Goal: Task Accomplishment & Management: Use online tool/utility

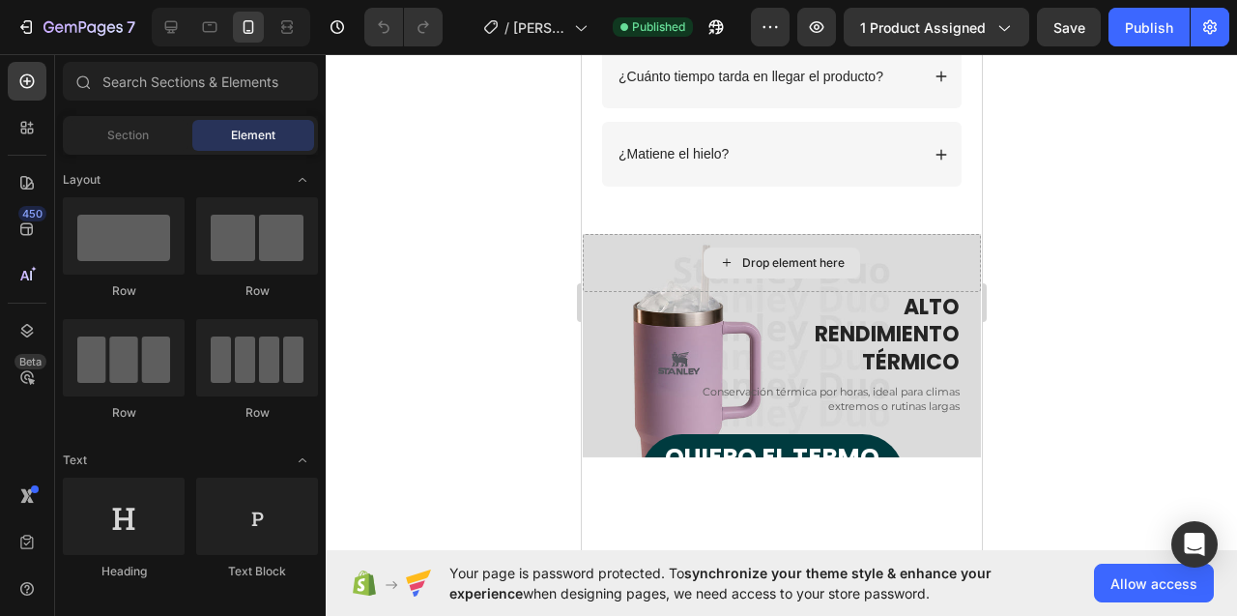
scroll to position [6199, 0]
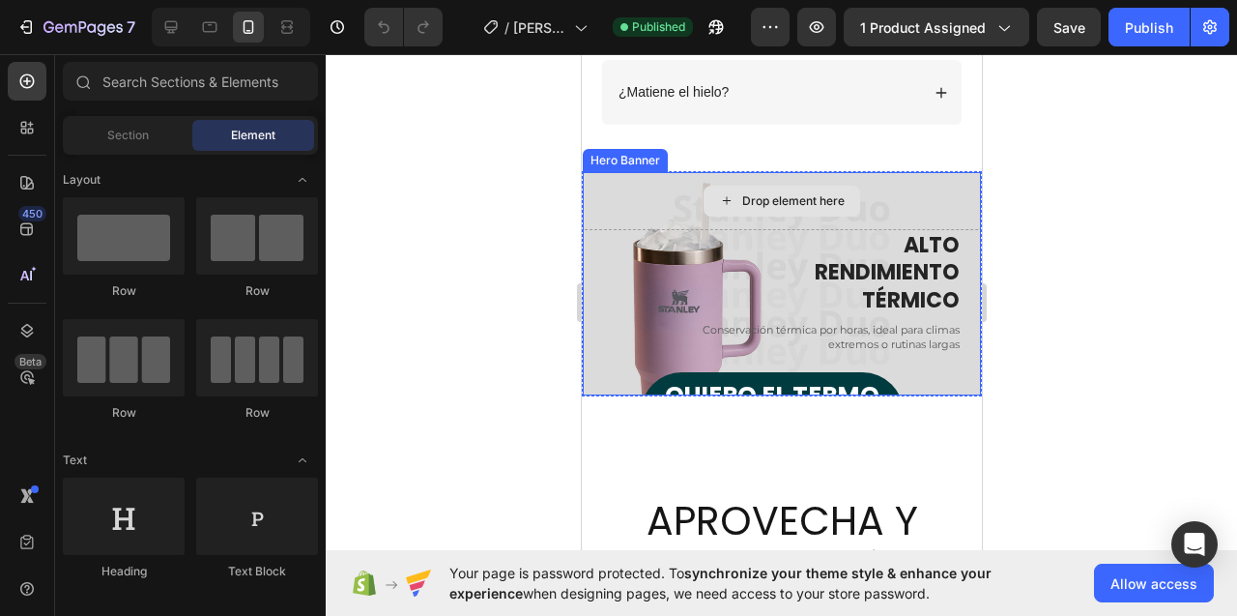
click at [632, 191] on div "Drop element here" at bounding box center [781, 201] width 398 height 58
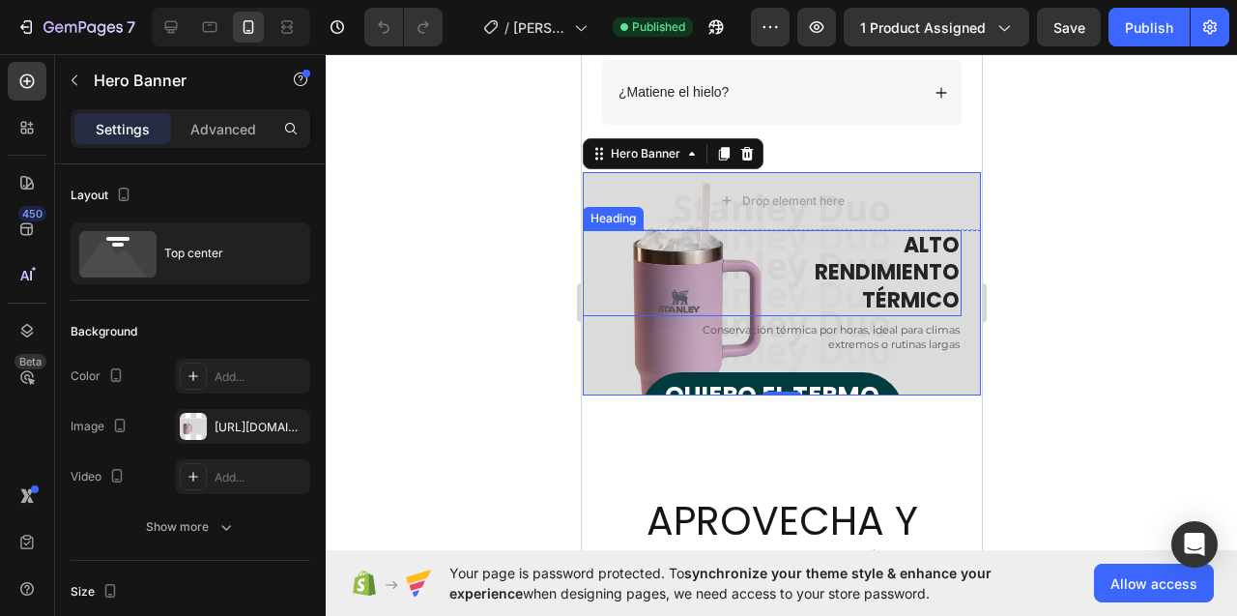
click at [906, 270] on h2 "ALTO RENDIMIENTO TÉRMICO" at bounding box center [771, 273] width 379 height 87
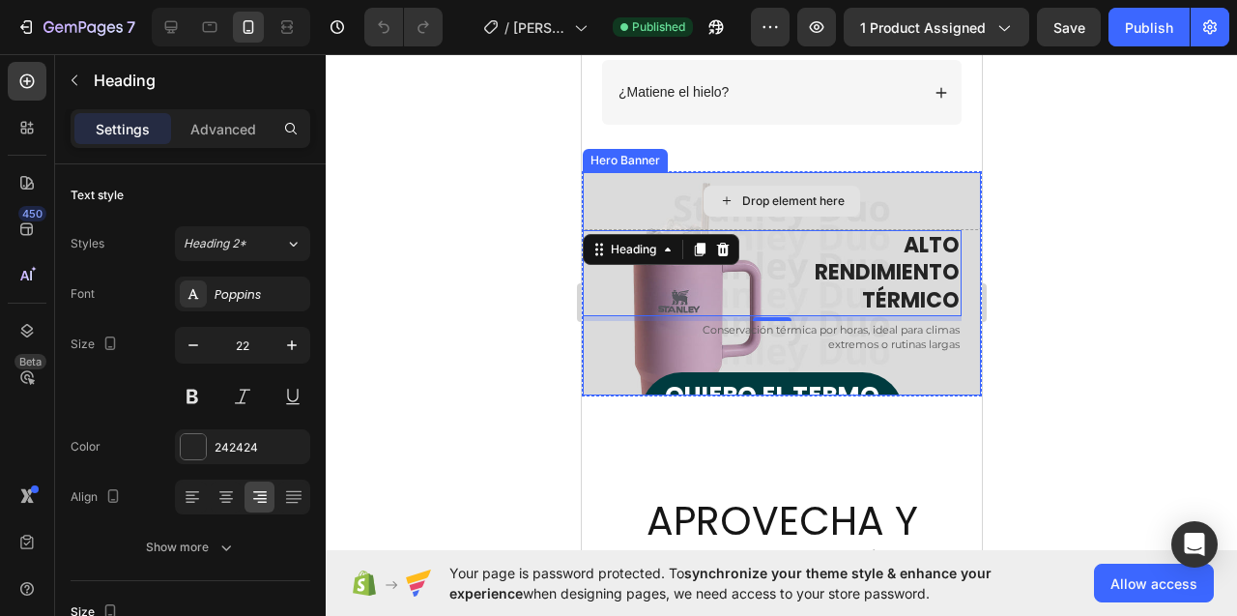
click at [622, 204] on div "Drop element here" at bounding box center [781, 201] width 398 height 58
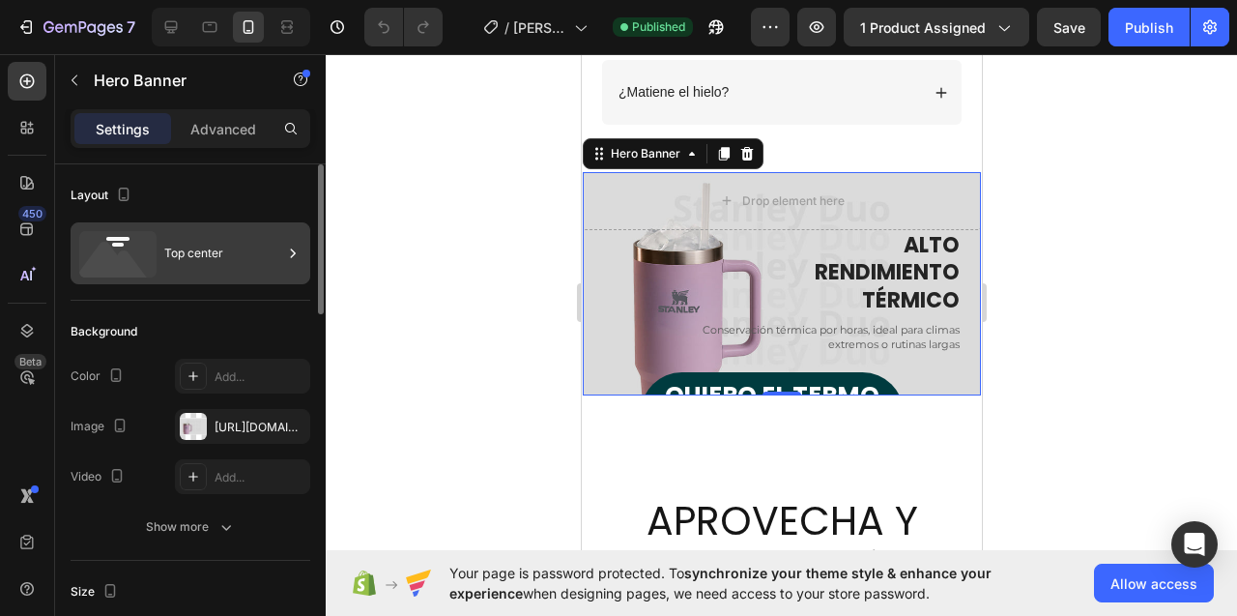
click at [280, 250] on div "Top center" at bounding box center [223, 253] width 118 height 44
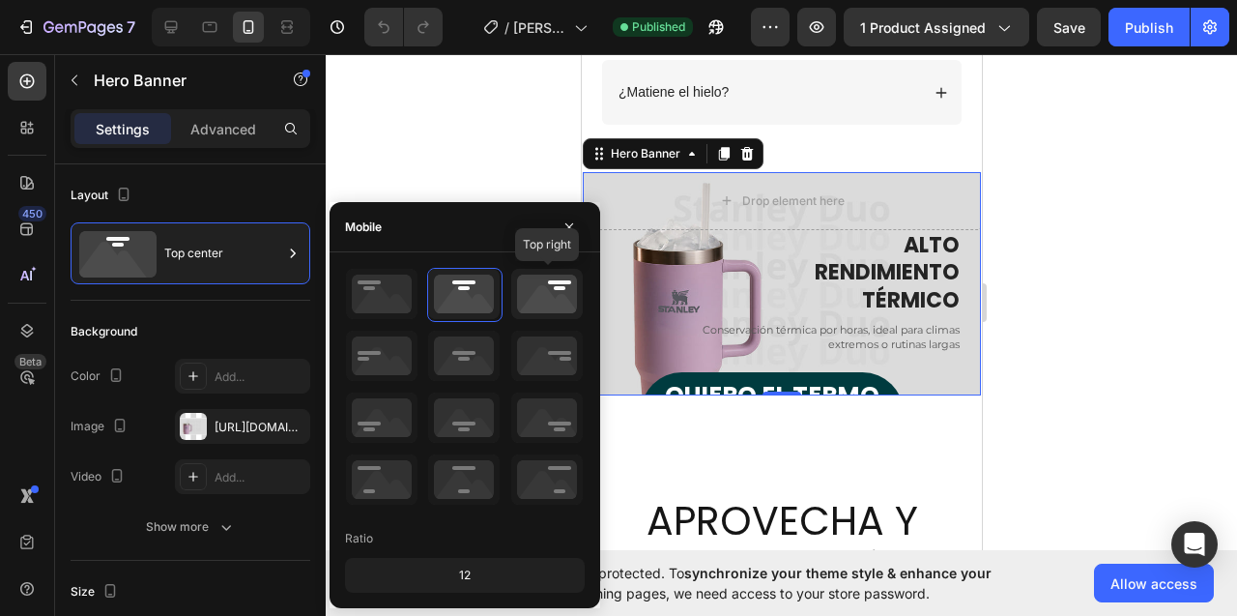
click at [544, 296] on icon at bounding box center [547, 294] width 72 height 50
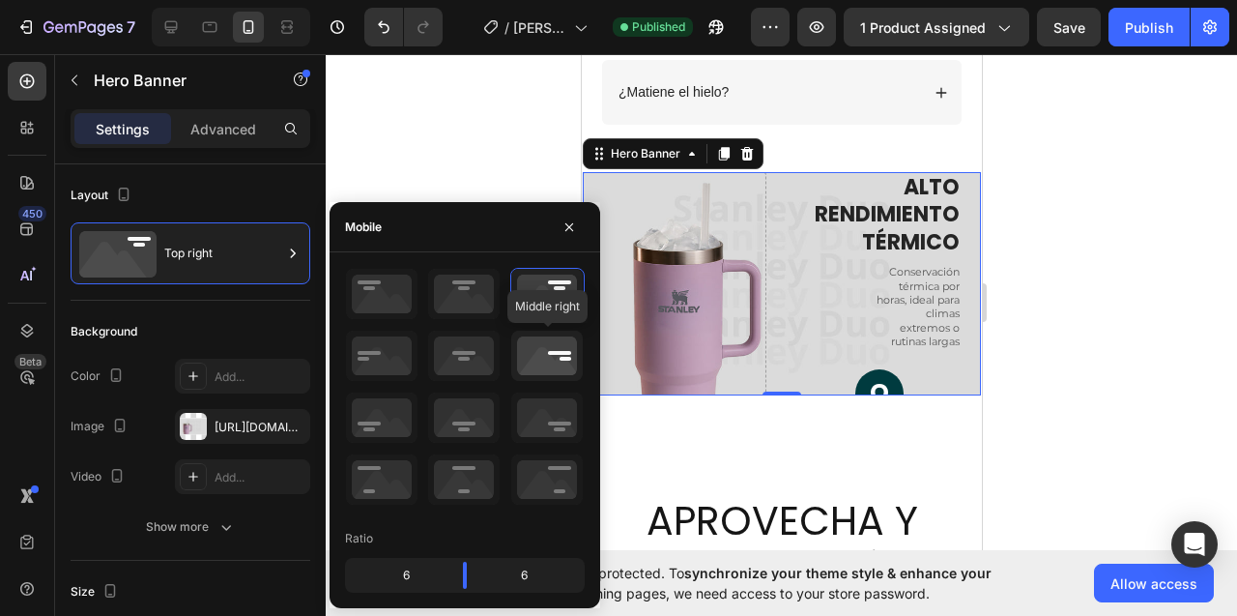
click at [553, 366] on icon at bounding box center [547, 356] width 72 height 50
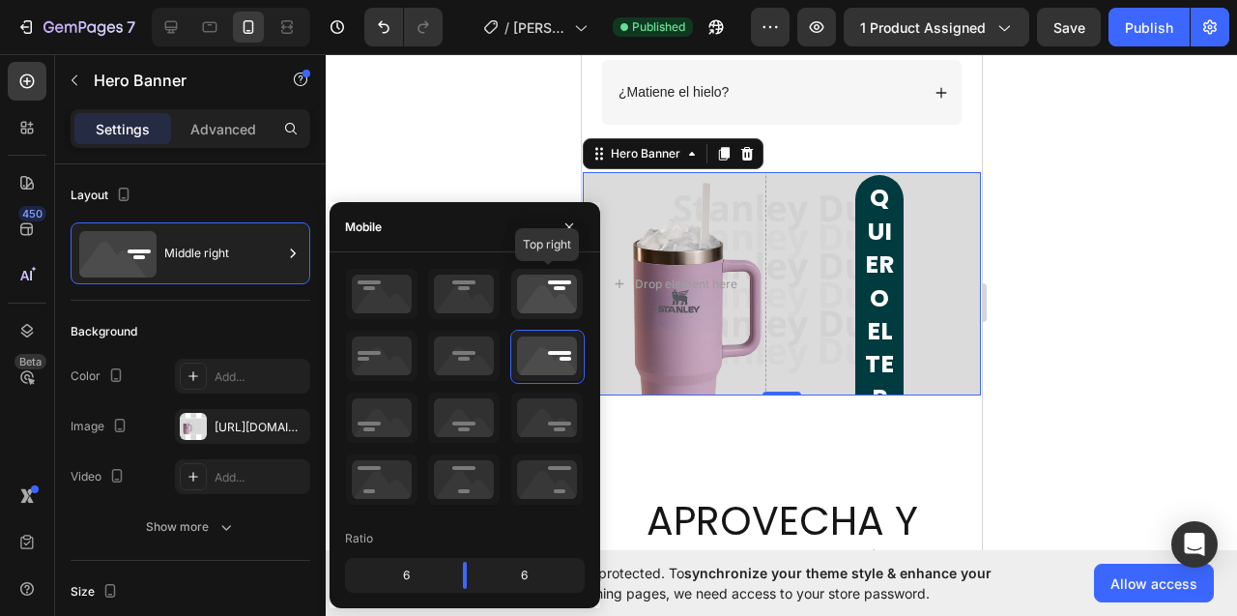
click at [544, 290] on icon at bounding box center [547, 294] width 72 height 50
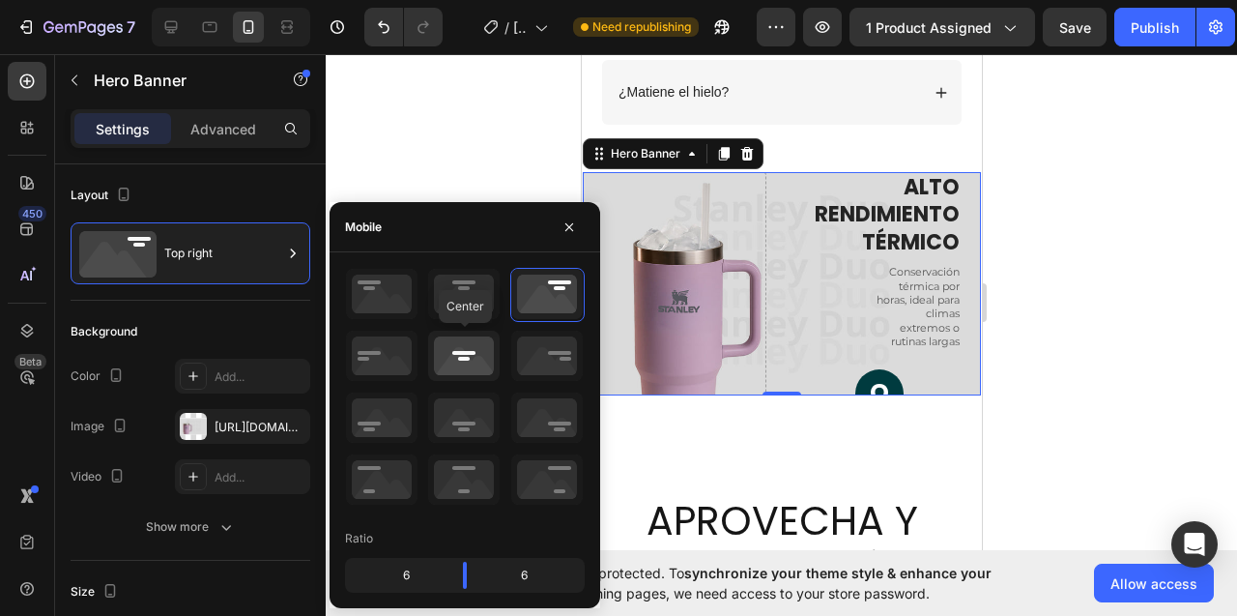
click at [461, 353] on icon at bounding box center [464, 356] width 72 height 50
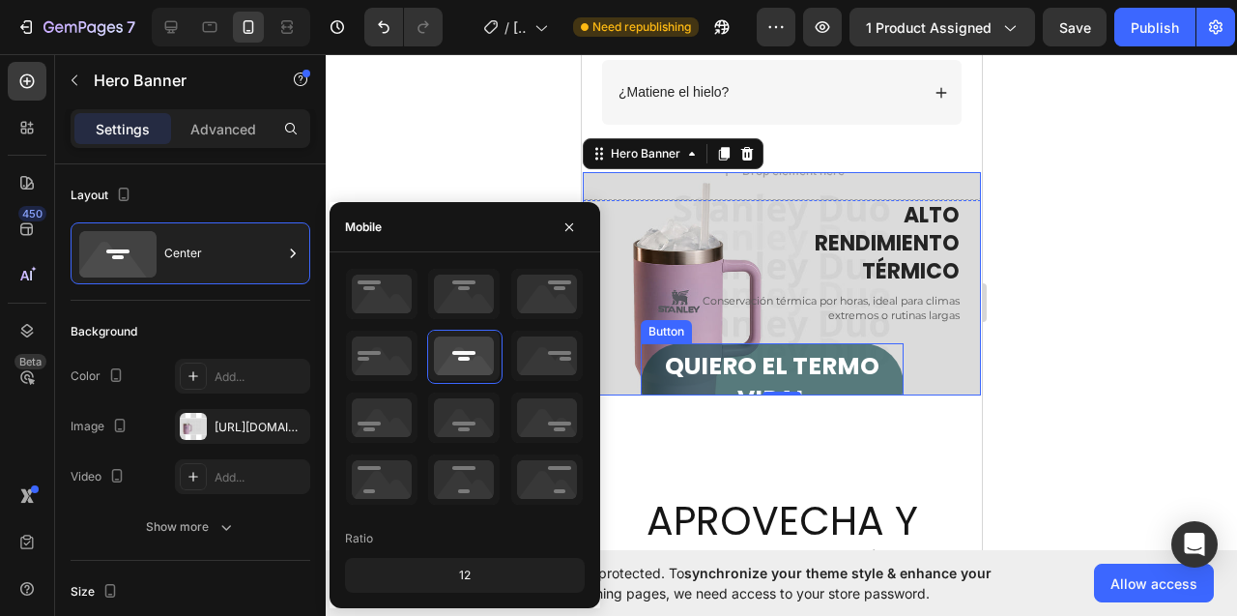
click at [807, 349] on button "QUIERO EL TERMO VIRAL" at bounding box center [771, 384] width 263 height 82
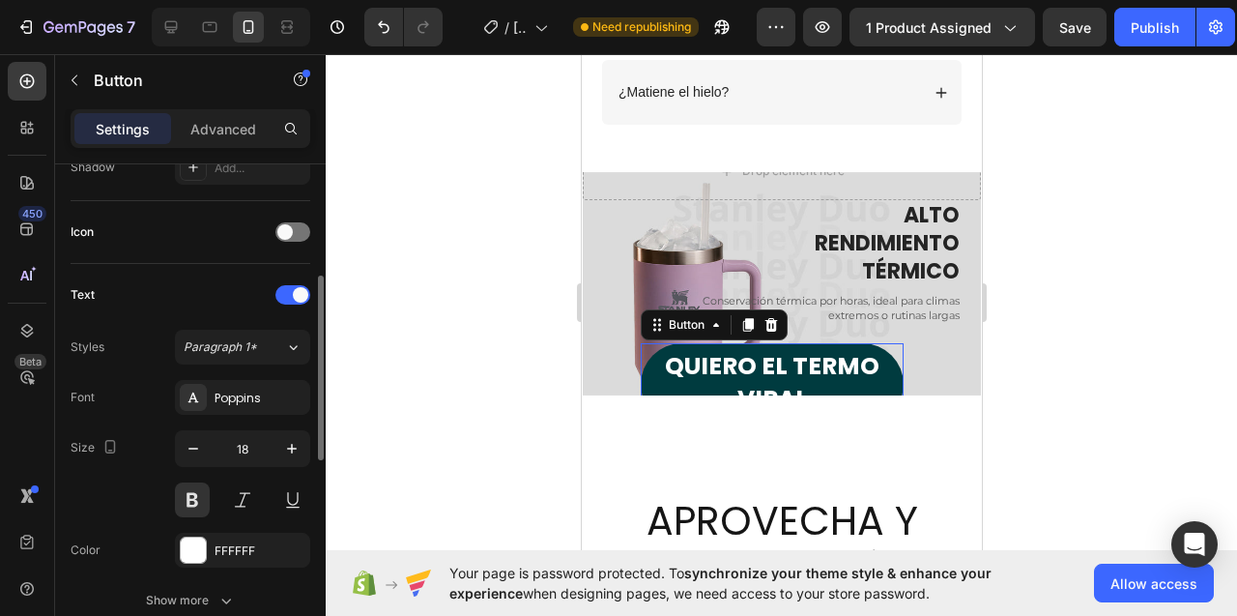
scroll to position [547, 0]
click at [192, 448] on icon "button" at bounding box center [193, 447] width 19 height 19
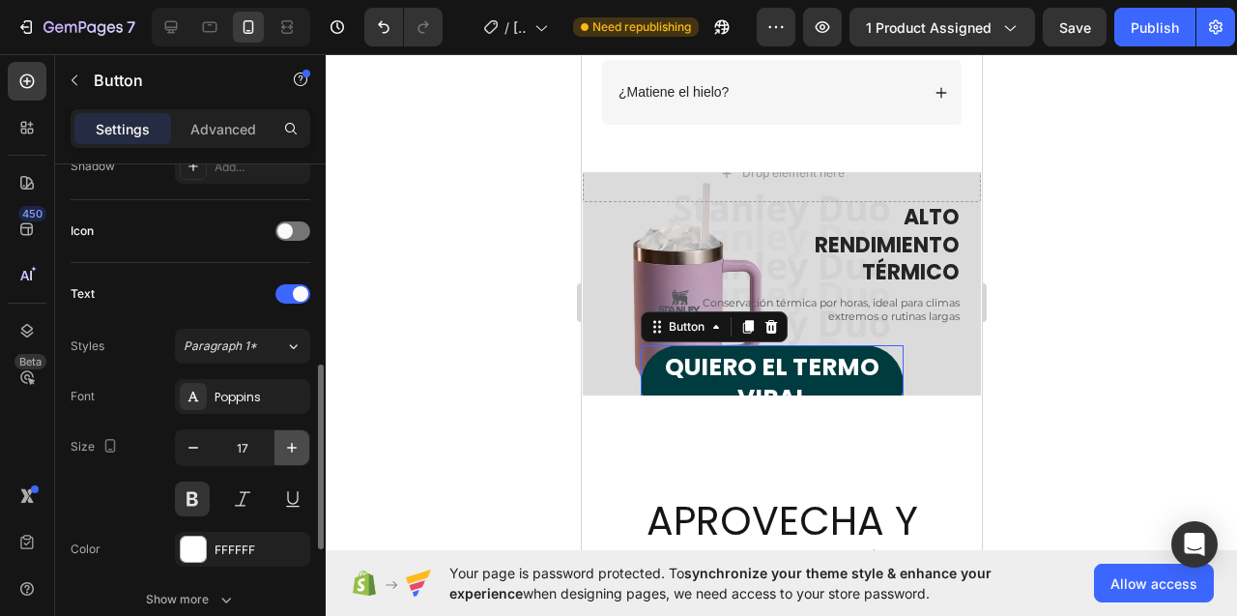
click at [297, 446] on icon "button" at bounding box center [291, 447] width 19 height 19
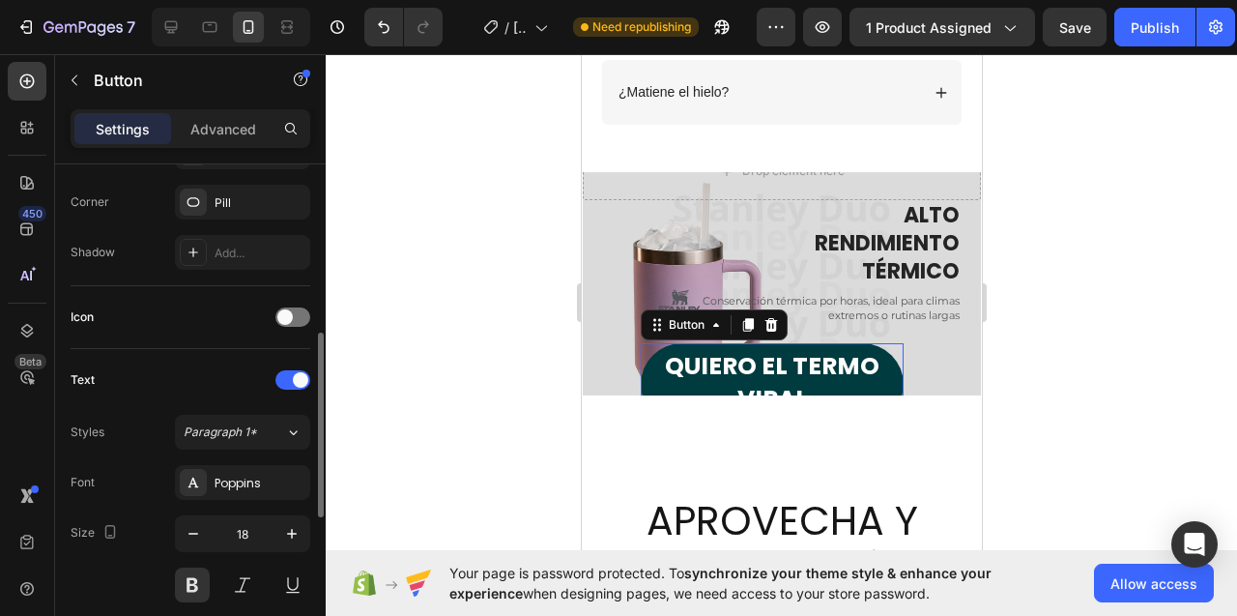
scroll to position [465, 0]
click at [188, 529] on icon "button" at bounding box center [193, 529] width 19 height 19
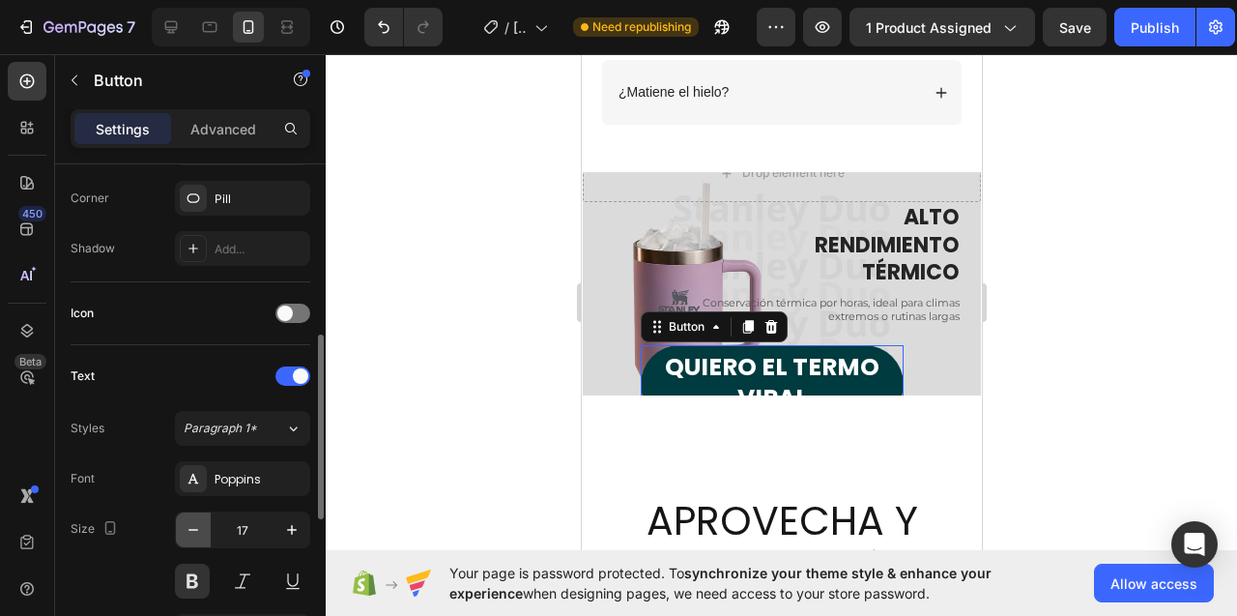
click at [188, 529] on icon "button" at bounding box center [193, 529] width 19 height 19
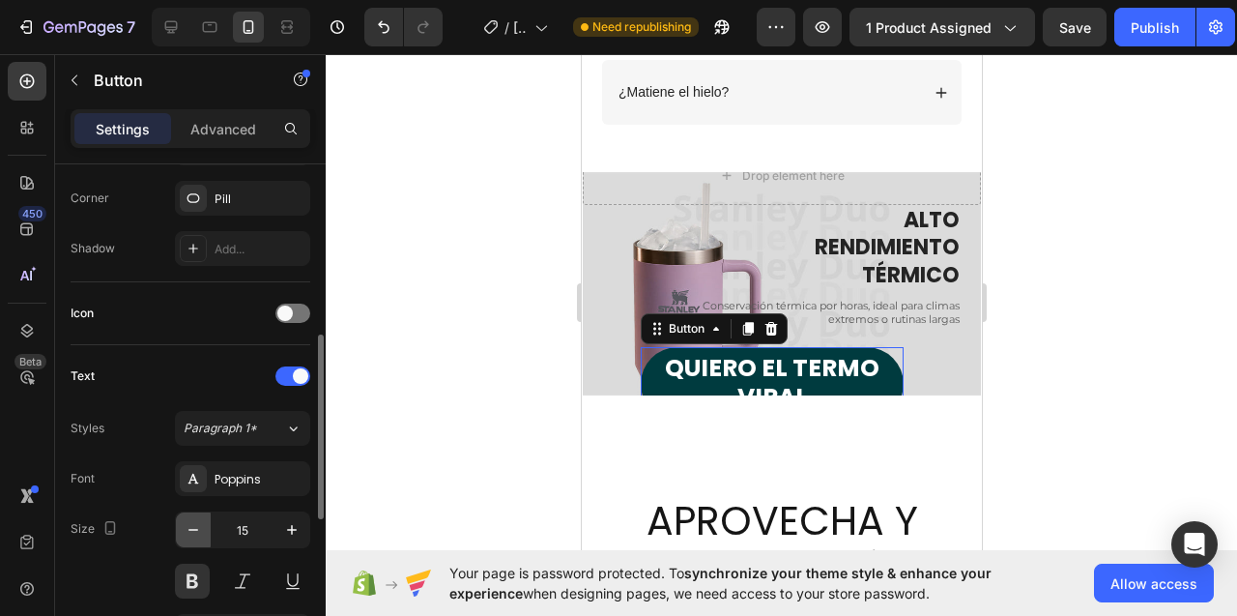
click at [197, 534] on icon "button" at bounding box center [193, 529] width 19 height 19
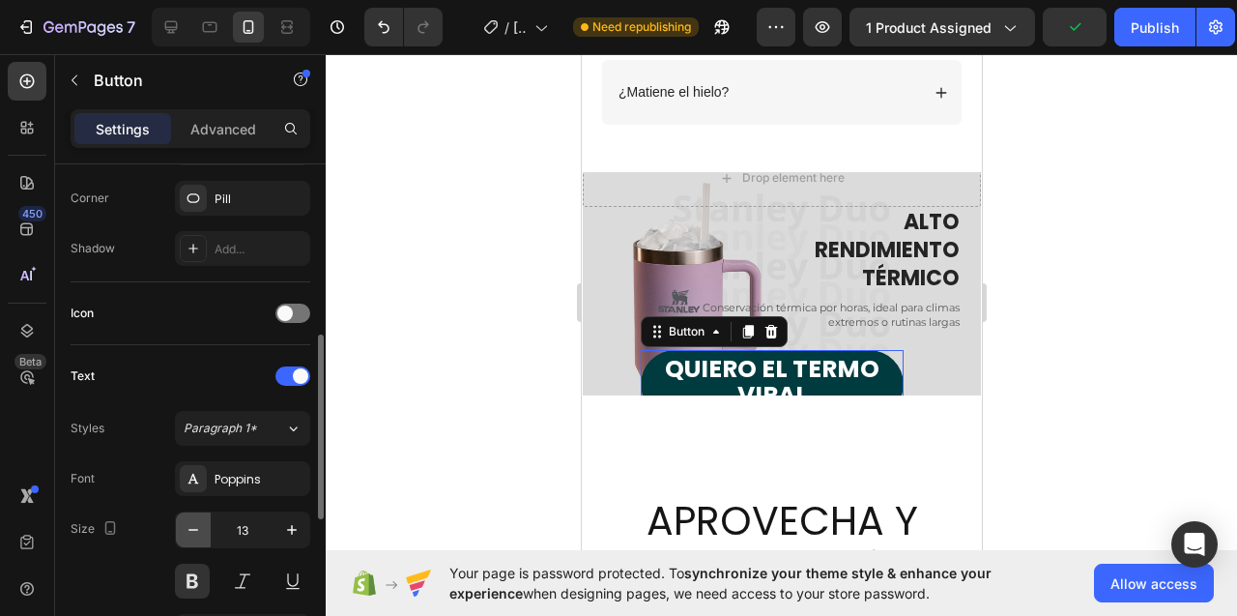
click at [197, 534] on icon "button" at bounding box center [193, 529] width 19 height 19
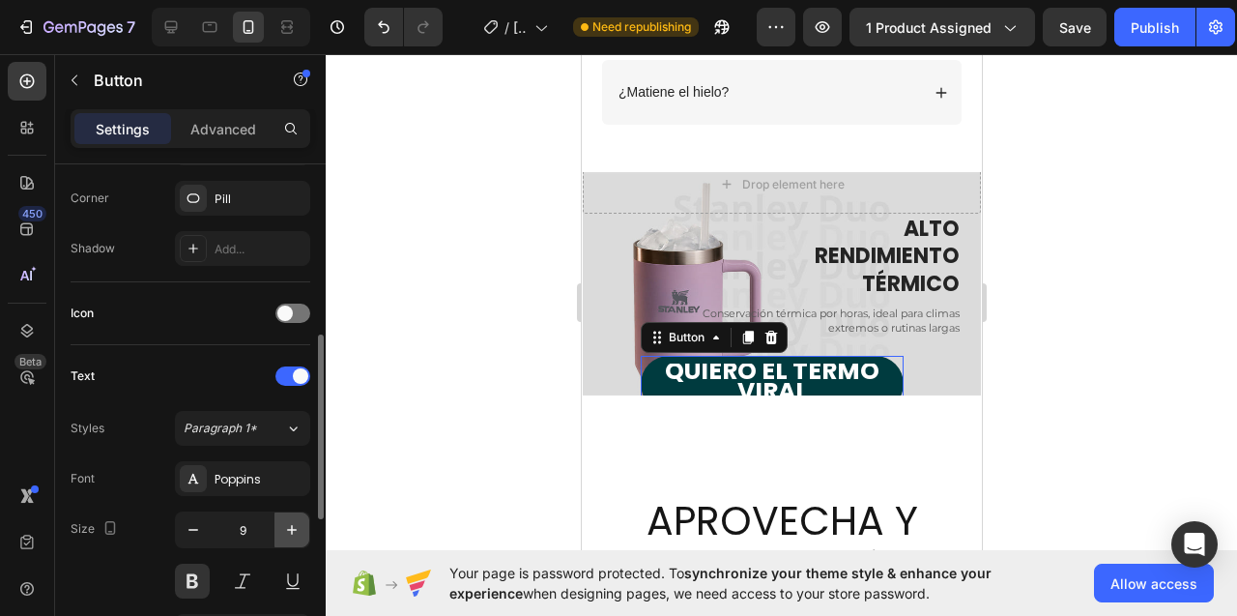
click at [291, 531] on icon "button" at bounding box center [292, 530] width 10 height 10
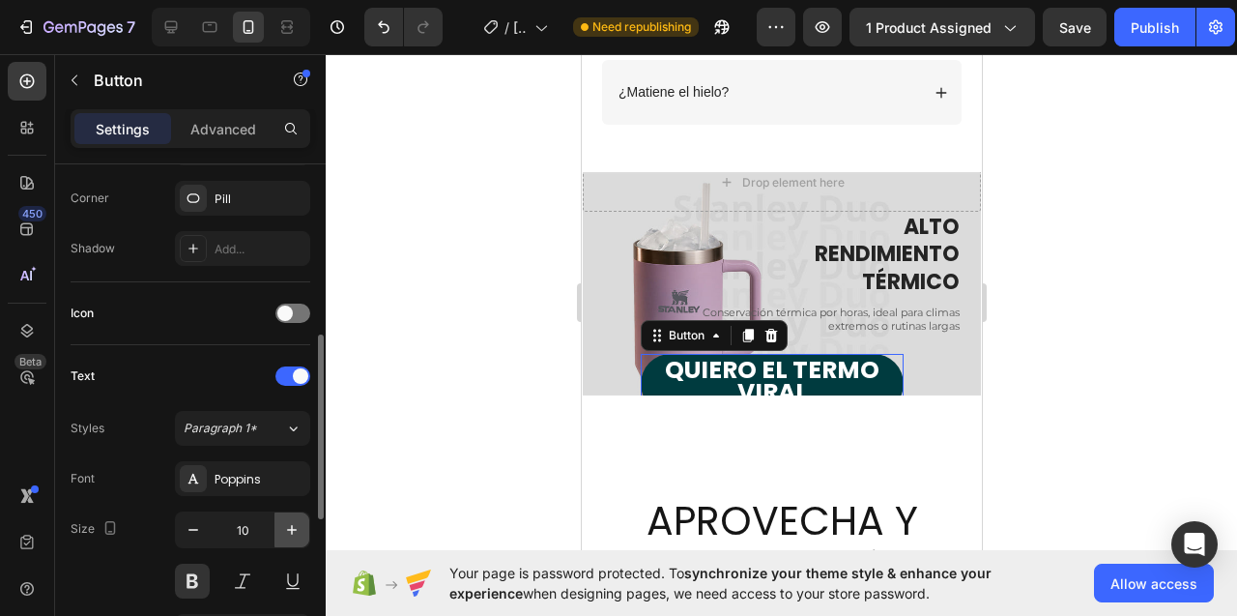
click at [291, 531] on icon "button" at bounding box center [292, 530] width 10 height 10
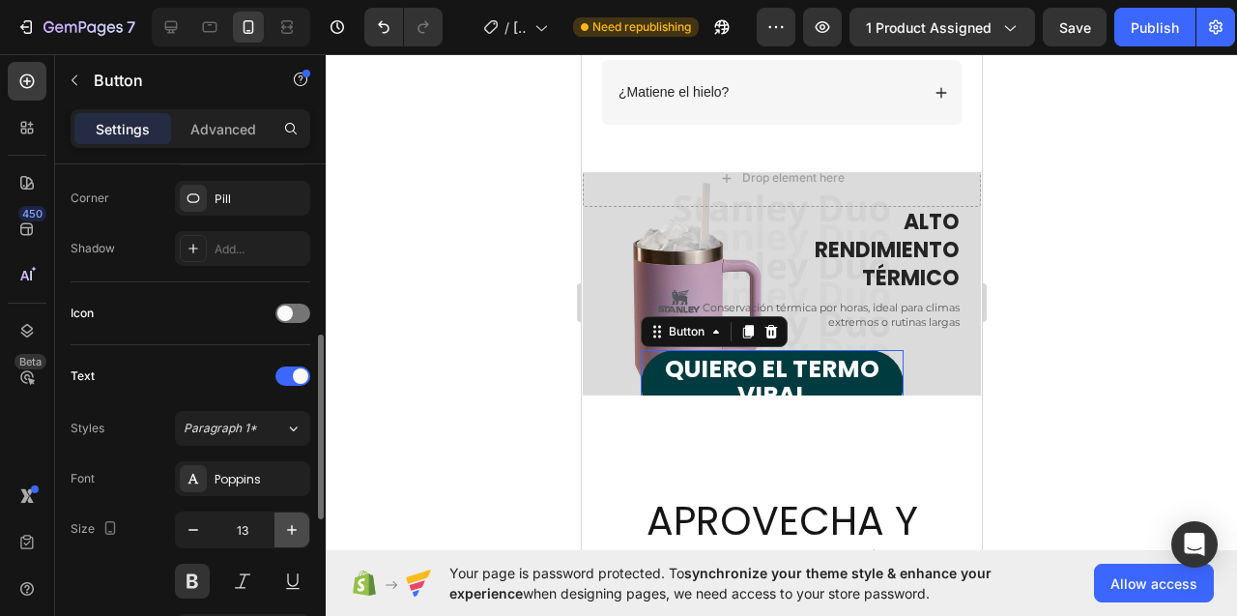
click at [291, 531] on icon "button" at bounding box center [292, 530] width 10 height 10
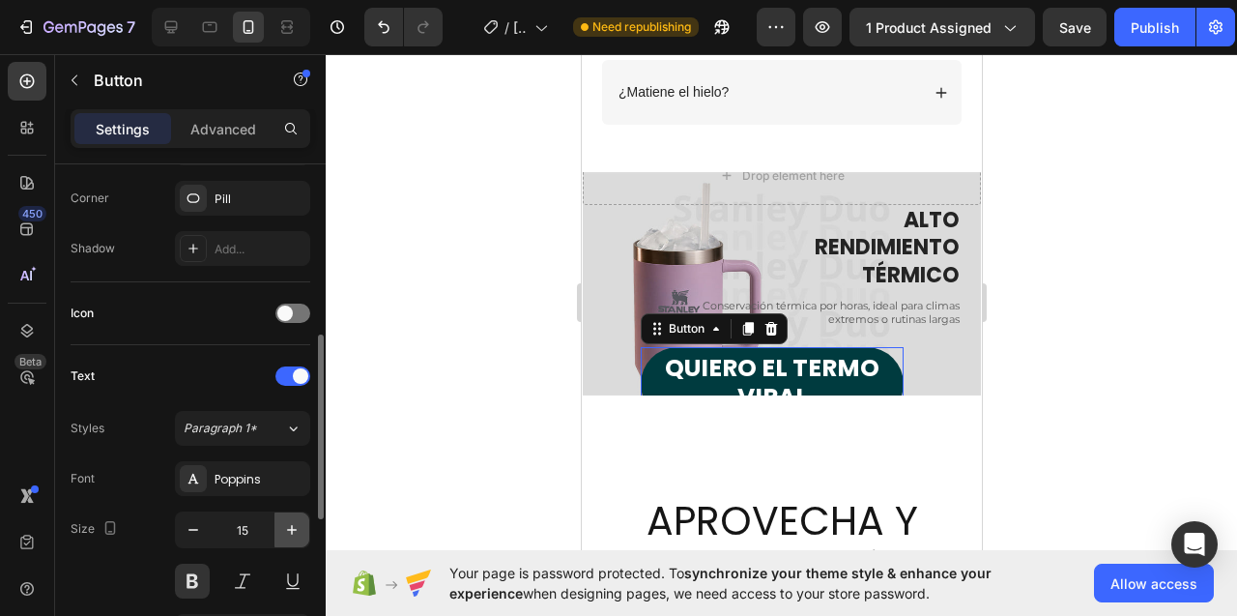
type input "16"
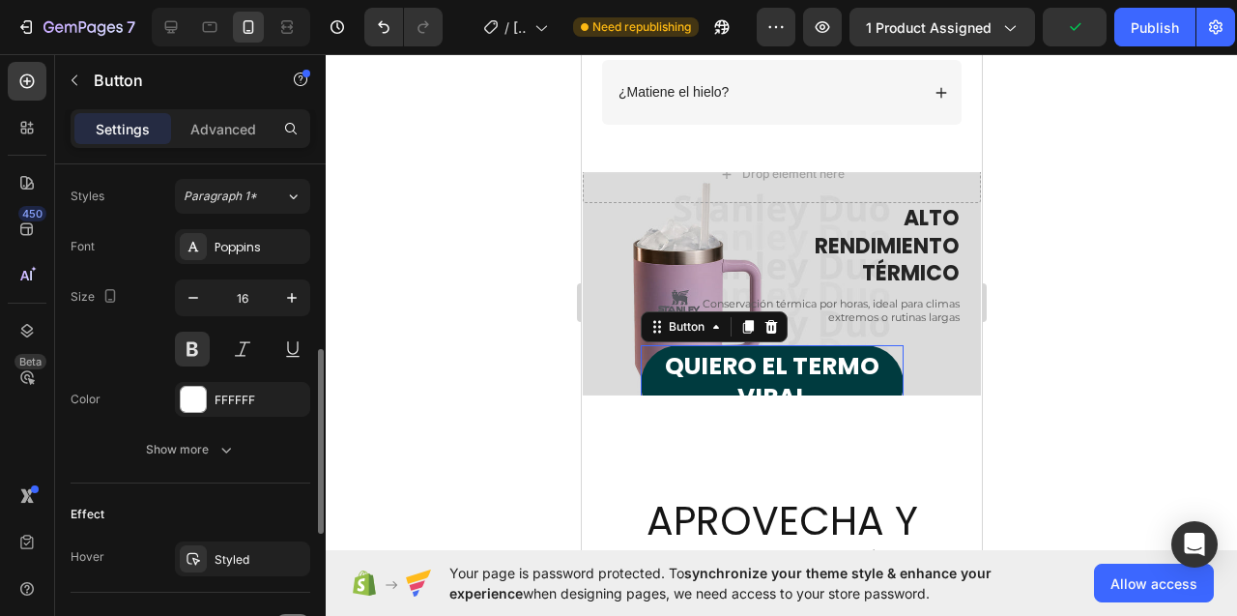
scroll to position [698, 0]
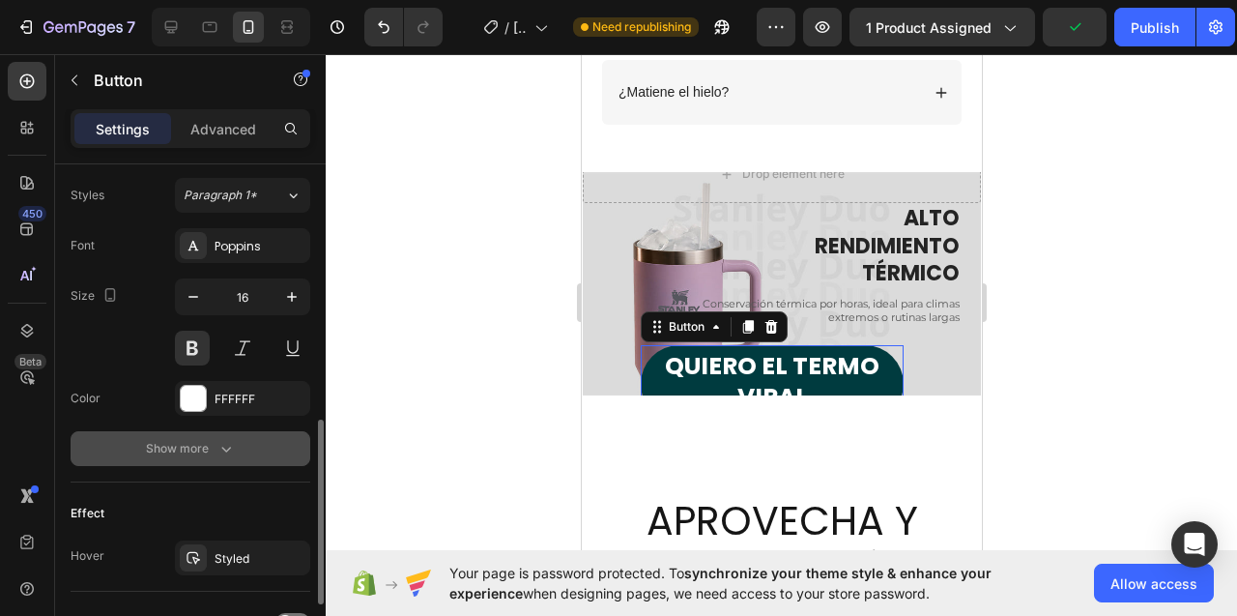
click at [180, 446] on div "Show more" at bounding box center [191, 448] width 90 height 19
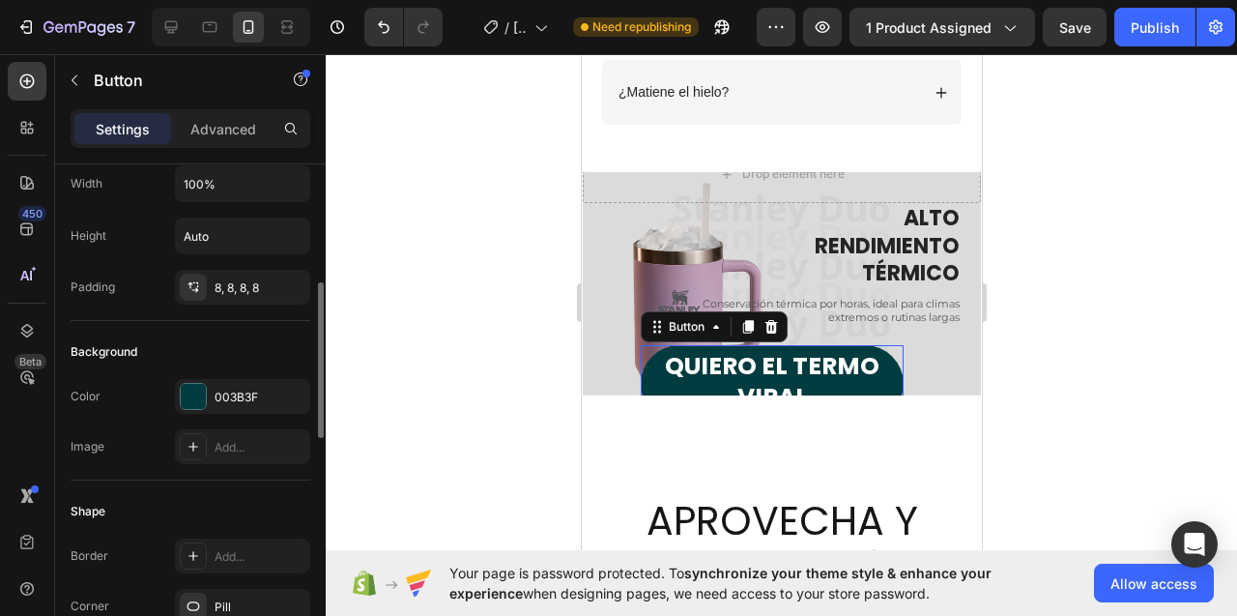
scroll to position [0, 0]
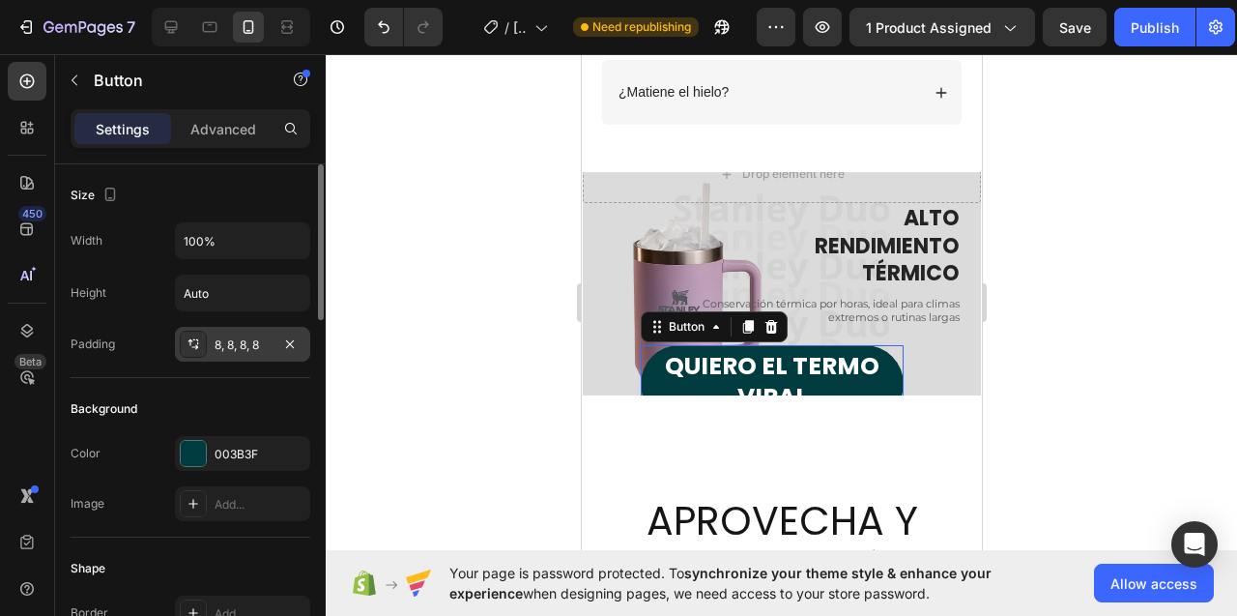
click at [237, 340] on div "8, 8, 8, 8" at bounding box center [243, 344] width 56 height 17
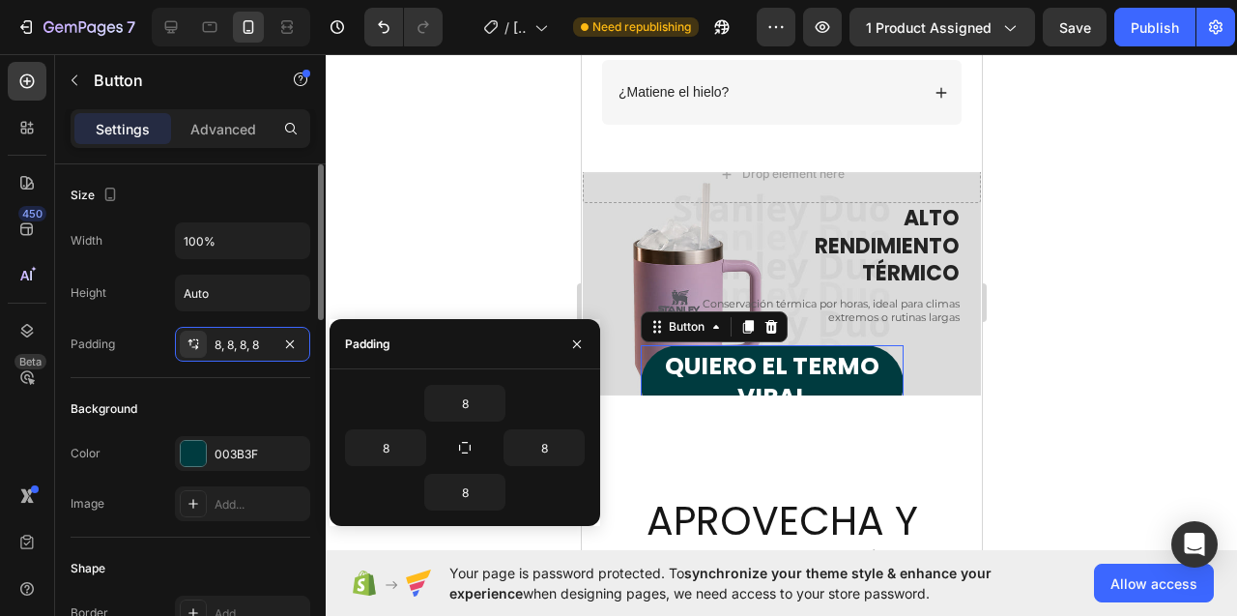
click at [136, 328] on div "Padding 8, 8, 8, 8" at bounding box center [191, 344] width 240 height 35
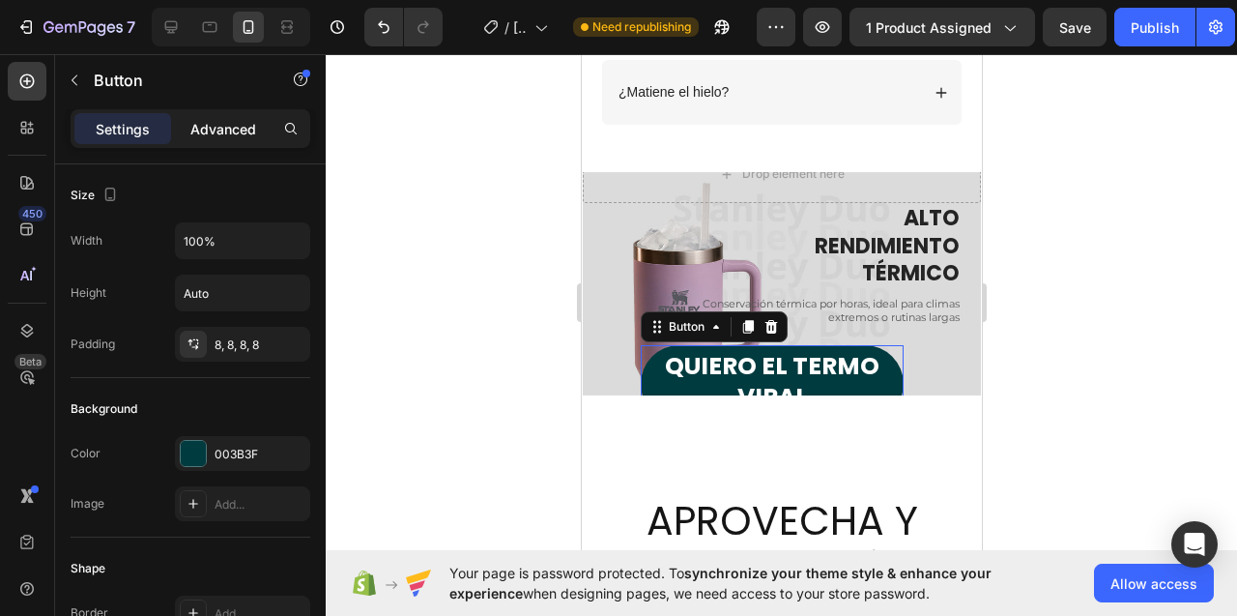
click at [226, 126] on p "Advanced" at bounding box center [223, 129] width 66 height 20
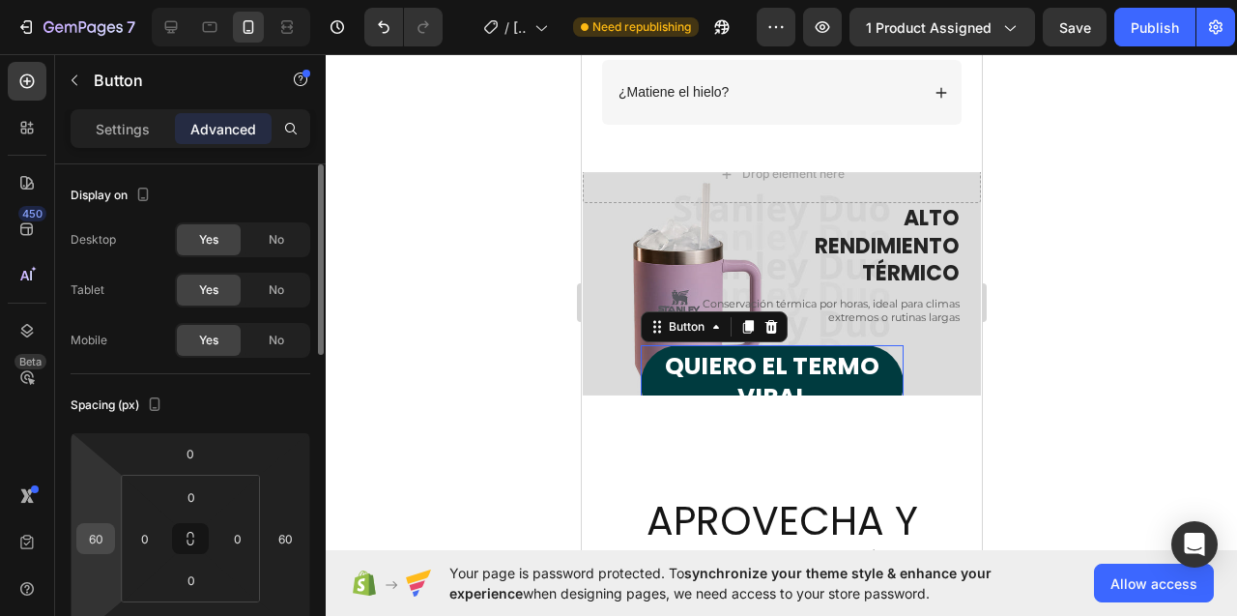
click at [91, 542] on input "60" at bounding box center [95, 538] width 29 height 29
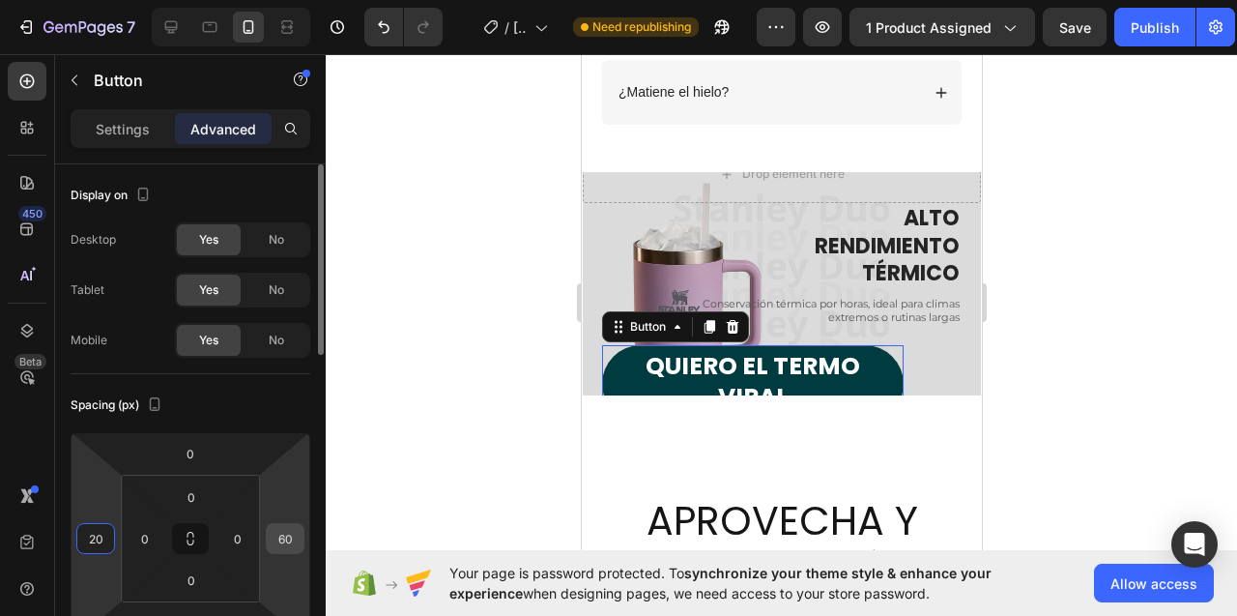
type input "20"
click at [284, 540] on input "60" at bounding box center [285, 538] width 29 height 29
type input "20"
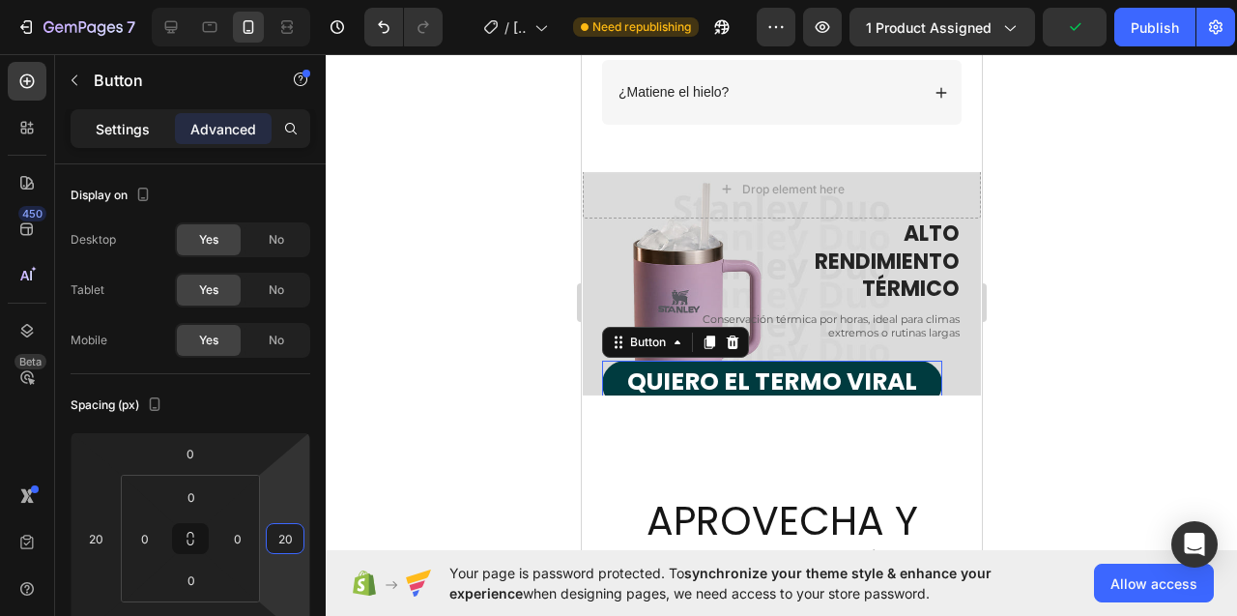
click at [91, 126] on div "Settings" at bounding box center [122, 128] width 97 height 31
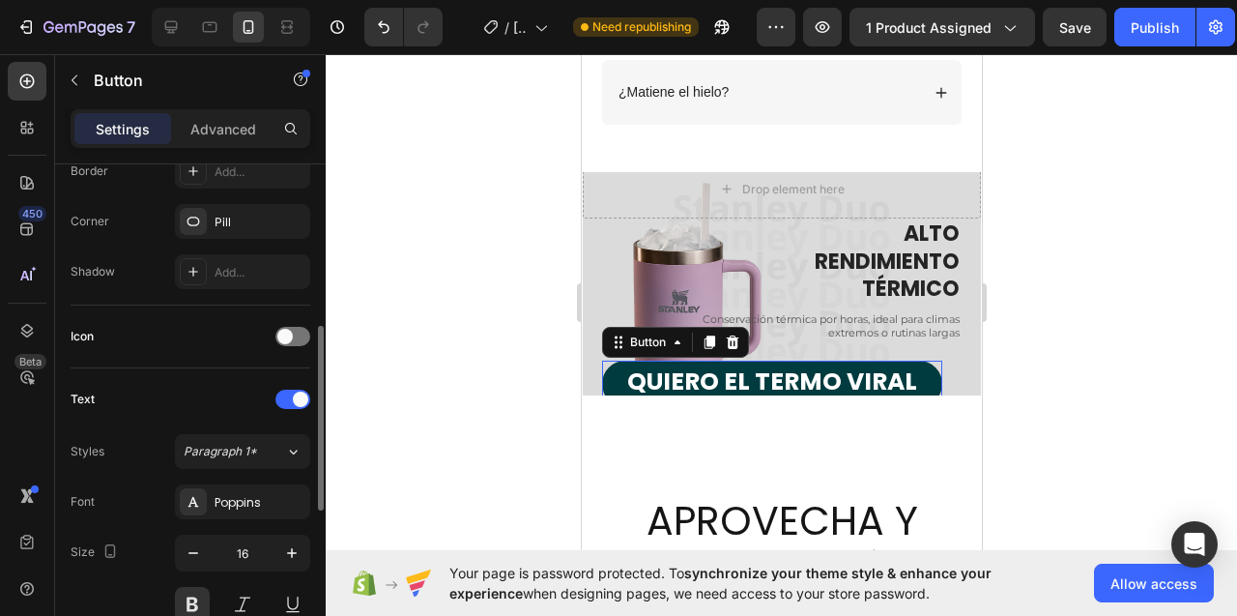
scroll to position [641, 0]
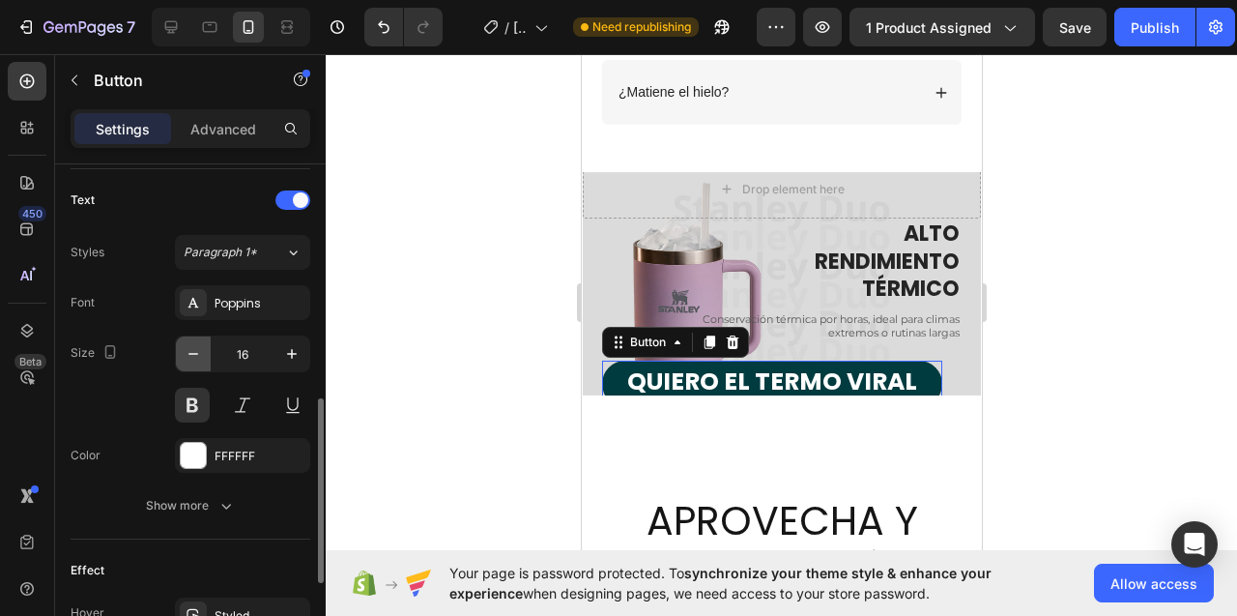
click at [194, 353] on icon "button" at bounding box center [193, 354] width 10 height 2
click at [293, 353] on icon "button" at bounding box center [292, 354] width 10 height 10
type input "16"
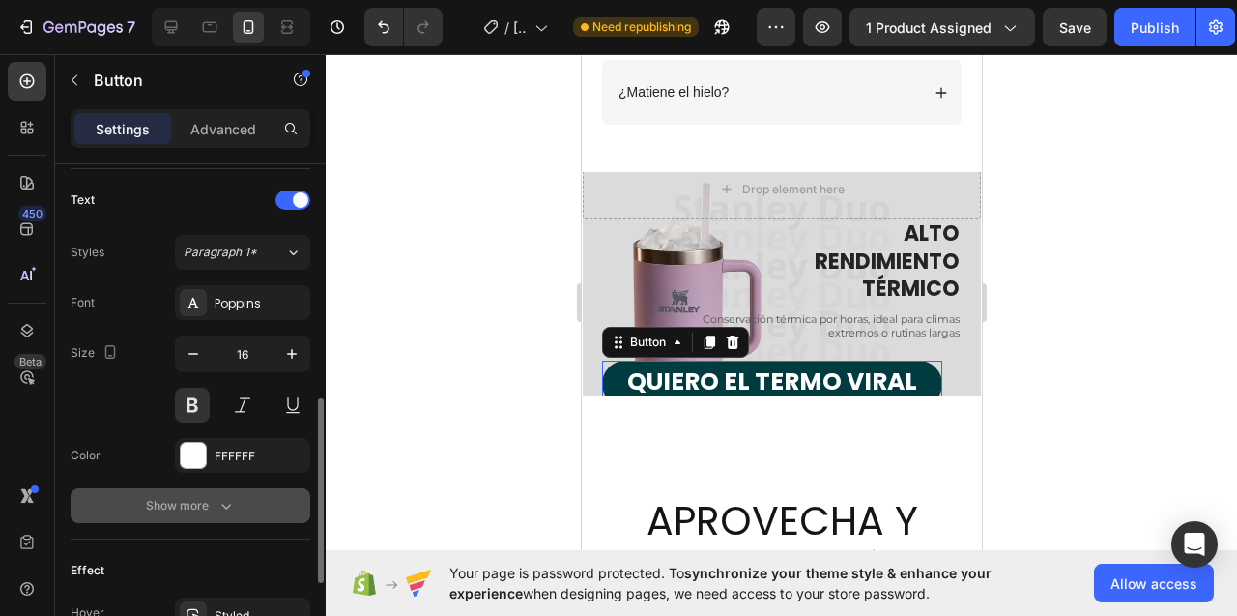
click at [221, 504] on icon "button" at bounding box center [225, 505] width 19 height 19
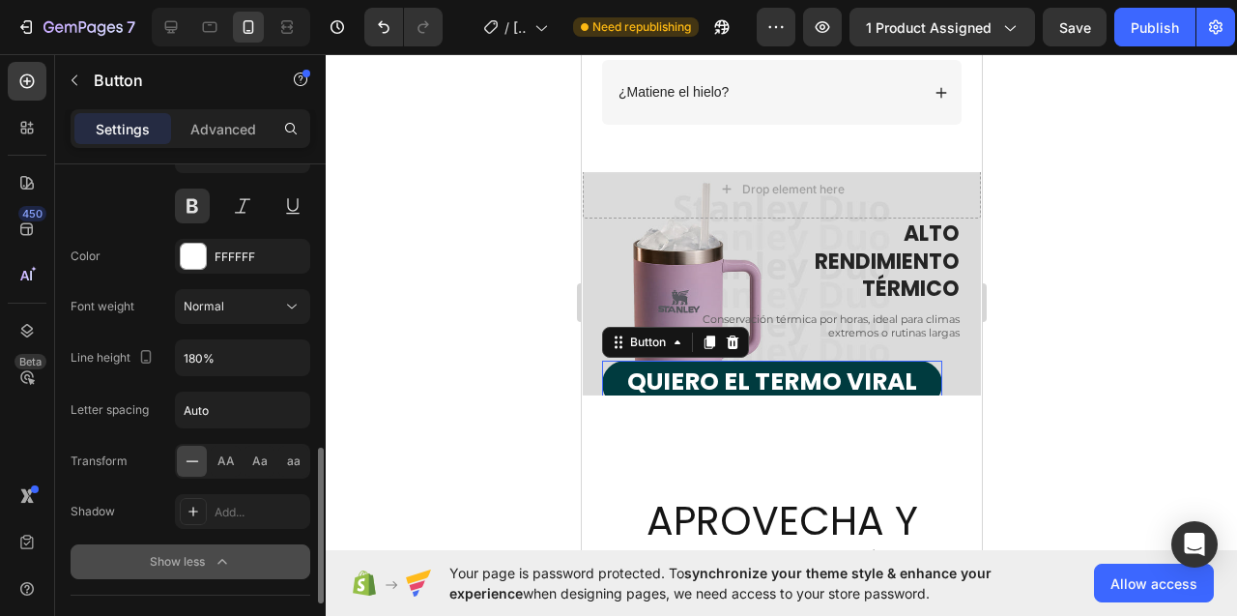
scroll to position [863, 0]
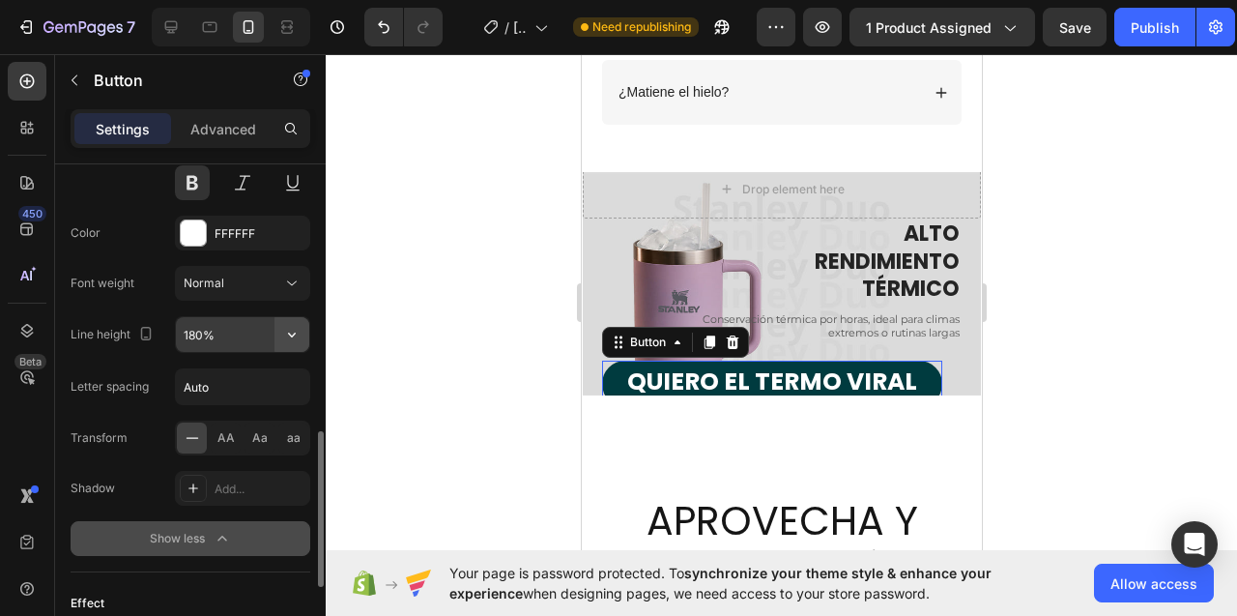
click at [294, 338] on icon "button" at bounding box center [291, 334] width 19 height 19
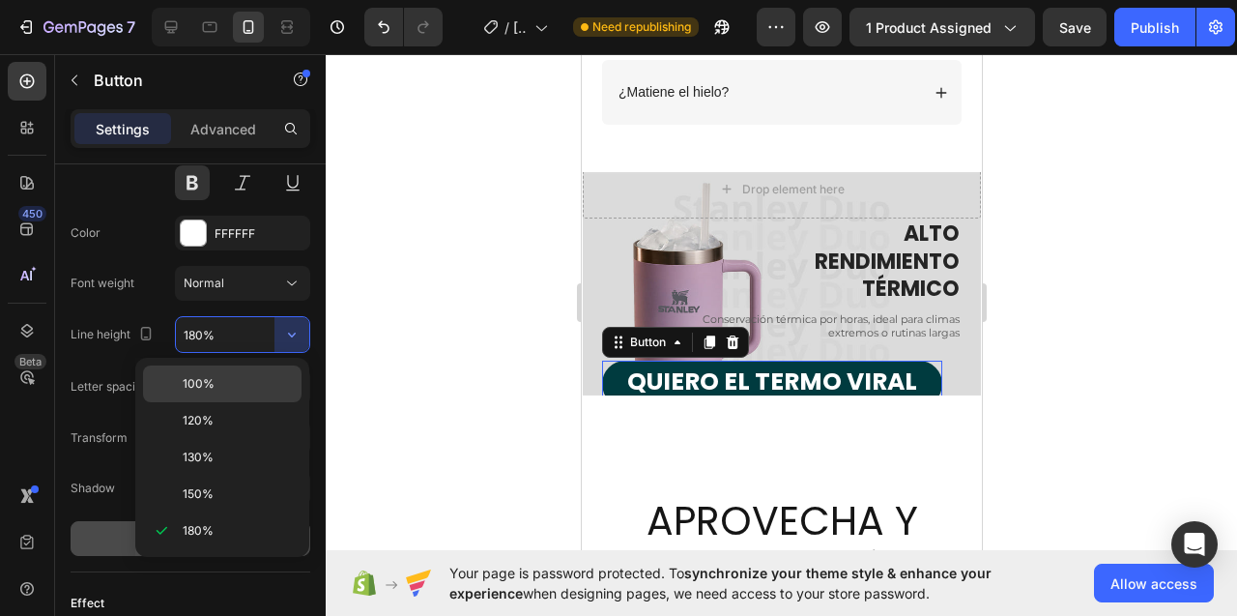
click at [240, 383] on p "100%" at bounding box center [238, 383] width 110 height 17
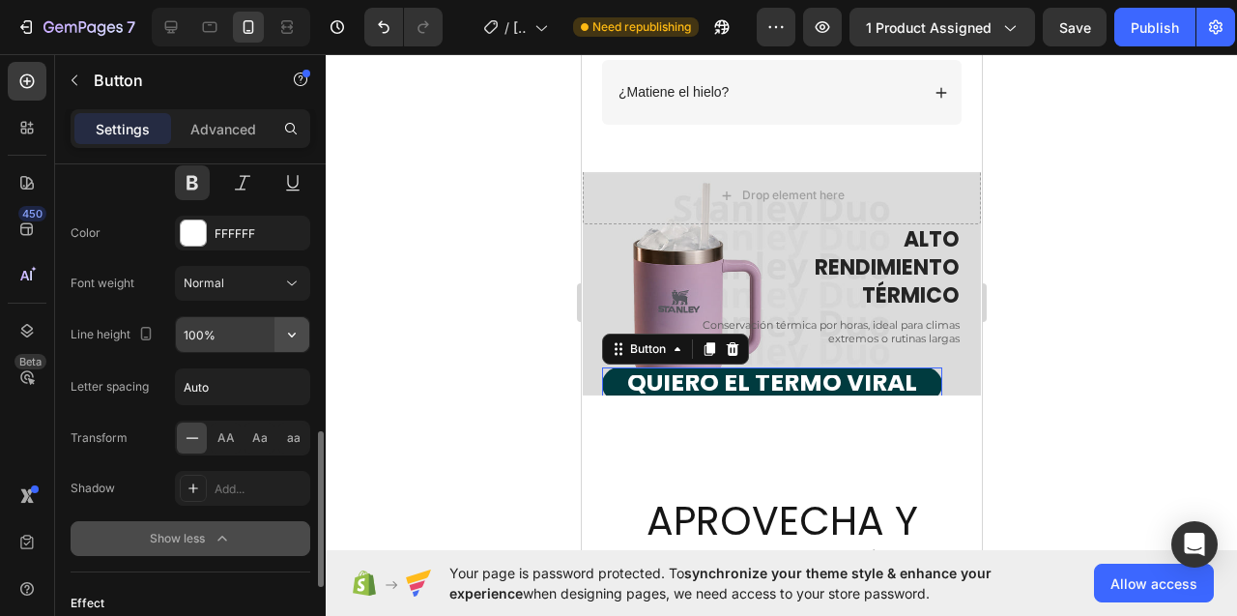
click at [291, 334] on icon "button" at bounding box center [291, 334] width 19 height 19
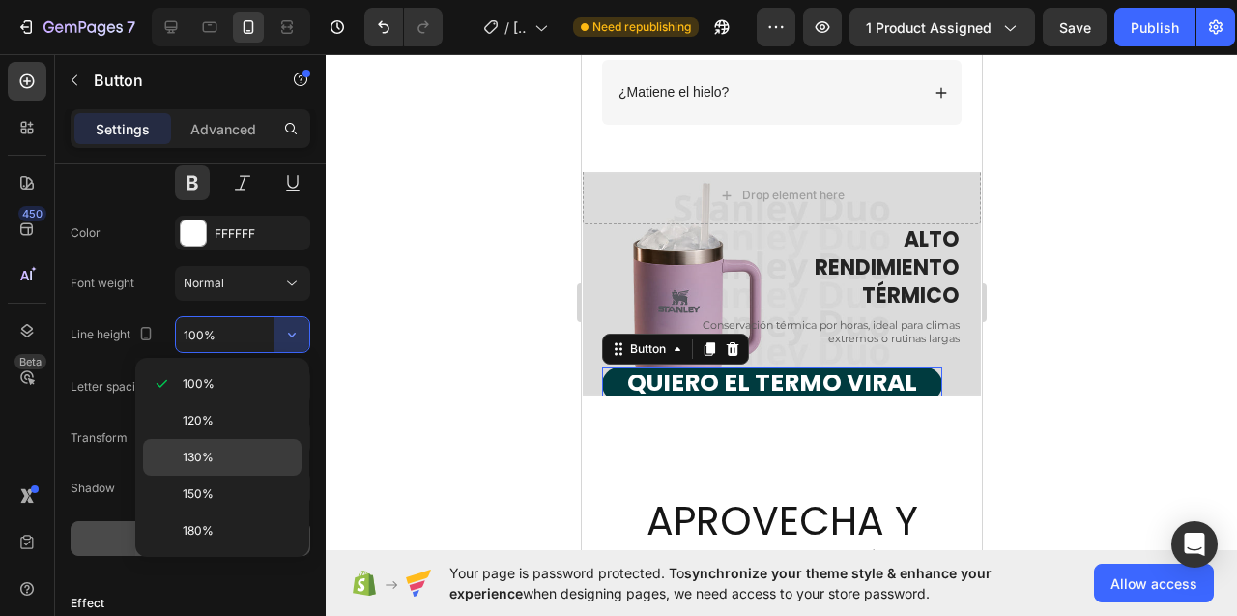
click at [249, 476] on div "130%" at bounding box center [222, 494] width 159 height 37
type input "130%"
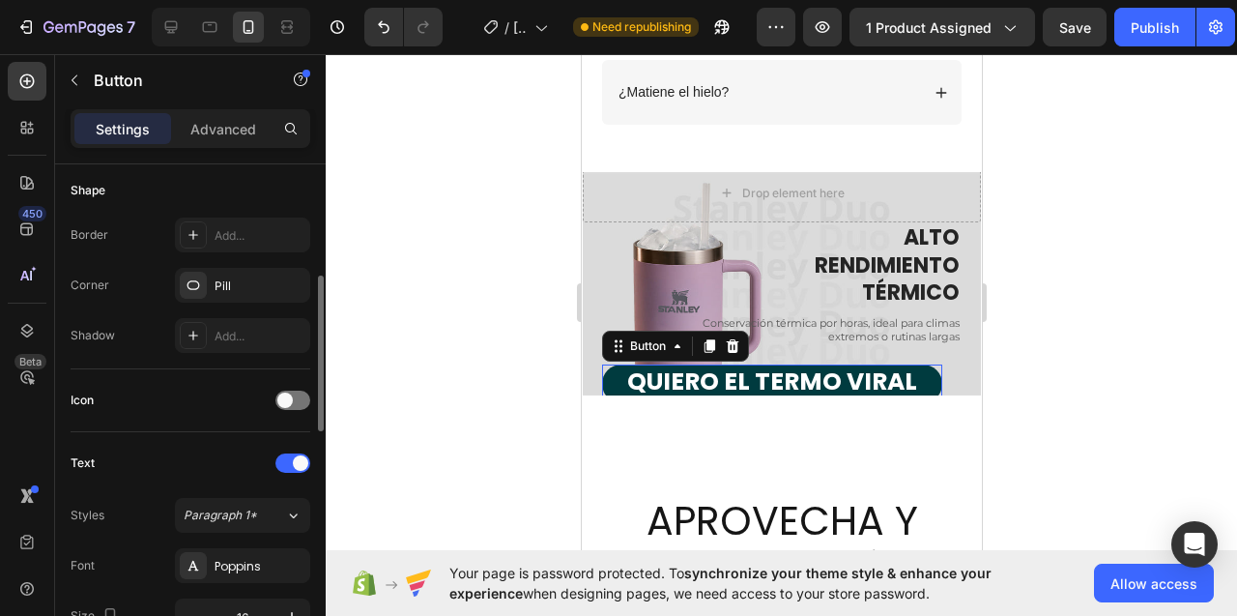
scroll to position [374, 0]
click at [214, 131] on p "Advanced" at bounding box center [223, 129] width 66 height 20
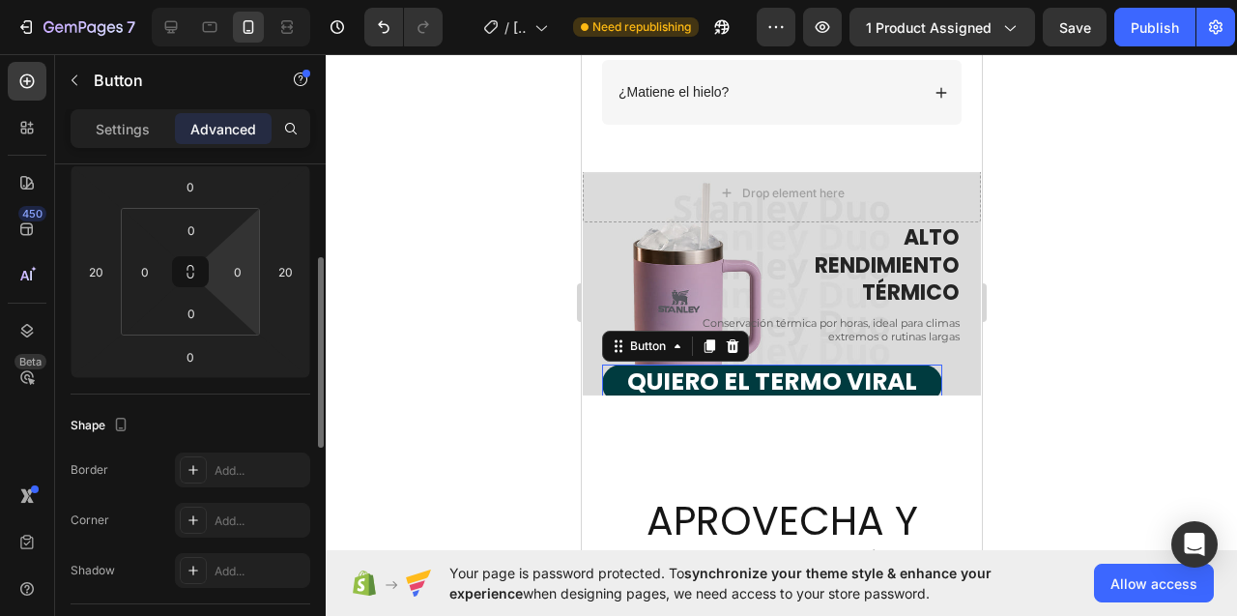
scroll to position [259, 0]
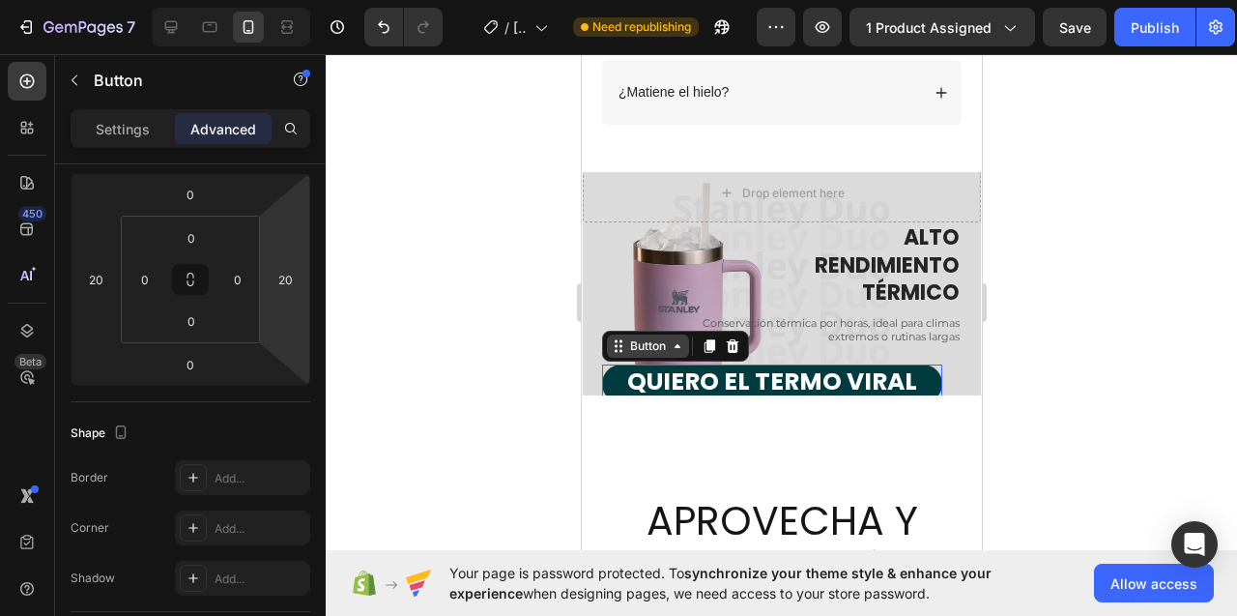
click at [677, 347] on icon at bounding box center [677, 346] width 6 height 4
click at [648, 345] on div "Button" at bounding box center [646, 345] width 43 height 17
click at [448, 332] on div at bounding box center [781, 335] width 911 height 562
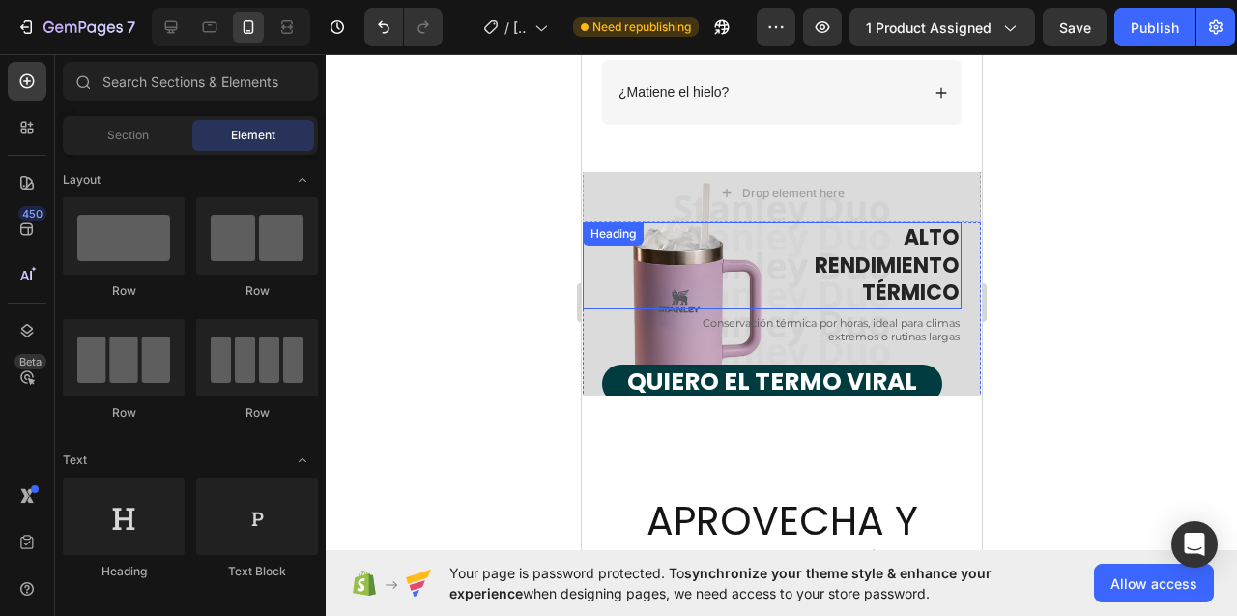
click at [886, 281] on h2 "ALTO RENDIMIENTO TÉRMICO" at bounding box center [771, 265] width 379 height 87
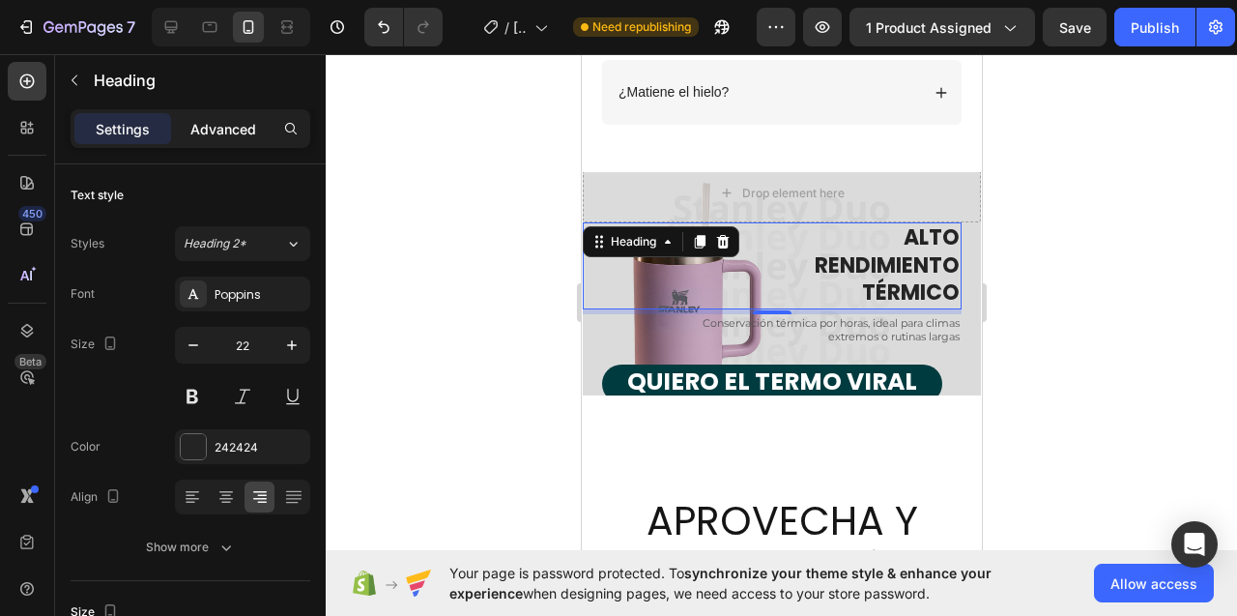
click at [219, 124] on p "Advanced" at bounding box center [223, 129] width 66 height 20
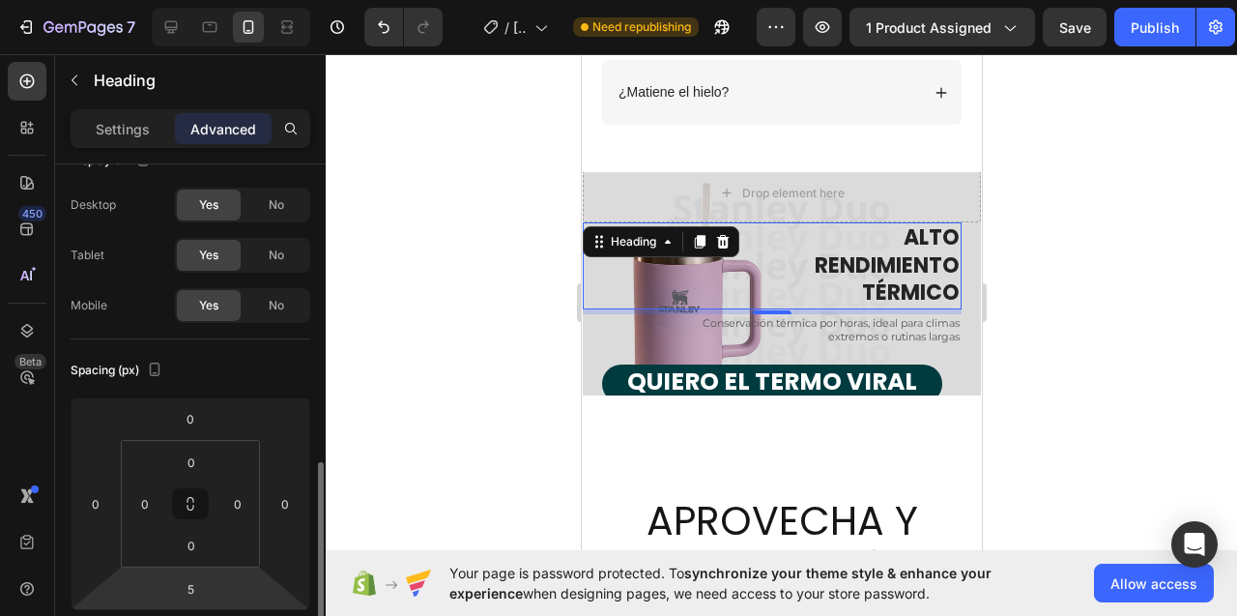
scroll to position [244, 0]
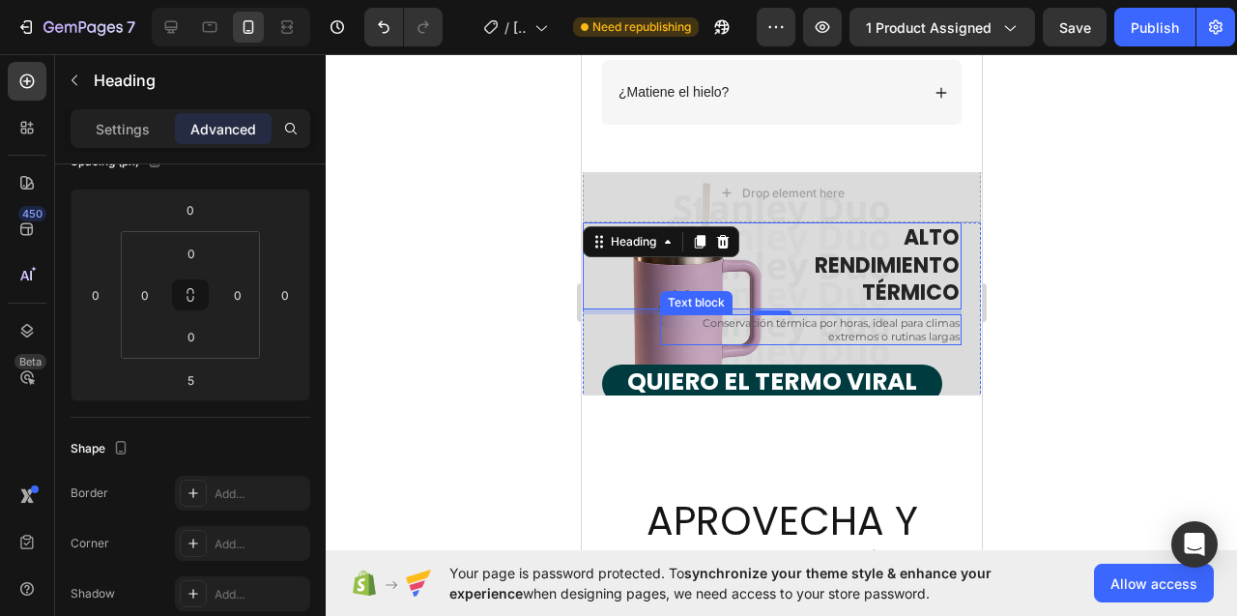
click at [892, 334] on p "Conservación térmica por horas, ideal para climas extremos o rutinas largas" at bounding box center [810, 330] width 298 height 28
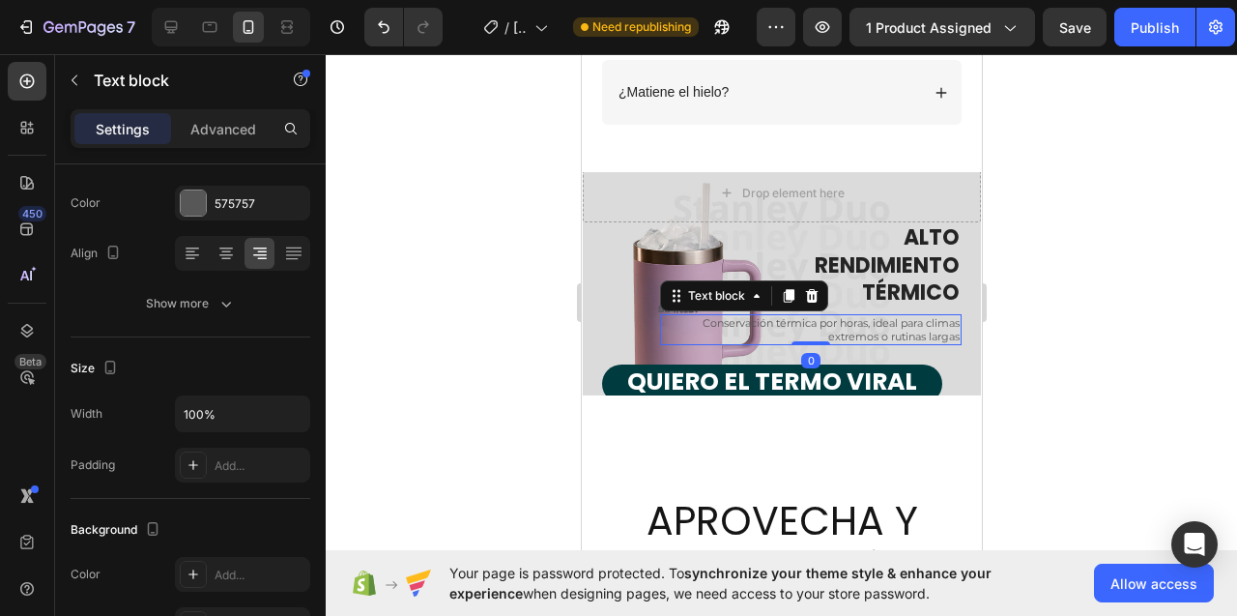
scroll to position [0, 0]
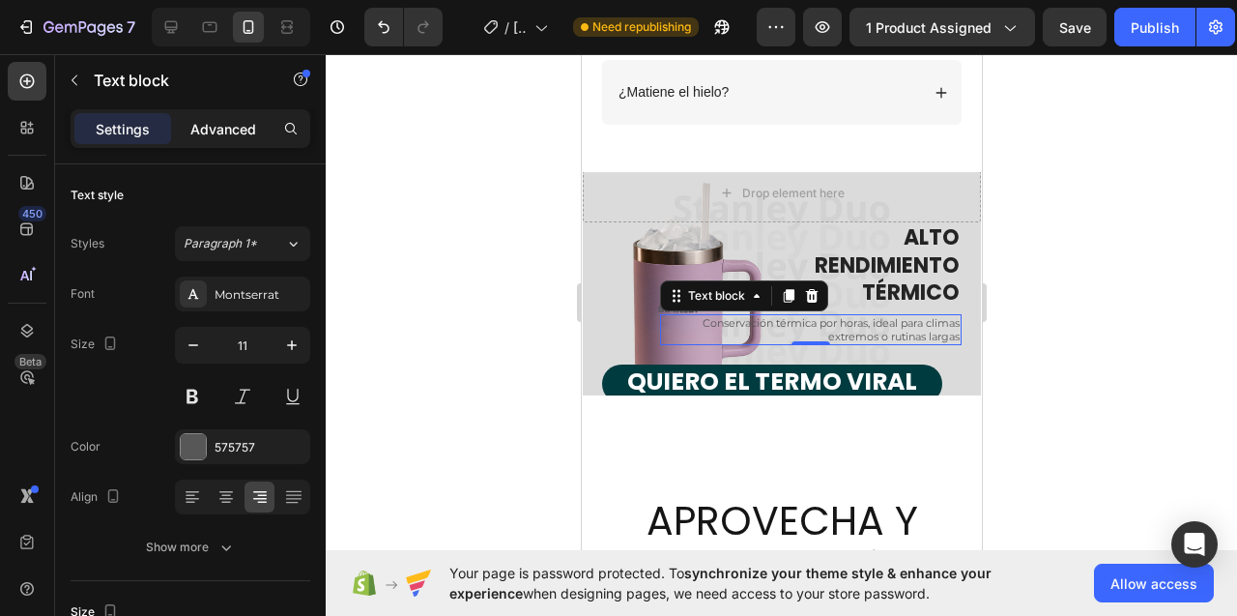
click at [211, 135] on p "Advanced" at bounding box center [223, 129] width 66 height 20
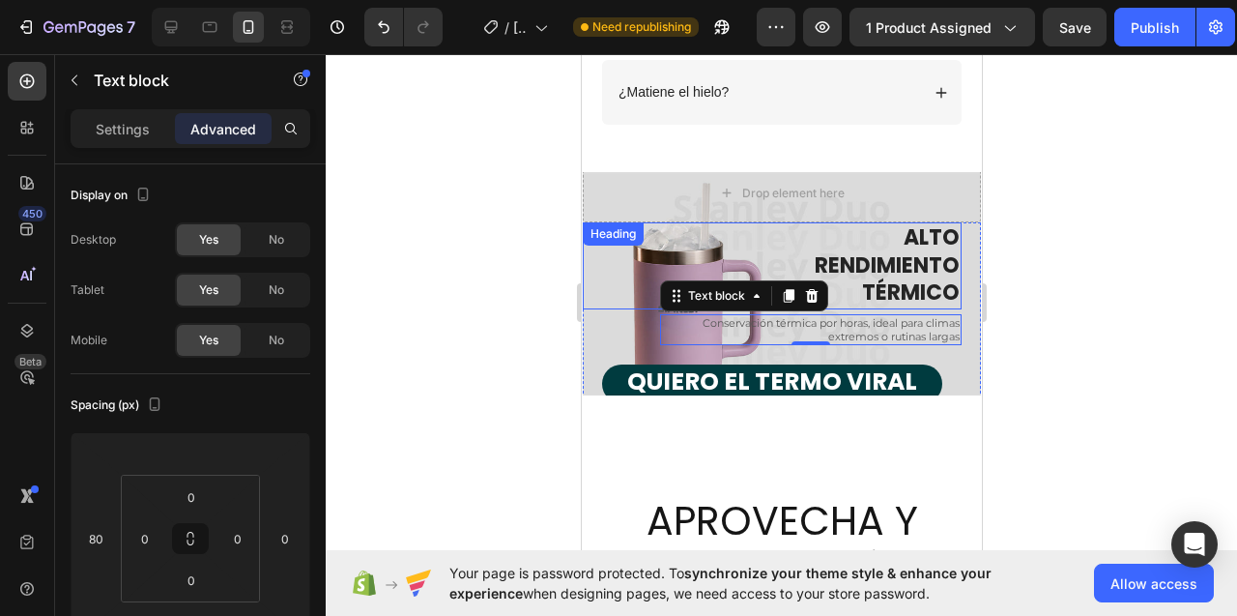
click at [854, 240] on h2 "ALTO RENDIMIENTO TÉRMICO" at bounding box center [771, 265] width 379 height 87
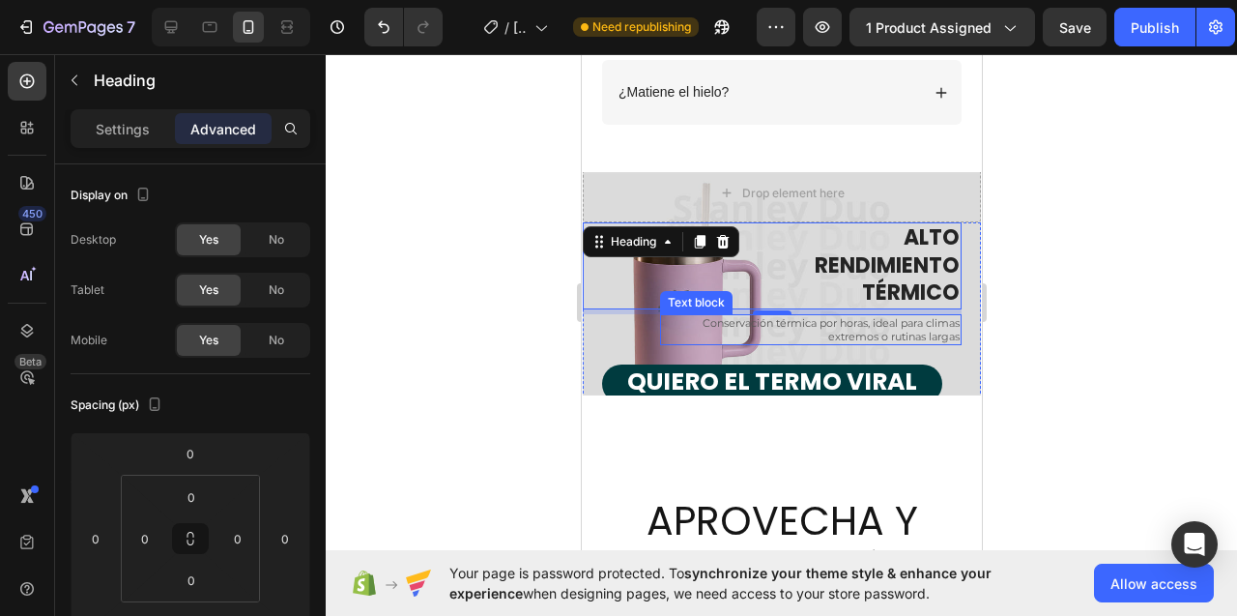
click at [816, 336] on p "Conservación térmica por horas, ideal para climas extremos o rutinas largas" at bounding box center [810, 330] width 298 height 28
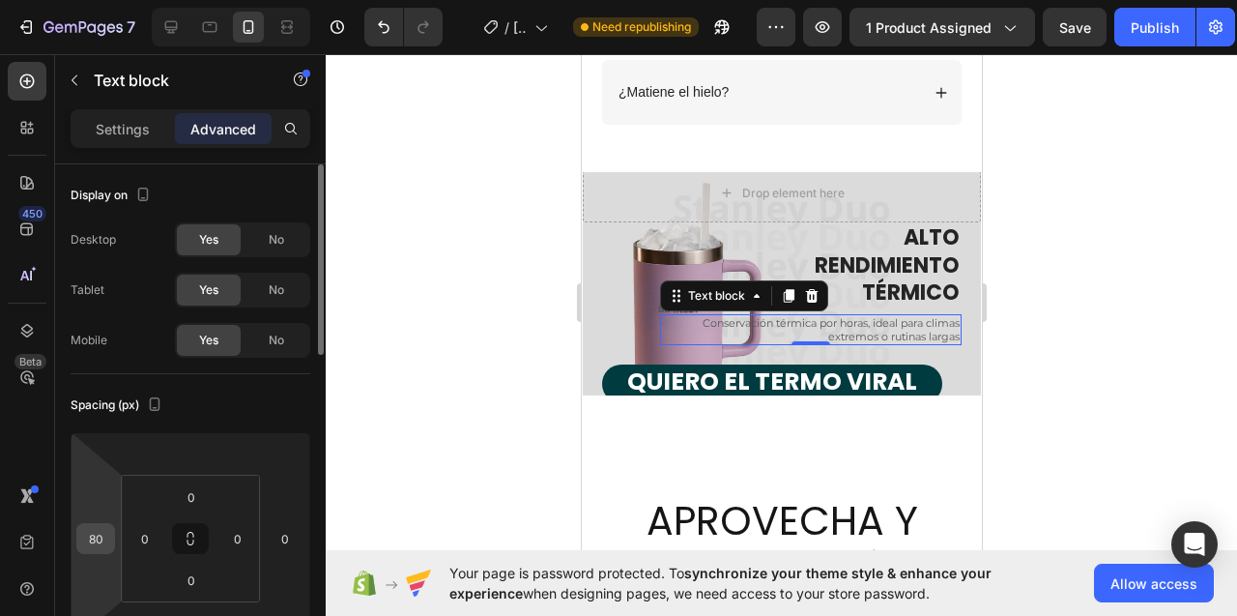
click at [85, 531] on input "80" at bounding box center [95, 538] width 29 height 29
type input "0"
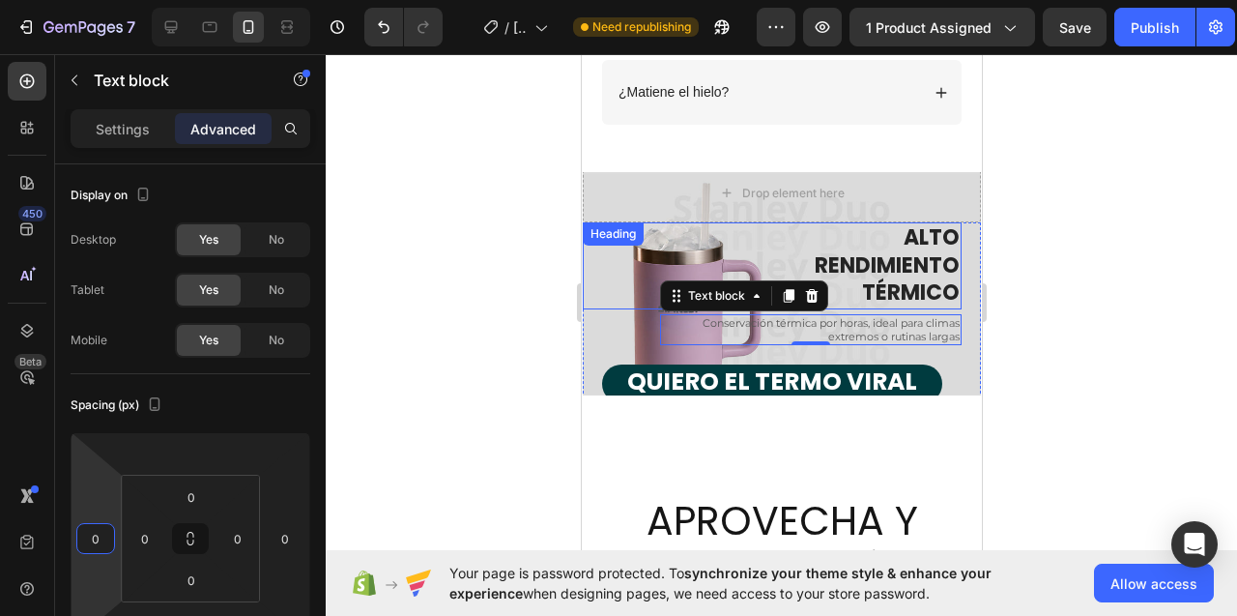
click at [843, 260] on h2 "ALTO RENDIMIENTO TÉRMICO" at bounding box center [771, 265] width 379 height 87
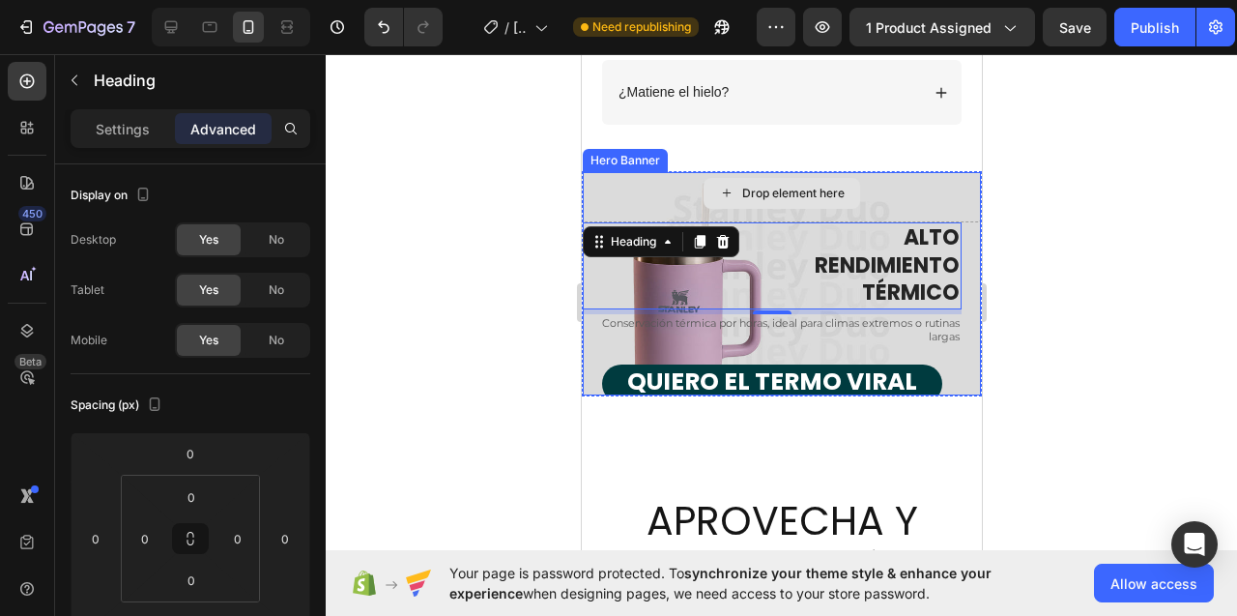
click at [902, 203] on div "Drop element here" at bounding box center [781, 193] width 398 height 58
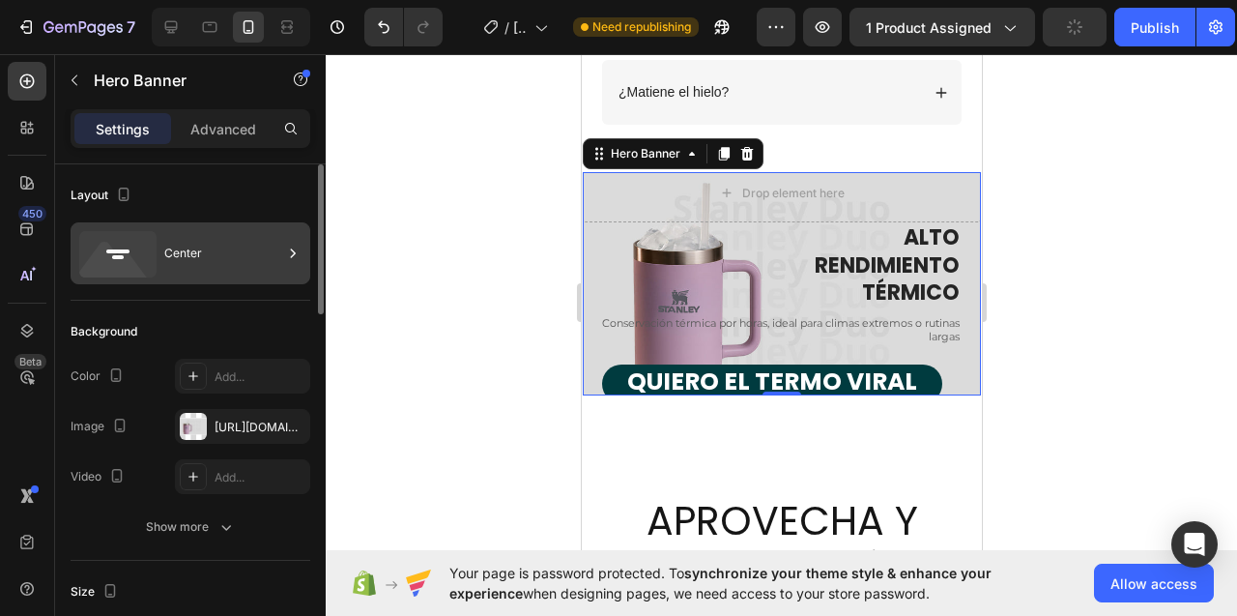
click at [235, 251] on div "Center" at bounding box center [223, 253] width 118 height 44
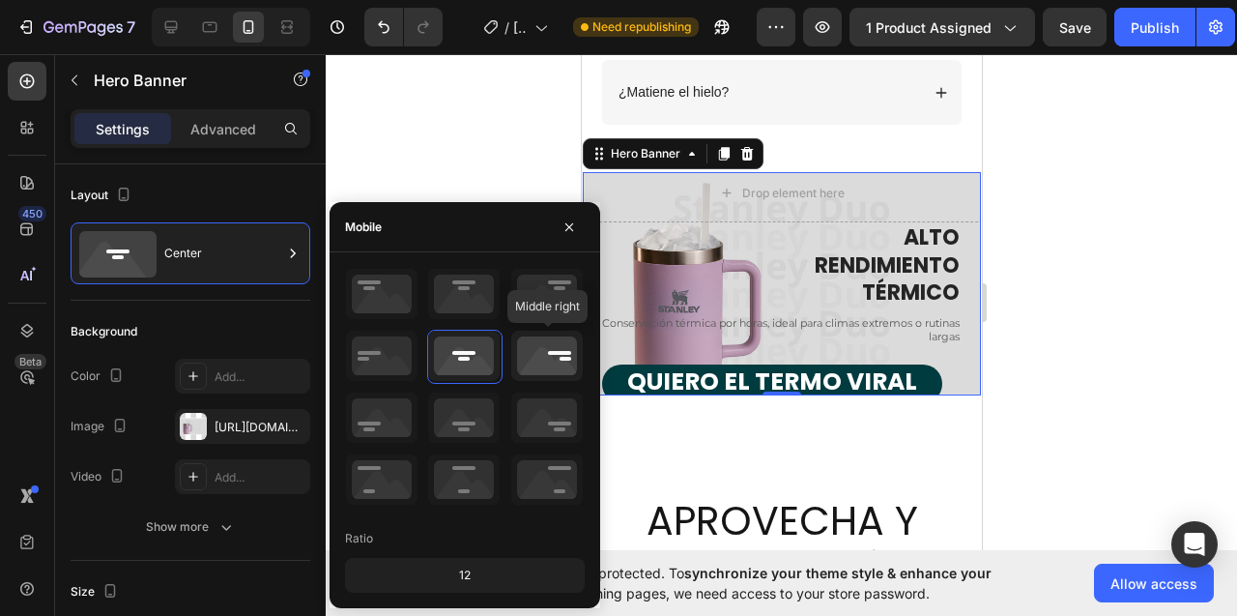
click at [563, 356] on icon at bounding box center [547, 356] width 72 height 50
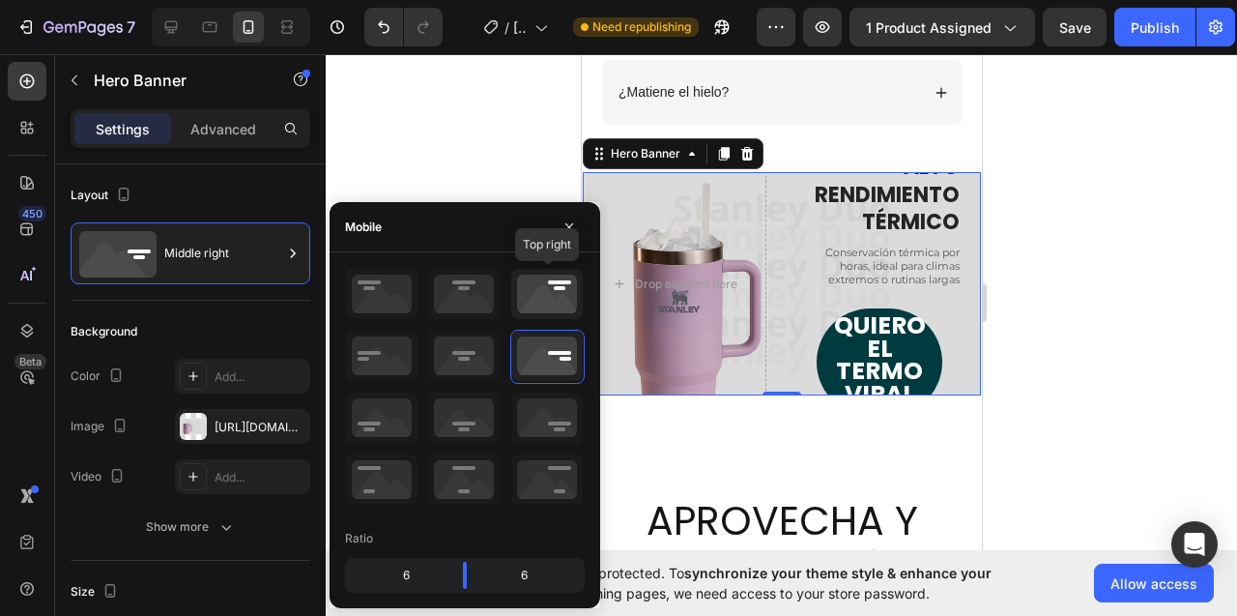
click at [541, 286] on icon at bounding box center [547, 294] width 72 height 50
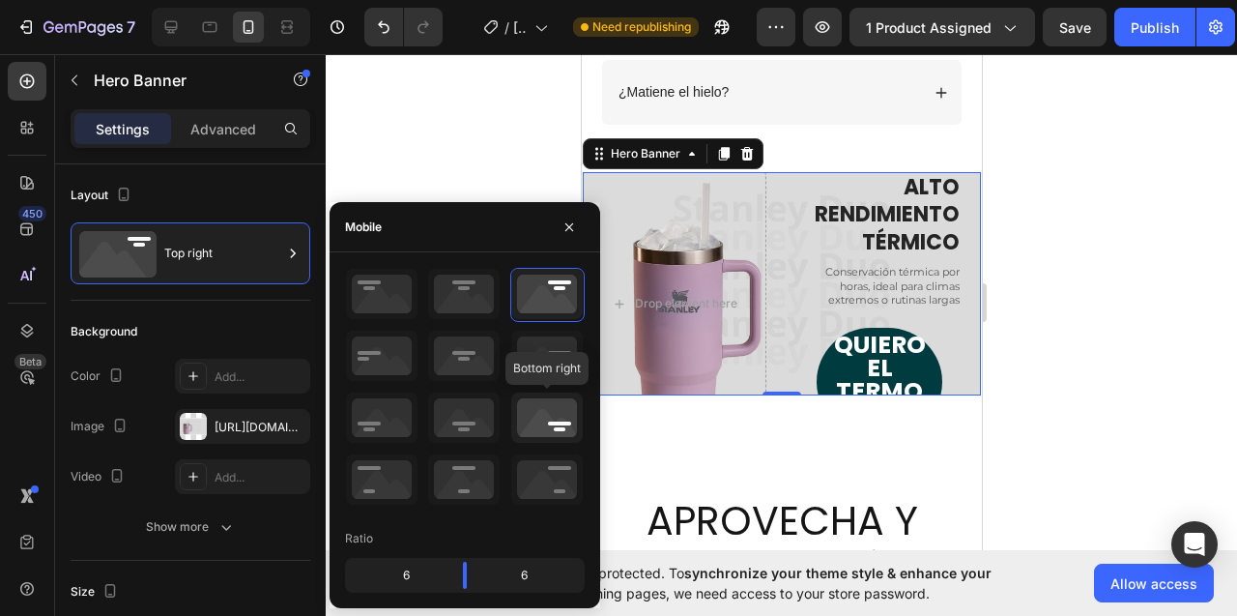
click at [539, 427] on icon at bounding box center [547, 417] width 72 height 50
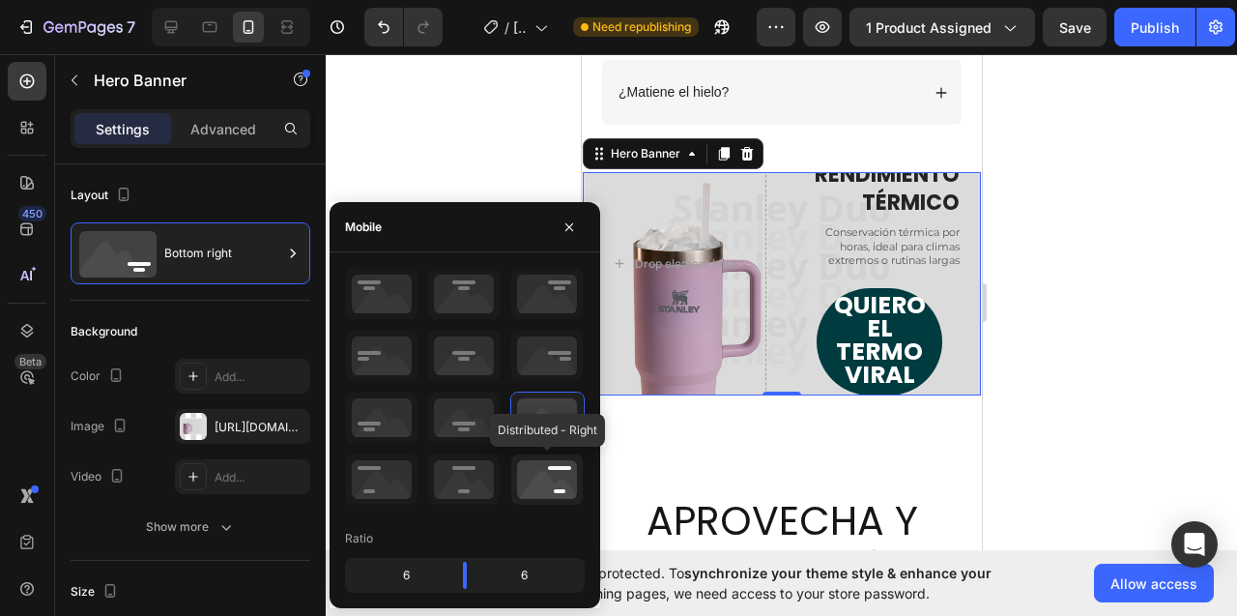
click at [550, 478] on icon at bounding box center [547, 479] width 72 height 50
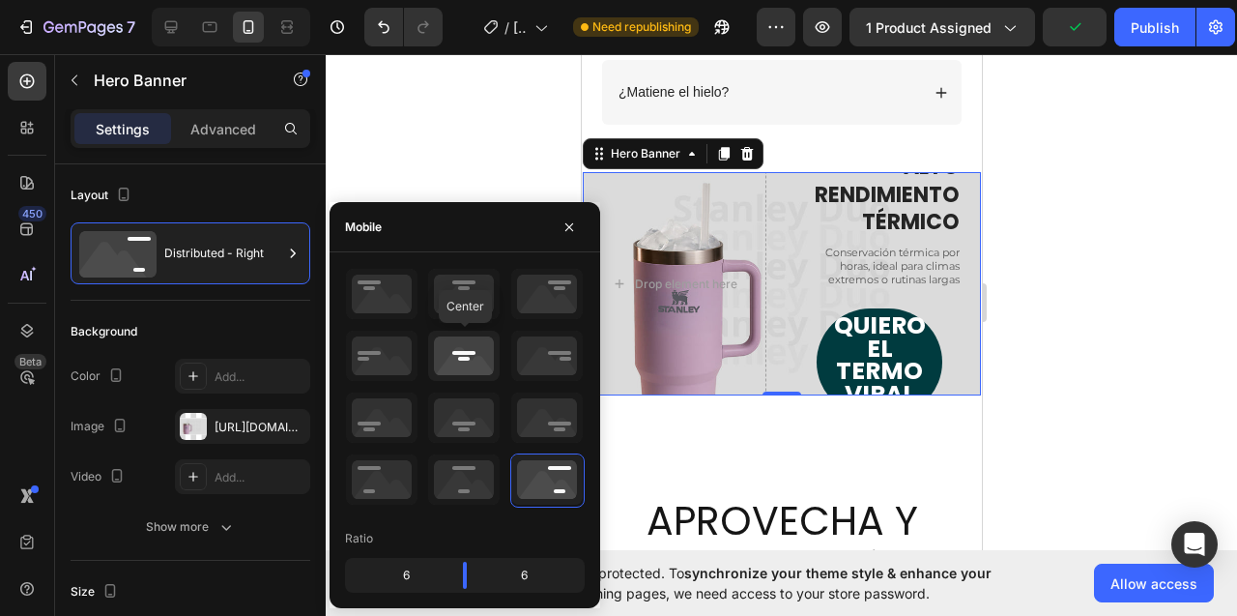
click at [461, 358] on icon at bounding box center [464, 356] width 72 height 50
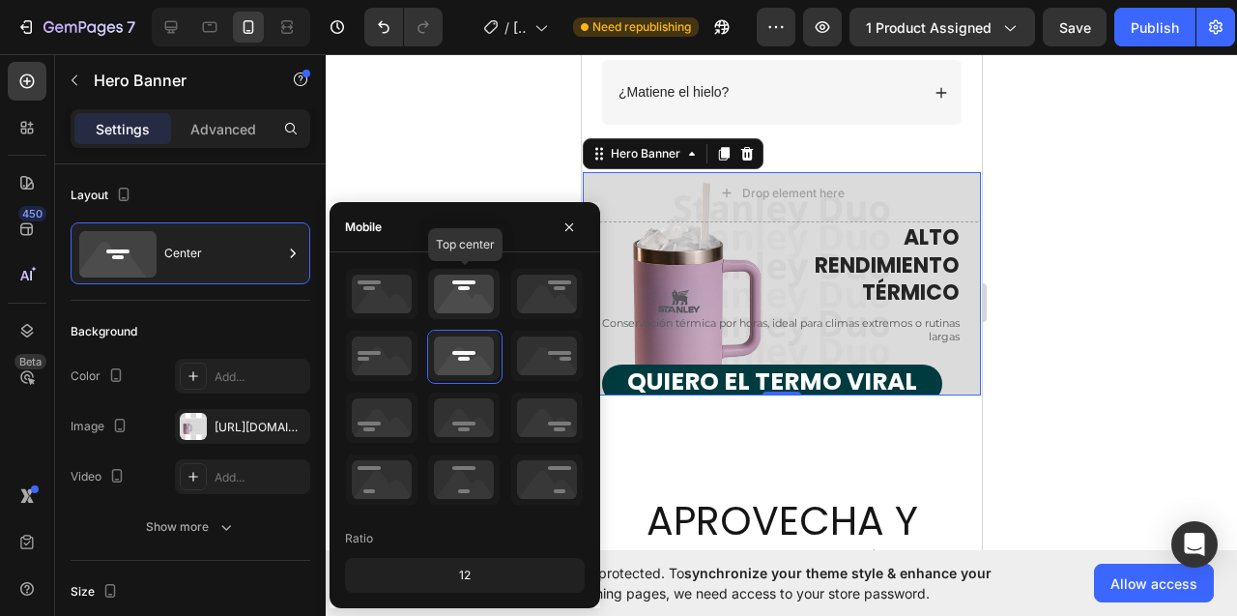
click at [460, 300] on icon at bounding box center [464, 294] width 72 height 50
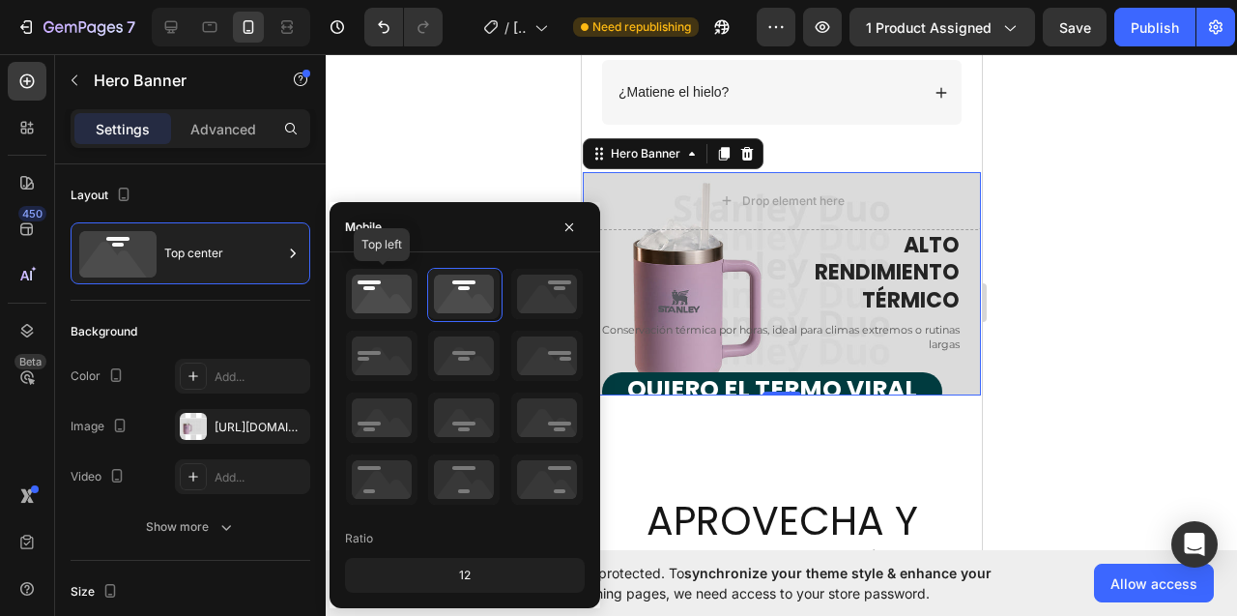
click at [391, 303] on icon at bounding box center [382, 294] width 72 height 50
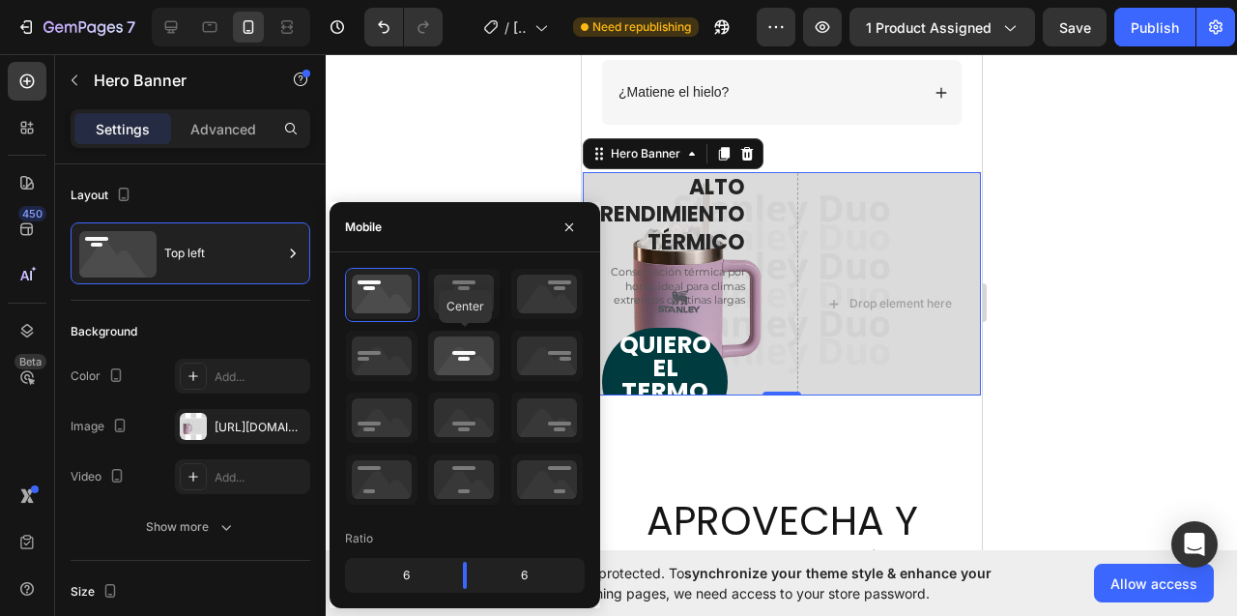
click at [468, 343] on icon at bounding box center [464, 356] width 72 height 50
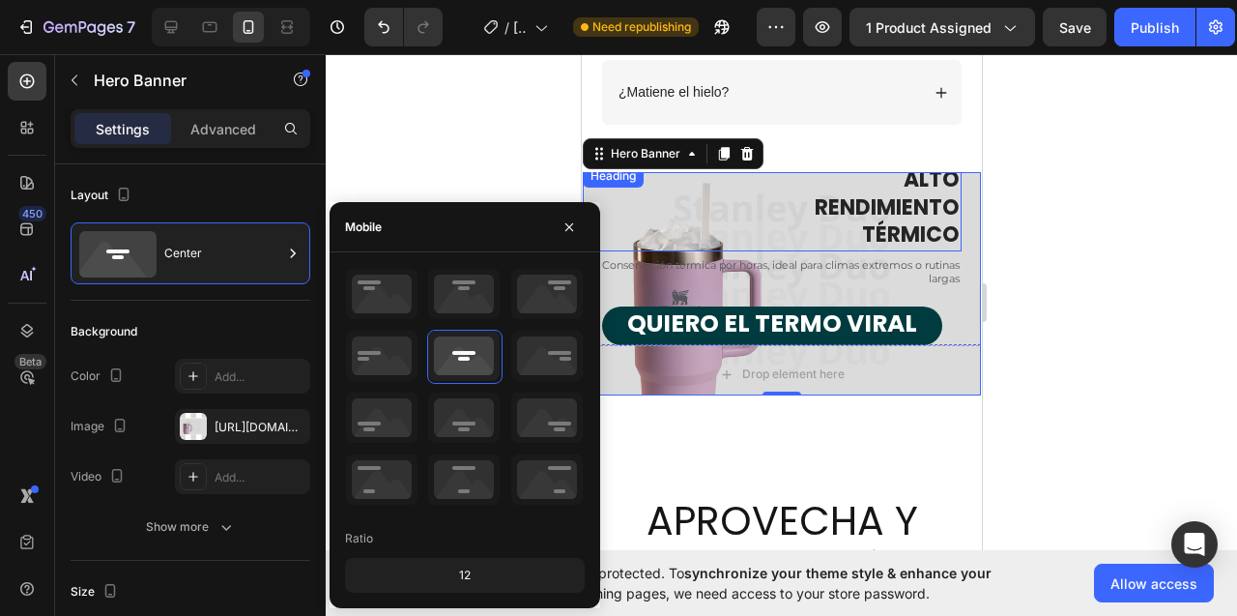
click at [755, 185] on h2 "ALTO RENDIMIENTO TÉRMICO" at bounding box center [771, 207] width 379 height 87
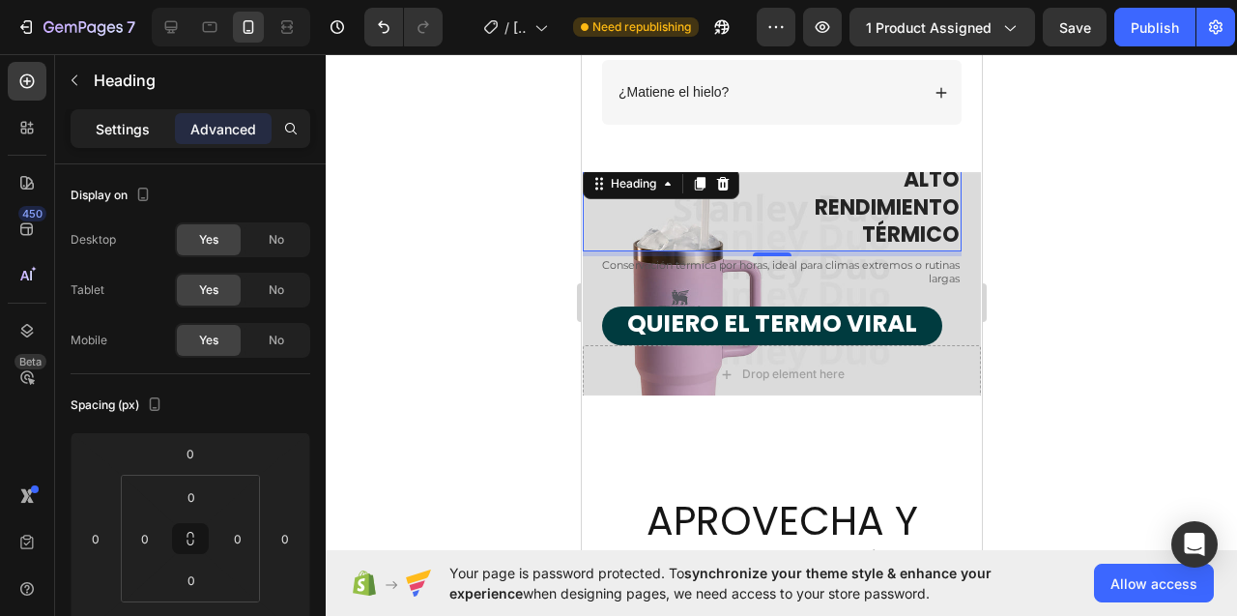
click at [128, 129] on p "Settings" at bounding box center [123, 129] width 54 height 20
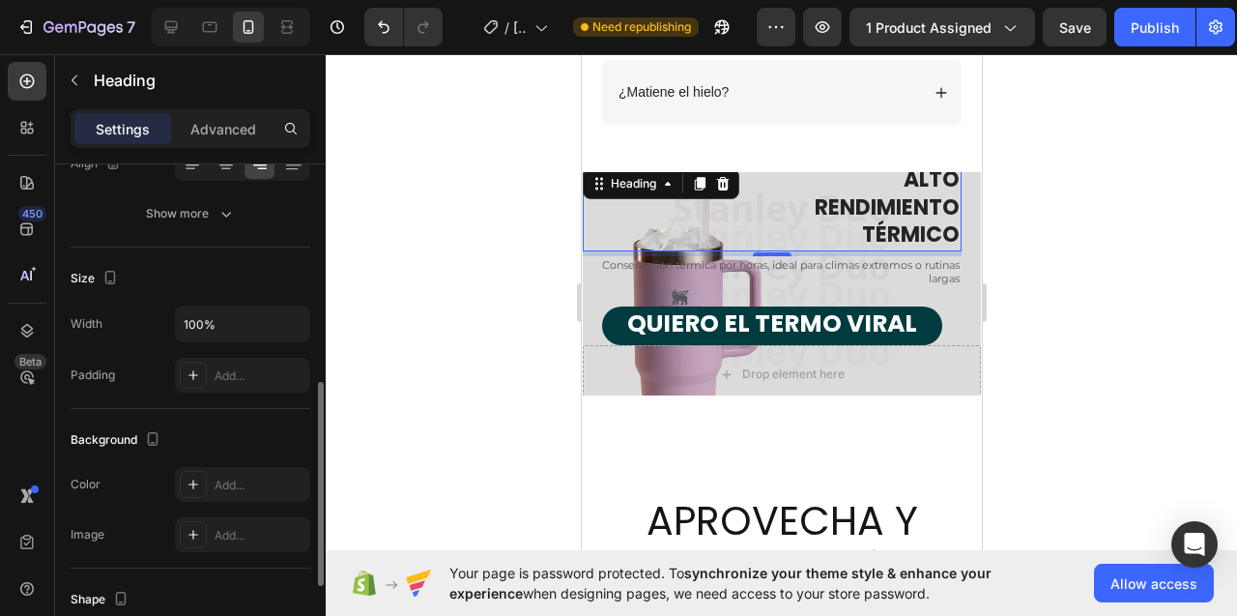
scroll to position [401, 0]
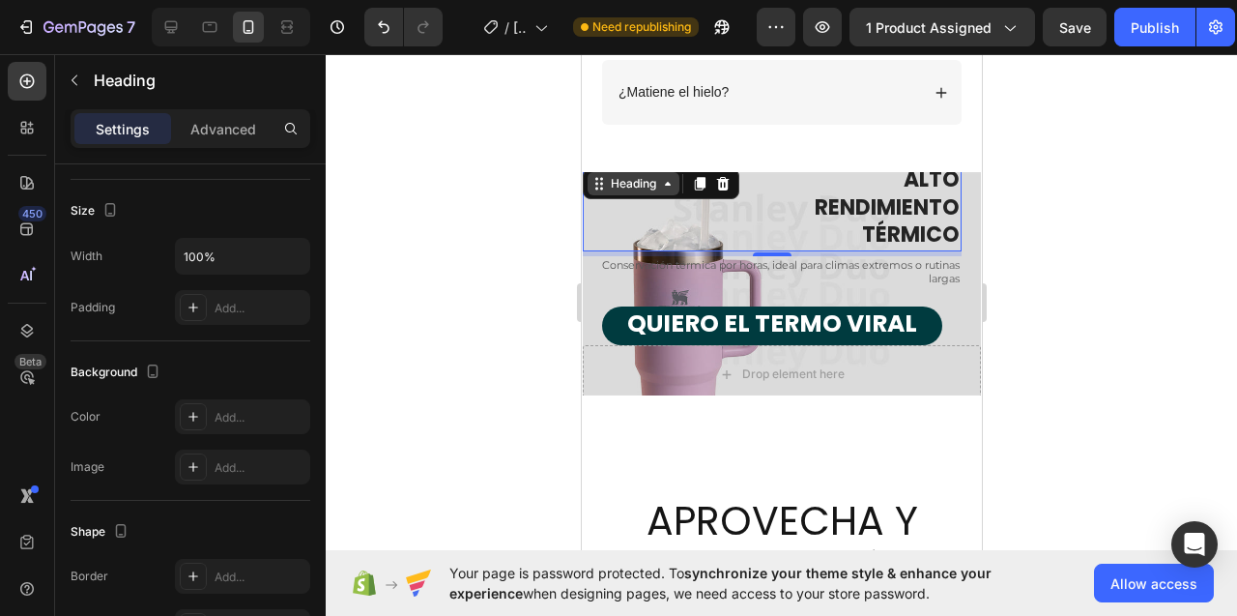
click at [670, 184] on icon at bounding box center [666, 183] width 15 height 15
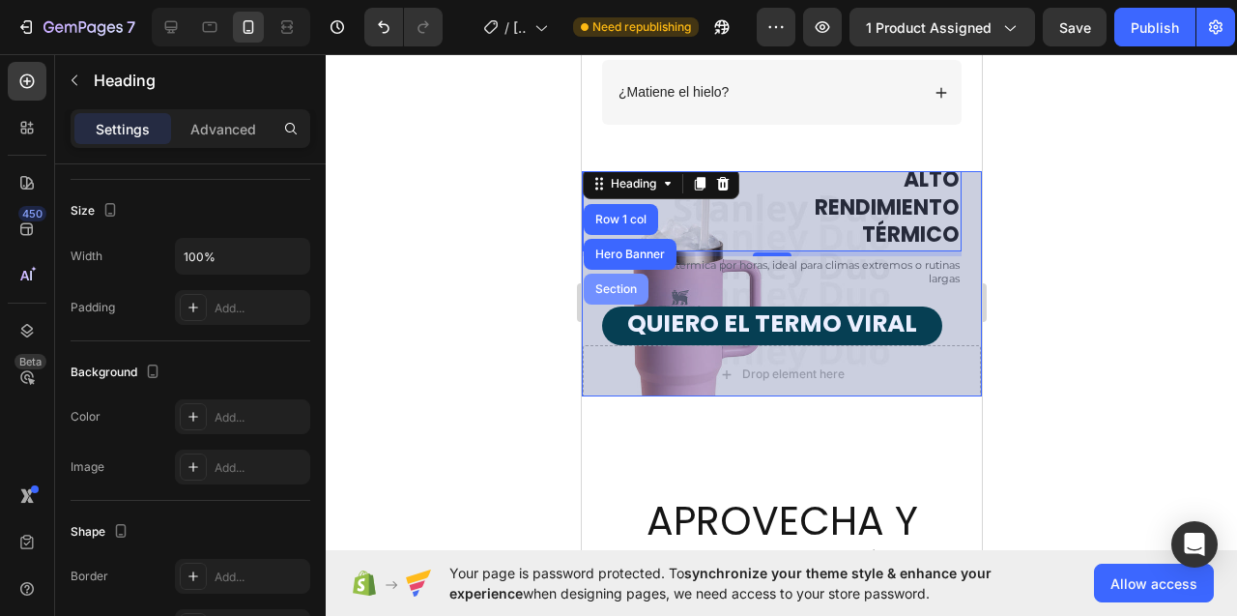
click at [615, 288] on div "Section" at bounding box center [615, 289] width 49 height 12
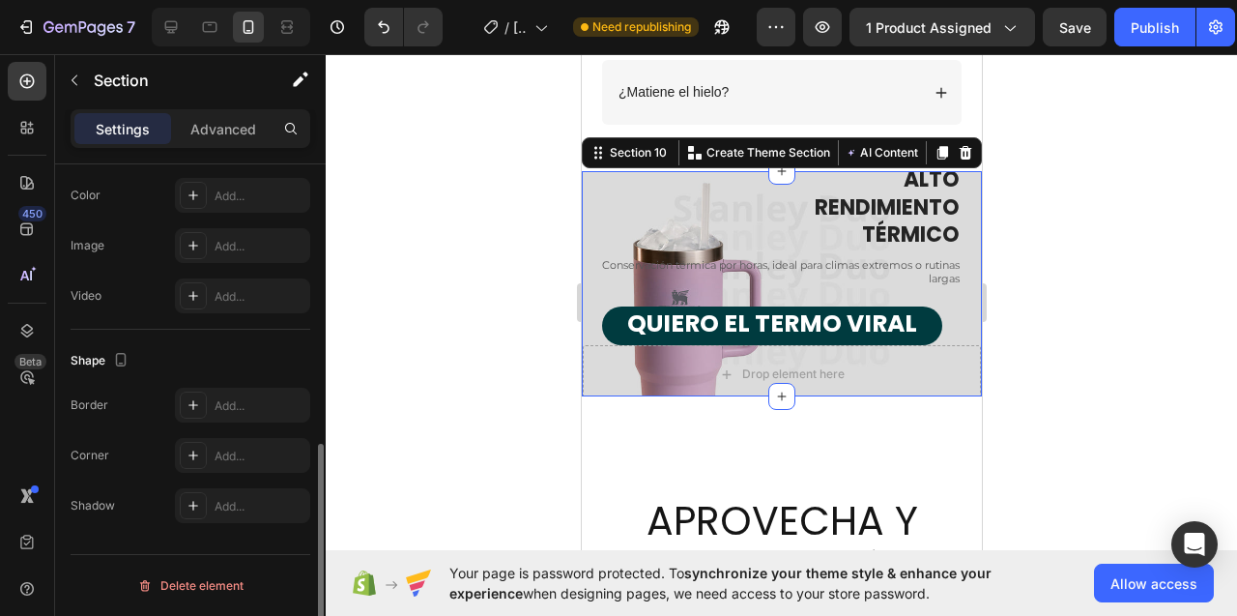
scroll to position [487, 0]
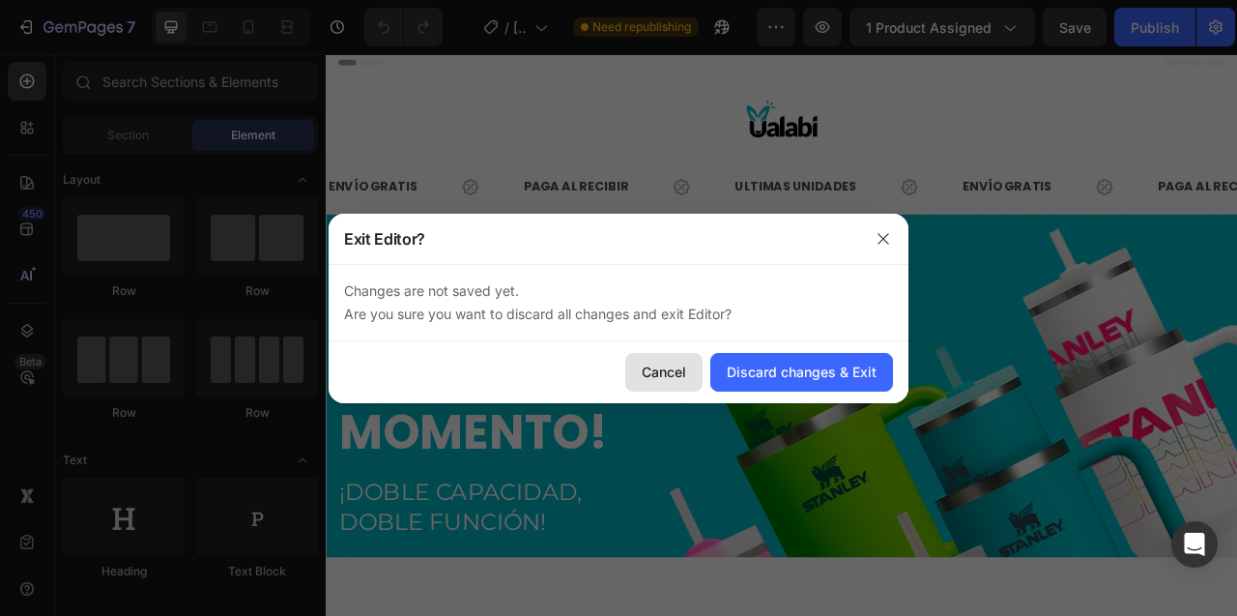
click at [673, 367] on div "Cancel" at bounding box center [664, 371] width 44 height 20
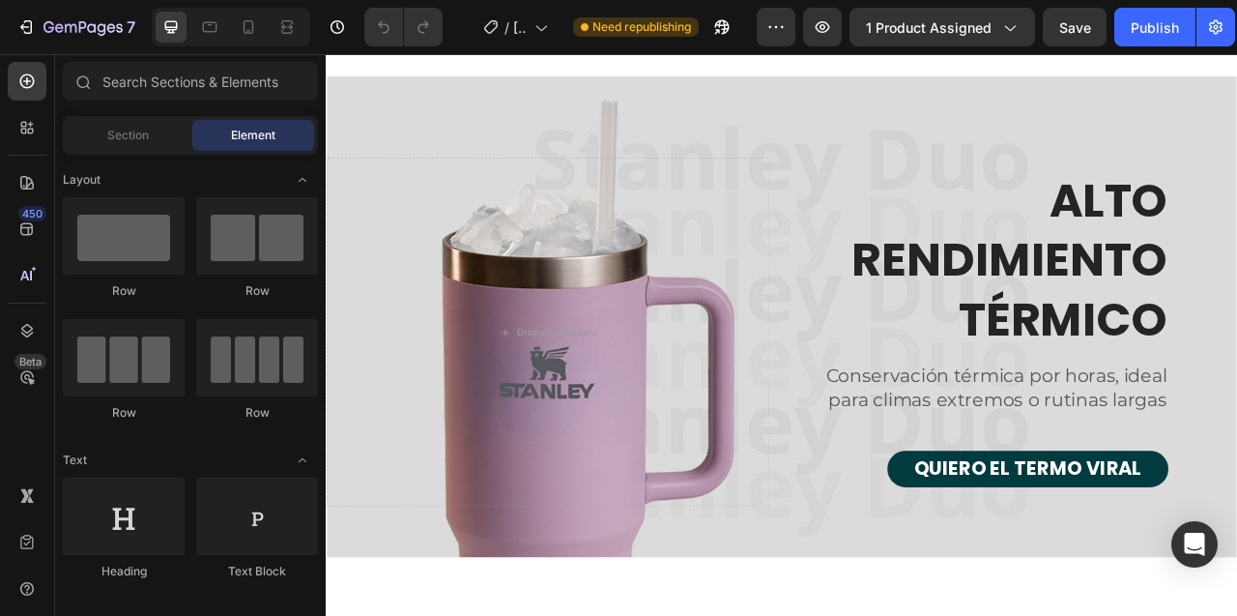
scroll to position [4948, 0]
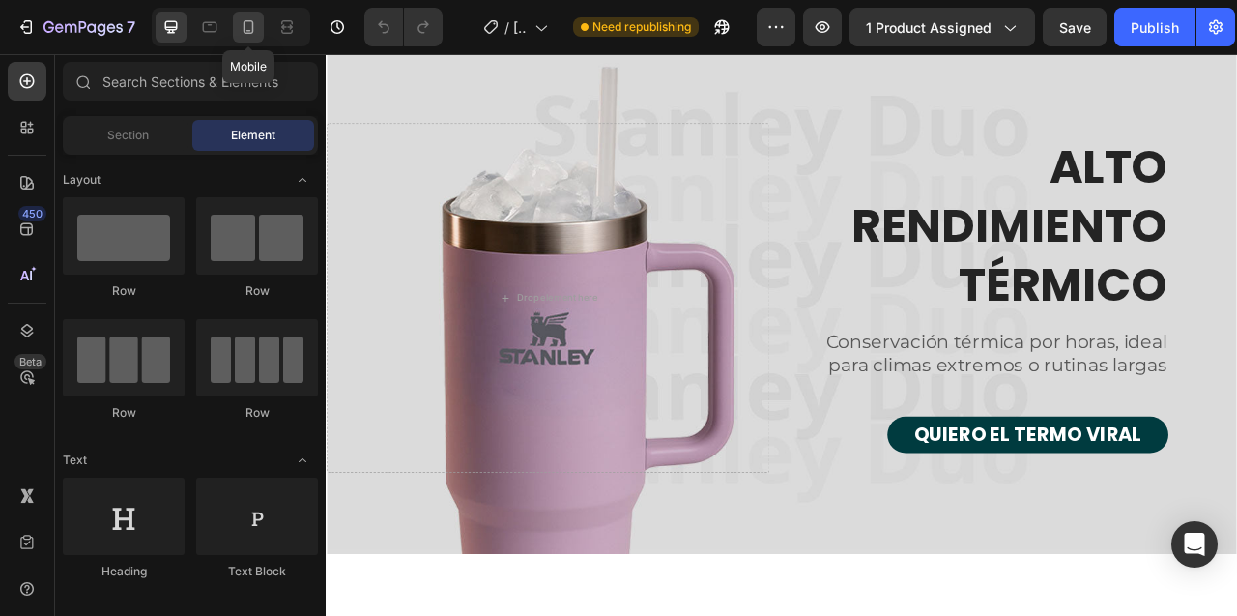
click at [258, 23] on icon at bounding box center [248, 26] width 19 height 19
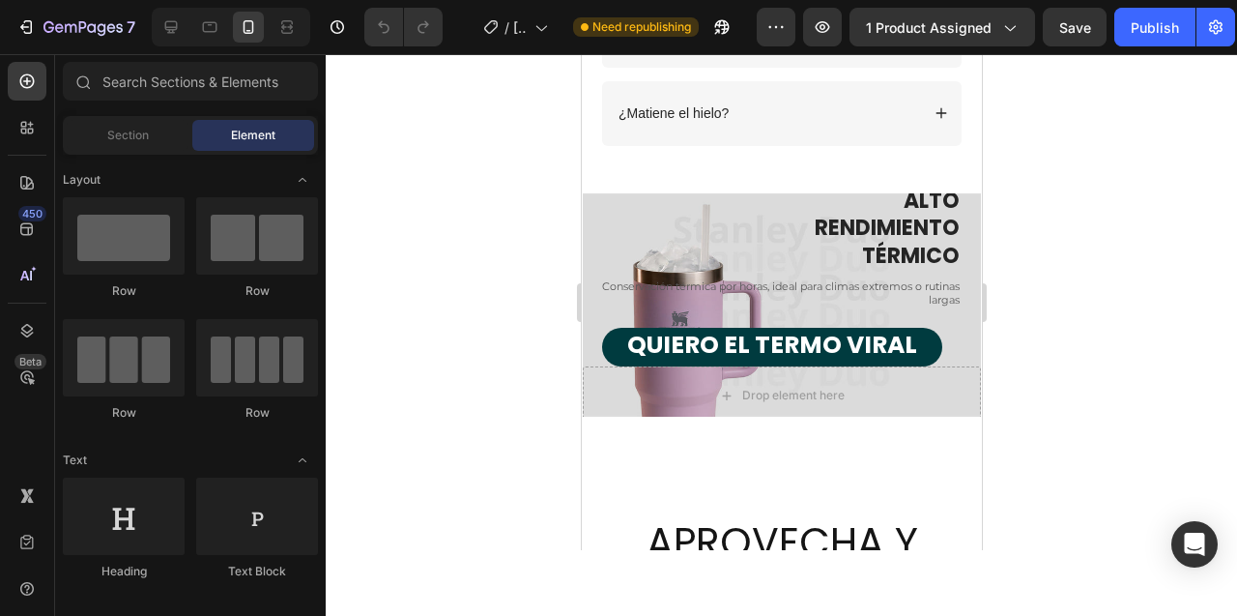
scroll to position [4787, 0]
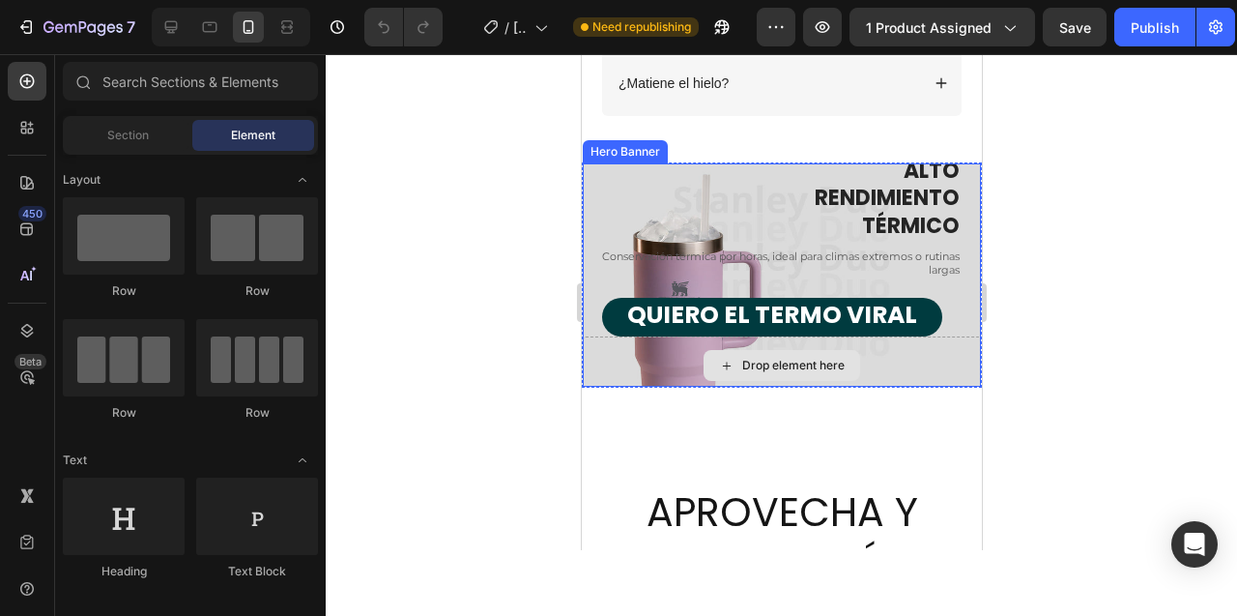
click at [601, 365] on div "Drop element here" at bounding box center [781, 365] width 398 height 58
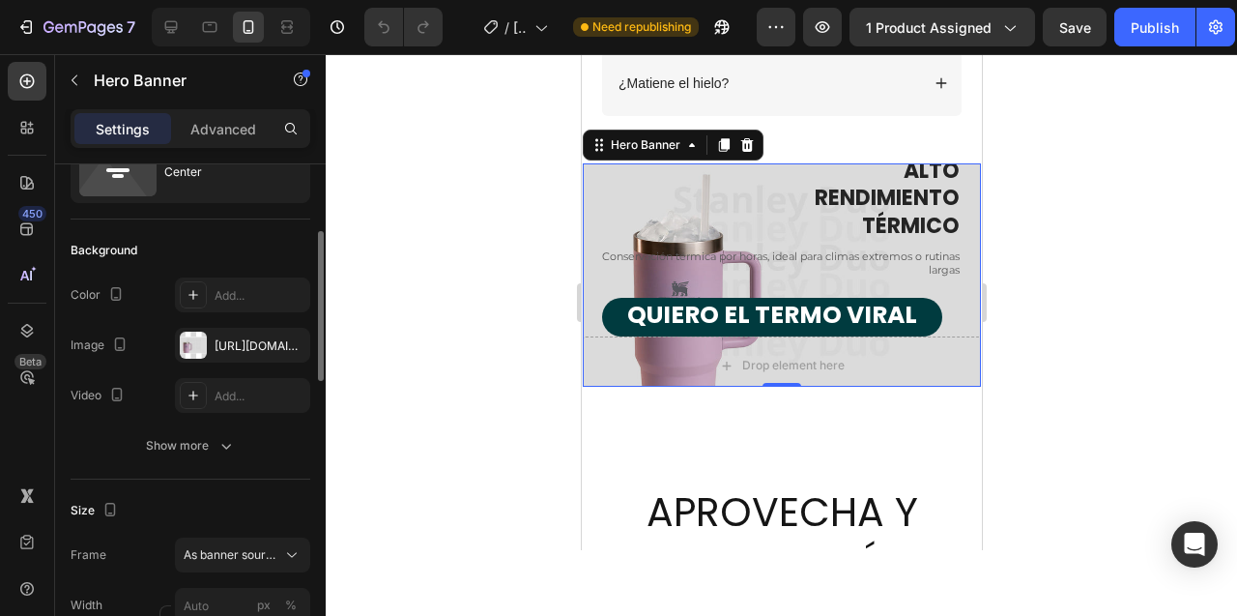
scroll to position [117, 0]
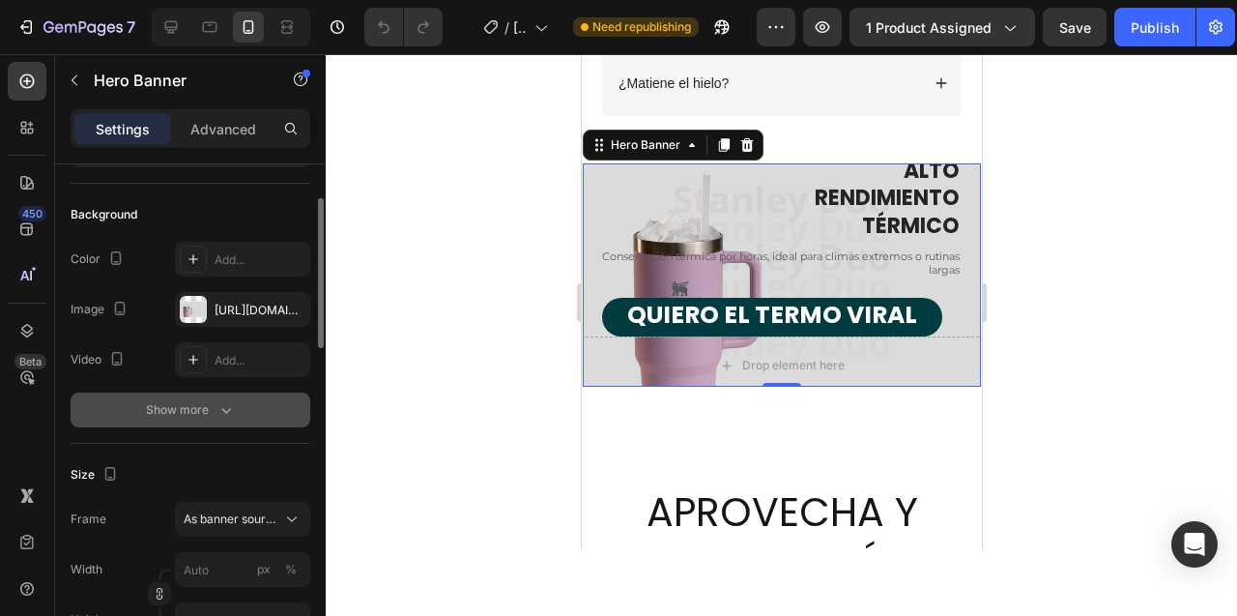
click at [155, 403] on div "Show more" at bounding box center [191, 409] width 90 height 19
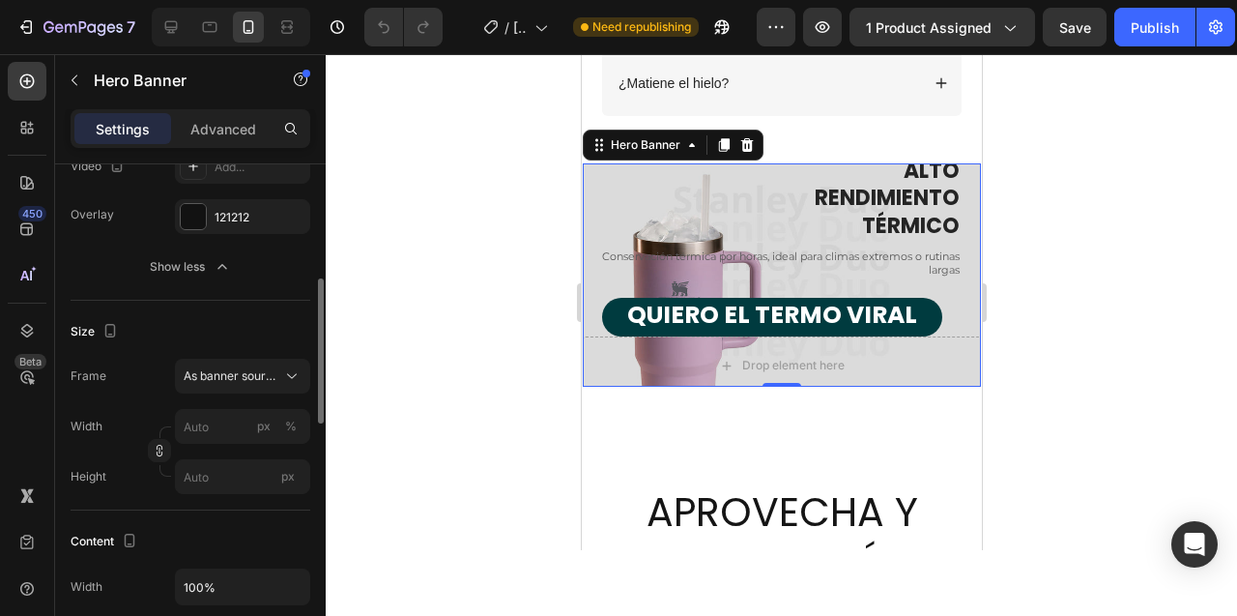
scroll to position [330, 0]
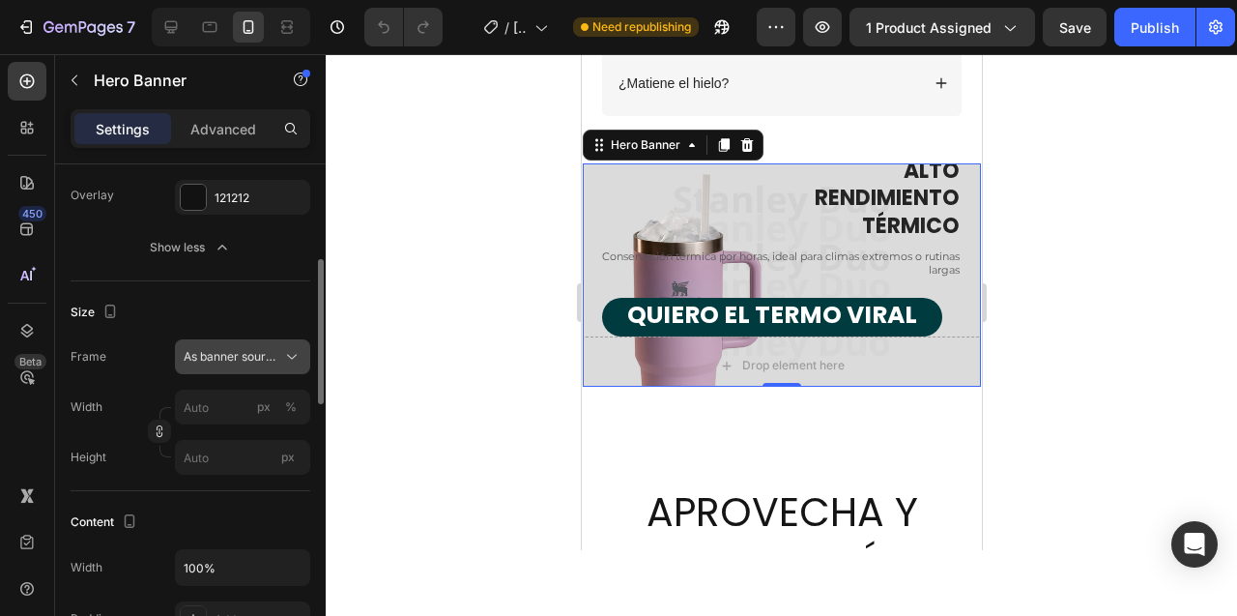
click at [234, 353] on span "As banner source" at bounding box center [231, 356] width 95 height 17
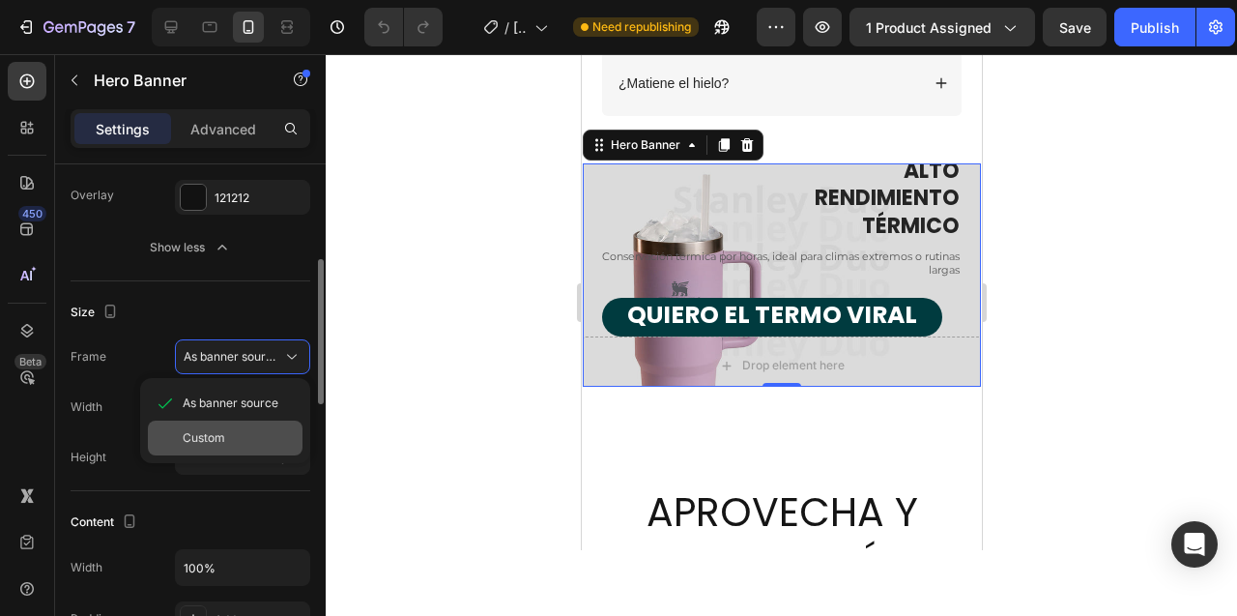
click at [224, 429] on span "Custom" at bounding box center [204, 437] width 43 height 17
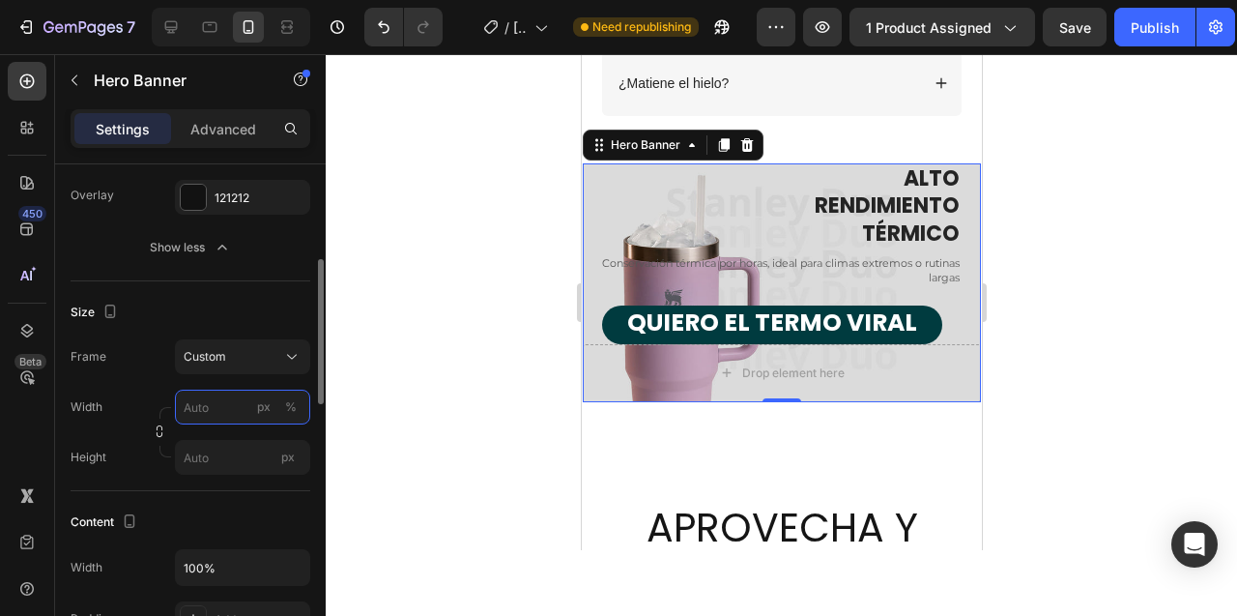
click at [223, 406] on input "px %" at bounding box center [242, 407] width 135 height 35
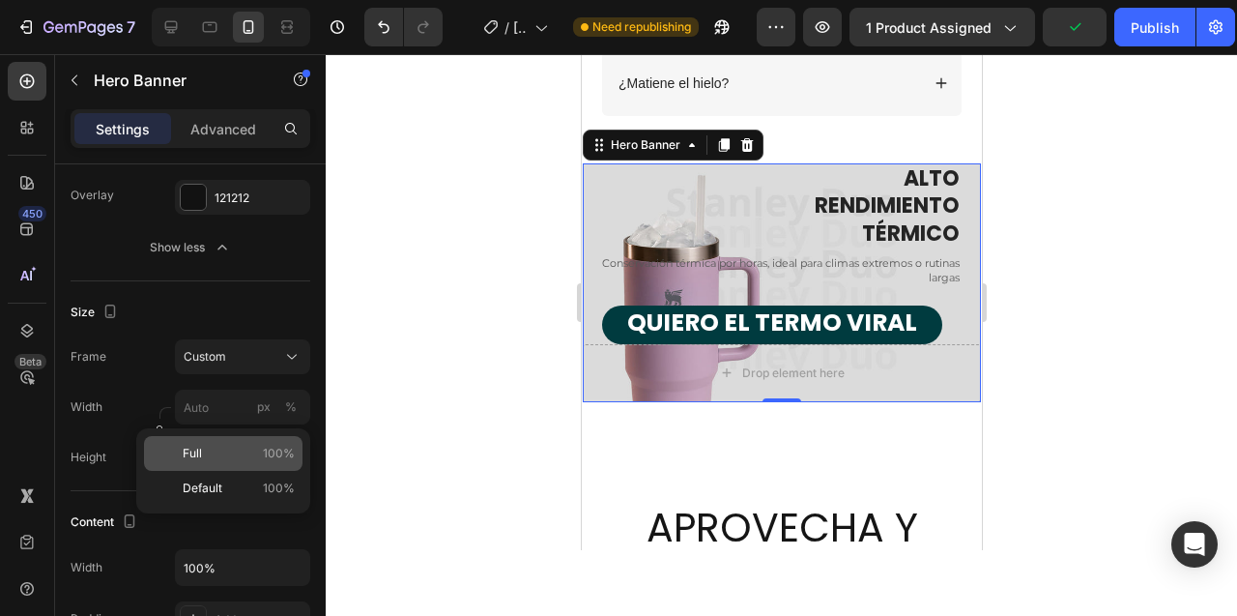
click at [211, 455] on p "Full 100%" at bounding box center [239, 453] width 112 height 17
type input "100"
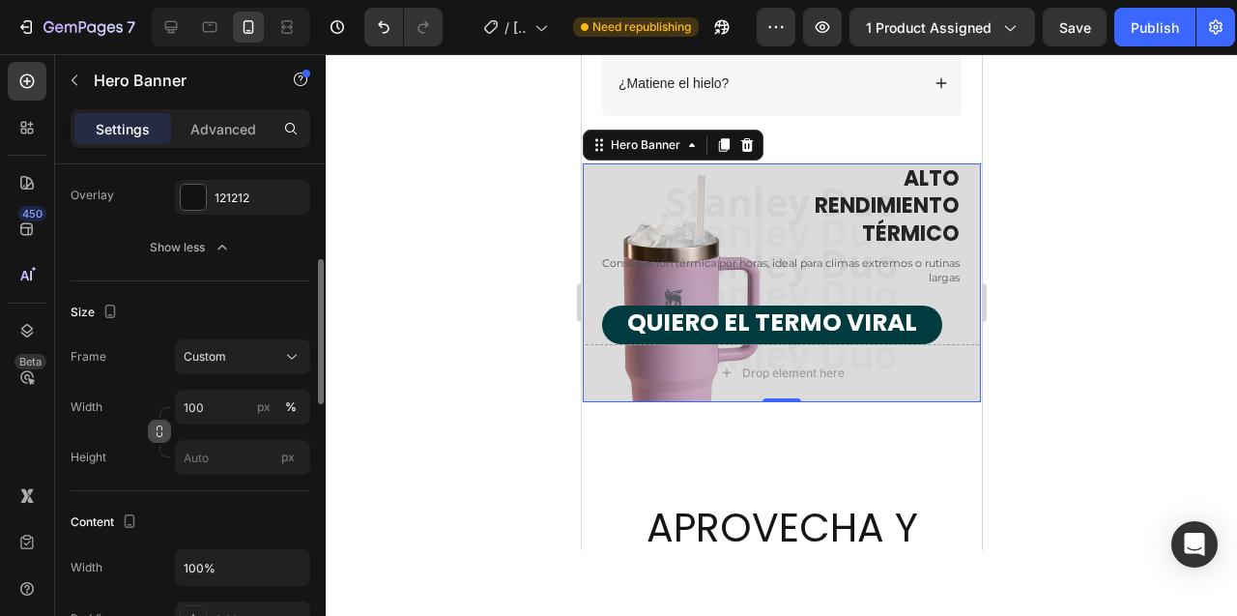
click at [157, 433] on icon "button" at bounding box center [160, 434] width 6 height 5
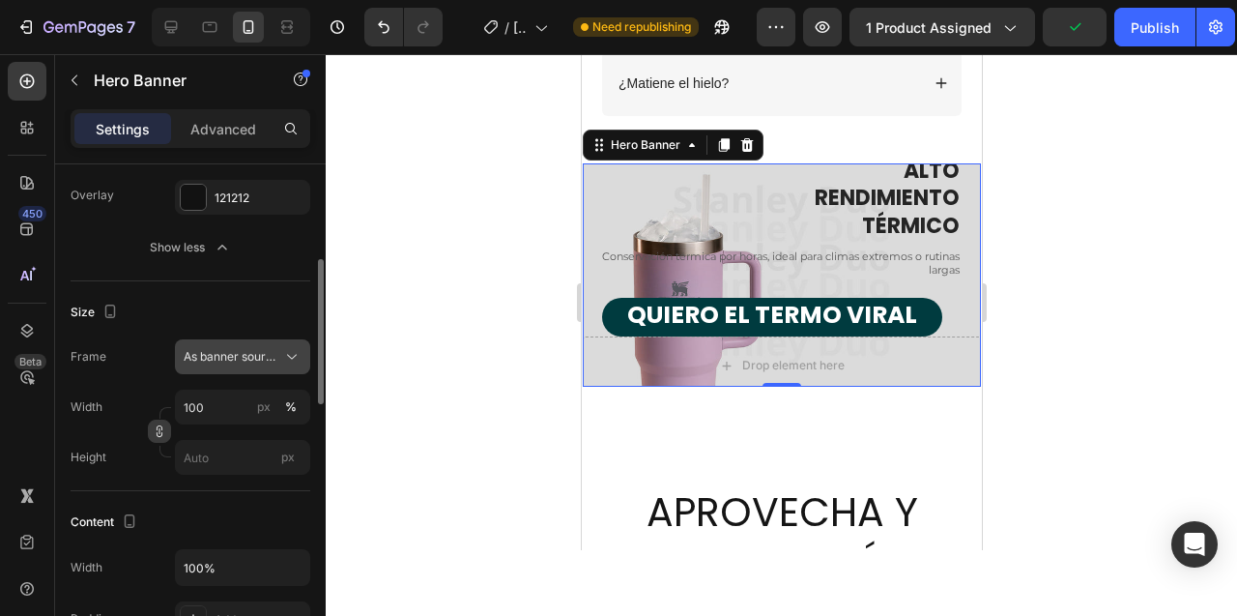
click at [246, 343] on button "As banner source" at bounding box center [242, 356] width 135 height 35
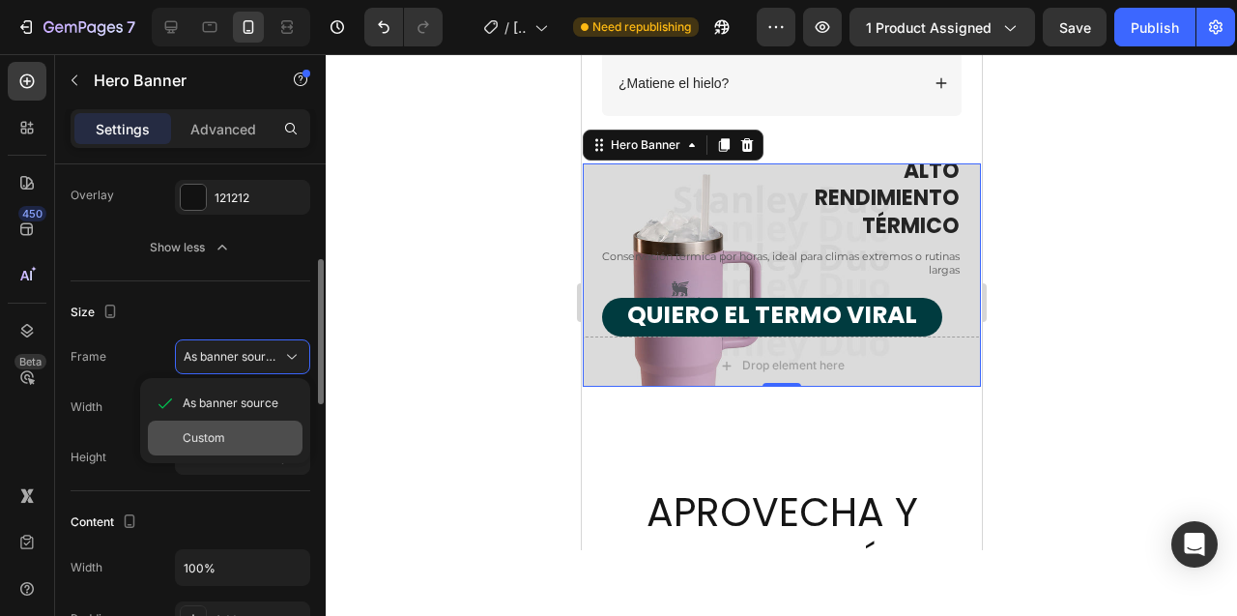
click at [233, 436] on div "Custom" at bounding box center [239, 437] width 112 height 17
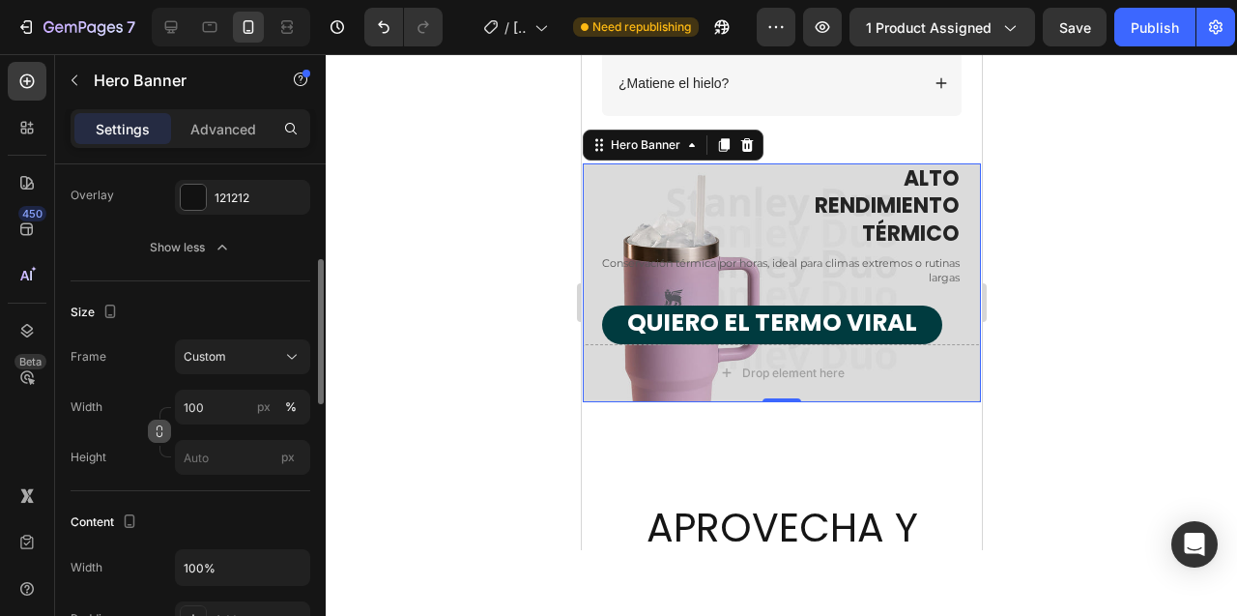
click at [156, 434] on icon "button" at bounding box center [160, 431] width 14 height 14
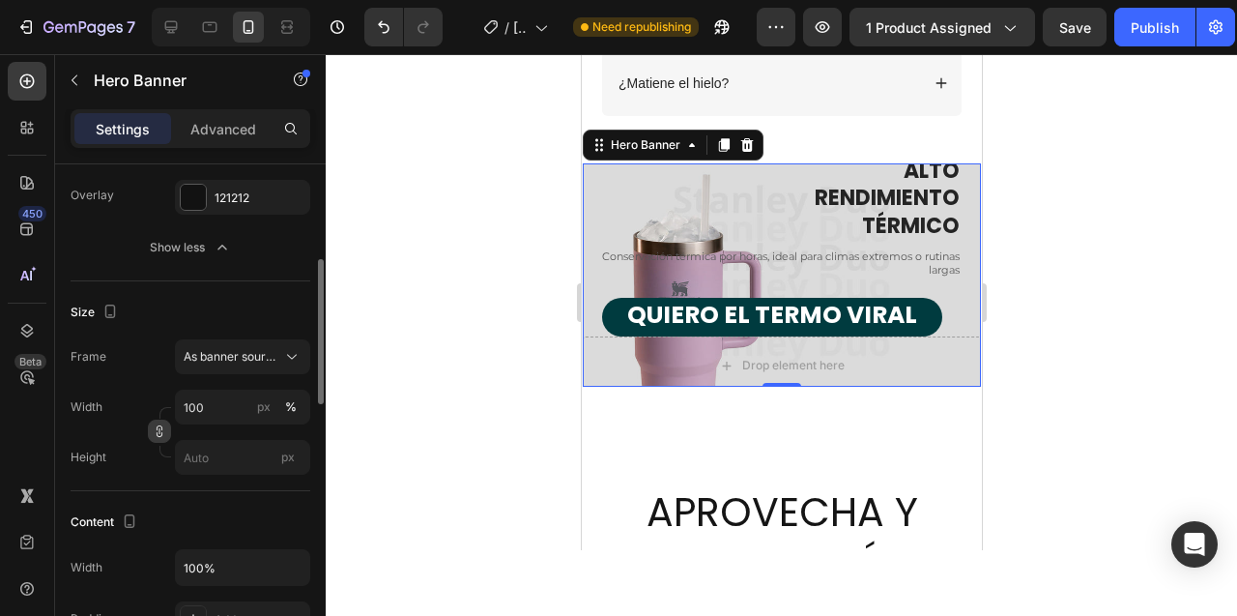
click at [156, 434] on icon "button" at bounding box center [160, 431] width 14 height 14
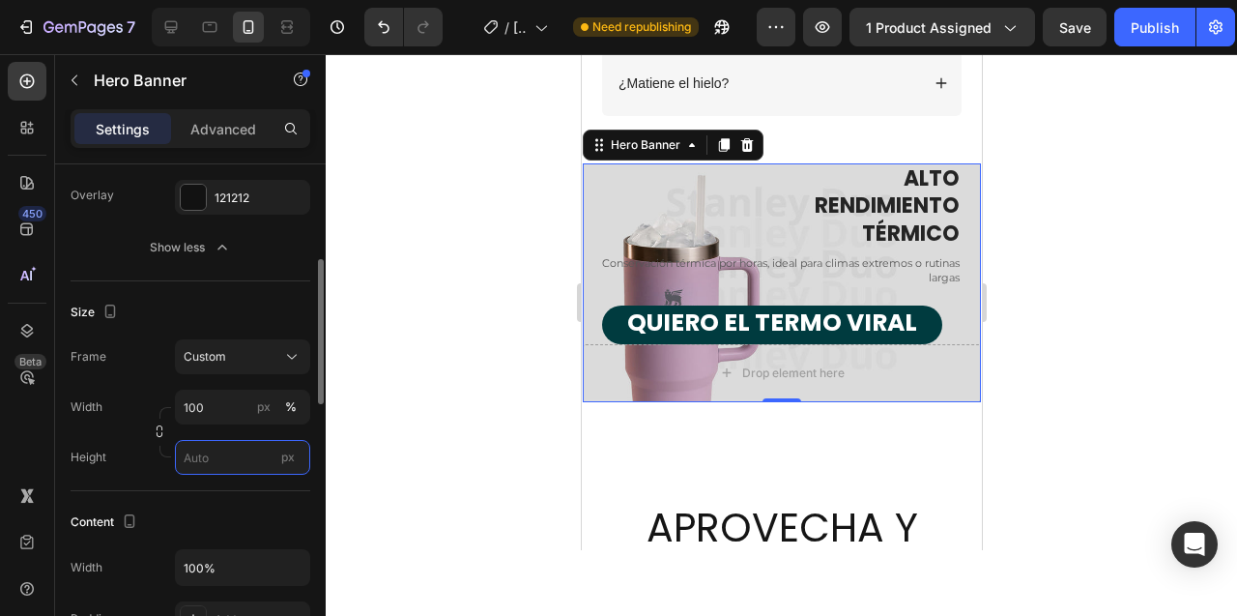
click at [216, 455] on input "px" at bounding box center [242, 457] width 135 height 35
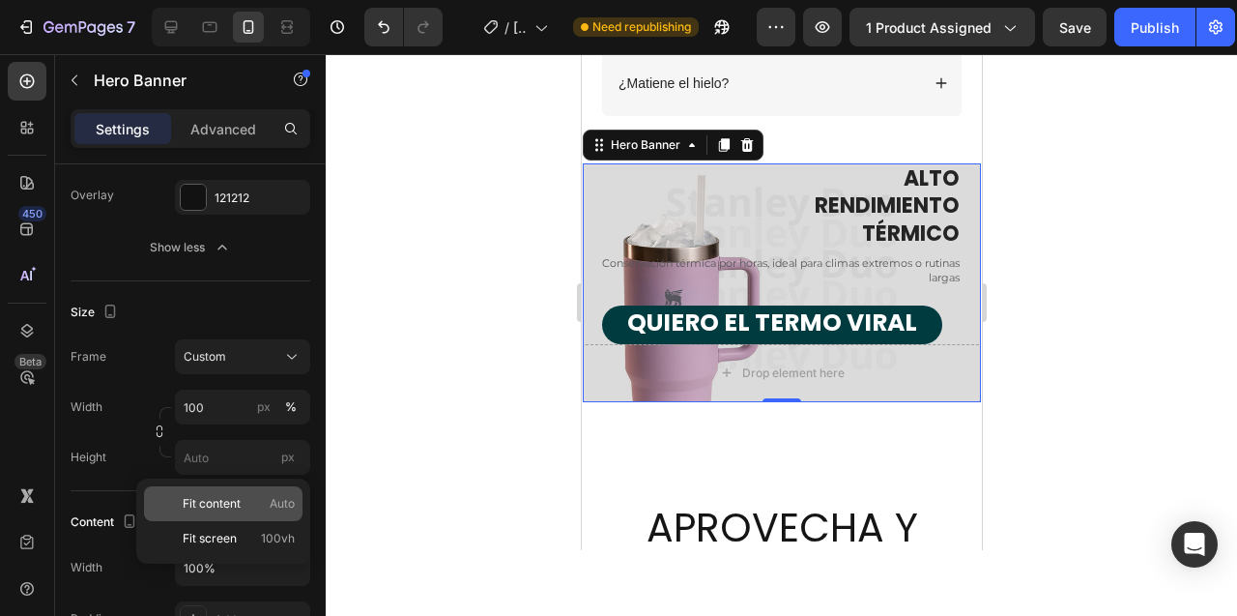
click at [227, 504] on span "Fit content" at bounding box center [212, 503] width 58 height 17
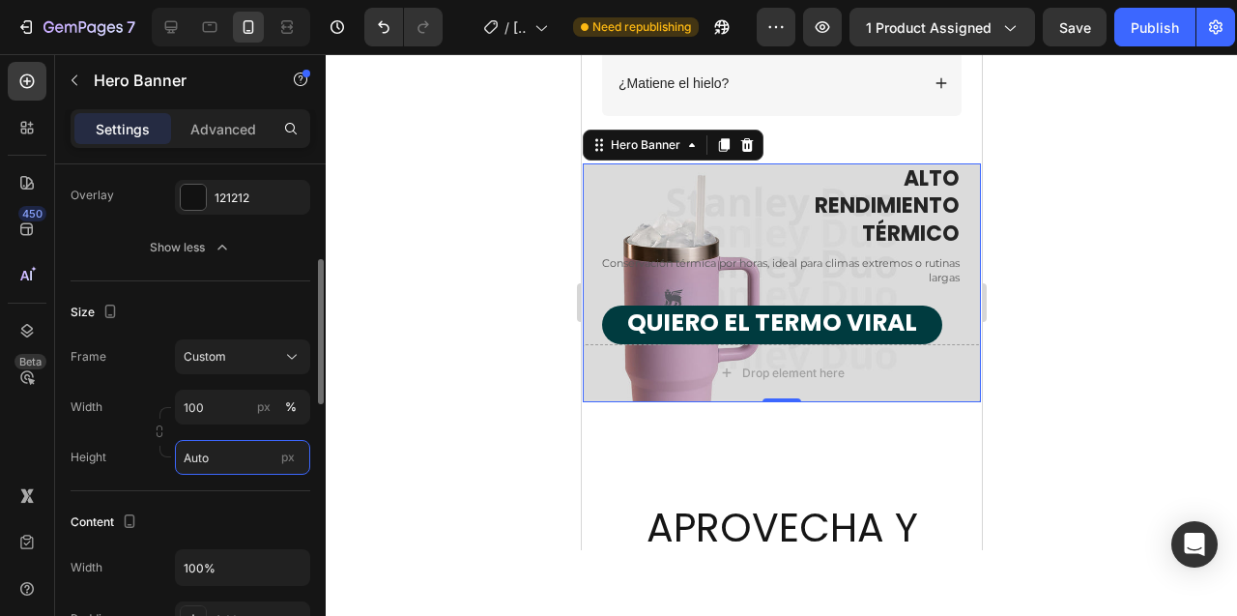
click at [222, 456] on input "Auto" at bounding box center [242, 457] width 135 height 35
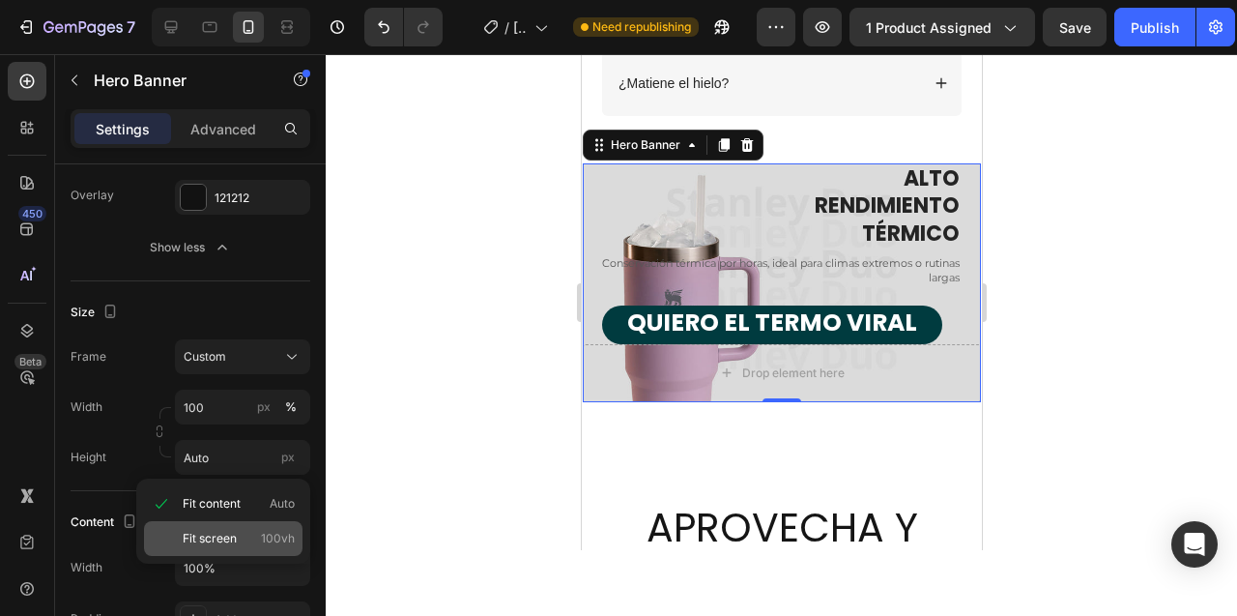
click at [220, 538] on span "Fit screen" at bounding box center [210, 538] width 54 height 17
type input "100 vh"
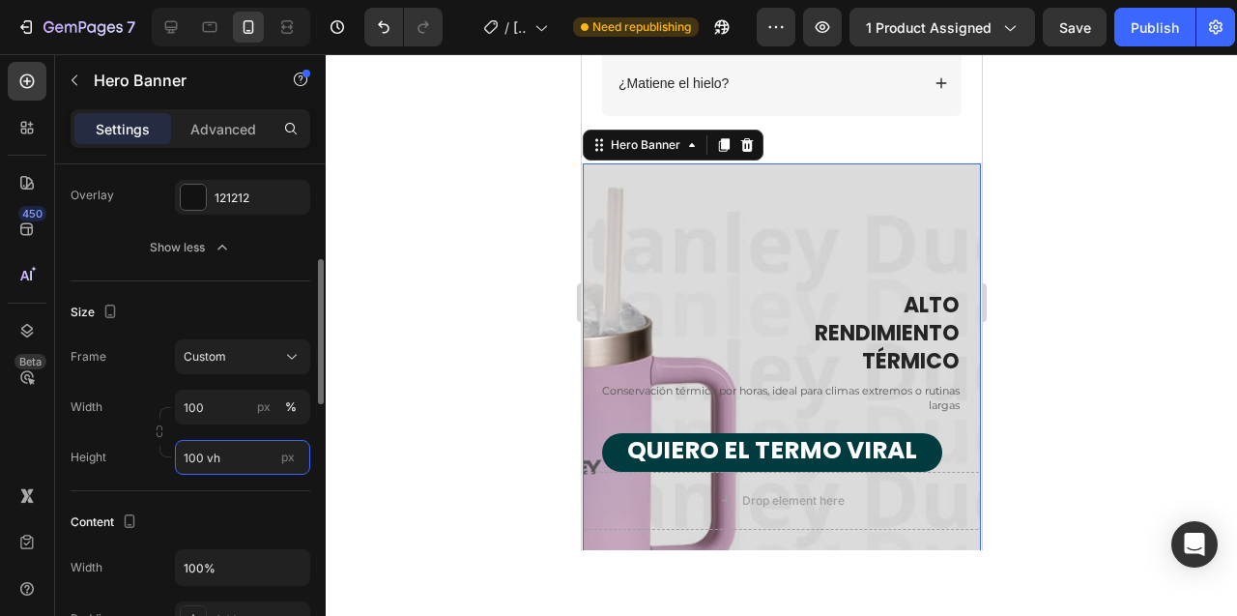
click at [246, 451] on input "100 vh" at bounding box center [242, 457] width 135 height 35
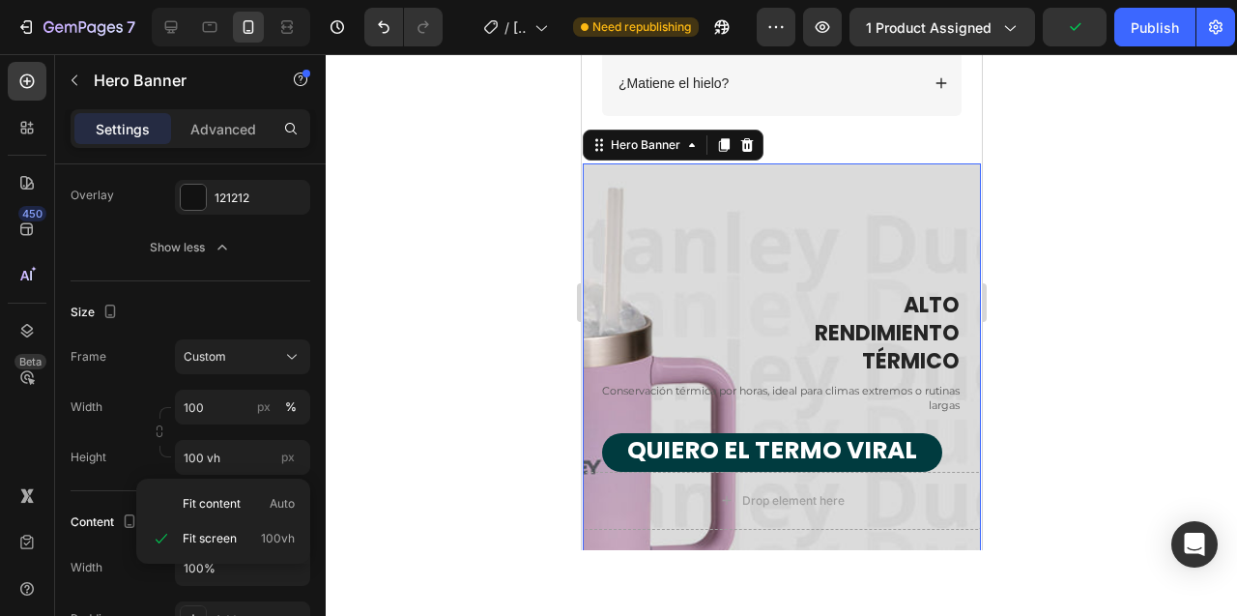
click at [238, 558] on div "Fit content Auto Fit screen 100vh" at bounding box center [223, 520] width 174 height 85
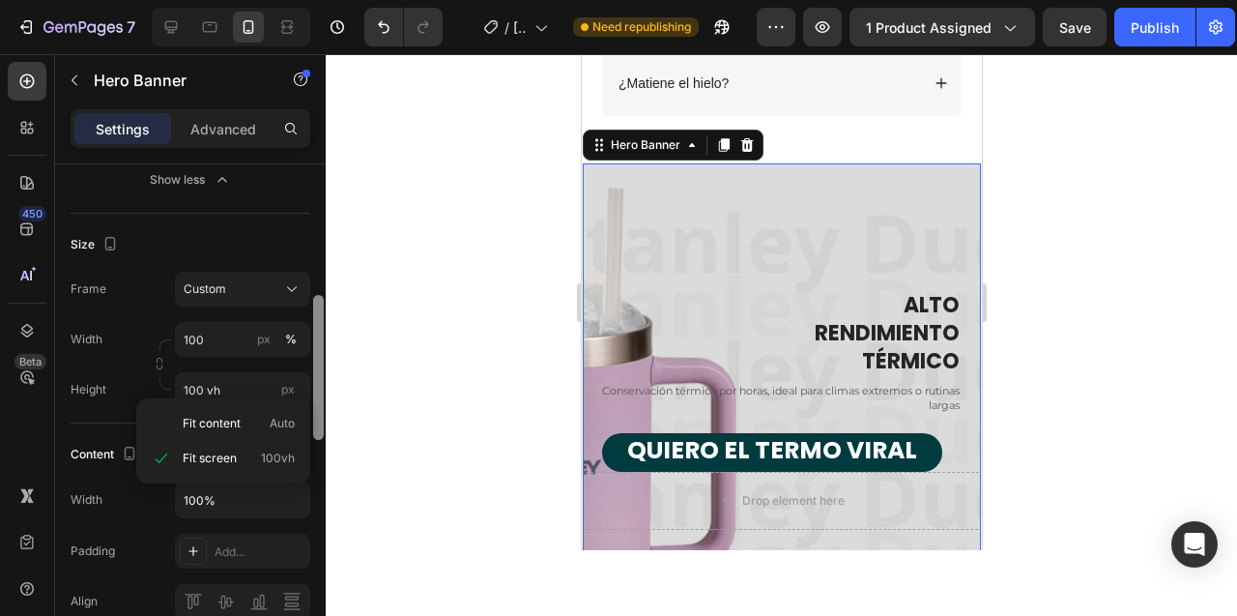
scroll to position [410, 0]
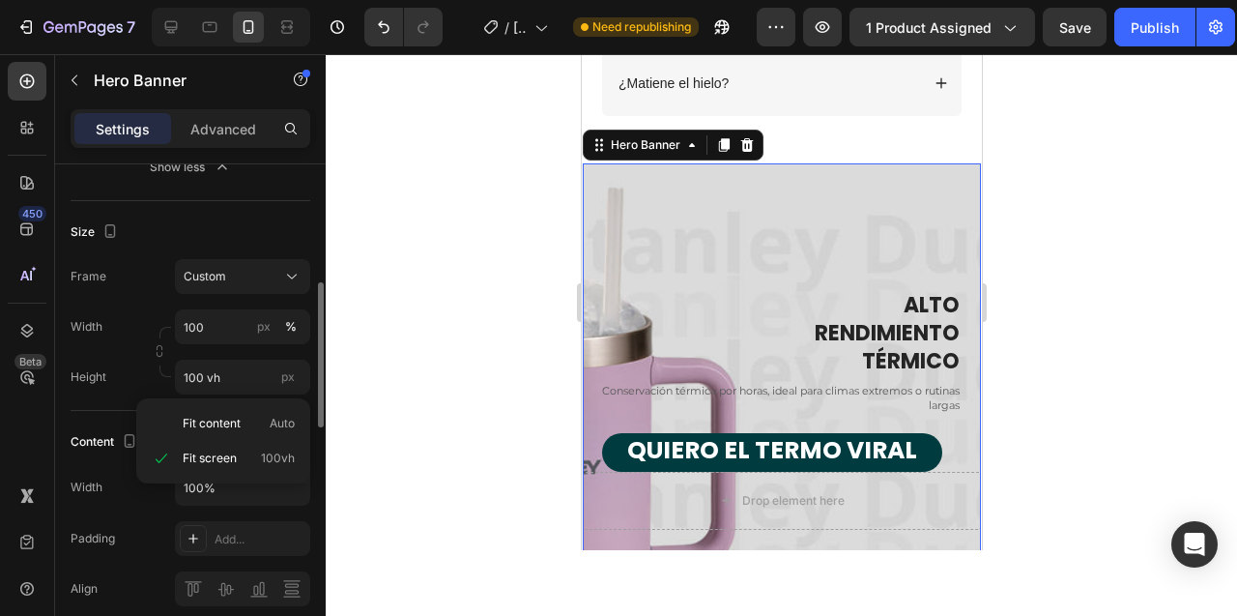
click at [139, 377] on div "Height 100 vh px" at bounding box center [191, 377] width 240 height 35
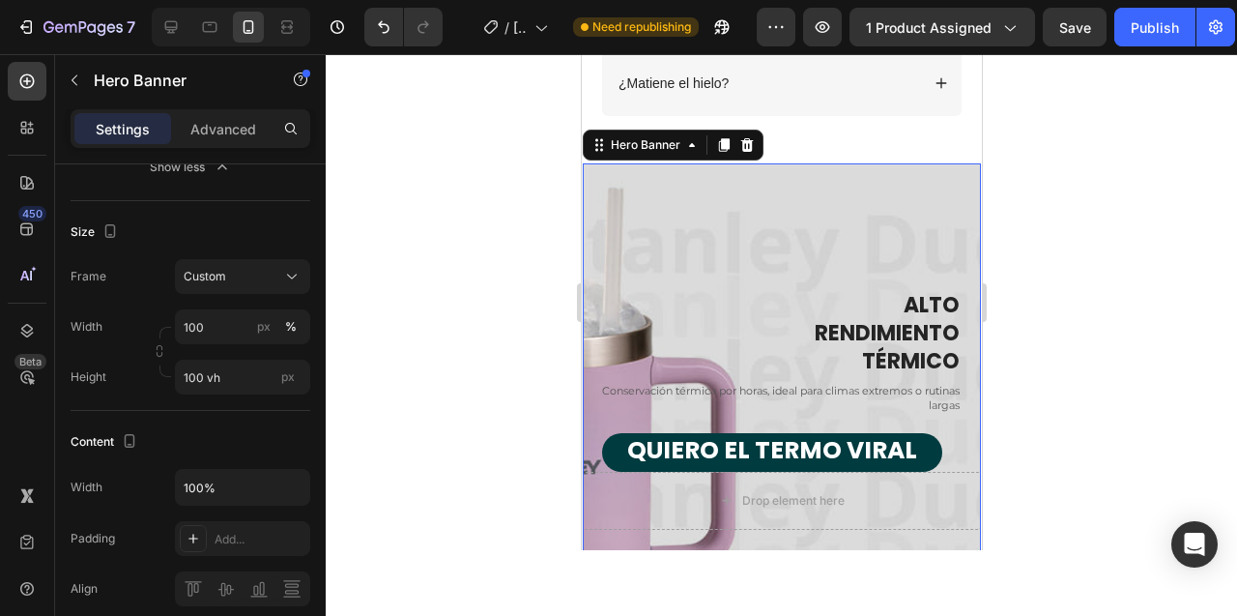
click at [630, 541] on div "Overlay" at bounding box center [781, 410] width 398 height 494
click at [275, 280] on div "Custom" at bounding box center [231, 276] width 95 height 17
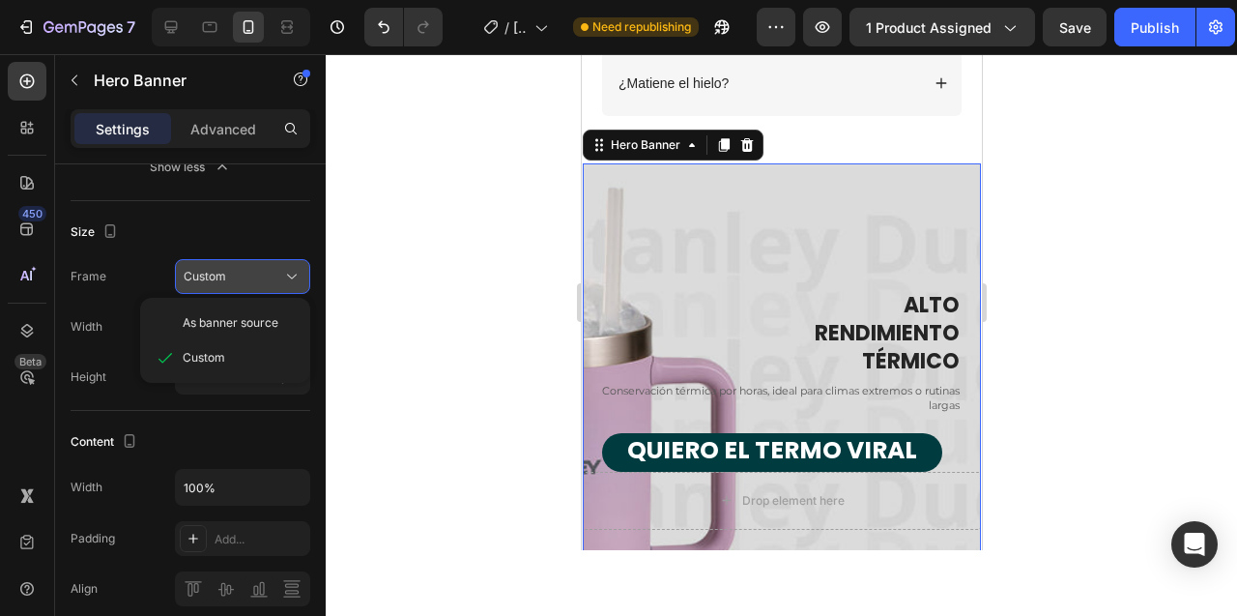
click at [265, 278] on div "Custom" at bounding box center [231, 276] width 95 height 17
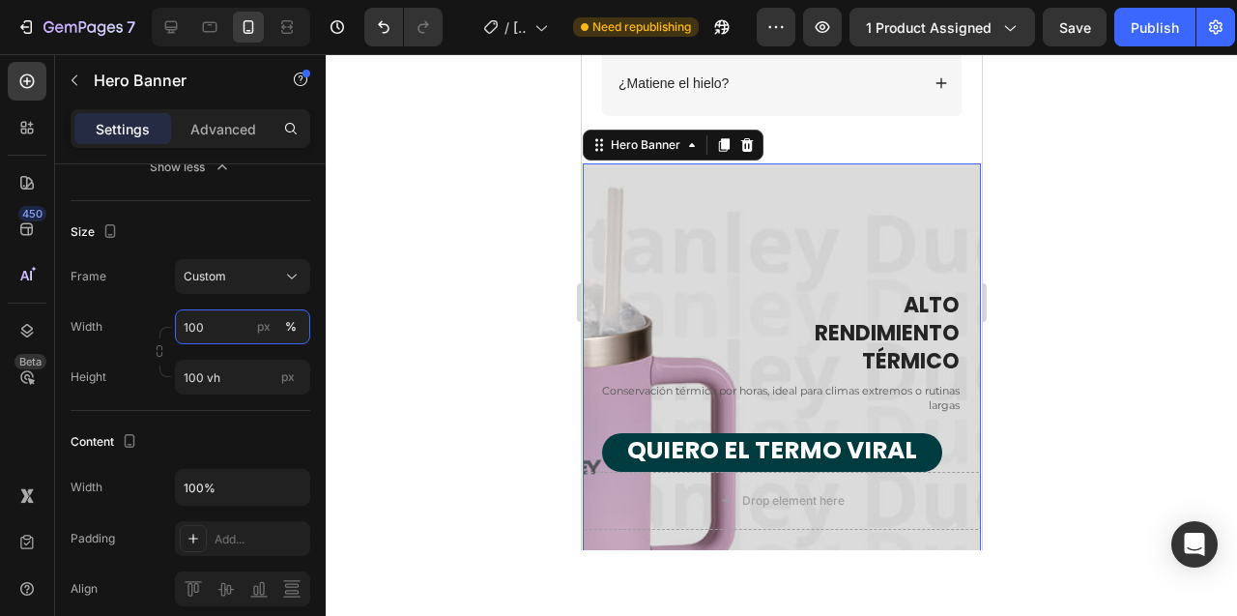
click at [223, 325] on input "100" at bounding box center [242, 326] width 135 height 35
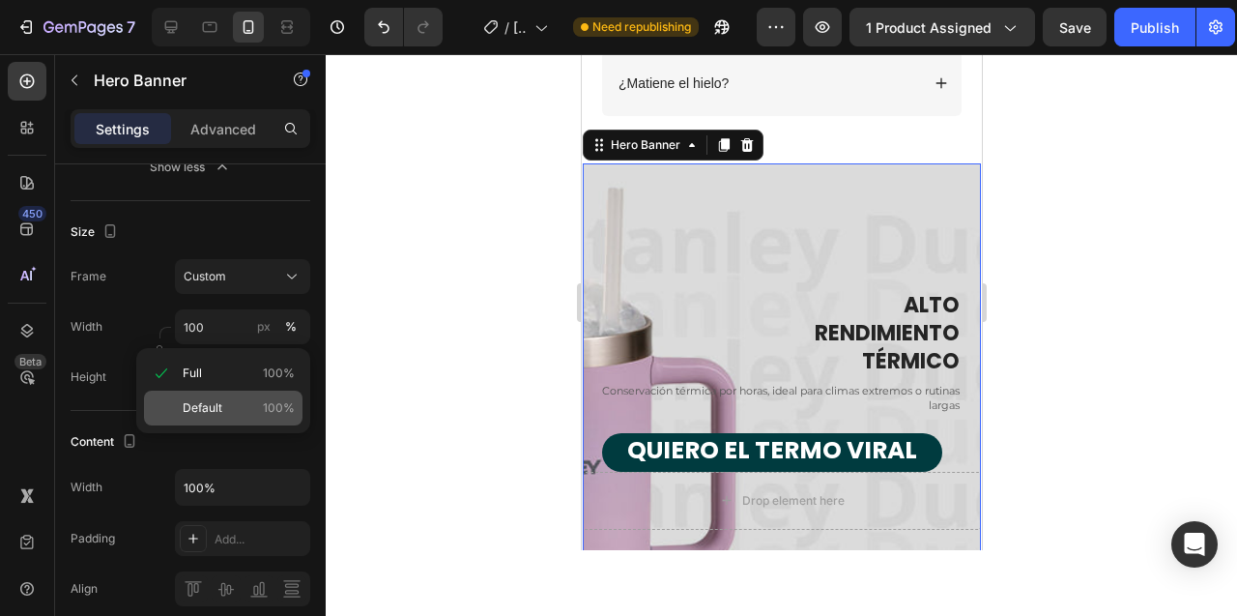
click at [253, 415] on p "Default 100%" at bounding box center [239, 407] width 112 height 17
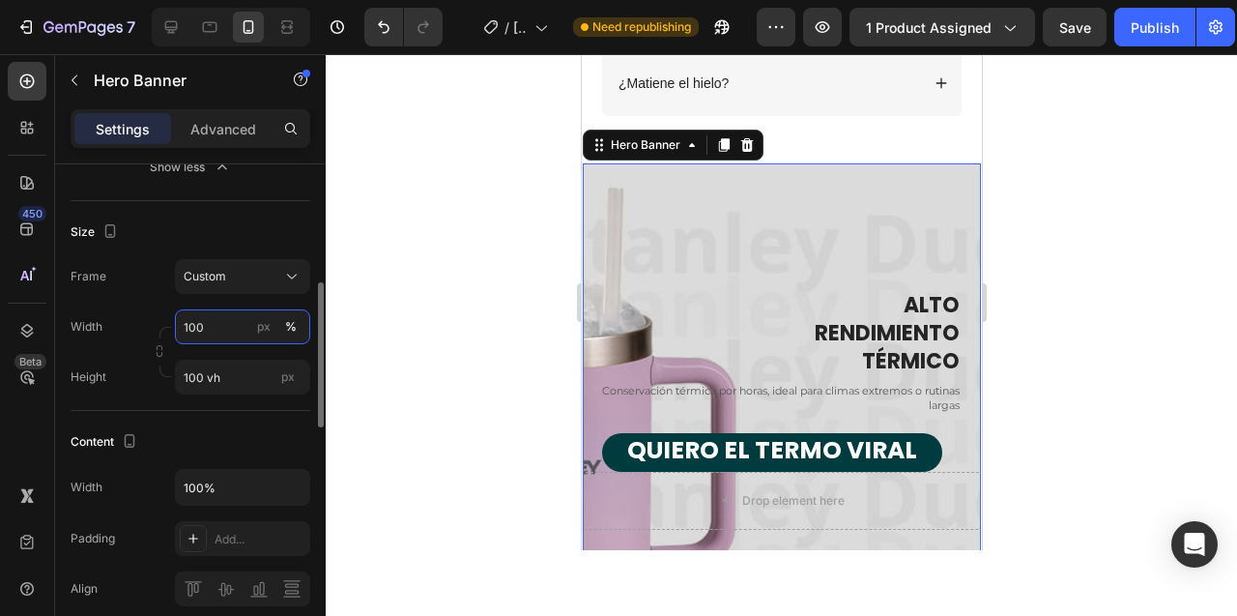
click at [242, 328] on input "100" at bounding box center [242, 326] width 135 height 35
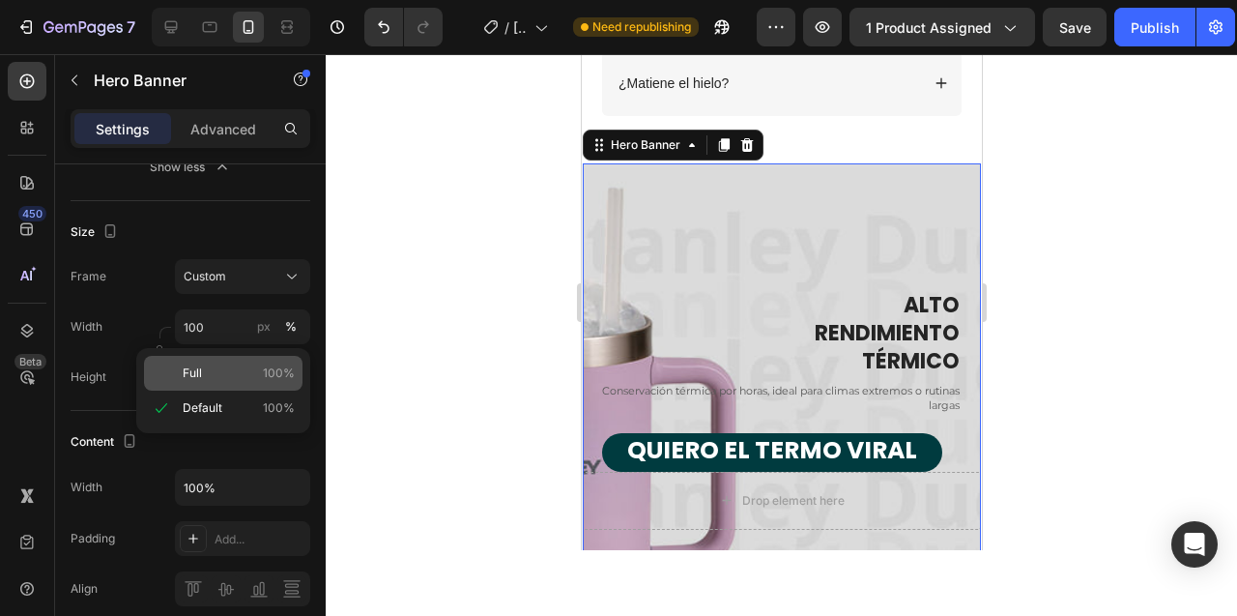
click at [225, 365] on p "Full 100%" at bounding box center [239, 372] width 112 height 17
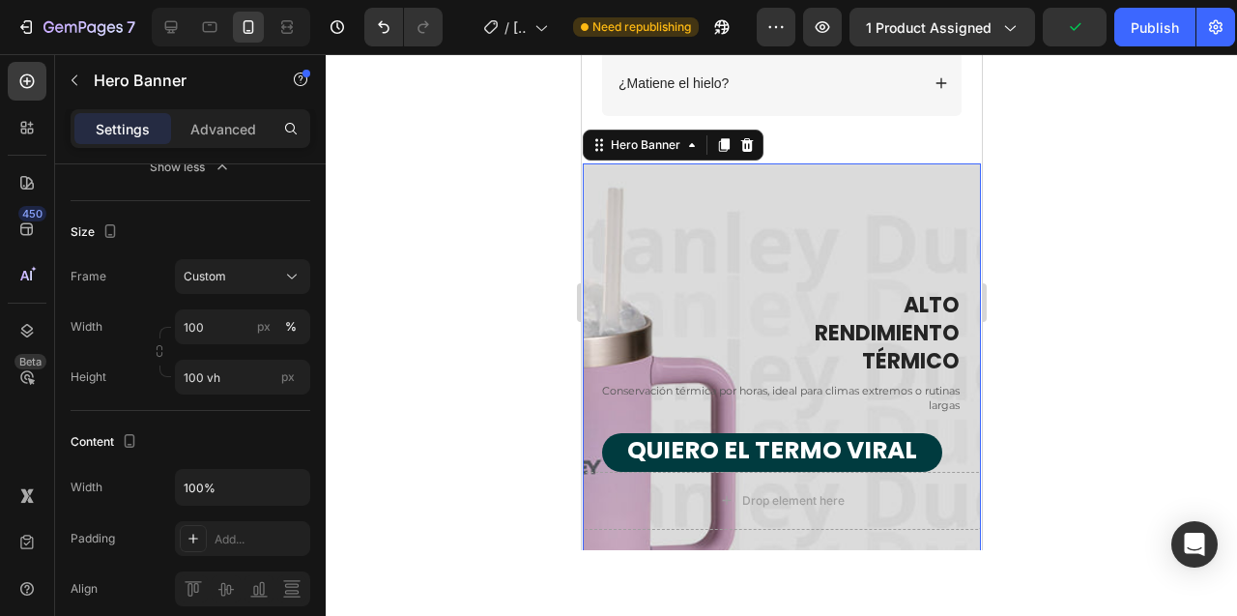
click at [799, 204] on div "Overlay" at bounding box center [781, 410] width 398 height 494
click at [883, 195] on div "Overlay" at bounding box center [781, 410] width 398 height 494
click at [234, 126] on p "Advanced" at bounding box center [223, 129] width 66 height 20
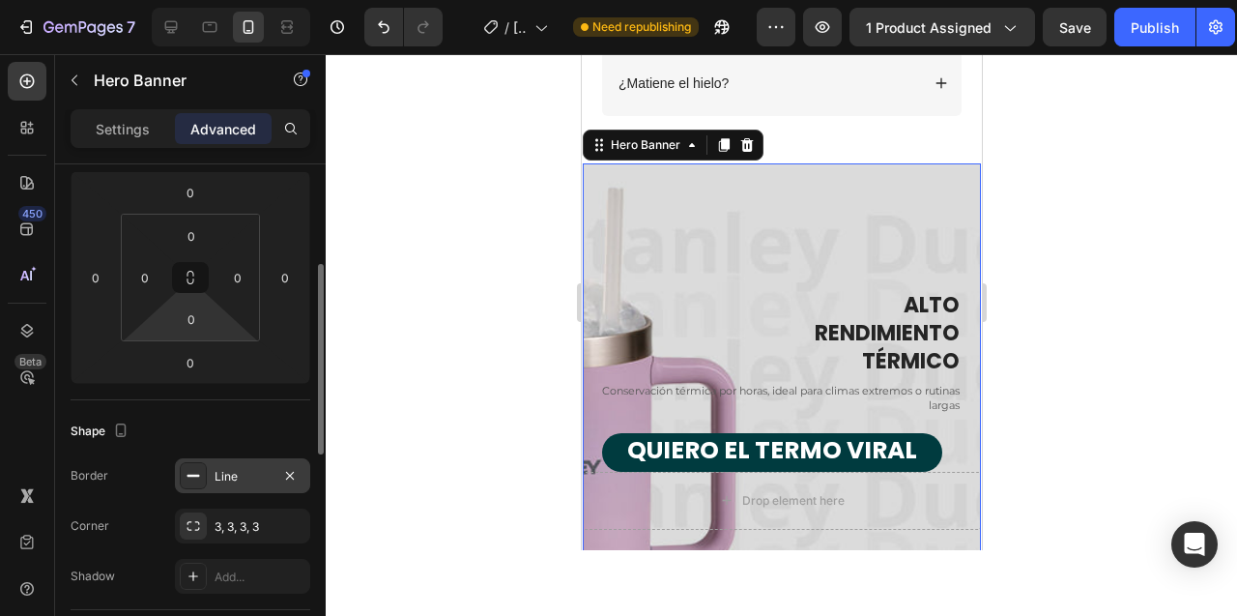
scroll to position [214, 0]
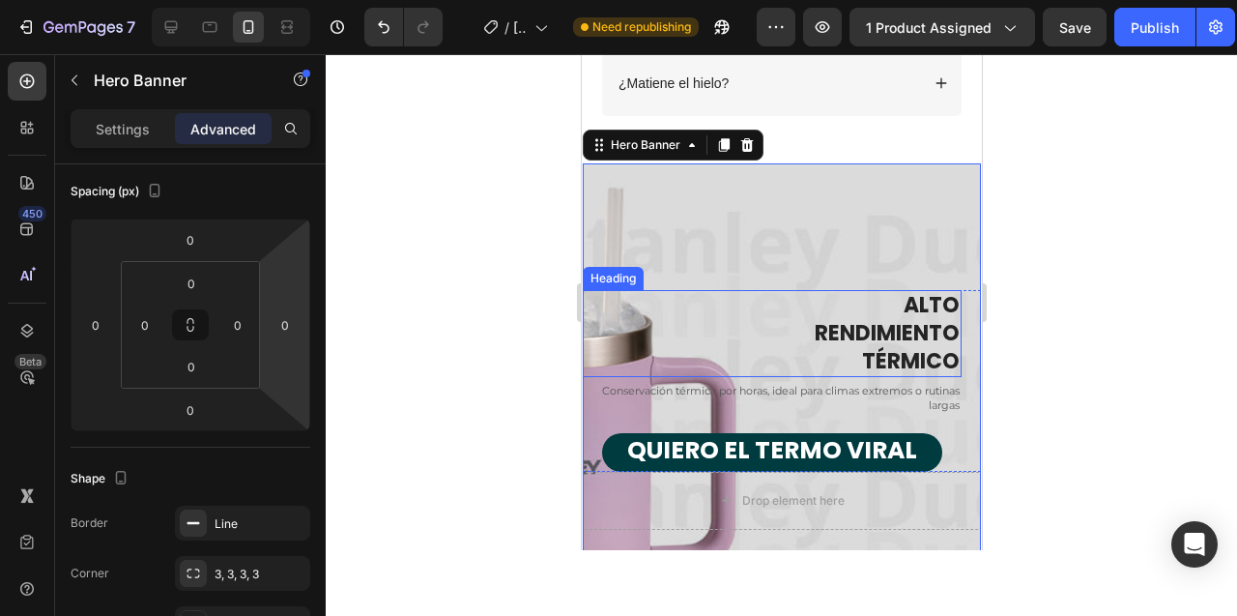
click at [789, 346] on h2 "ALTO RENDIMIENTO TÉRMICO" at bounding box center [771, 333] width 379 height 87
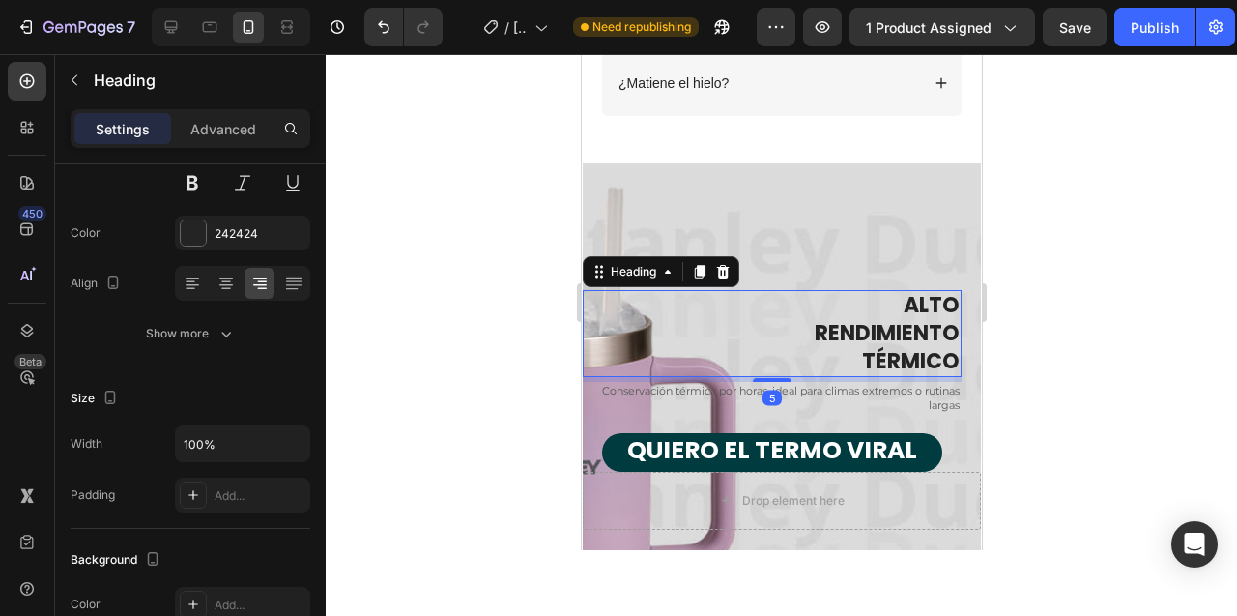
scroll to position [0, 0]
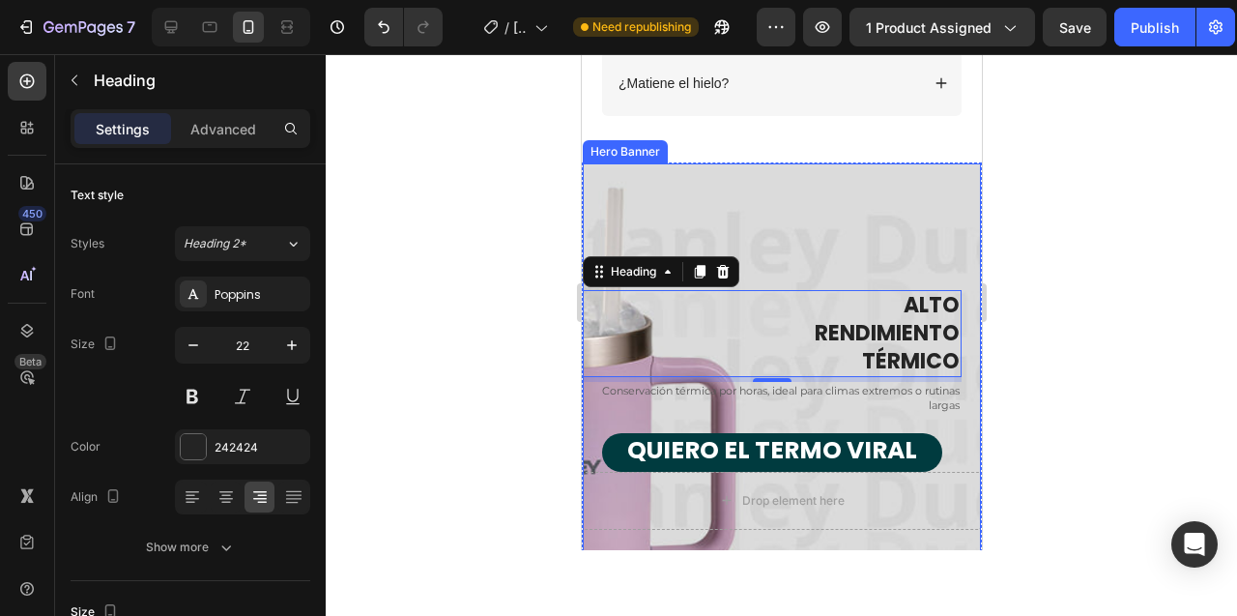
click at [664, 181] on div "Overlay" at bounding box center [781, 410] width 398 height 494
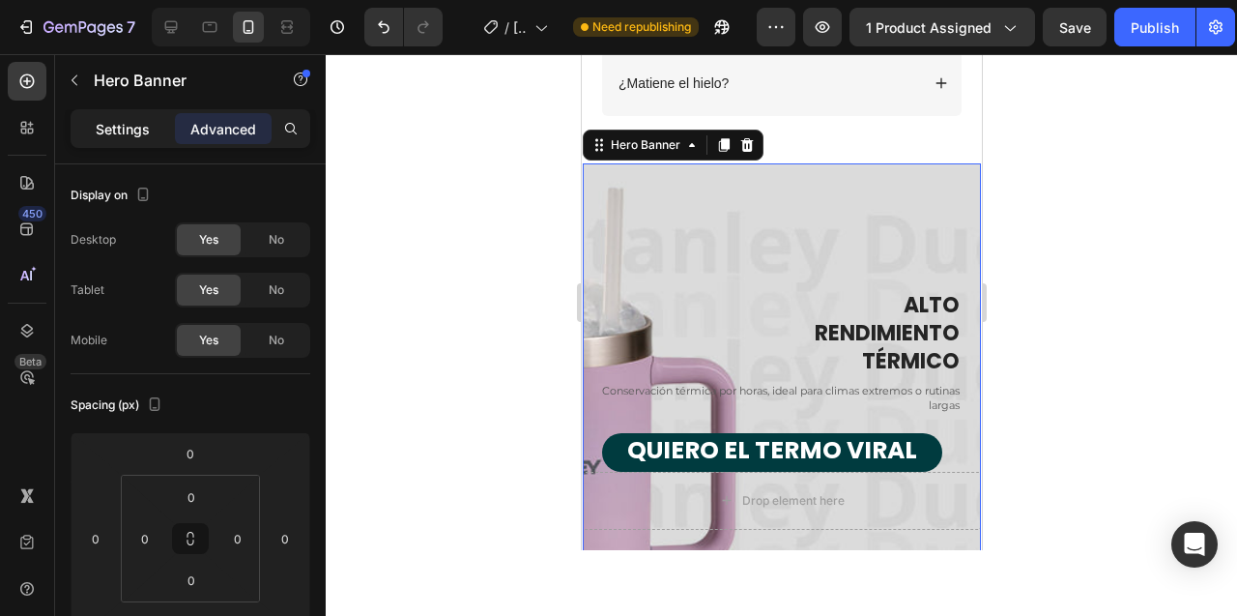
click at [108, 130] on p "Settings" at bounding box center [123, 129] width 54 height 20
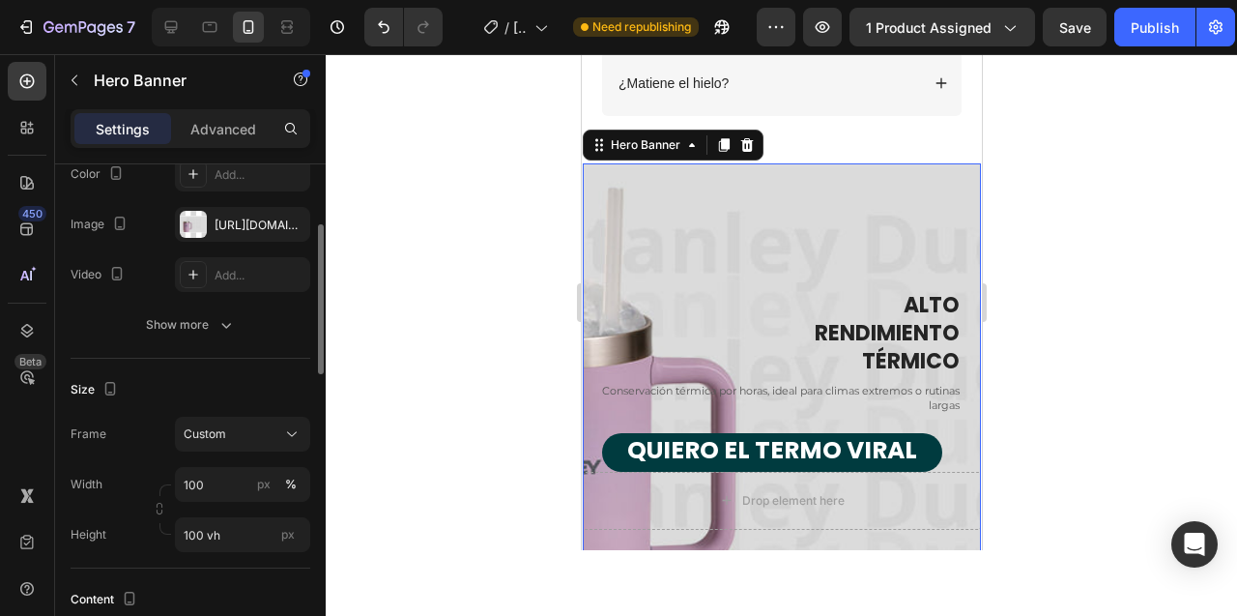
scroll to position [213, 0]
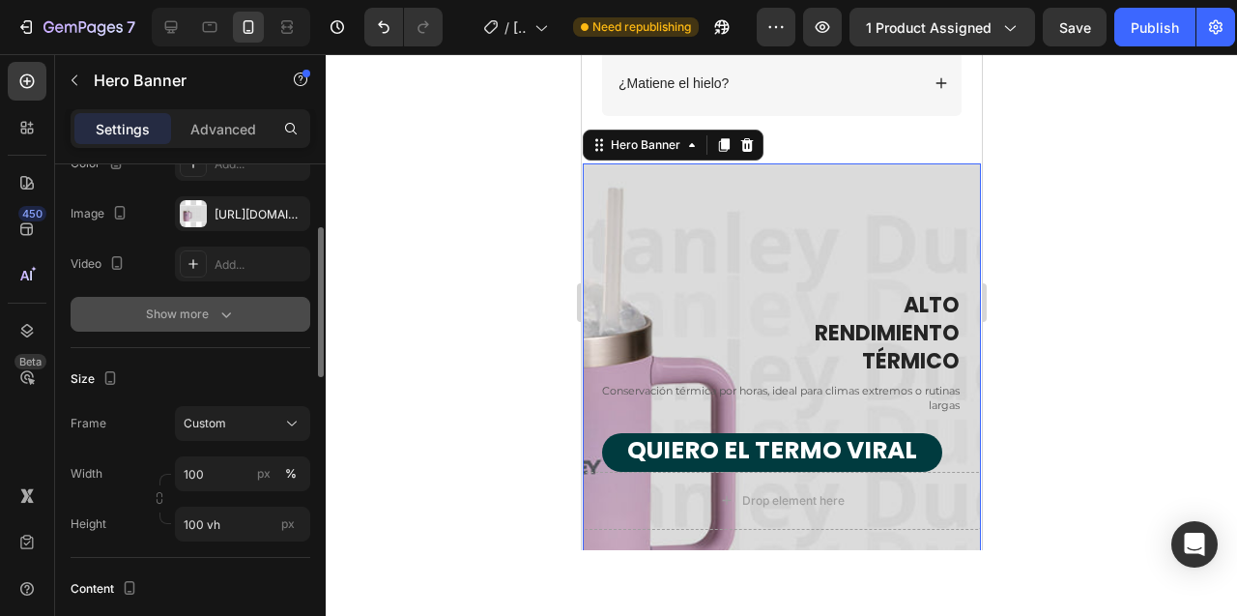
click at [156, 317] on div "Show more" at bounding box center [191, 313] width 90 height 19
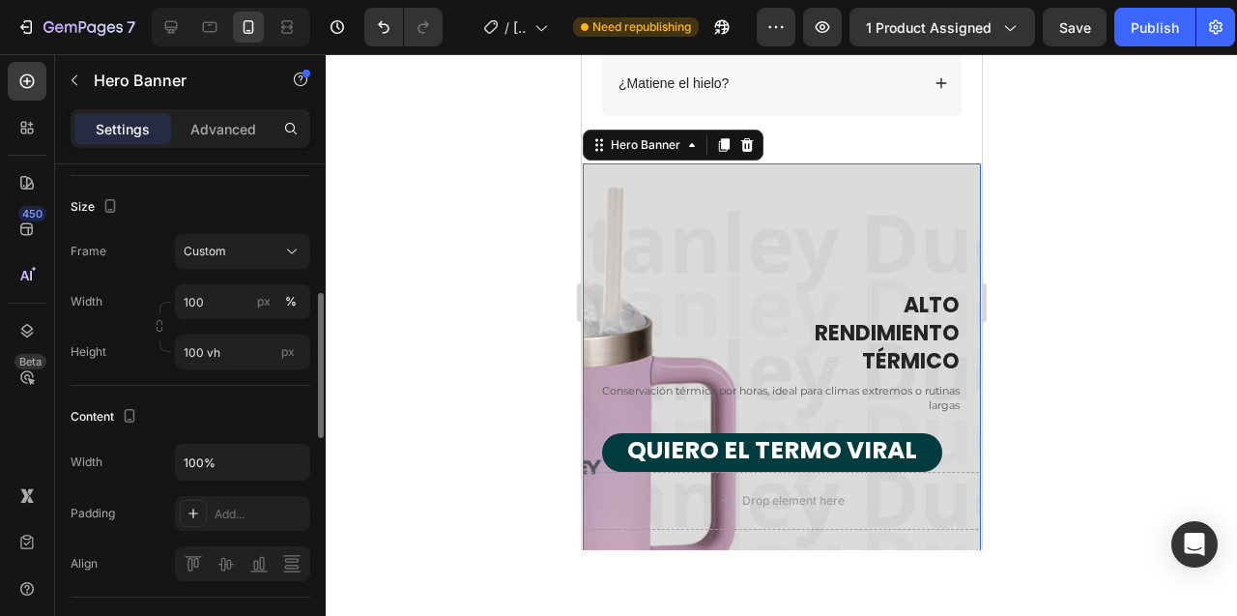
scroll to position [438, 0]
click at [259, 248] on div "Custom" at bounding box center [231, 248] width 95 height 17
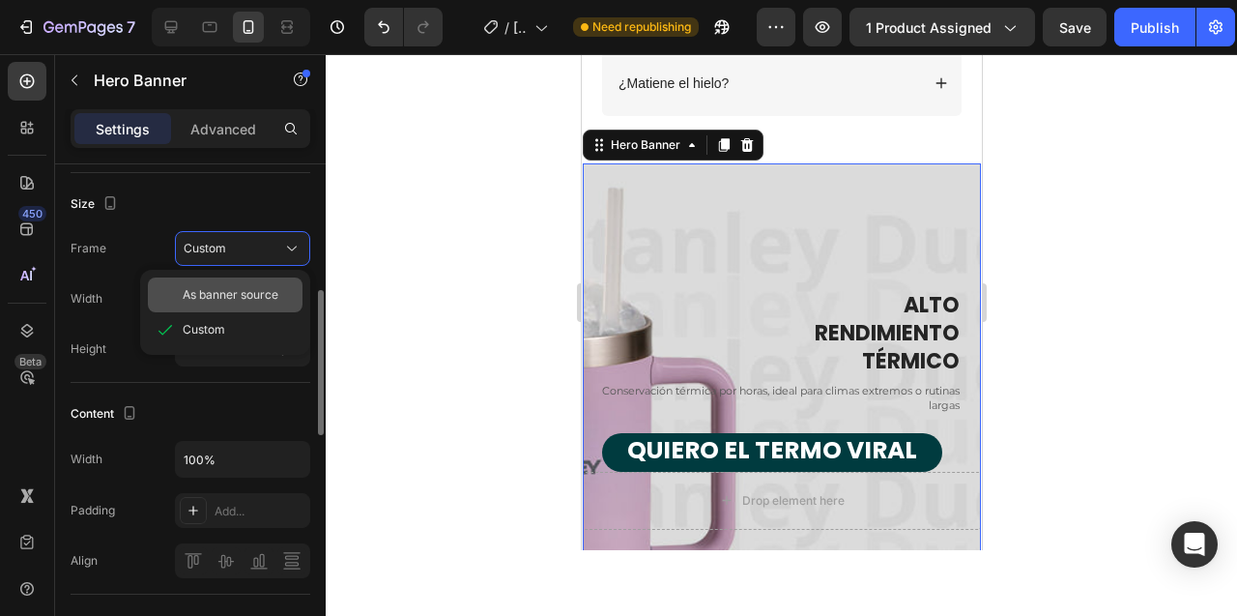
click at [250, 296] on span "As banner source" at bounding box center [231, 294] width 96 height 17
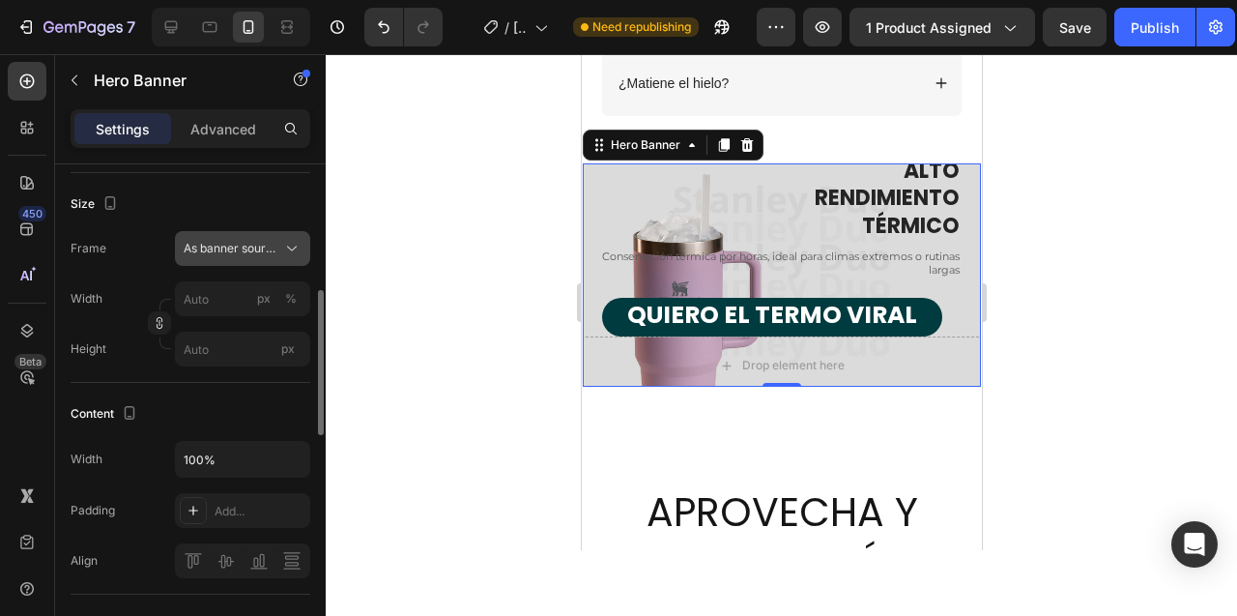
click at [258, 252] on span "As banner source" at bounding box center [231, 248] width 95 height 17
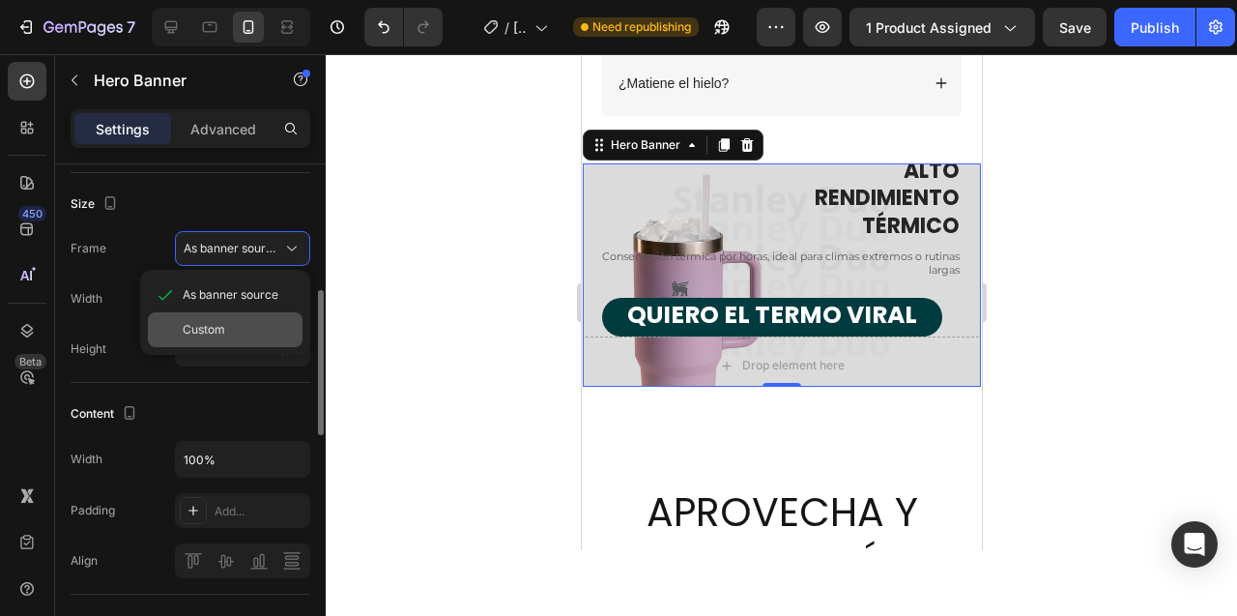
click at [240, 325] on div "Custom" at bounding box center [239, 329] width 112 height 17
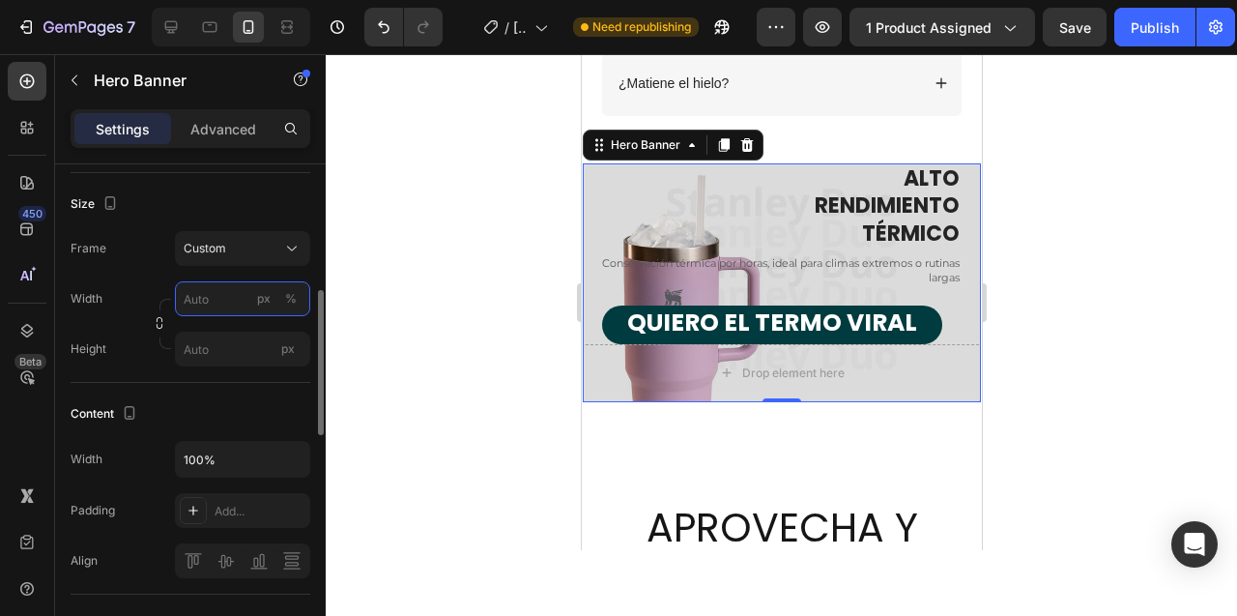
click at [225, 302] on input "px %" at bounding box center [242, 298] width 135 height 35
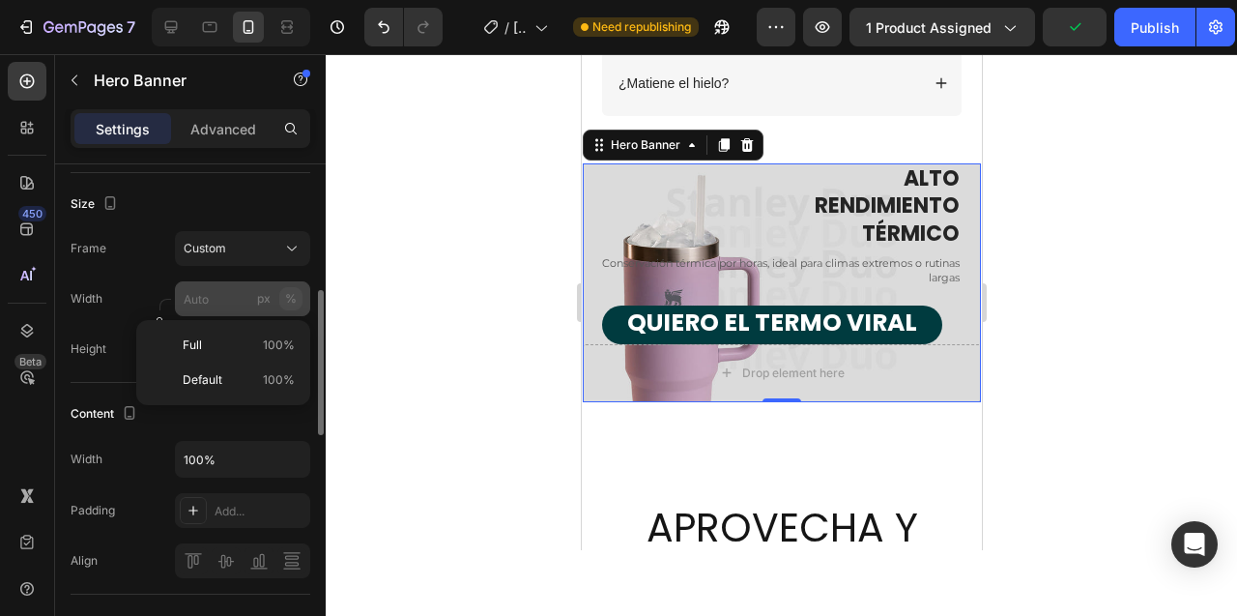
click at [290, 300] on div "%" at bounding box center [291, 298] width 12 height 17
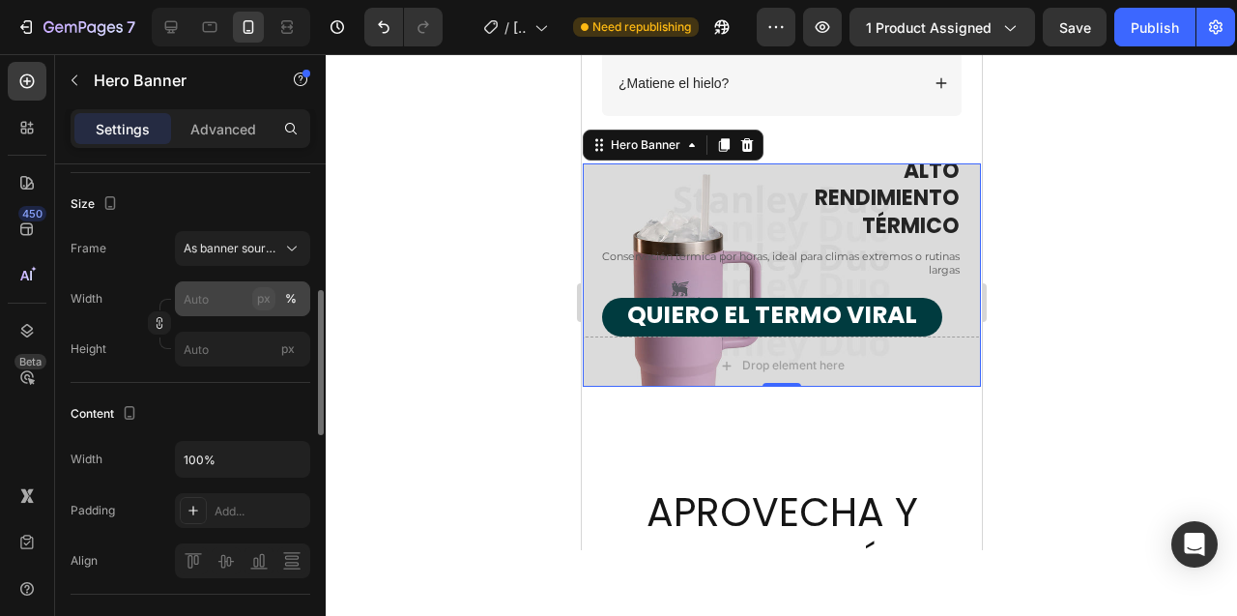
click at [264, 300] on div "px" at bounding box center [264, 298] width 14 height 17
click at [217, 306] on input "px %" at bounding box center [242, 298] width 135 height 35
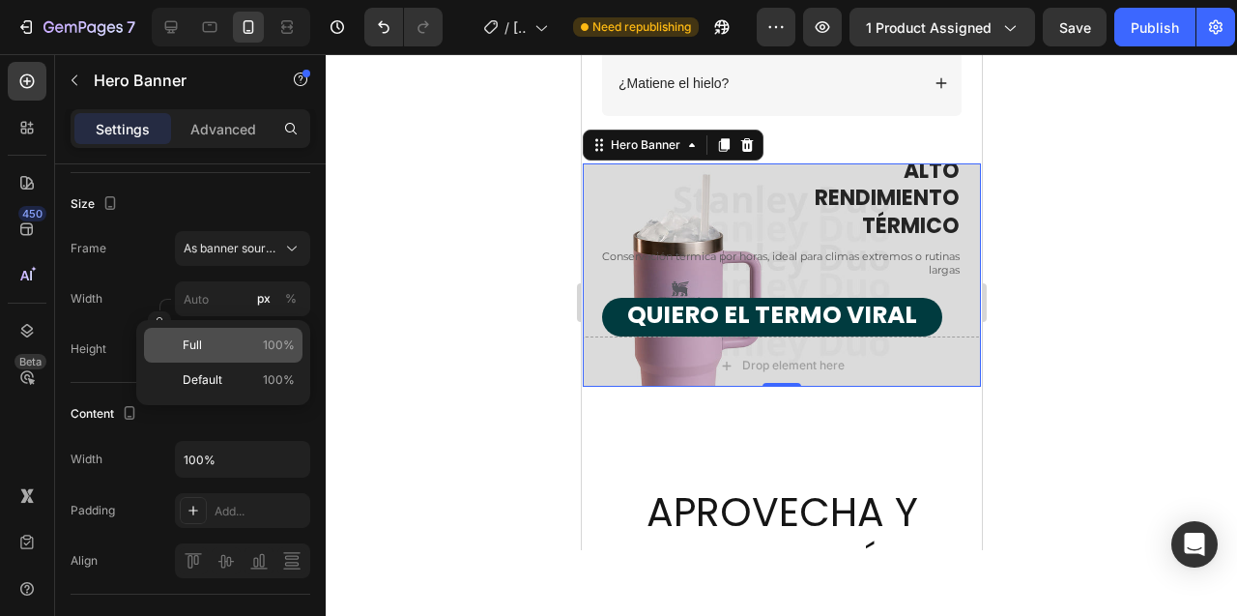
click at [213, 351] on p "Full 100%" at bounding box center [239, 344] width 112 height 17
type input "100"
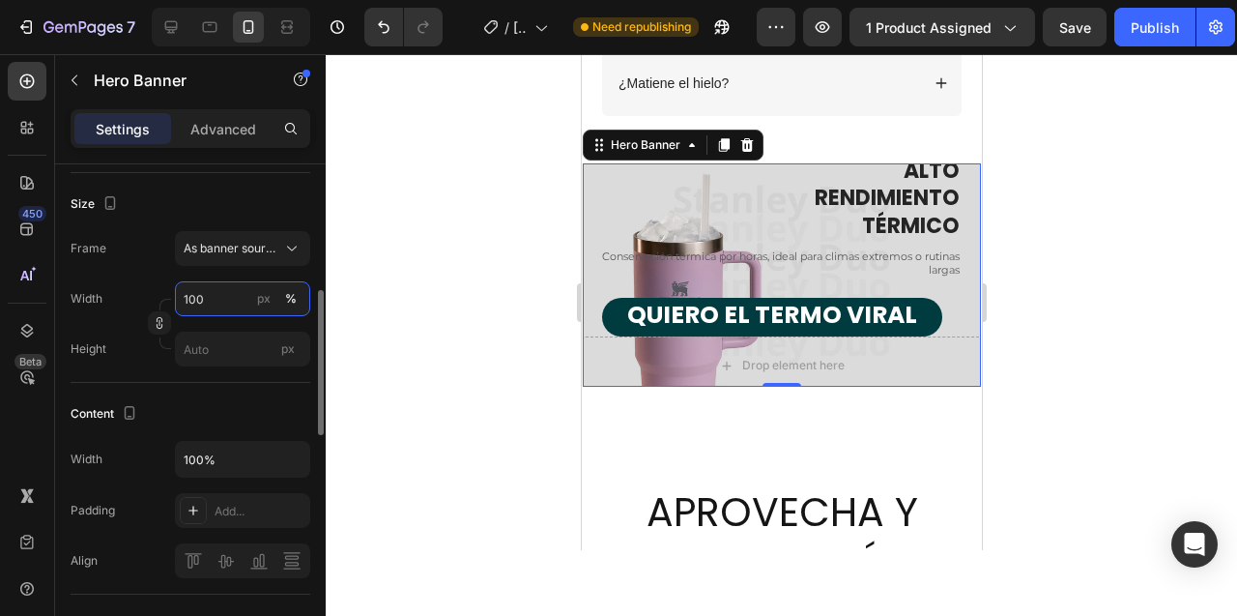
click at [216, 302] on input "100" at bounding box center [242, 298] width 135 height 35
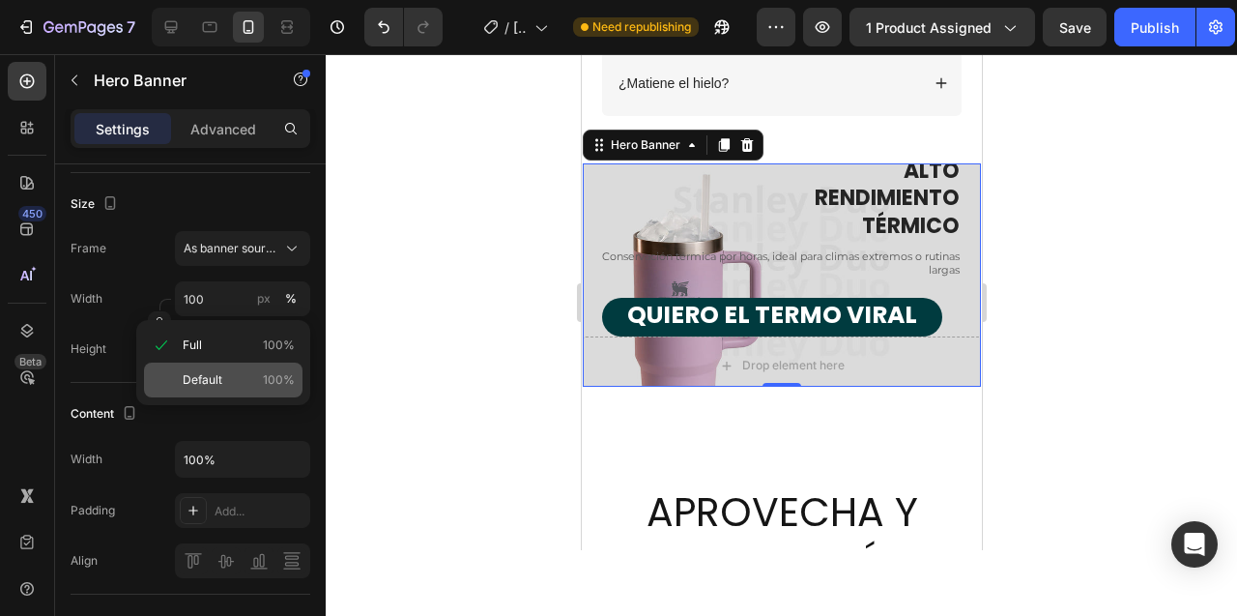
click at [216, 374] on span "Default" at bounding box center [203, 379] width 40 height 17
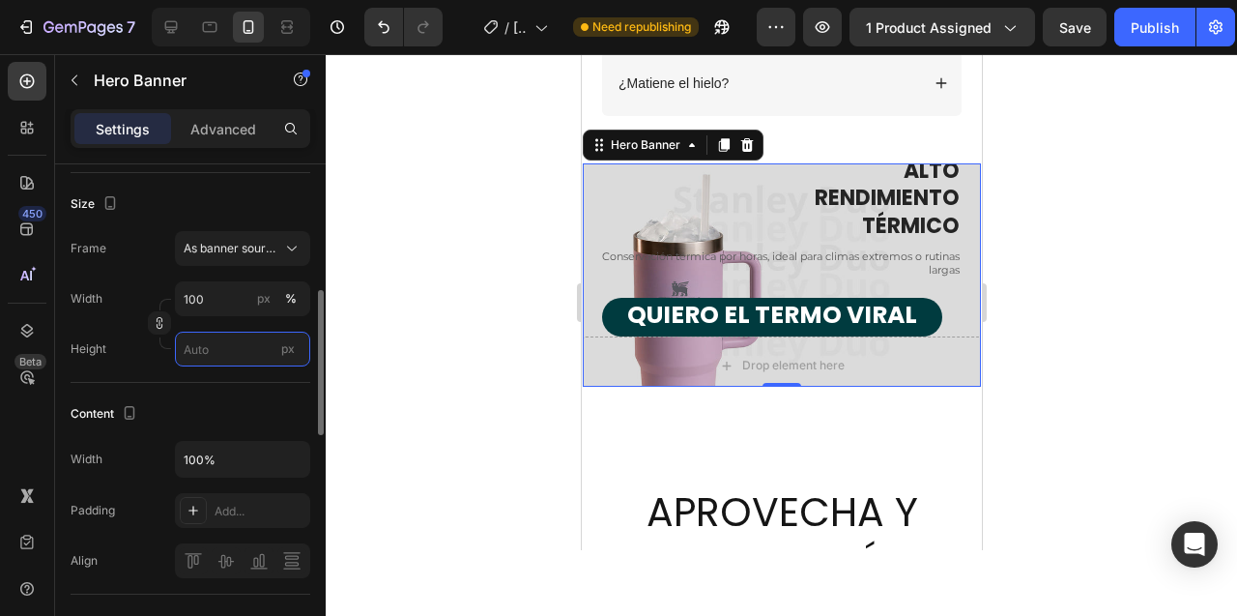
click at [234, 360] on input "px" at bounding box center [242, 349] width 135 height 35
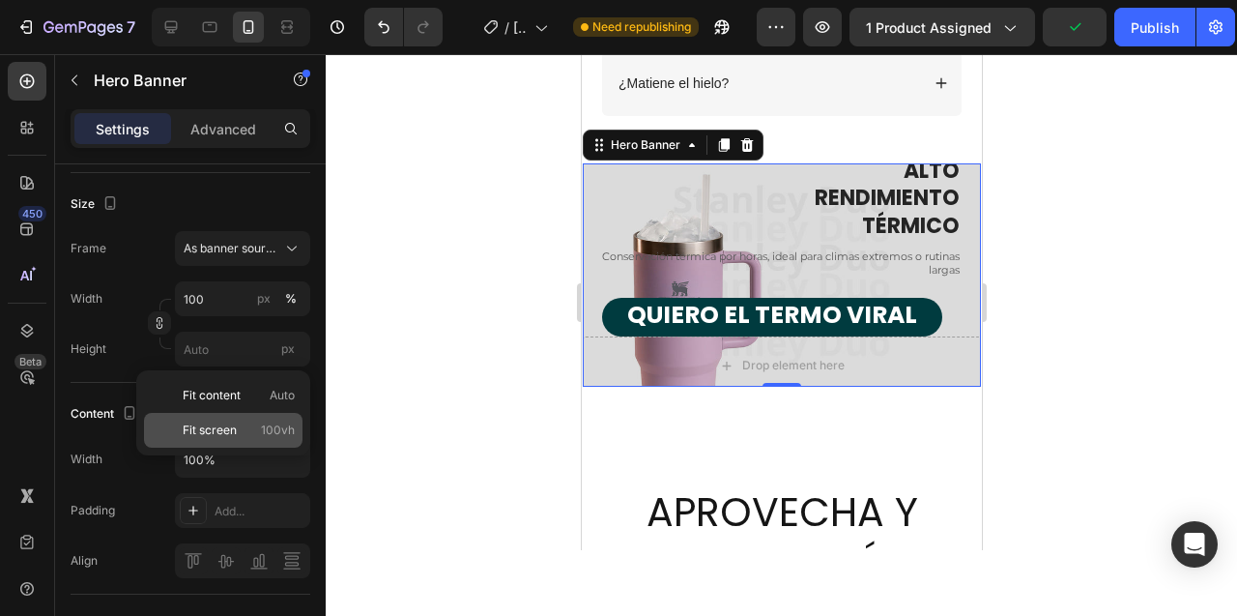
click at [239, 430] on p "Fit screen 100vh" at bounding box center [239, 429] width 112 height 17
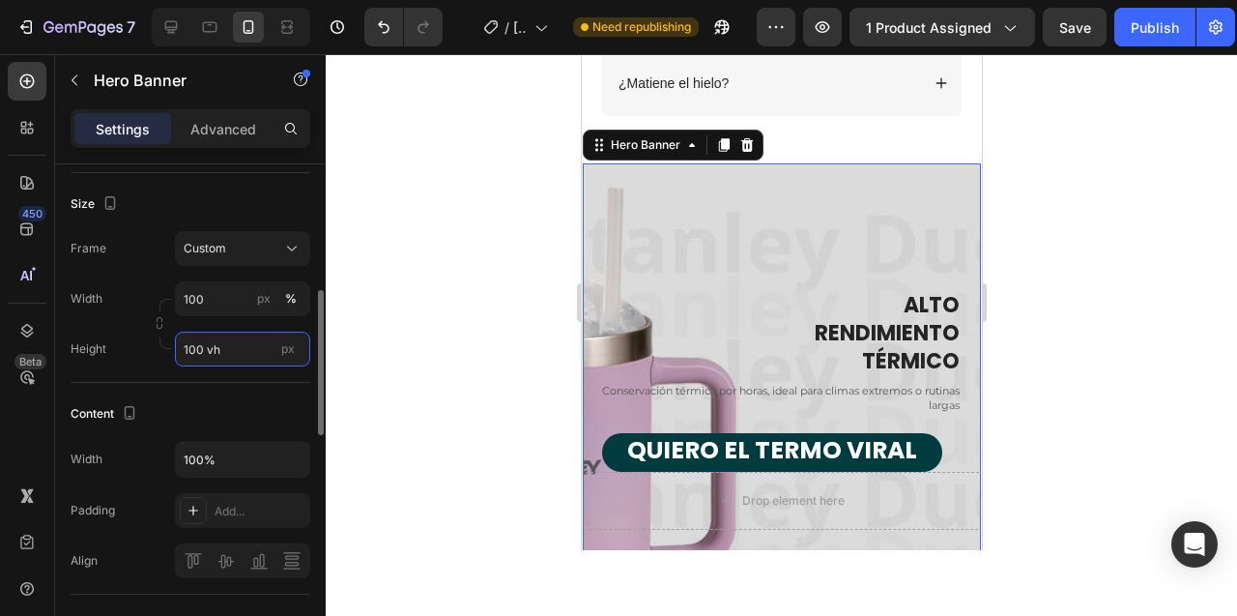
click at [240, 345] on input "100 vh" at bounding box center [242, 349] width 135 height 35
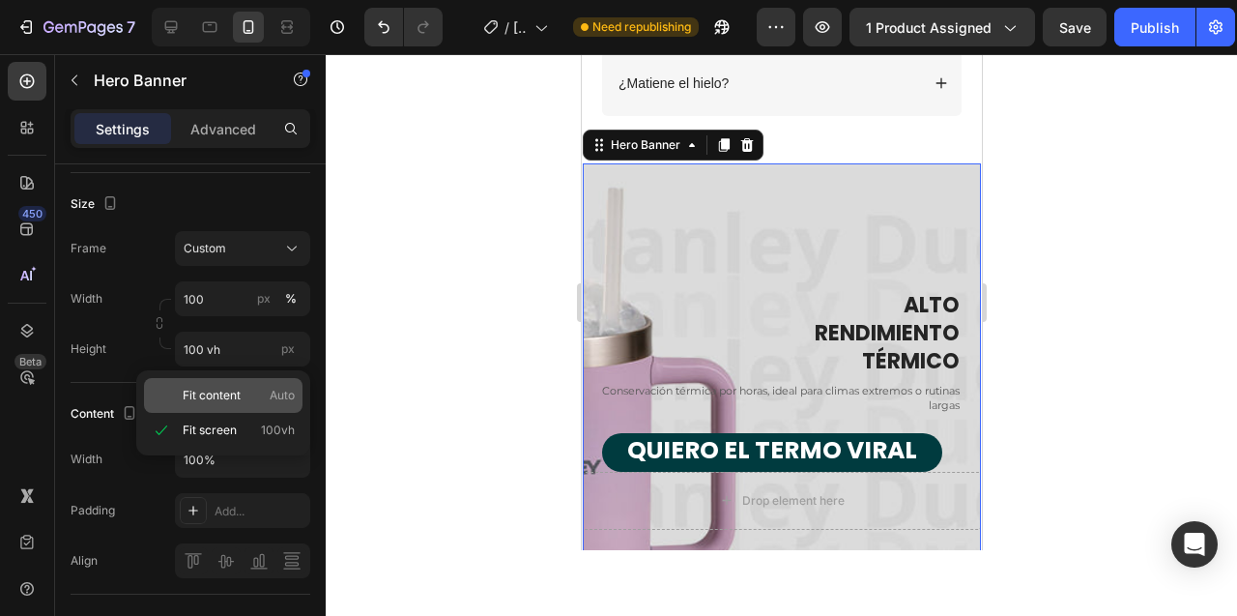
click at [233, 394] on span "Fit content" at bounding box center [212, 395] width 58 height 17
type input "Auto"
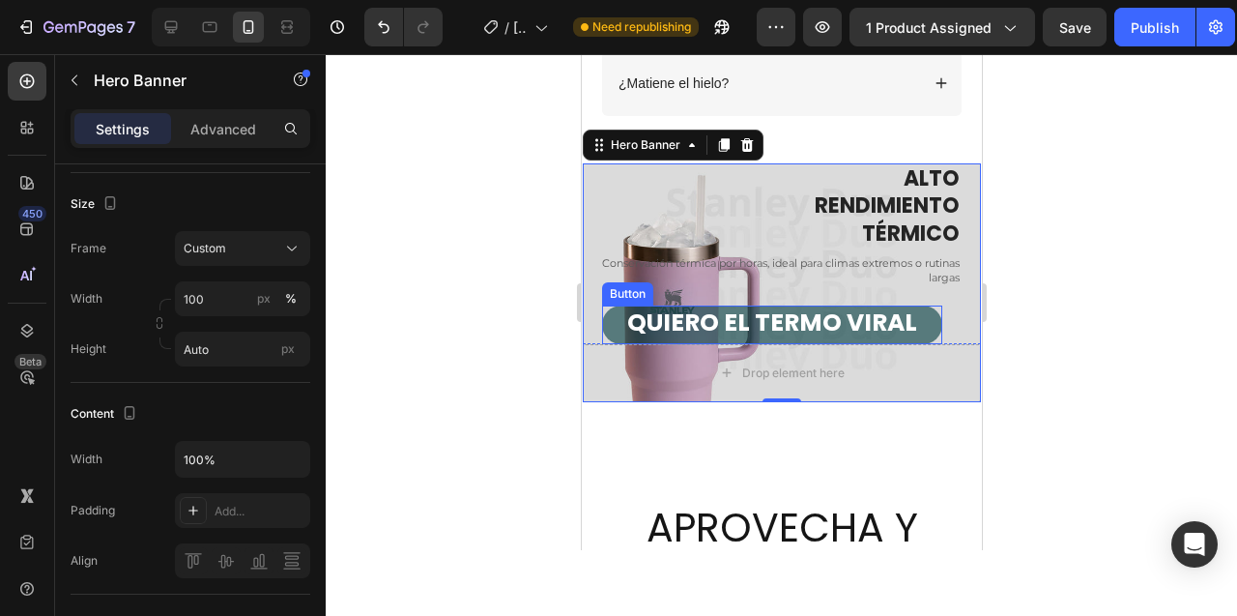
click at [618, 314] on button "QUIERO EL TERMO VIRAL" at bounding box center [771, 324] width 340 height 39
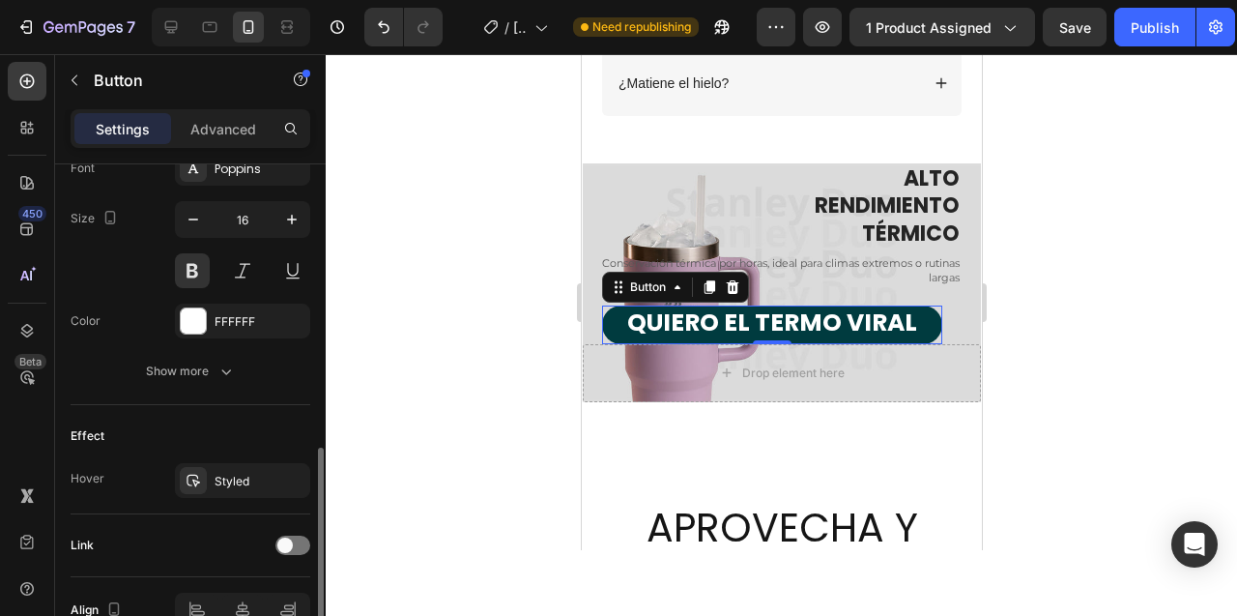
scroll to position [880, 0]
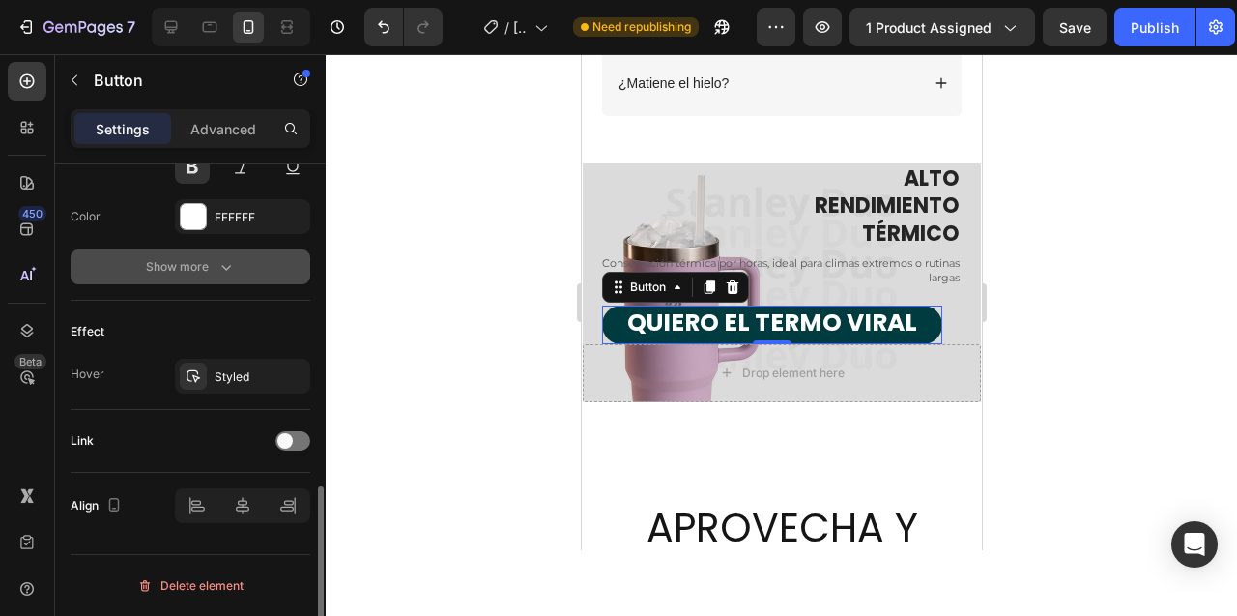
click at [209, 272] on div "Show more" at bounding box center [191, 266] width 90 height 19
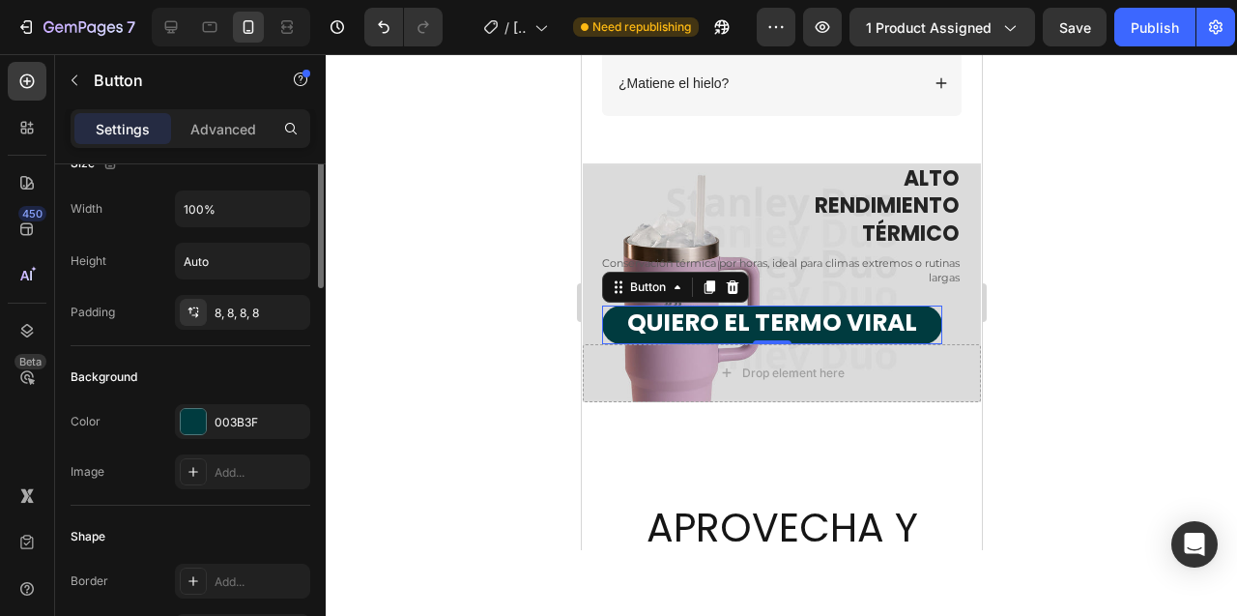
scroll to position [0, 0]
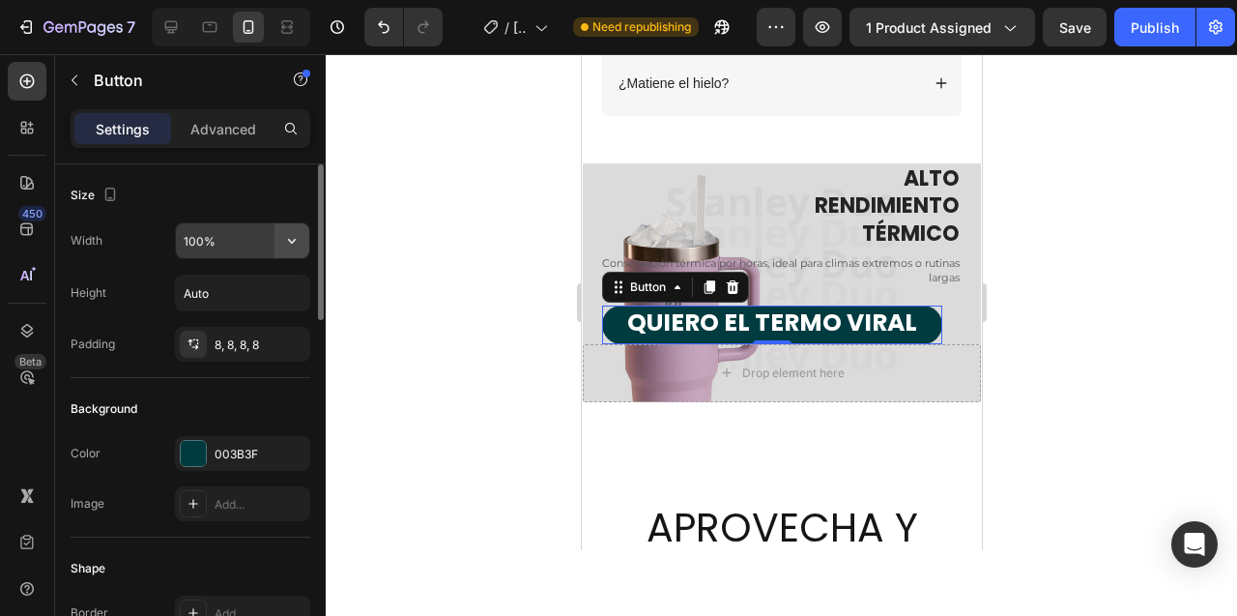
click at [289, 240] on icon "button" at bounding box center [292, 241] width 8 height 5
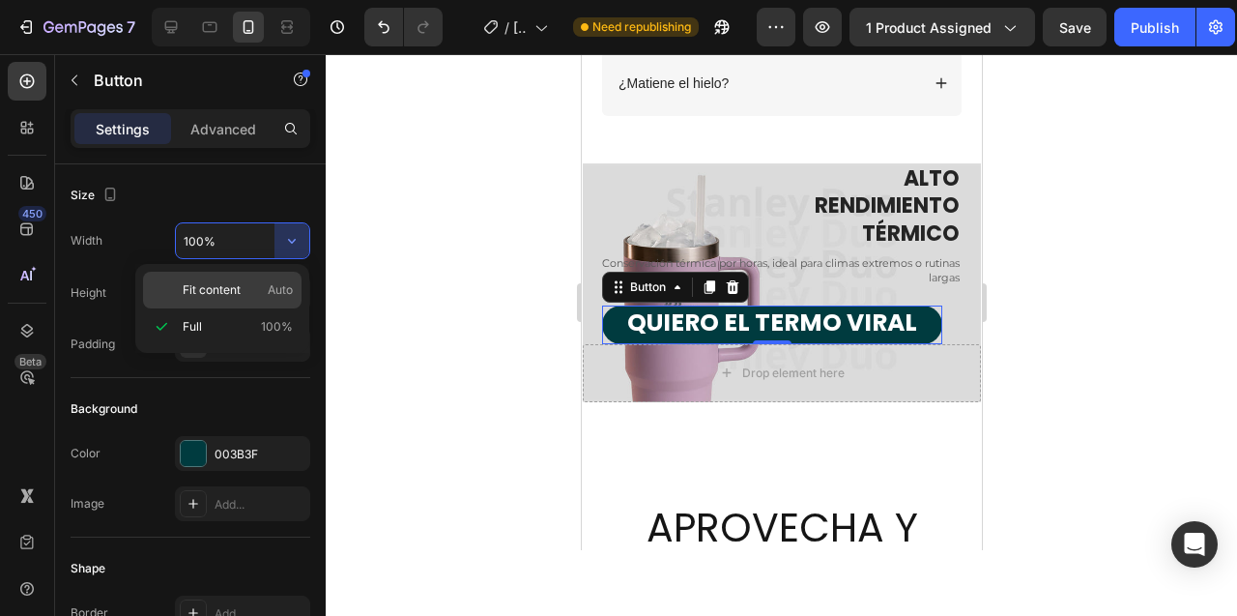
click at [250, 289] on p "Fit content Auto" at bounding box center [238, 289] width 110 height 17
type input "Auto"
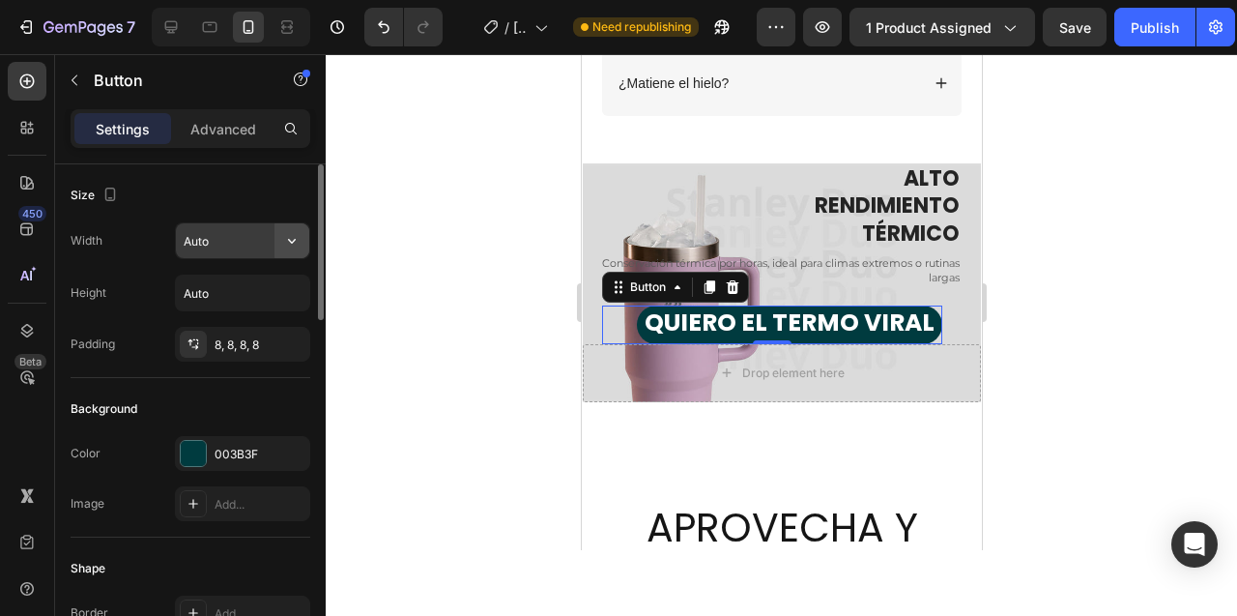
click at [290, 239] on icon "button" at bounding box center [291, 240] width 19 height 19
click at [237, 341] on div "8, 8, 8, 8" at bounding box center [243, 344] width 56 height 17
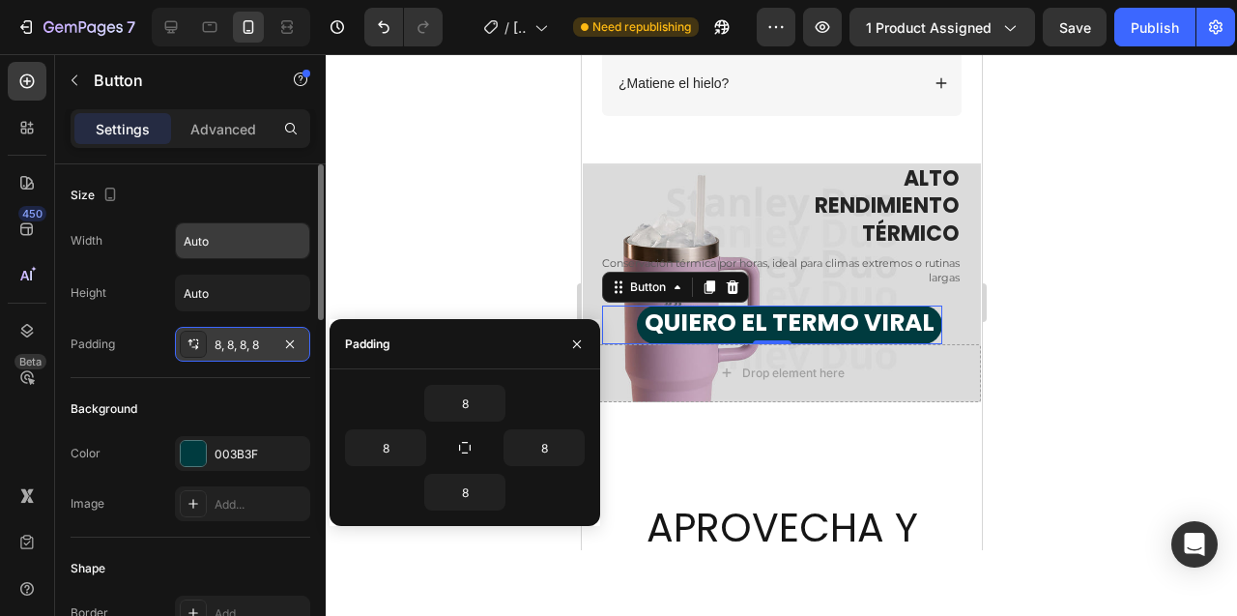
click at [237, 341] on div "8, 8, 8, 8" at bounding box center [243, 344] width 56 height 17
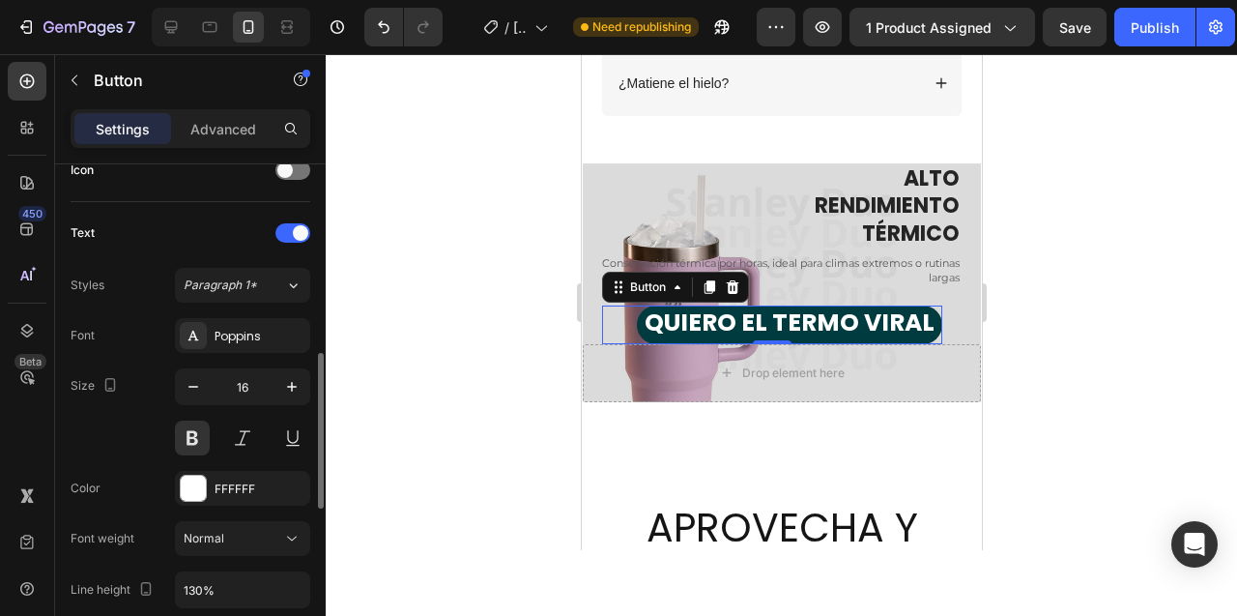
scroll to position [609, 0]
click at [193, 387] on icon "button" at bounding box center [193, 385] width 19 height 19
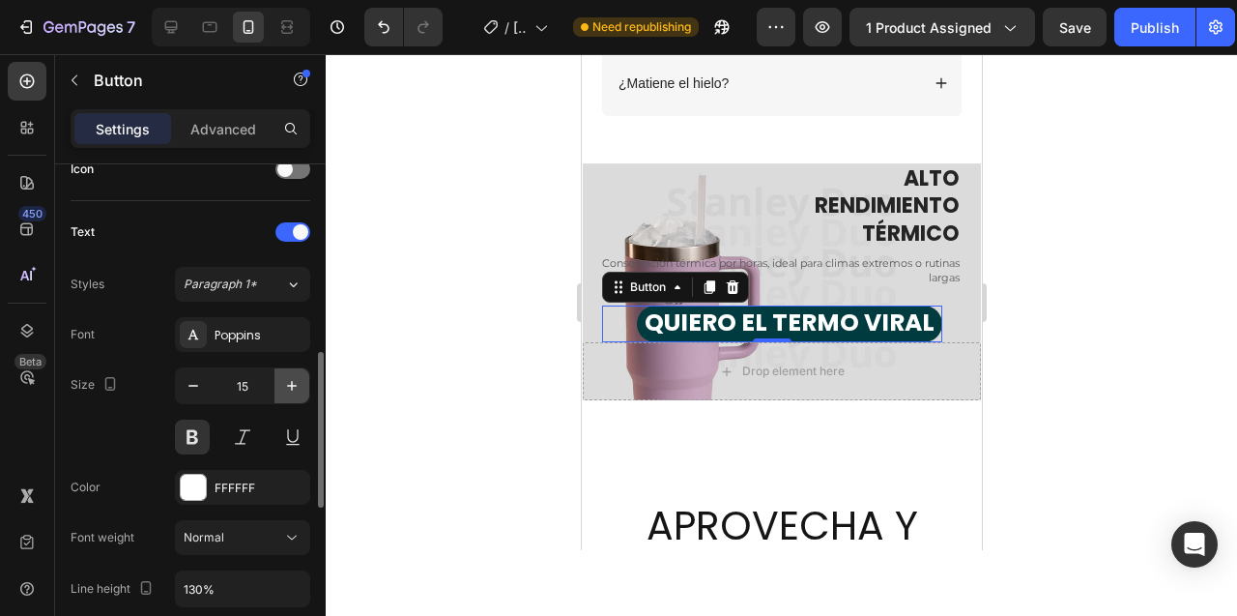
click at [293, 385] on icon "button" at bounding box center [292, 386] width 10 height 10
type input "16"
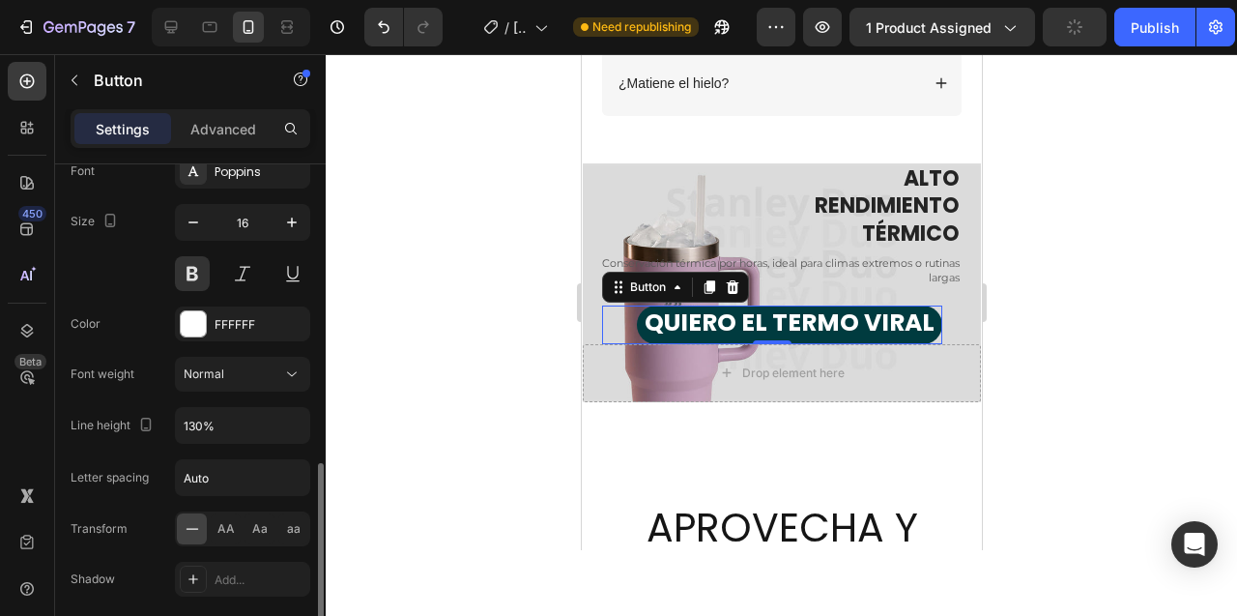
scroll to position [819, 0]
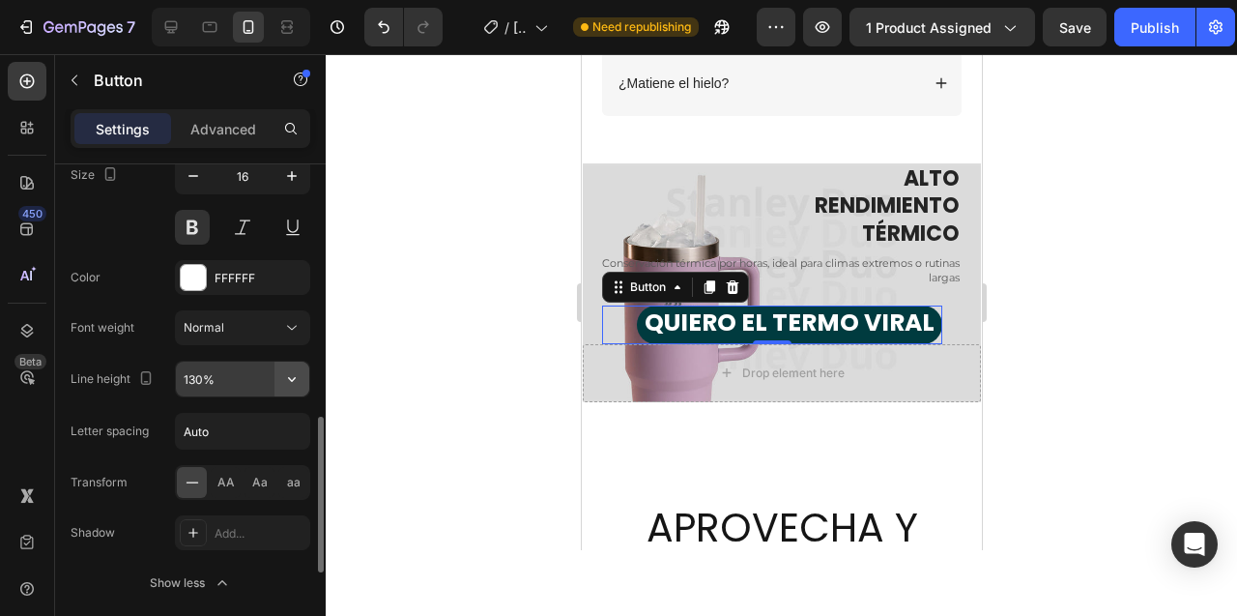
click at [295, 380] on icon "button" at bounding box center [291, 378] width 19 height 19
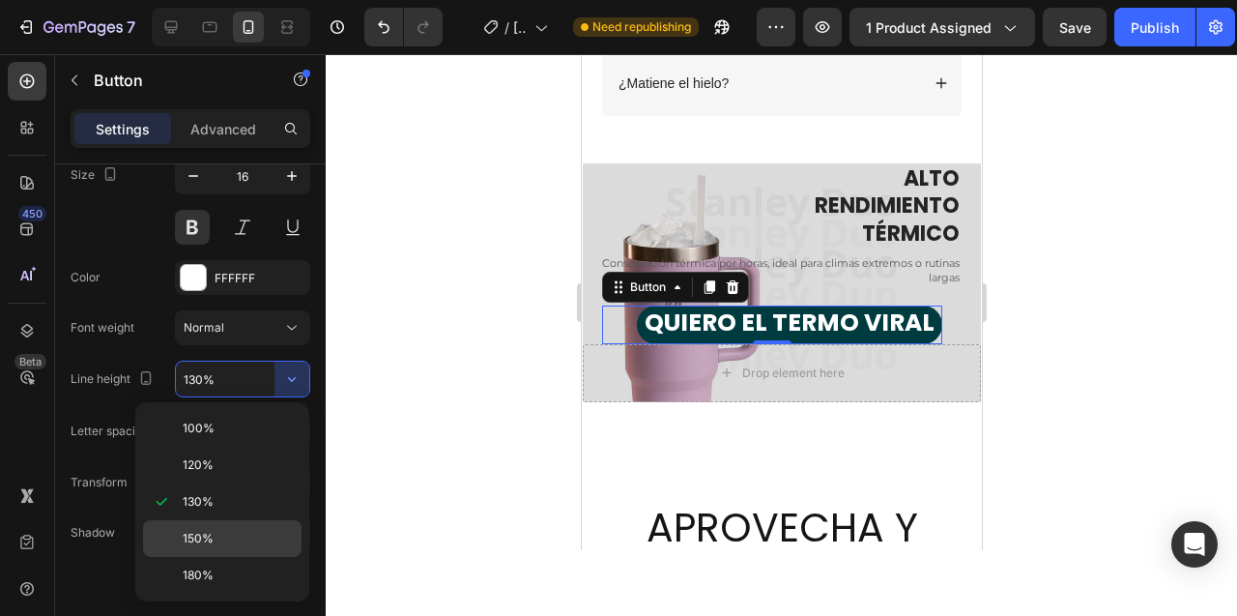
click at [238, 531] on p "150%" at bounding box center [238, 538] width 110 height 17
type input "150%"
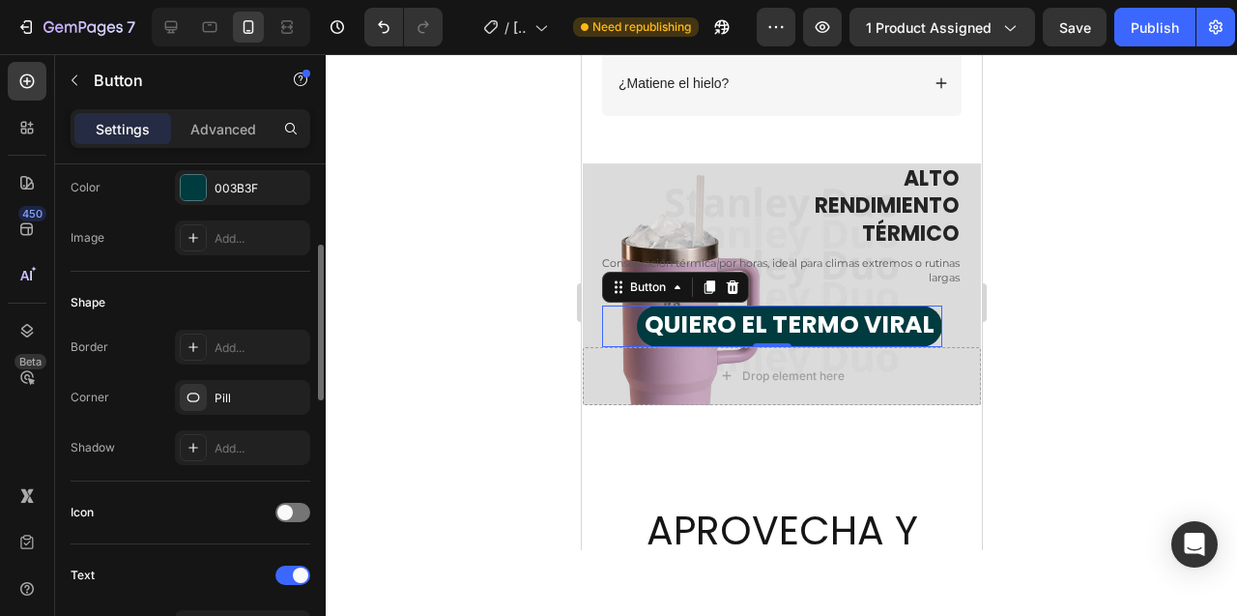
scroll to position [263, 0]
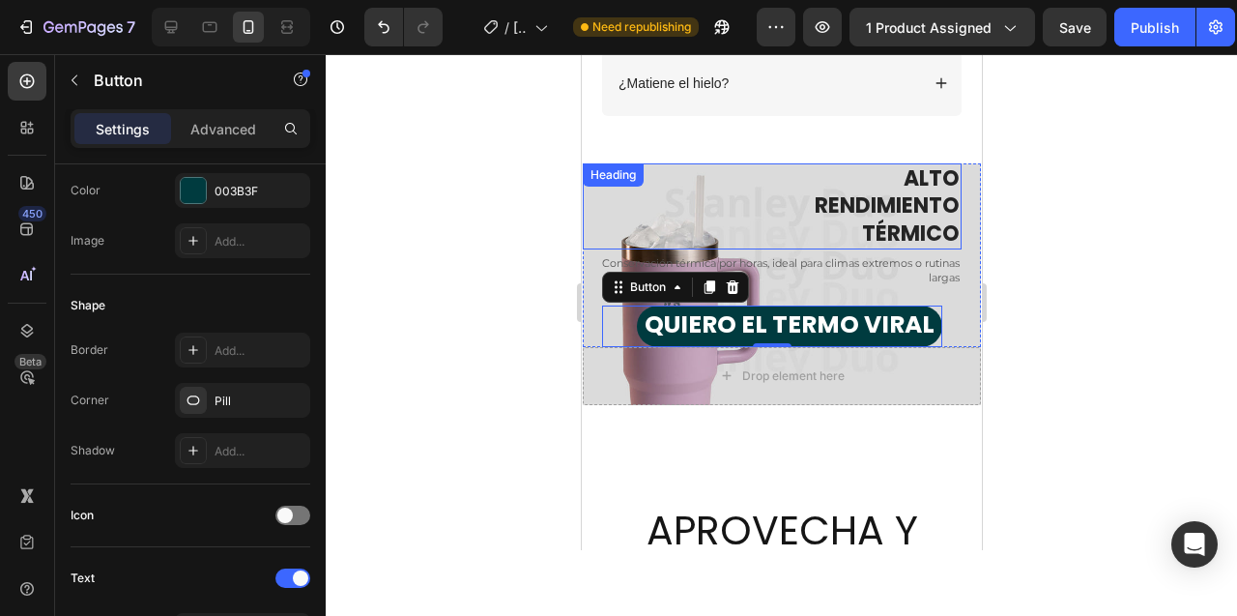
click at [602, 191] on div "ALTO RENDIMIENTO TÉRMICO Heading" at bounding box center [771, 206] width 379 height 87
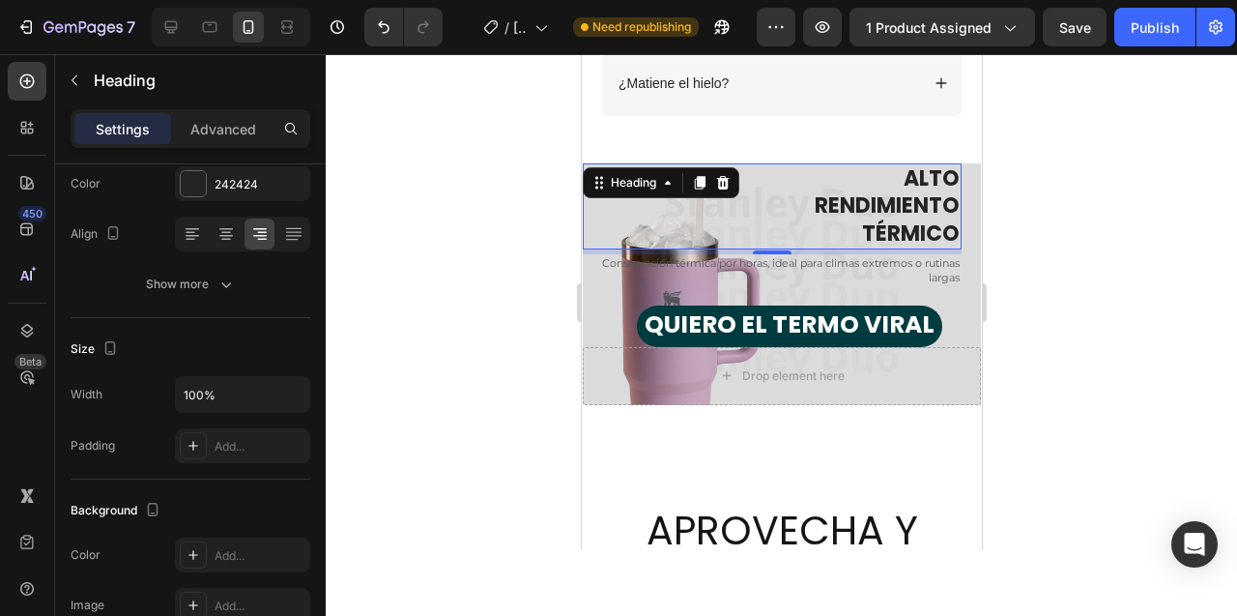
scroll to position [0, 0]
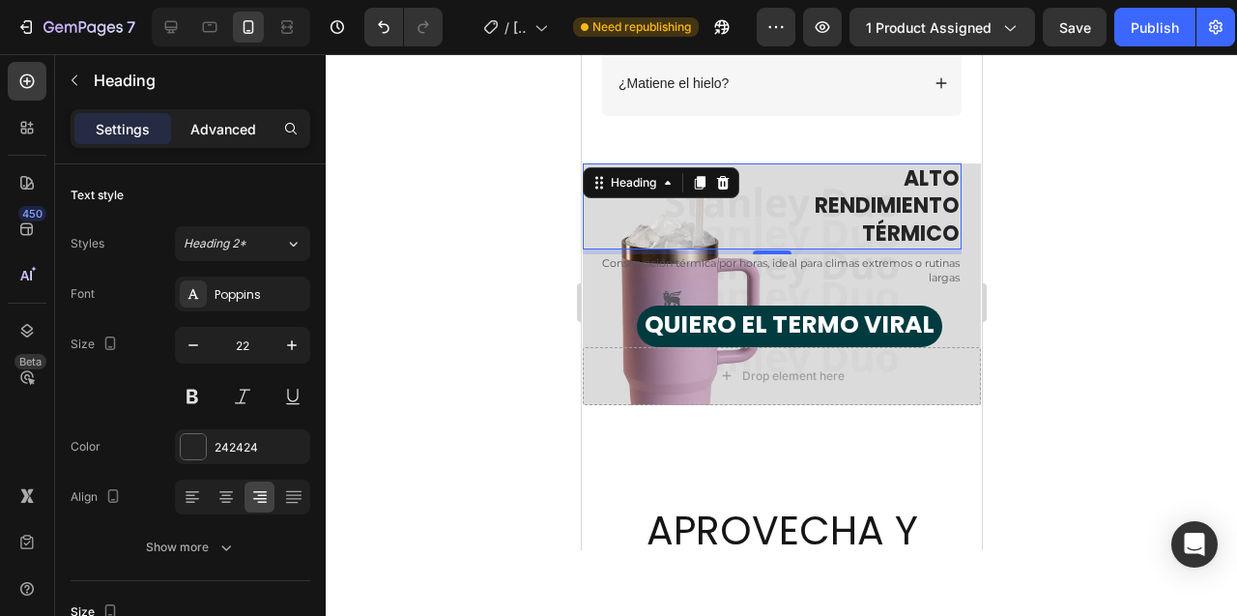
click at [224, 127] on p "Advanced" at bounding box center [223, 129] width 66 height 20
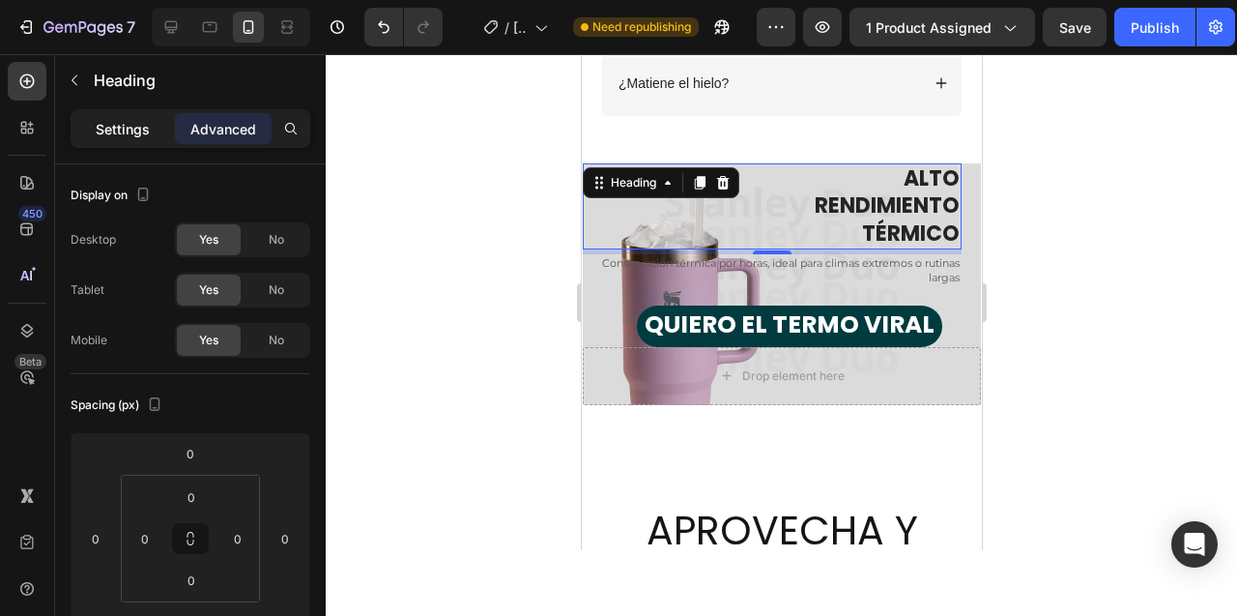
click at [106, 130] on p "Settings" at bounding box center [123, 129] width 54 height 20
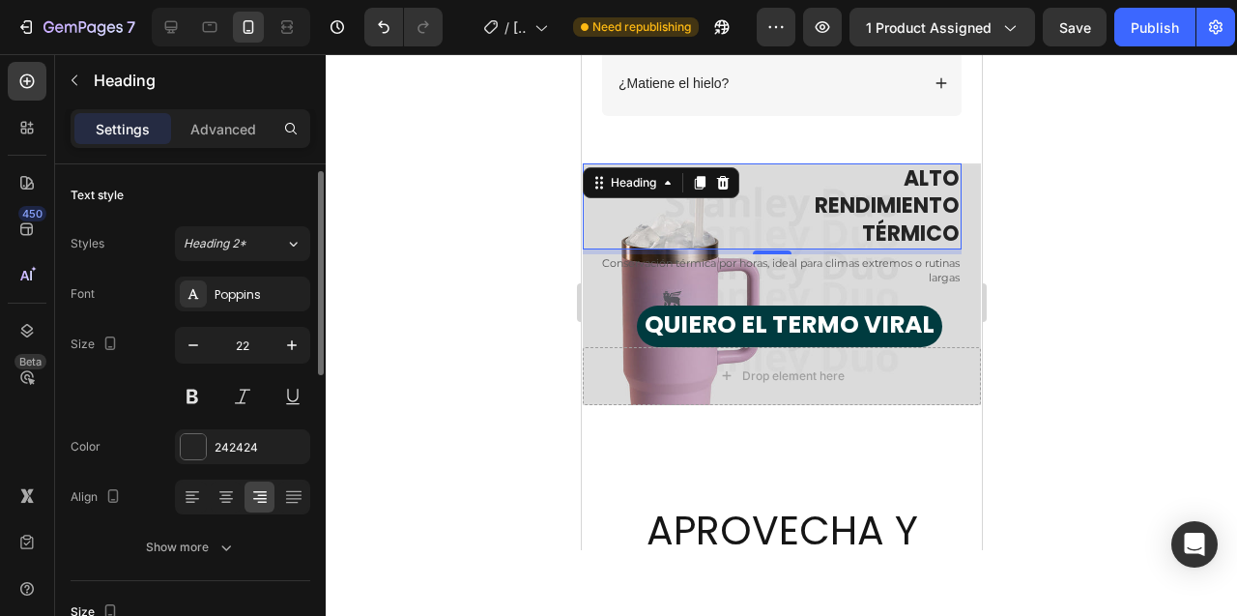
scroll to position [75, 0]
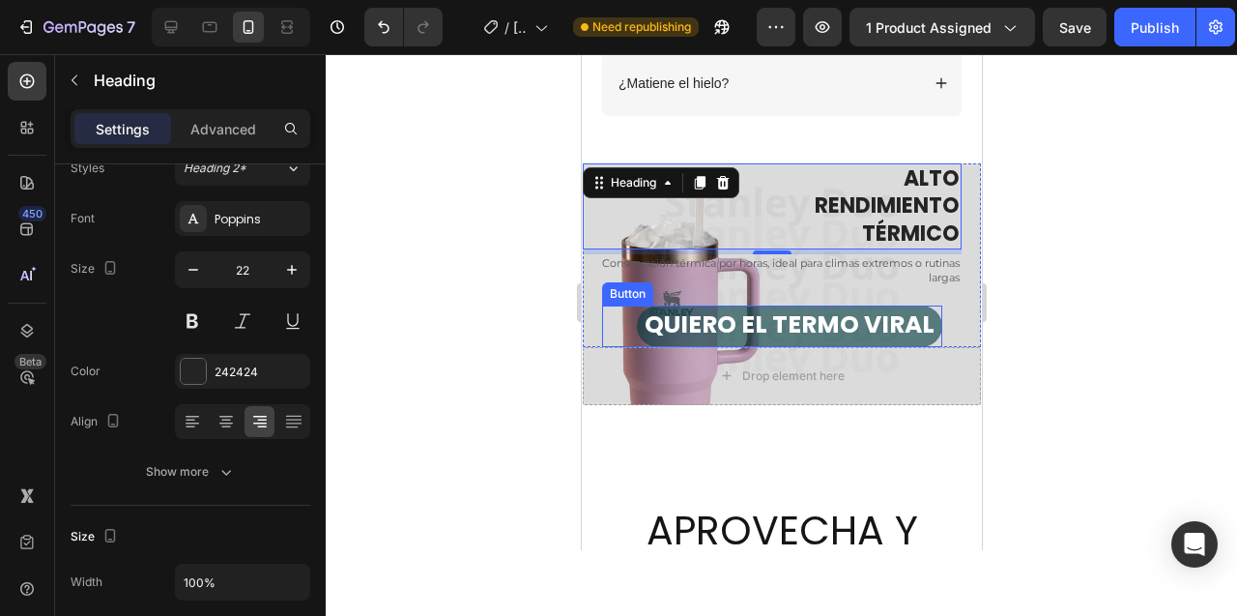
click at [697, 308] on button "QUIERO EL TERMO VIRAL" at bounding box center [788, 326] width 305 height 42
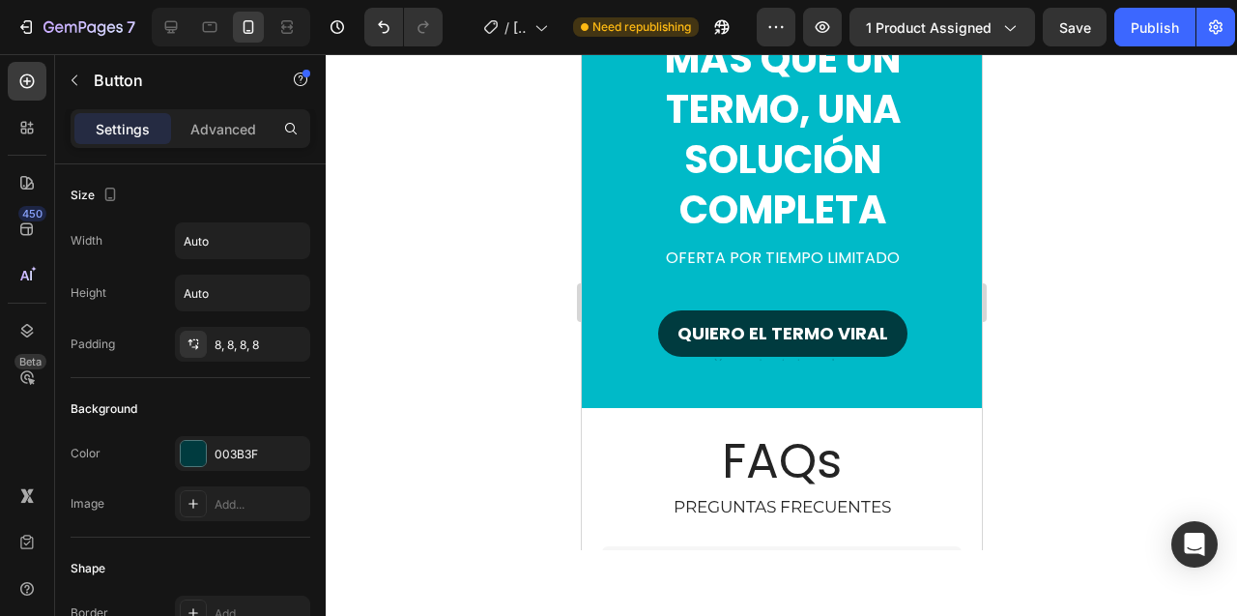
scroll to position [3939, 0]
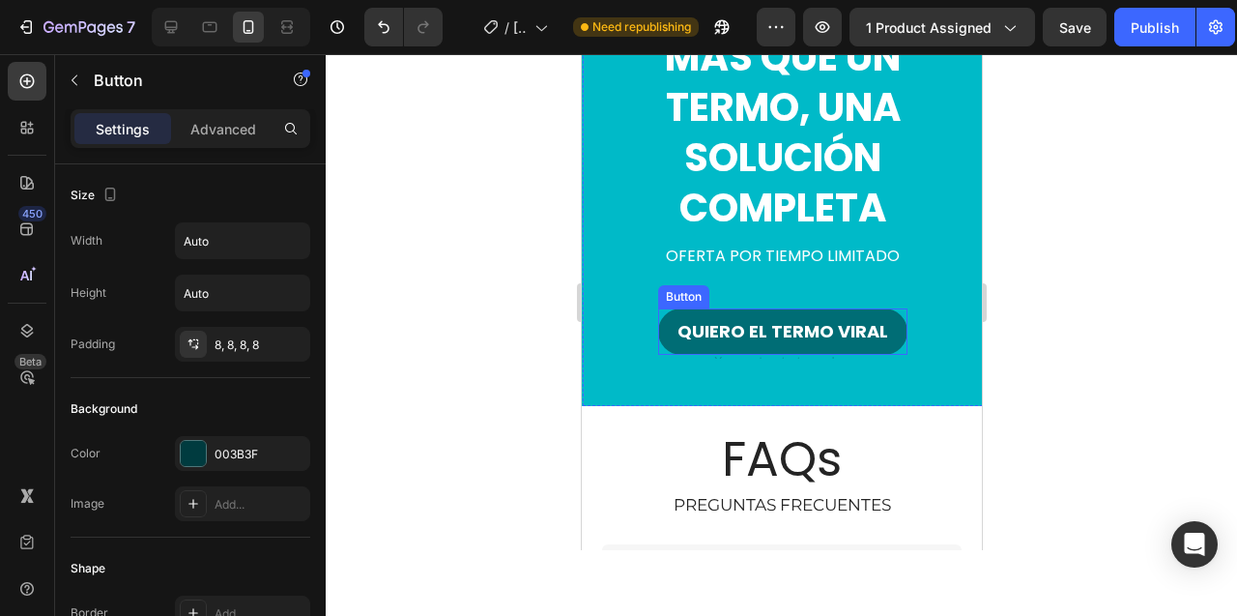
click at [765, 314] on button "QUIERO EL TERMO VIRAL" at bounding box center [781, 331] width 249 height 46
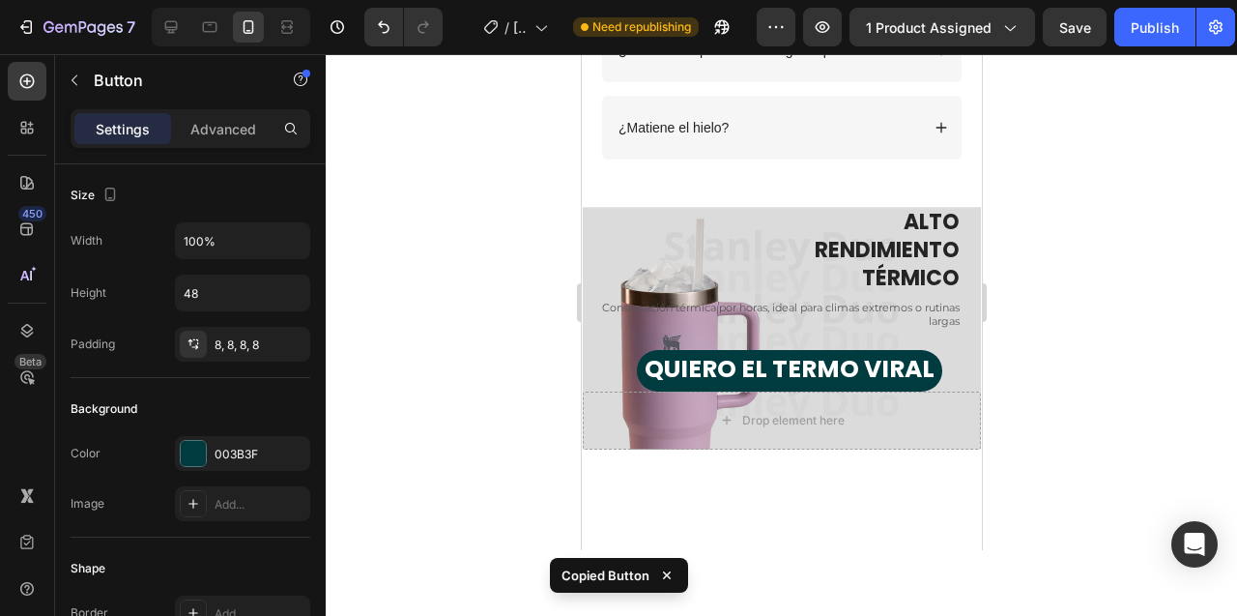
scroll to position [4968, 0]
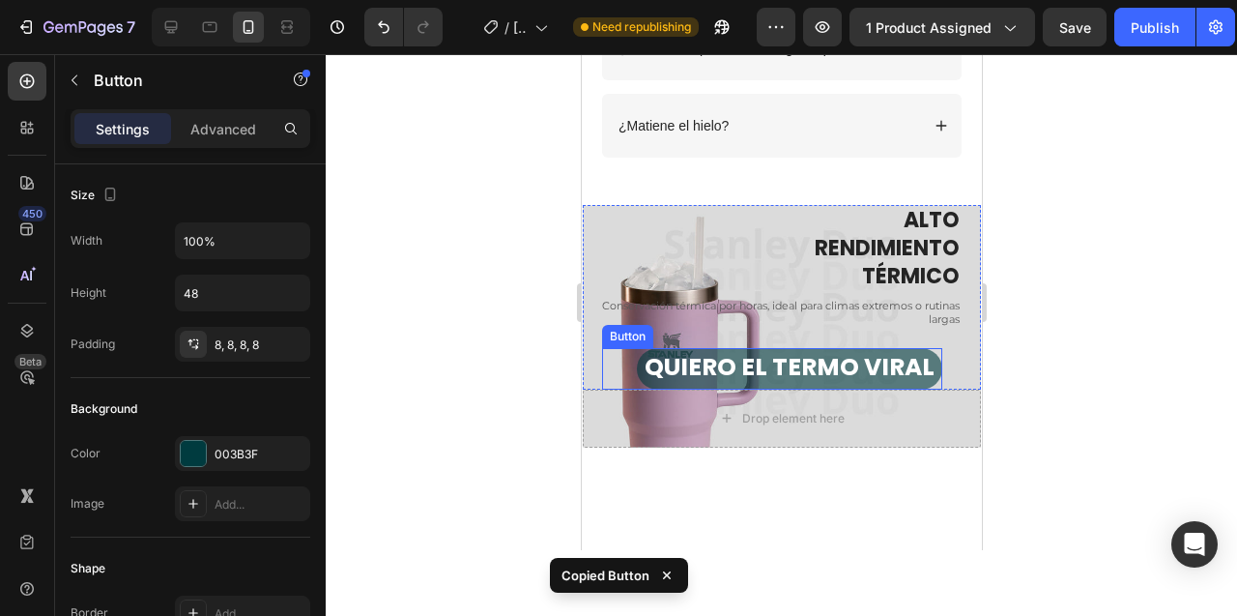
click at [786, 352] on button "QUIERO EL TERMO VIRAL" at bounding box center [788, 369] width 305 height 42
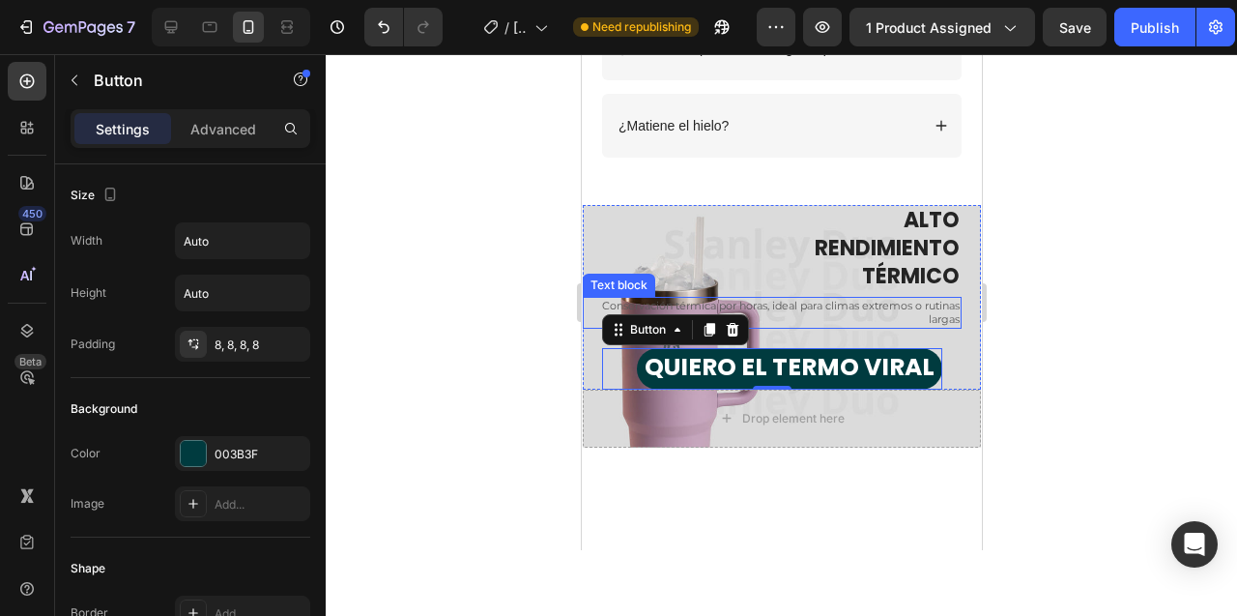
click at [860, 303] on p "Conservación térmica por horas, ideal para climas extremos o rutinas largas" at bounding box center [771, 313] width 375 height 28
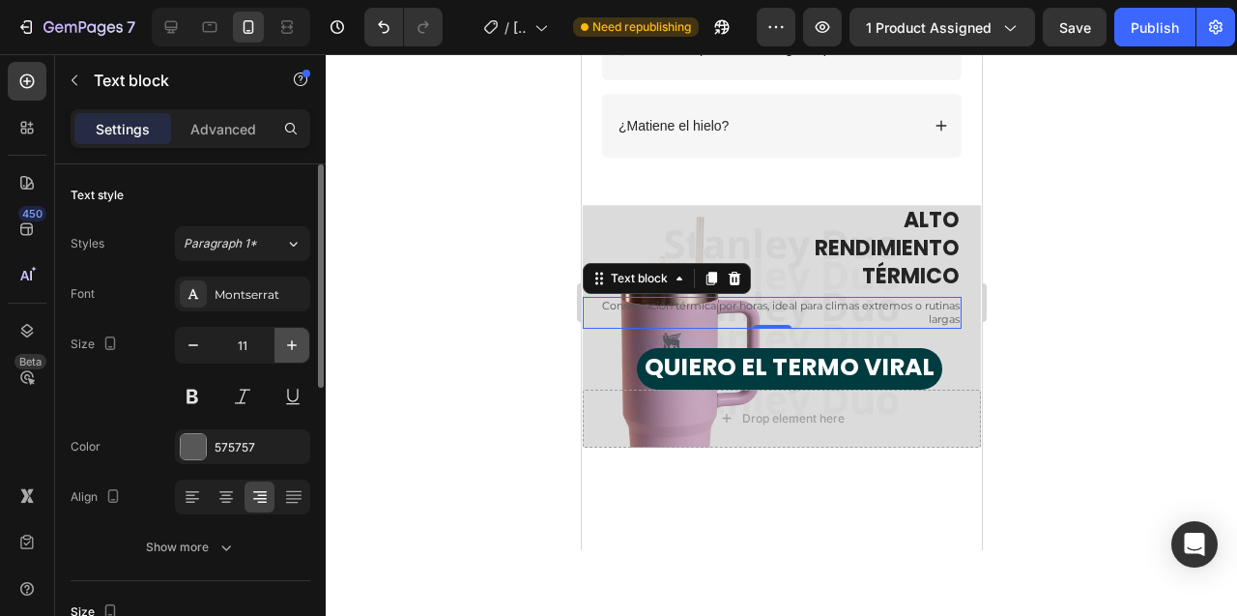
click at [292, 347] on icon "button" at bounding box center [292, 345] width 10 height 10
type input "12"
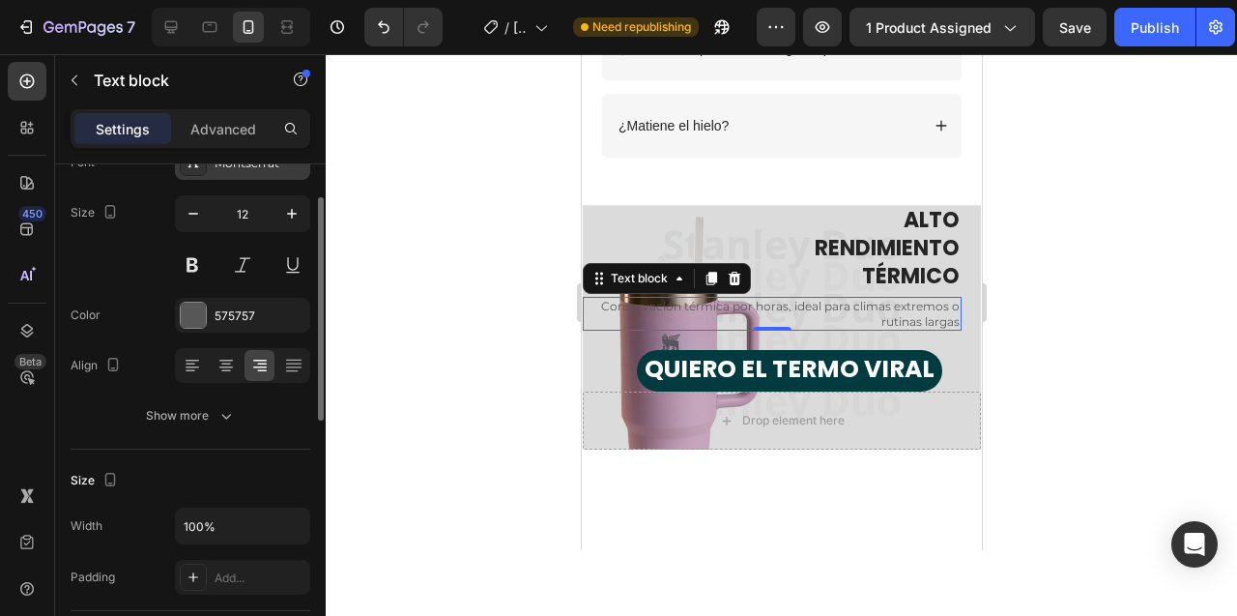
scroll to position [144, 0]
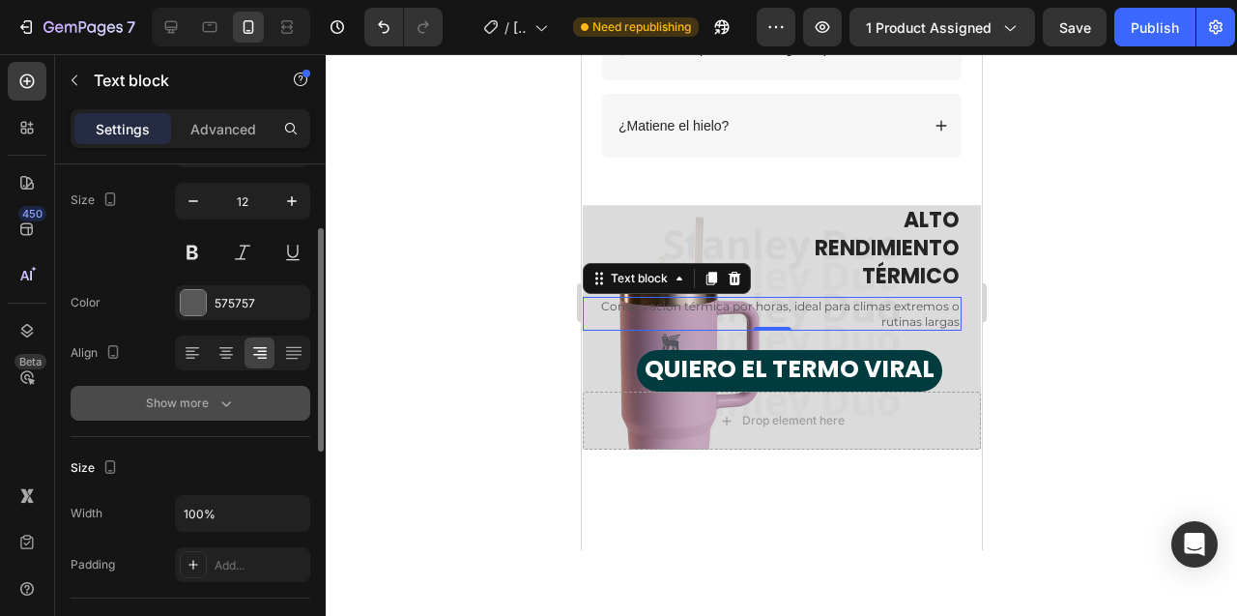
click at [175, 403] on div "Show more" at bounding box center [191, 402] width 90 height 19
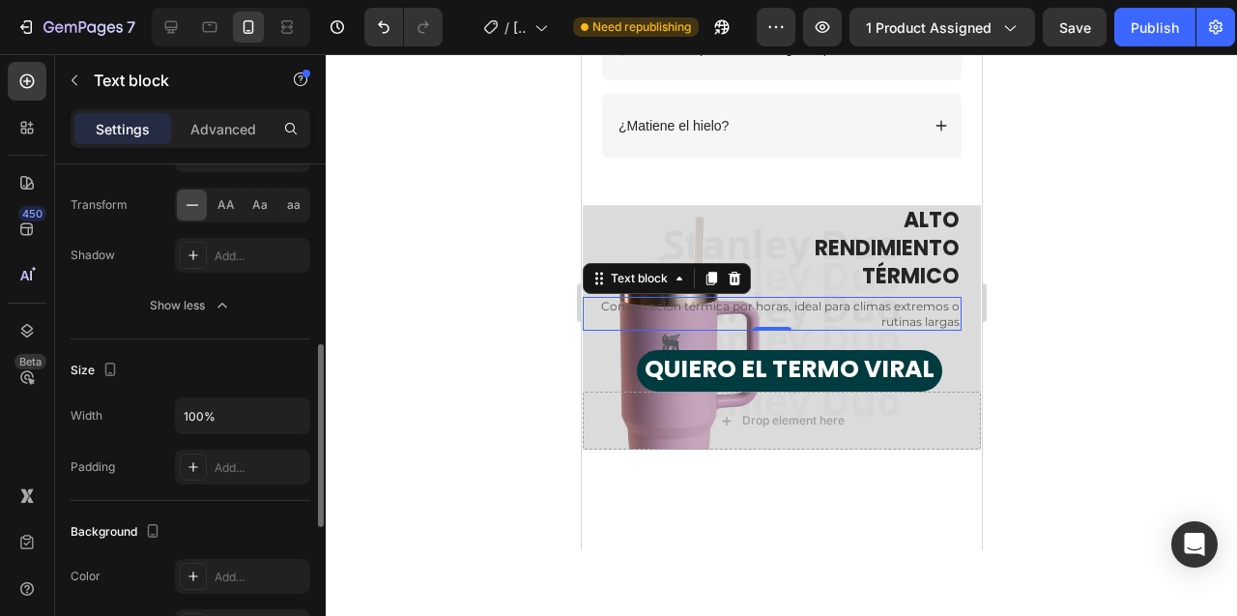
scroll to position [550, 0]
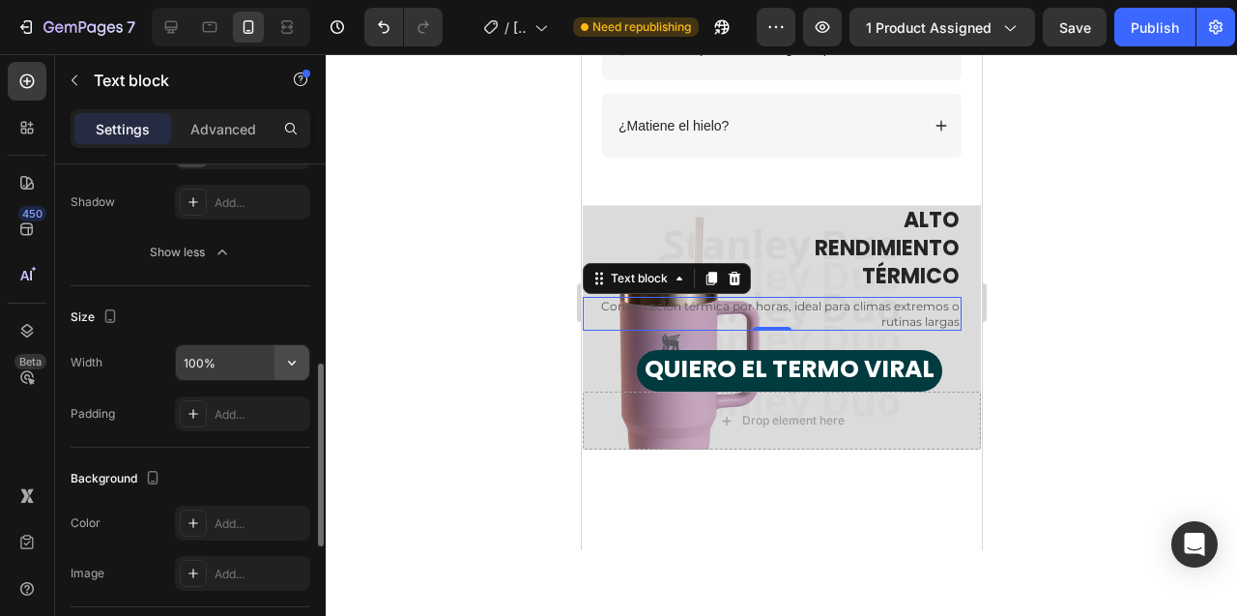
click at [292, 360] on icon "button" at bounding box center [291, 362] width 19 height 19
click at [204, 123] on p "Advanced" at bounding box center [223, 129] width 66 height 20
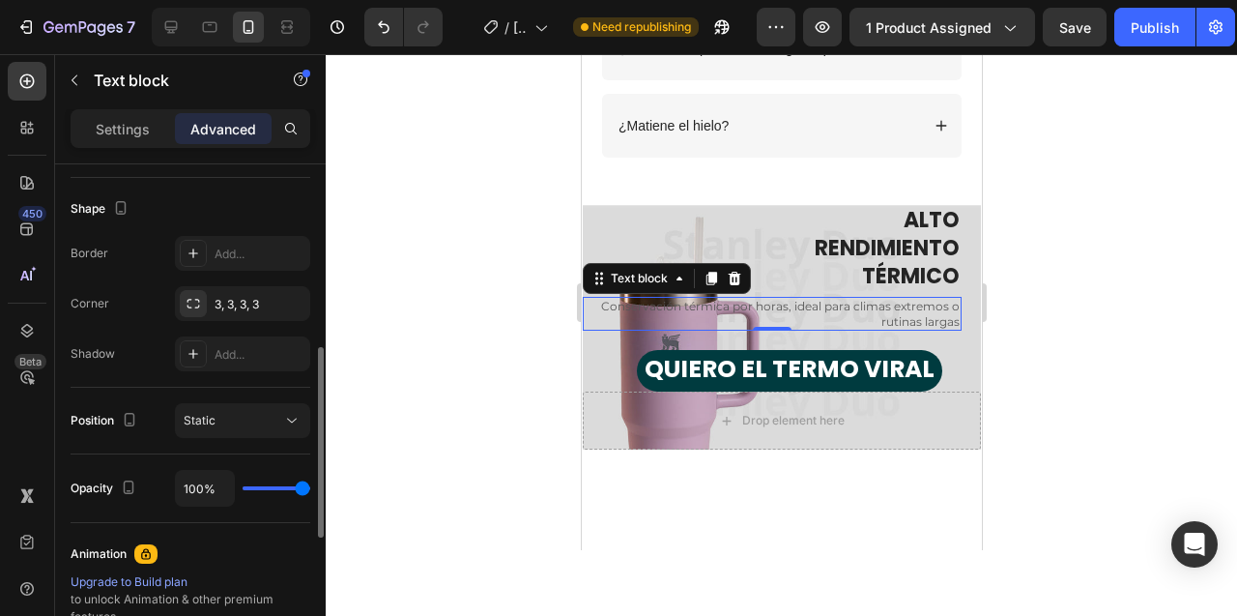
scroll to position [485, 0]
click at [450, 324] on div at bounding box center [781, 335] width 911 height 562
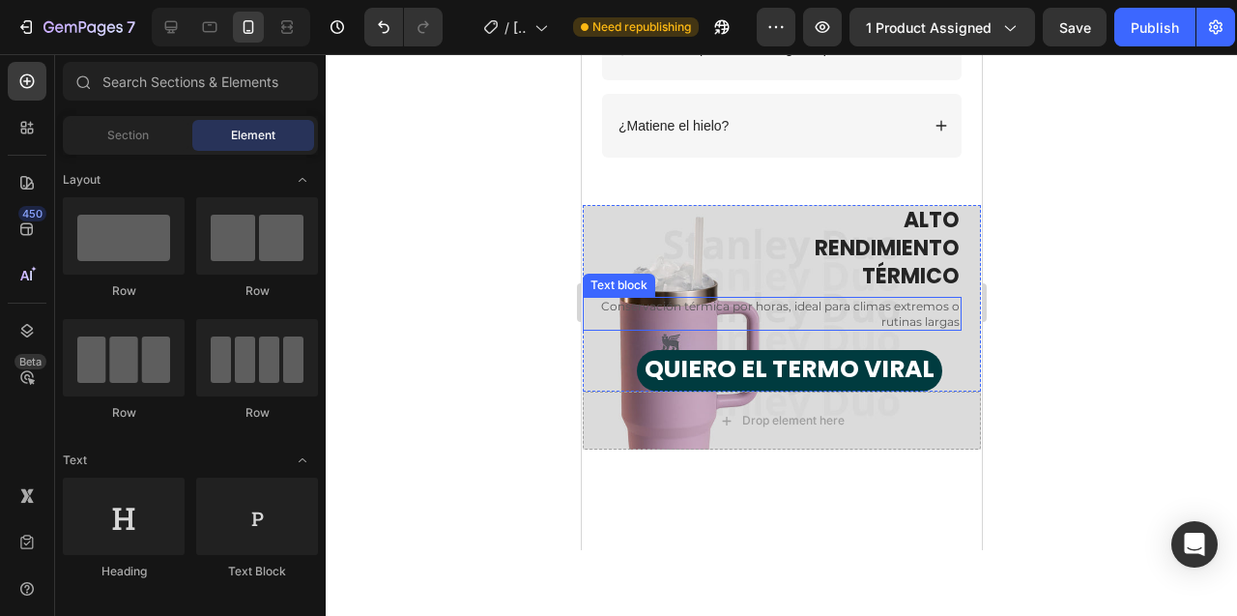
click at [809, 304] on p "Conservación térmica por horas, ideal para climas extremos o rutinas largas" at bounding box center [771, 314] width 375 height 30
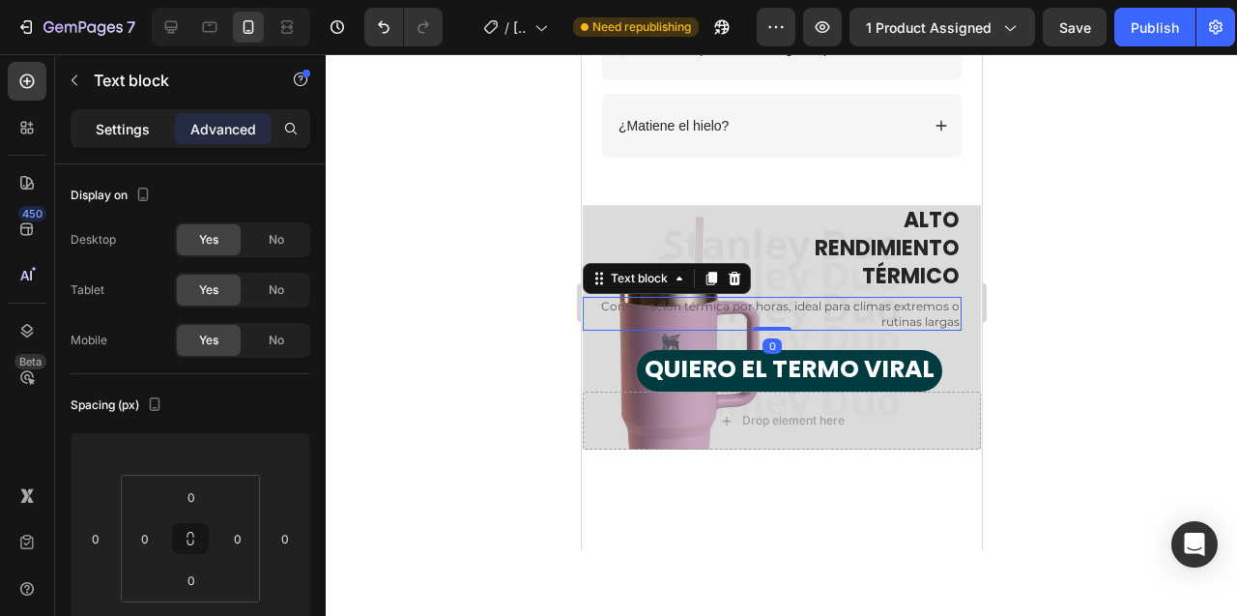
click at [124, 137] on p "Settings" at bounding box center [123, 129] width 54 height 20
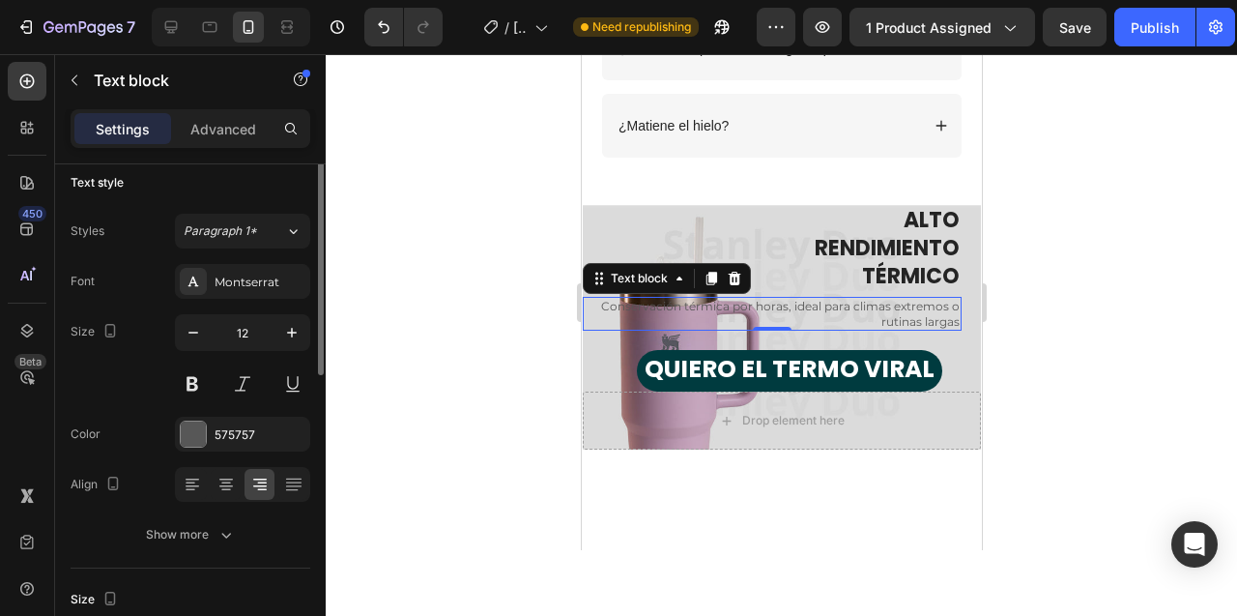
scroll to position [0, 0]
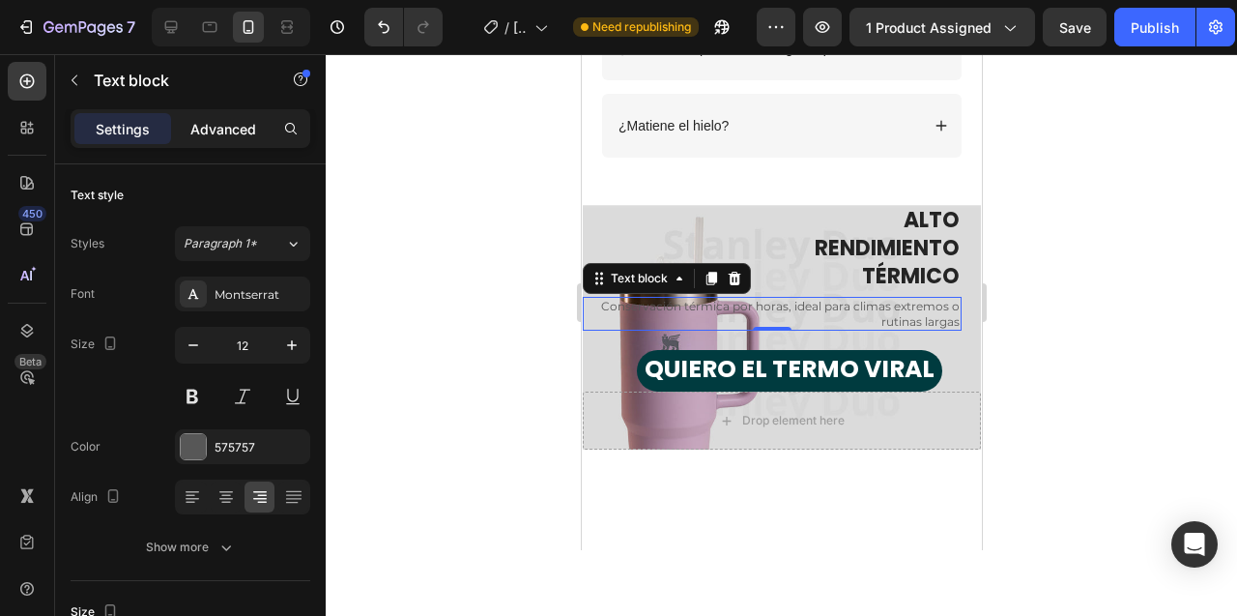
click at [216, 128] on p "Advanced" at bounding box center [223, 129] width 66 height 20
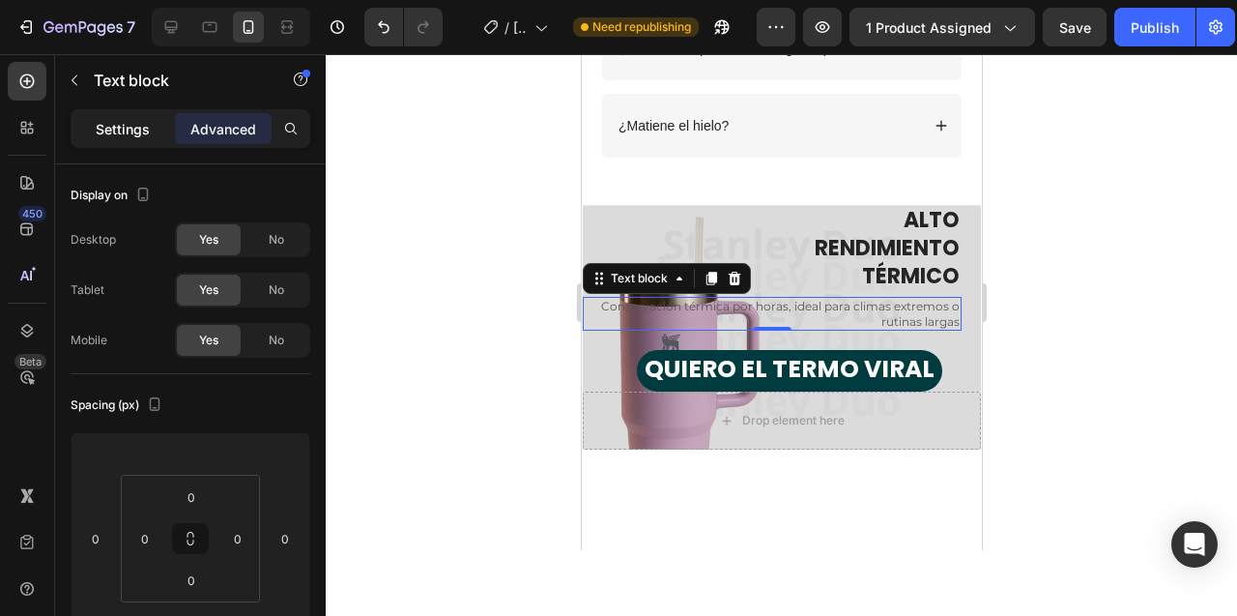
click at [129, 130] on p "Settings" at bounding box center [123, 129] width 54 height 20
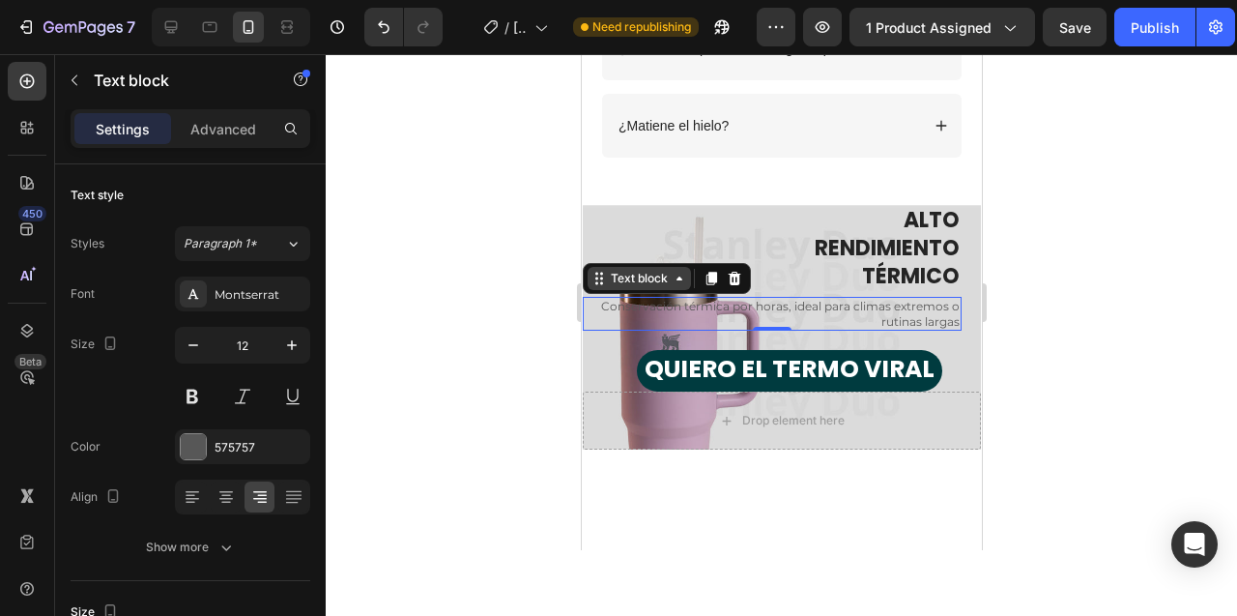
click at [677, 278] on icon at bounding box center [679, 278] width 6 height 4
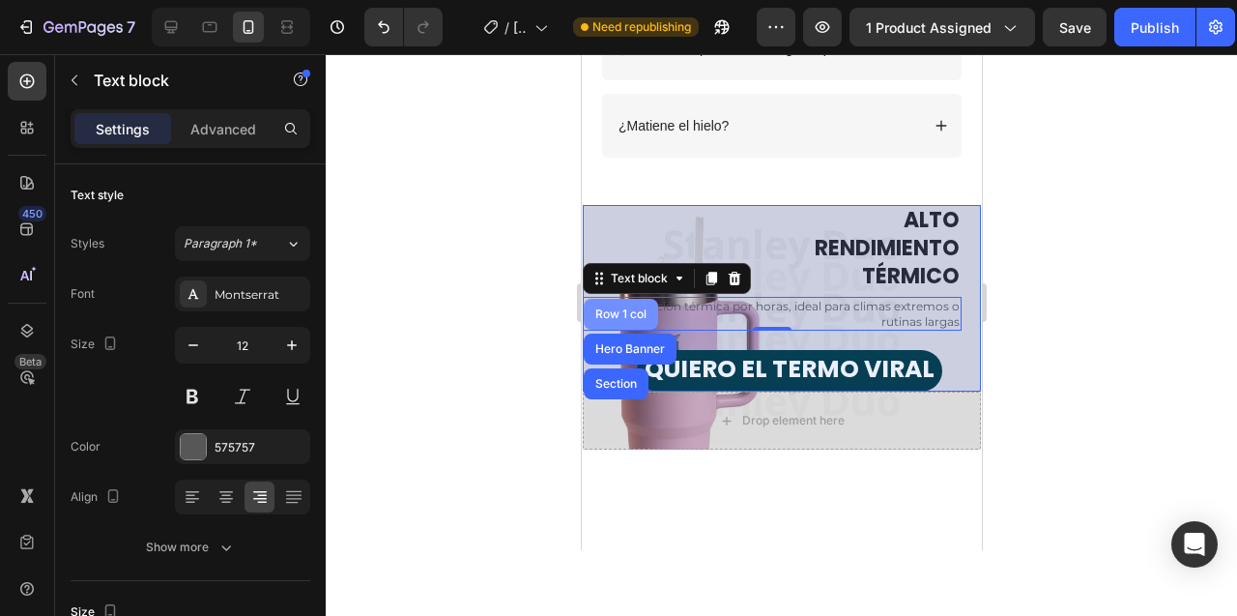
click at [634, 309] on div "Row 1 col" at bounding box center [620, 314] width 59 height 12
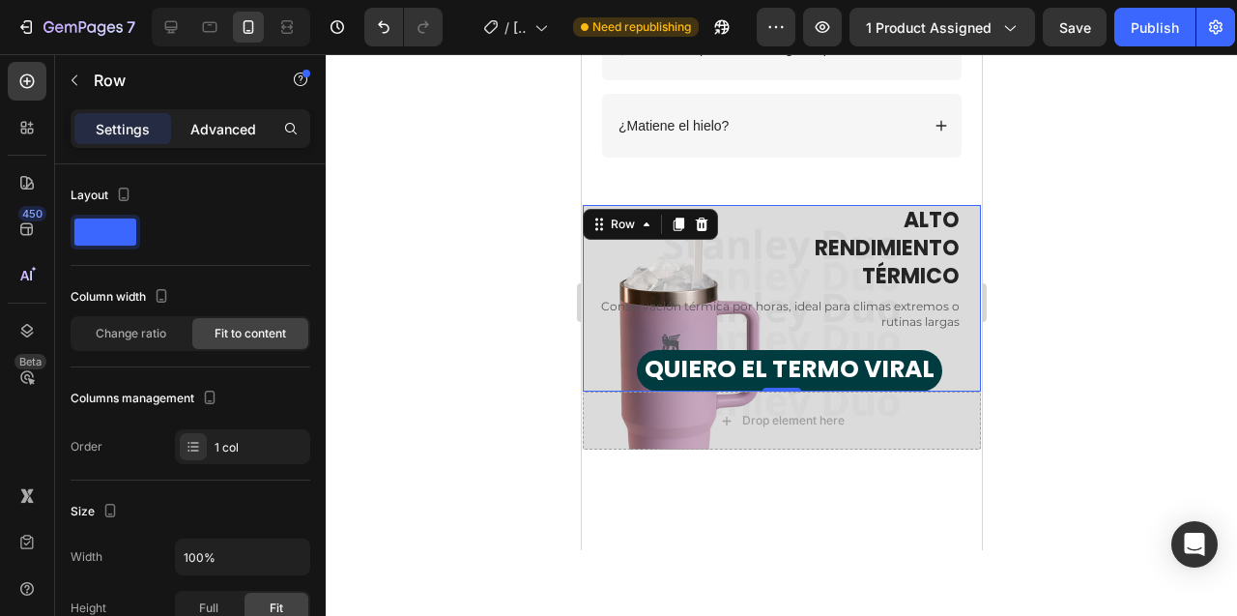
click at [211, 128] on p "Advanced" at bounding box center [223, 129] width 66 height 20
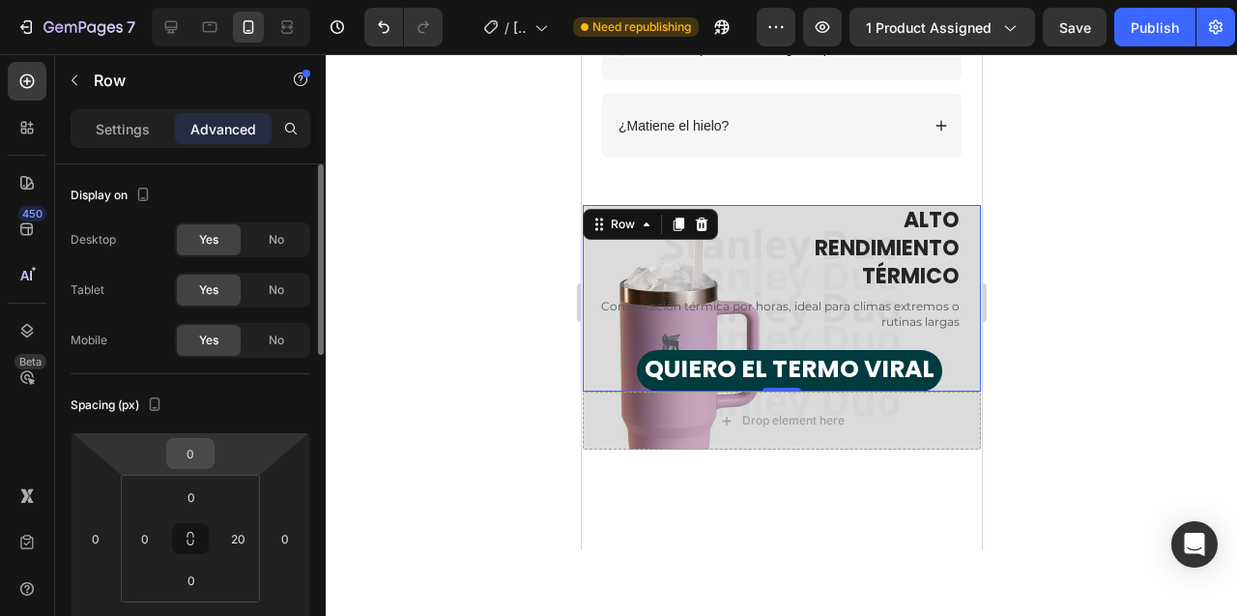
click at [192, 457] on input "0" at bounding box center [190, 453] width 39 height 29
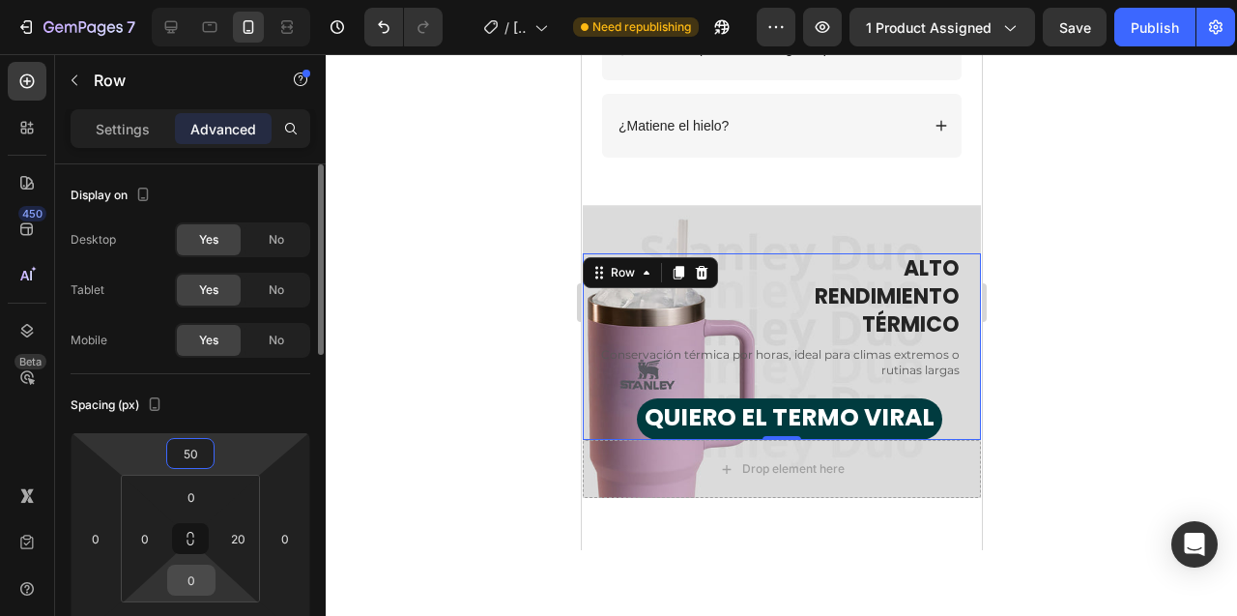
type input "50"
click at [191, 584] on input "0" at bounding box center [191, 579] width 39 height 29
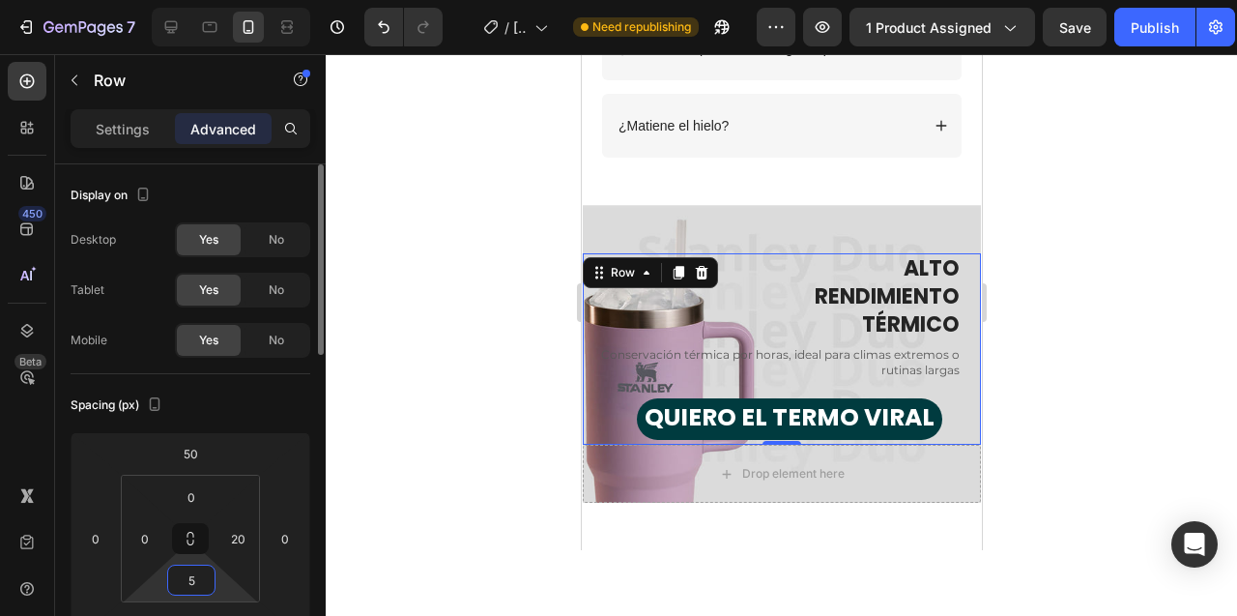
type input "50"
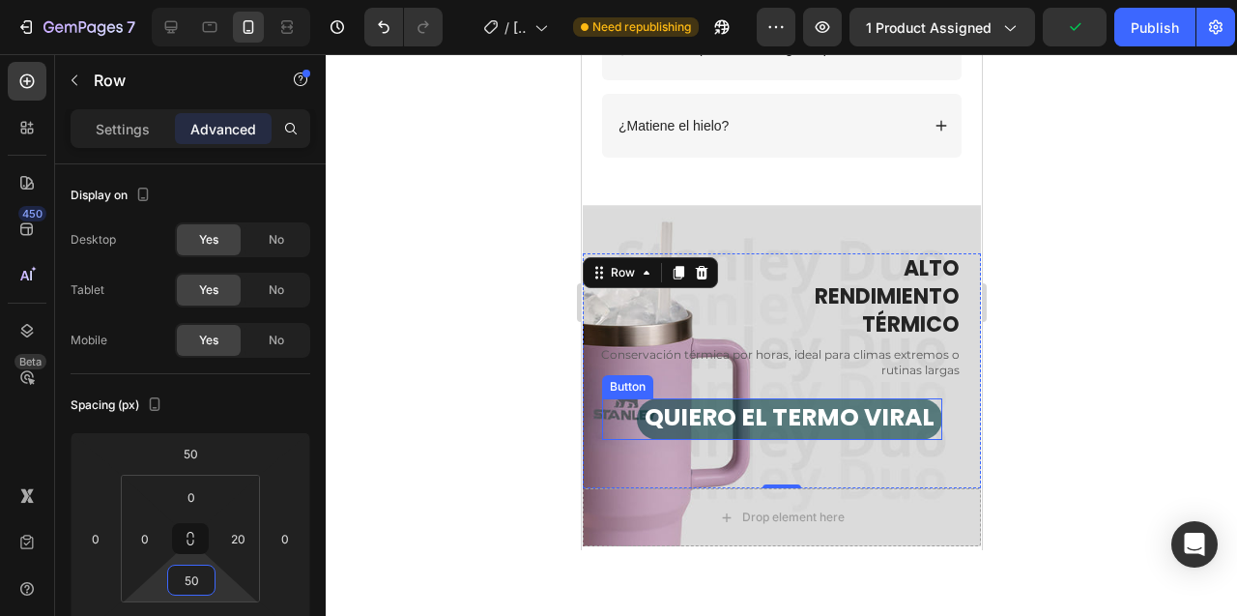
click at [819, 401] on button "QUIERO EL TERMO VIRAL" at bounding box center [788, 419] width 305 height 42
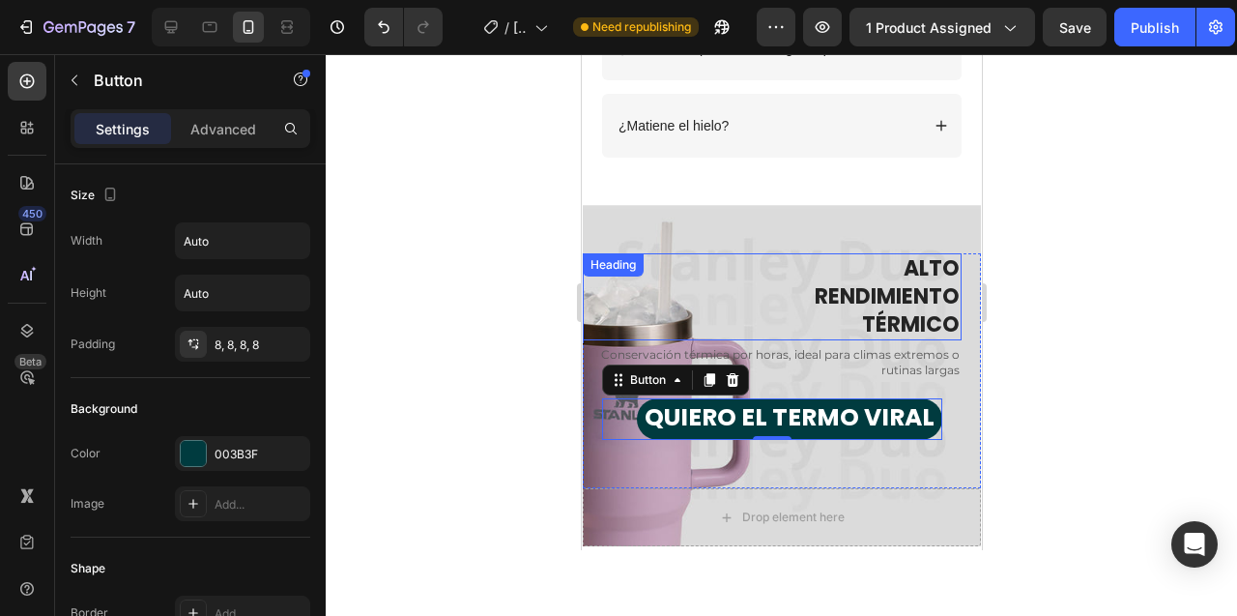
click at [861, 304] on h2 "ALTO RENDIMIENTO TÉRMICO" at bounding box center [771, 296] width 379 height 87
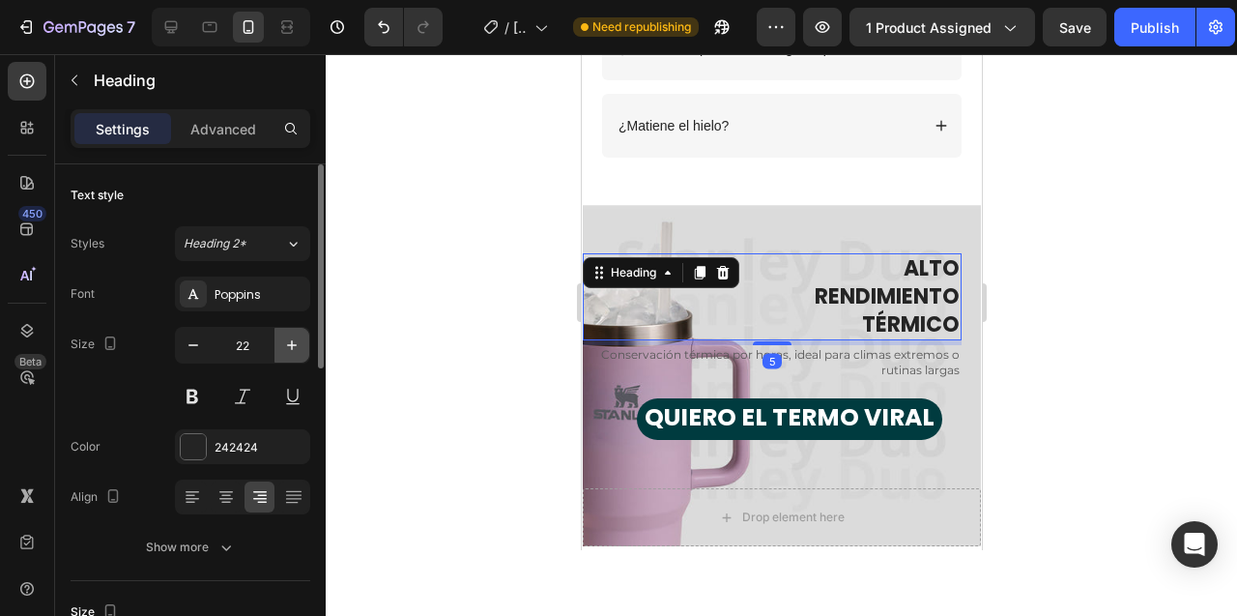
click at [289, 346] on icon "button" at bounding box center [291, 344] width 19 height 19
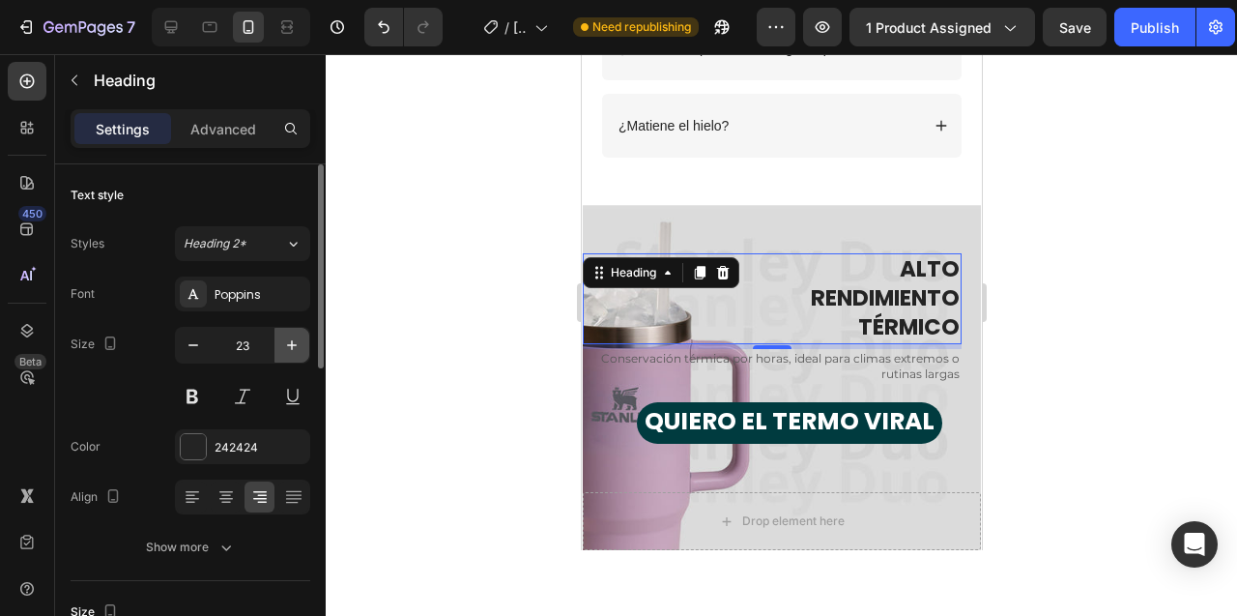
click at [289, 346] on icon "button" at bounding box center [291, 344] width 19 height 19
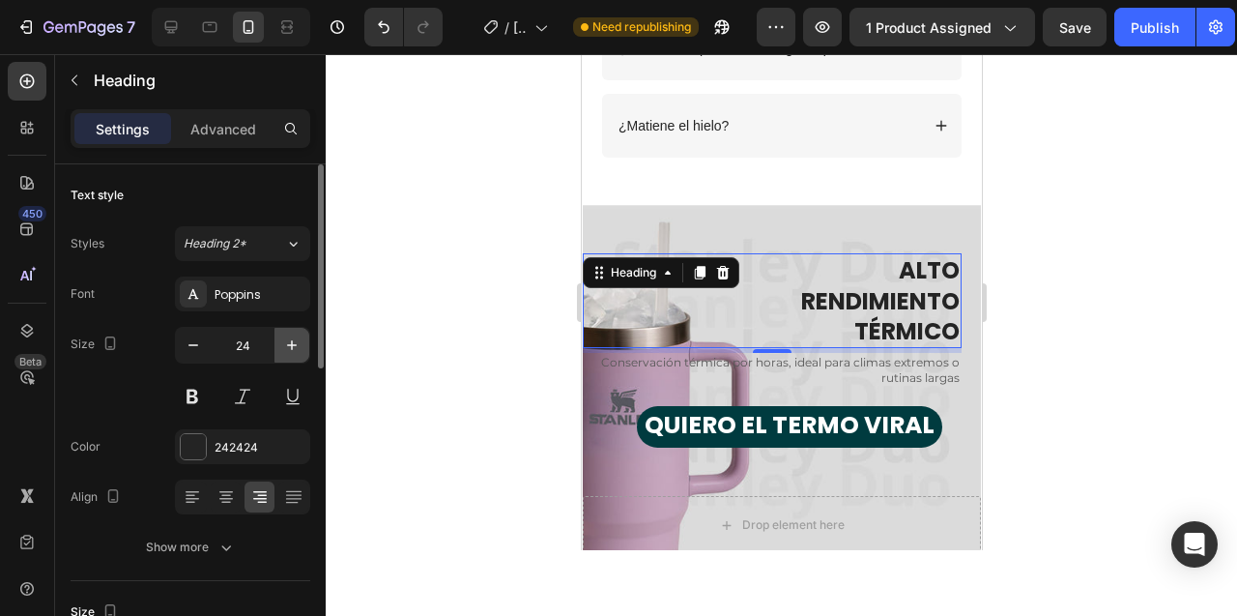
click at [289, 346] on icon "button" at bounding box center [291, 344] width 19 height 19
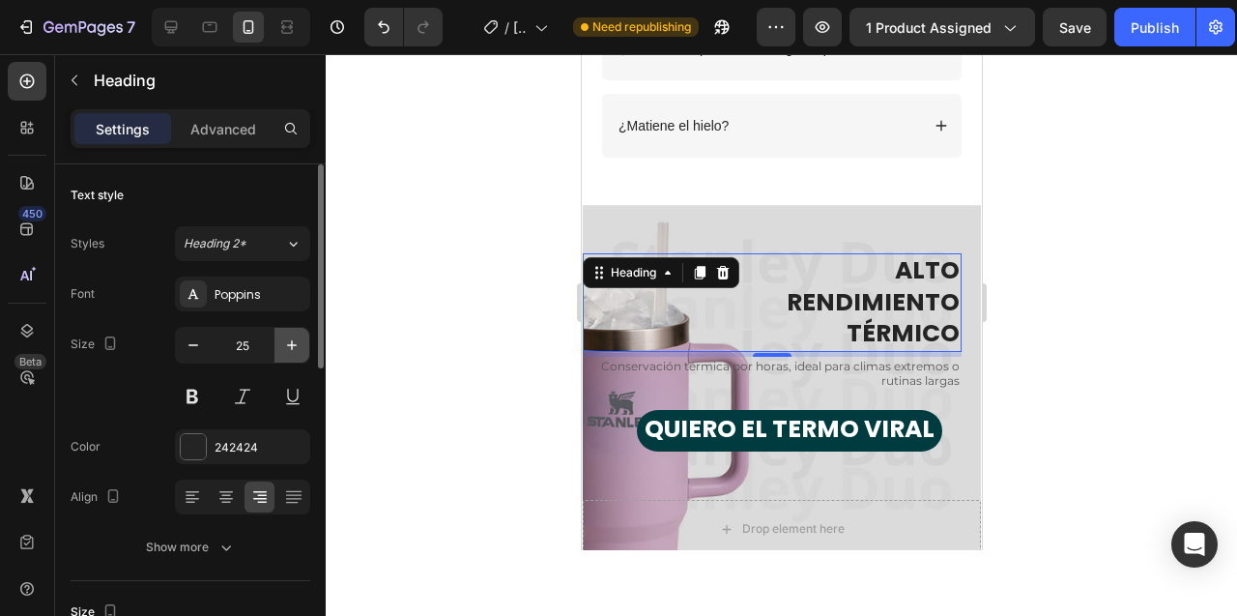
click at [289, 346] on icon "button" at bounding box center [291, 344] width 19 height 19
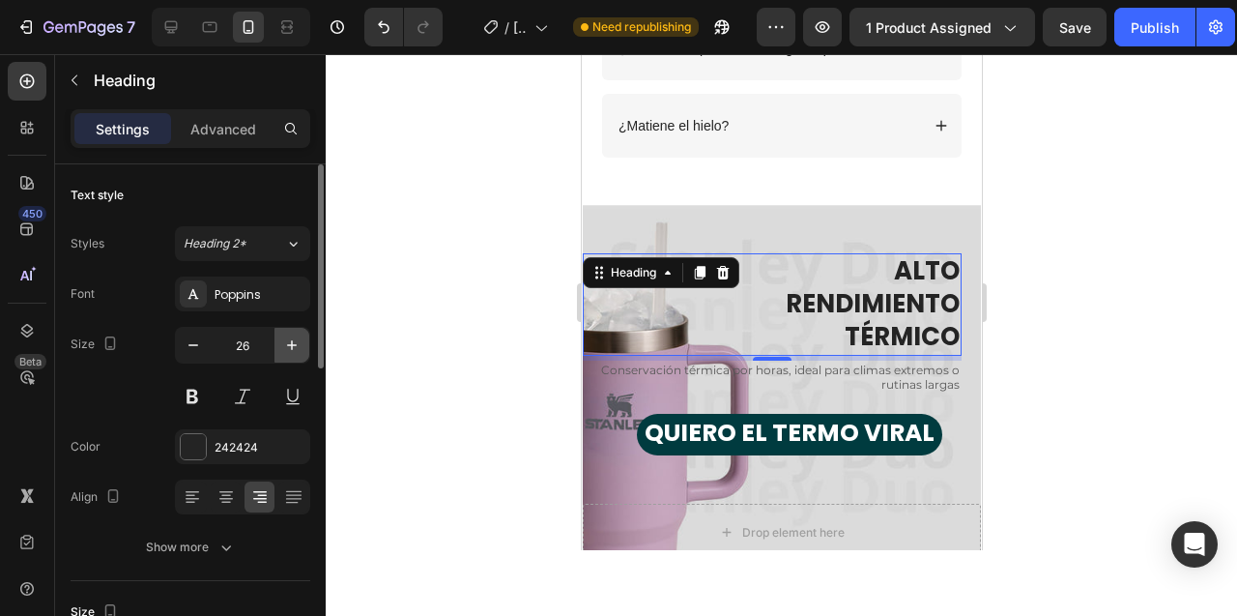
click at [289, 346] on icon "button" at bounding box center [291, 344] width 19 height 19
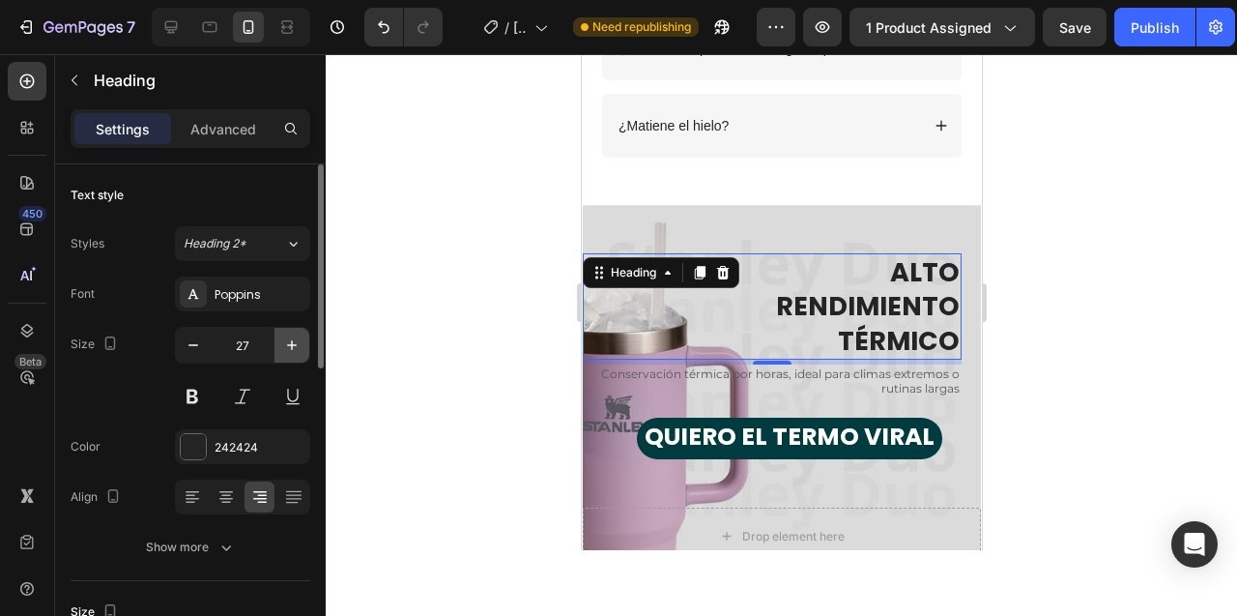
click at [289, 346] on icon "button" at bounding box center [291, 344] width 19 height 19
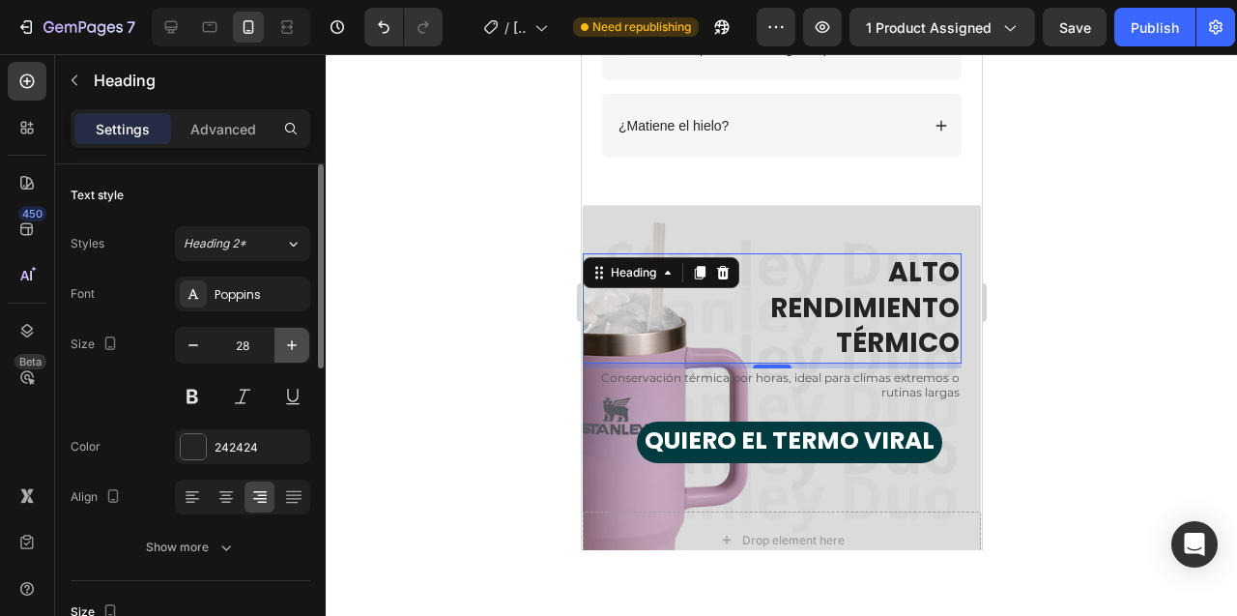
click at [289, 346] on icon "button" at bounding box center [291, 344] width 19 height 19
type input "29"
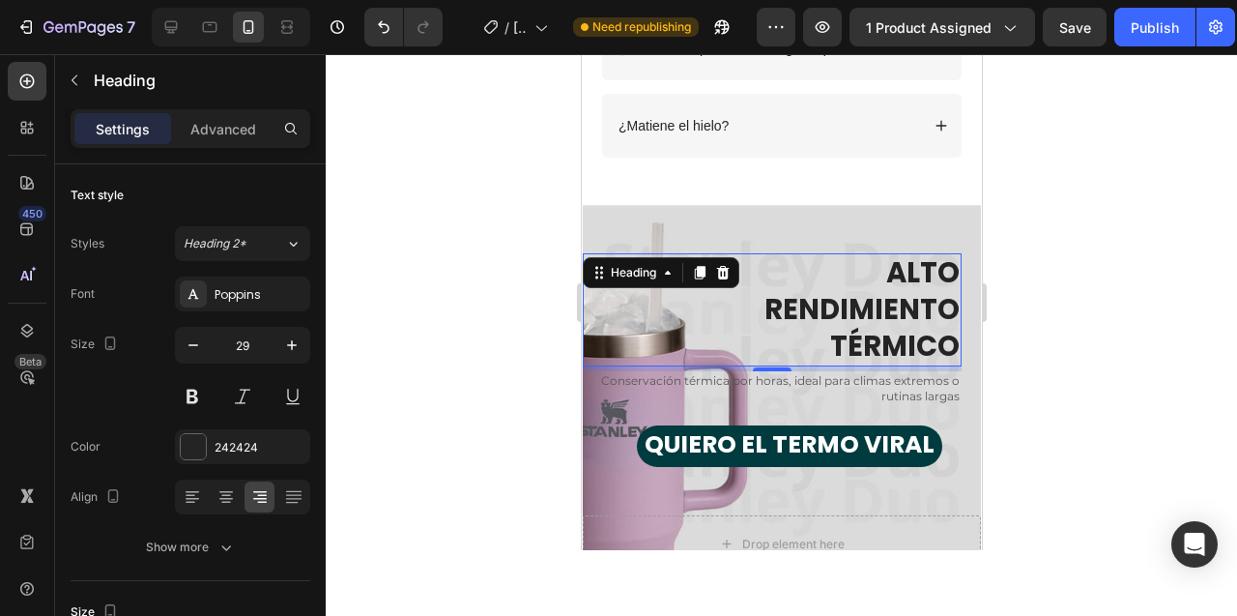
click at [771, 381] on div "5" at bounding box center [771, 386] width 19 height 15
click at [860, 376] on p "Conservación térmica por horas, ideal para climas extremos o rutinas largas" at bounding box center [771, 388] width 375 height 30
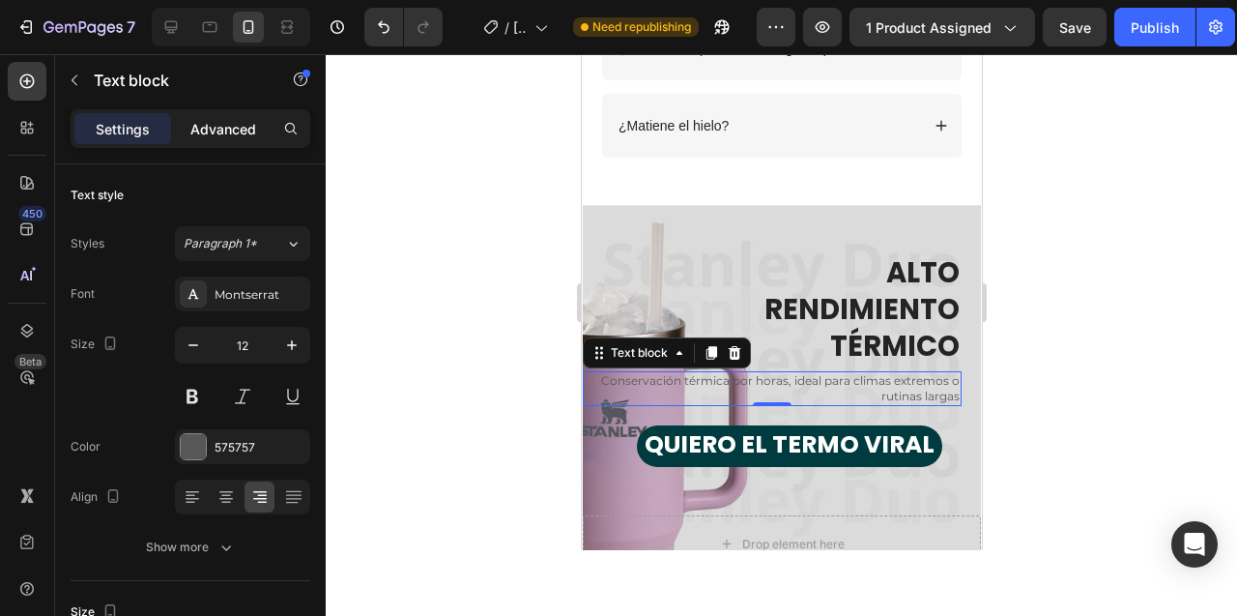
click at [221, 134] on p "Advanced" at bounding box center [223, 129] width 66 height 20
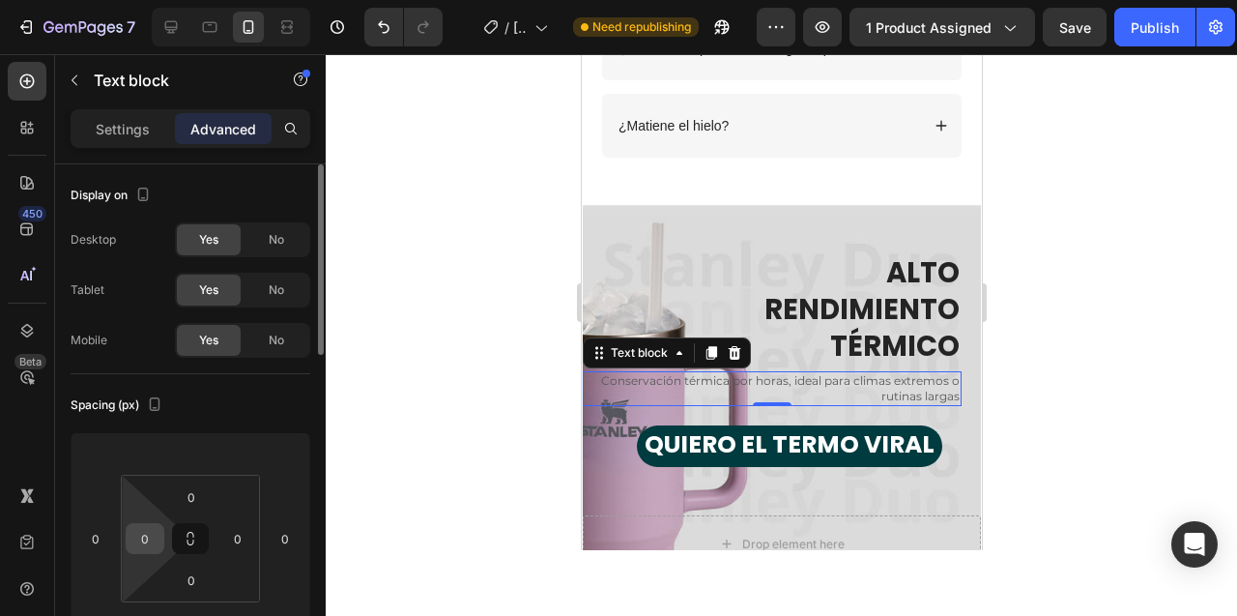
click at [138, 541] on input "0" at bounding box center [144, 538] width 29 height 29
type input "50"
click at [130, 538] on input "50" at bounding box center [144, 538] width 29 height 29
click at [145, 538] on input "50" at bounding box center [144, 538] width 29 height 29
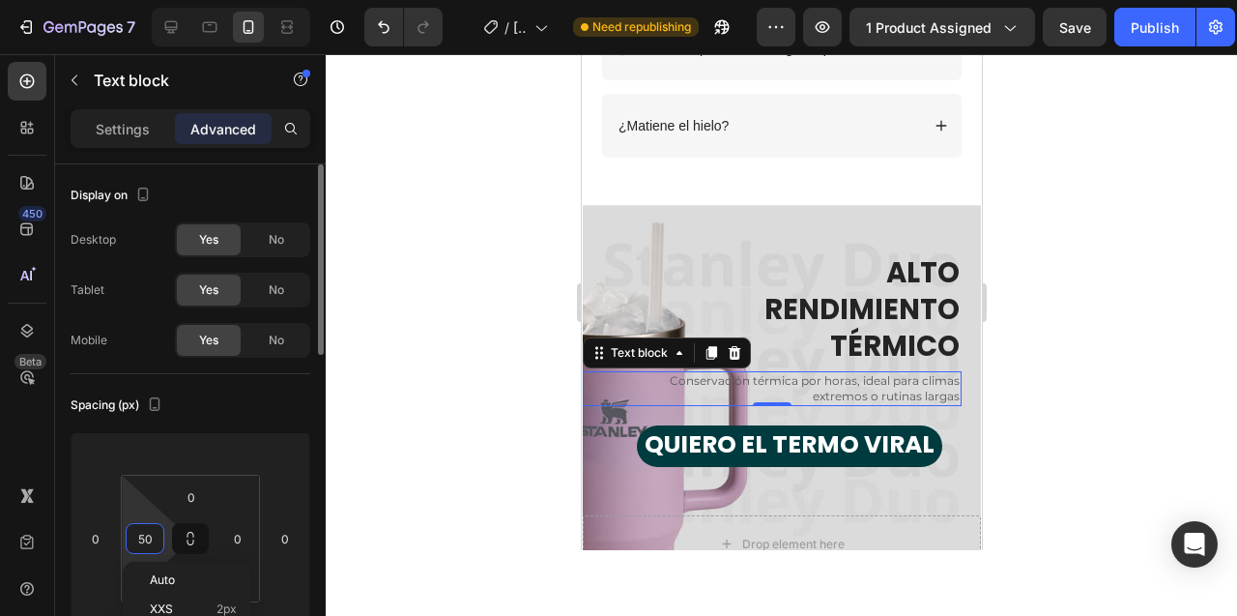
click at [145, 538] on input "50" at bounding box center [144, 538] width 29 height 29
type input "80"
click at [139, 536] on input "80" at bounding box center [144, 538] width 29 height 29
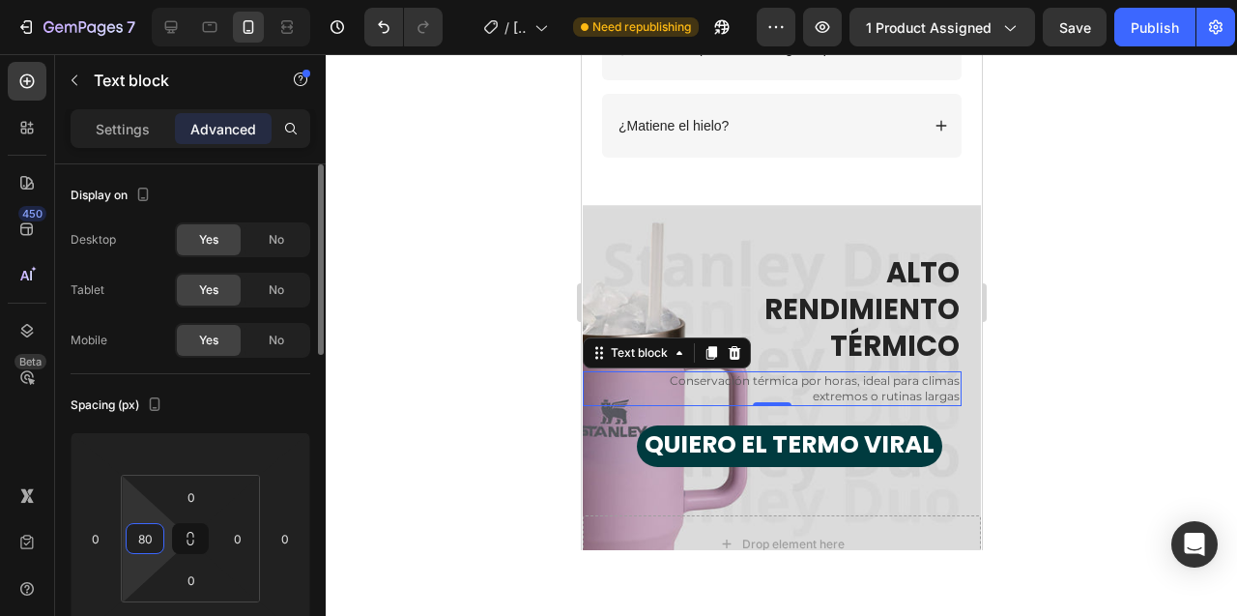
click at [139, 536] on input "80" at bounding box center [144, 538] width 29 height 29
type input "120"
click at [139, 536] on input "120" at bounding box center [144, 538] width 29 height 29
type input "180"
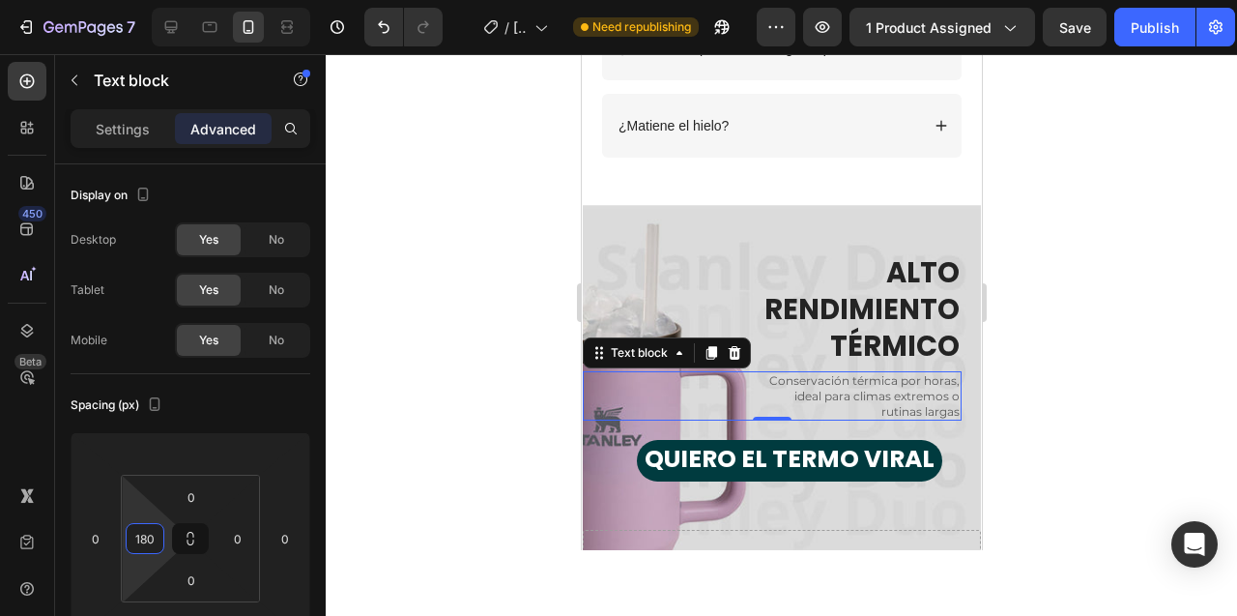
click at [445, 383] on div at bounding box center [781, 335] width 911 height 562
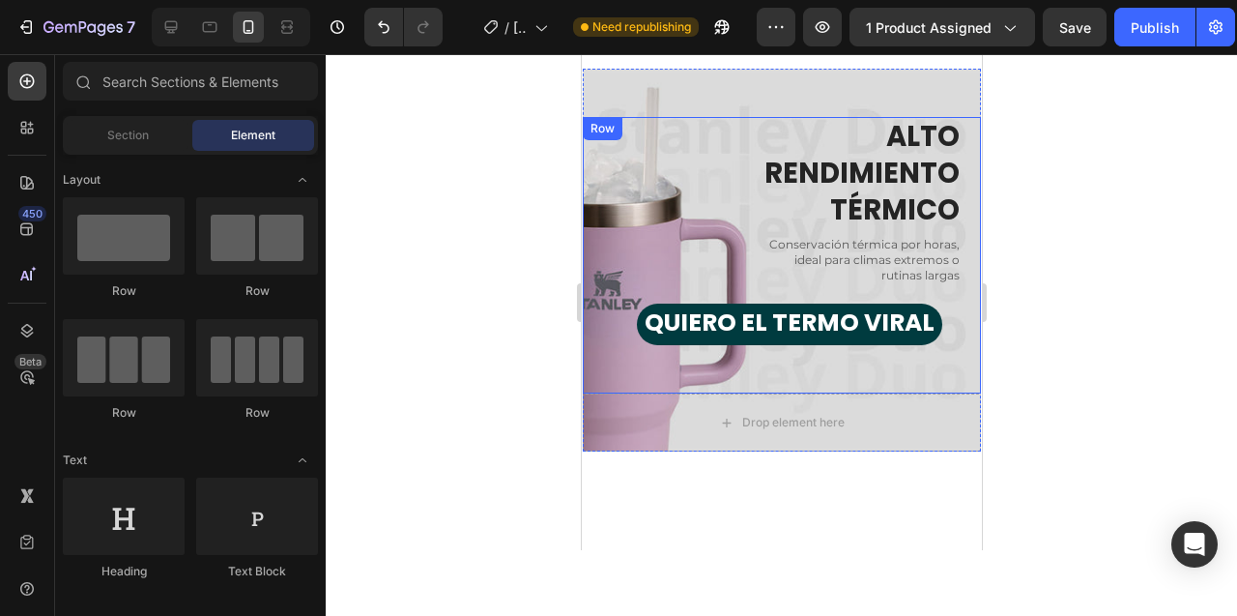
scroll to position [5024, 0]
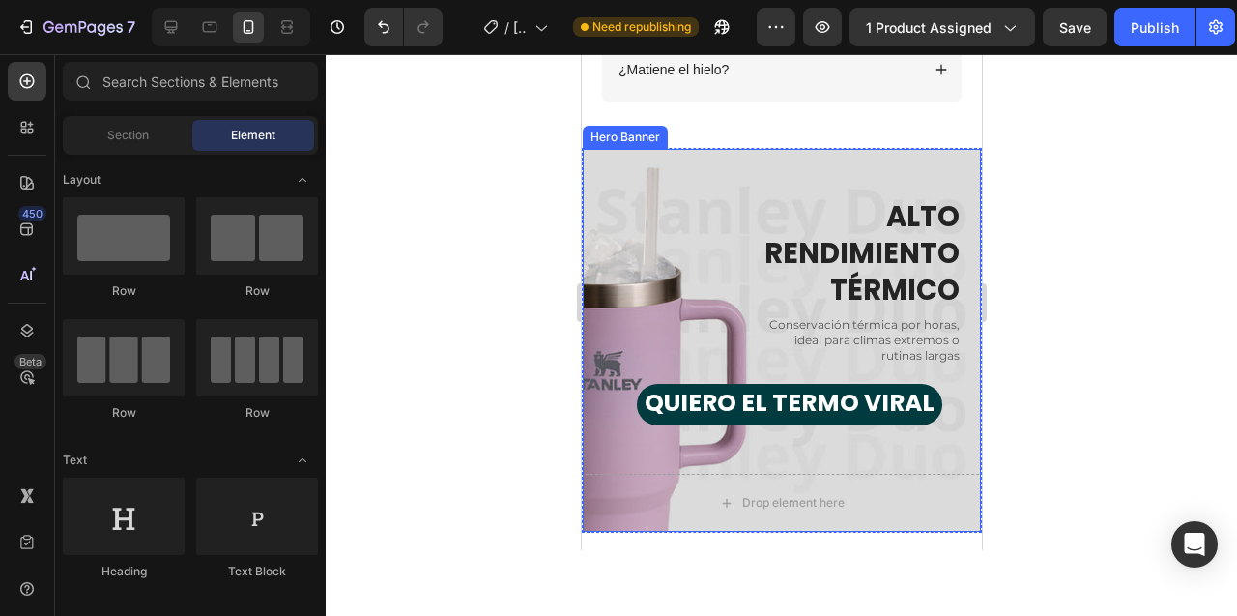
click at [657, 161] on div "ALTO RENDIMIENTO TÉRMICO Heading Conservación térmica por horas, ideal para cli…" at bounding box center [781, 311] width 398 height 325
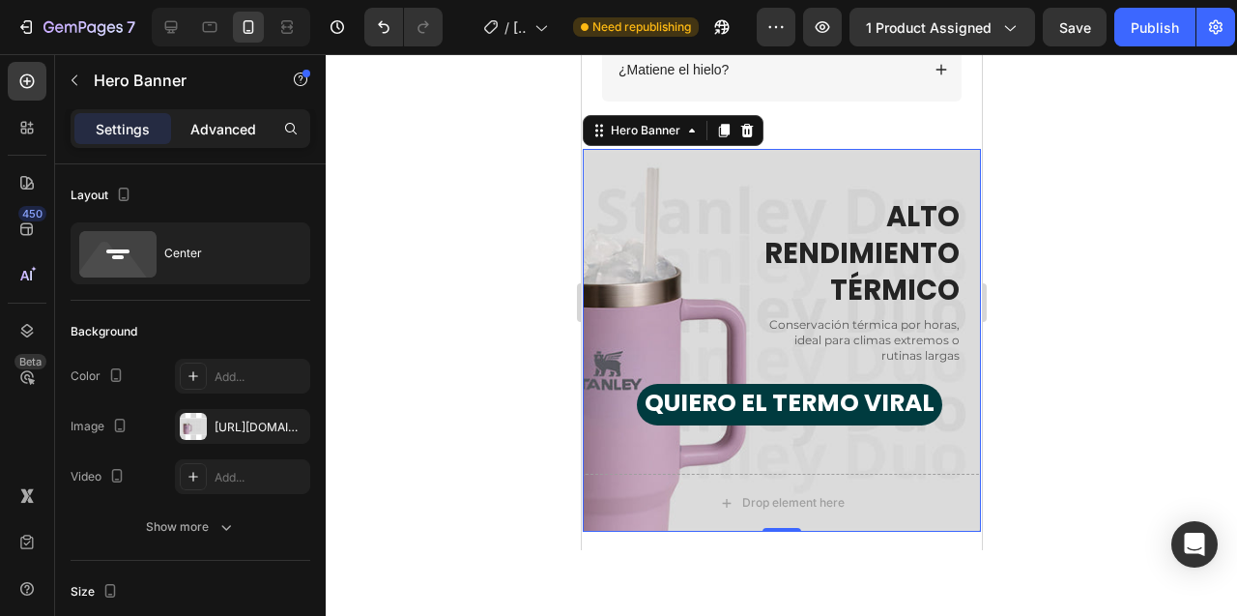
click at [230, 133] on p "Advanced" at bounding box center [223, 129] width 66 height 20
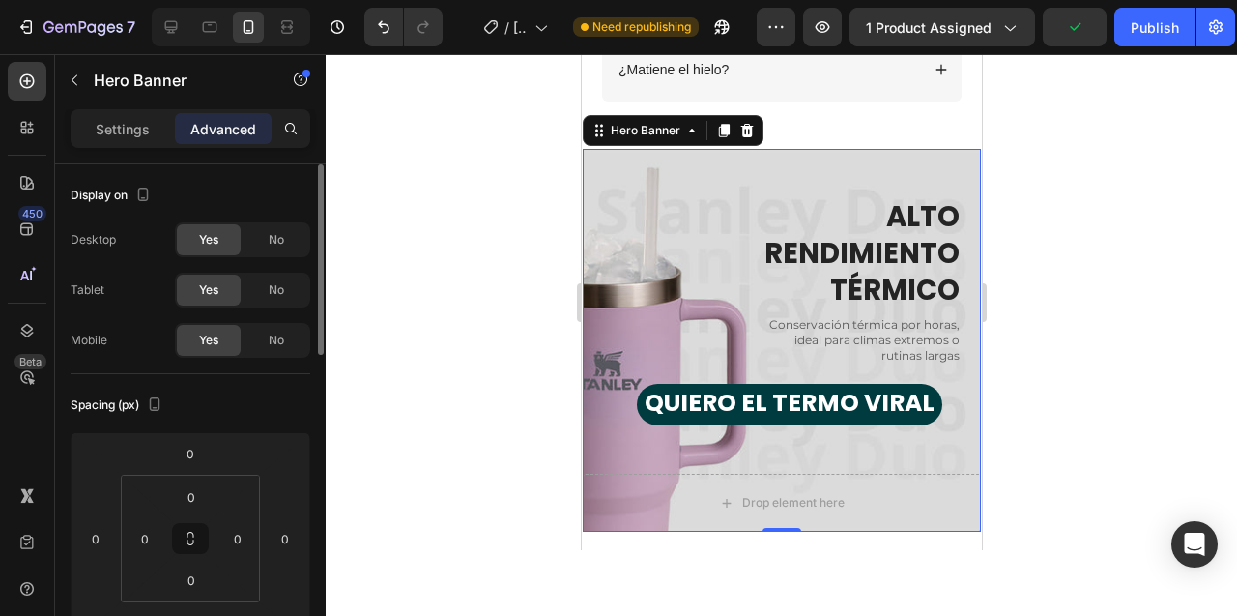
scroll to position [49, 0]
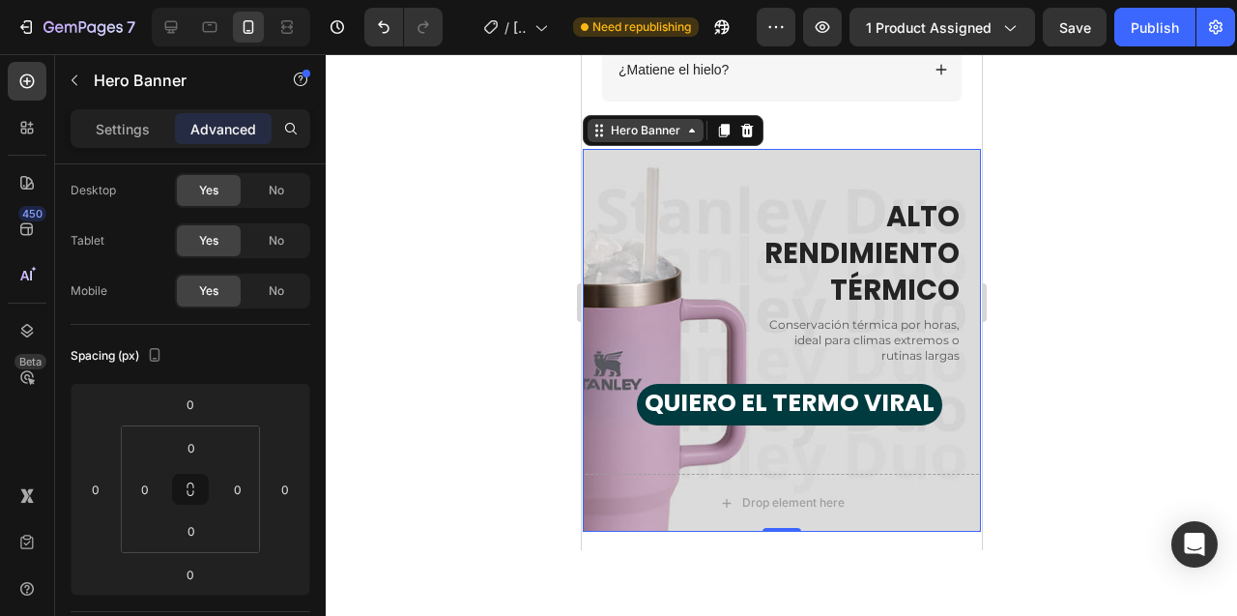
click at [689, 132] on icon at bounding box center [690, 130] width 15 height 15
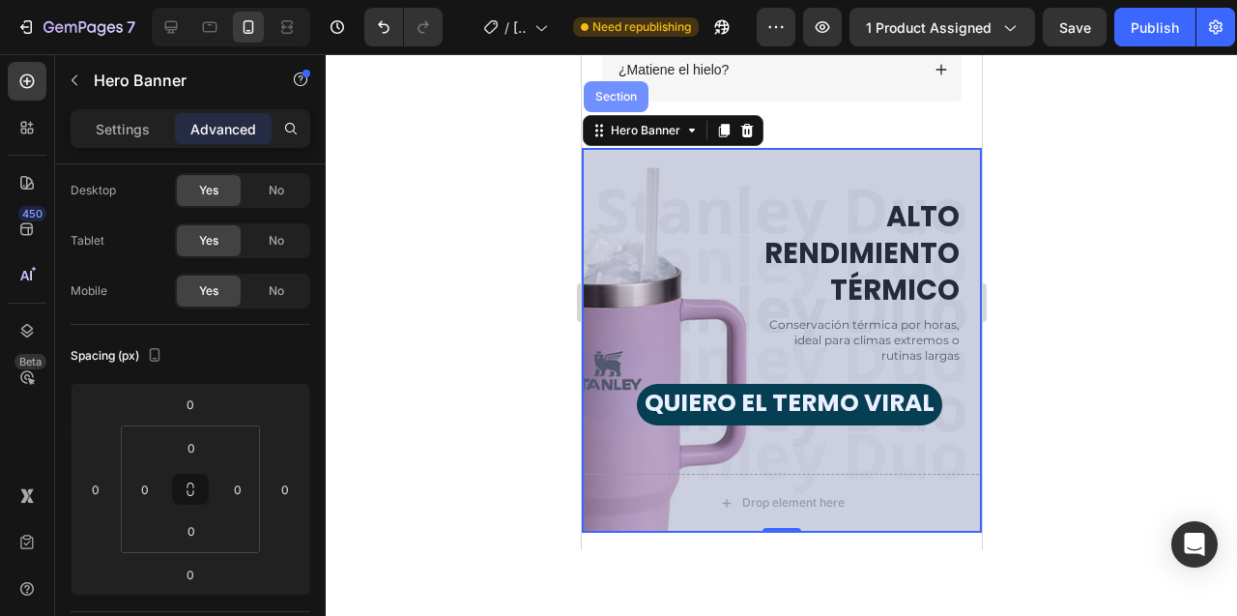
click at [626, 97] on div "Section" at bounding box center [615, 97] width 49 height 12
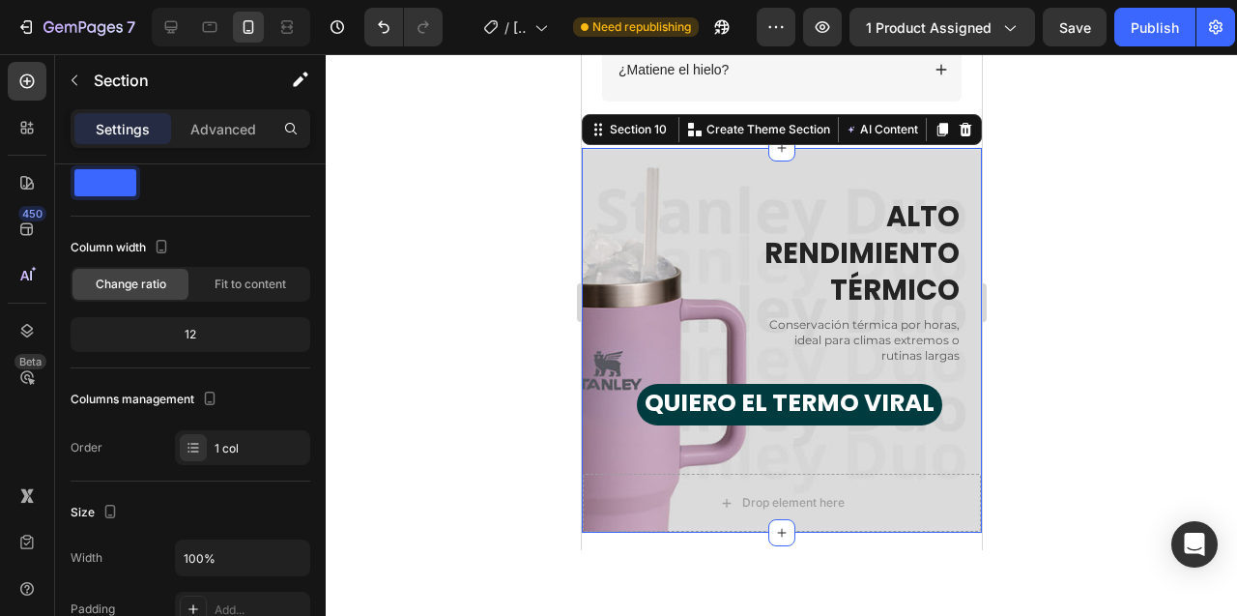
scroll to position [0, 0]
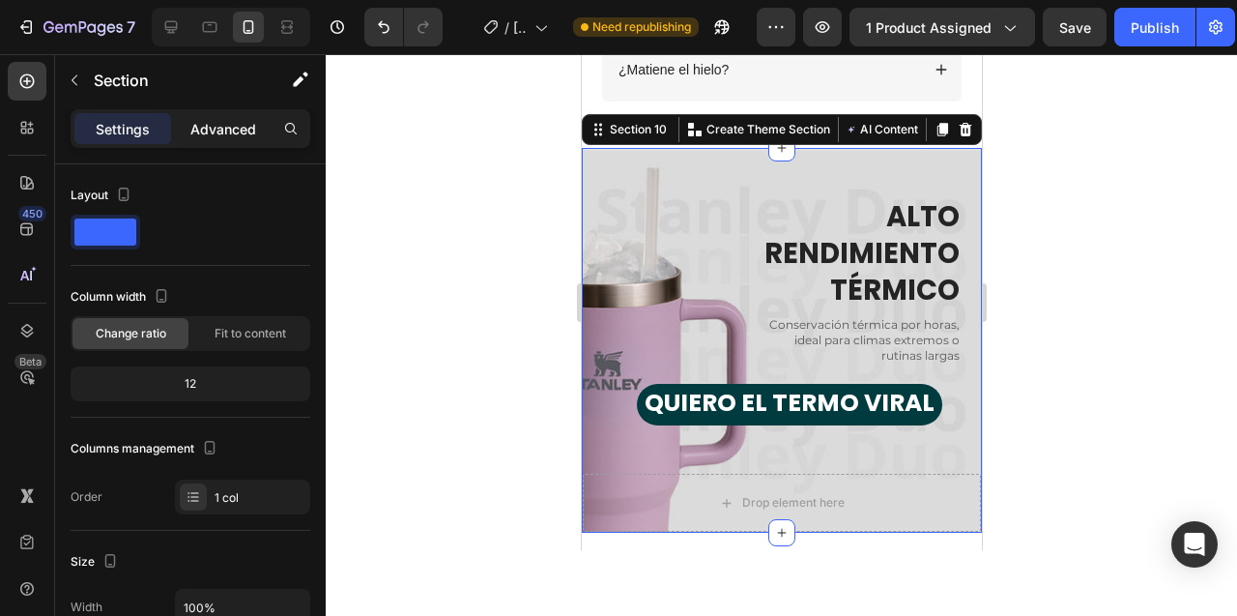
click at [229, 128] on p "Advanced" at bounding box center [223, 129] width 66 height 20
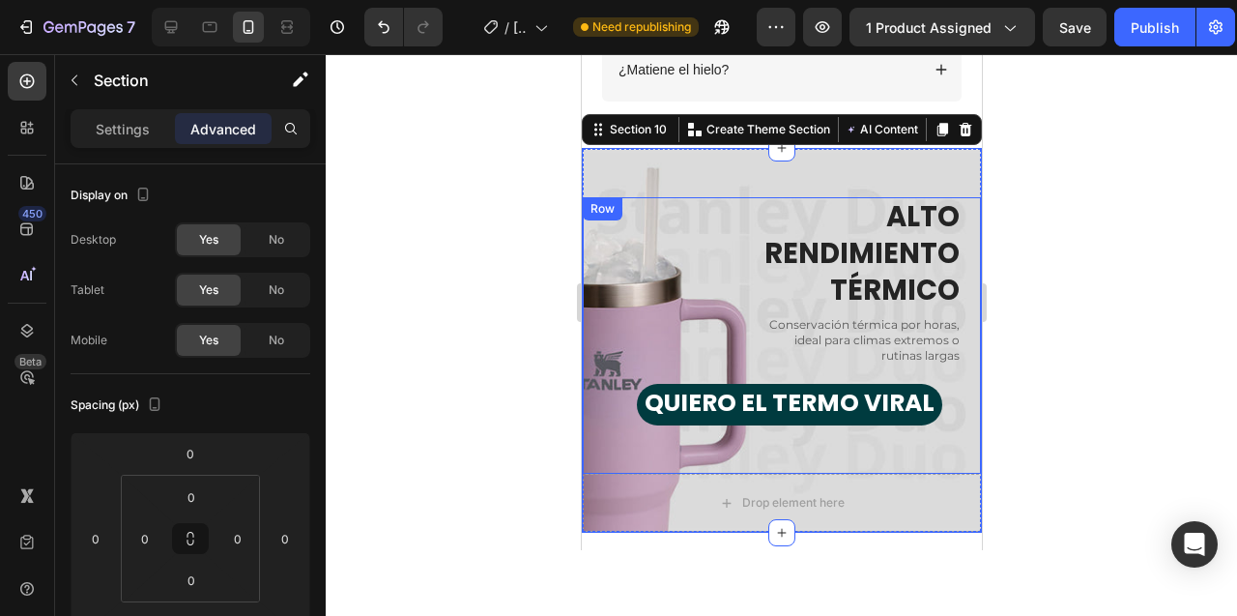
click at [645, 378] on div "QUIERO EL TERMO VIRAL Button" at bounding box center [771, 394] width 379 height 61
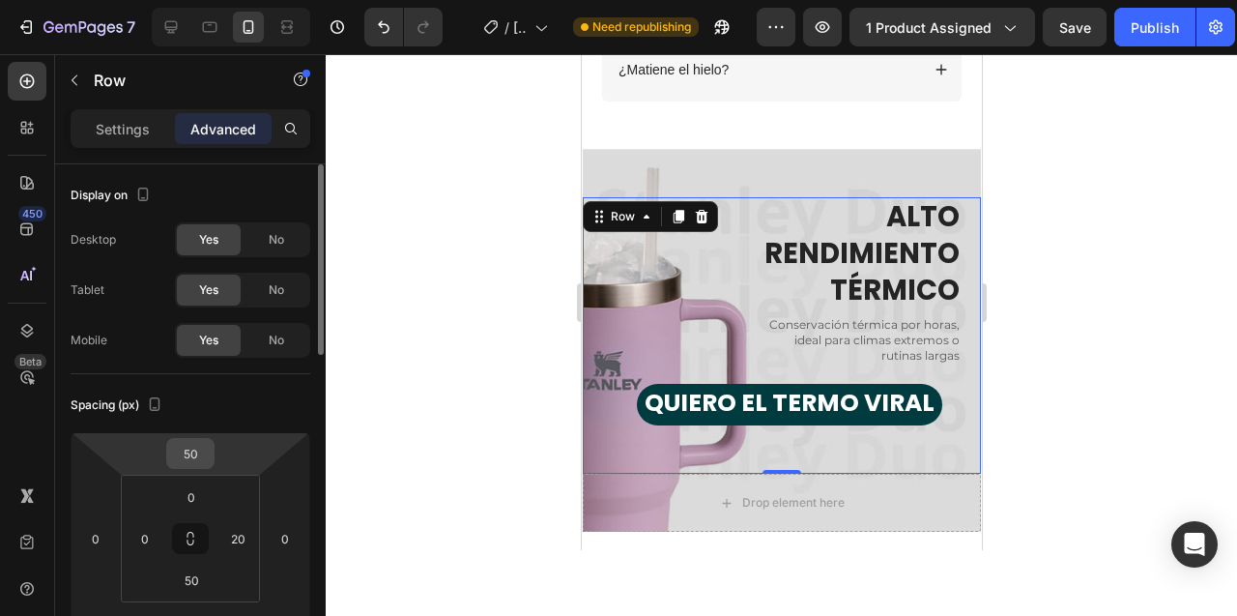
click at [186, 455] on input "50" at bounding box center [190, 453] width 39 height 29
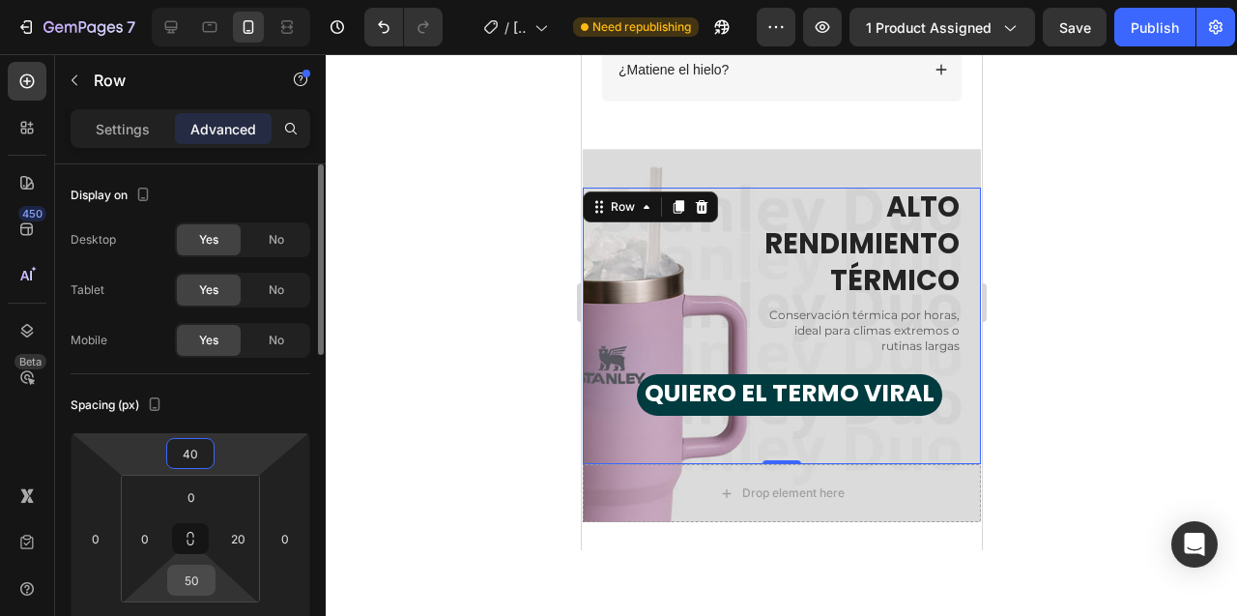
type input "40"
click at [192, 575] on input "50" at bounding box center [191, 579] width 39 height 29
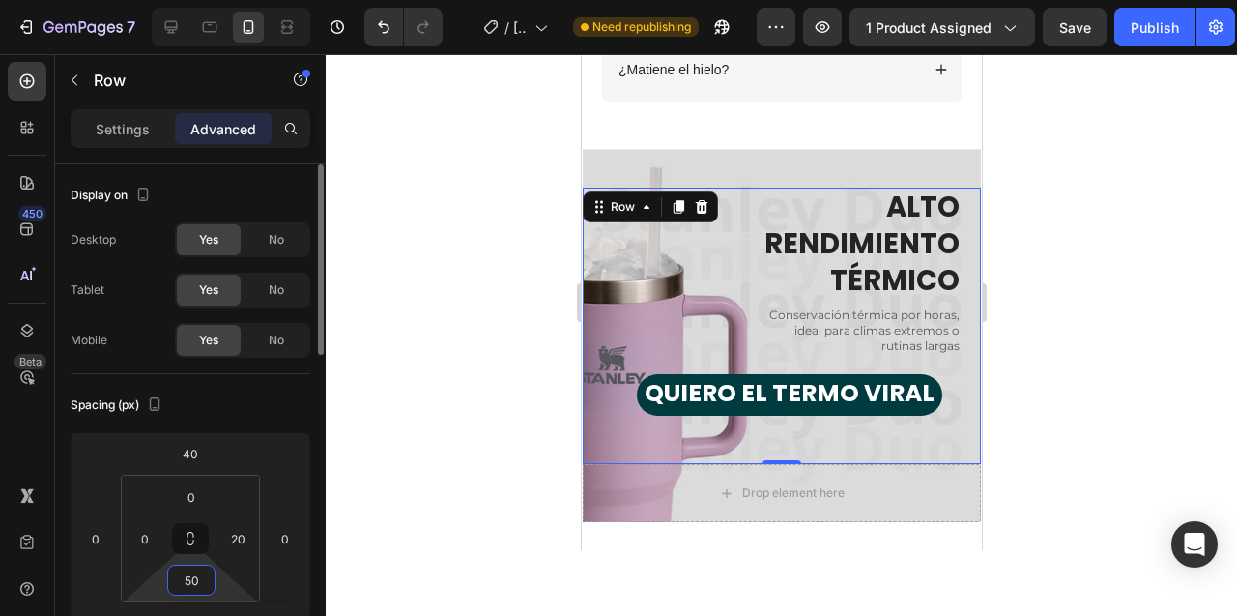
click at [192, 575] on input "50" at bounding box center [191, 579] width 39 height 29
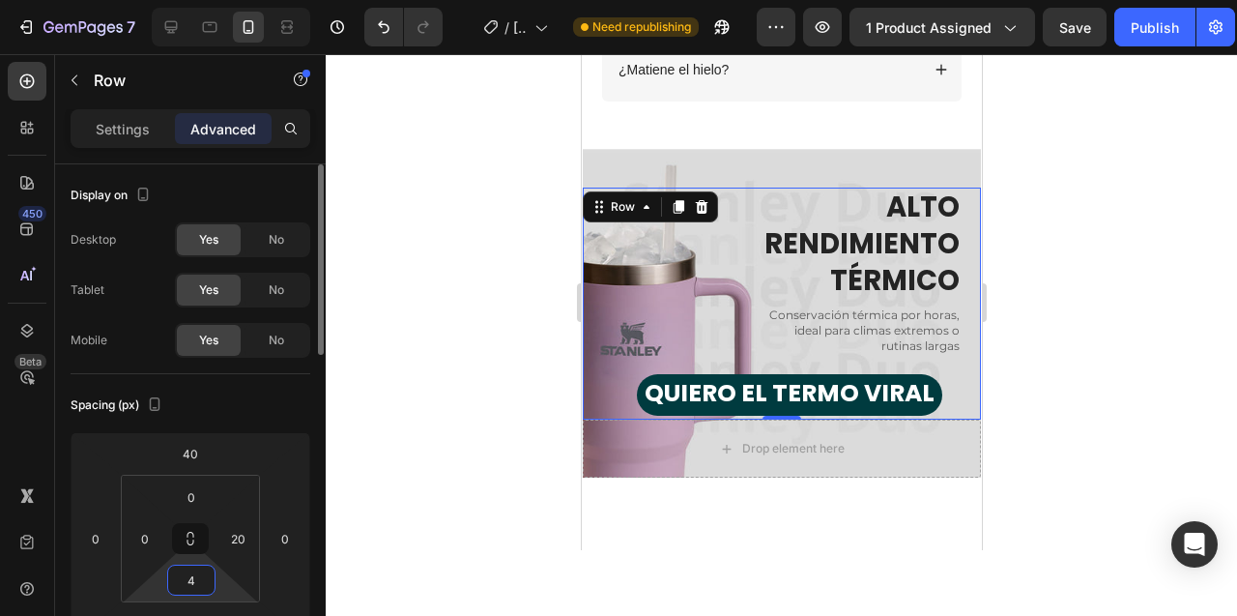
type input "40"
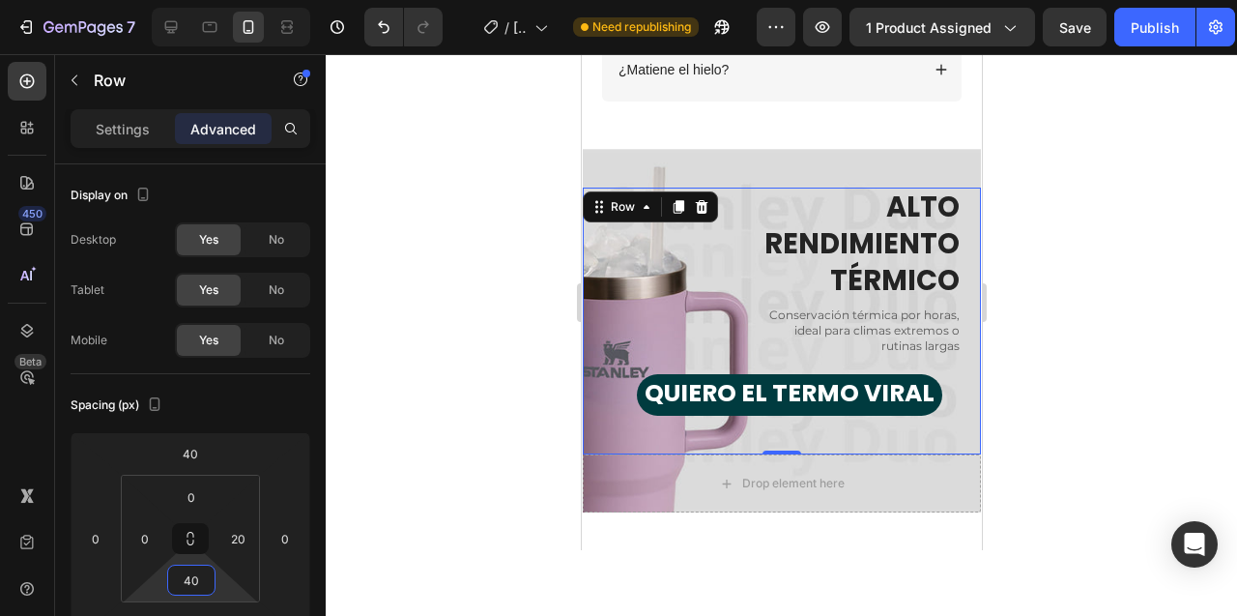
click at [487, 360] on div at bounding box center [781, 335] width 911 height 562
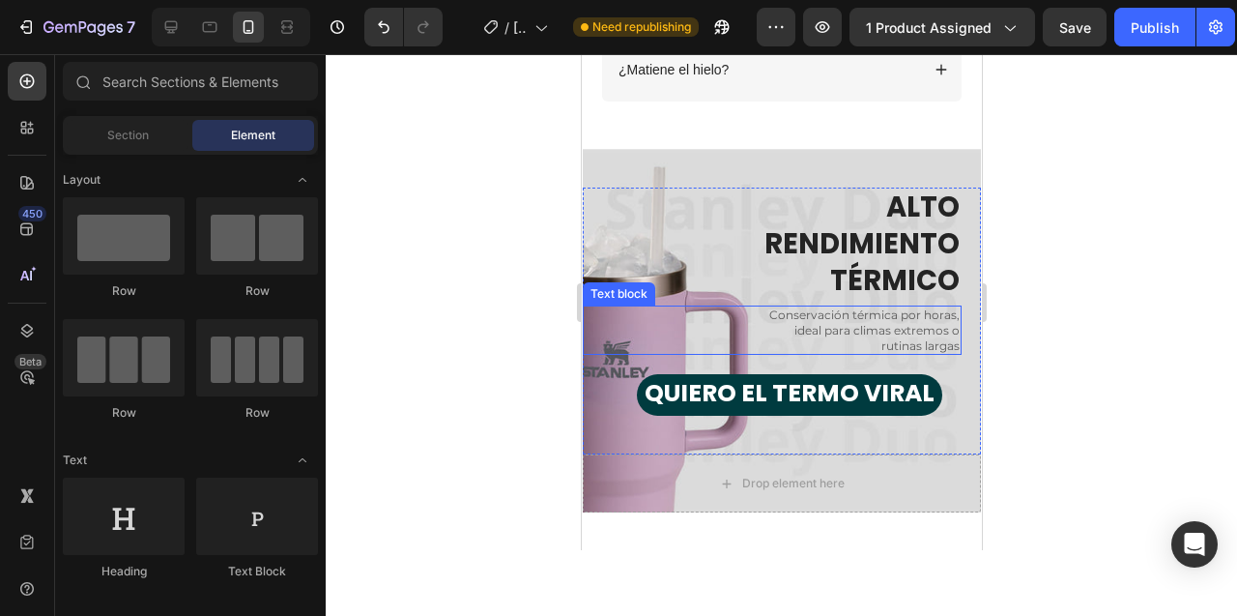
click at [509, 319] on div at bounding box center [781, 335] width 911 height 562
click at [846, 327] on p "Conservación térmica por horas, ideal para climas extremos o rutinas largas" at bounding box center [858, 329] width 201 height 45
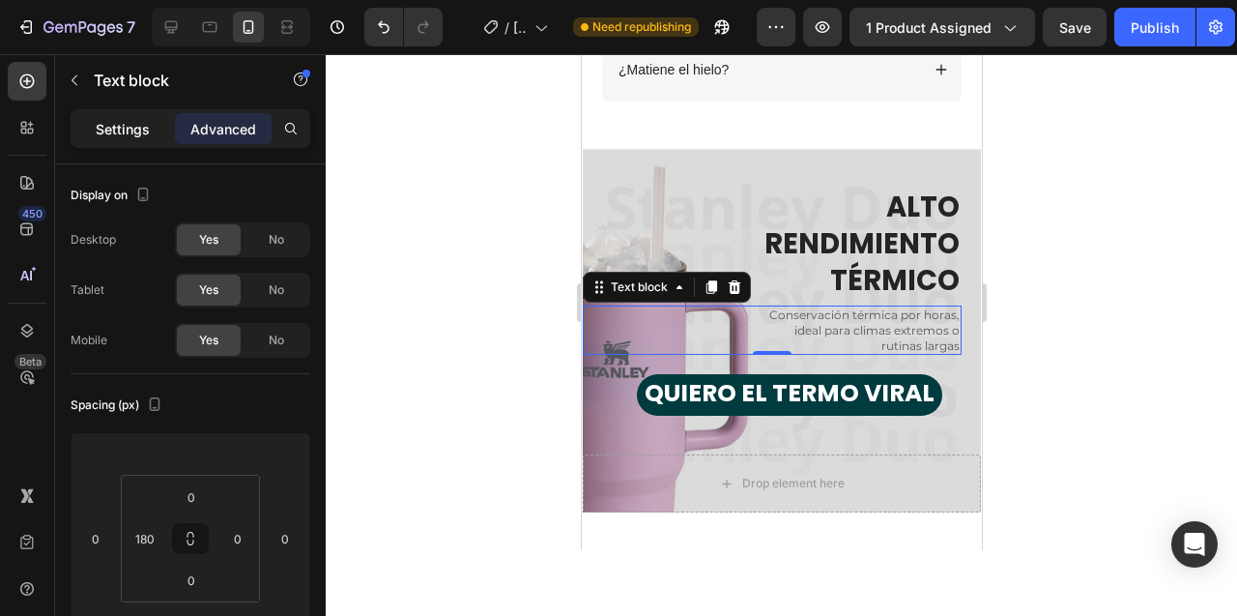
click at [96, 131] on div "Settings" at bounding box center [122, 128] width 97 height 31
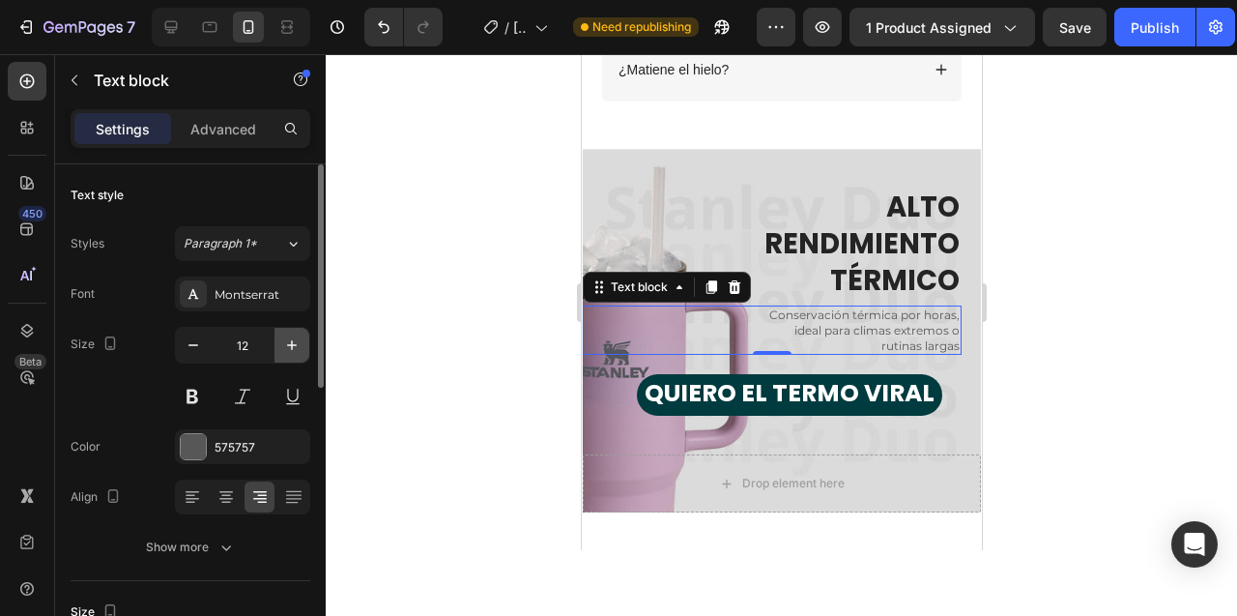
click at [294, 345] on icon "button" at bounding box center [292, 345] width 10 height 10
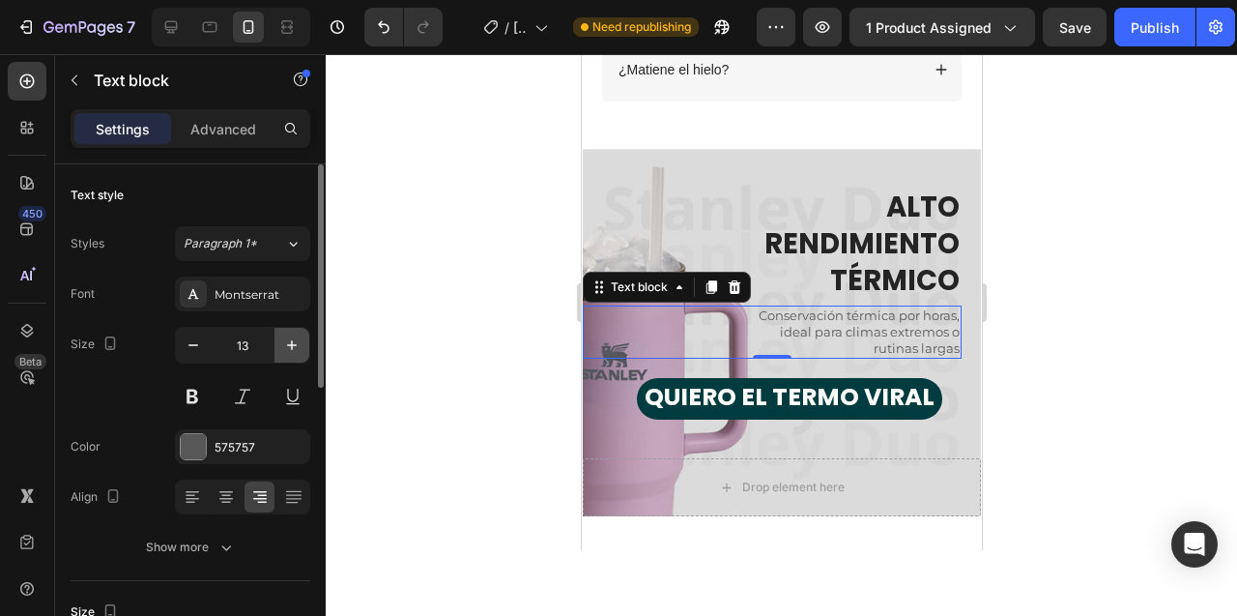
click at [294, 345] on icon "button" at bounding box center [292, 345] width 10 height 10
type input "14"
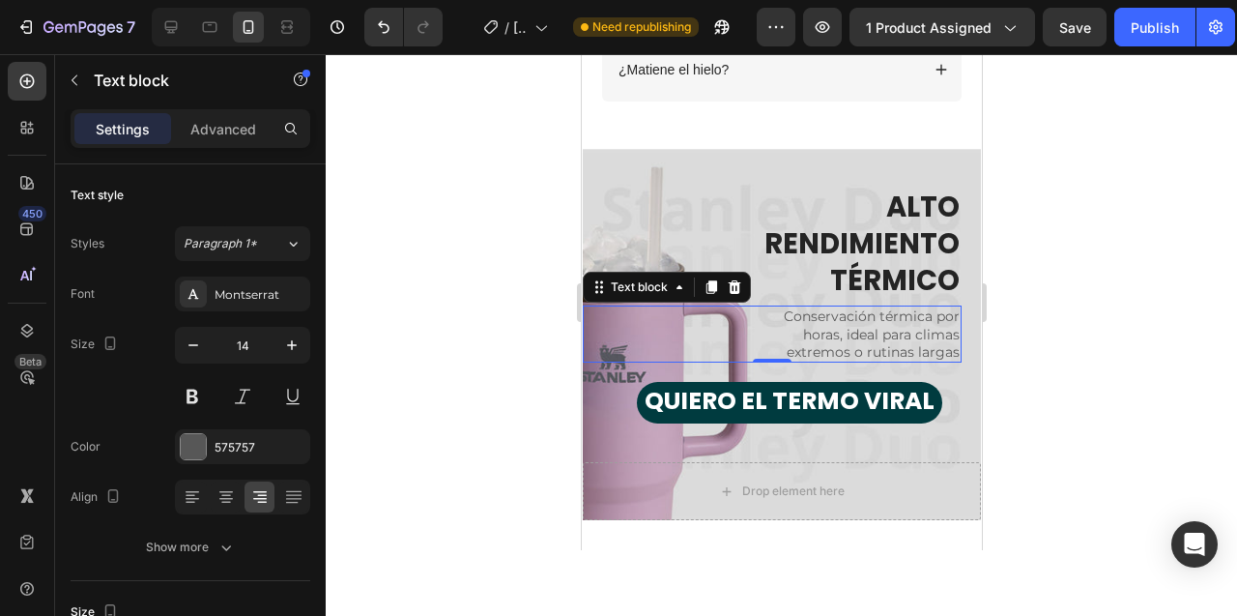
click at [460, 306] on div at bounding box center [781, 335] width 911 height 562
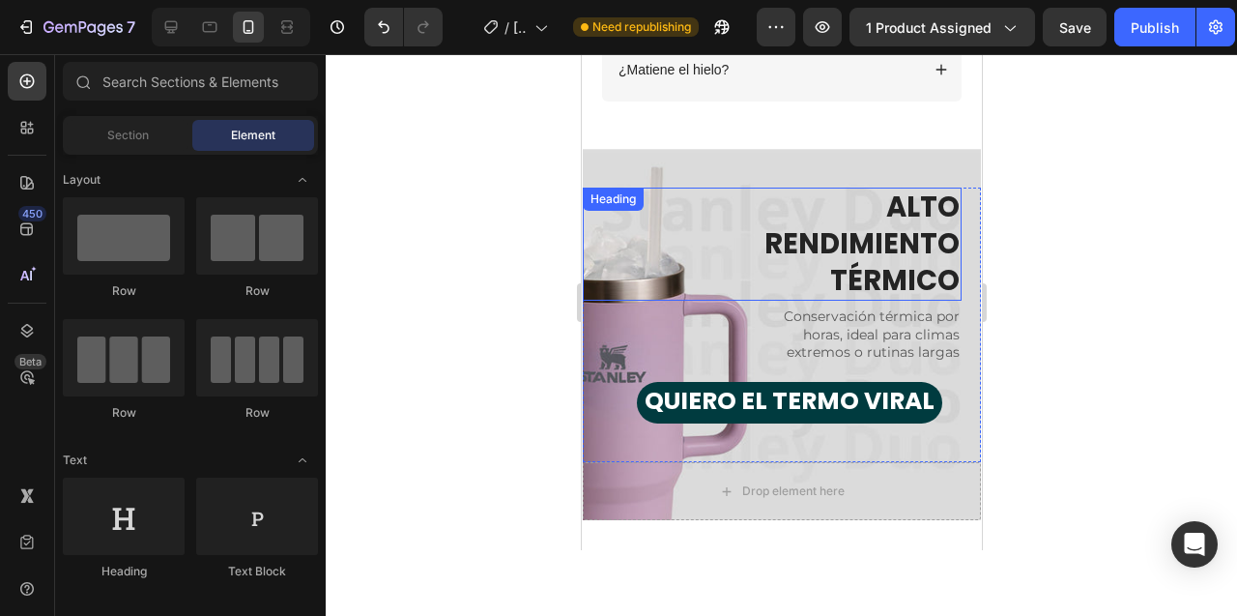
click at [822, 236] on h2 "ALTO RENDIMIENTO TÉRMICO" at bounding box center [771, 244] width 379 height 113
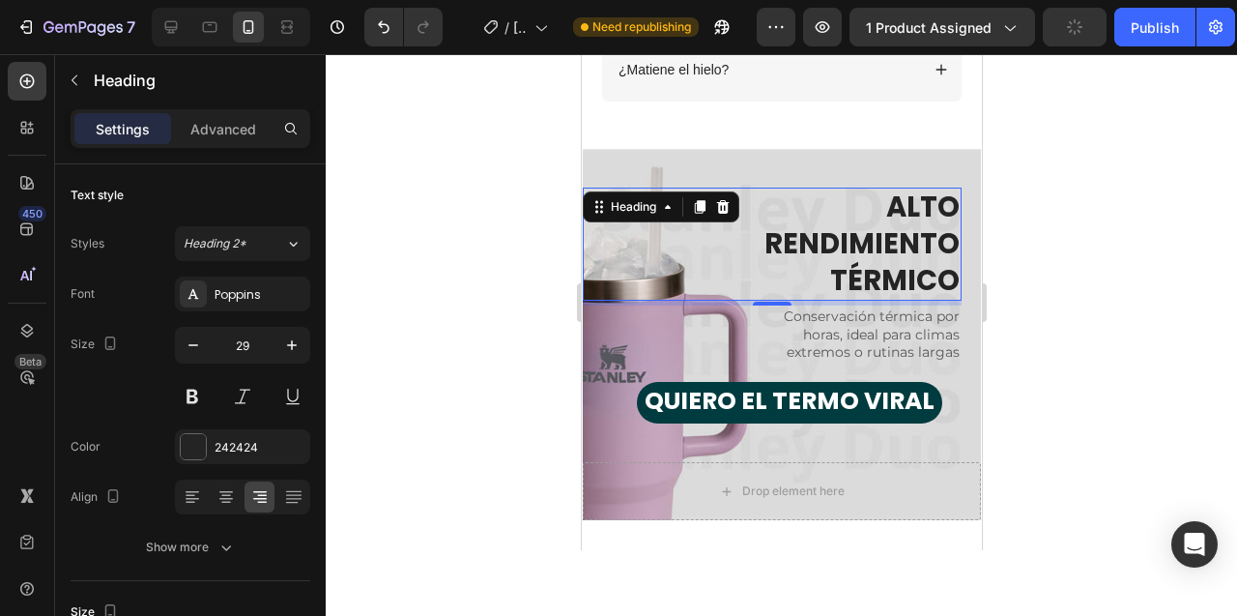
click at [465, 260] on div at bounding box center [781, 335] width 911 height 562
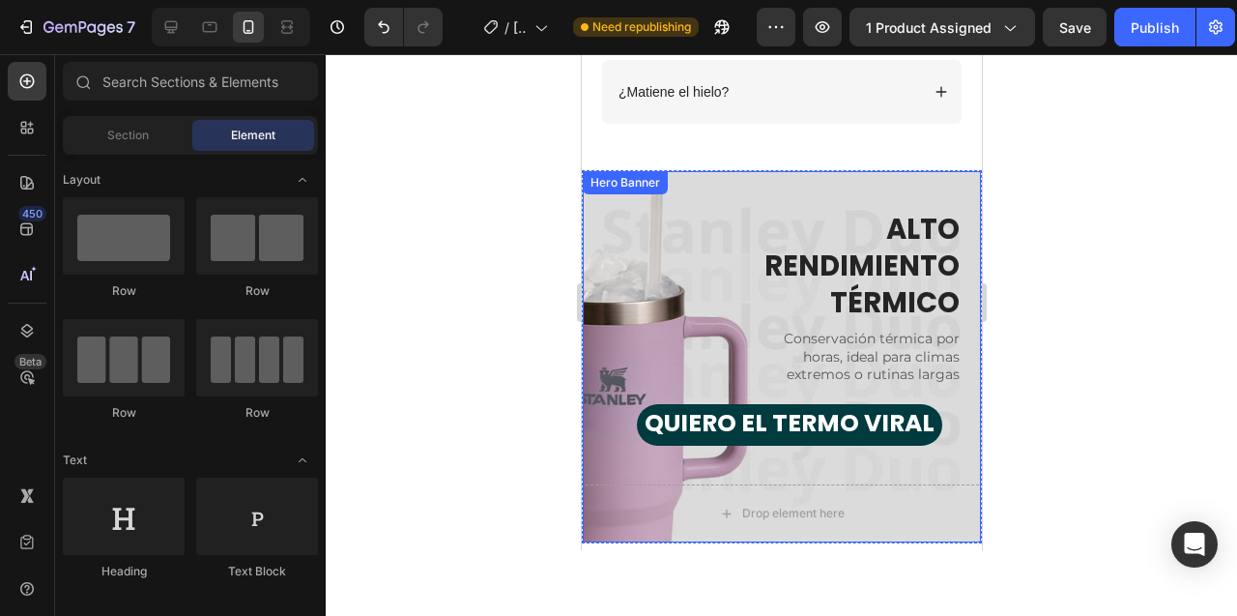
scroll to position [4944, 0]
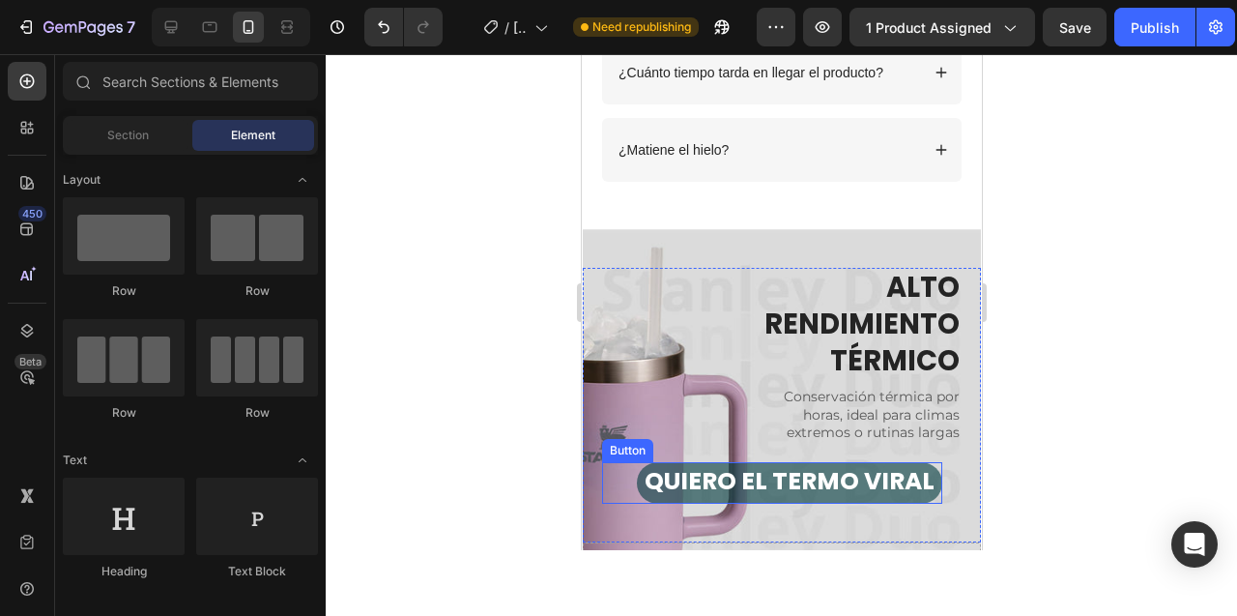
click at [687, 501] on button "QUIERO EL TERMO VIRAL" at bounding box center [788, 483] width 305 height 42
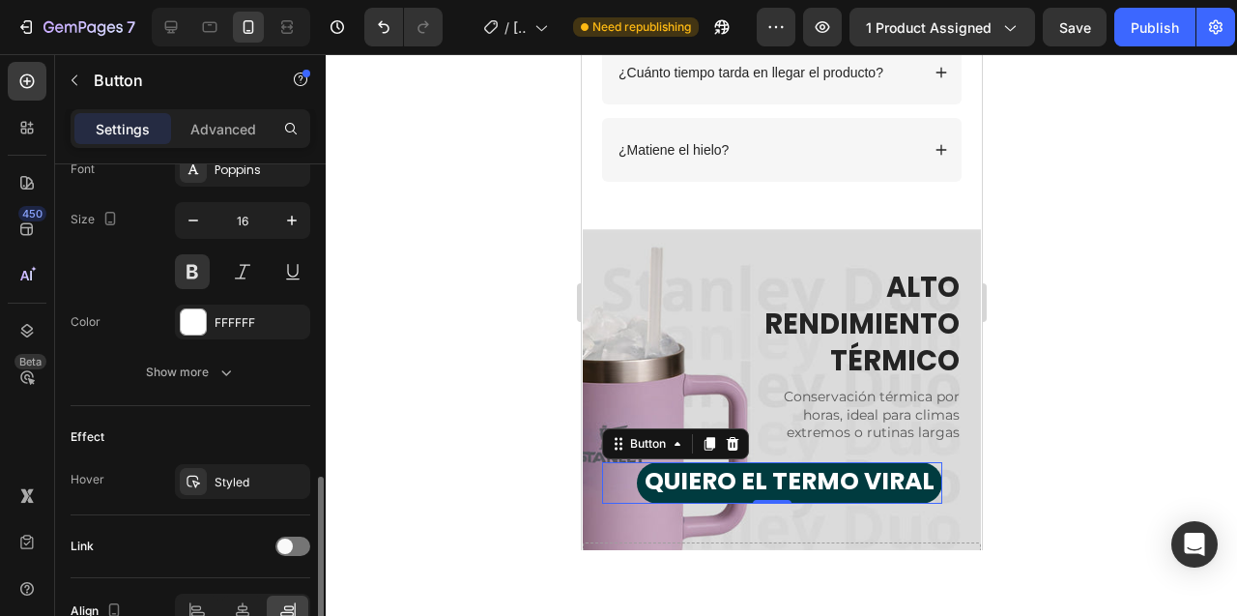
scroll to position [834, 0]
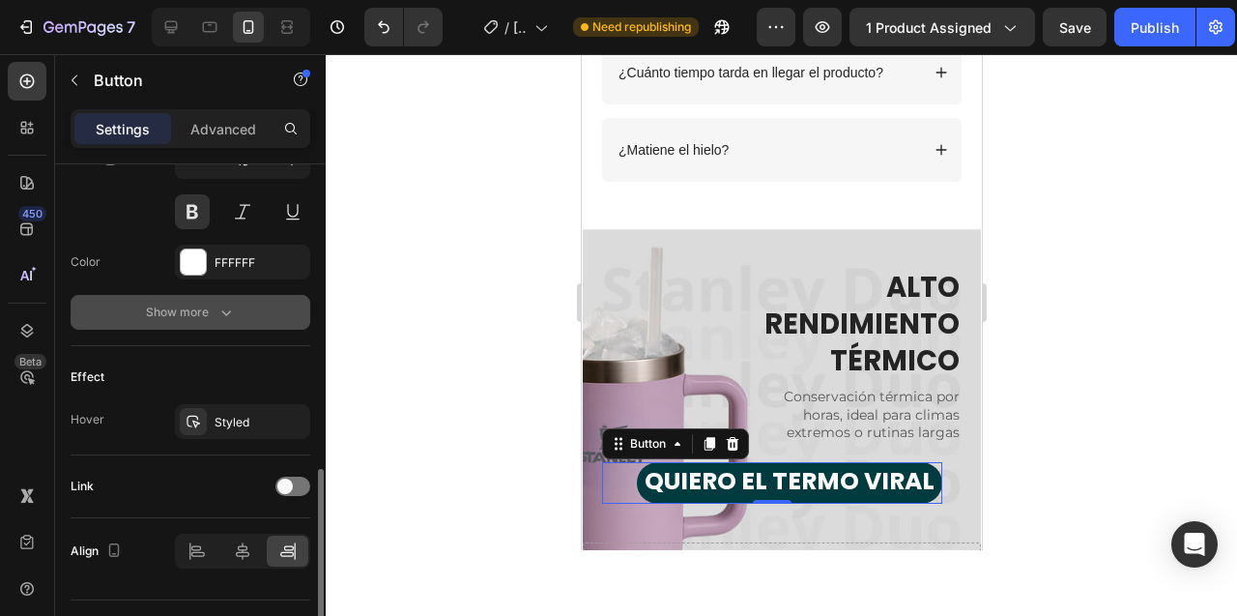
click at [159, 315] on div "Show more" at bounding box center [191, 312] width 90 height 19
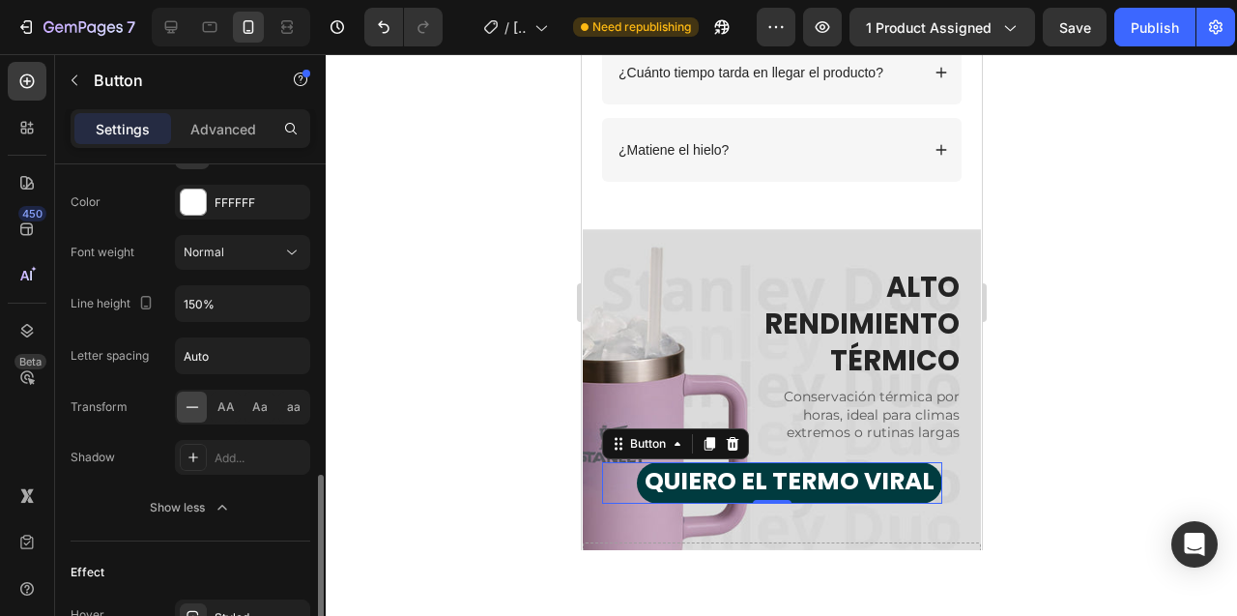
scroll to position [921, 0]
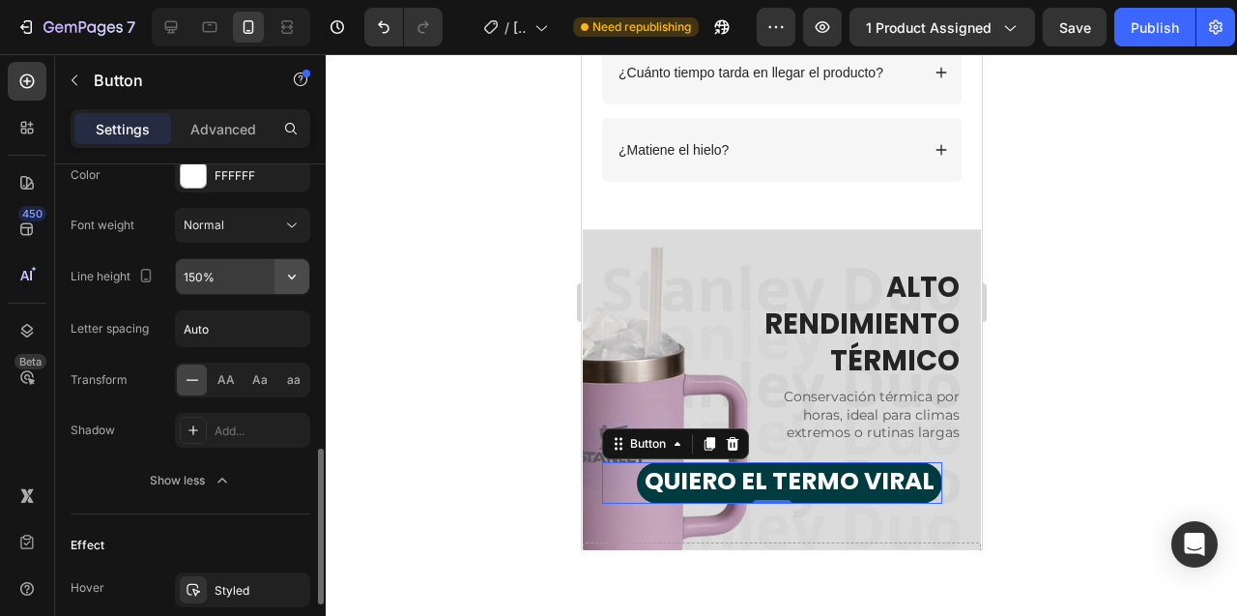
click at [285, 284] on icon "button" at bounding box center [291, 276] width 19 height 19
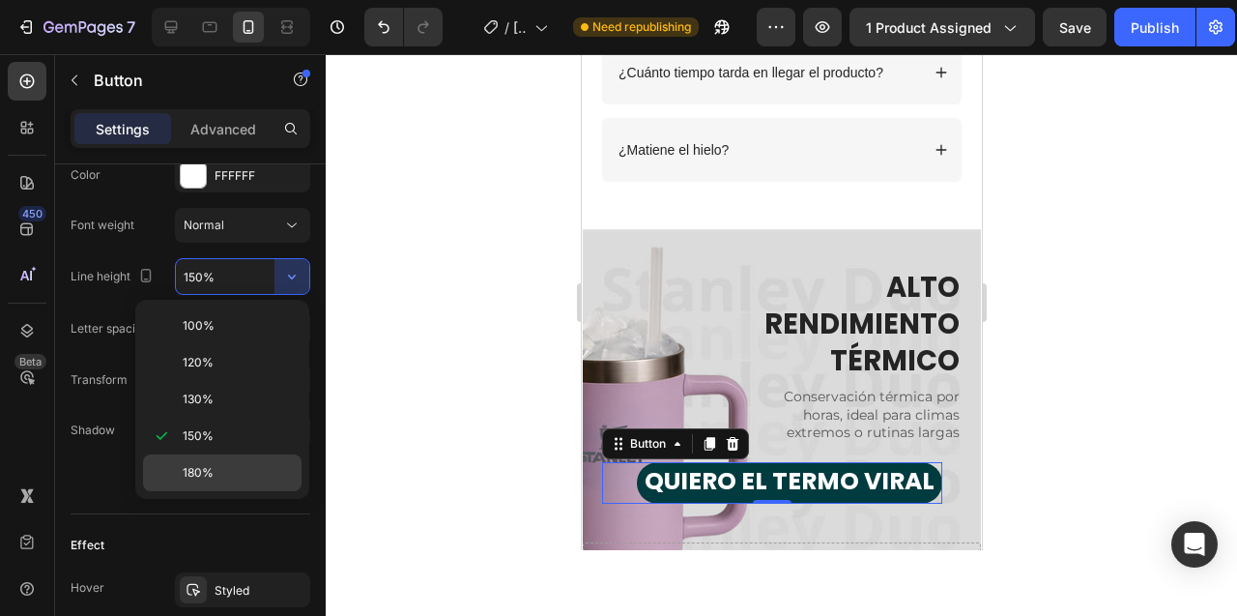
click at [236, 464] on p "180%" at bounding box center [238, 472] width 110 height 17
type input "180%"
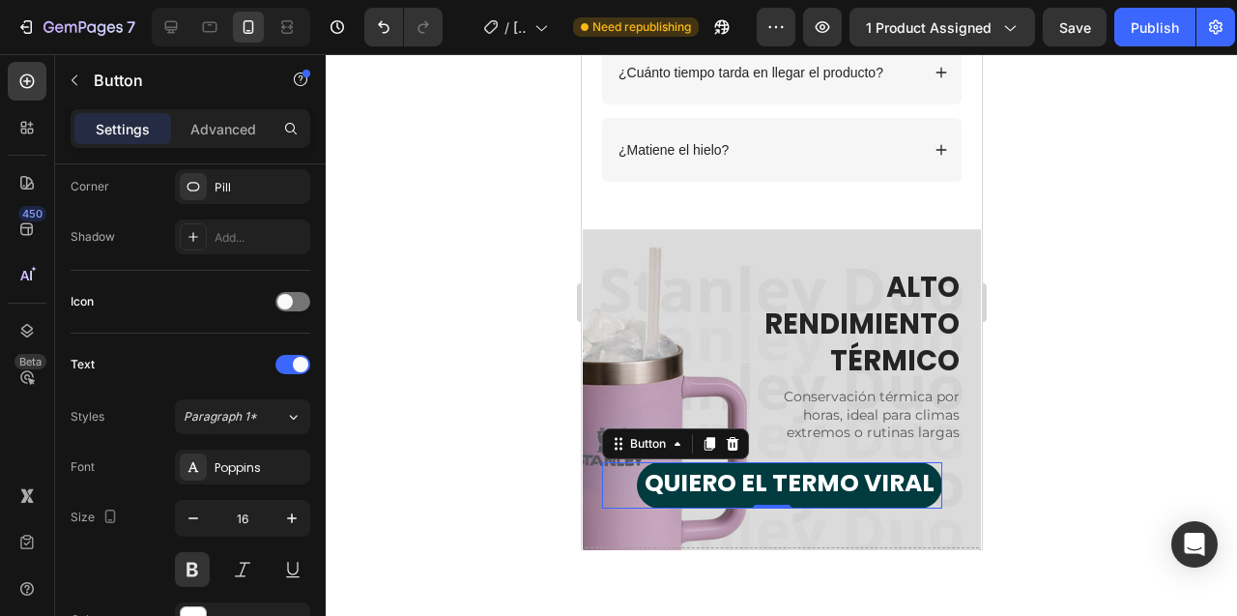
scroll to position [0, 0]
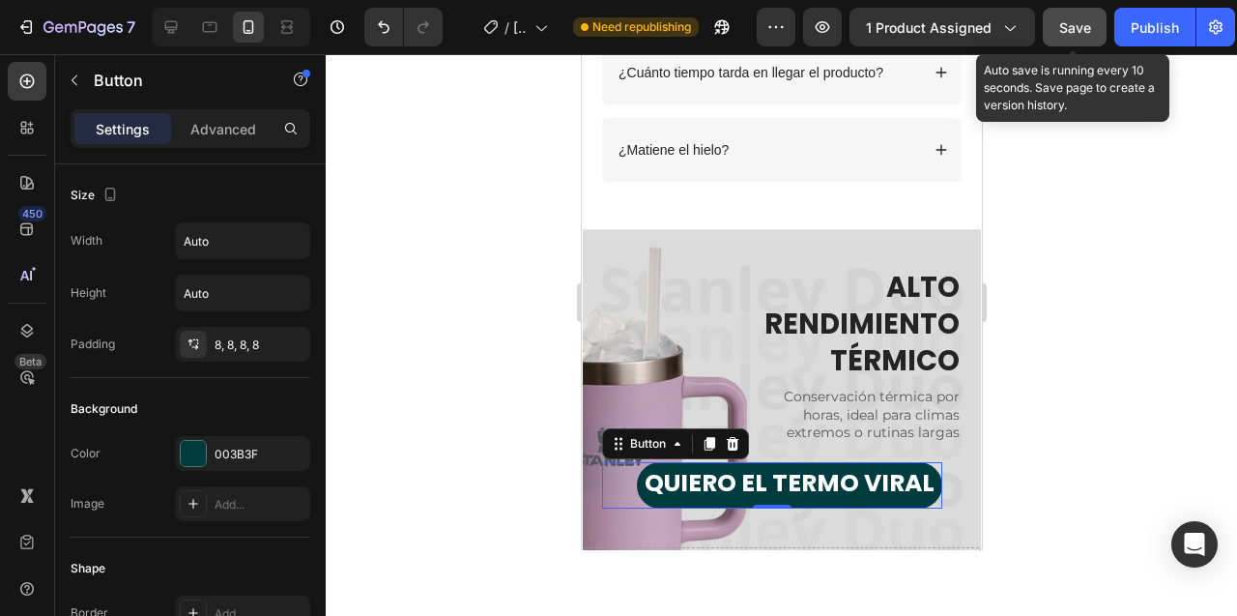
click at [1076, 38] on button "Save" at bounding box center [1075, 27] width 64 height 39
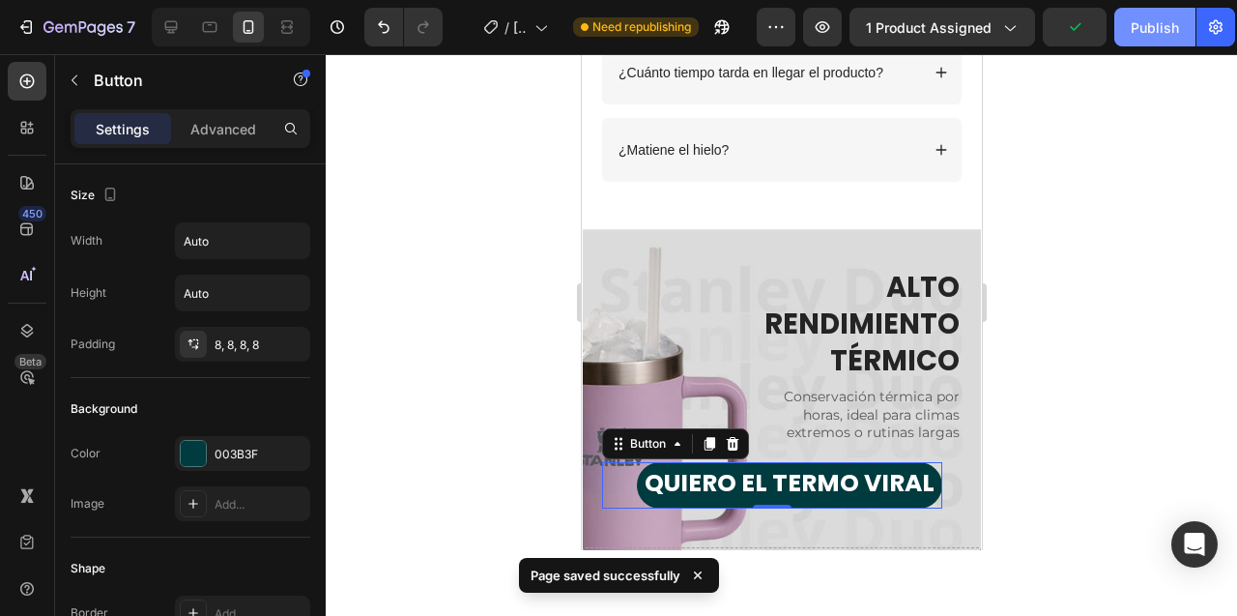
click at [1139, 32] on div "Publish" at bounding box center [1155, 27] width 48 height 20
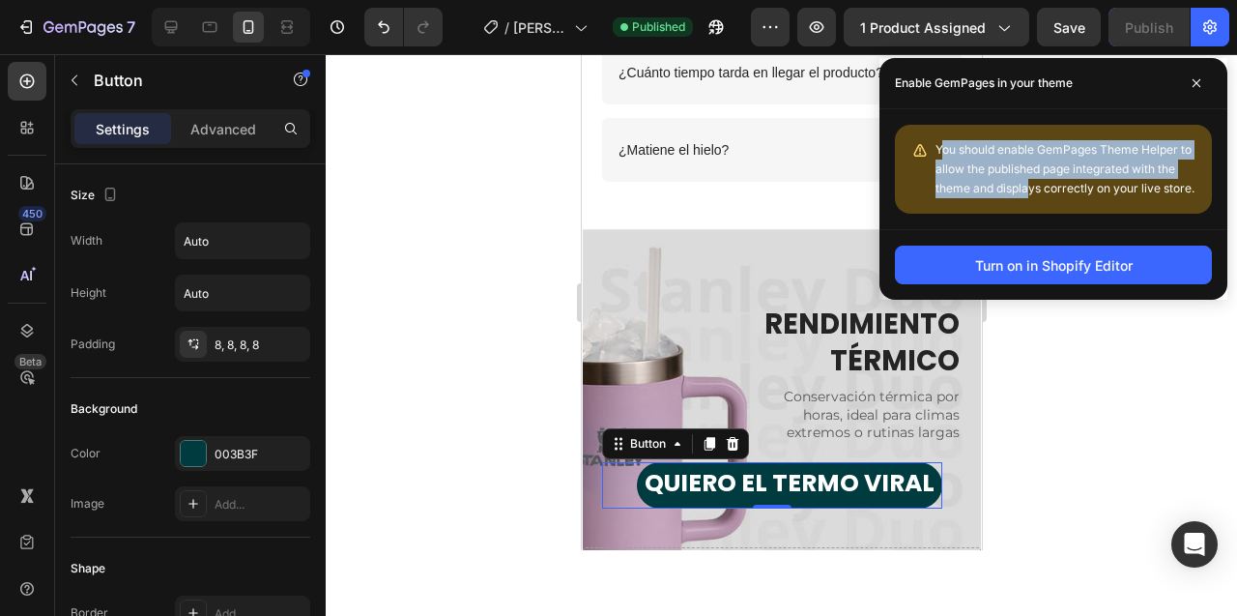
drag, startPoint x: 940, startPoint y: 149, endPoint x: 1026, endPoint y: 192, distance: 96.4
click at [1026, 192] on span "You should enable GemPages Theme Helper to allow the published page integrated …" at bounding box center [1065, 168] width 259 height 53
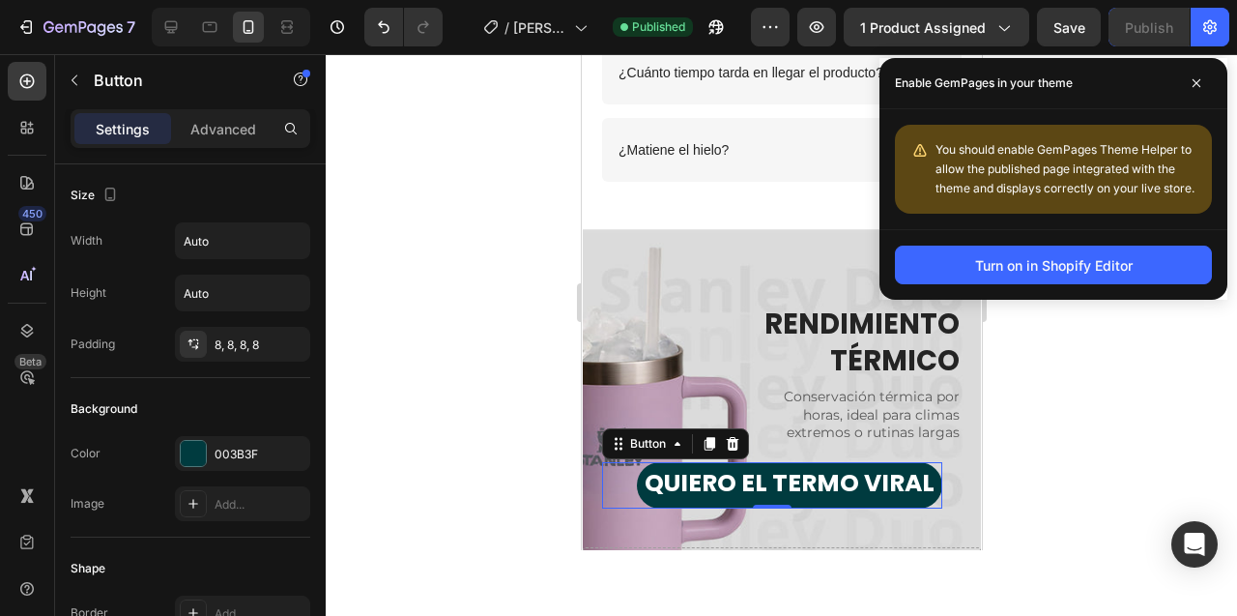
drag, startPoint x: 938, startPoint y: 152, endPoint x: 964, endPoint y: 162, distance: 27.3
click at [964, 162] on span "You should enable GemPages Theme Helper to allow the published page integrated …" at bounding box center [1065, 168] width 259 height 53
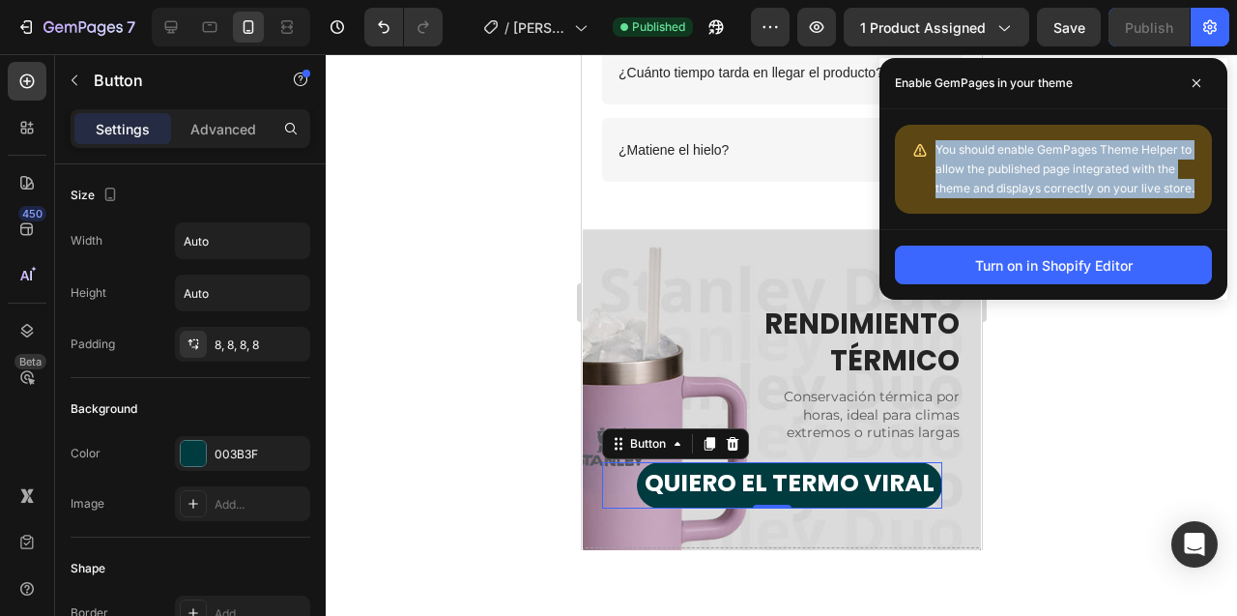
drag, startPoint x: 938, startPoint y: 147, endPoint x: 1198, endPoint y: 189, distance: 264.4
click at [1198, 189] on div "You should enable GemPages Theme Helper to allow the published page integrated …" at bounding box center [1053, 169] width 317 height 89
copy span "You should enable GemPages Theme Helper to allow the published page integrated …"
click at [1195, 80] on icon at bounding box center [1197, 83] width 8 height 8
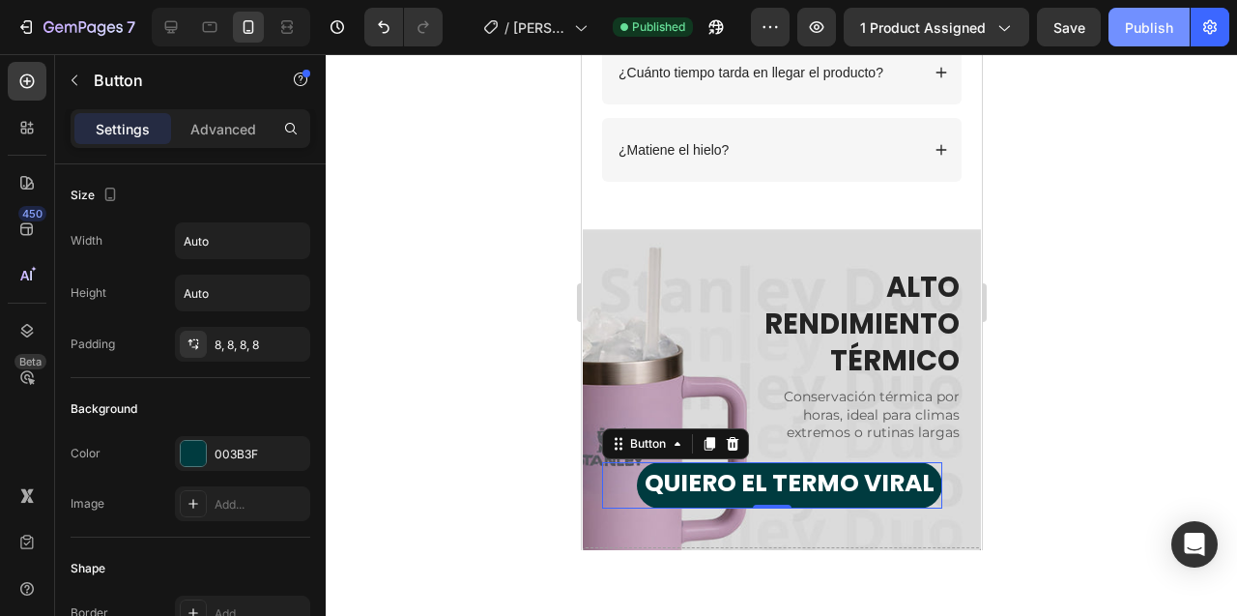
click at [1142, 32] on div "Publish" at bounding box center [1149, 27] width 48 height 20
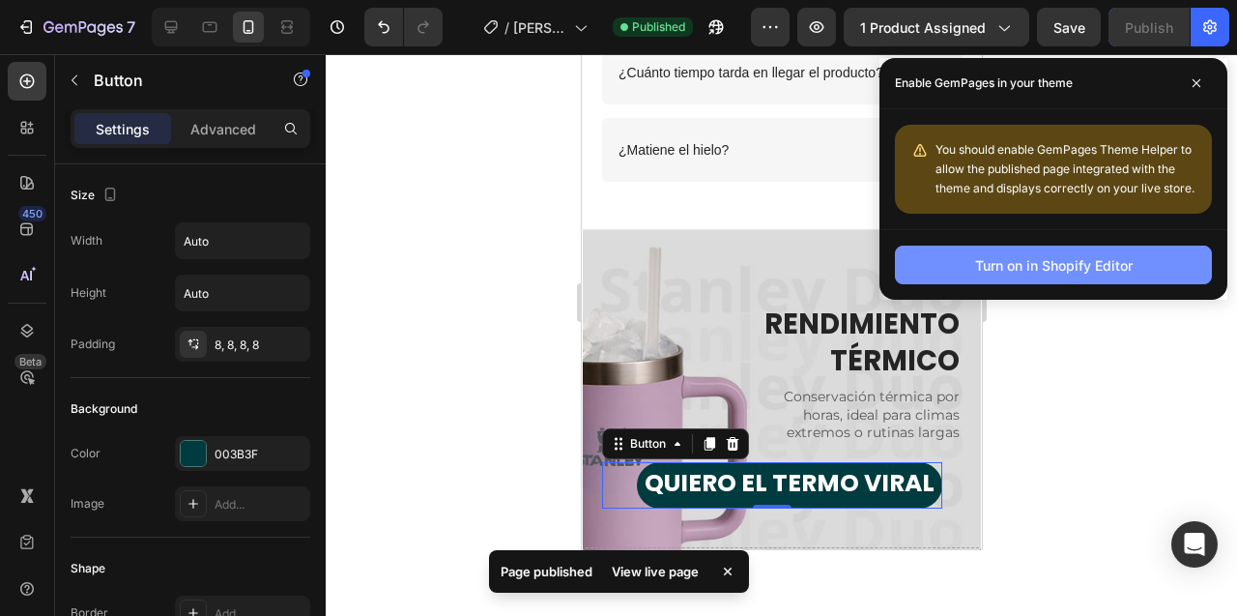
click at [1074, 268] on div "Turn on in Shopify Editor" at bounding box center [1054, 265] width 158 height 20
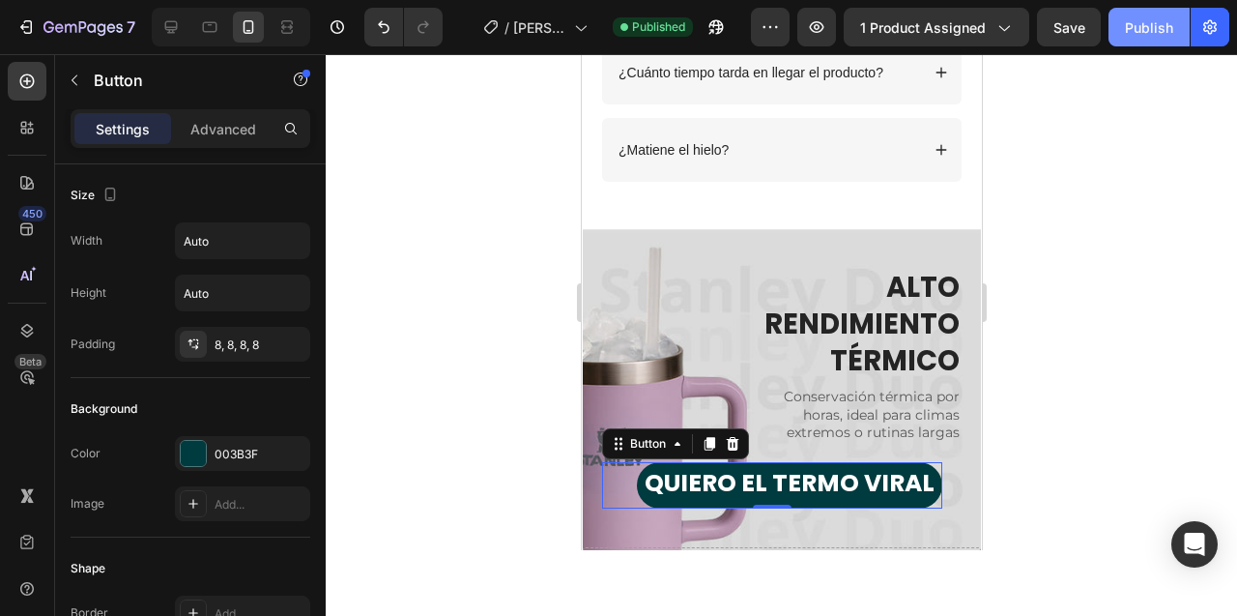
click at [1150, 35] on div "Publish" at bounding box center [1149, 27] width 48 height 20
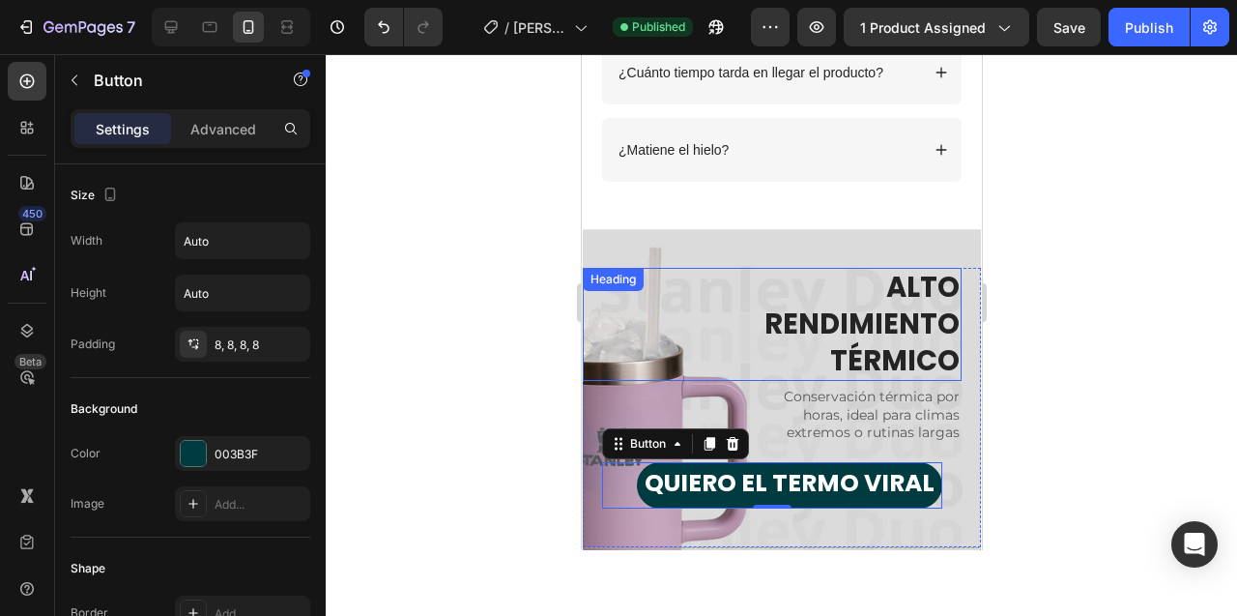
click at [466, 362] on div at bounding box center [781, 335] width 911 height 562
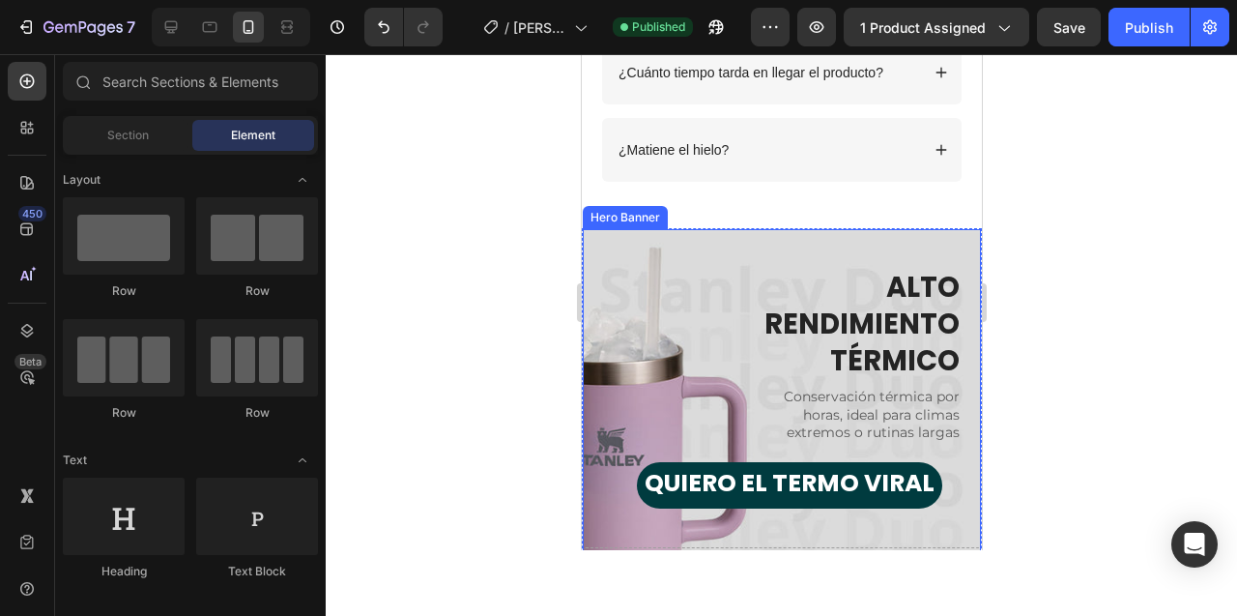
click at [685, 243] on div "ALTO RENDIMIENTO TÉRMICO Heading Conservación térmica por horas, ideal para cli…" at bounding box center [781, 388] width 398 height 318
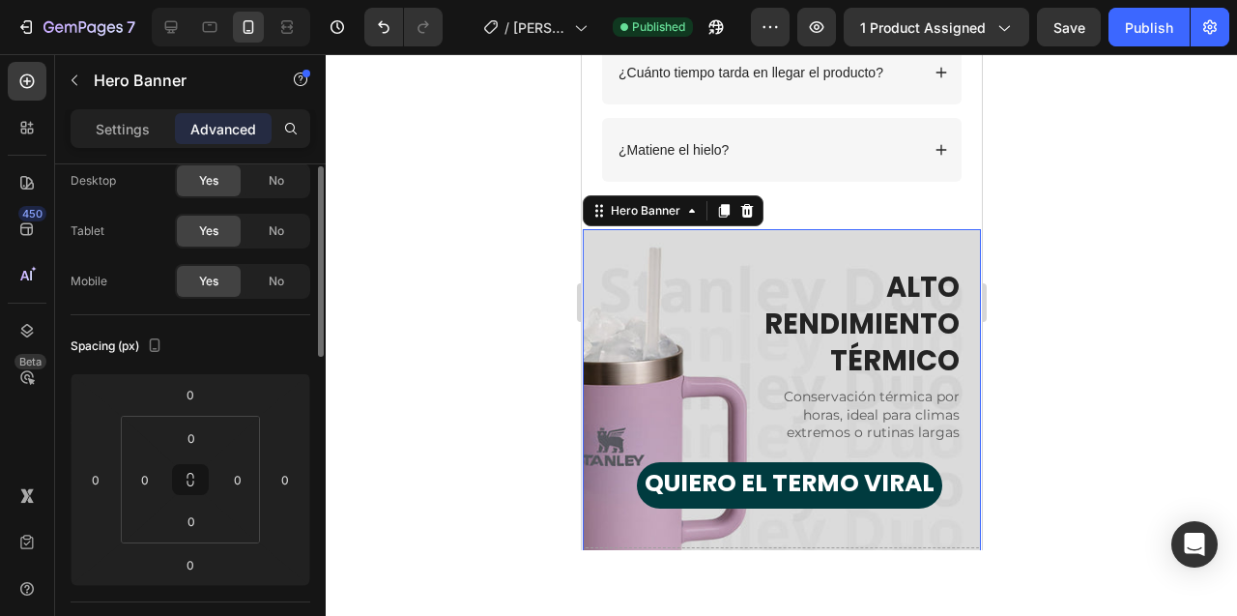
scroll to position [60, 0]
click at [184, 439] on input "0" at bounding box center [191, 436] width 39 height 29
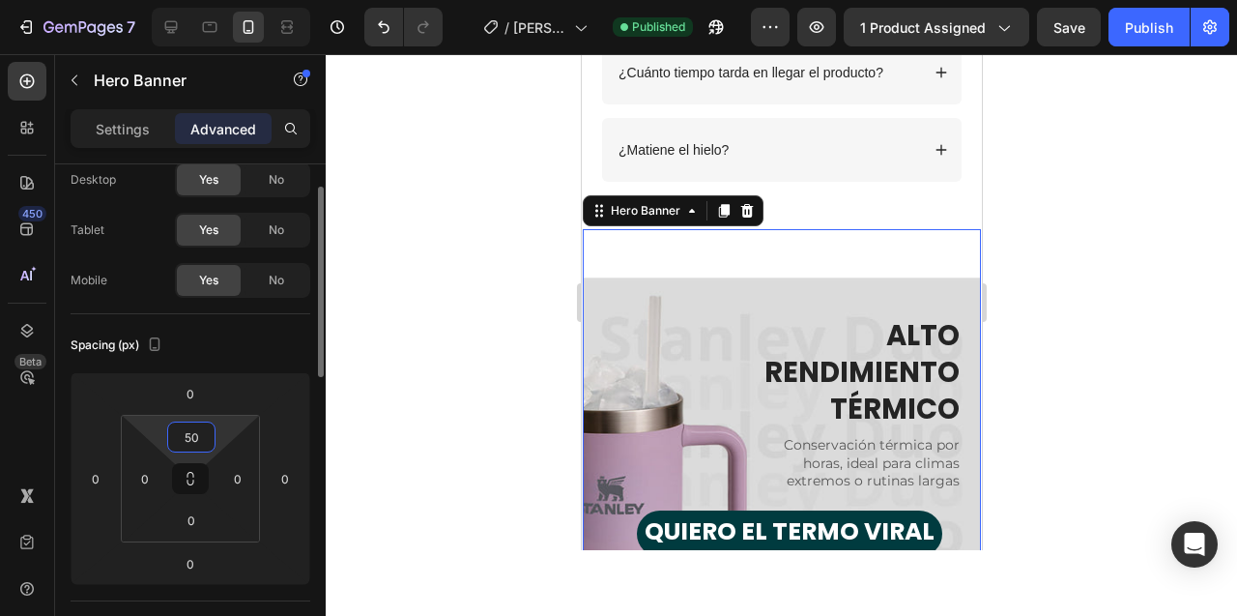
click at [184, 439] on input "50" at bounding box center [191, 436] width 39 height 29
type input "0"
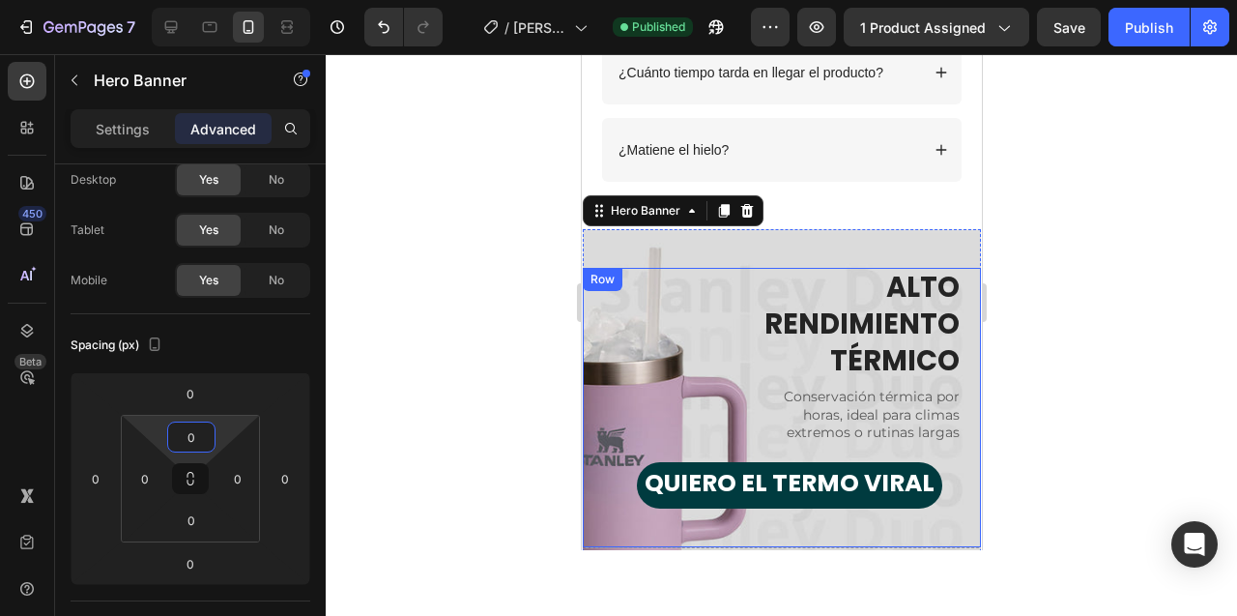
click at [959, 465] on div "QUIERO EL TERMO VIRAL Button" at bounding box center [771, 476] width 379 height 66
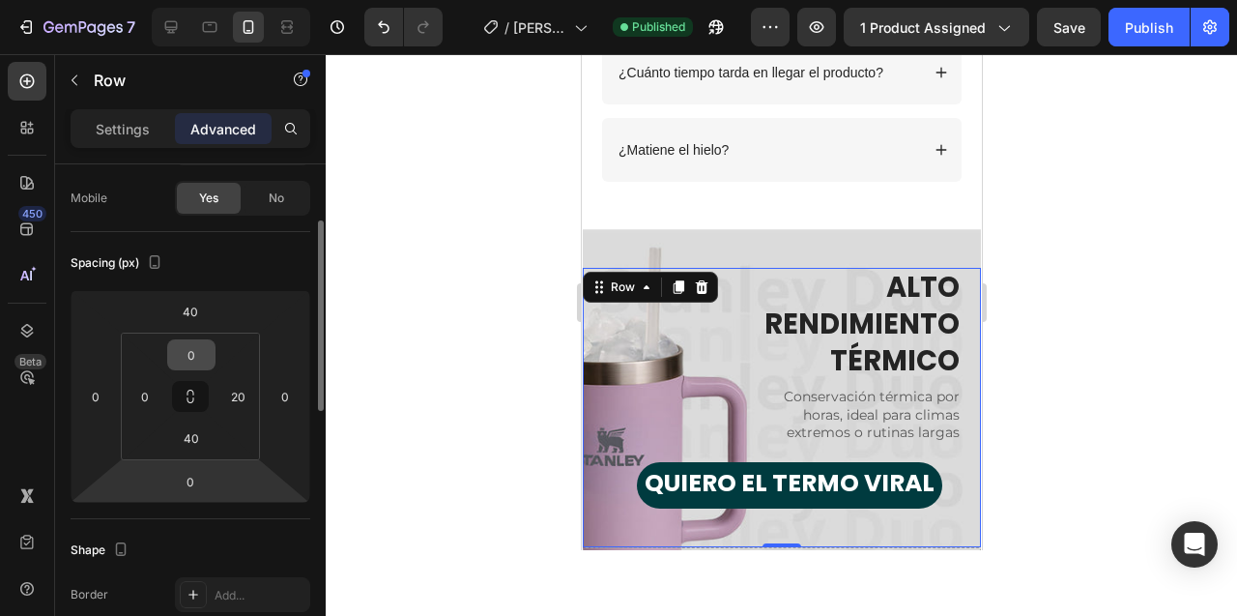
scroll to position [144, 0]
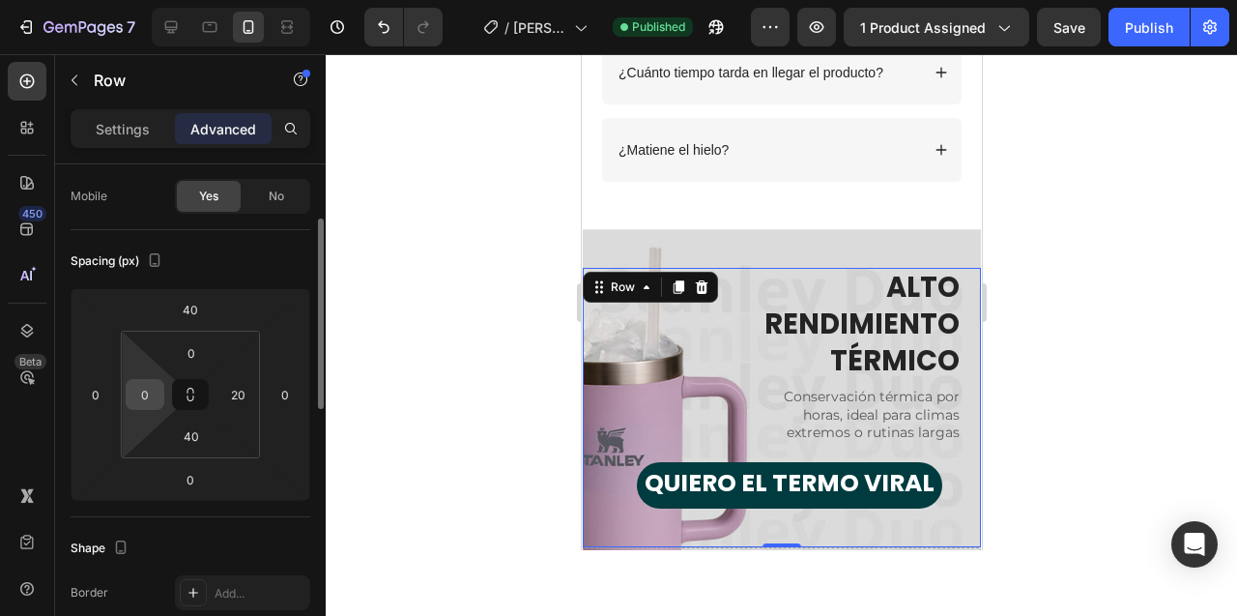
click at [141, 395] on input "0" at bounding box center [144, 394] width 29 height 29
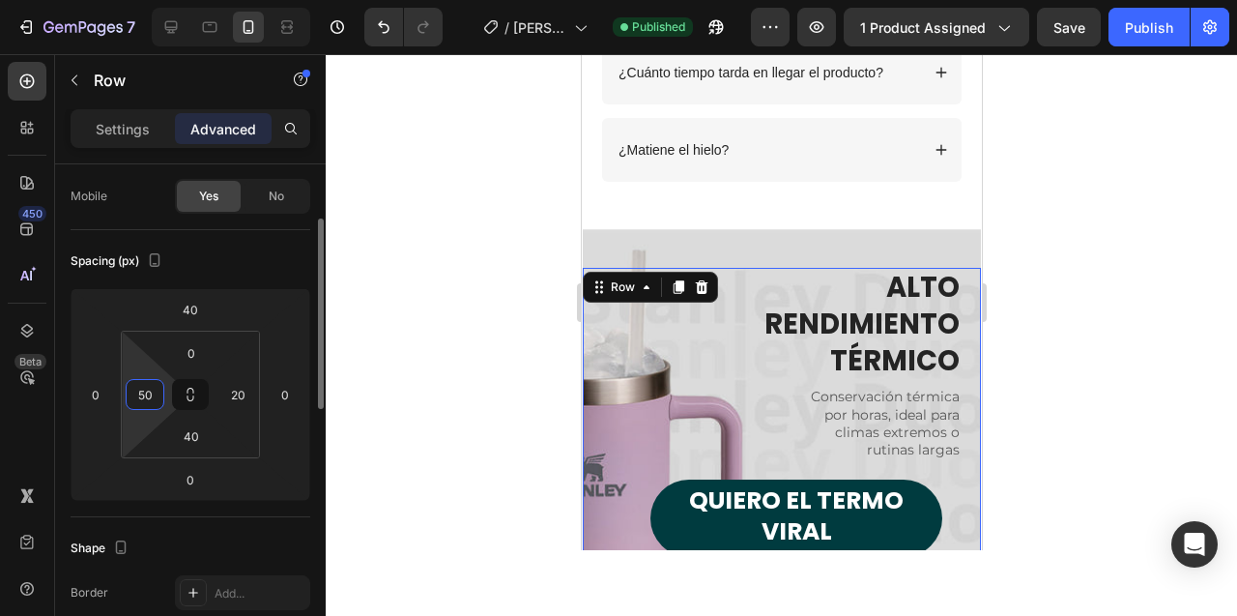
click at [141, 395] on input "50" at bounding box center [144, 394] width 29 height 29
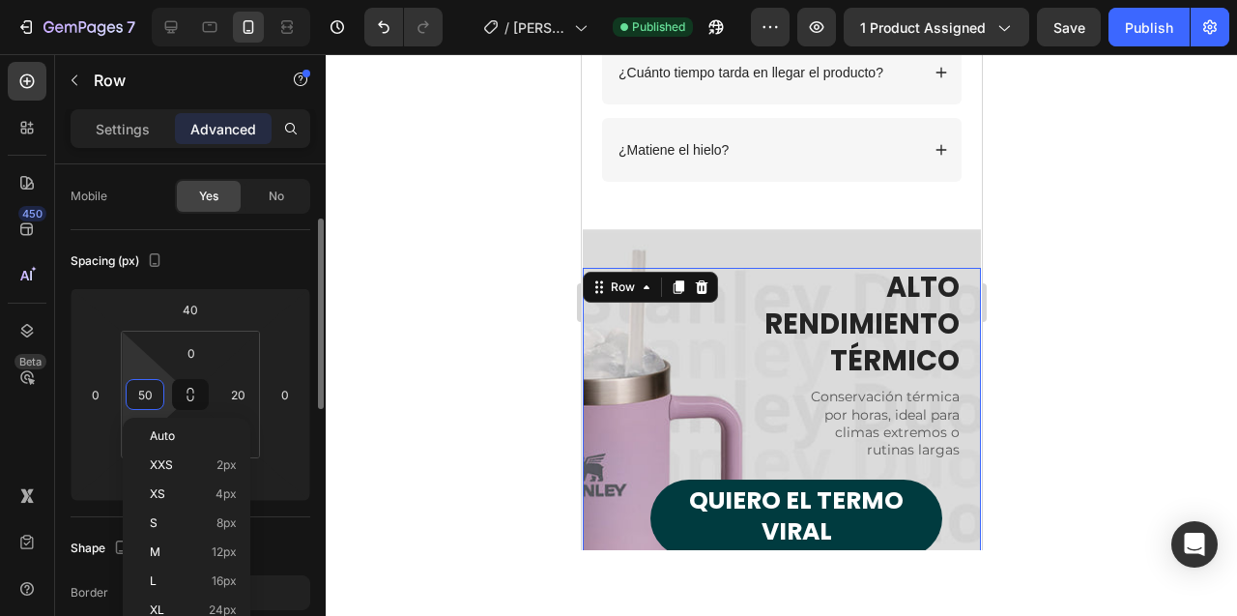
click at [141, 395] on input "50" at bounding box center [144, 394] width 29 height 29
type input "0"
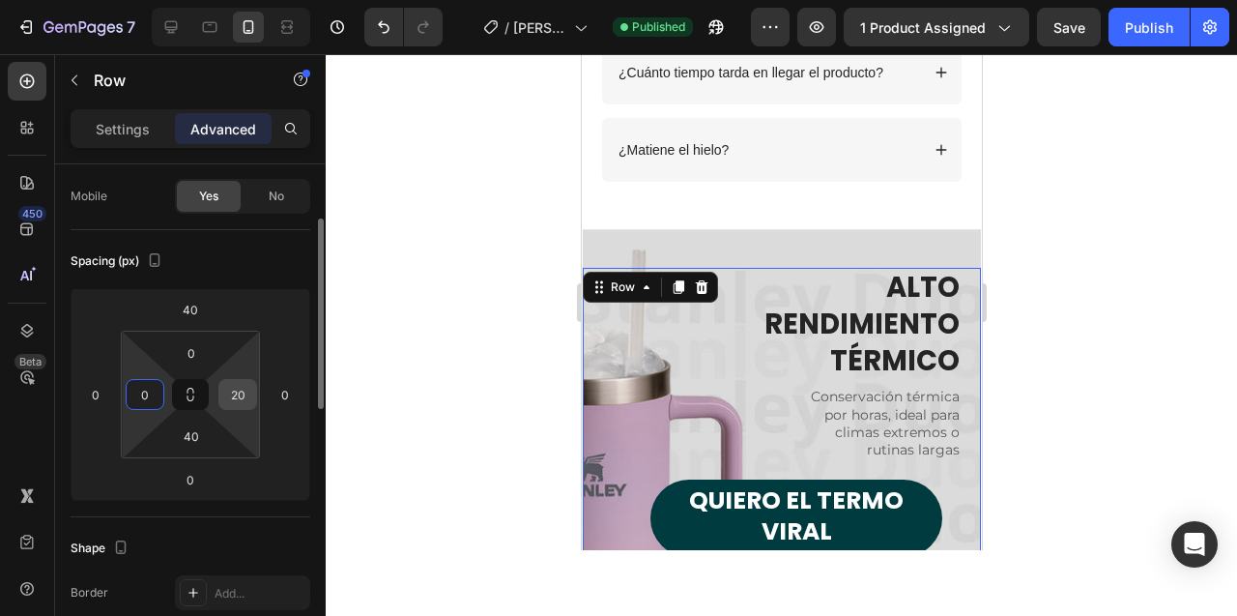
click at [237, 388] on input "20" at bounding box center [237, 394] width 29 height 29
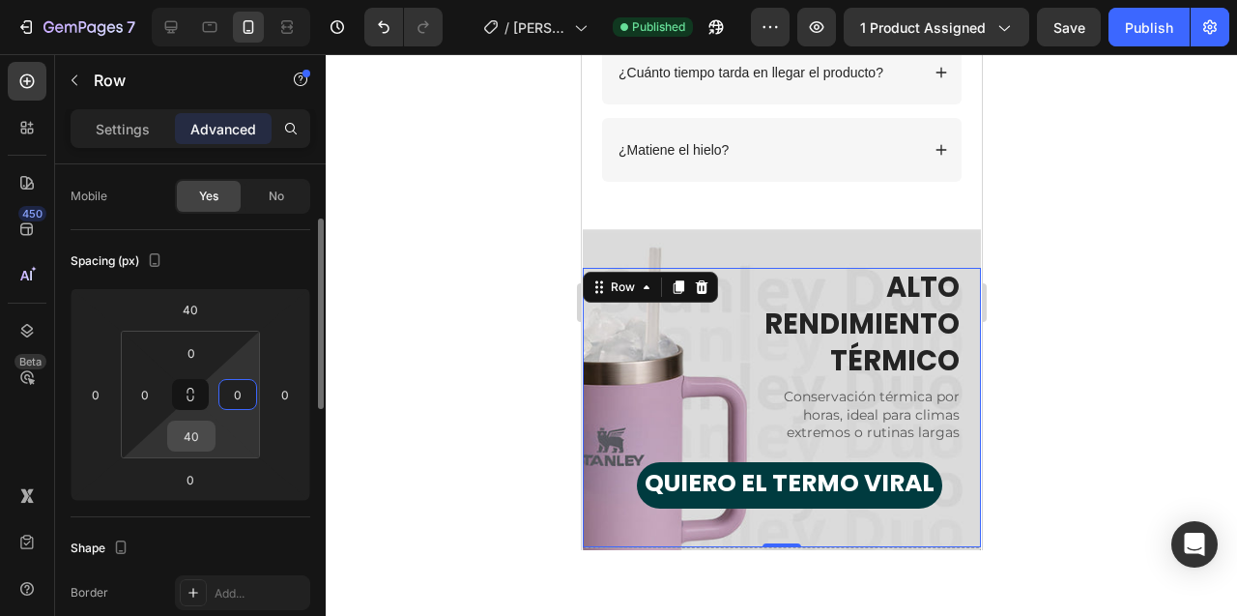
click at [192, 442] on input "40" at bounding box center [191, 435] width 39 height 29
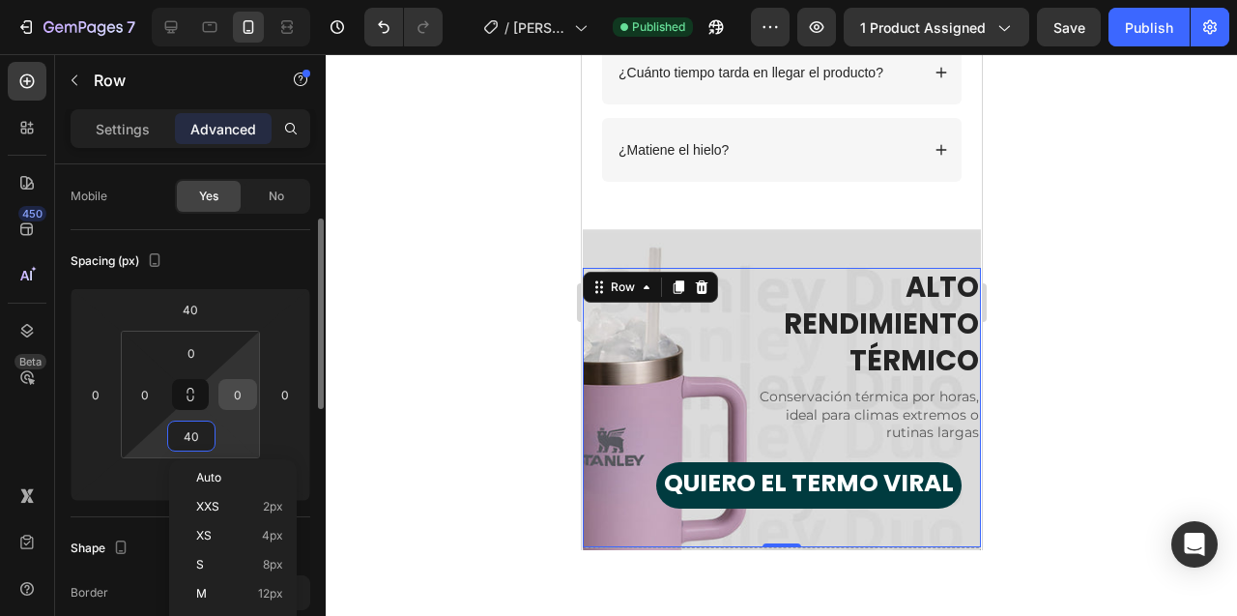
click at [236, 397] on input "0" at bounding box center [237, 394] width 29 height 29
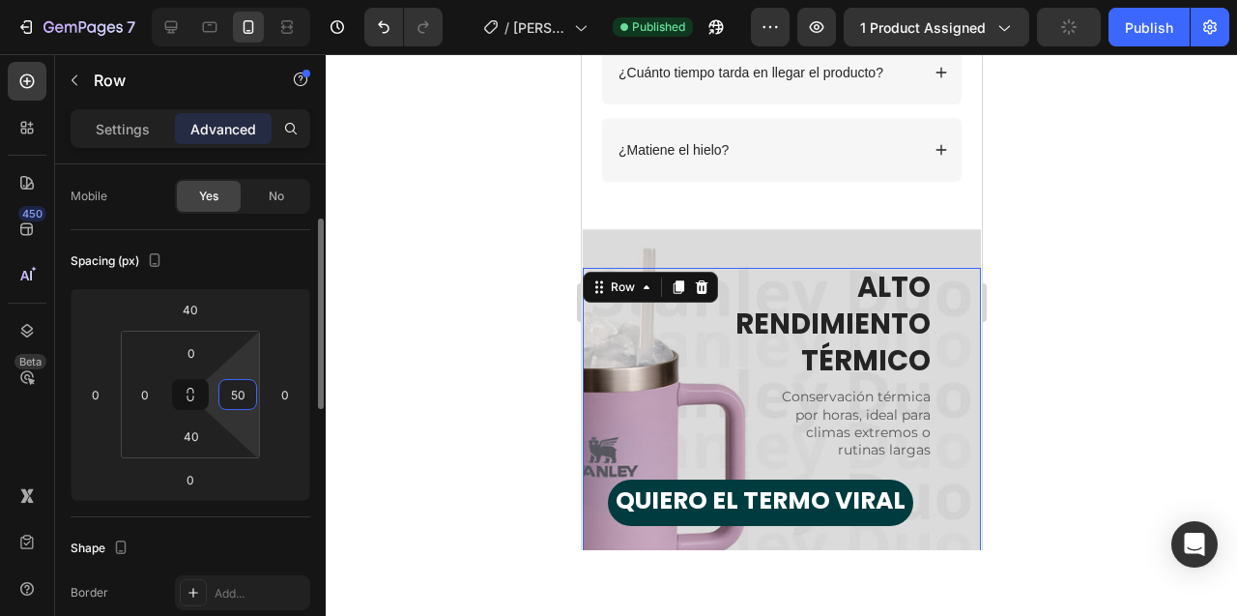
click at [236, 397] on input "50" at bounding box center [237, 394] width 29 height 29
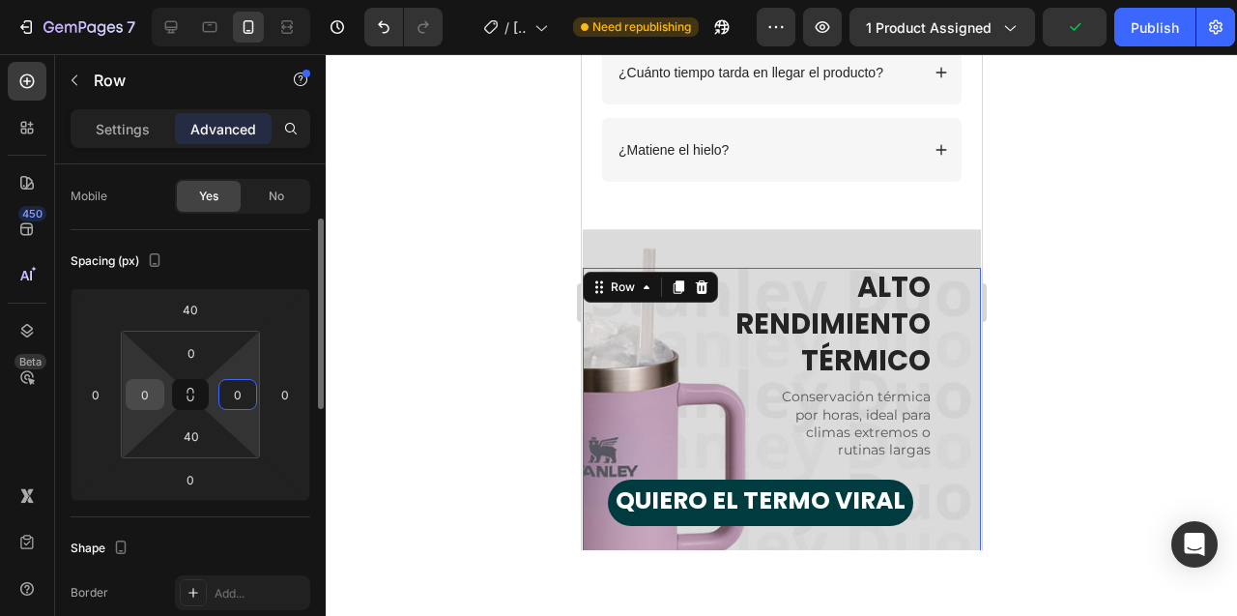
click at [149, 389] on input "0" at bounding box center [144, 394] width 29 height 29
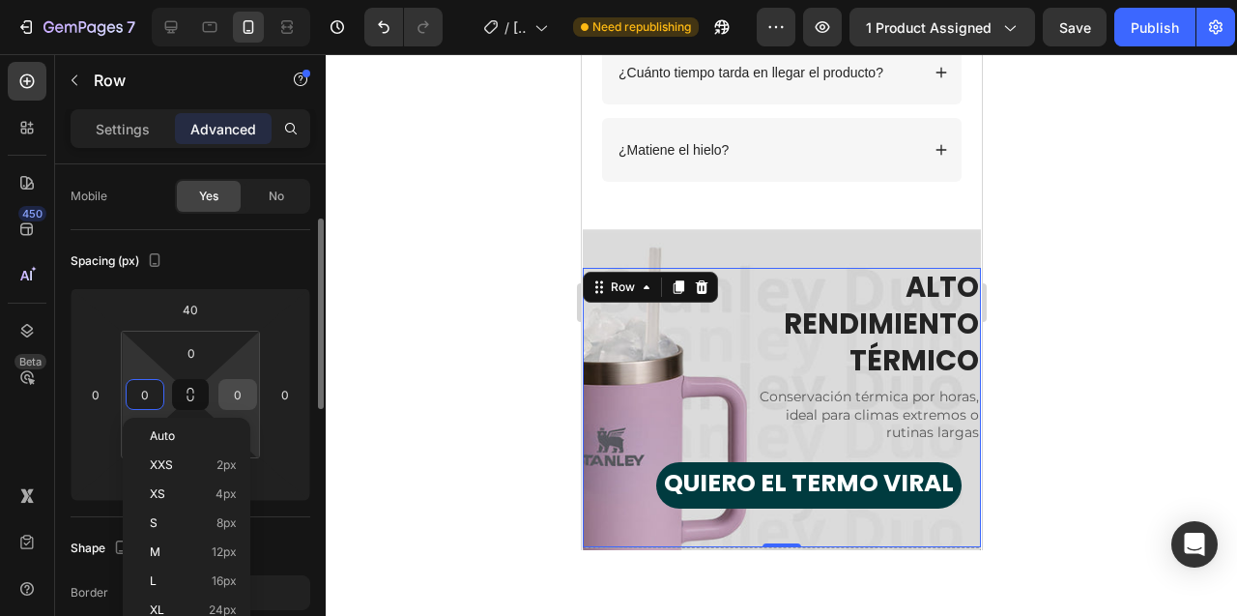
click at [241, 396] on input "0" at bounding box center [237, 394] width 29 height 29
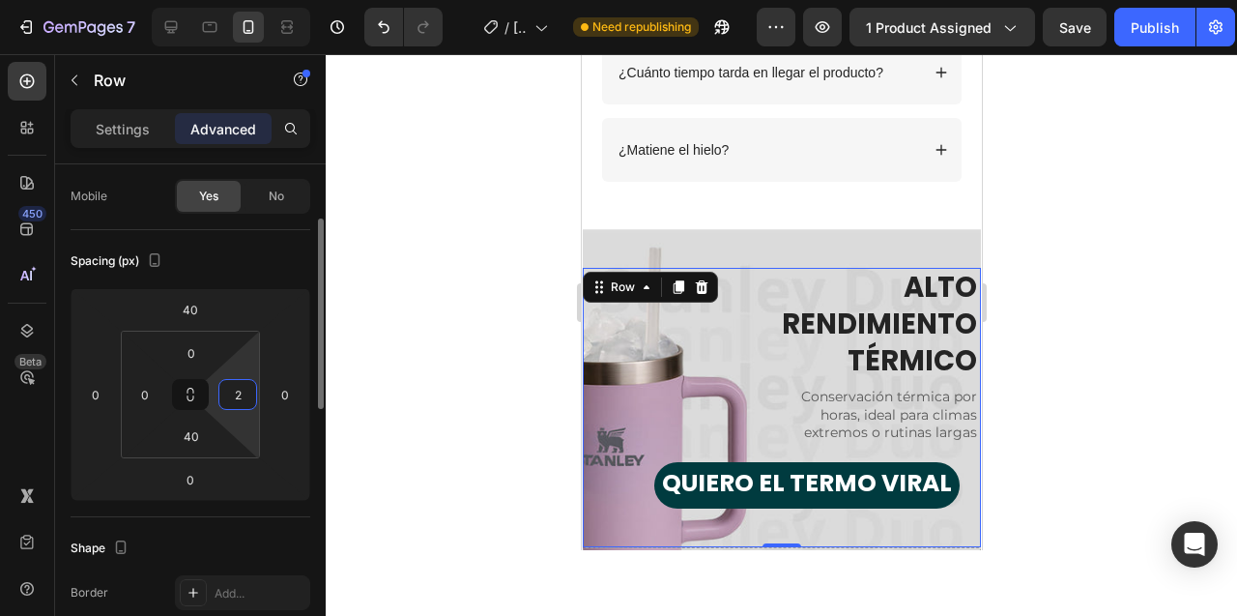
type input "20"
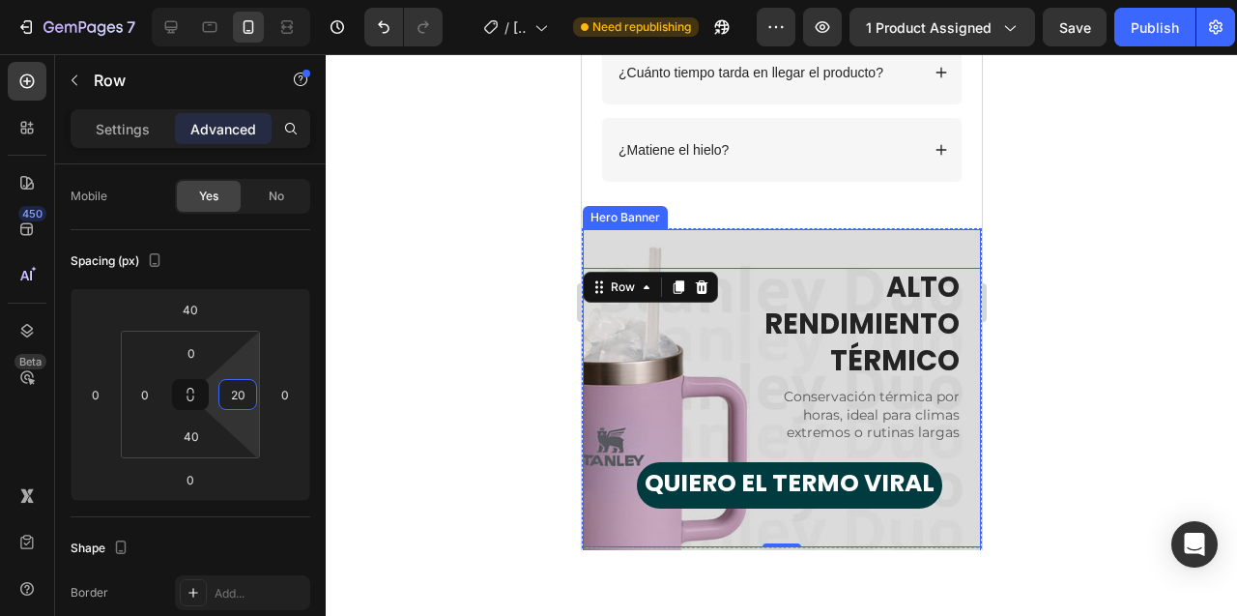
click at [858, 246] on div "ALTO RENDIMIENTO TÉRMICO Heading Conservación térmica por horas, ideal para cli…" at bounding box center [781, 388] width 398 height 318
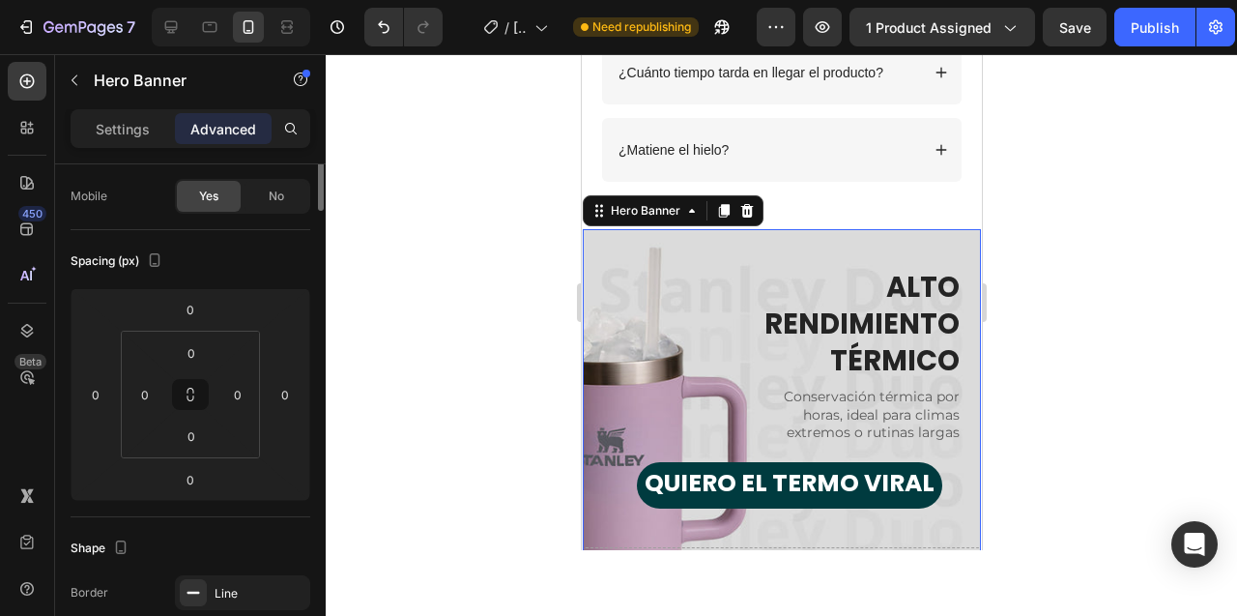
scroll to position [0, 0]
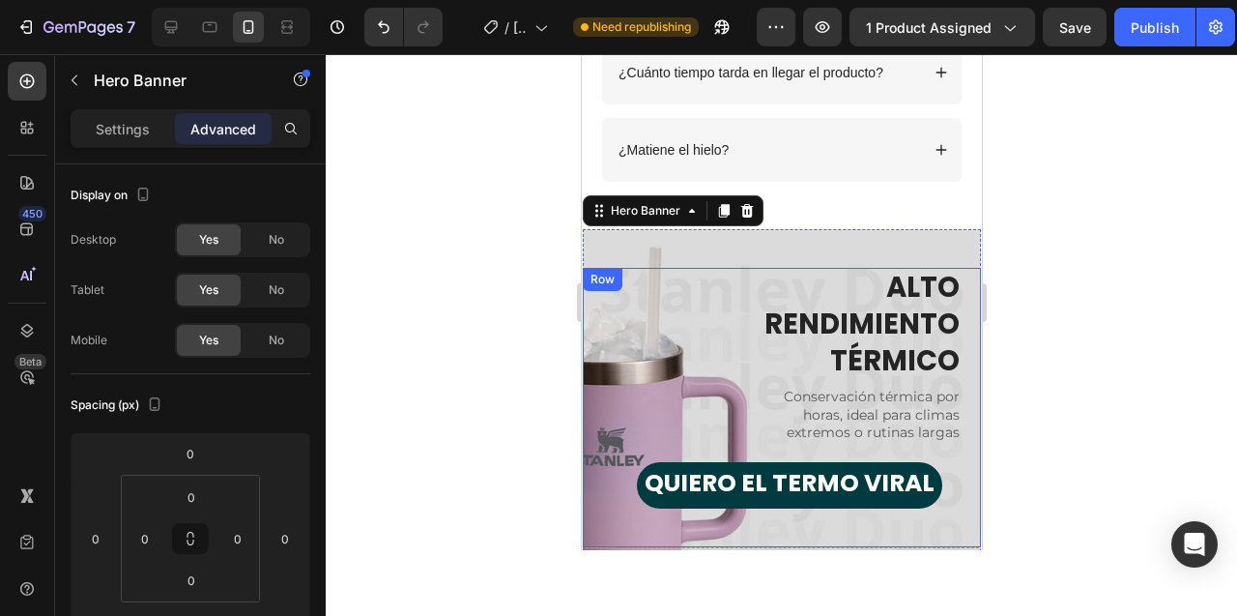
click at [962, 516] on div "ALTO RENDIMIENTO TÉRMICO Heading Conservación térmica por horas, ideal para cli…" at bounding box center [781, 407] width 398 height 279
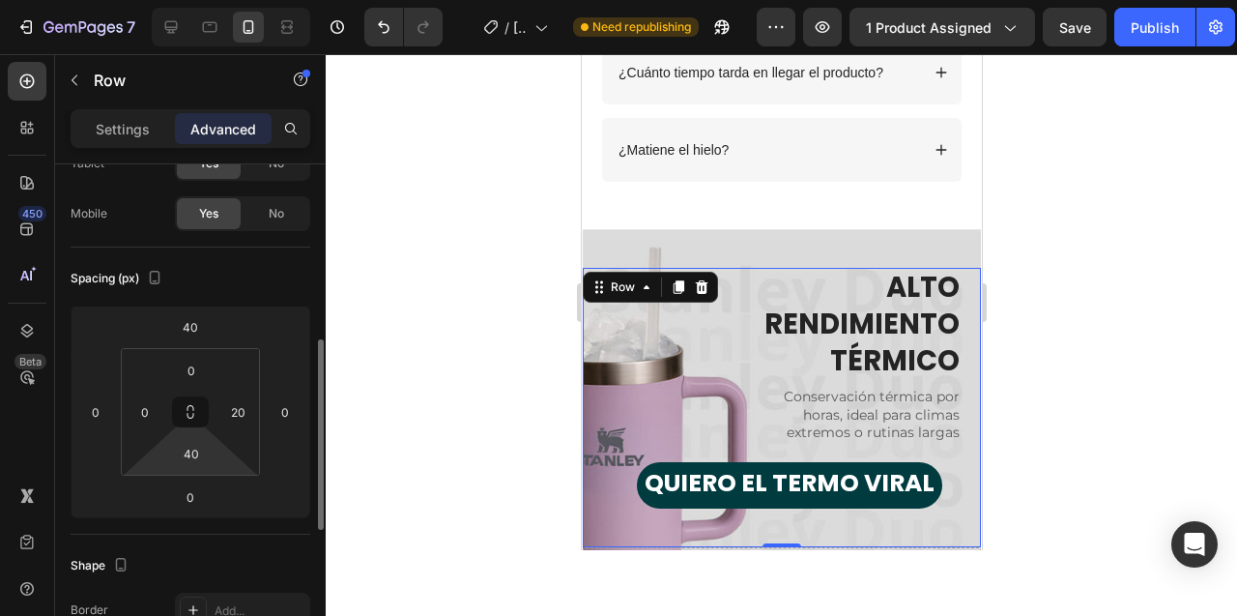
scroll to position [104, 0]
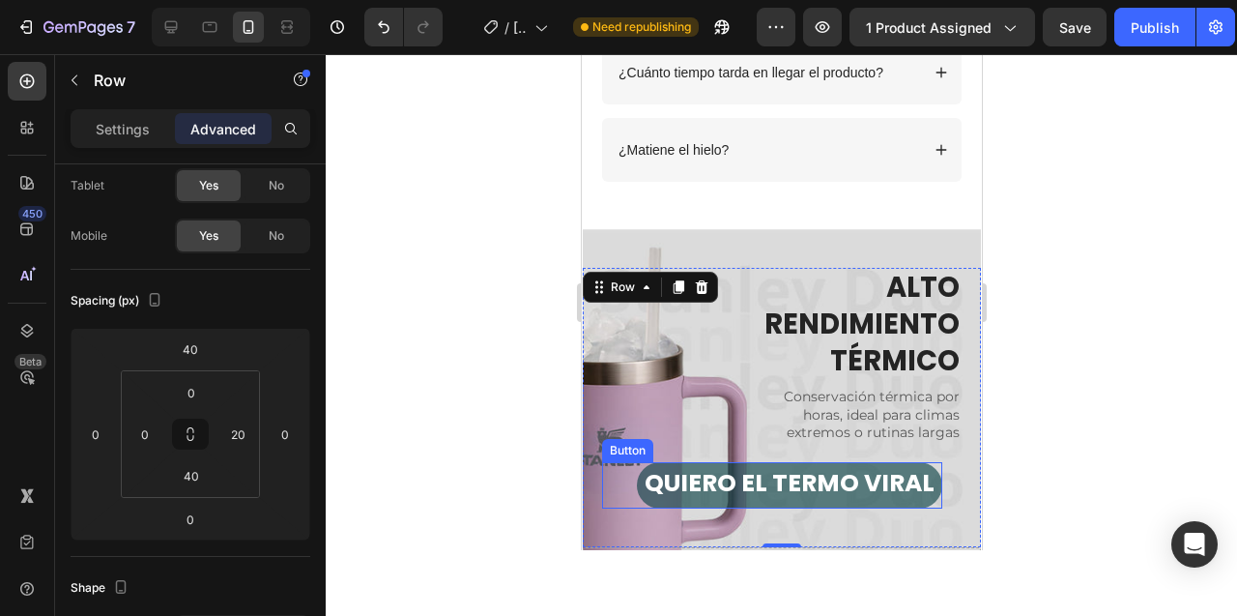
click at [693, 465] on button "QUIERO EL TERMO VIRAL" at bounding box center [788, 485] width 305 height 46
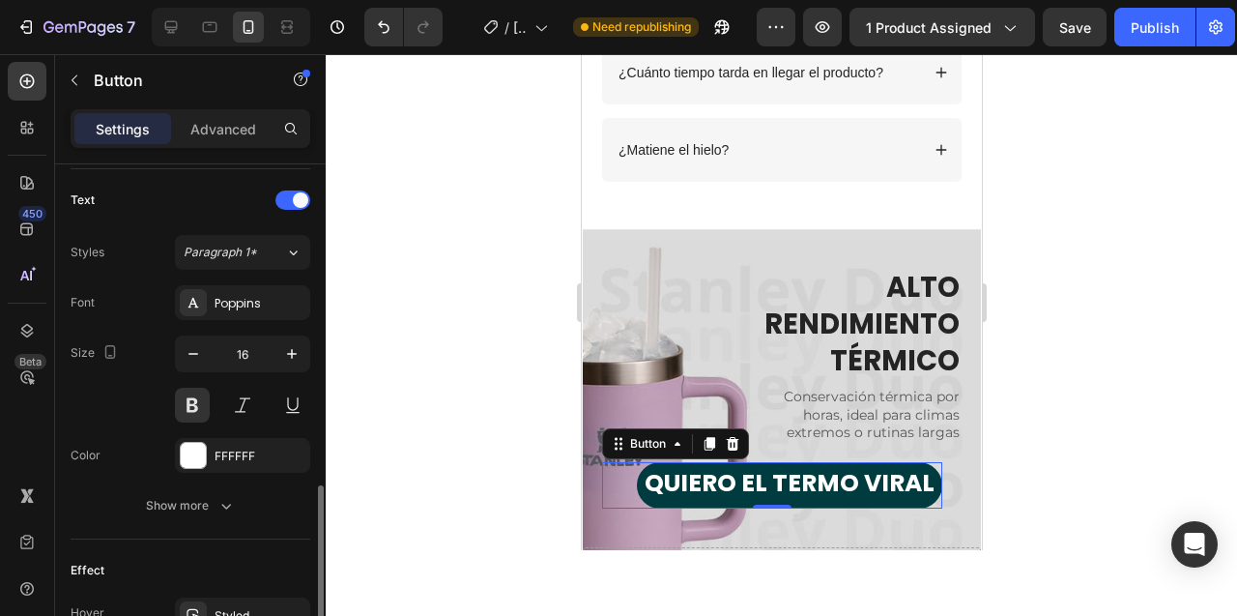
scroll to position [714, 0]
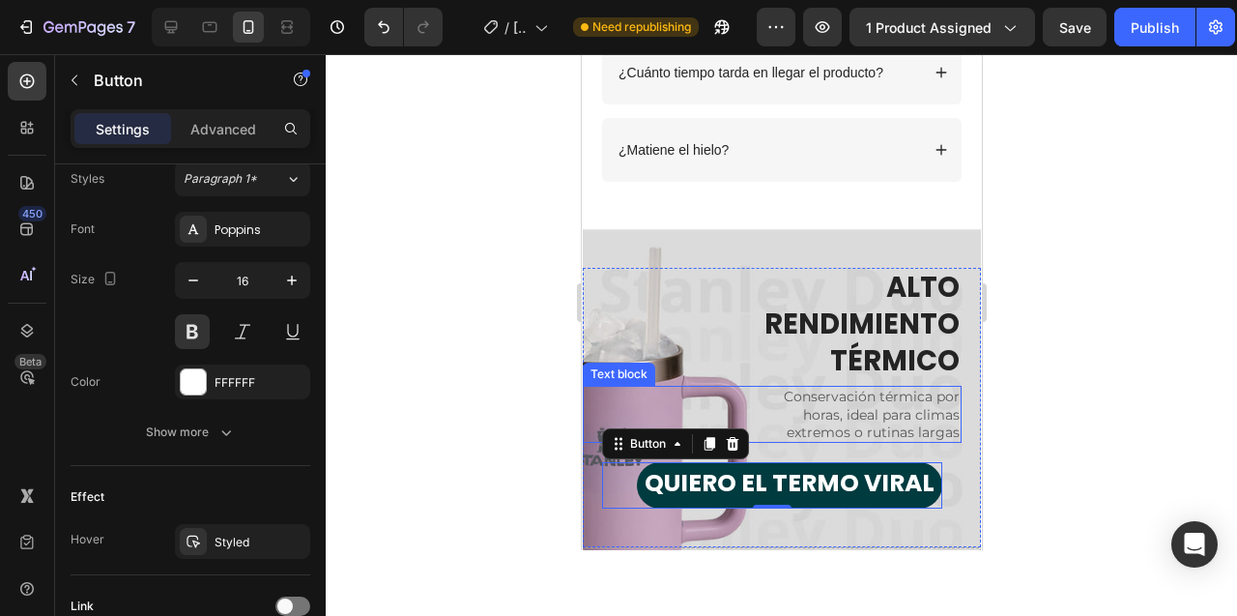
click at [820, 412] on p "Conservación térmica por horas, ideal para climas extremos o rutinas largas" at bounding box center [858, 414] width 201 height 53
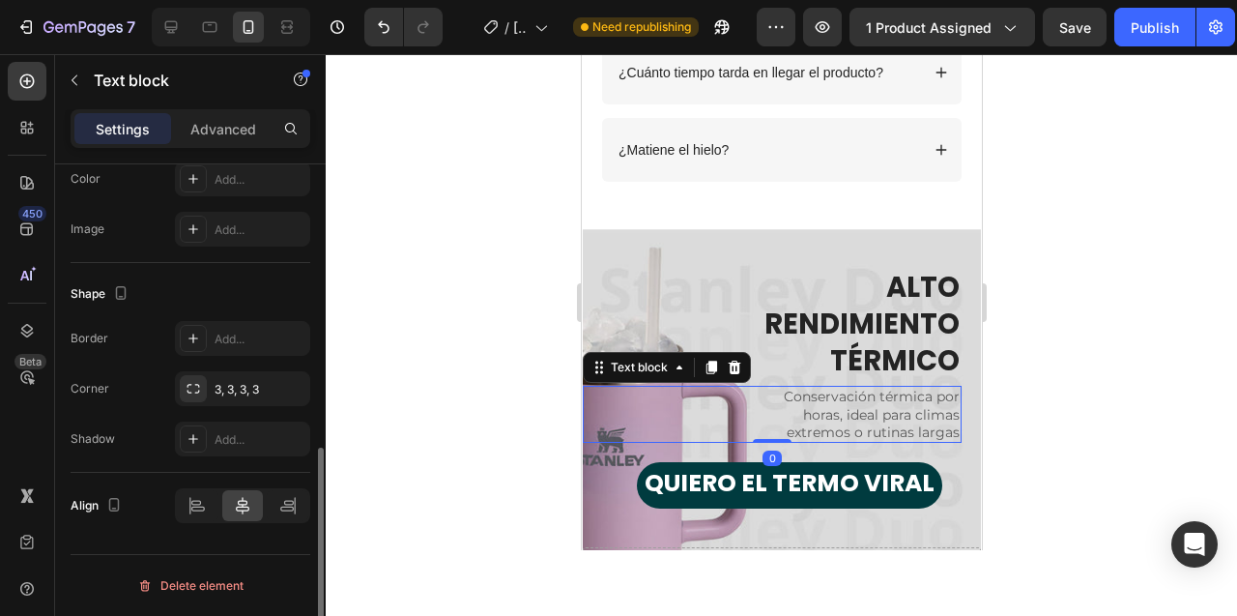
scroll to position [0, 0]
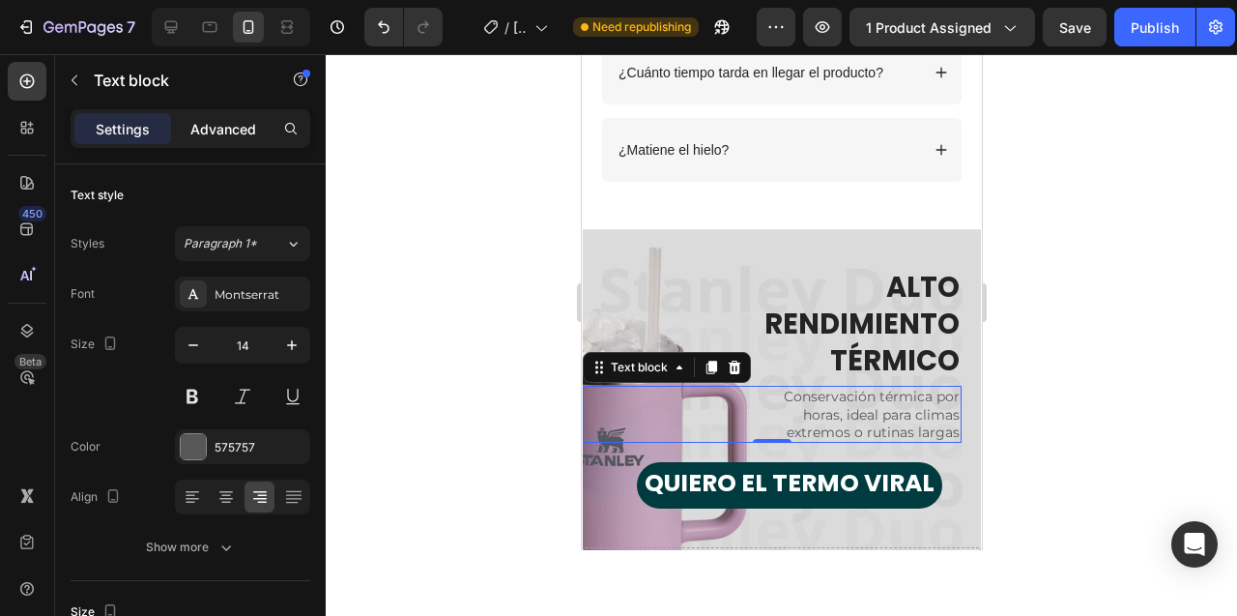
click at [216, 136] on p "Advanced" at bounding box center [223, 129] width 66 height 20
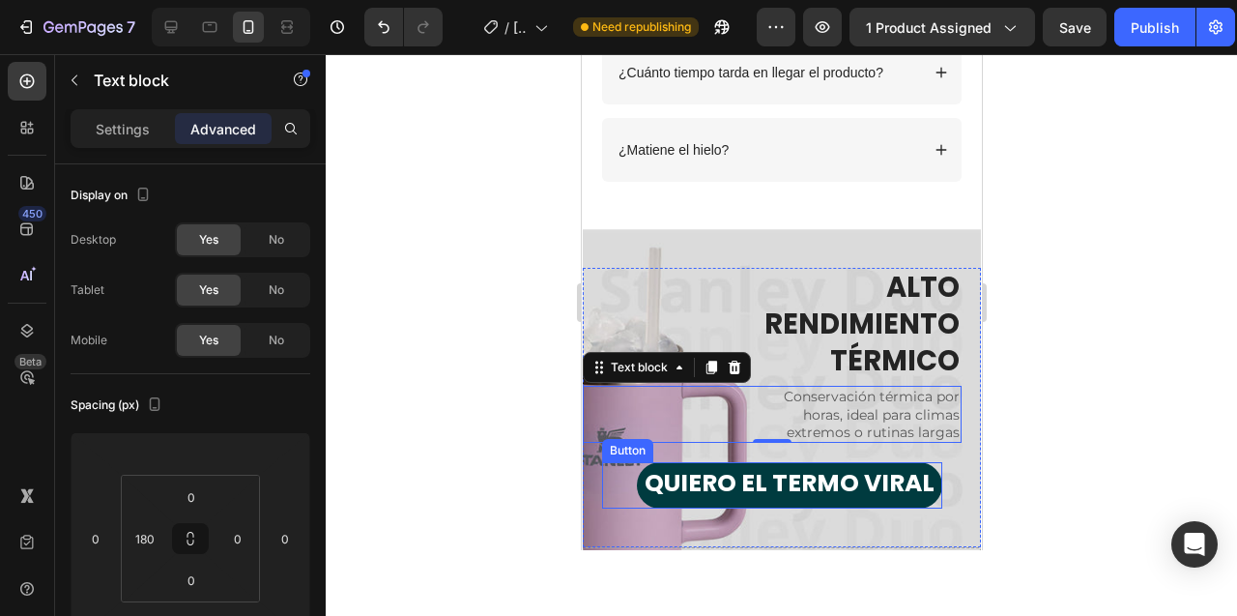
click at [635, 489] on div "QUIERO EL TERMO VIRAL Button" at bounding box center [771, 485] width 340 height 46
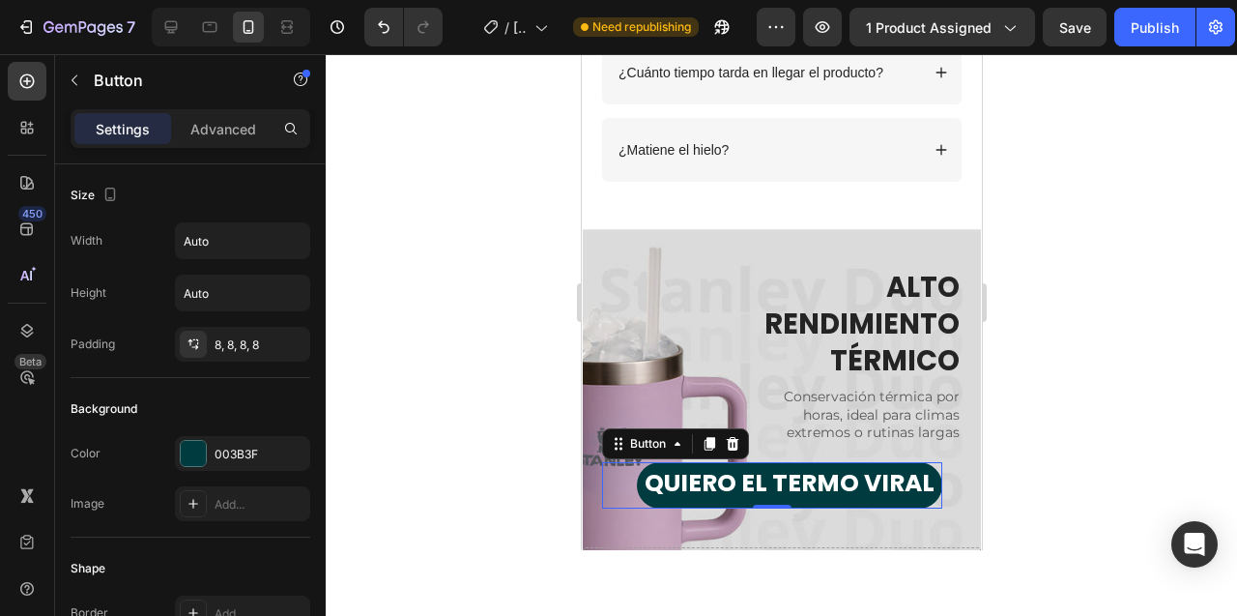
click at [443, 489] on div at bounding box center [781, 335] width 911 height 562
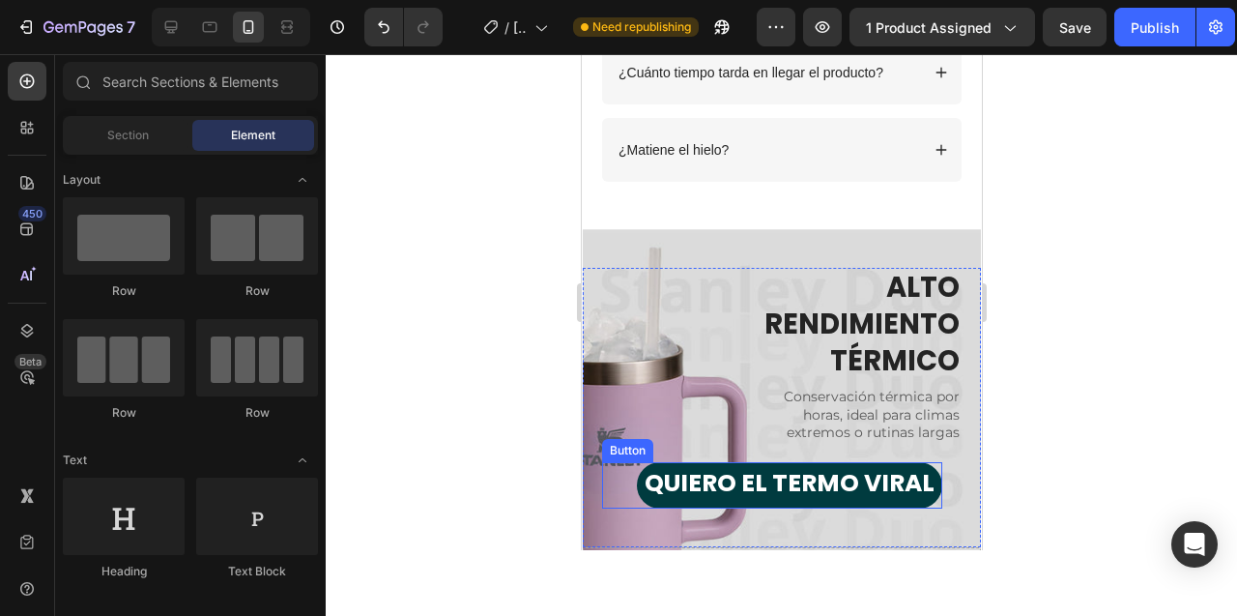
click at [627, 447] on div "Button" at bounding box center [626, 450] width 43 height 17
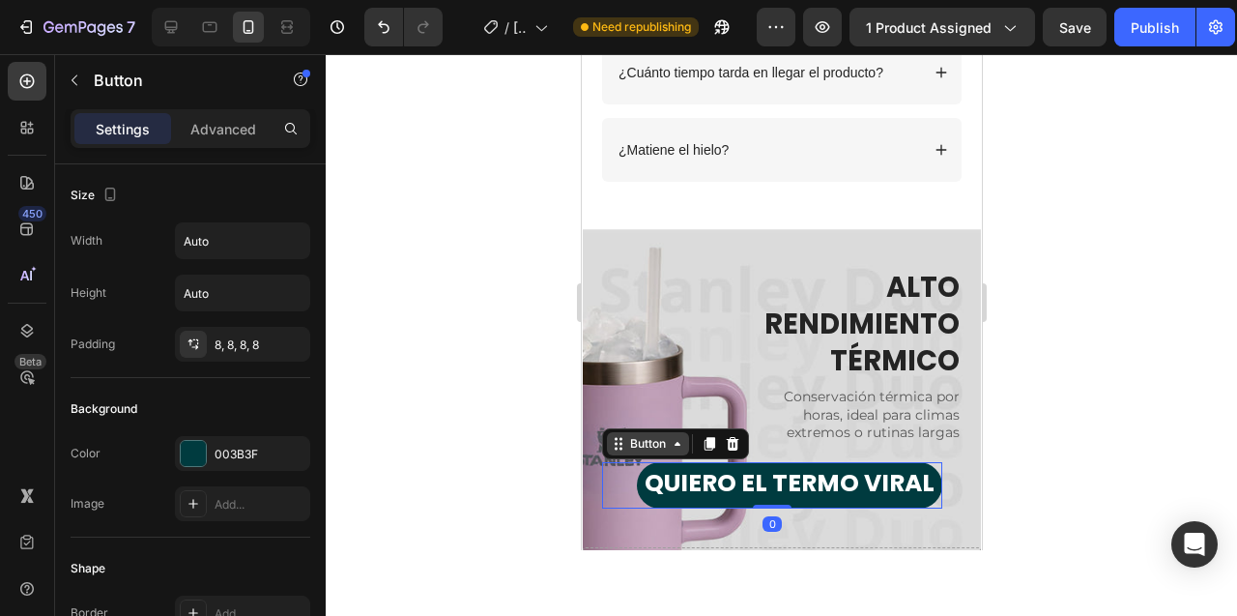
click at [666, 439] on div "Button" at bounding box center [646, 443] width 43 height 17
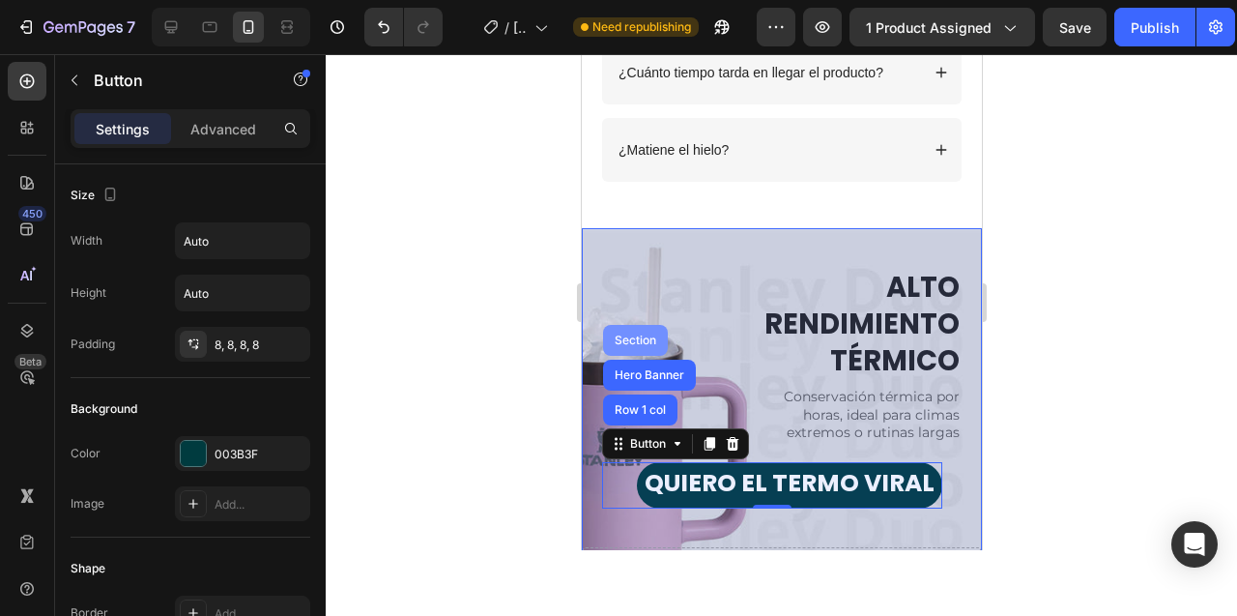
click at [644, 339] on div "Section" at bounding box center [634, 340] width 49 height 12
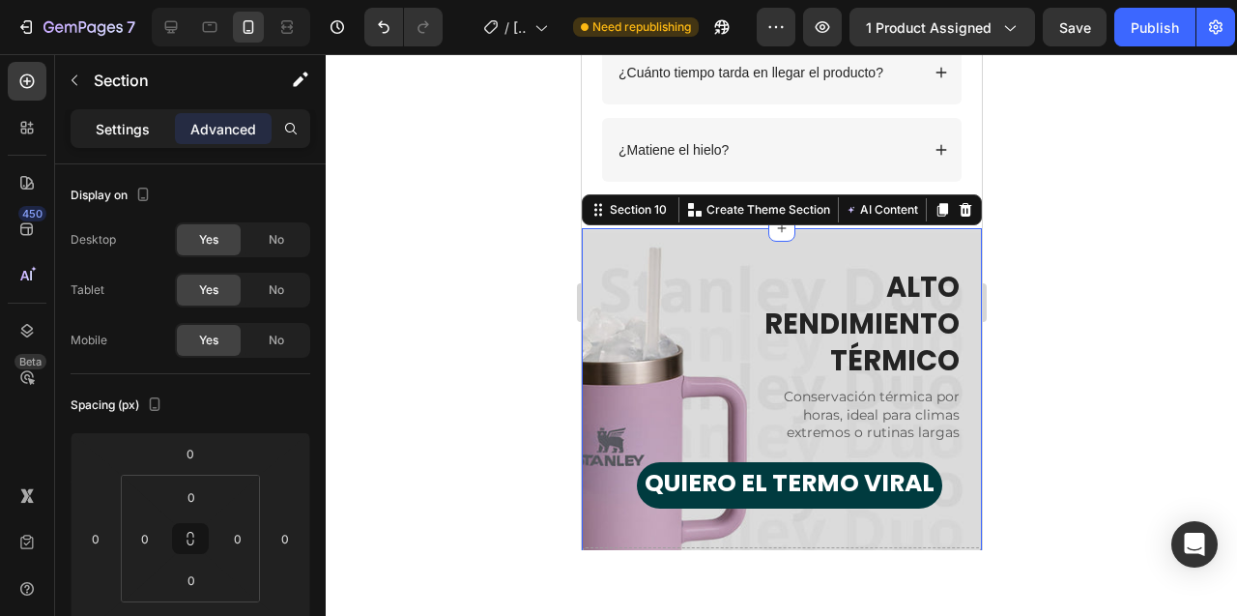
click at [76, 135] on div "Settings" at bounding box center [122, 128] width 97 height 31
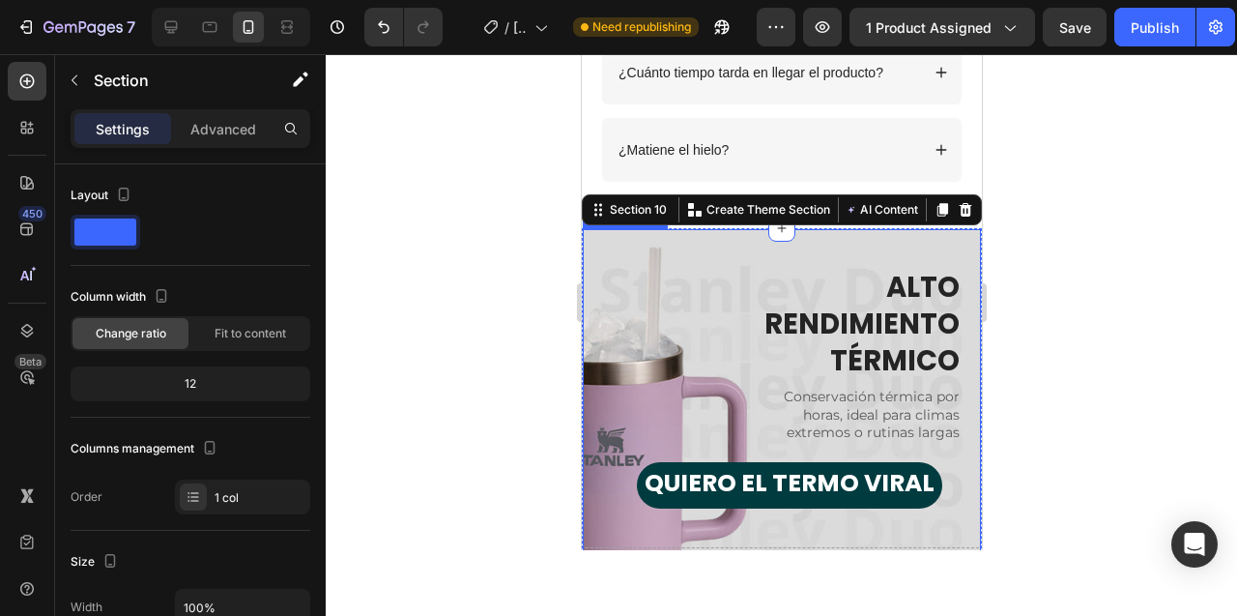
click at [615, 264] on div "ALTO RENDIMIENTO TÉRMICO Heading Conservación térmica por horas, ideal para cli…" at bounding box center [781, 388] width 398 height 318
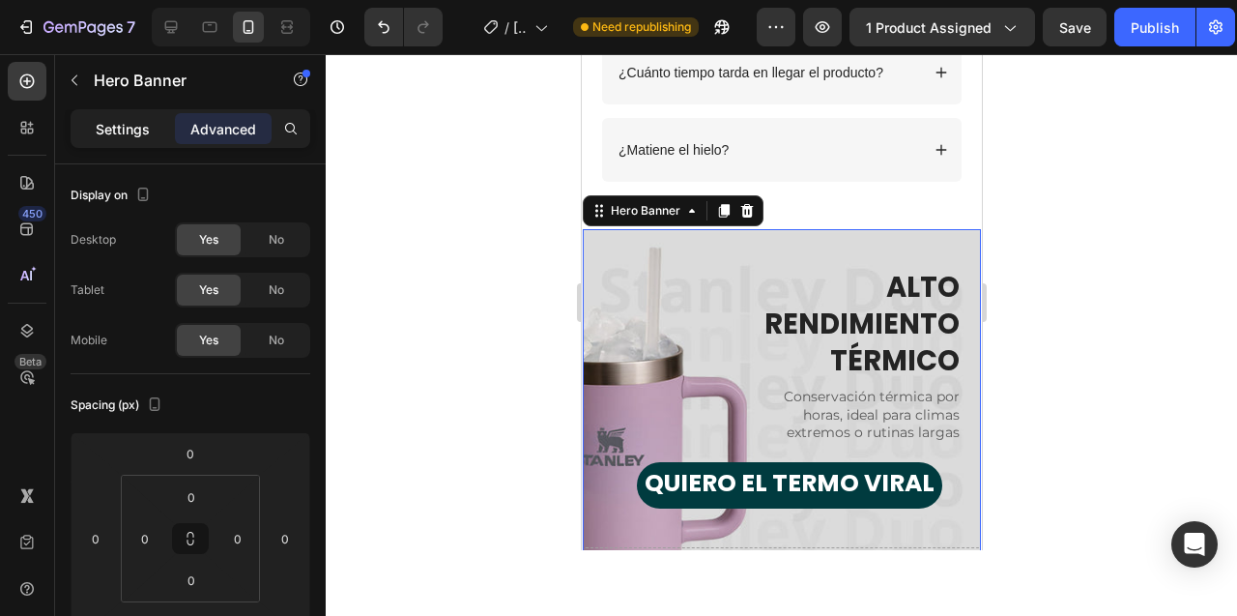
click at [120, 126] on p "Settings" at bounding box center [123, 129] width 54 height 20
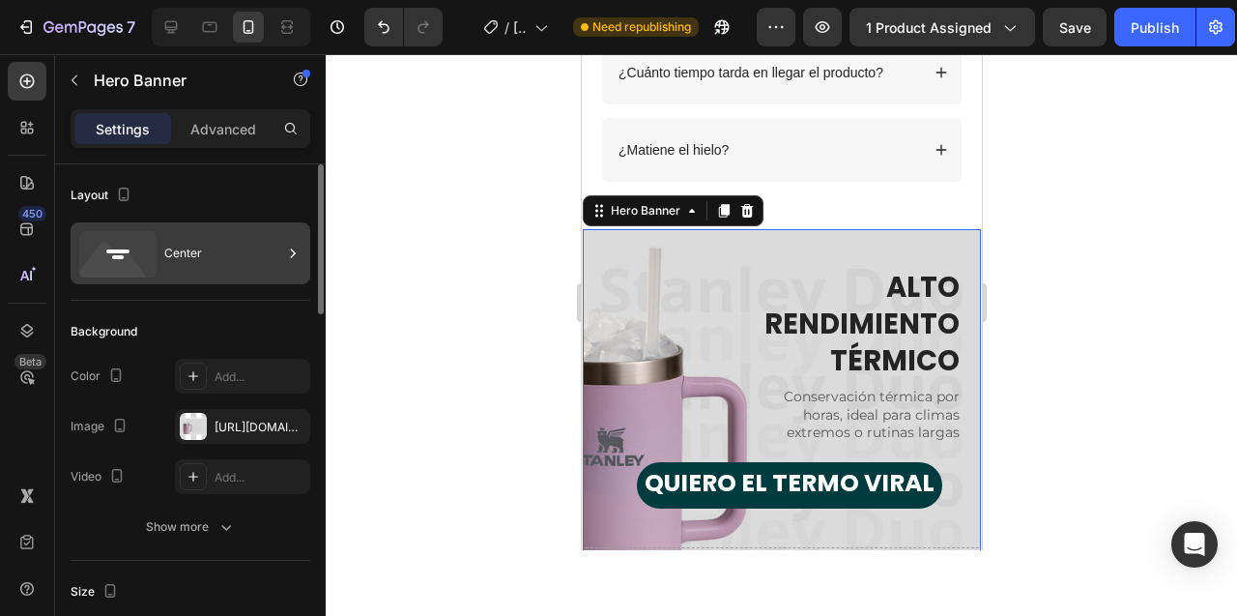
click at [250, 255] on div "Center" at bounding box center [223, 253] width 118 height 44
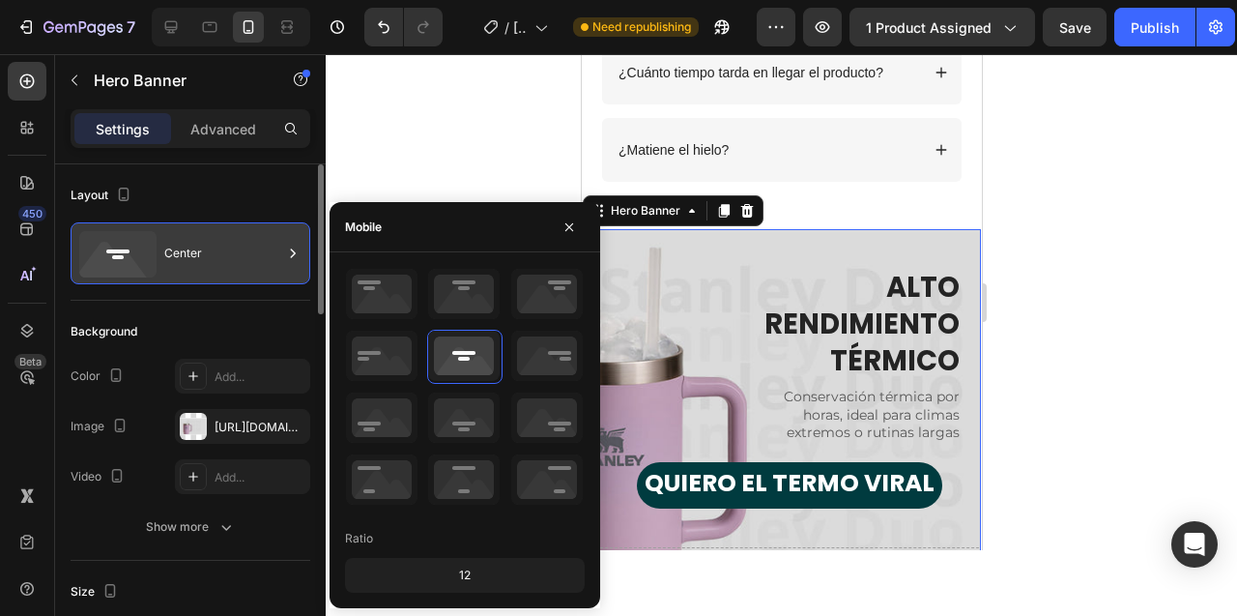
click at [244, 246] on div "Center" at bounding box center [223, 253] width 118 height 44
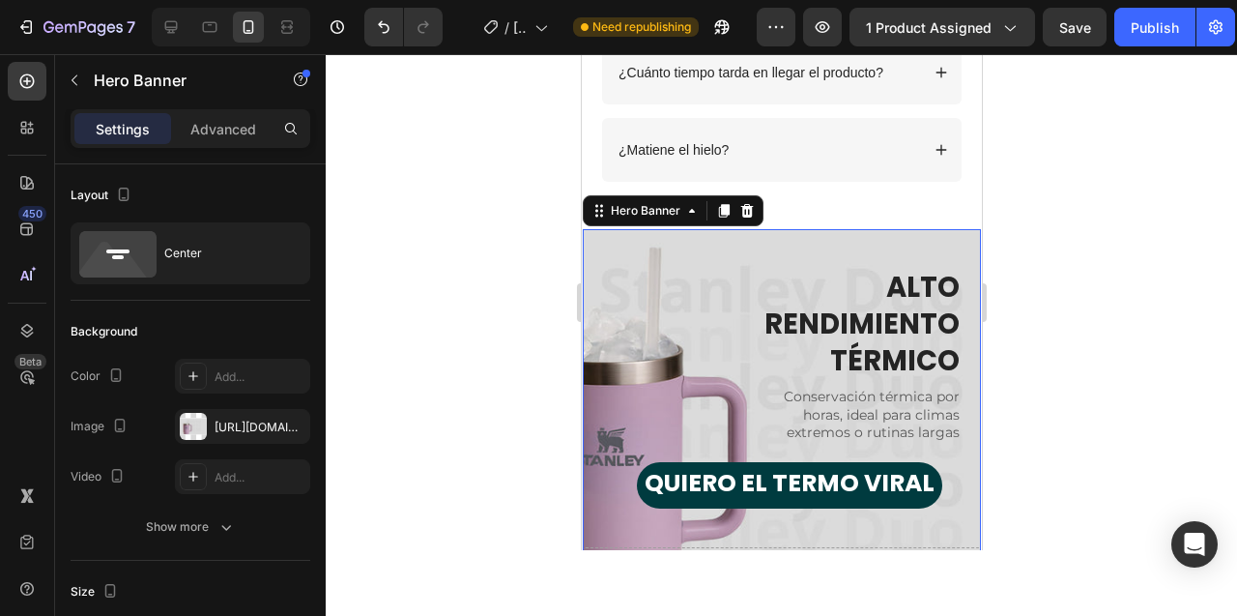
click at [502, 327] on div at bounding box center [781, 335] width 911 height 562
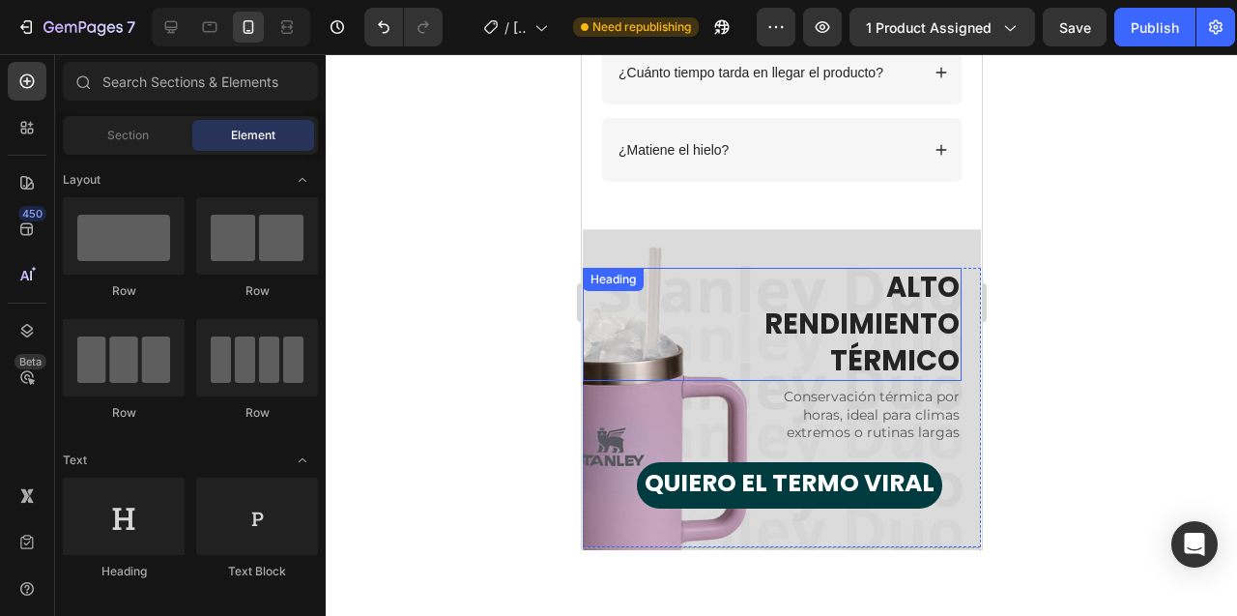
click at [658, 283] on div "ALTO RENDIMIENTO TÉRMICO Heading" at bounding box center [771, 324] width 379 height 113
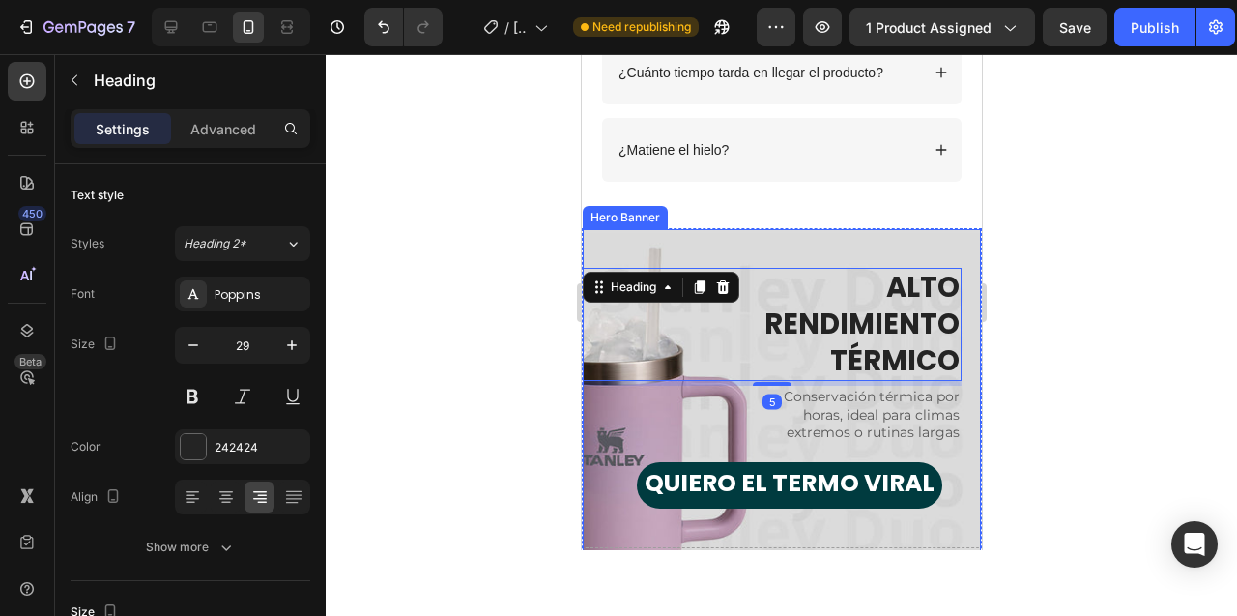
click at [750, 239] on div "ALTO RENDIMIENTO TÉRMICO Heading 5 Conservación térmica por horas, ideal para c…" at bounding box center [781, 388] width 398 height 318
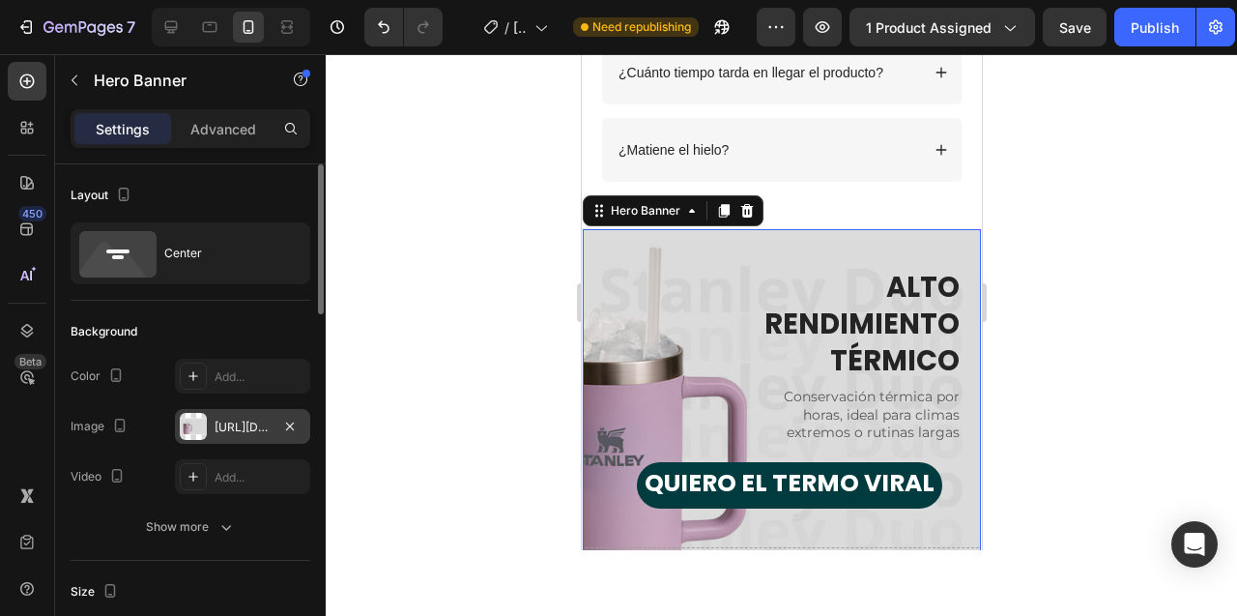
click at [196, 429] on div at bounding box center [193, 426] width 27 height 27
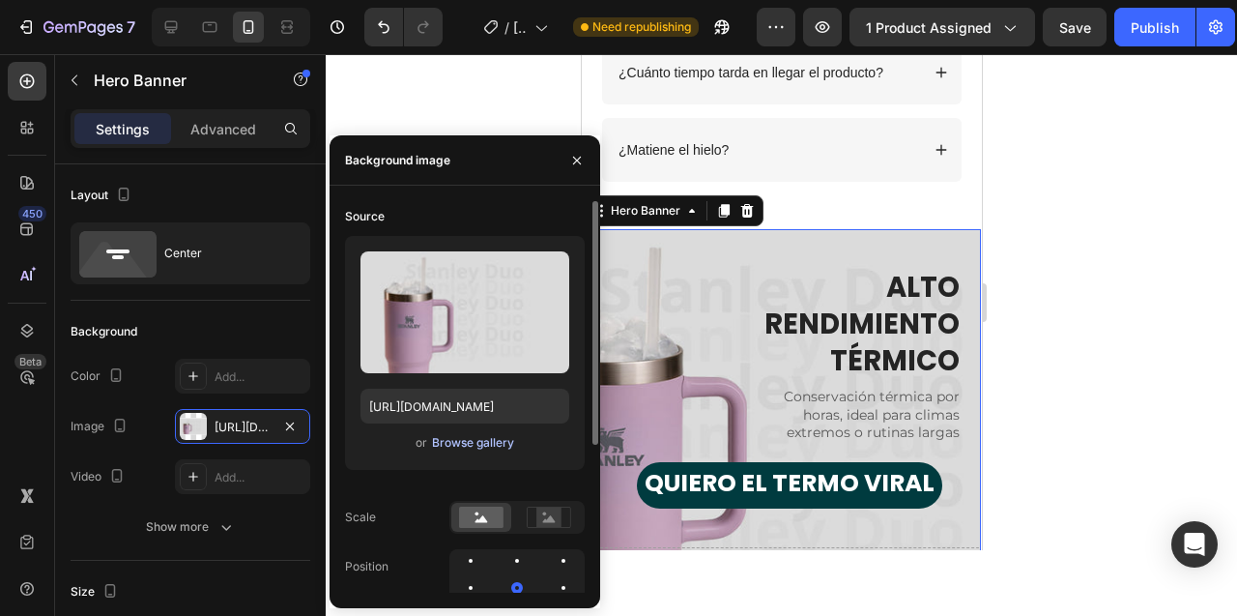
click at [461, 444] on div "Browse gallery" at bounding box center [473, 442] width 82 height 17
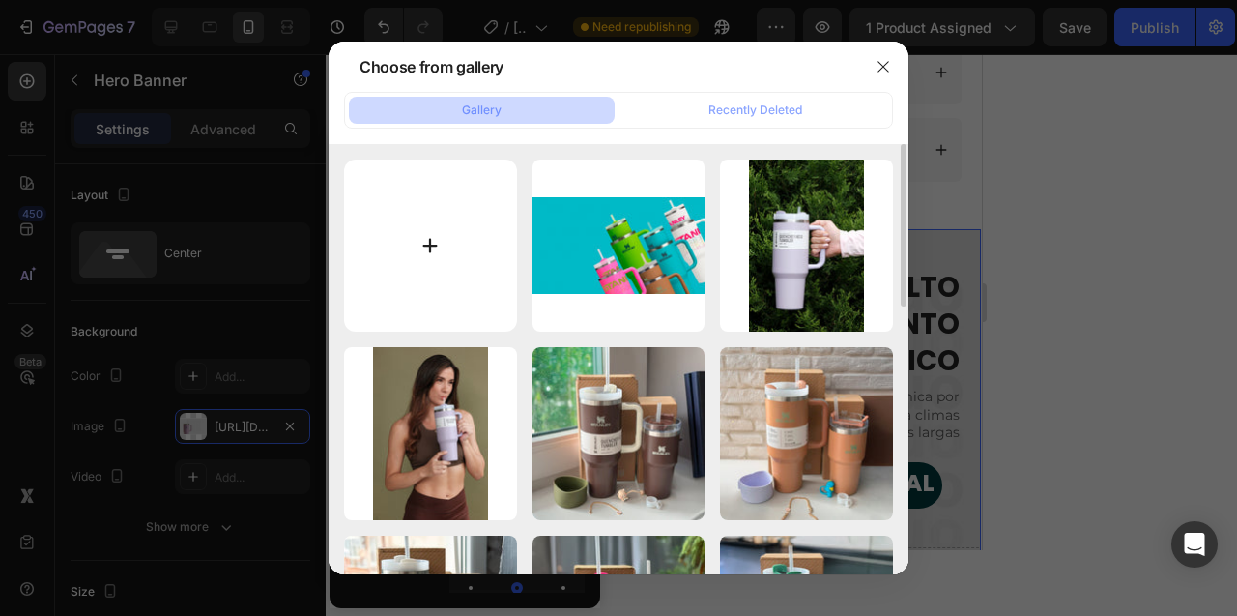
click at [426, 247] on input "file" at bounding box center [430, 245] width 173 height 173
type input "C:\fakepath\Termo-Hero-Banner-4-con-hielo-responsive.jpg"
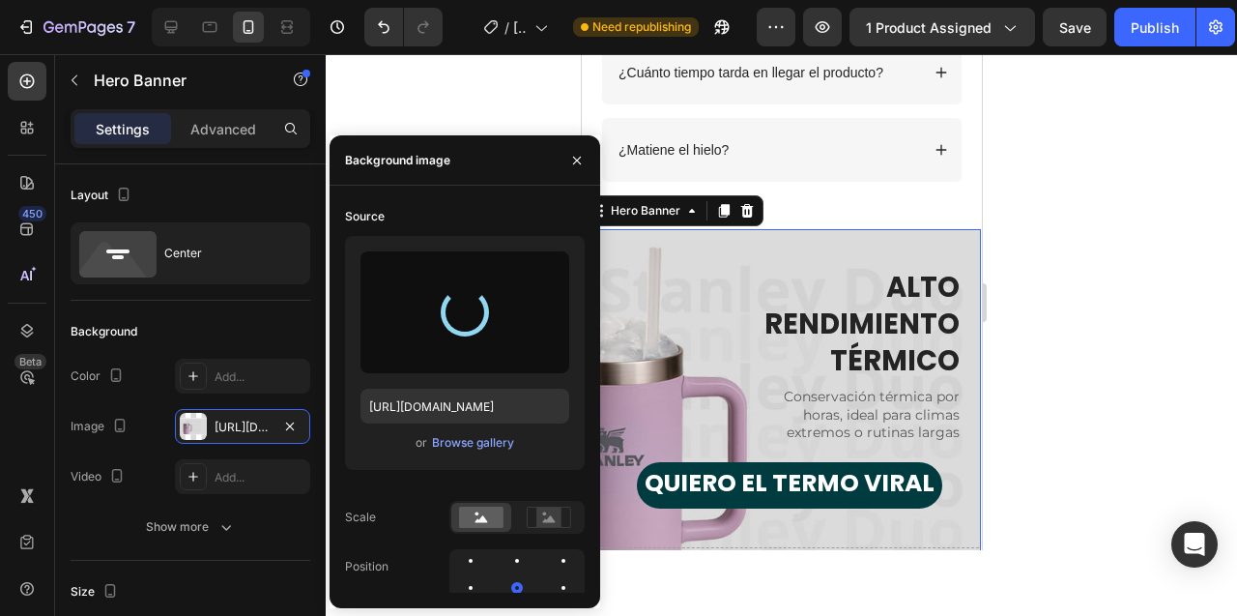
type input "[URL][DOMAIN_NAME]"
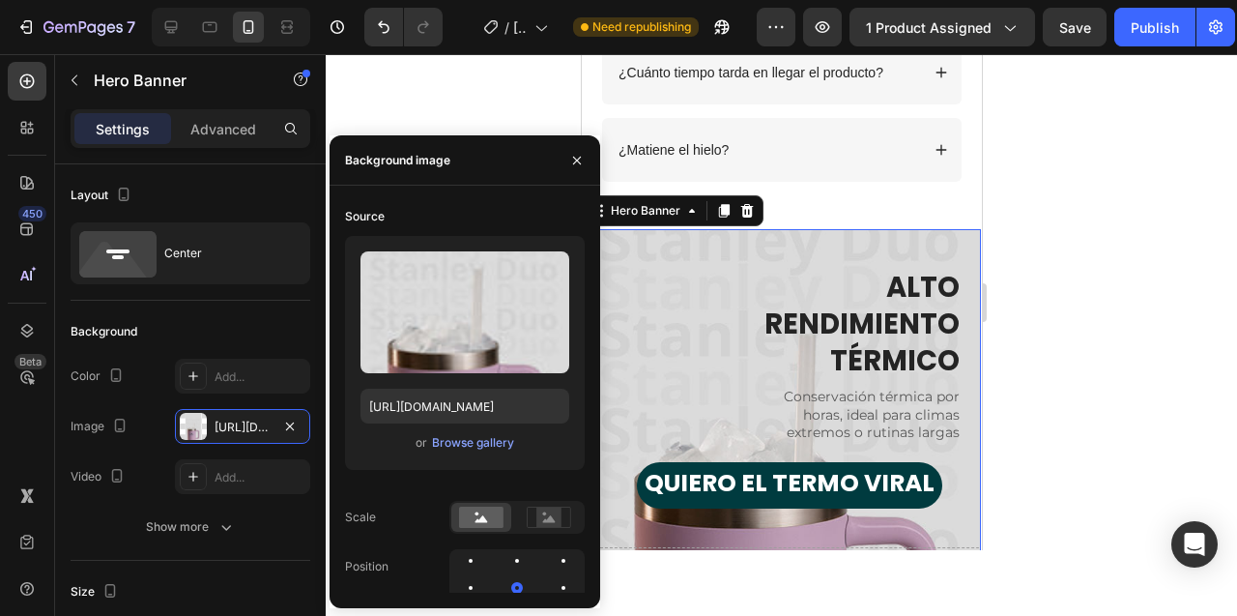
click at [1054, 329] on div at bounding box center [781, 335] width 911 height 562
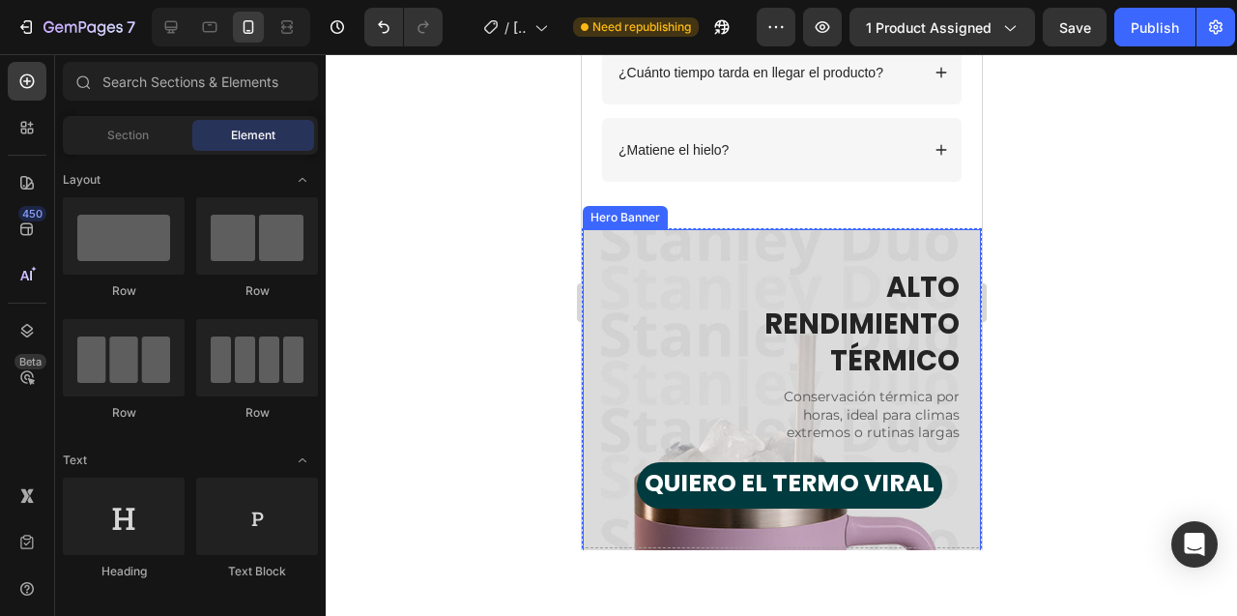
click at [688, 250] on div "ALTO RENDIMIENTO TÉRMICO Heading Conservación térmica por horas, ideal para cli…" at bounding box center [781, 388] width 398 height 318
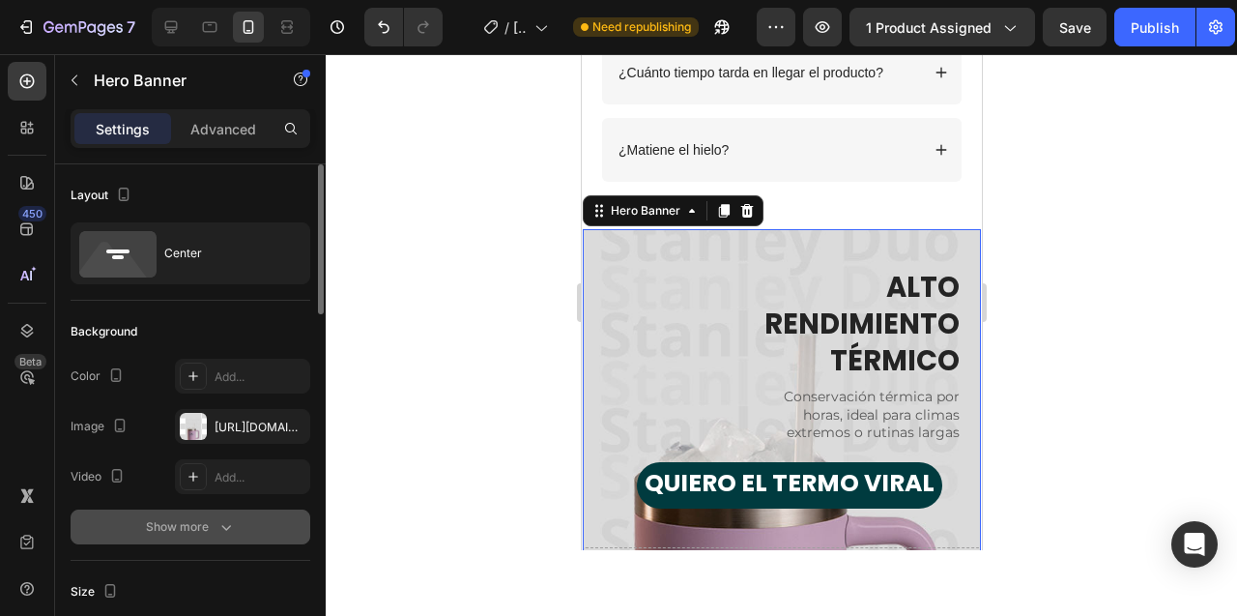
click at [184, 522] on div "Show more" at bounding box center [191, 526] width 90 height 19
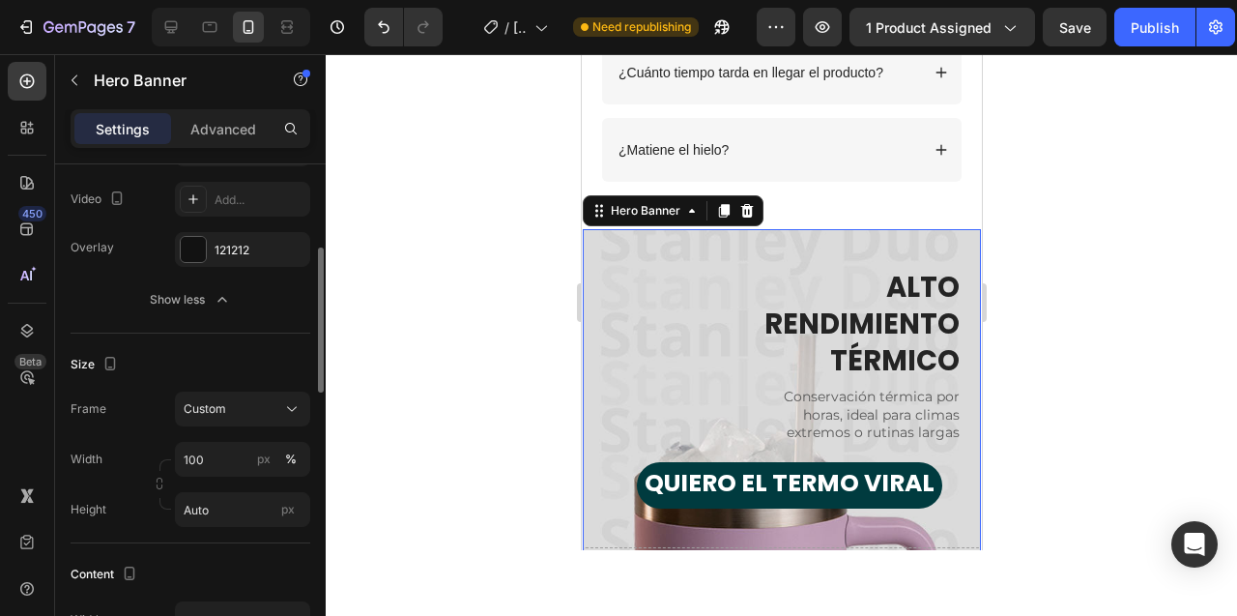
scroll to position [280, 0]
click at [227, 418] on button "Custom" at bounding box center [242, 406] width 135 height 35
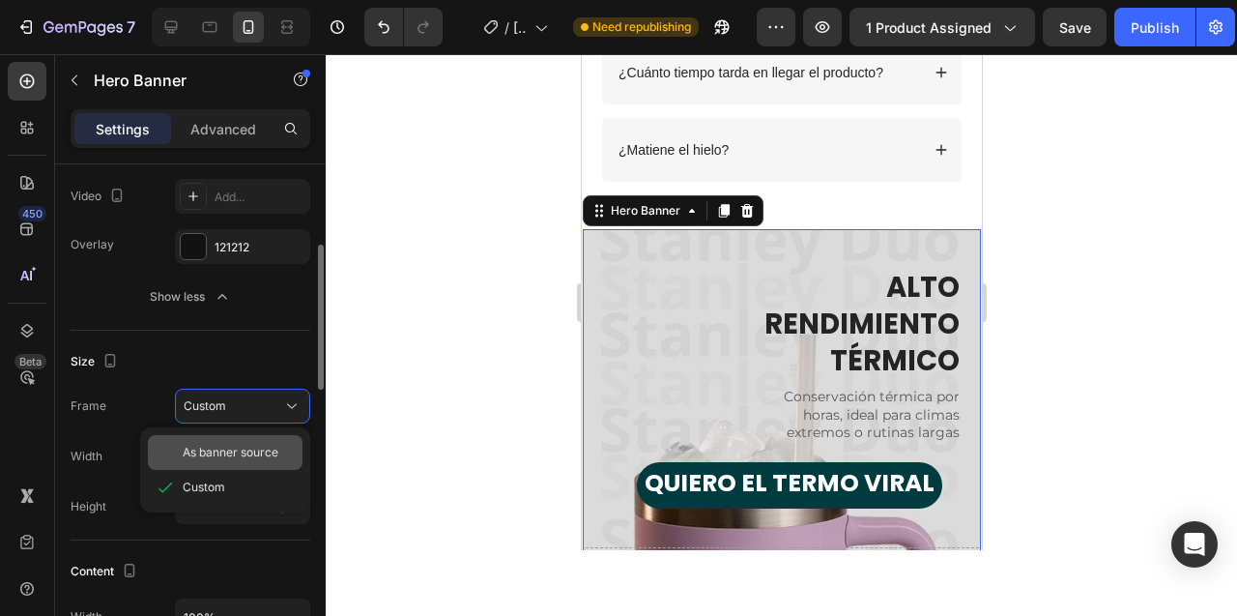
click at [225, 443] on div "As banner source" at bounding box center [225, 452] width 155 height 35
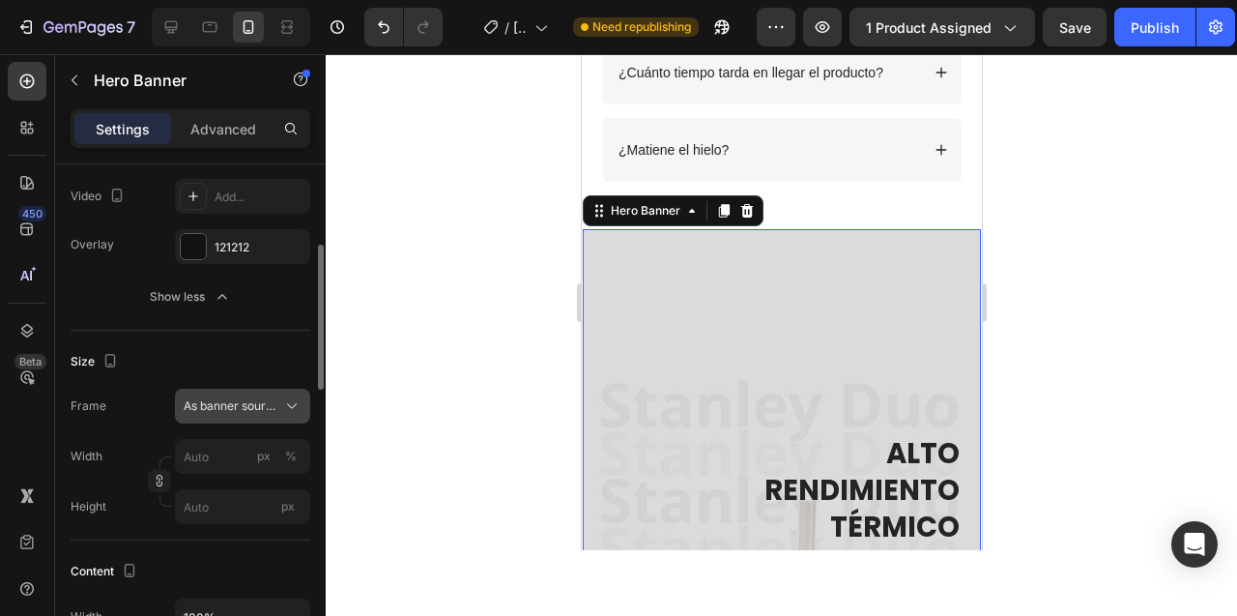
click at [245, 411] on span "As banner source" at bounding box center [231, 405] width 95 height 17
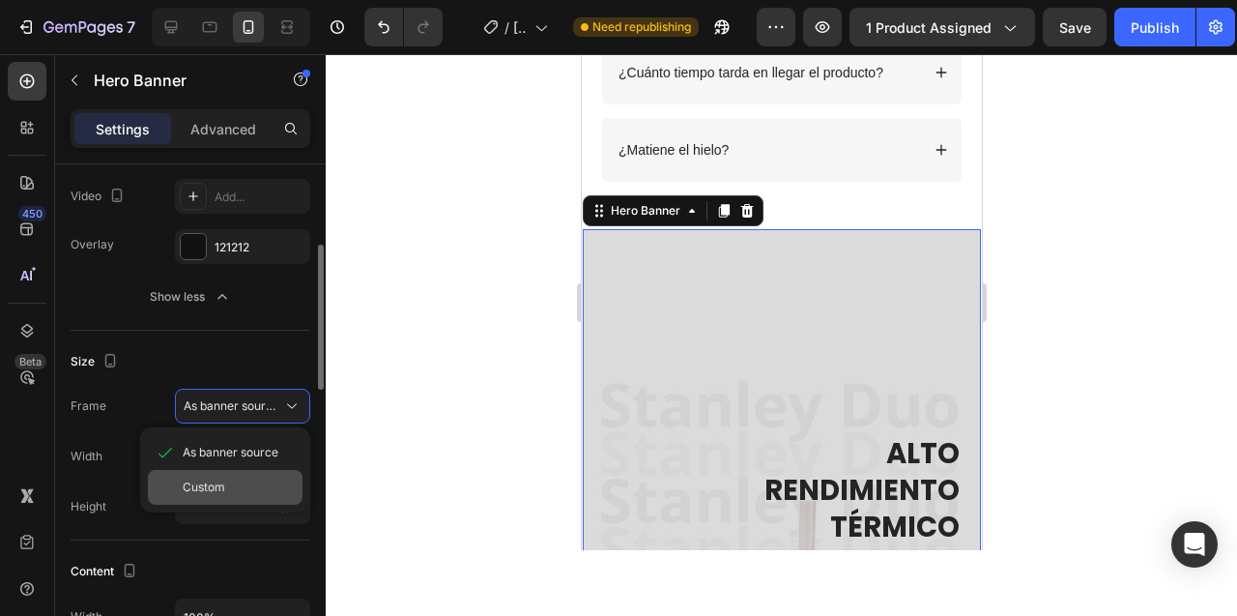
click at [232, 476] on div "Custom" at bounding box center [225, 487] width 155 height 35
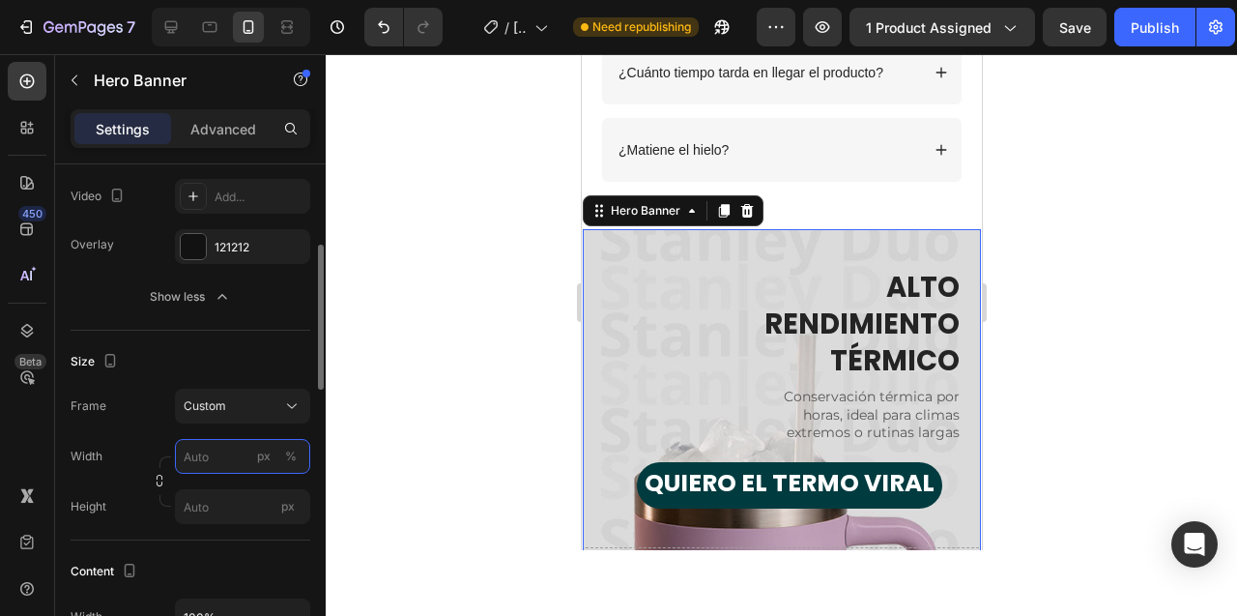
click at [225, 453] on input "px %" at bounding box center [242, 456] width 135 height 35
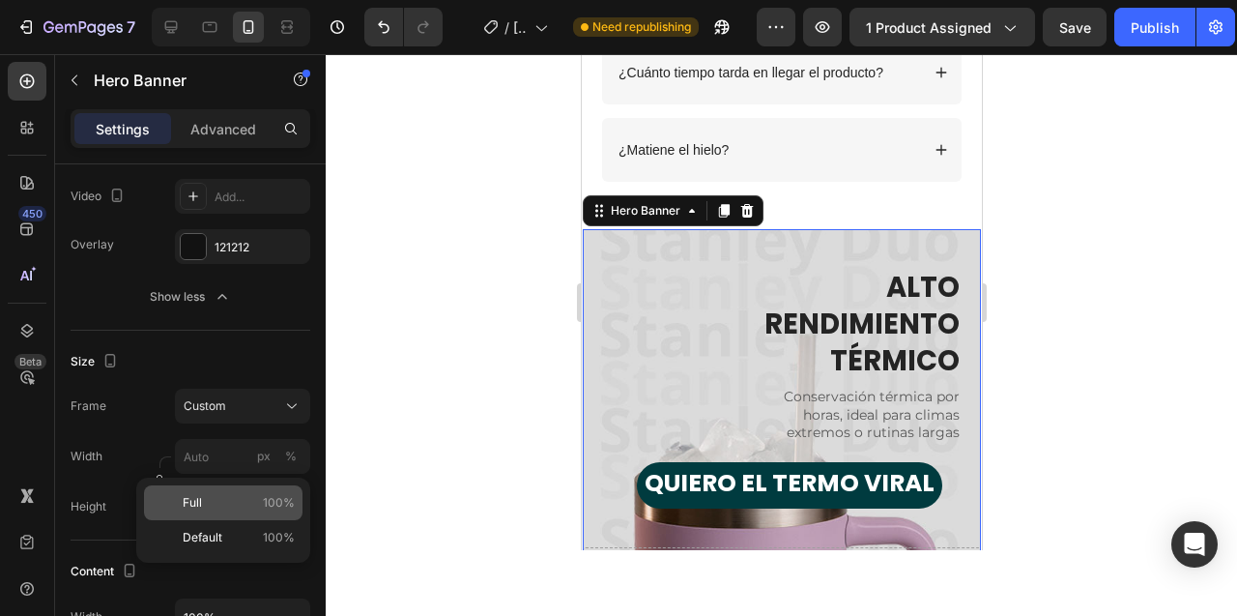
click at [222, 504] on p "Full 100%" at bounding box center [239, 502] width 112 height 17
type input "100"
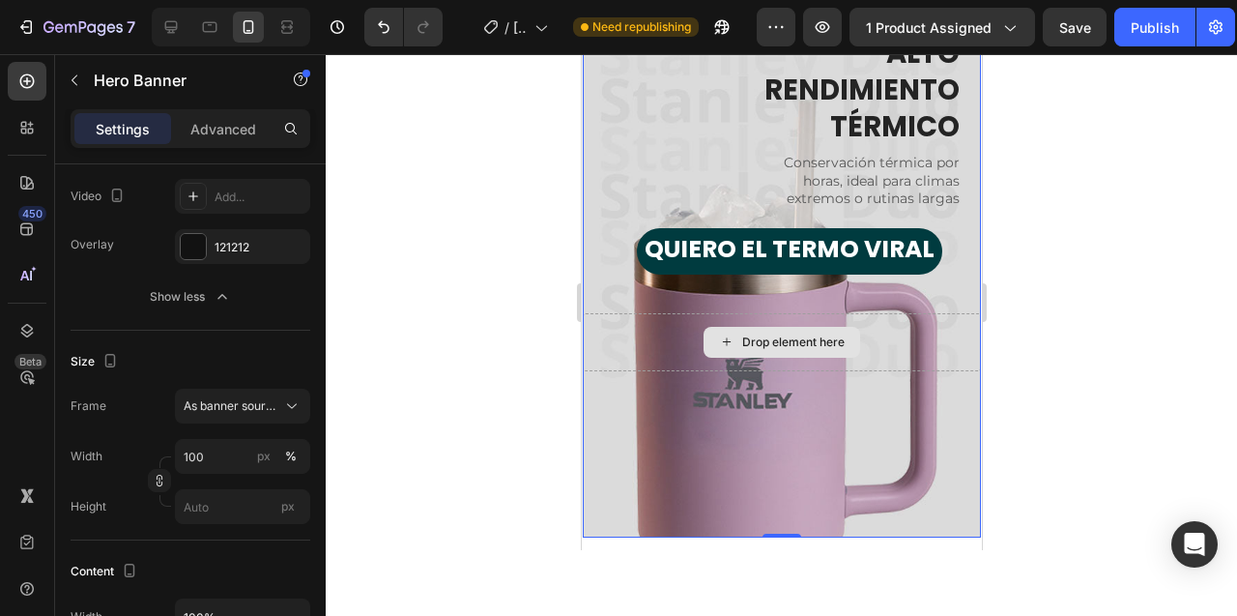
scroll to position [5351, 0]
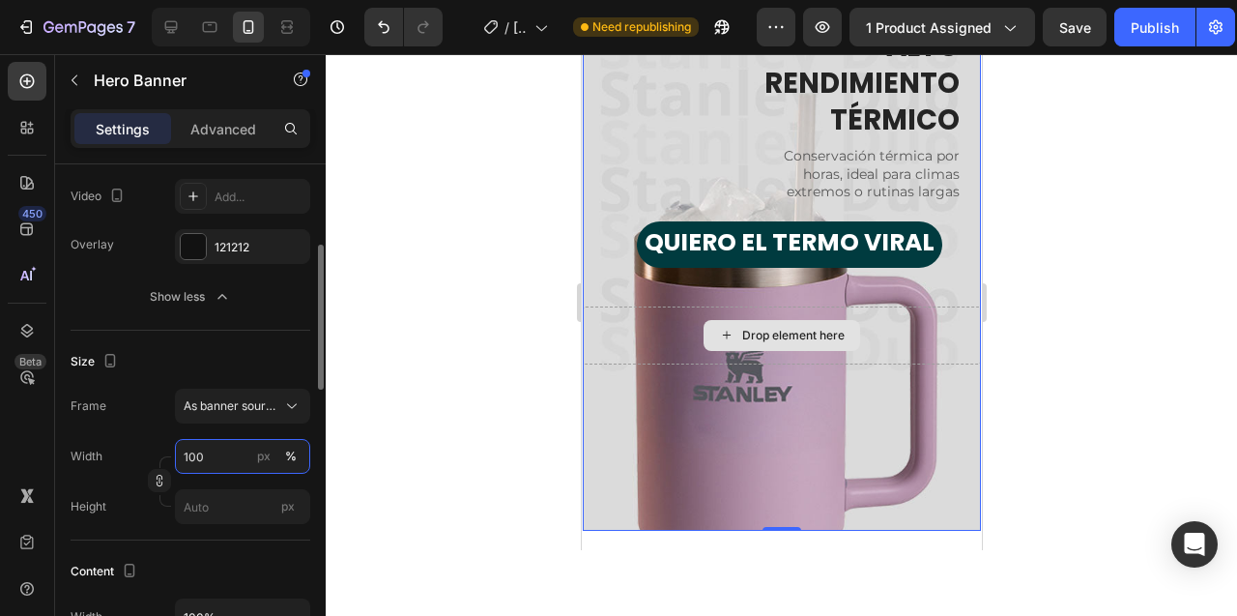
click at [235, 460] on input "100" at bounding box center [242, 456] width 135 height 35
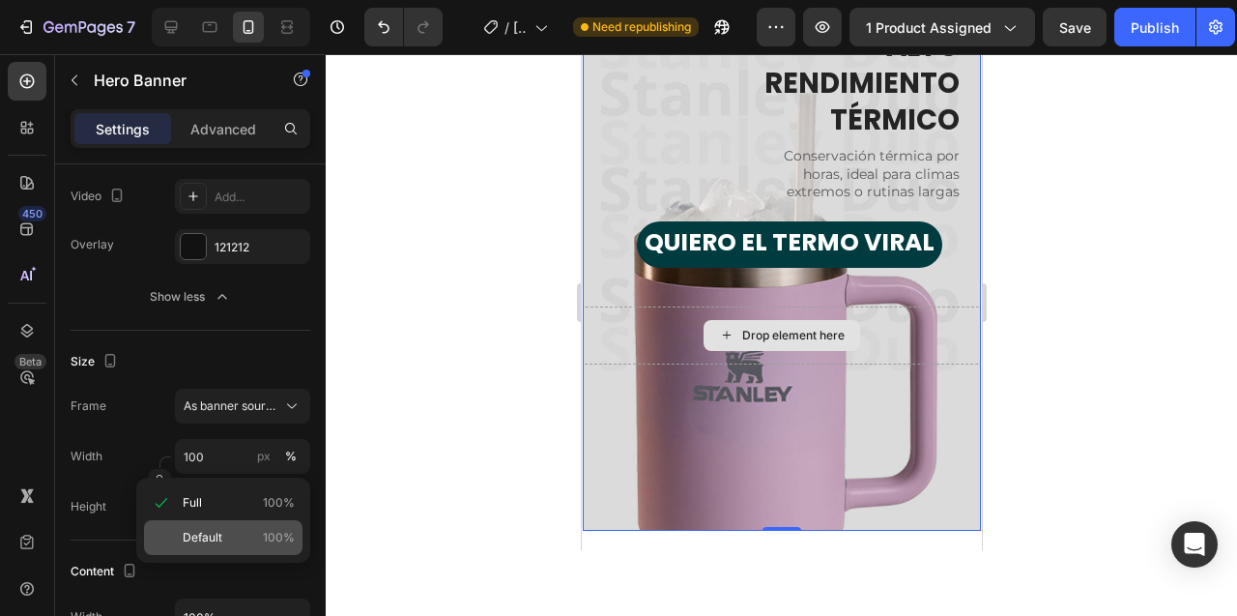
click at [230, 538] on p "Default 100%" at bounding box center [239, 537] width 112 height 17
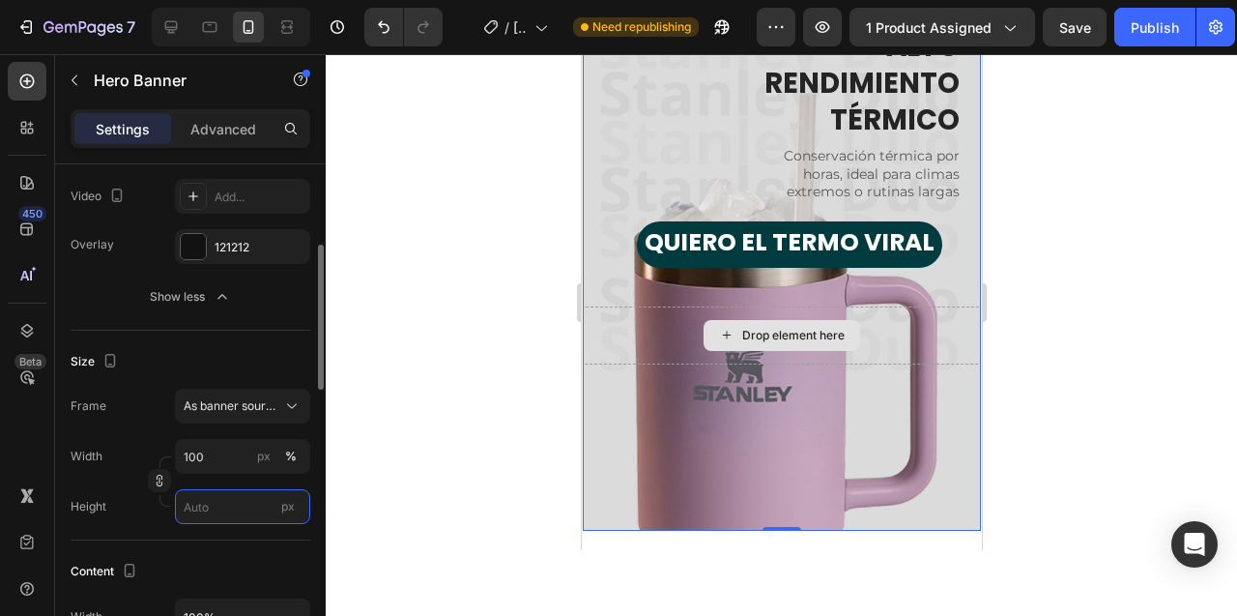
click at [236, 505] on input "px" at bounding box center [242, 506] width 135 height 35
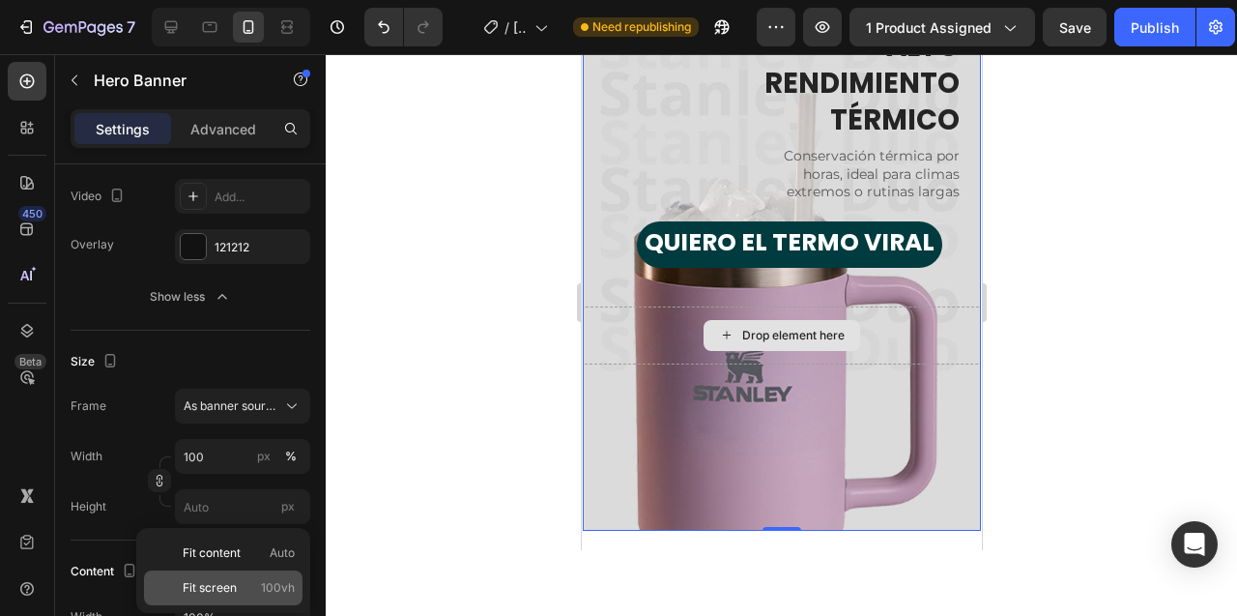
click at [225, 587] on span "Fit screen" at bounding box center [210, 587] width 54 height 17
type input "100 vh"
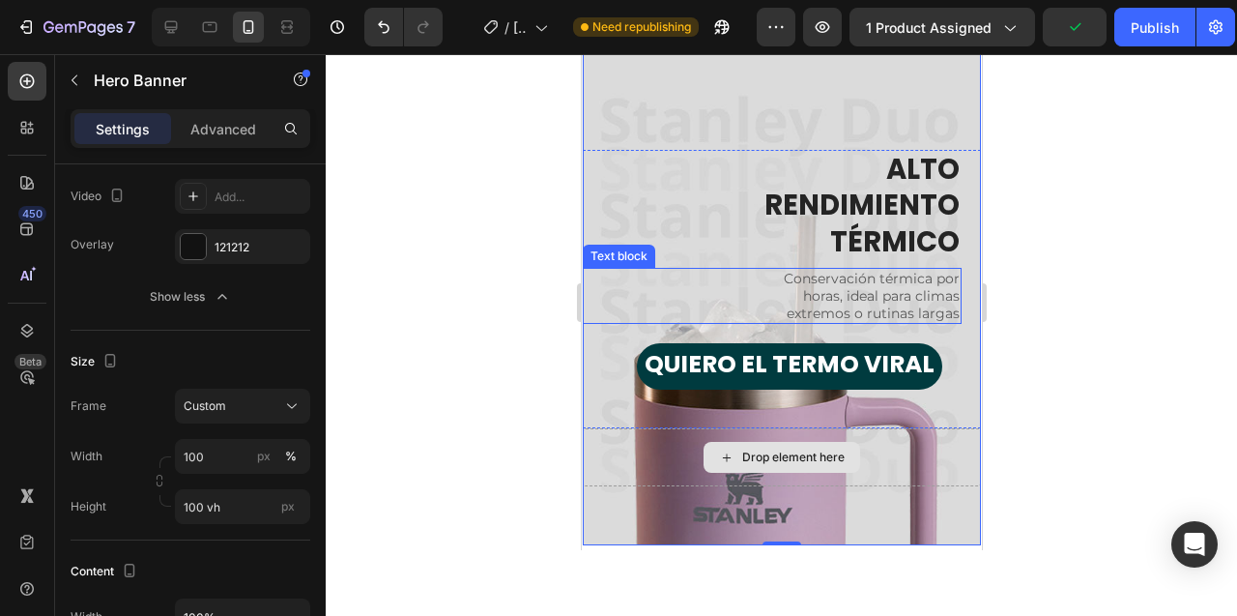
scroll to position [5067, 0]
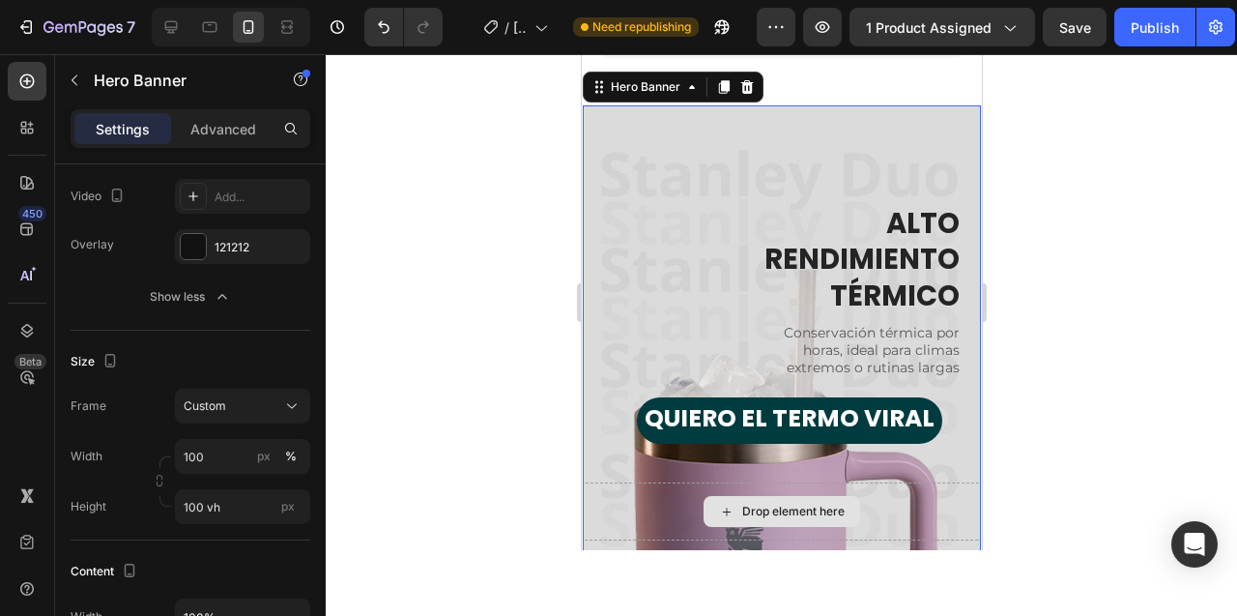
click at [854, 122] on div "Overlay" at bounding box center [781, 352] width 398 height 494
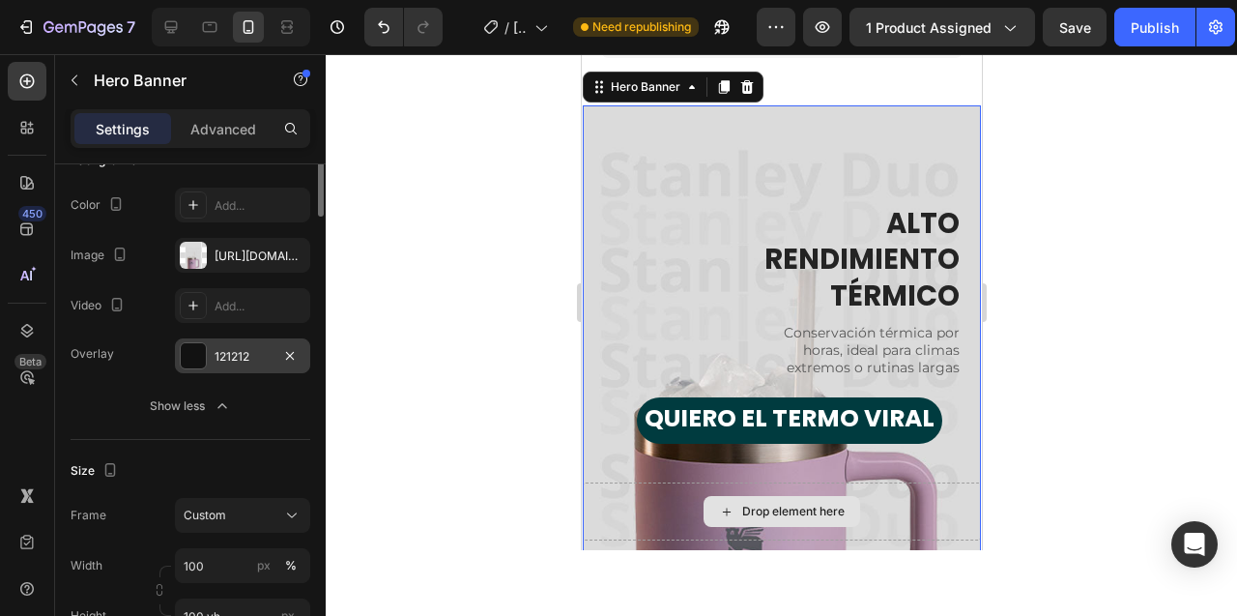
scroll to position [0, 0]
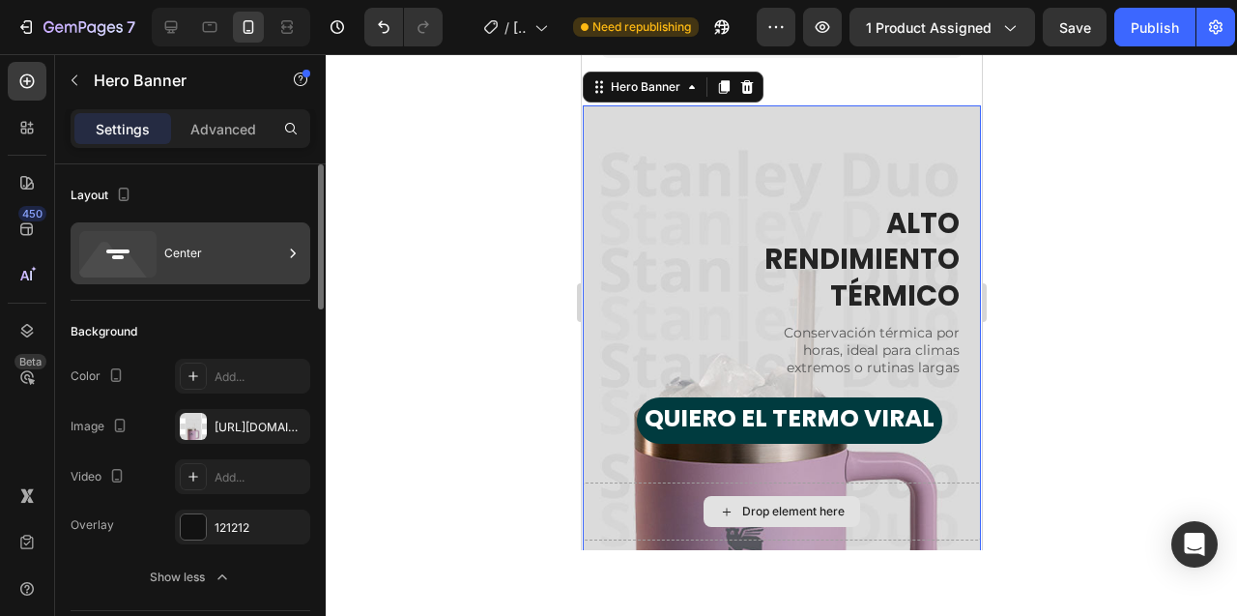
click at [247, 243] on div "Center" at bounding box center [223, 253] width 118 height 44
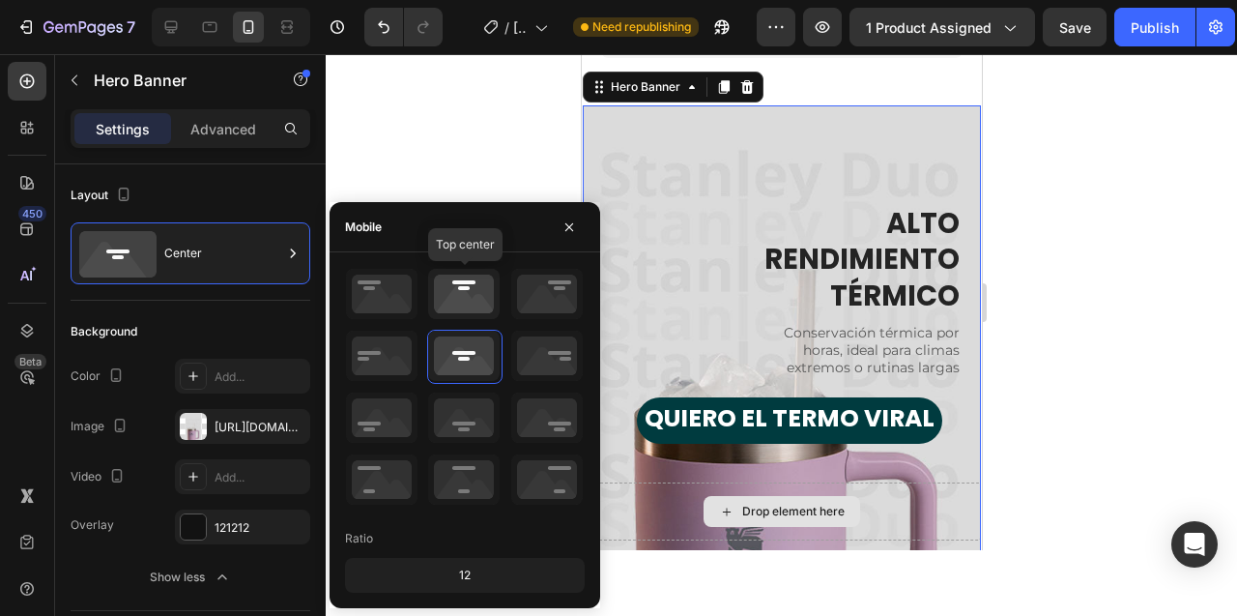
click at [461, 289] on icon at bounding box center [464, 294] width 72 height 50
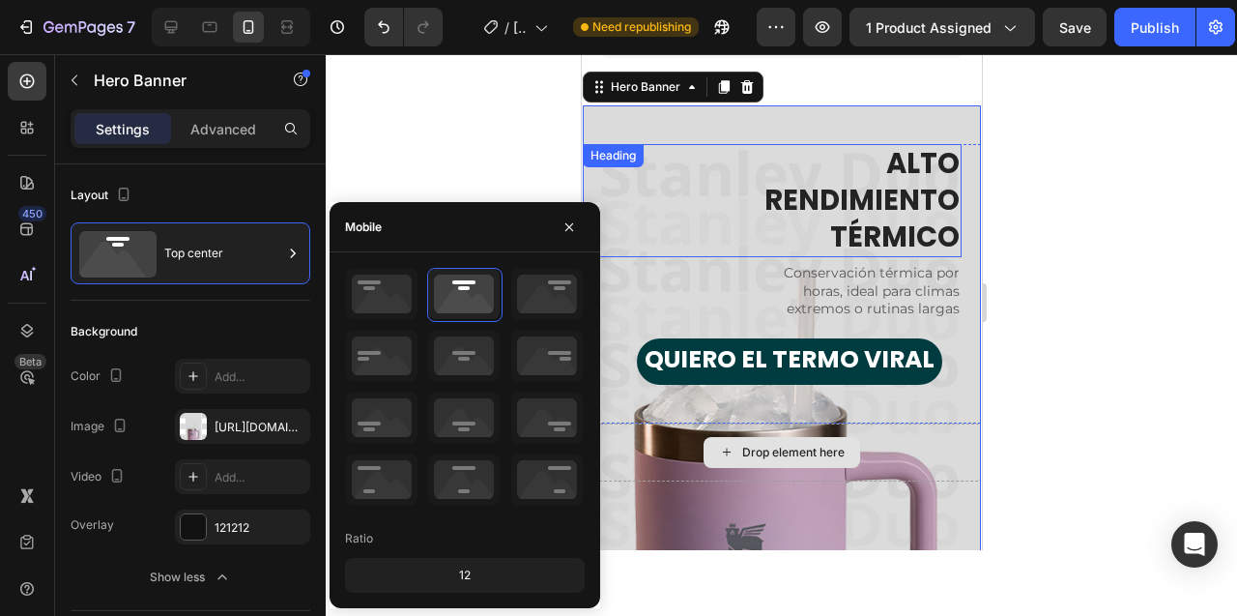
click at [871, 183] on h2 "ALTO RENDIMIENTO TÉRMICO" at bounding box center [771, 200] width 379 height 113
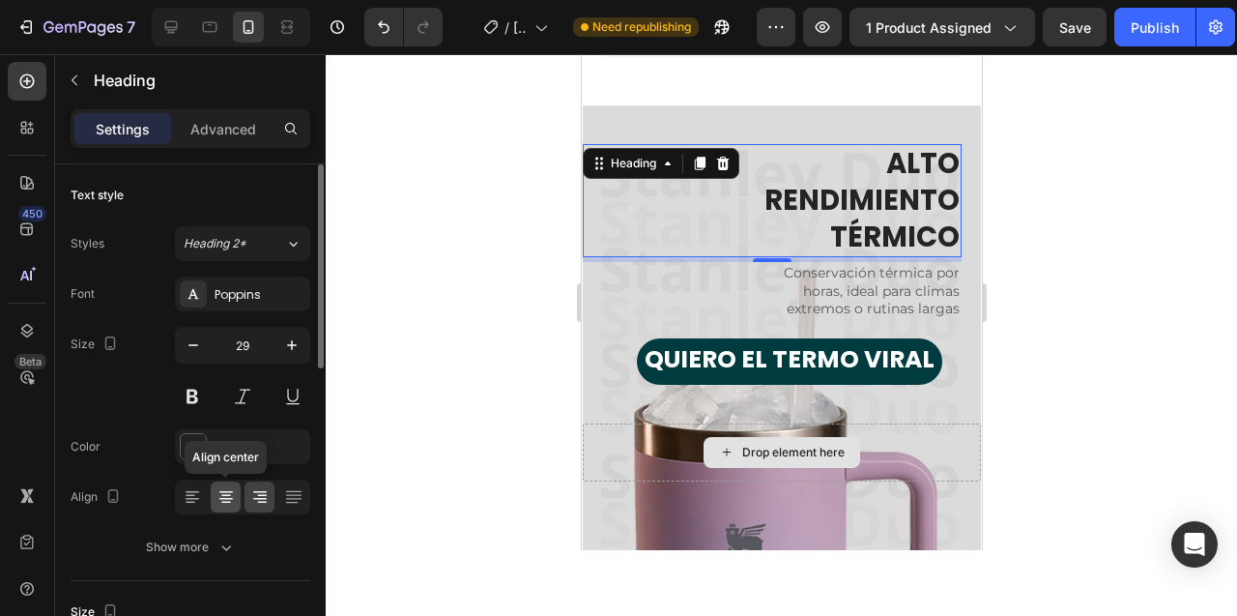
click at [225, 497] on icon at bounding box center [225, 496] width 19 height 19
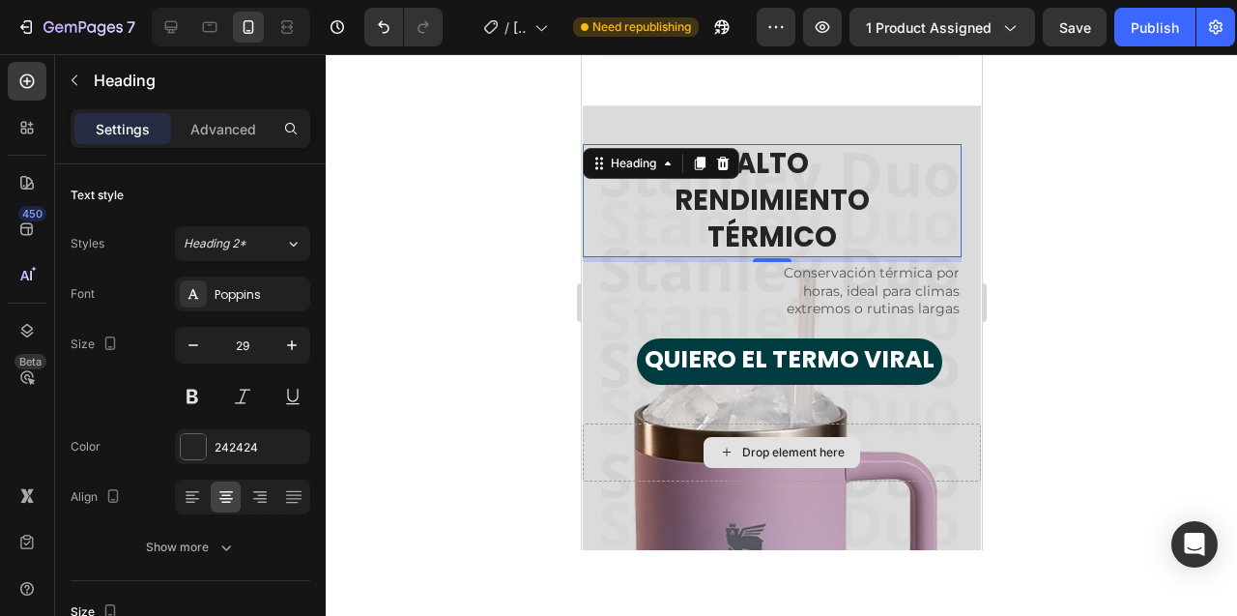
click at [508, 243] on div at bounding box center [781, 335] width 911 height 562
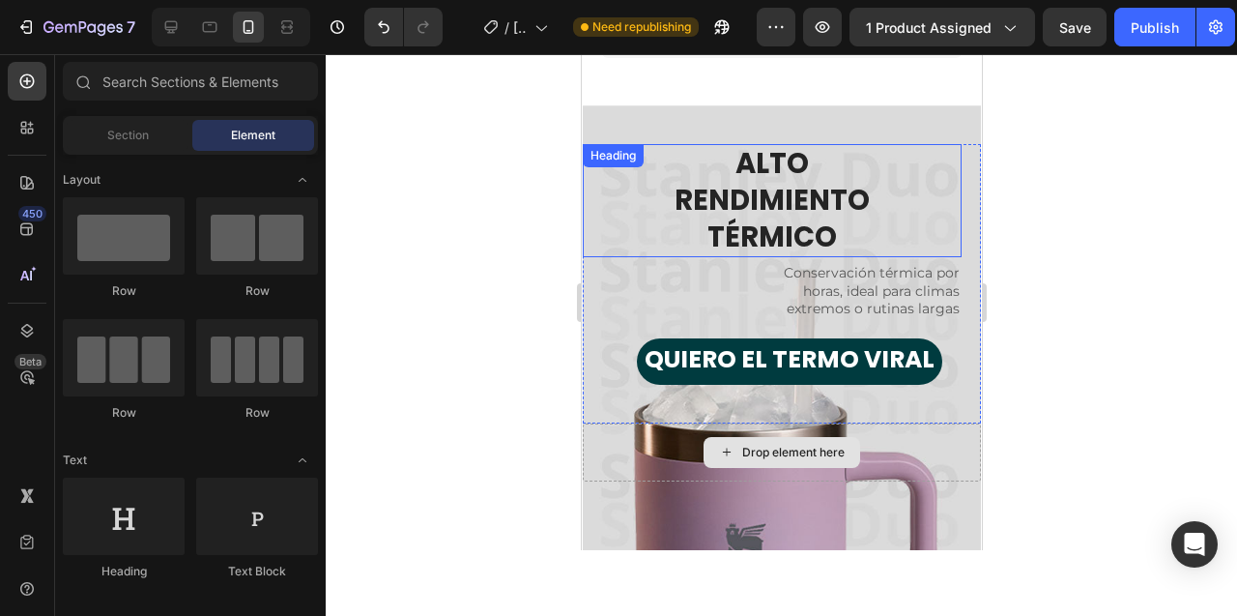
click at [692, 199] on h2 "ALTO RENDIMIENTO TÉRMICO" at bounding box center [771, 200] width 379 height 113
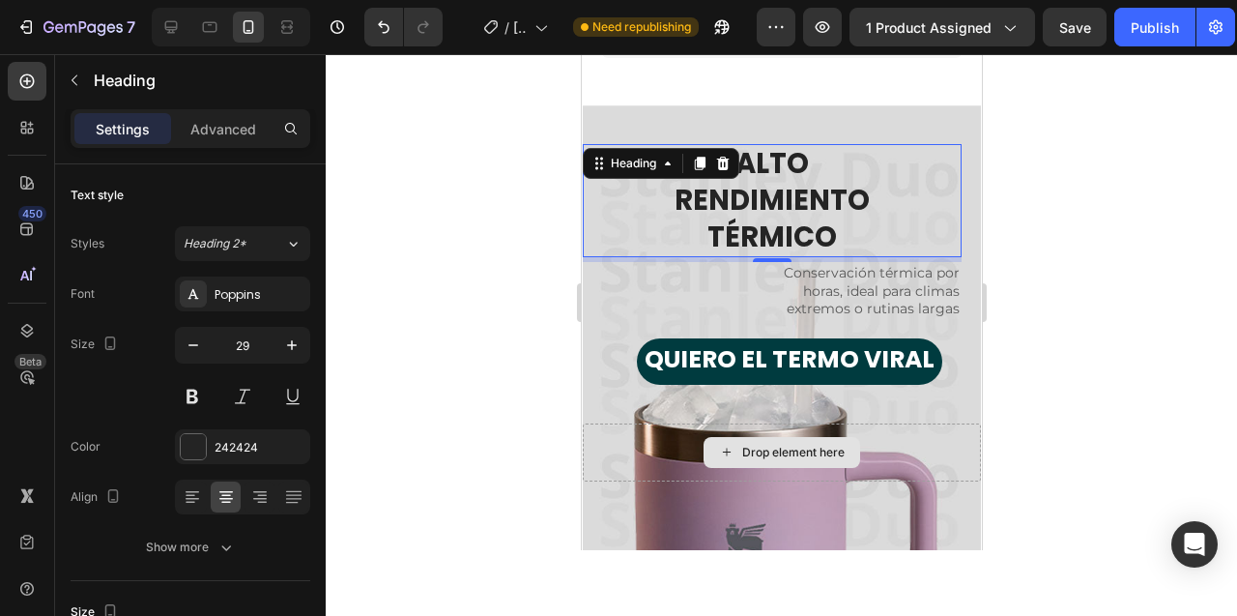
click at [677, 204] on h2 "ALTO RENDIMIENTO TÉRMICO" at bounding box center [771, 200] width 379 height 113
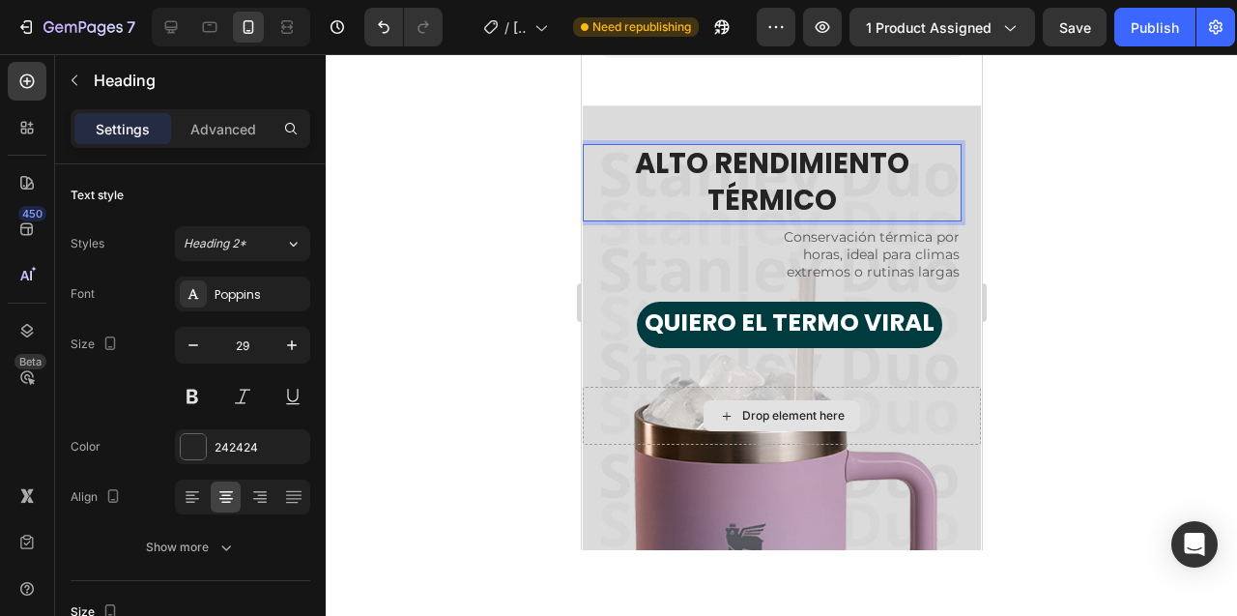
click at [712, 201] on p "ALTO RENDIMIENTO TÉRMICO" at bounding box center [771, 182] width 375 height 72
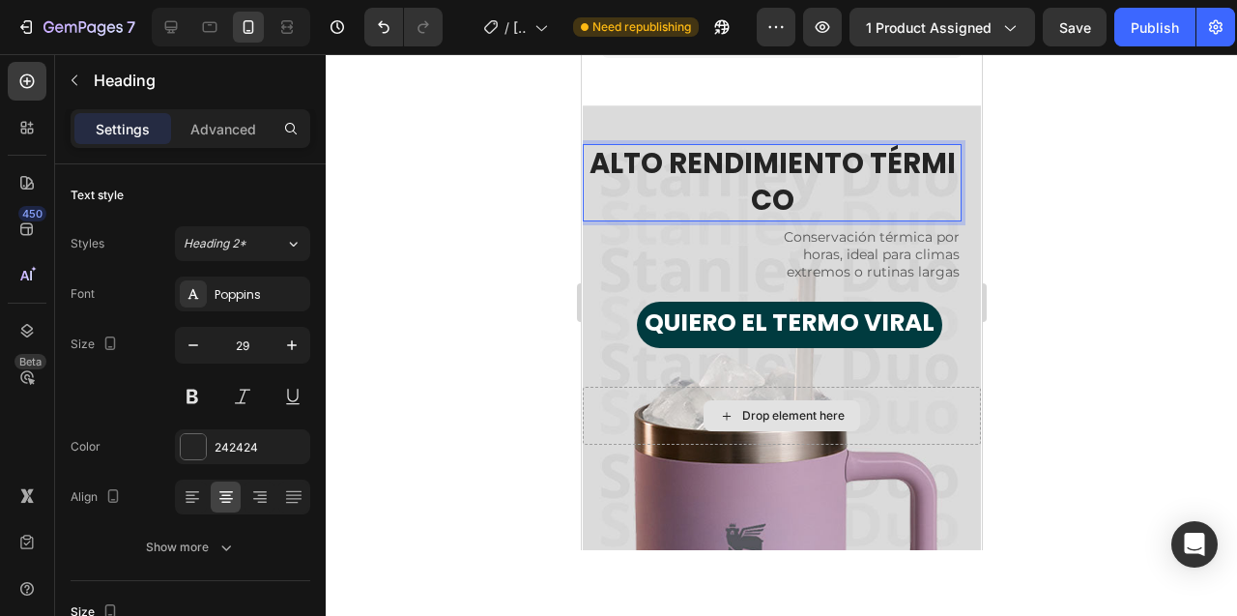
click at [500, 202] on div at bounding box center [781, 335] width 911 height 562
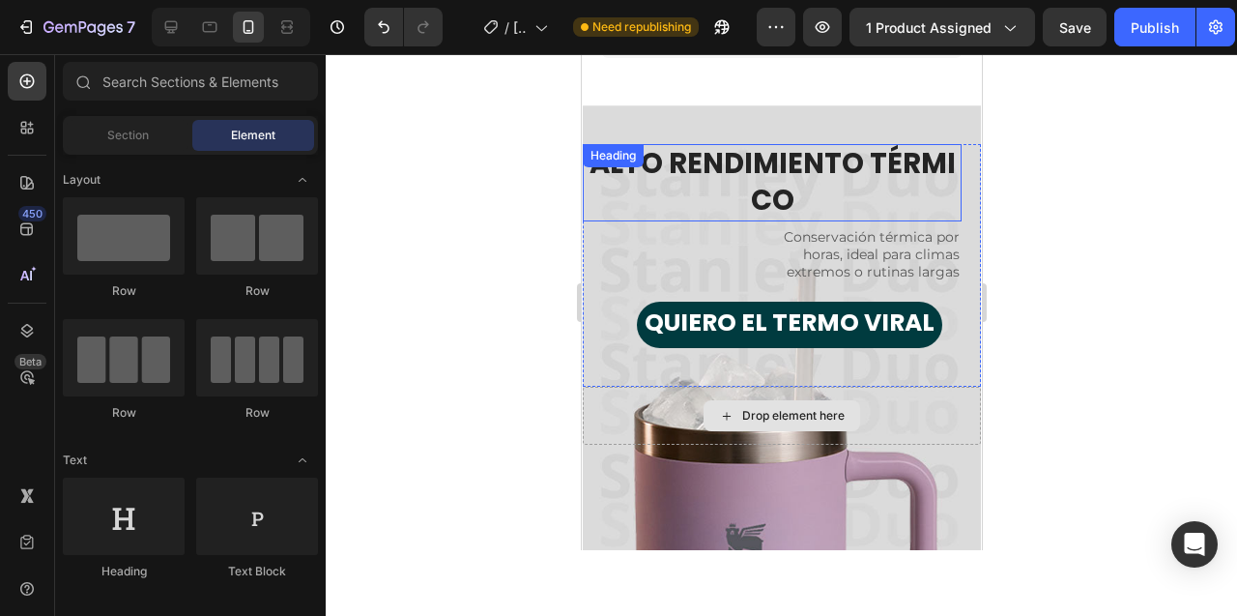
click at [708, 174] on p "ALTO RENDIMIENTO TÉRMICO" at bounding box center [771, 182] width 375 height 72
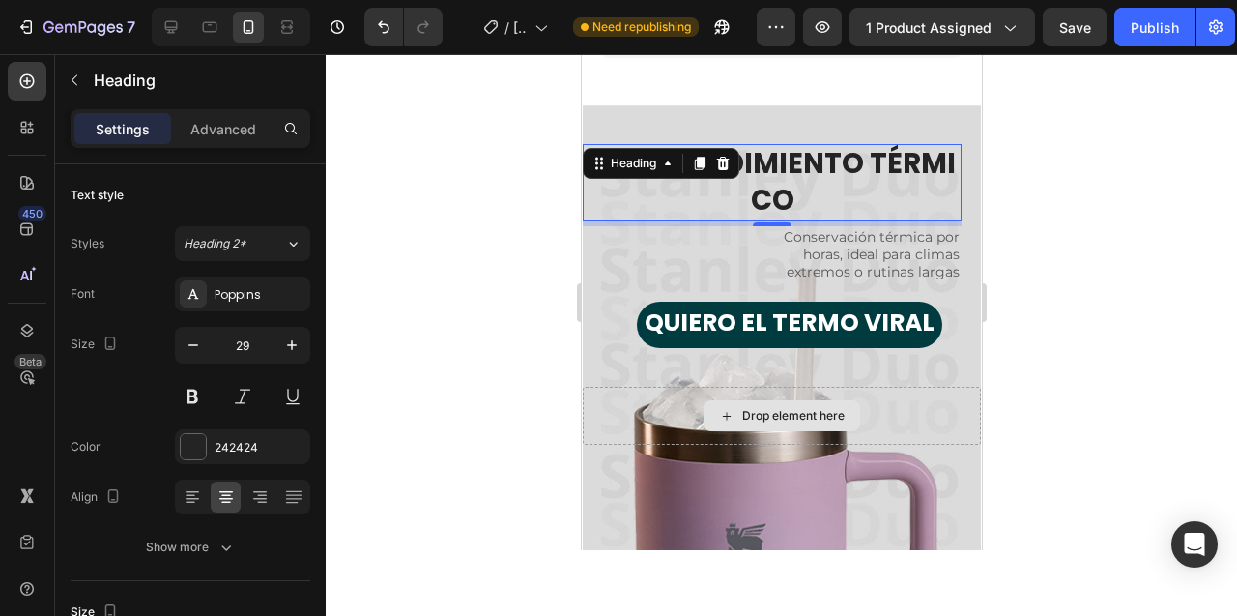
click at [456, 233] on div at bounding box center [781, 335] width 911 height 562
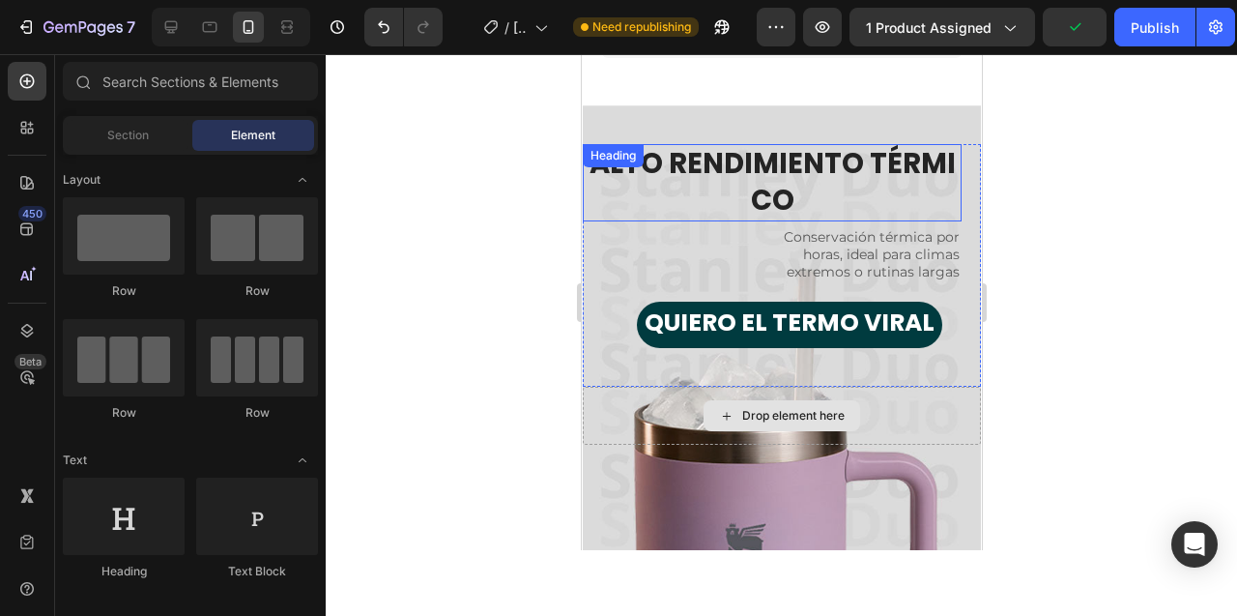
click at [690, 171] on p "ALTO RENDIMIENTO TÉRMICO" at bounding box center [771, 182] width 375 height 72
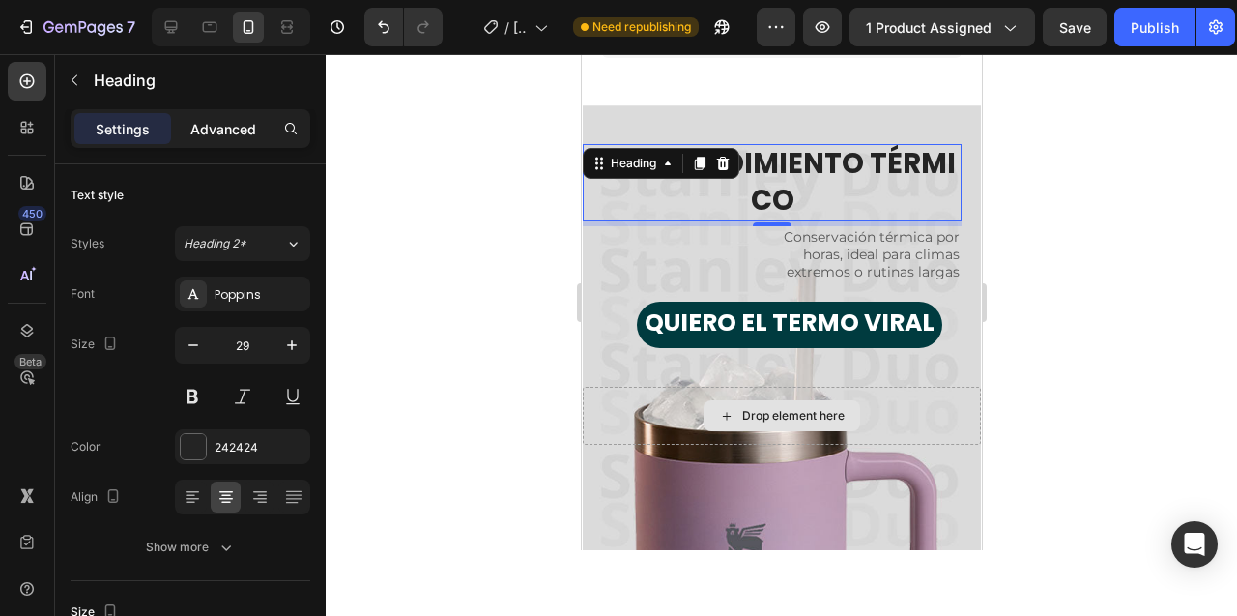
click at [228, 127] on p "Advanced" at bounding box center [223, 129] width 66 height 20
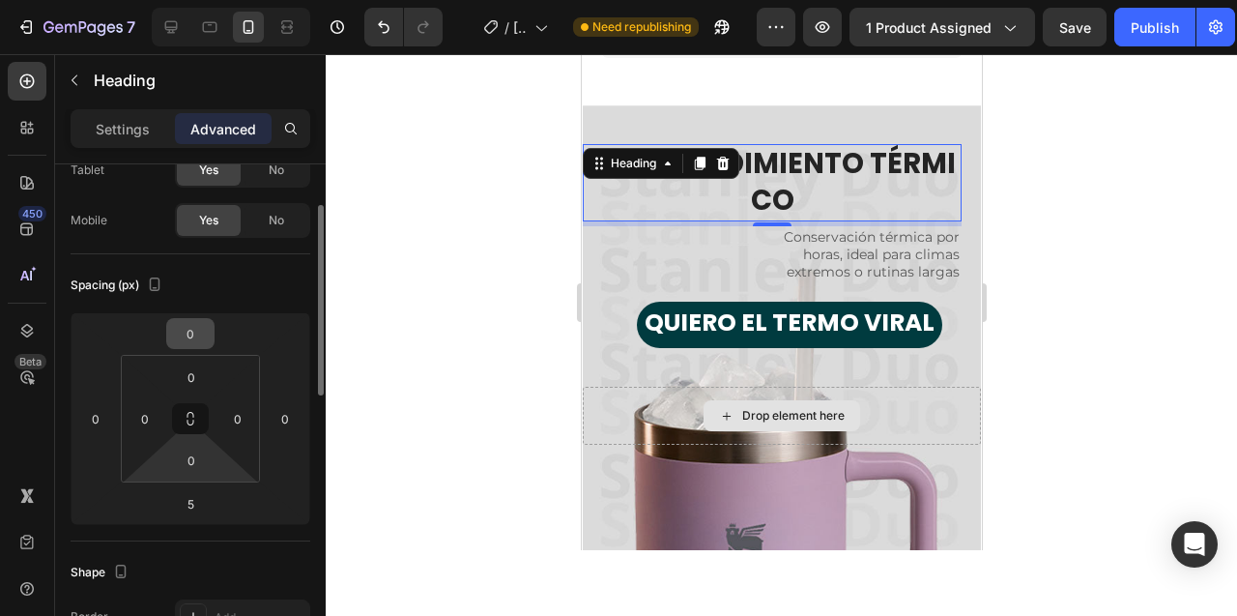
scroll to position [117, 0]
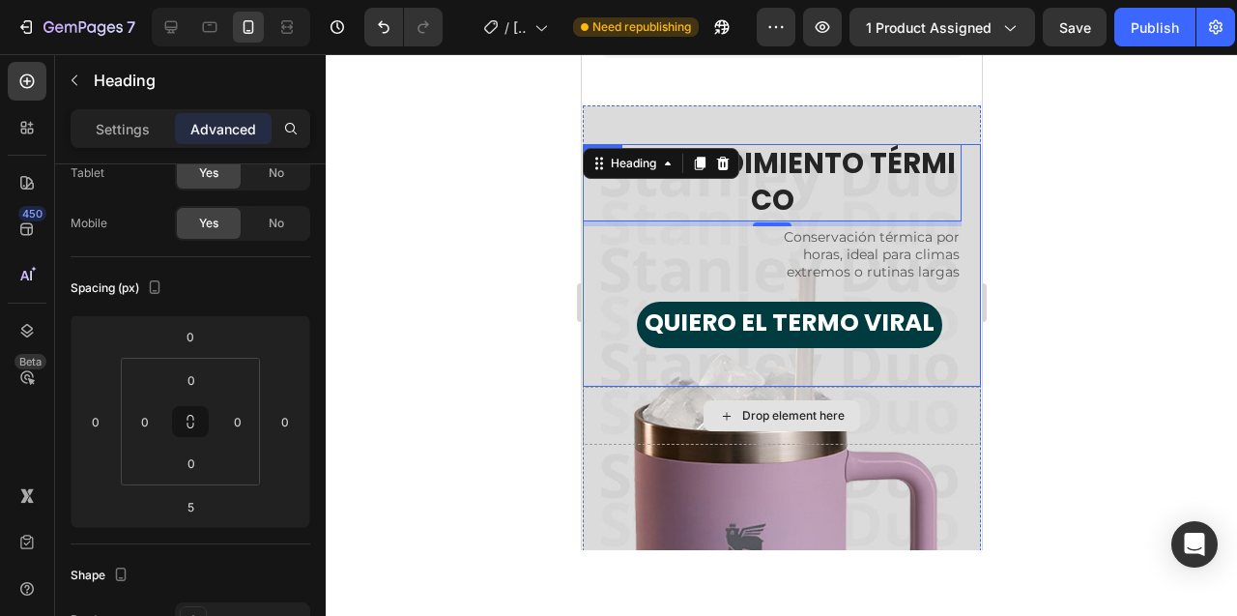
click at [969, 198] on div "ALTO RENDIMIENTO TÉRMICO Heading 5 Conservación térmica por horas, ideal para c…" at bounding box center [781, 265] width 398 height 243
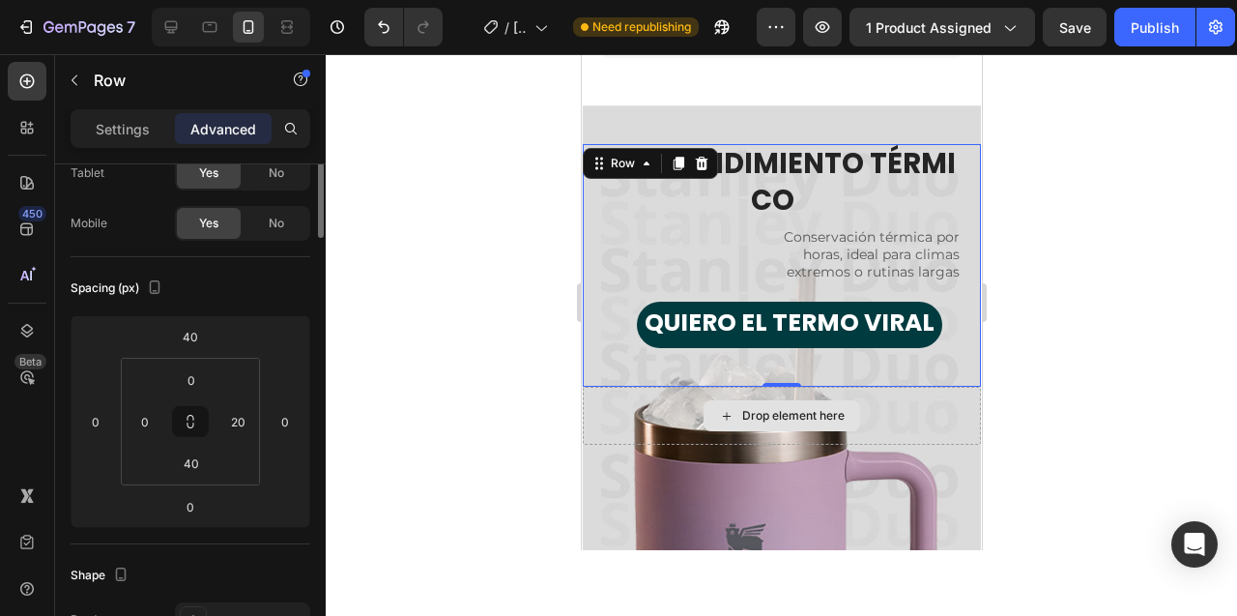
scroll to position [0, 0]
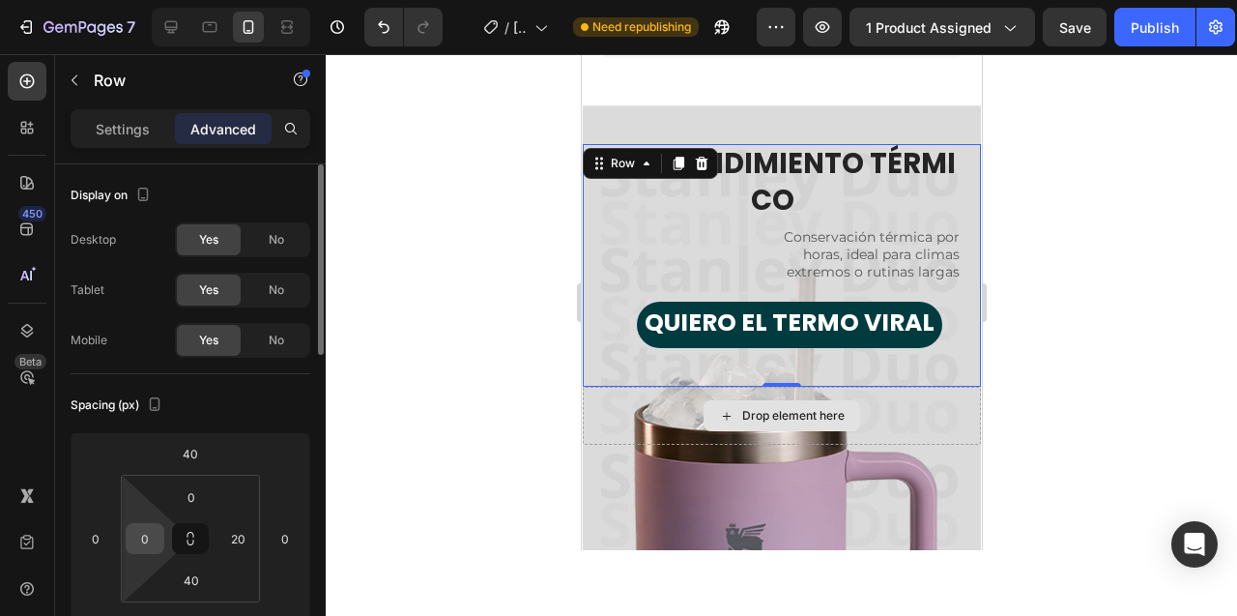
click at [145, 542] on input "0" at bounding box center [144, 538] width 29 height 29
type input "20"
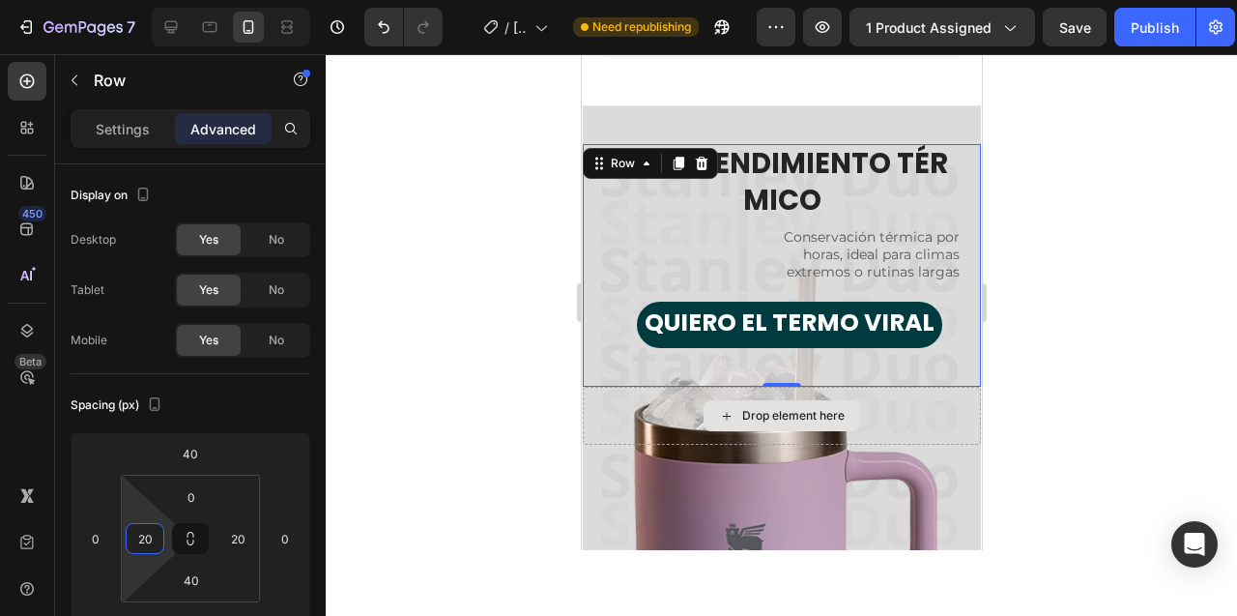
click at [406, 367] on div at bounding box center [781, 335] width 911 height 562
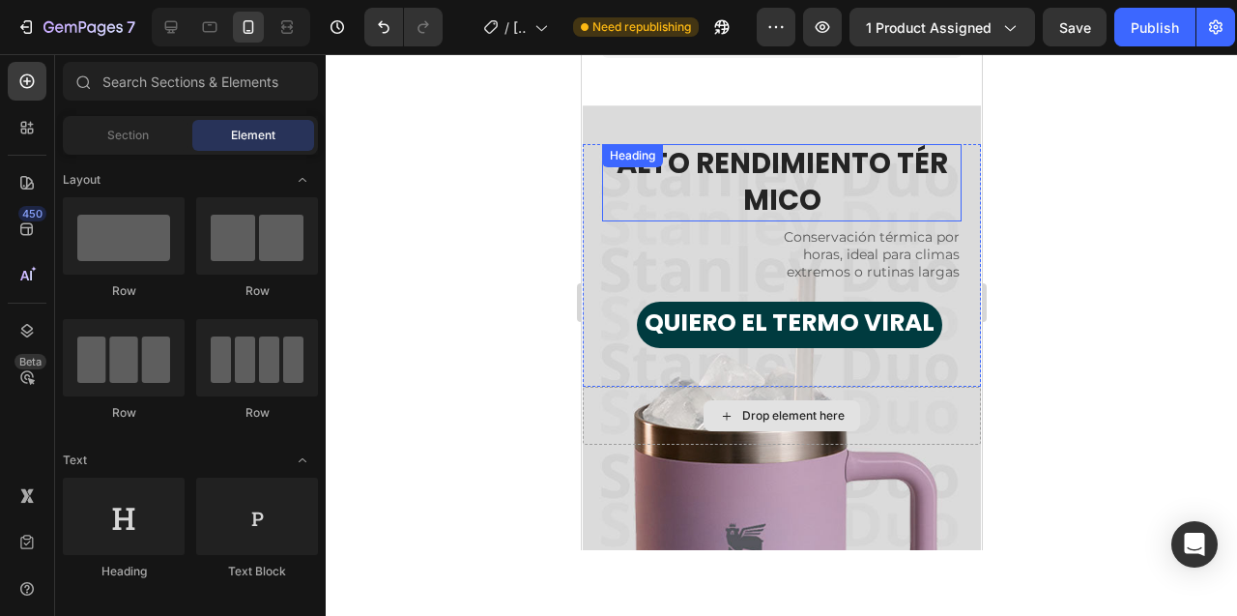
click at [769, 158] on p "ALTO RENDIMIENTO TÉRMICO" at bounding box center [781, 182] width 356 height 72
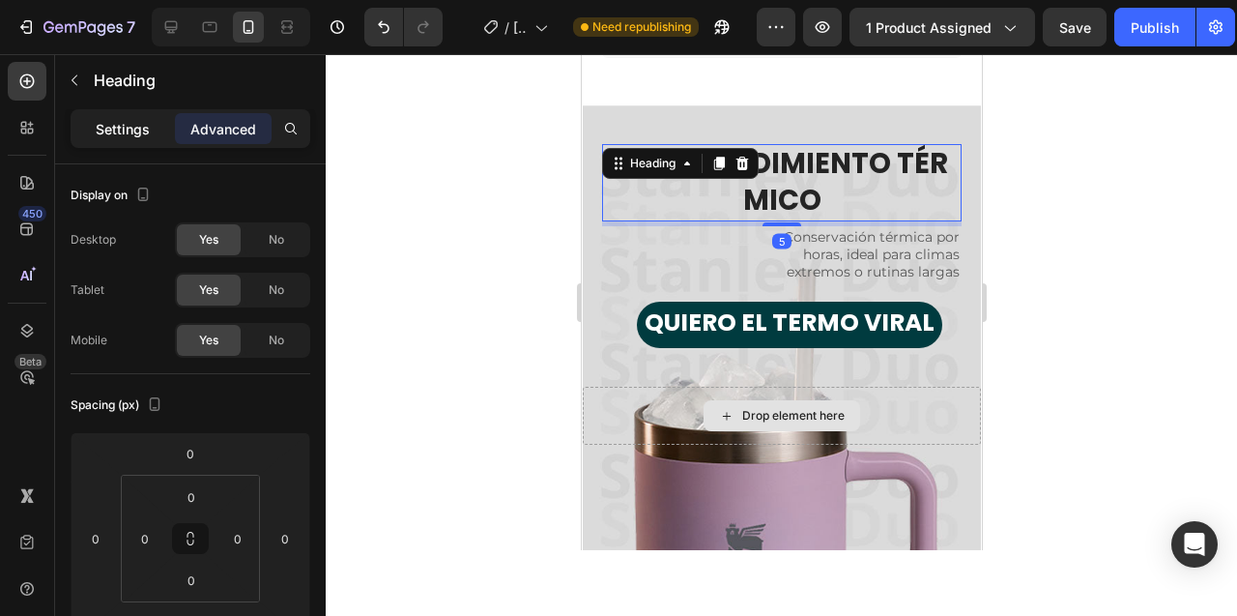
click at [115, 130] on p "Settings" at bounding box center [123, 129] width 54 height 20
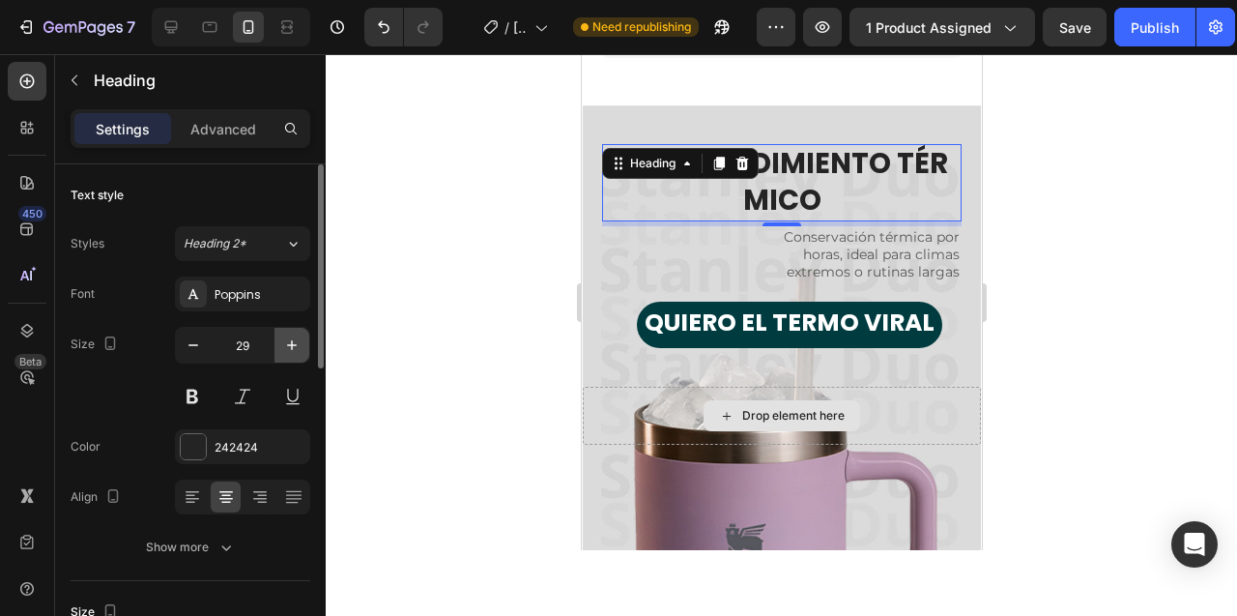
click at [295, 348] on icon "button" at bounding box center [291, 344] width 19 height 19
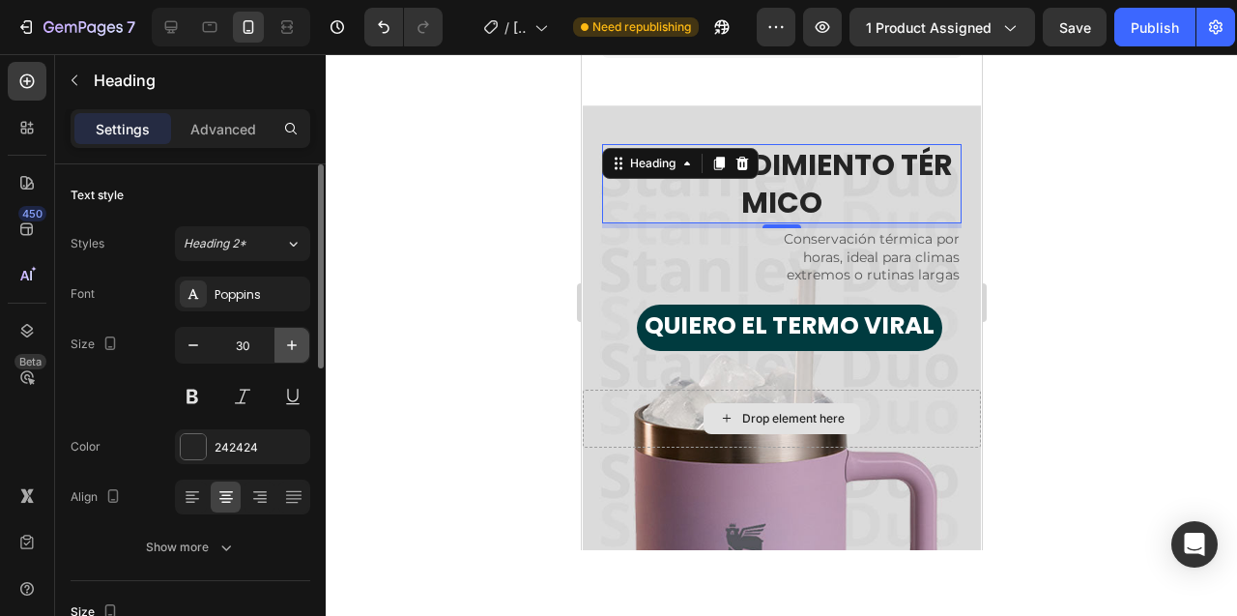
click at [295, 348] on icon "button" at bounding box center [291, 344] width 19 height 19
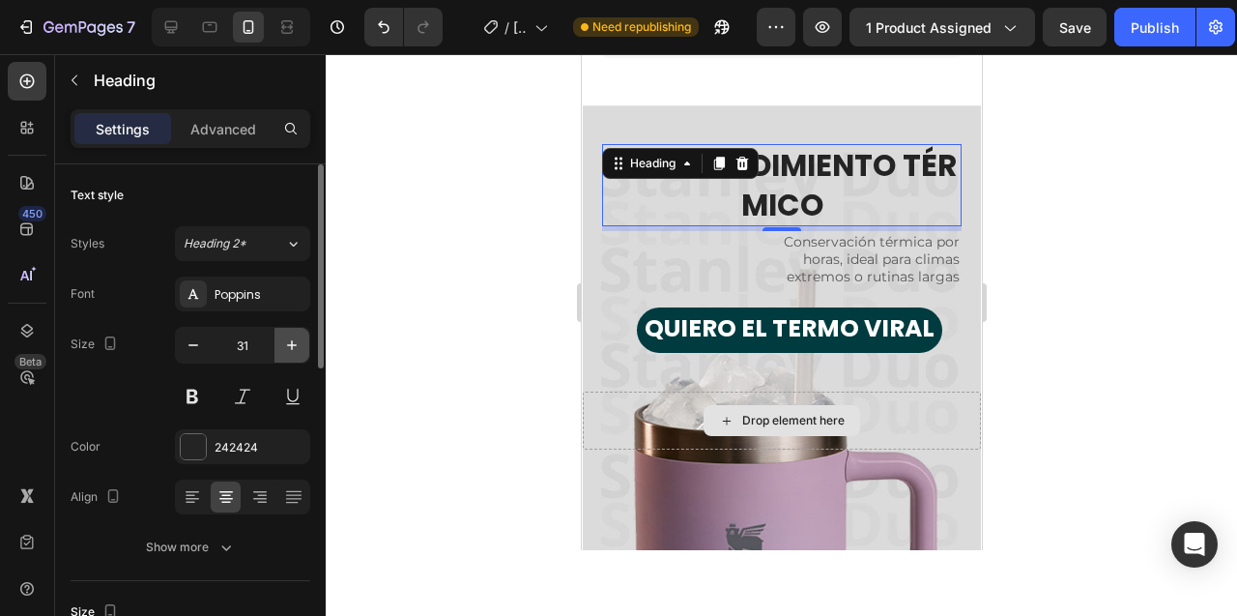
click at [295, 348] on icon "button" at bounding box center [291, 344] width 19 height 19
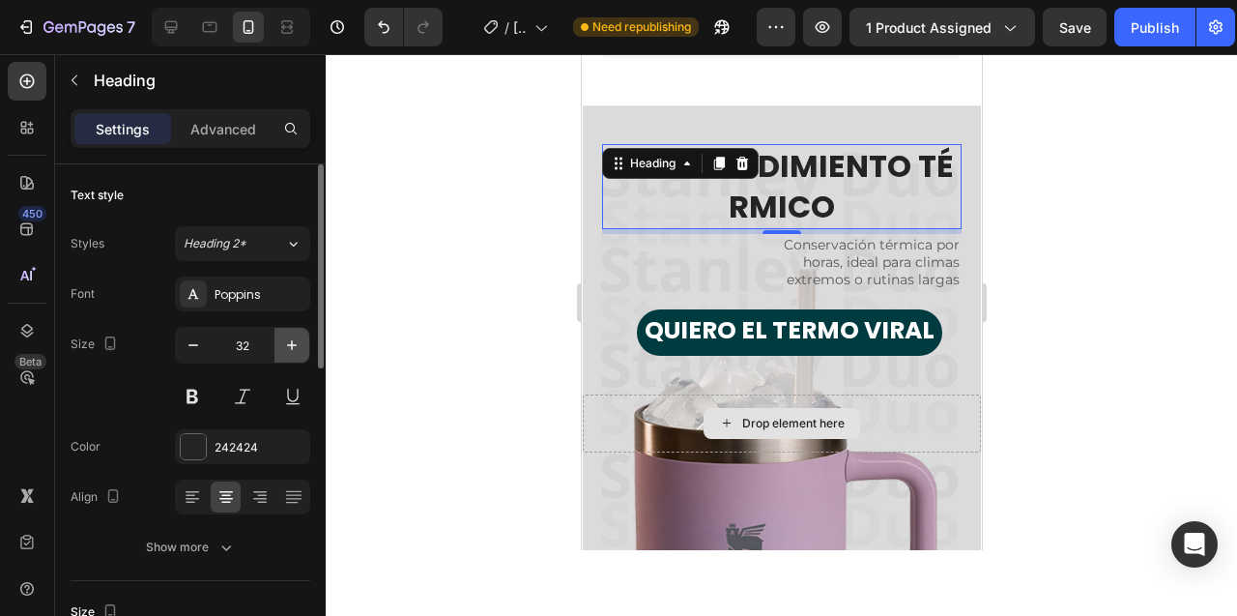
click at [295, 348] on icon "button" at bounding box center [291, 344] width 19 height 19
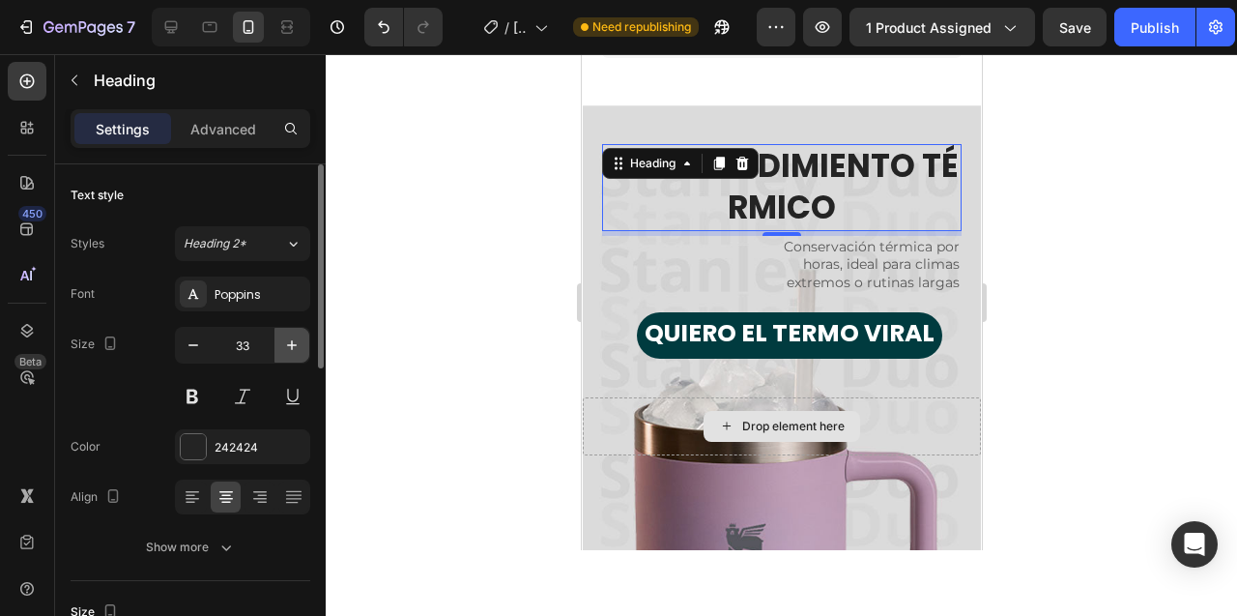
click at [295, 348] on icon "button" at bounding box center [291, 344] width 19 height 19
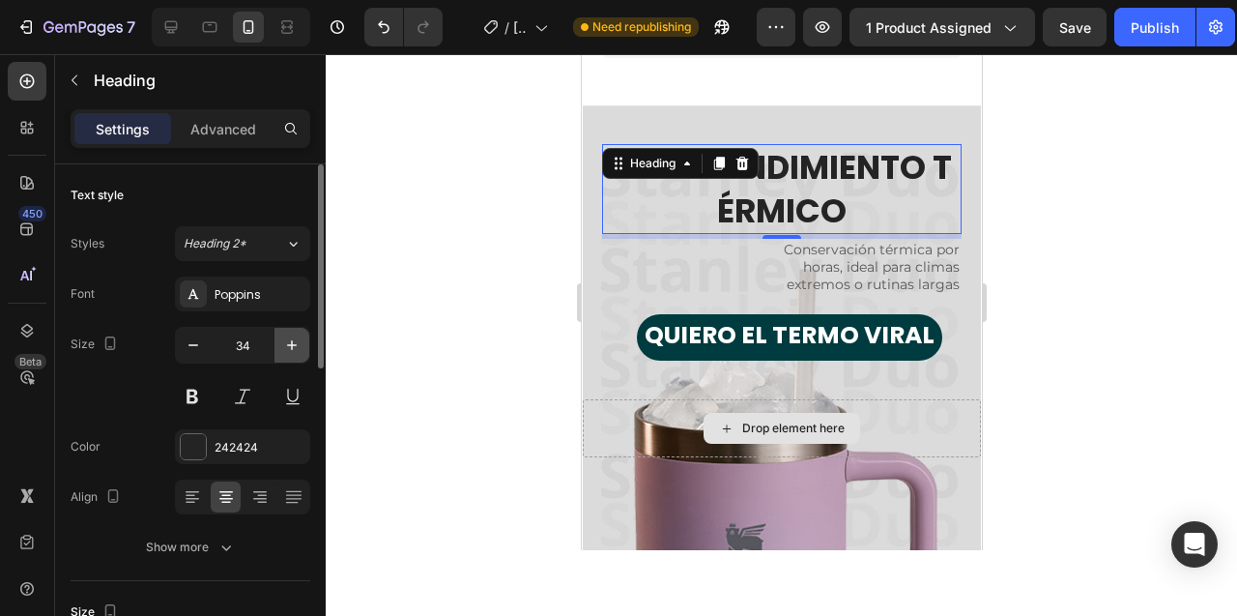
click at [295, 348] on icon "button" at bounding box center [291, 344] width 19 height 19
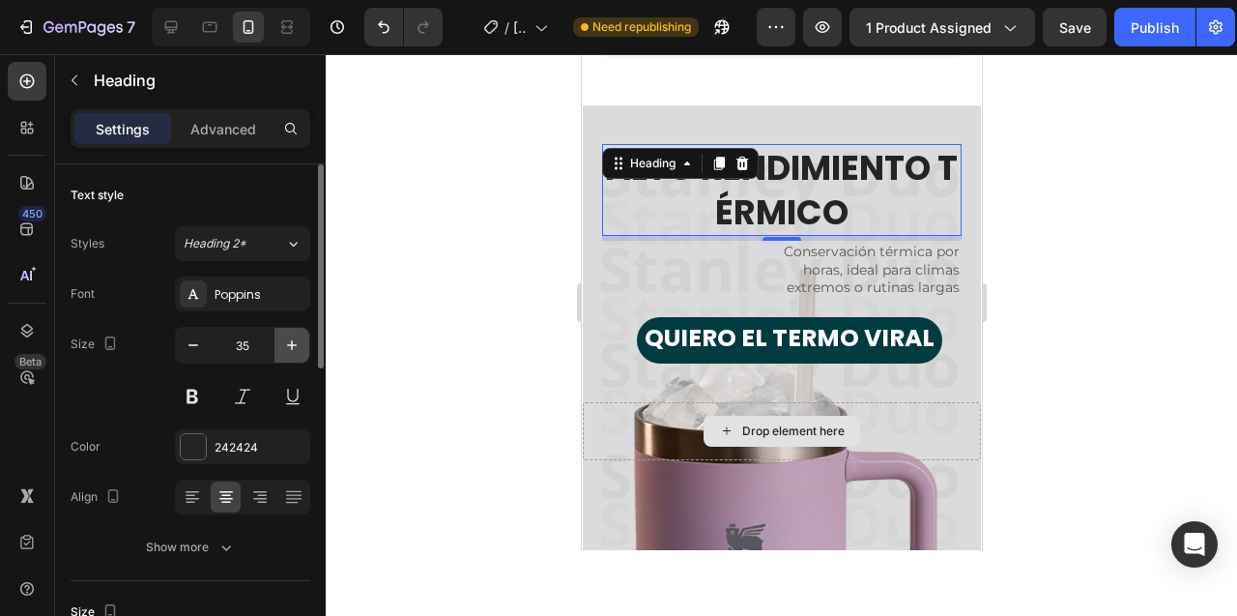
click at [295, 348] on icon "button" at bounding box center [291, 344] width 19 height 19
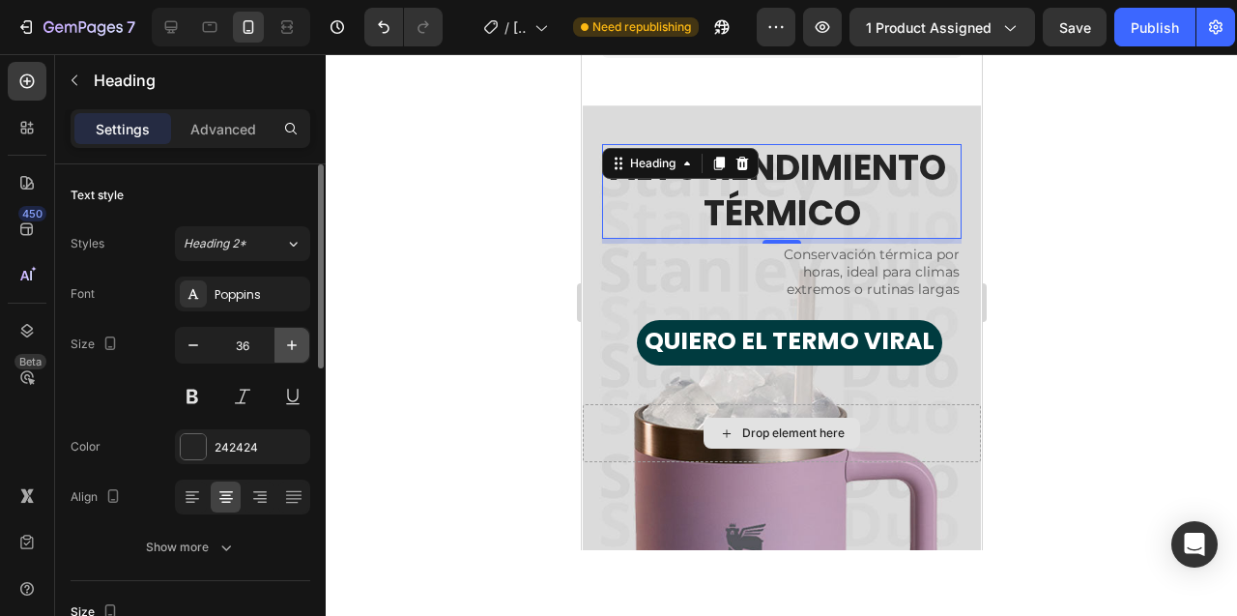
click at [295, 348] on icon "button" at bounding box center [291, 344] width 19 height 19
type input "37"
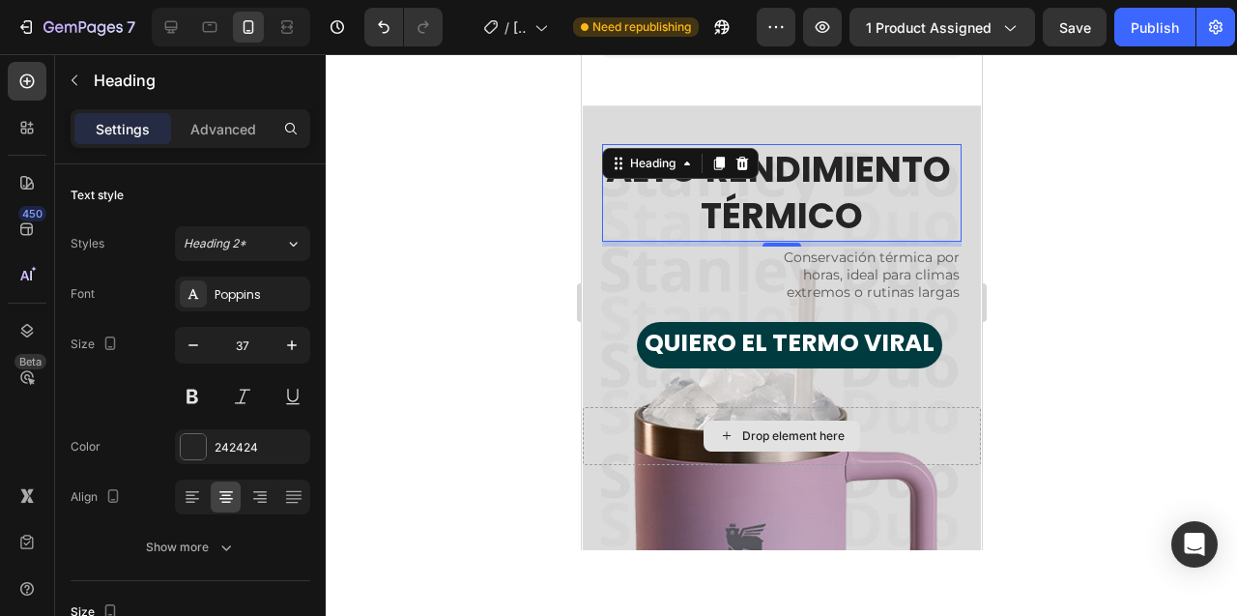
click at [432, 261] on div at bounding box center [781, 335] width 911 height 562
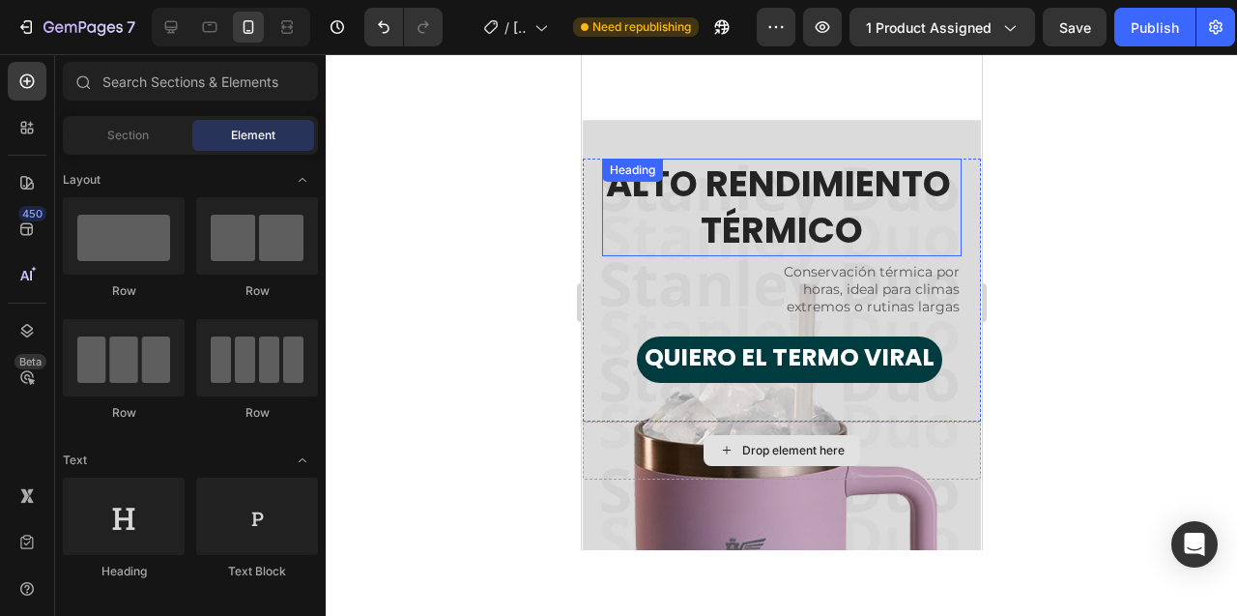
scroll to position [5140, 0]
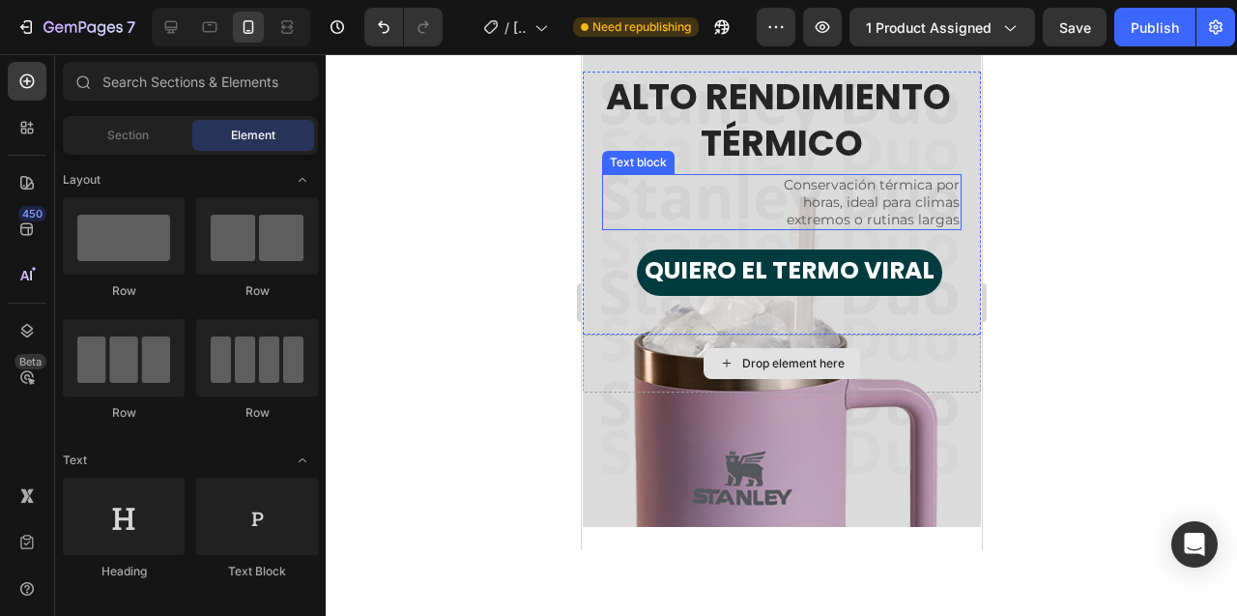
click at [850, 203] on p "Conservación térmica por horas, ideal para climas extremos o rutinas largas" at bounding box center [868, 202] width 182 height 53
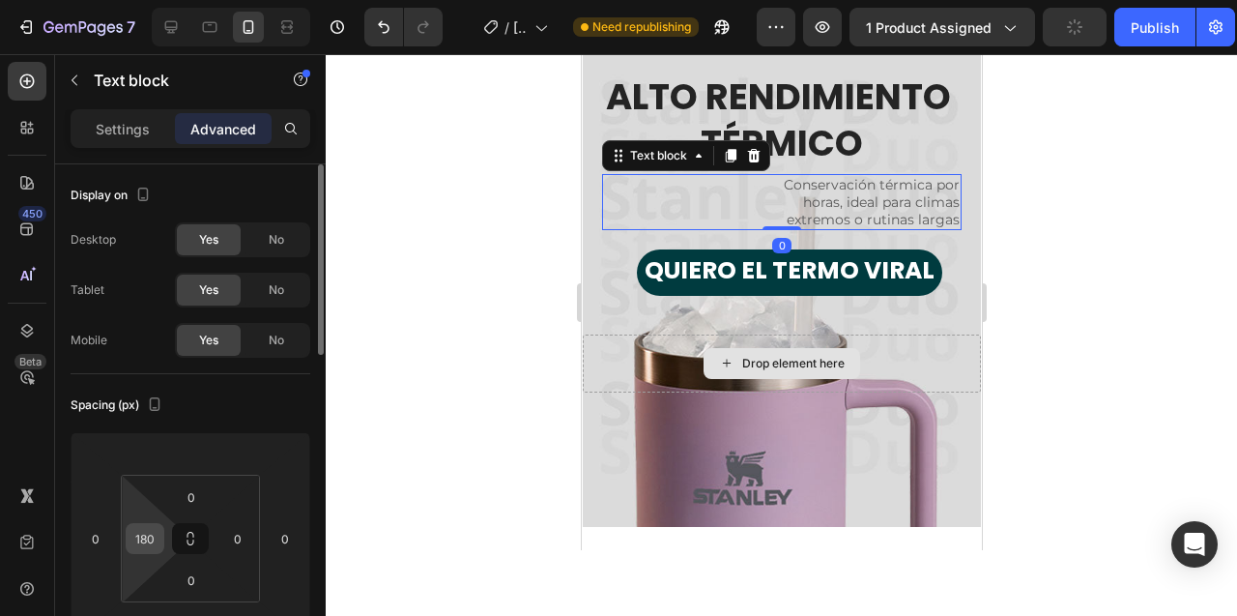
click at [148, 541] on input "180" at bounding box center [144, 538] width 29 height 29
type input "0"
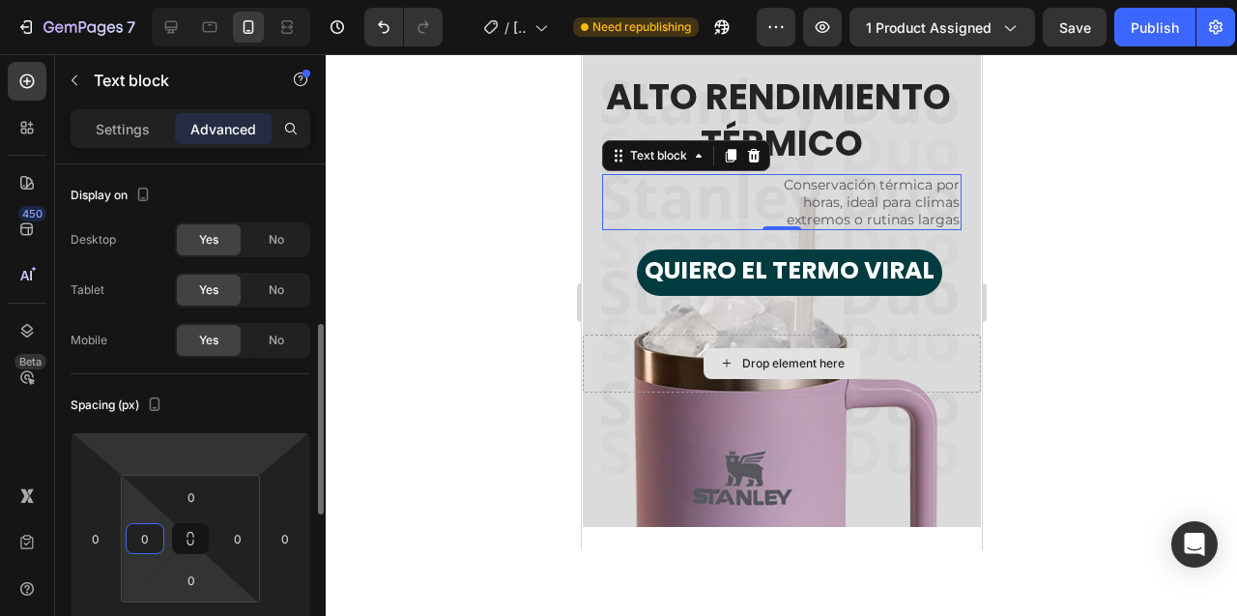
scroll to position [116, 0]
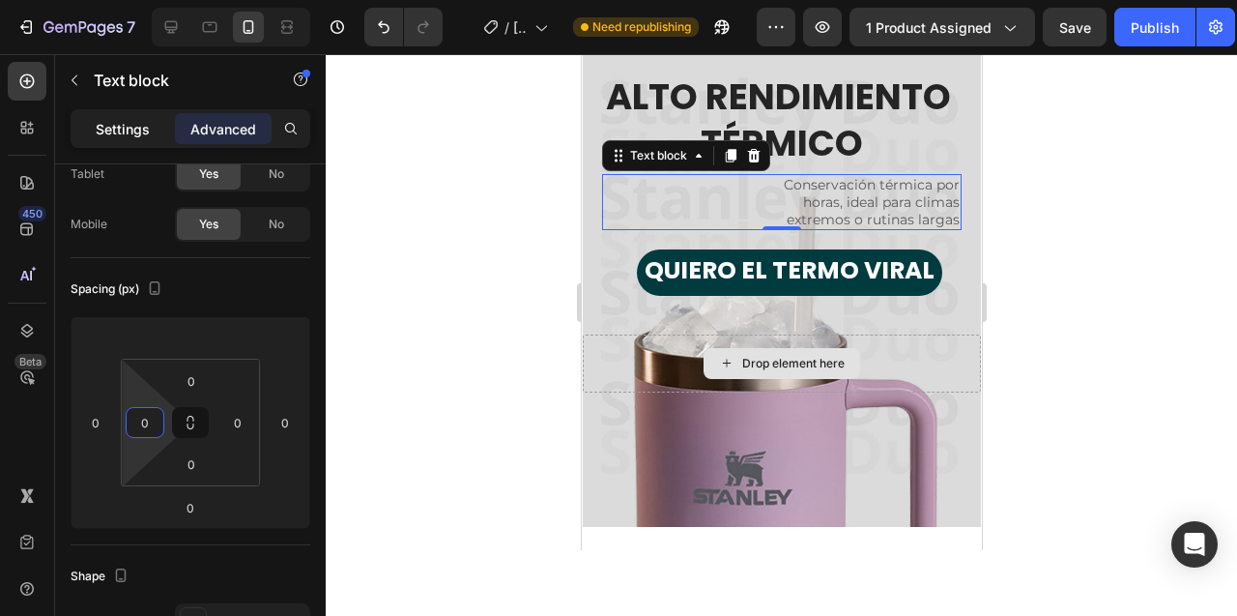
click at [113, 139] on div "Settings" at bounding box center [122, 128] width 97 height 31
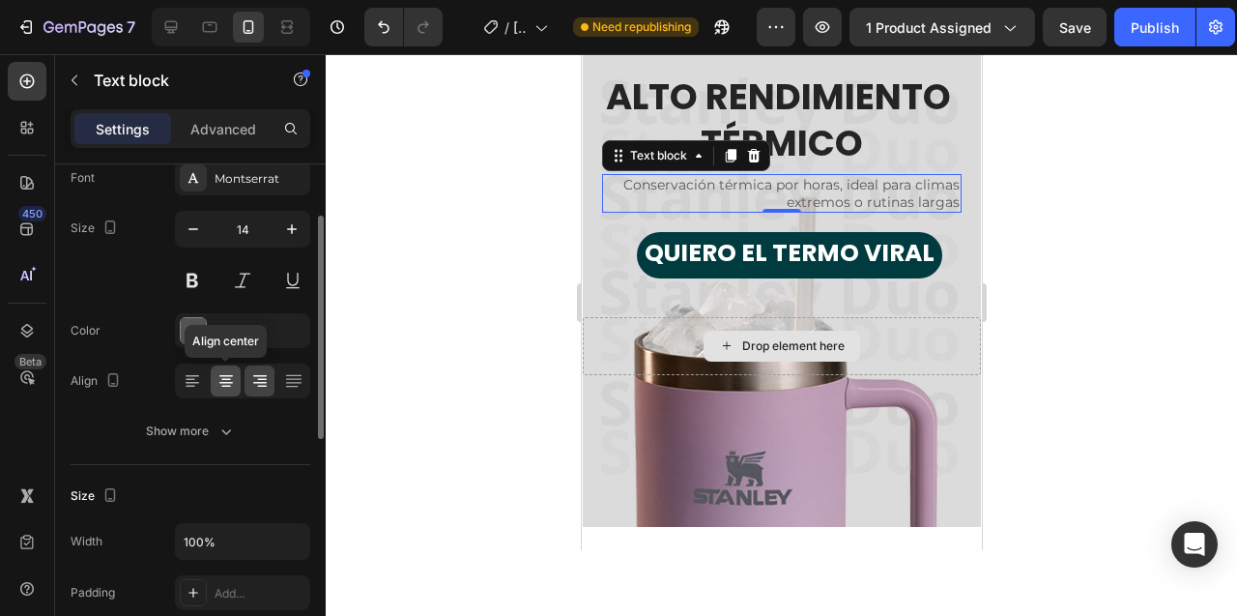
click at [221, 379] on icon at bounding box center [226, 380] width 10 height 2
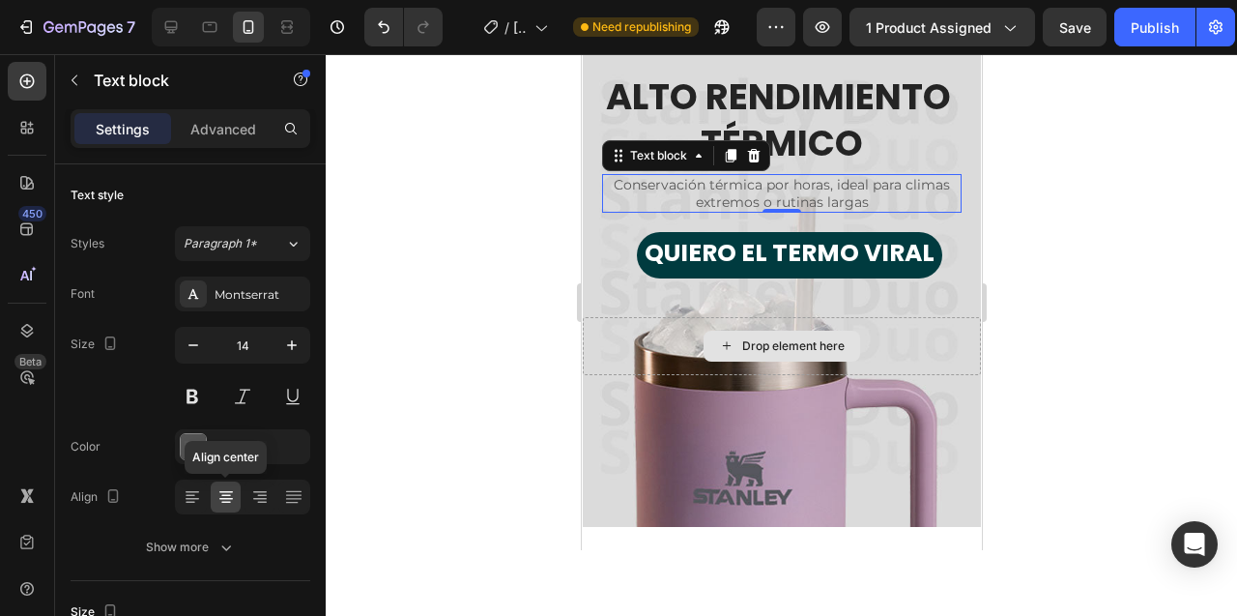
scroll to position [116, 0]
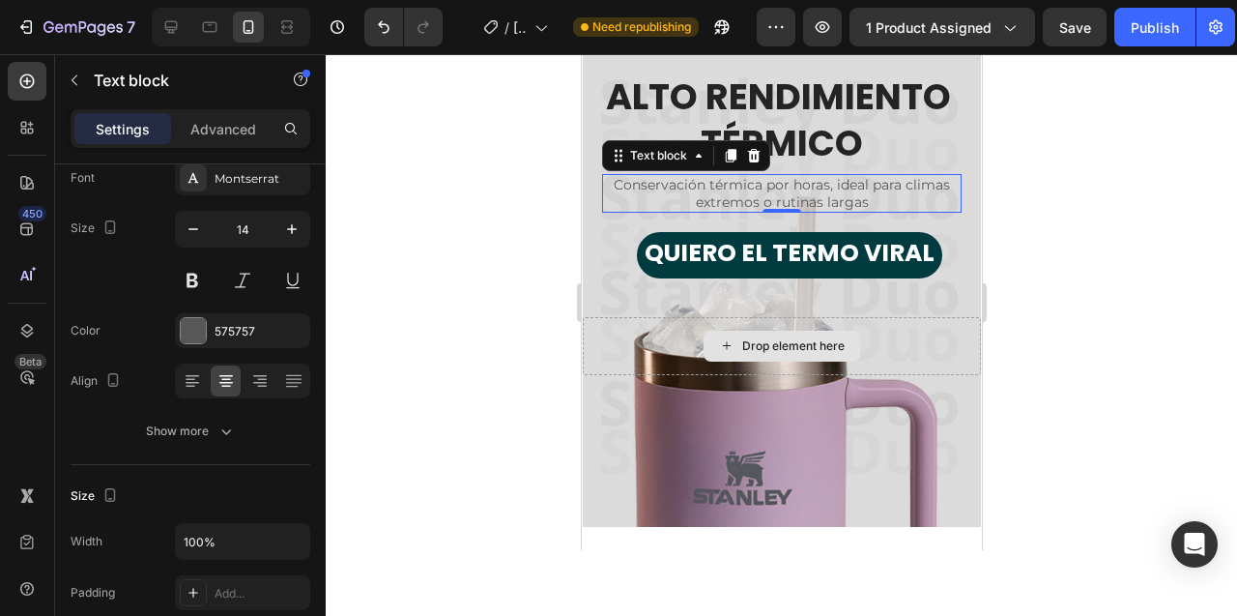
click at [476, 181] on div at bounding box center [781, 335] width 911 height 562
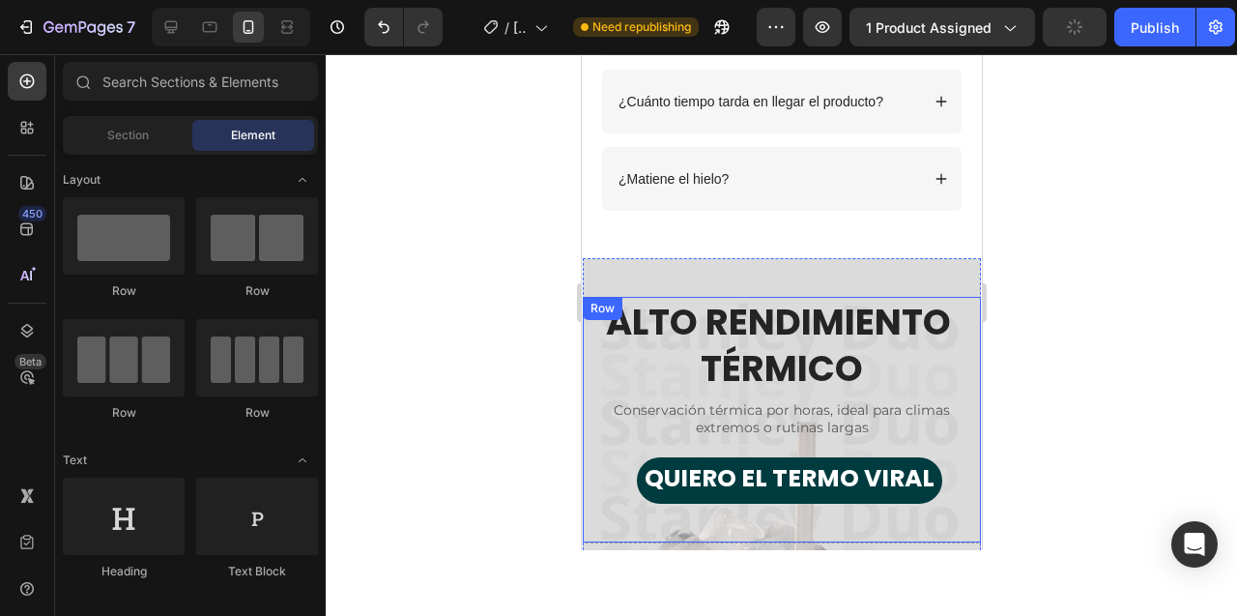
scroll to position [4953, 0]
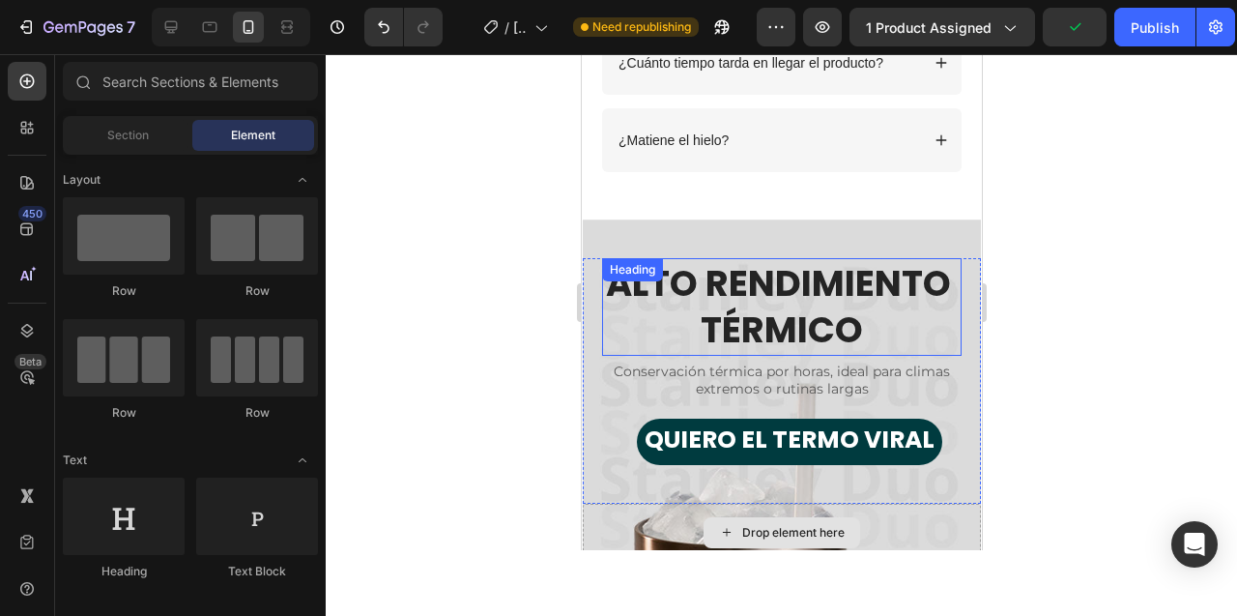
click at [532, 297] on div at bounding box center [781, 335] width 911 height 562
click at [516, 312] on div at bounding box center [781, 335] width 911 height 562
click at [773, 291] on p "ALTO RENDIMIENTO TÉRMICO" at bounding box center [781, 306] width 356 height 93
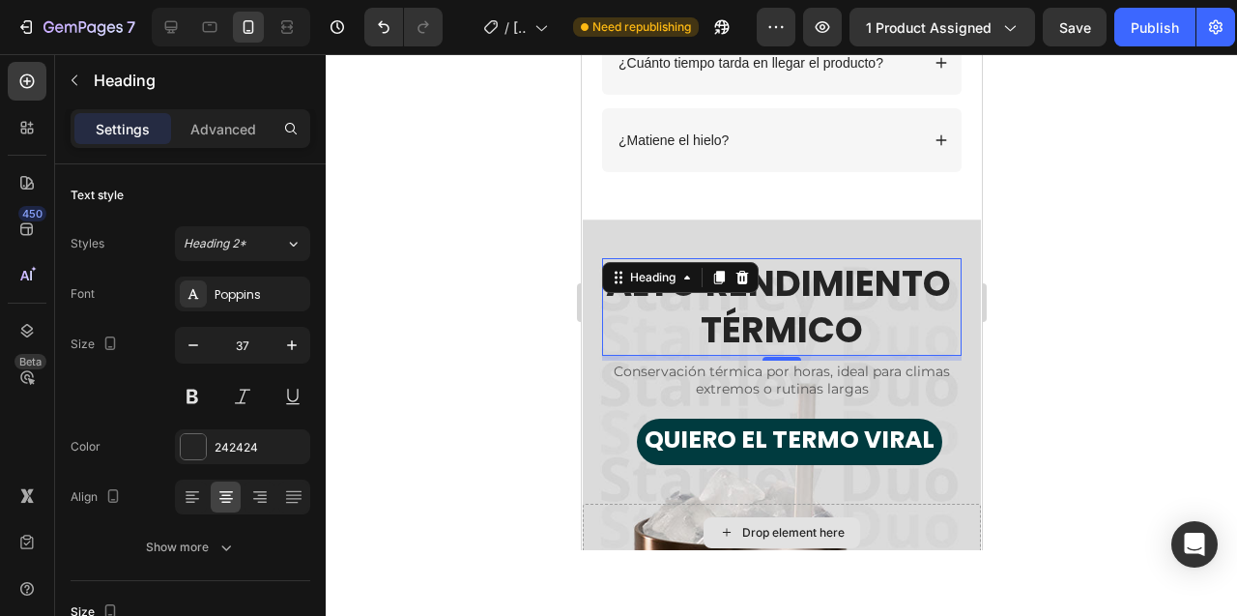
click at [496, 272] on div at bounding box center [781, 335] width 911 height 562
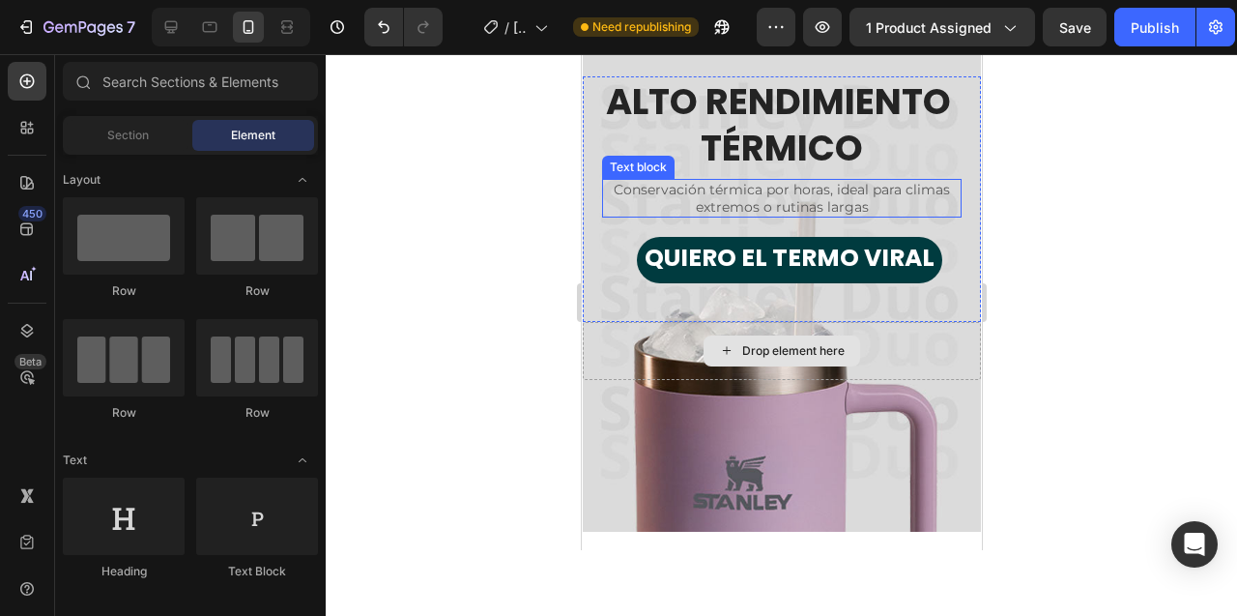
scroll to position [5137, 0]
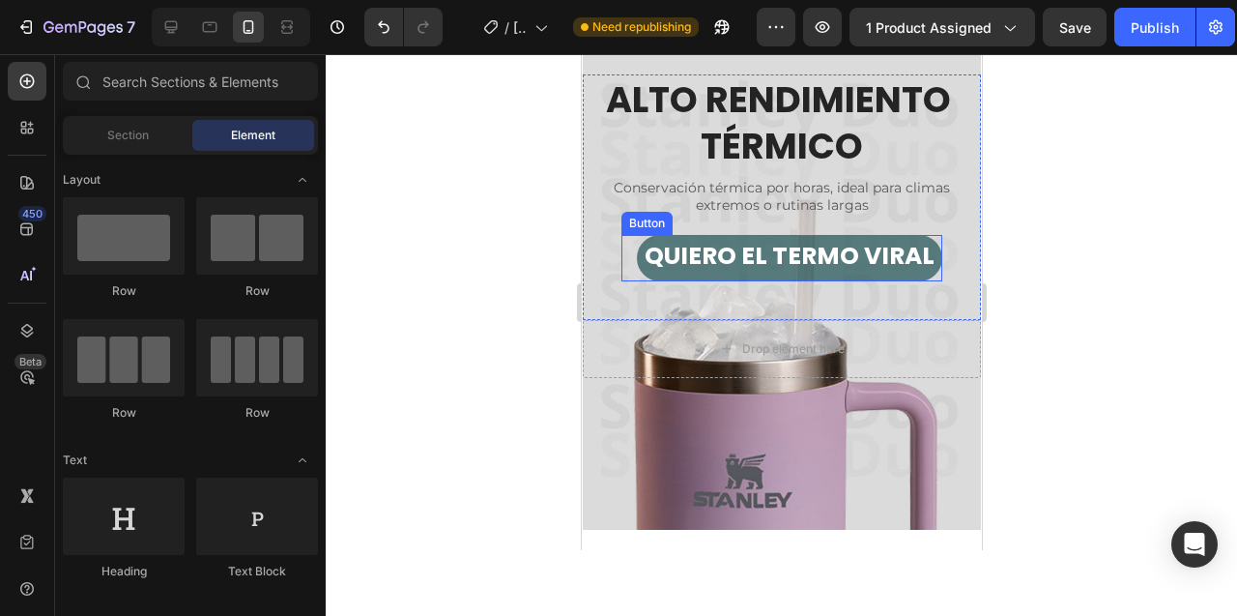
click at [776, 275] on button "QUIERO EL TERMO VIRAL" at bounding box center [788, 258] width 305 height 46
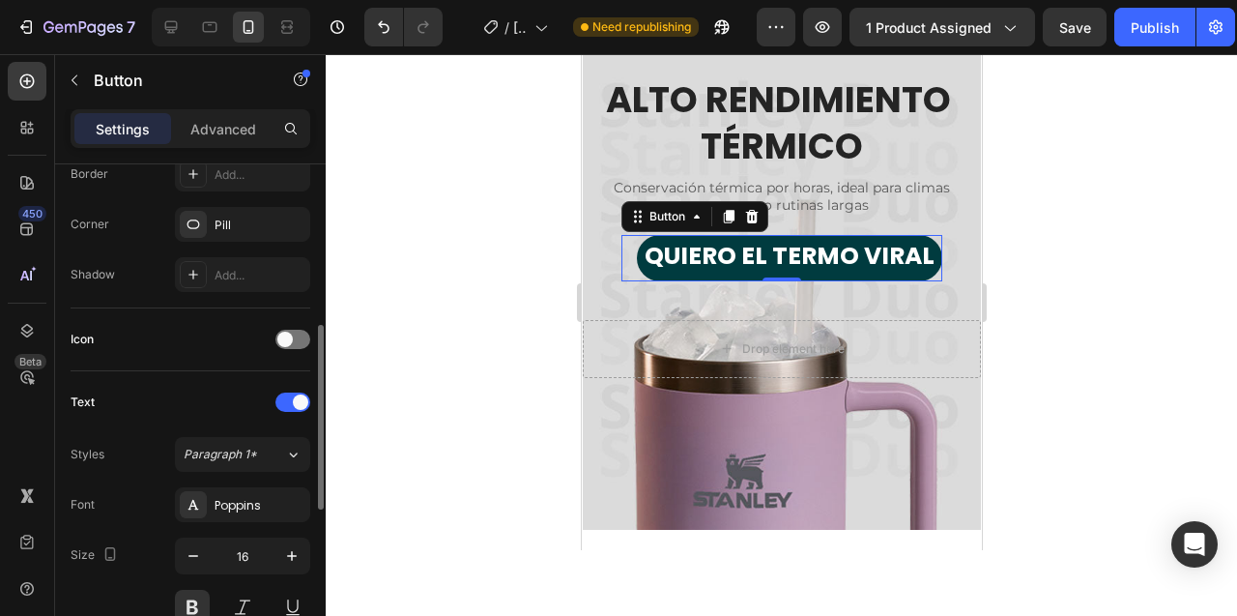
scroll to position [880, 0]
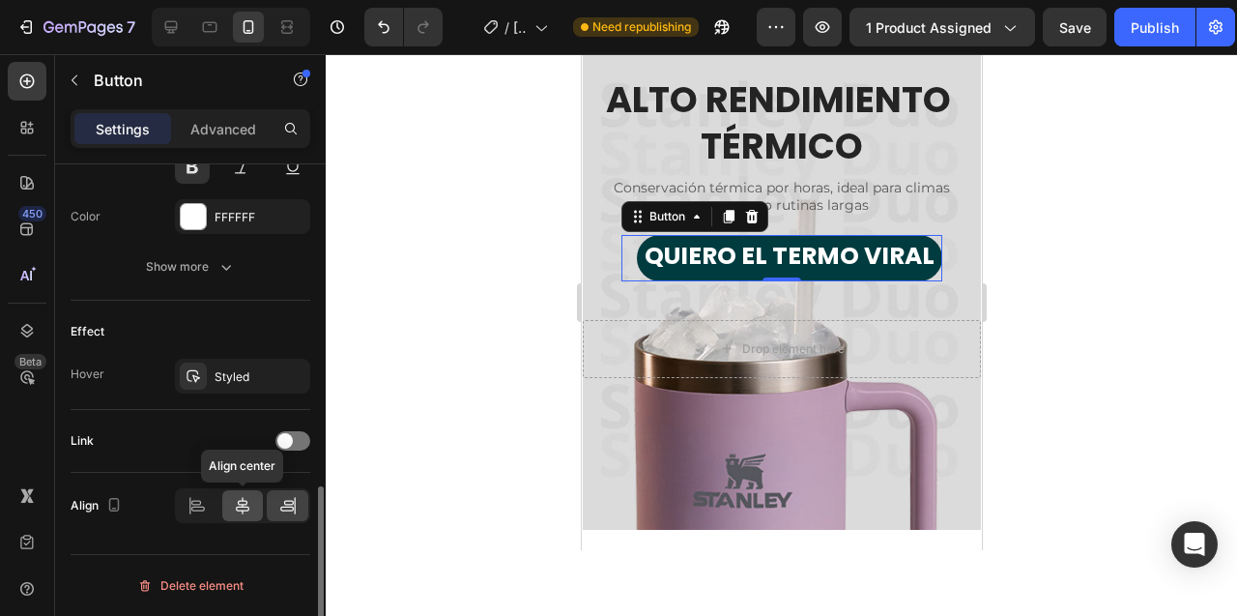
click at [243, 505] on icon at bounding box center [243, 505] width 14 height 17
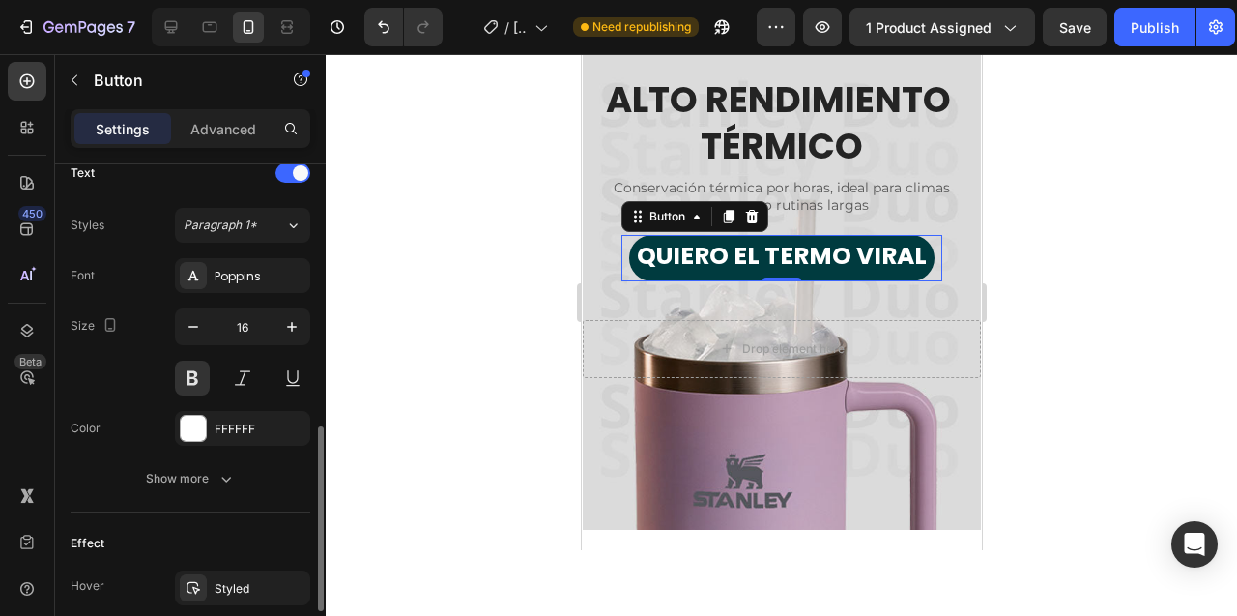
scroll to position [665, 0]
click at [188, 329] on icon "button" at bounding box center [193, 329] width 19 height 19
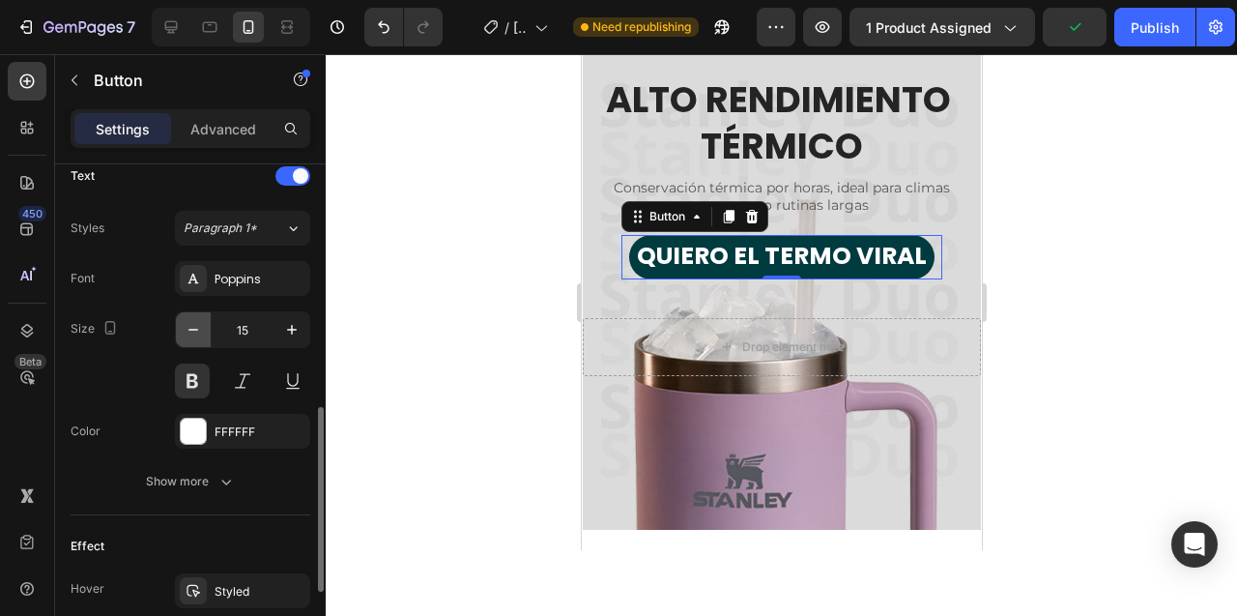
click at [188, 329] on icon "button" at bounding box center [193, 329] width 19 height 19
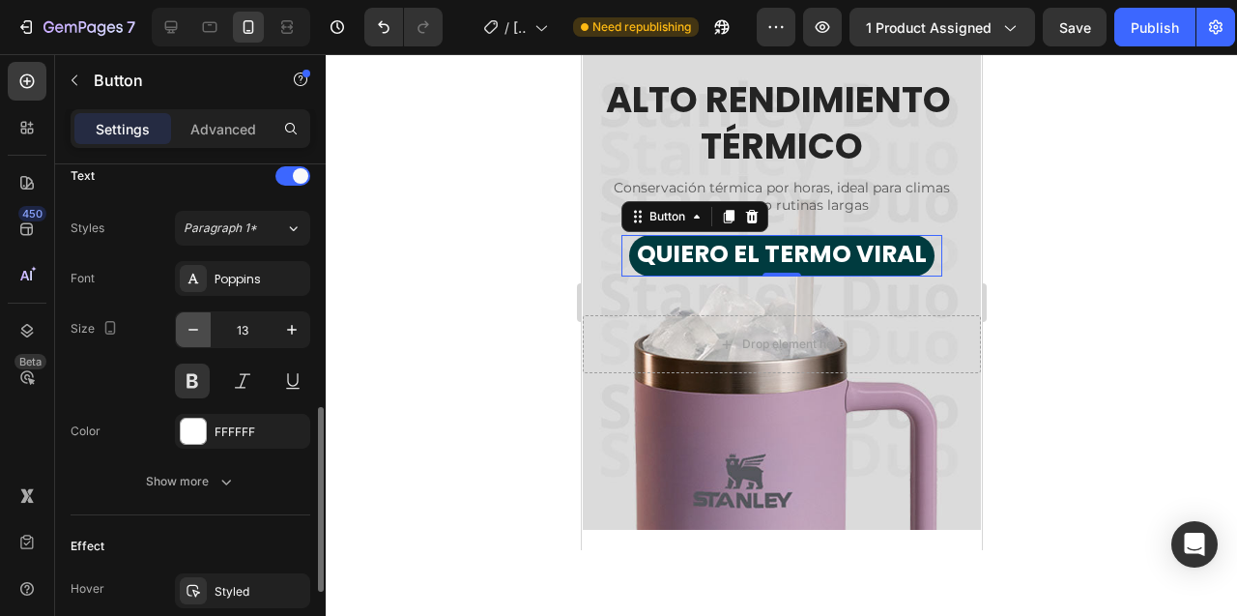
click at [188, 329] on icon "button" at bounding box center [193, 329] width 19 height 19
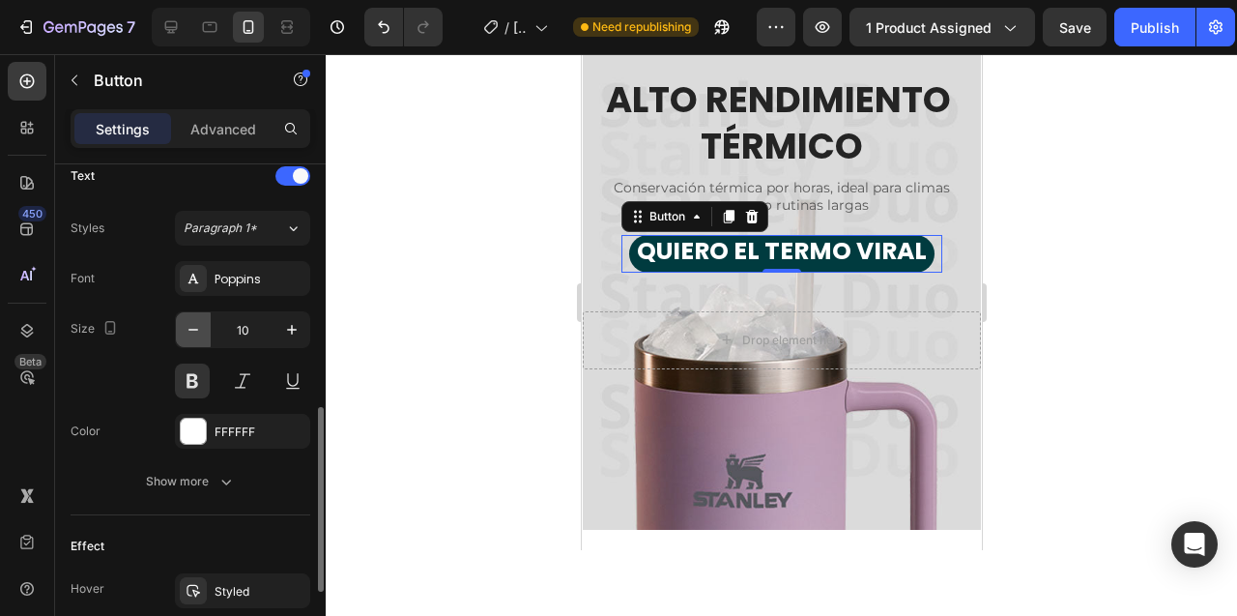
click at [188, 329] on icon "button" at bounding box center [193, 329] width 19 height 19
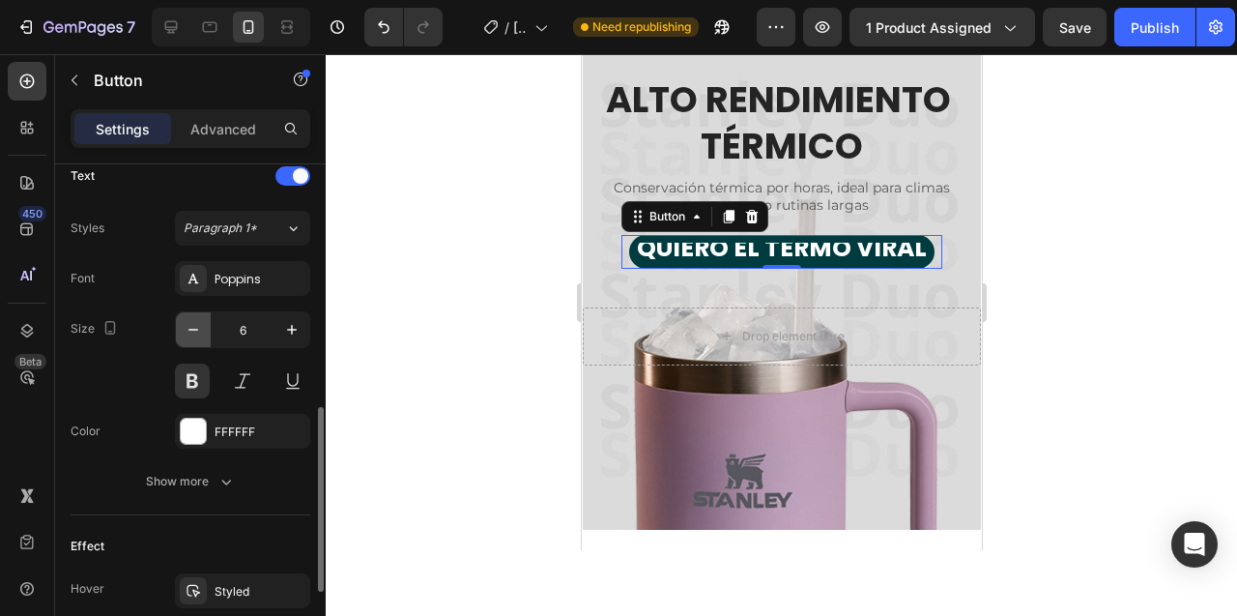
click at [188, 329] on icon "button" at bounding box center [193, 329] width 19 height 19
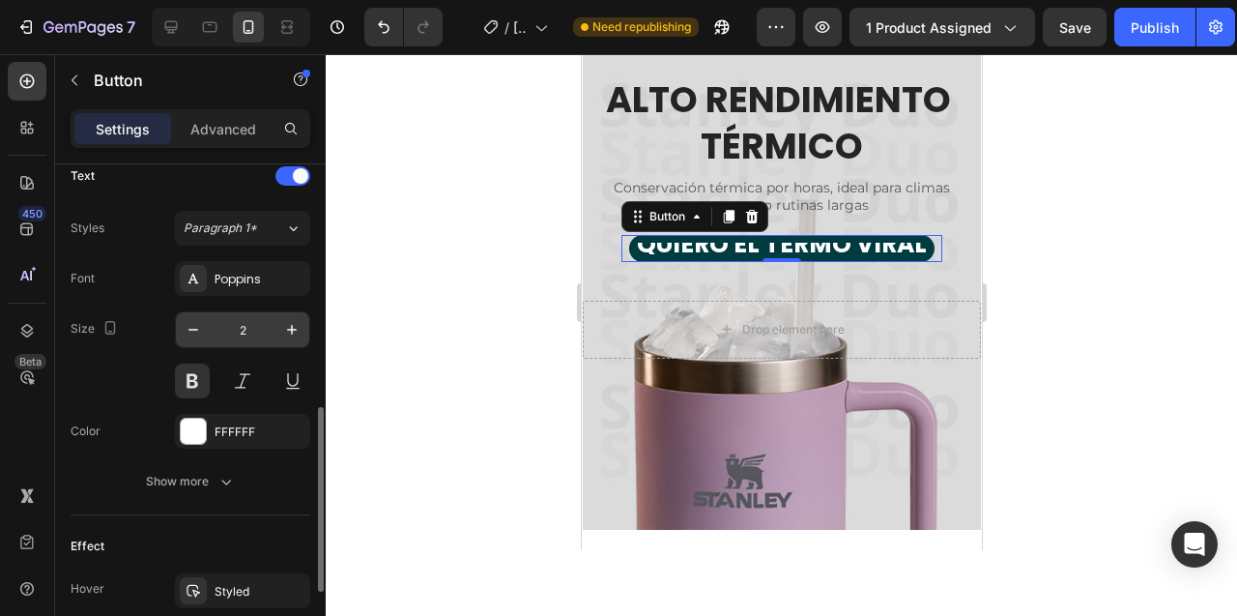
click at [245, 334] on input "2" at bounding box center [243, 329] width 64 height 35
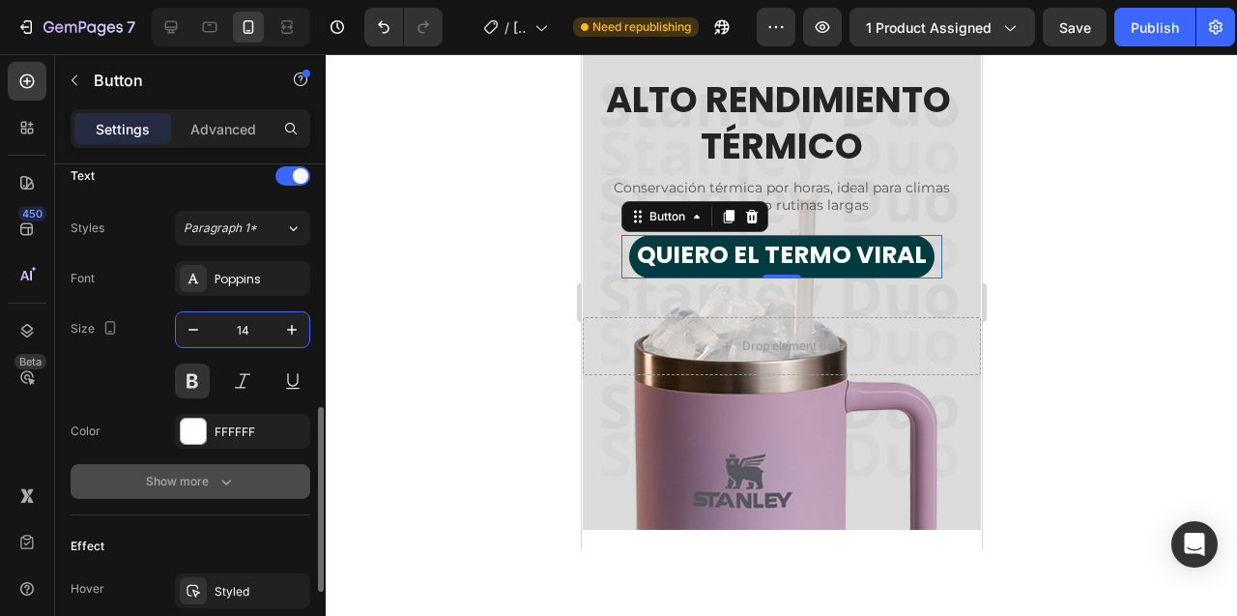
type input "14"
click at [178, 483] on div "Show more" at bounding box center [191, 481] width 90 height 19
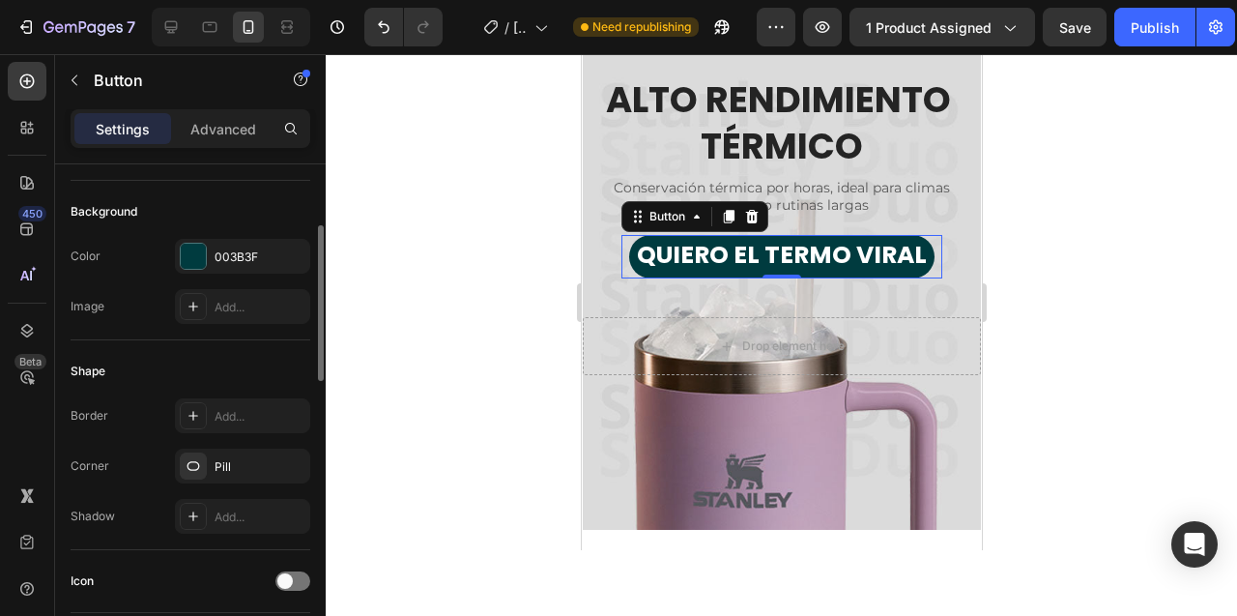
scroll to position [193, 0]
click at [243, 472] on div "Pill" at bounding box center [243, 470] width 56 height 17
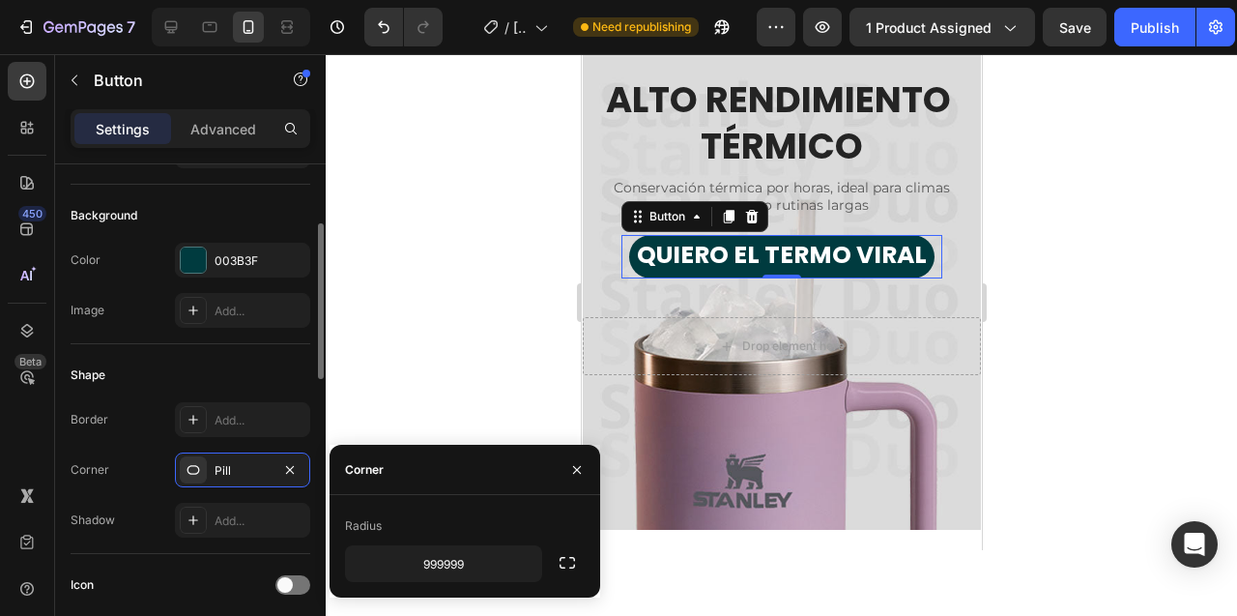
click at [175, 359] on div "Shape Border Add... Corner Pill Shadow Add..." at bounding box center [191, 449] width 240 height 210
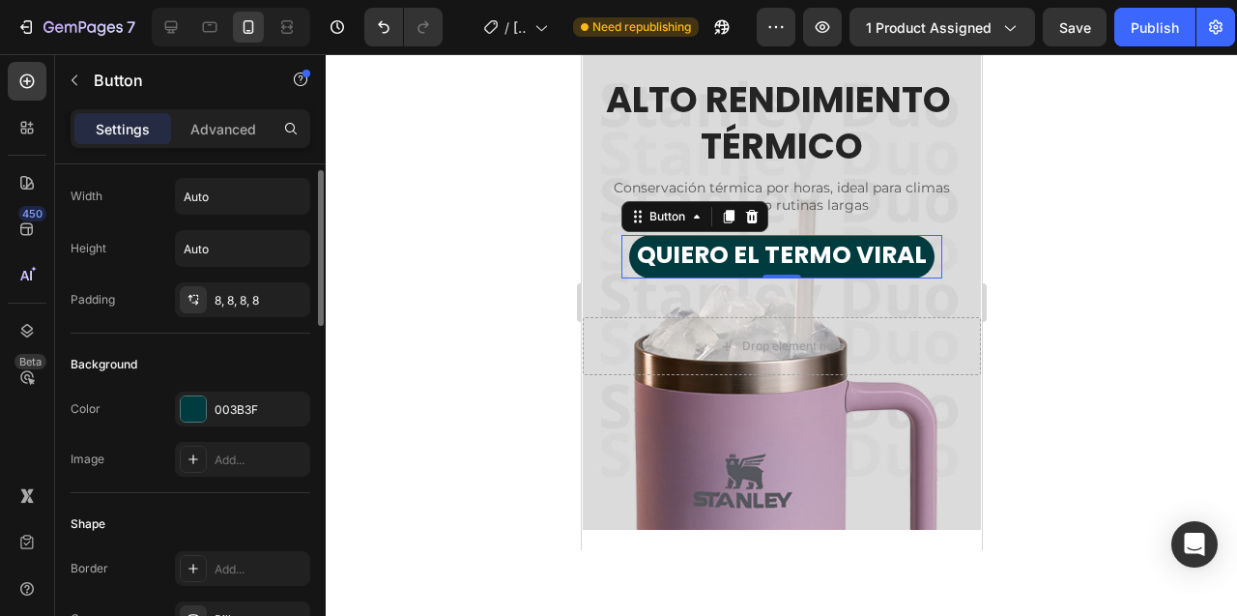
scroll to position [39, 0]
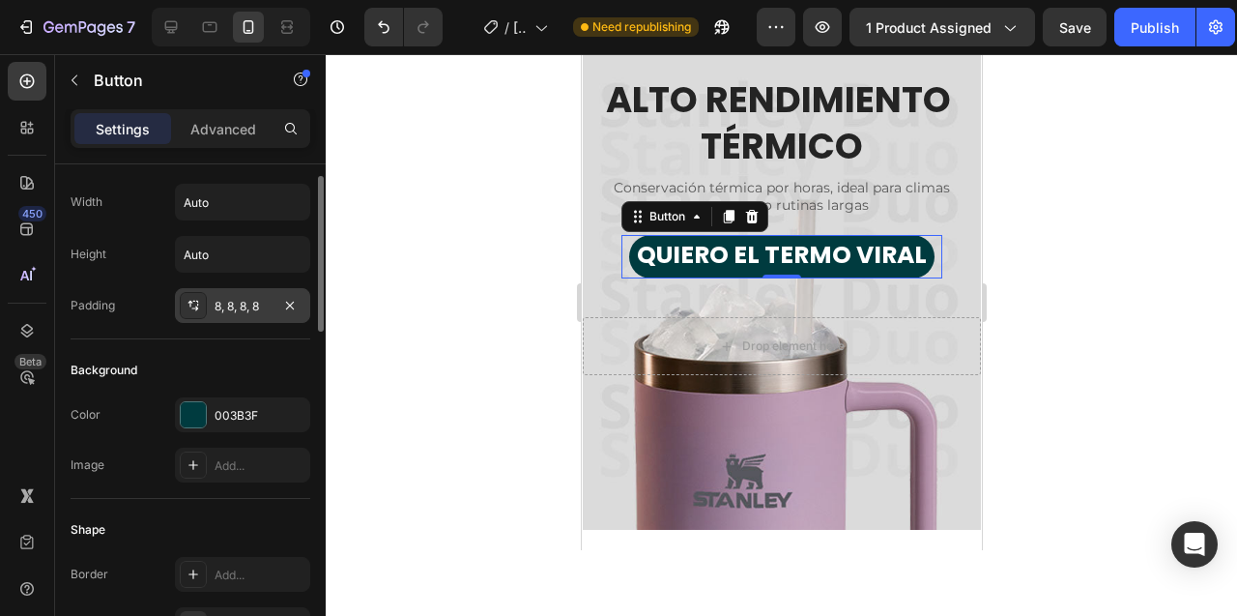
click at [242, 304] on div "8, 8, 8, 8" at bounding box center [243, 306] width 56 height 17
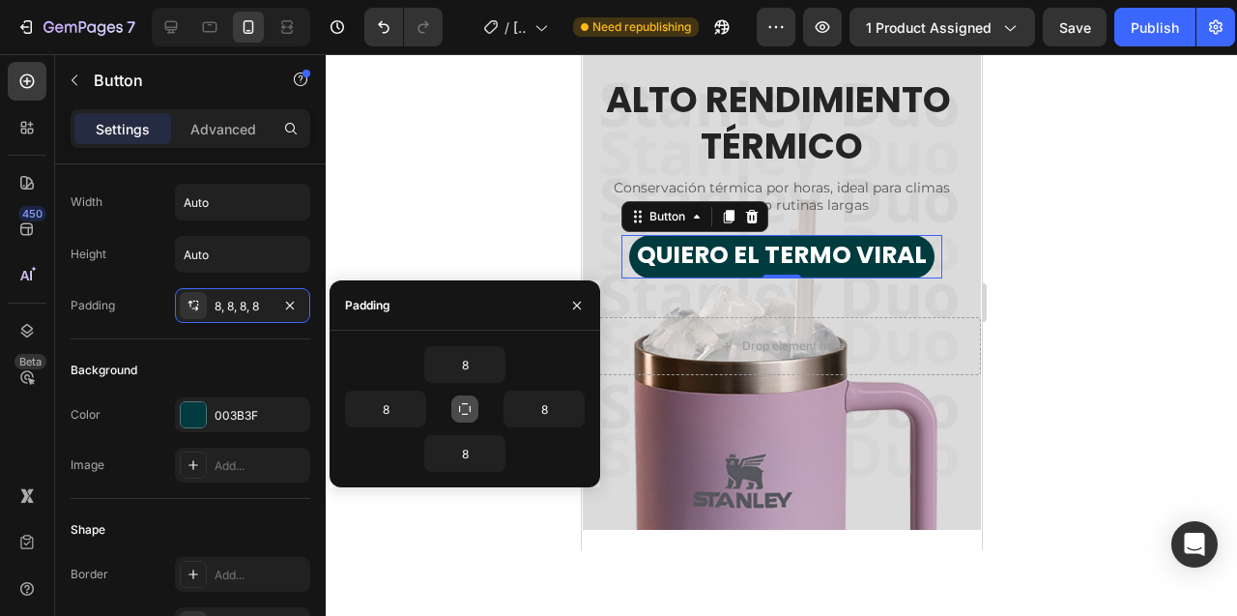
click at [467, 407] on icon "button" at bounding box center [464, 408] width 15 height 15
click at [465, 406] on icon "button" at bounding box center [464, 408] width 15 height 15
click at [461, 361] on input "8" at bounding box center [464, 364] width 79 height 35
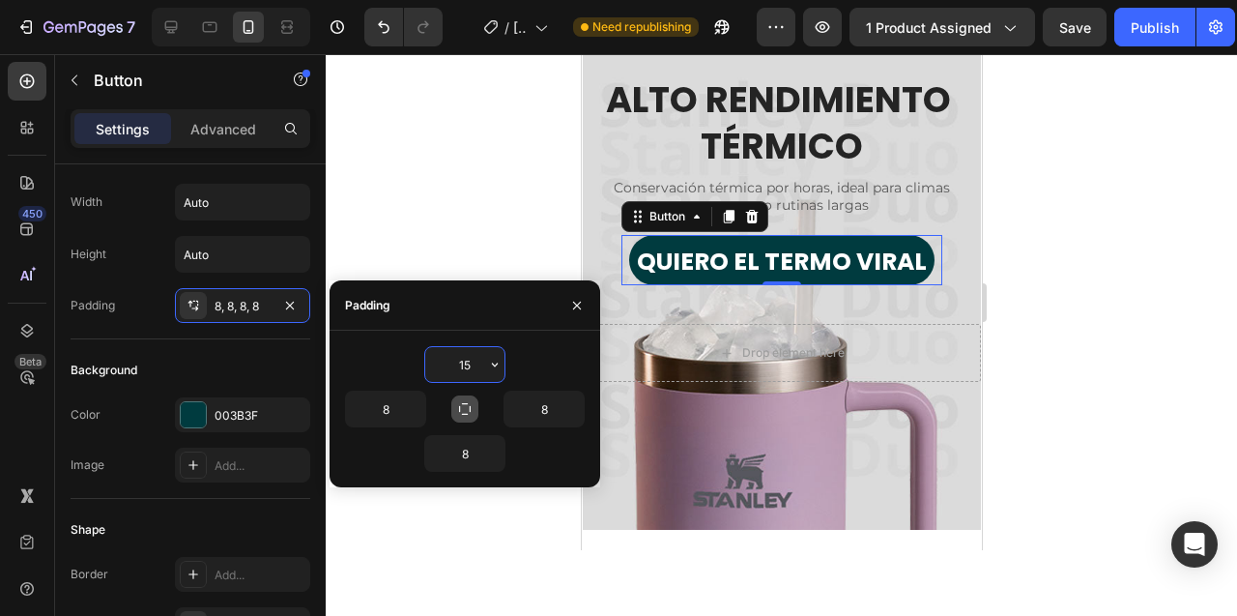
click at [461, 361] on input "15" at bounding box center [464, 364] width 79 height 35
type input "15"
click at [460, 412] on icon "button" at bounding box center [464, 408] width 15 height 15
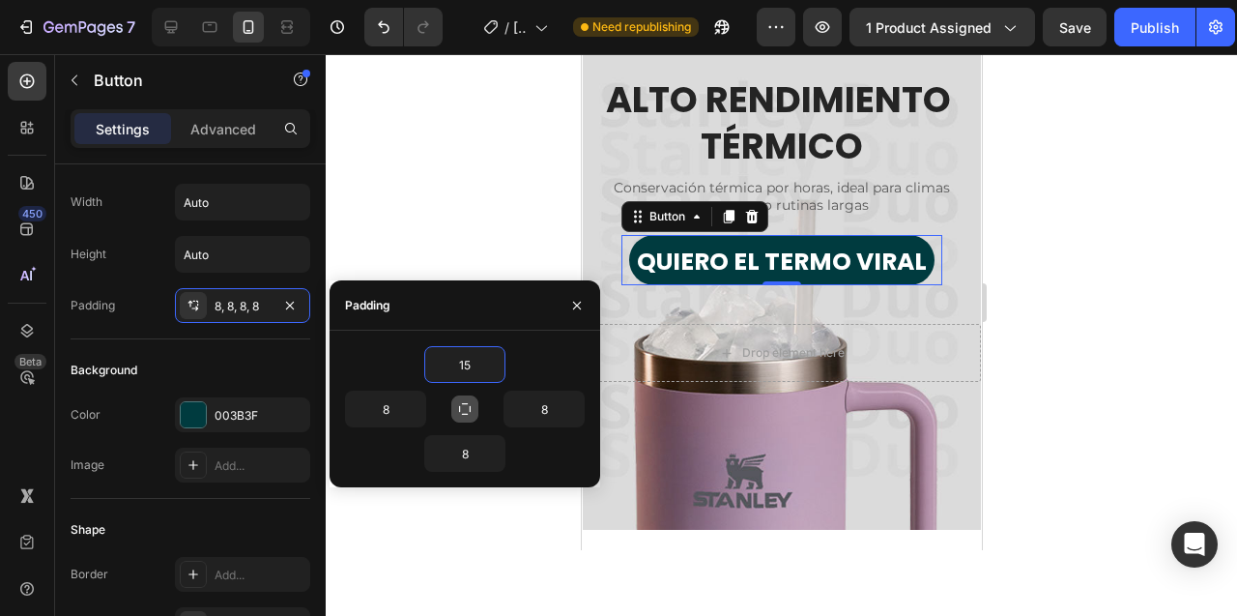
type input "15"
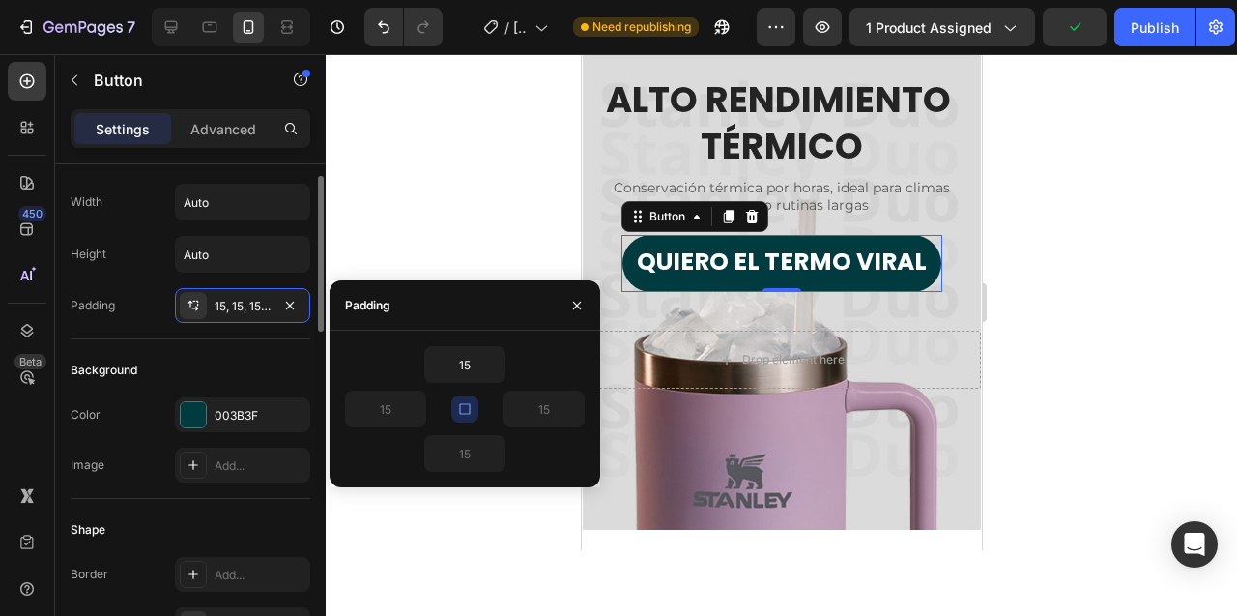
scroll to position [0, 0]
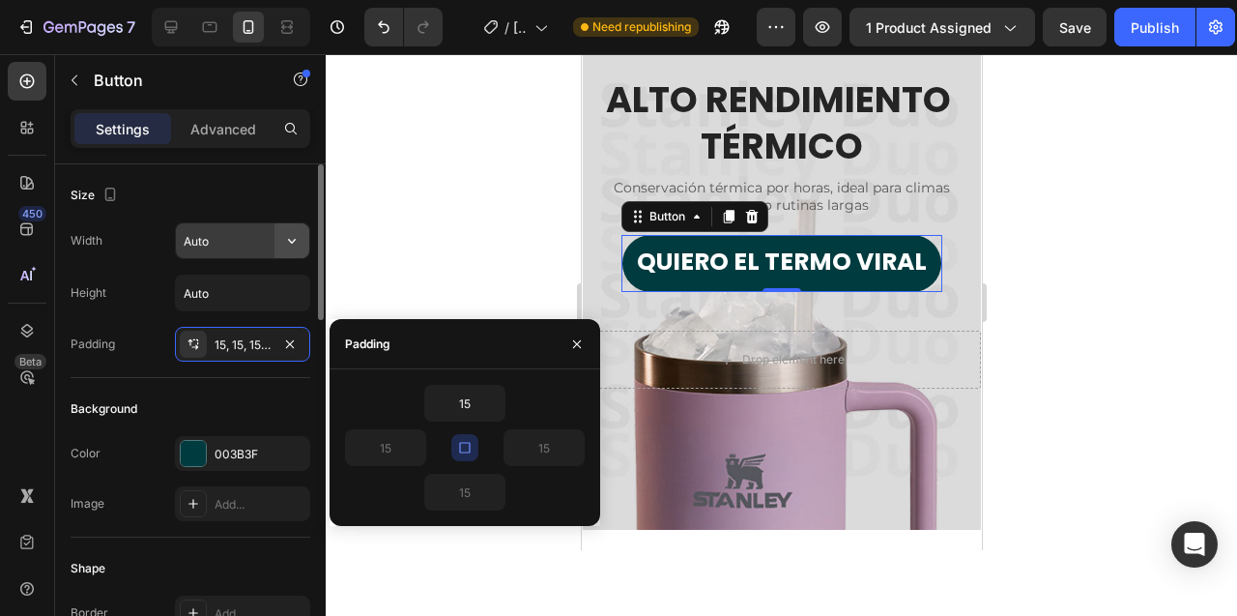
click at [289, 240] on icon "button" at bounding box center [292, 241] width 8 height 5
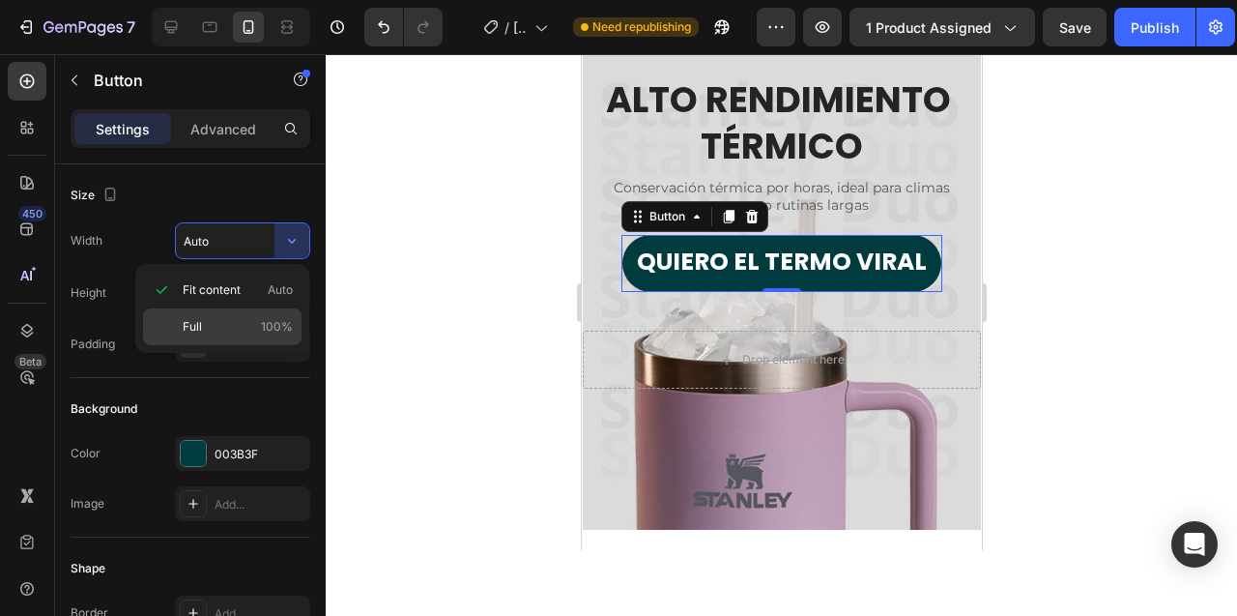
click at [239, 326] on p "Full 100%" at bounding box center [238, 326] width 110 height 17
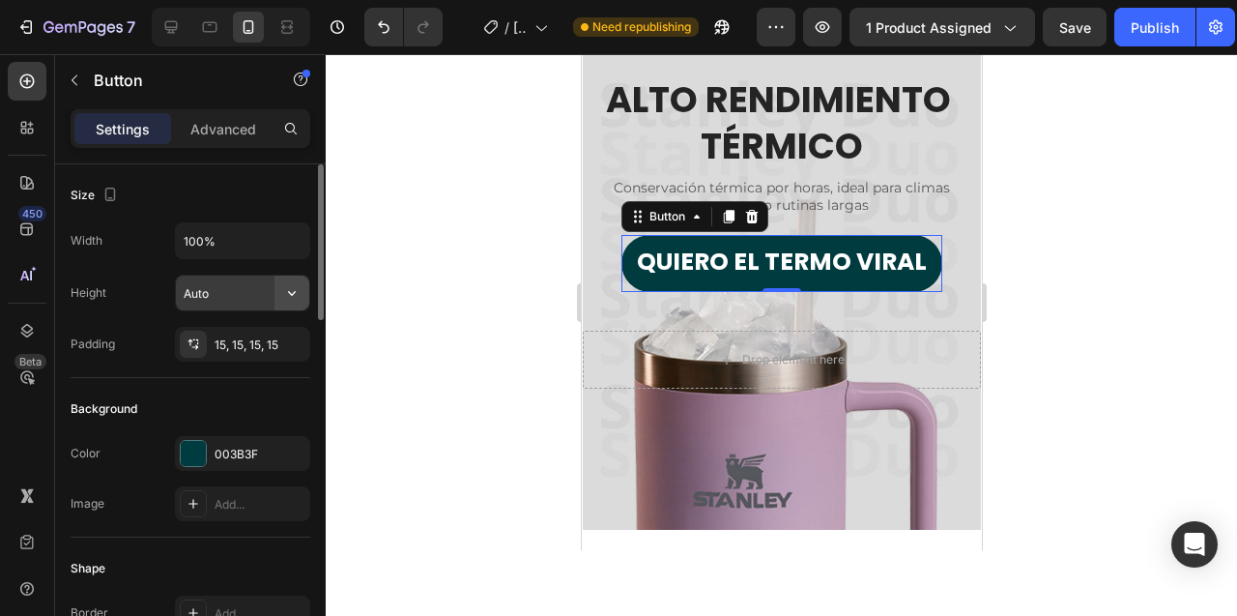
click at [288, 296] on icon "button" at bounding box center [291, 292] width 19 height 19
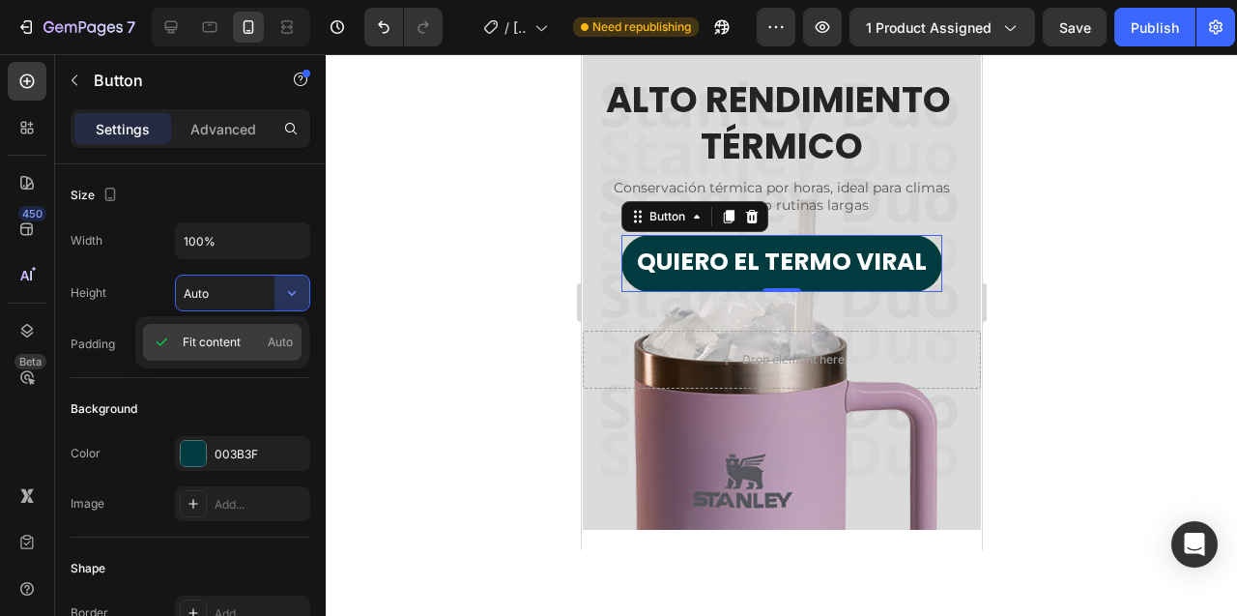
click at [288, 343] on span "Auto" at bounding box center [280, 341] width 25 height 17
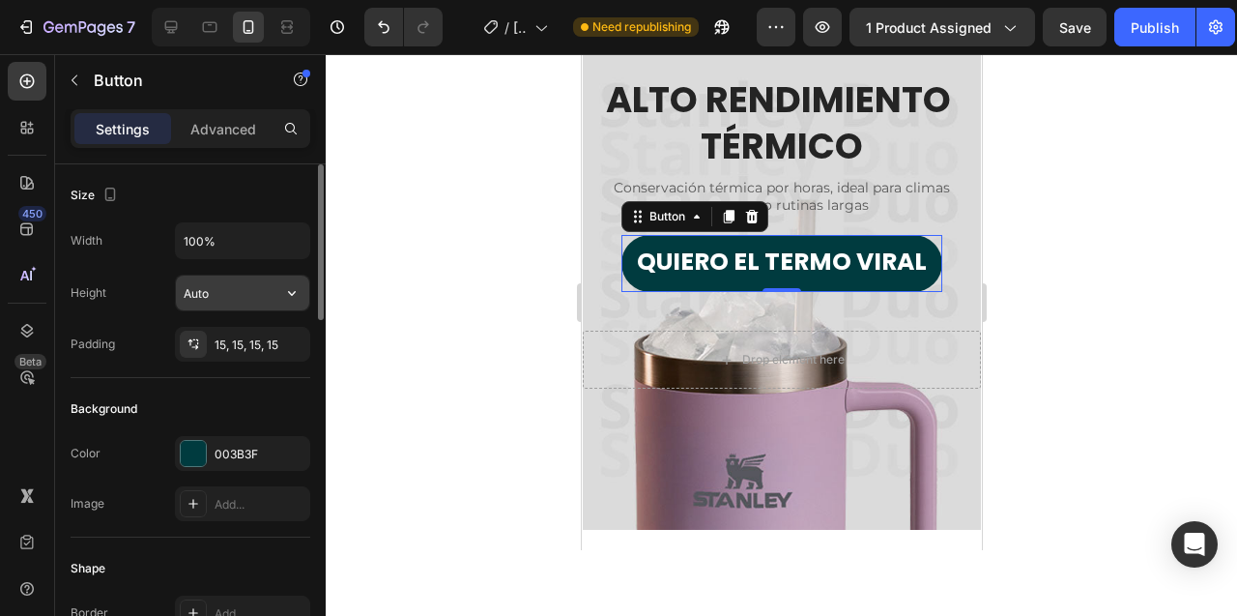
click at [246, 288] on input "Auto" at bounding box center [242, 292] width 133 height 35
click at [292, 293] on icon "button" at bounding box center [292, 293] width 8 height 5
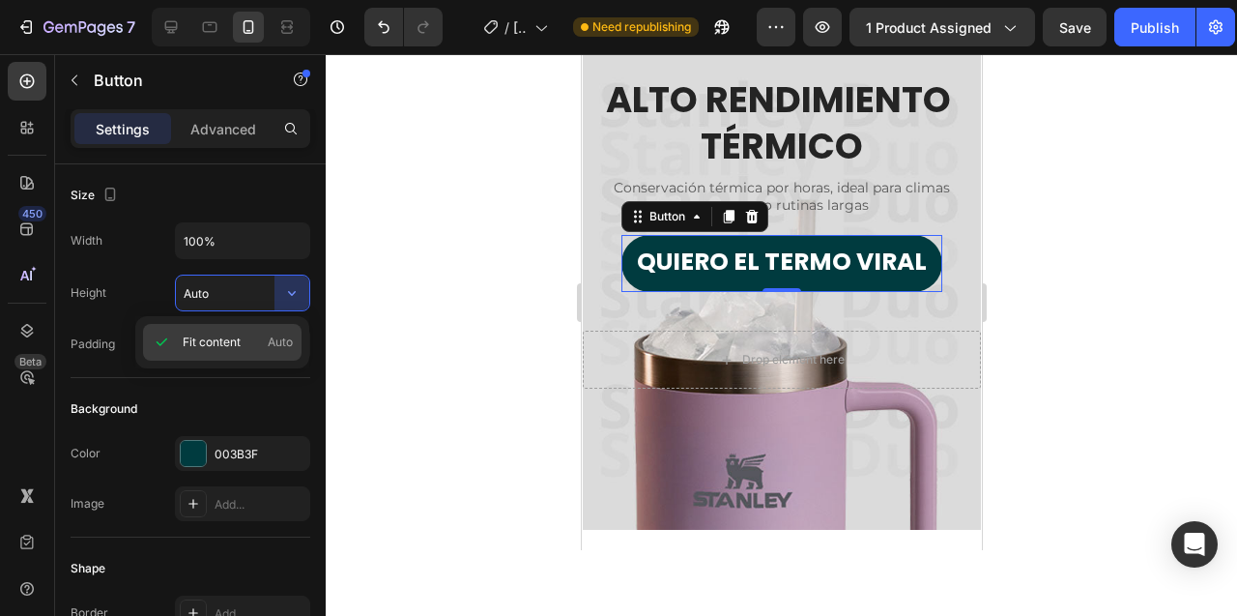
click at [216, 347] on span "Fit content" at bounding box center [212, 341] width 58 height 17
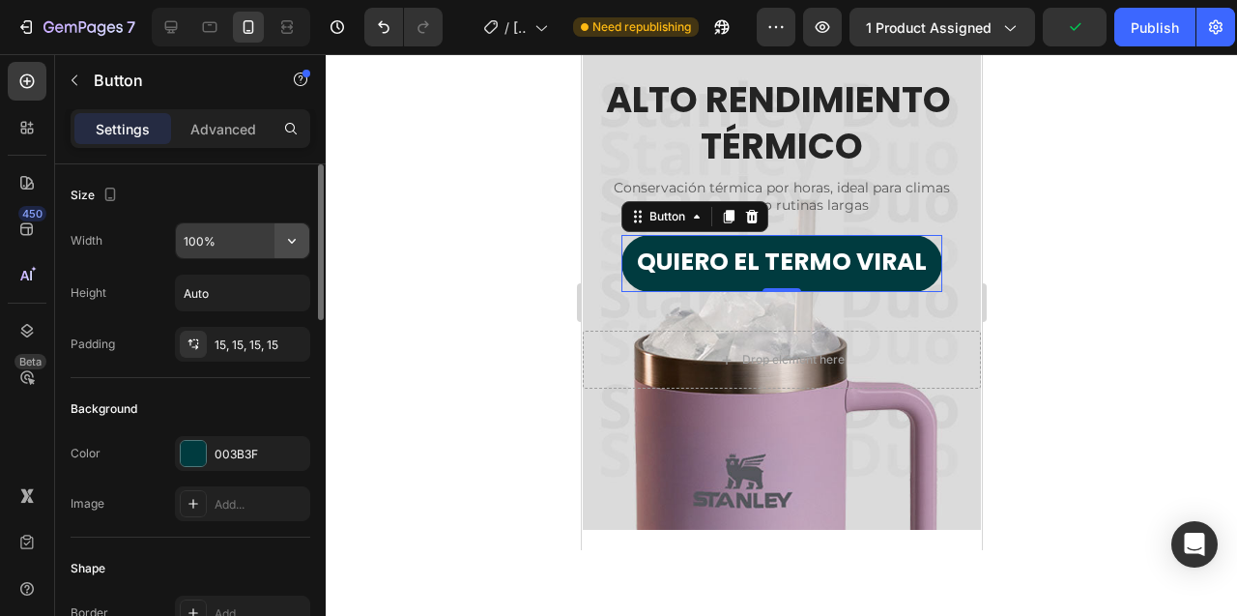
click at [281, 243] on button "button" at bounding box center [291, 240] width 35 height 35
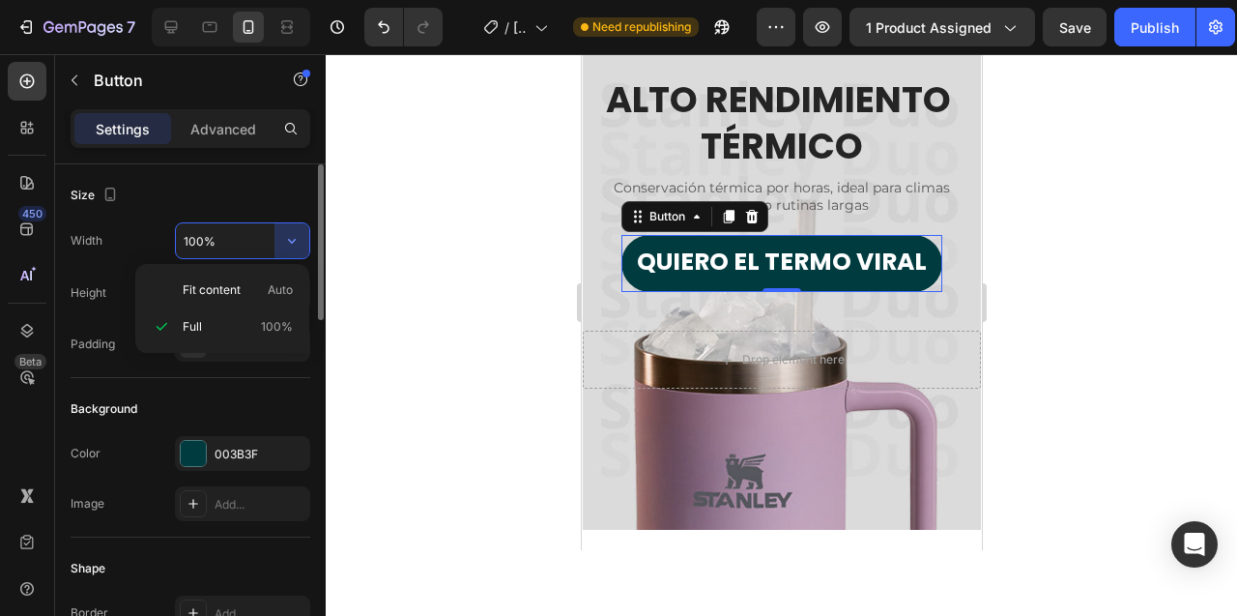
click at [199, 248] on input "100%" at bounding box center [242, 240] width 133 height 35
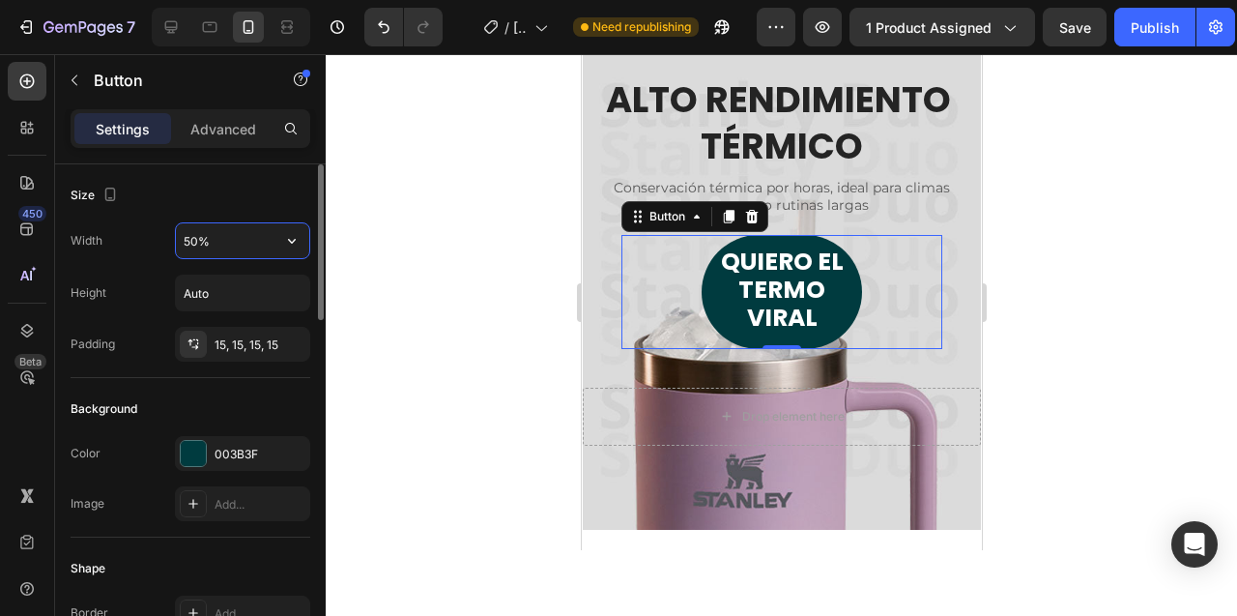
click at [199, 248] on input "50%" at bounding box center [242, 240] width 133 height 35
click at [193, 240] on input "50%" at bounding box center [242, 240] width 133 height 35
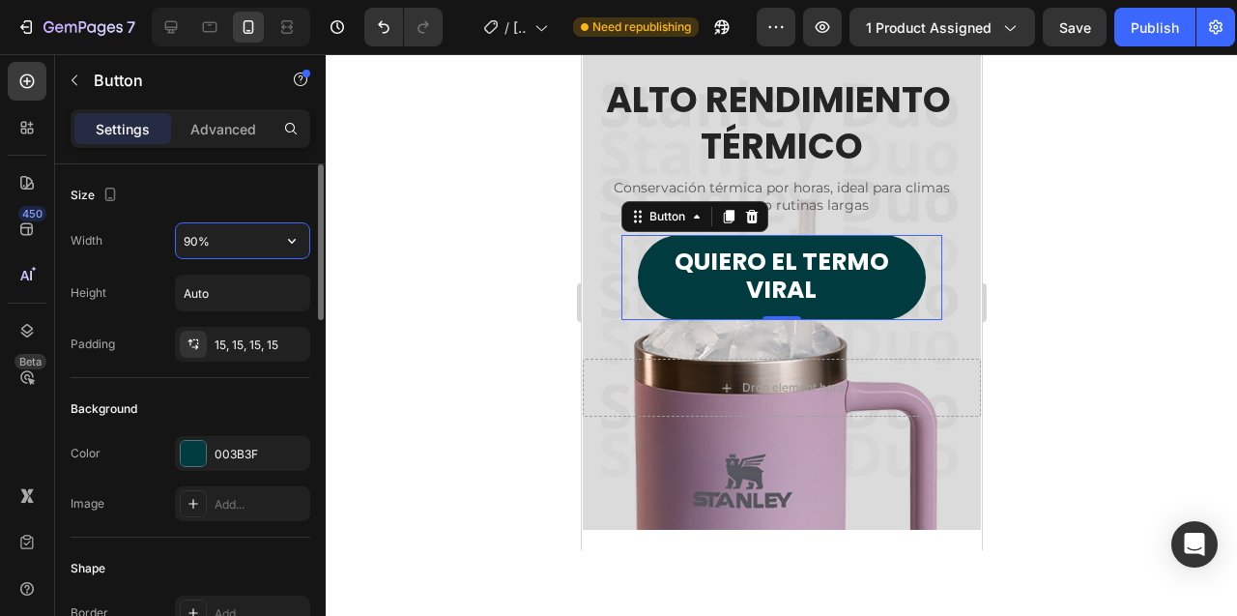
click at [193, 240] on input "90%" at bounding box center [242, 240] width 133 height 35
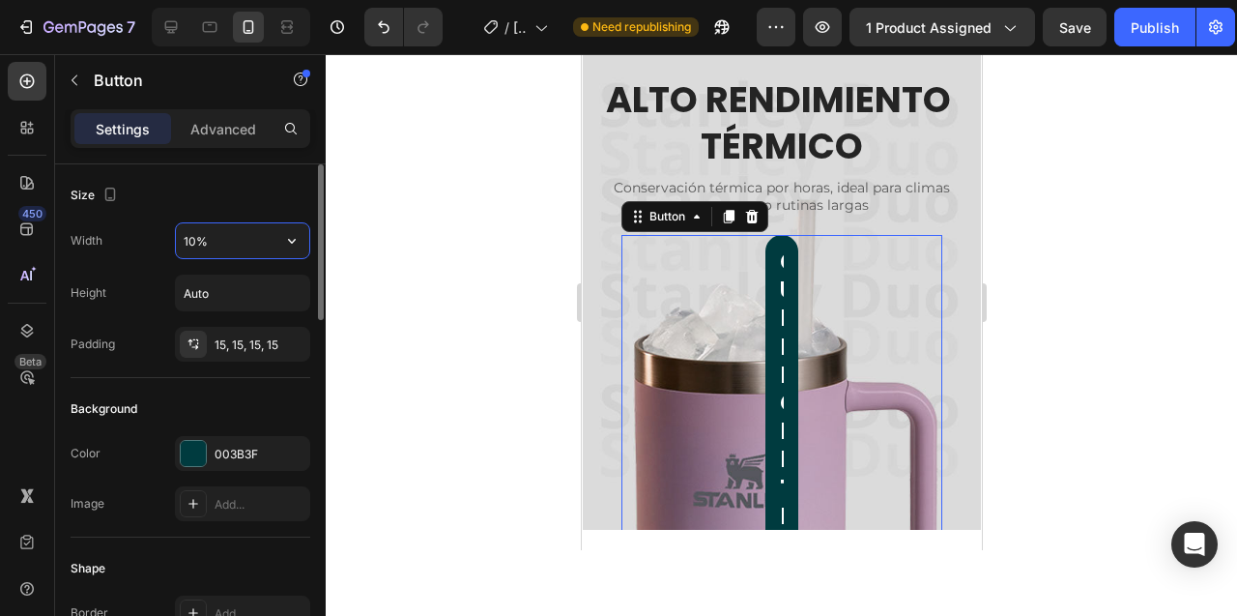
type input "100%"
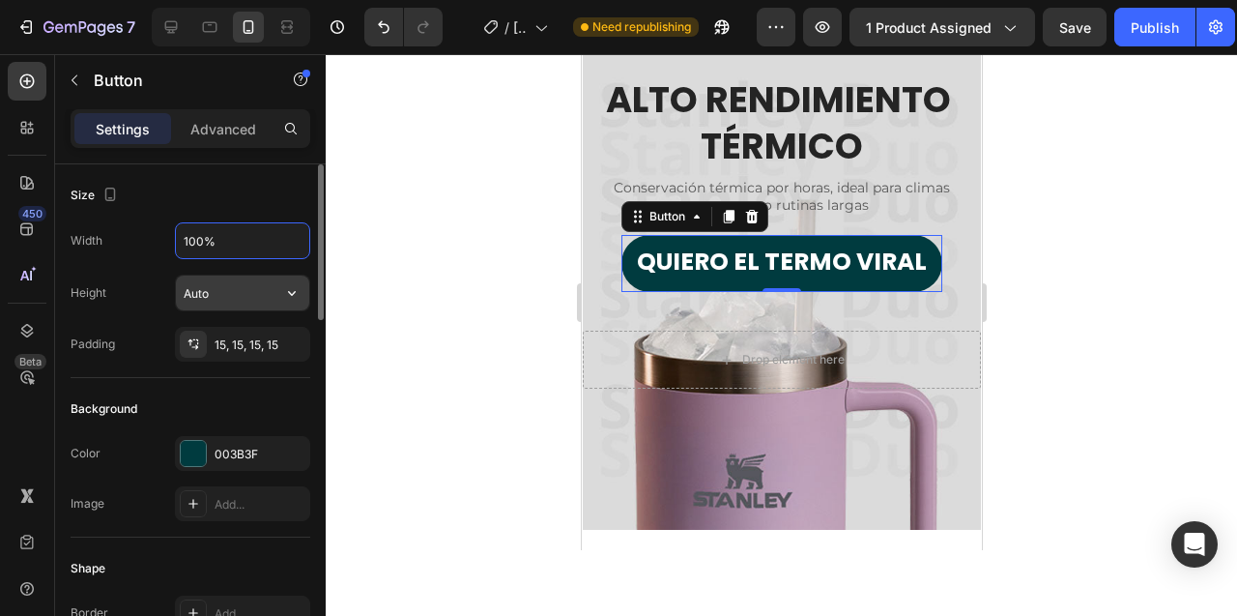
click at [193, 300] on input "Auto" at bounding box center [242, 292] width 133 height 35
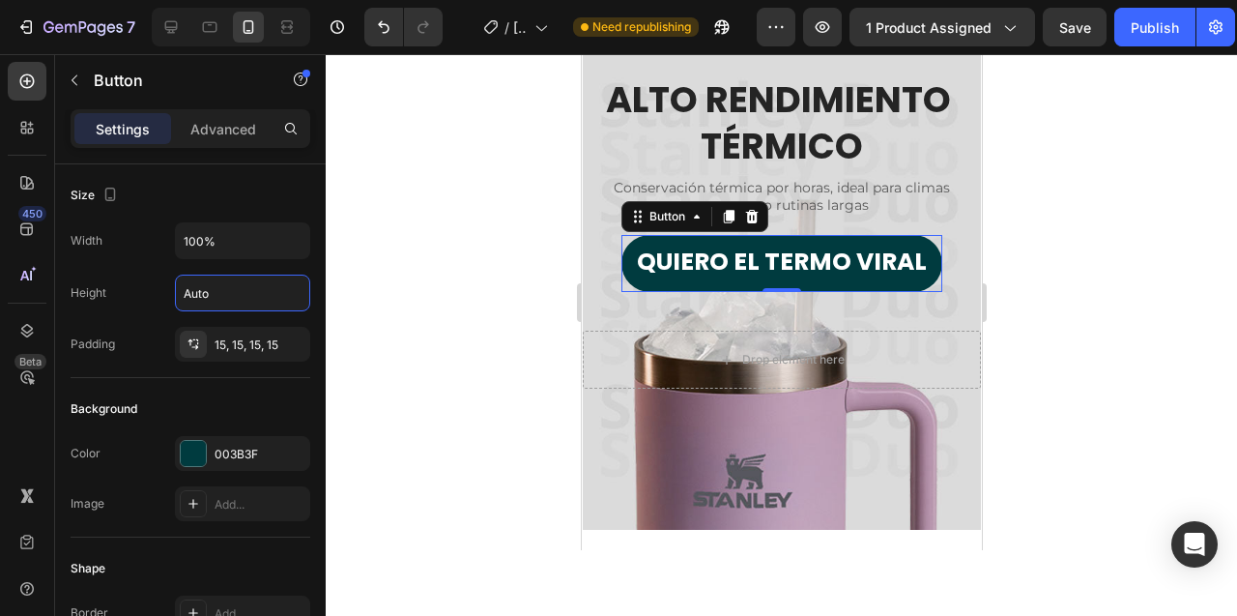
click at [445, 277] on div at bounding box center [781, 335] width 911 height 562
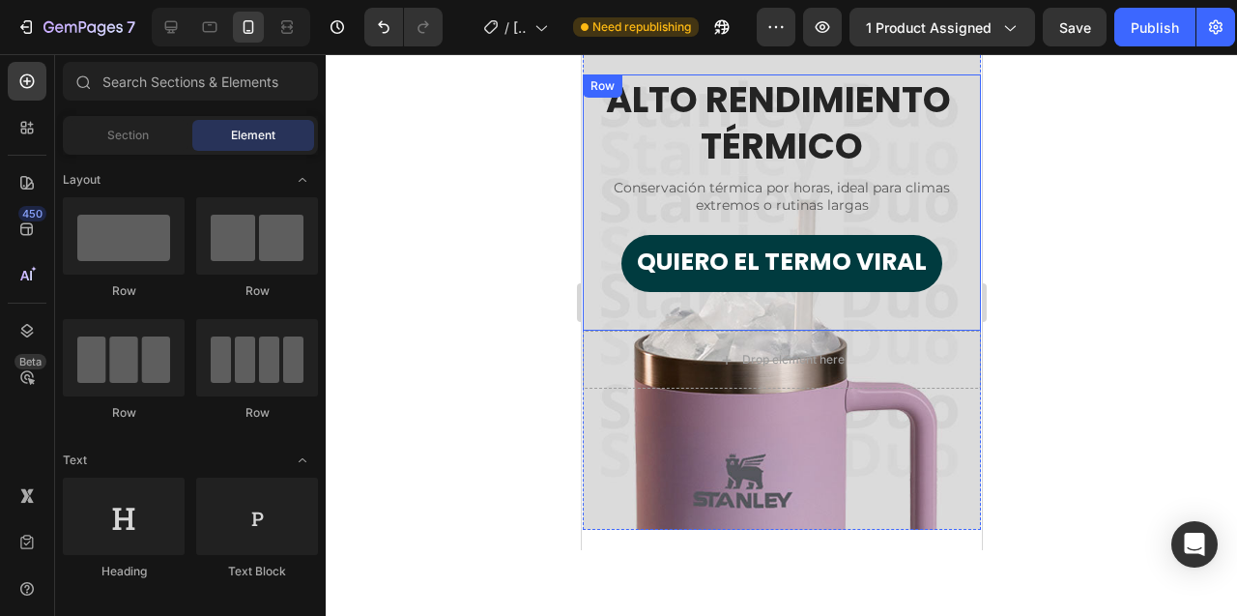
click at [608, 267] on div "QUIERO EL TERMO VIRAL Button" at bounding box center [781, 254] width 360 height 76
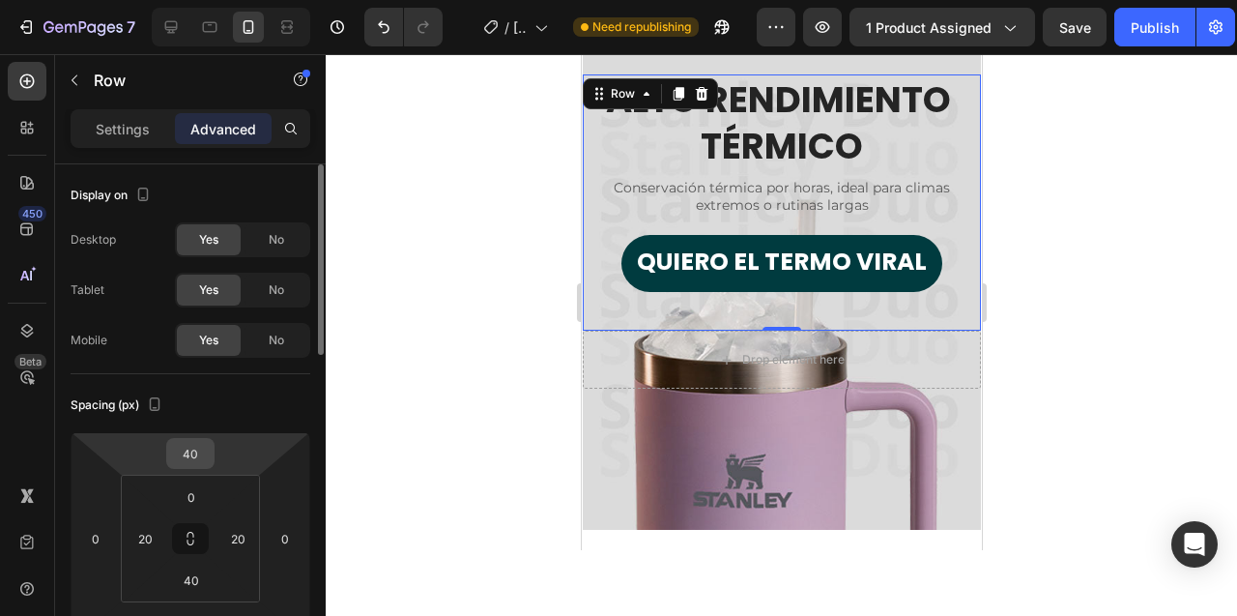
click at [190, 459] on input "40" at bounding box center [190, 453] width 39 height 29
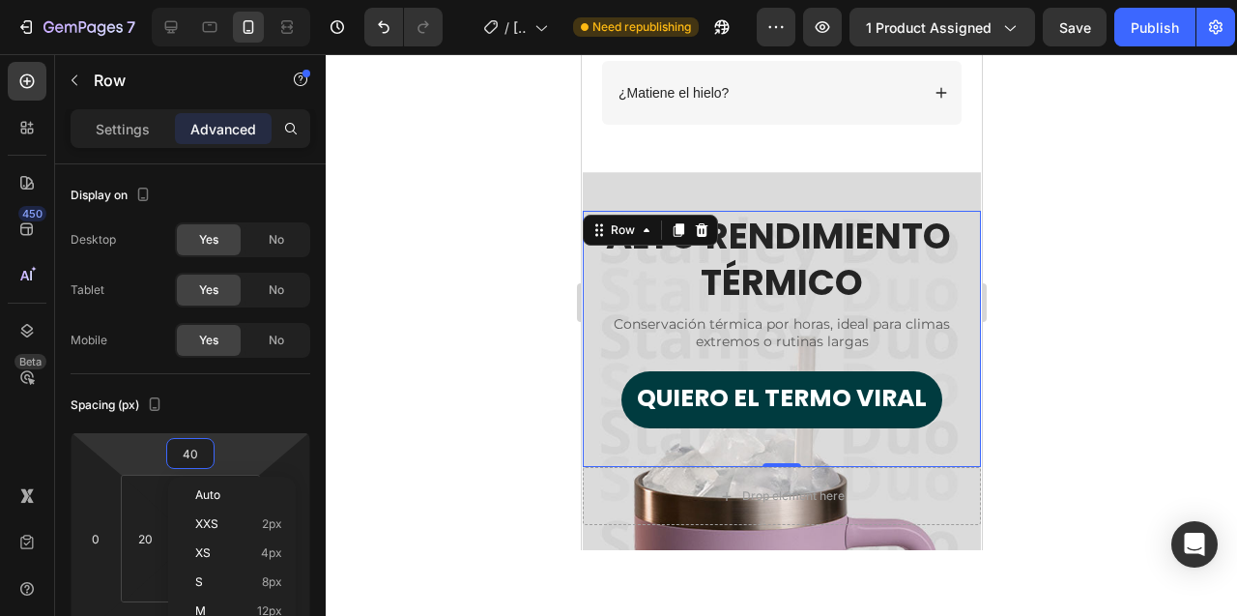
scroll to position [4995, 0]
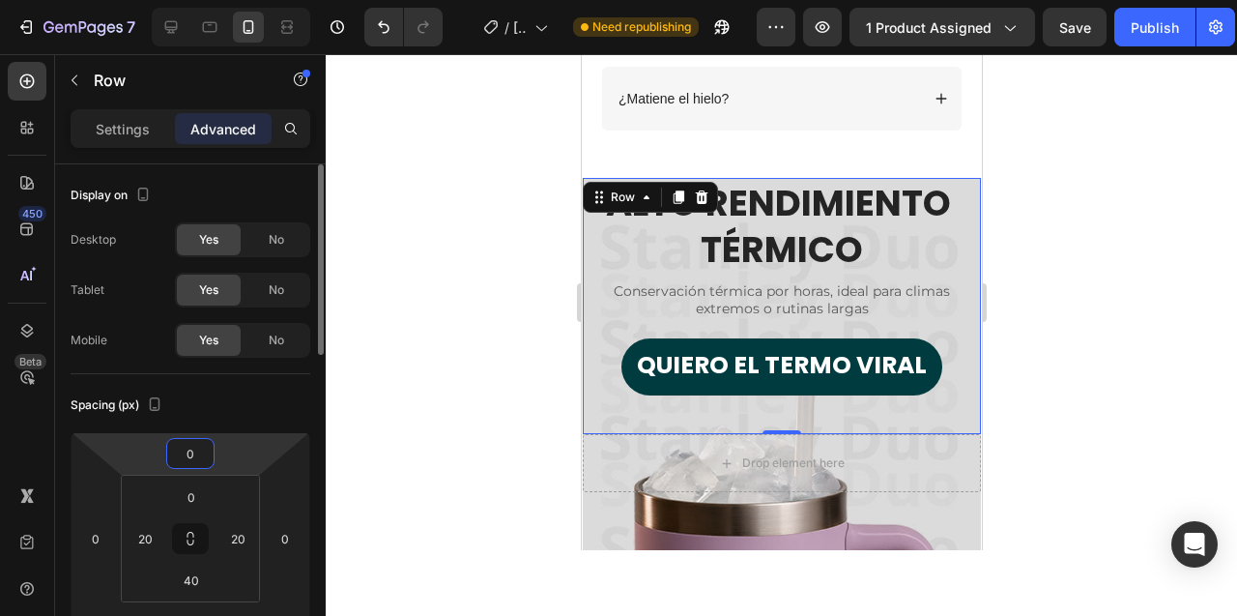
click at [193, 457] on input "0" at bounding box center [190, 453] width 39 height 29
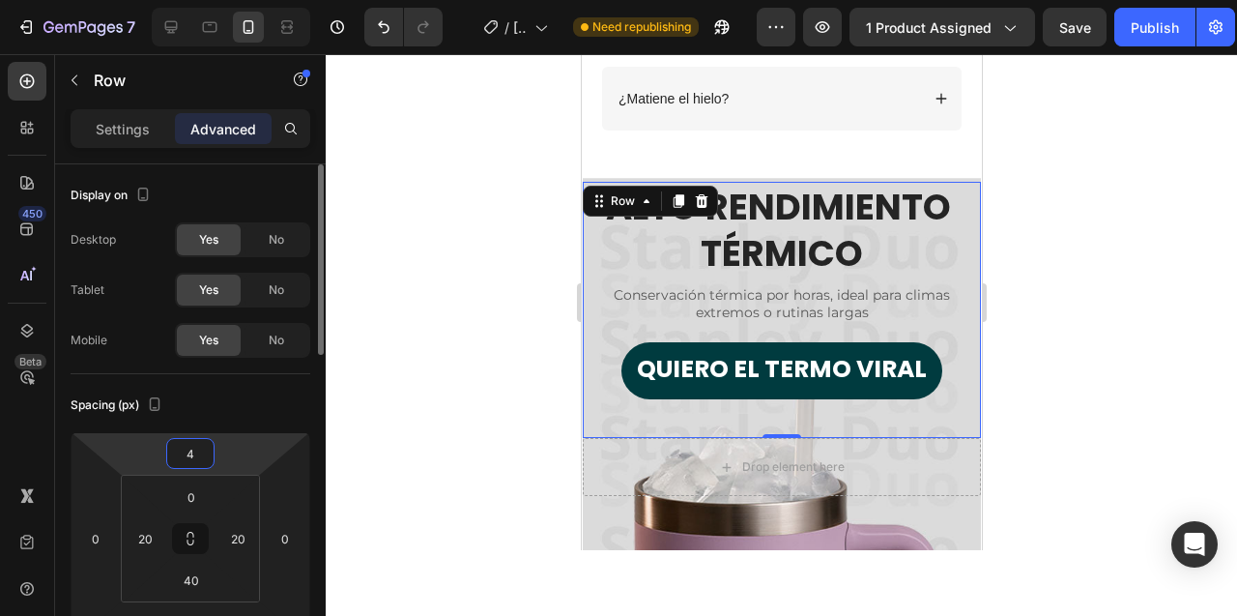
type input "40"
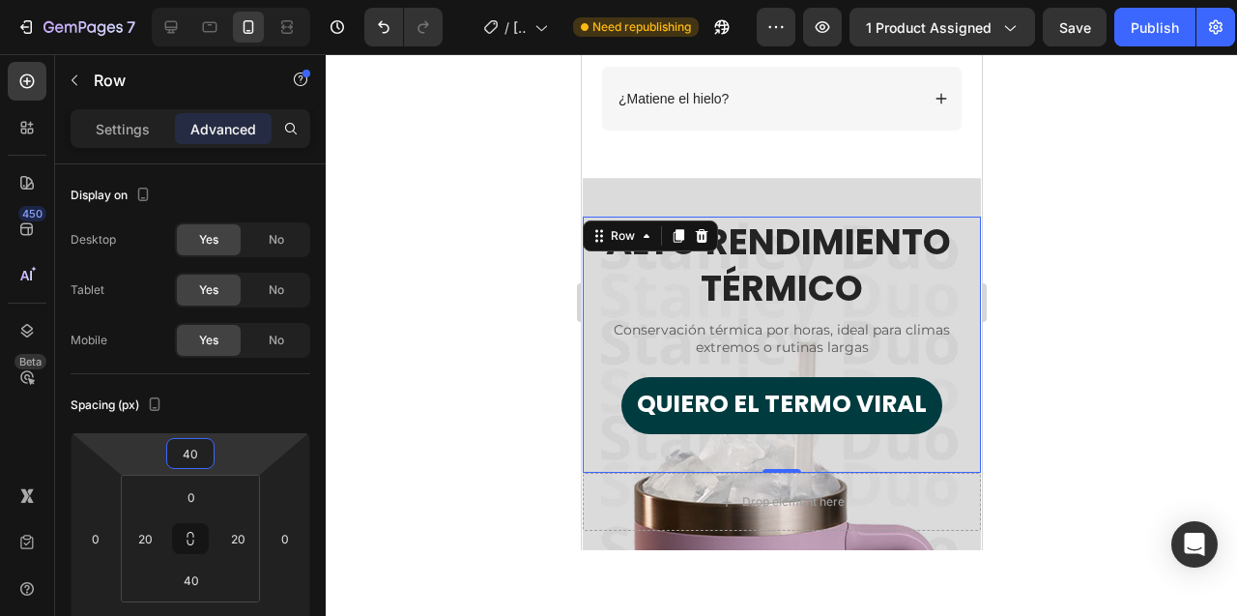
click at [387, 244] on div at bounding box center [781, 335] width 911 height 562
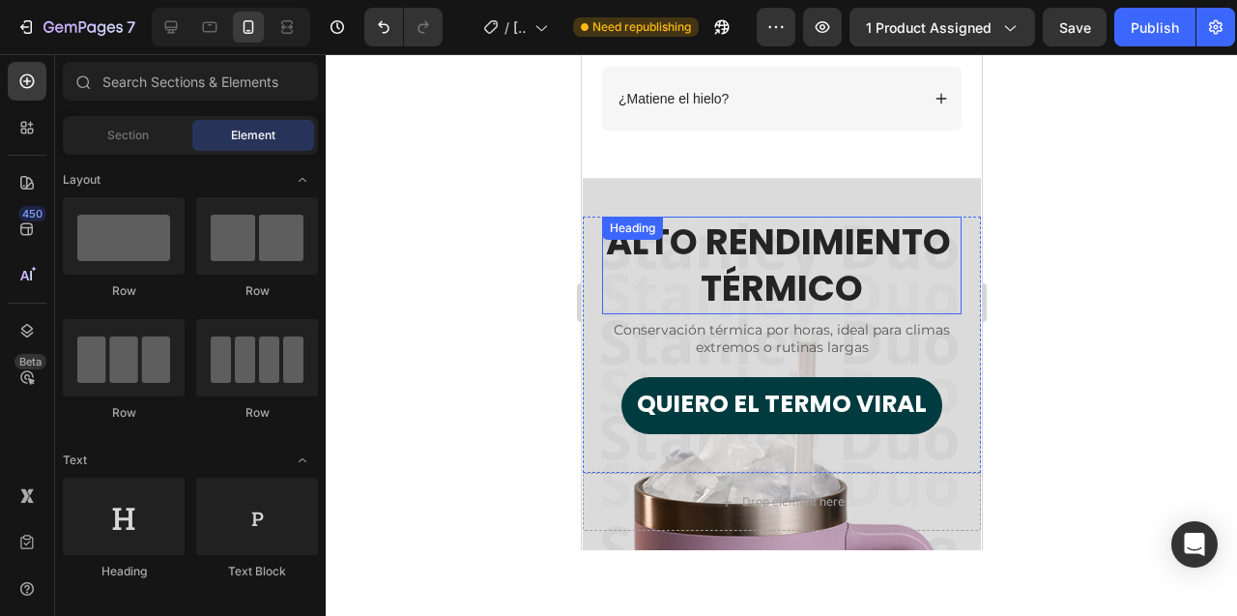
scroll to position [5165, 0]
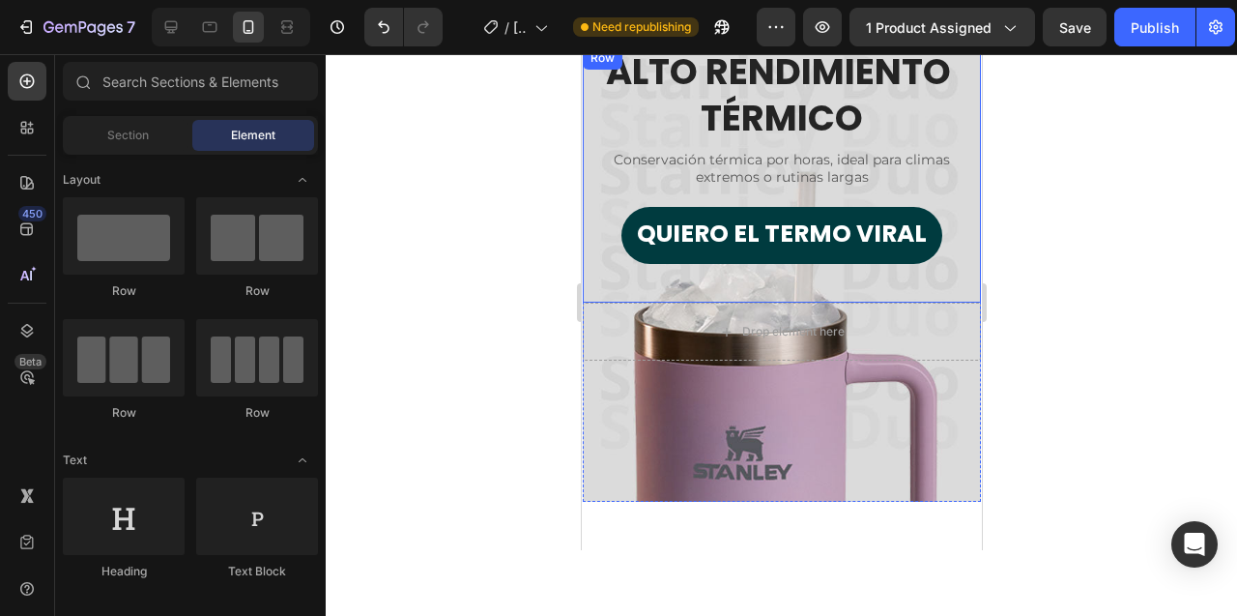
click at [592, 205] on div "ALTO RENDIMIENTO TÉRMICO Heading Conservación térmica por horas, ideal para cli…" at bounding box center [781, 174] width 398 height 256
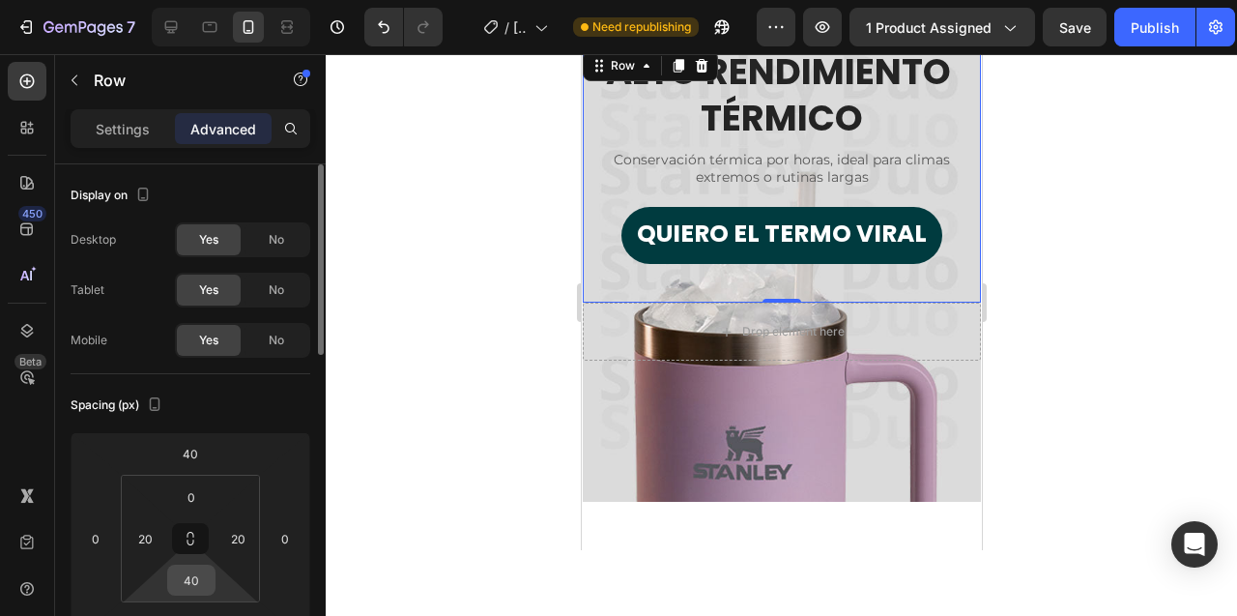
click at [192, 582] on input "40" at bounding box center [191, 579] width 39 height 29
type input "0"
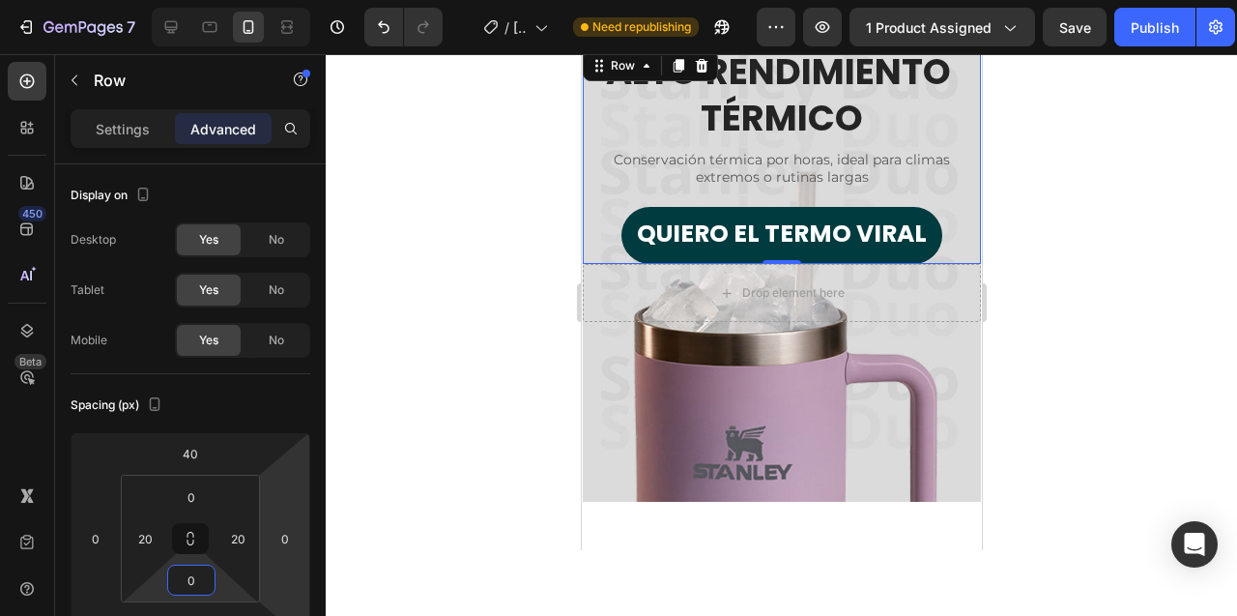
click at [420, 252] on div at bounding box center [781, 335] width 911 height 562
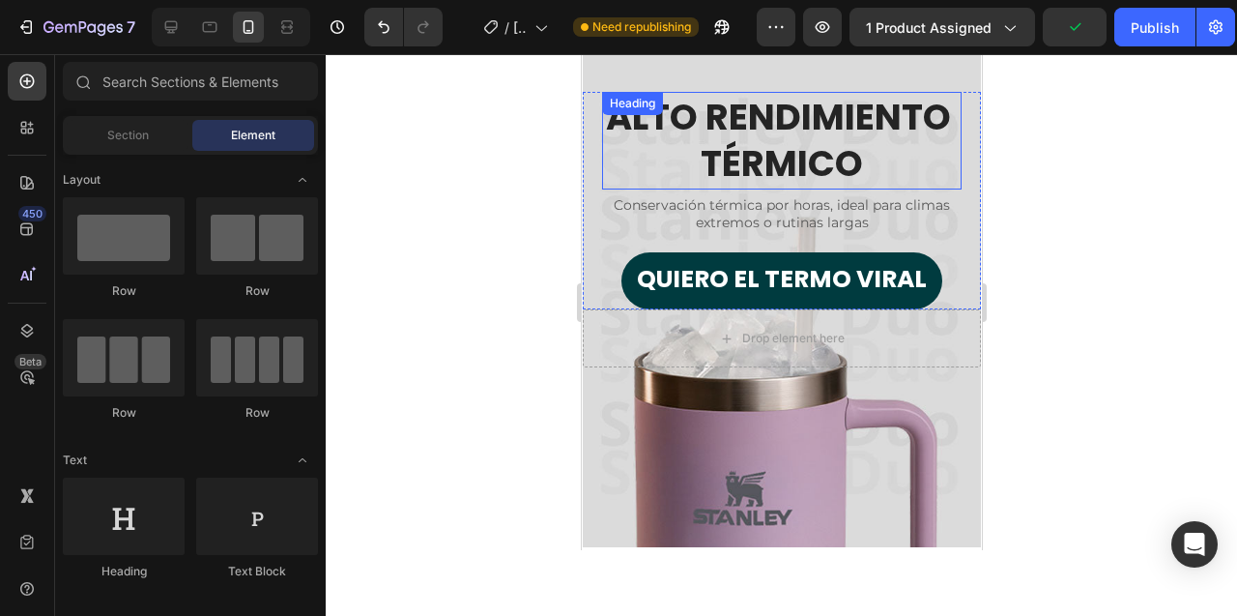
scroll to position [5131, 0]
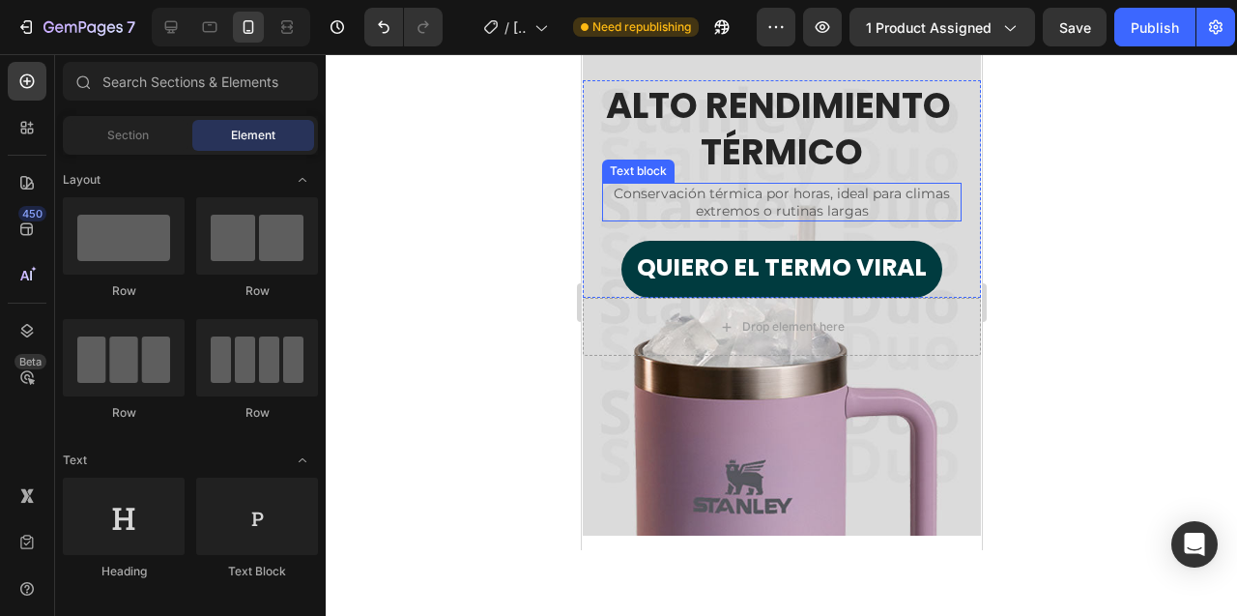
click at [685, 199] on p "Conservación térmica por horas, ideal para climas extremos o rutinas largas" at bounding box center [781, 202] width 356 height 35
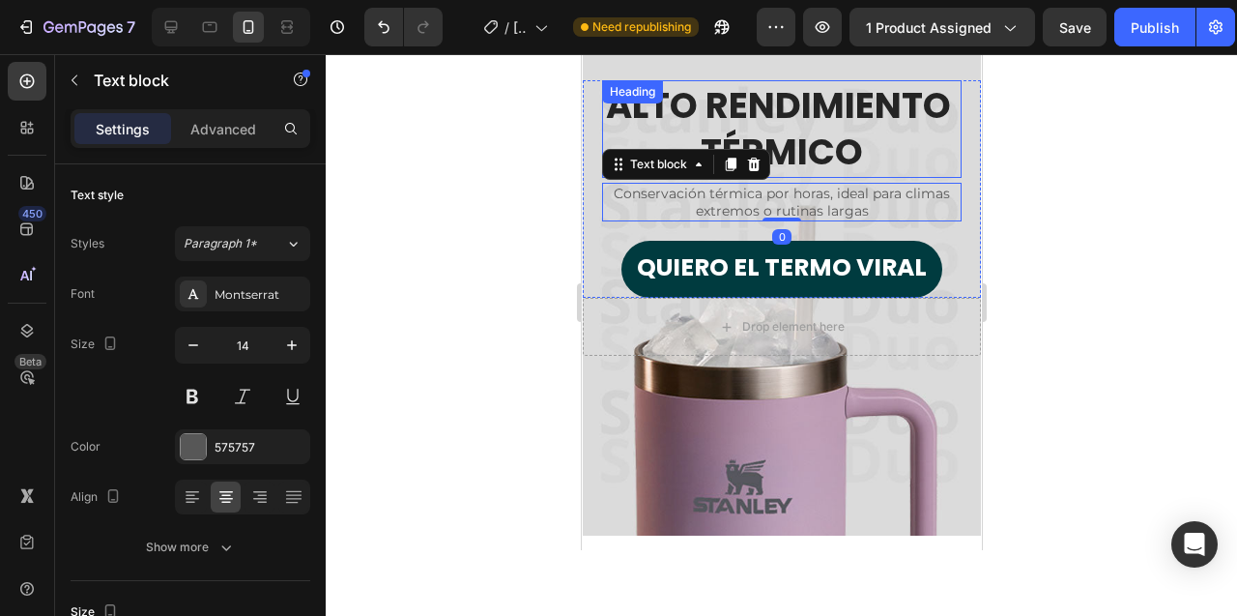
click at [795, 125] on p "ALTO RENDIMIENTO TÉRMICO" at bounding box center [781, 128] width 356 height 93
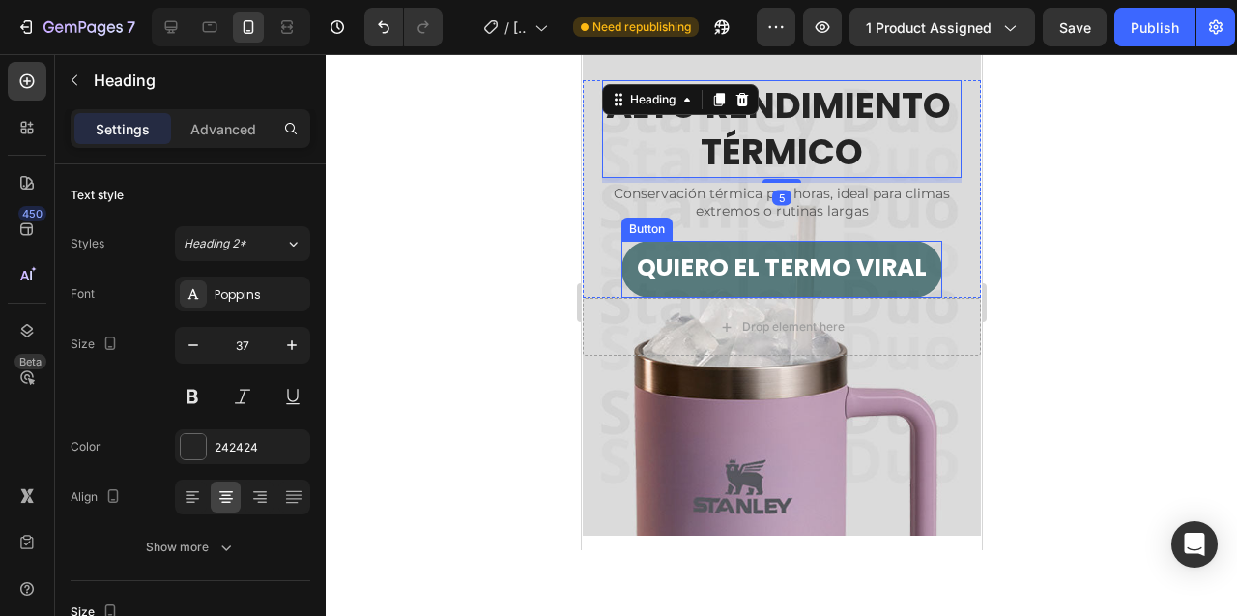
click at [760, 243] on button "QUIERO EL TERMO VIRAL" at bounding box center [780, 269] width 321 height 57
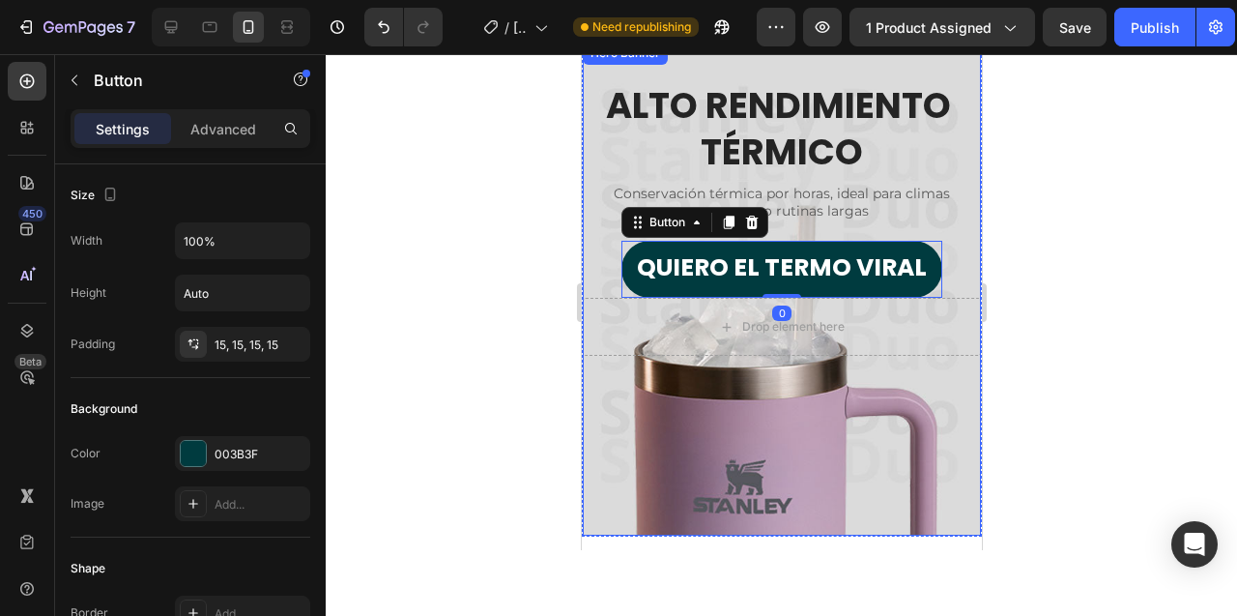
click at [738, 424] on div "Overlay" at bounding box center [781, 289] width 398 height 494
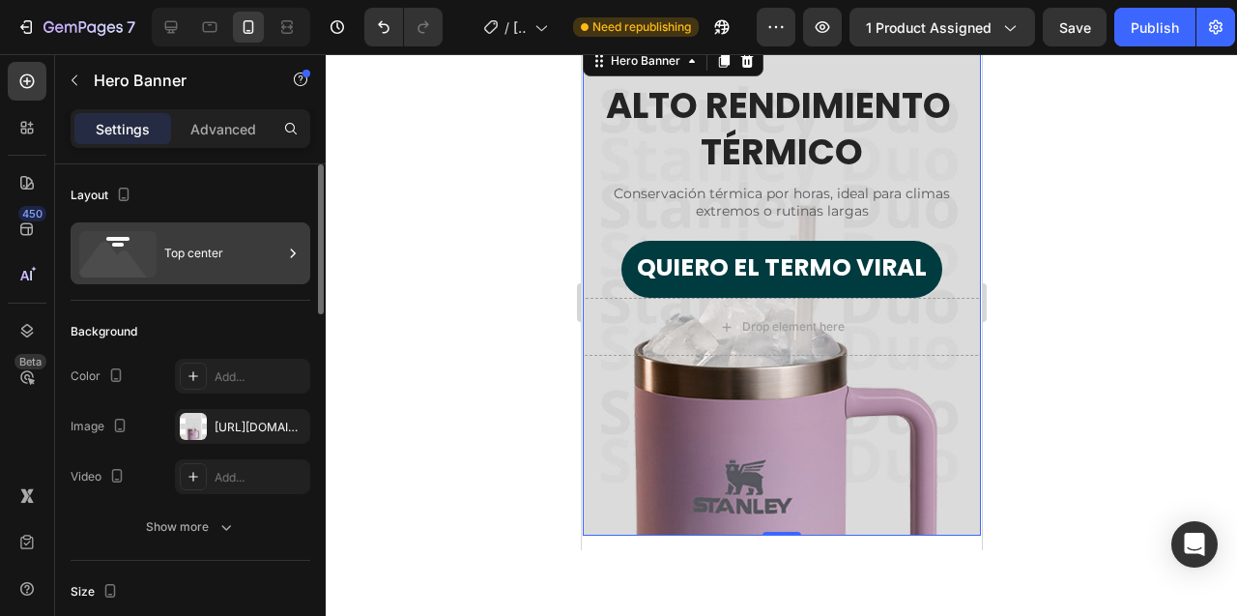
click at [269, 241] on div "Top center" at bounding box center [223, 253] width 118 height 44
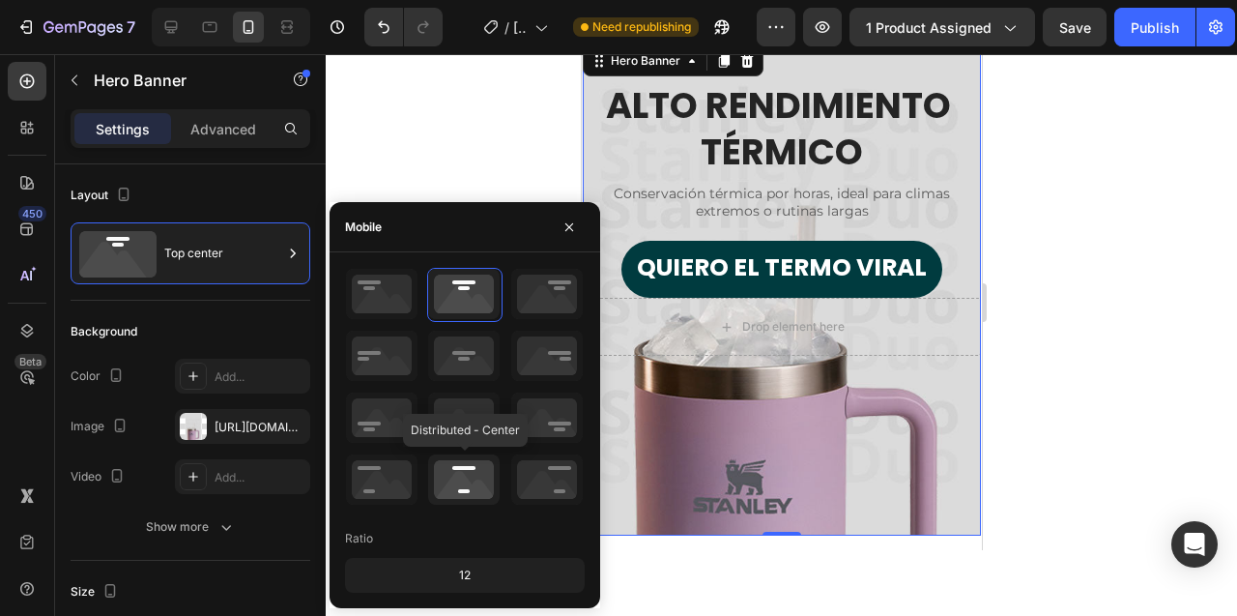
click at [470, 471] on icon at bounding box center [464, 479] width 72 height 50
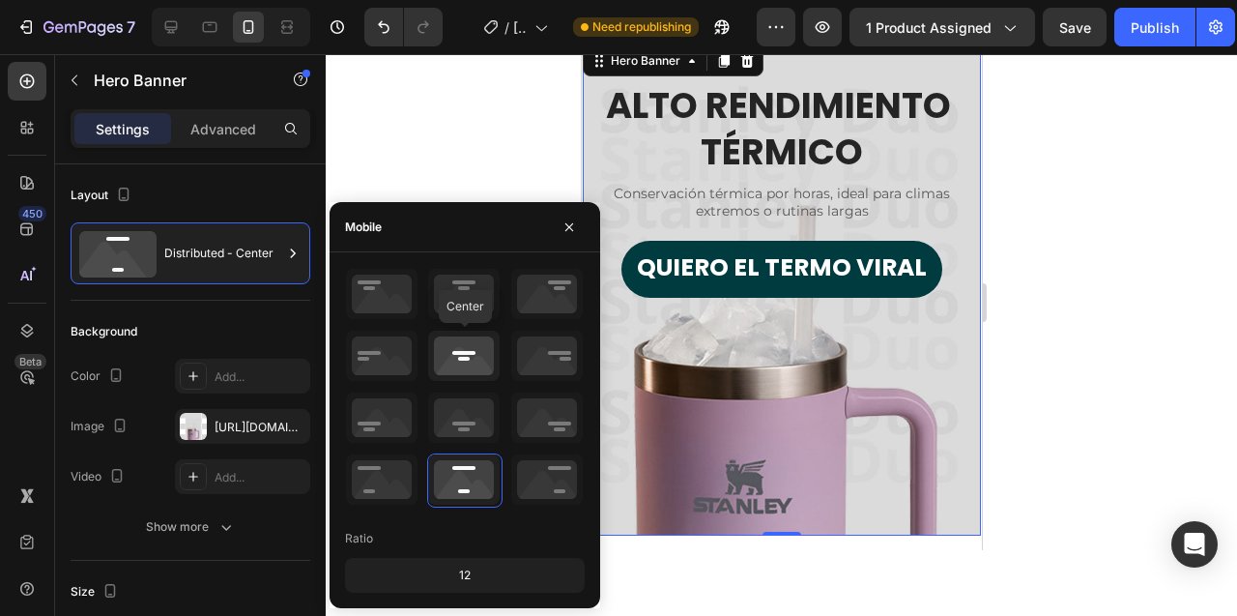
click at [465, 354] on icon at bounding box center [464, 356] width 72 height 50
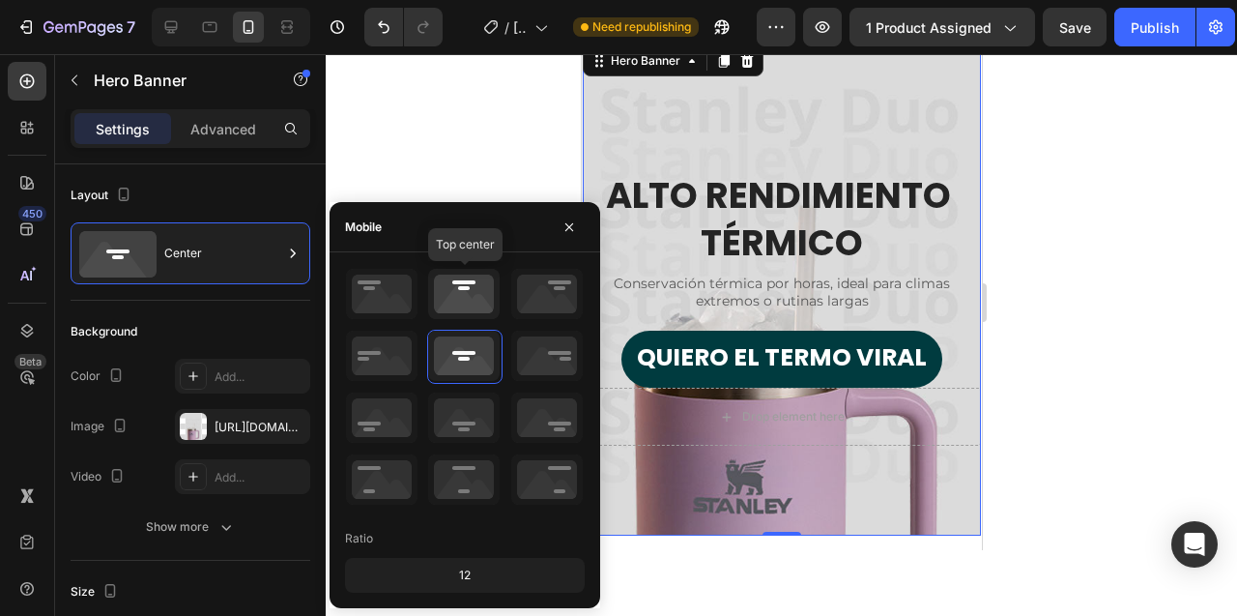
click at [473, 288] on icon at bounding box center [464, 294] width 72 height 50
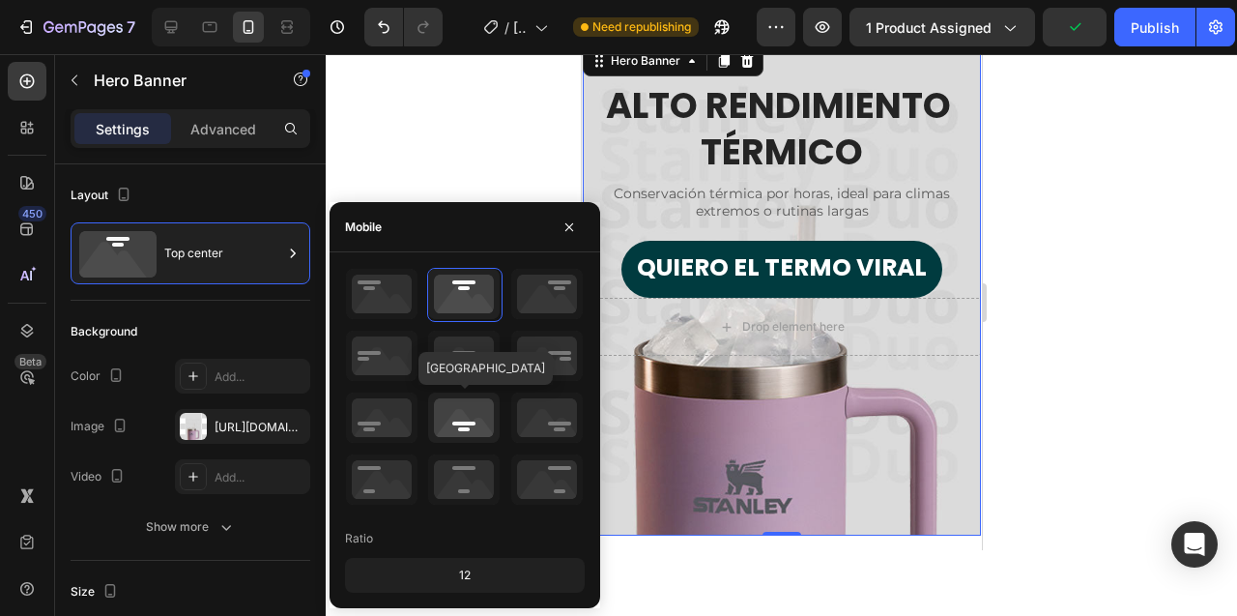
click at [467, 424] on icon at bounding box center [464, 417] width 72 height 50
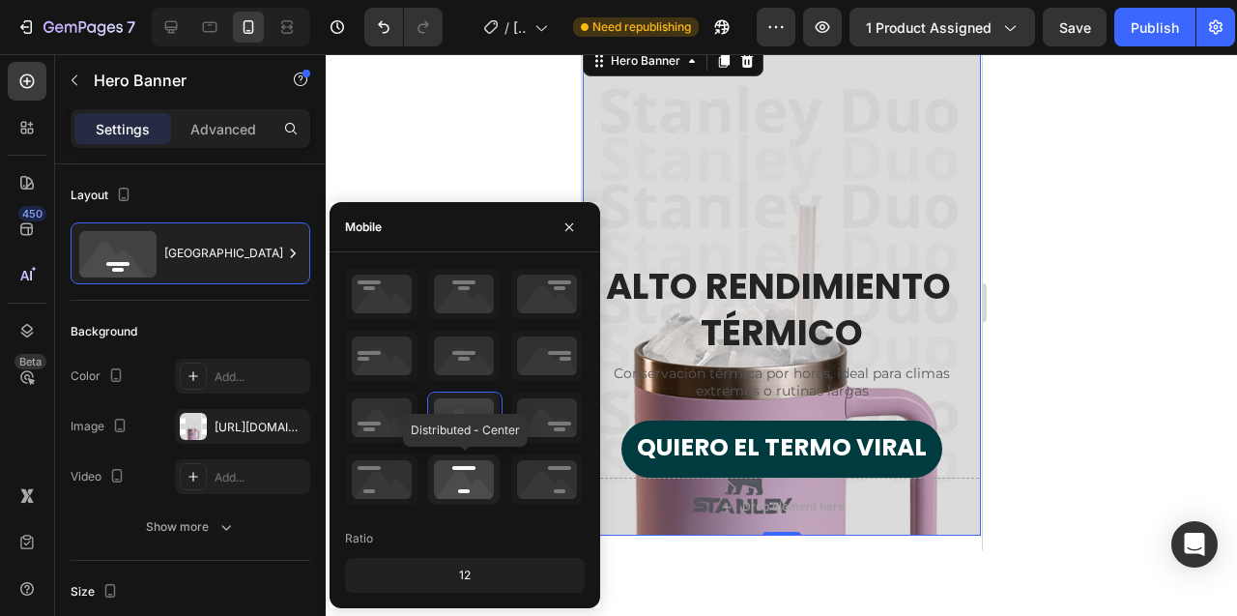
click at [465, 483] on icon at bounding box center [464, 479] width 72 height 50
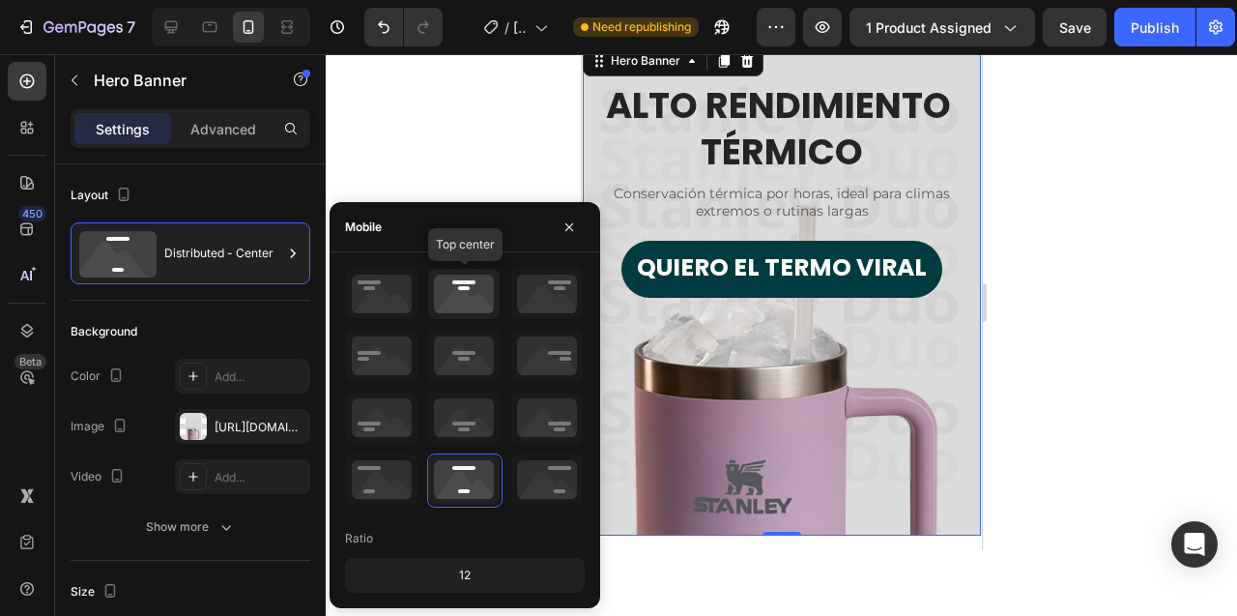
click at [469, 292] on icon at bounding box center [464, 294] width 72 height 50
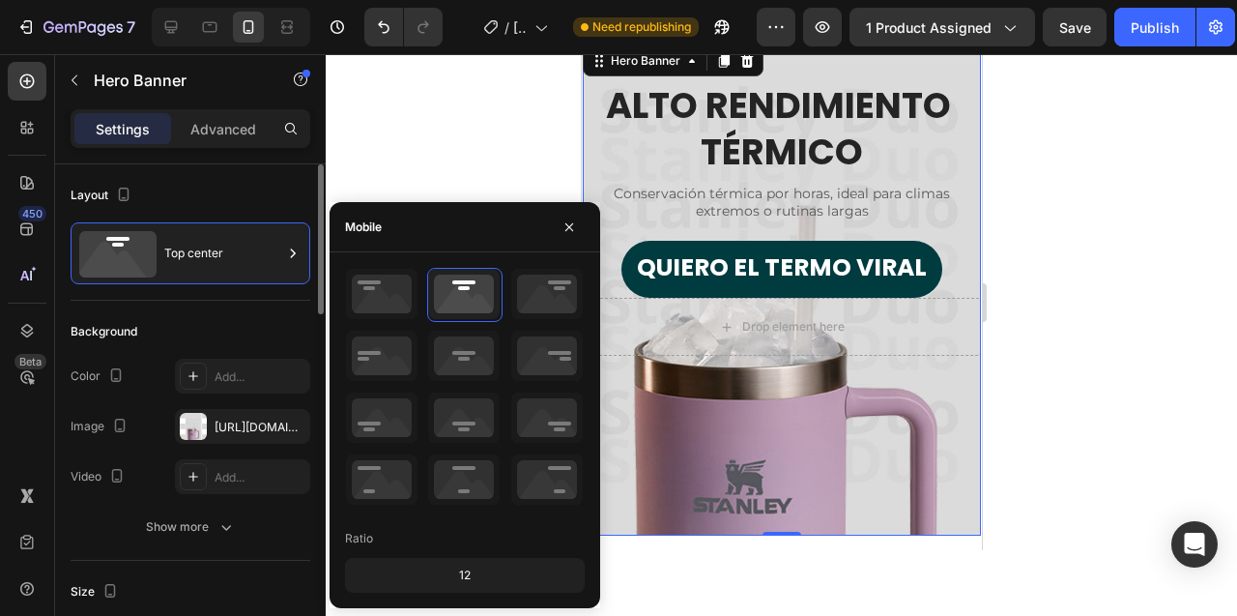
scroll to position [143, 0]
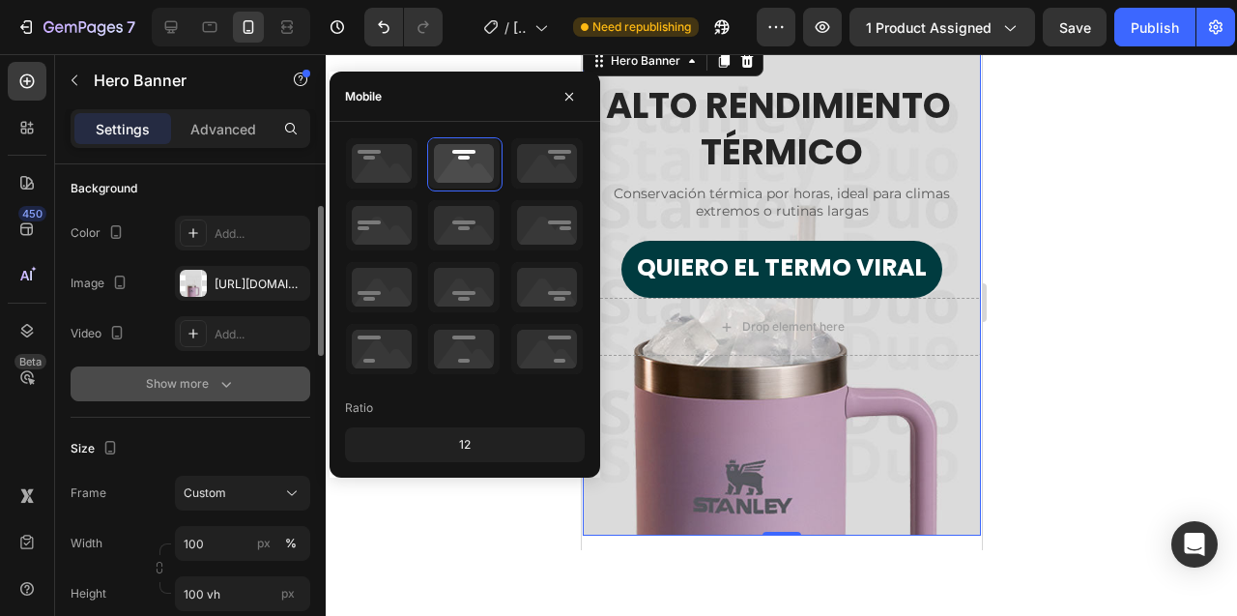
click at [193, 386] on div "Show more" at bounding box center [191, 383] width 90 height 19
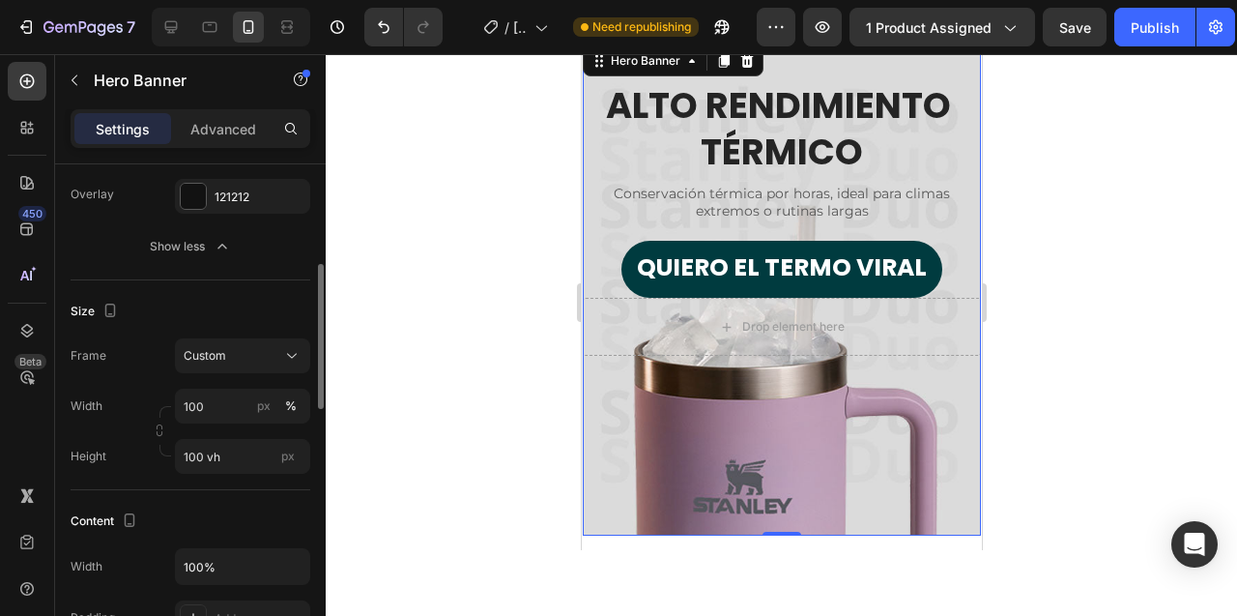
scroll to position [335, 0]
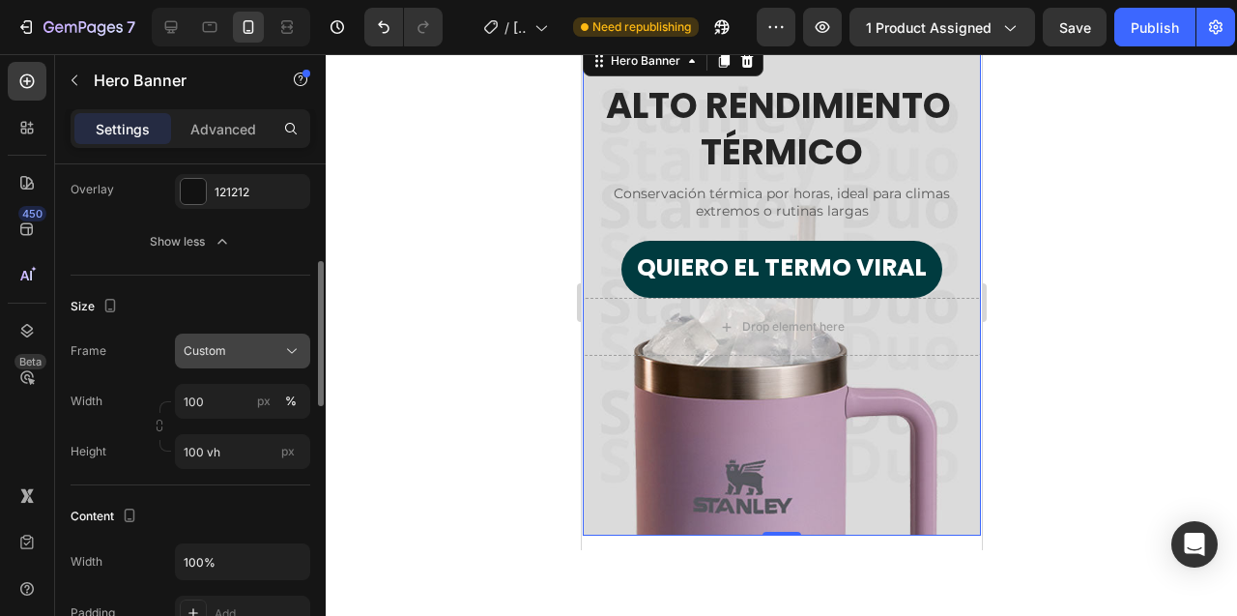
click at [269, 353] on div "Custom" at bounding box center [231, 350] width 95 height 17
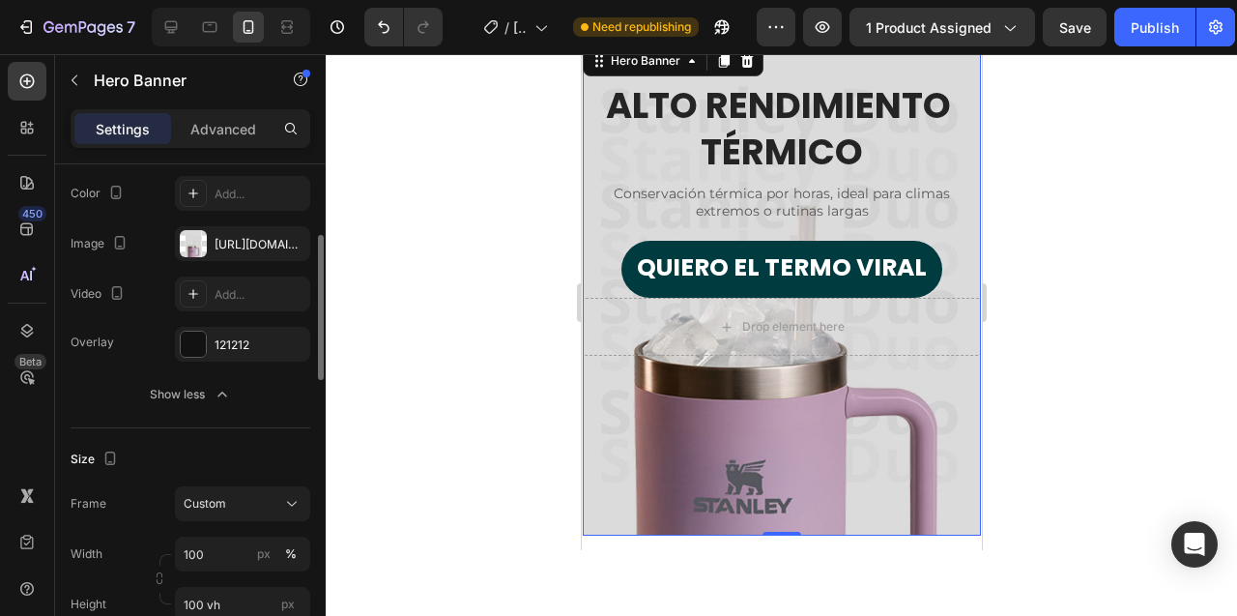
scroll to position [131, 0]
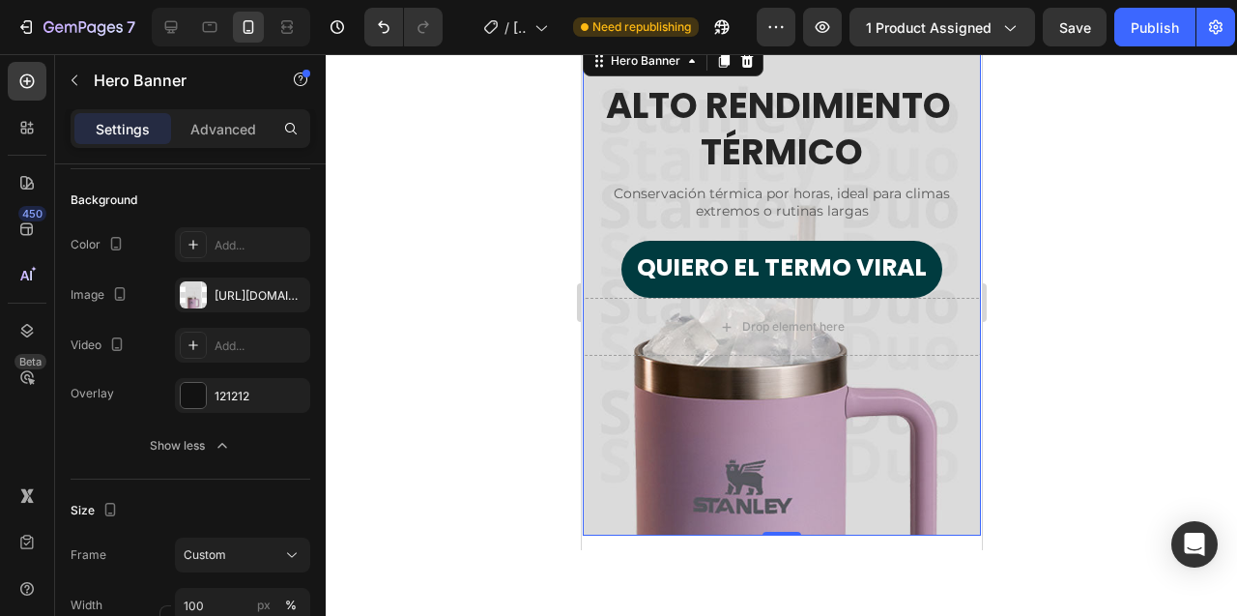
click at [676, 457] on div "Overlay" at bounding box center [781, 289] width 398 height 494
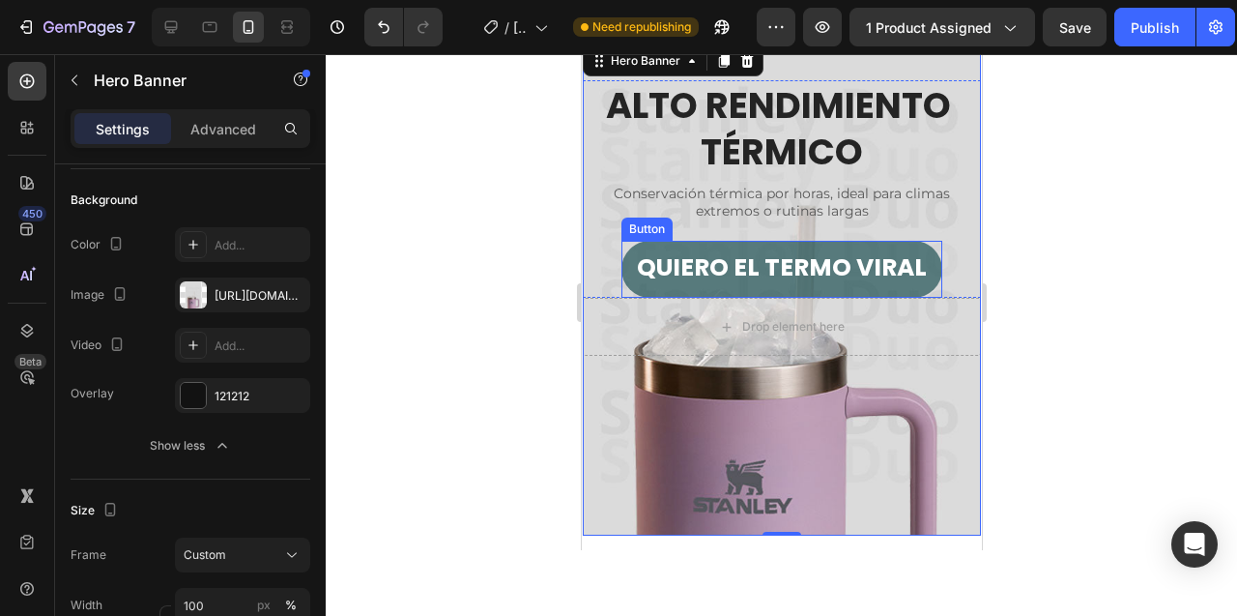
click at [743, 245] on button "QUIERO EL TERMO VIRAL" at bounding box center [780, 269] width 321 height 57
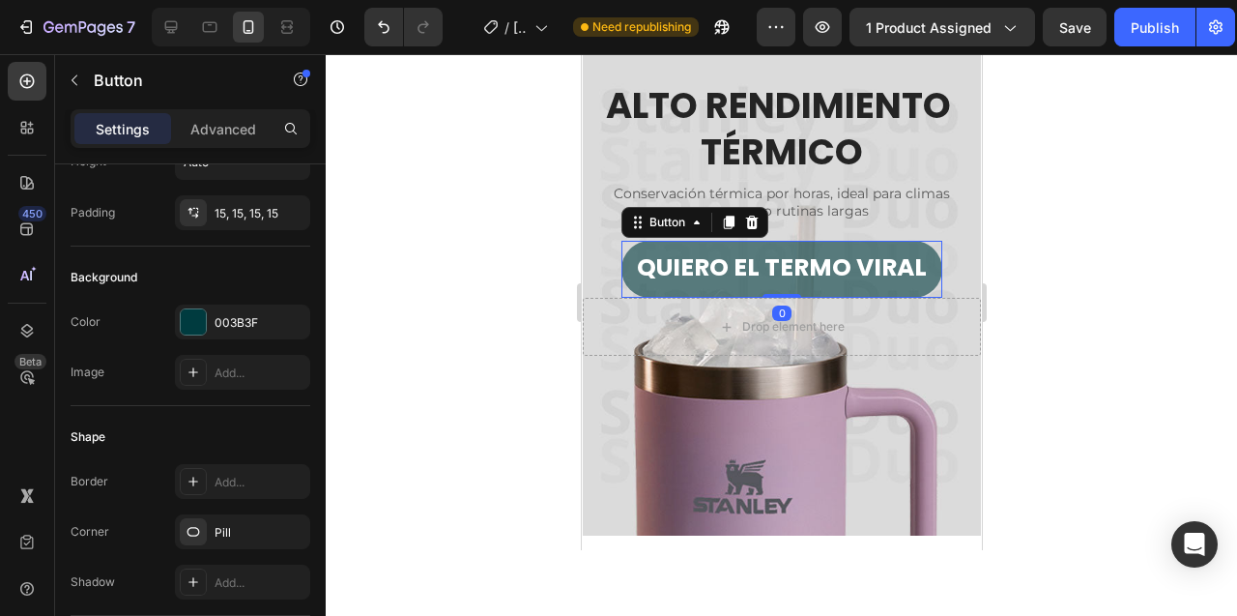
scroll to position [0, 0]
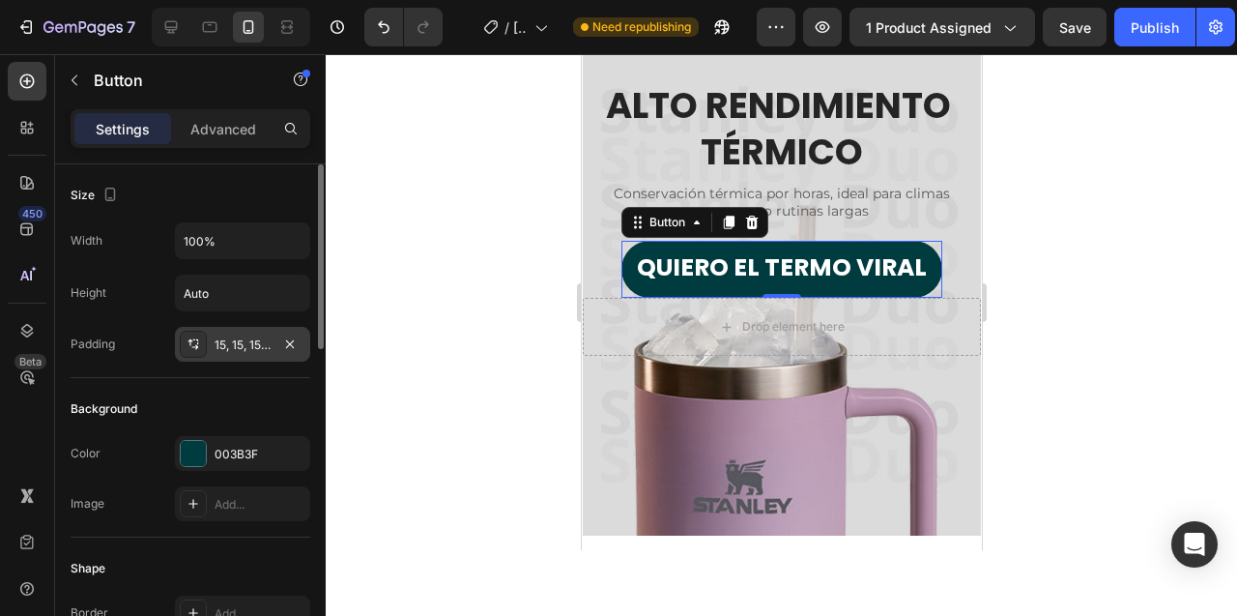
click at [252, 340] on div "15, 15, 15, 15" at bounding box center [243, 344] width 56 height 17
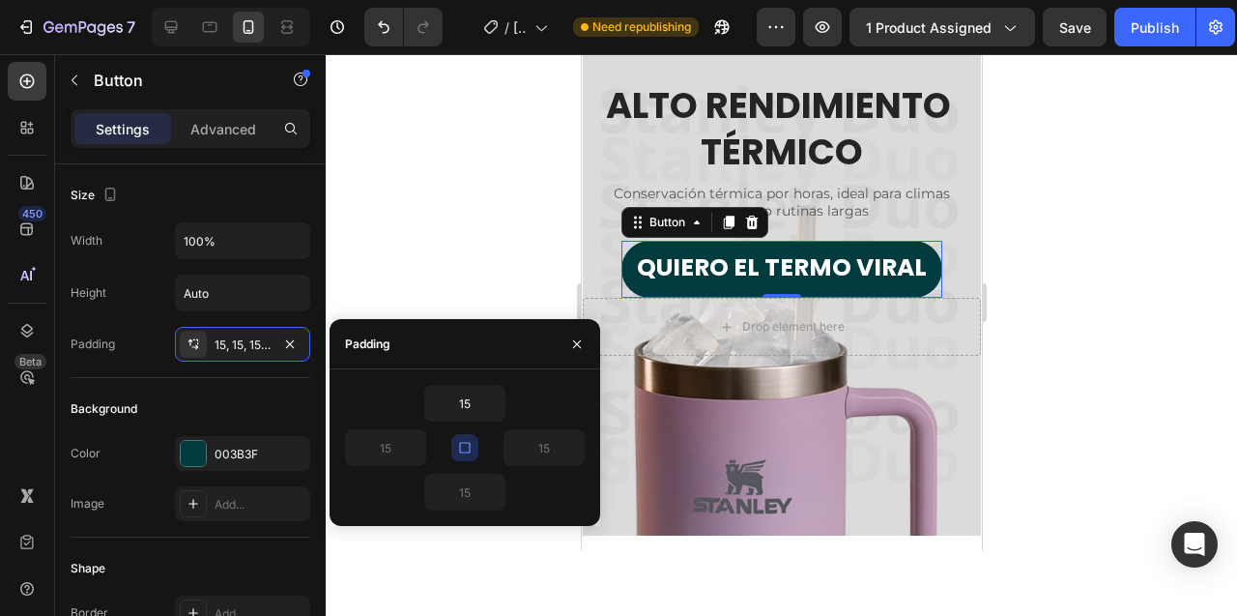
click at [481, 198] on div at bounding box center [781, 335] width 911 height 562
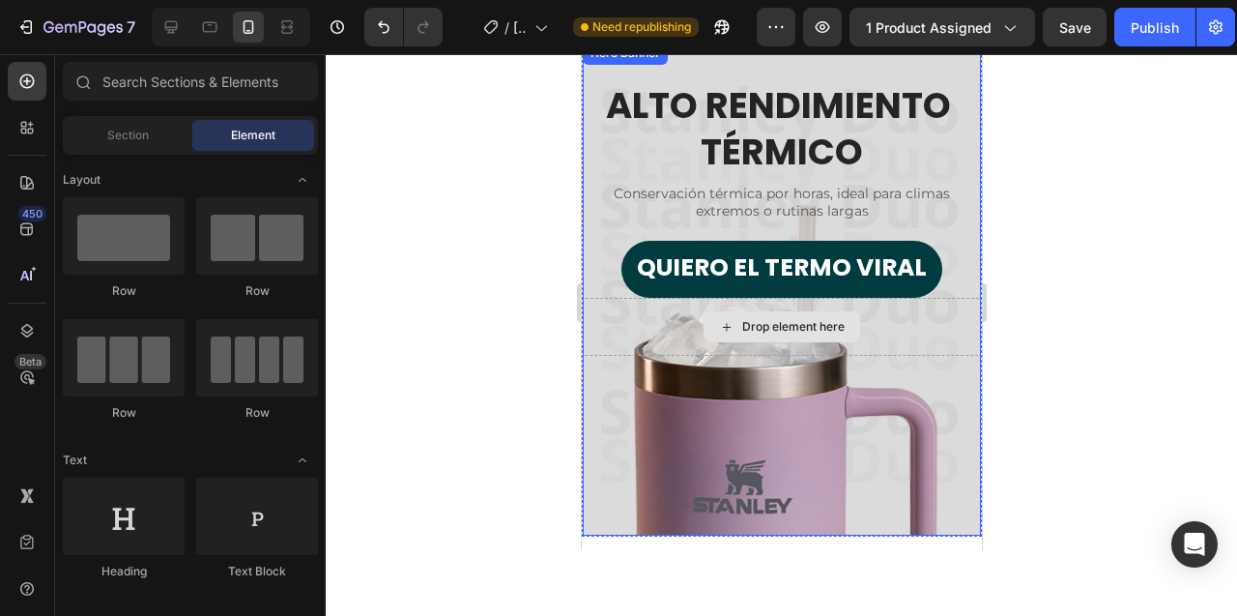
scroll to position [5051, 0]
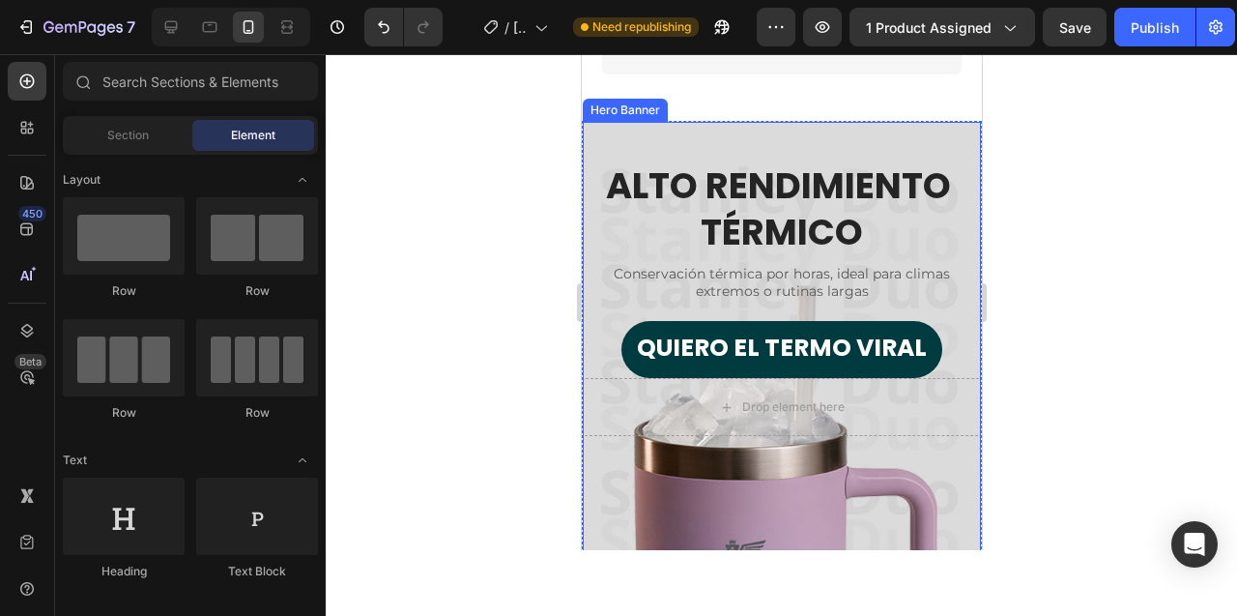
click at [644, 109] on div "Hero Banner" at bounding box center [624, 109] width 77 height 17
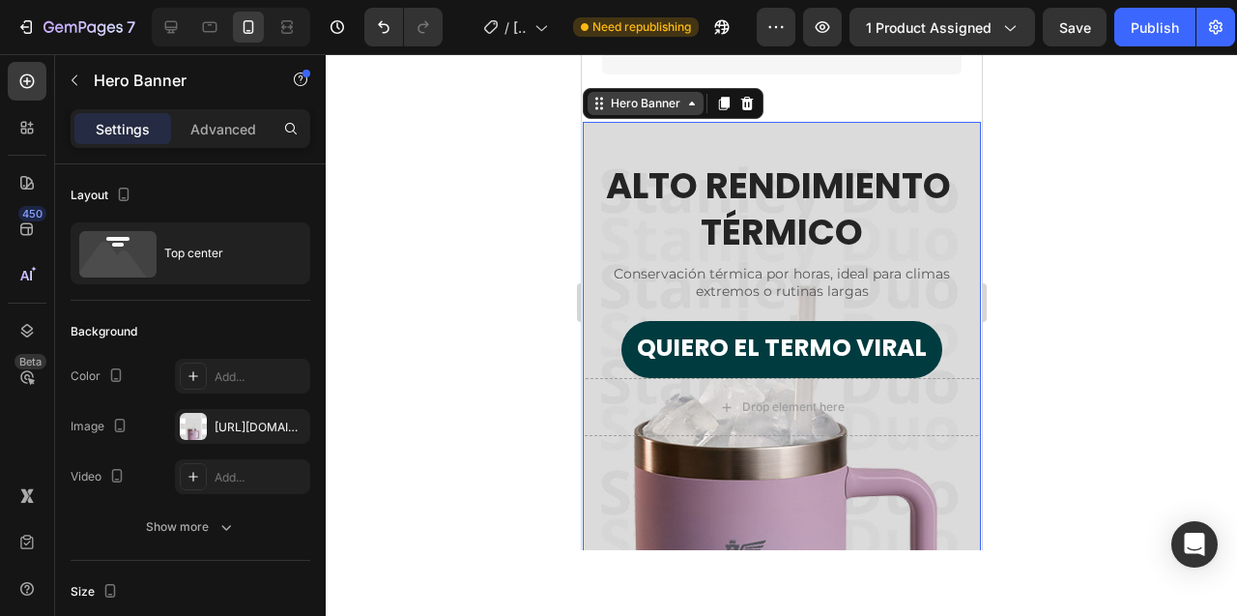
click at [686, 110] on icon at bounding box center [690, 103] width 15 height 15
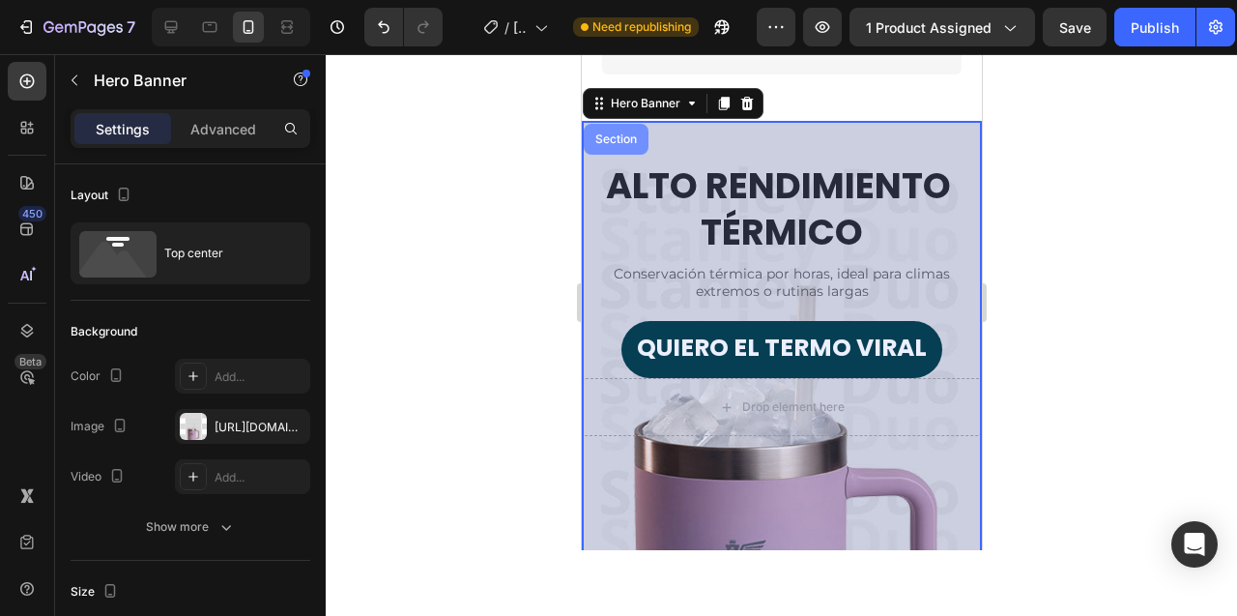
click at [616, 149] on div "Section" at bounding box center [615, 139] width 65 height 31
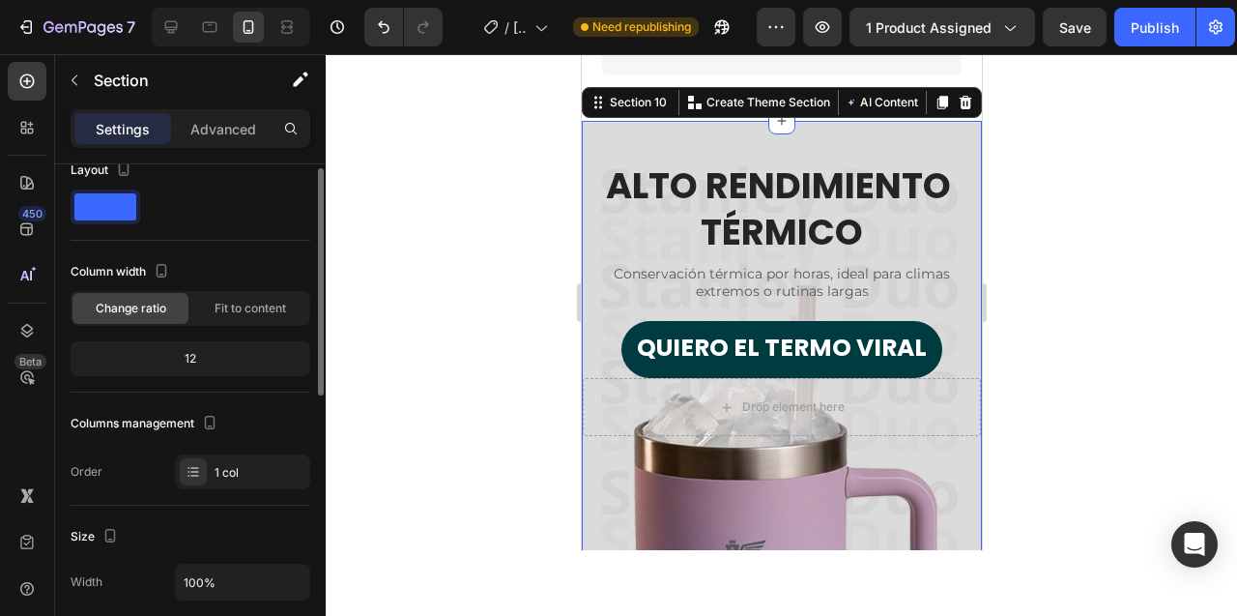
scroll to position [0, 0]
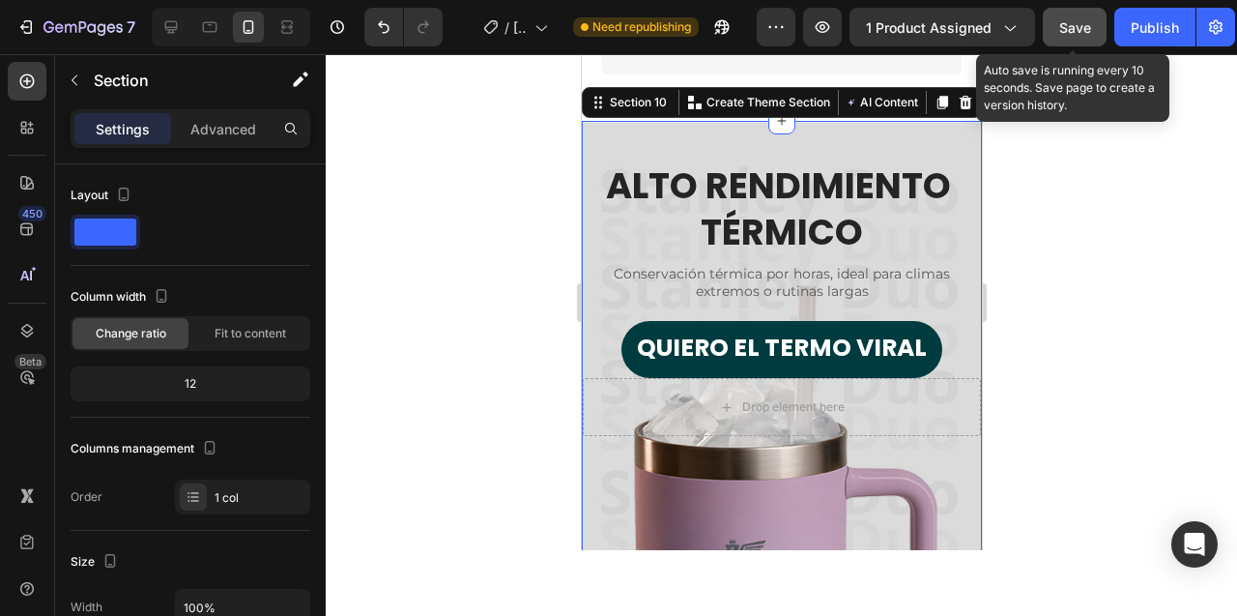
click at [1073, 25] on span "Save" at bounding box center [1075, 27] width 32 height 16
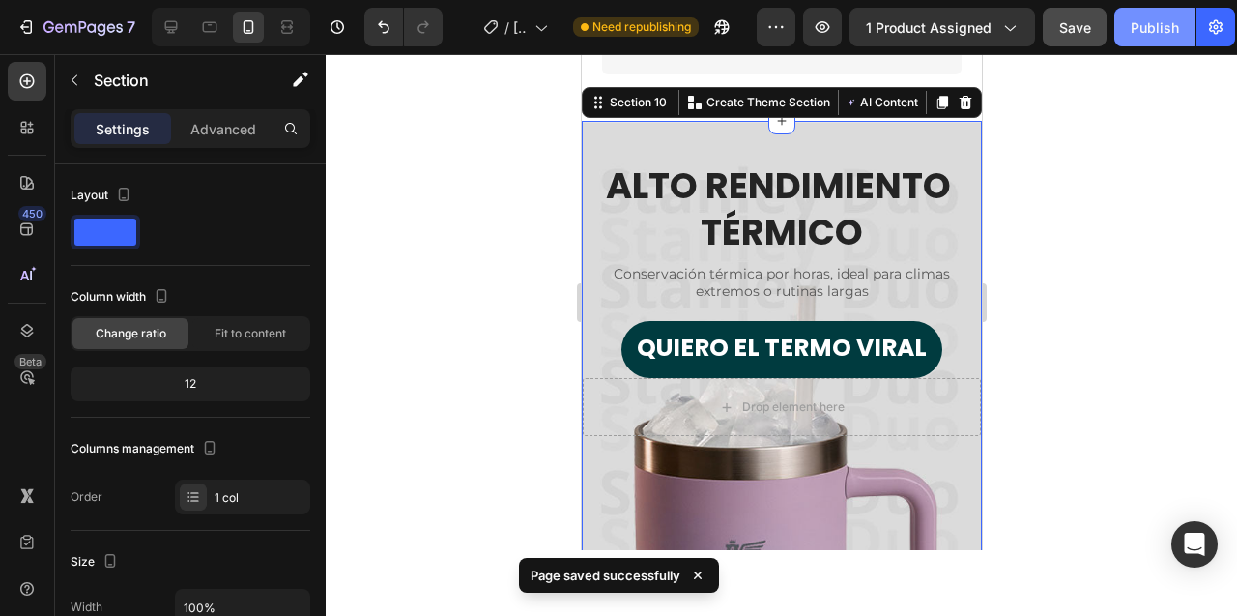
click at [1149, 28] on div "Publish" at bounding box center [1155, 27] width 48 height 20
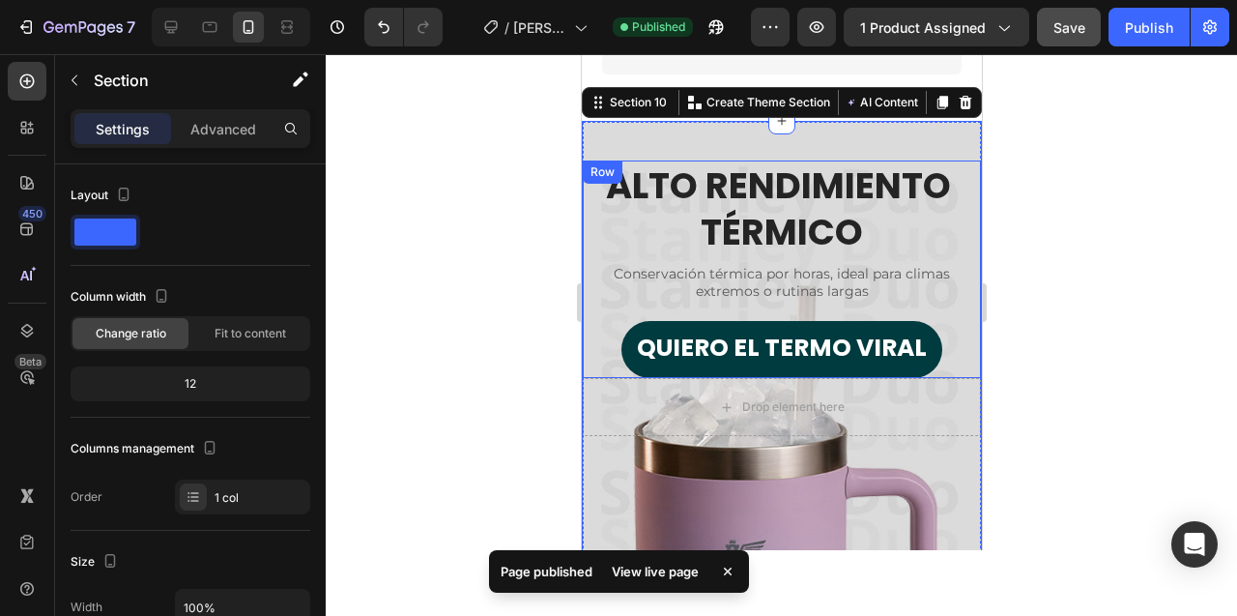
click at [467, 275] on div at bounding box center [781, 335] width 911 height 562
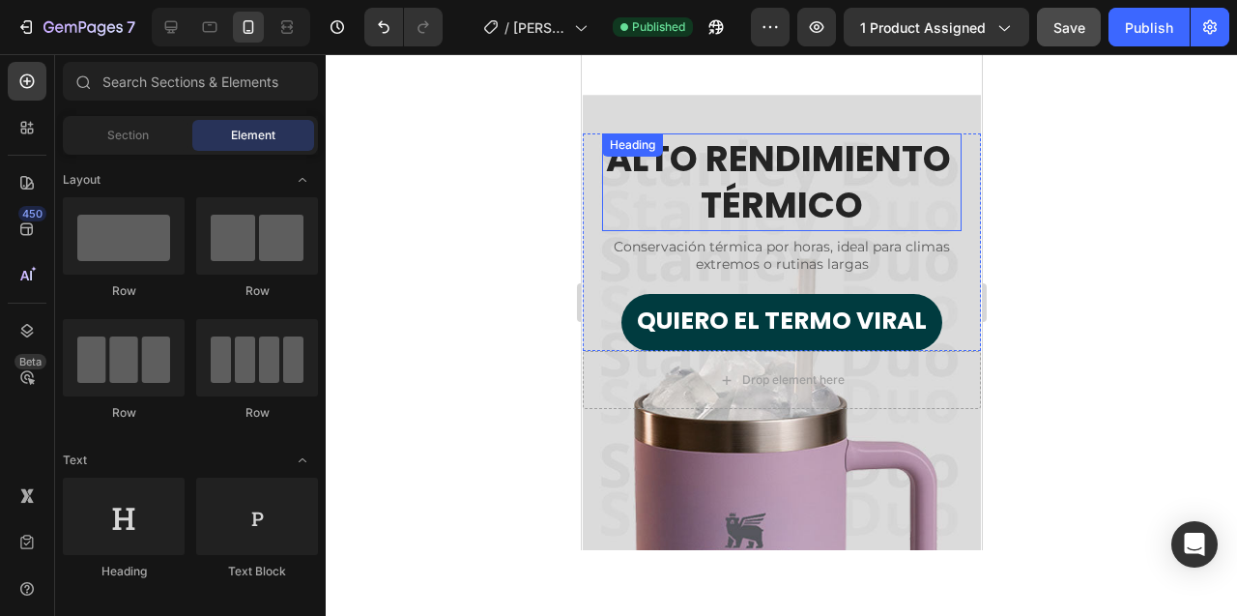
scroll to position [5042, 0]
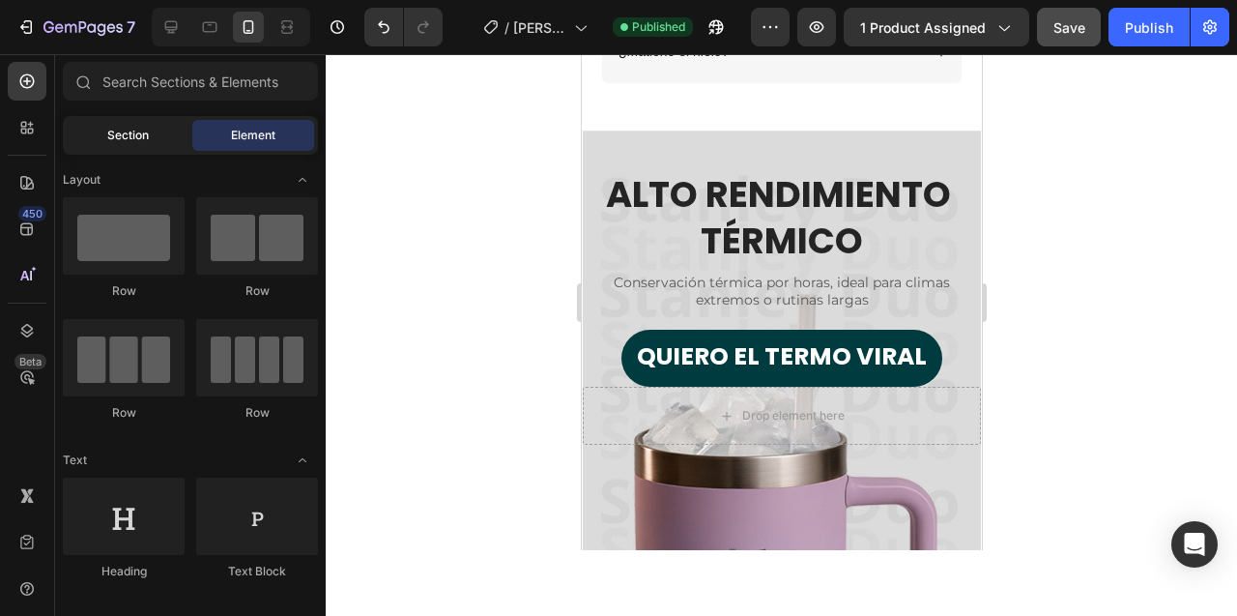
click at [142, 142] on span "Section" at bounding box center [128, 135] width 42 height 17
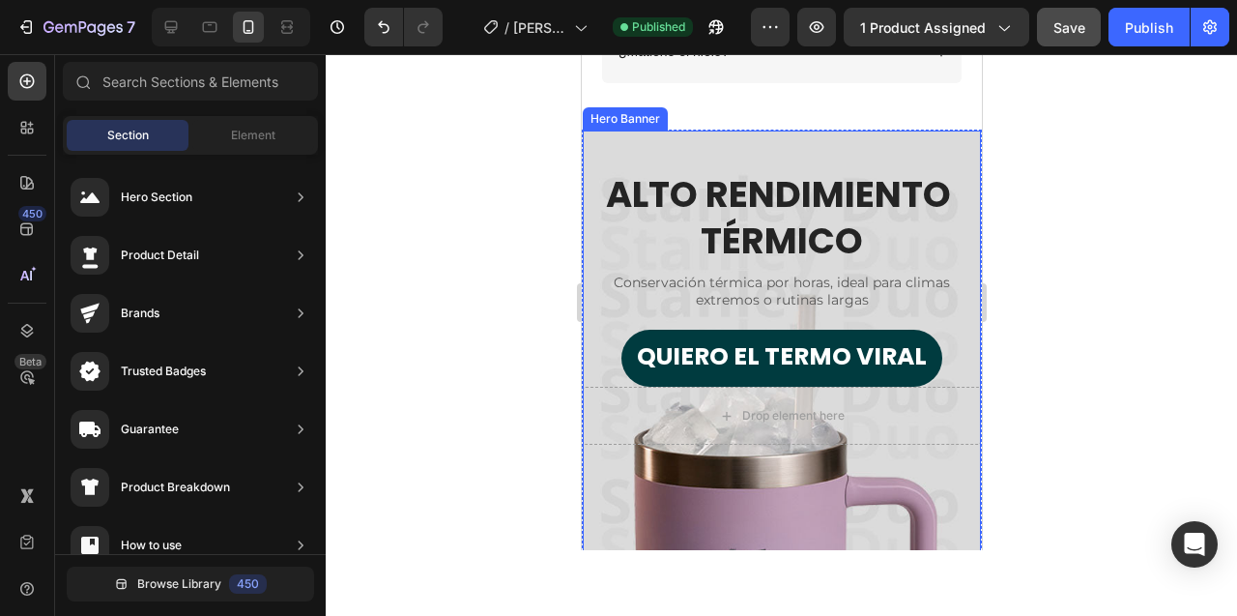
click at [680, 150] on div "ALTO RENDIMIENTO TÉRMICO Heading Conservación térmica por horas, ideal para cli…" at bounding box center [781, 258] width 398 height 256
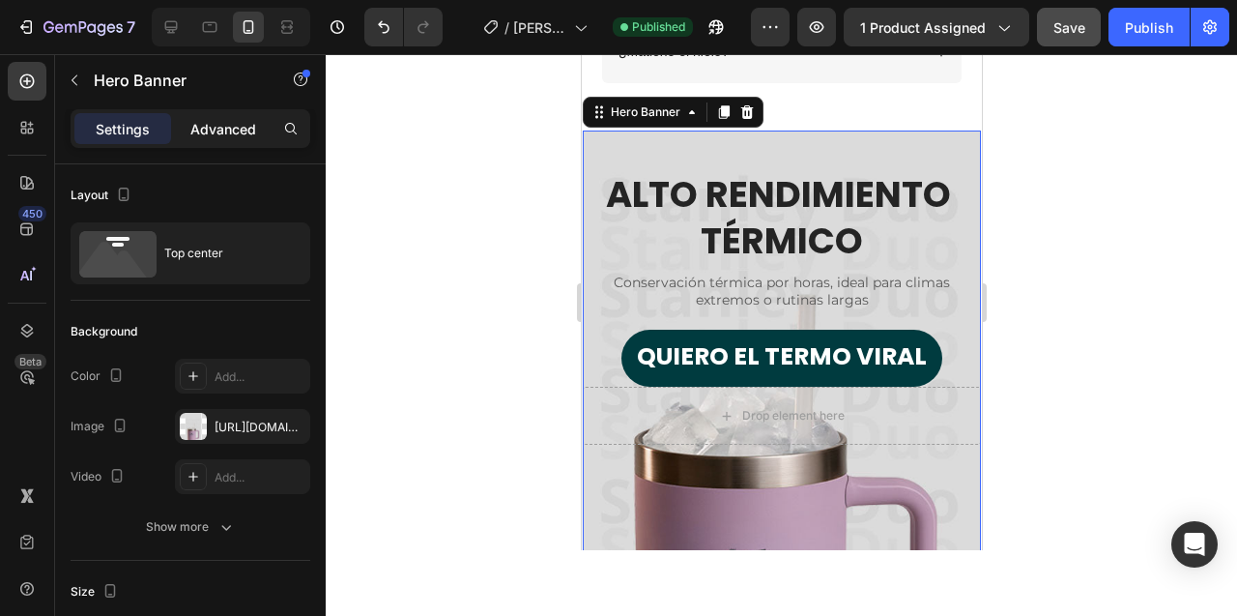
click at [216, 124] on p "Advanced" at bounding box center [223, 129] width 66 height 20
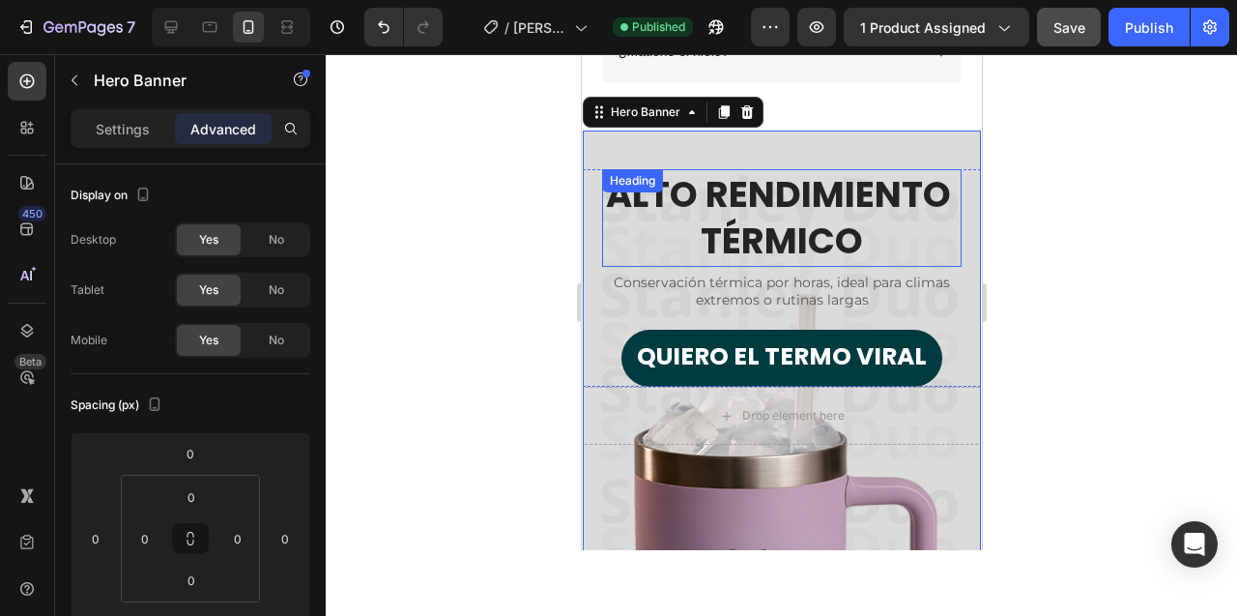
click at [808, 206] on p "ALTO RENDIMIENTO TÉRMICO" at bounding box center [781, 217] width 356 height 93
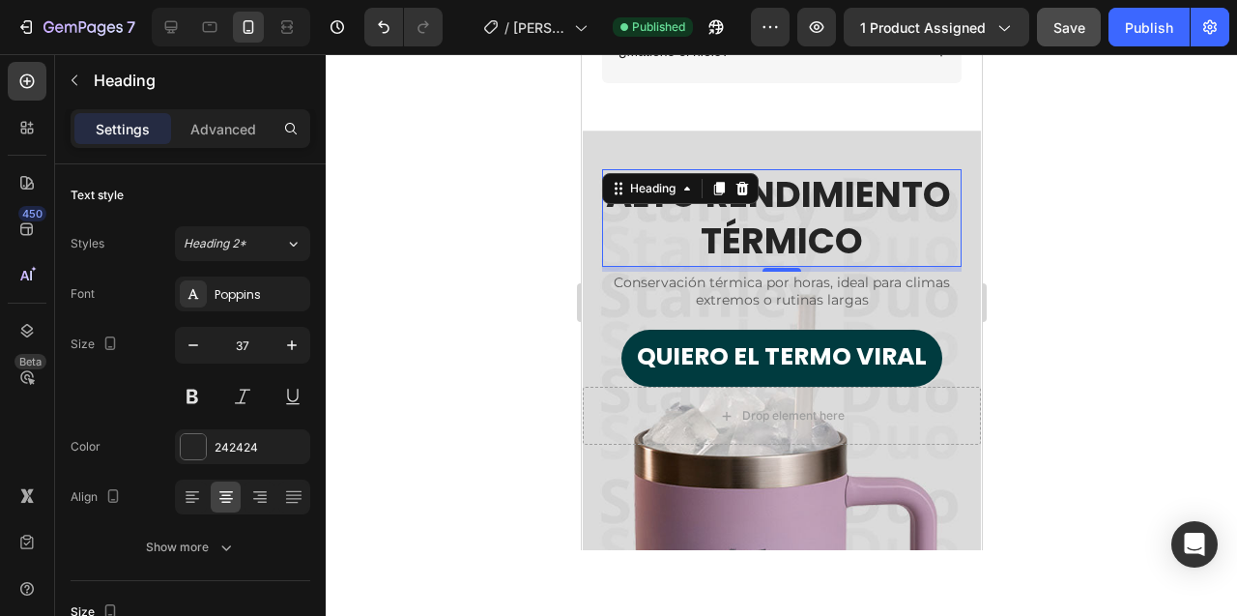
click at [518, 254] on div at bounding box center [781, 335] width 911 height 562
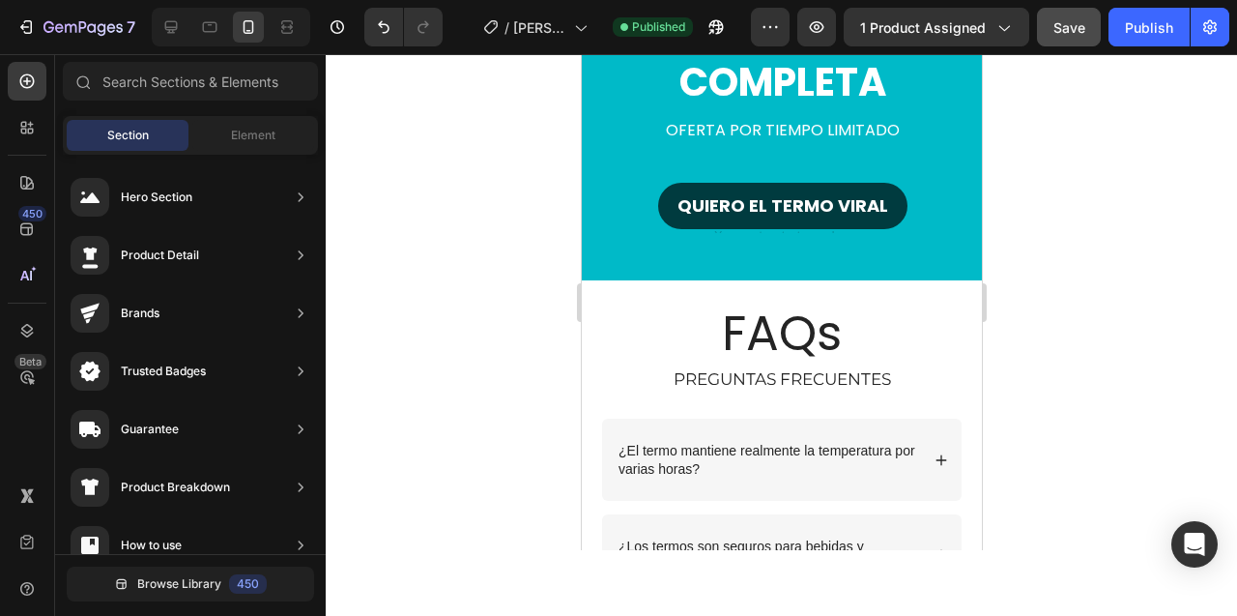
scroll to position [4064, 0]
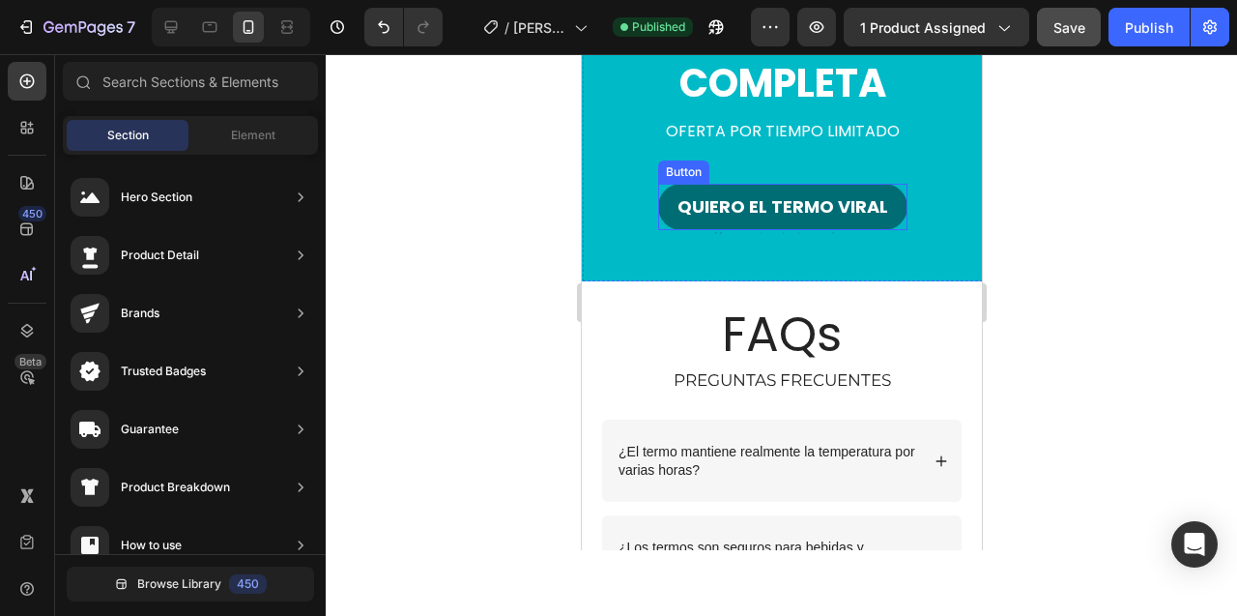
click at [783, 188] on button "QUIERO EL TERMO VIRAL" at bounding box center [781, 207] width 249 height 46
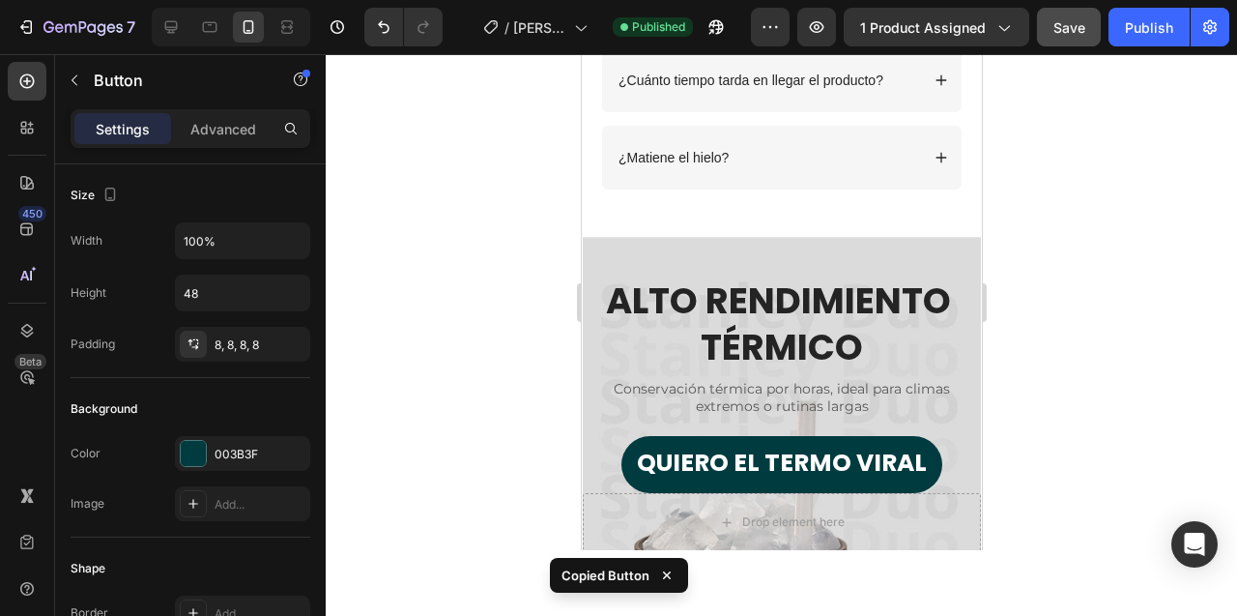
scroll to position [5112, 0]
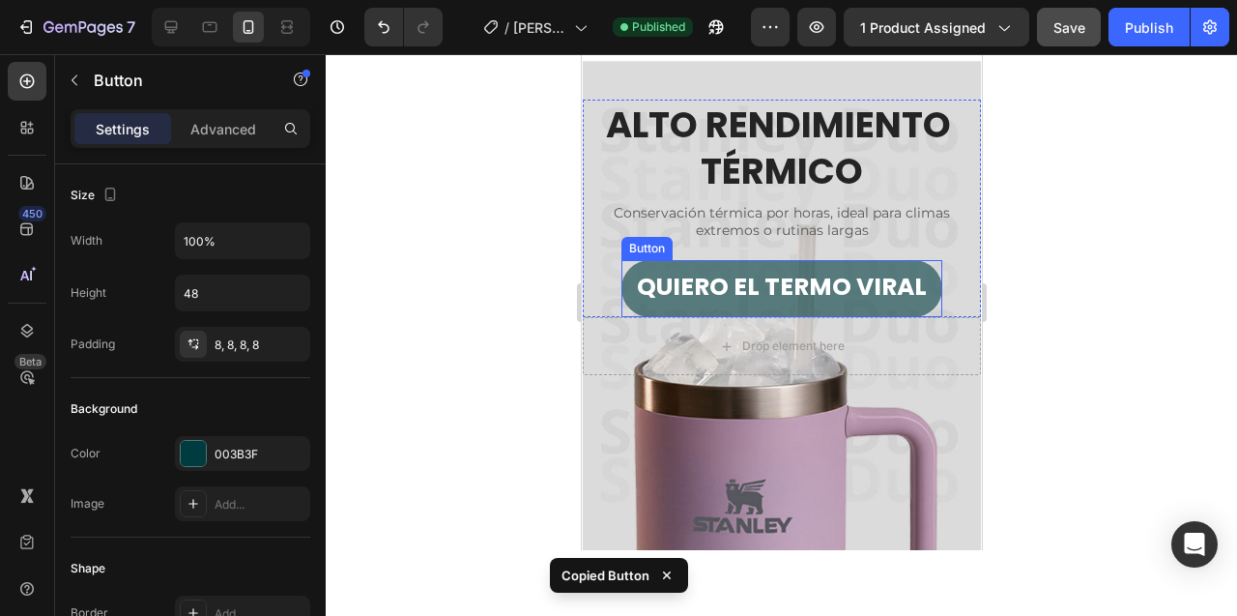
click at [770, 263] on button "QUIERO EL TERMO VIRAL" at bounding box center [780, 288] width 321 height 57
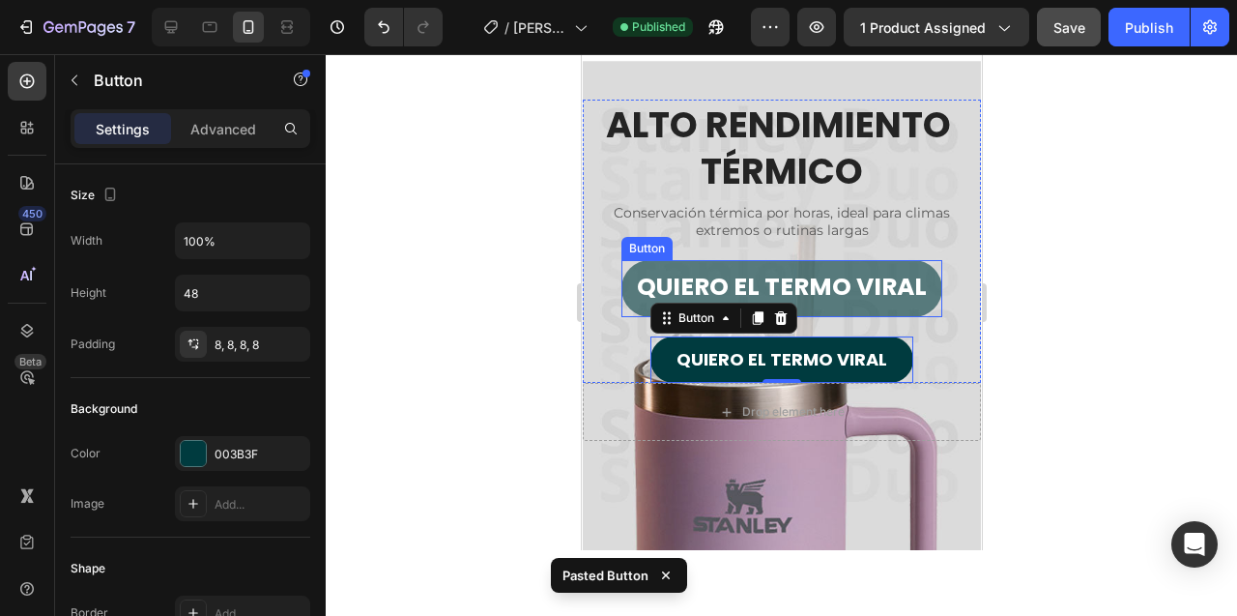
click at [850, 263] on button "QUIERO EL TERMO VIRAL" at bounding box center [780, 288] width 321 height 57
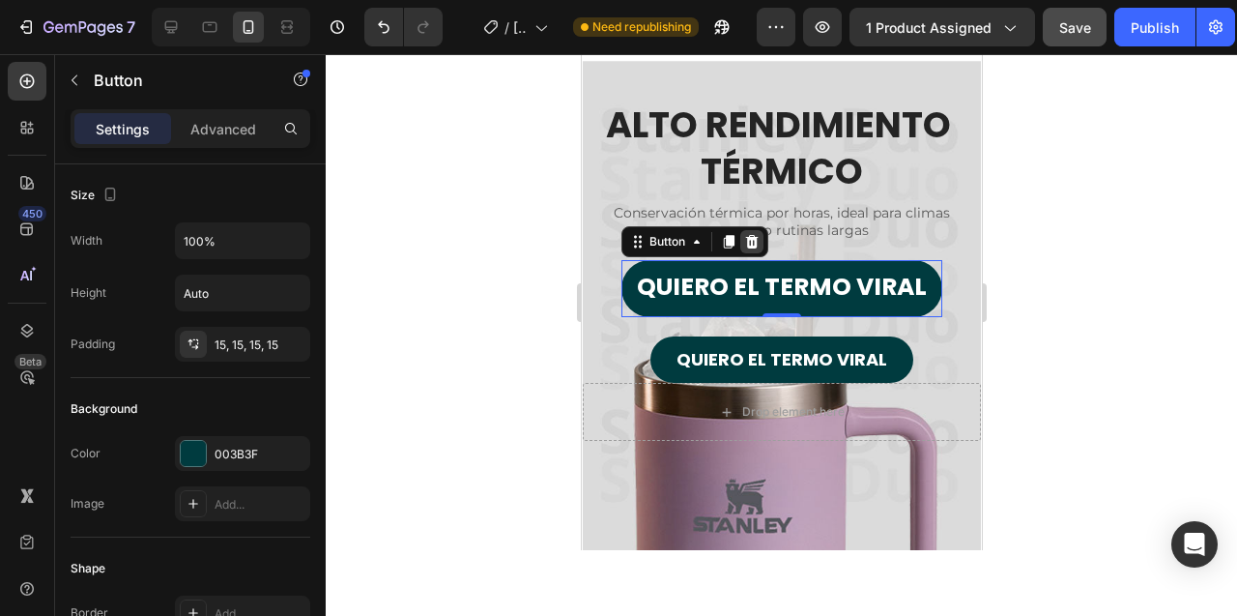
click at [752, 241] on icon at bounding box center [750, 241] width 15 height 15
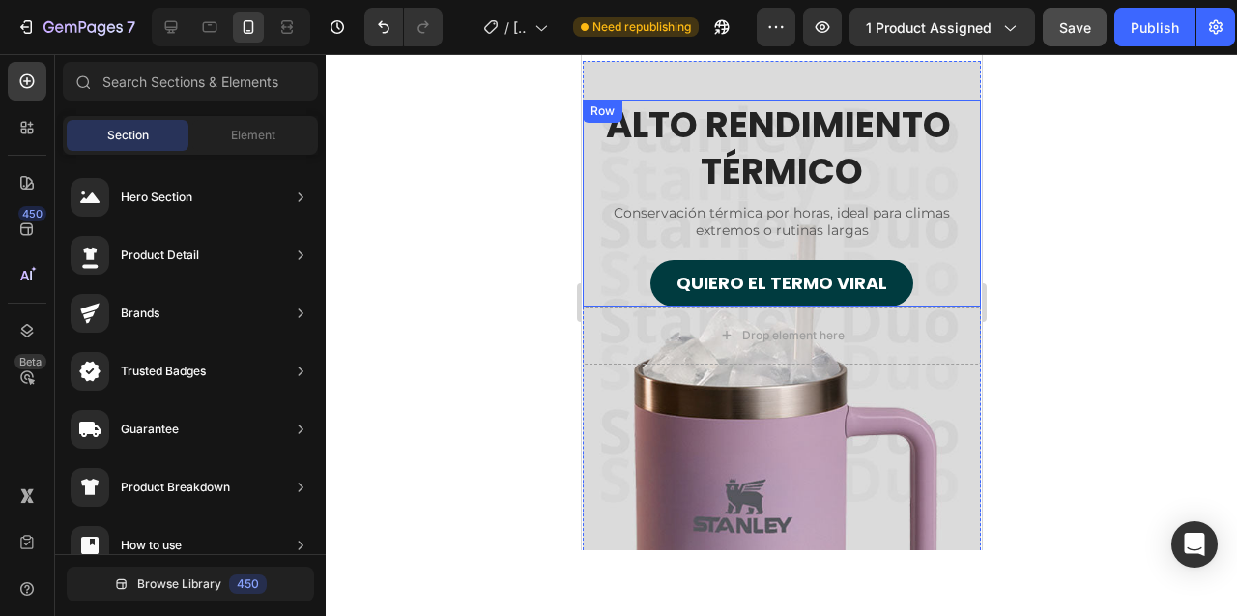
click at [491, 223] on div at bounding box center [781, 335] width 911 height 562
click at [492, 455] on div at bounding box center [781, 335] width 911 height 562
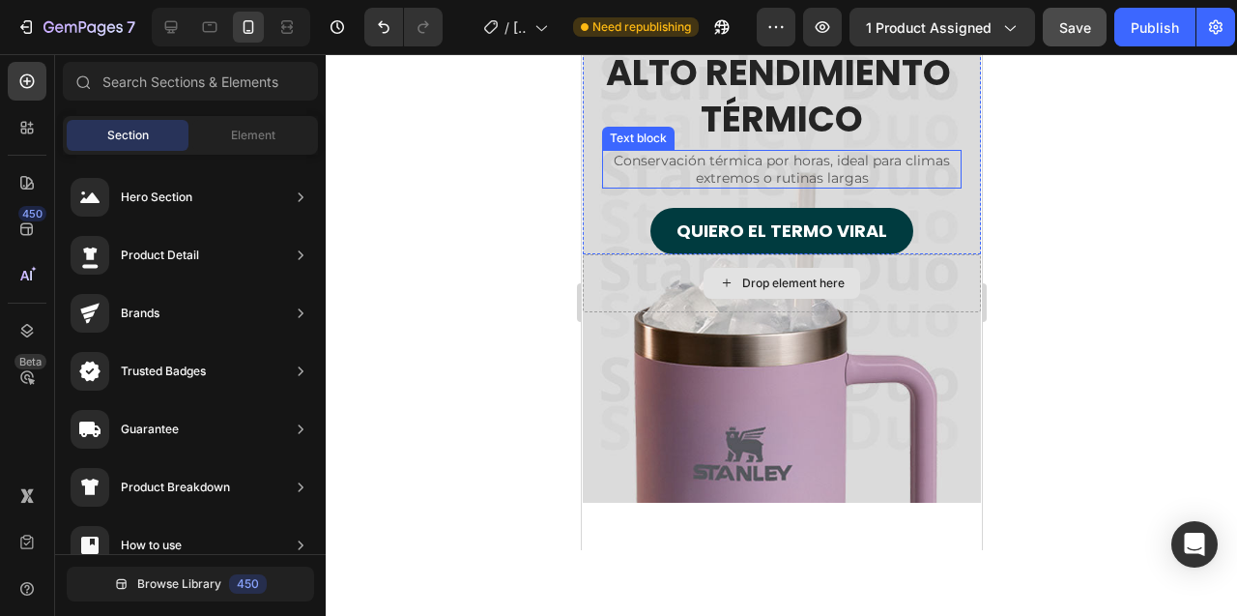
scroll to position [5167, 0]
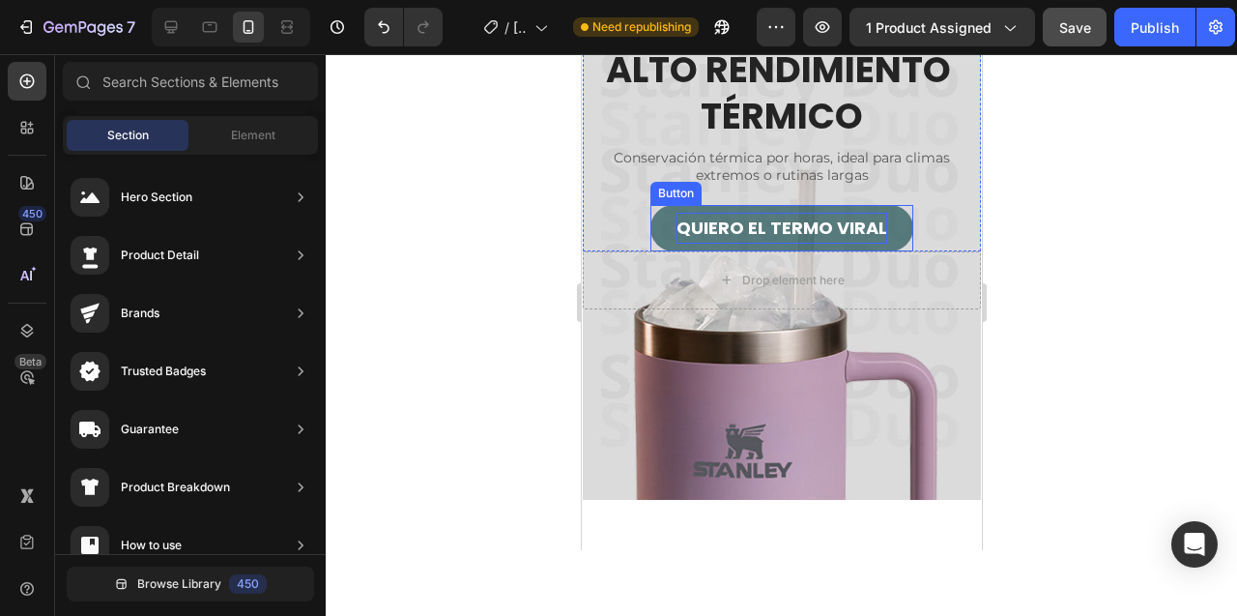
click at [756, 223] on p "QUIERO EL TERMO VIRAL" at bounding box center [781, 228] width 211 height 31
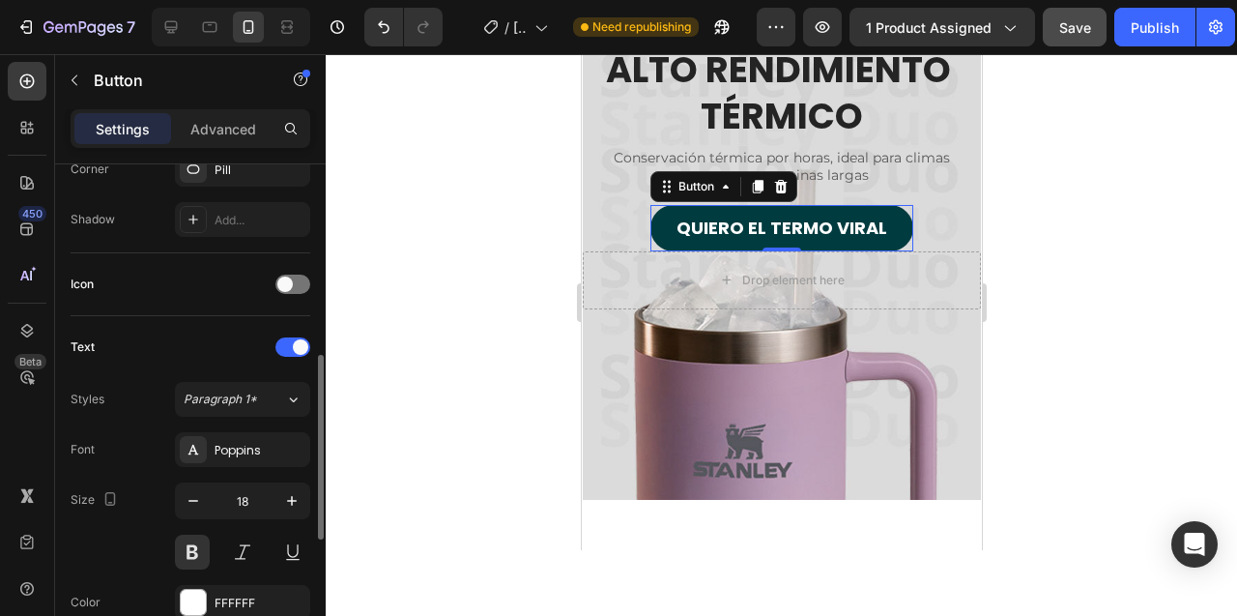
scroll to position [515, 0]
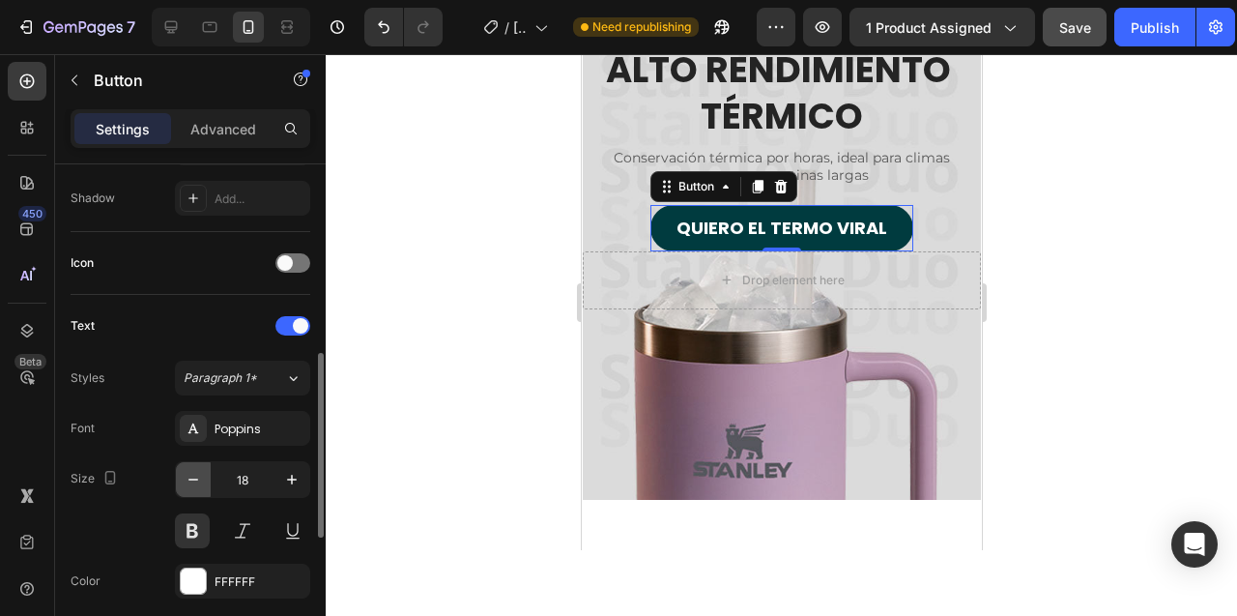
click at [189, 481] on icon "button" at bounding box center [193, 479] width 19 height 19
click at [294, 476] on icon "button" at bounding box center [291, 479] width 19 height 19
type input "18"
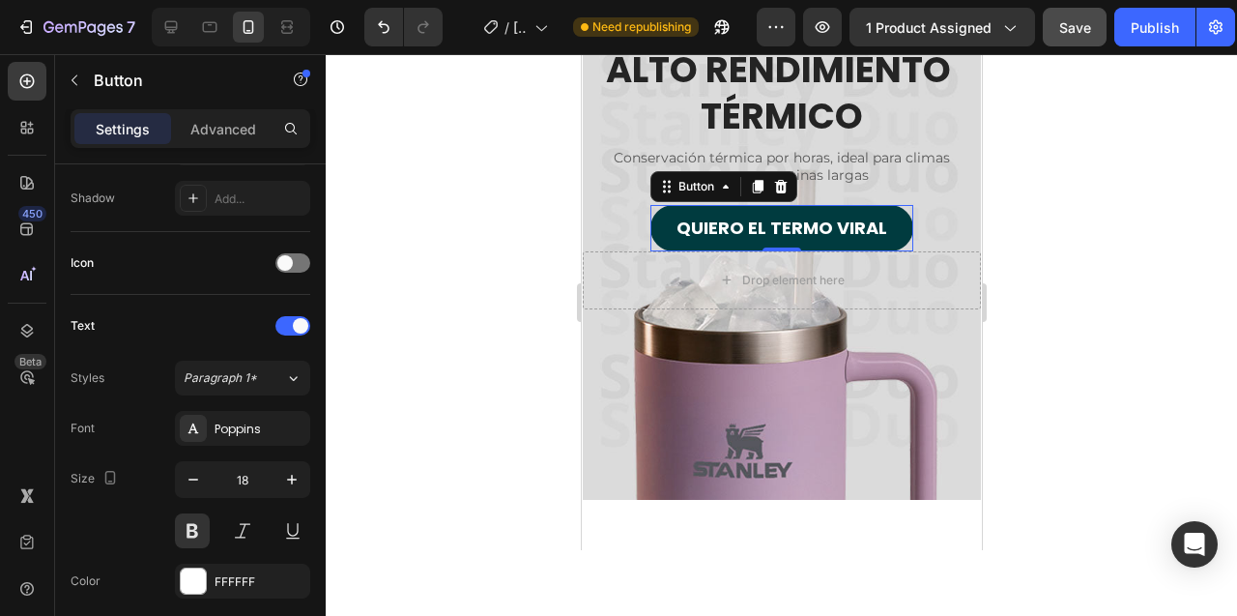
click at [483, 255] on div at bounding box center [781, 335] width 911 height 562
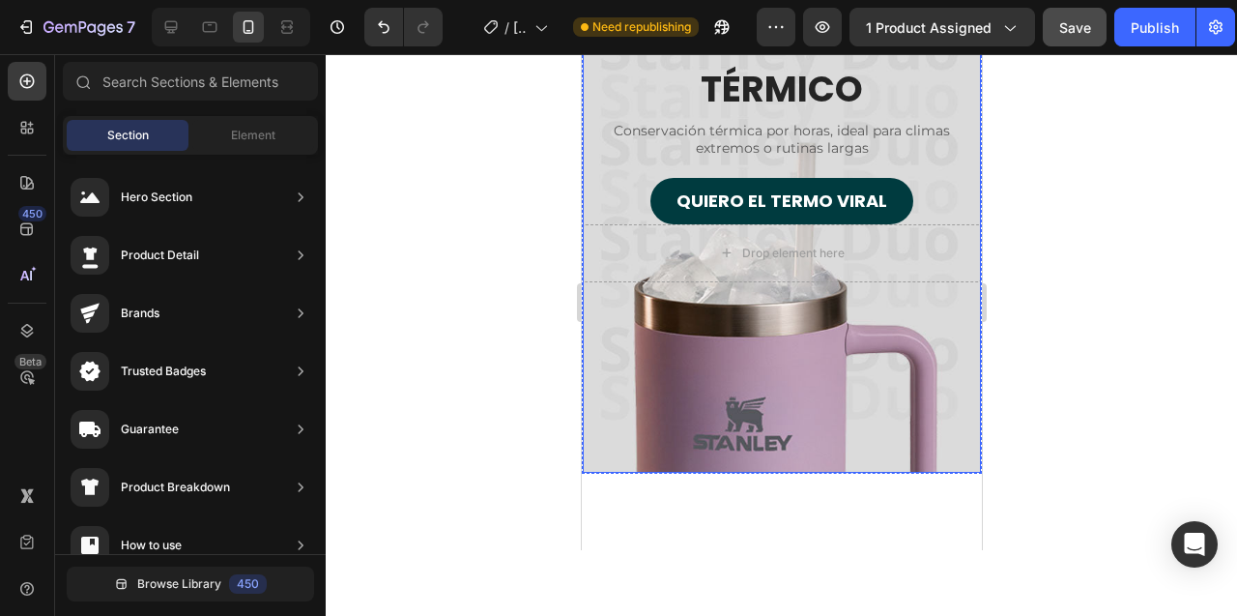
scroll to position [5220, 0]
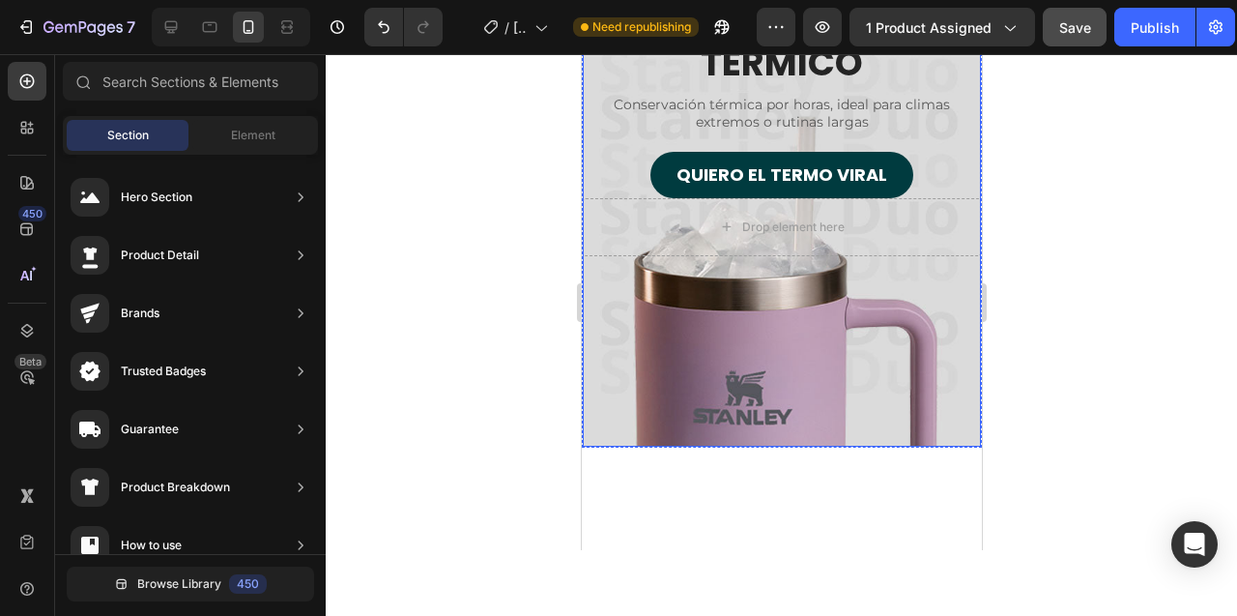
click at [609, 401] on div "Overlay" at bounding box center [781, 200] width 398 height 494
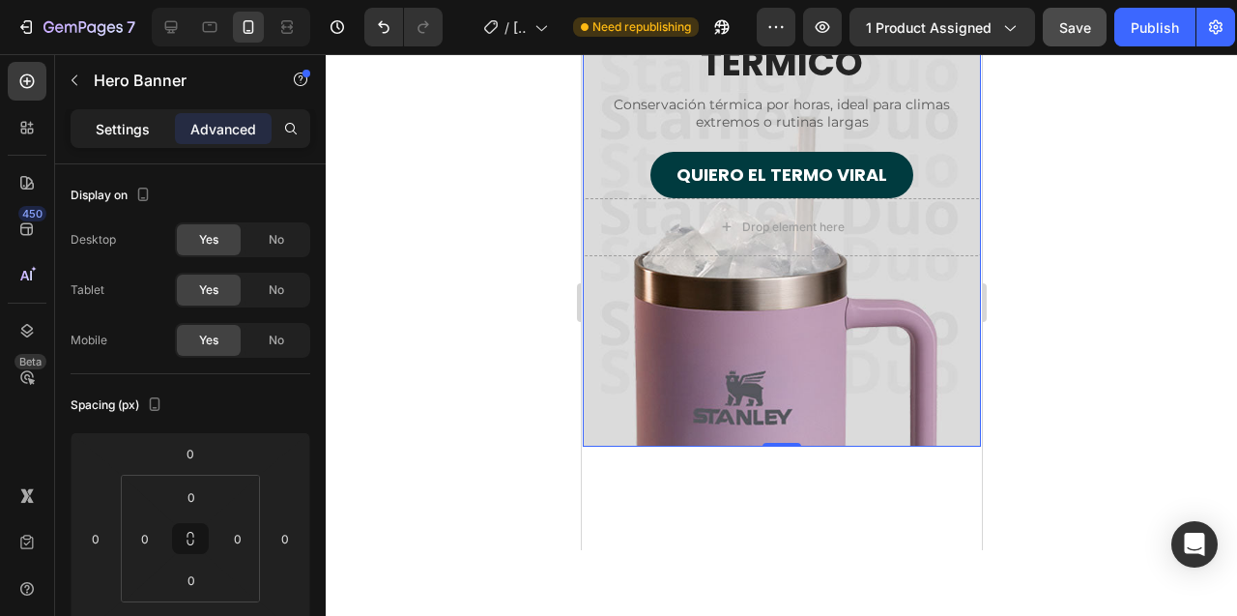
click at [98, 131] on p "Settings" at bounding box center [123, 129] width 54 height 20
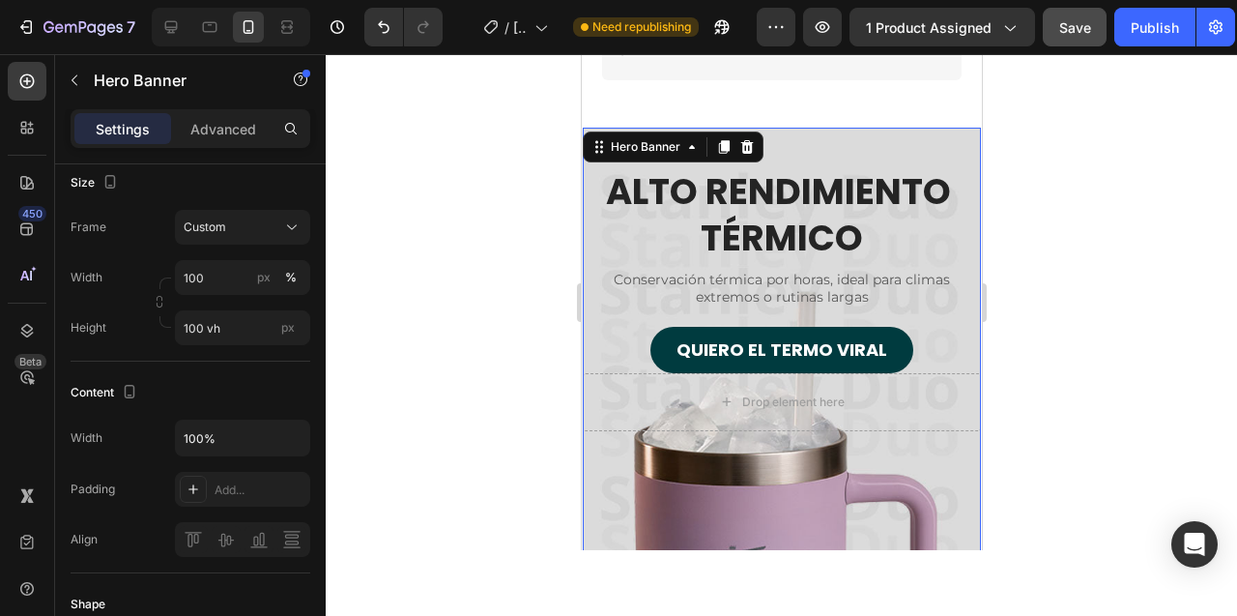
scroll to position [5044, 0]
click at [239, 125] on p "Advanced" at bounding box center [223, 129] width 66 height 20
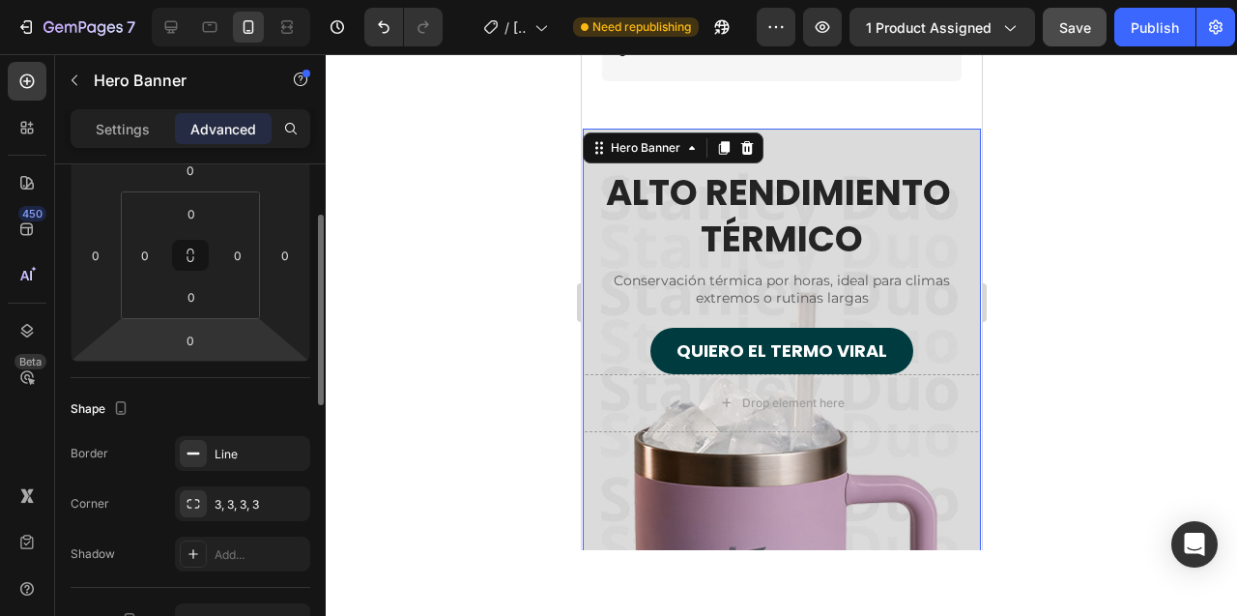
scroll to position [232, 0]
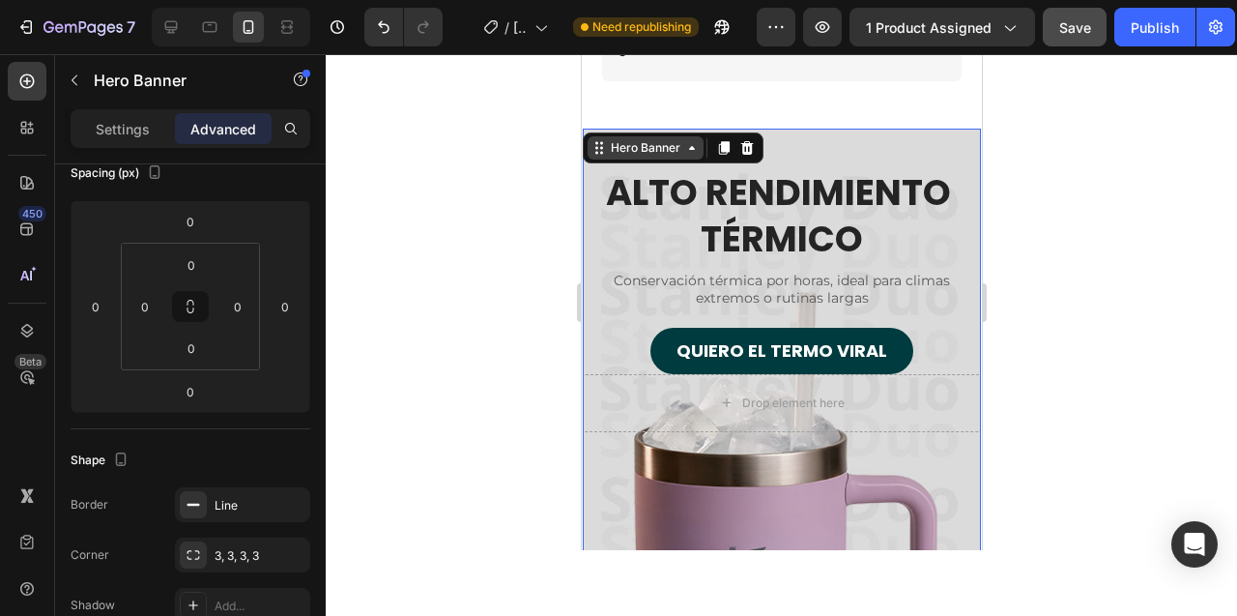
click at [693, 145] on icon at bounding box center [690, 147] width 15 height 15
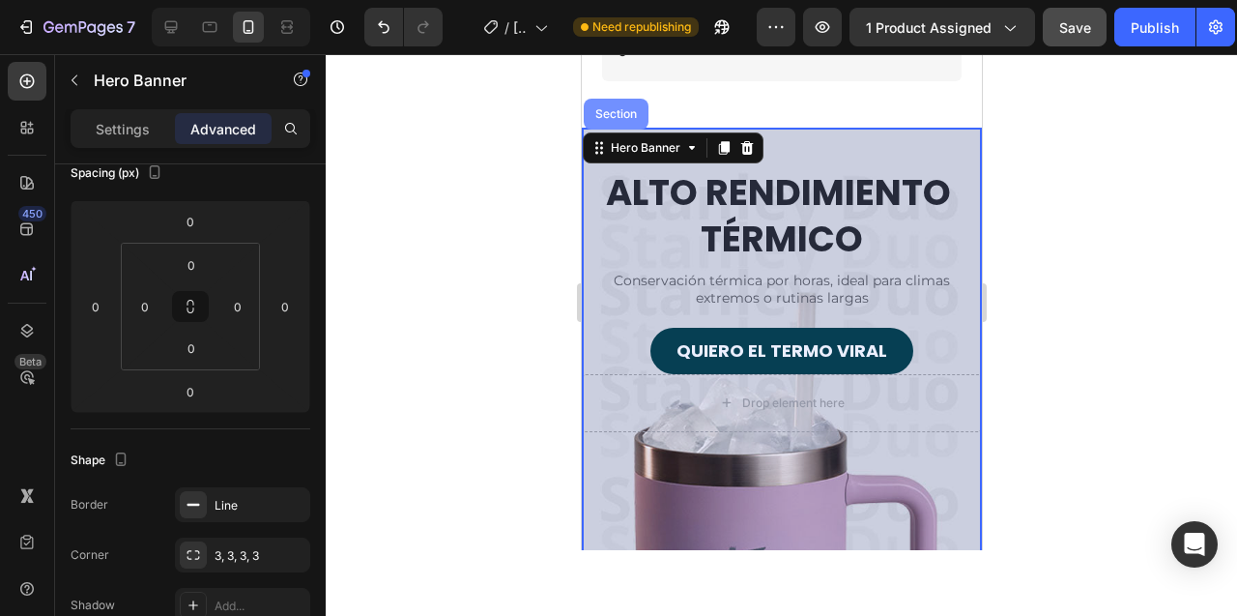
click at [620, 105] on div "Section" at bounding box center [615, 114] width 65 height 31
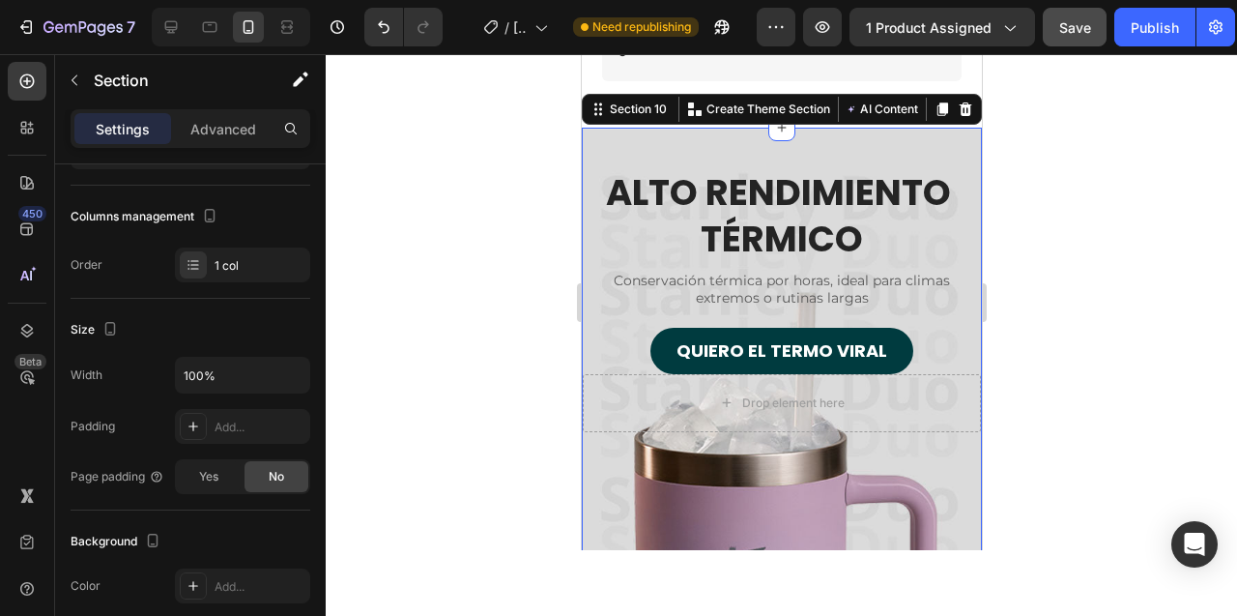
scroll to position [0, 0]
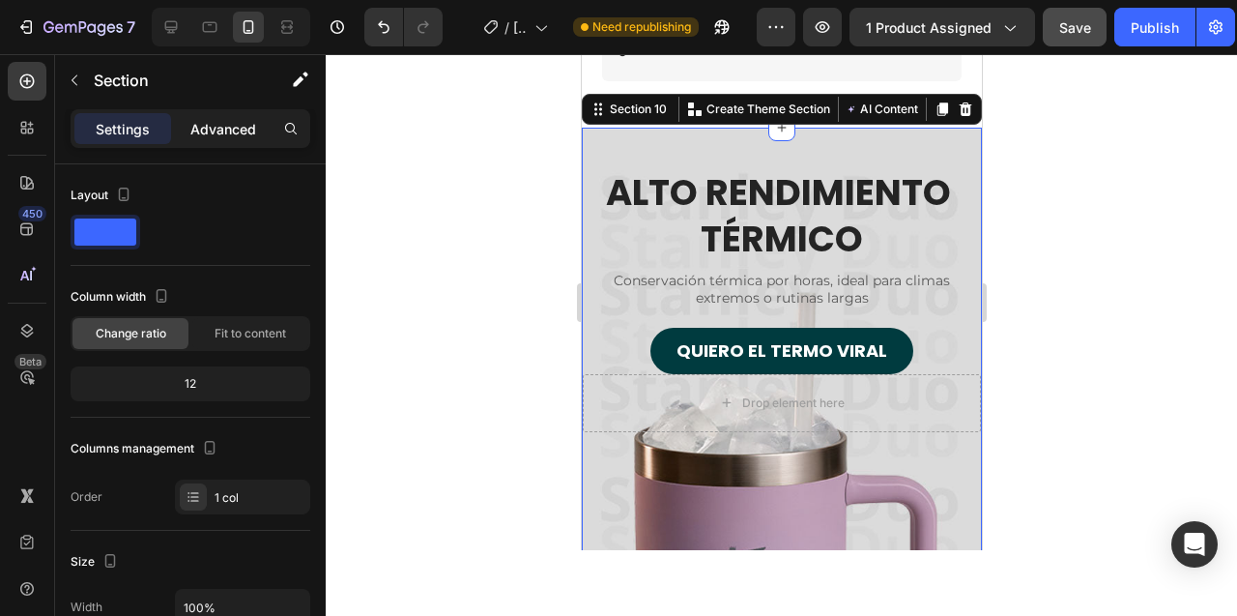
click at [212, 130] on p "Advanced" at bounding box center [223, 129] width 66 height 20
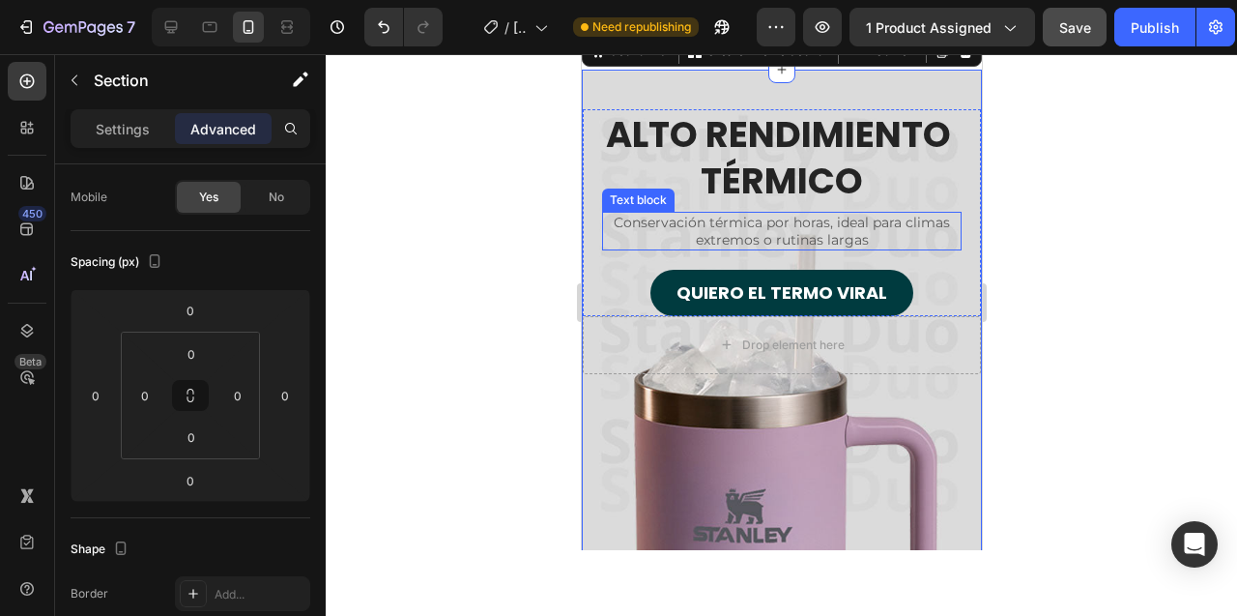
scroll to position [5231, 0]
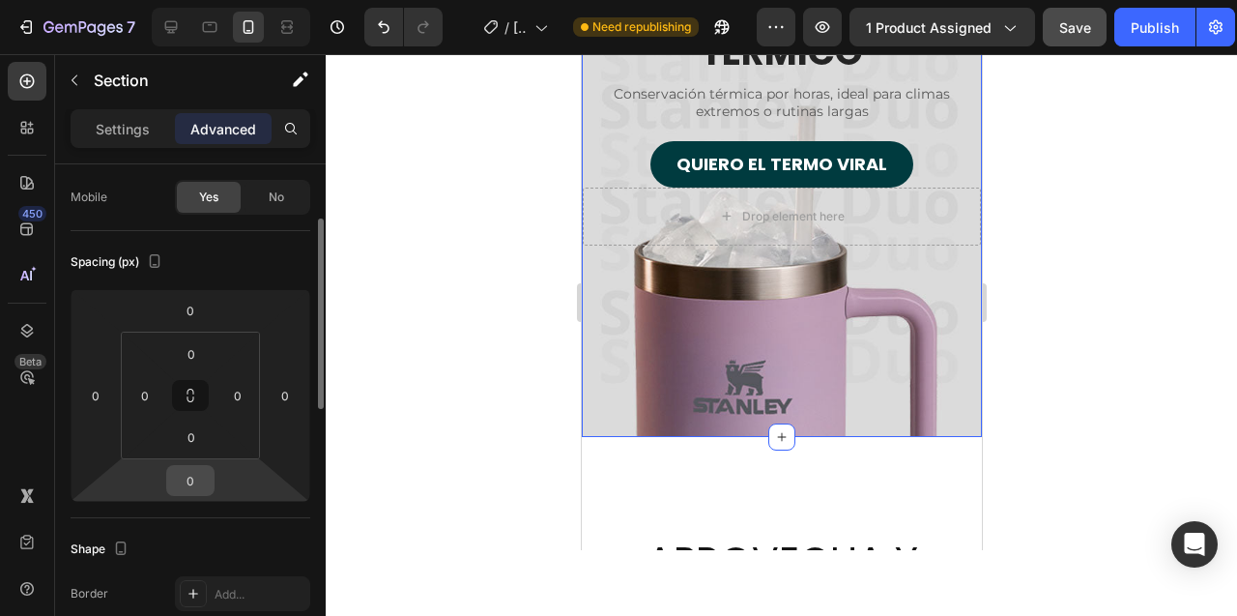
click at [190, 477] on input "0" at bounding box center [190, 480] width 39 height 29
type input "2"
type input "0"
click at [195, 438] on input "0" at bounding box center [191, 436] width 39 height 29
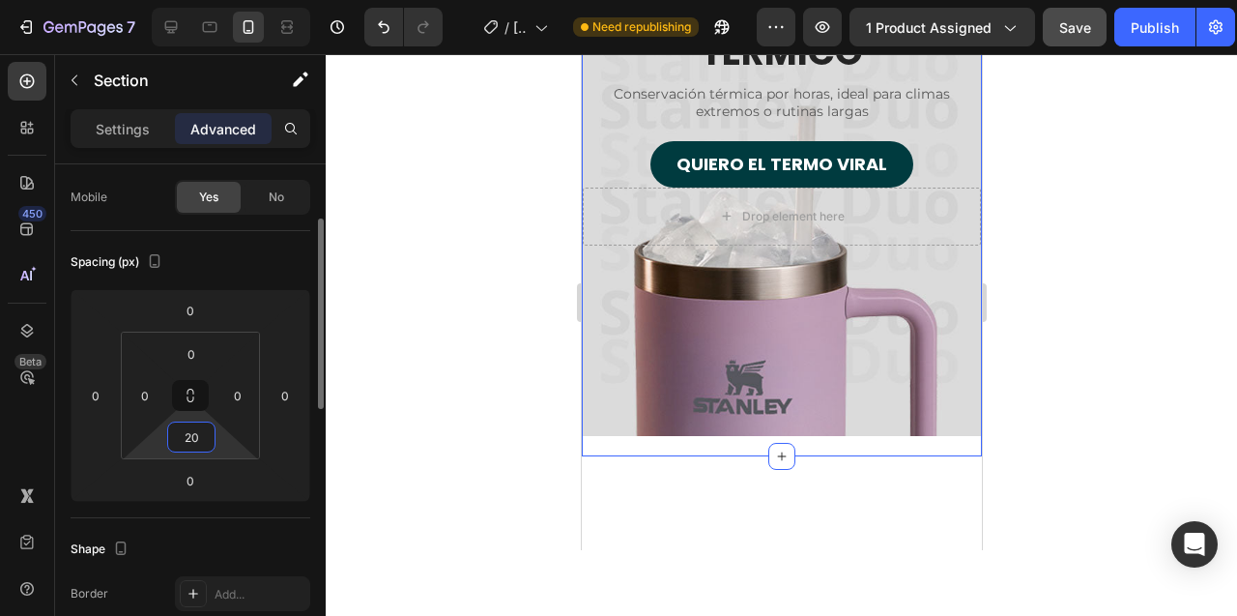
type input "2"
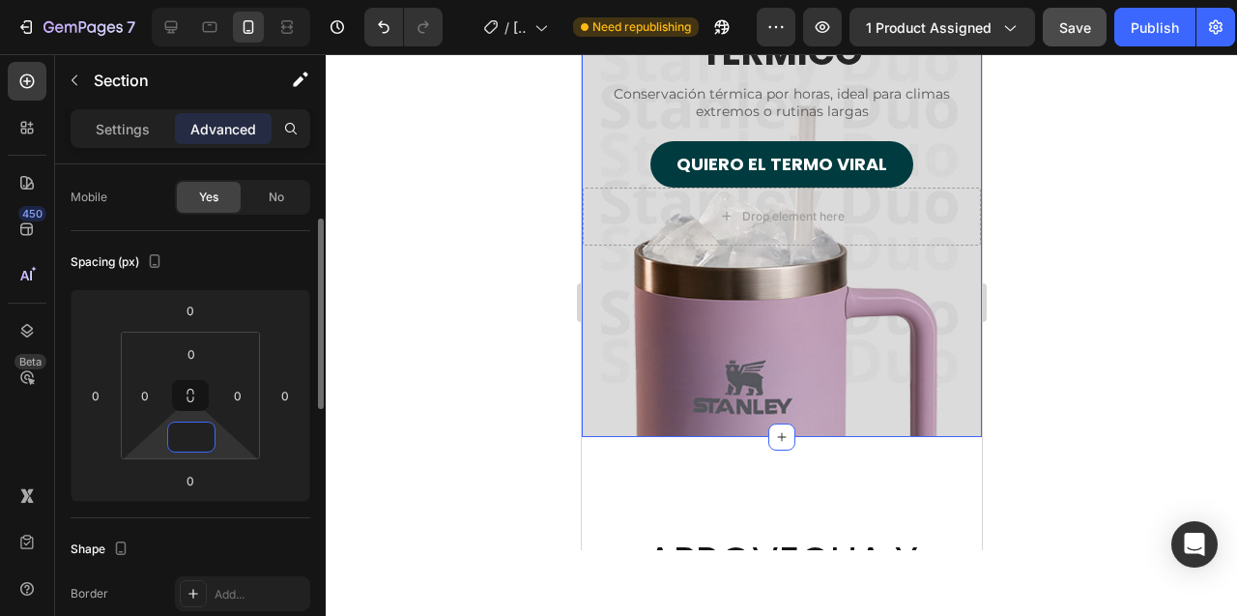
type input "0"
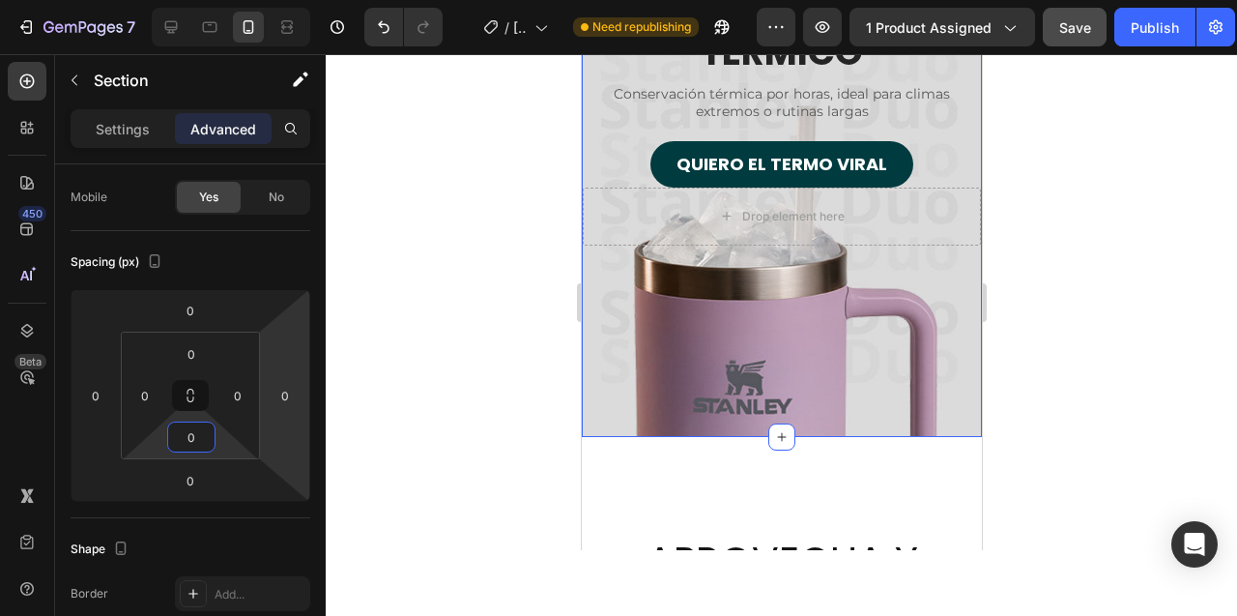
click at [485, 363] on div at bounding box center [781, 335] width 911 height 562
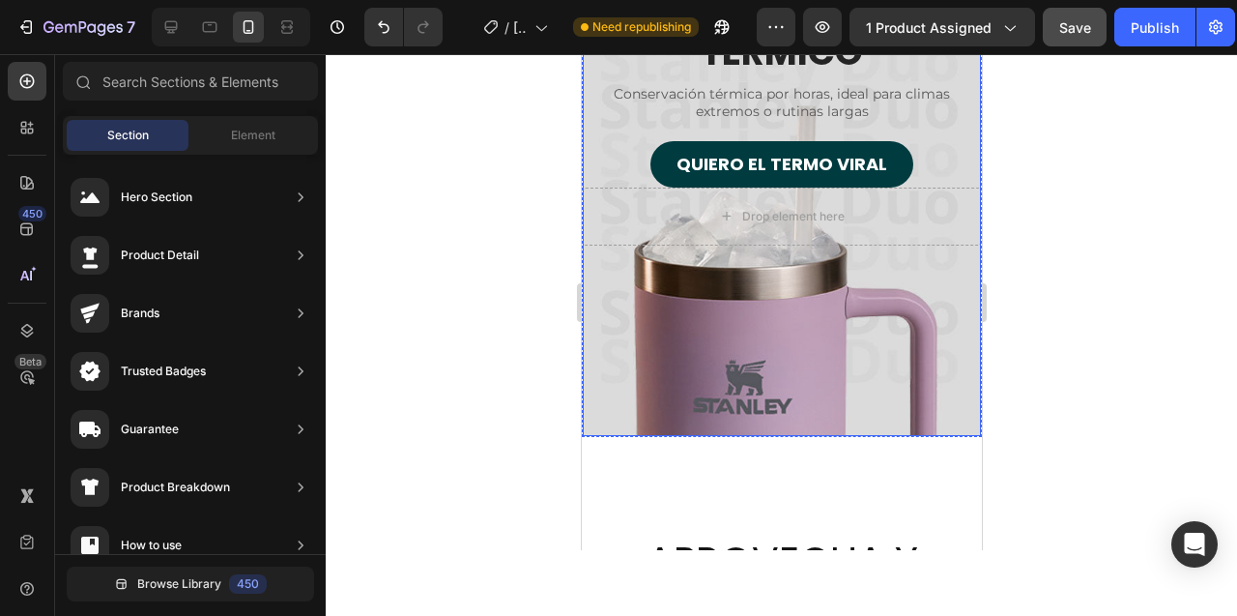
scroll to position [5390, 0]
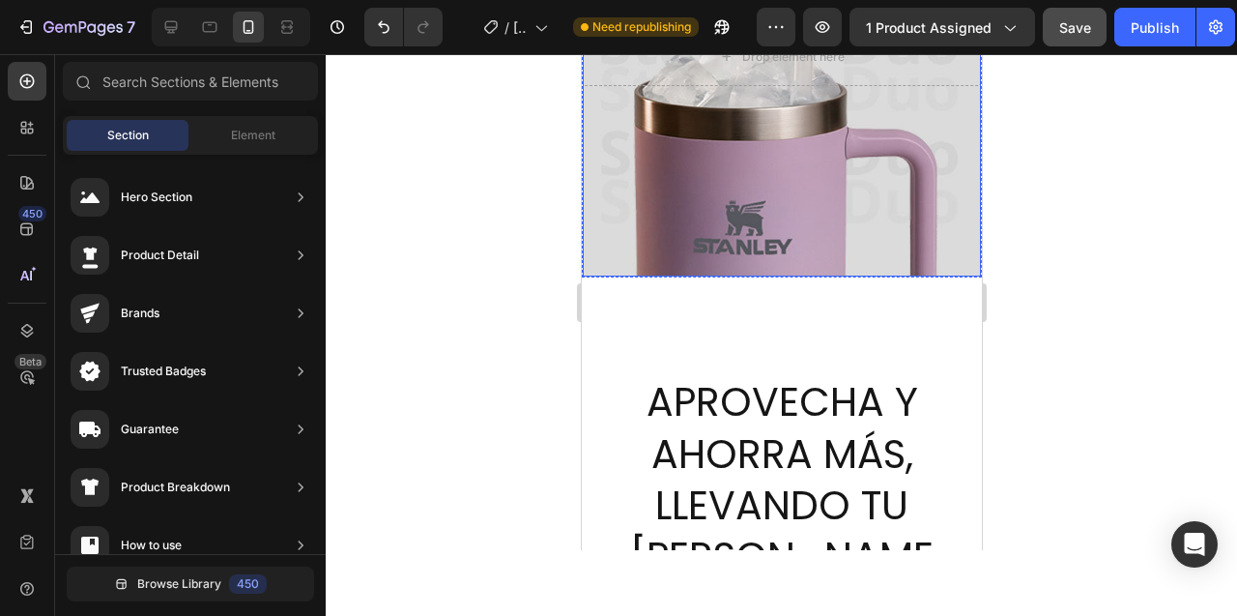
click at [725, 186] on div "Overlay" at bounding box center [781, 30] width 398 height 494
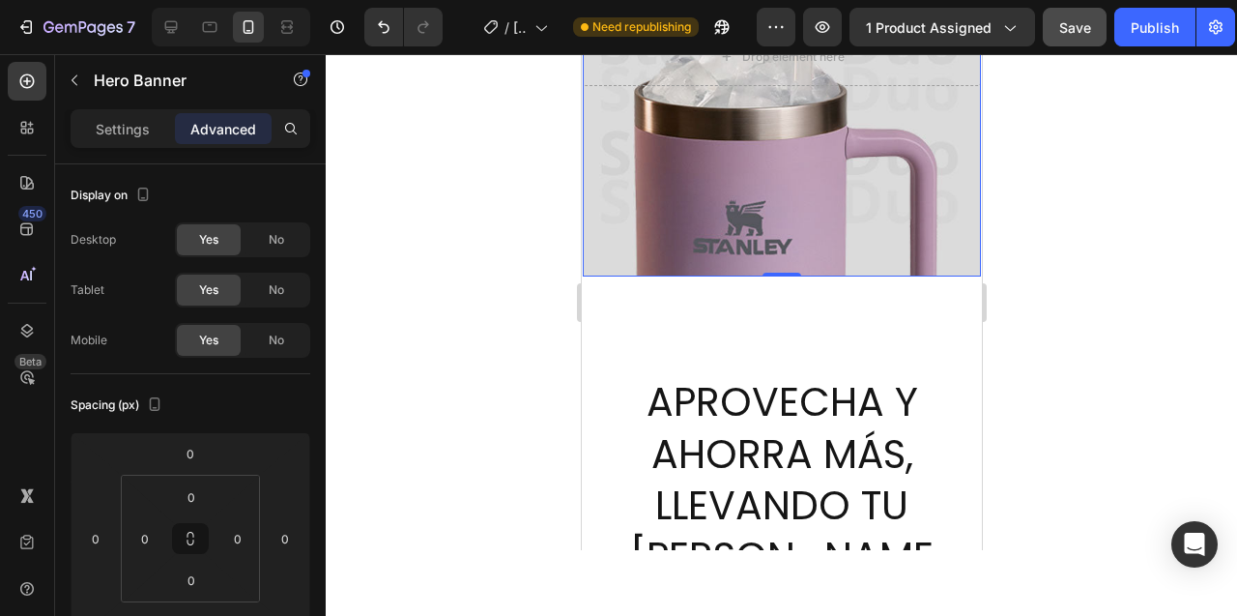
click at [659, 238] on div "Overlay" at bounding box center [781, 30] width 398 height 494
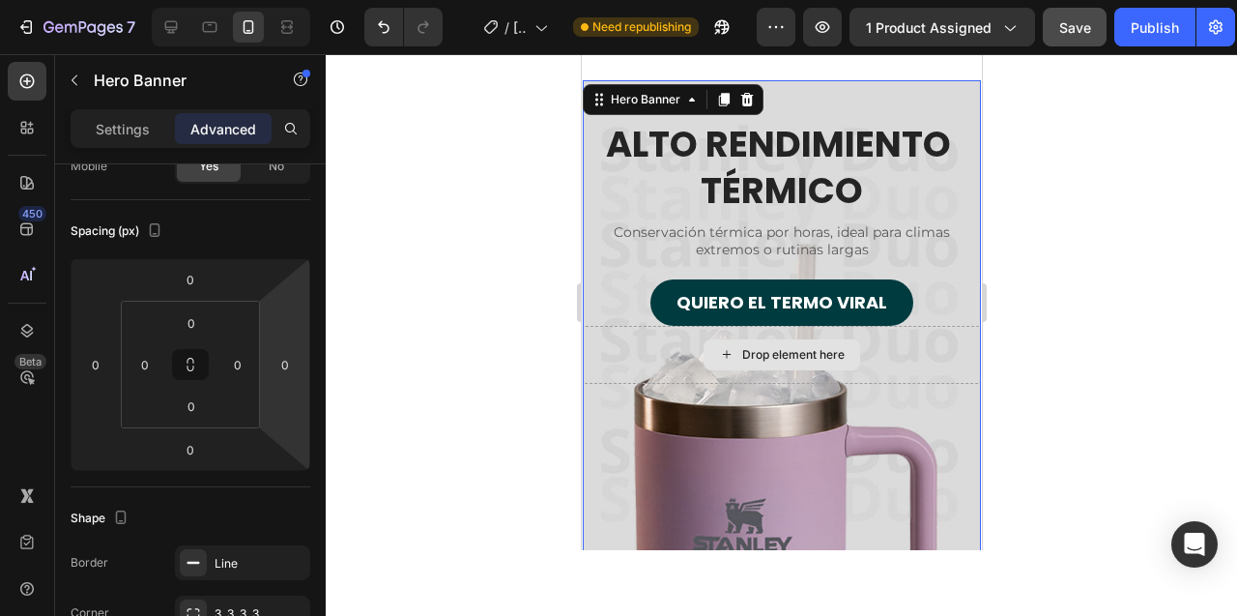
scroll to position [5049, 0]
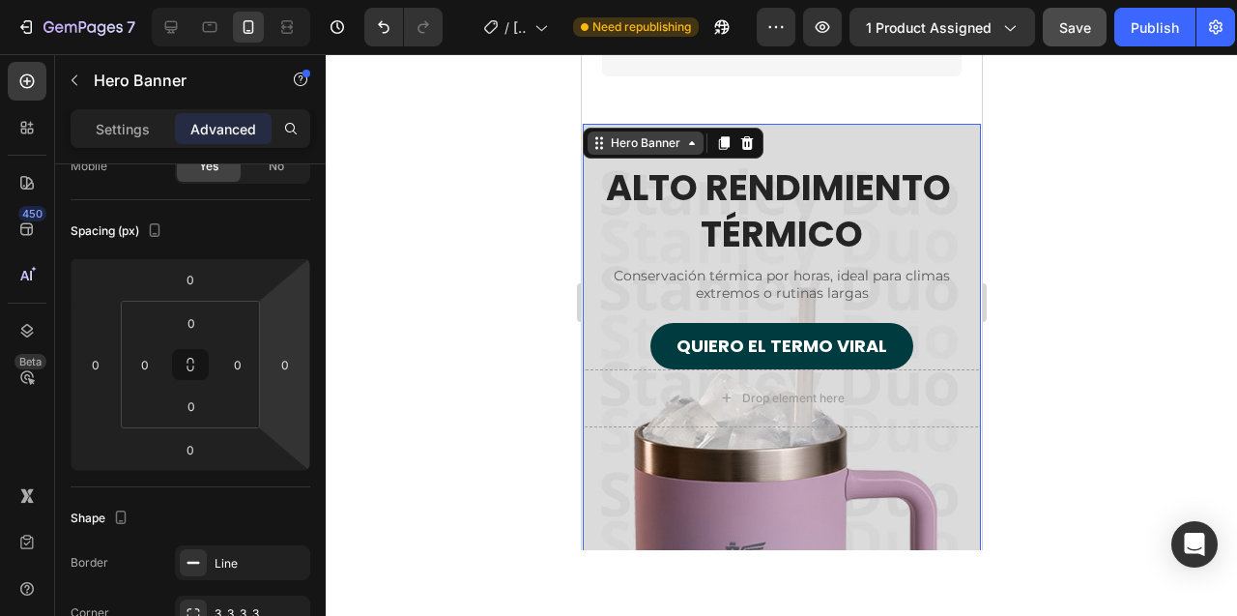
click at [692, 145] on icon at bounding box center [690, 142] width 15 height 15
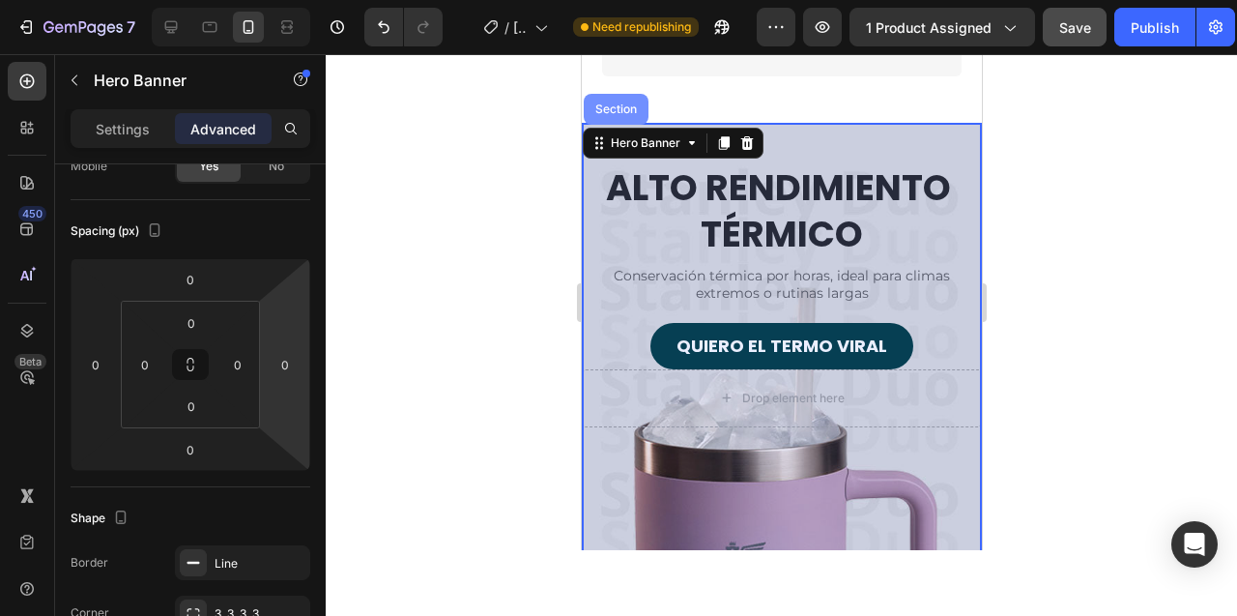
click at [632, 113] on div "Section" at bounding box center [615, 109] width 49 height 12
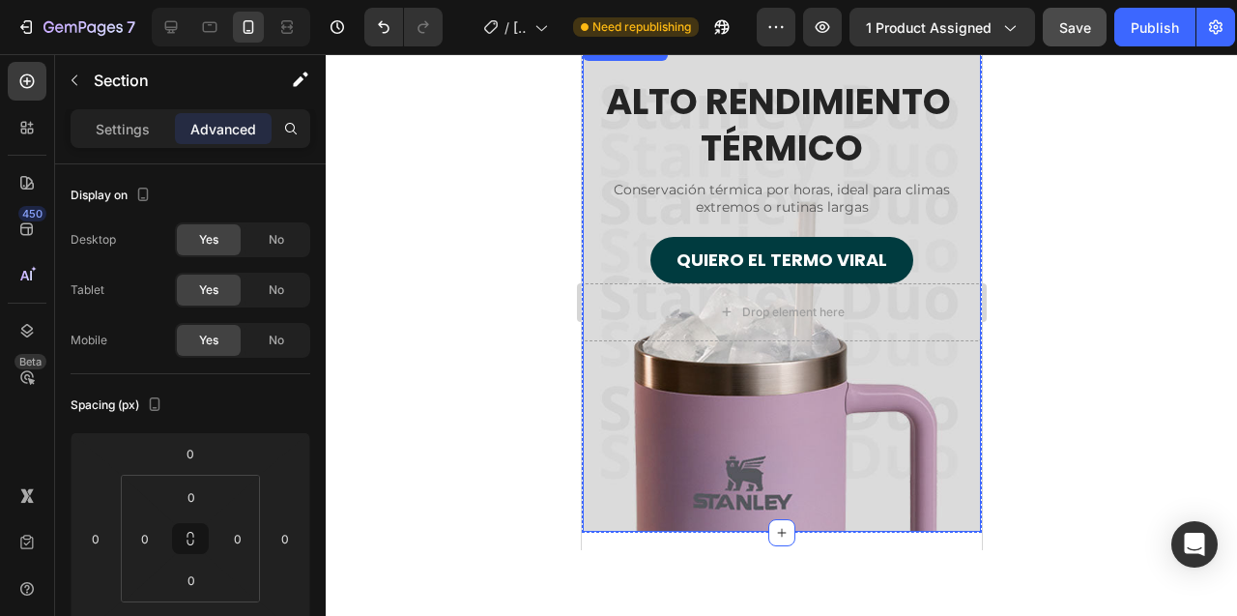
scroll to position [5087, 0]
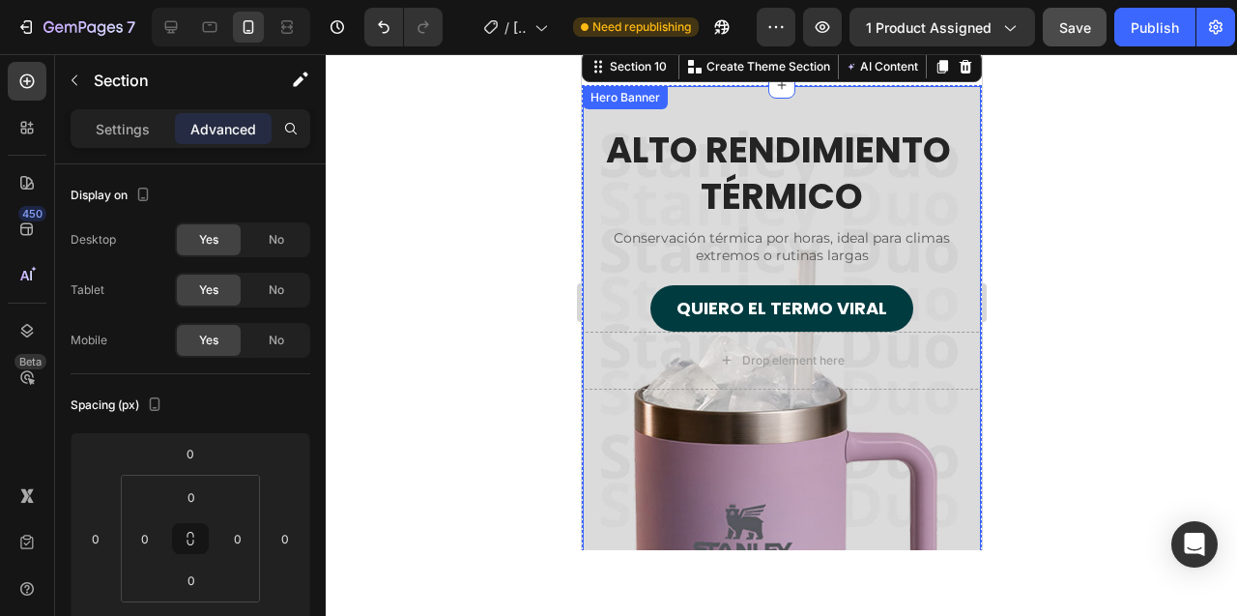
click at [643, 101] on div "Hero Banner" at bounding box center [624, 97] width 77 height 17
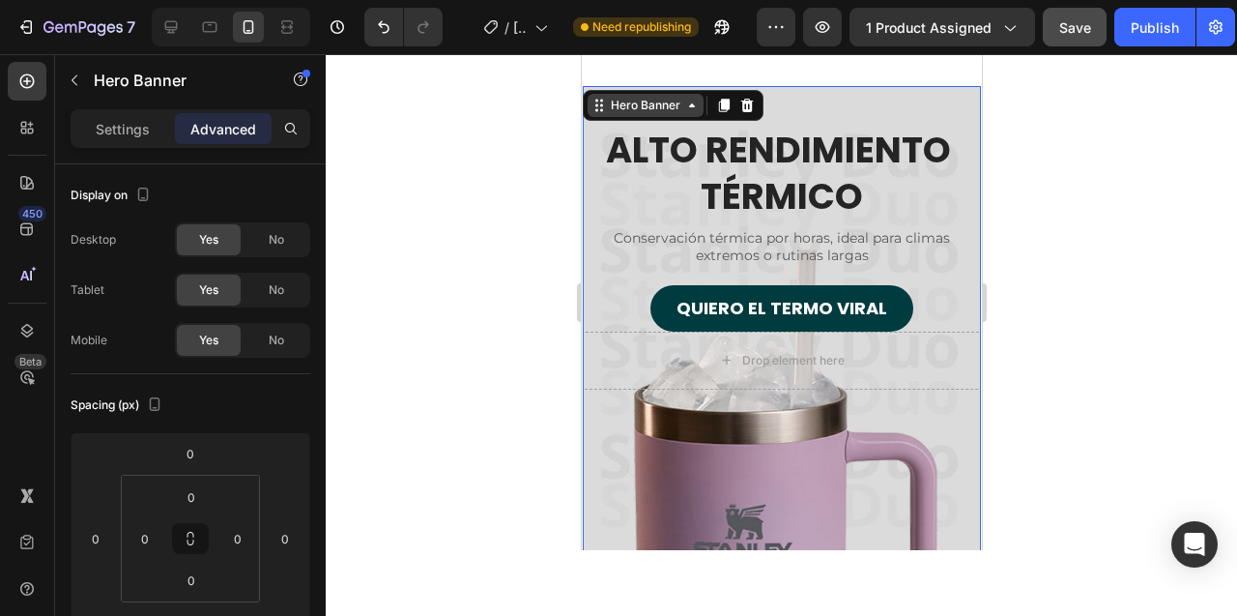
click at [688, 107] on icon at bounding box center [690, 105] width 15 height 15
click at [653, 112] on div "Hero Banner" at bounding box center [644, 105] width 77 height 17
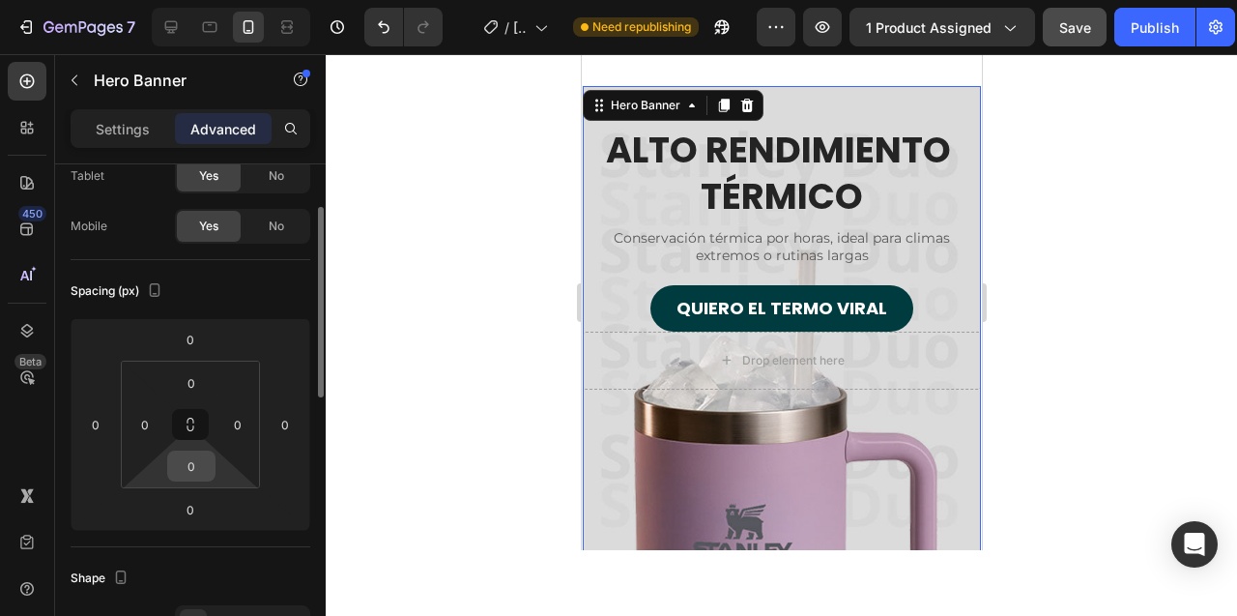
click at [187, 467] on input "0" at bounding box center [191, 465] width 39 height 29
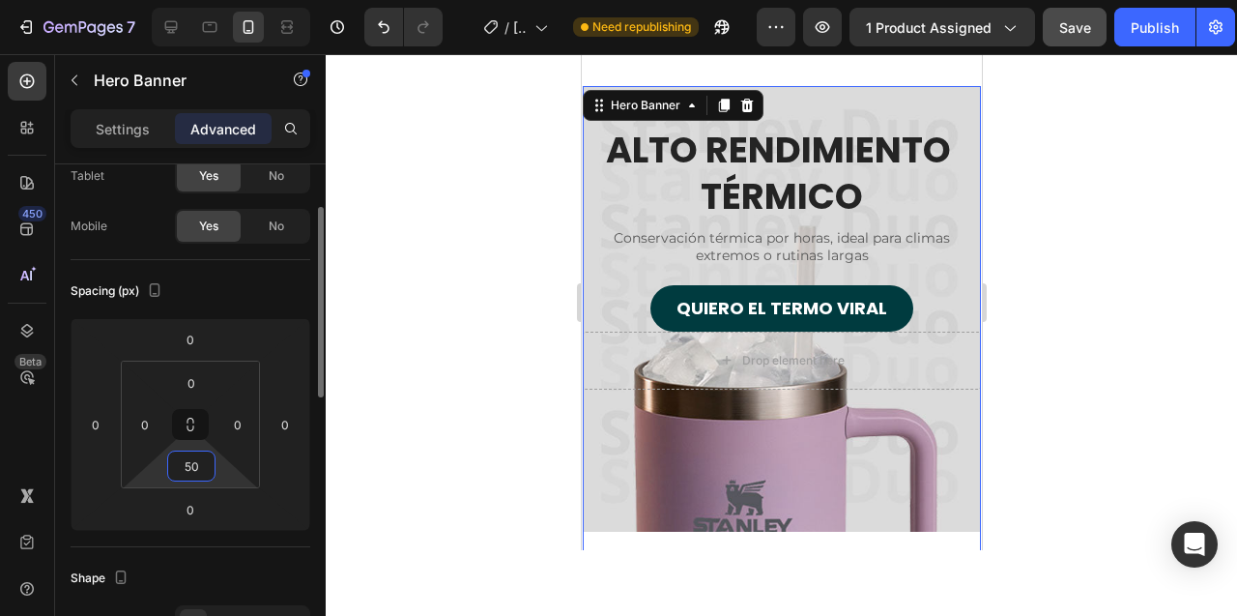
click at [187, 467] on input "50" at bounding box center [191, 465] width 39 height 29
type input "0"
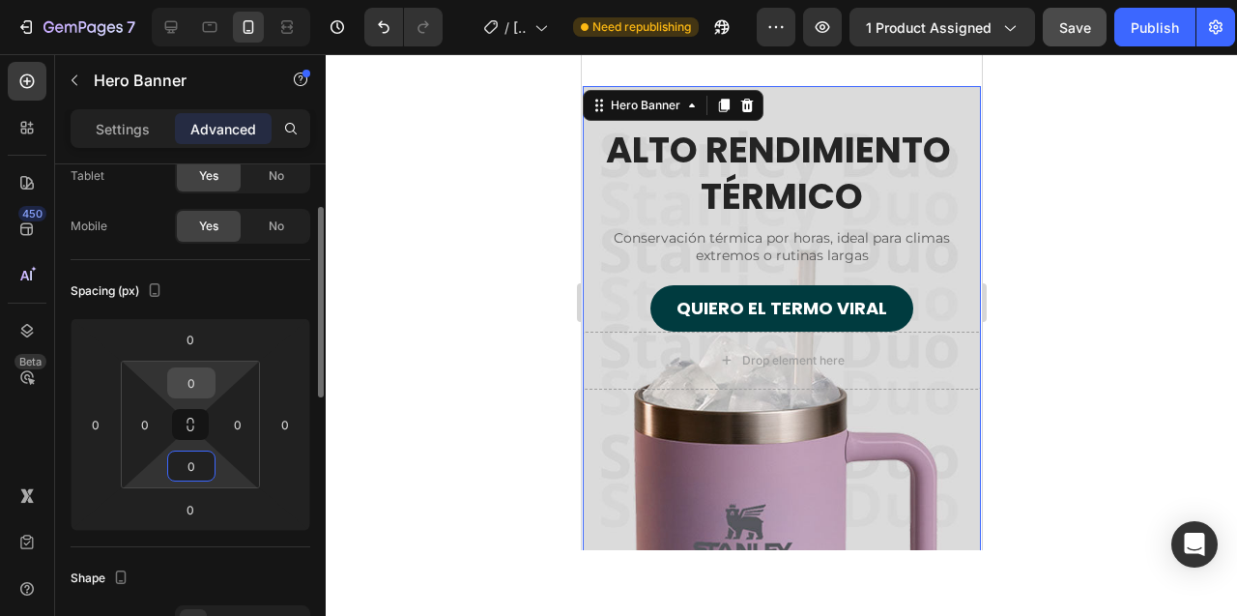
click at [190, 373] on input "0" at bounding box center [191, 382] width 39 height 29
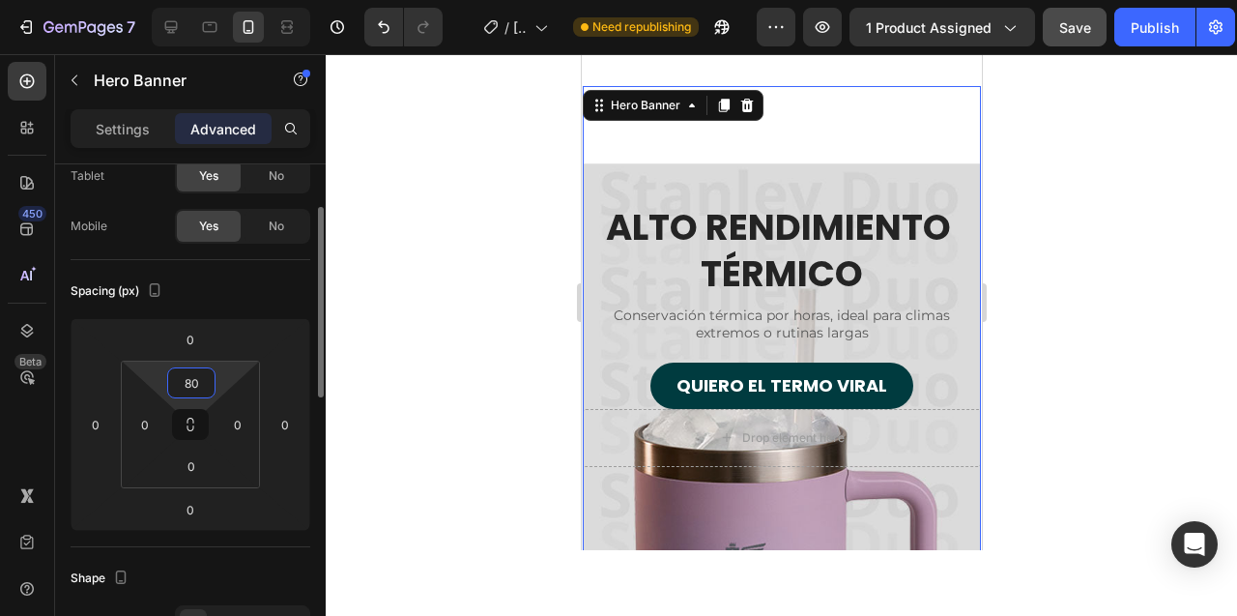
click at [190, 373] on input "80" at bounding box center [191, 382] width 39 height 29
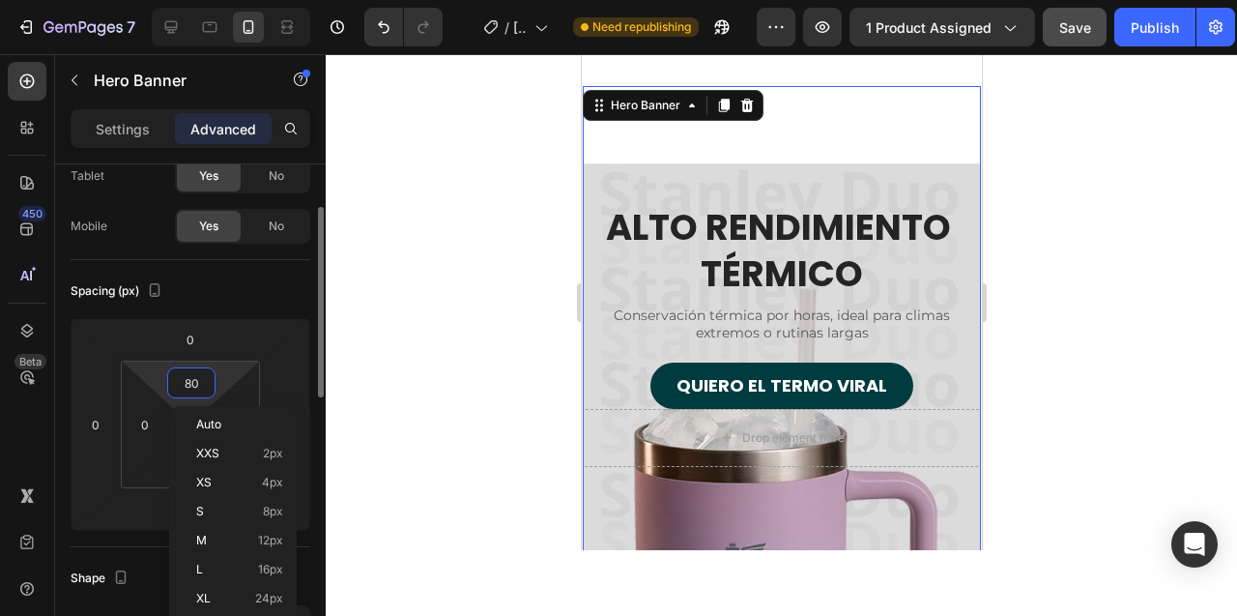
click at [190, 373] on input "80" at bounding box center [191, 382] width 39 height 29
type input "0"
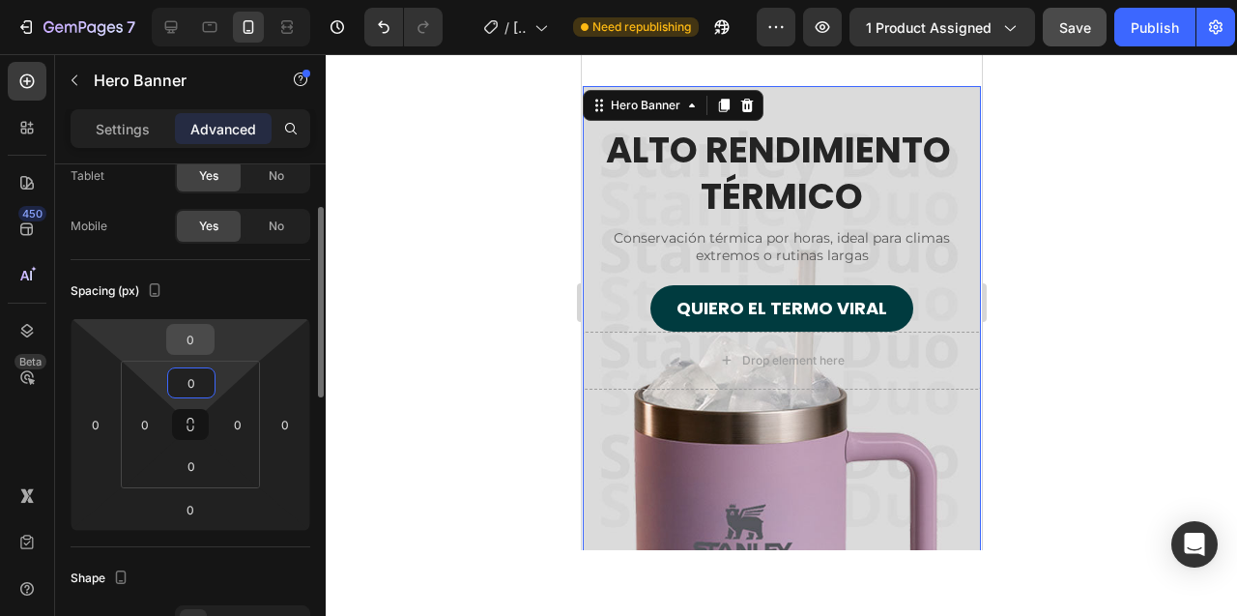
click at [186, 335] on input "0" at bounding box center [190, 339] width 39 height 29
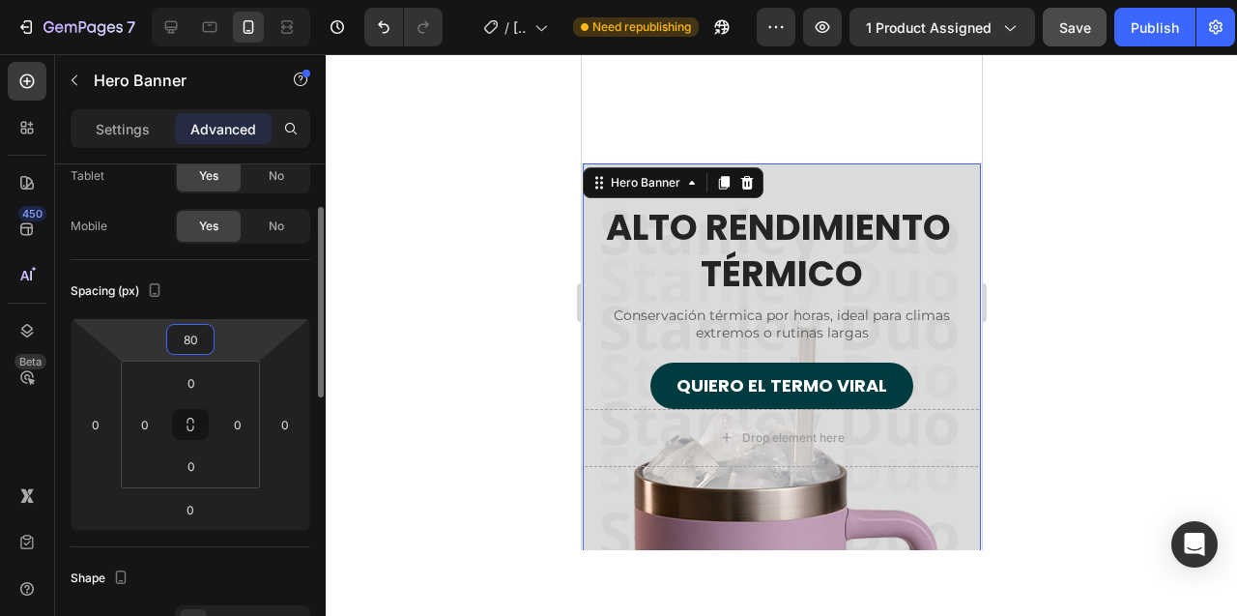
click at [186, 335] on input "80" at bounding box center [190, 339] width 39 height 29
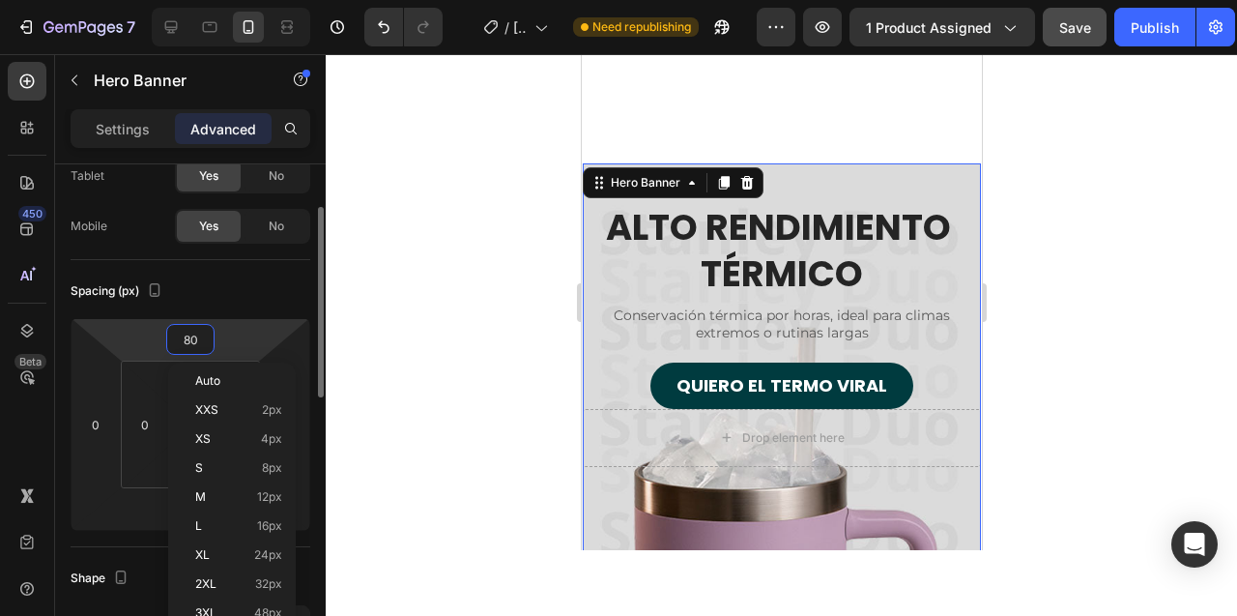
click at [186, 335] on input "80" at bounding box center [190, 339] width 39 height 29
type input "0"
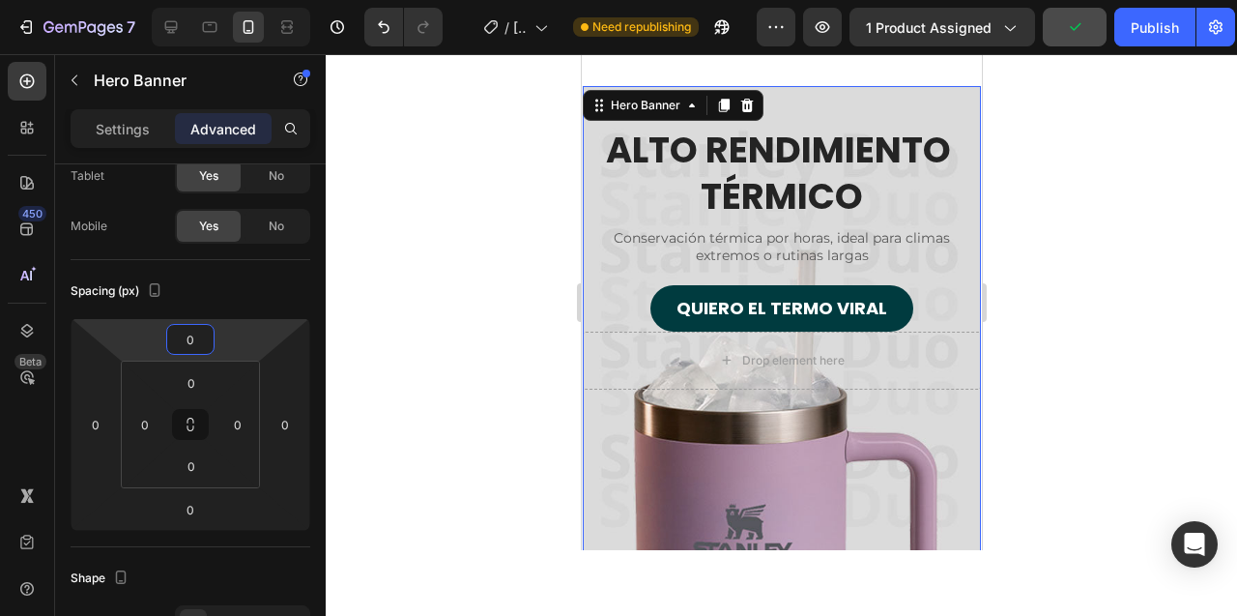
click at [485, 318] on div at bounding box center [781, 335] width 911 height 562
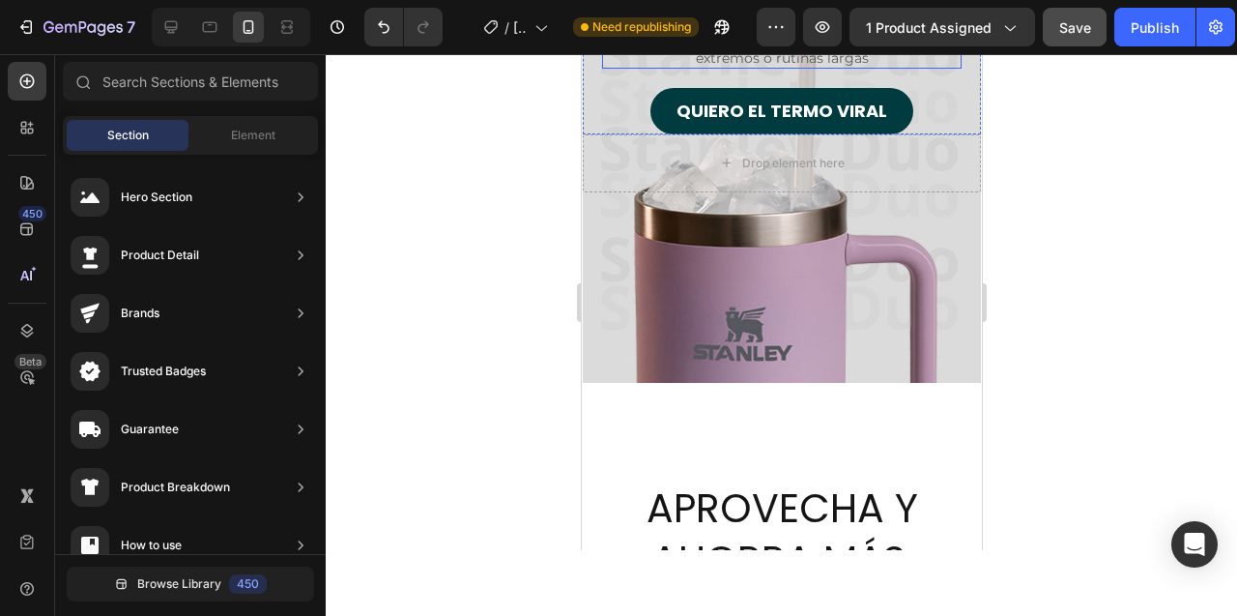
scroll to position [5251, 0]
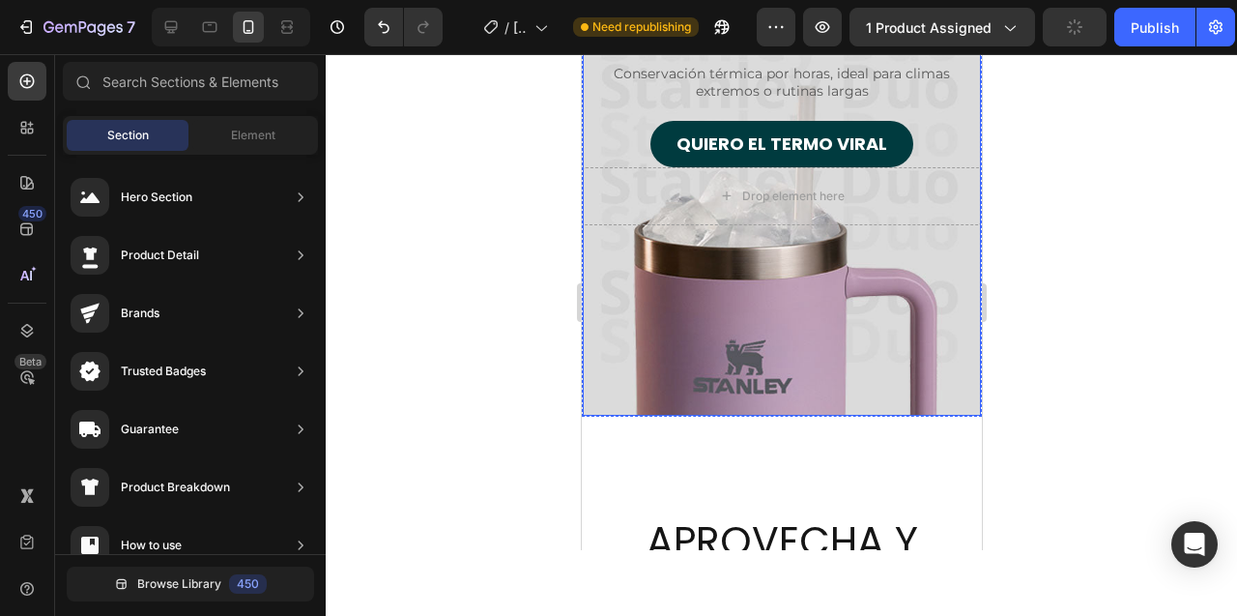
click at [634, 395] on div "Overlay" at bounding box center [781, 169] width 398 height 494
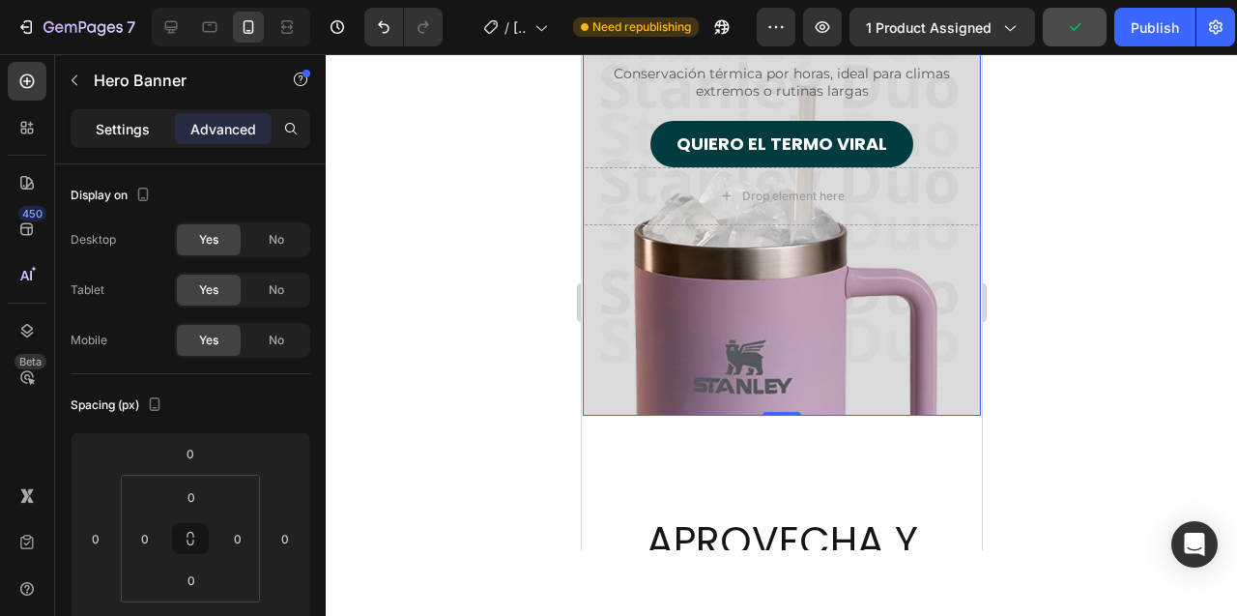
click at [114, 135] on p "Settings" at bounding box center [123, 129] width 54 height 20
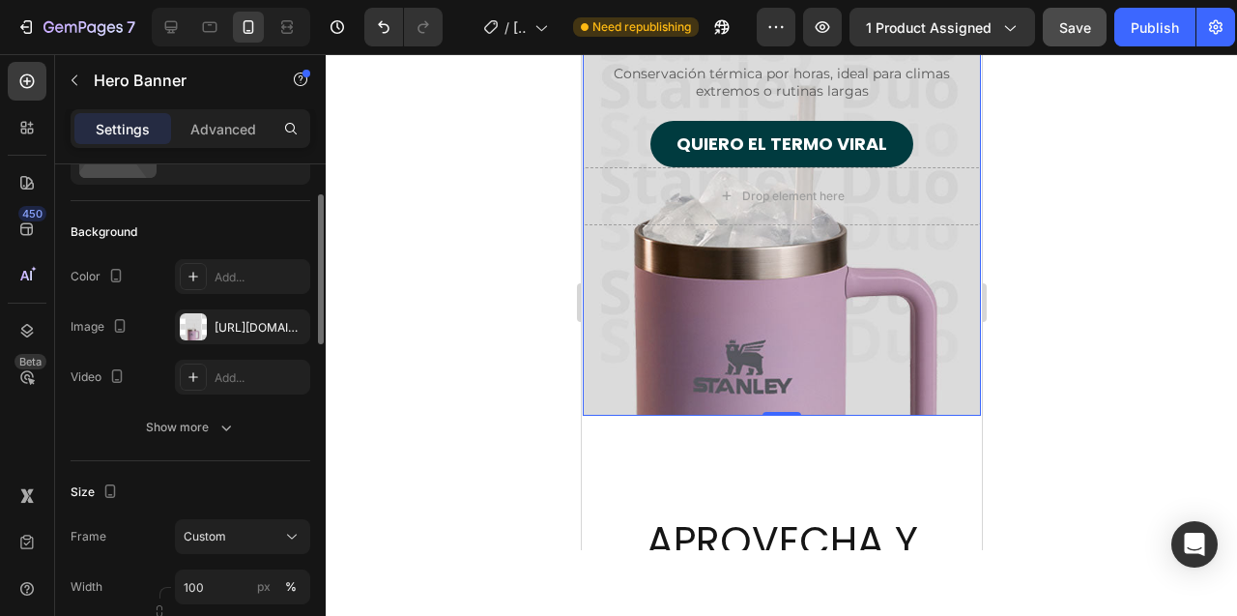
scroll to position [286, 0]
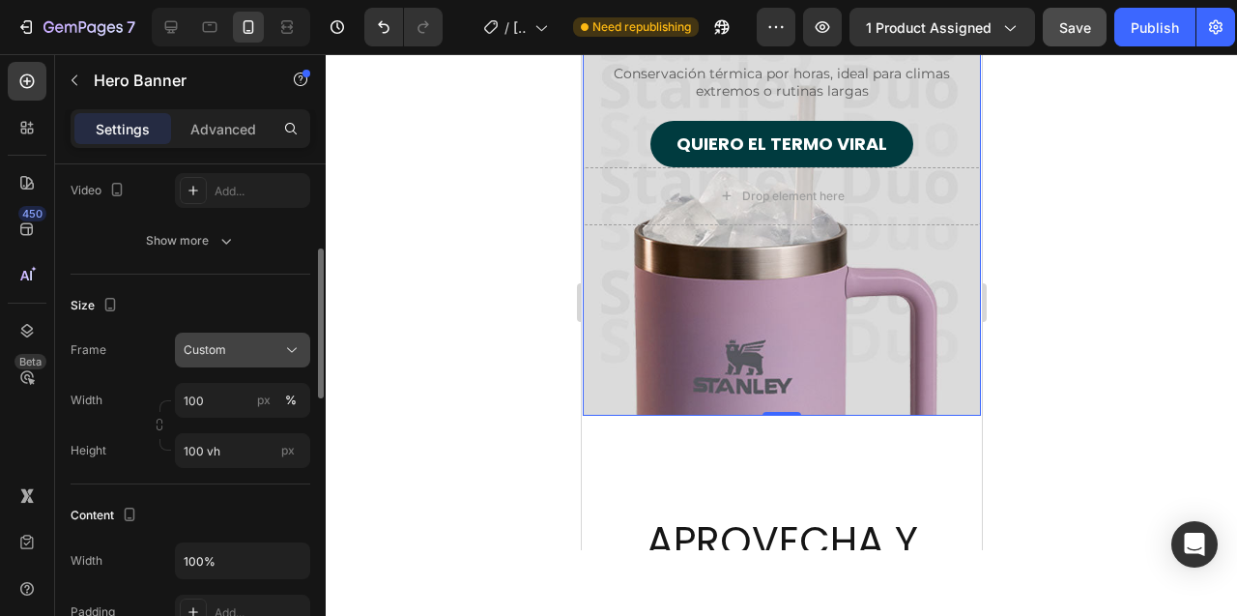
click at [237, 357] on div "Custom" at bounding box center [231, 349] width 95 height 17
click at [255, 352] on div "Custom" at bounding box center [231, 349] width 95 height 17
click at [197, 447] on input "100 vh" at bounding box center [242, 450] width 135 height 35
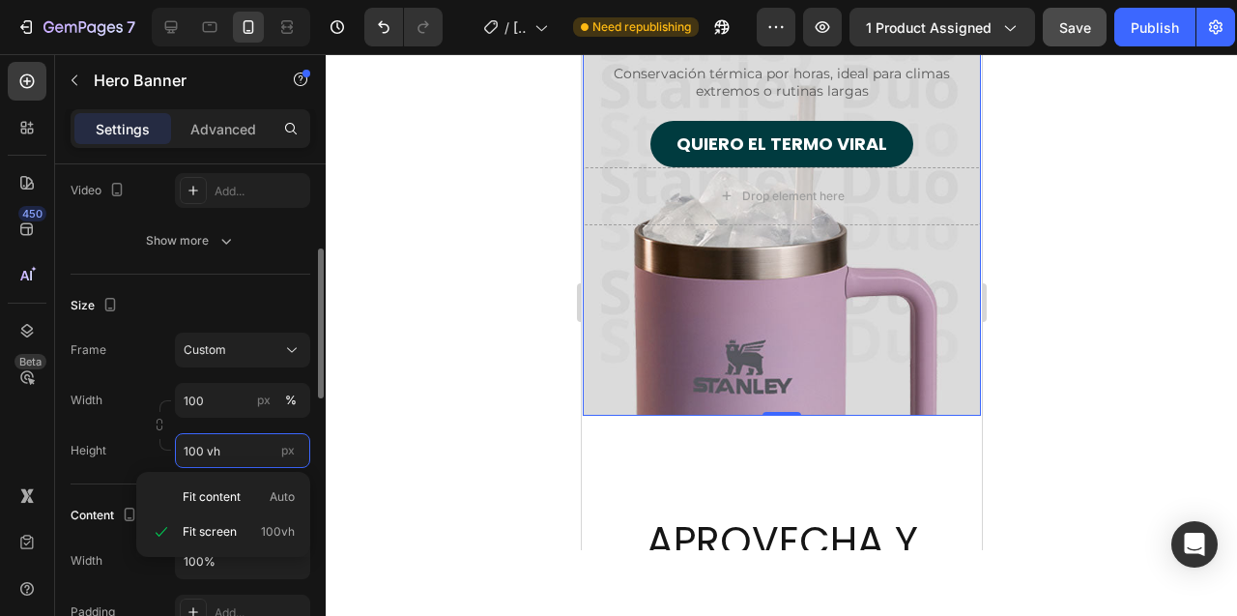
click at [197, 447] on input "100 vh" at bounding box center [242, 450] width 135 height 35
click at [191, 451] on input "100 vh" at bounding box center [242, 450] width 135 height 35
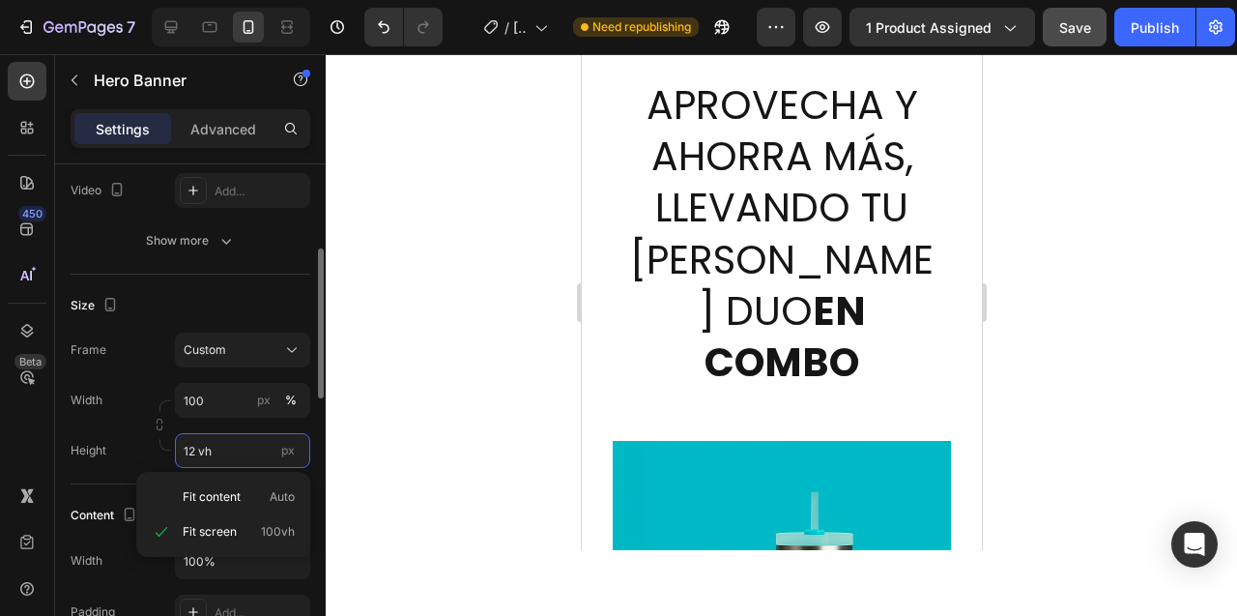
type input "120 vh"
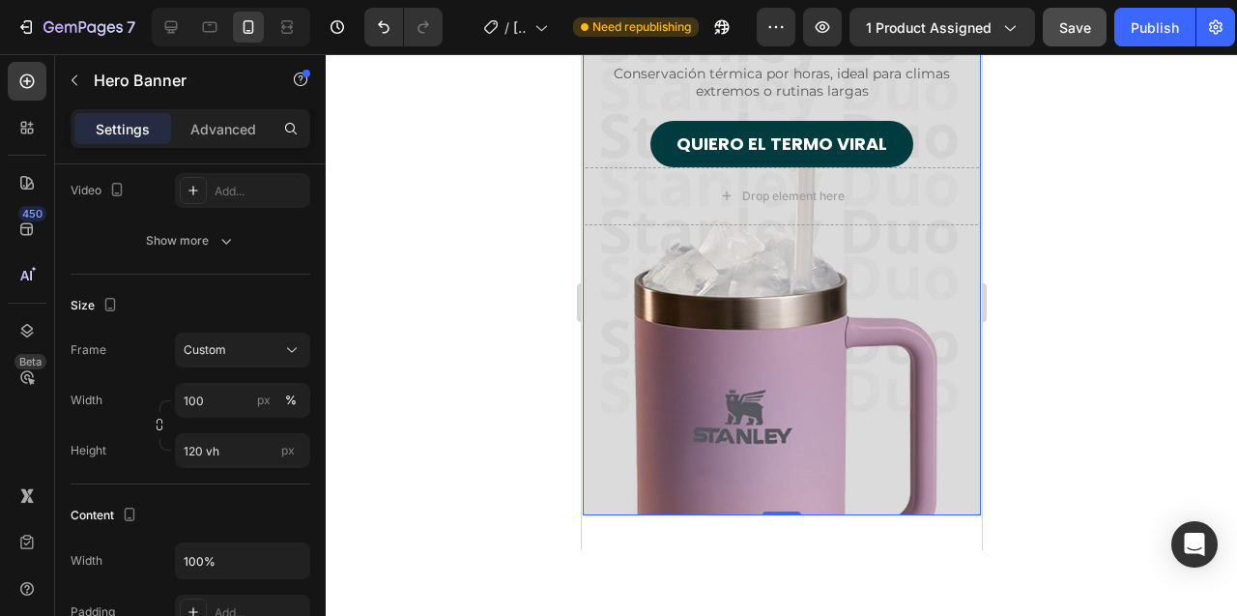
click at [491, 390] on div at bounding box center [781, 335] width 911 height 562
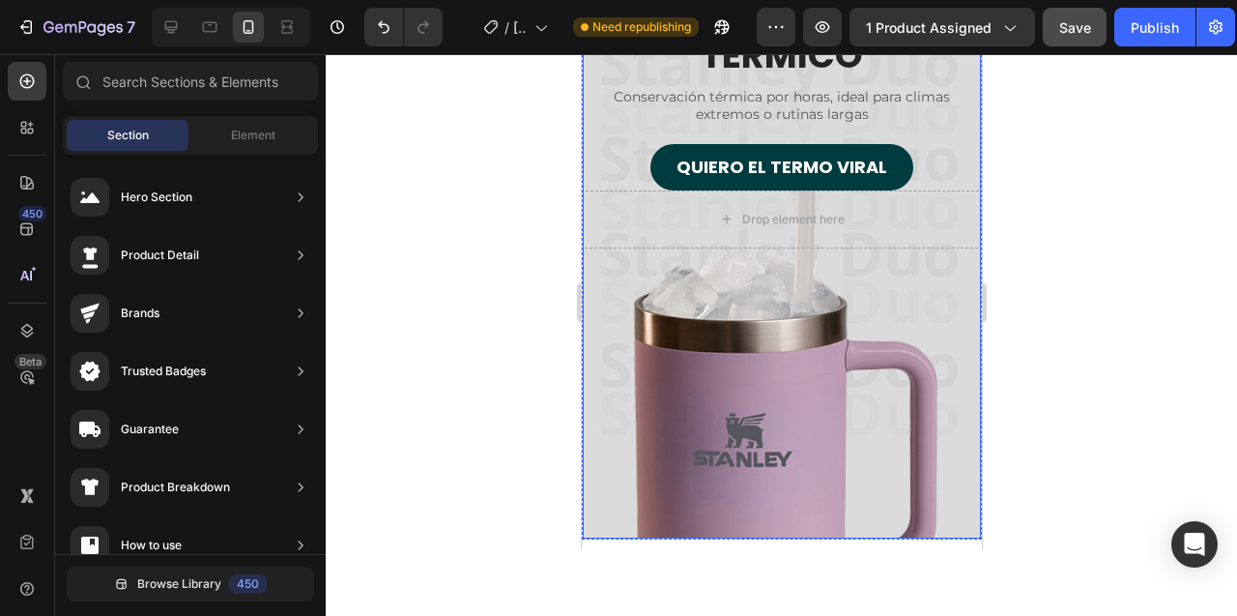
scroll to position [5187, 0]
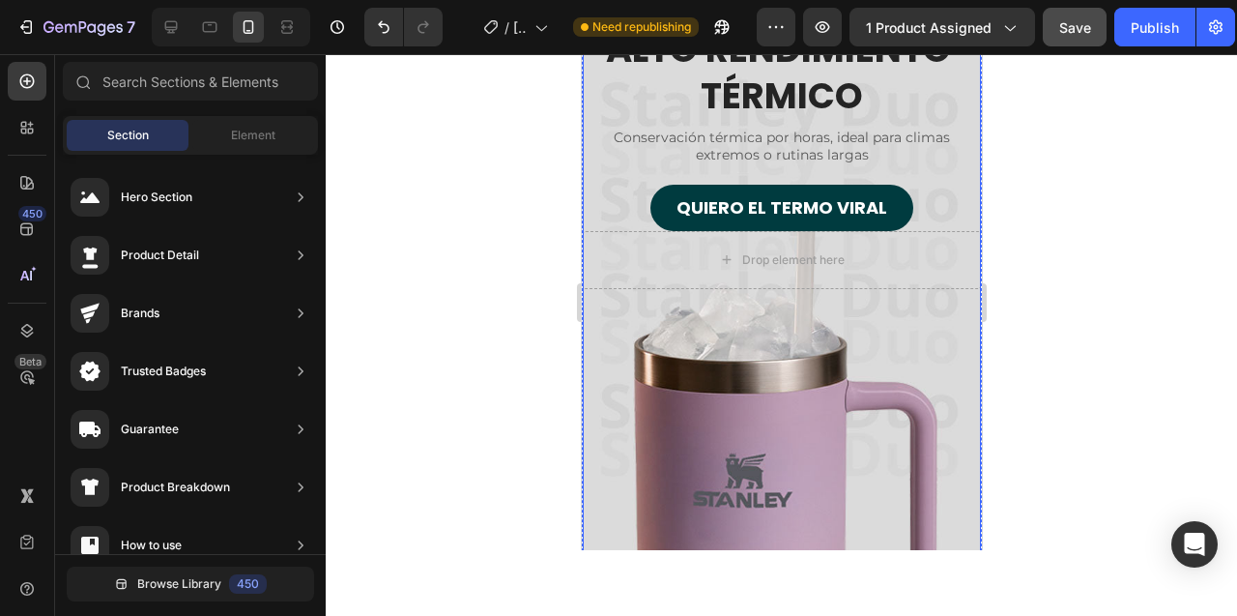
click at [625, 441] on div "Overlay" at bounding box center [781, 282] width 398 height 593
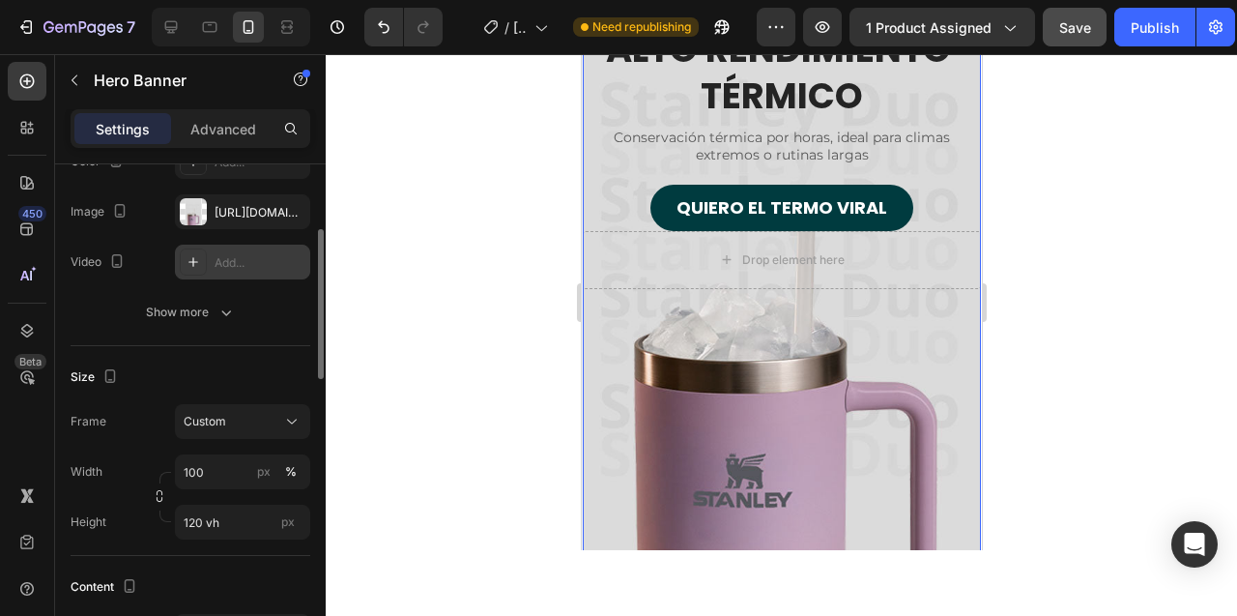
scroll to position [317, 0]
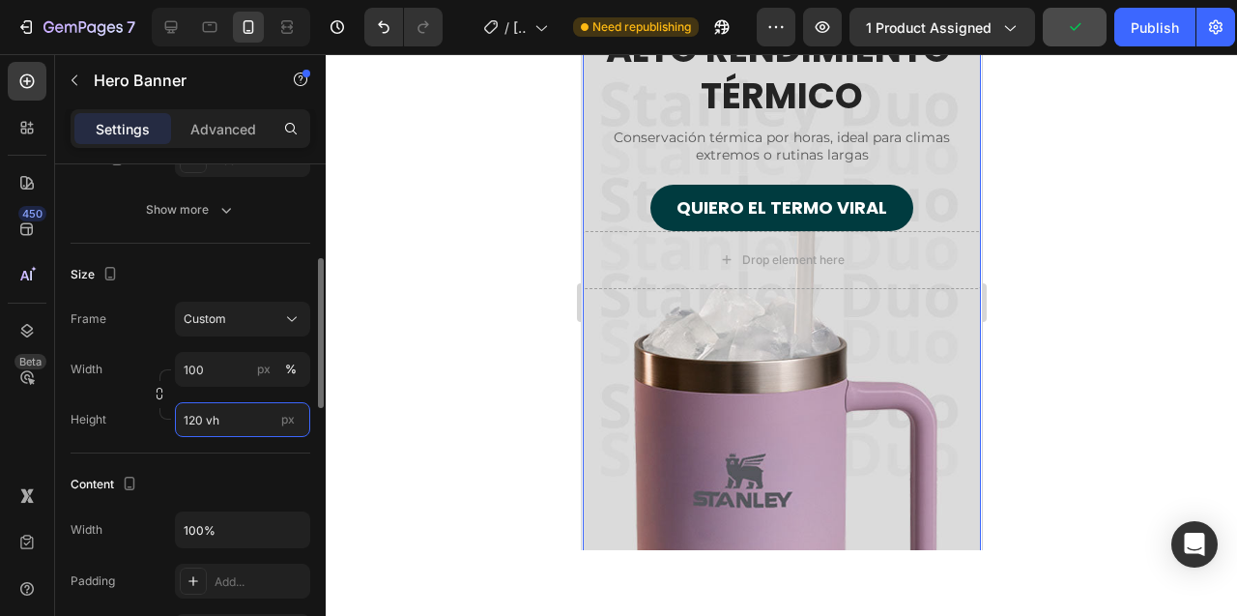
click at [201, 425] on input "120 vh" at bounding box center [242, 419] width 135 height 35
click at [197, 422] on input "120 vh" at bounding box center [242, 419] width 135 height 35
click at [191, 421] on input "120 vh" at bounding box center [242, 419] width 135 height 35
click at [188, 419] on input "120 vh" at bounding box center [242, 419] width 135 height 35
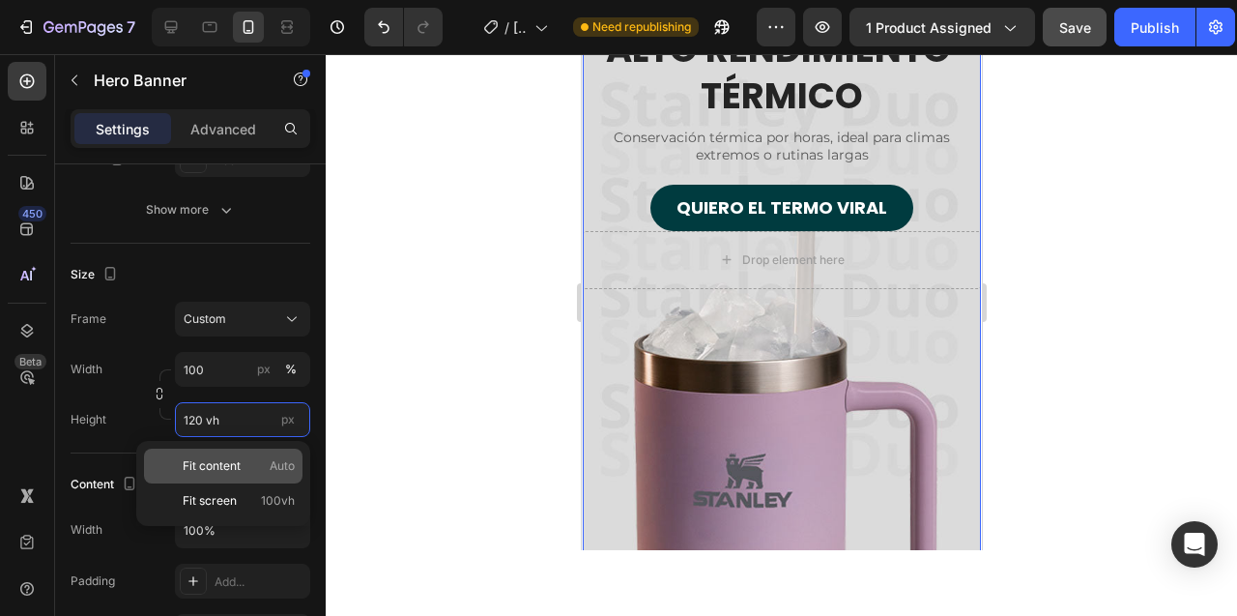
type input "110 vh"
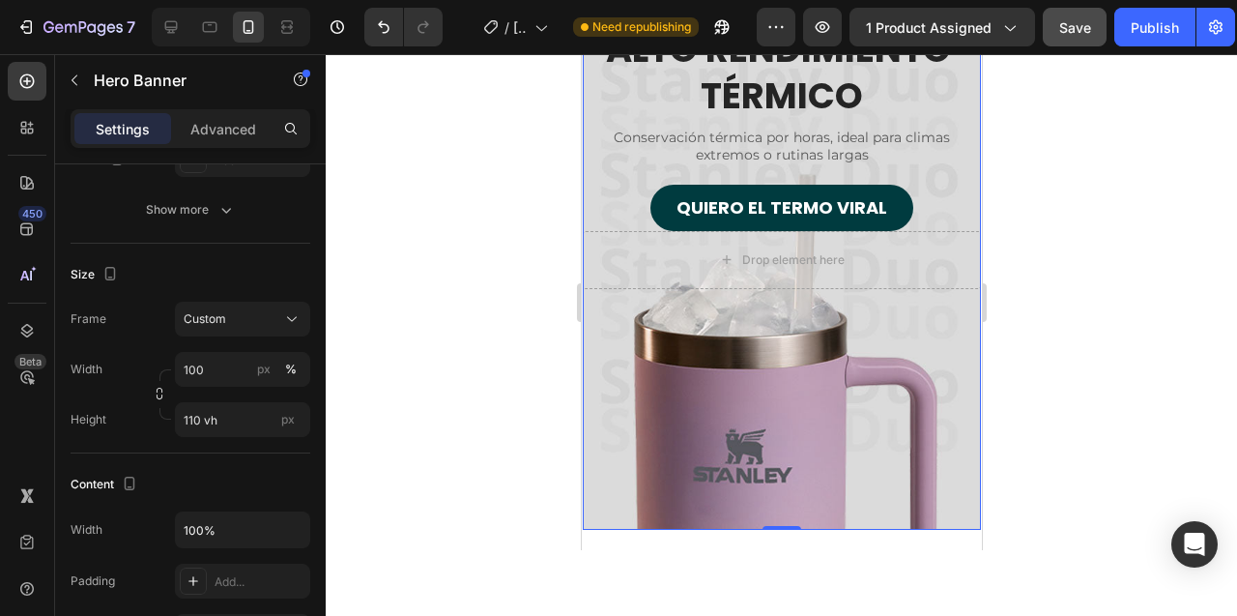
click at [479, 295] on div at bounding box center [781, 335] width 911 height 562
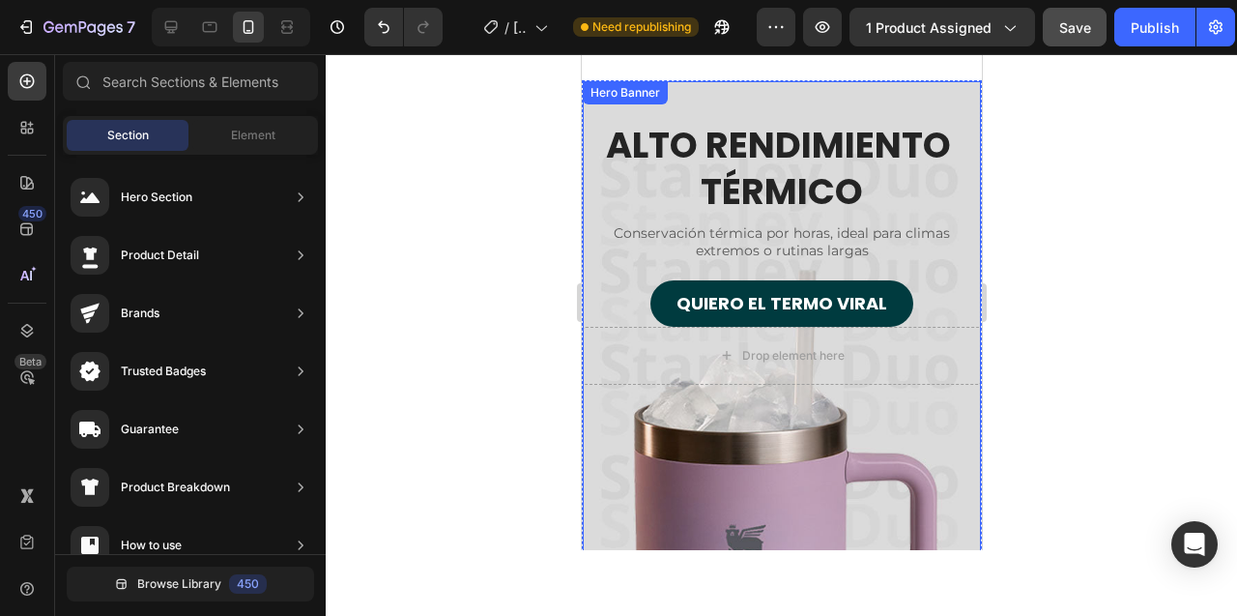
scroll to position [5055, 0]
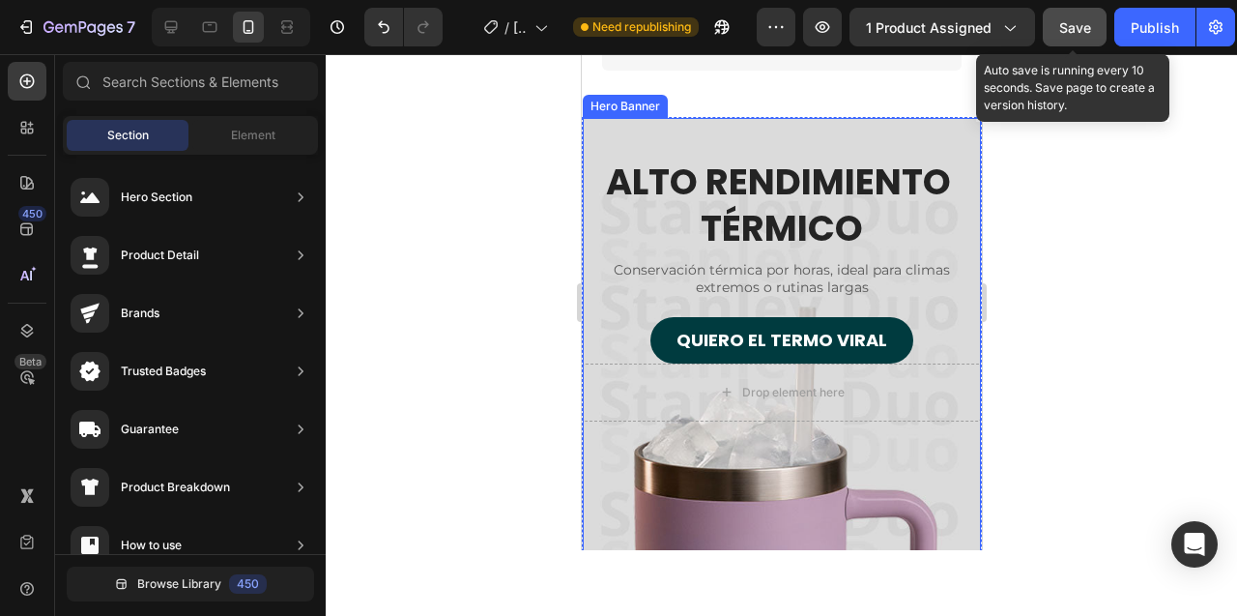
click at [1068, 27] on span "Save" at bounding box center [1075, 27] width 32 height 16
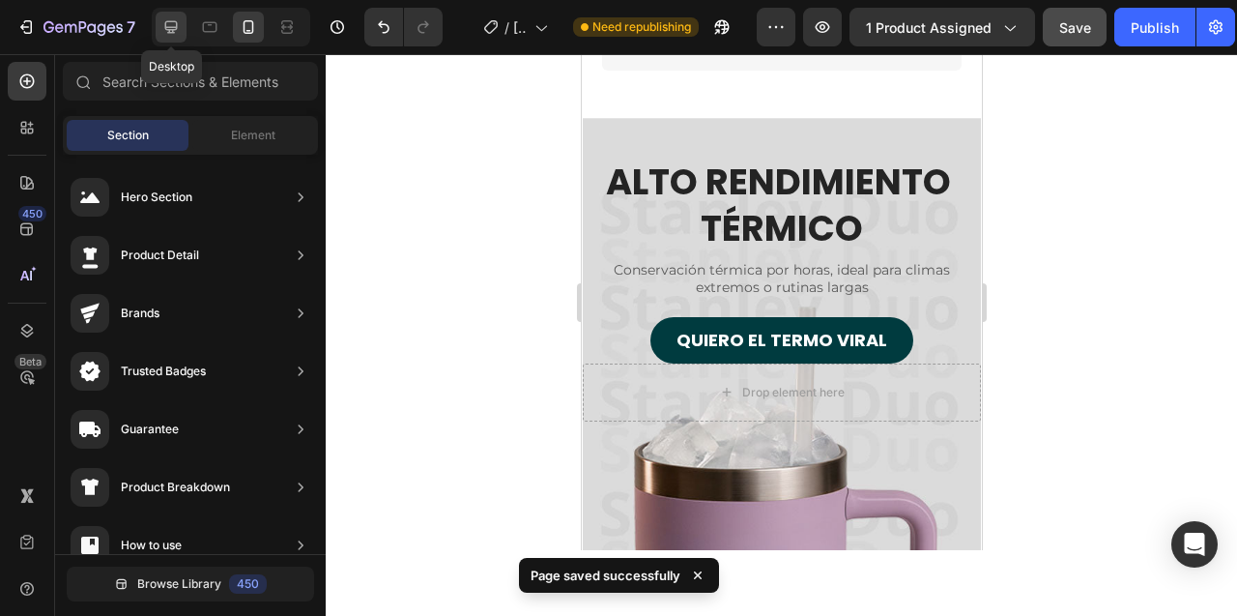
click at [168, 33] on icon at bounding box center [170, 26] width 19 height 19
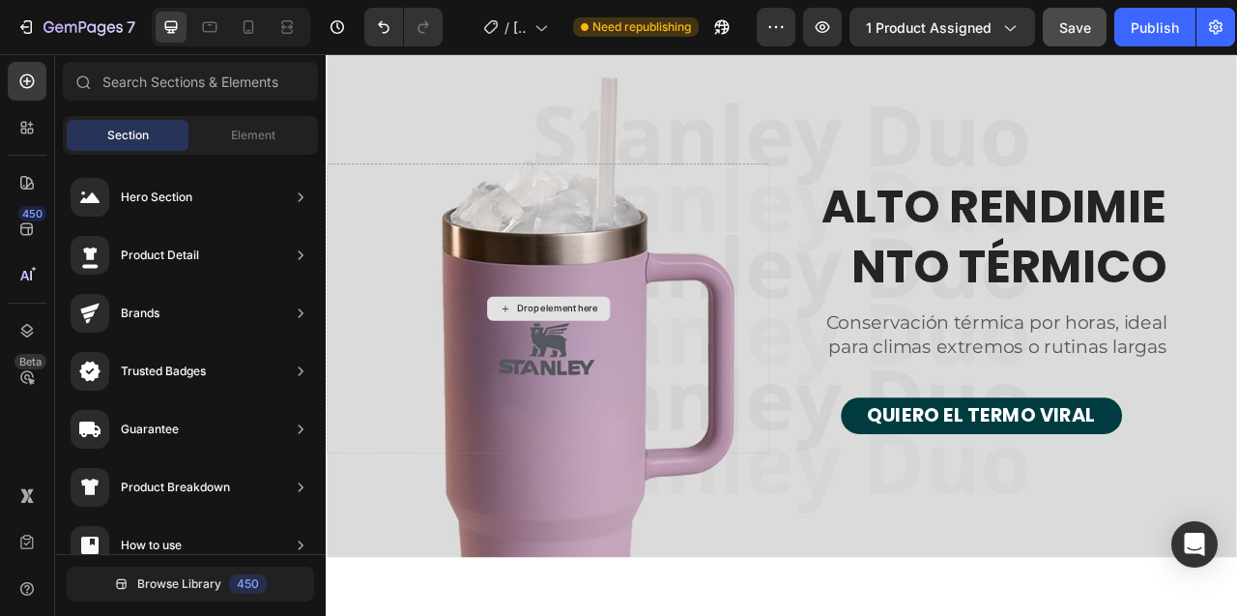
scroll to position [5019, 0]
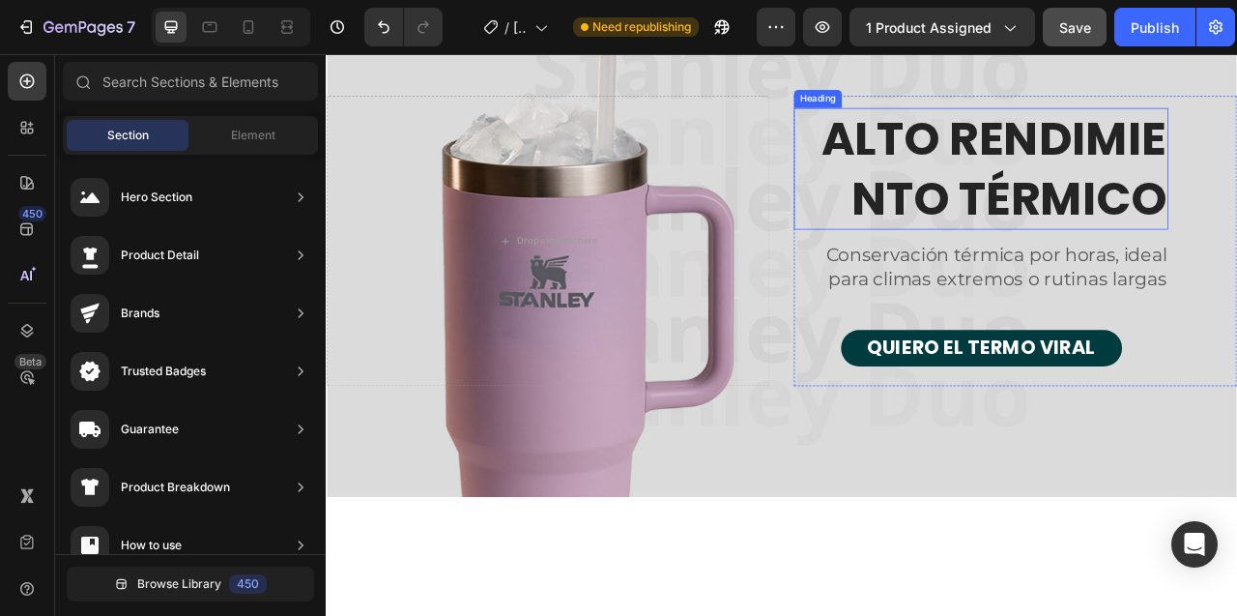
click at [1175, 155] on h2 "ALTO RENDIMIENTO TÉRMICO" at bounding box center [1159, 201] width 476 height 155
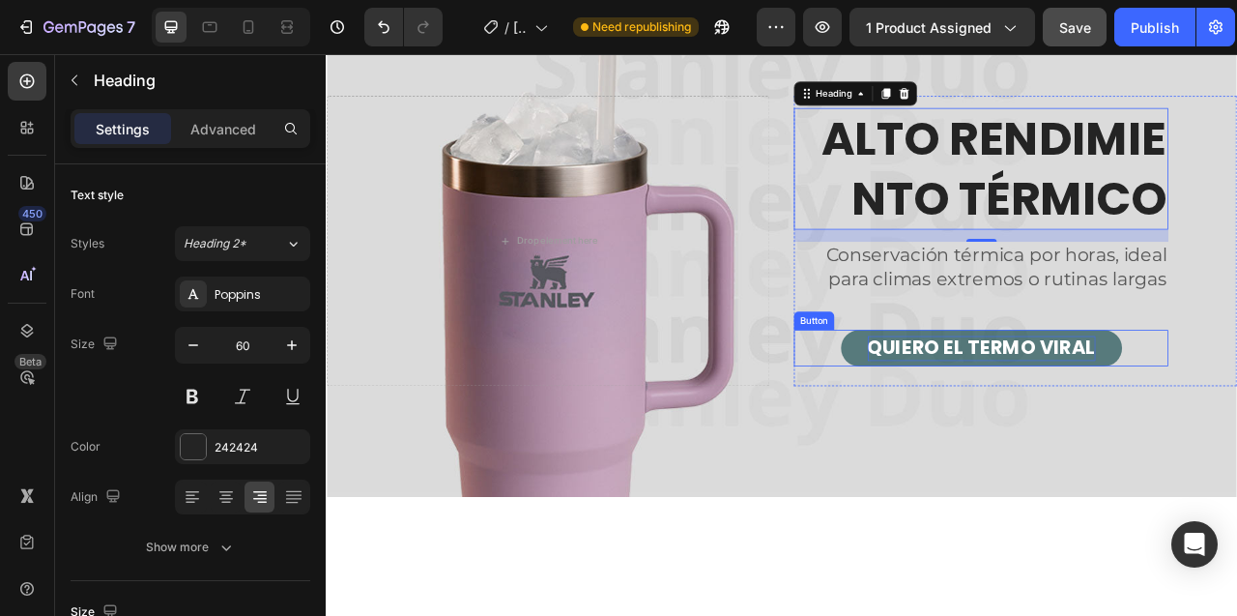
click at [1040, 417] on p "QUIERO EL TERMO VIRAL" at bounding box center [1160, 430] width 290 height 32
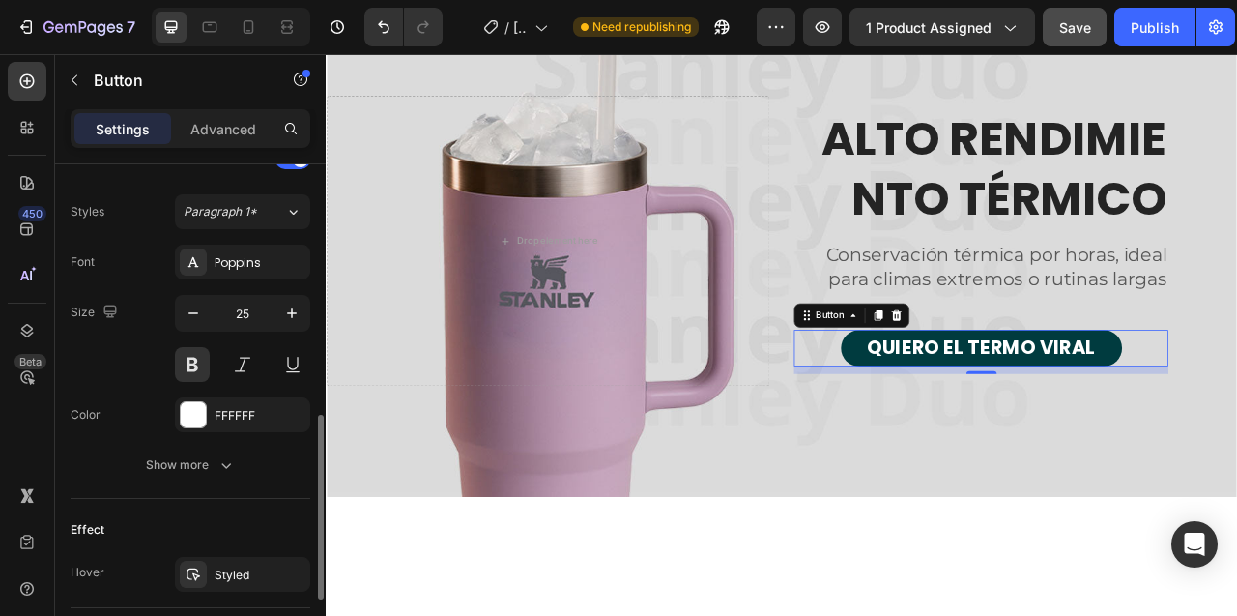
scroll to position [842, 0]
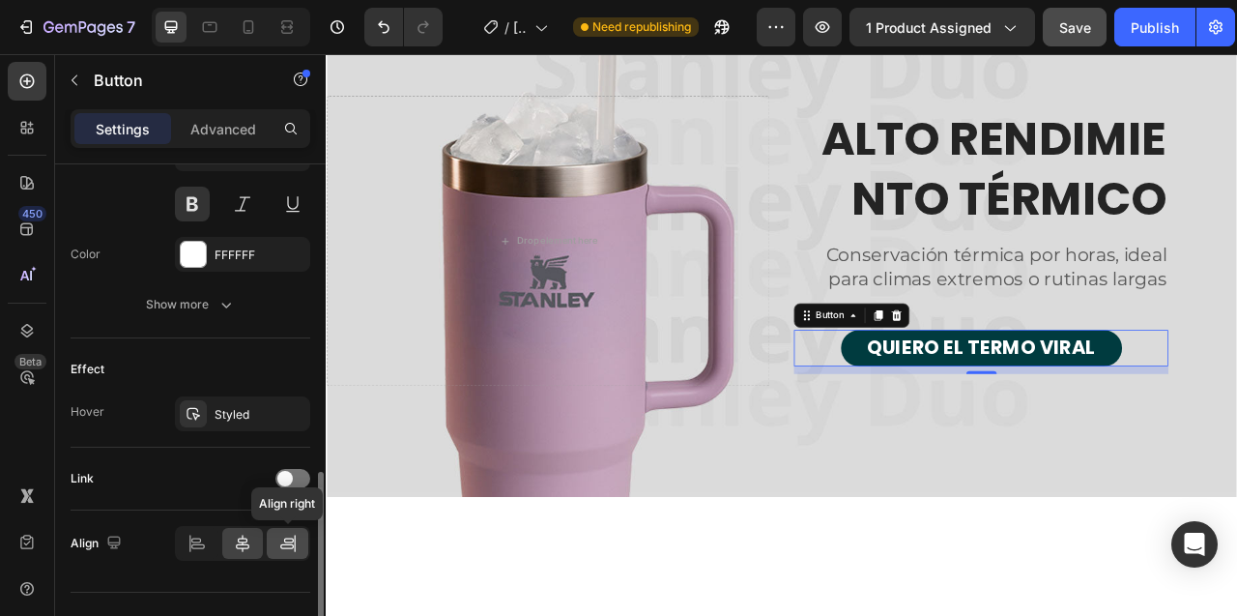
click at [298, 546] on div at bounding box center [288, 543] width 42 height 31
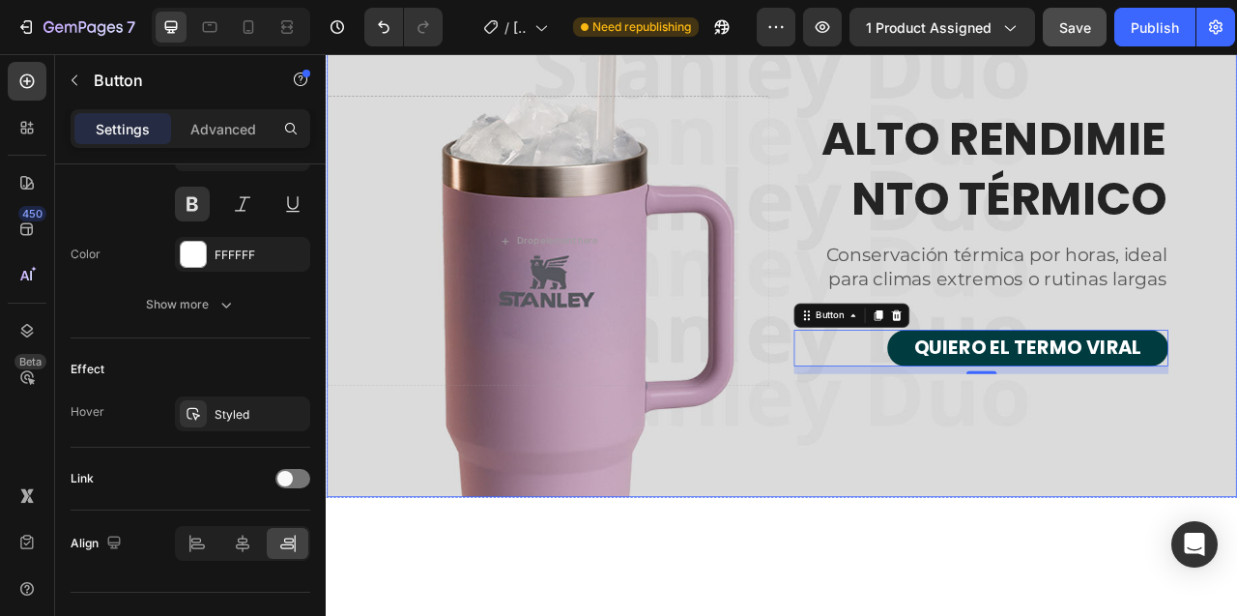
click at [849, 575] on div "Overlay" at bounding box center [906, 292] width 1158 height 651
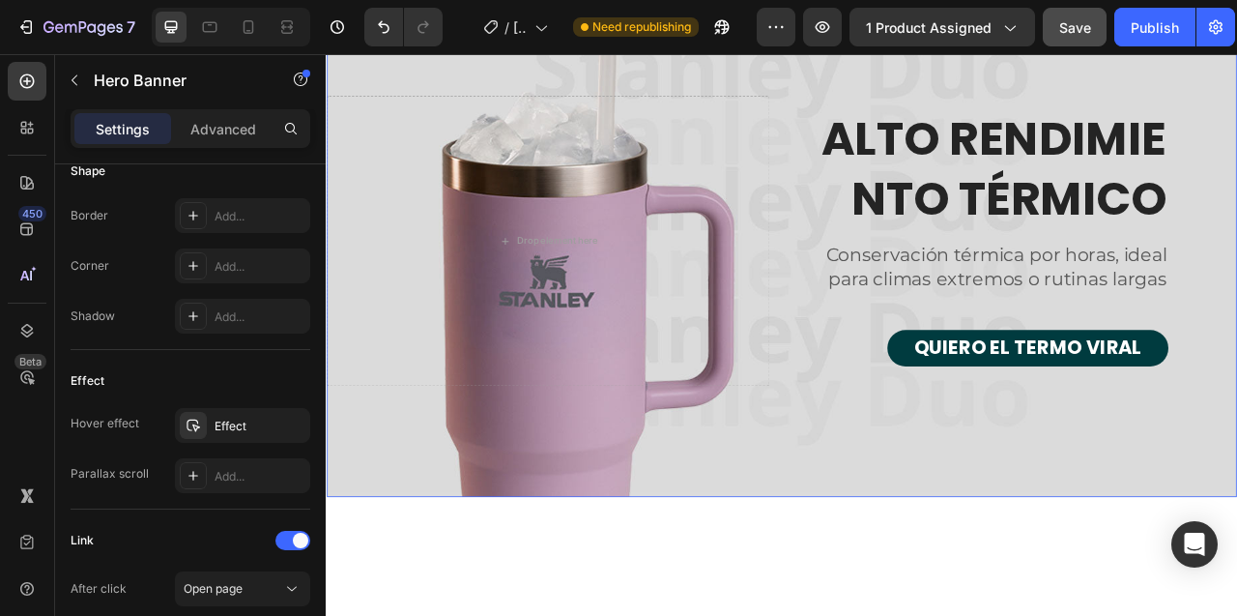
scroll to position [0, 0]
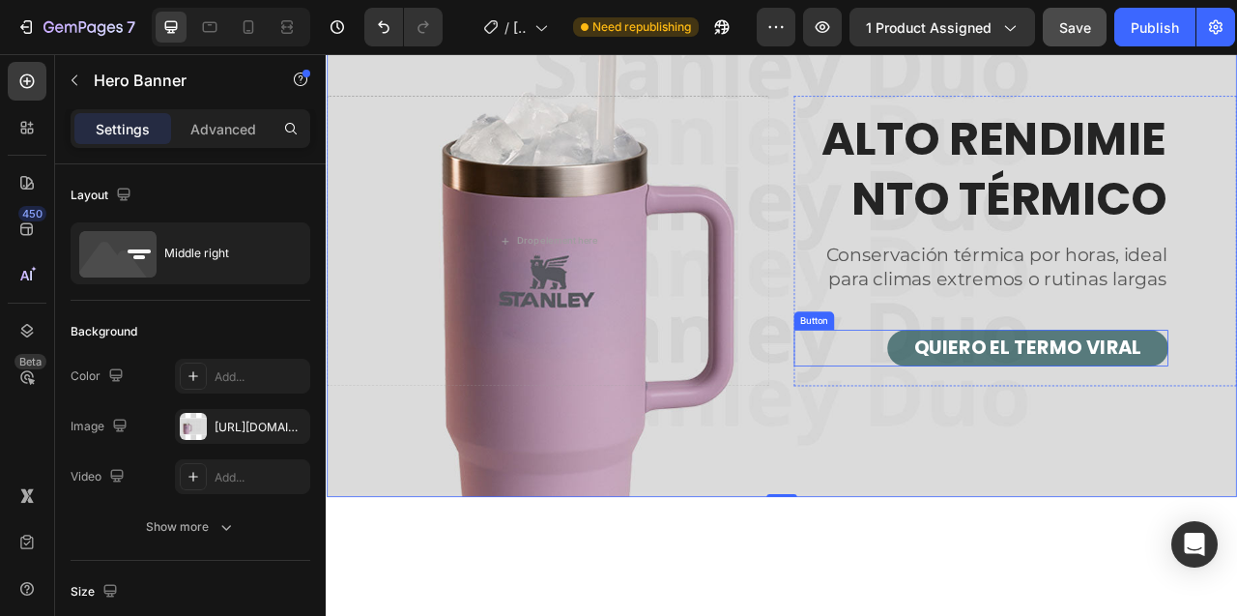
click at [1071, 409] on button "QUIERO EL TERMO VIRAL" at bounding box center [1219, 429] width 358 height 46
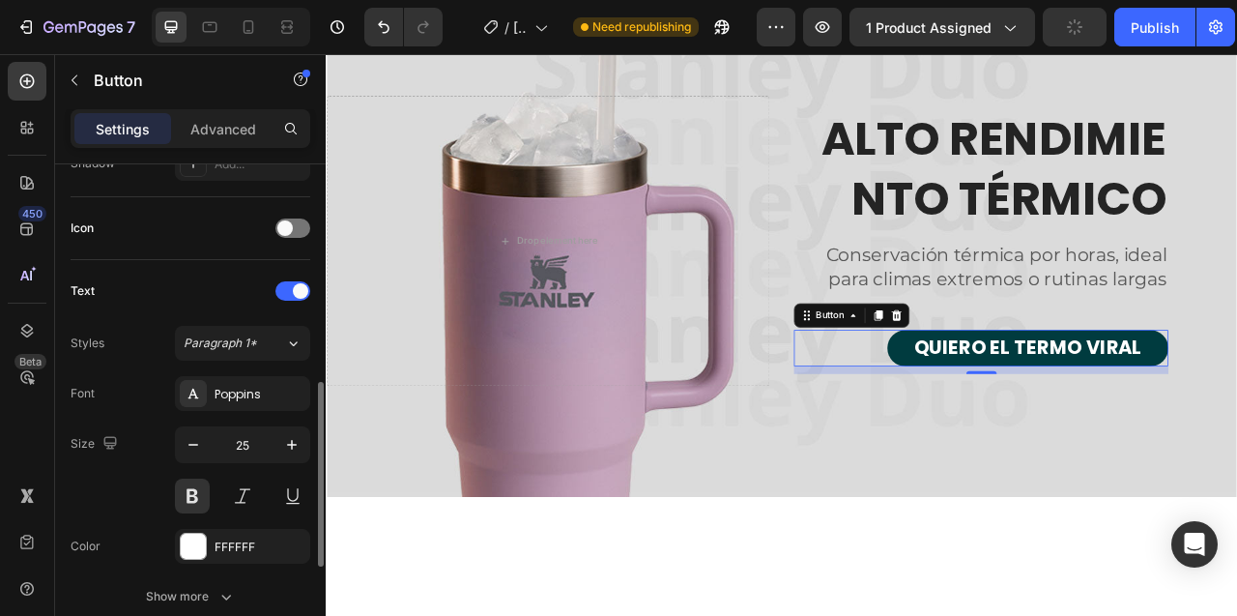
scroll to position [563, 0]
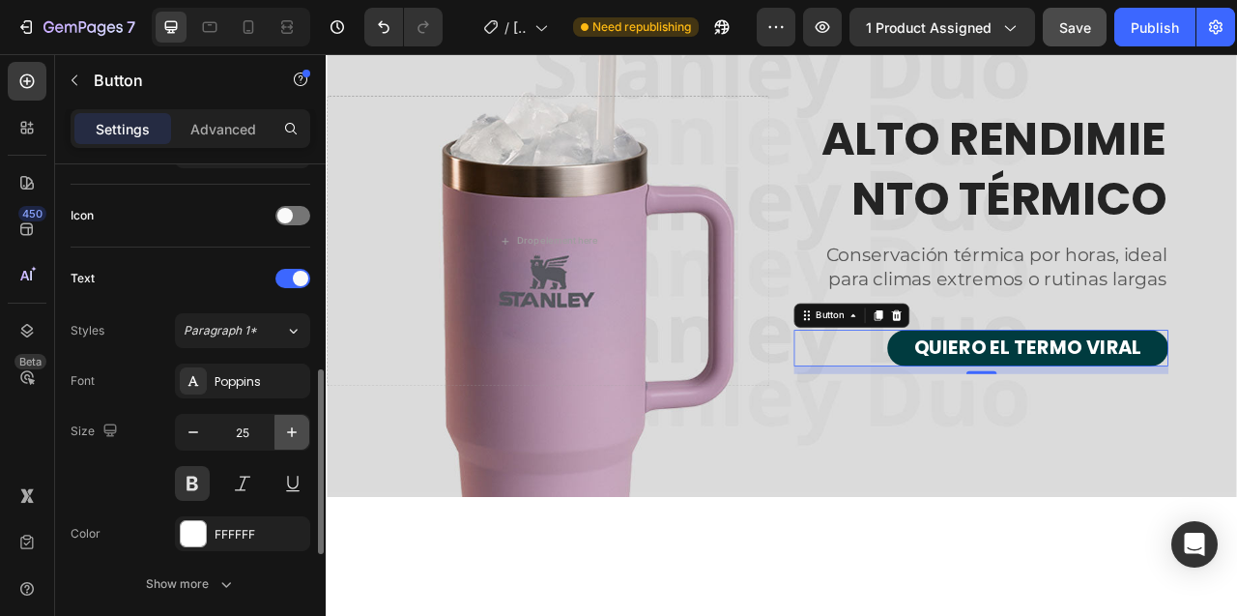
click at [291, 437] on icon "button" at bounding box center [291, 431] width 19 height 19
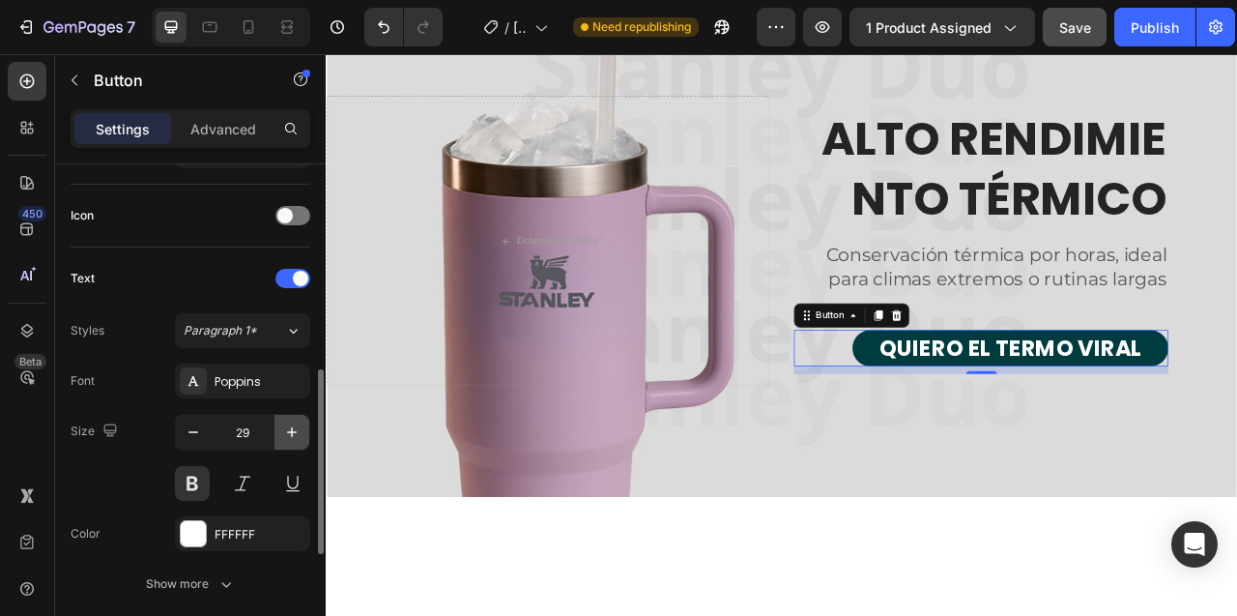
type input "30"
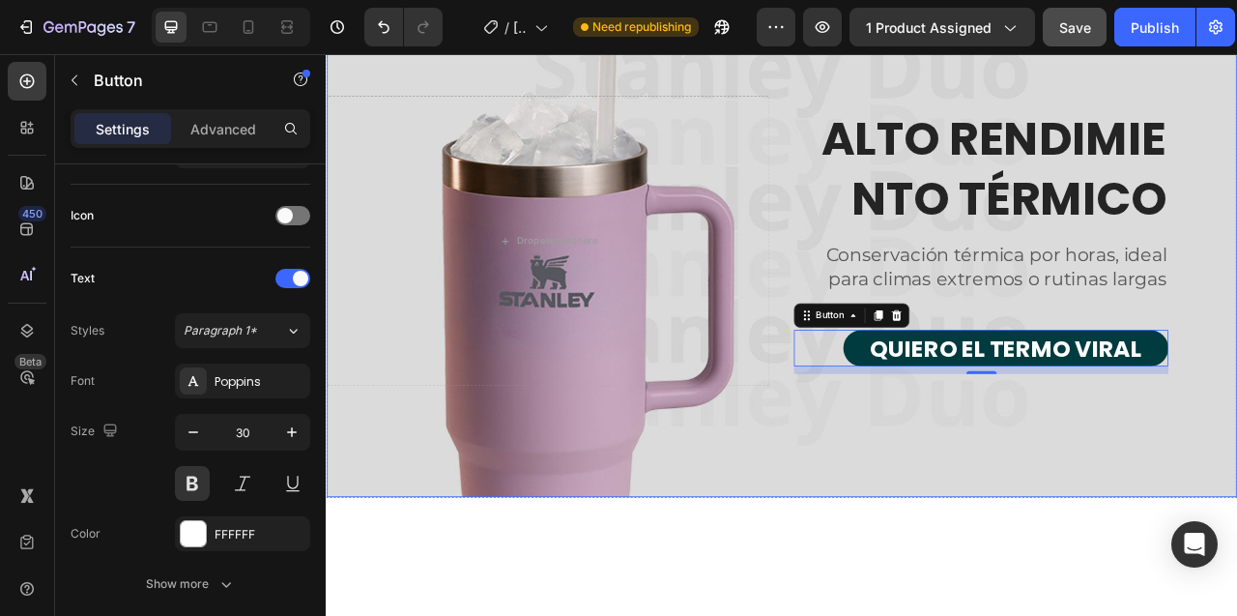
click at [947, 532] on div "Overlay" at bounding box center [906, 292] width 1158 height 651
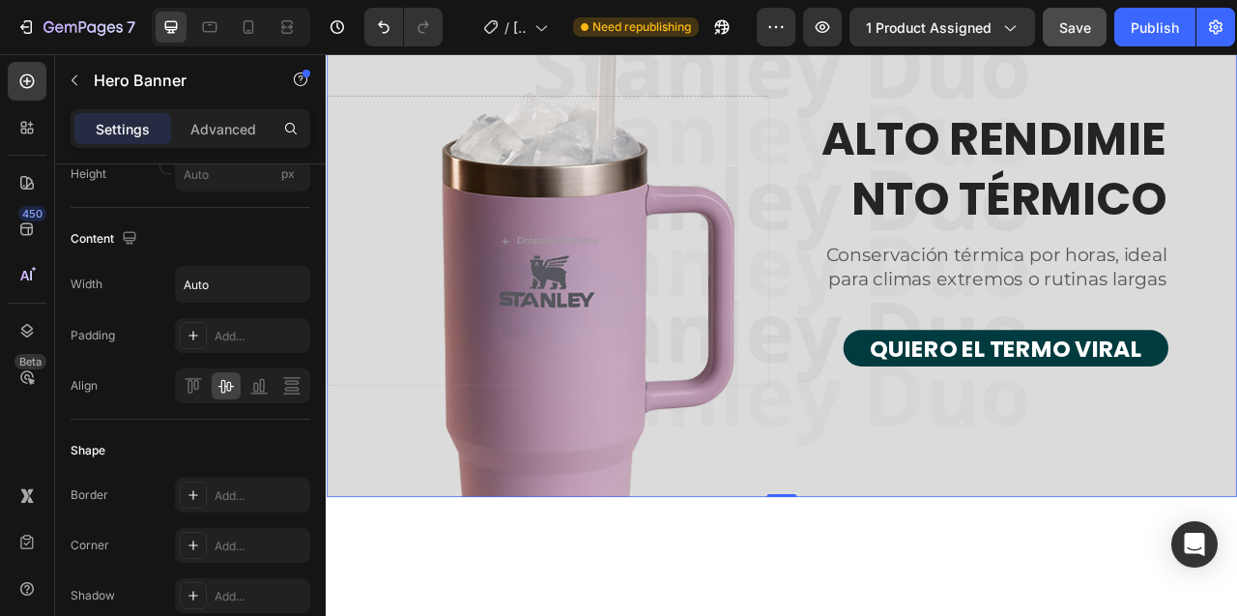
scroll to position [0, 0]
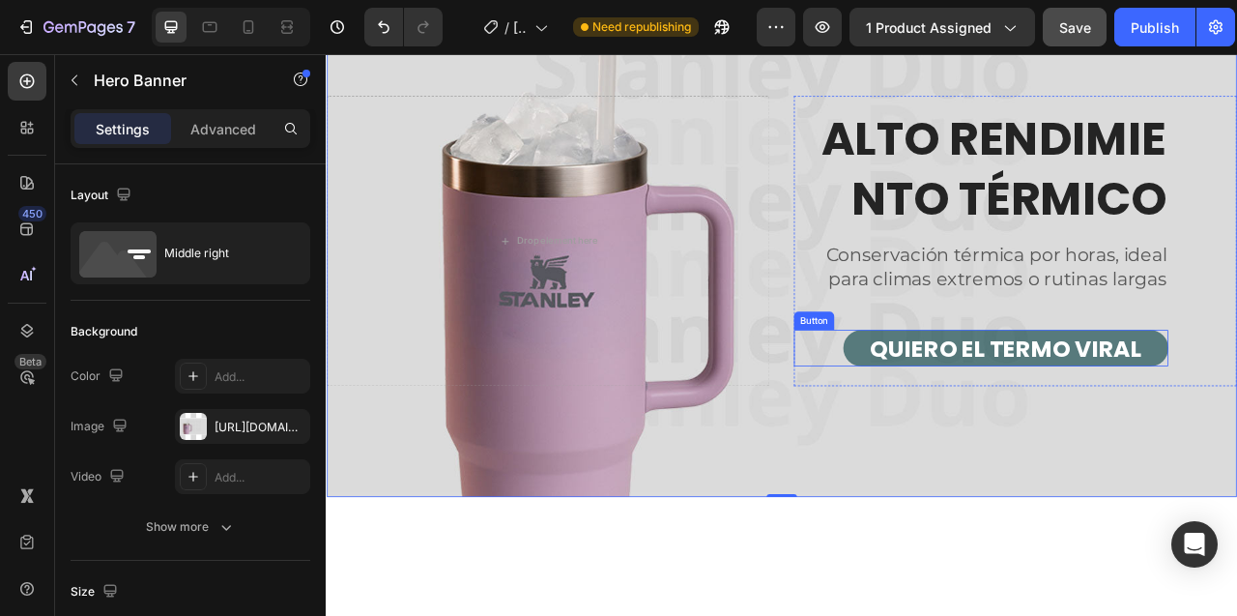
click at [1014, 413] on button "QUIERO EL TERMO VIRAL" at bounding box center [1191, 429] width 414 height 46
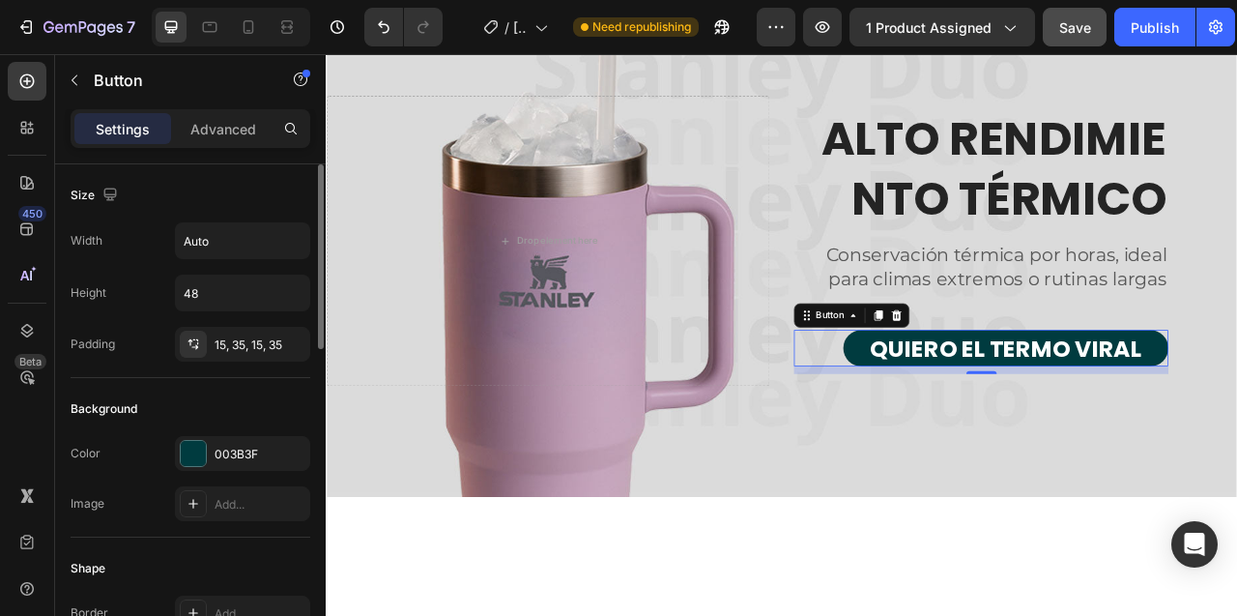
scroll to position [40, 0]
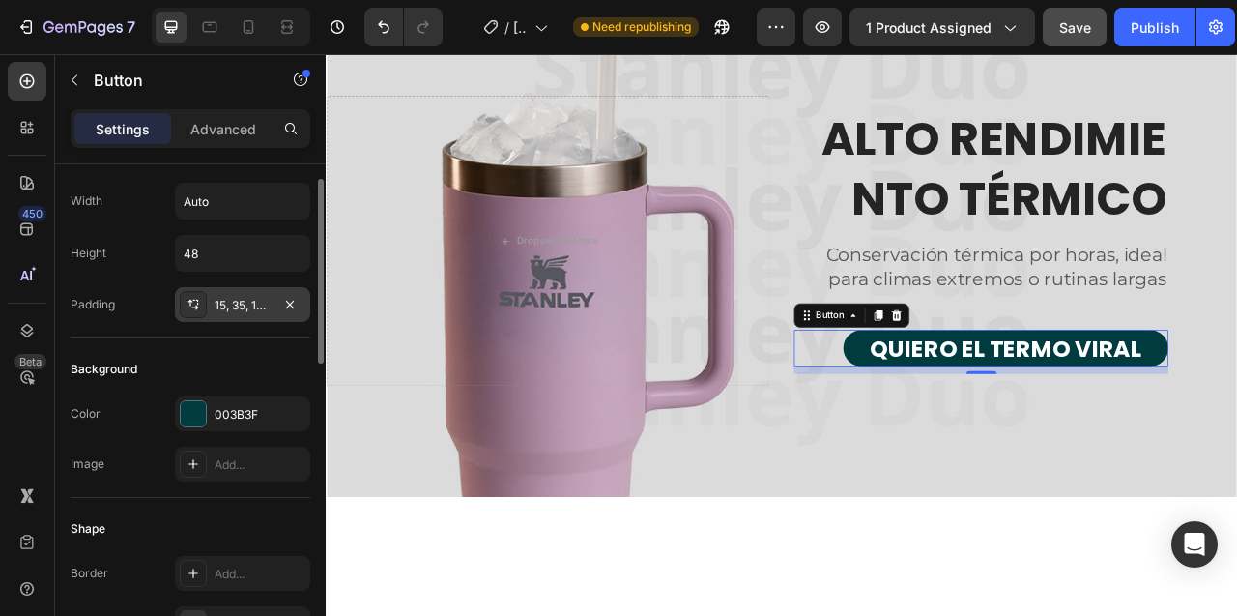
click at [236, 313] on div "15, 35, 15, 35" at bounding box center [243, 305] width 56 height 17
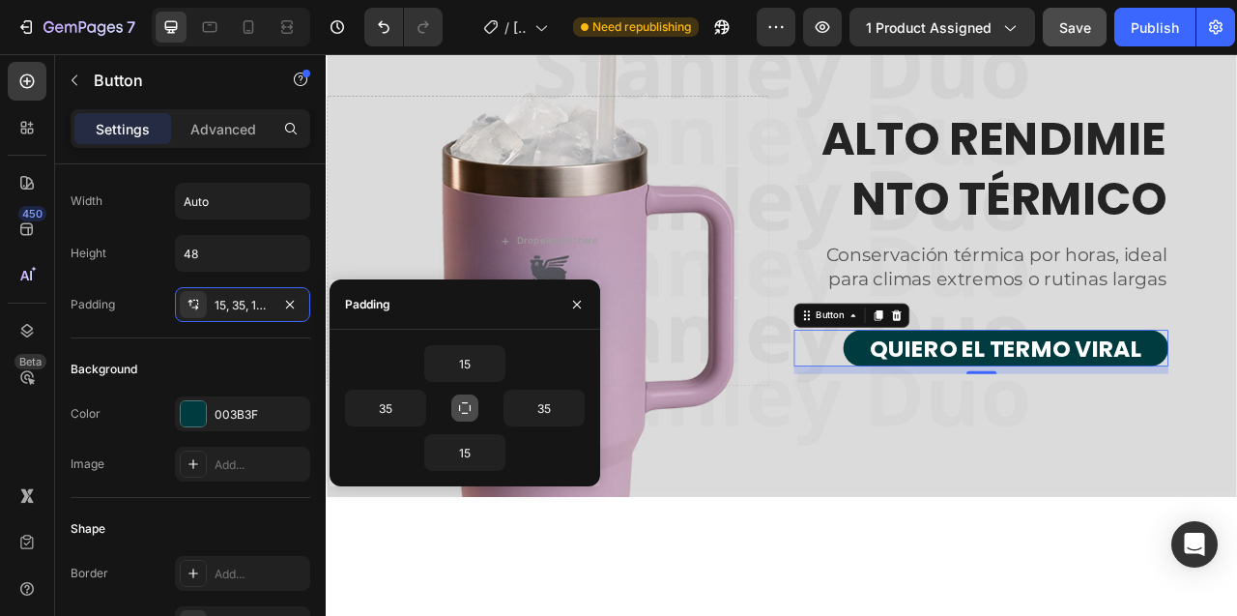
click at [465, 409] on icon "button" at bounding box center [464, 407] width 15 height 15
type input "15"
click at [465, 409] on icon "button" at bounding box center [464, 407] width 15 height 15
click at [382, 407] on input "15" at bounding box center [385, 407] width 79 height 35
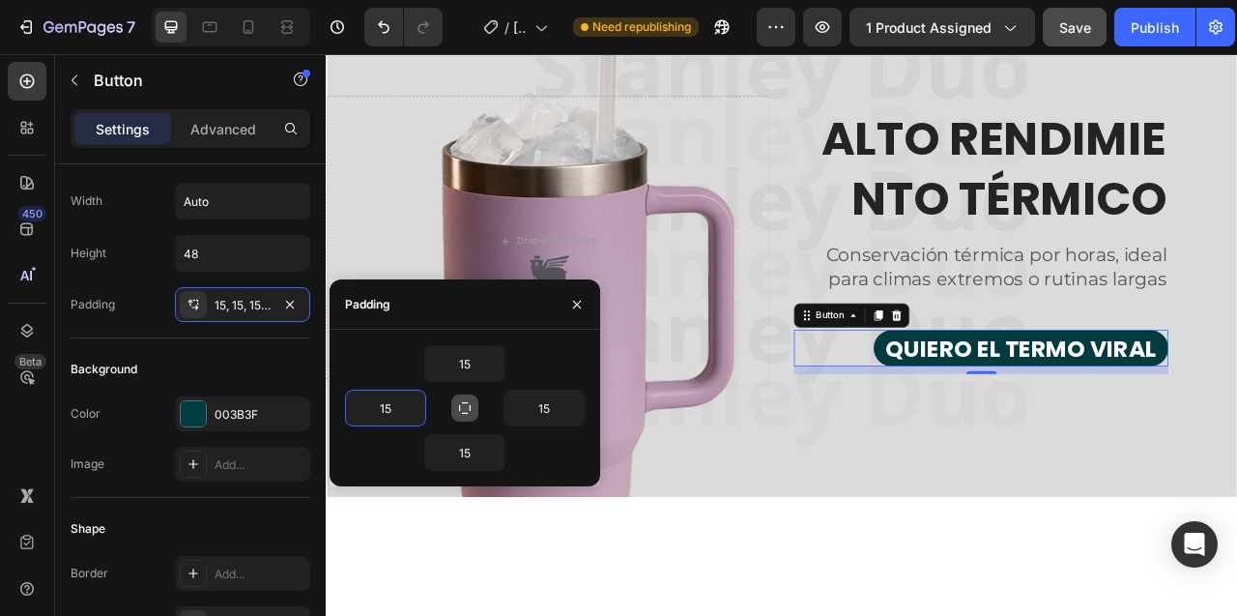
click at [467, 409] on icon "button" at bounding box center [464, 407] width 15 height 15
click at [464, 407] on icon "button" at bounding box center [464, 407] width 15 height 15
click at [374, 405] on input "15" at bounding box center [385, 407] width 79 height 35
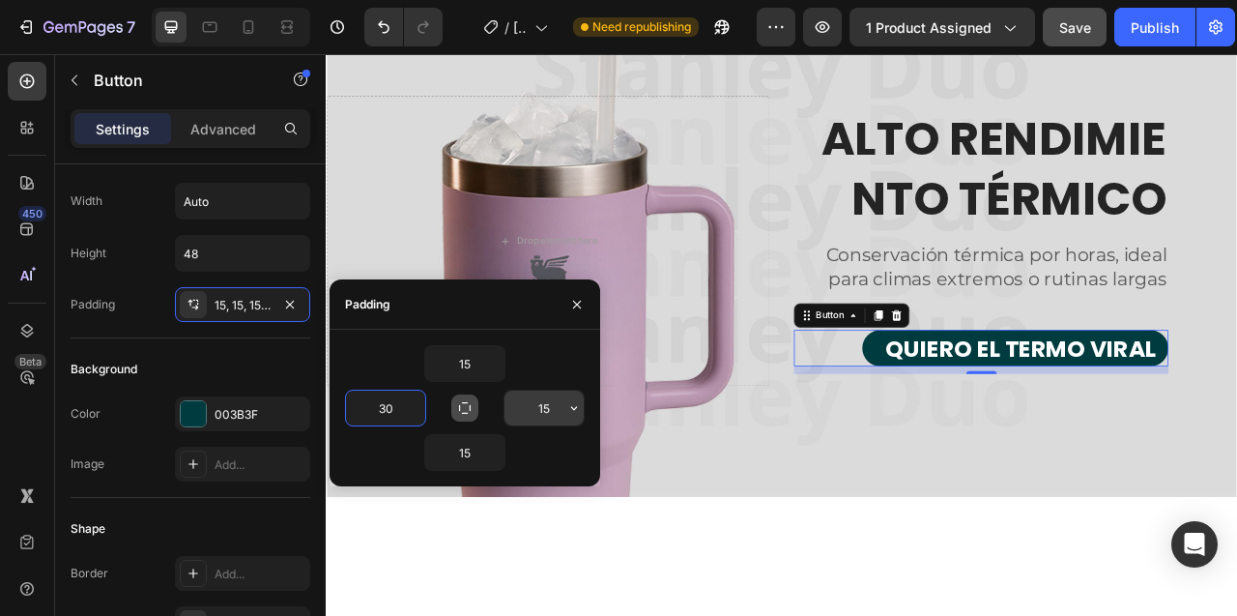
type input "30"
click at [541, 411] on input "15" at bounding box center [544, 407] width 79 height 35
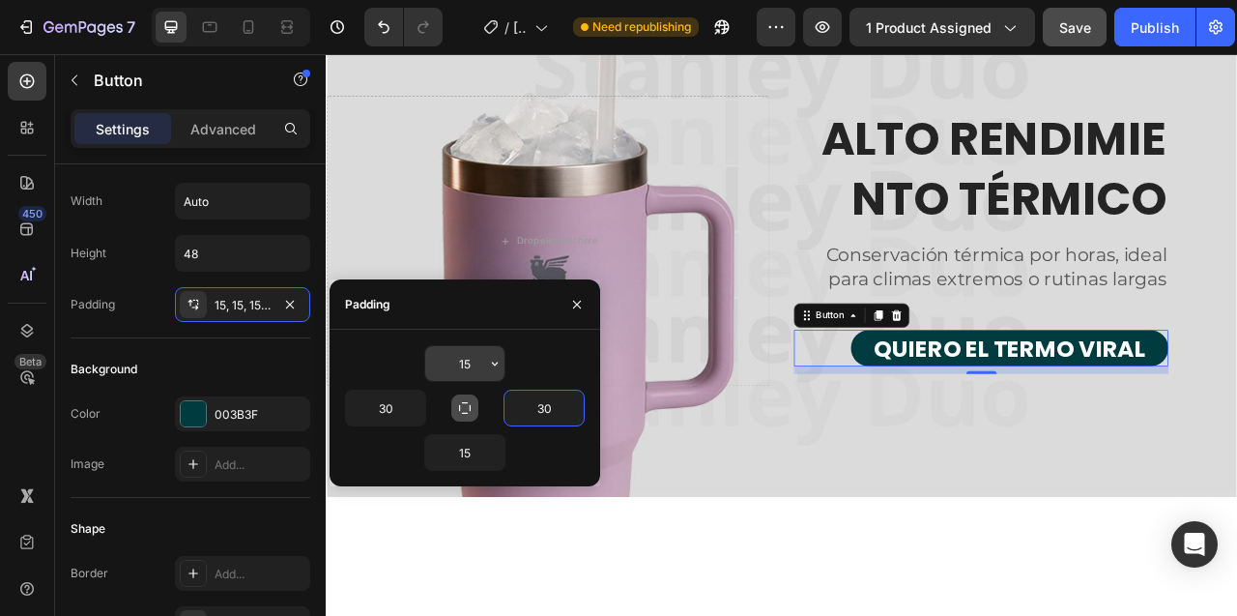
type input "30"
click at [468, 369] on input "15" at bounding box center [464, 363] width 79 height 35
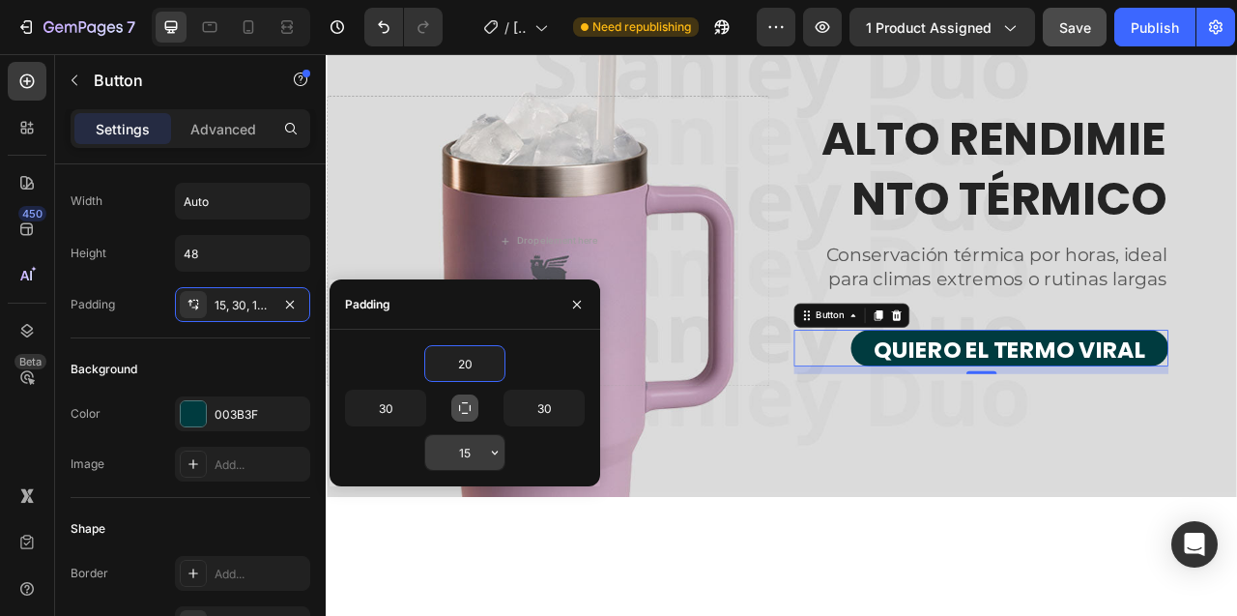
type input "20"
click at [465, 458] on input "15" at bounding box center [464, 452] width 79 height 35
click at [465, 458] on input "20" at bounding box center [464, 452] width 79 height 35
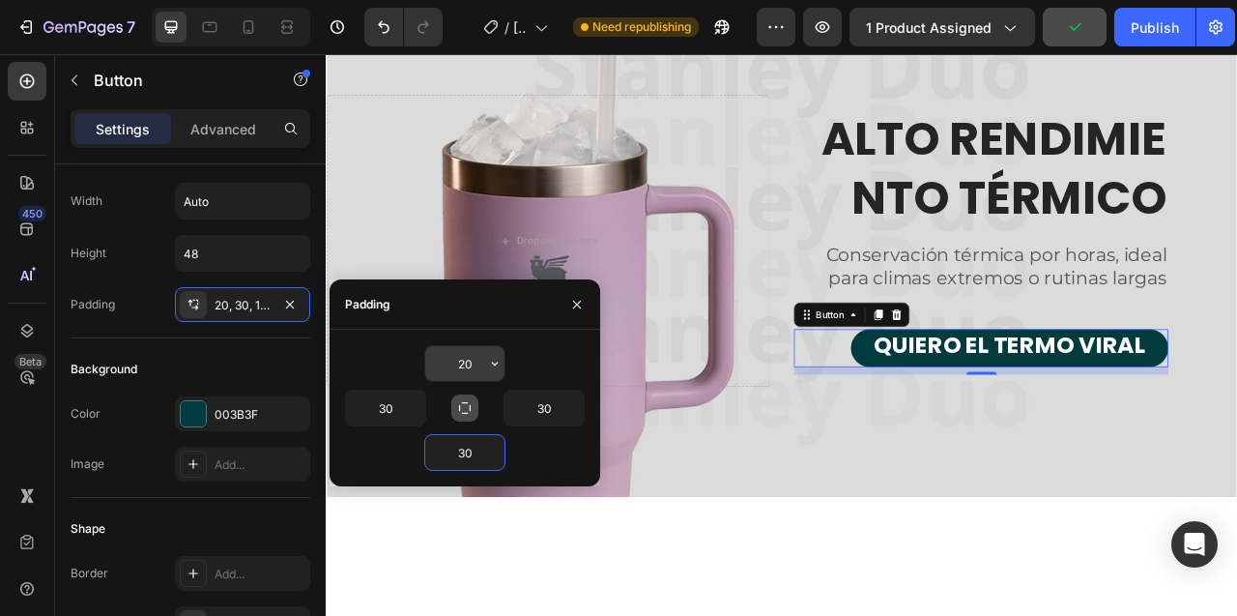
type input "30"
click at [460, 354] on input "20" at bounding box center [464, 363] width 79 height 35
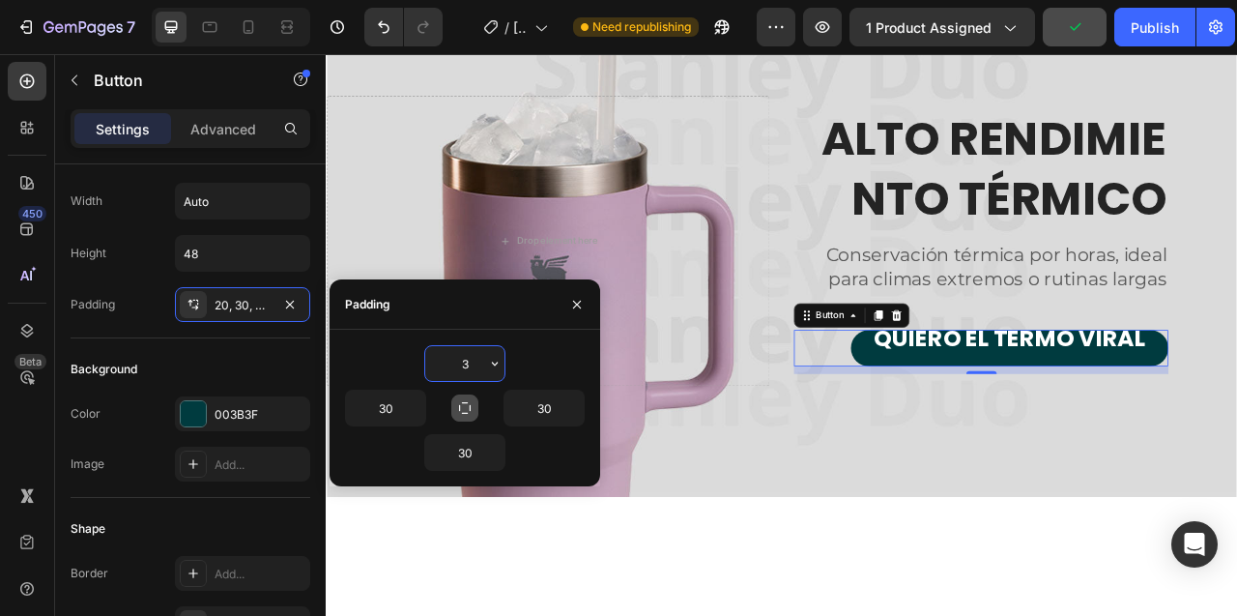
type input "30"
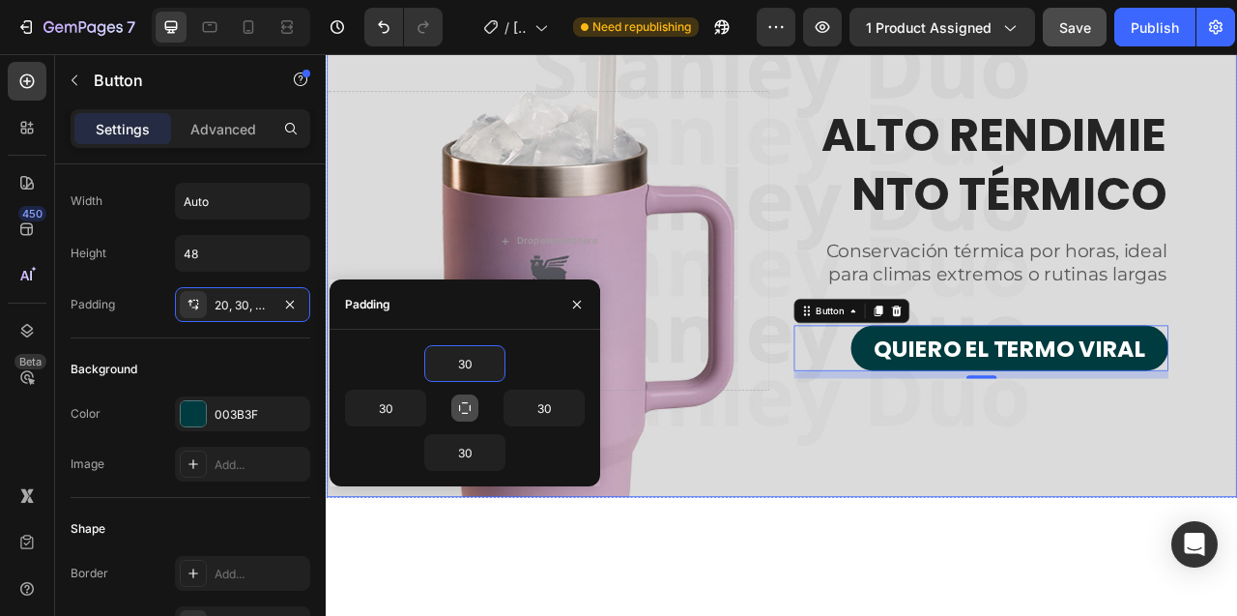
click at [848, 524] on div "Overlay" at bounding box center [906, 292] width 1158 height 651
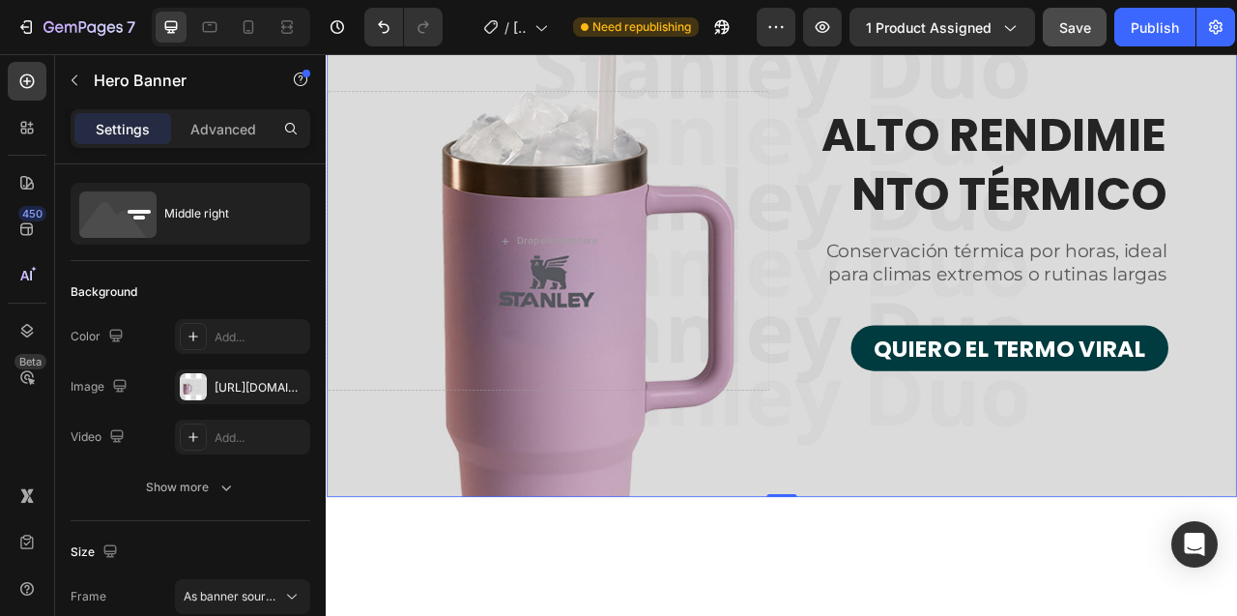
scroll to position [0, 0]
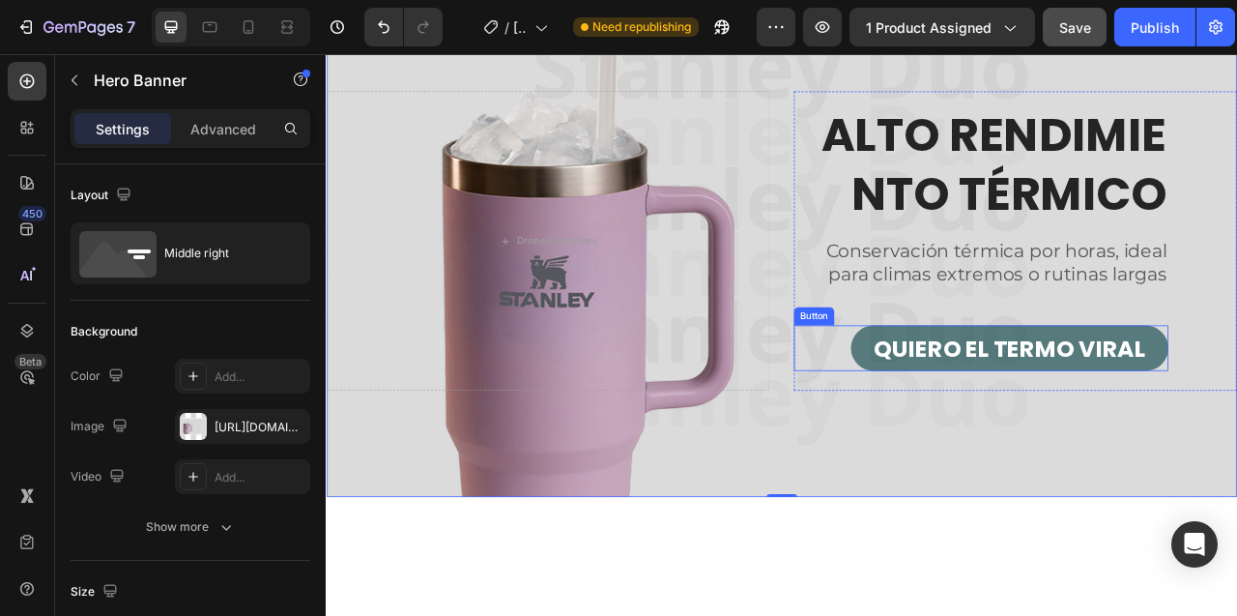
click at [1025, 404] on button "QUIERO EL TERMO VIRAL" at bounding box center [1196, 429] width 404 height 58
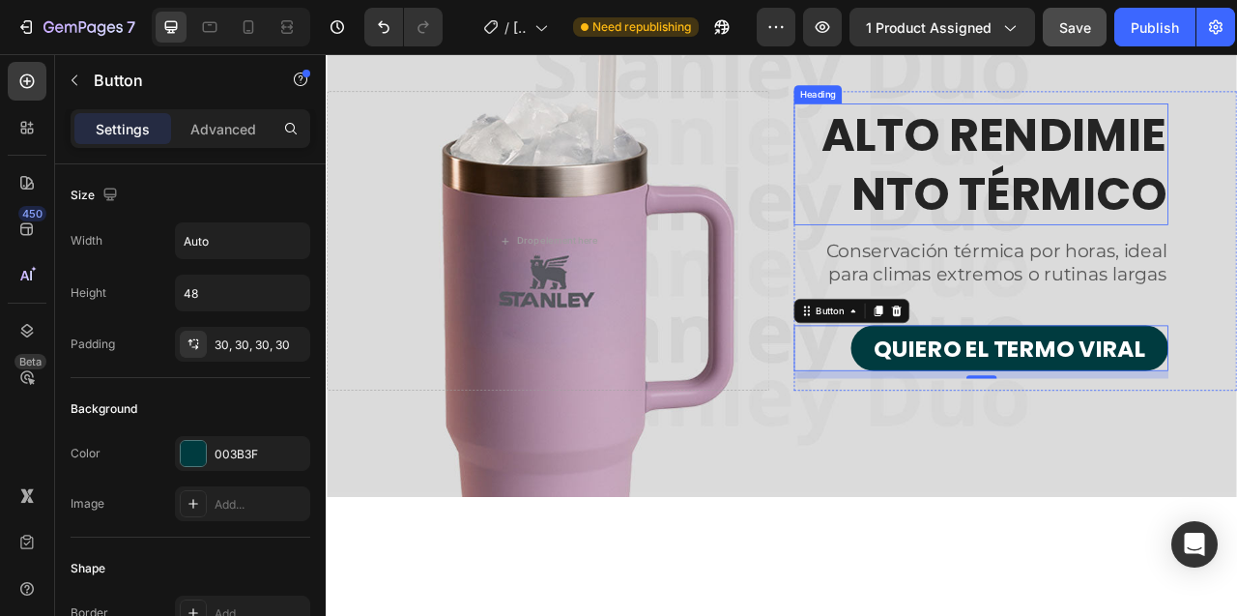
click at [1111, 174] on h2 "ALTO RENDIMIENTO TÉRMICO" at bounding box center [1159, 195] width 476 height 155
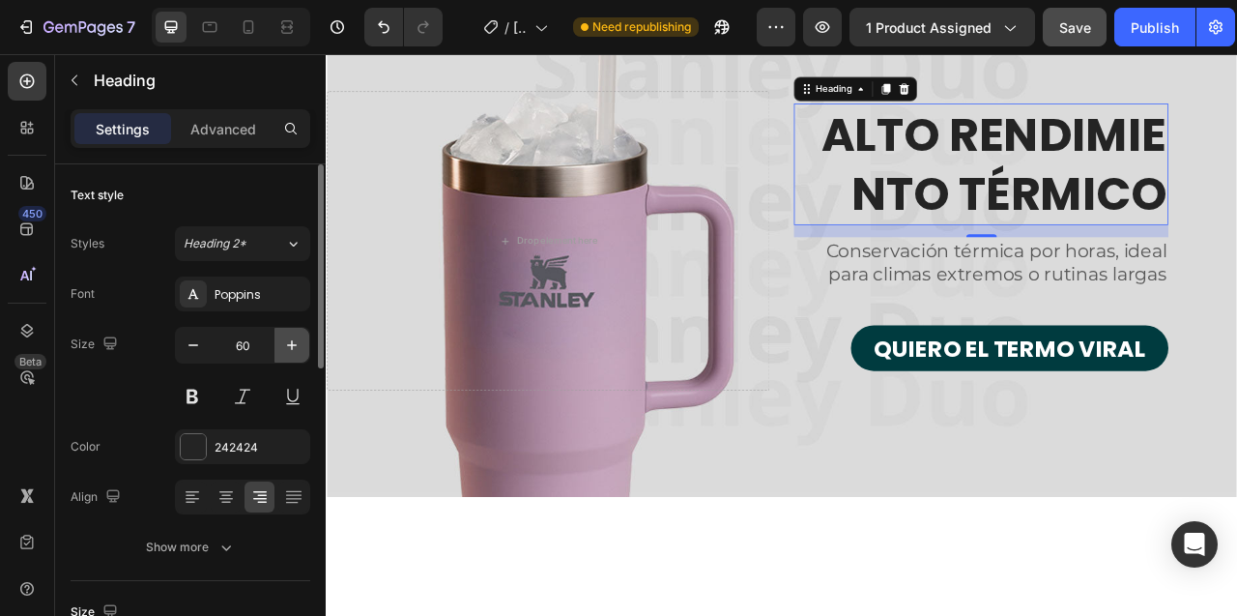
click at [296, 345] on icon "button" at bounding box center [292, 345] width 10 height 10
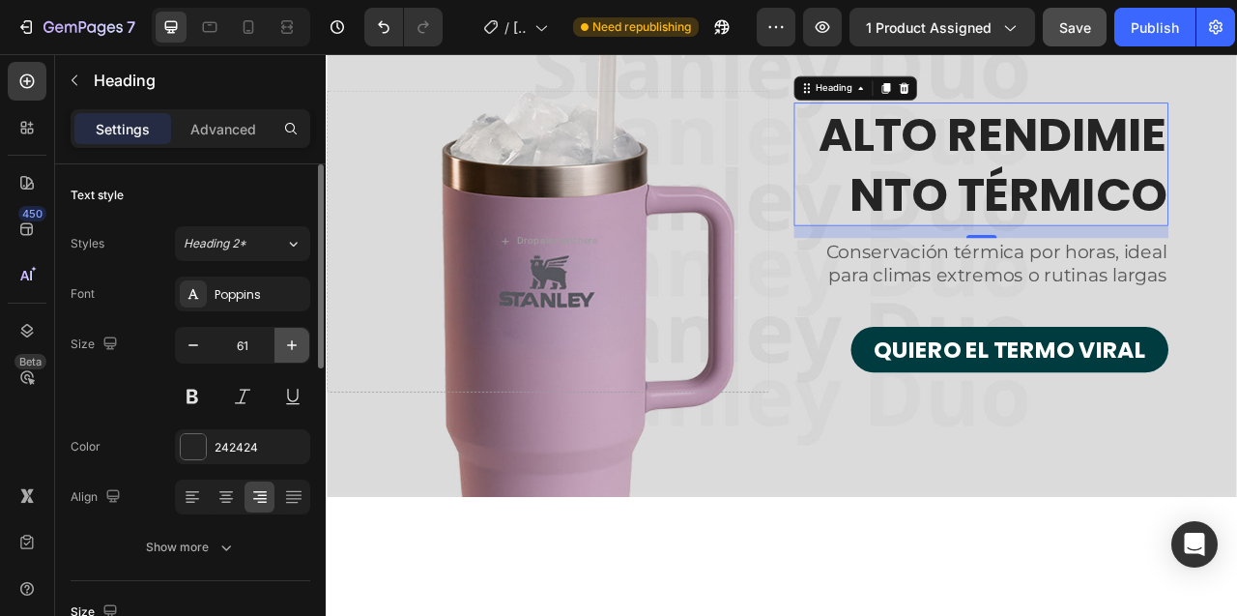
click at [296, 345] on icon "button" at bounding box center [292, 345] width 10 height 10
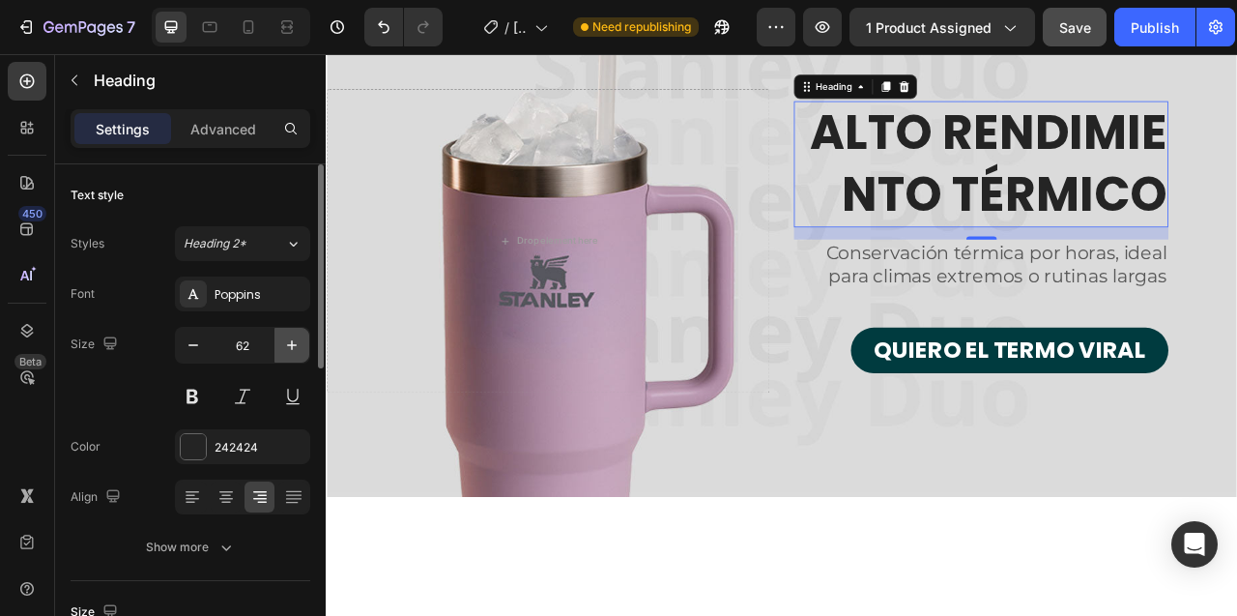
click at [296, 345] on icon "button" at bounding box center [292, 345] width 10 height 10
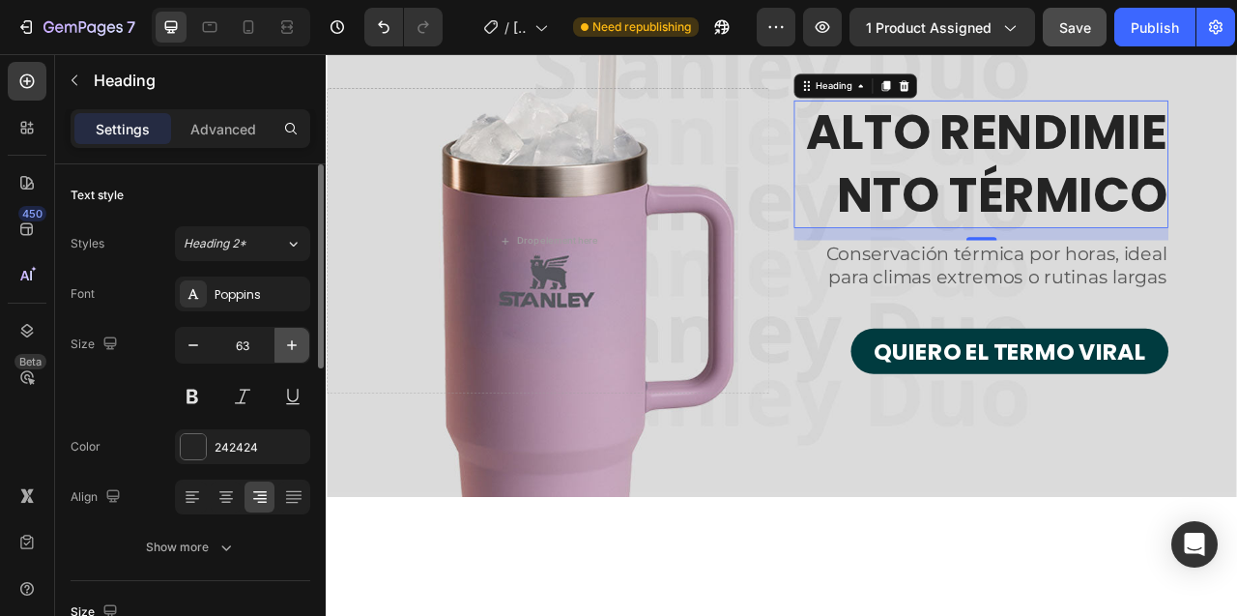
click at [296, 345] on icon "button" at bounding box center [292, 345] width 10 height 10
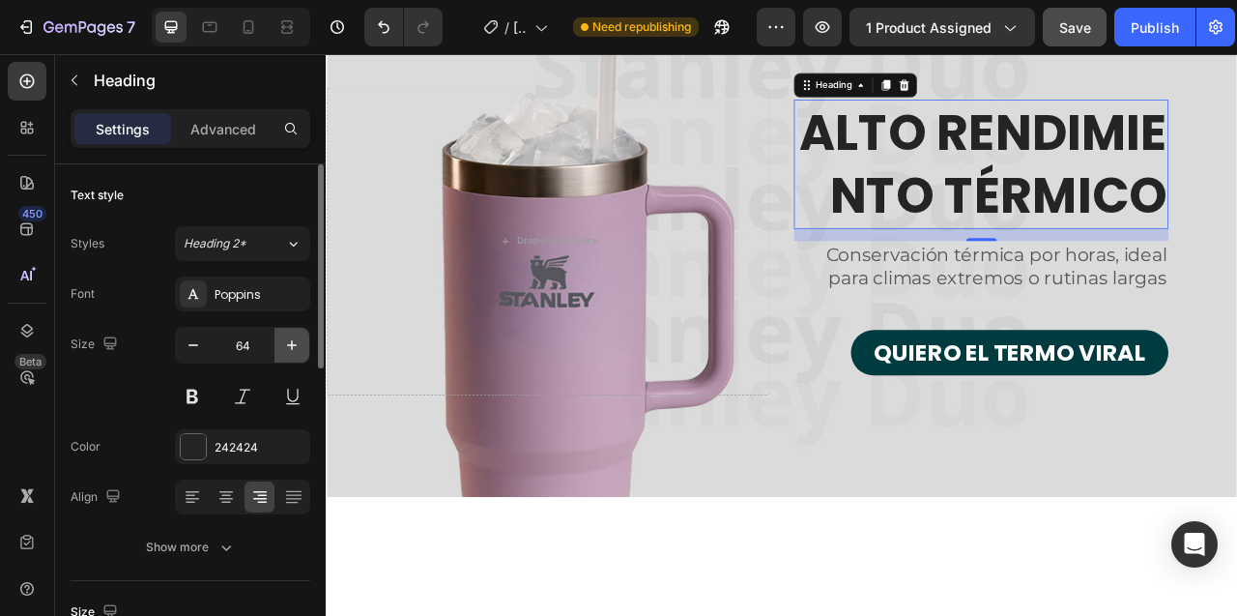
click at [296, 345] on icon "button" at bounding box center [292, 345] width 10 height 10
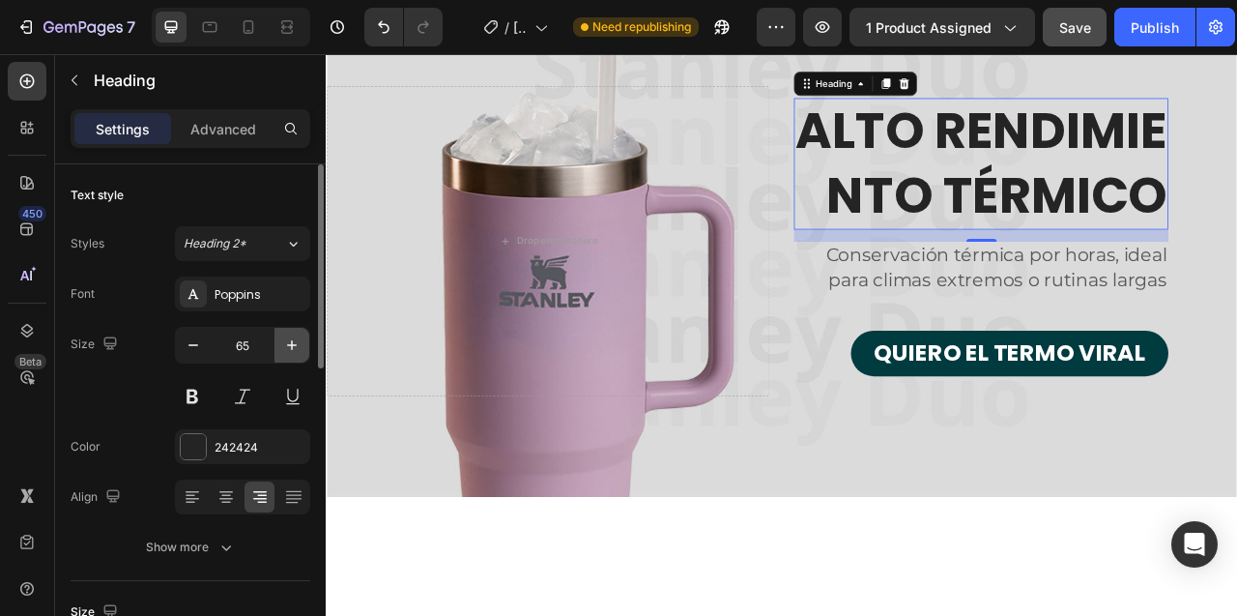
click at [296, 345] on icon "button" at bounding box center [292, 345] width 10 height 10
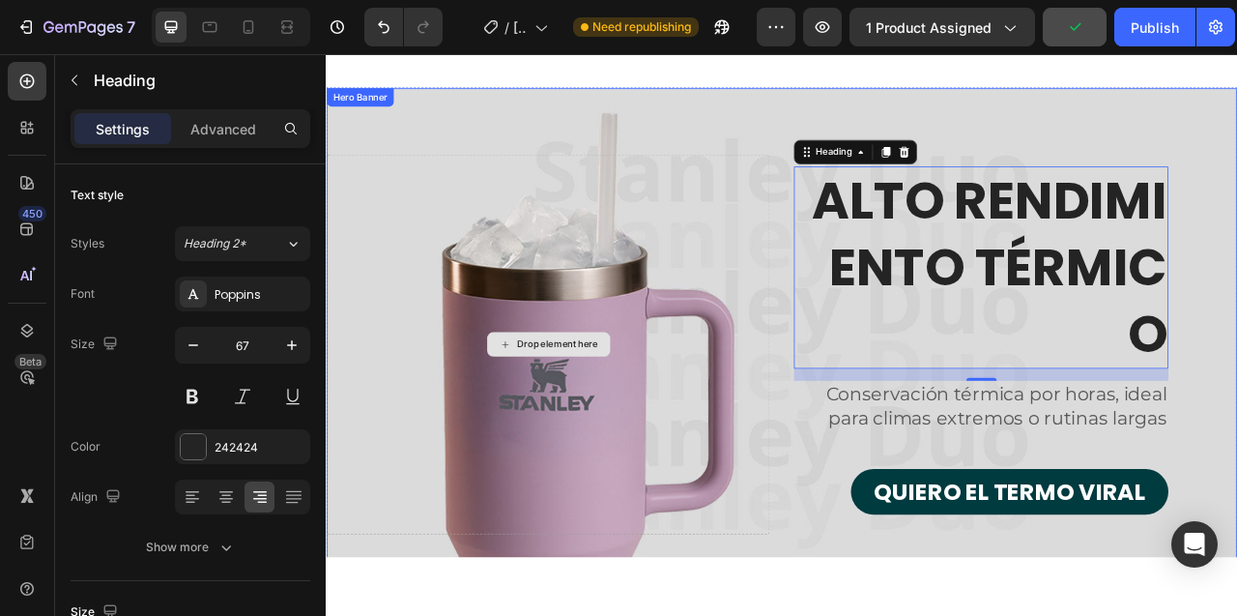
scroll to position [4876, 0]
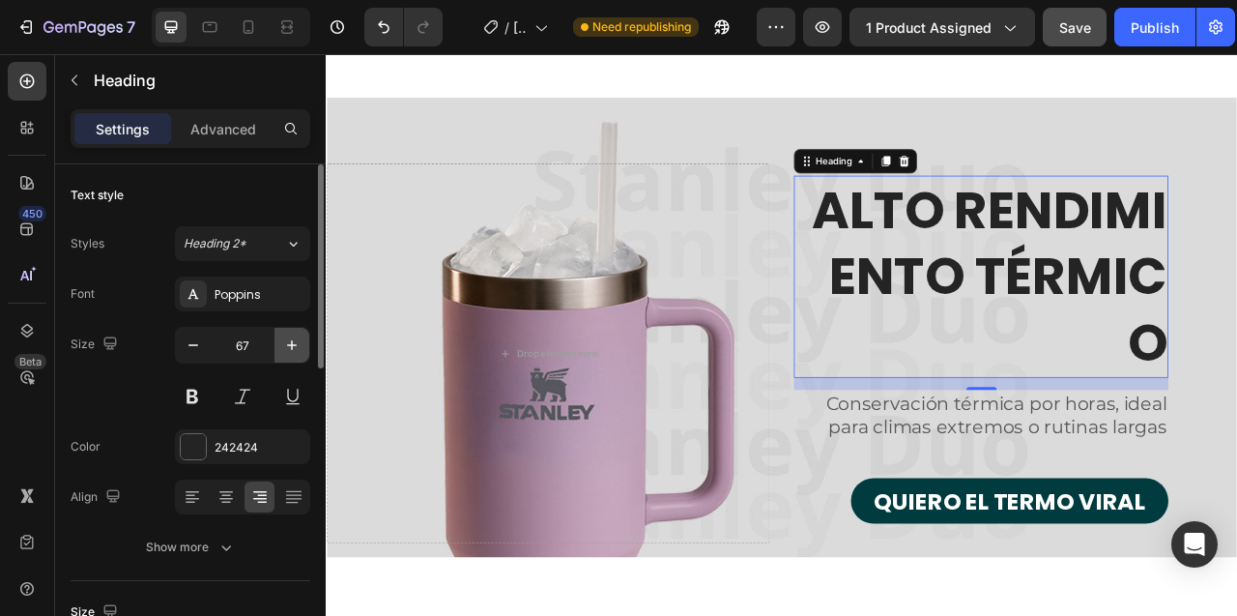
click at [298, 342] on icon "button" at bounding box center [291, 344] width 19 height 19
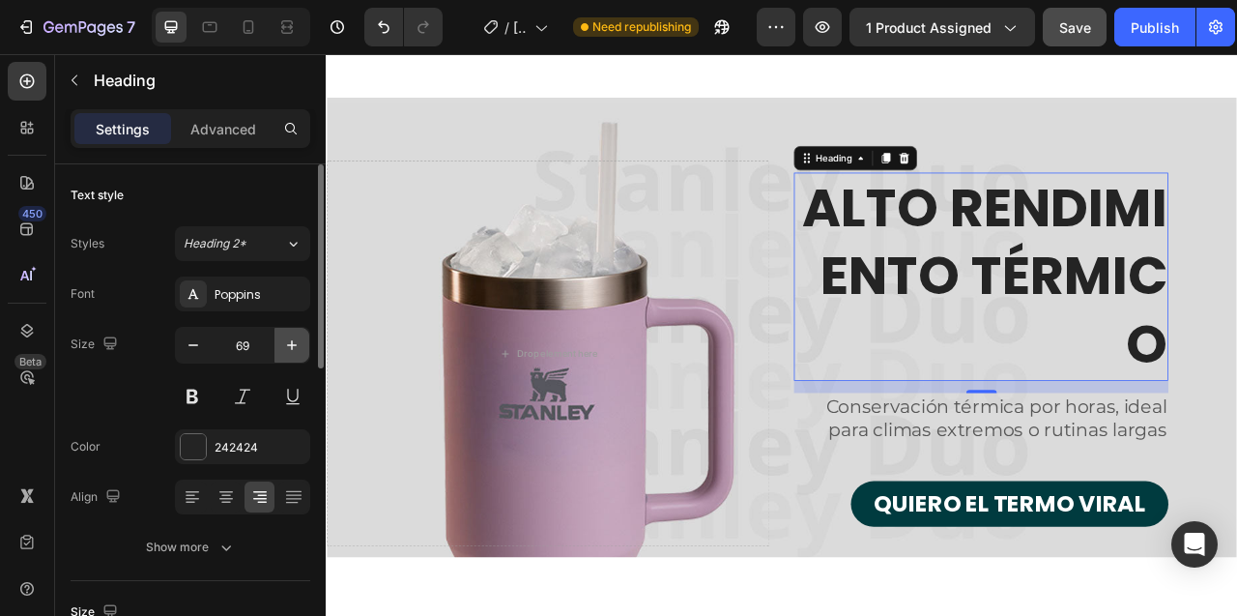
click at [298, 342] on icon "button" at bounding box center [291, 344] width 19 height 19
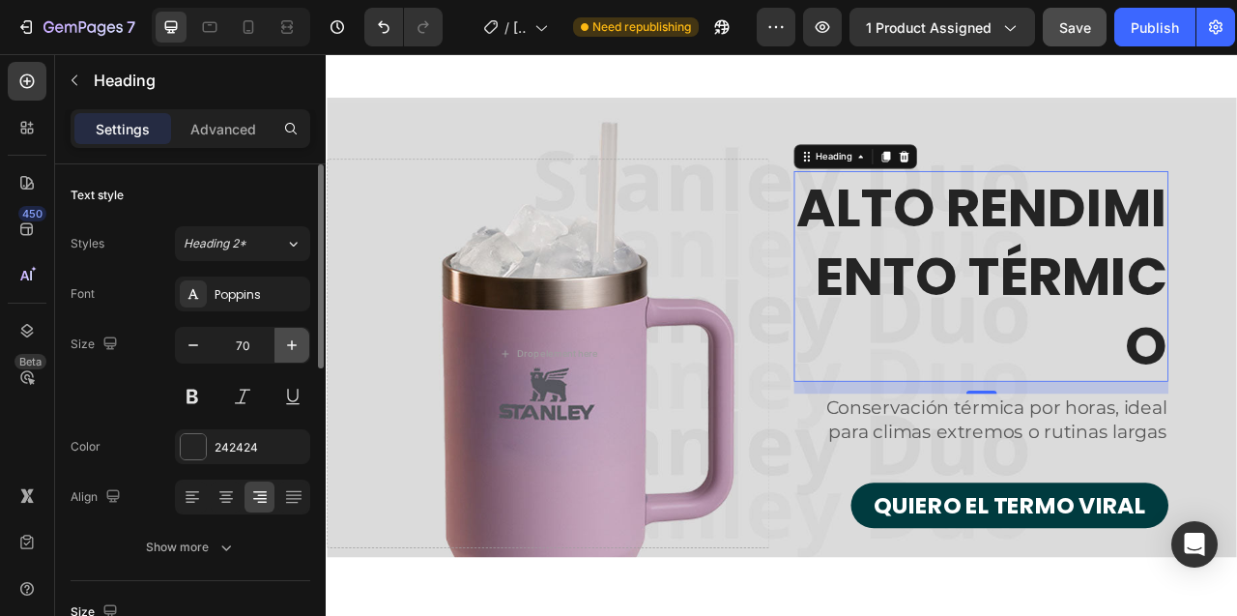
click at [298, 342] on icon "button" at bounding box center [291, 344] width 19 height 19
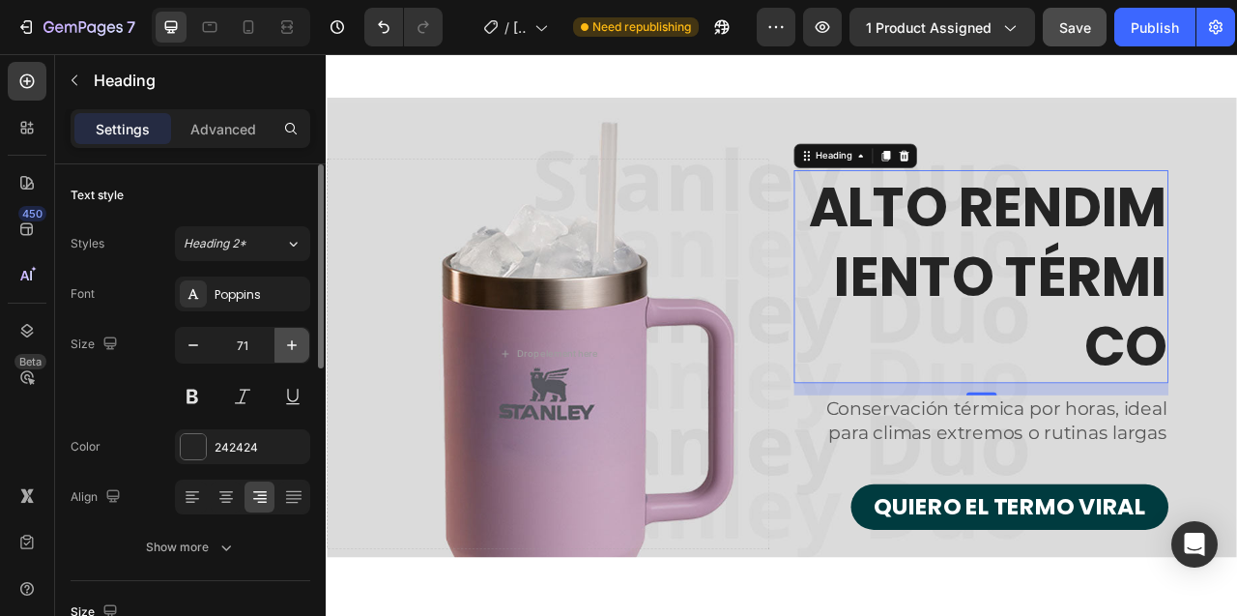
click at [298, 342] on icon "button" at bounding box center [291, 344] width 19 height 19
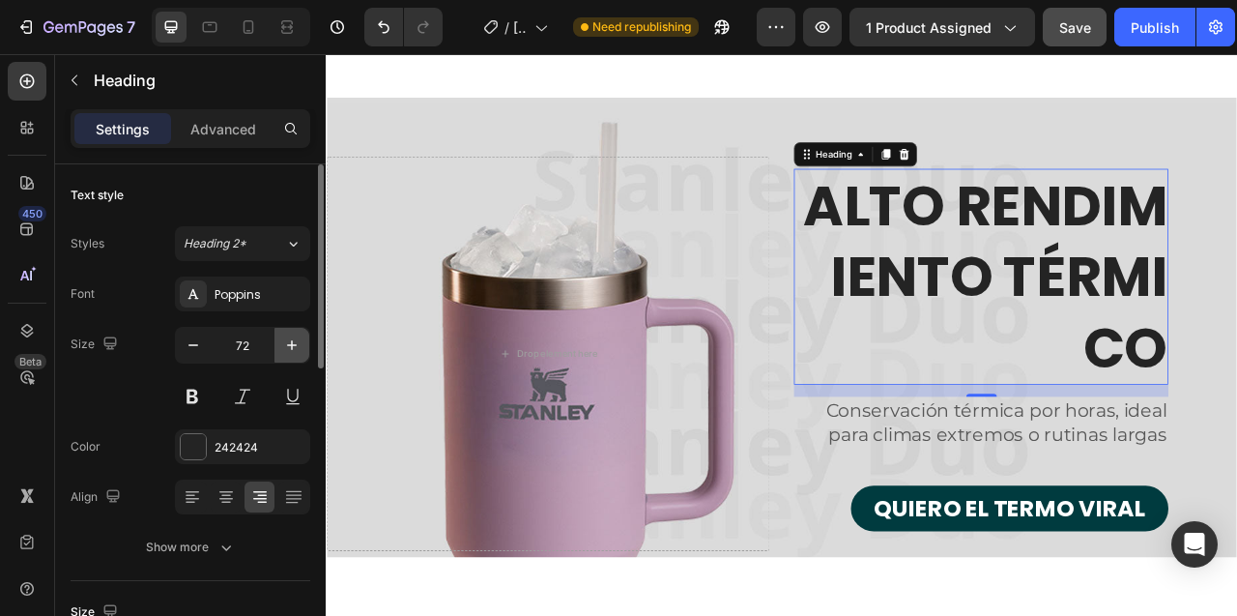
click at [298, 342] on icon "button" at bounding box center [291, 344] width 19 height 19
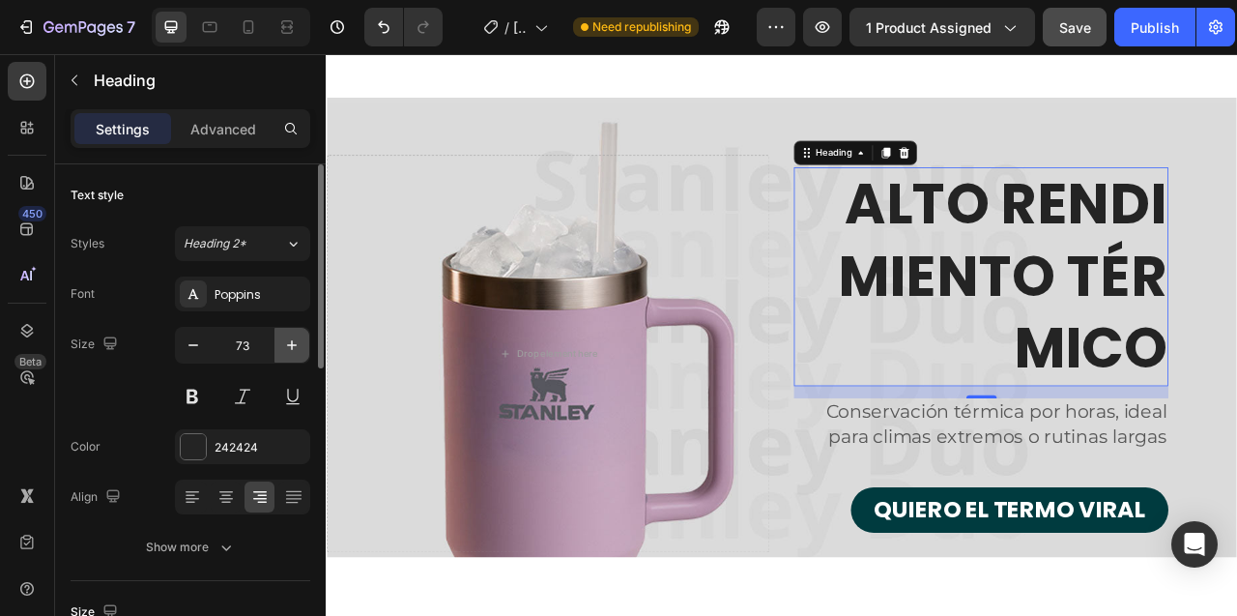
click at [298, 342] on icon "button" at bounding box center [291, 344] width 19 height 19
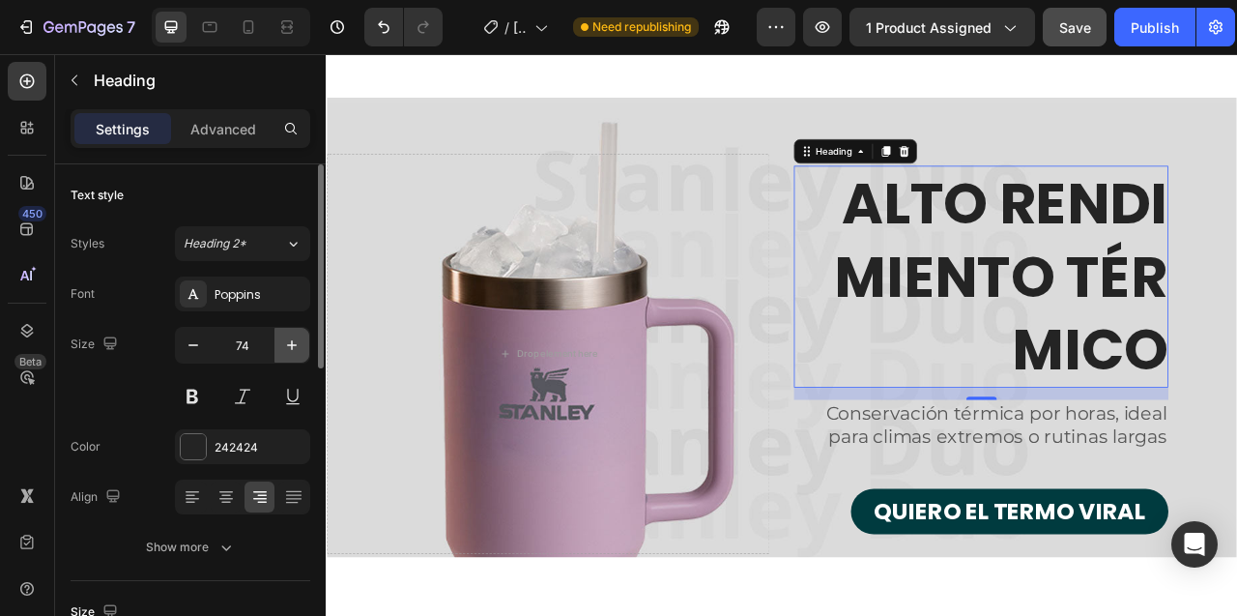
click at [298, 342] on icon "button" at bounding box center [291, 344] width 19 height 19
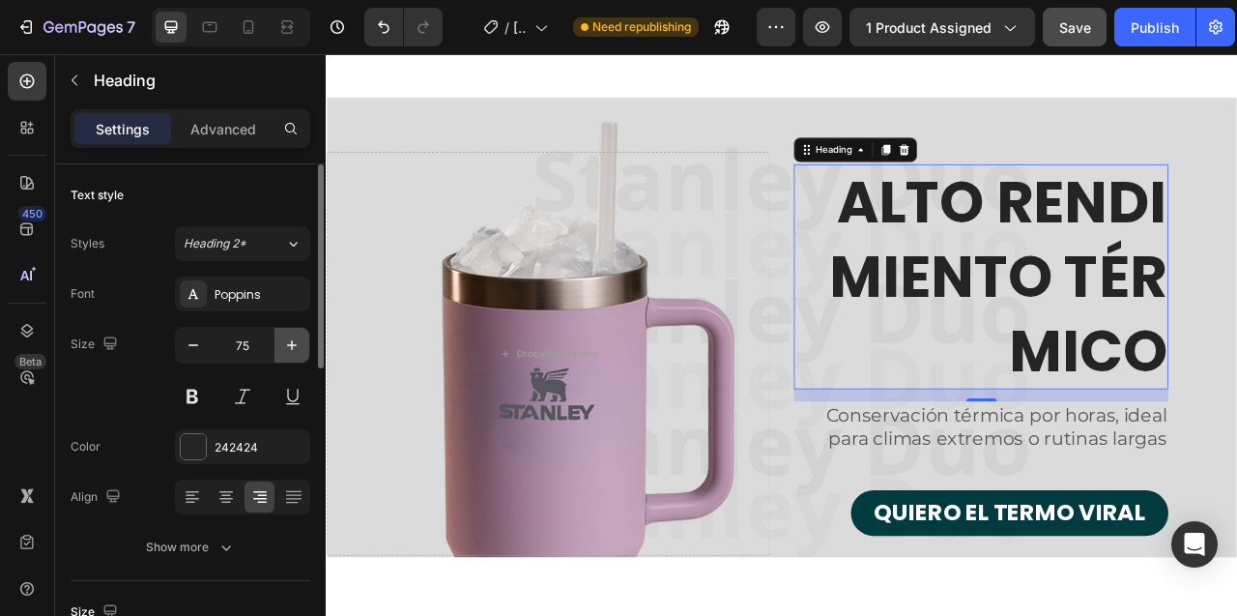
click at [298, 342] on icon "button" at bounding box center [291, 344] width 19 height 19
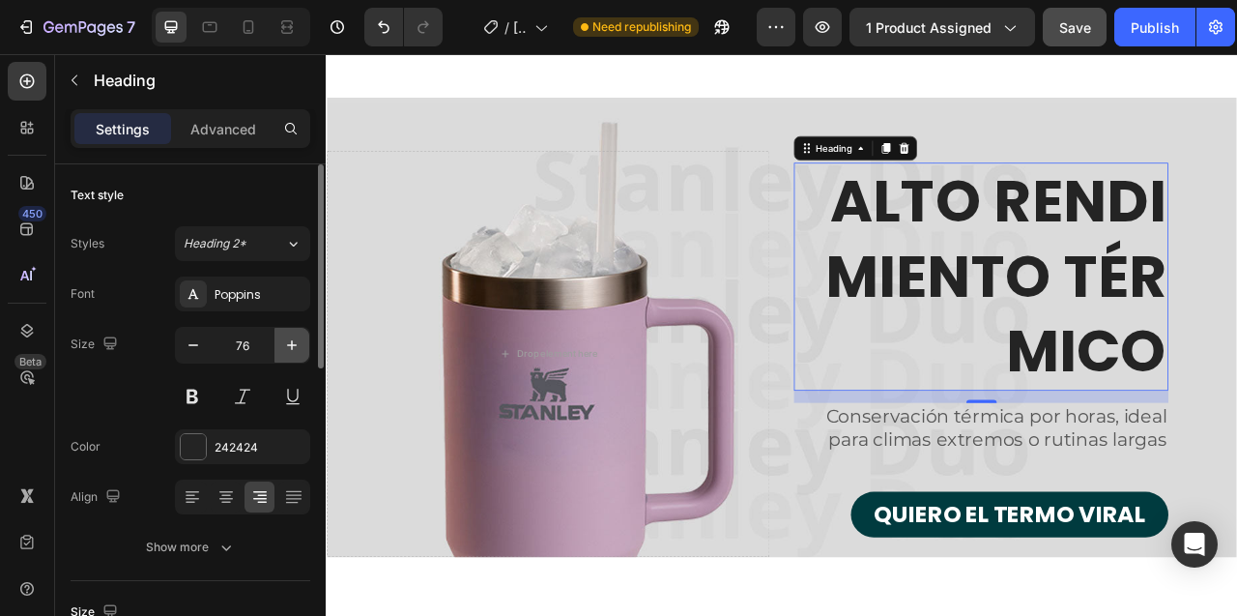
click at [298, 342] on icon "button" at bounding box center [291, 344] width 19 height 19
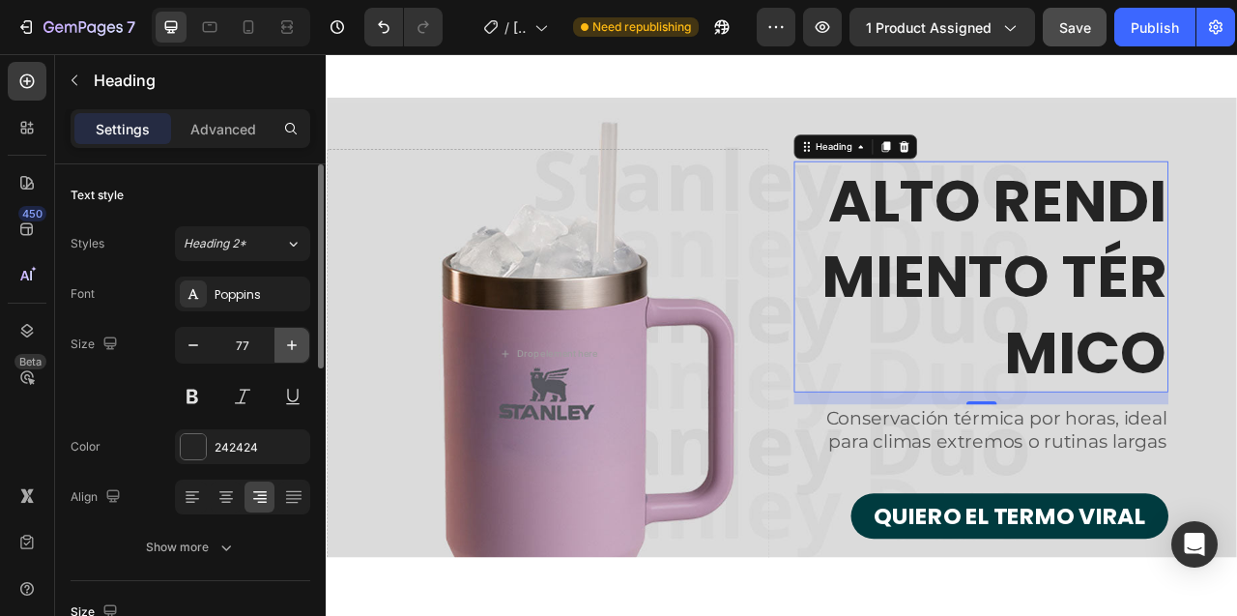
click at [298, 342] on icon "button" at bounding box center [291, 344] width 19 height 19
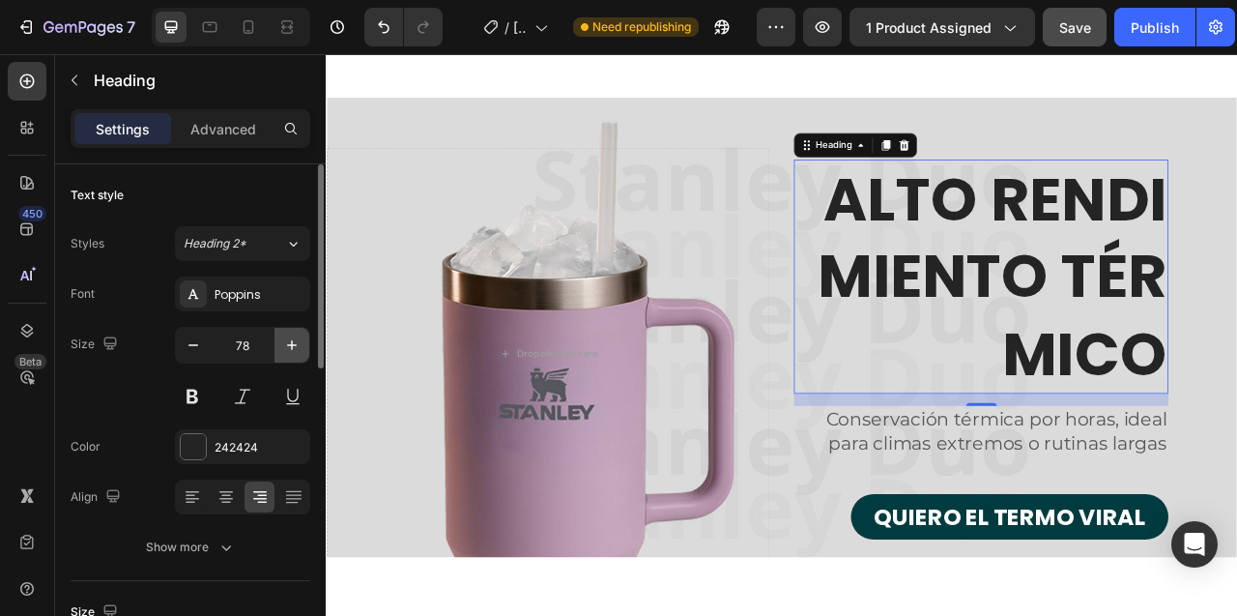
click at [298, 342] on icon "button" at bounding box center [291, 344] width 19 height 19
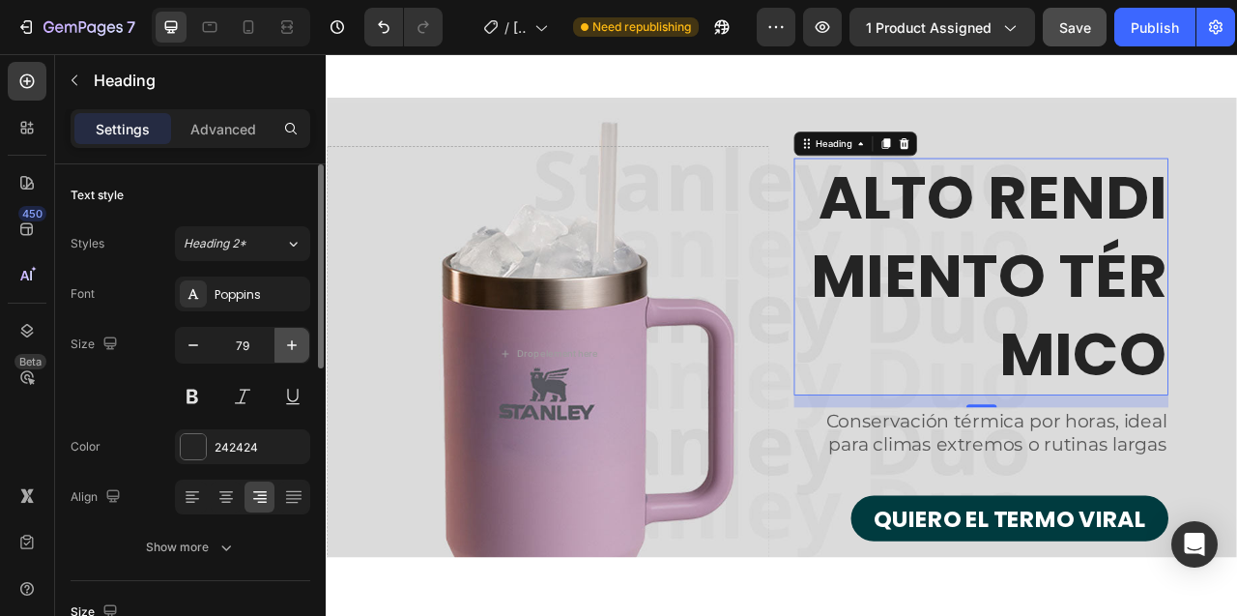
click at [298, 342] on icon "button" at bounding box center [291, 344] width 19 height 19
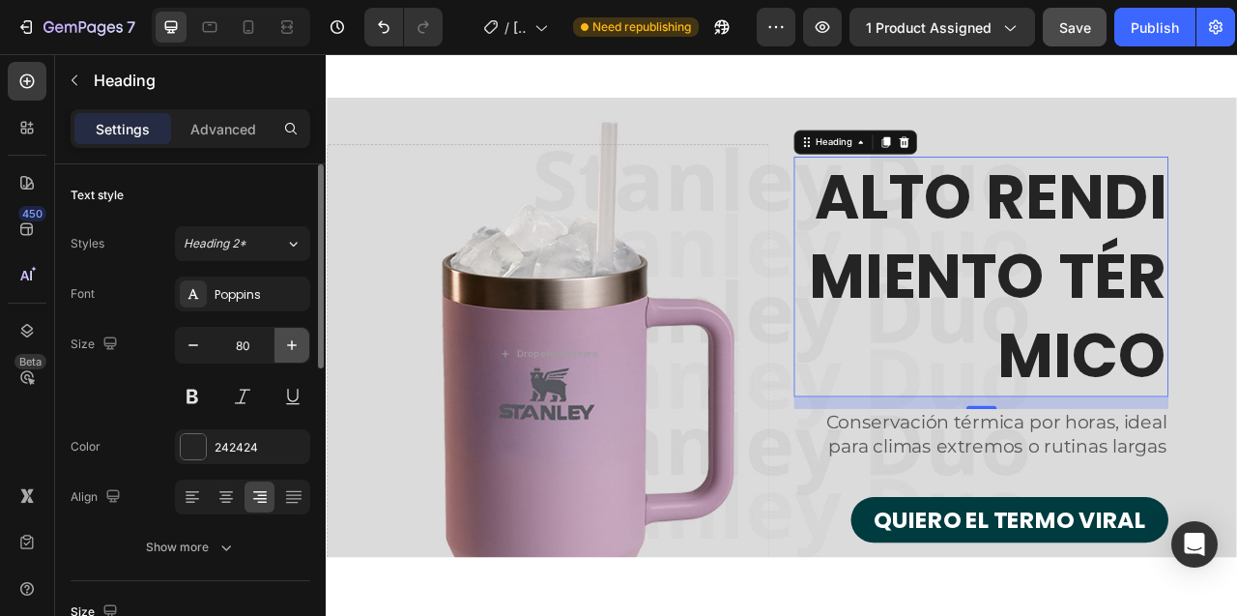
click at [298, 342] on icon "button" at bounding box center [291, 344] width 19 height 19
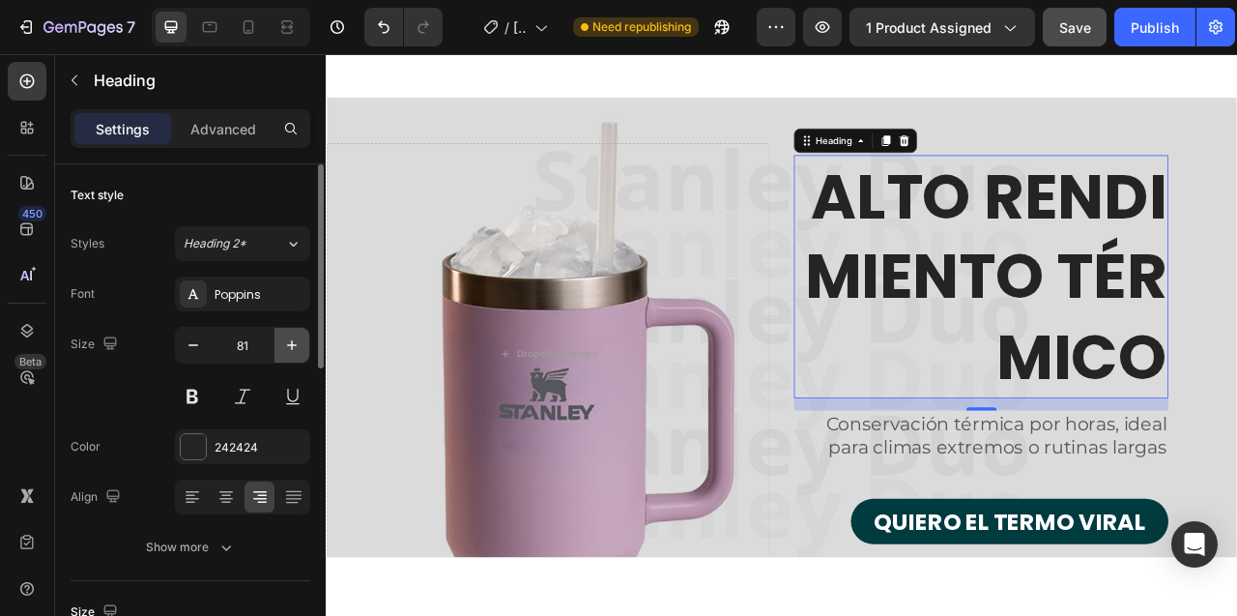
click at [298, 342] on icon "button" at bounding box center [291, 344] width 19 height 19
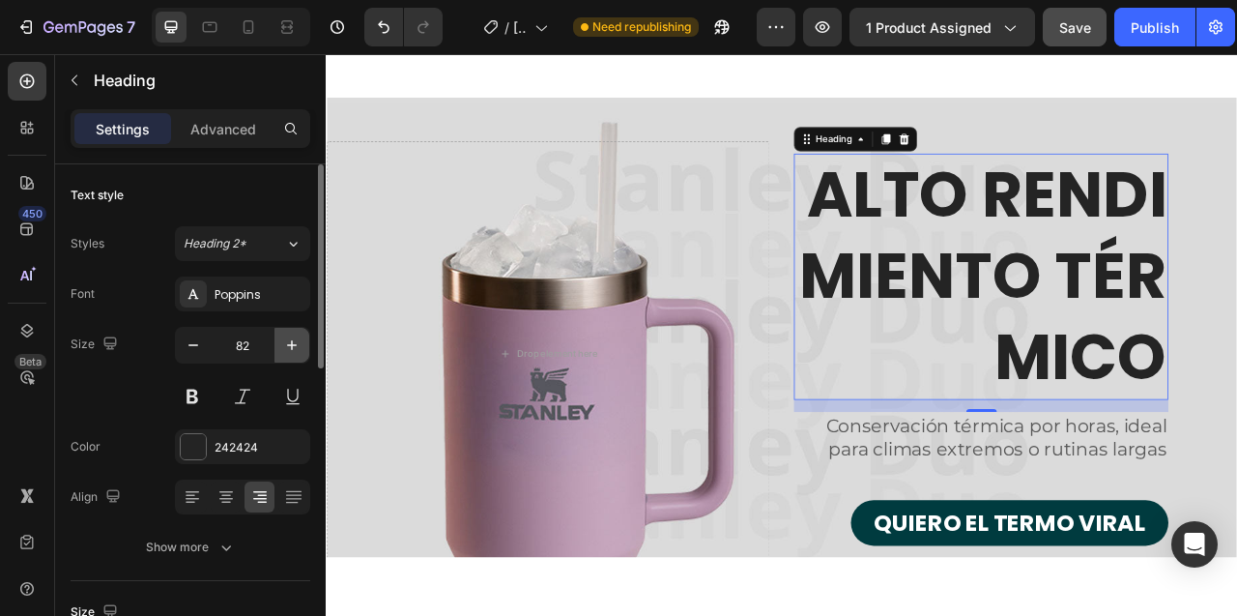
click at [298, 342] on icon "button" at bounding box center [291, 344] width 19 height 19
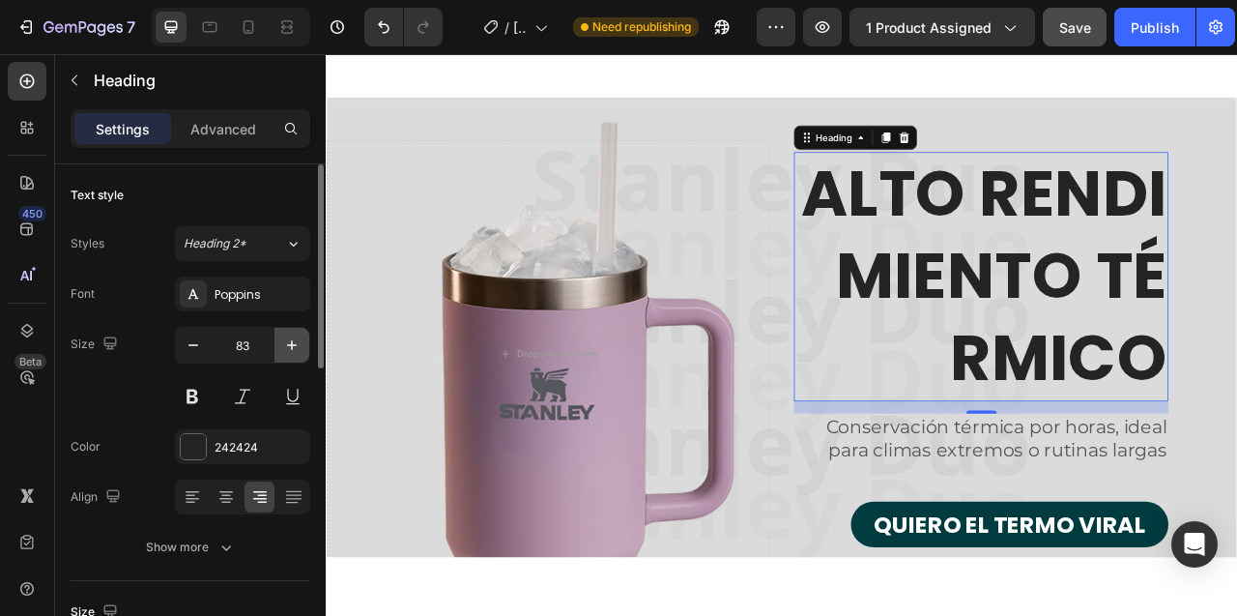
click at [298, 342] on icon "button" at bounding box center [291, 344] width 19 height 19
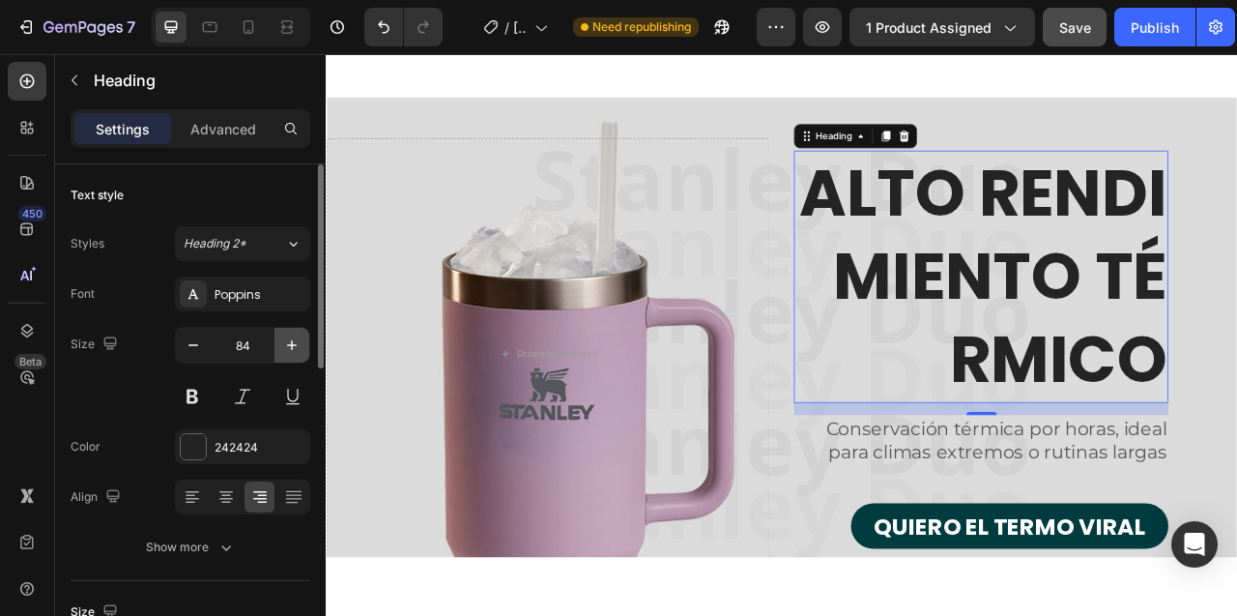
click at [298, 342] on icon "button" at bounding box center [291, 344] width 19 height 19
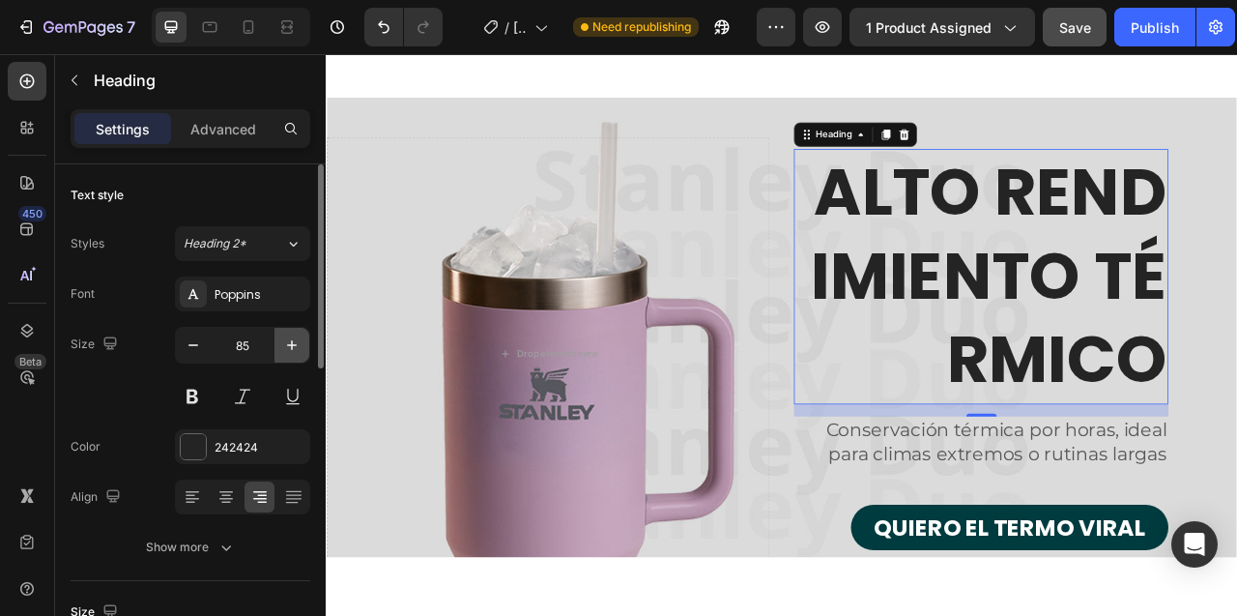
click at [298, 342] on icon "button" at bounding box center [291, 344] width 19 height 19
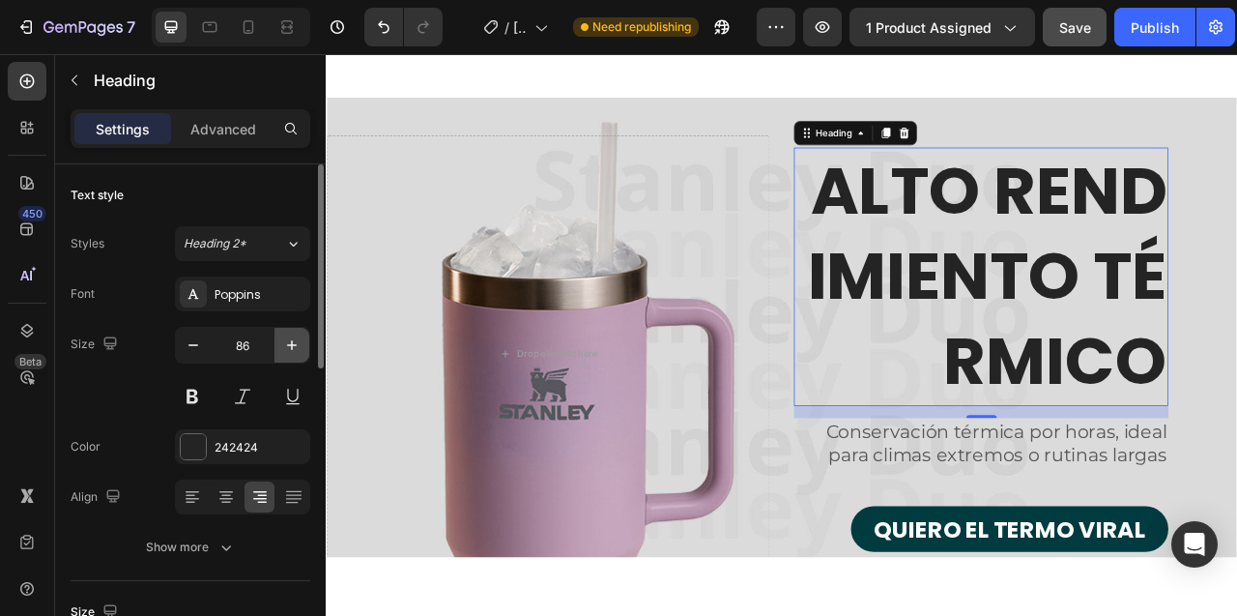
click at [298, 342] on icon "button" at bounding box center [291, 344] width 19 height 19
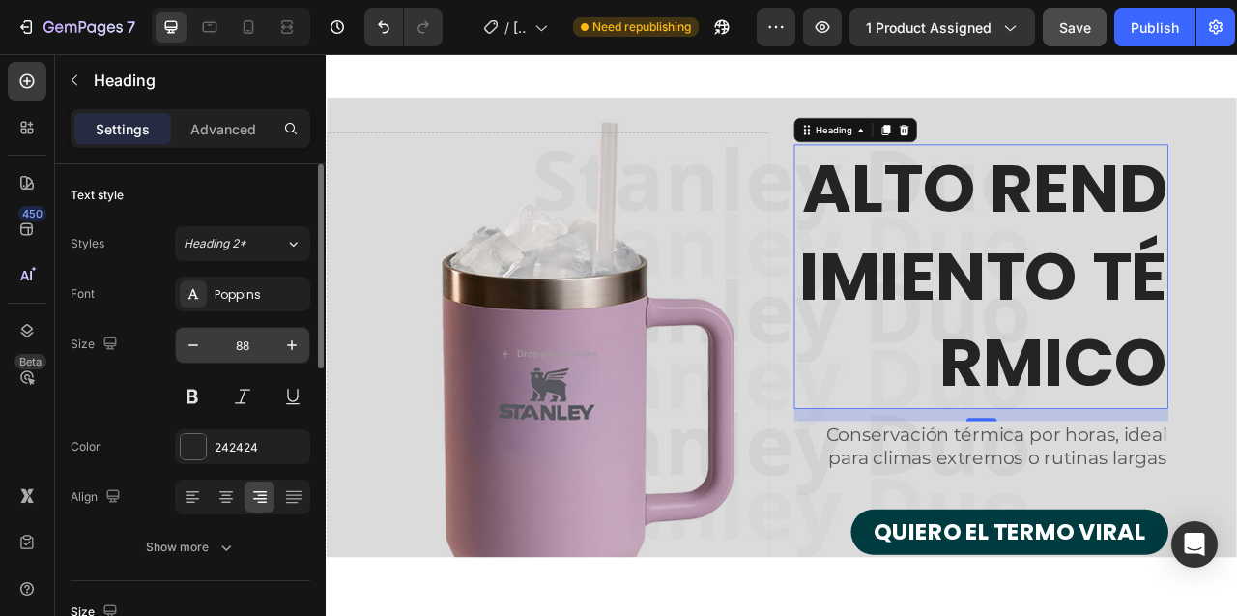
click at [248, 347] on input "88" at bounding box center [243, 345] width 64 height 35
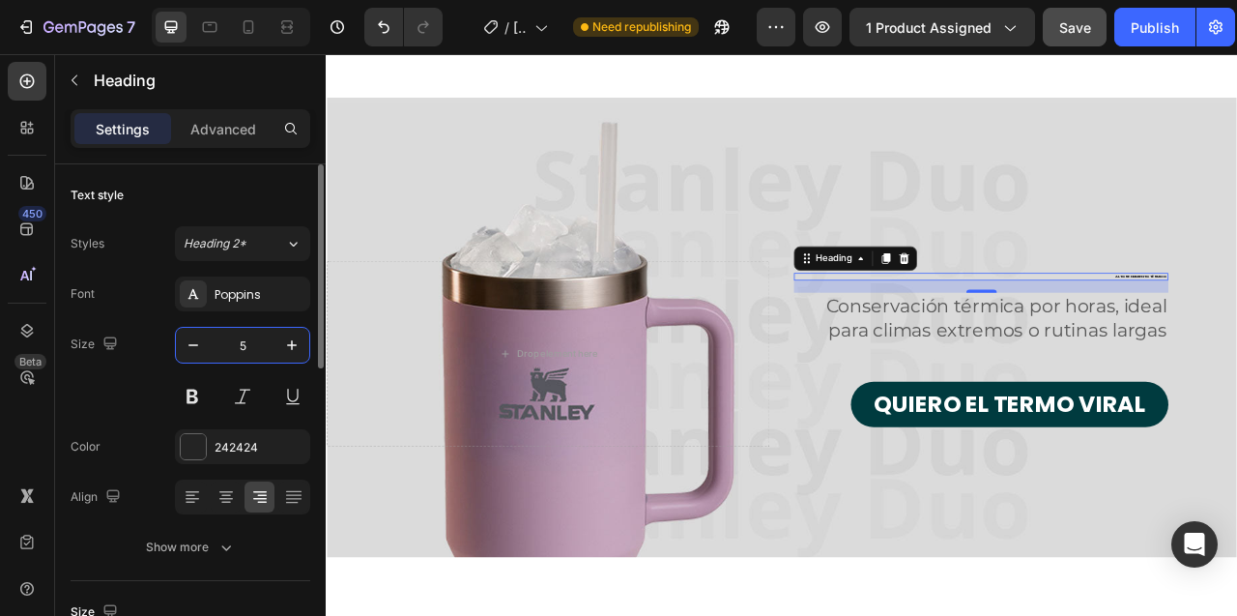
type input "50"
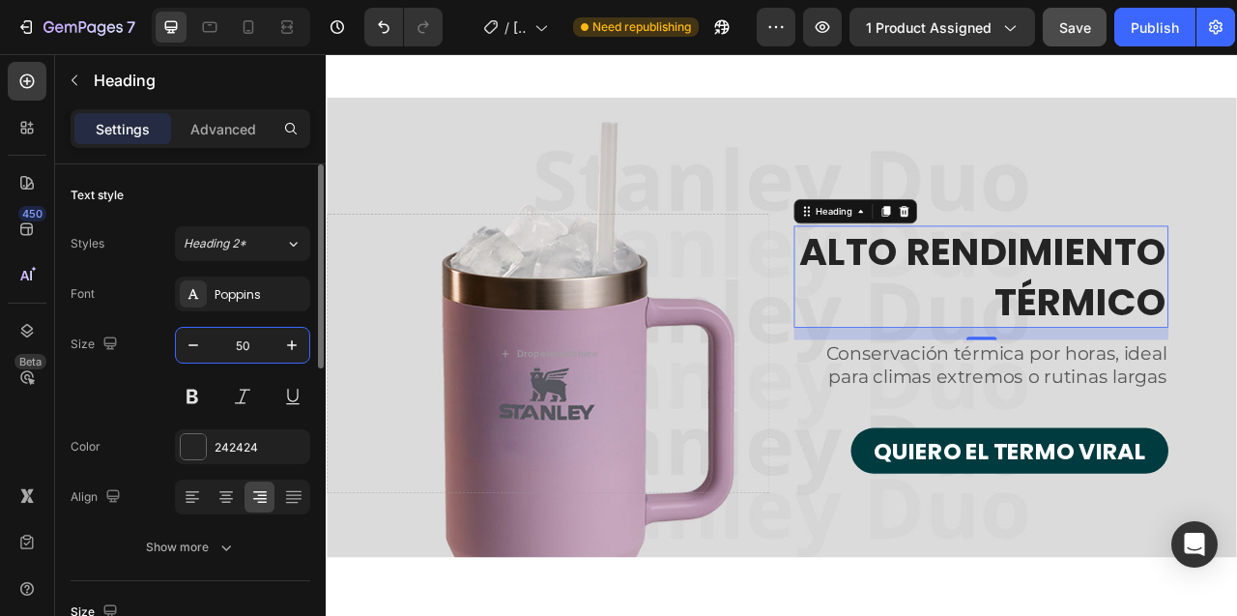
click at [239, 339] on input "50" at bounding box center [243, 345] width 64 height 35
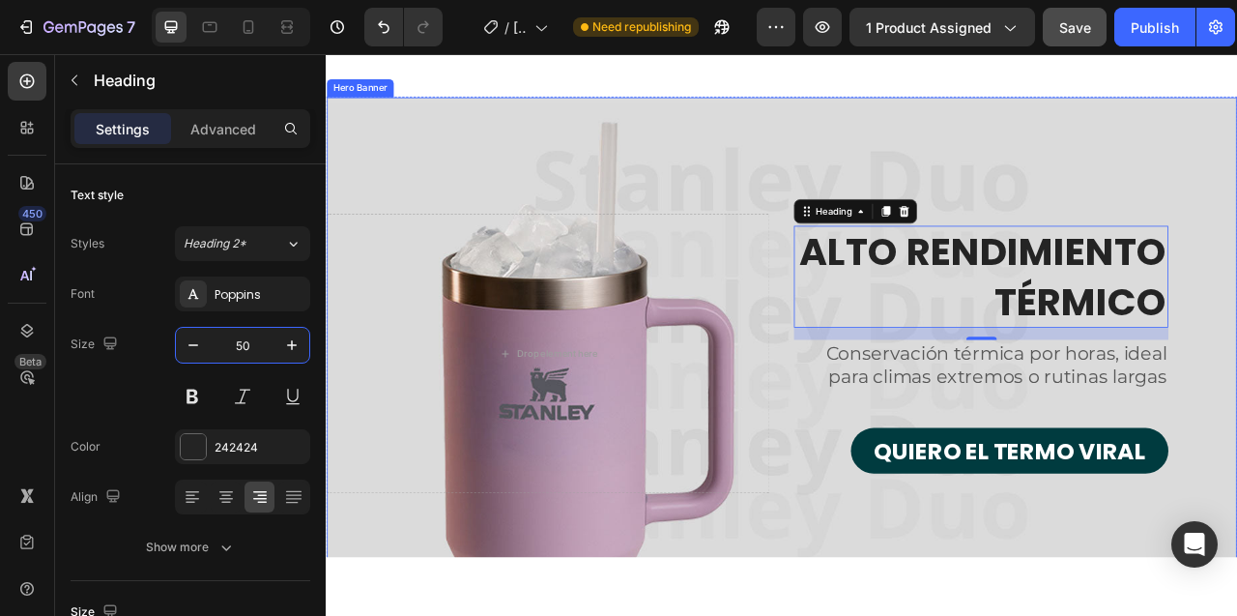
click at [909, 155] on div "Overlay" at bounding box center [906, 435] width 1158 height 651
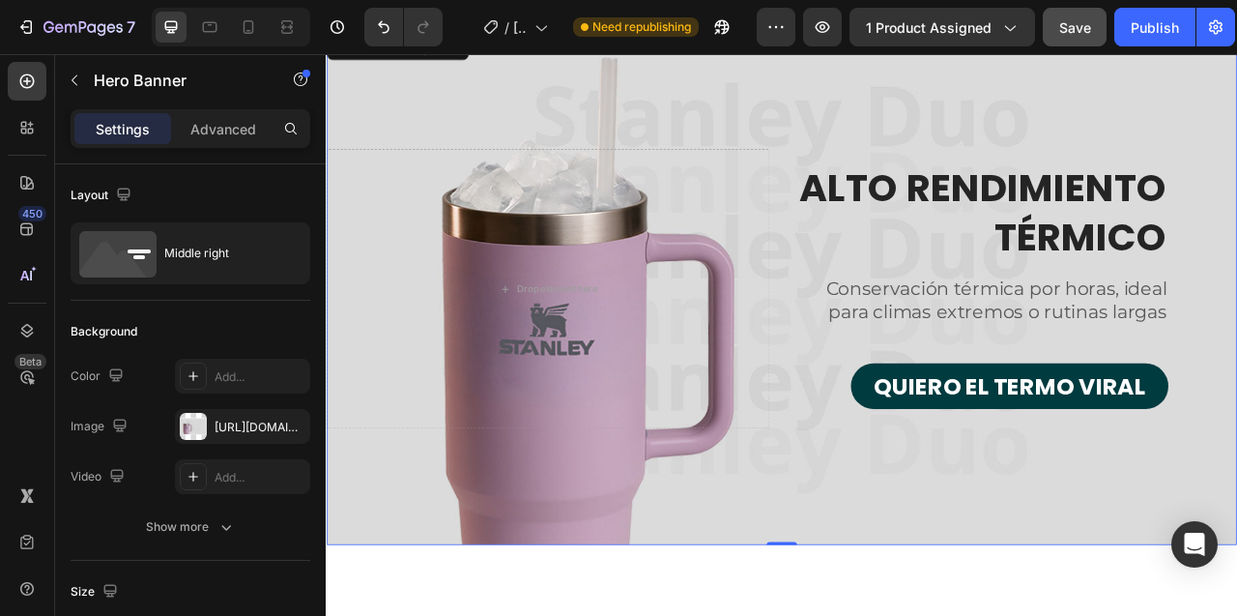
scroll to position [4993, 0]
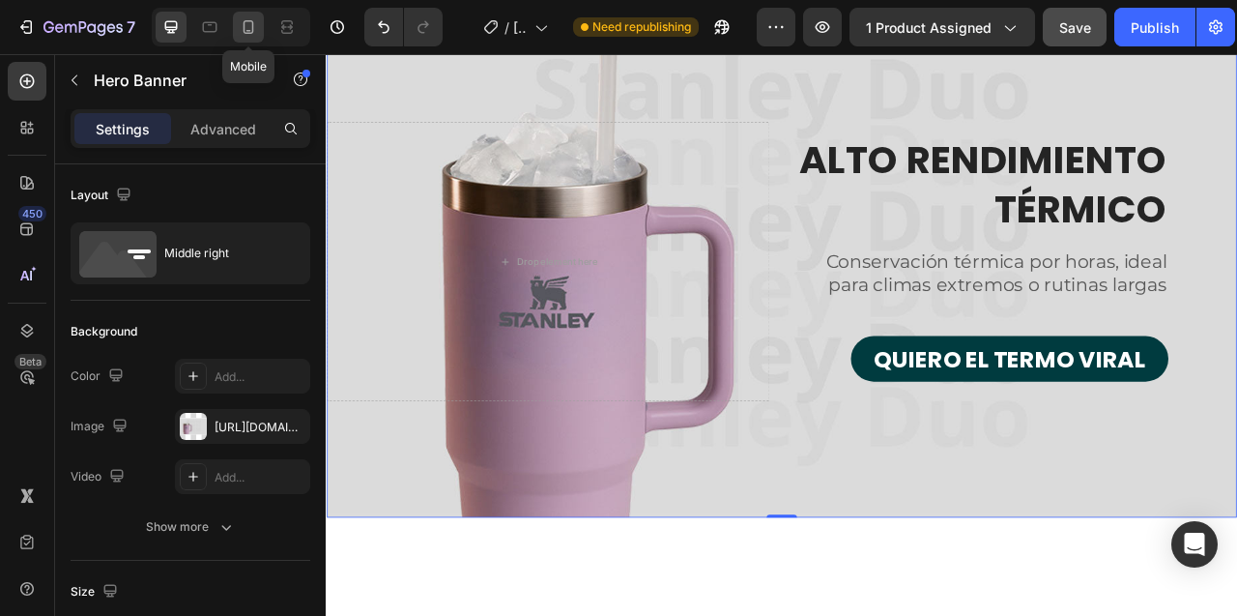
click at [245, 31] on icon at bounding box center [248, 26] width 19 height 19
type input "100"
type input "110 vh"
type input "100%"
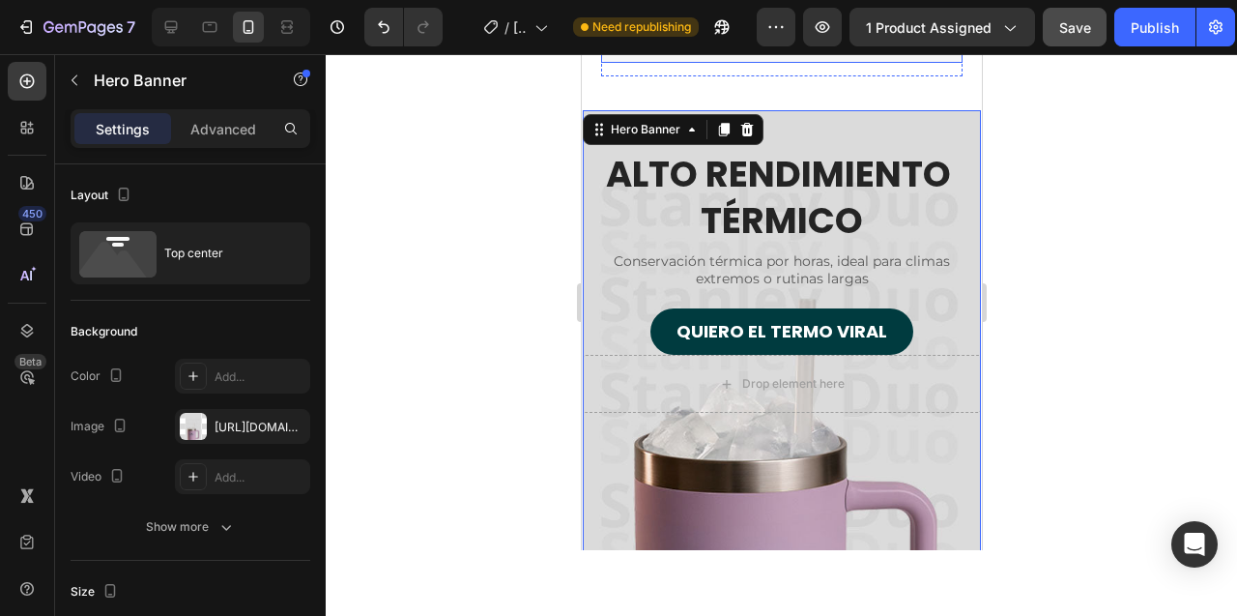
scroll to position [4914, 0]
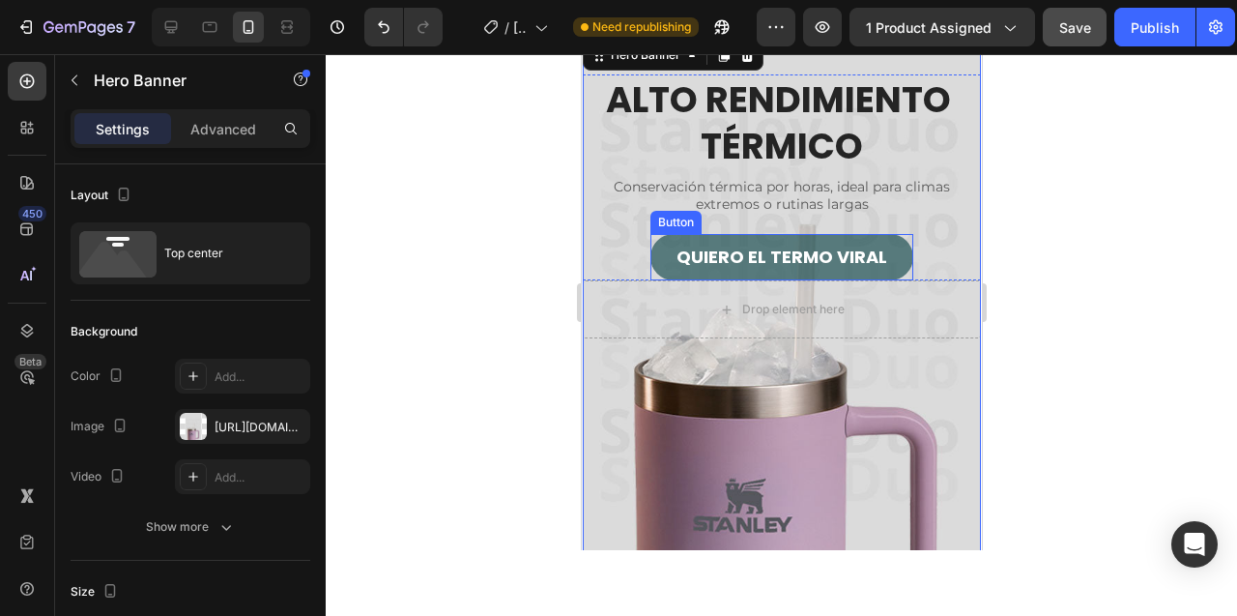
click at [667, 245] on button "QUIERO EL TERMO VIRAL" at bounding box center [780, 257] width 263 height 46
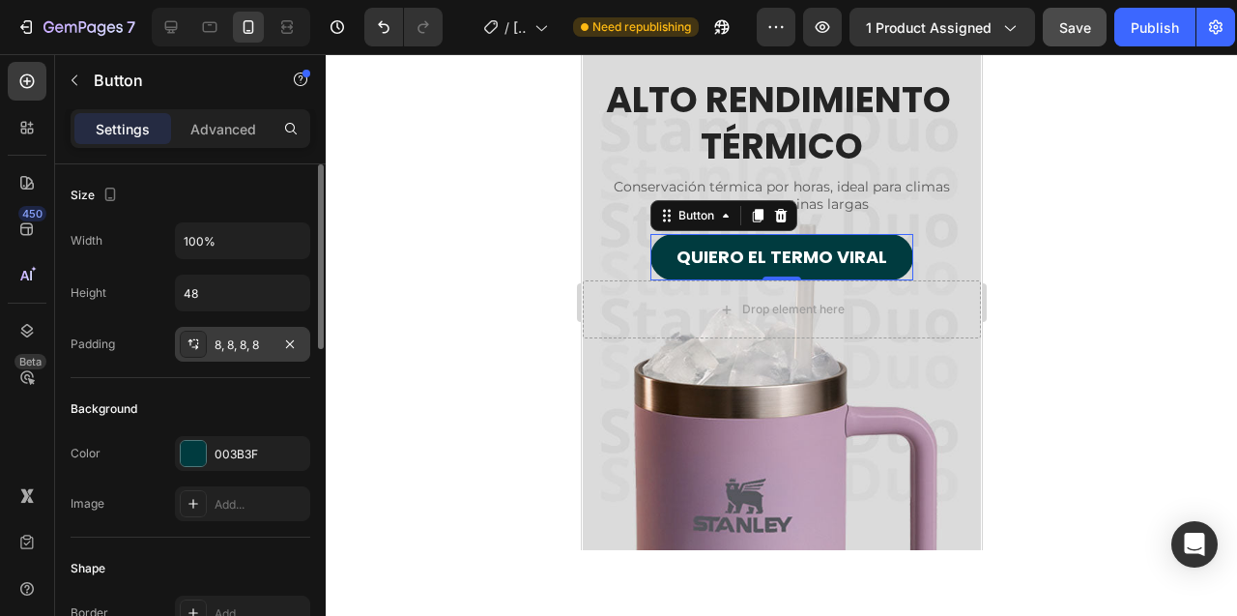
click at [212, 343] on div "8, 8, 8, 8" at bounding box center [242, 344] width 135 height 35
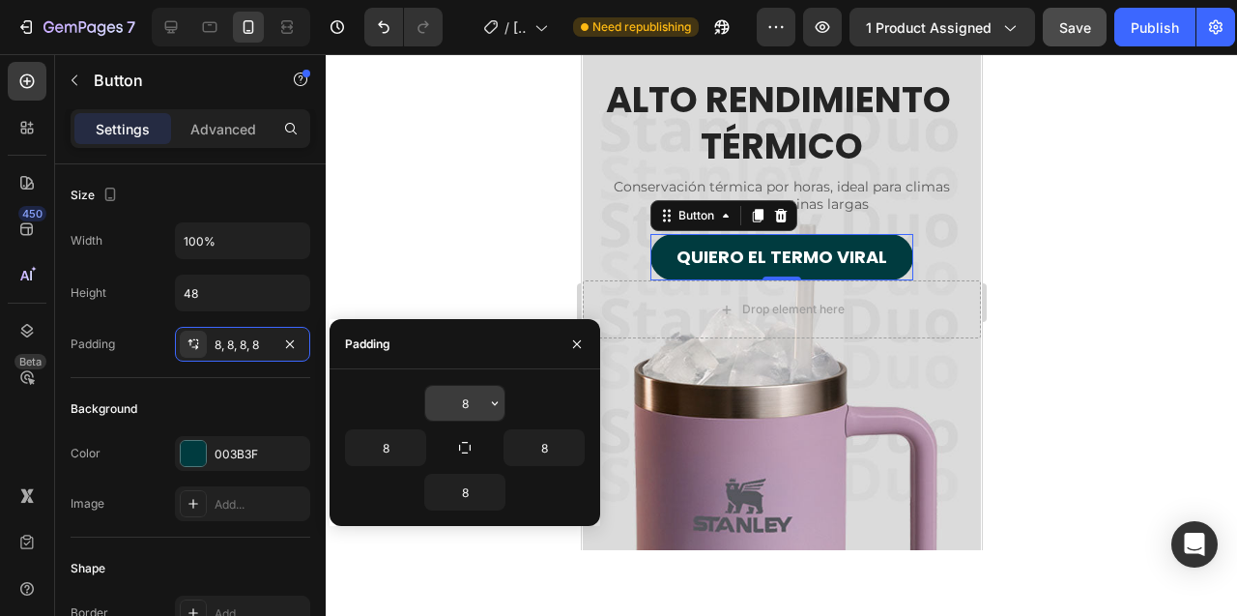
click at [459, 408] on input "8" at bounding box center [464, 403] width 79 height 35
type input "5"
click at [461, 447] on icon "button" at bounding box center [464, 447] width 15 height 15
type input "5"
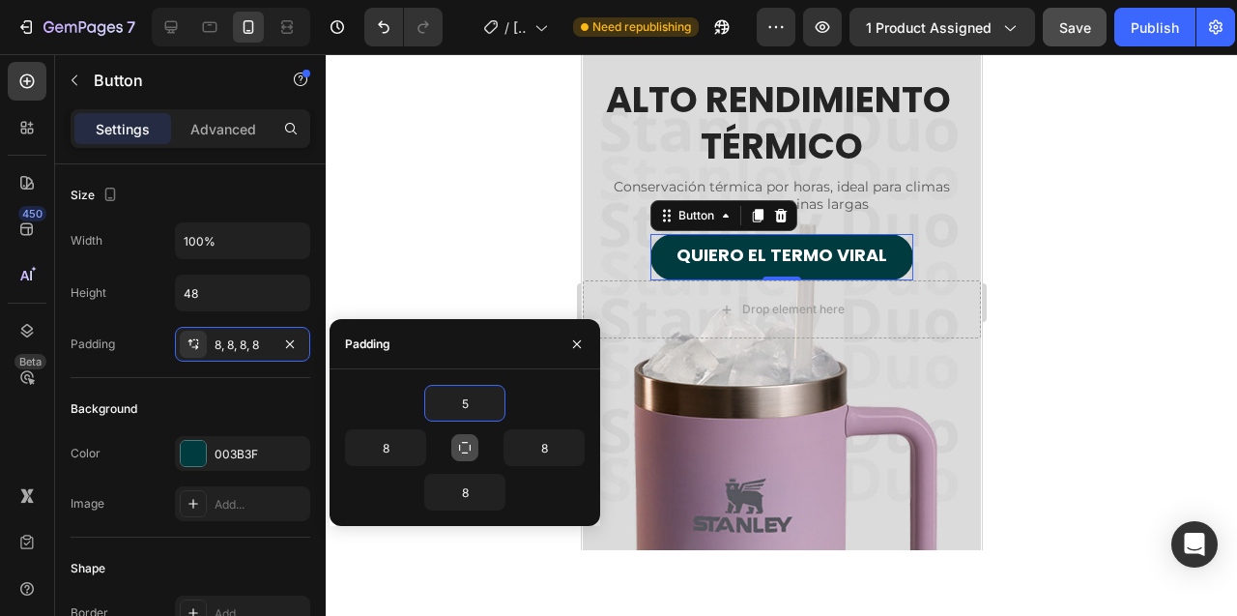
type input "5"
click at [461, 447] on icon "button" at bounding box center [464, 447] width 15 height 15
click at [383, 447] on input "5" at bounding box center [385, 447] width 79 height 35
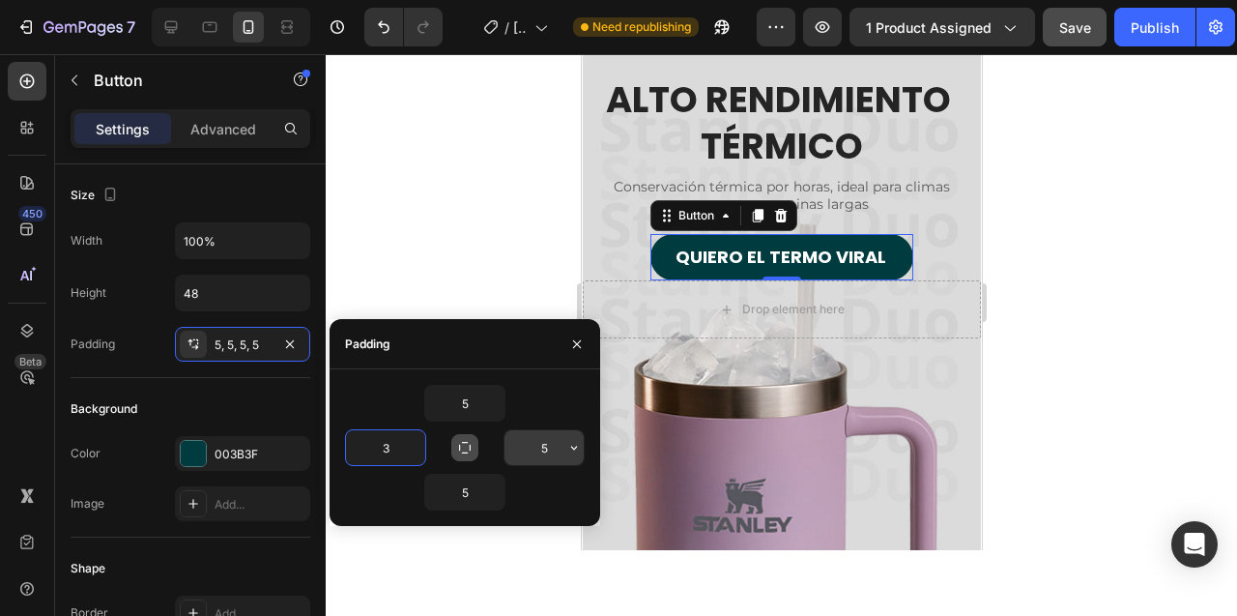
type input "3"
click at [549, 456] on input "5" at bounding box center [544, 447] width 79 height 35
type input "3"
click at [424, 251] on div at bounding box center [781, 335] width 911 height 562
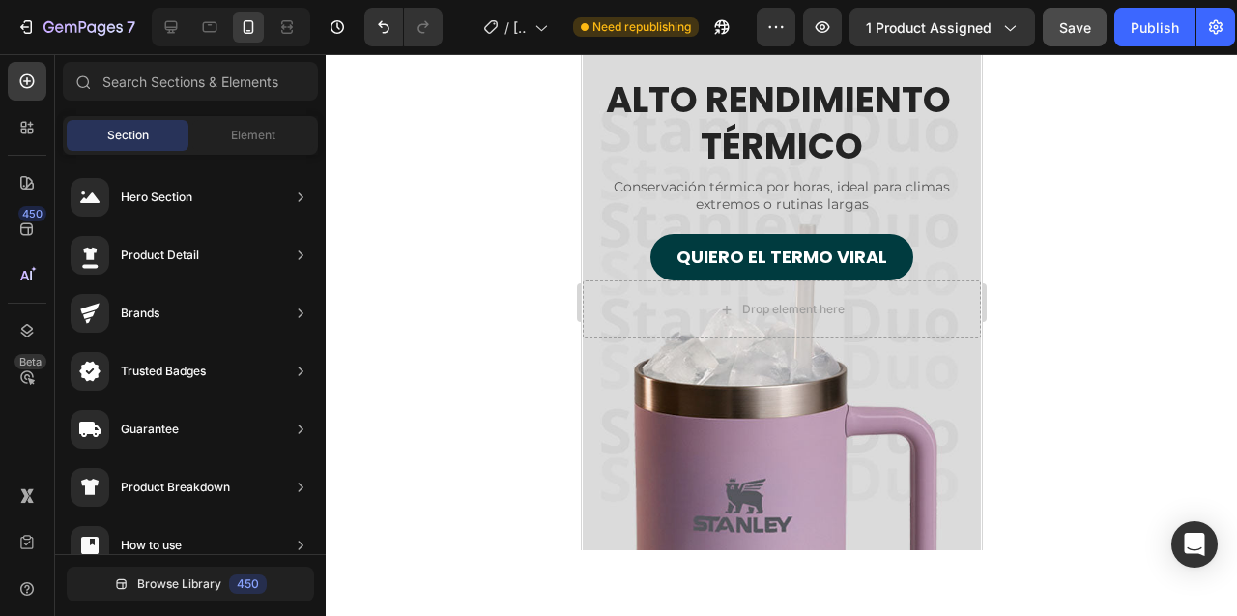
click at [491, 206] on div at bounding box center [781, 335] width 911 height 562
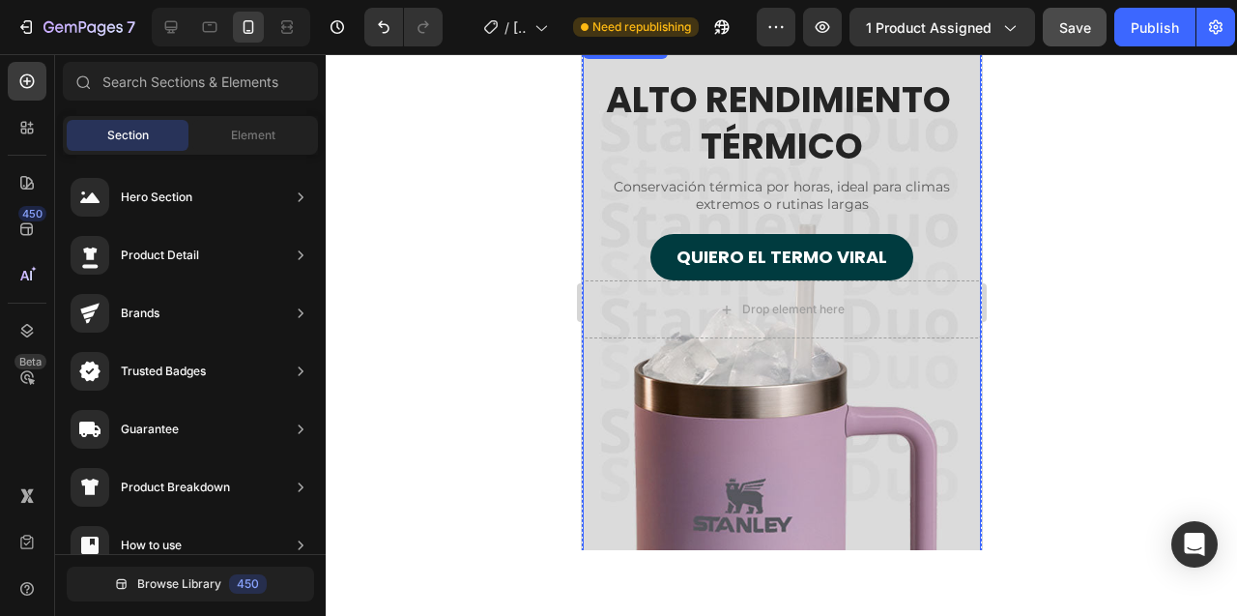
scroll to position [4793, 0]
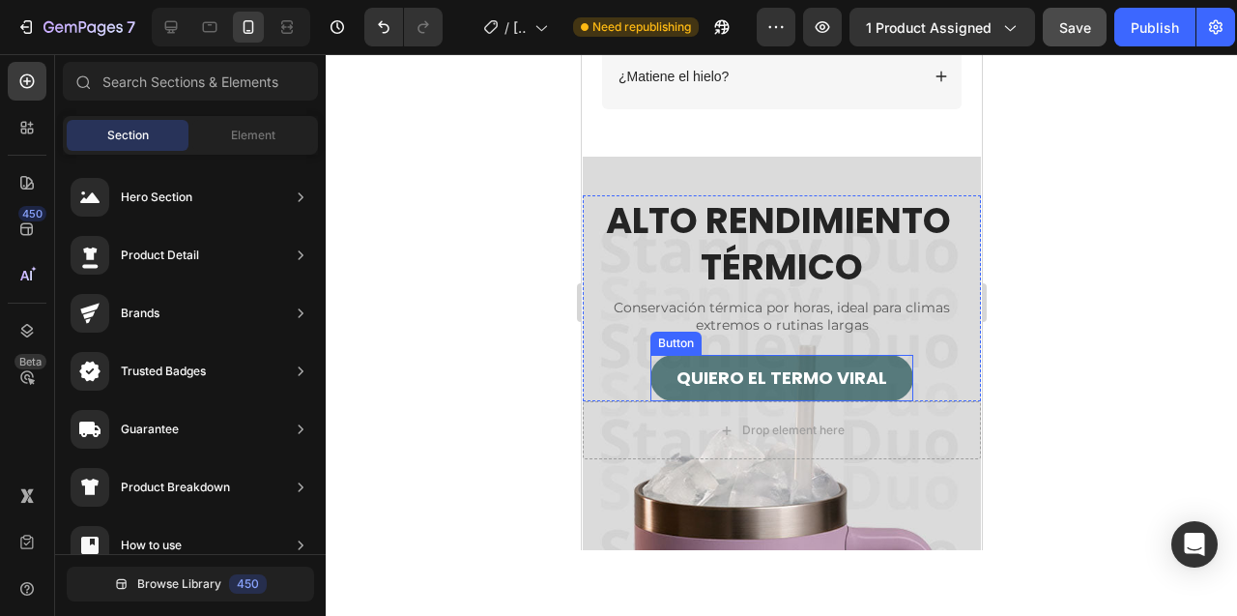
click at [747, 359] on button "QUIERO EL TERMO VIRAL" at bounding box center [780, 378] width 263 height 46
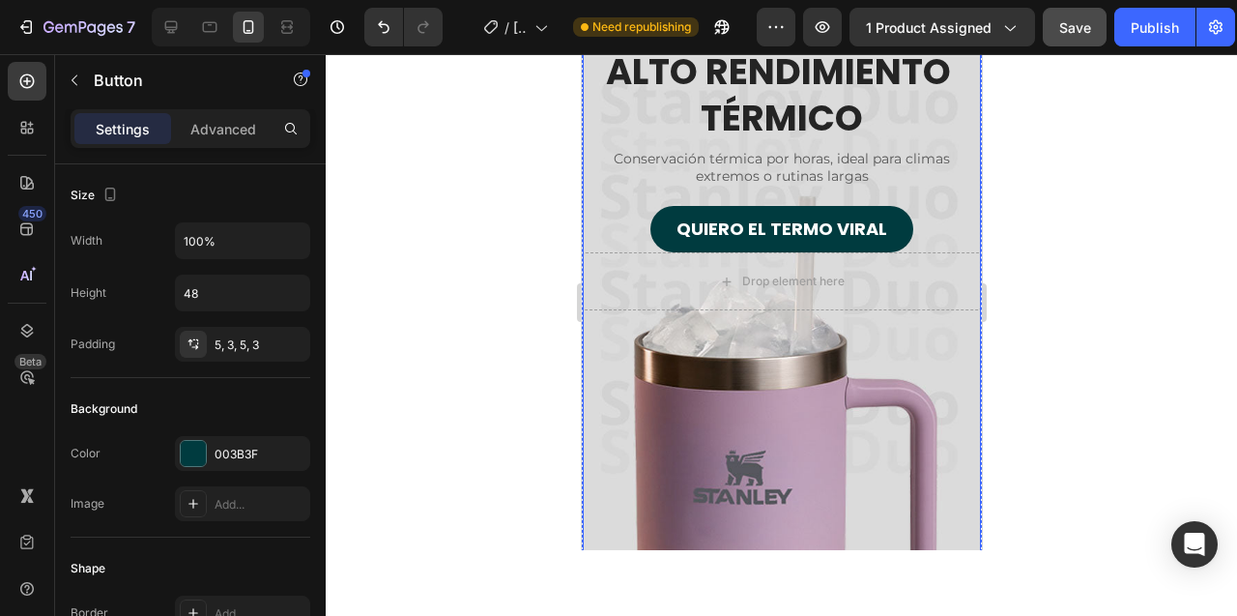
scroll to position [4746, 0]
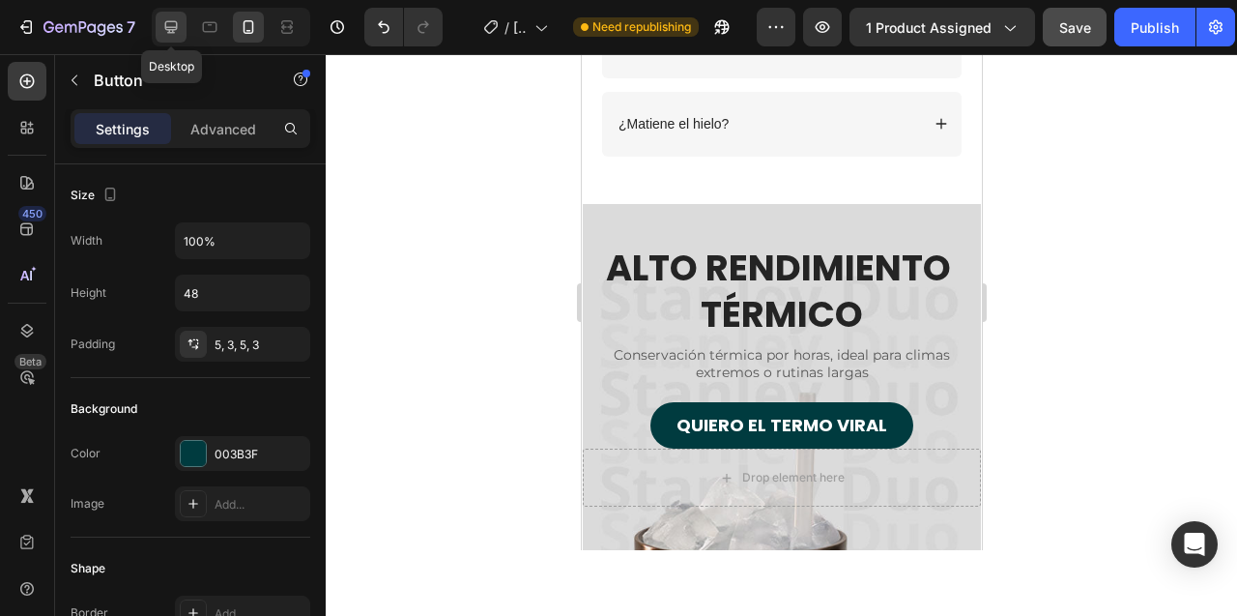
click at [169, 32] on icon at bounding box center [171, 27] width 13 height 13
type input "Auto"
type input "30"
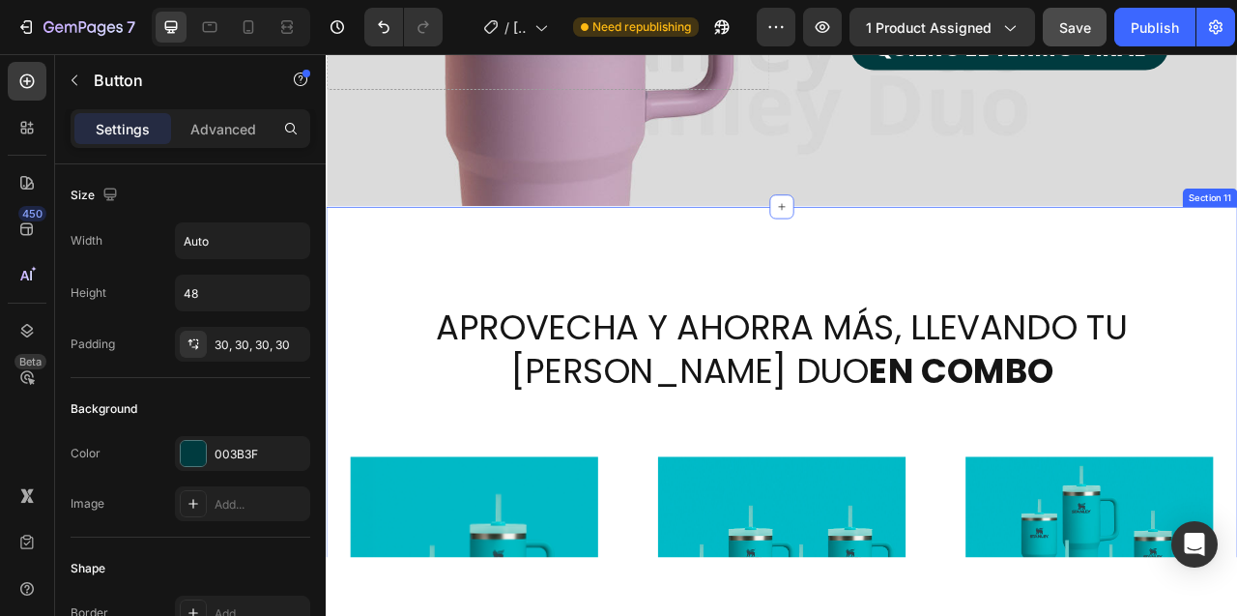
scroll to position [5397, 0]
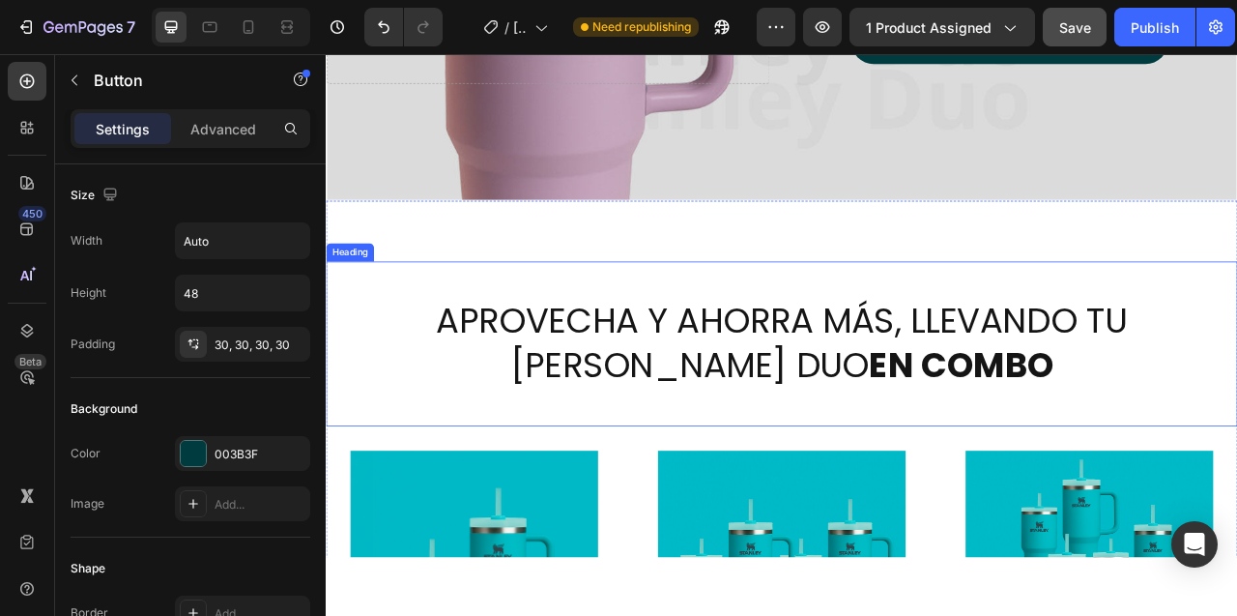
click at [816, 403] on h2 "APROVECHA Y AHORRA MÁS, LLEVANDO TU [PERSON_NAME] DUO EN COMBO" at bounding box center [905, 423] width 1067 height 117
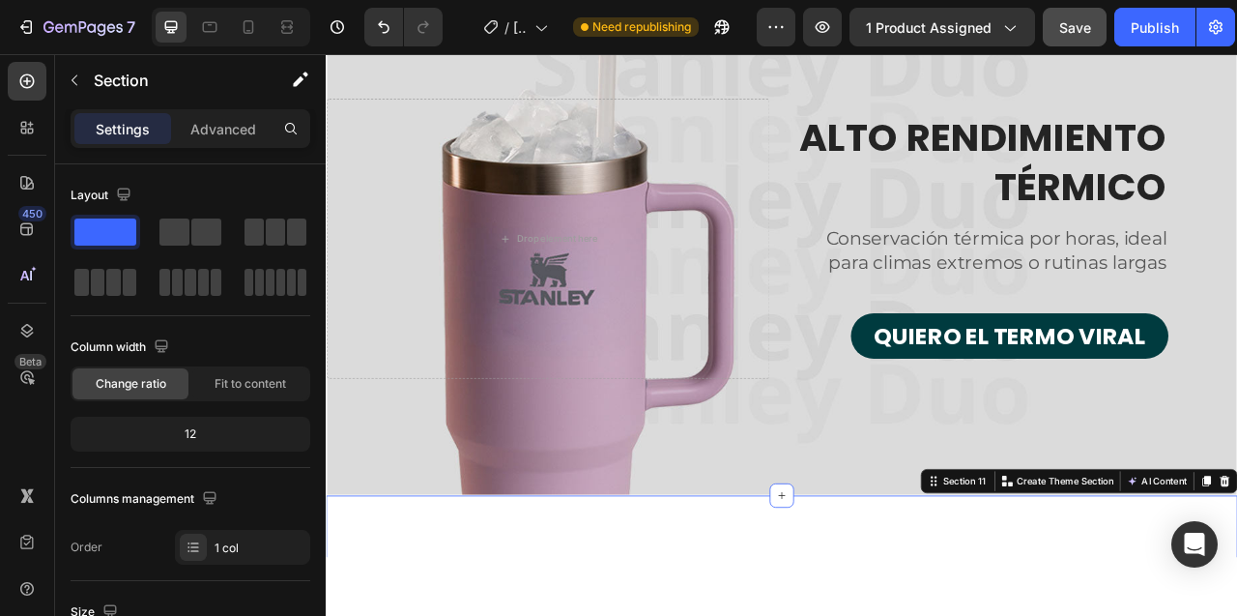
scroll to position [4992, 0]
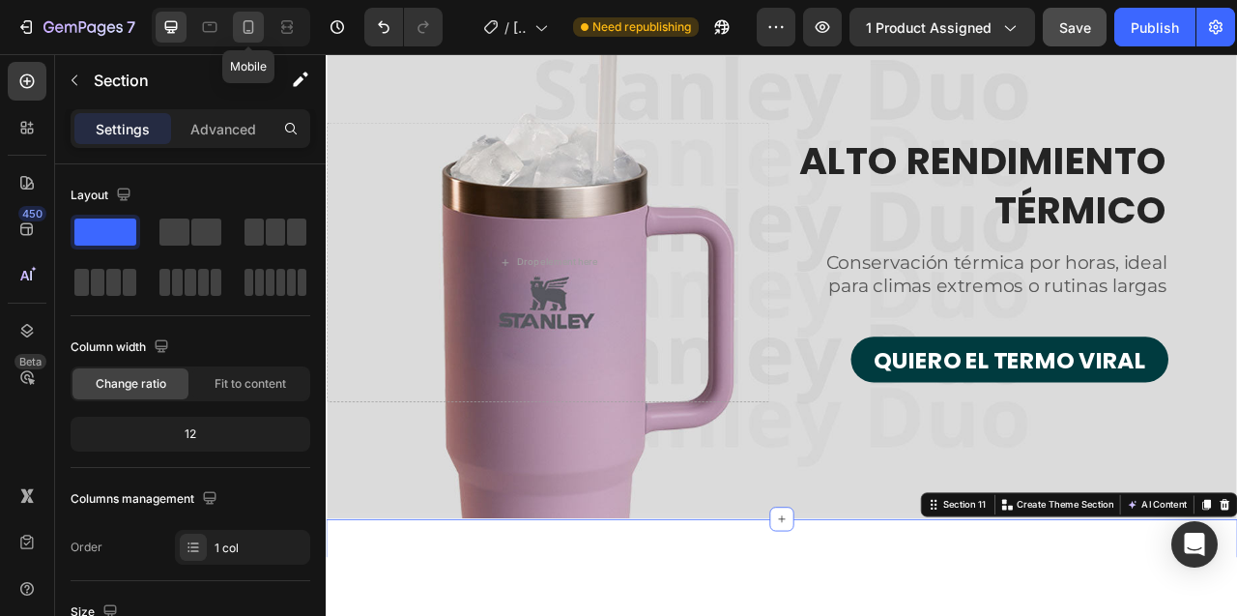
click at [245, 25] on icon at bounding box center [248, 26] width 19 height 19
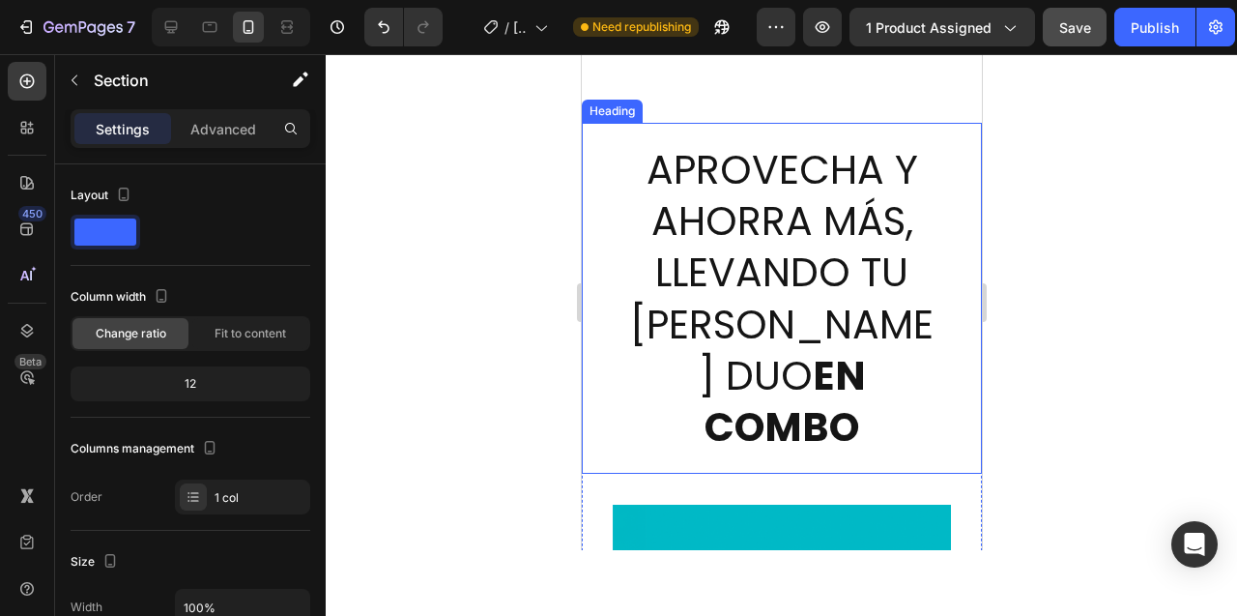
scroll to position [5053, 0]
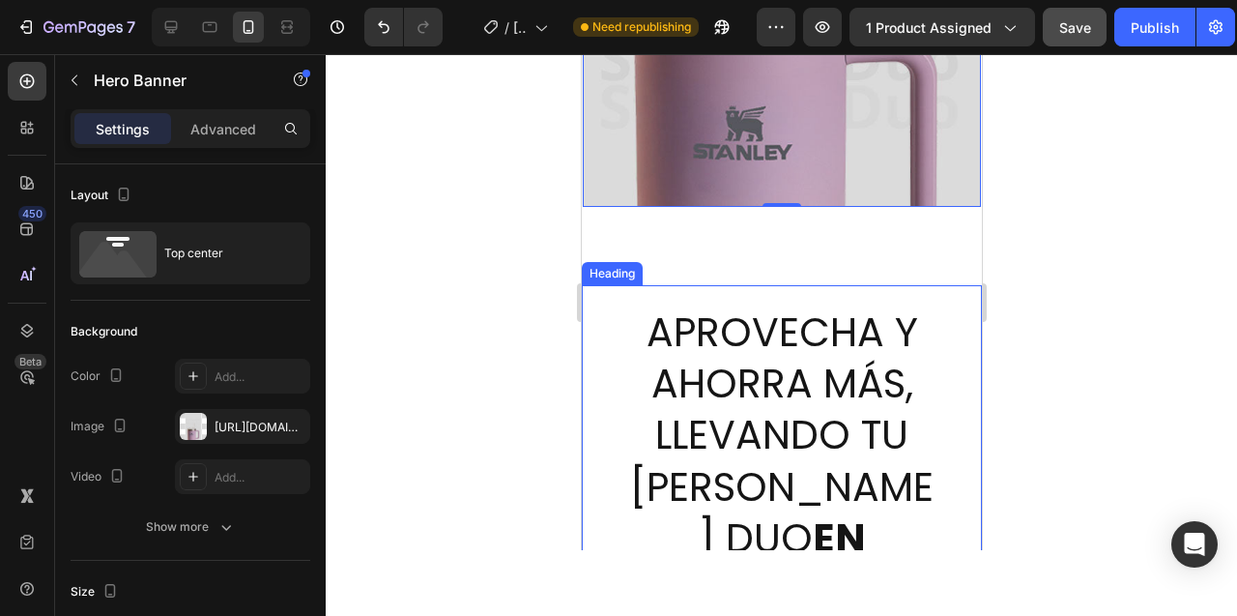
click at [627, 373] on h2 "APROVECHA Y AHORRA MÁS, LLEVANDO TU [PERSON_NAME] DUO EN COMBO" at bounding box center [780, 460] width 307 height 313
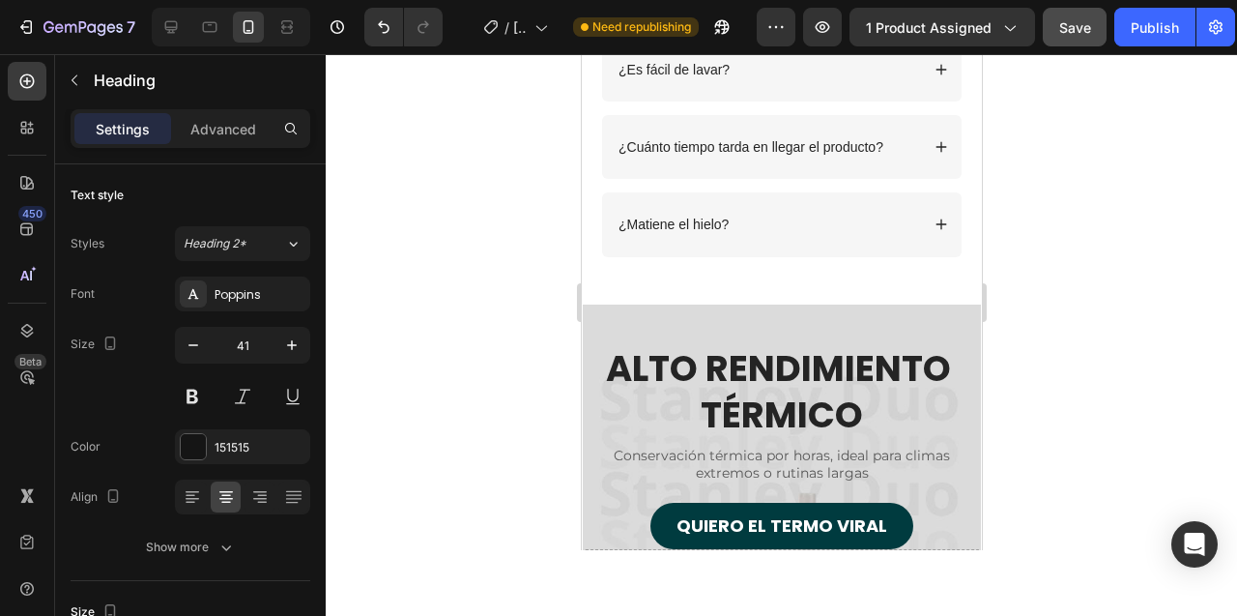
scroll to position [4653, 0]
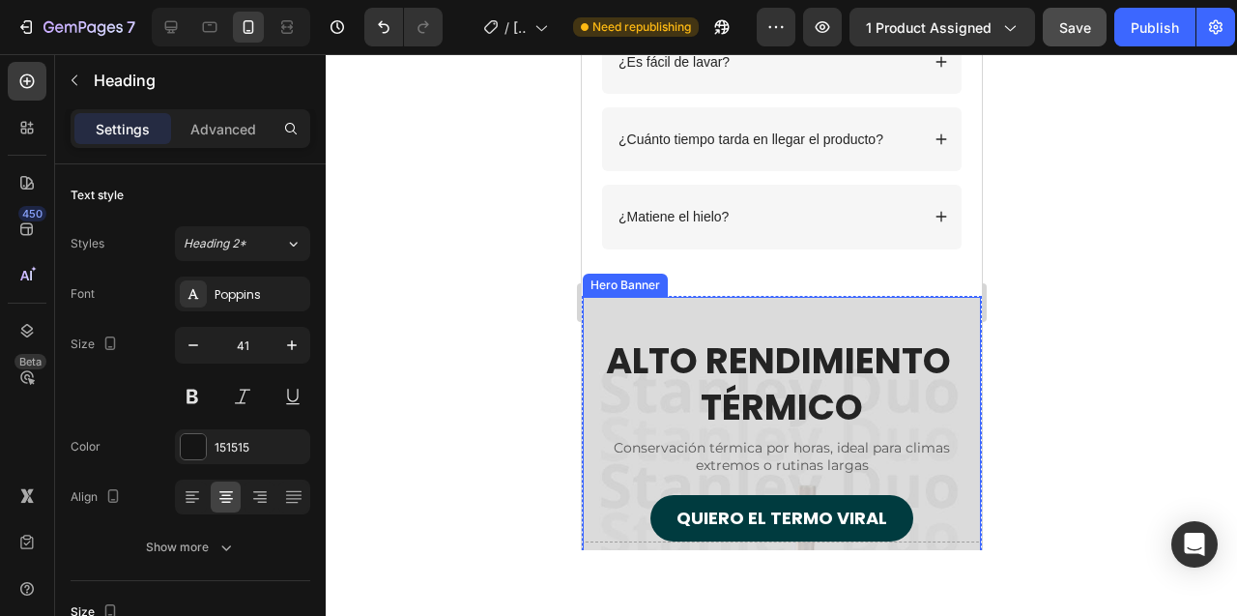
click at [607, 308] on div "ALTO RENDIMIENTO TÉRMICO Heading Conservación térmica por horas, ideal para cli…" at bounding box center [781, 419] width 398 height 245
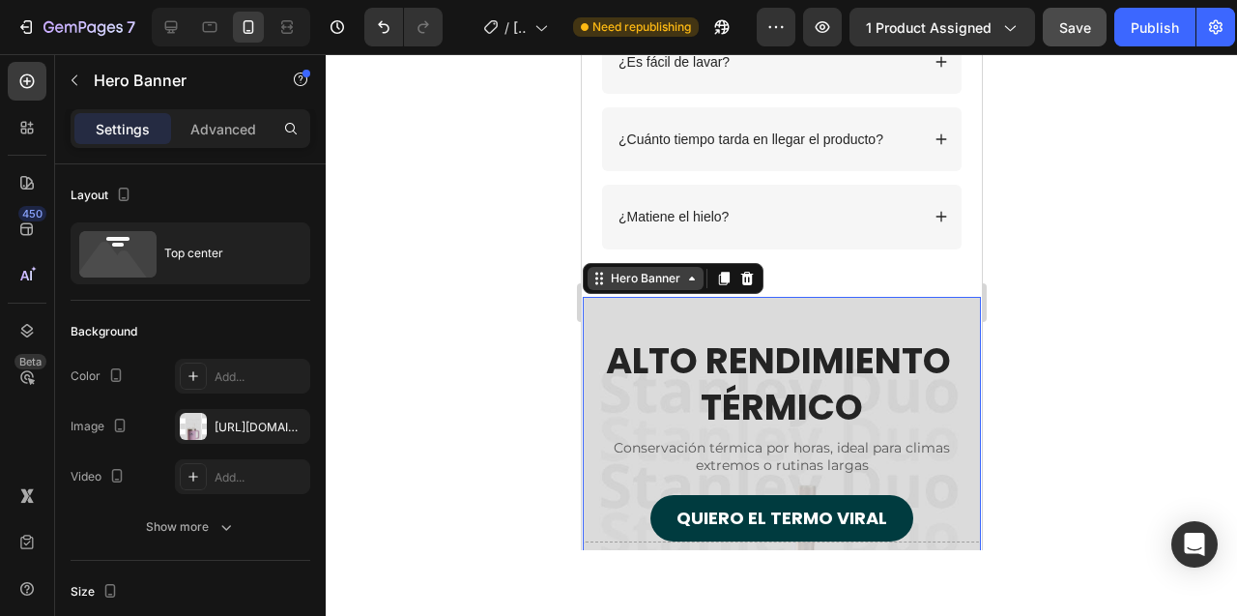
click at [694, 278] on icon at bounding box center [690, 278] width 15 height 15
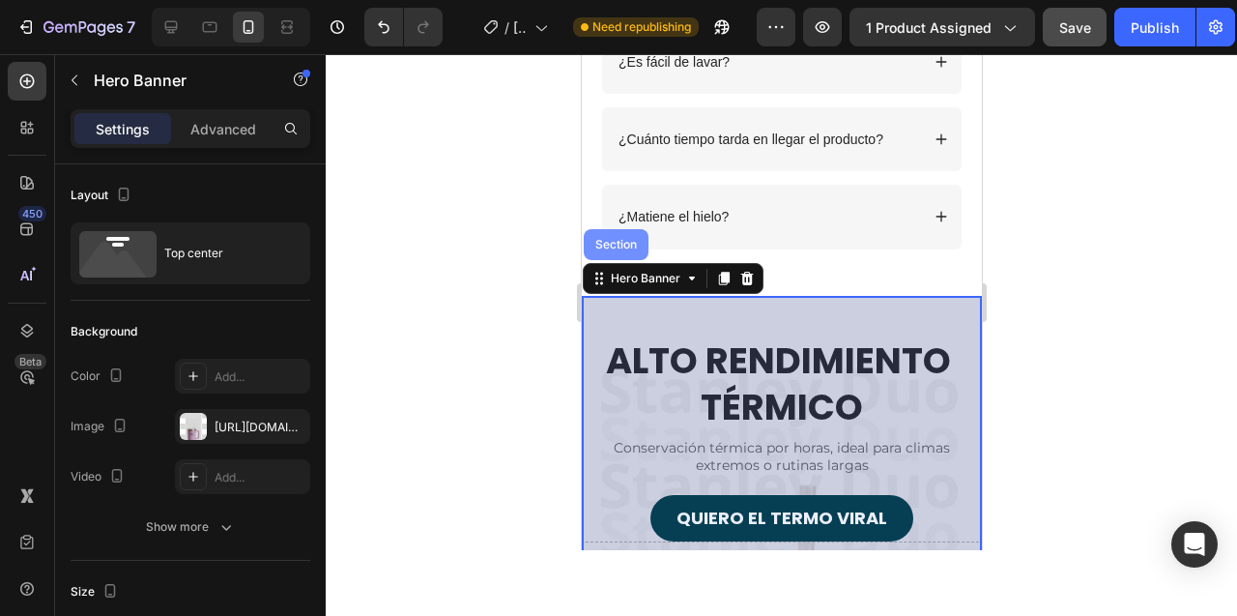
click at [622, 244] on div "Section" at bounding box center [615, 245] width 49 height 12
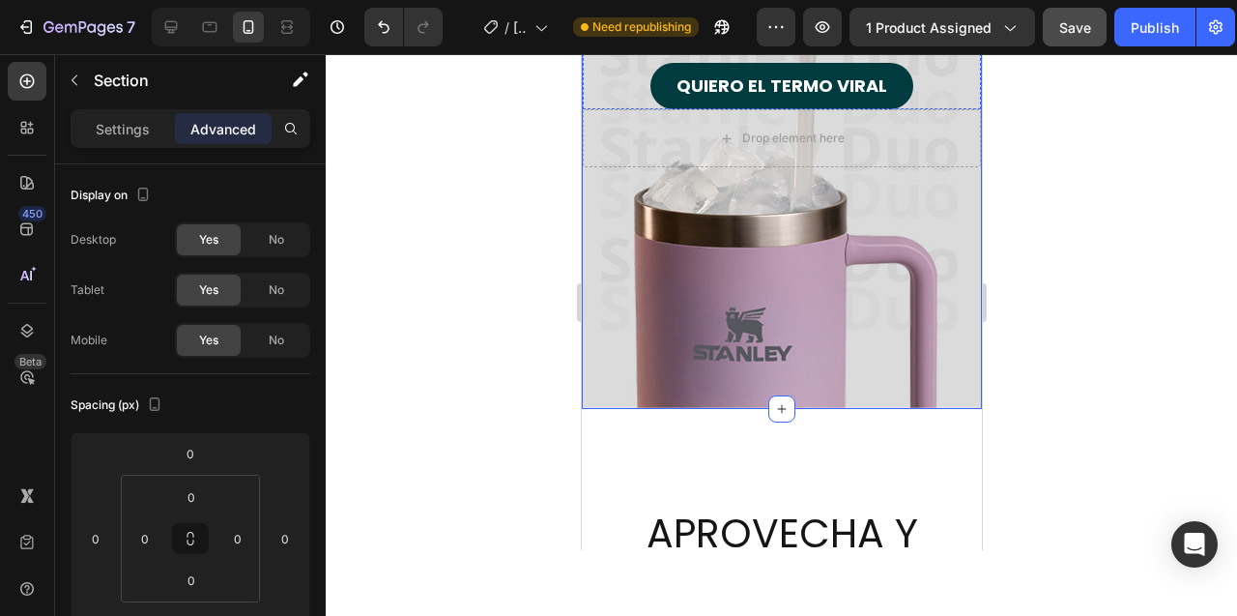
scroll to position [5126, 0]
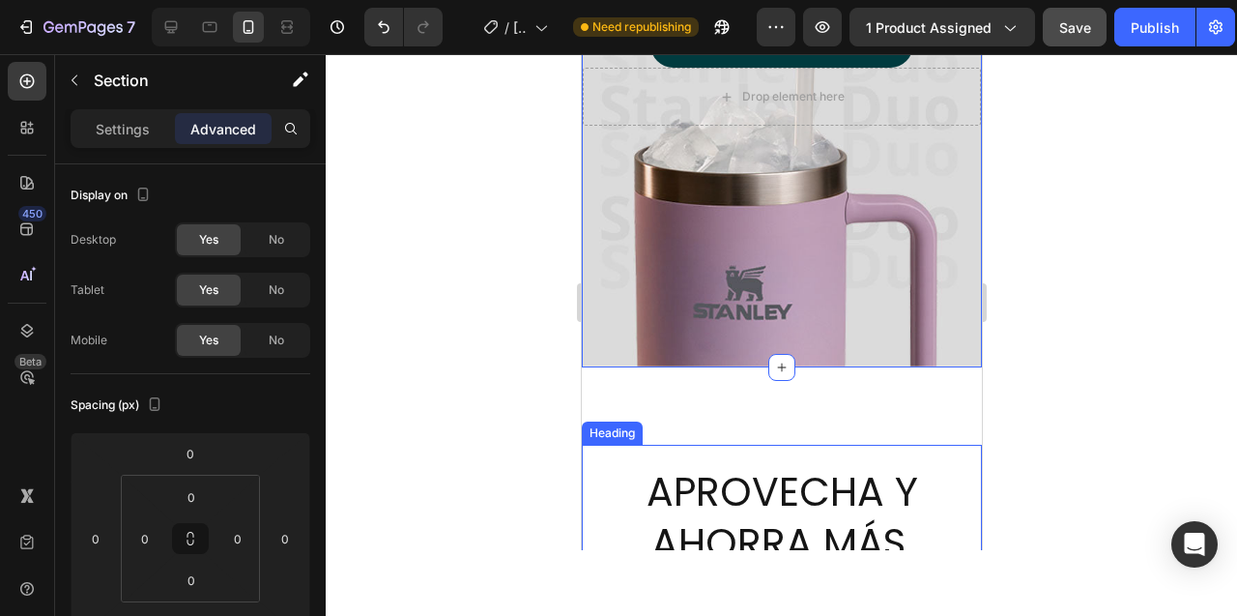
click at [629, 490] on h2 "APROVECHA Y AHORRA MÁS, LLEVANDO TU [PERSON_NAME] DUO EN COMBO" at bounding box center [780, 620] width 307 height 313
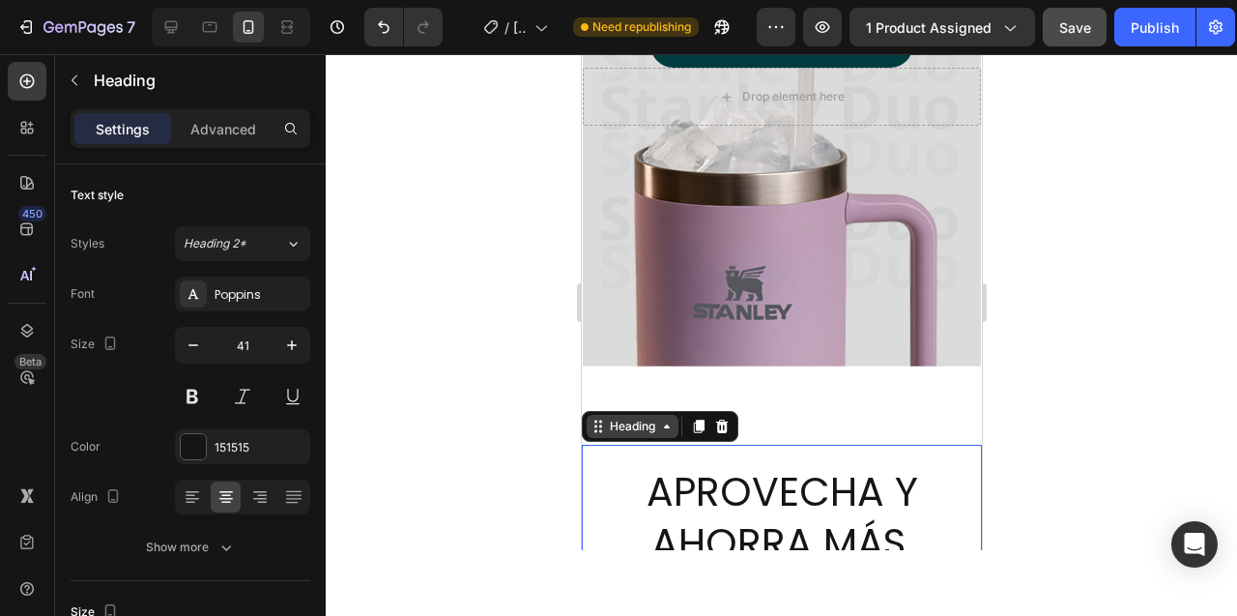
click at [667, 426] on icon at bounding box center [666, 426] width 6 height 4
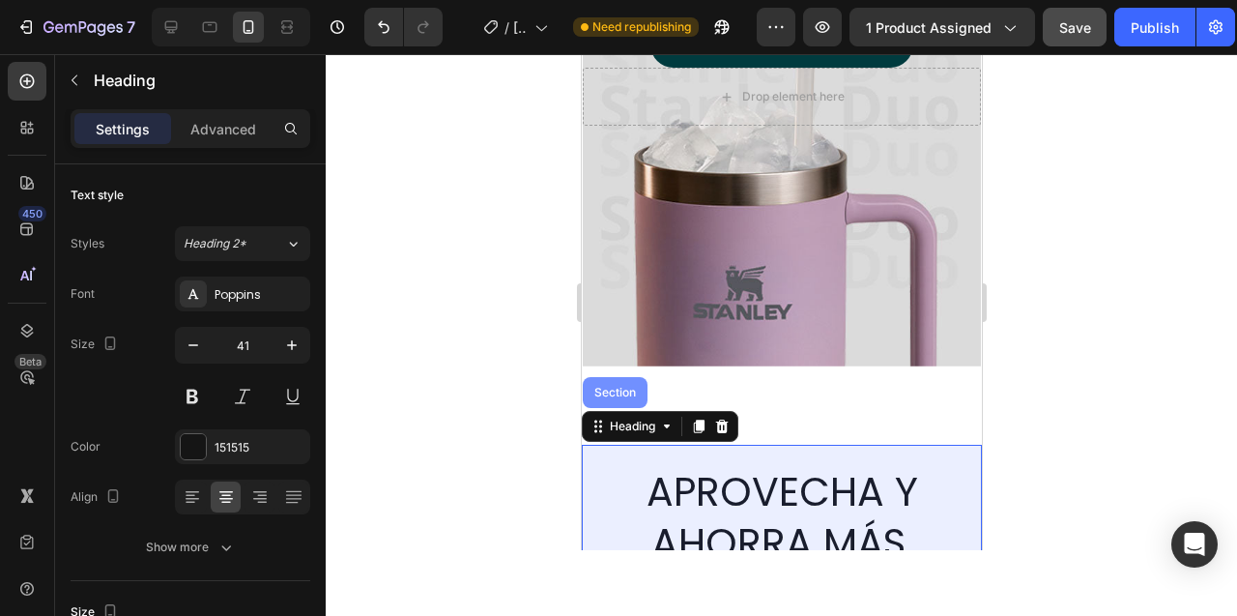
click at [627, 390] on div "Section" at bounding box center [614, 393] width 49 height 12
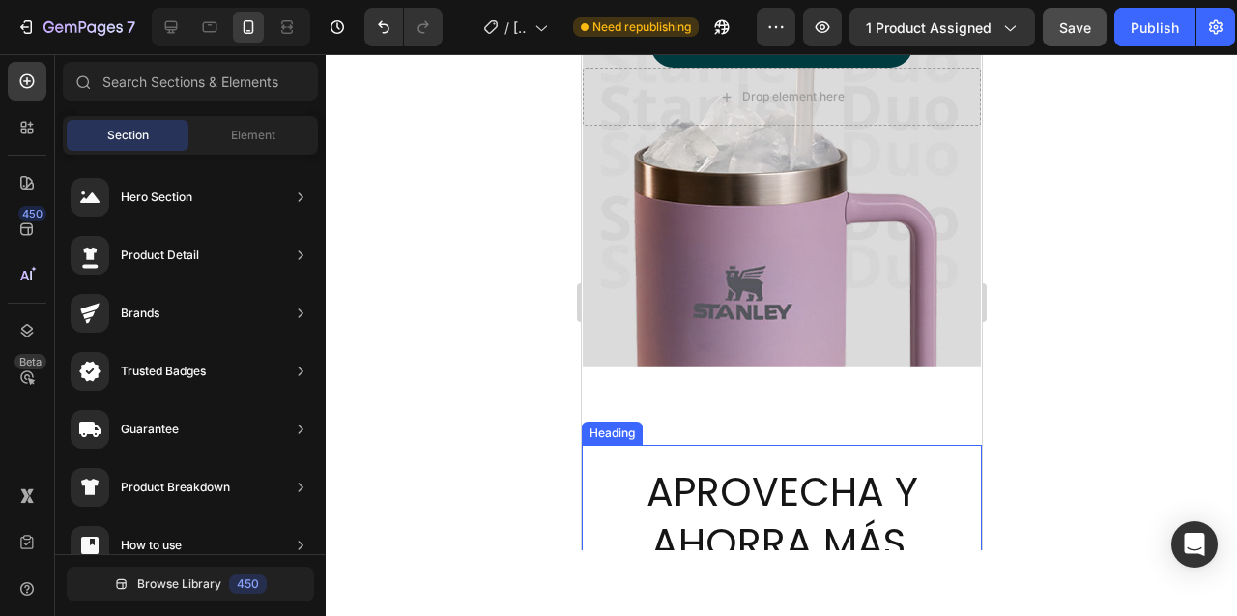
scroll to position [5358, 0]
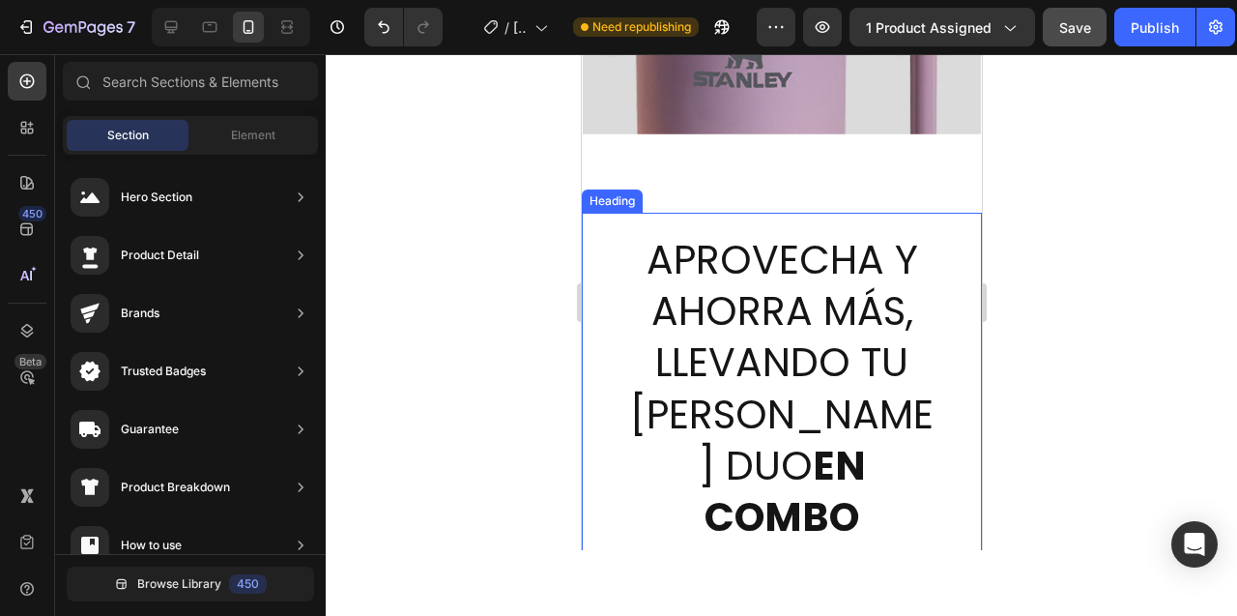
click at [751, 232] on h2 "APROVECHA Y AHORRA MÁS, LLEVANDO TU [PERSON_NAME] DUO EN COMBO" at bounding box center [780, 388] width 307 height 313
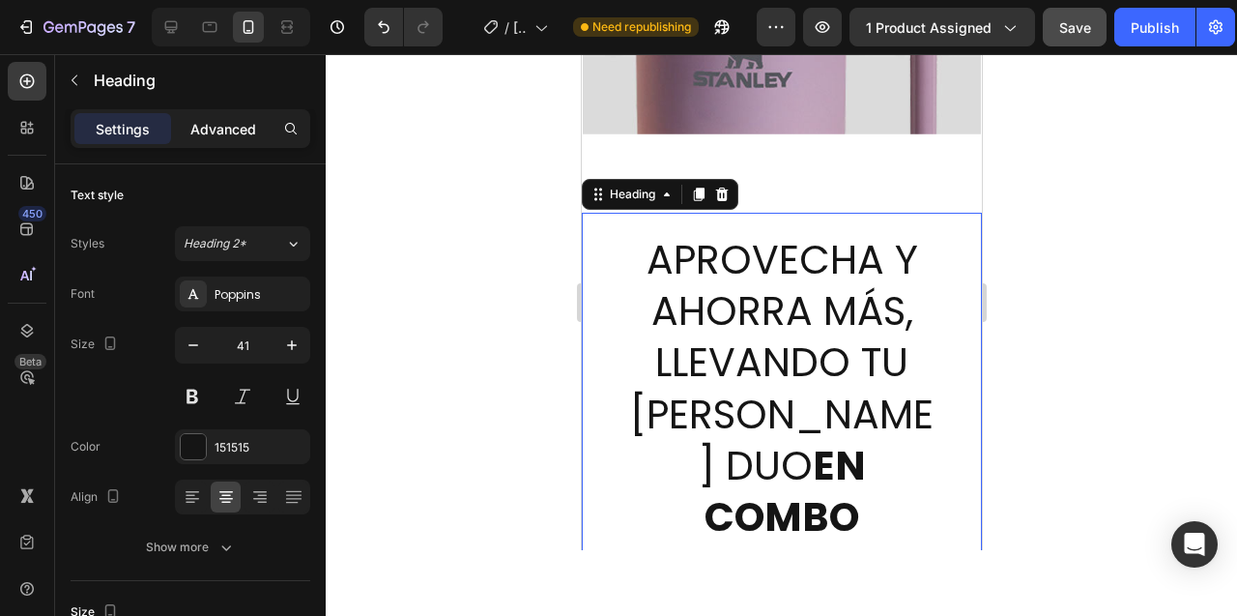
click at [218, 130] on p "Advanced" at bounding box center [223, 129] width 66 height 20
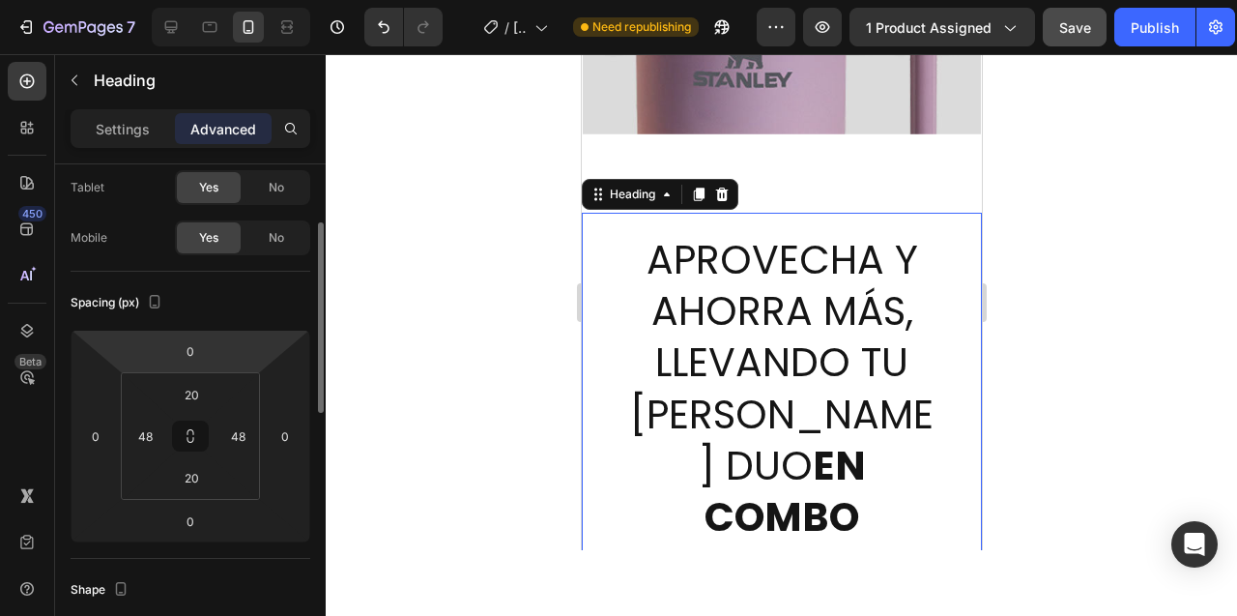
scroll to position [119, 0]
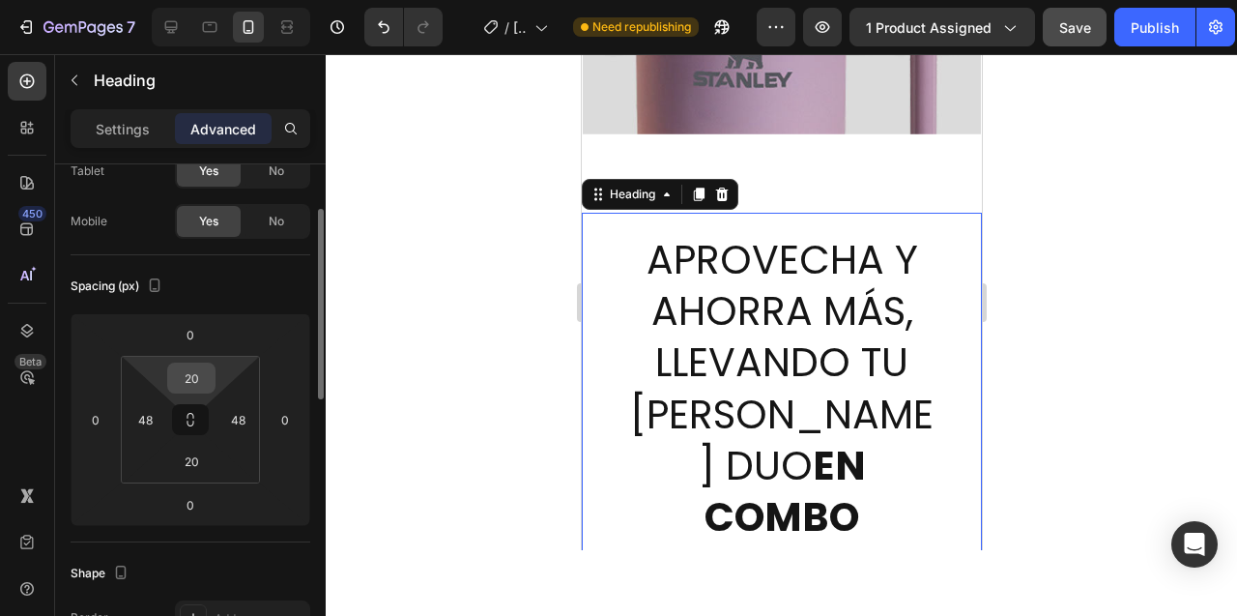
click at [195, 381] on input "20" at bounding box center [191, 377] width 39 height 29
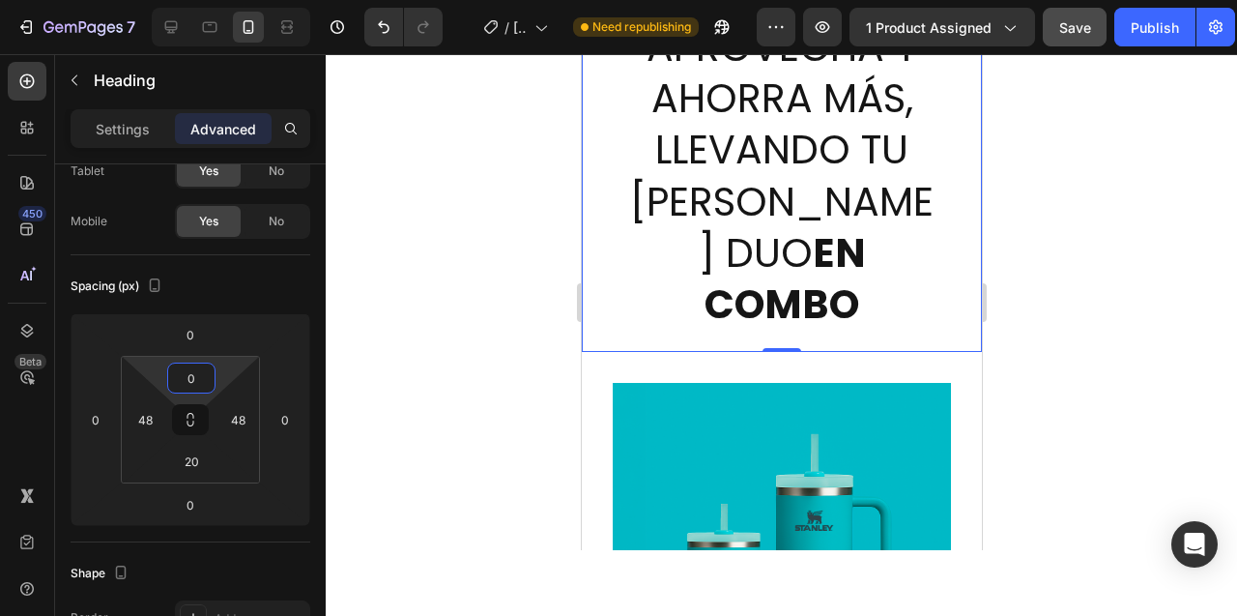
scroll to position [5561, 0]
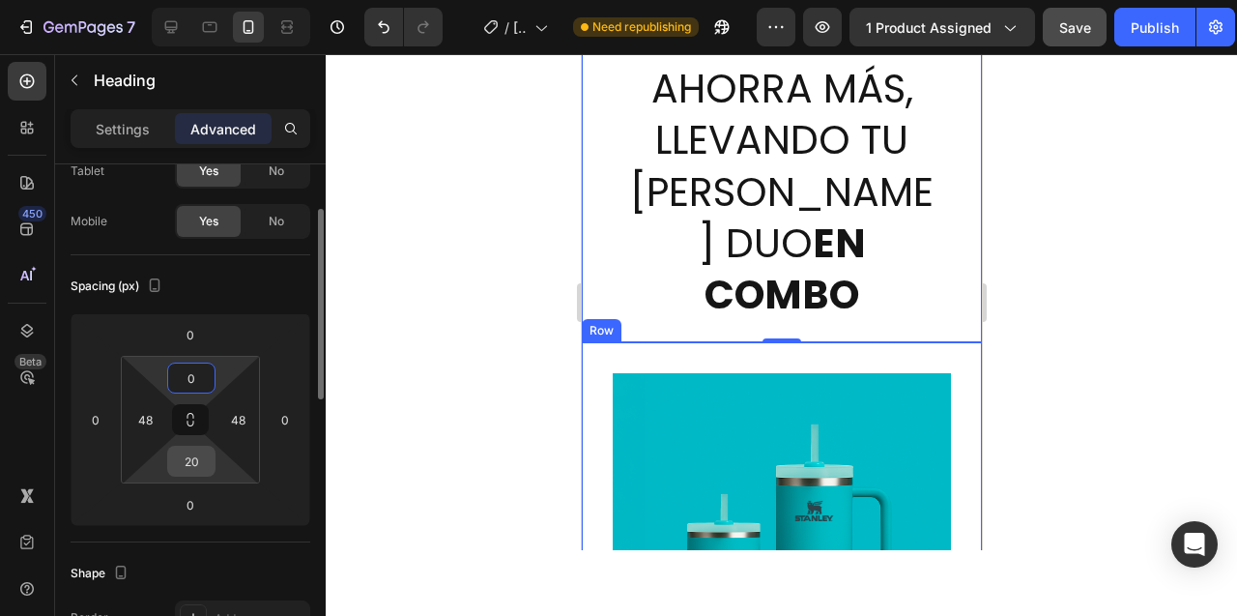
type input "0"
click at [195, 459] on input "20" at bounding box center [191, 461] width 39 height 29
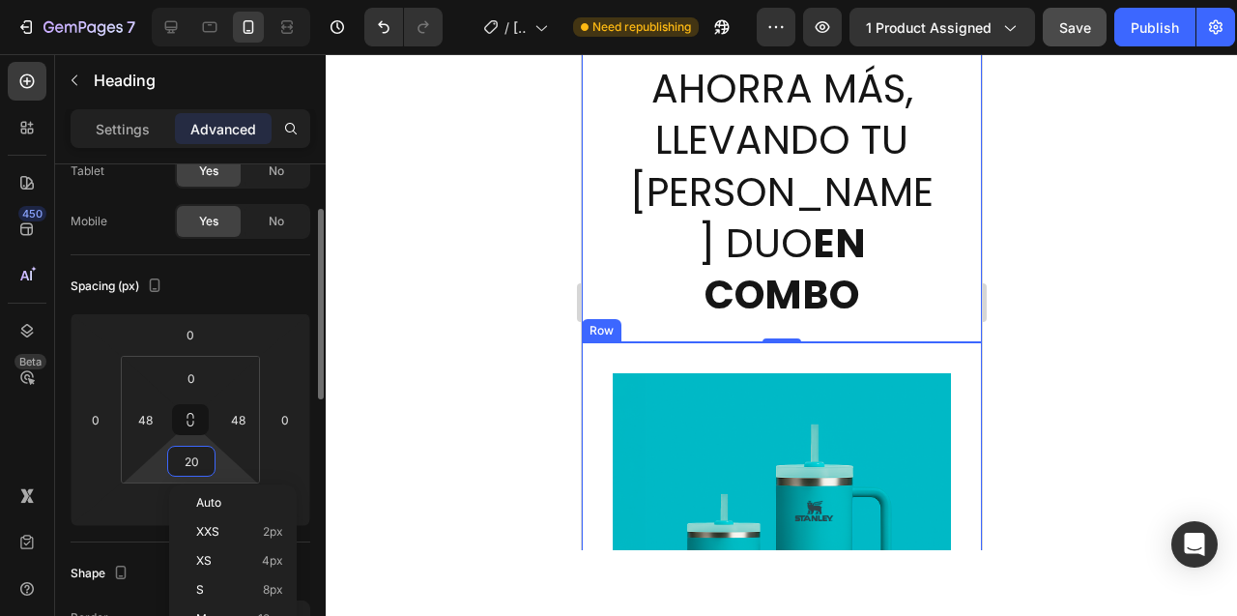
type input "0"
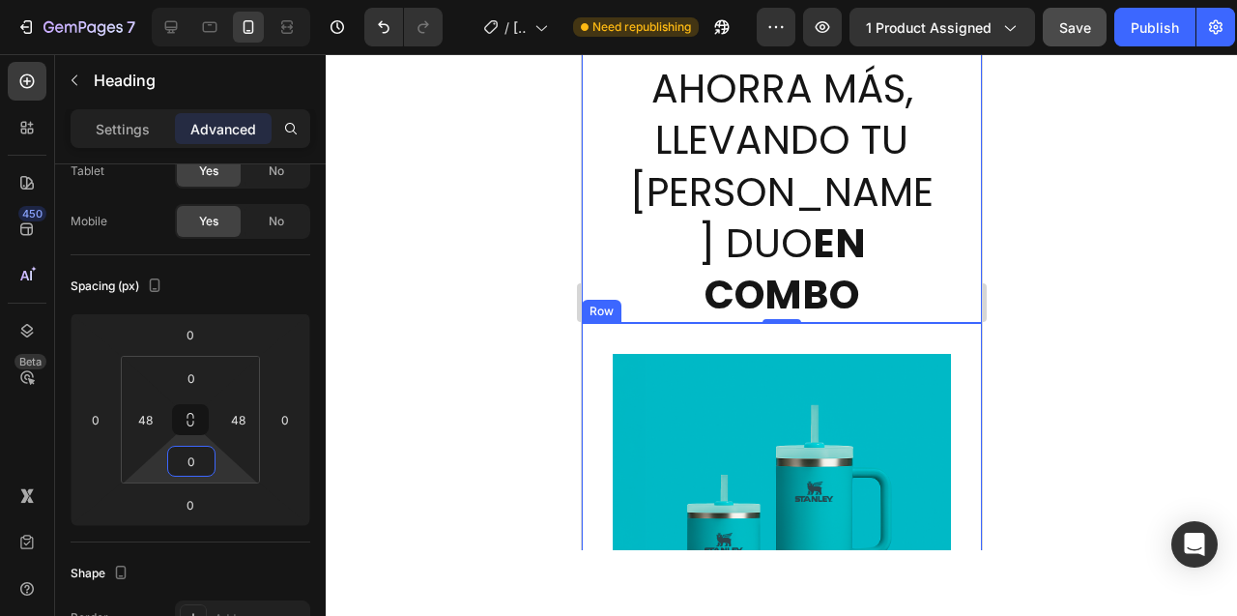
click at [427, 281] on div at bounding box center [781, 335] width 911 height 562
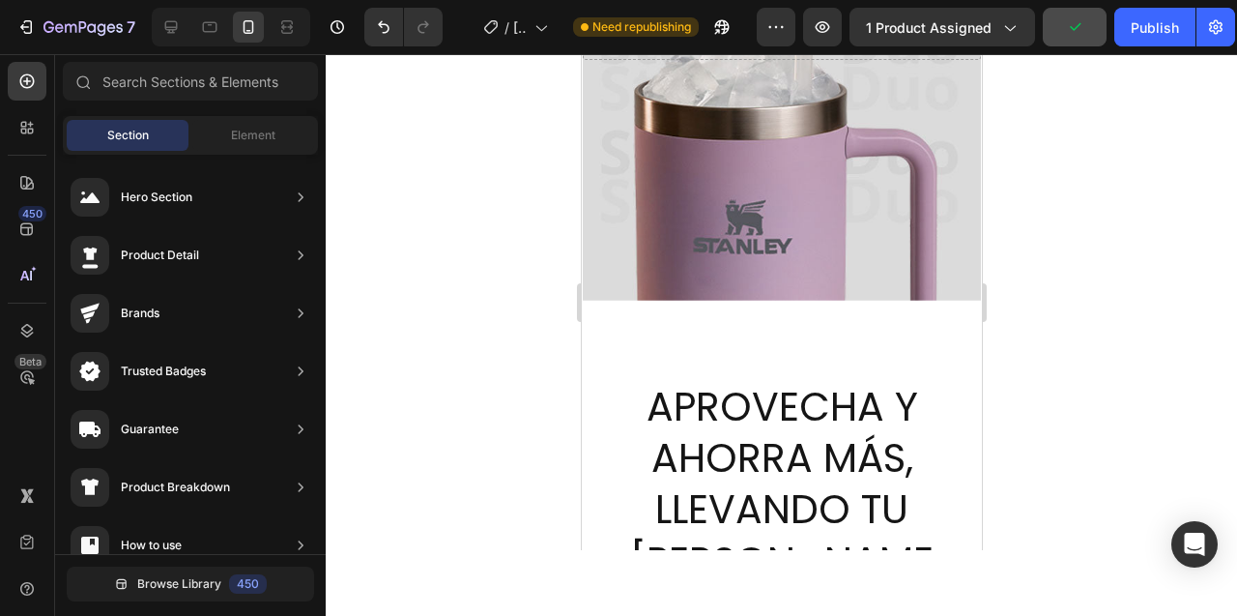
scroll to position [5153, 0]
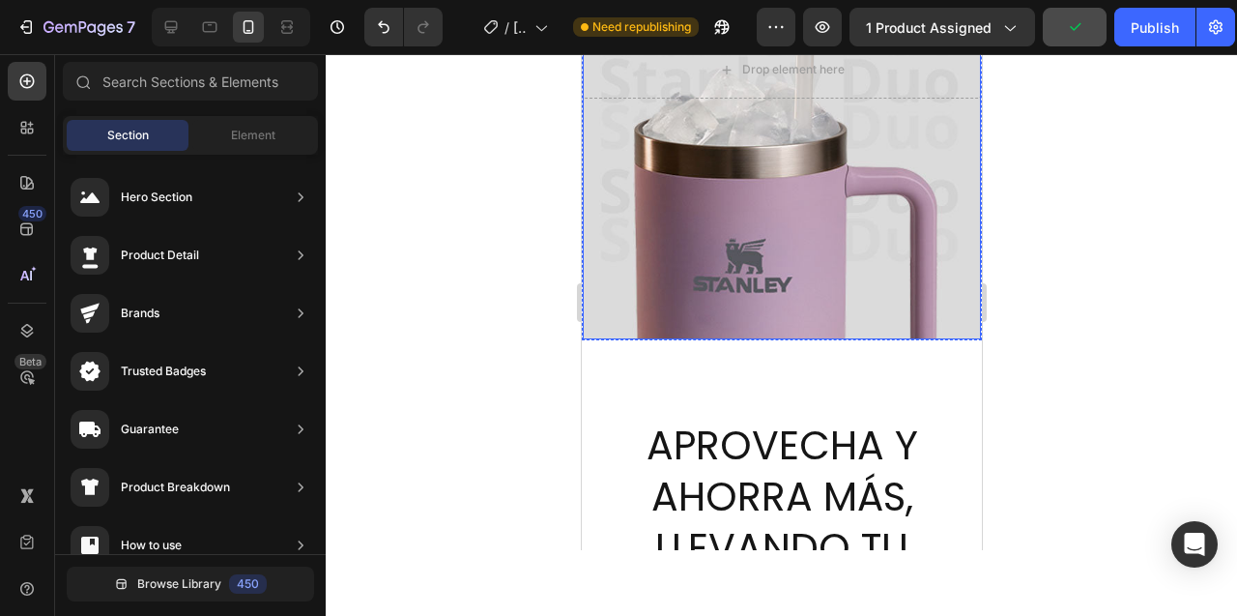
click at [736, 252] on div "Overlay" at bounding box center [781, 67] width 398 height 543
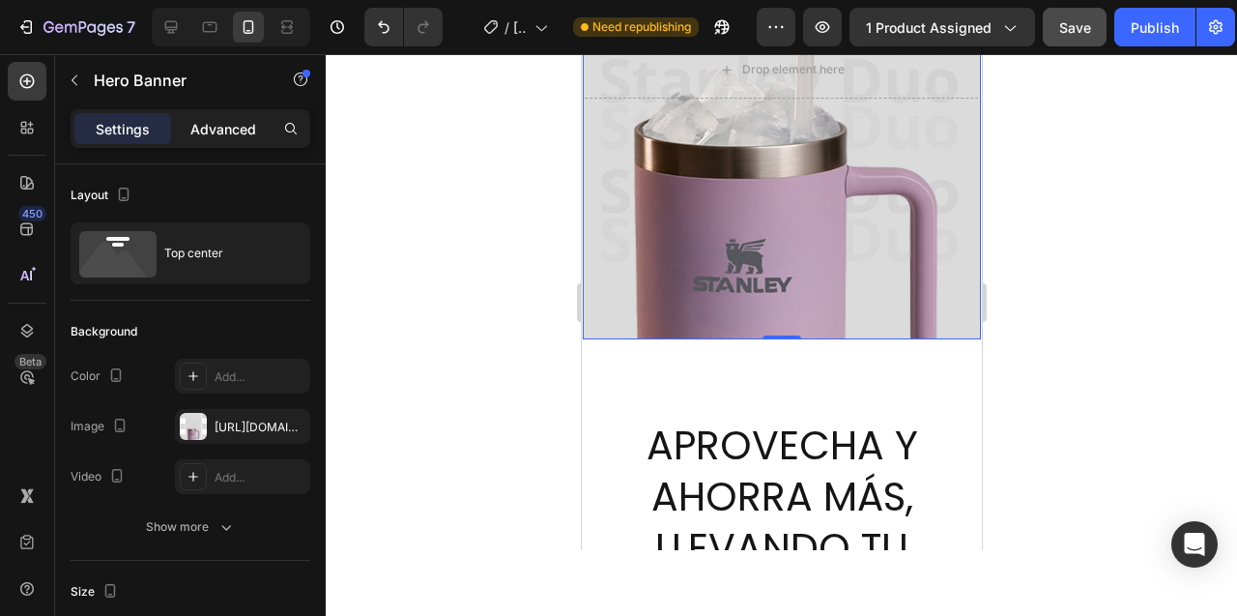
click at [216, 130] on p "Advanced" at bounding box center [223, 129] width 66 height 20
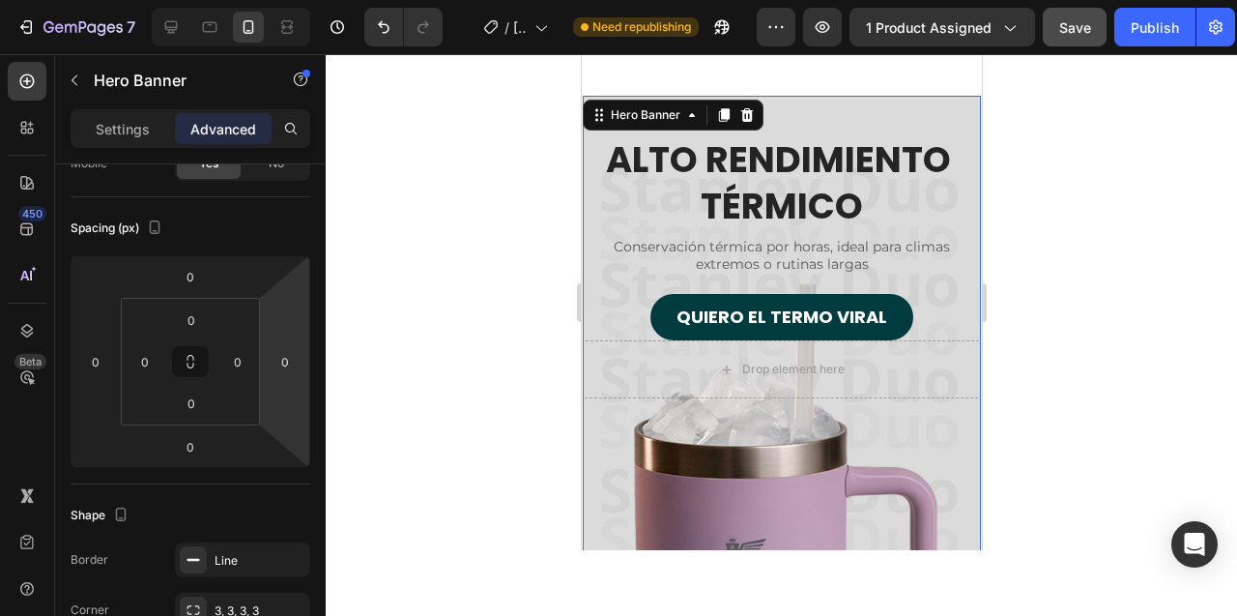
scroll to position [4804, 0]
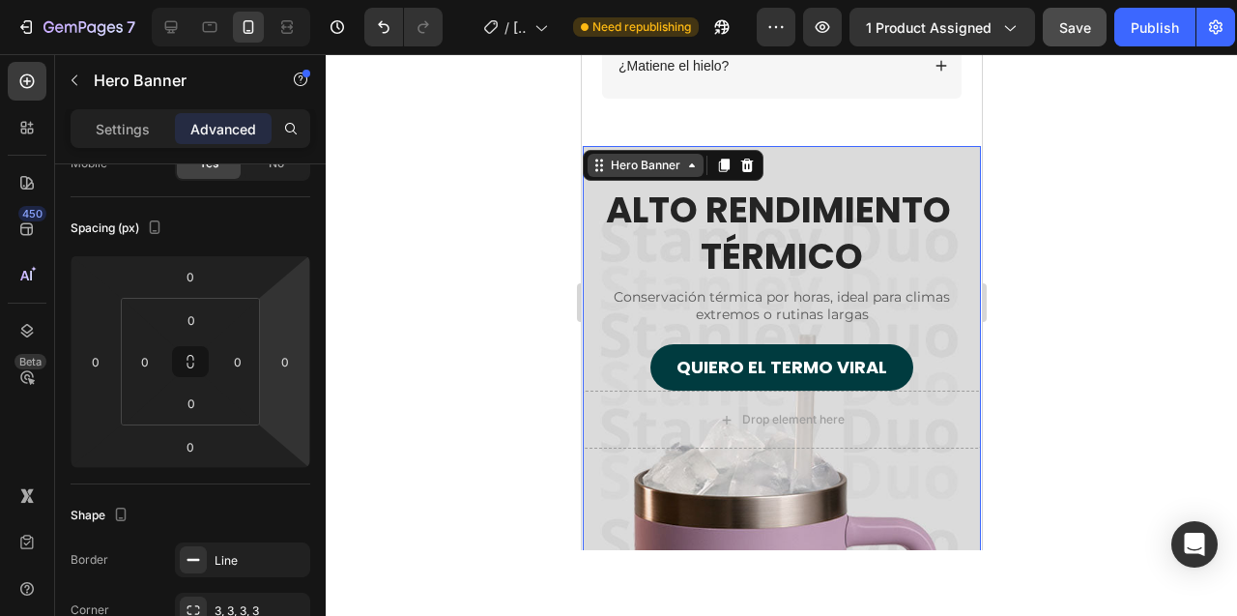
click at [692, 168] on icon at bounding box center [690, 165] width 15 height 15
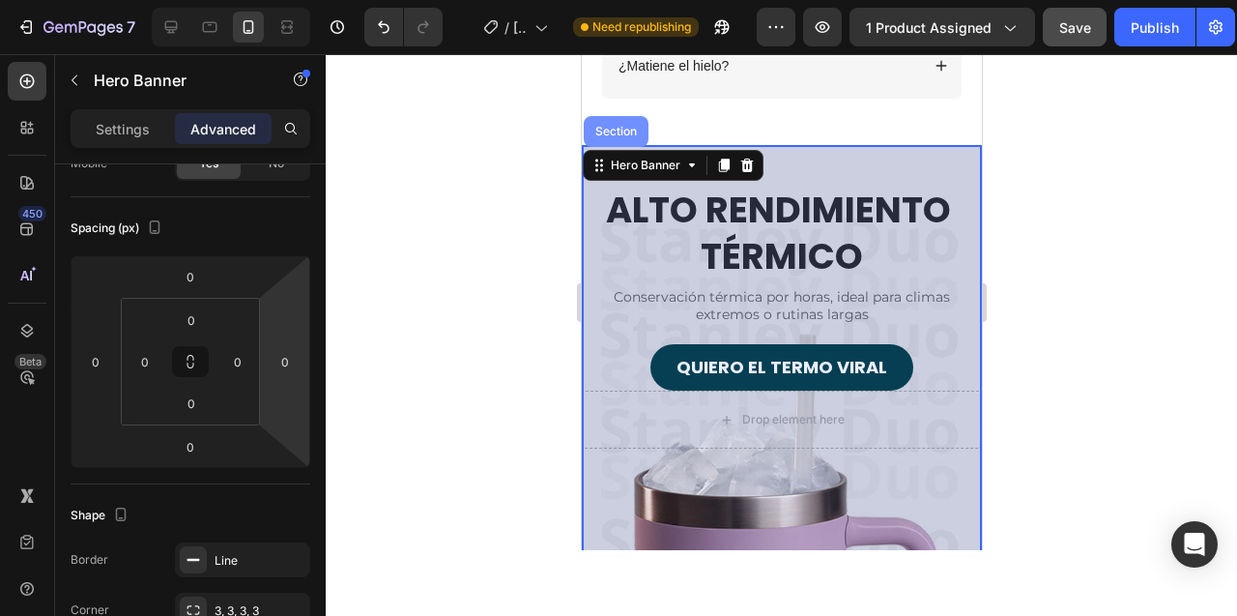
click at [619, 126] on div "Section" at bounding box center [615, 132] width 49 height 12
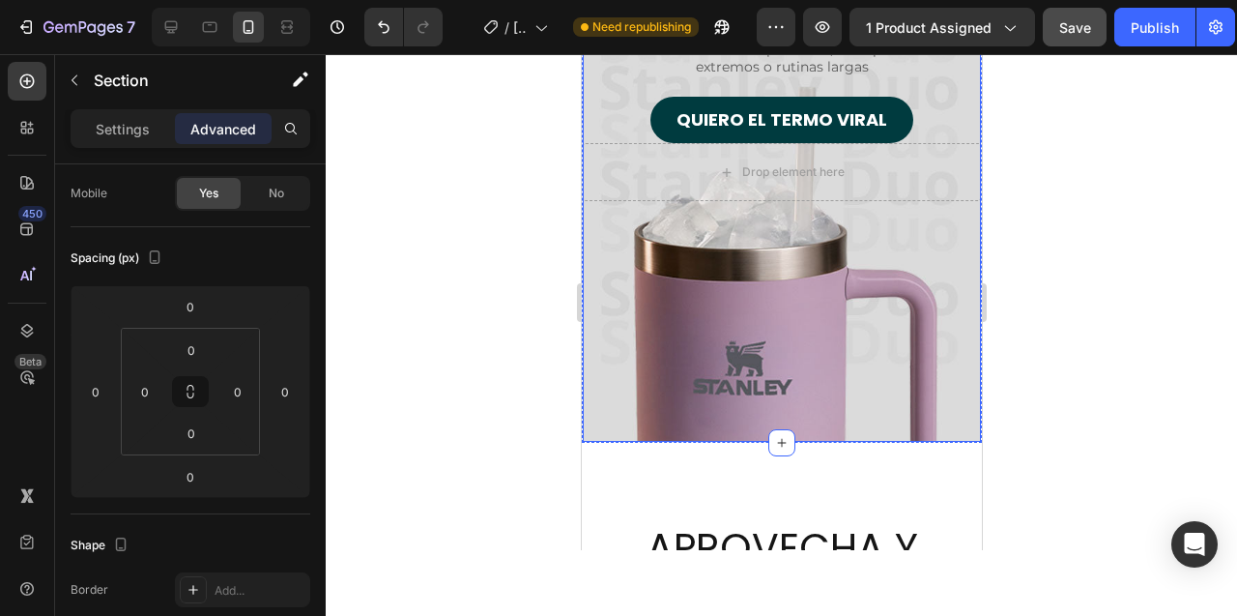
scroll to position [5122, 0]
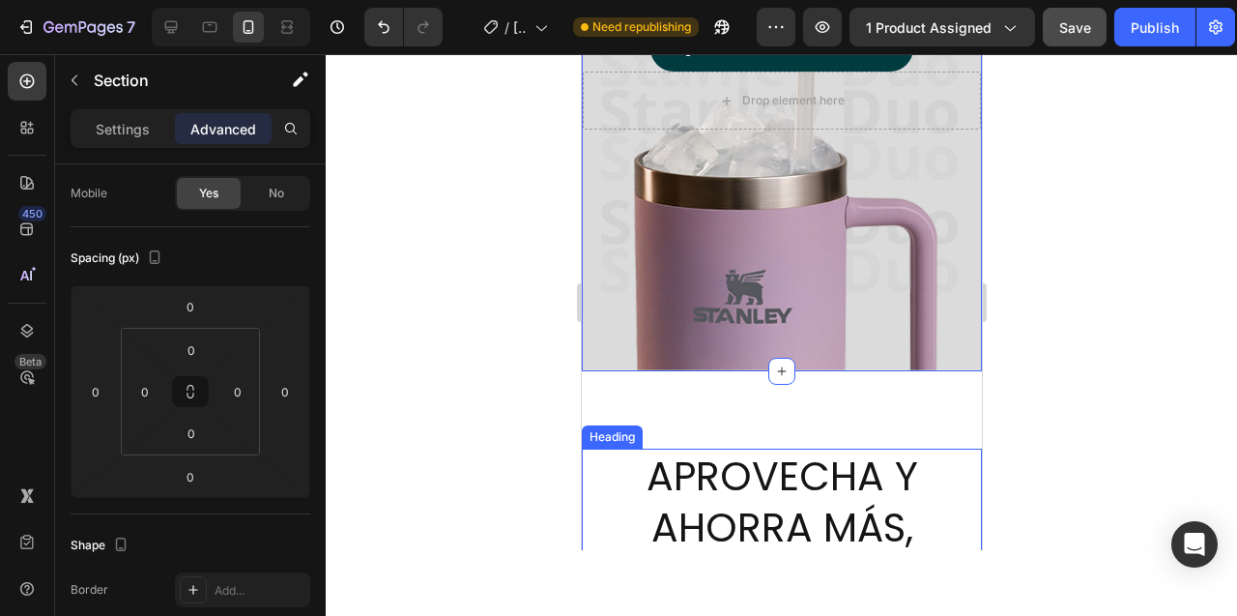
click at [610, 441] on div "Heading" at bounding box center [611, 436] width 61 height 23
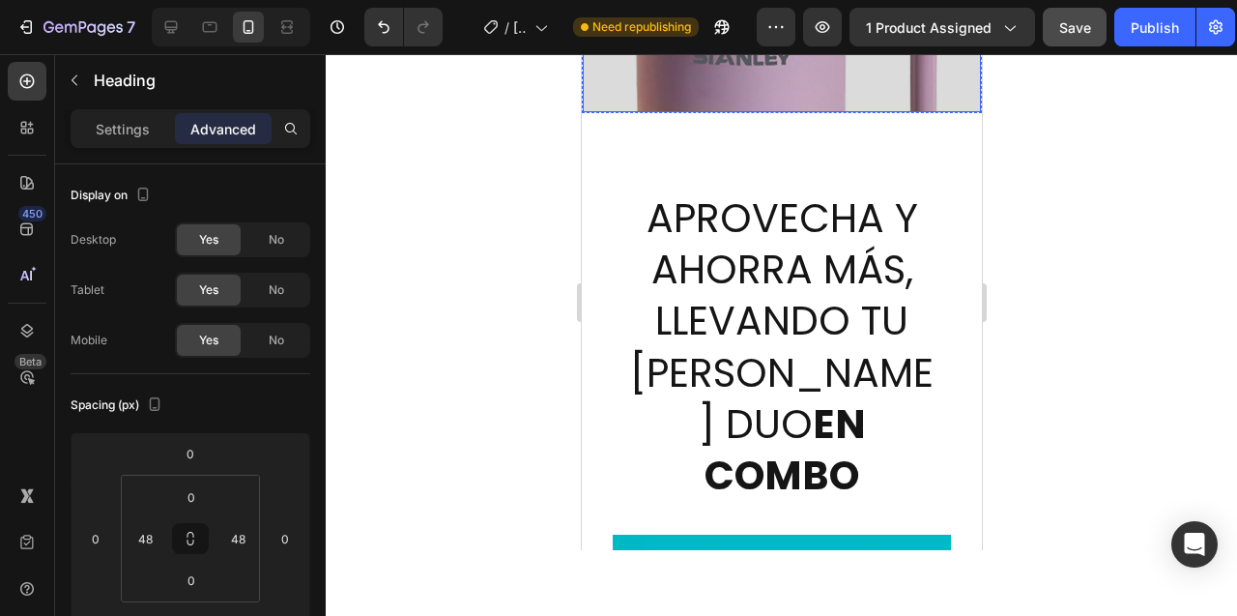
scroll to position [5372, 0]
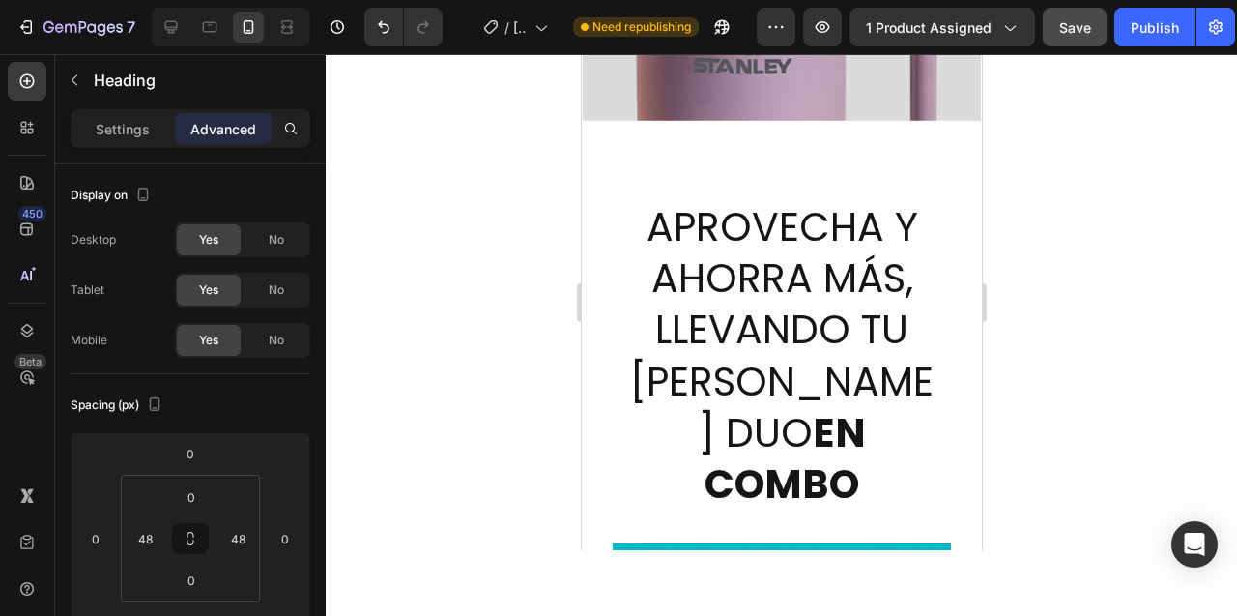
click at [768, 176] on div "ALTO RENDIMIENTO TÉRMICO Heading Conservación térmica por horas, ideal para cli…" at bounding box center [781, 470] width 400 height 11497
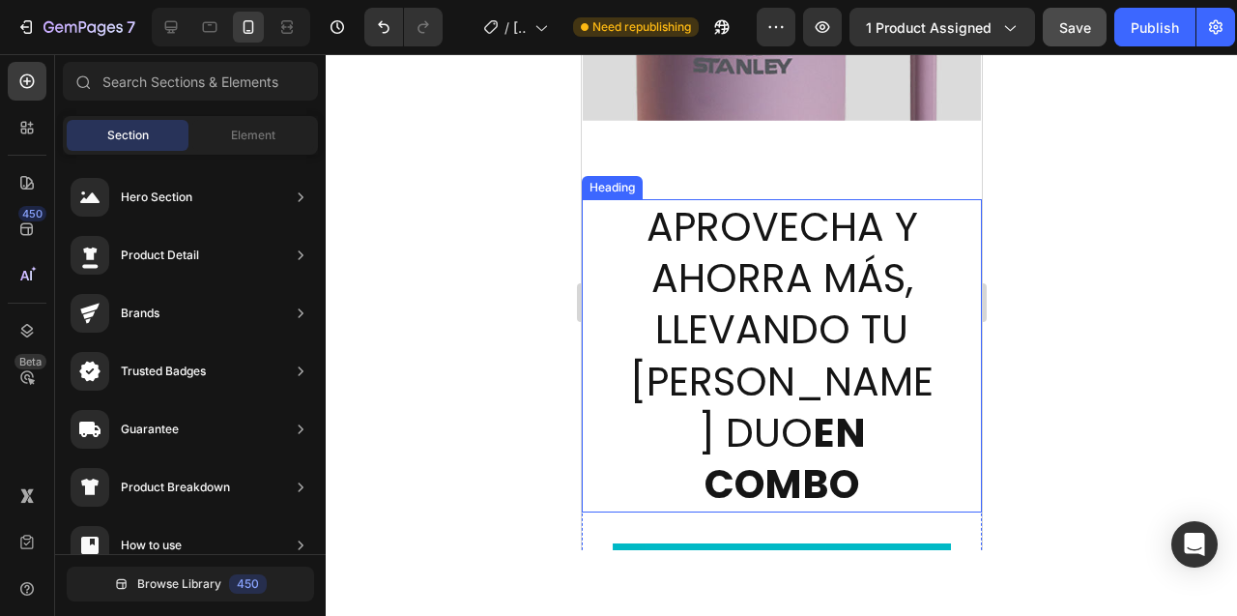
click at [753, 239] on h2 "APROVECHA Y AHORRA MÁS, LLEVANDO TU [PERSON_NAME] DUO EN COMBO" at bounding box center [780, 355] width 307 height 313
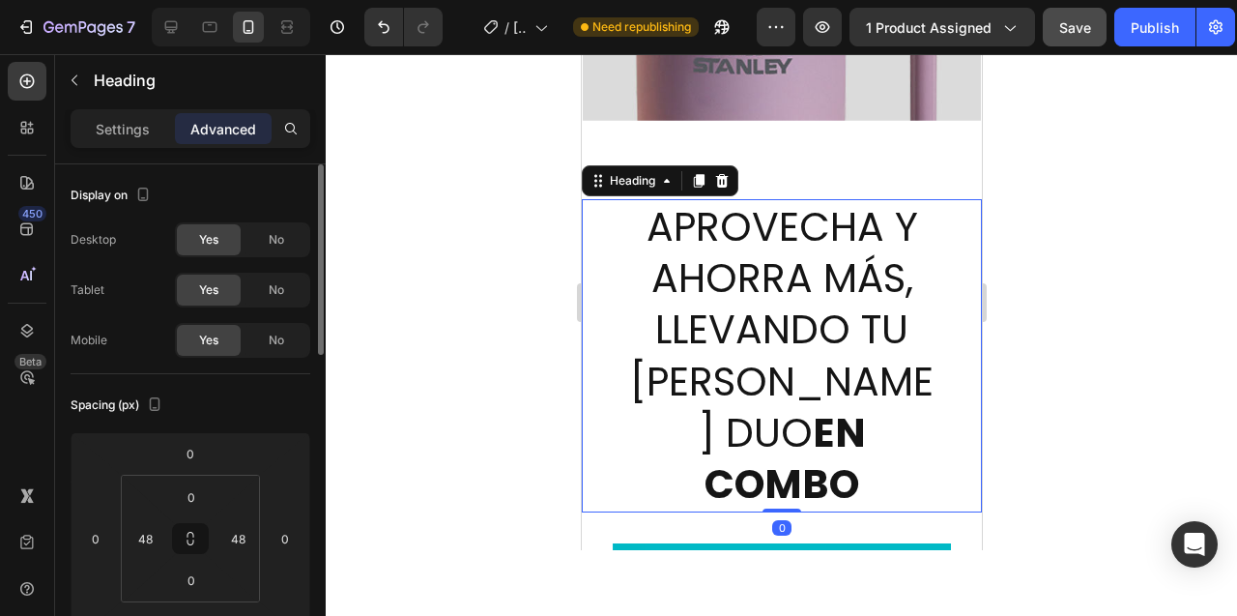
scroll to position [26, 0]
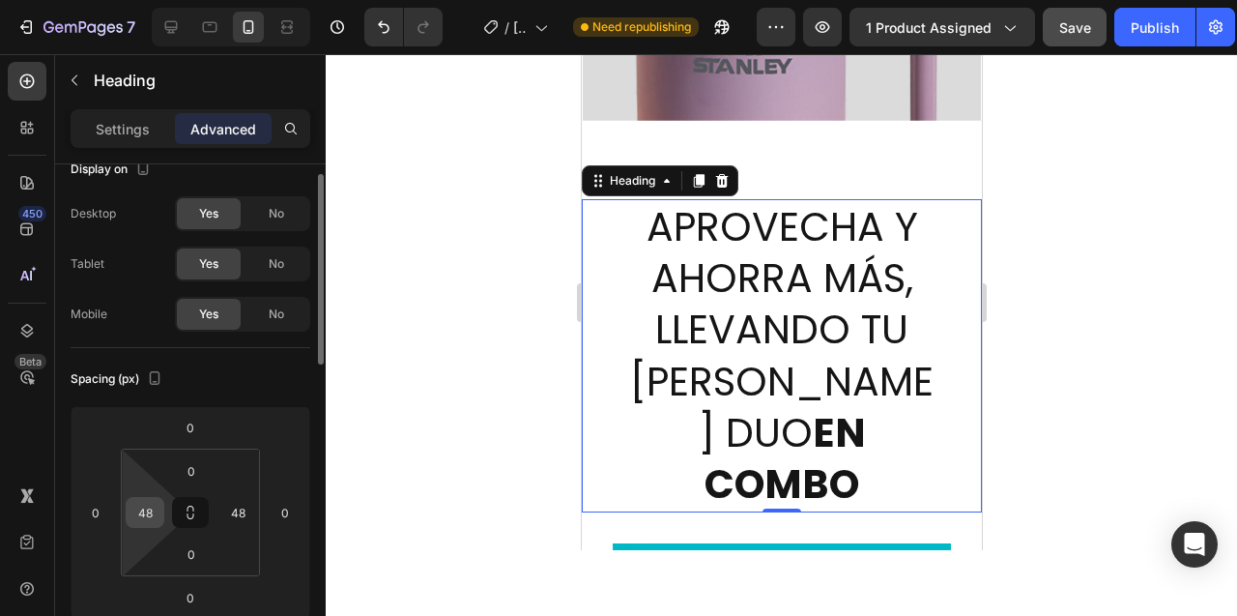
click at [146, 523] on input "48" at bounding box center [144, 512] width 29 height 29
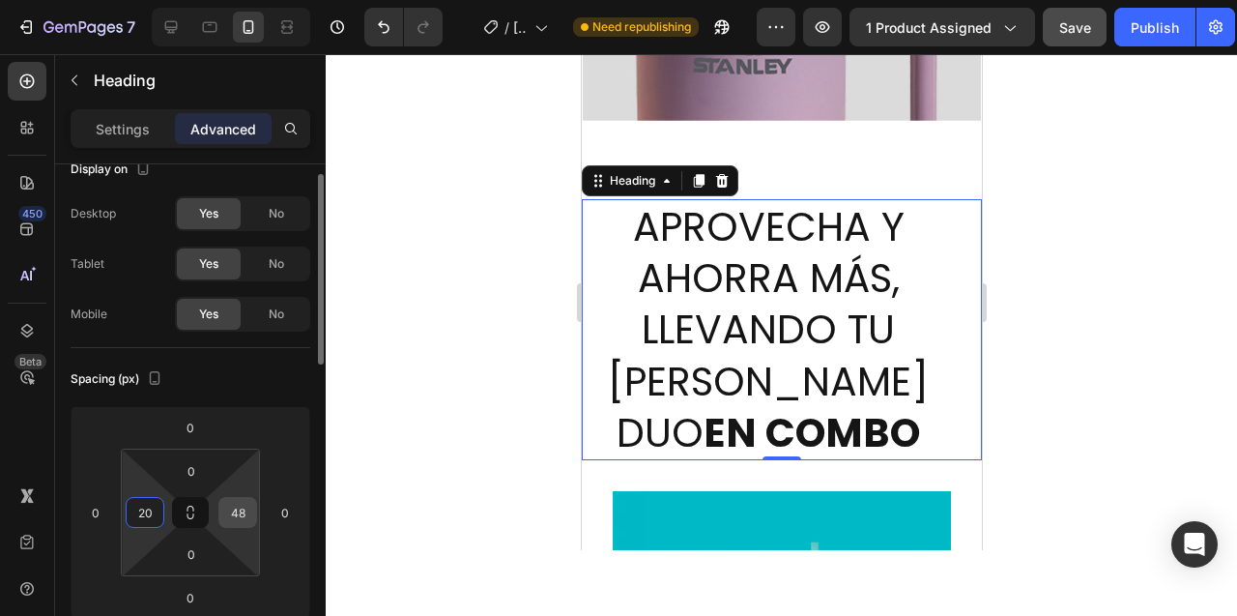
type input "20"
click at [228, 511] on input "48" at bounding box center [237, 512] width 29 height 29
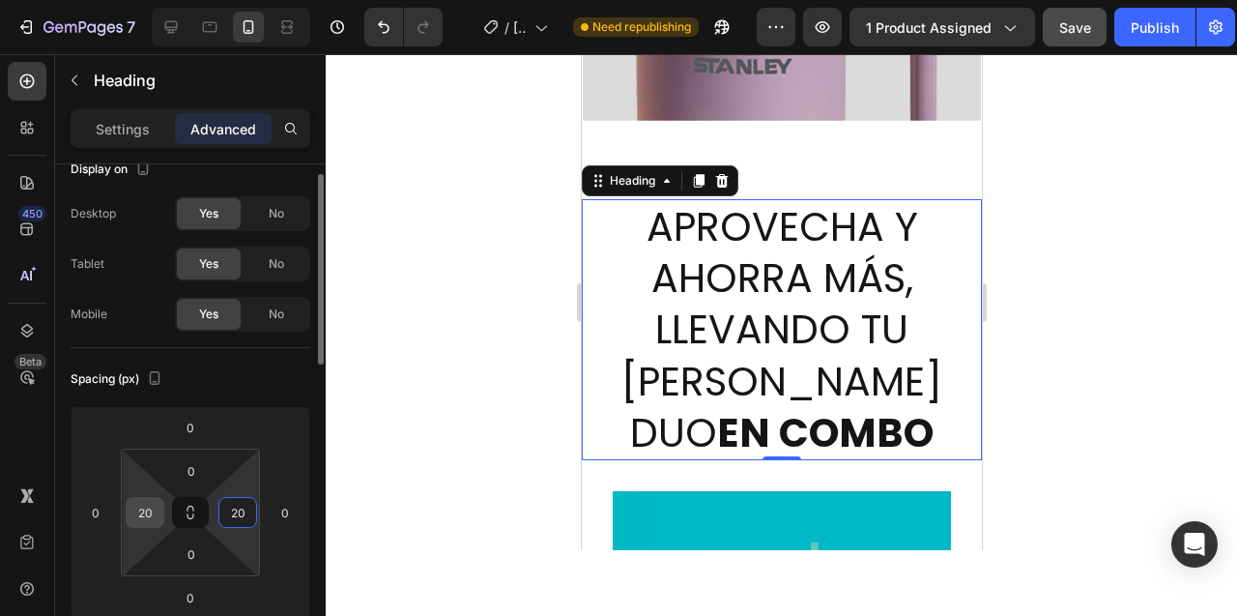
type input "20"
click at [141, 515] on input "20" at bounding box center [144, 512] width 29 height 29
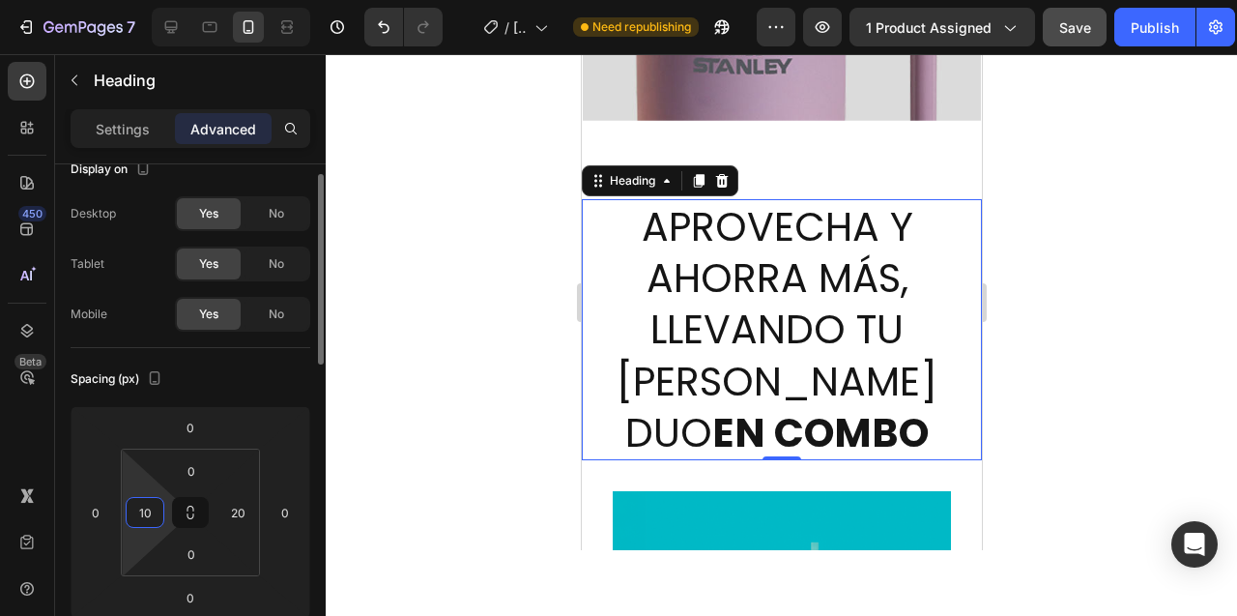
click at [141, 514] on input "10" at bounding box center [144, 512] width 29 height 29
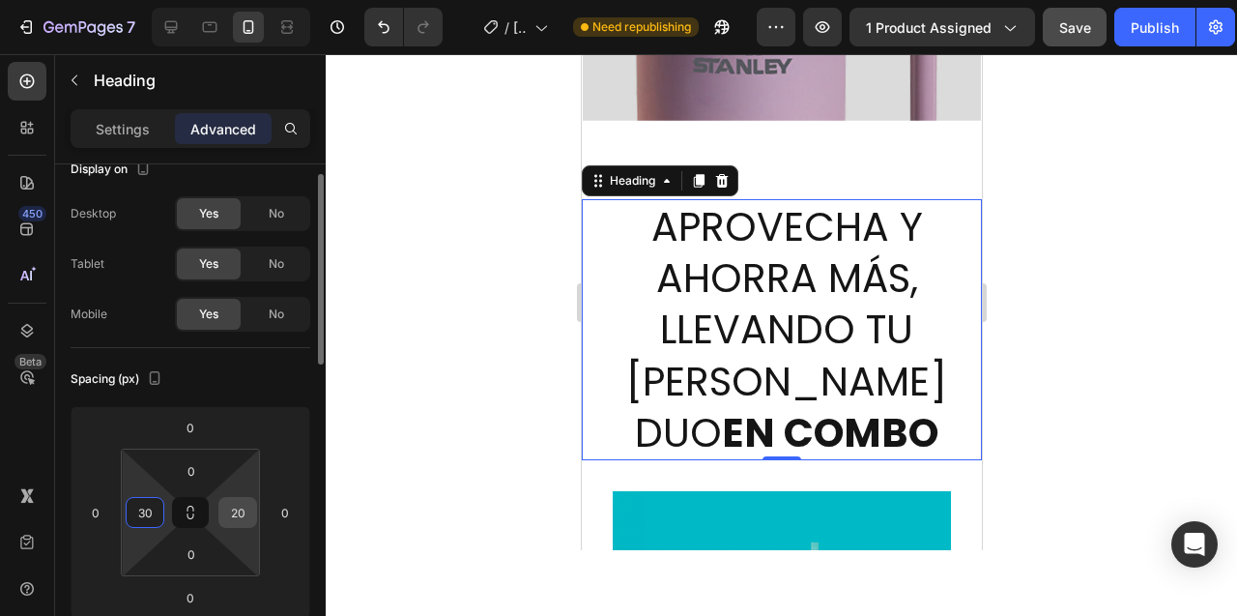
type input "30"
click at [235, 505] on input "20" at bounding box center [237, 512] width 29 height 29
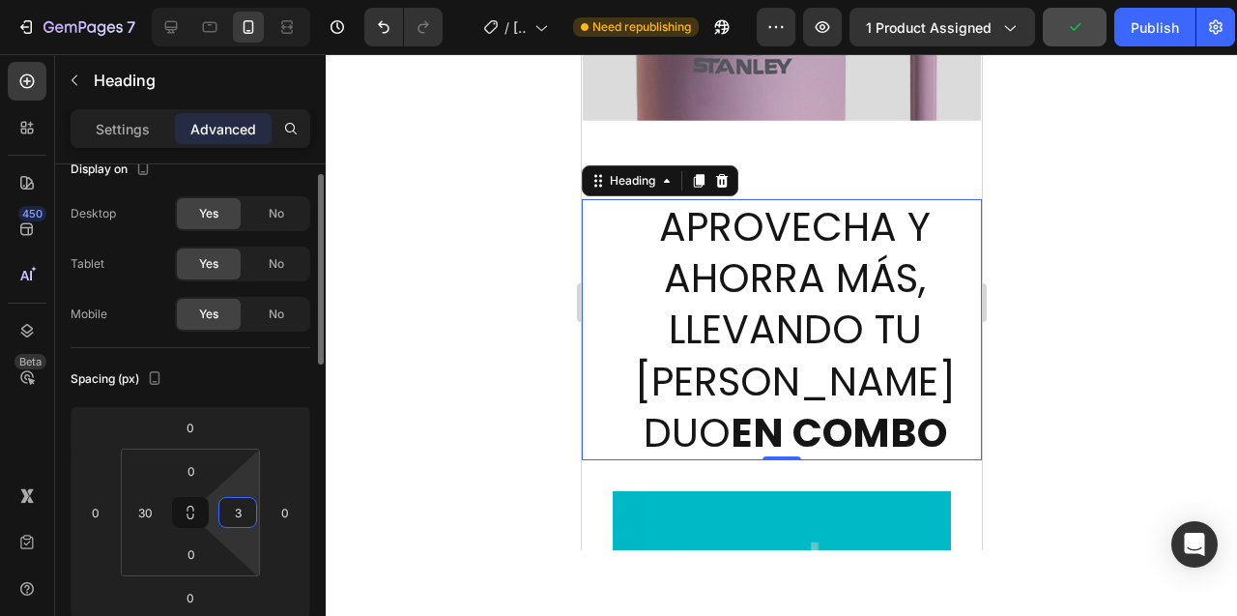
type input "30"
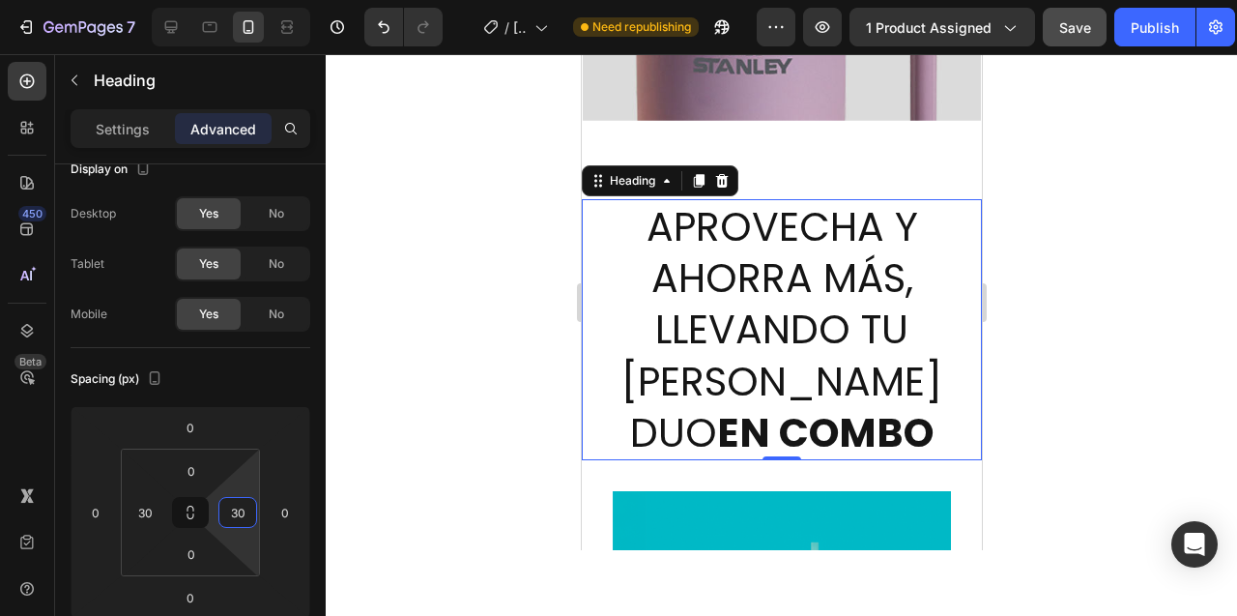
click at [432, 319] on div at bounding box center [781, 335] width 911 height 562
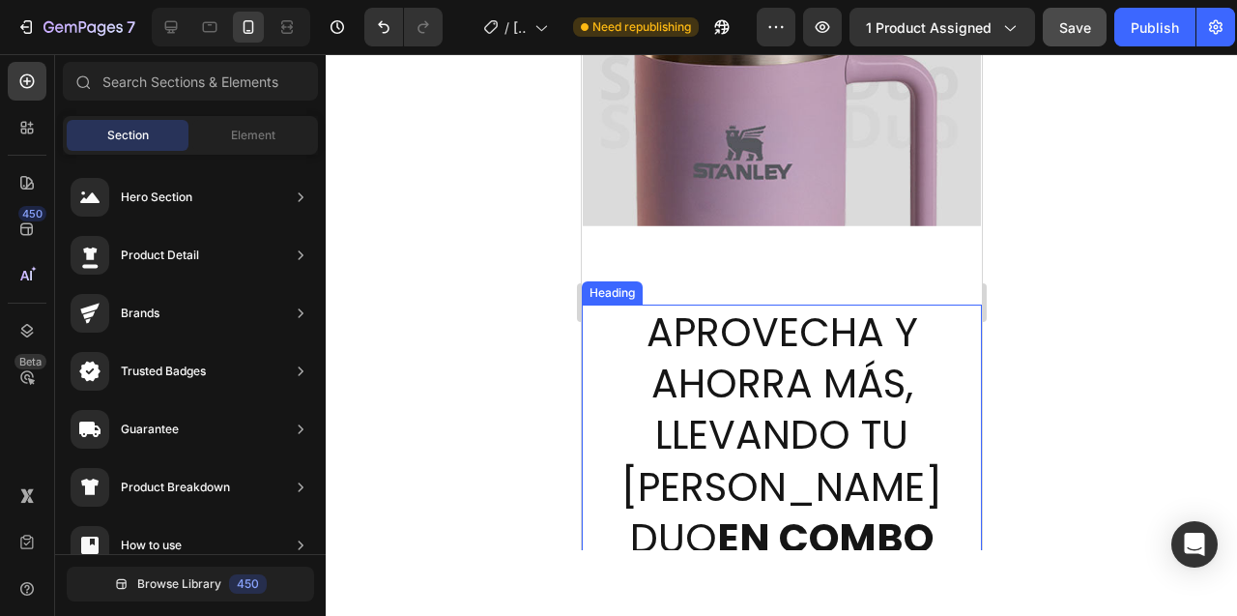
scroll to position [5345, 0]
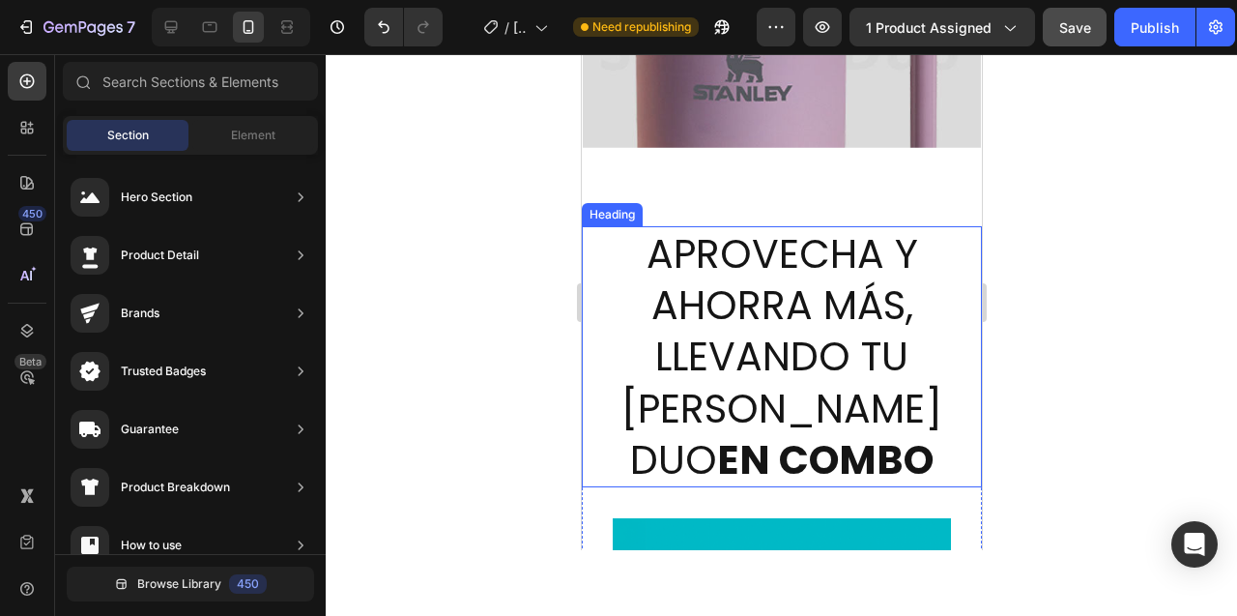
click at [745, 315] on h2 "APROVECHA Y AHORRA MÁS, LLEVANDO TU [PERSON_NAME] DUO EN COMBO" at bounding box center [781, 356] width 342 height 261
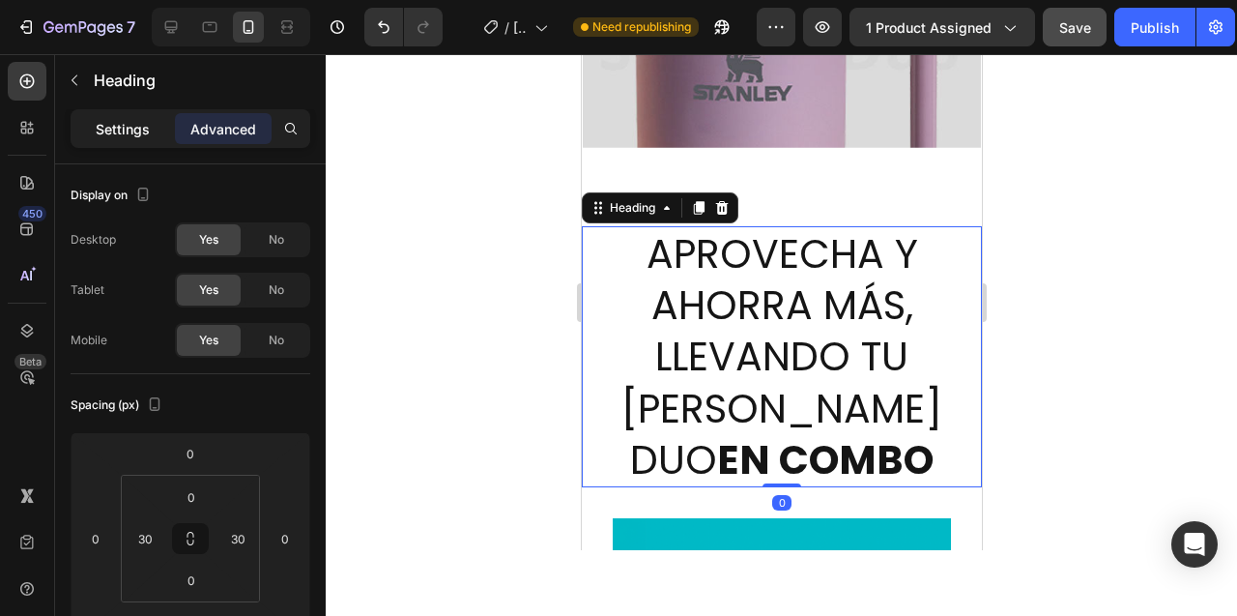
click at [97, 122] on p "Settings" at bounding box center [123, 129] width 54 height 20
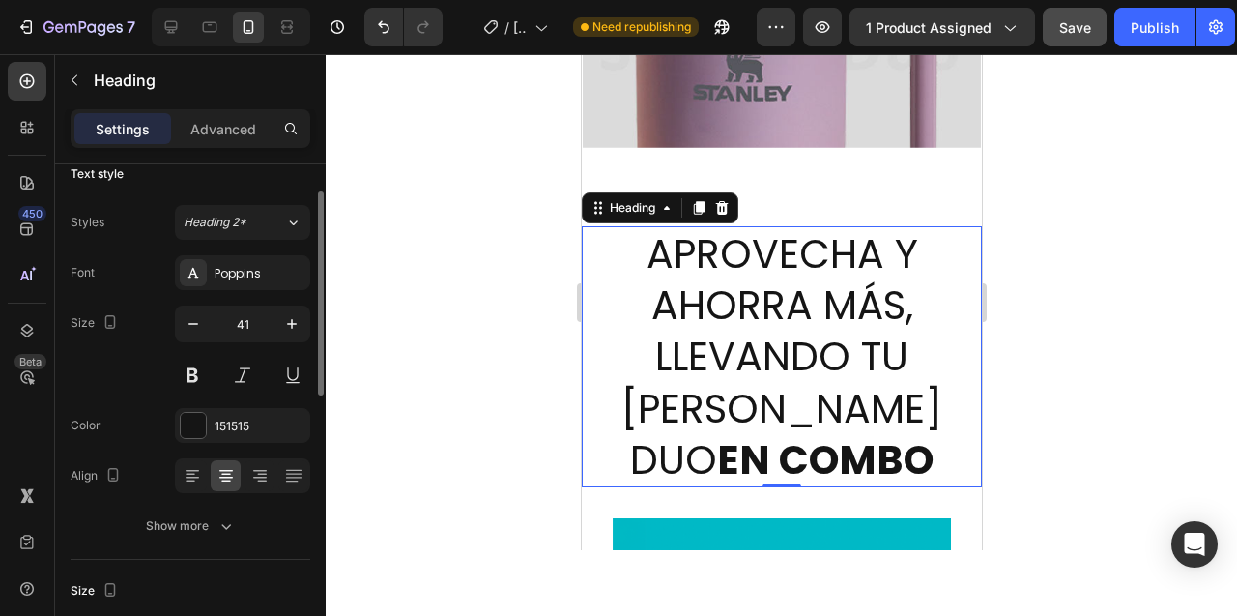
scroll to position [0, 0]
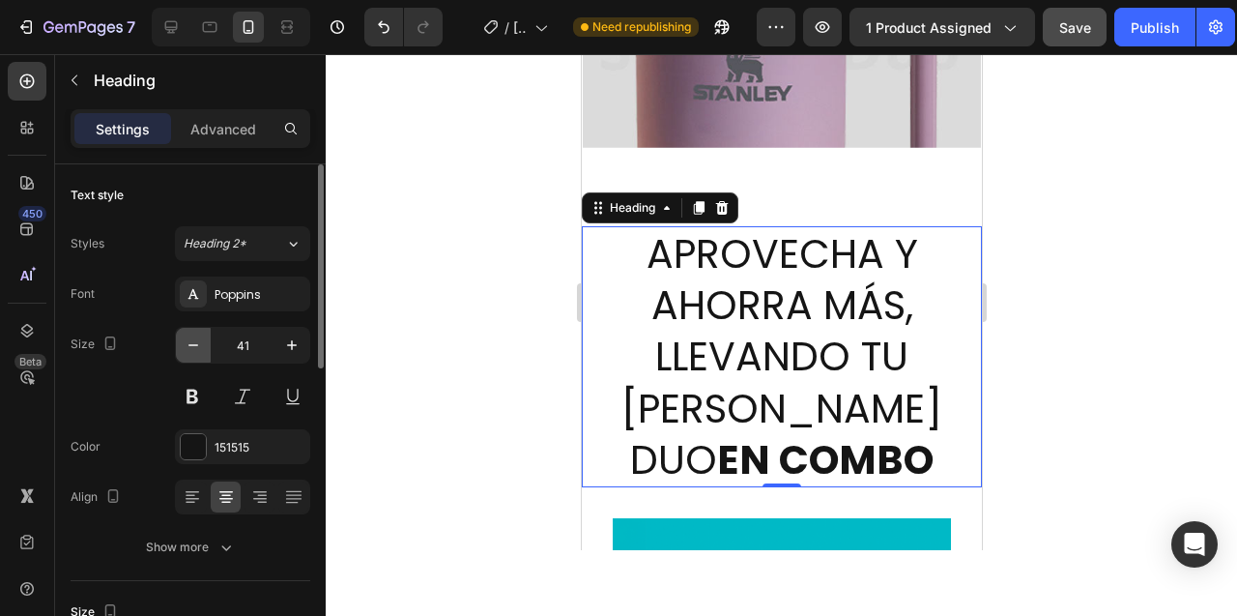
click at [193, 344] on icon "button" at bounding box center [193, 345] width 10 height 2
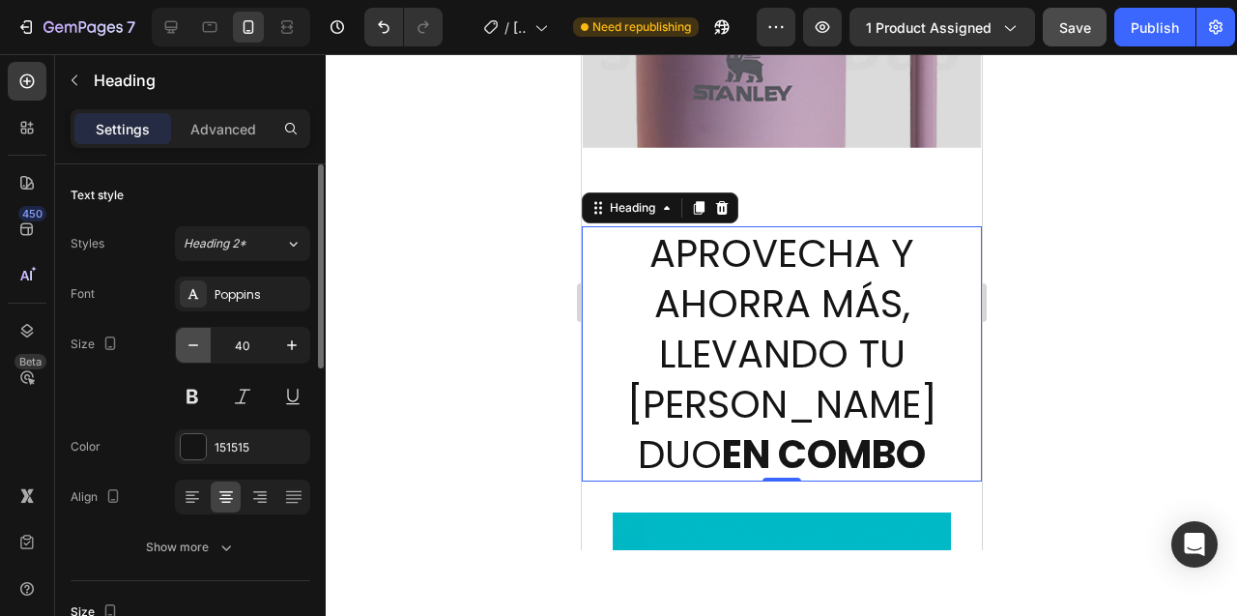
click at [193, 344] on icon "button" at bounding box center [193, 345] width 10 height 2
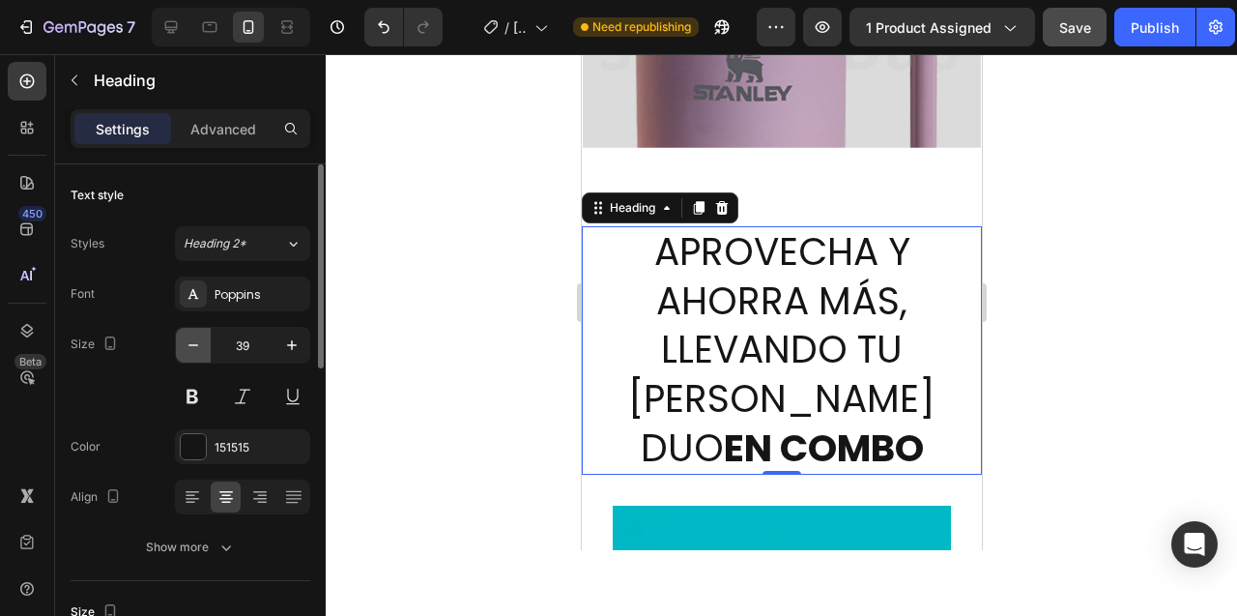
click at [193, 344] on icon "button" at bounding box center [193, 345] width 10 height 2
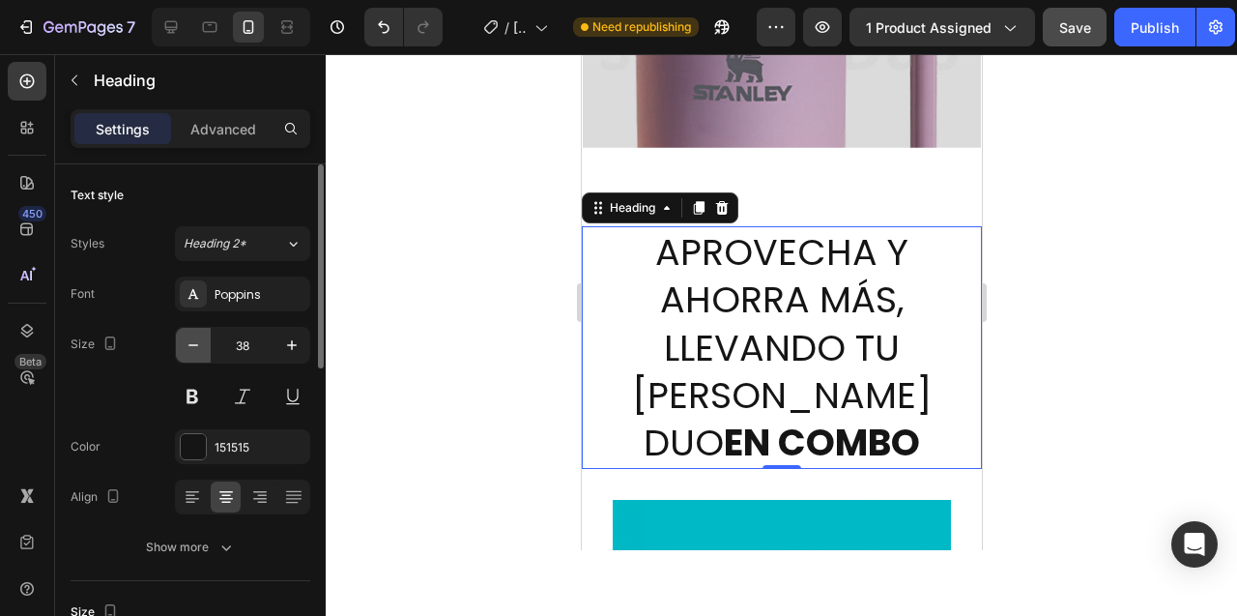
click at [193, 344] on icon "button" at bounding box center [193, 345] width 10 height 2
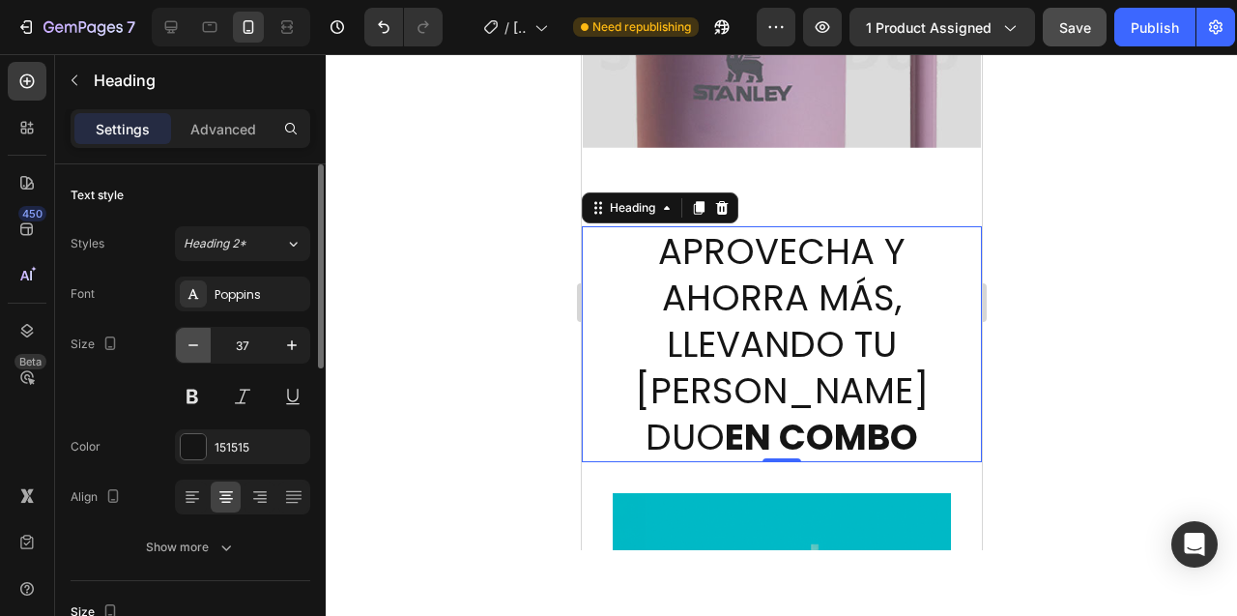
click at [193, 344] on icon "button" at bounding box center [193, 345] width 10 height 2
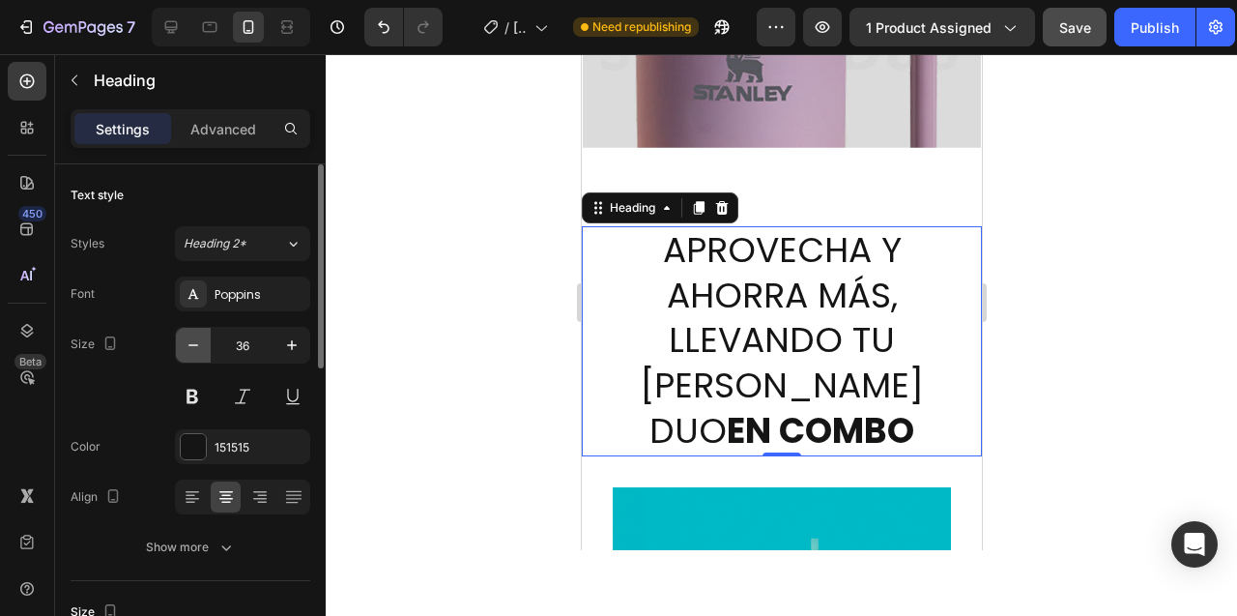
click at [193, 344] on icon "button" at bounding box center [193, 345] width 10 height 2
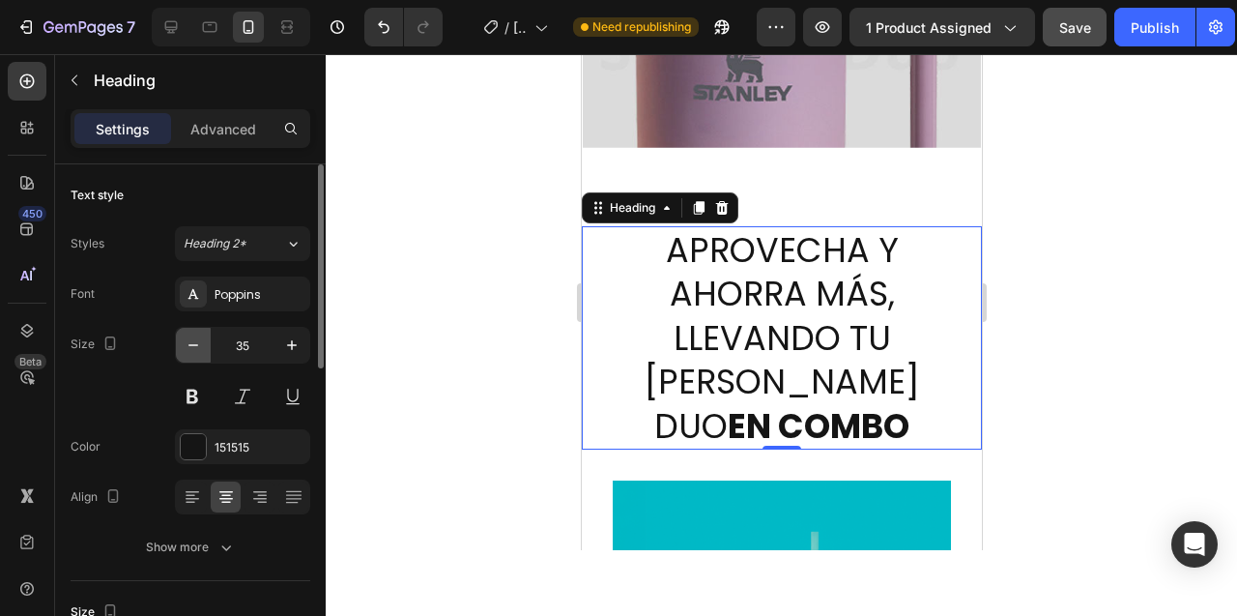
click at [193, 344] on icon "button" at bounding box center [193, 345] width 10 height 2
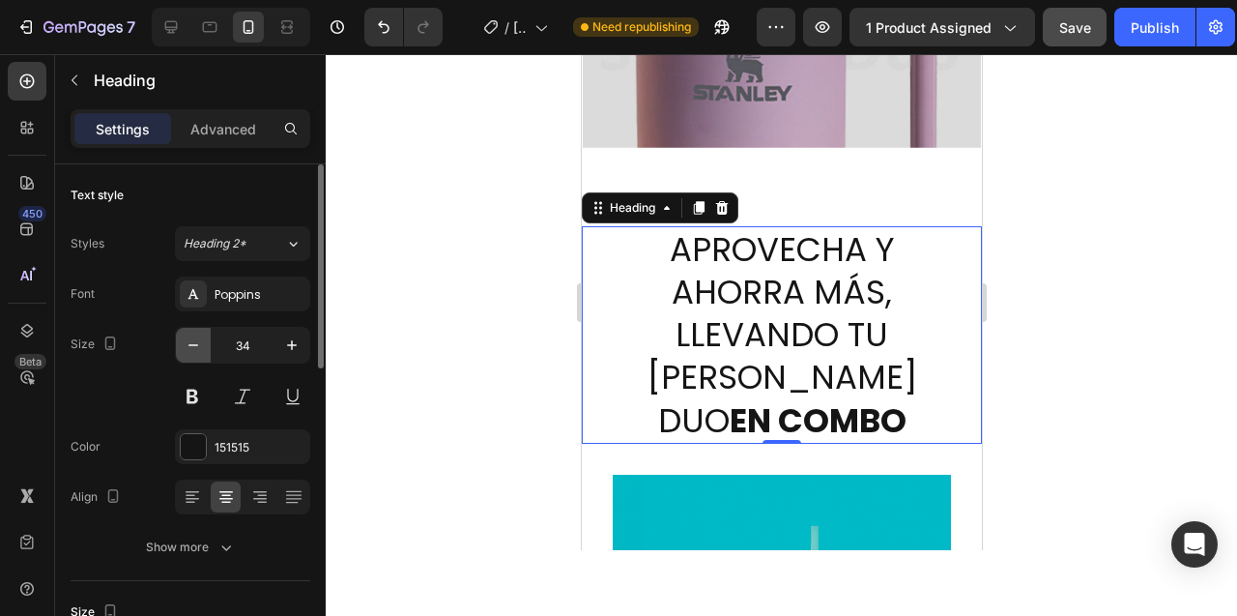
click at [193, 344] on icon "button" at bounding box center [193, 345] width 10 height 2
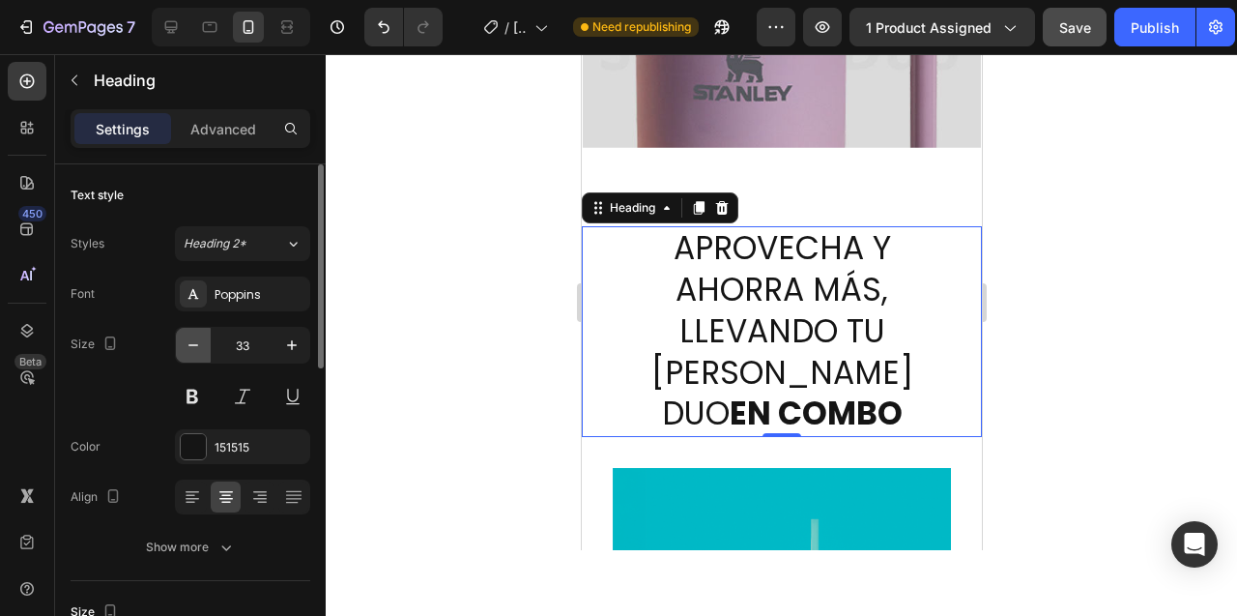
click at [193, 344] on icon "button" at bounding box center [193, 345] width 10 height 2
type input "32"
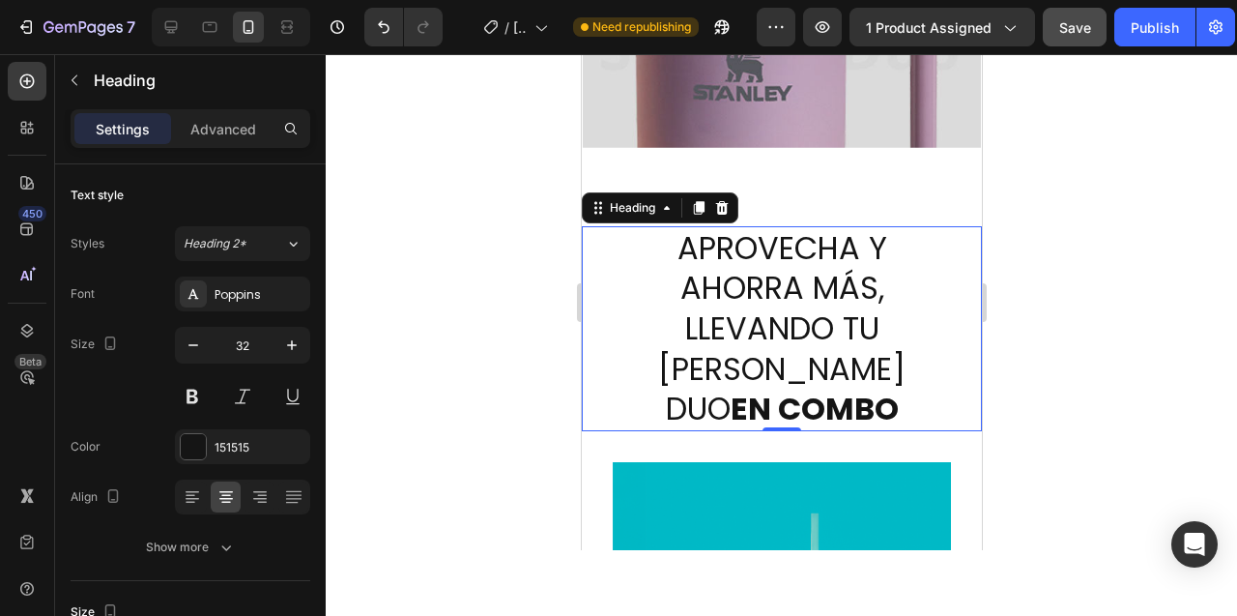
click at [451, 297] on div at bounding box center [781, 335] width 911 height 562
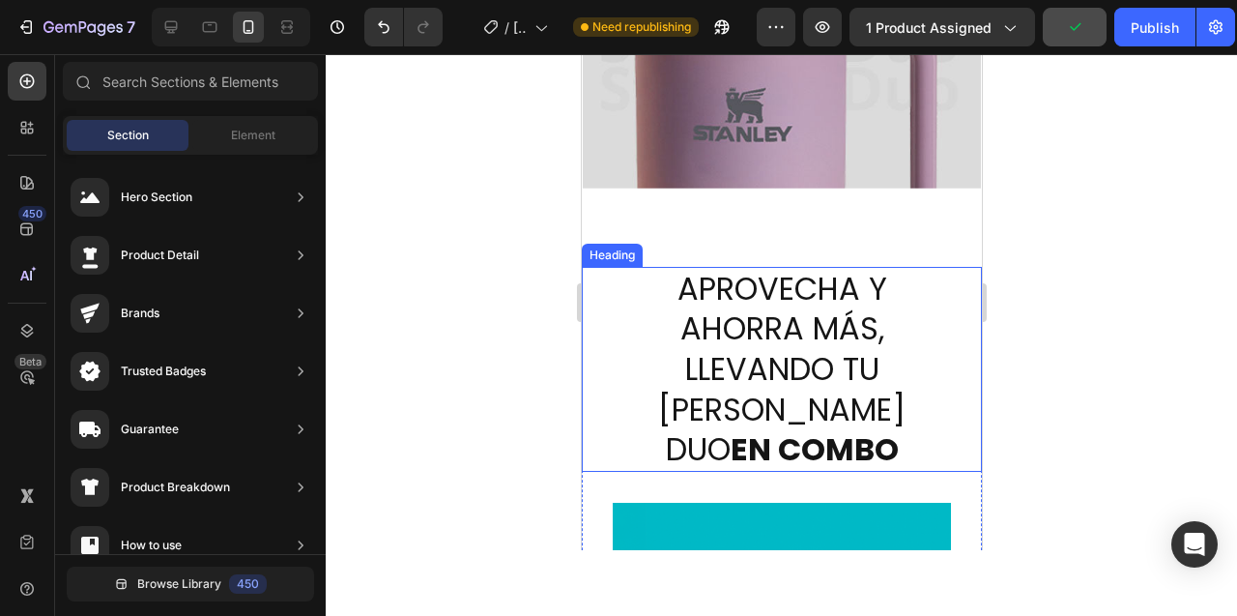
scroll to position [5274, 0]
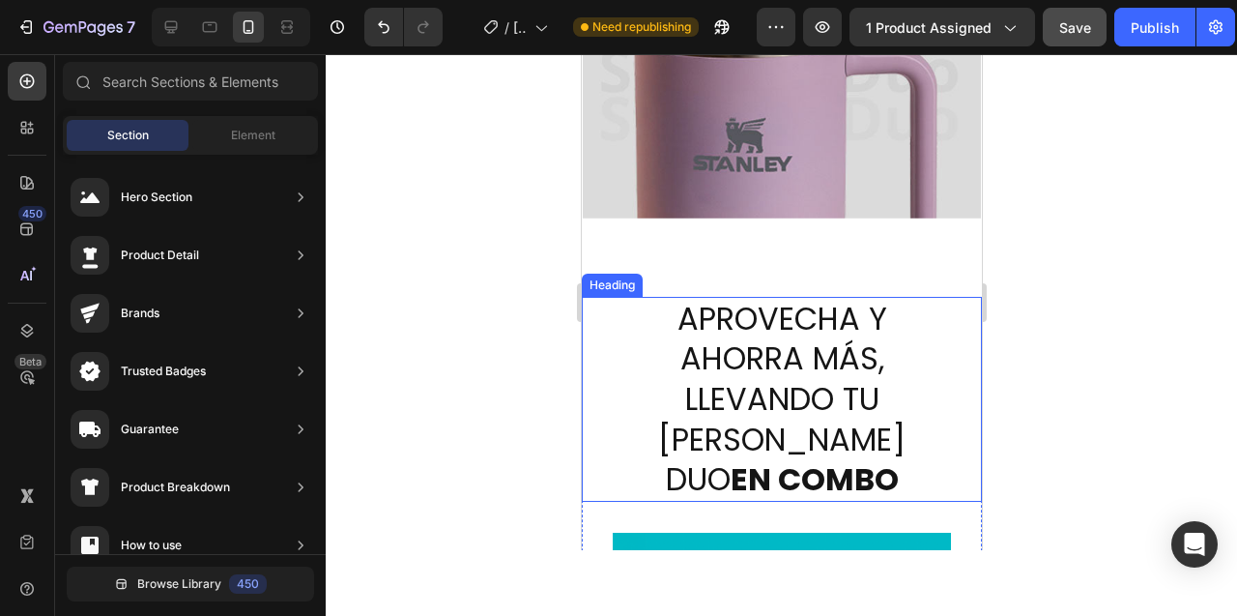
click at [604, 346] on div "APROVECHA Y AHORRA MÁS, LLEVANDO TU [PERSON_NAME] DUO EN COMBO Heading" at bounding box center [781, 399] width 400 height 205
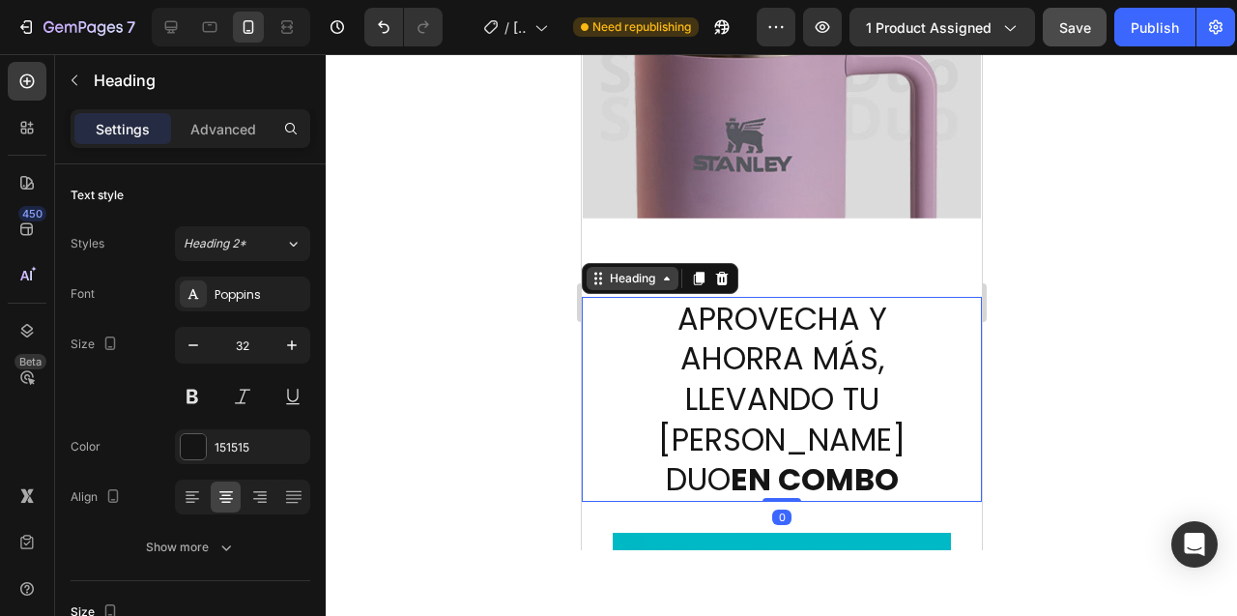
click at [667, 280] on icon at bounding box center [665, 278] width 15 height 15
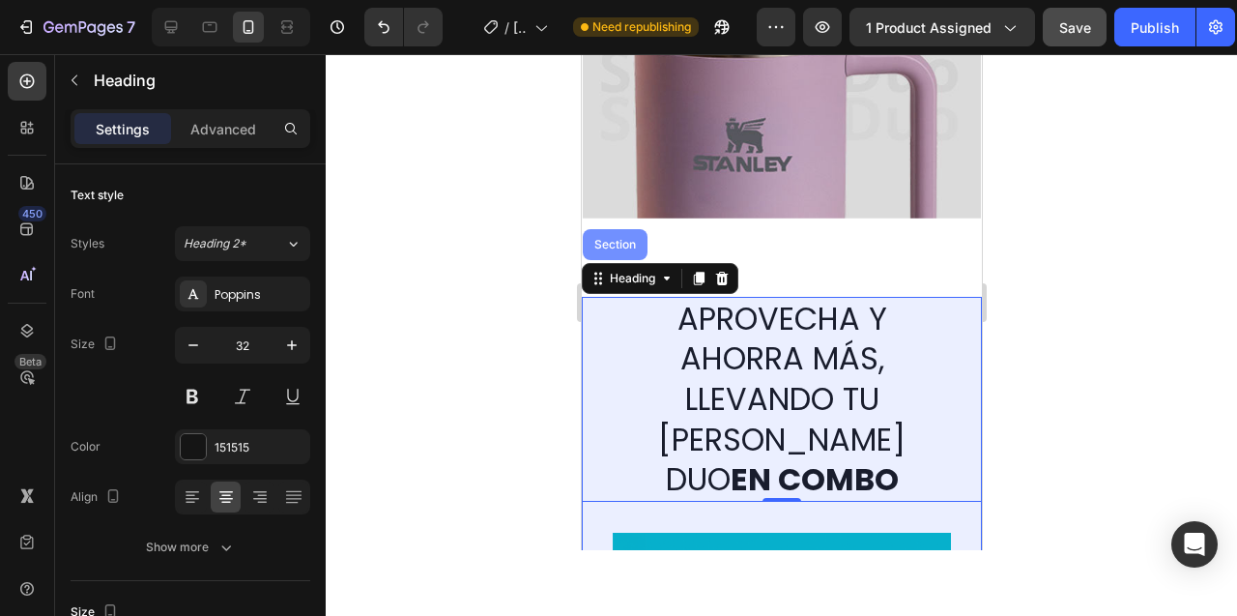
click at [613, 236] on div "Section" at bounding box center [614, 244] width 65 height 31
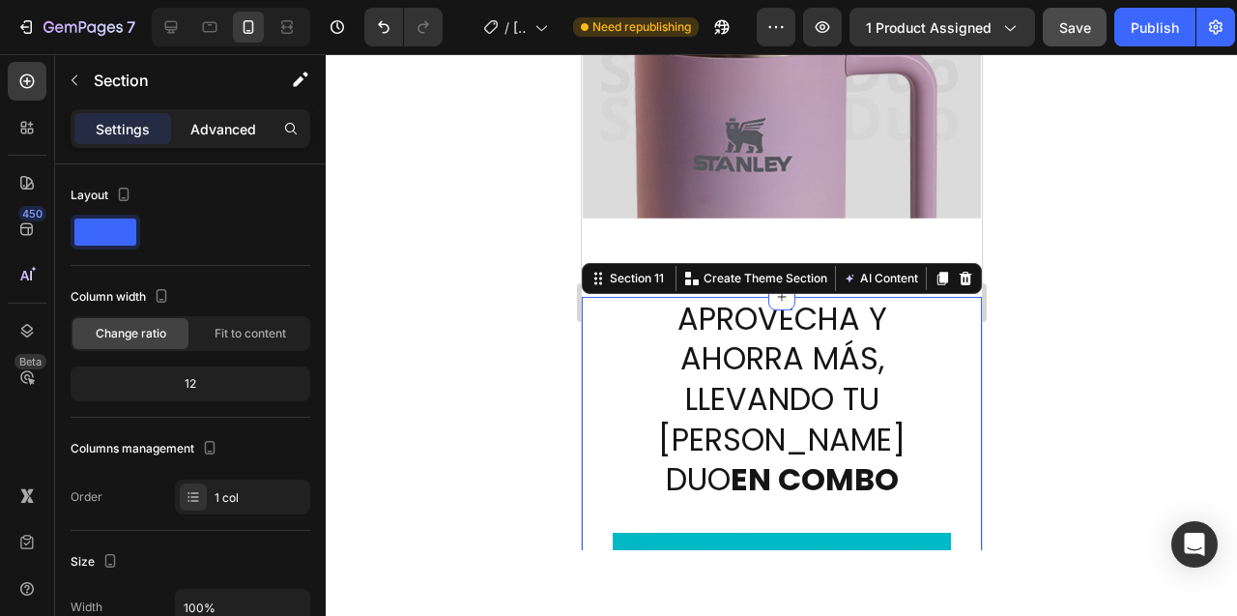
click at [229, 133] on p "Advanced" at bounding box center [223, 129] width 66 height 20
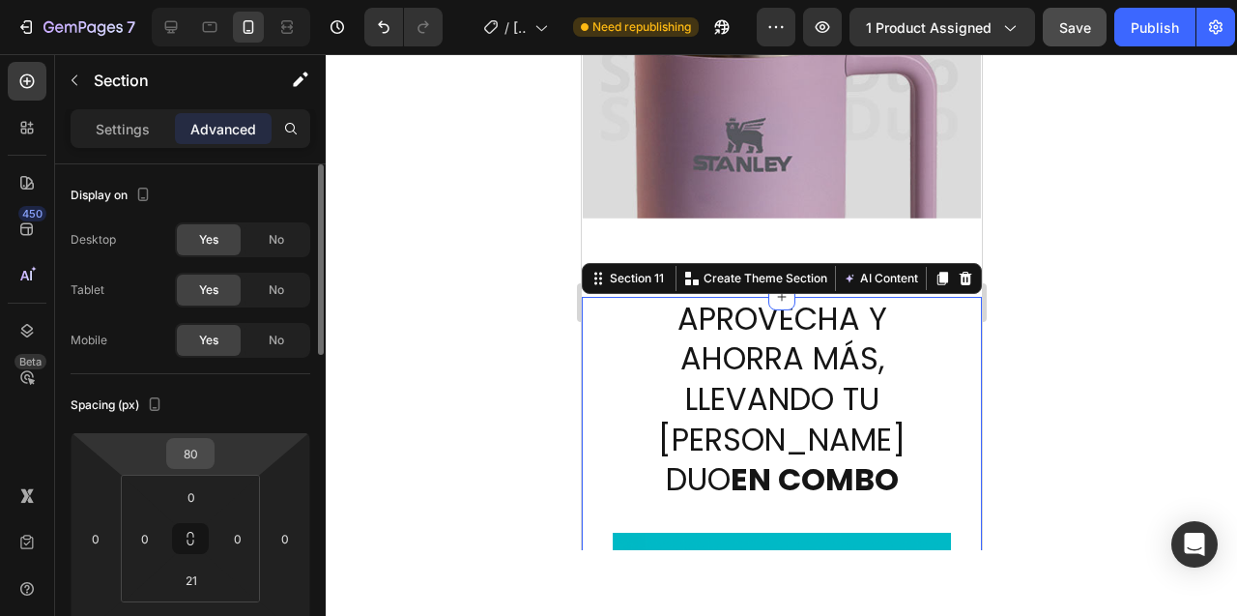
click at [186, 456] on input "80" at bounding box center [190, 453] width 39 height 29
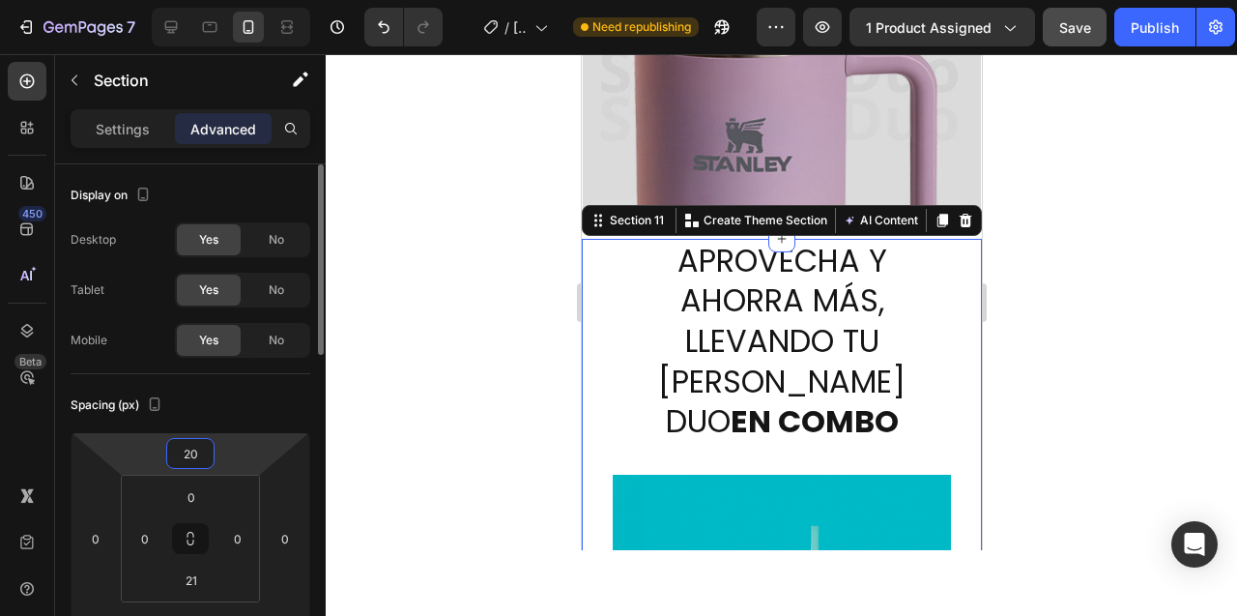
click at [185, 452] on input "20" at bounding box center [190, 453] width 39 height 29
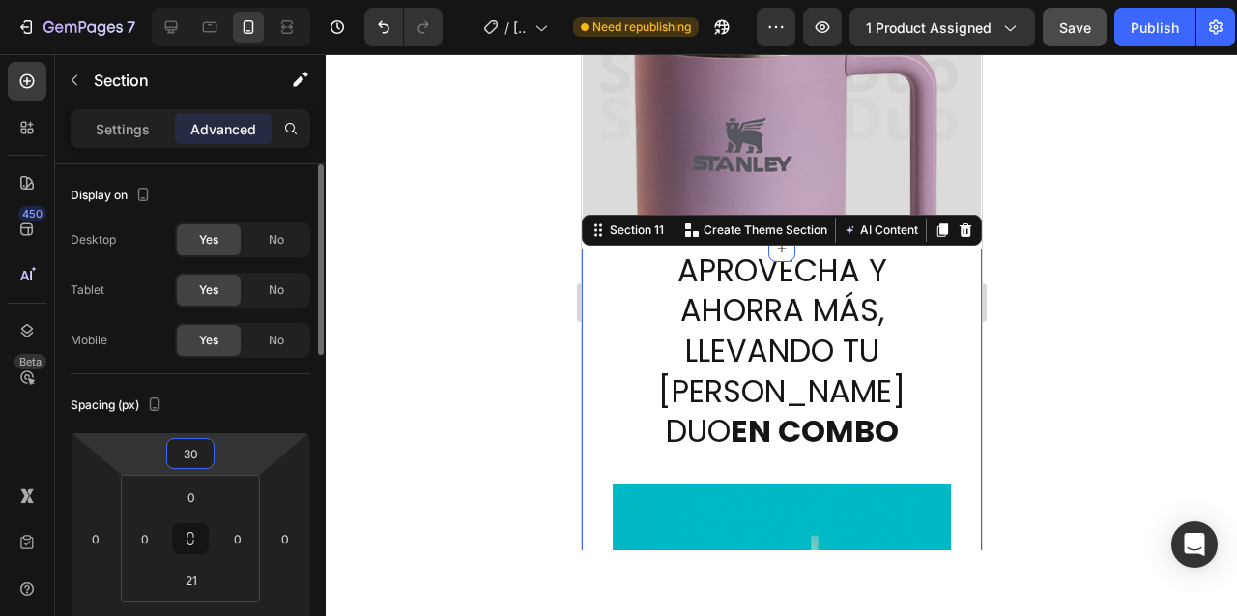
click at [189, 452] on input "30" at bounding box center [190, 453] width 39 height 29
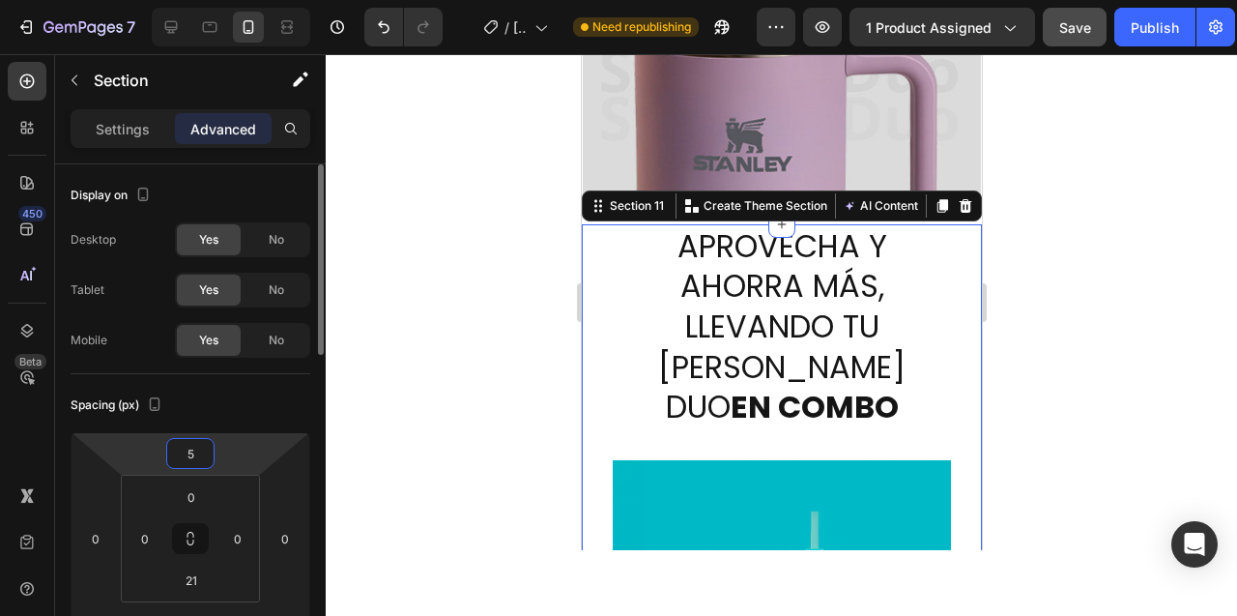
type input "50"
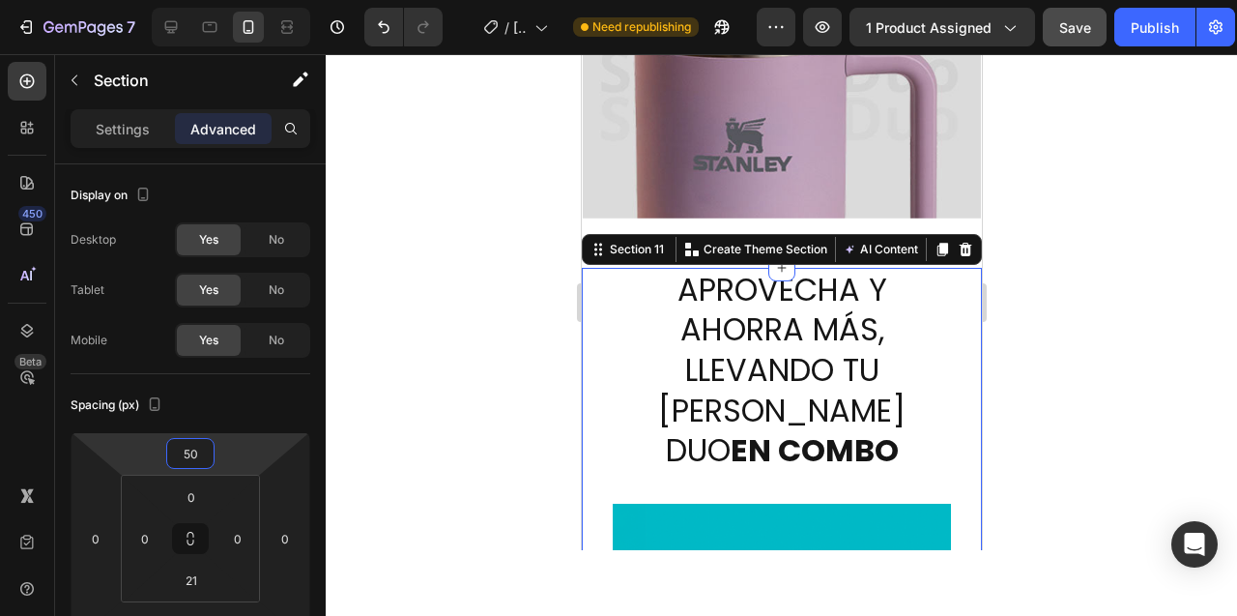
click at [459, 364] on div at bounding box center [781, 335] width 911 height 562
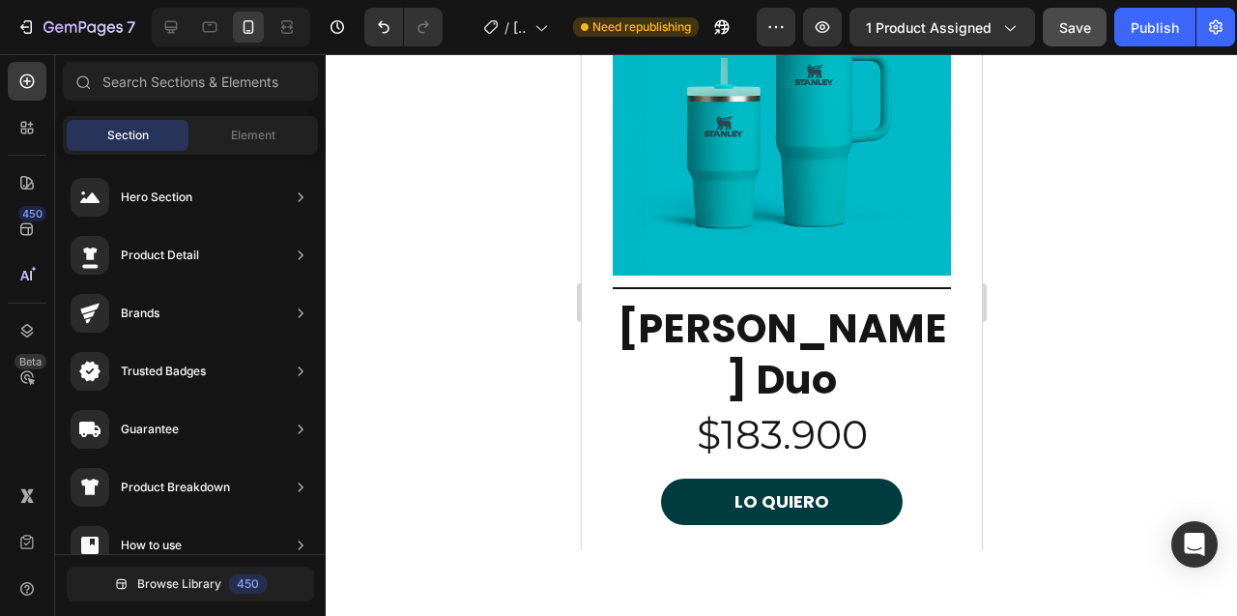
scroll to position [5867, 0]
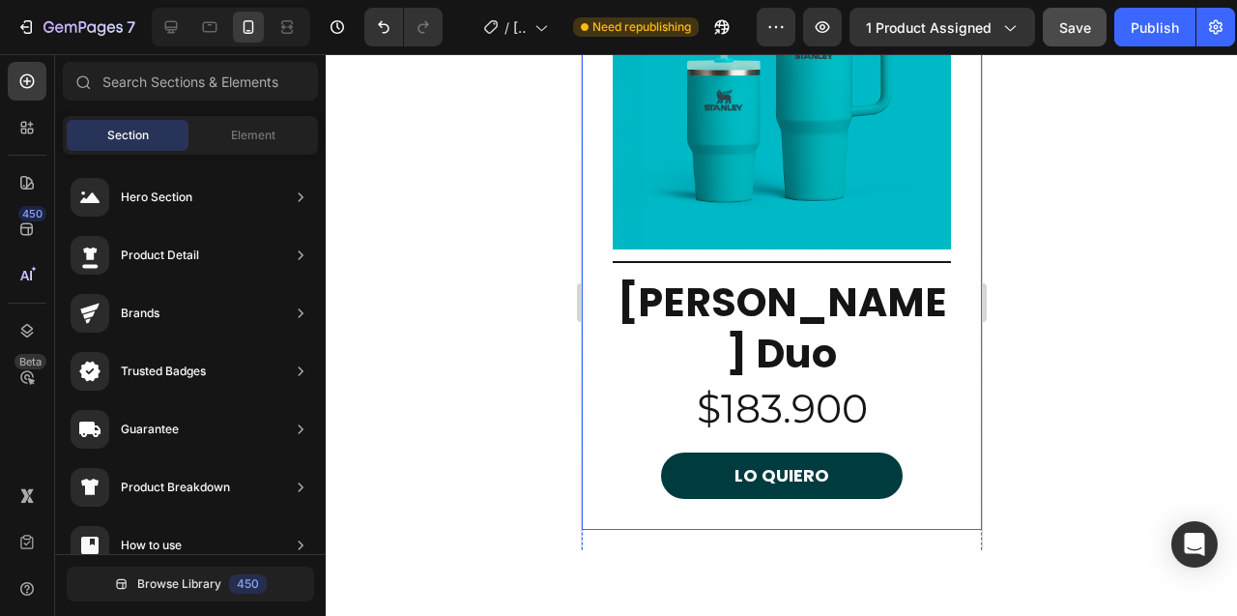
click at [722, 430] on div "Image Title Line [PERSON_NAME] Duo Heading $183.900 Heading LO QUIERO Button Pr…" at bounding box center [781, 204] width 400 height 649
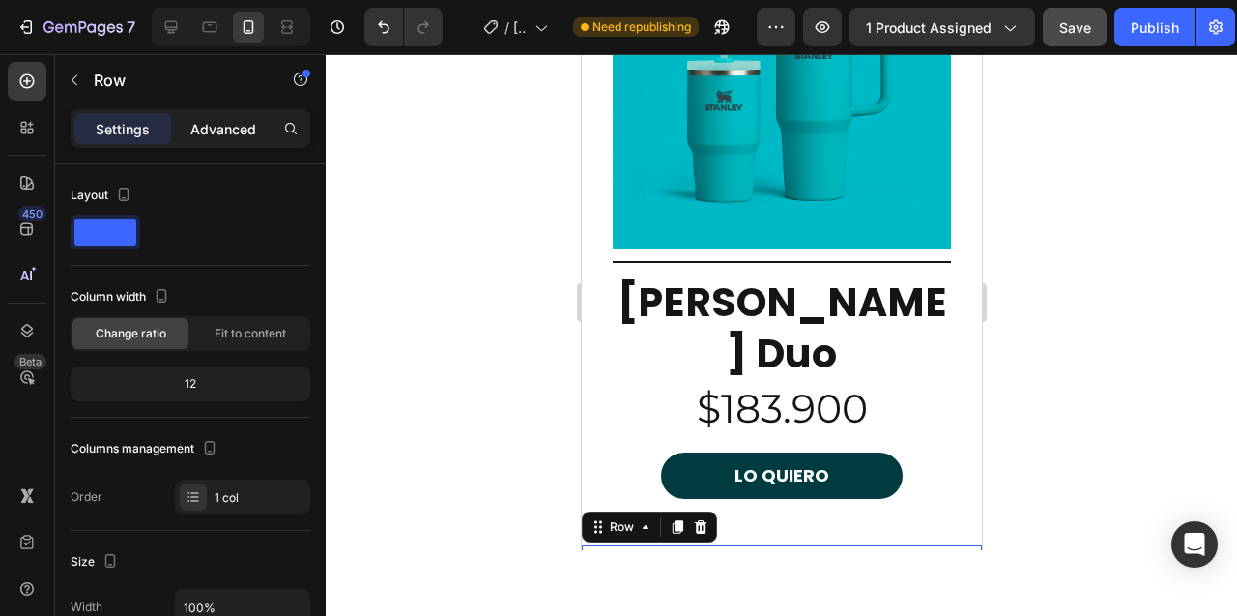
click at [215, 132] on p "Advanced" at bounding box center [223, 129] width 66 height 20
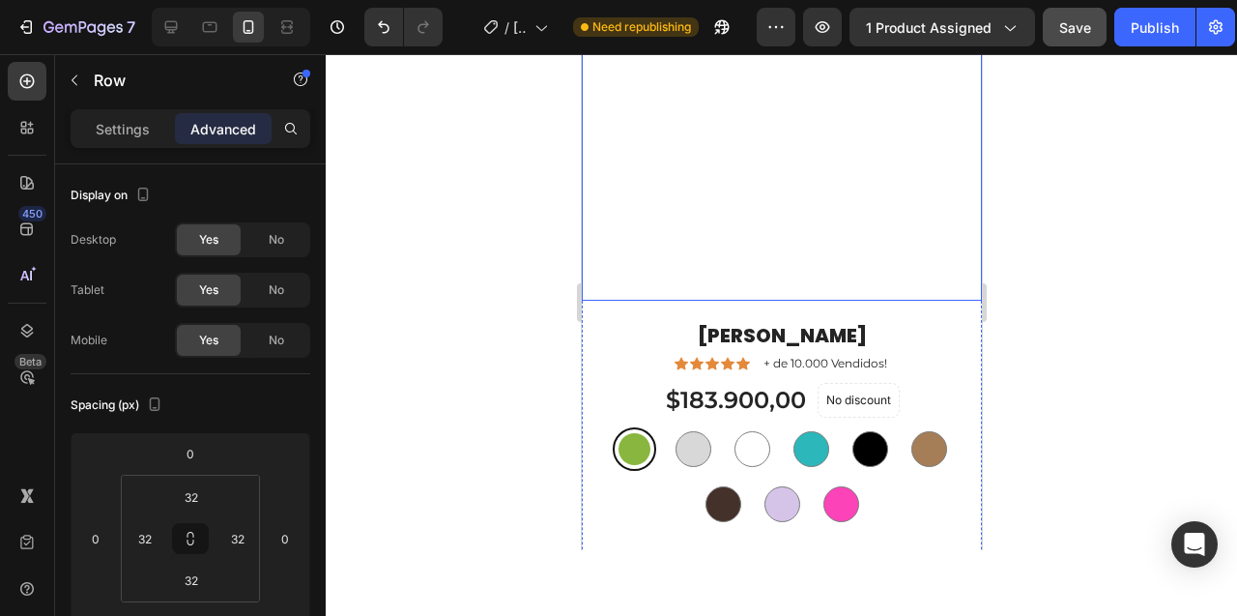
scroll to position [7811, 0]
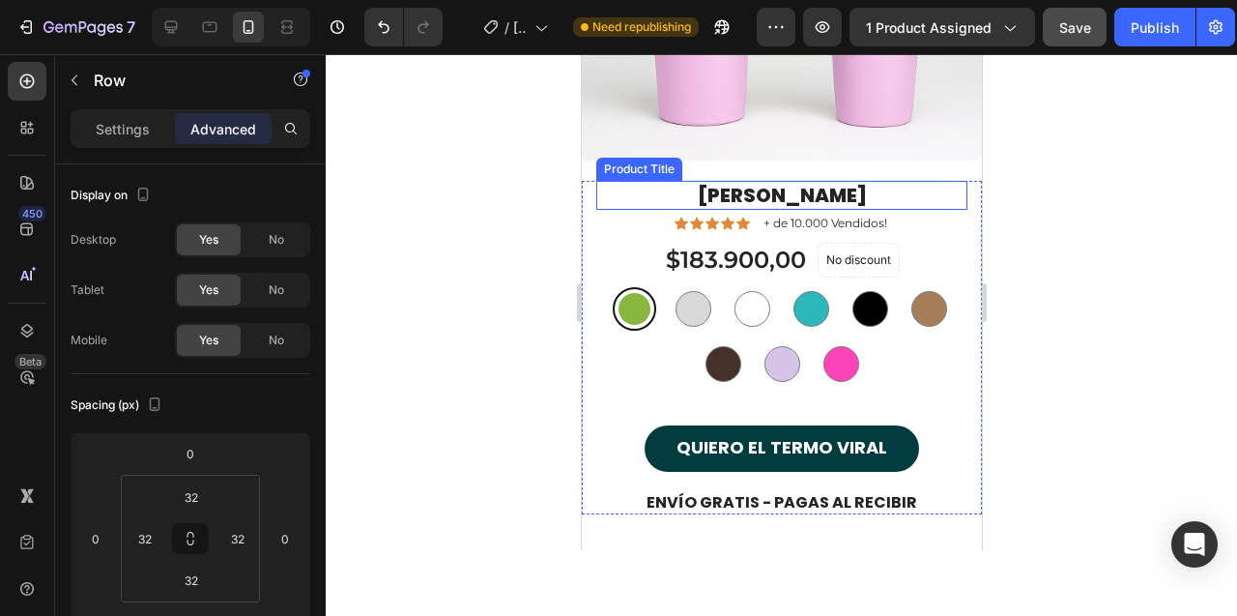
click at [733, 194] on h1 "[PERSON_NAME]" at bounding box center [780, 195] width 371 height 29
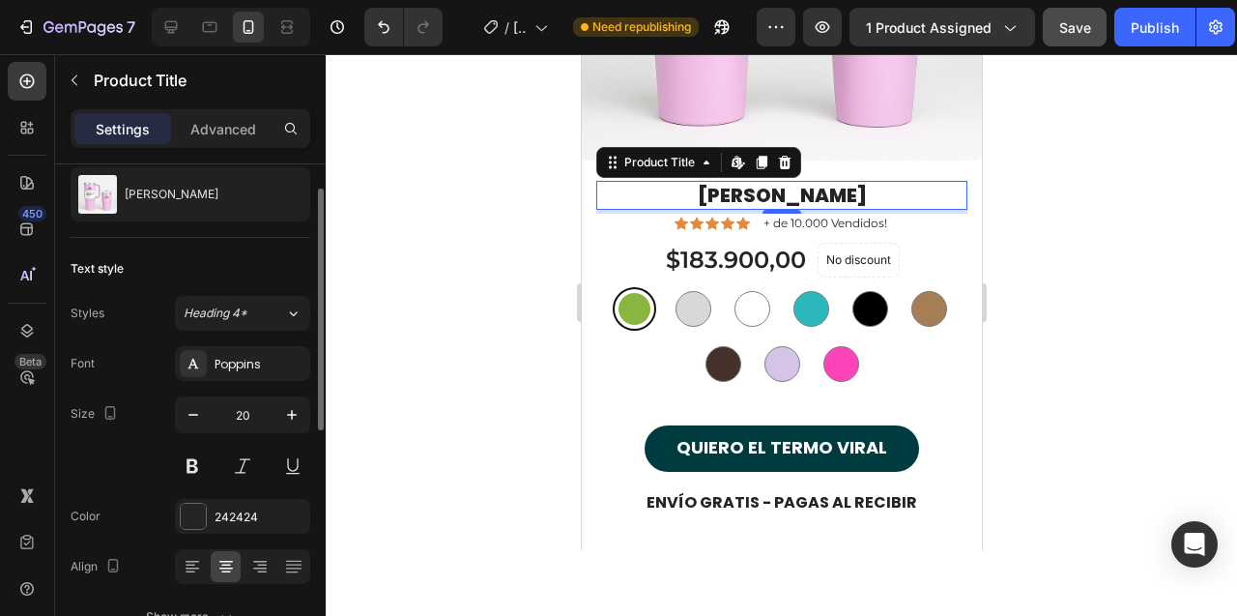
scroll to position [70, 0]
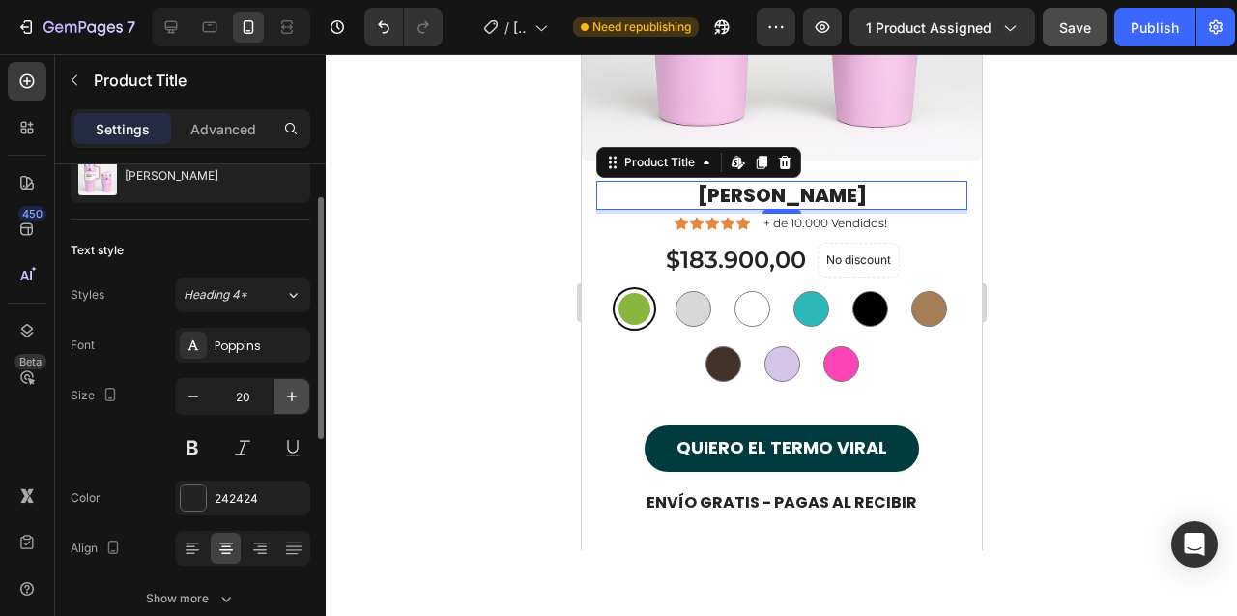
click at [293, 399] on icon "button" at bounding box center [291, 396] width 19 height 19
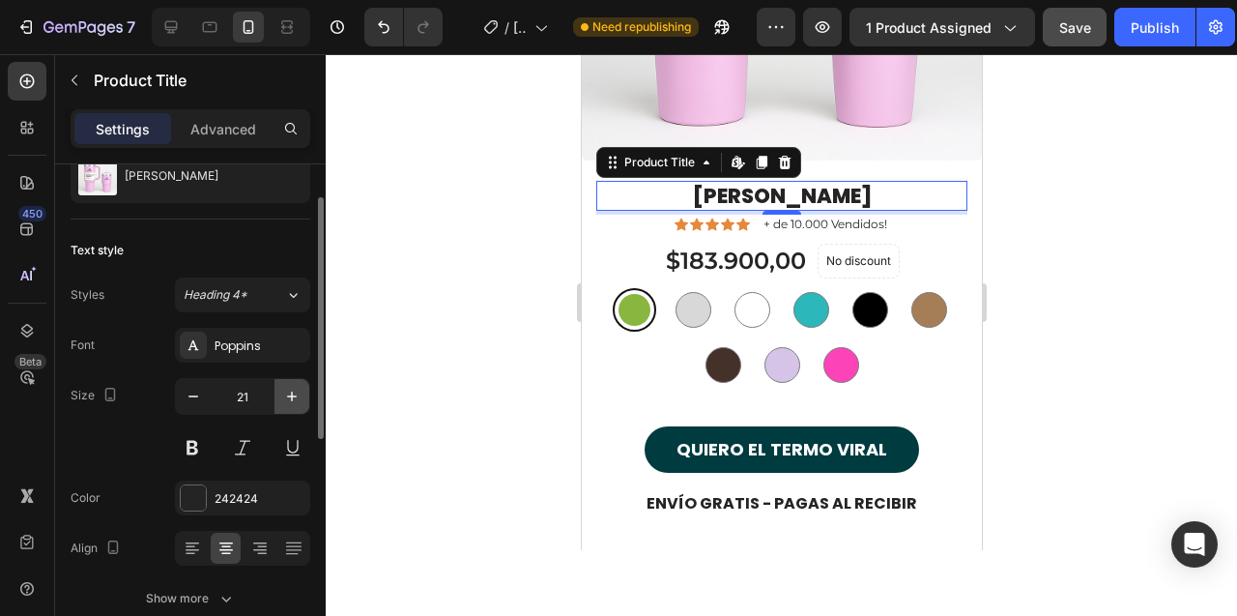
click at [293, 399] on icon "button" at bounding box center [291, 396] width 19 height 19
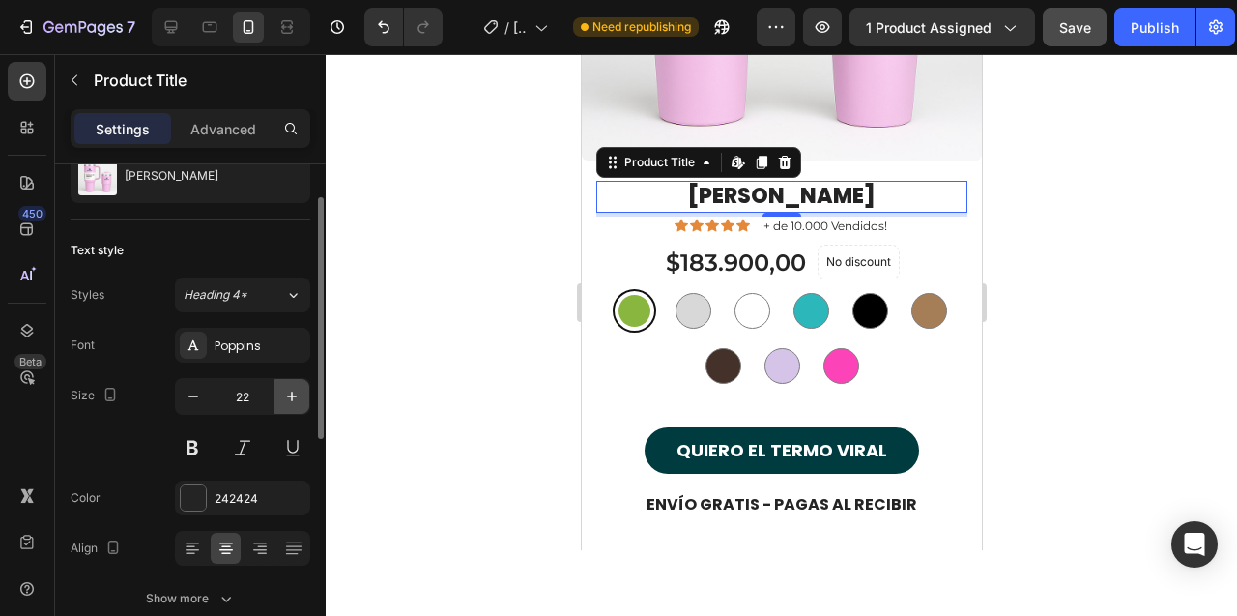
click at [293, 399] on icon "button" at bounding box center [291, 396] width 19 height 19
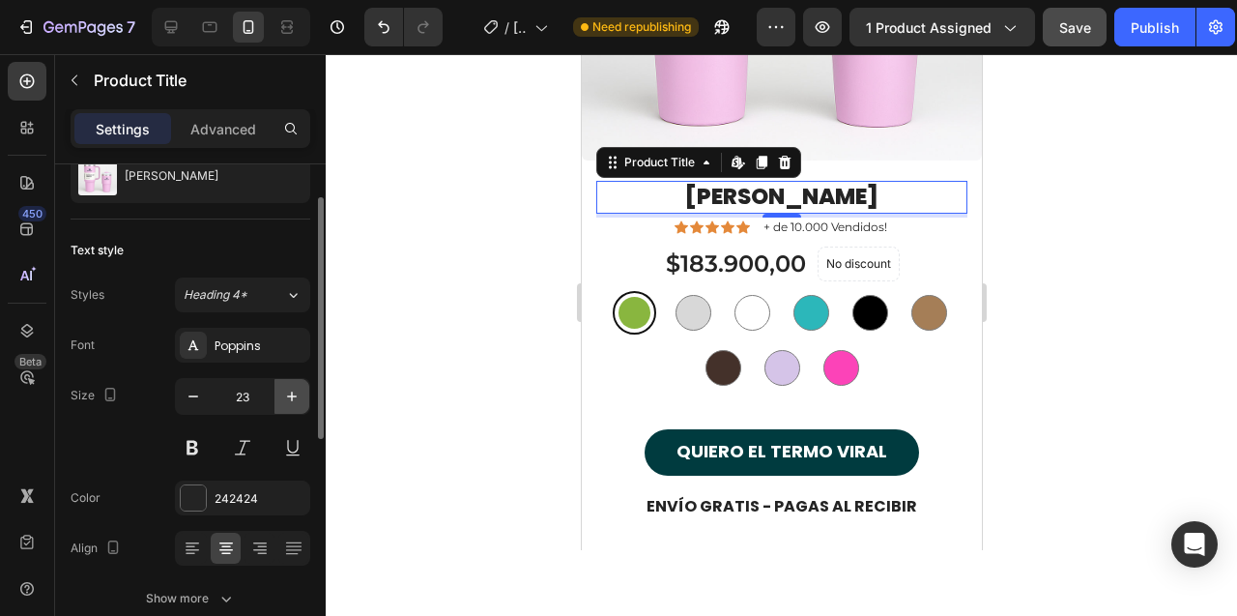
click at [293, 399] on icon "button" at bounding box center [291, 396] width 19 height 19
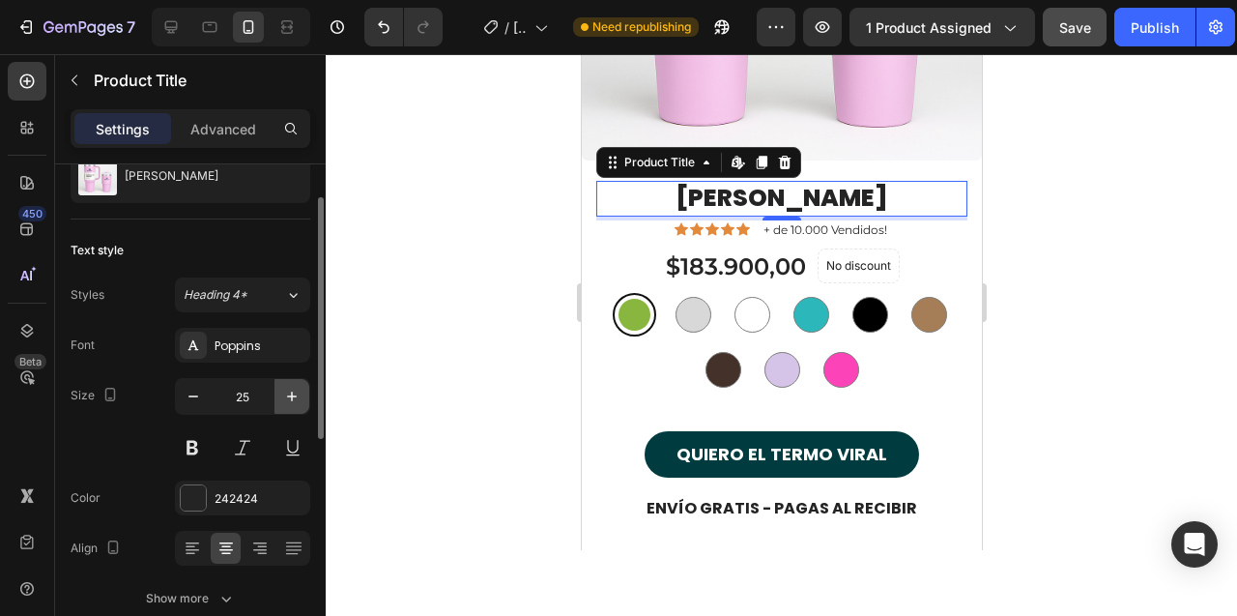
click at [293, 399] on icon "button" at bounding box center [291, 396] width 19 height 19
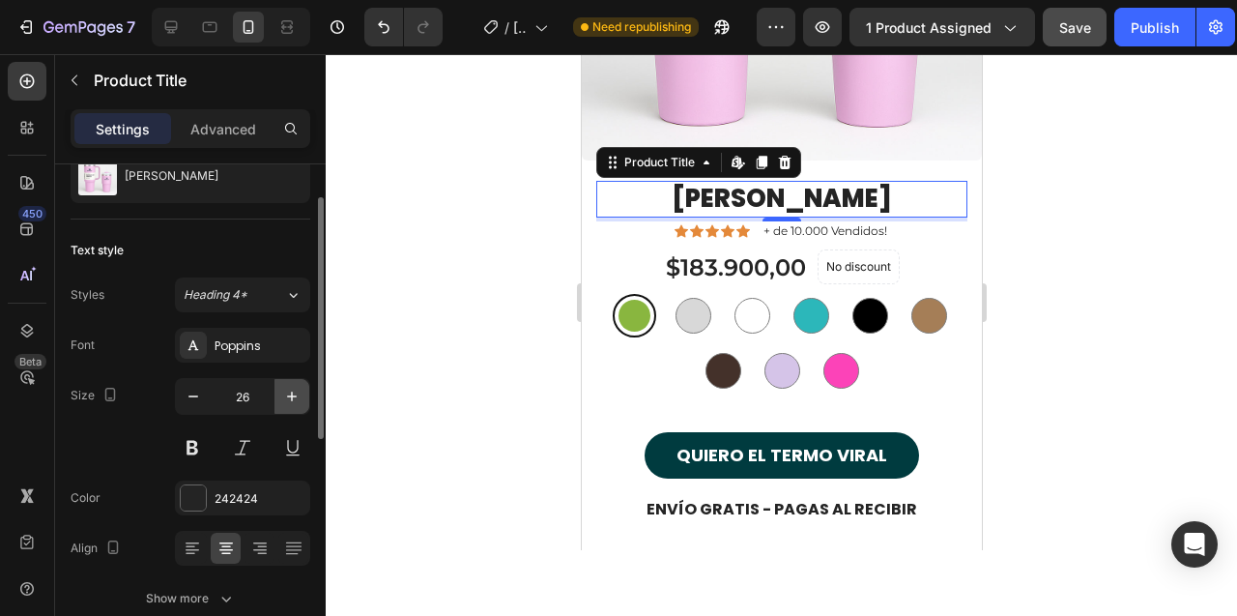
click at [293, 399] on icon "button" at bounding box center [291, 396] width 19 height 19
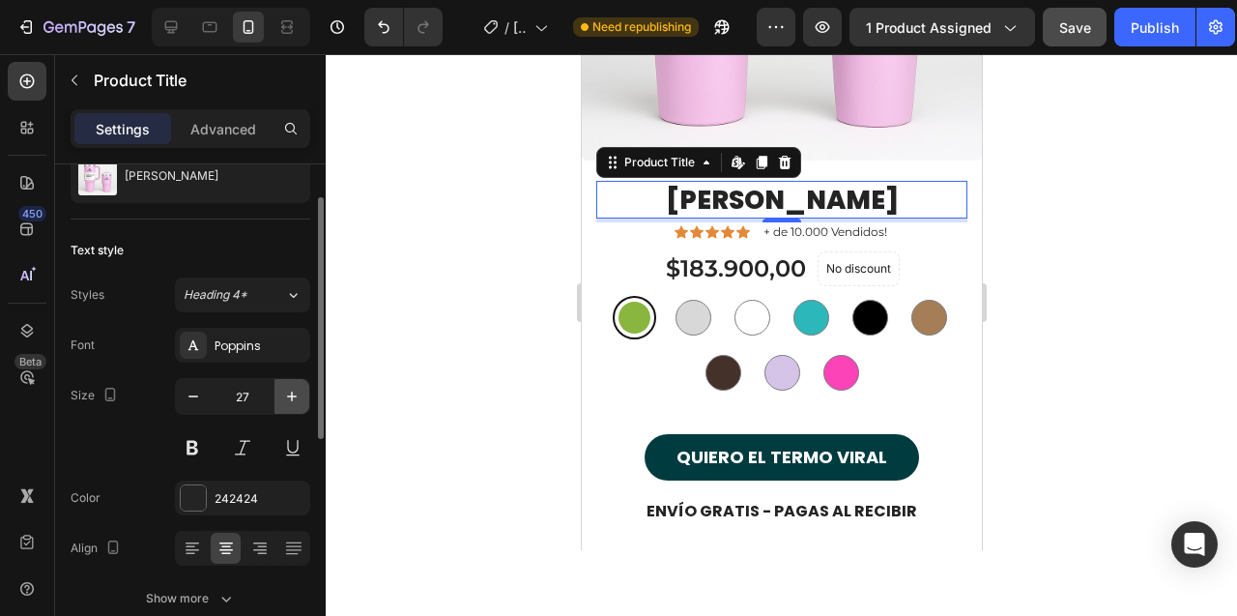
click at [293, 399] on icon "button" at bounding box center [291, 396] width 19 height 19
type input "28"
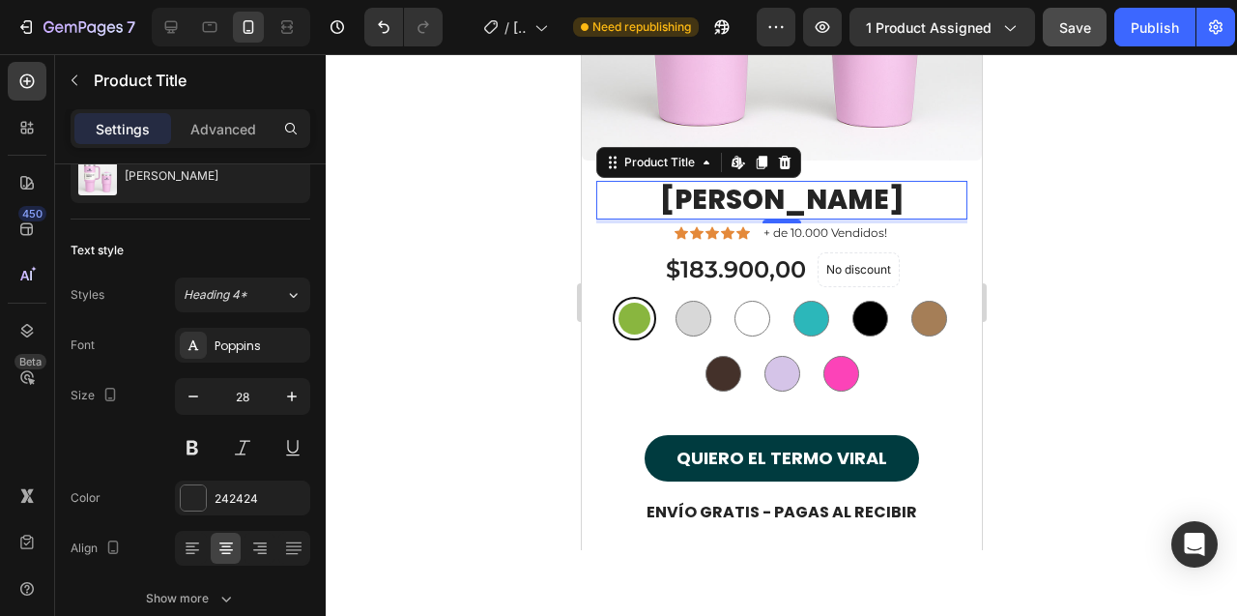
click at [441, 294] on div at bounding box center [781, 335] width 911 height 562
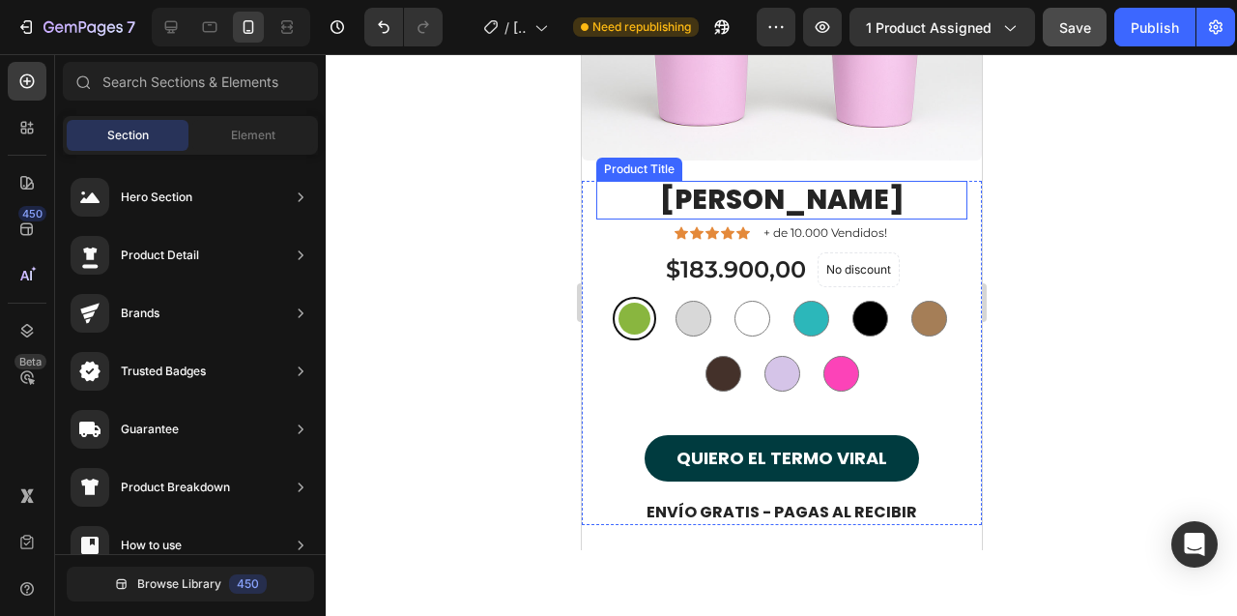
click at [720, 206] on h1 "[PERSON_NAME]" at bounding box center [780, 200] width 371 height 39
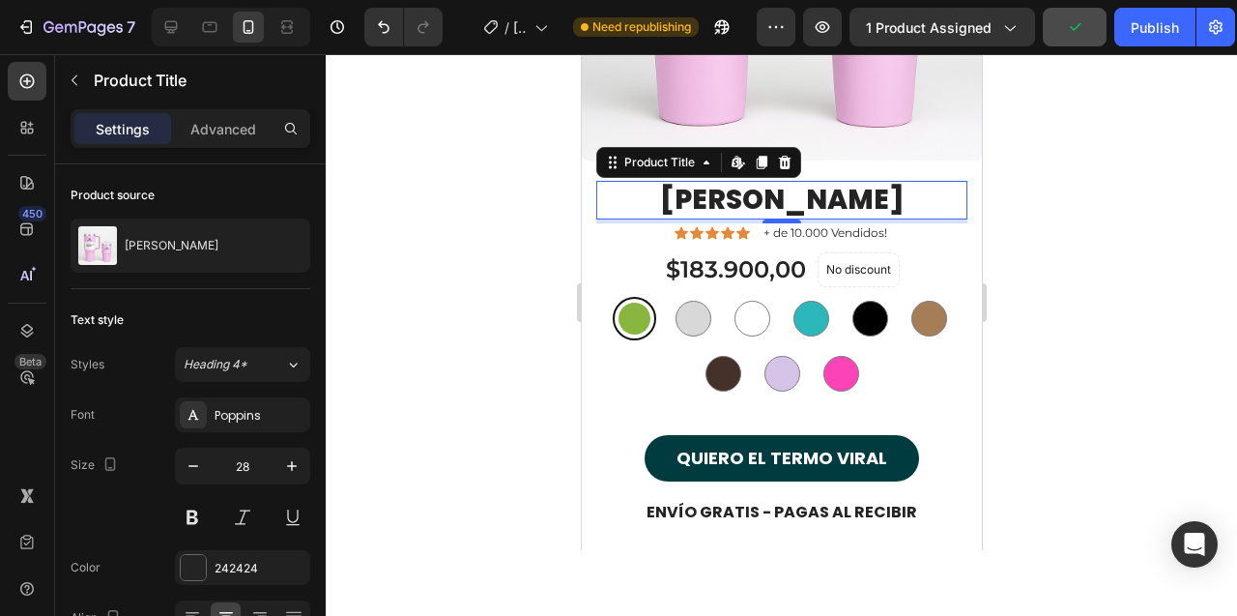
click at [550, 332] on div at bounding box center [781, 335] width 911 height 562
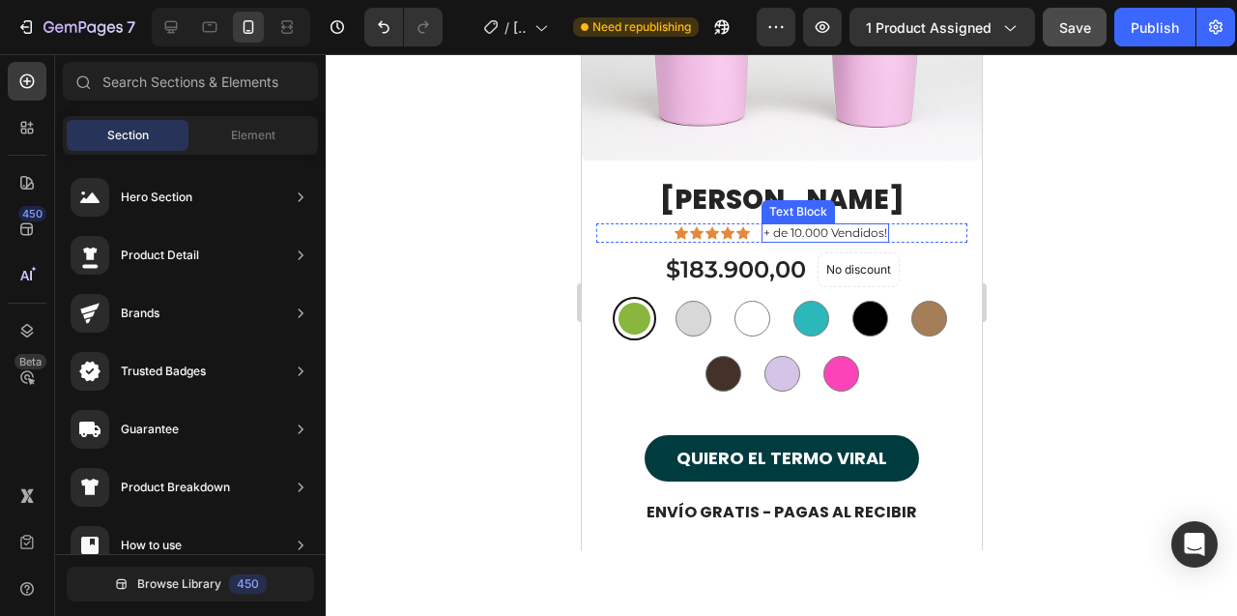
click at [857, 232] on p "+ de 10.000 Vendidos!" at bounding box center [825, 232] width 124 height 15
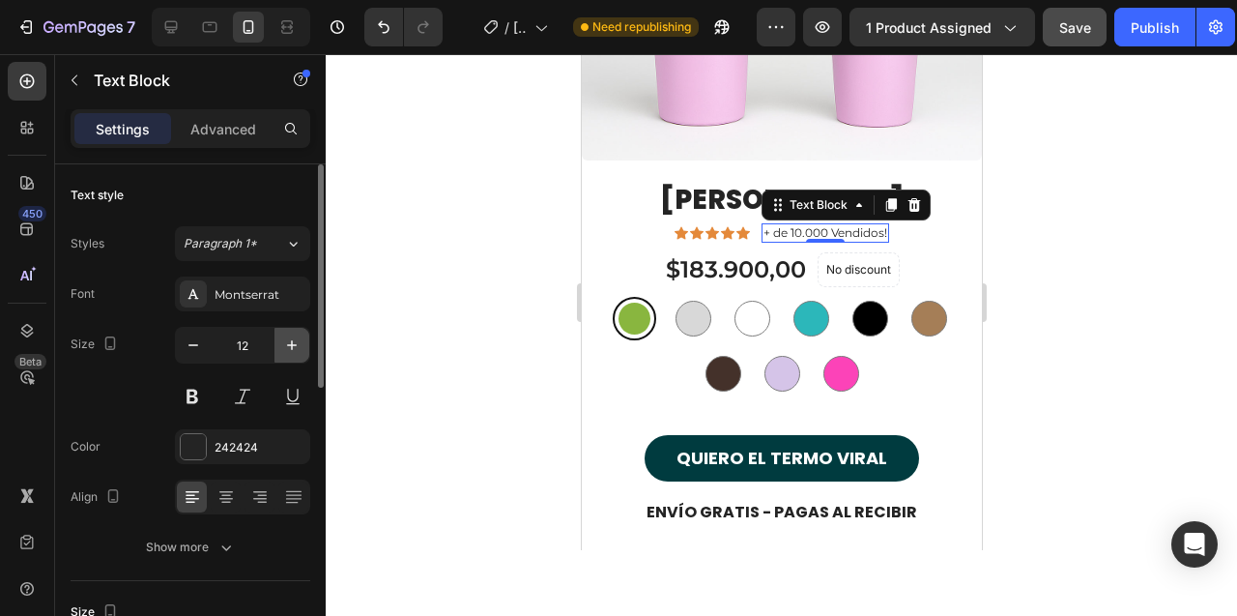
click at [294, 341] on icon "button" at bounding box center [291, 344] width 19 height 19
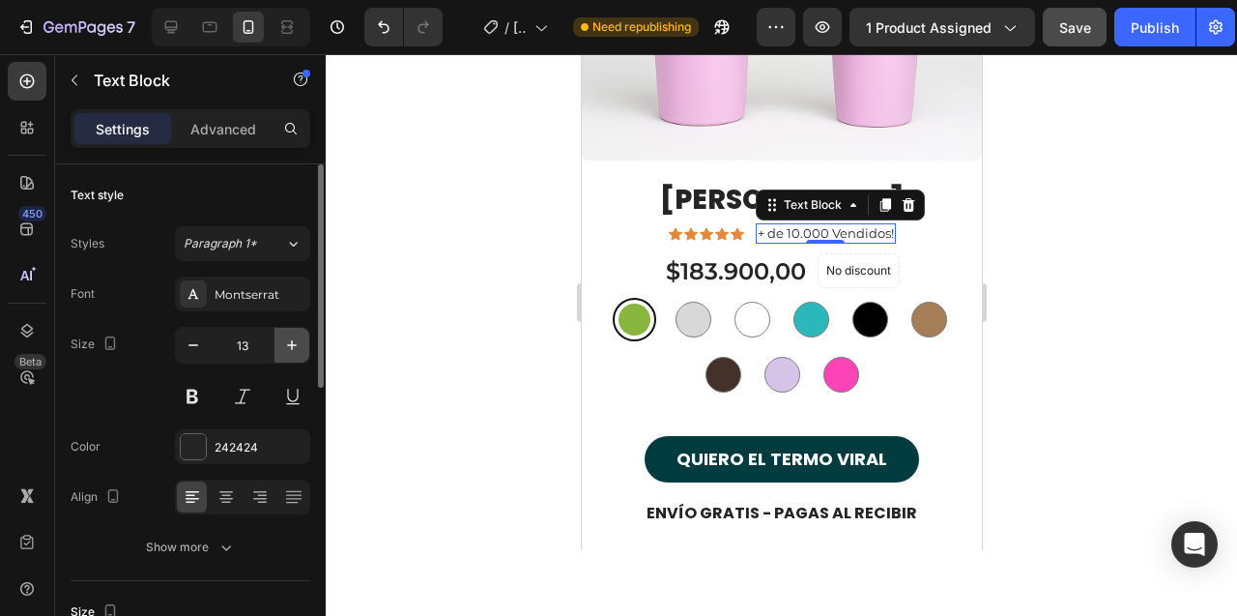
click at [294, 341] on icon "button" at bounding box center [291, 344] width 19 height 19
type input "14"
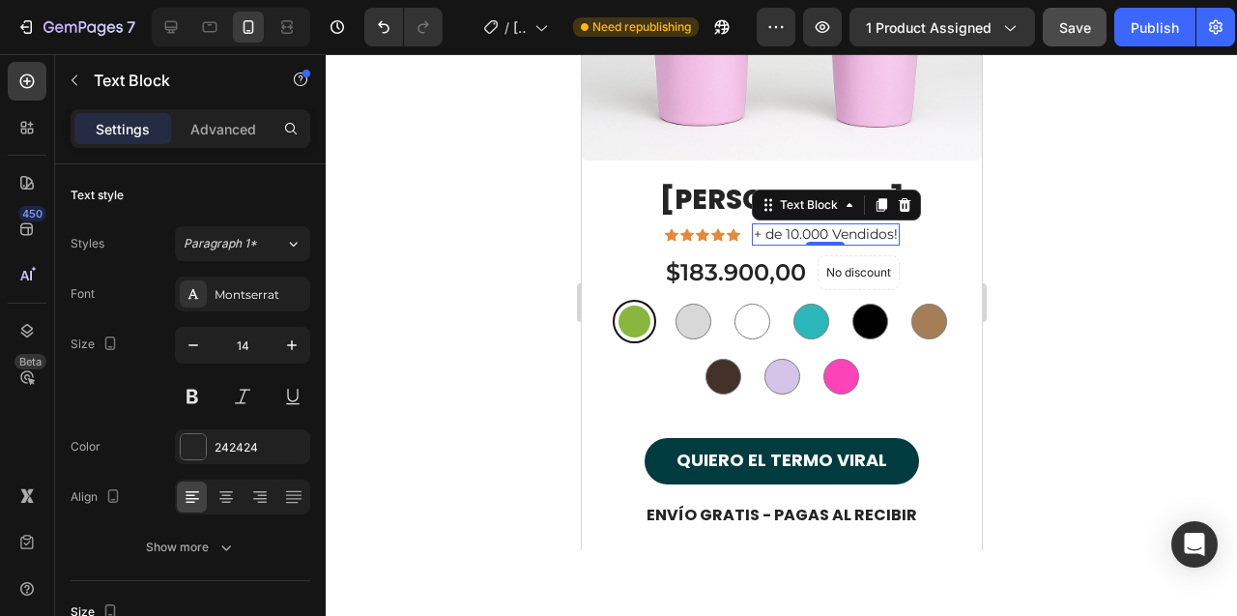
click at [514, 260] on div at bounding box center [781, 335] width 911 height 562
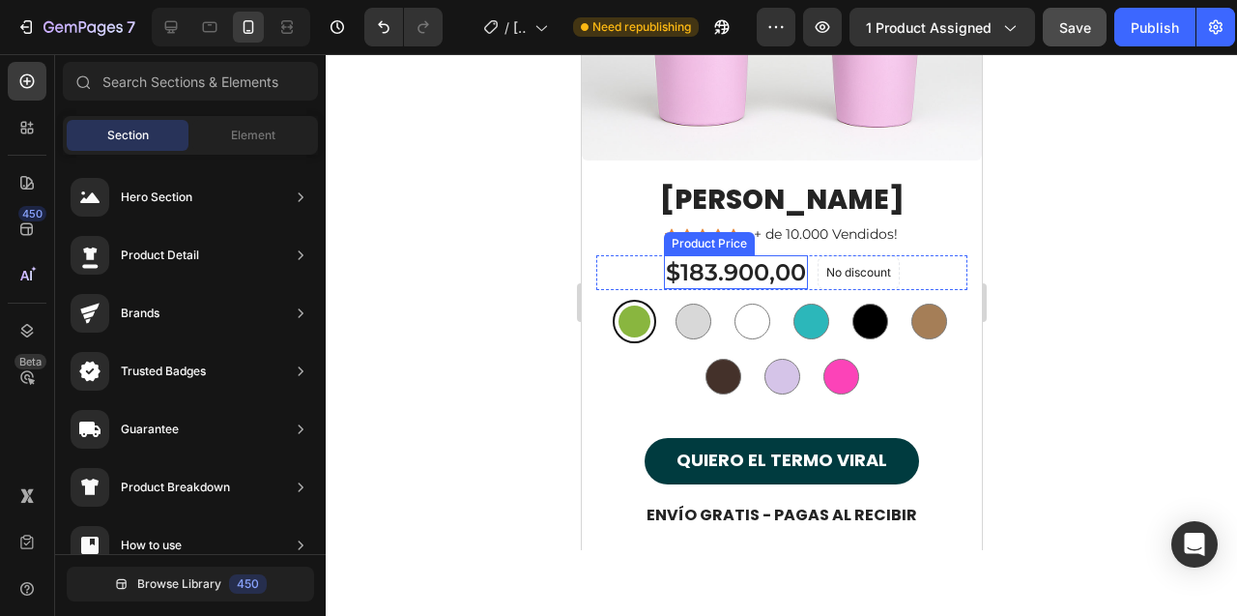
click at [707, 277] on div "$183.900,00" at bounding box center [735, 272] width 144 height 34
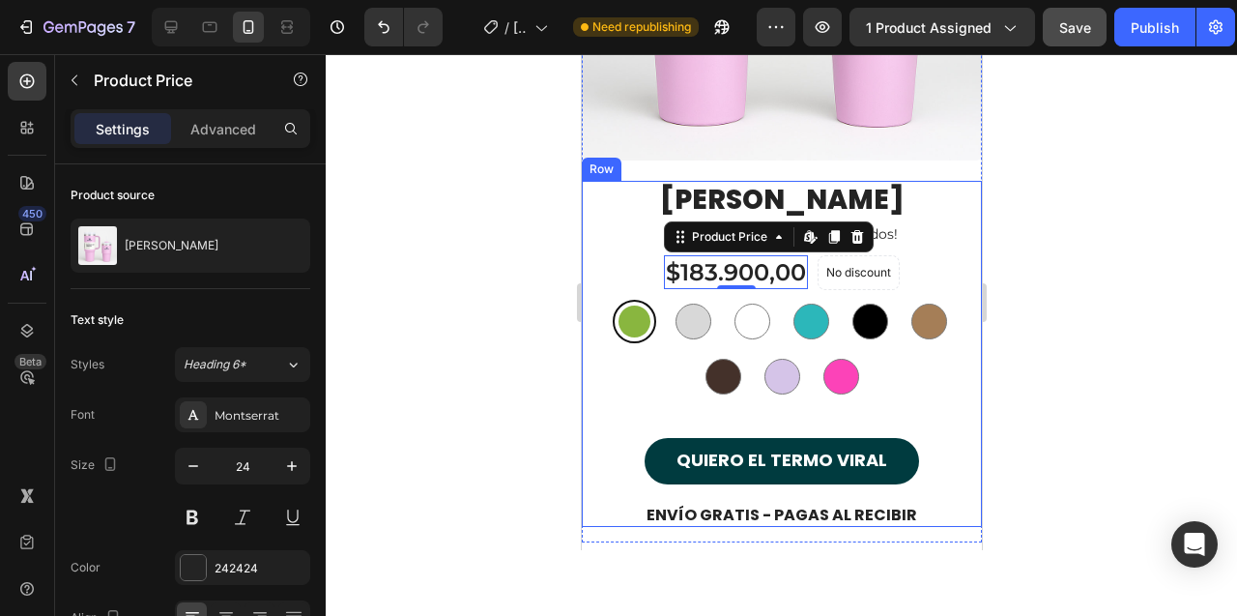
click at [481, 292] on div at bounding box center [781, 335] width 911 height 562
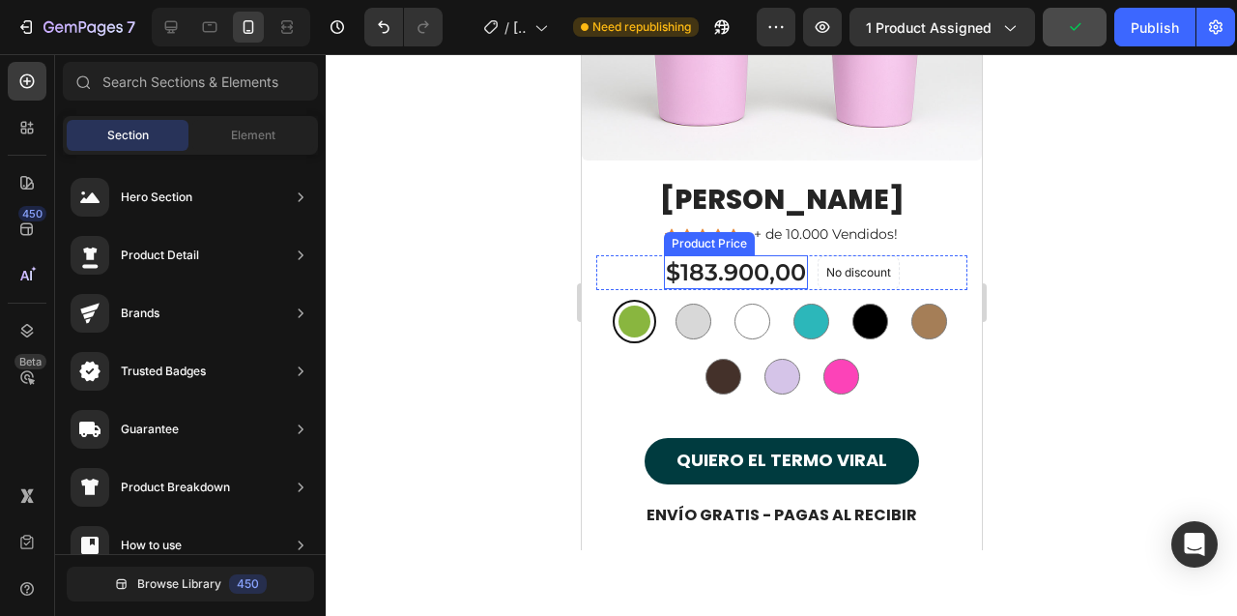
click at [707, 271] on div "$183.900,00" at bounding box center [735, 272] width 144 height 34
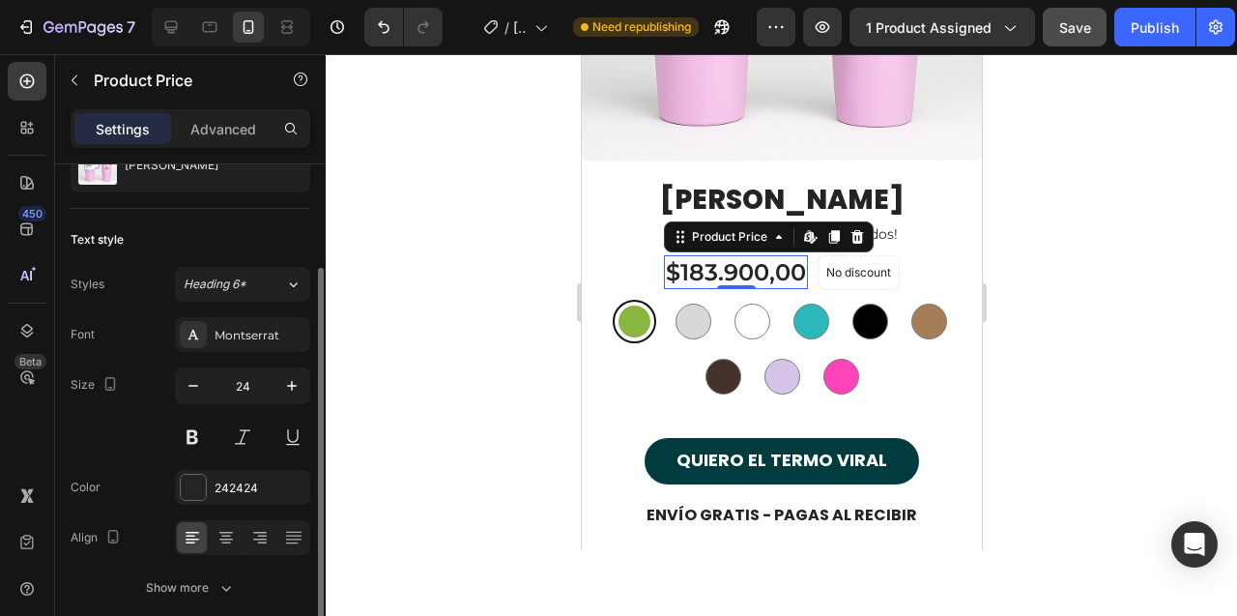
scroll to position [108, 0]
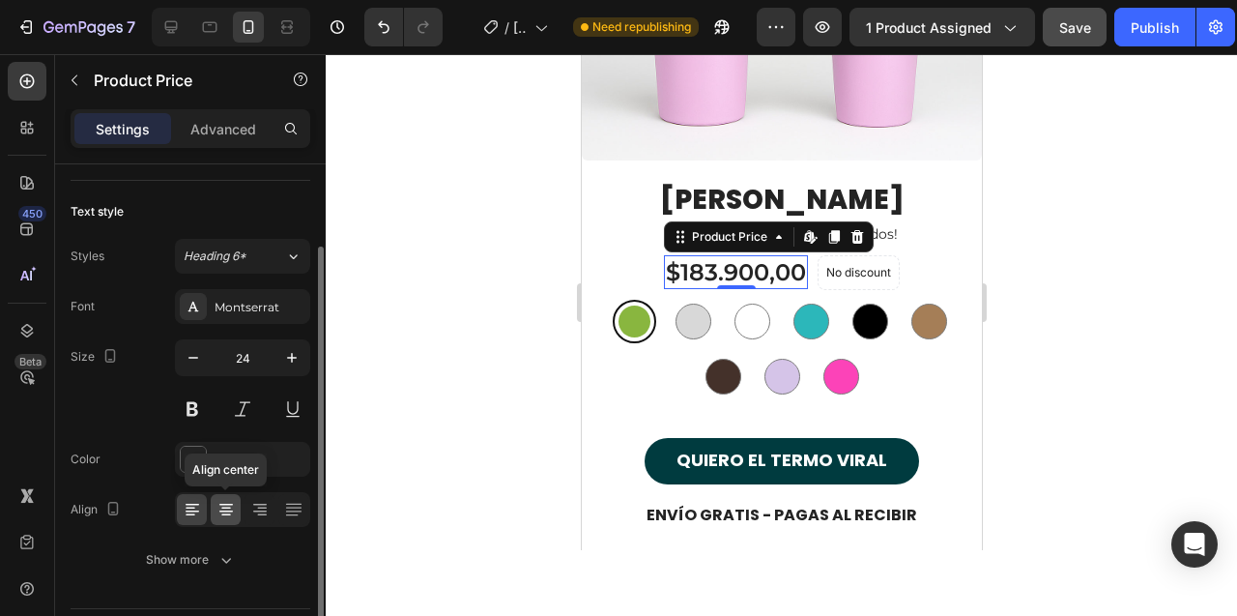
click at [221, 507] on icon at bounding box center [226, 508] width 10 height 2
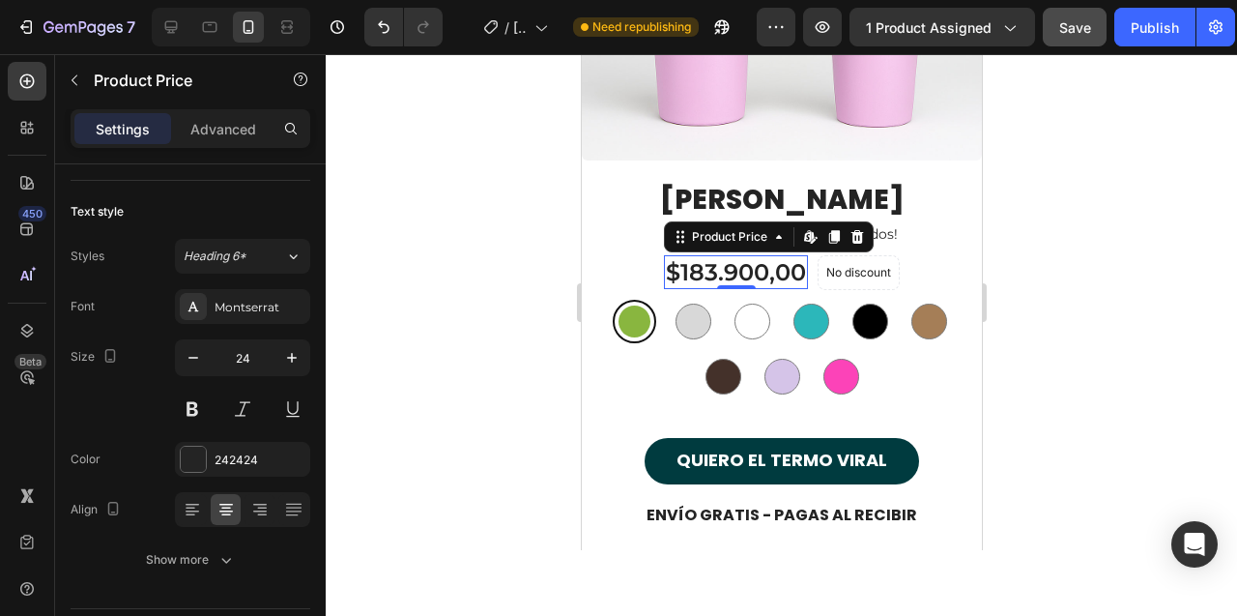
click at [530, 218] on div at bounding box center [781, 335] width 911 height 562
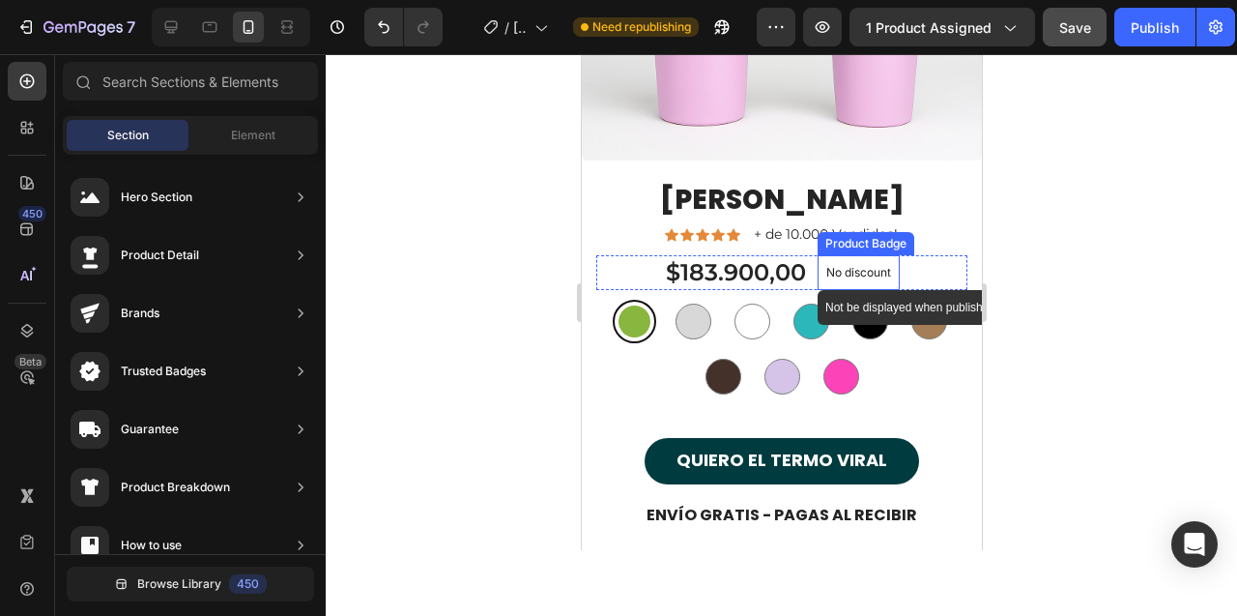
click at [877, 256] on div "No discount" at bounding box center [858, 272] width 80 height 33
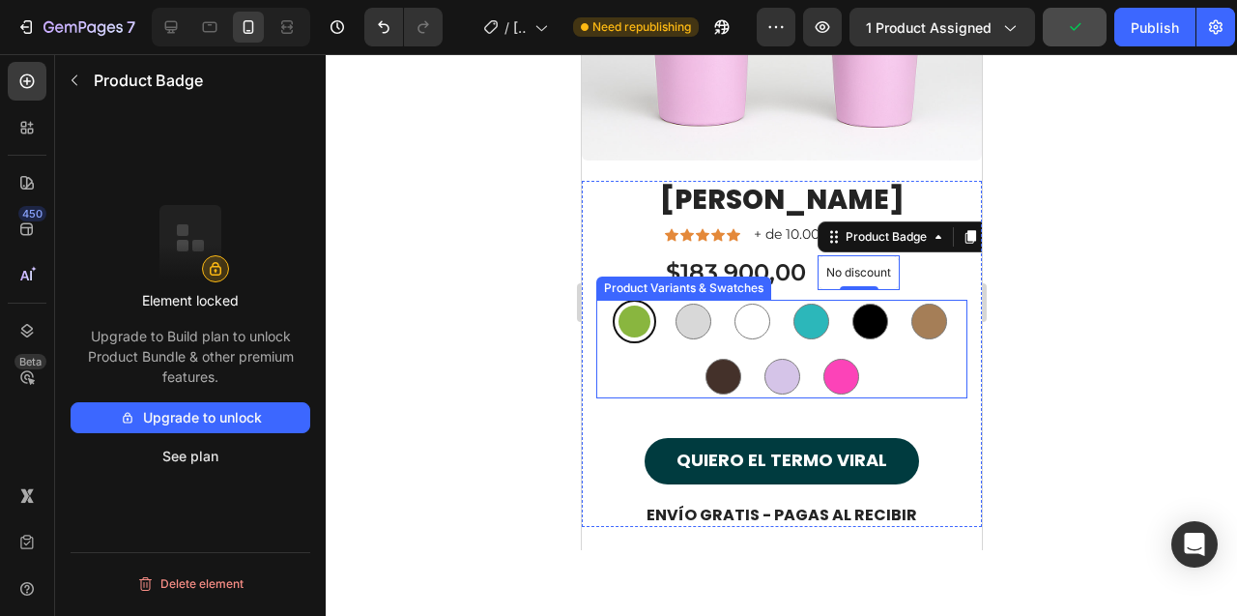
click at [476, 331] on div at bounding box center [781, 335] width 911 height 562
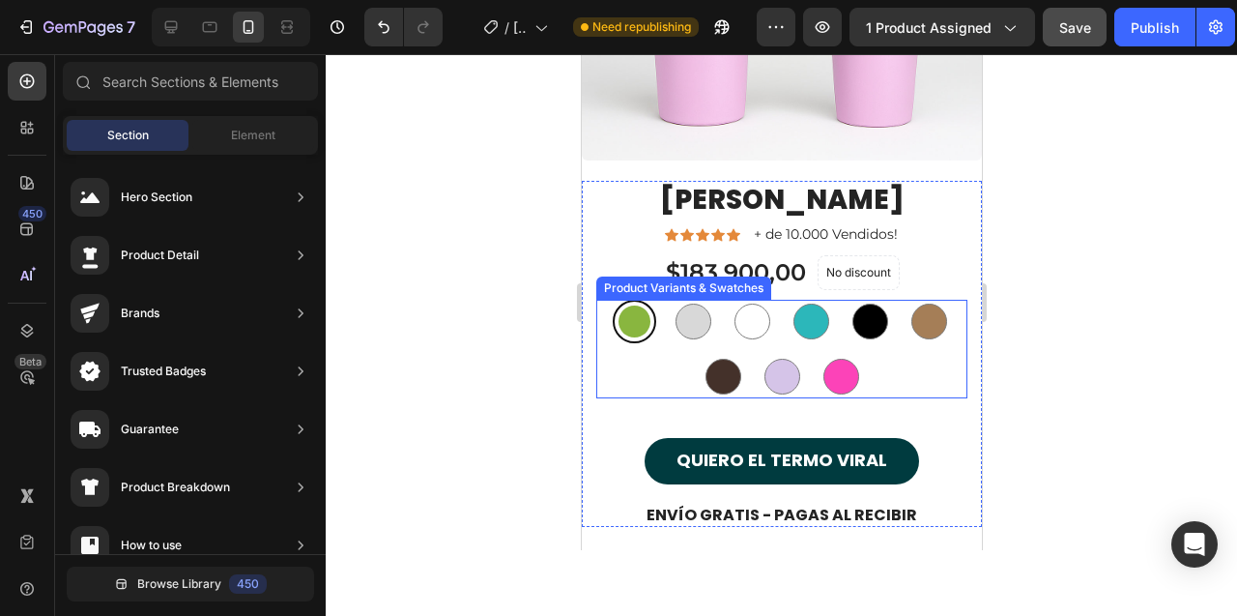
click at [752, 372] on div "VERDE VERDE PLATA PLATA BLANCO BLANCO AGUAMARINA AGUAMARINA NEGRO NEGRO CAFE CL…" at bounding box center [780, 349] width 371 height 99
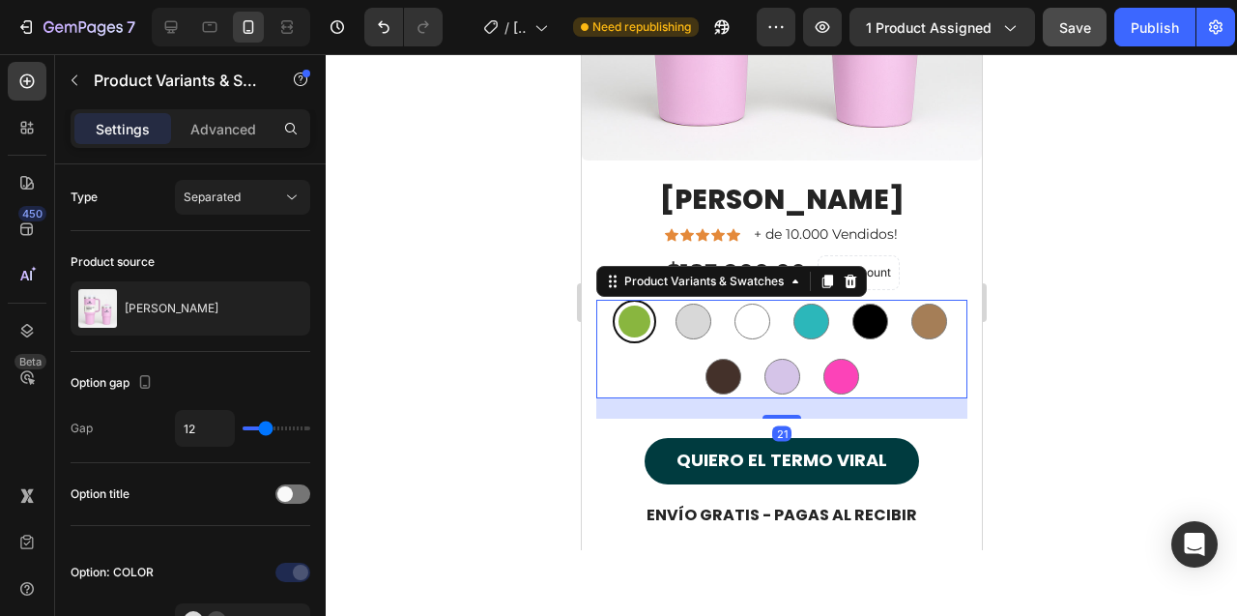
click at [471, 377] on div at bounding box center [781, 335] width 911 height 562
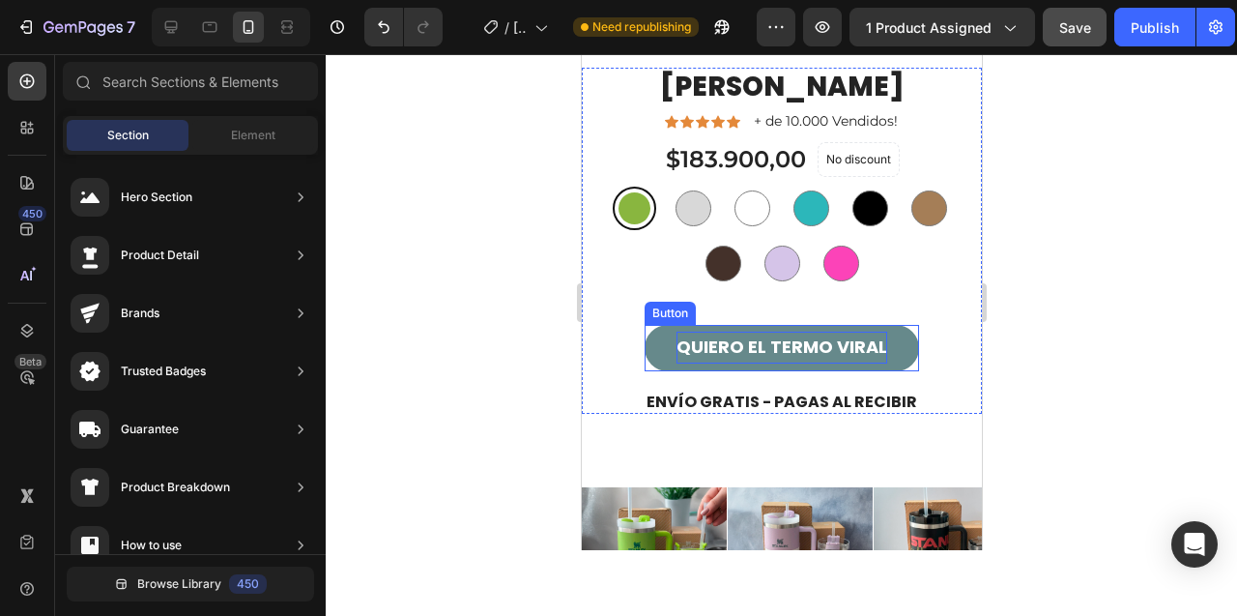
scroll to position [7989, 0]
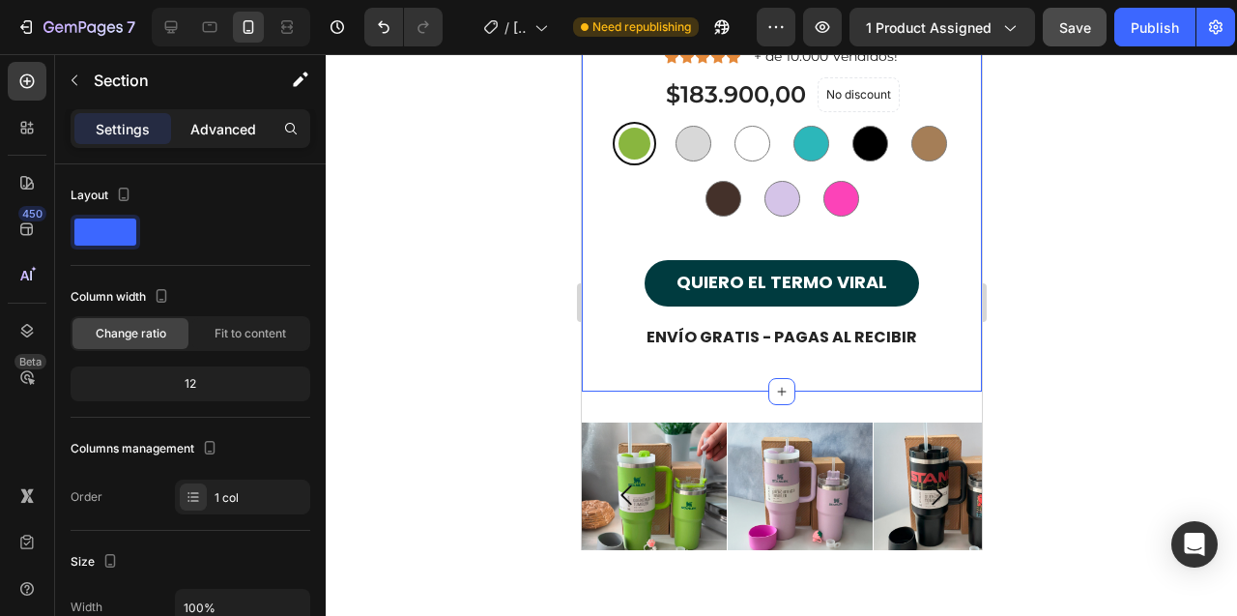
click at [230, 130] on p "Advanced" at bounding box center [223, 129] width 66 height 20
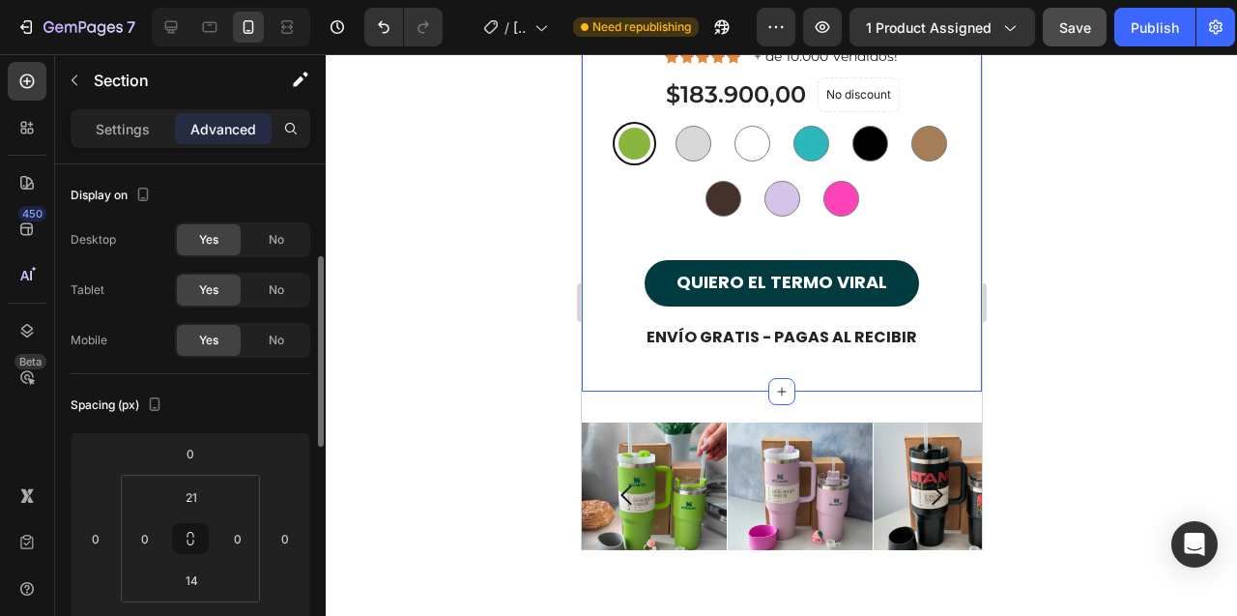
scroll to position [69, 0]
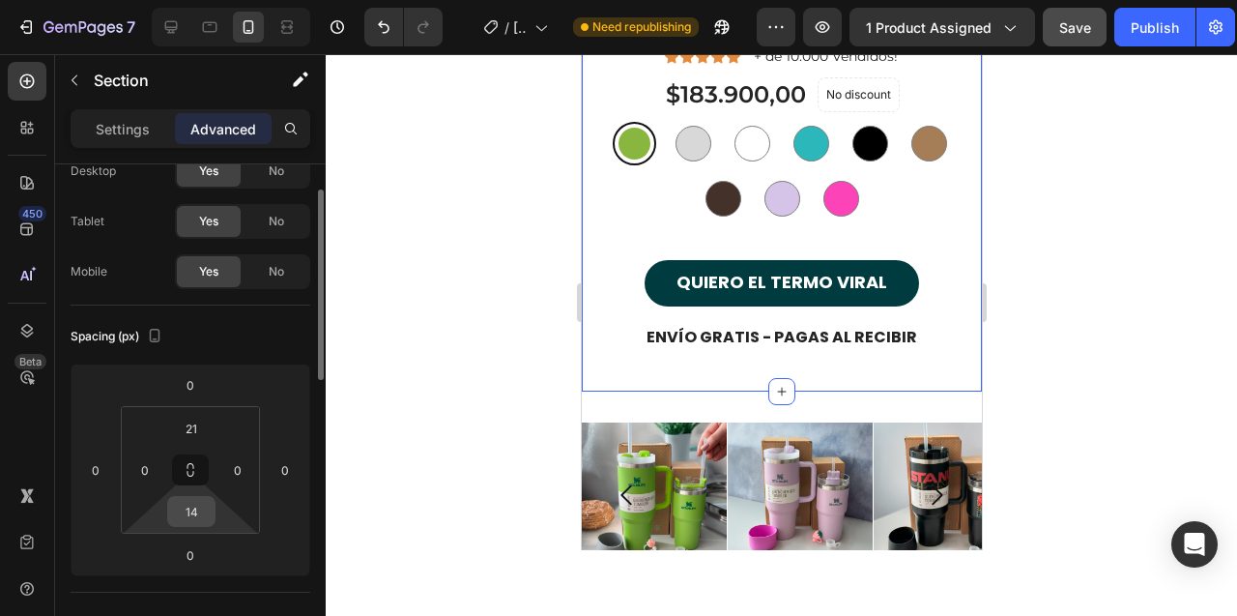
click at [188, 507] on input "14" at bounding box center [191, 511] width 39 height 29
type input "0"
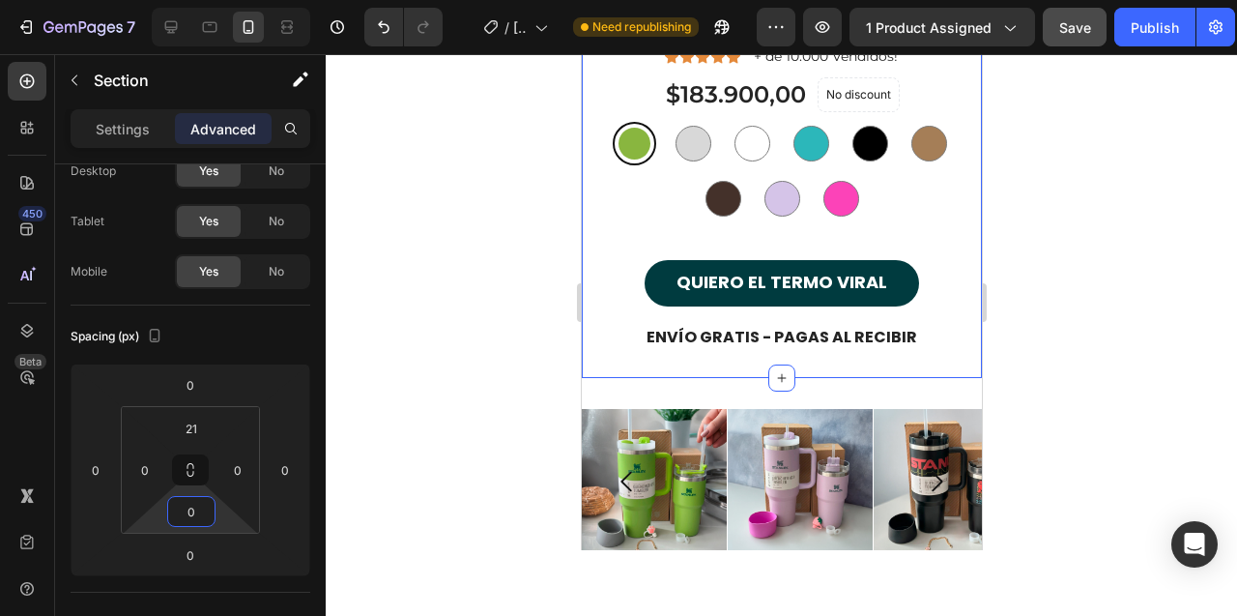
click at [449, 353] on div at bounding box center [781, 335] width 911 height 562
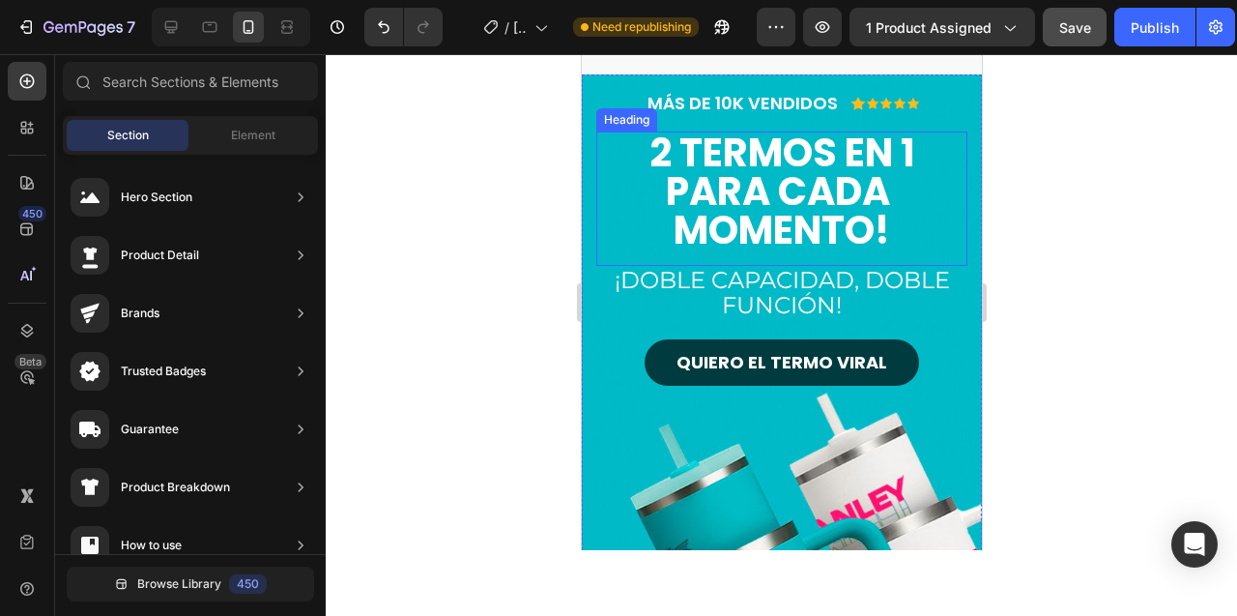
scroll to position [43, 0]
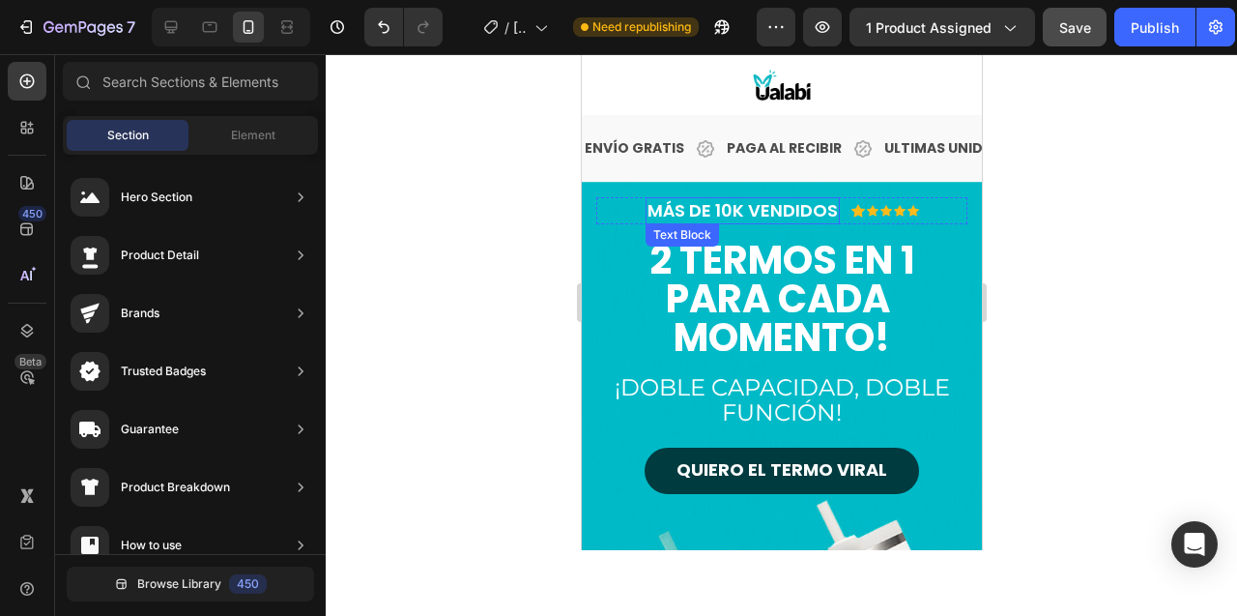
click at [740, 209] on p "MÁS DE 10K VENDIDOS" at bounding box center [742, 210] width 190 height 22
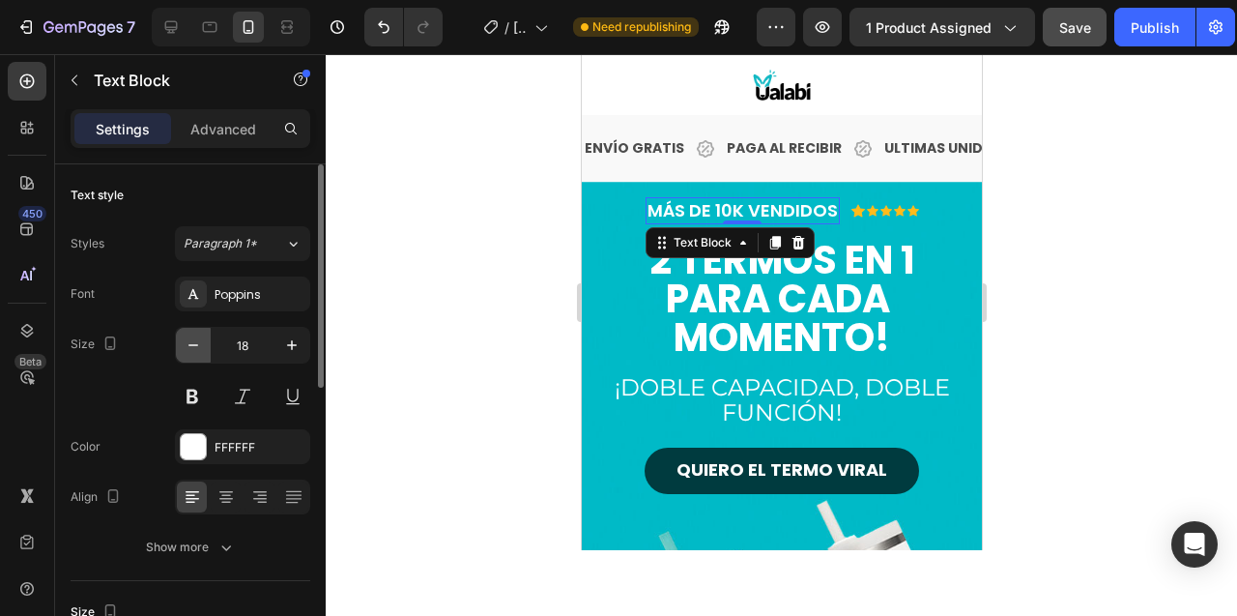
click at [192, 344] on icon "button" at bounding box center [193, 345] width 10 height 2
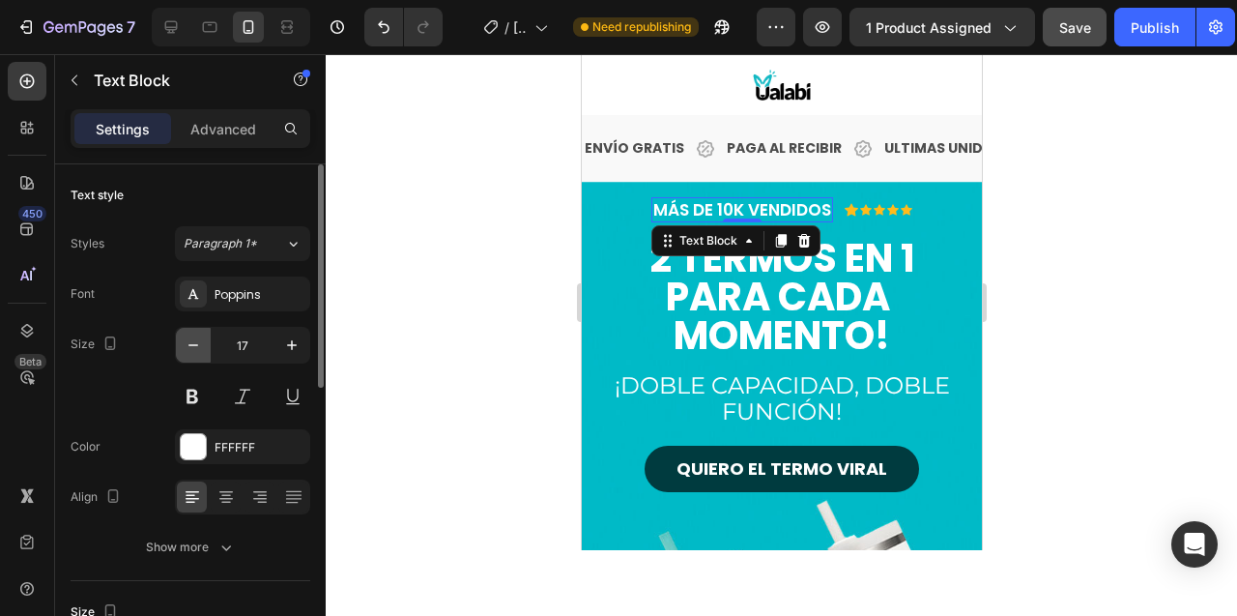
click at [192, 344] on icon "button" at bounding box center [193, 345] width 10 height 2
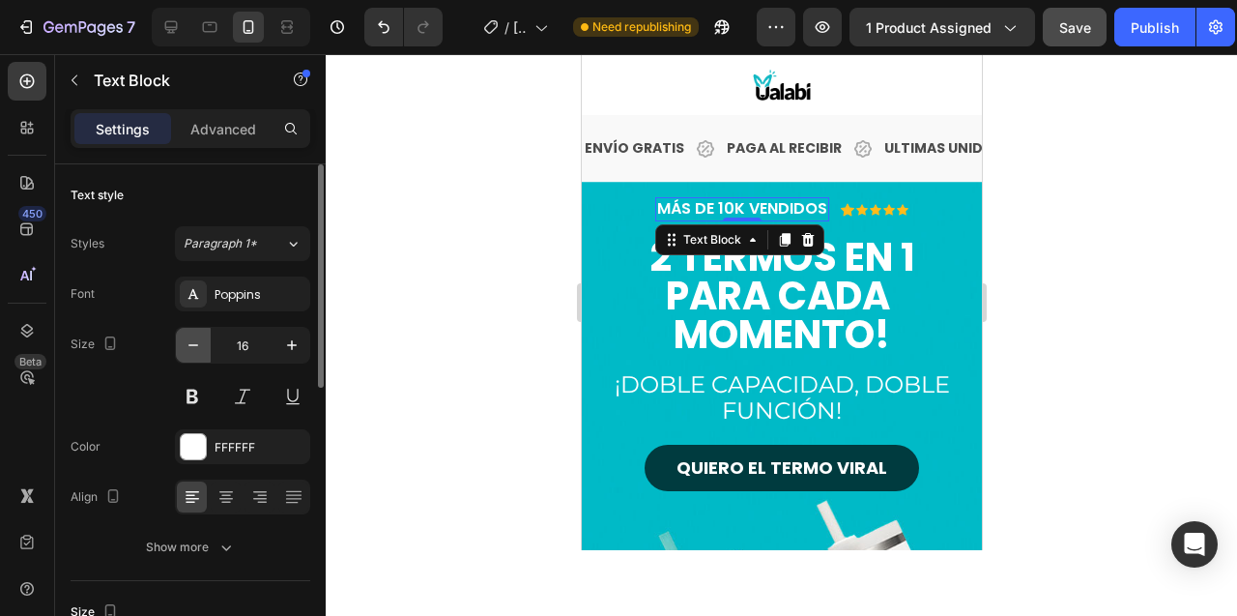
click at [194, 350] on icon "button" at bounding box center [193, 344] width 19 height 19
type input "15"
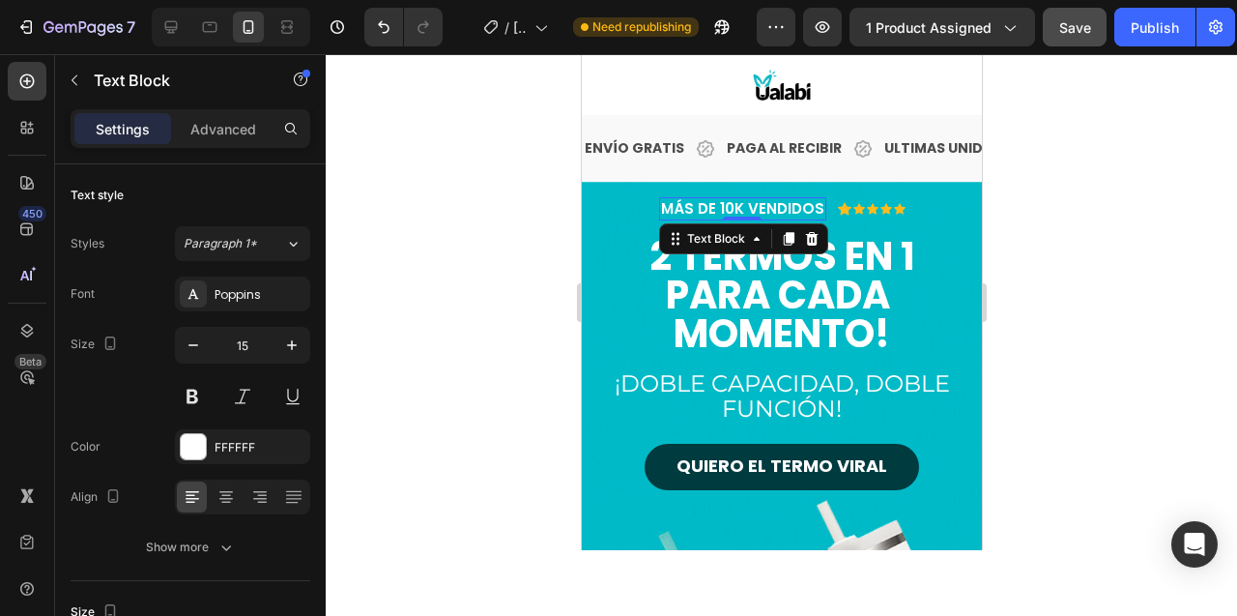
click at [463, 285] on div at bounding box center [781, 335] width 911 height 562
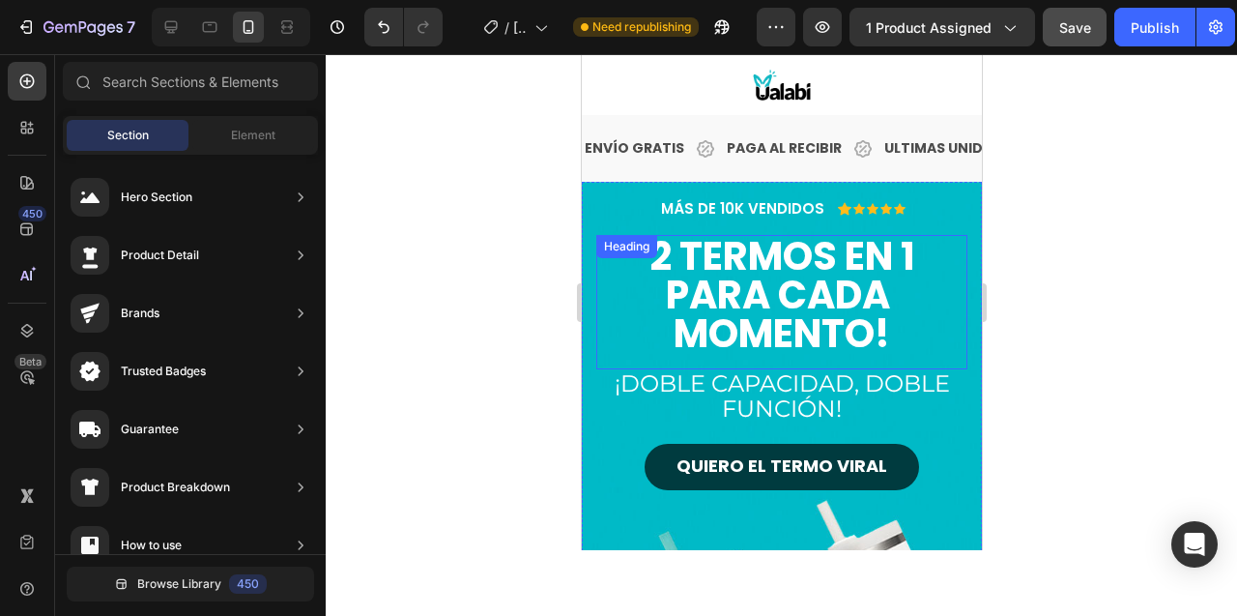
scroll to position [148, 0]
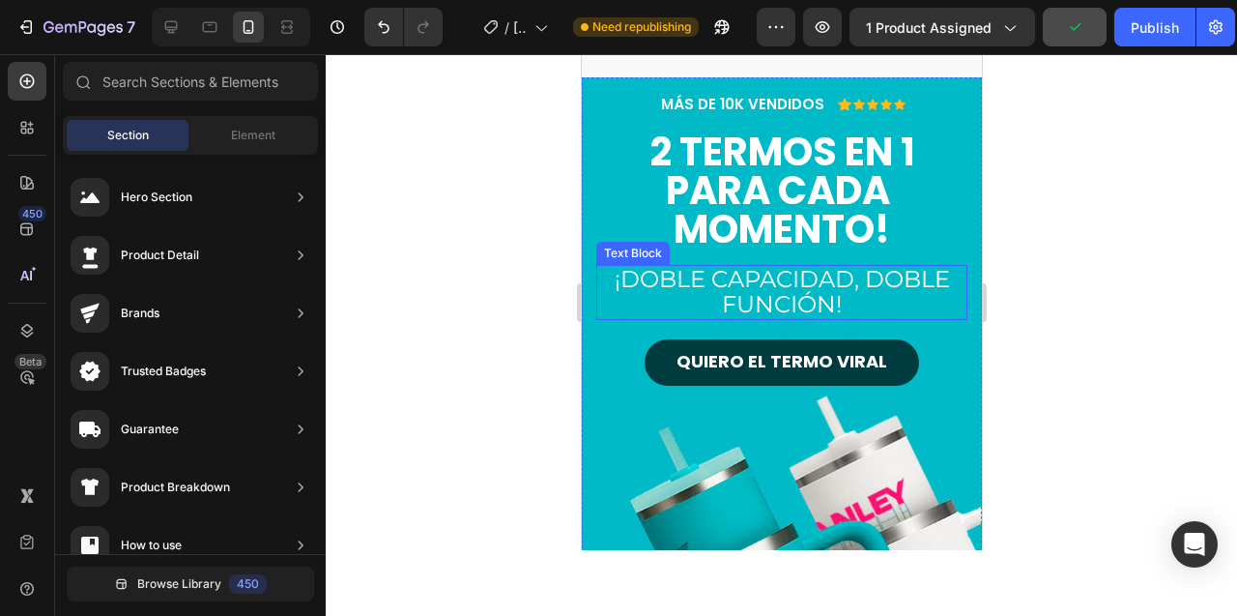
click at [773, 286] on p "¡doble capacidad, doble Función!" at bounding box center [780, 292] width 367 height 51
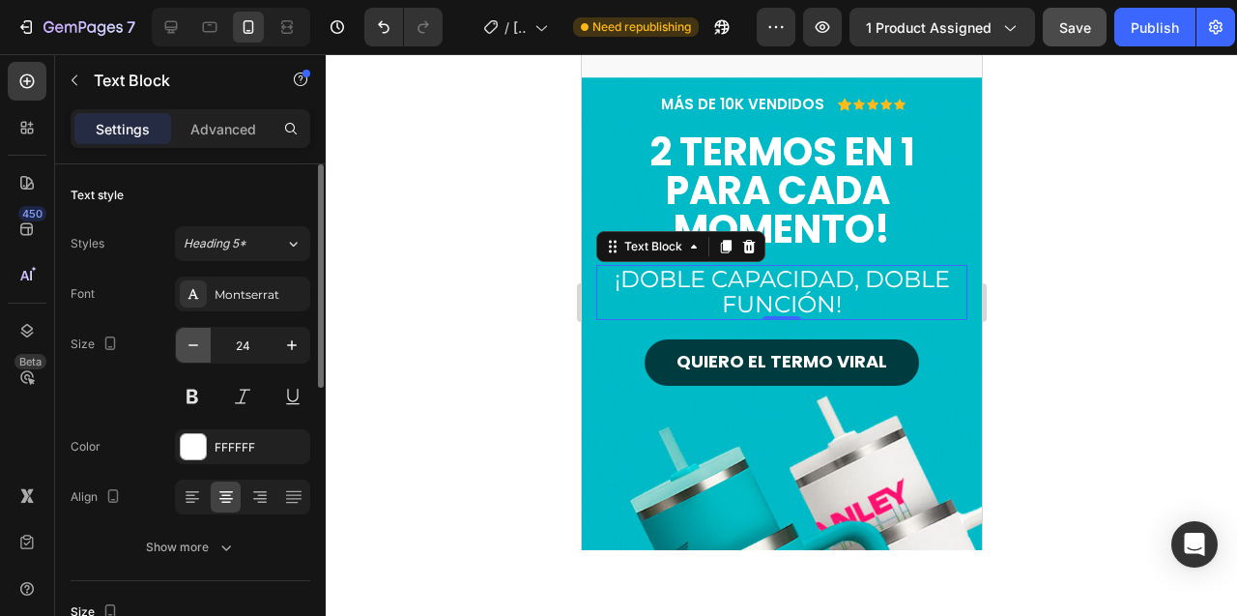
click at [194, 344] on icon "button" at bounding box center [193, 345] width 10 height 2
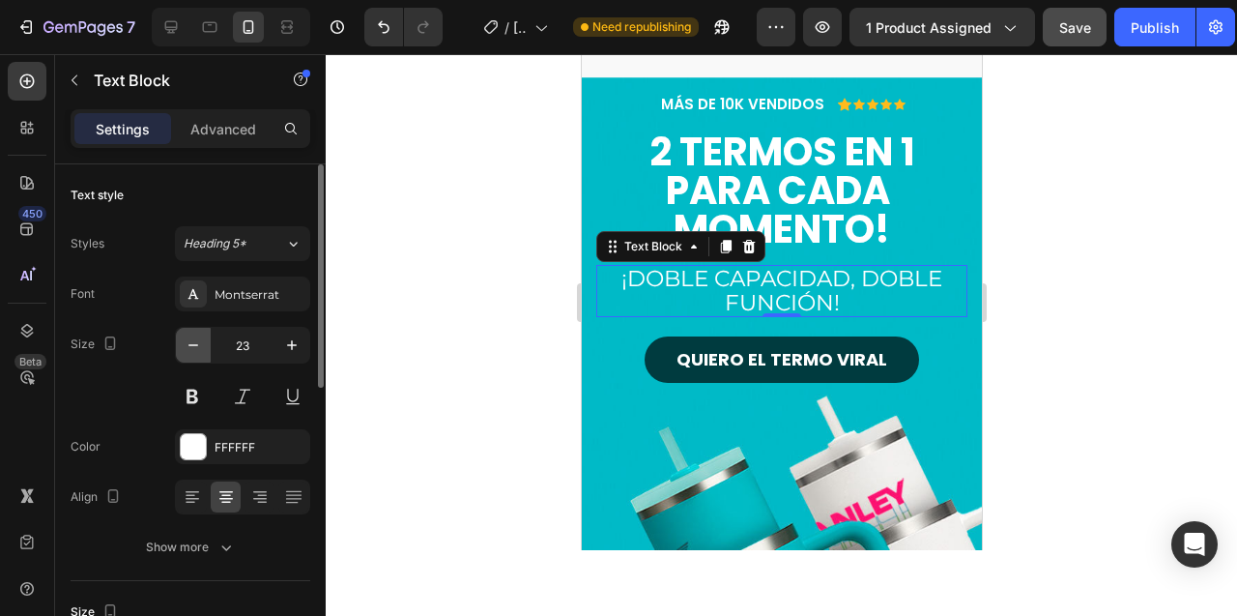
click at [194, 344] on icon "button" at bounding box center [193, 345] width 10 height 2
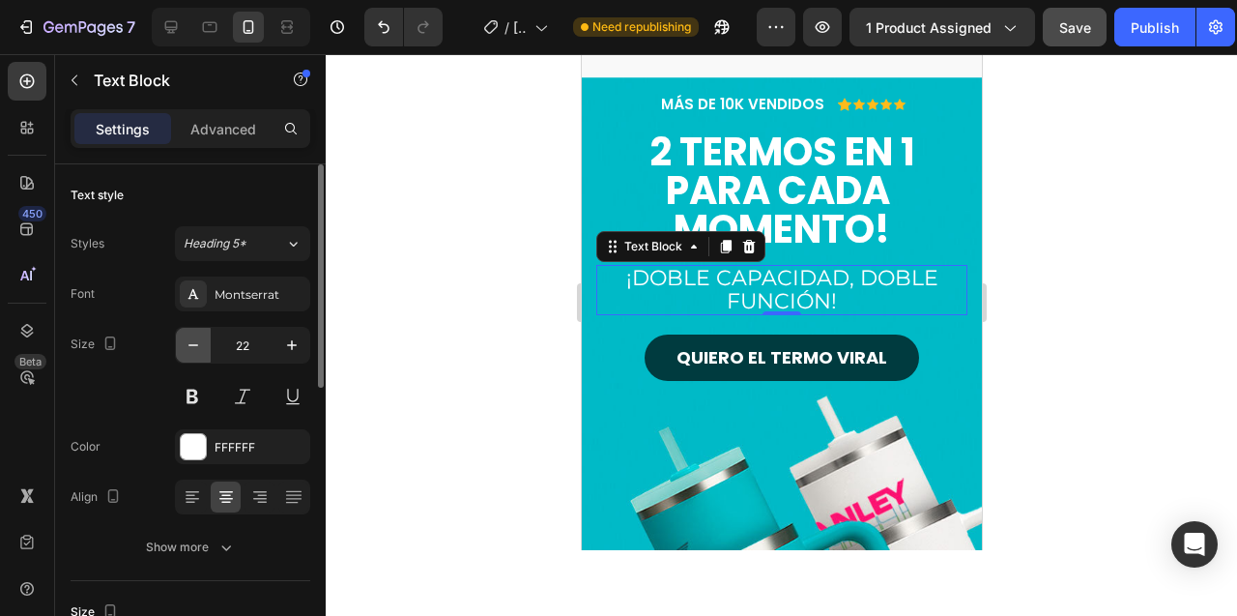
click at [194, 344] on icon "button" at bounding box center [193, 345] width 10 height 2
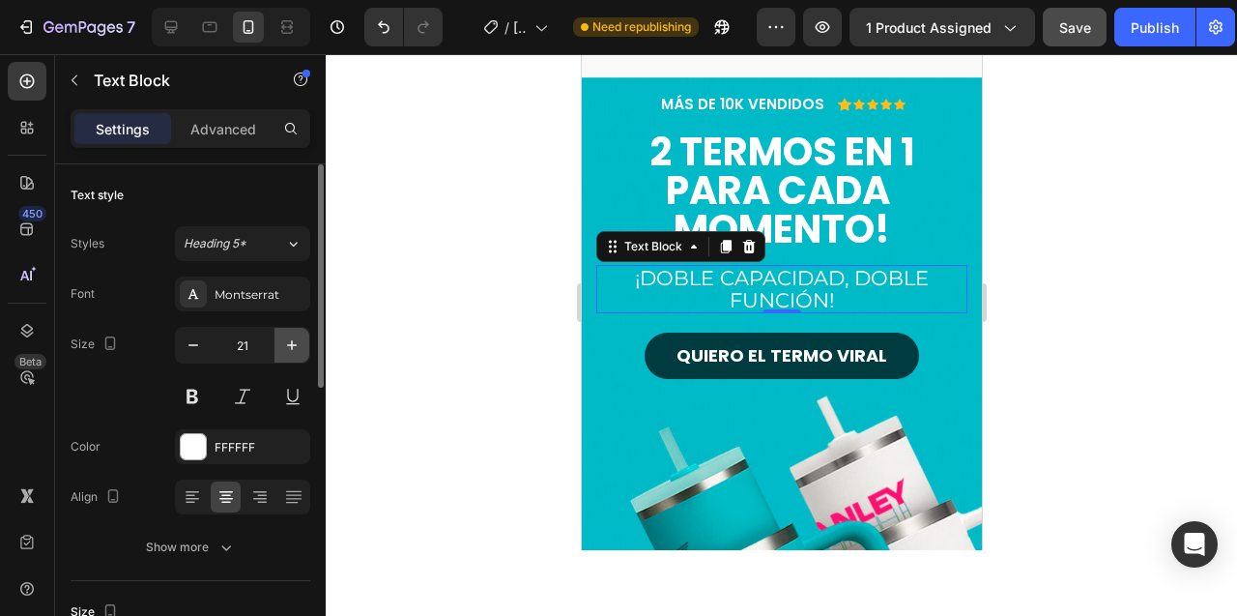
click at [290, 341] on icon "button" at bounding box center [291, 344] width 19 height 19
type input "22"
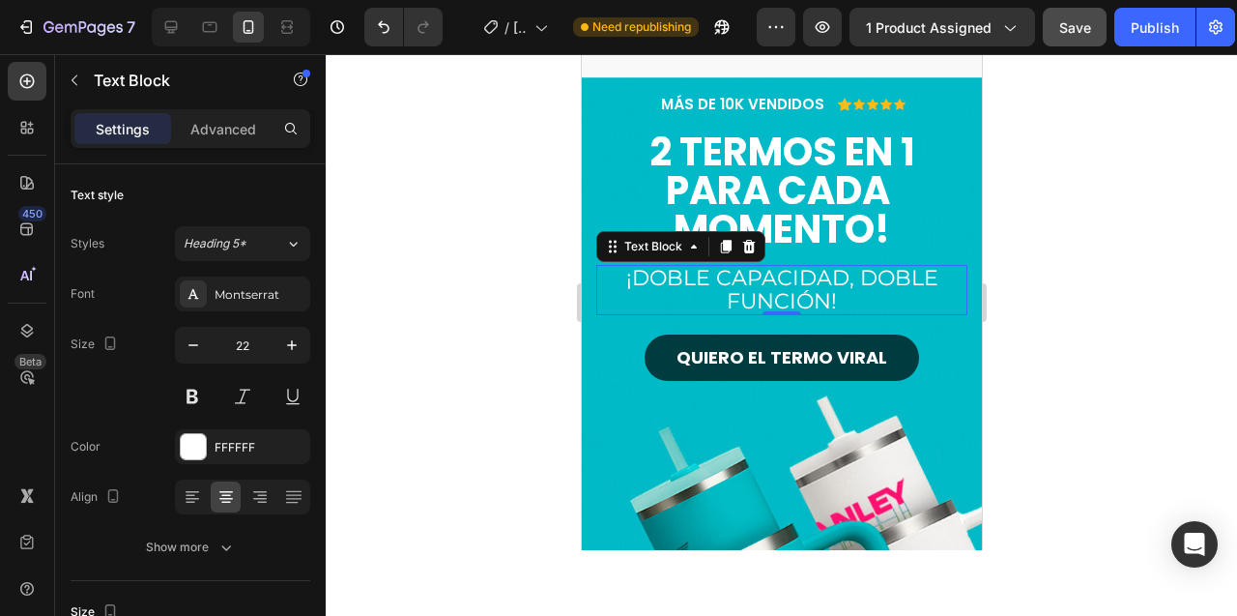
click at [423, 282] on div at bounding box center [781, 335] width 911 height 562
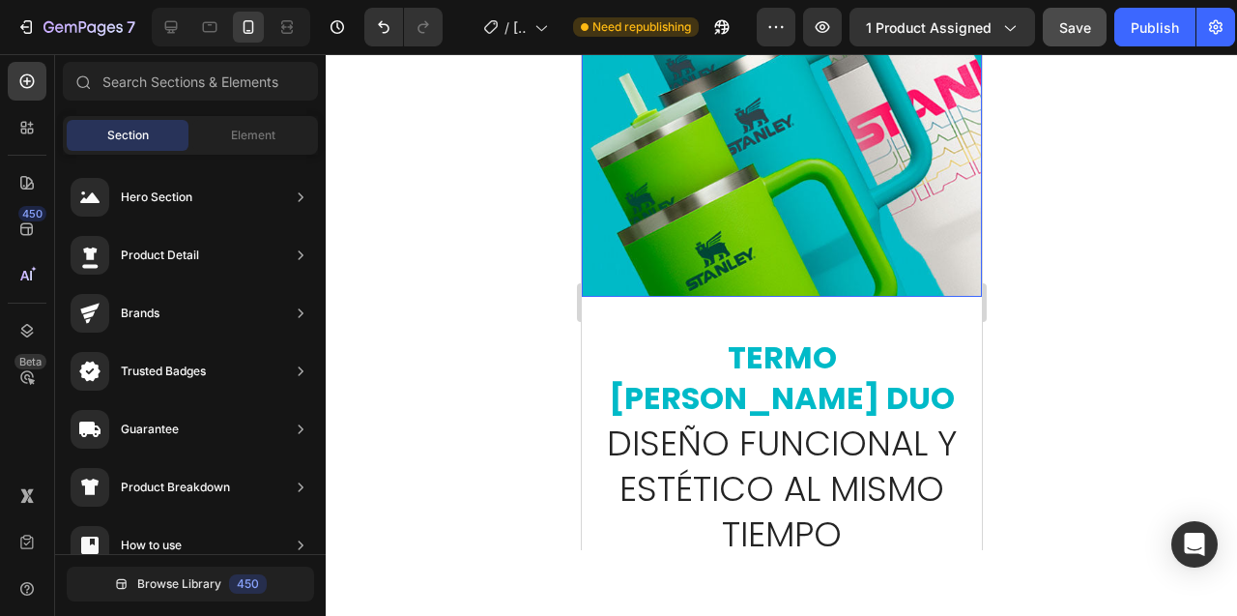
scroll to position [824, 0]
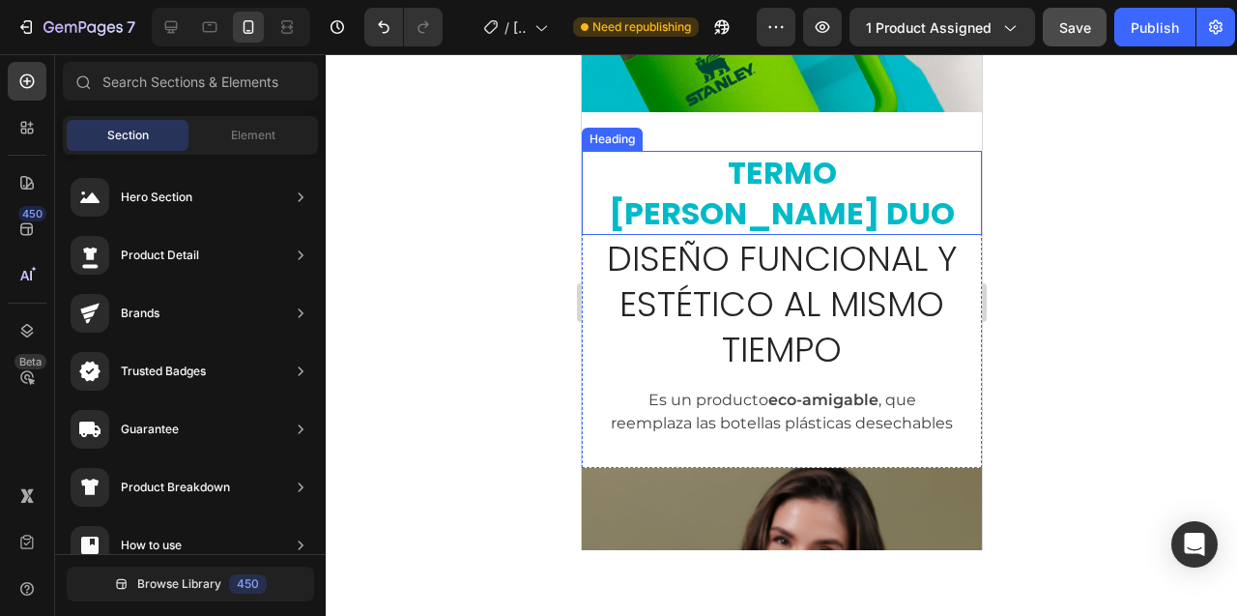
click at [767, 183] on h2 "TERMO [PERSON_NAME] DUO" at bounding box center [781, 193] width 354 height 84
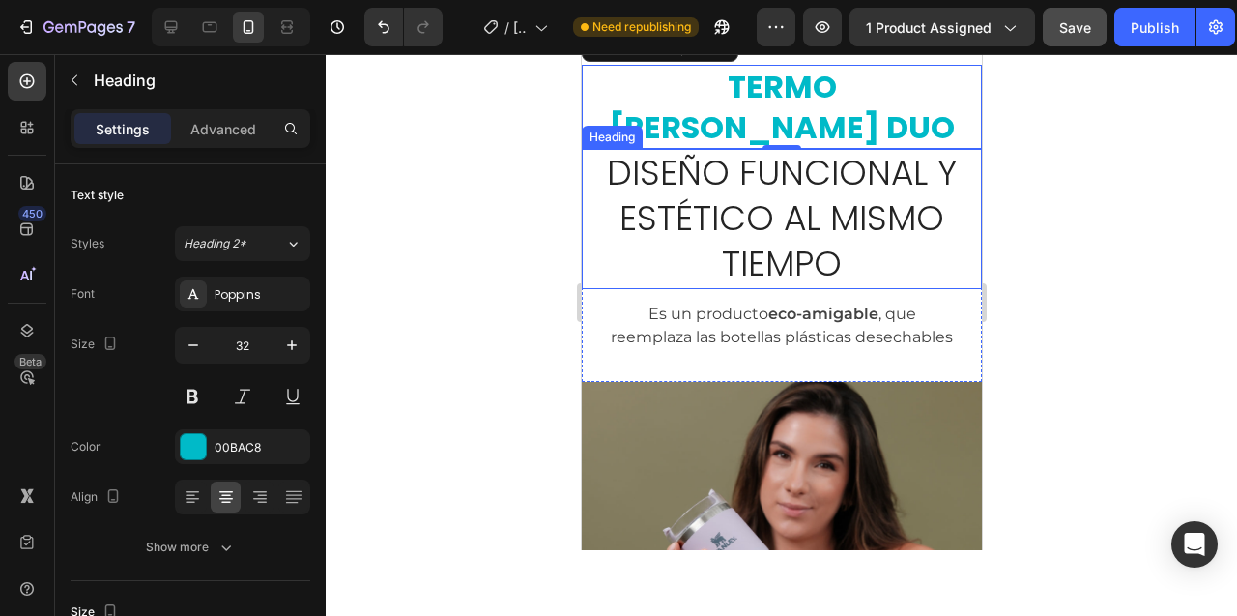
scroll to position [693, 0]
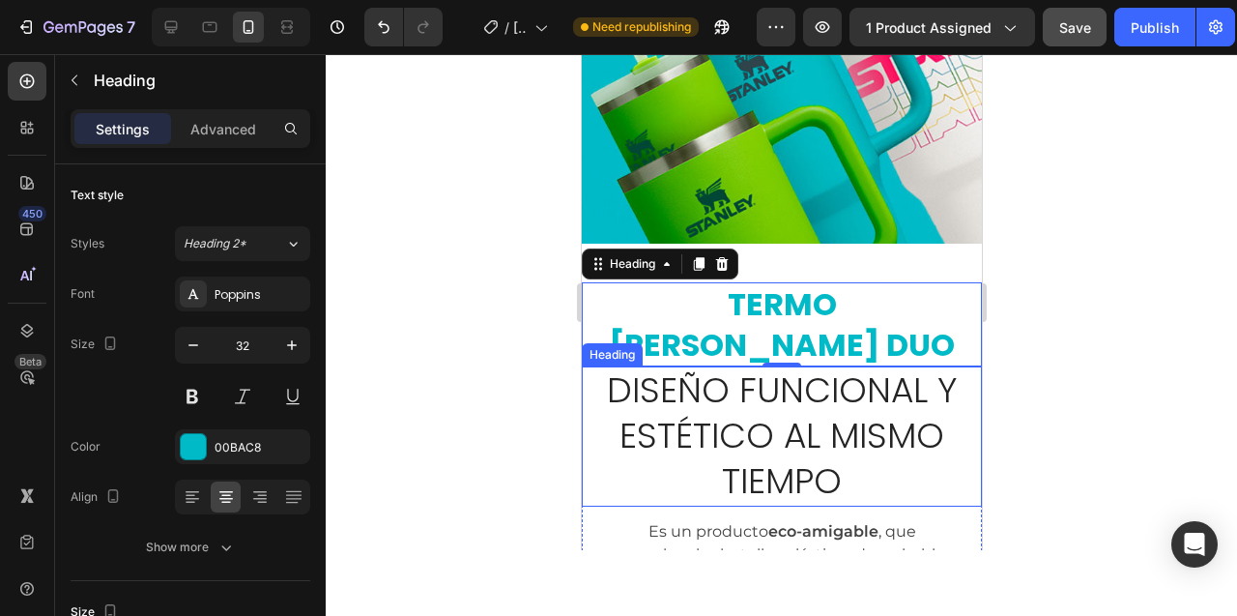
click at [711, 401] on h2 "Diseño funcional y estético al mismo tiempo" at bounding box center [781, 435] width 354 height 139
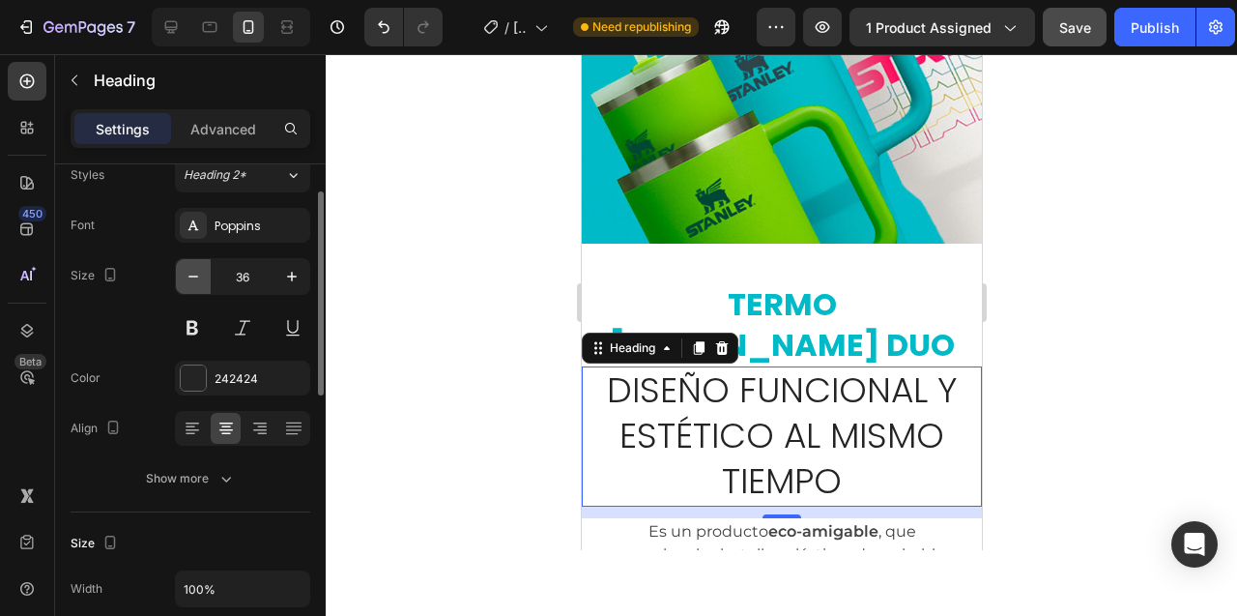
click at [195, 277] on icon "button" at bounding box center [193, 276] width 19 height 19
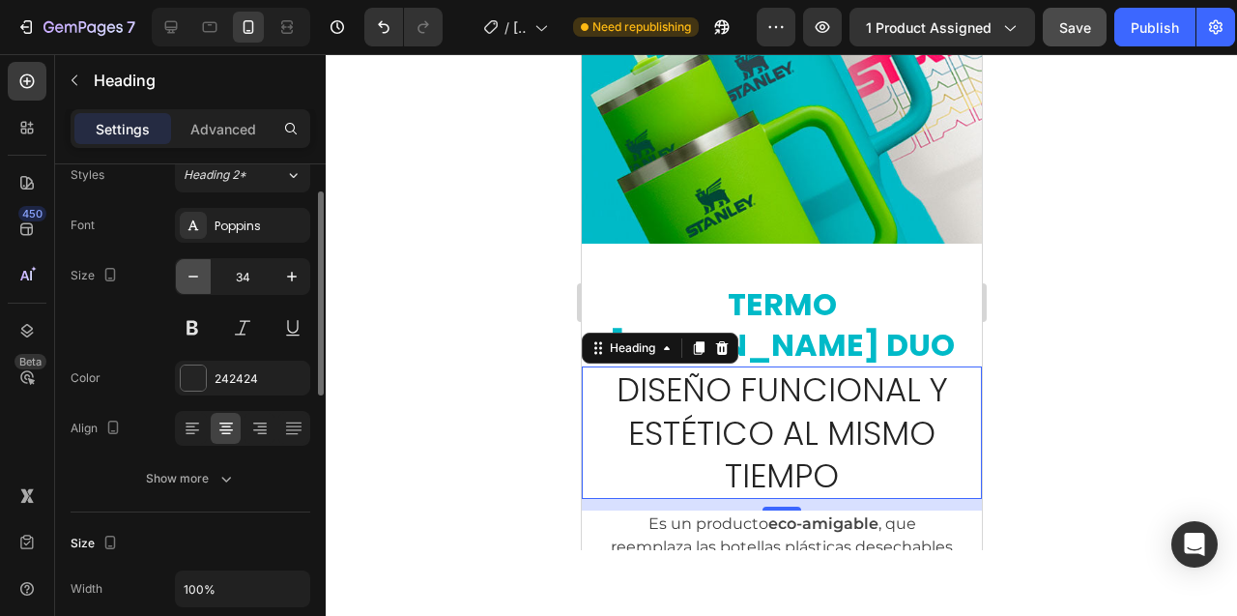
click at [195, 277] on icon "button" at bounding box center [193, 276] width 19 height 19
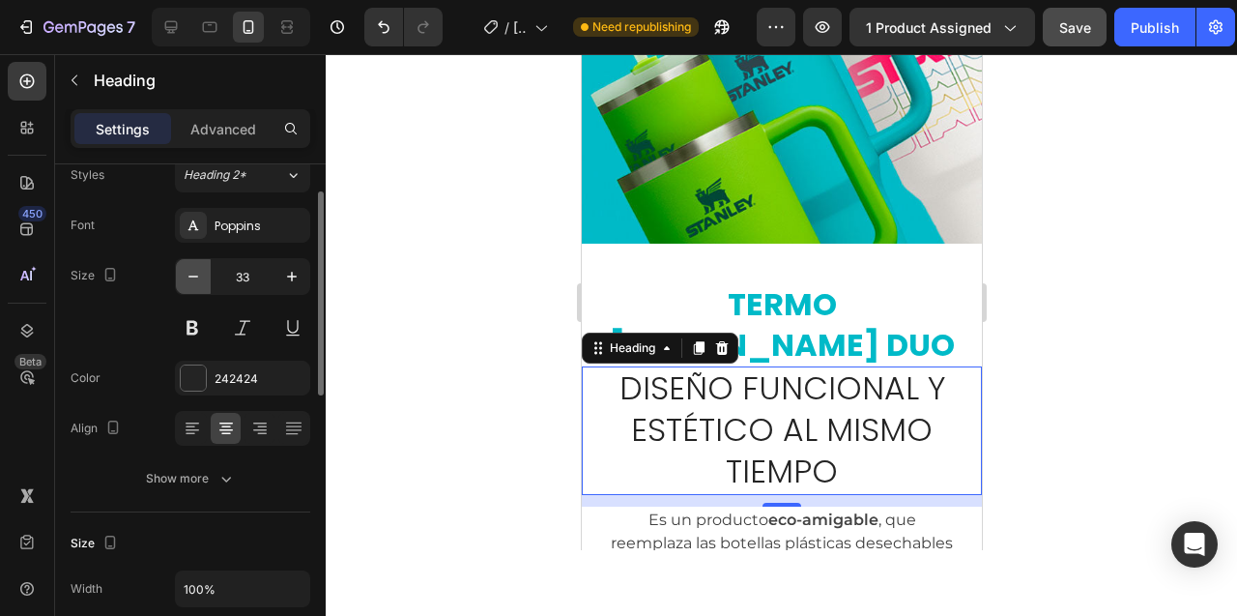
click at [195, 277] on icon "button" at bounding box center [193, 276] width 19 height 19
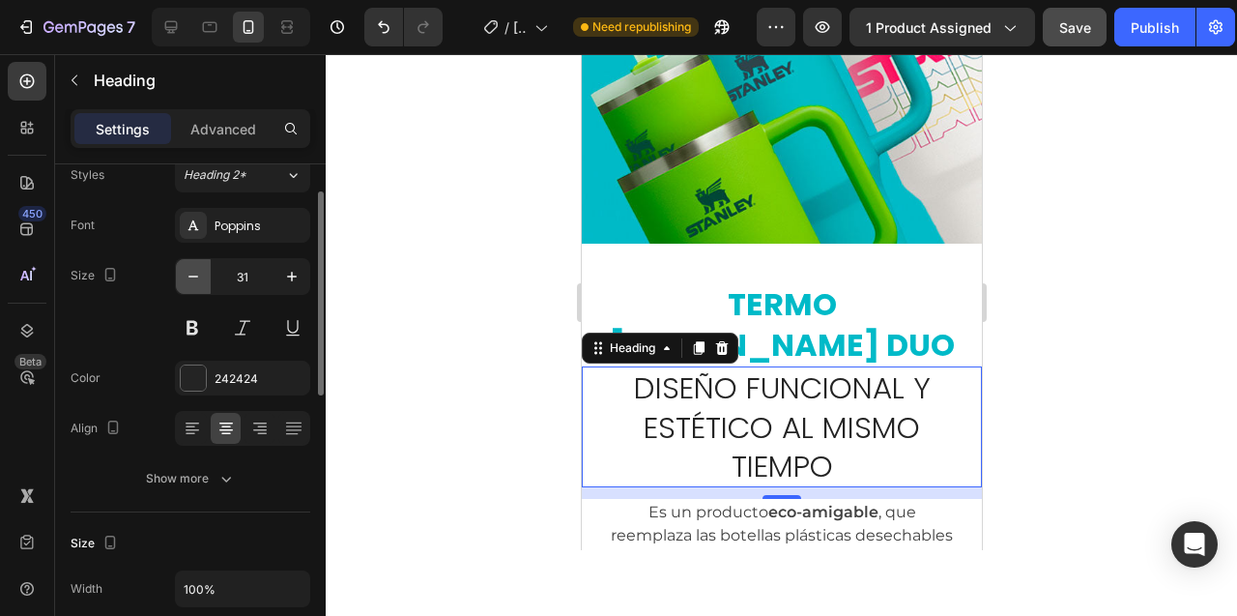
click at [195, 277] on icon "button" at bounding box center [193, 276] width 19 height 19
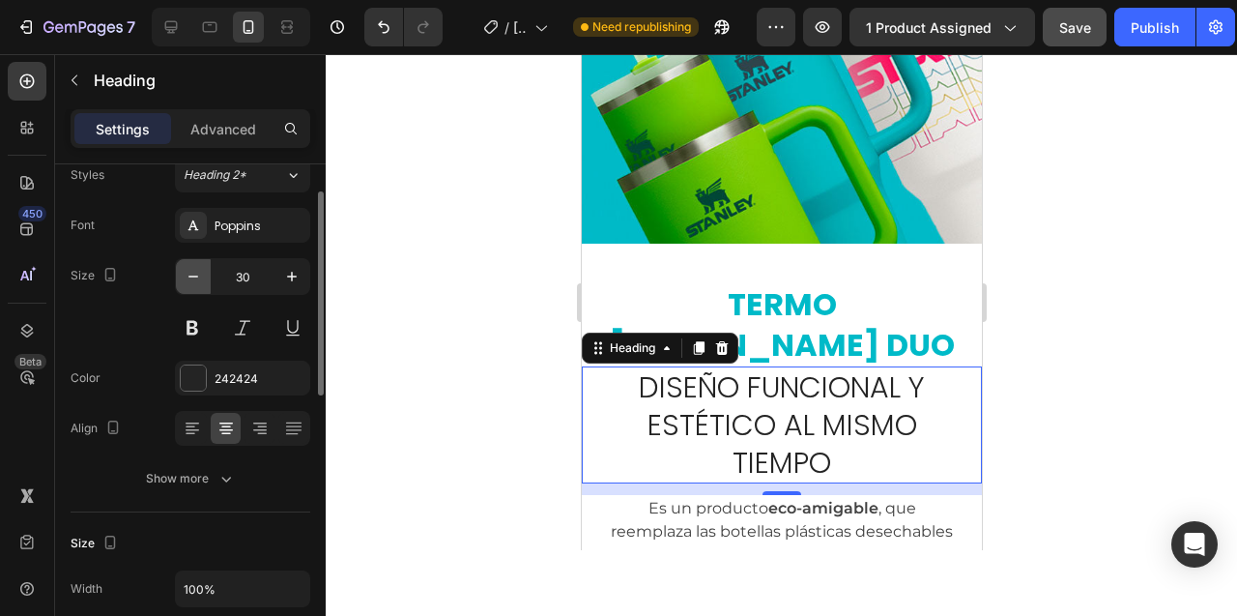
click at [195, 277] on icon "button" at bounding box center [193, 276] width 19 height 19
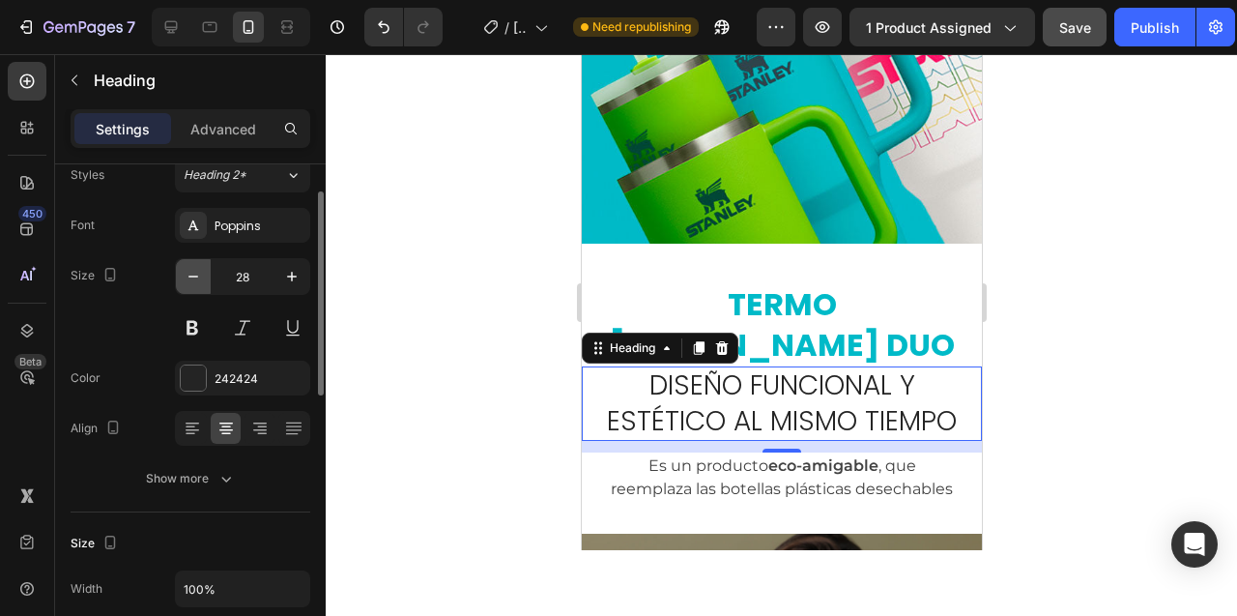
click at [195, 277] on icon "button" at bounding box center [193, 276] width 19 height 19
type input "27"
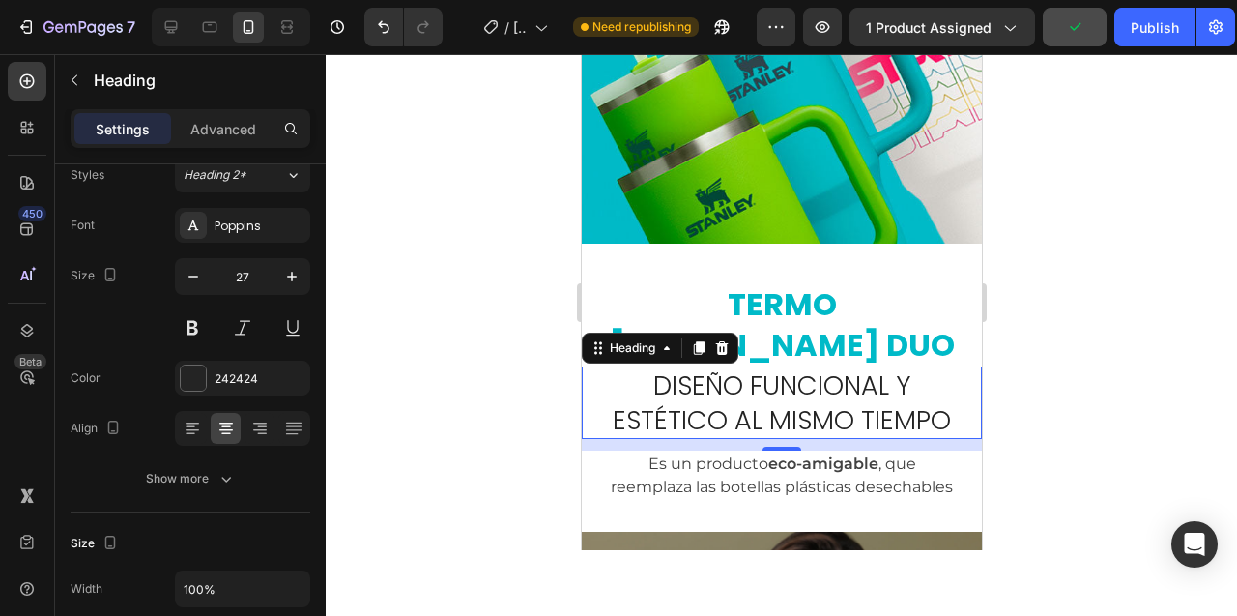
click at [445, 275] on div at bounding box center [781, 335] width 911 height 562
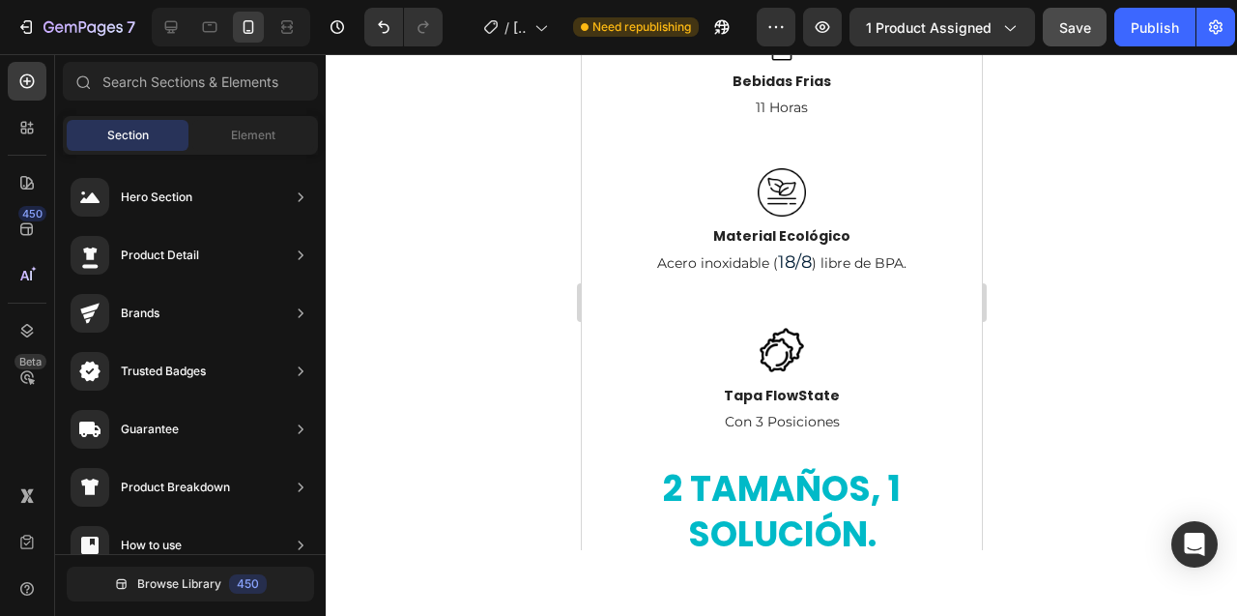
scroll to position [1980, 0]
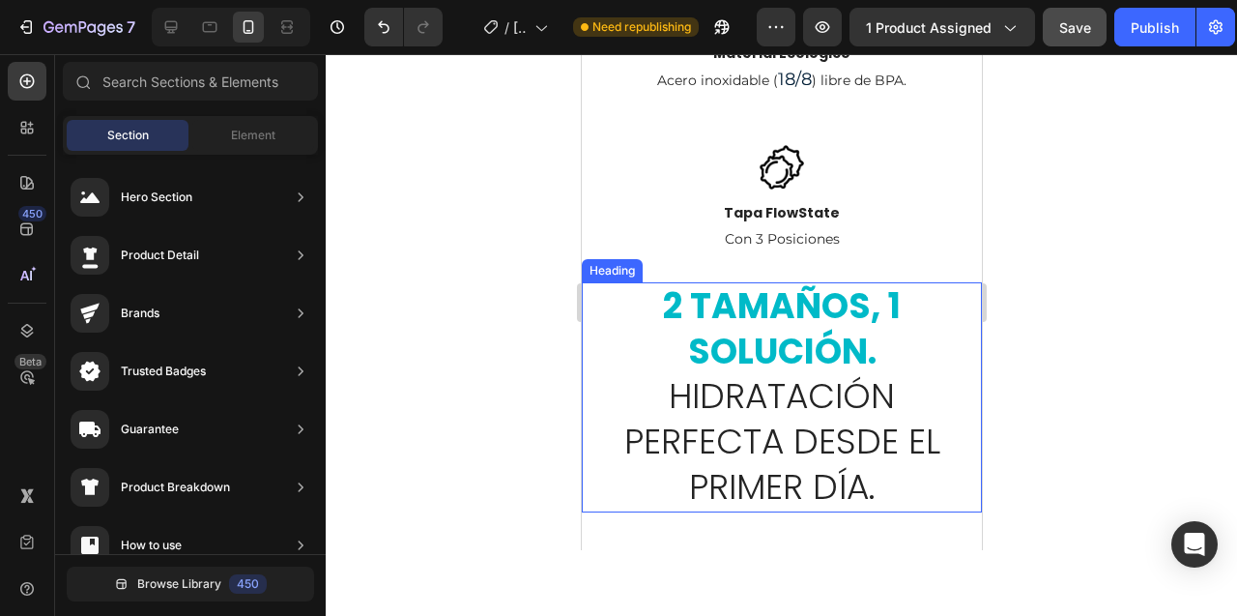
click at [740, 396] on h2 "2 tamaños, 1 solución. Hidratación perfecta desde el primer día." at bounding box center [781, 397] width 354 height 230
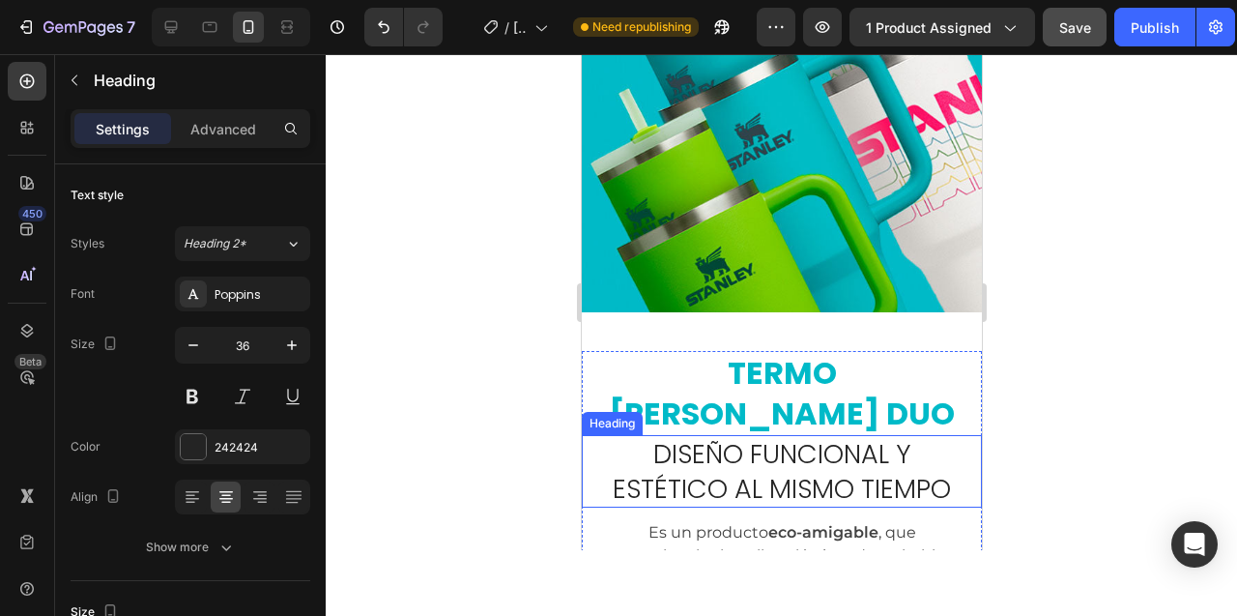
scroll to position [612, 0]
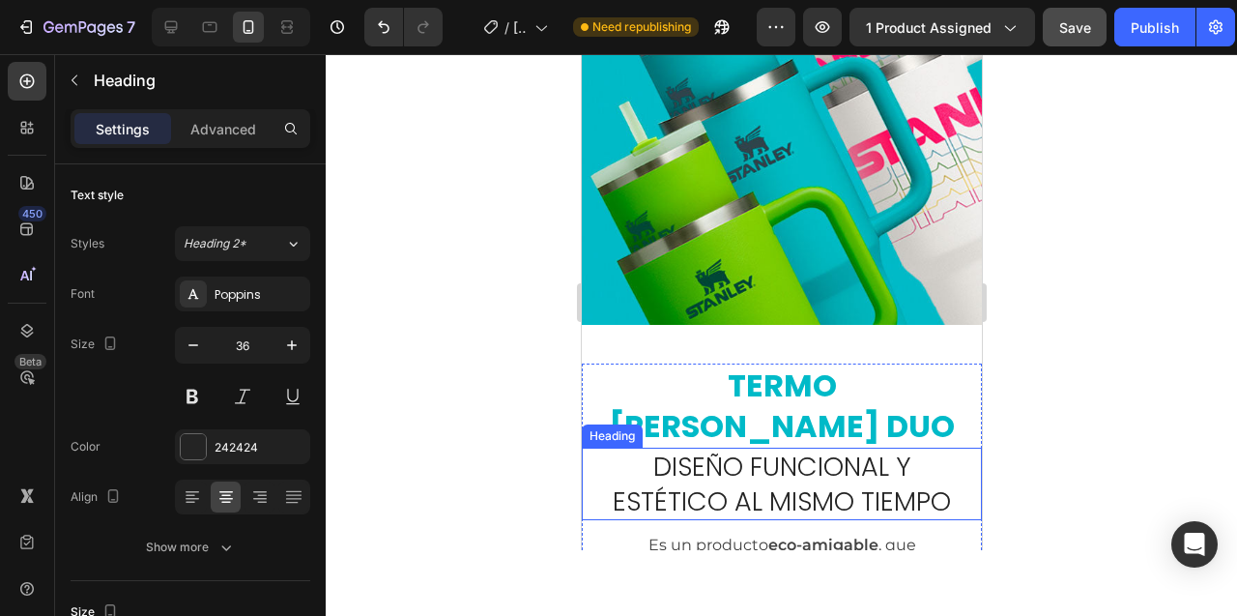
click at [707, 447] on h2 "Diseño funcional y estético al mismo tiempo" at bounding box center [781, 483] width 354 height 72
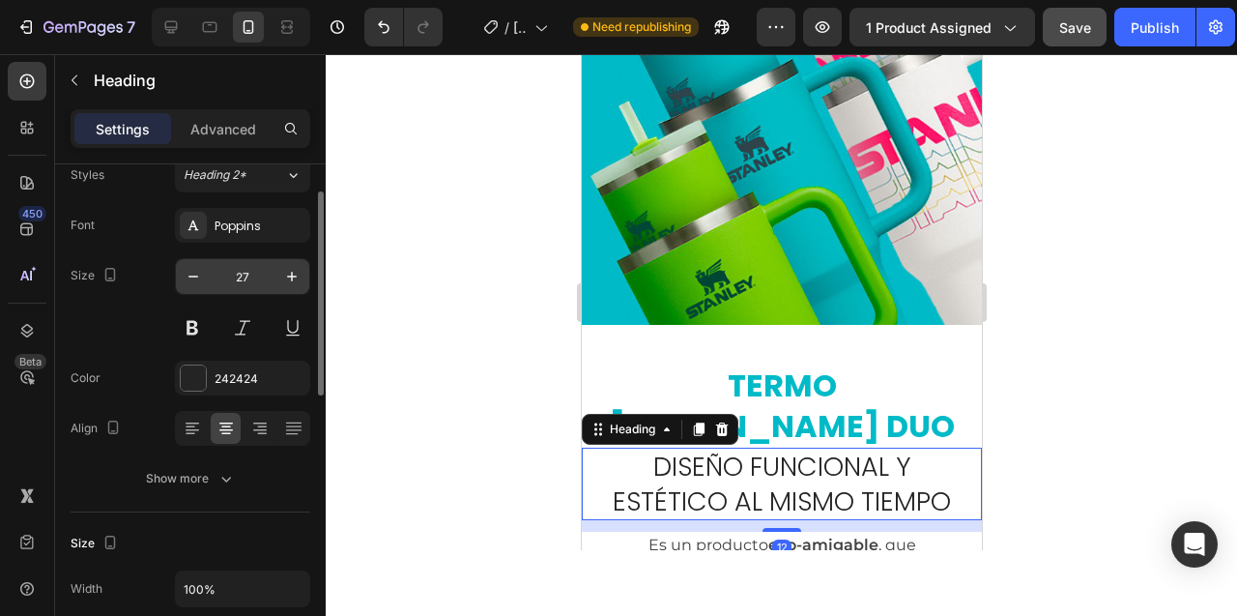
click at [239, 281] on input "27" at bounding box center [243, 276] width 64 height 35
type input "36"
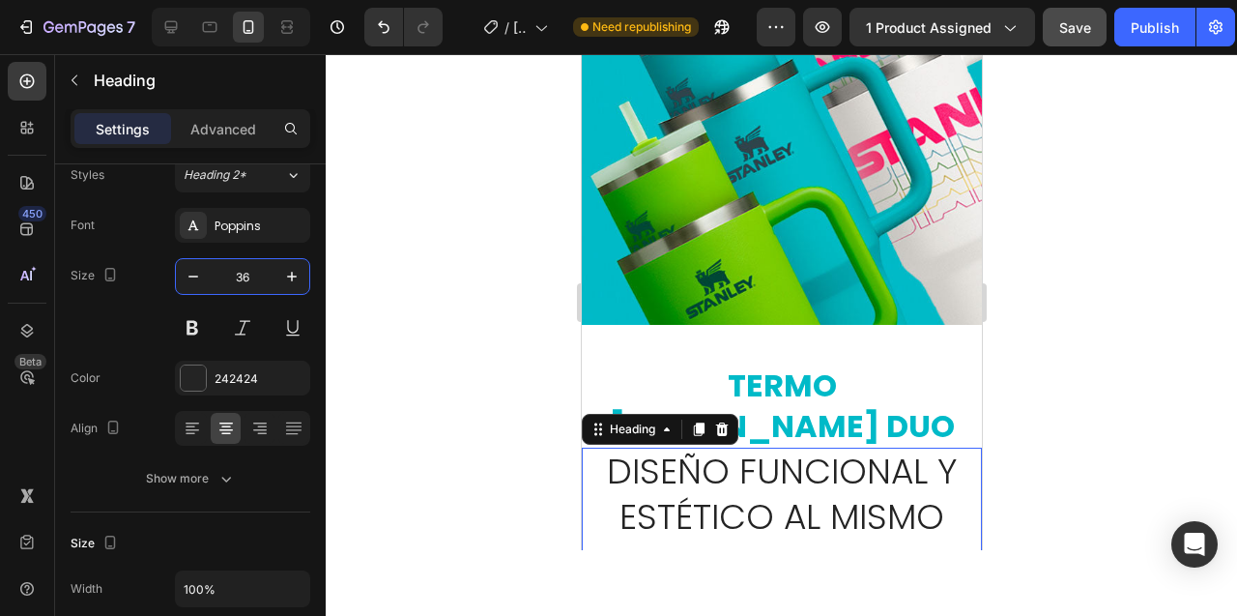
click at [441, 322] on div at bounding box center [781, 335] width 911 height 562
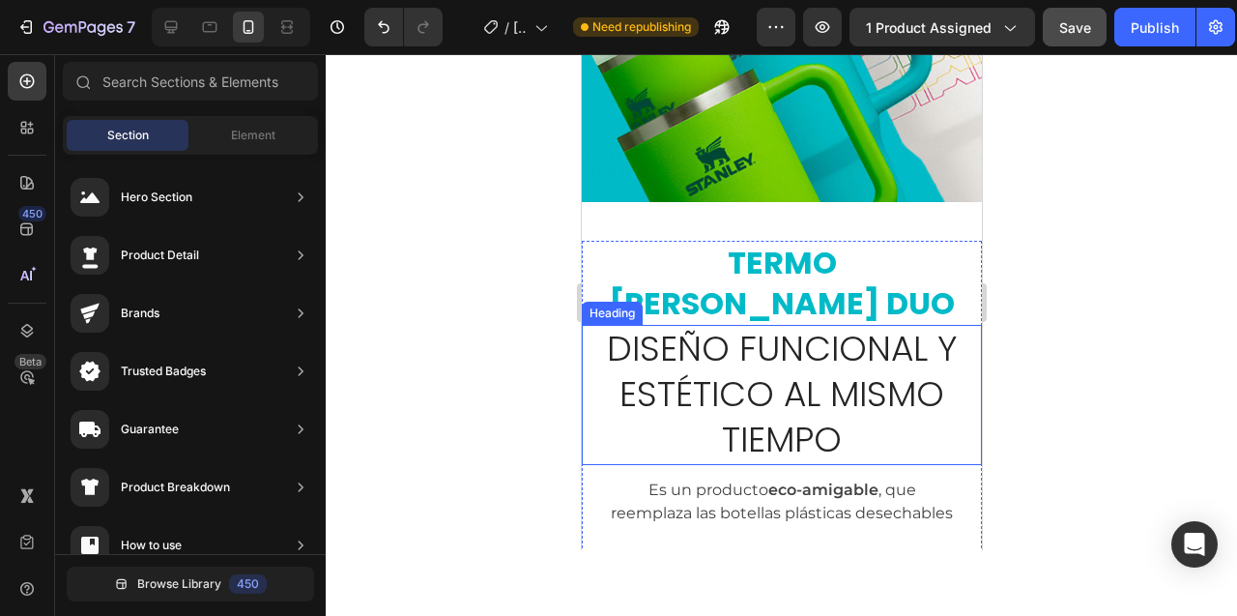
scroll to position [888, 0]
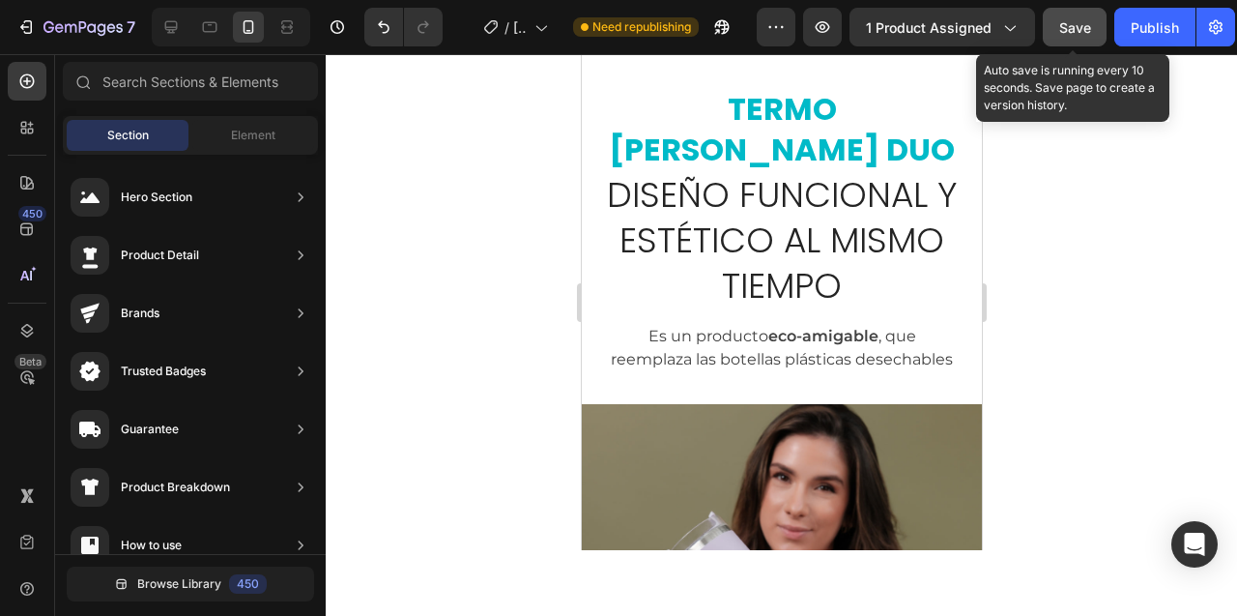
click at [1067, 33] on span "Save" at bounding box center [1075, 27] width 32 height 16
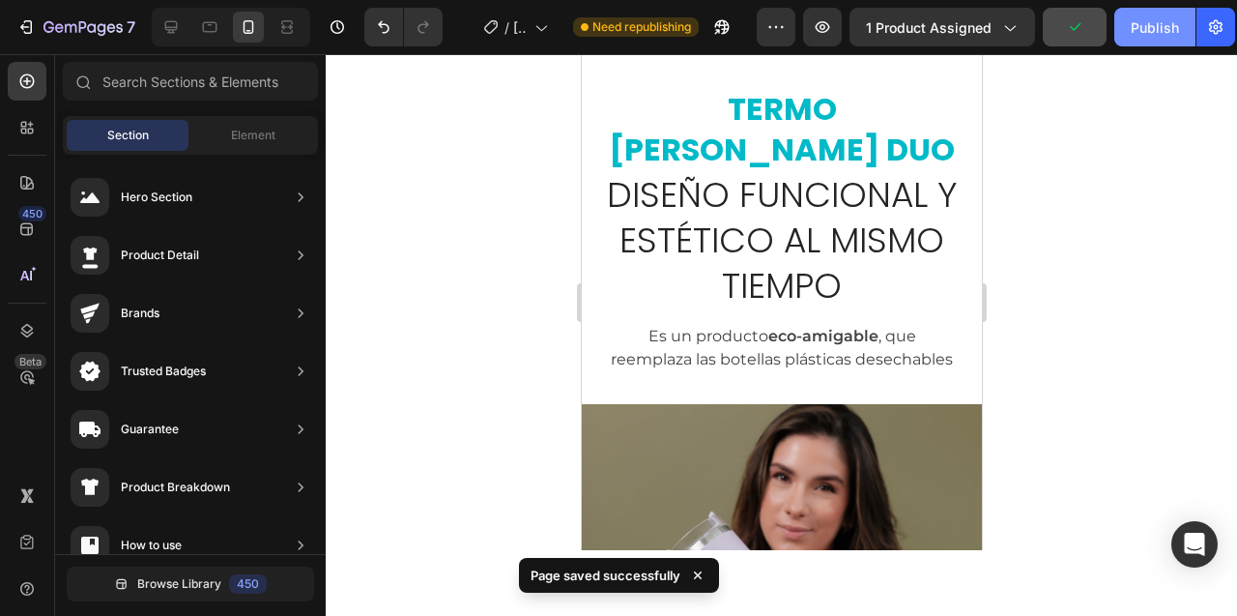
click at [1150, 27] on div "Publish" at bounding box center [1155, 27] width 48 height 20
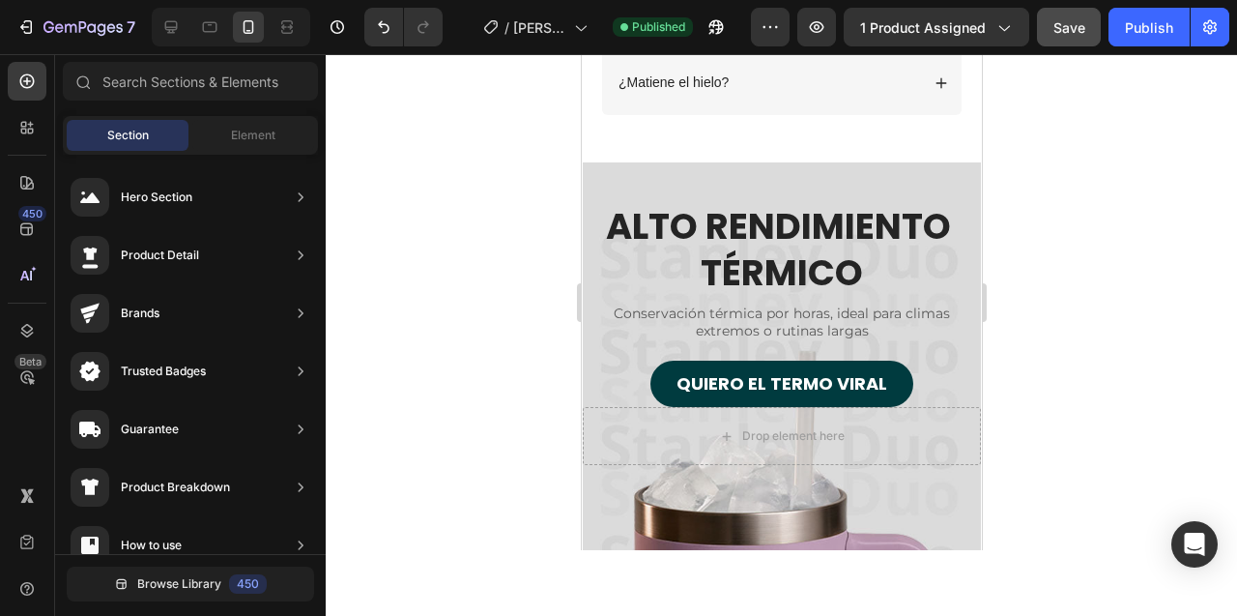
scroll to position [6208, 0]
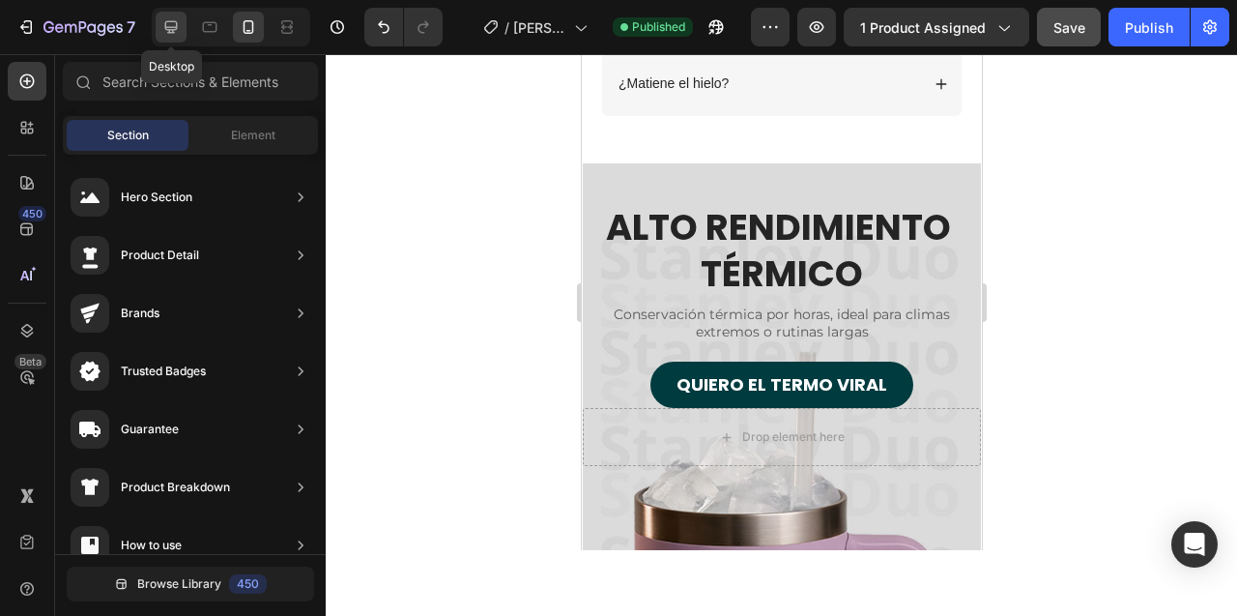
click at [168, 31] on icon at bounding box center [170, 26] width 19 height 19
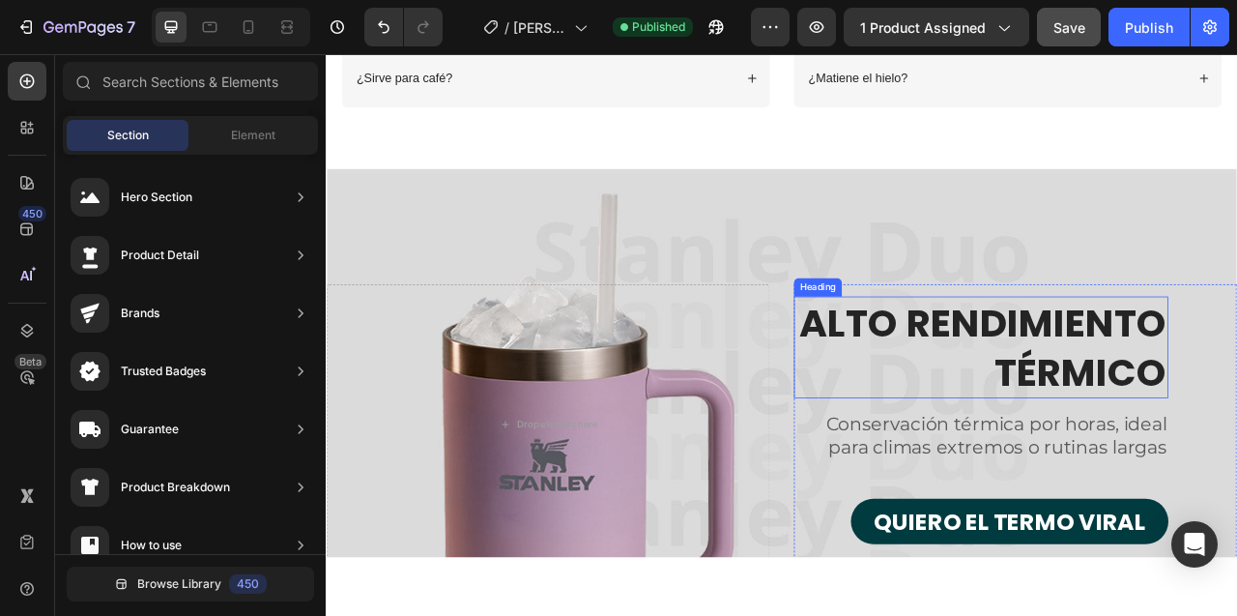
click at [1165, 413] on h2 "ALTO RENDIMIENTO TÉRMICO" at bounding box center [1159, 428] width 476 height 130
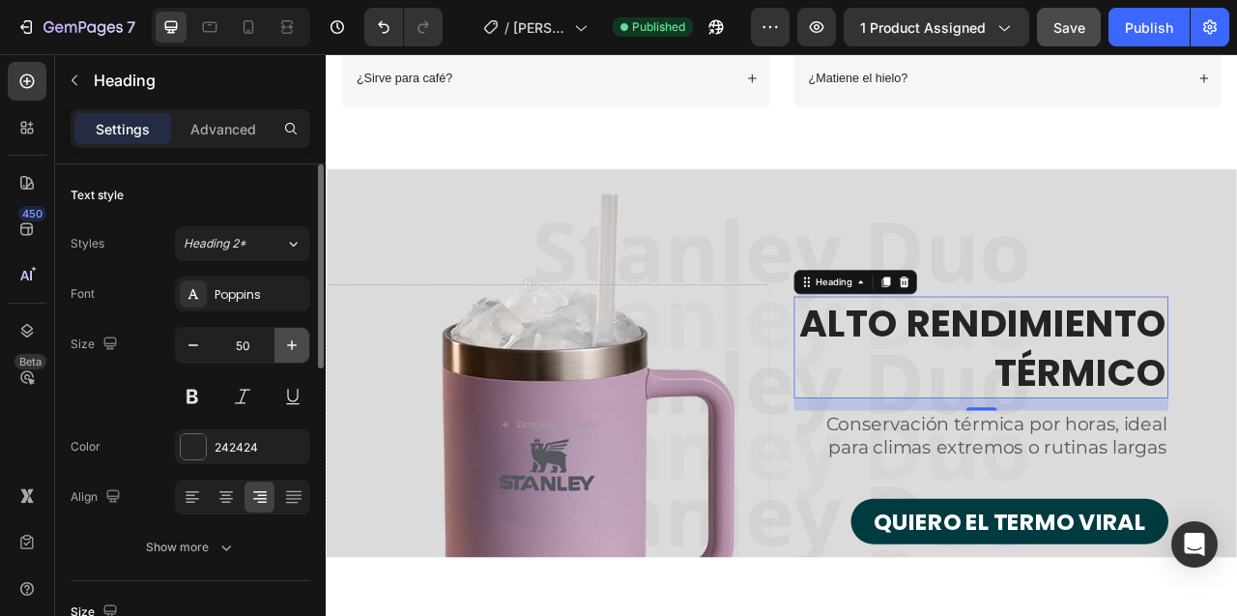
click at [292, 344] on icon "button" at bounding box center [292, 345] width 10 height 10
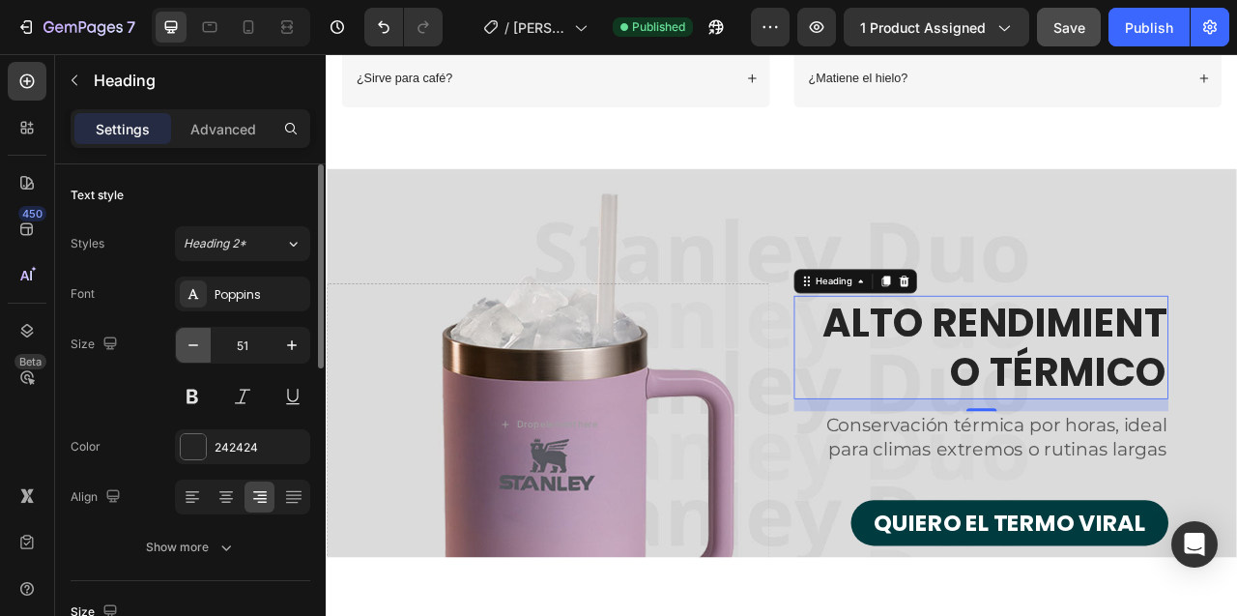
click at [193, 348] on icon "button" at bounding box center [193, 344] width 19 height 19
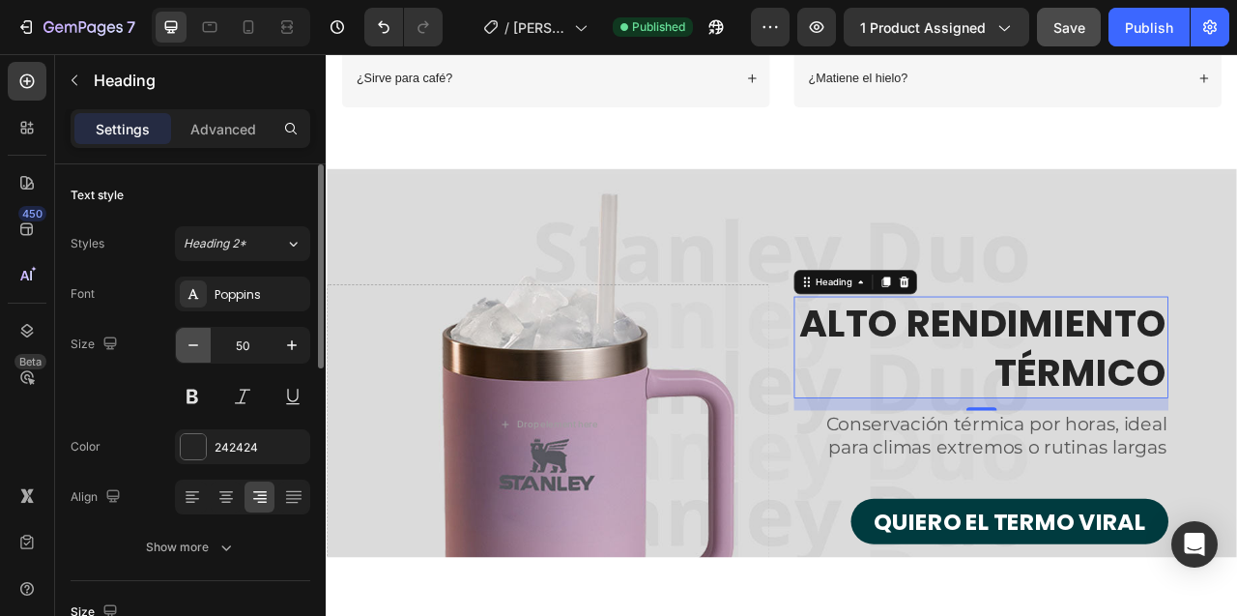
click at [193, 348] on icon "button" at bounding box center [193, 344] width 19 height 19
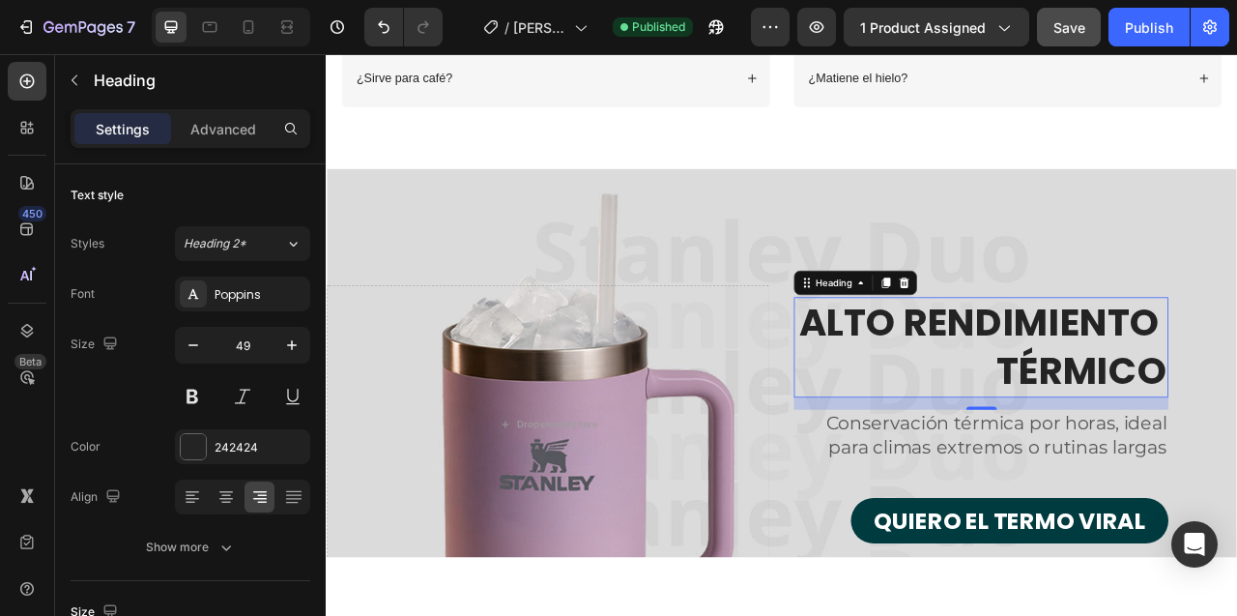
click at [1236, 407] on h2 "ALTO RENDIMIENTO TÉRMICO" at bounding box center [1159, 427] width 476 height 127
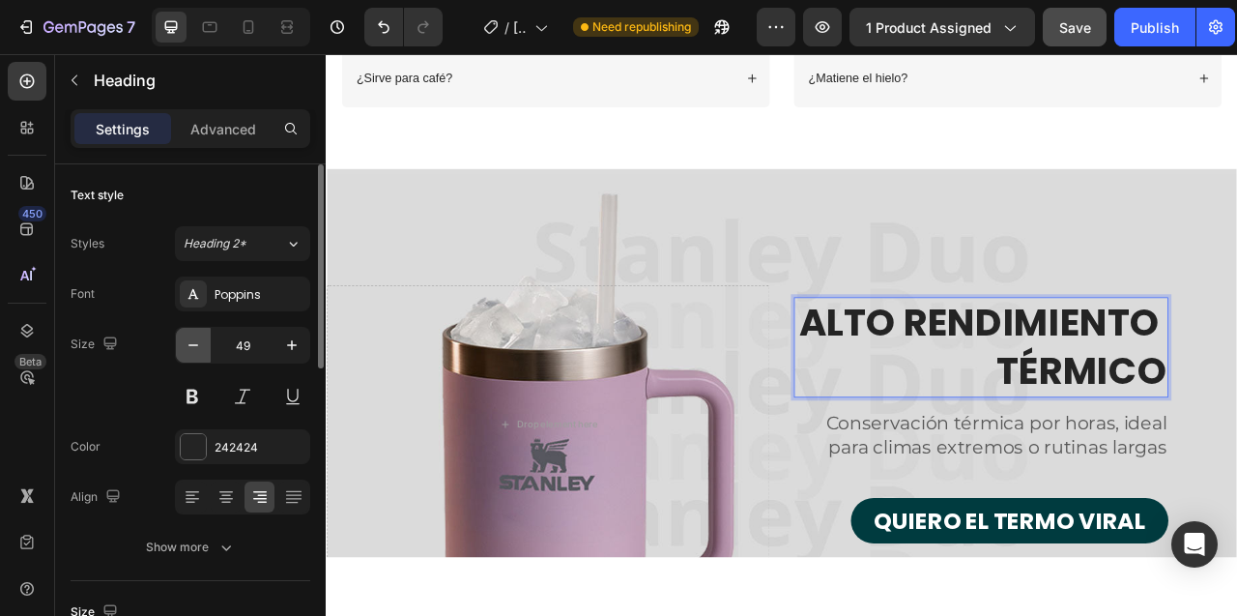
click at [189, 347] on icon "button" at bounding box center [193, 344] width 19 height 19
type input "48"
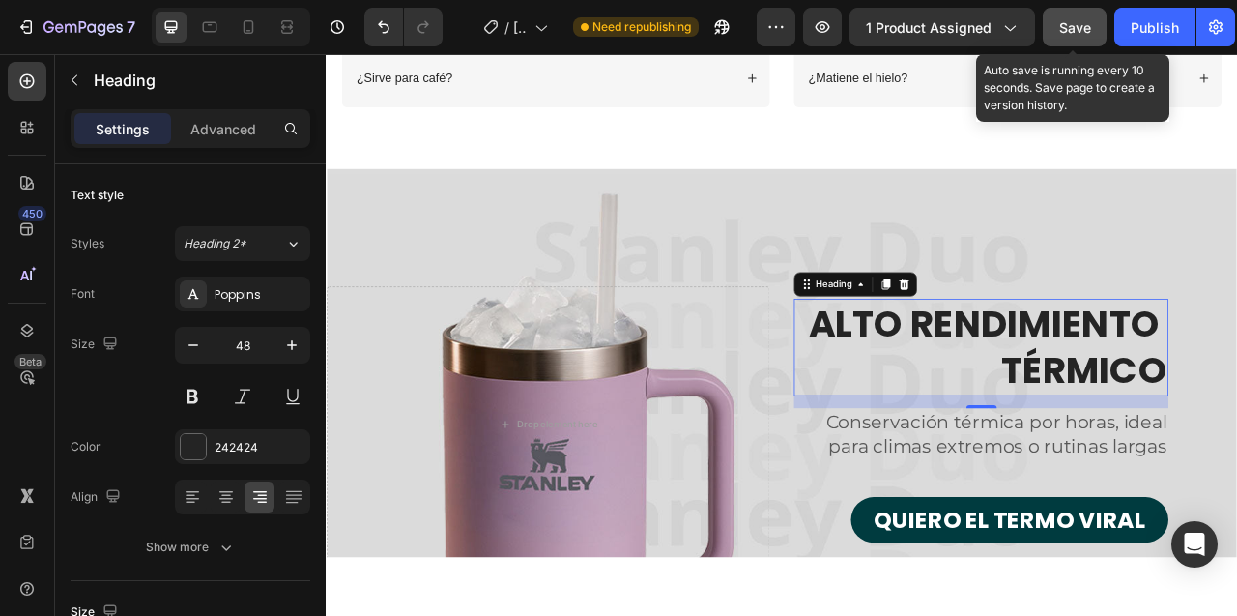
click at [1069, 32] on span "Save" at bounding box center [1075, 27] width 32 height 16
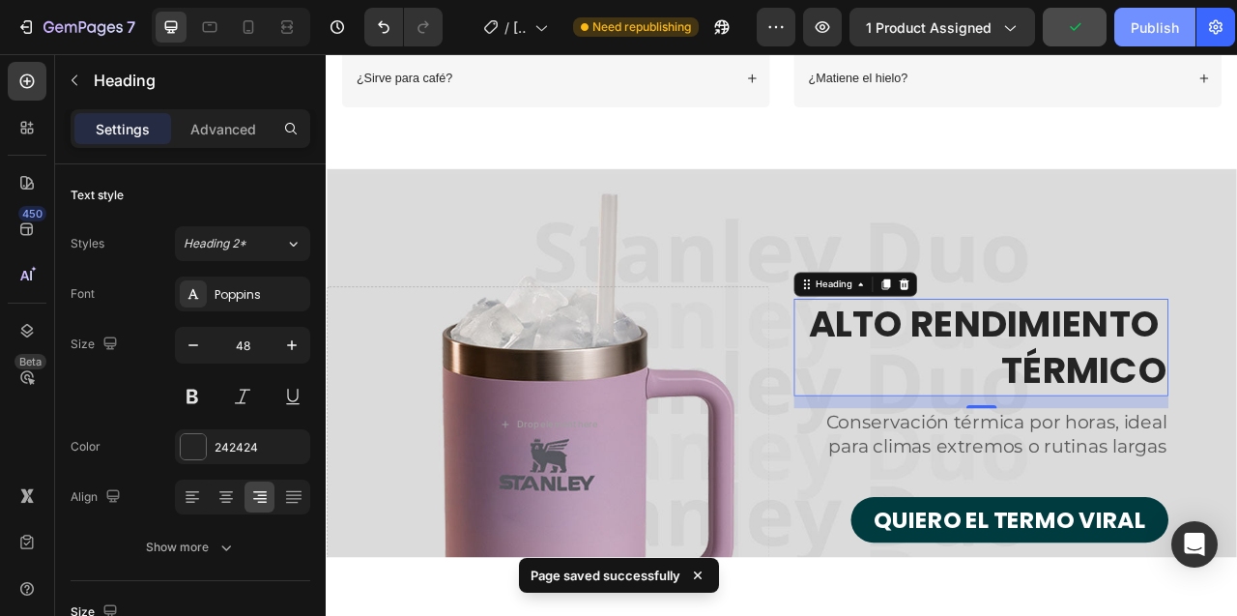
click at [1158, 33] on div "Publish" at bounding box center [1155, 27] width 48 height 20
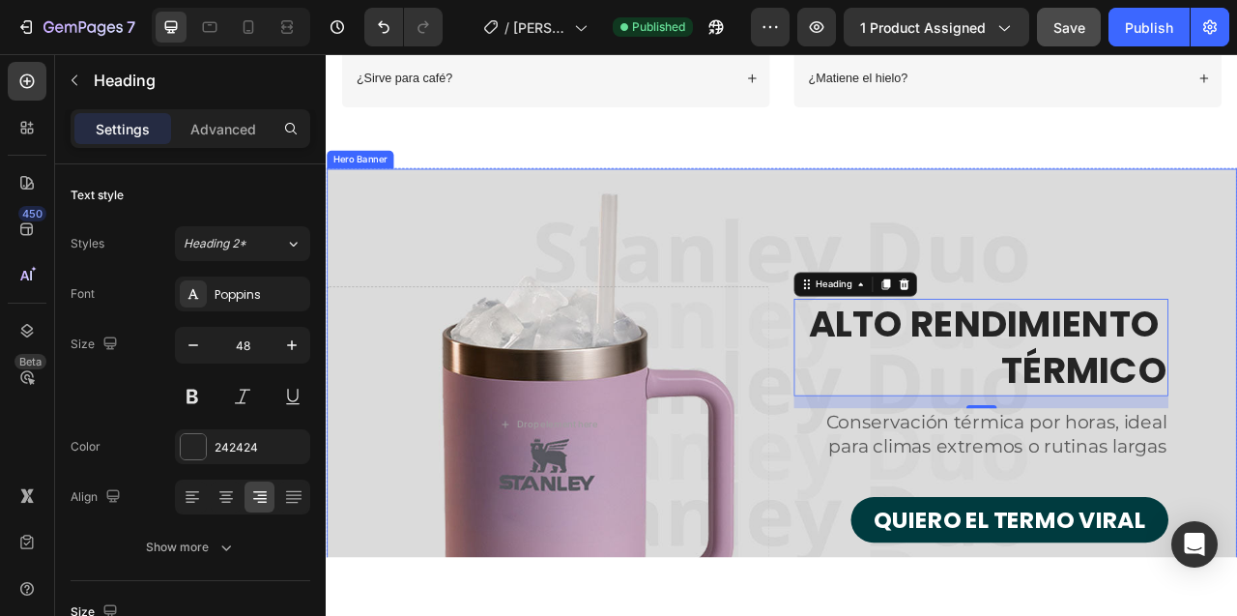
click at [1155, 291] on div "Overlay" at bounding box center [906, 526] width 1158 height 651
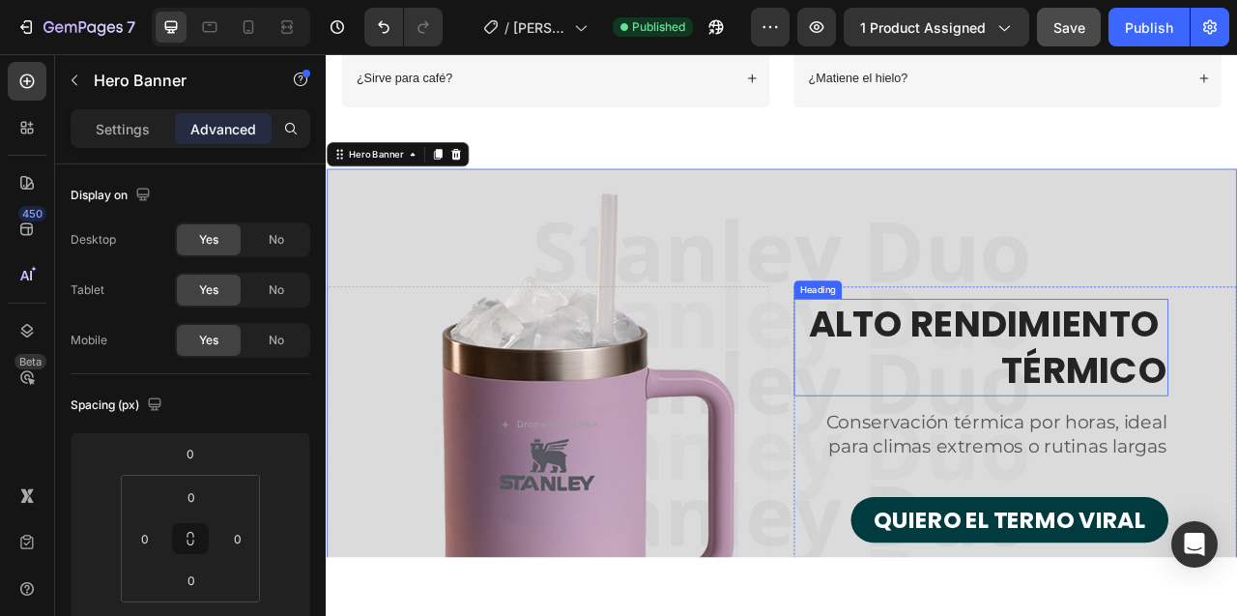
click at [1138, 386] on p "ALTO RENDIMIENTO TÉRMICO" at bounding box center [1159, 428] width 473 height 121
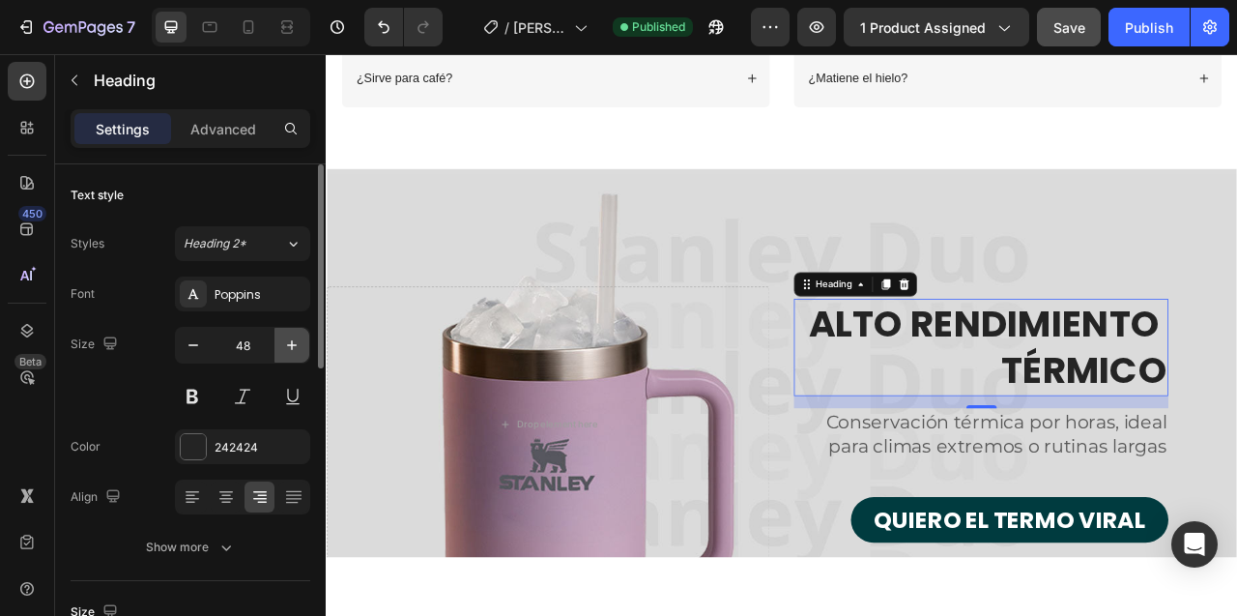
click at [291, 345] on icon "button" at bounding box center [292, 345] width 10 height 10
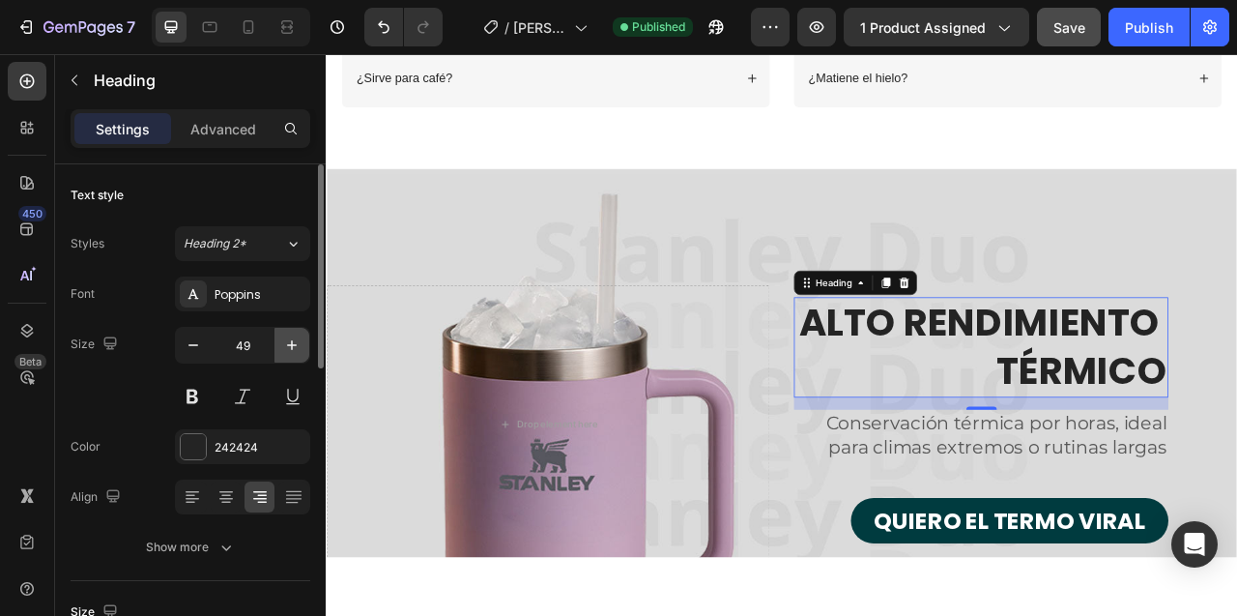
click at [291, 345] on icon "button" at bounding box center [292, 345] width 10 height 10
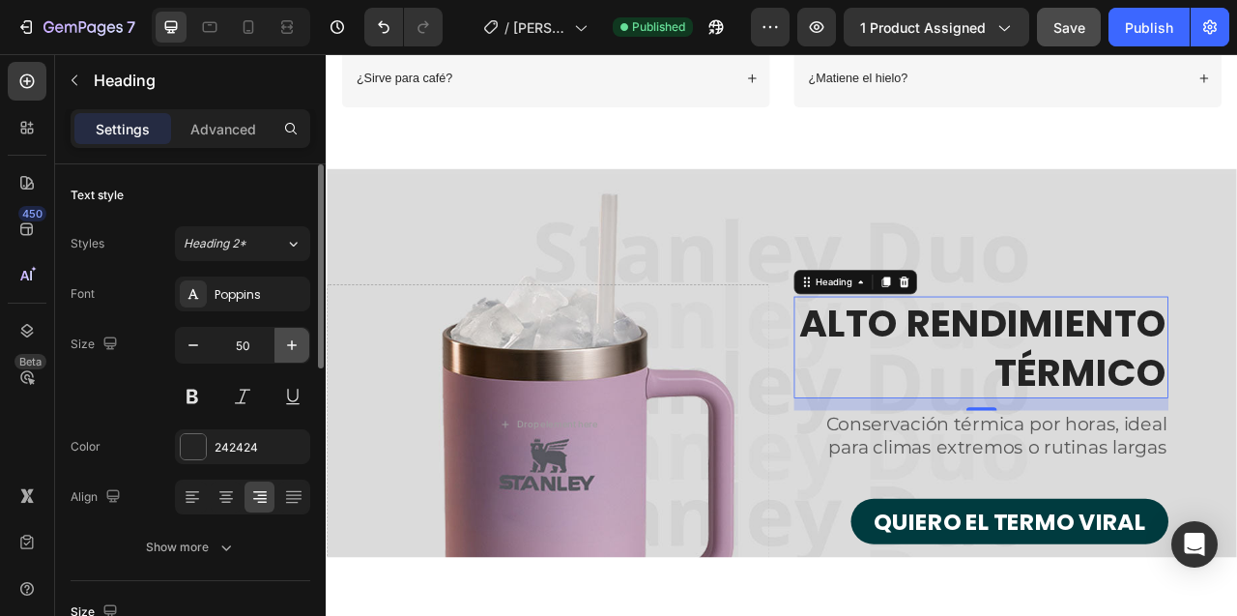
click at [291, 345] on icon "button" at bounding box center [292, 345] width 10 height 10
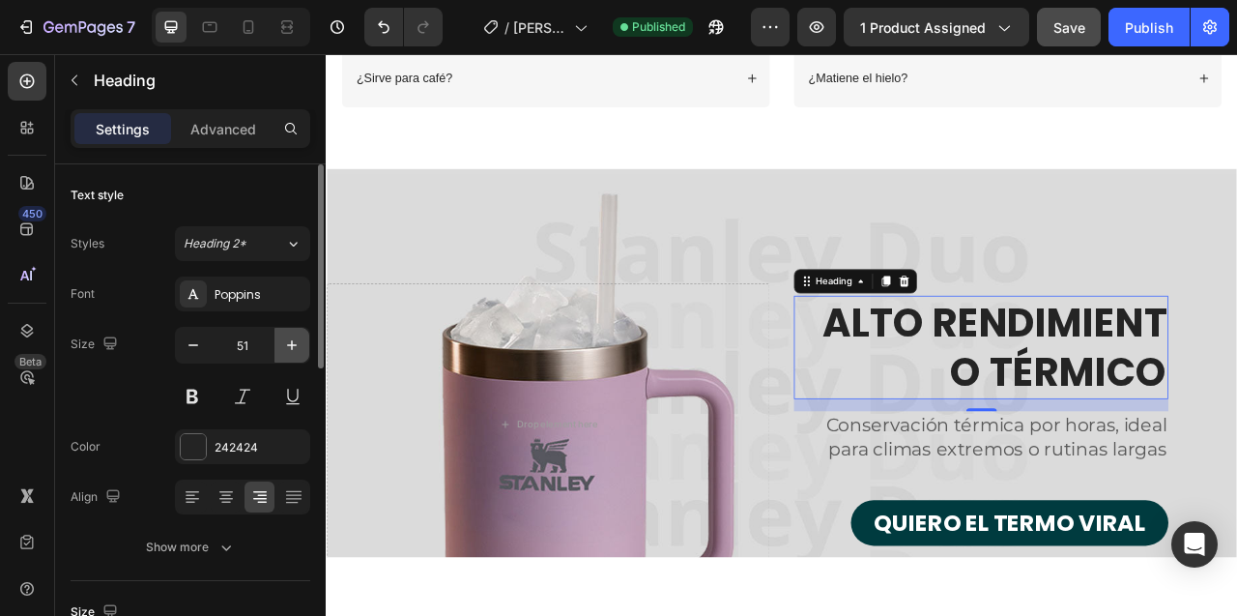
click at [291, 345] on icon "button" at bounding box center [292, 345] width 10 height 10
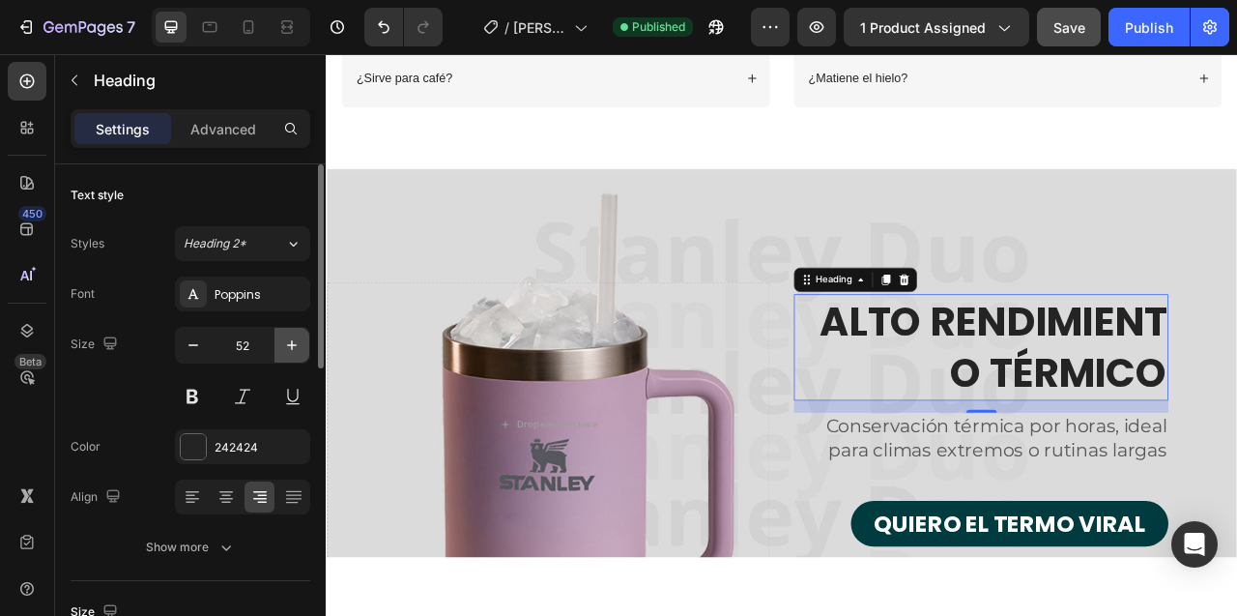
click at [291, 345] on icon "button" at bounding box center [292, 345] width 10 height 10
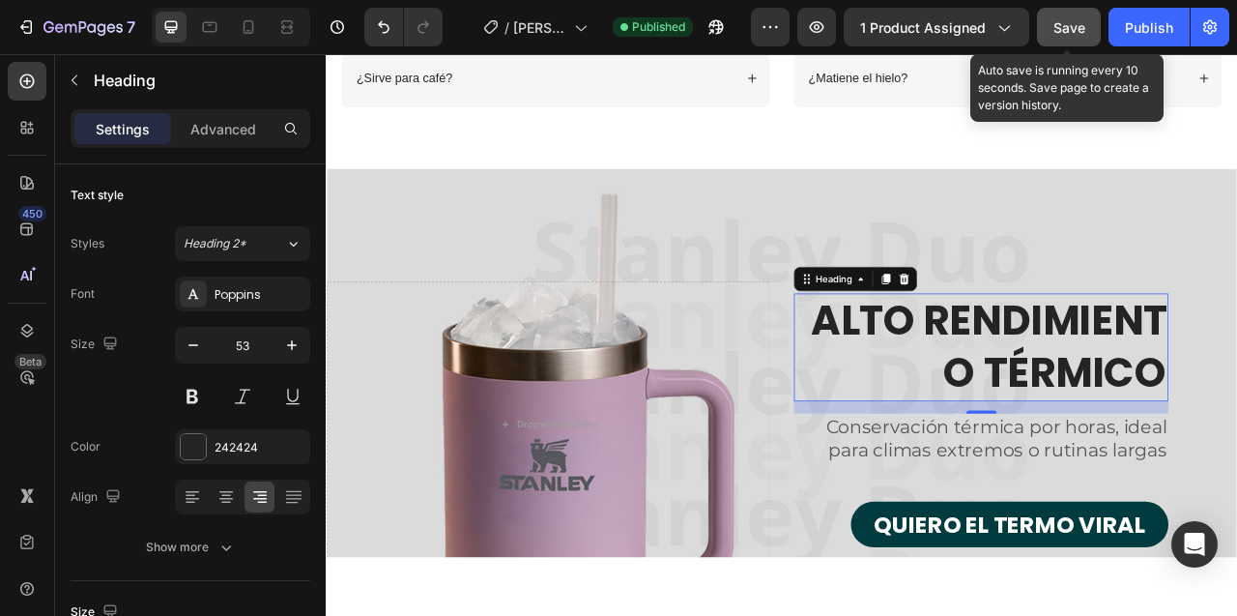
click at [1060, 23] on span "Save" at bounding box center [1069, 27] width 32 height 16
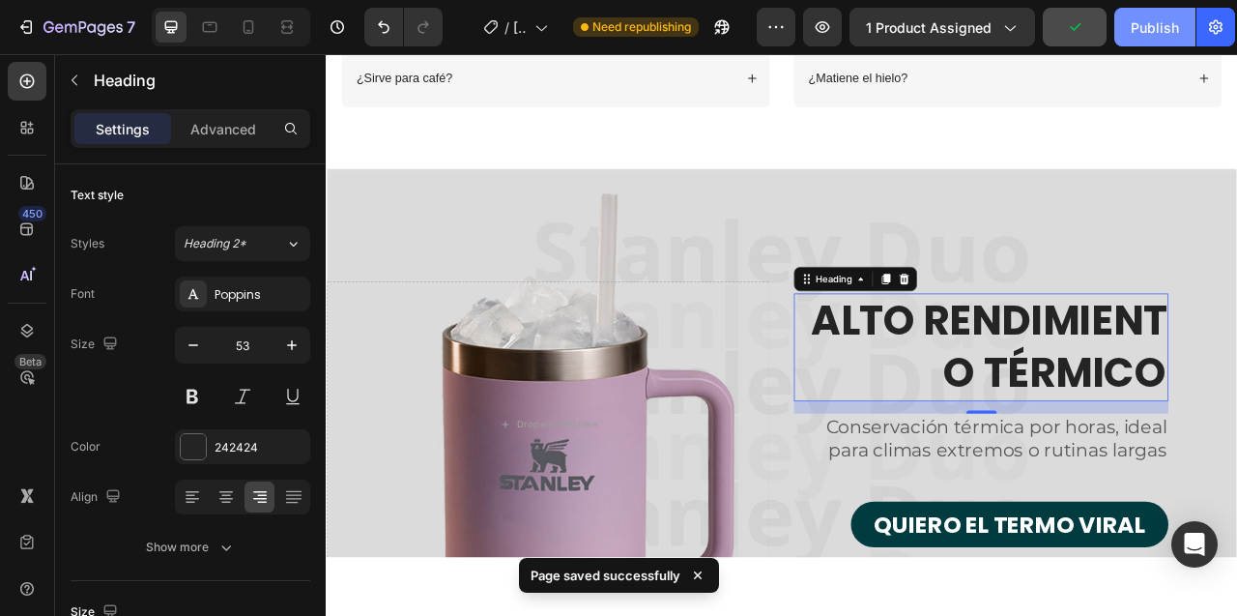
click at [1135, 28] on div "Publish" at bounding box center [1155, 27] width 48 height 20
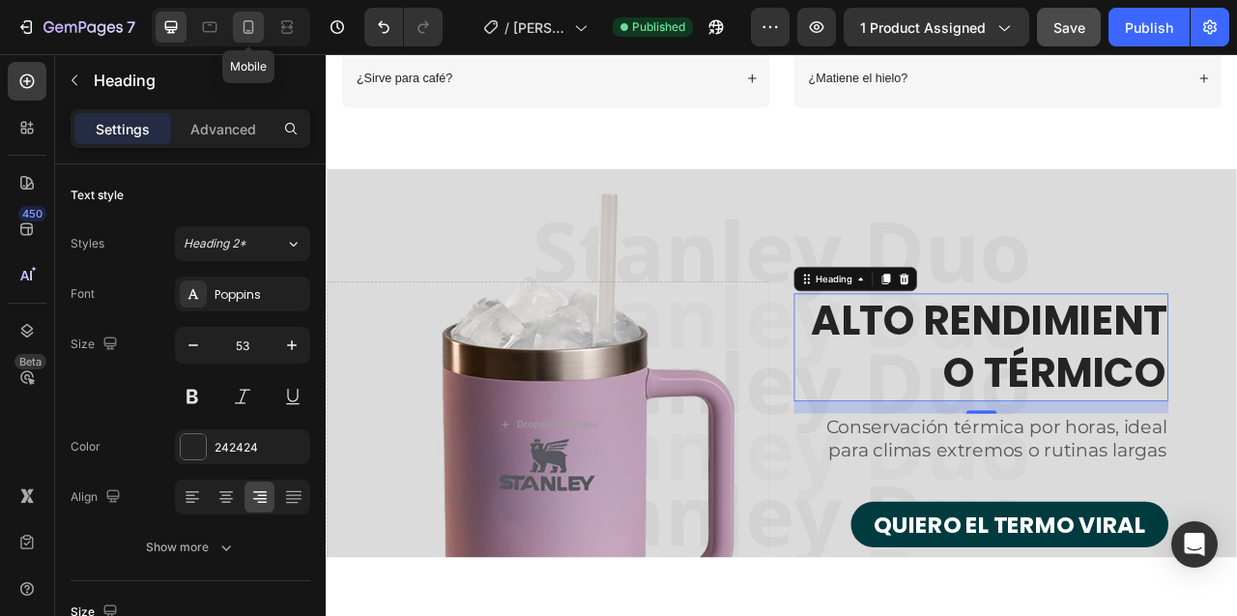
click at [252, 33] on icon at bounding box center [249, 27] width 11 height 14
type input "37"
type input "100%"
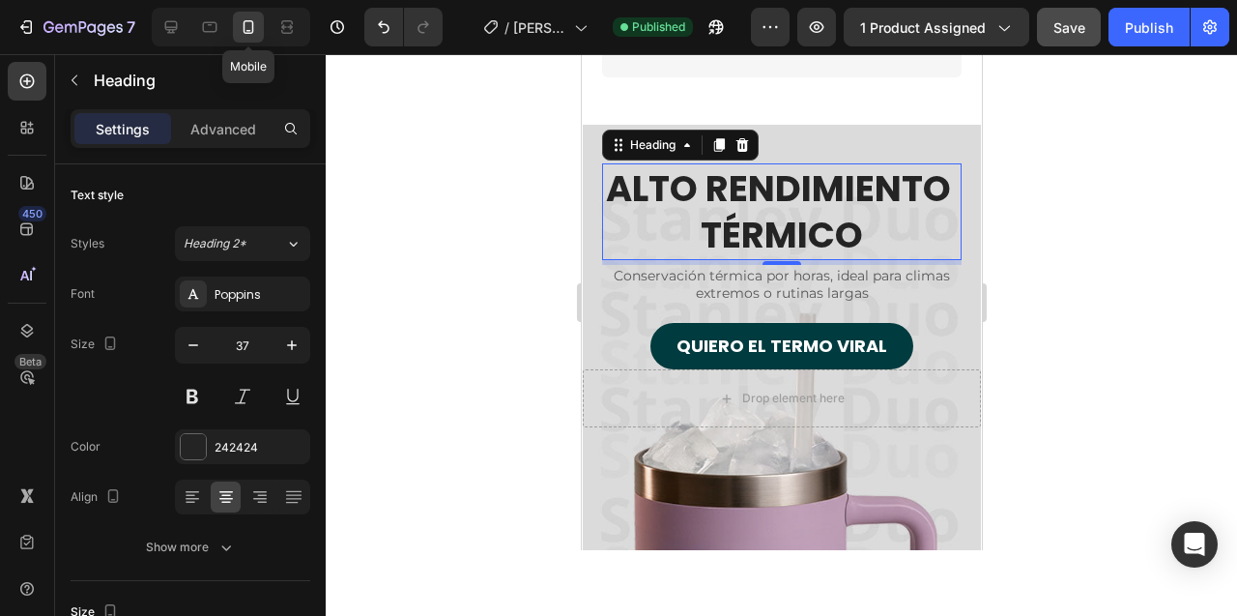
scroll to position [6287, 0]
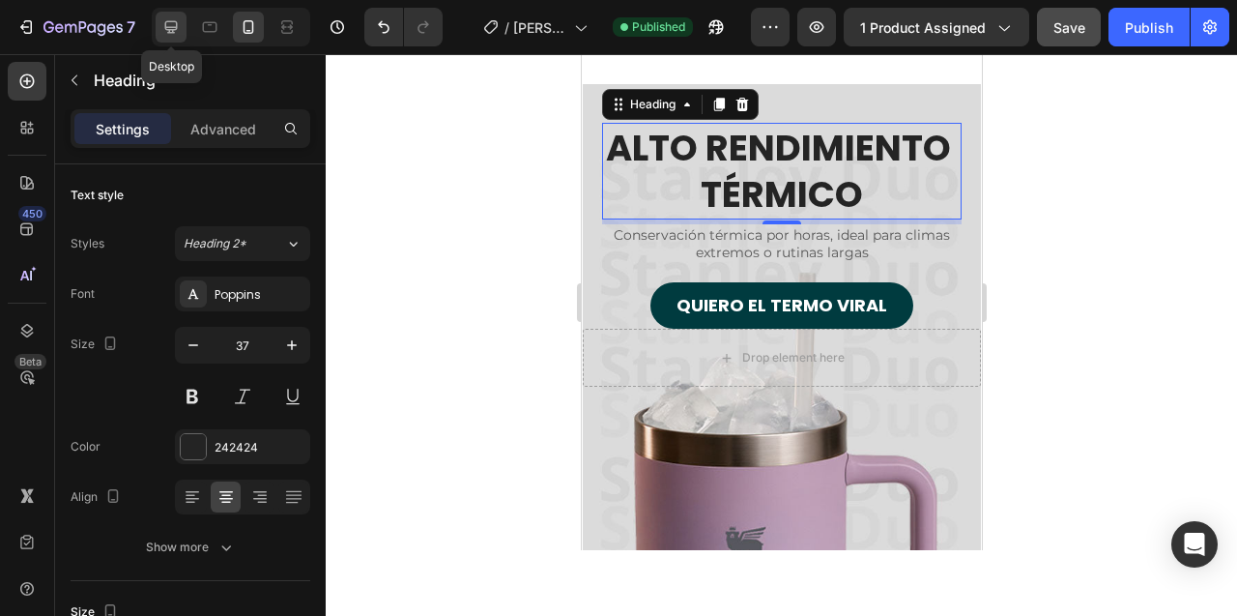
click at [169, 25] on icon at bounding box center [170, 26] width 19 height 19
type input "53"
type input "1200"
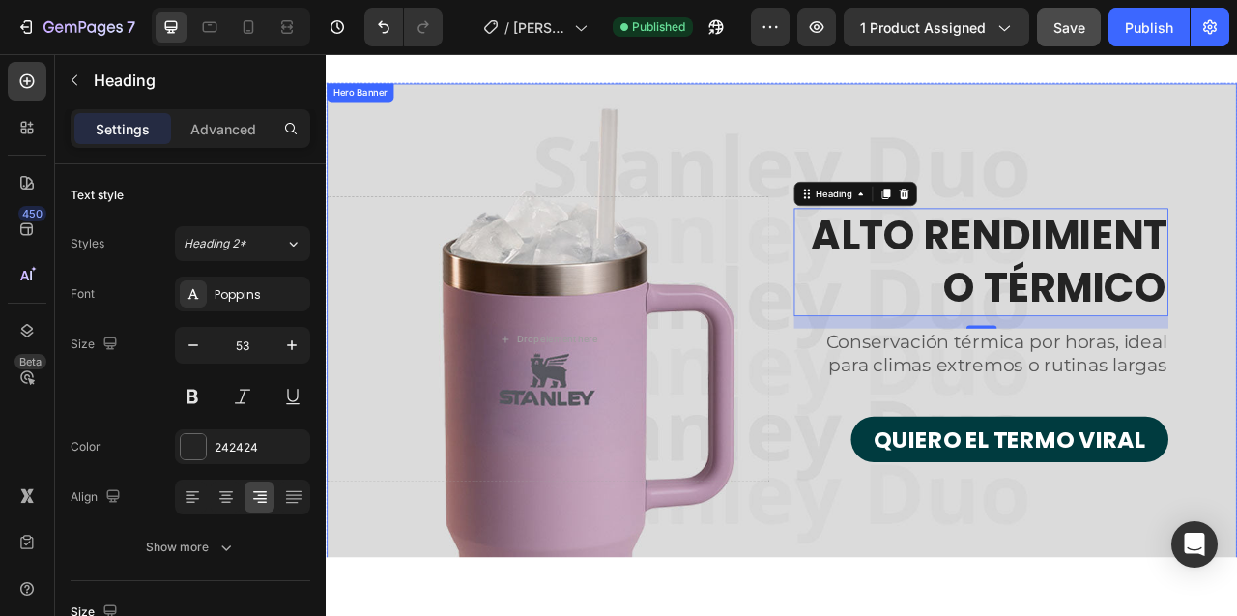
scroll to position [6453, 0]
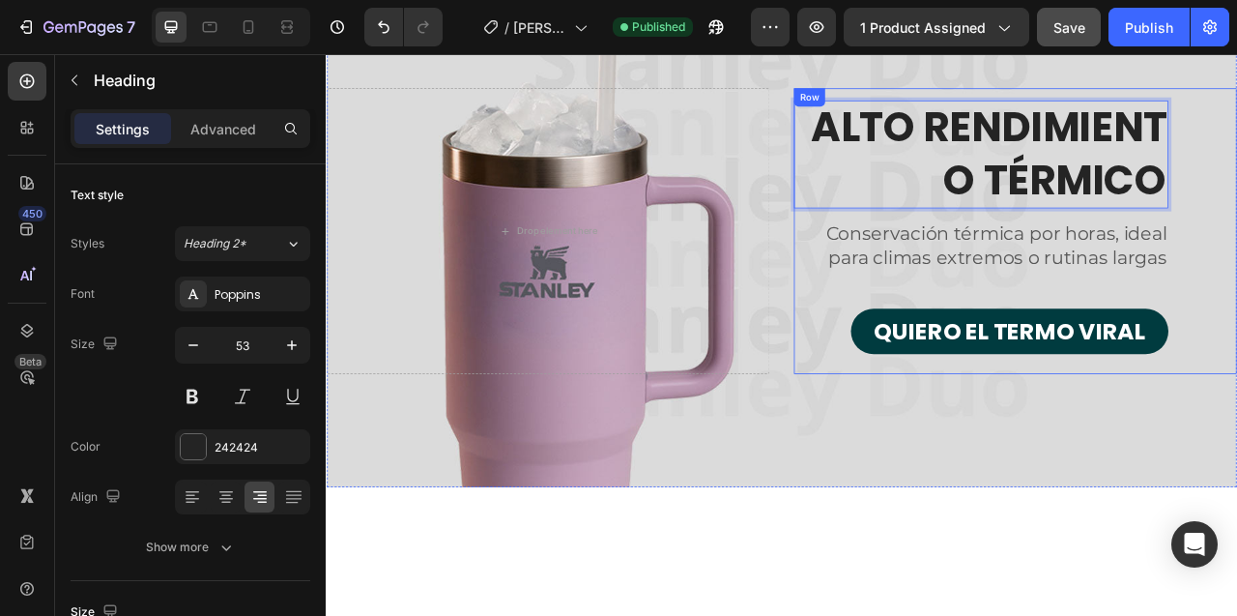
click at [935, 370] on div "QUIERO EL TERMO VIRAL Button" at bounding box center [1159, 403] width 476 height 87
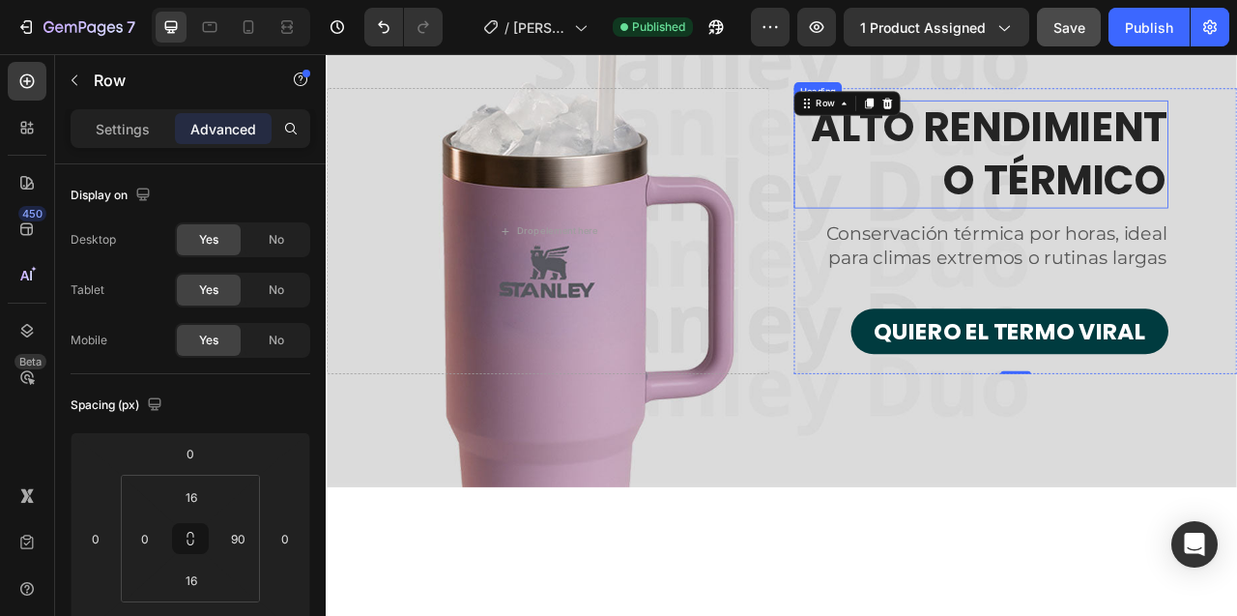
click at [1095, 168] on p "ALTO RENDIMIENTO TÉRMICO" at bounding box center [1159, 182] width 473 height 133
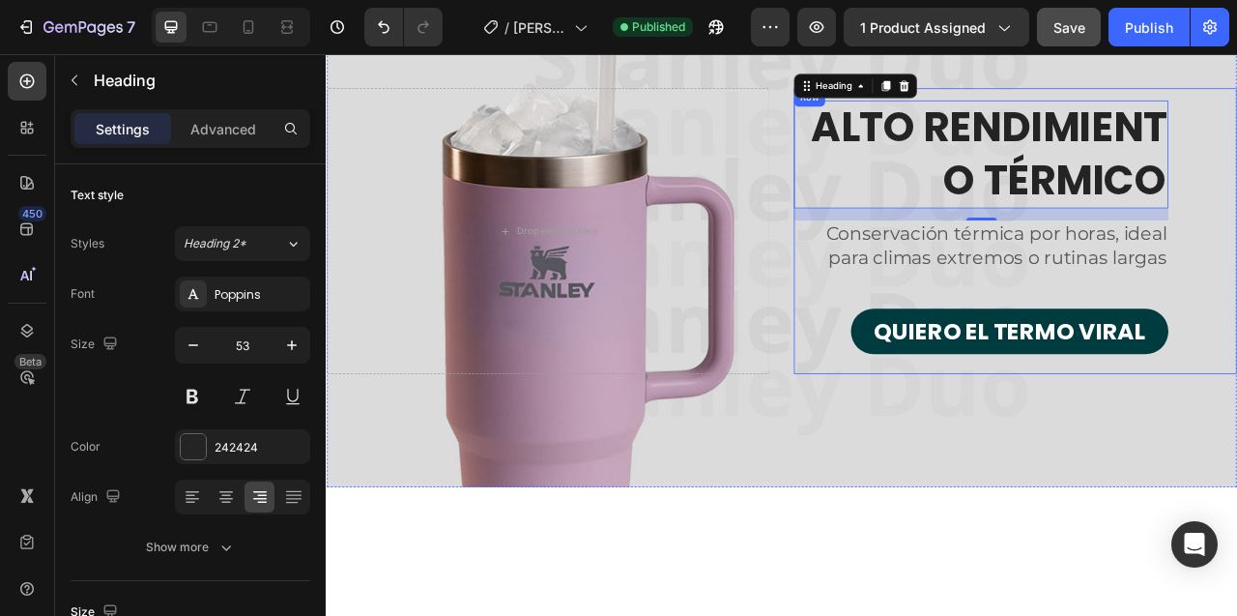
click at [1216, 102] on div "ALTO RENDIMIENTO TÉRMICO Heading 16 Conservación térmica por horas, ideal para …" at bounding box center [1202, 280] width 563 height 363
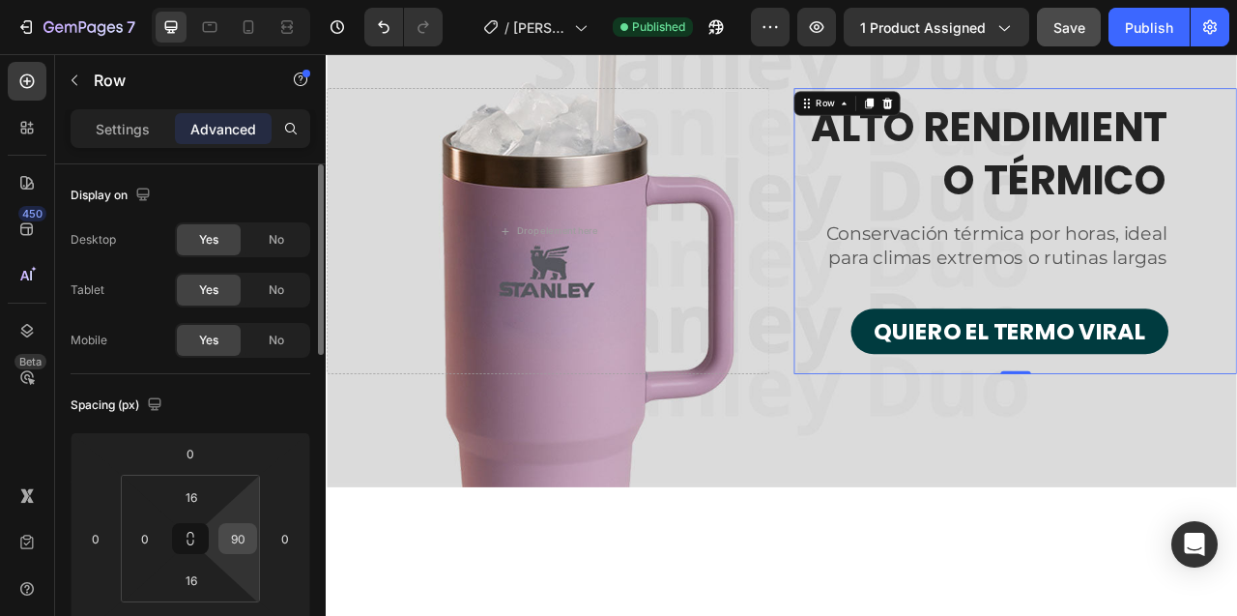
click at [230, 538] on input "90" at bounding box center [237, 538] width 29 height 29
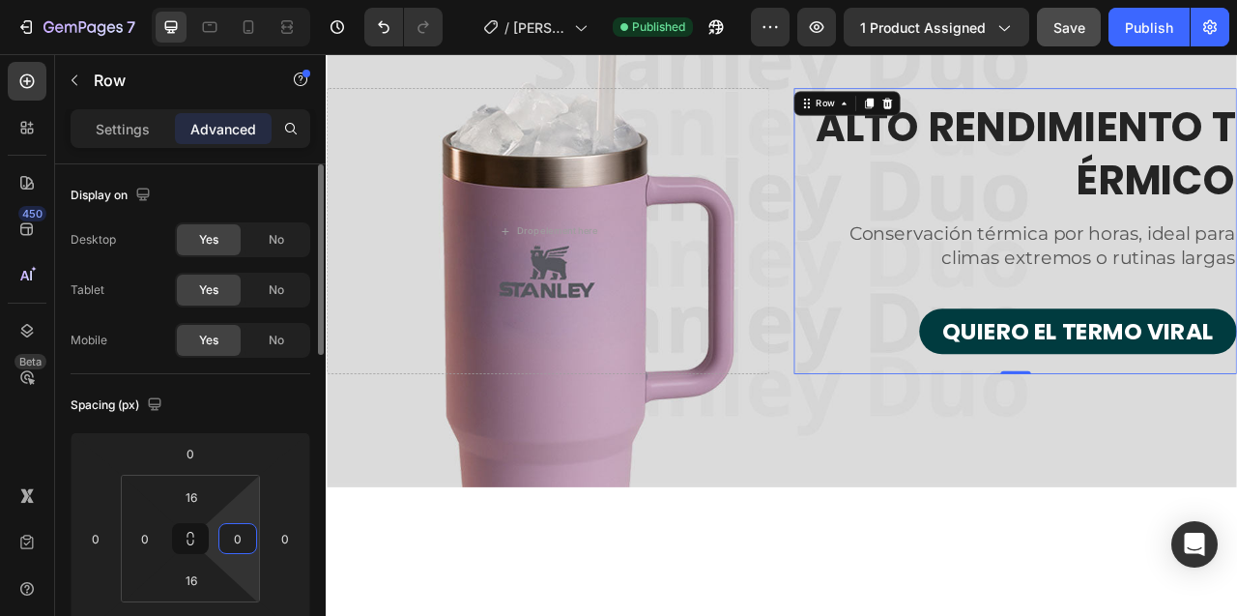
click at [241, 544] on input "0" at bounding box center [237, 538] width 29 height 29
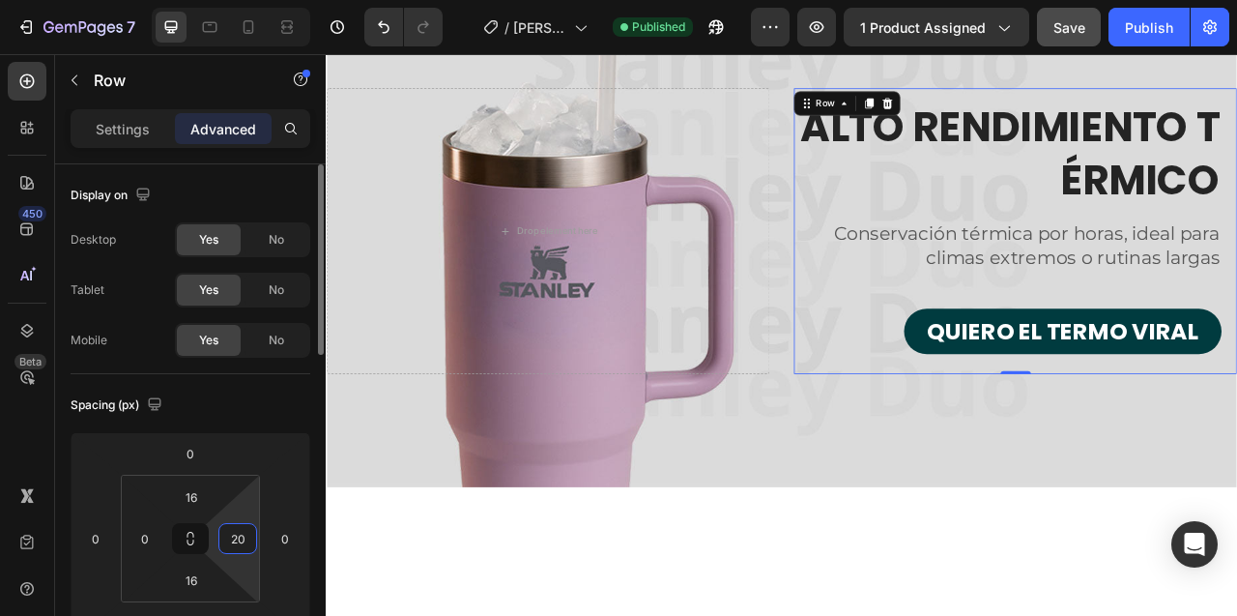
click at [235, 537] on input "20" at bounding box center [237, 538] width 29 height 29
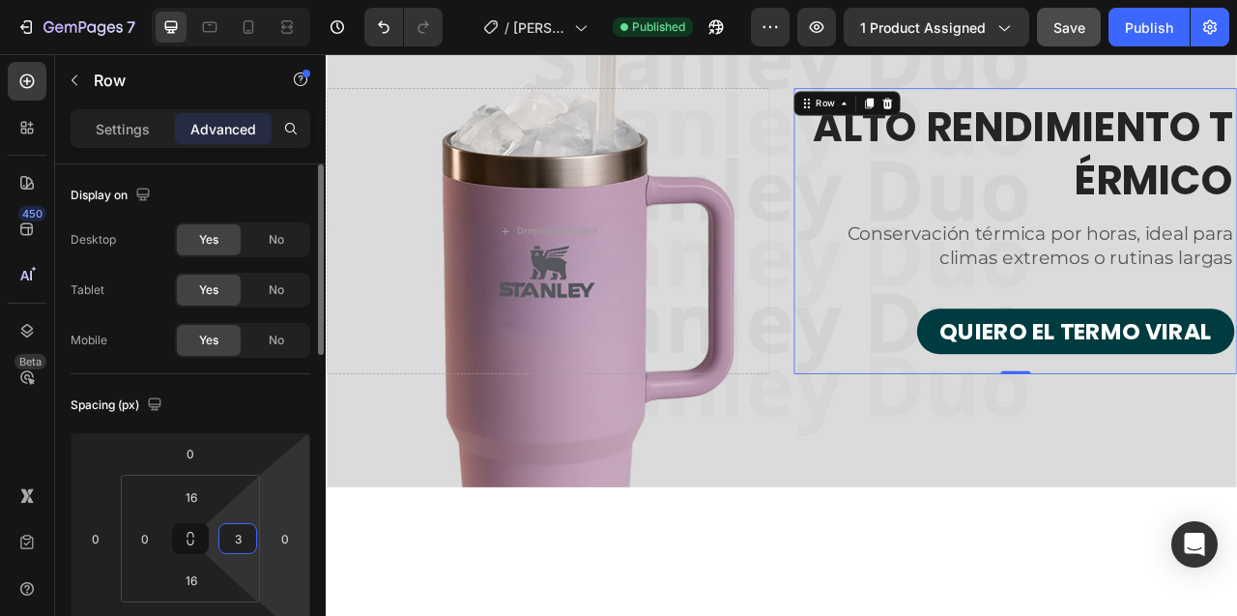
type input "30"
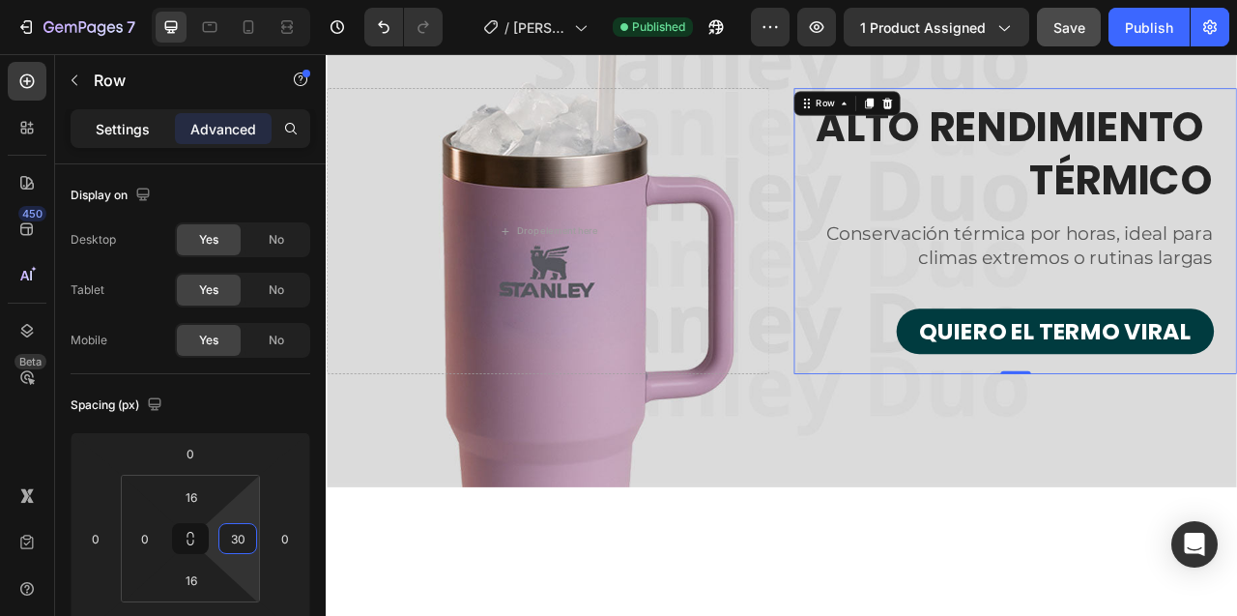
click at [122, 127] on p "Settings" at bounding box center [123, 129] width 54 height 20
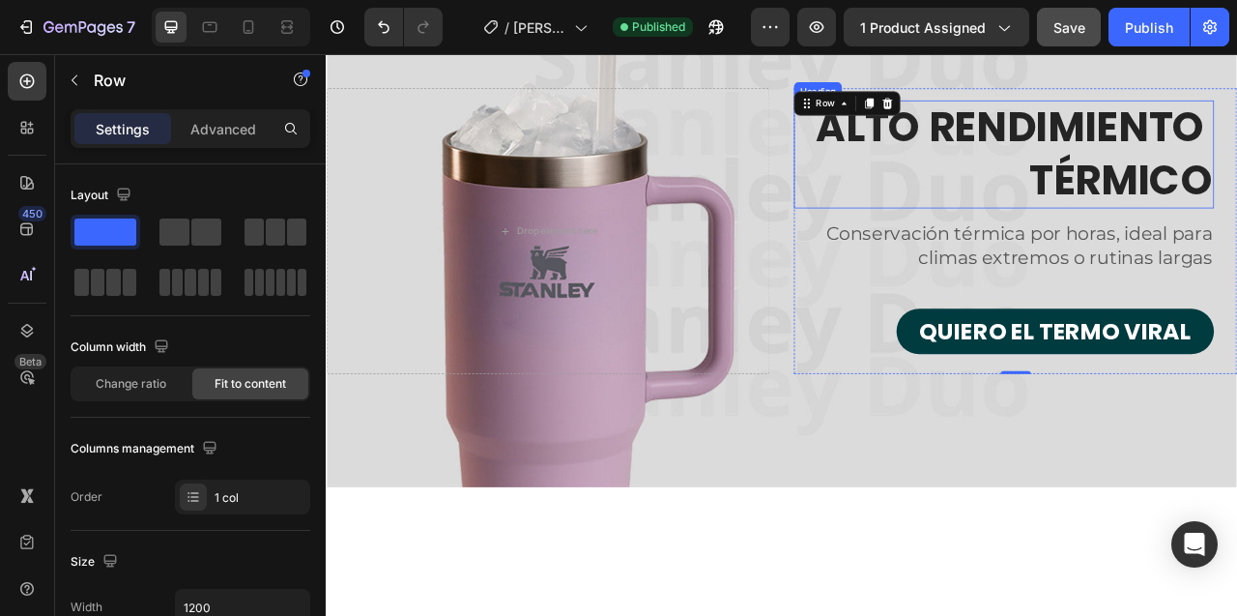
click at [1236, 159] on p "ALTO RENDIMIENTO TÉRMICO" at bounding box center [1188, 182] width 531 height 133
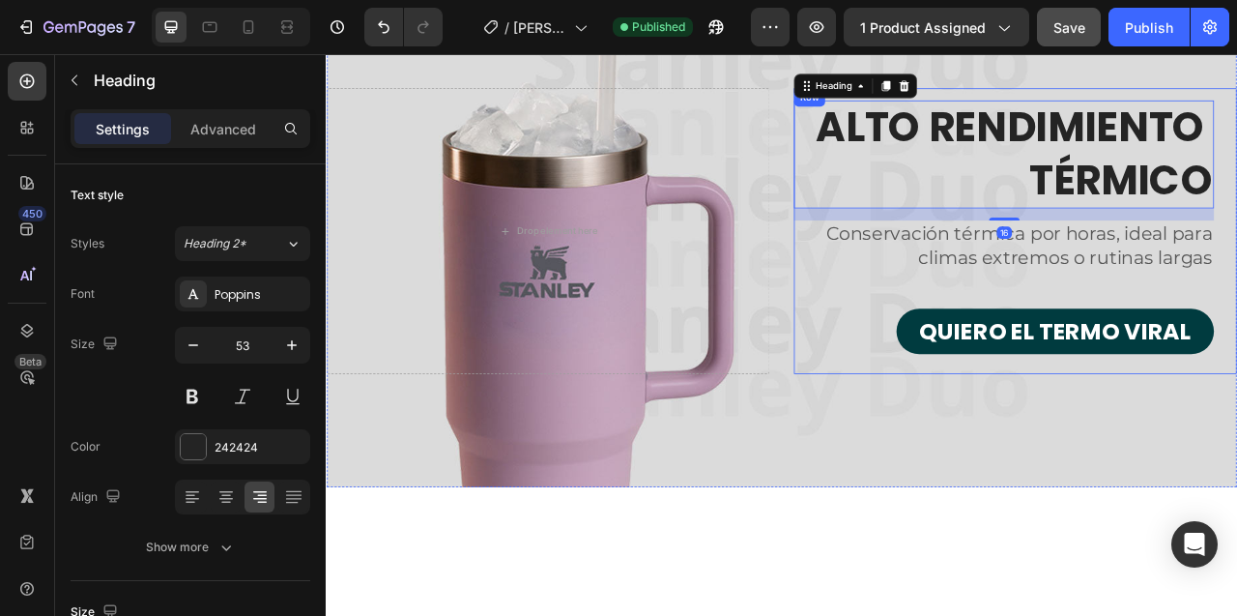
click at [1236, 156] on div "ALTO RENDIMIENTO TÉRMICO Heading 16 Conservación térmica por horas, ideal para …" at bounding box center [1202, 280] width 563 height 363
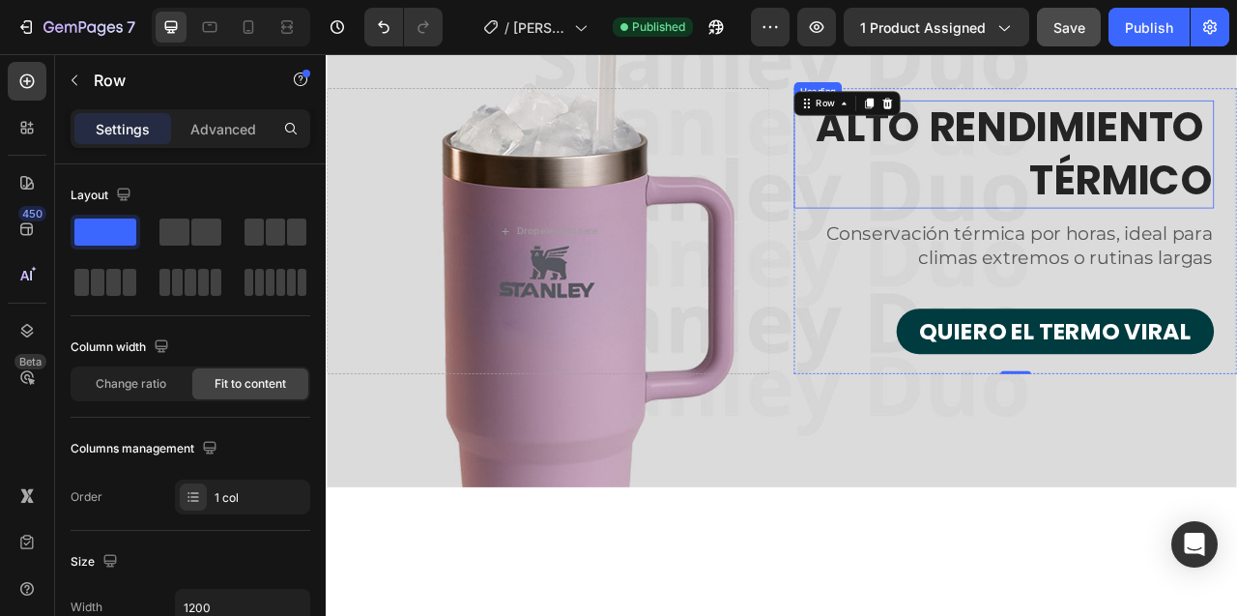
click at [1236, 146] on p "ALTO RENDIMIENTO TÉRMICO" at bounding box center [1188, 182] width 531 height 133
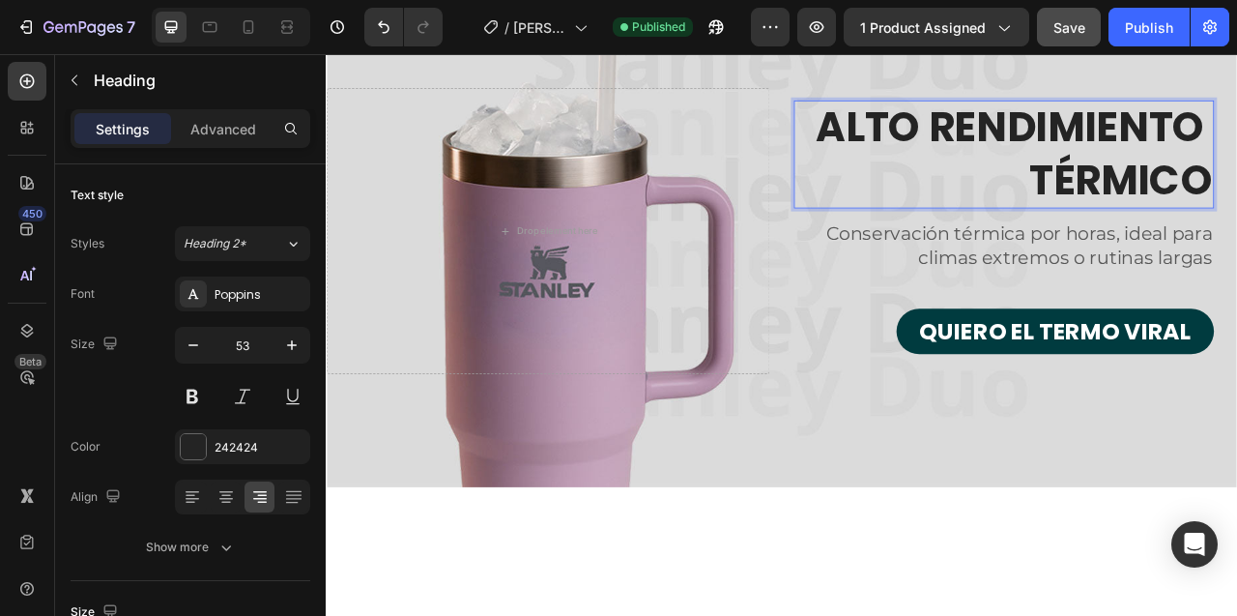
click at [1236, 146] on p "ALTO RENDIMIENTO TÉRMICO" at bounding box center [1188, 182] width 531 height 133
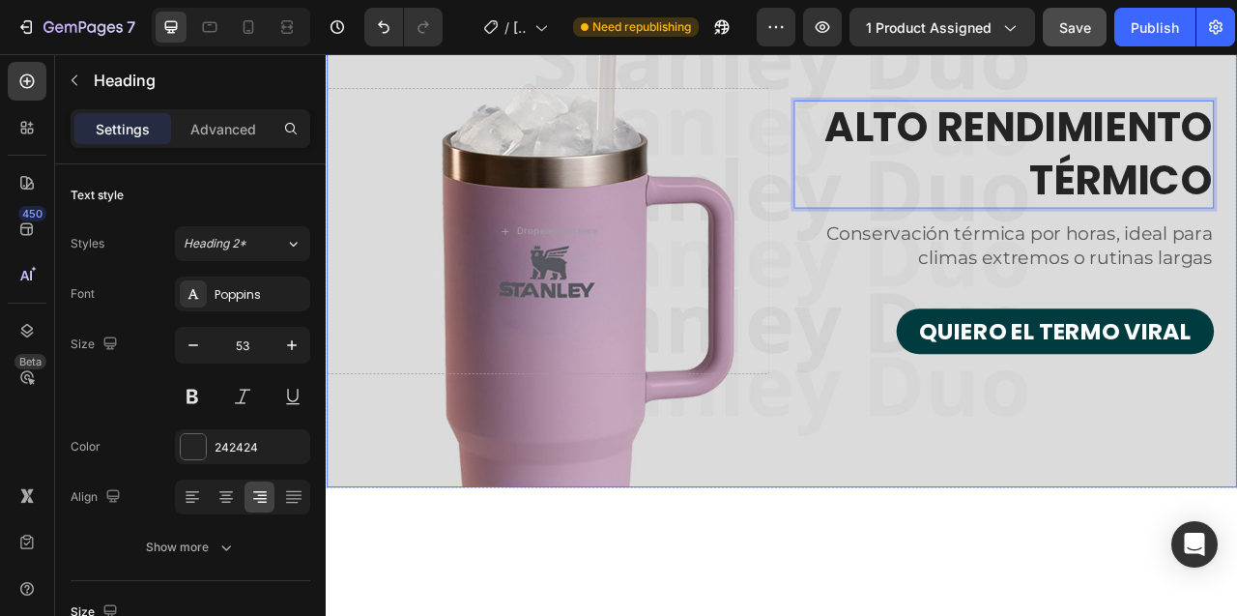
click at [945, 513] on div "Overlay" at bounding box center [906, 281] width 1158 height 651
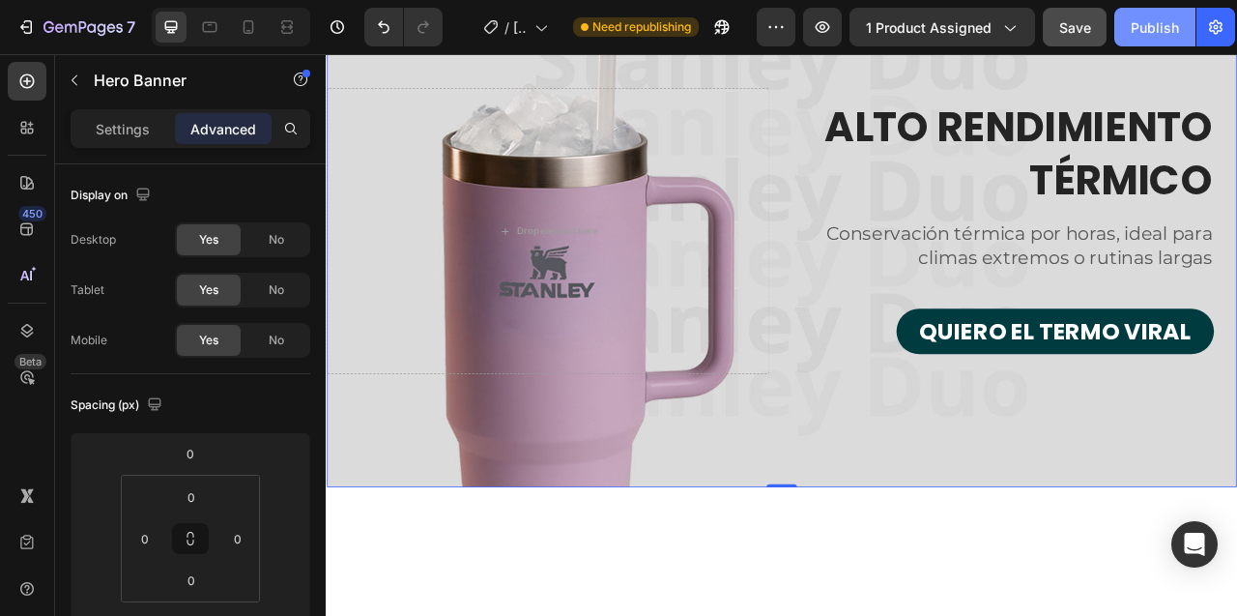
click at [1141, 32] on div "Publish" at bounding box center [1155, 27] width 48 height 20
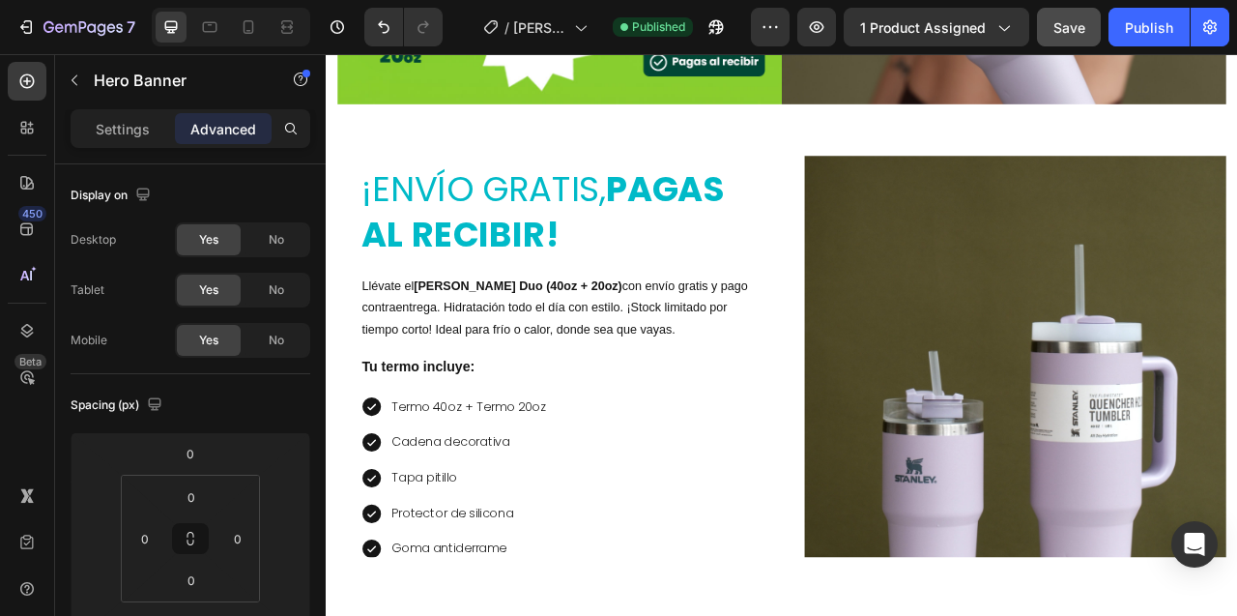
scroll to position [2929, 0]
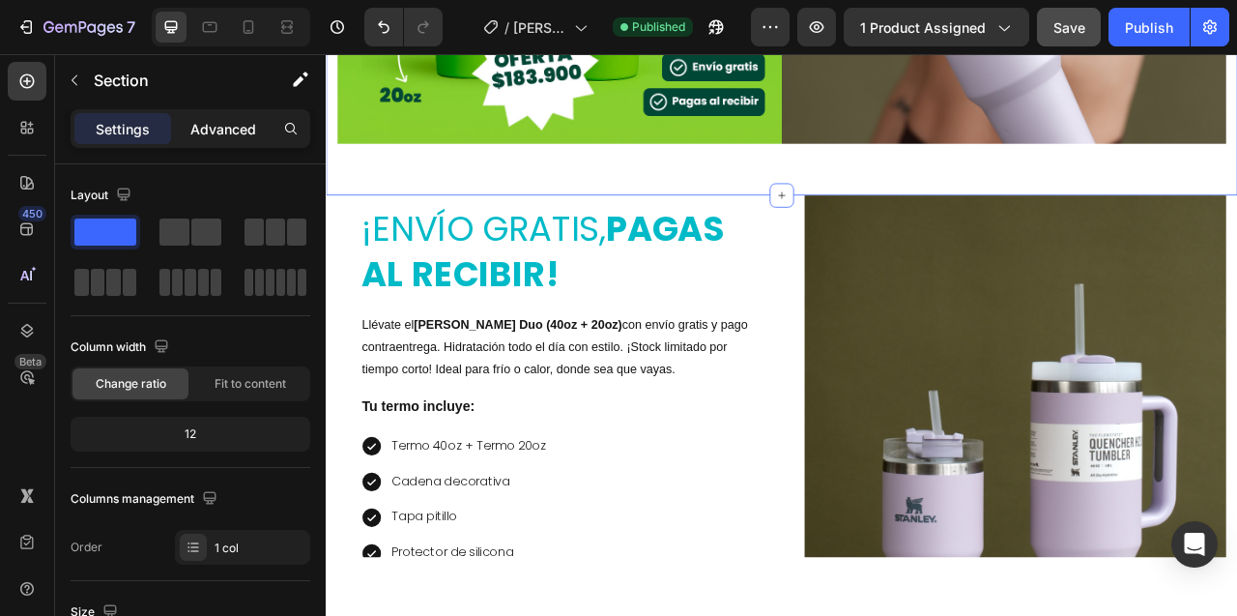
click at [216, 122] on p "Advanced" at bounding box center [223, 129] width 66 height 20
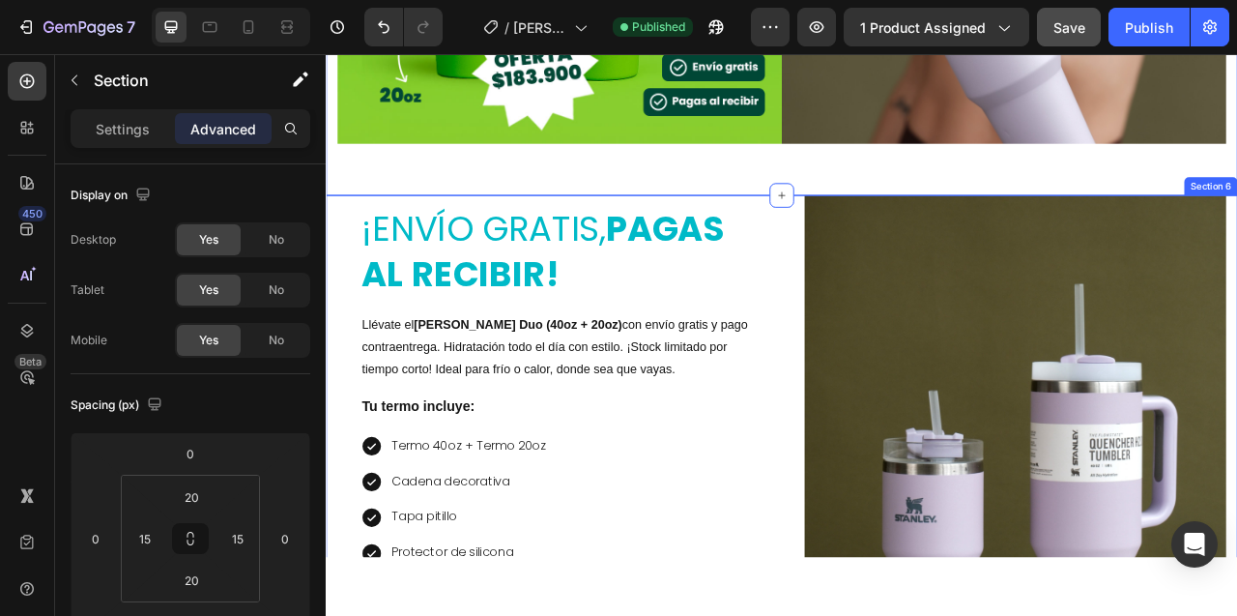
click at [334, 357] on div "Heading ¡envío gratis, pagas al recibir! Heading Llévate el Termo [PERSON_NAME]…" at bounding box center [906, 511] width 1160 height 552
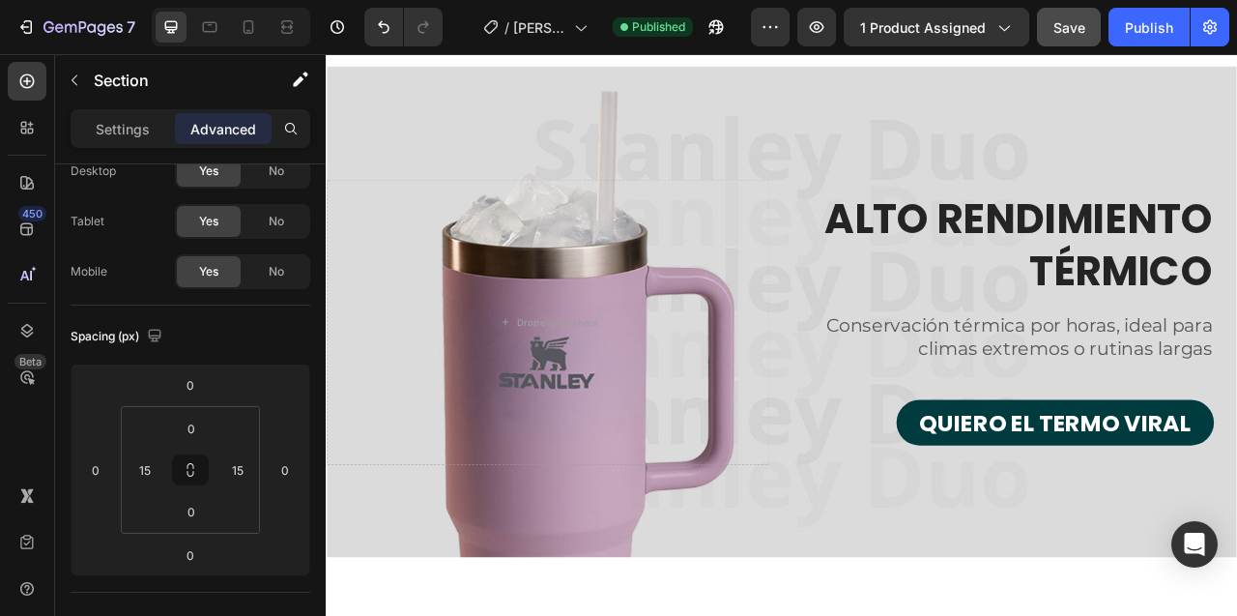
scroll to position [5478, 0]
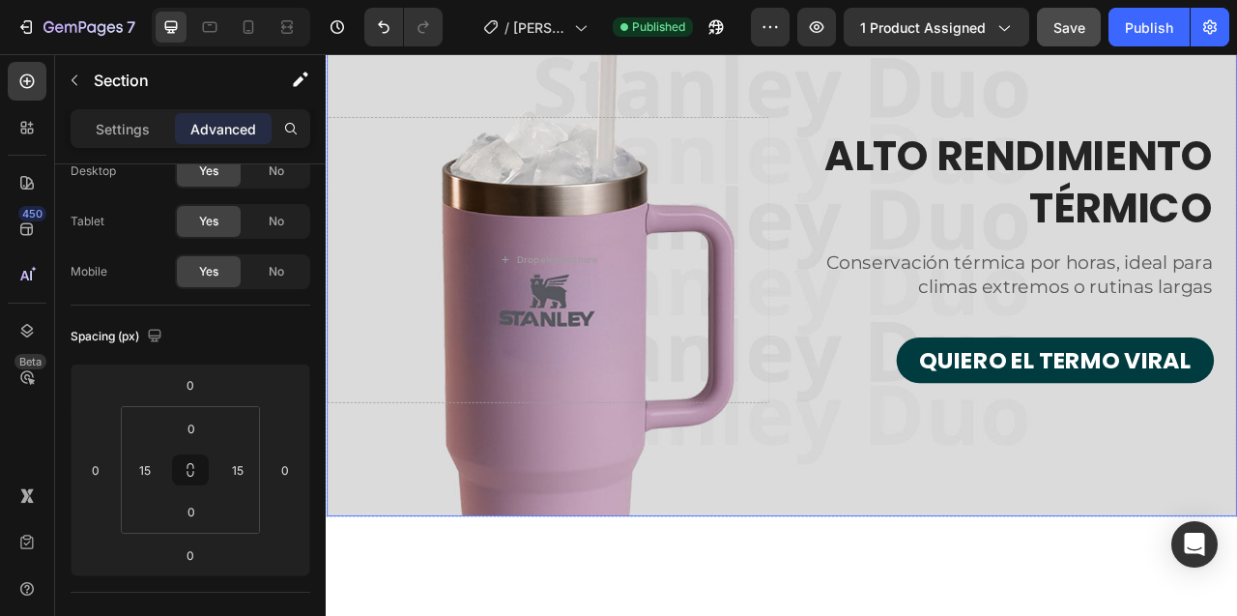
click at [916, 139] on div "ALTO RENDIMIENTO TÉRMICO Heading Conservación térmica por horas, ideal para cli…" at bounding box center [906, 316] width 1158 height 363
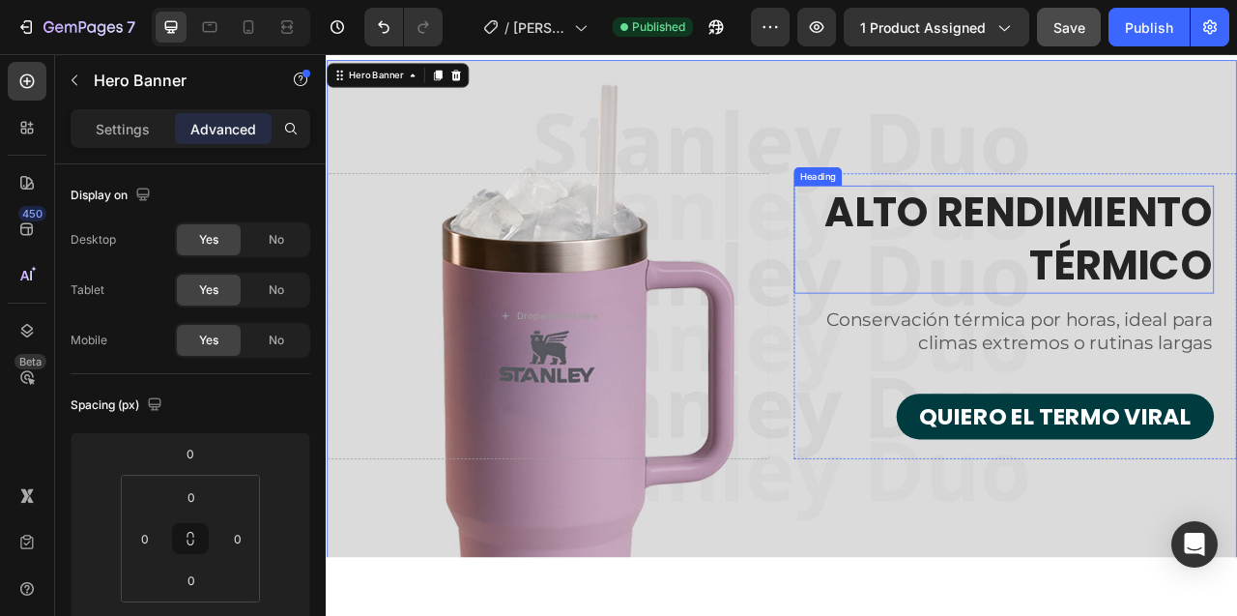
scroll to position [5396, 0]
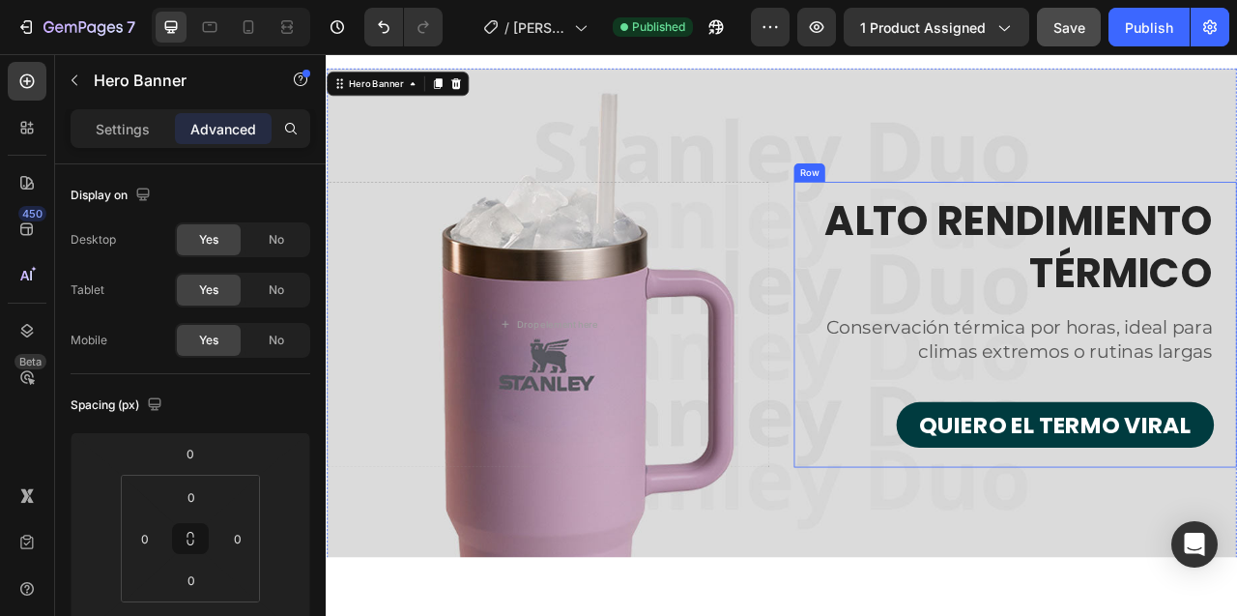
click at [1069, 220] on div "ALTO RENDIMIENTO TÉRMICO Heading Conservación térmica por horas, ideal para cli…" at bounding box center [1202, 398] width 563 height 363
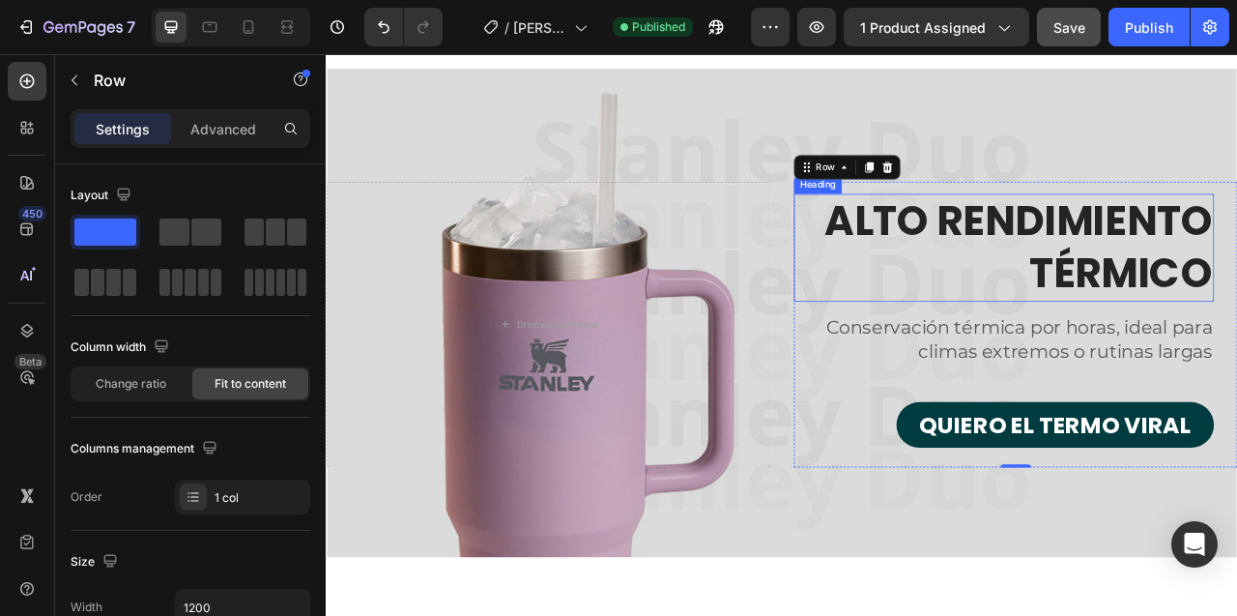
click at [1071, 248] on h2 "ALTO RENDIMIENTO TÉRMICO" at bounding box center [1188, 301] width 534 height 137
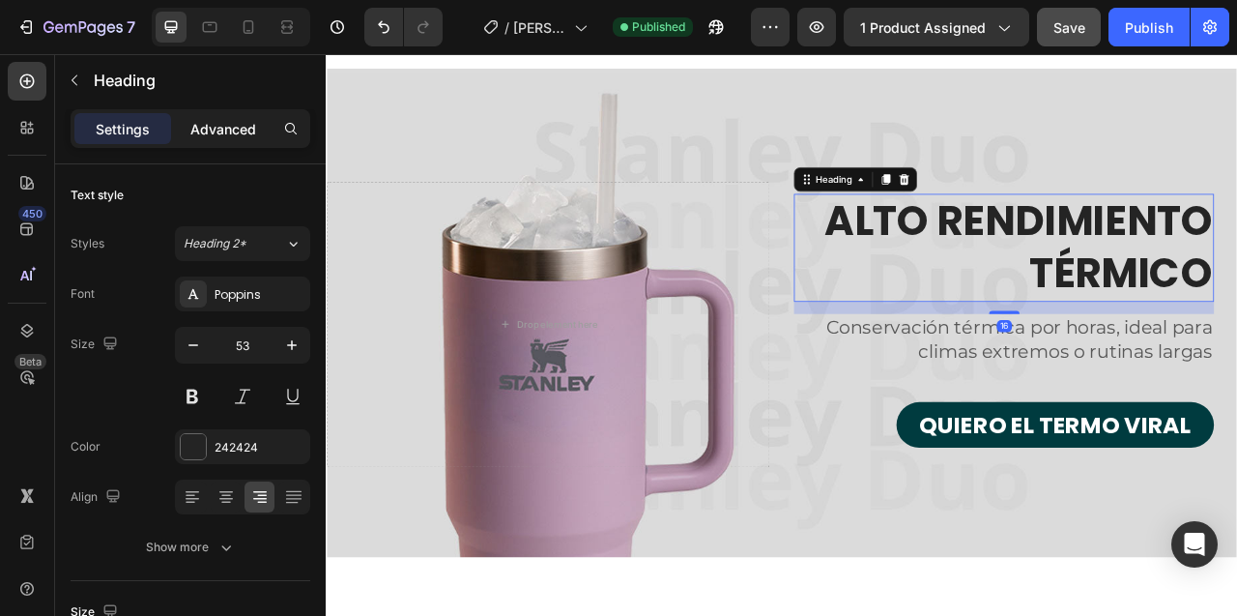
click at [221, 129] on p "Advanced" at bounding box center [223, 129] width 66 height 20
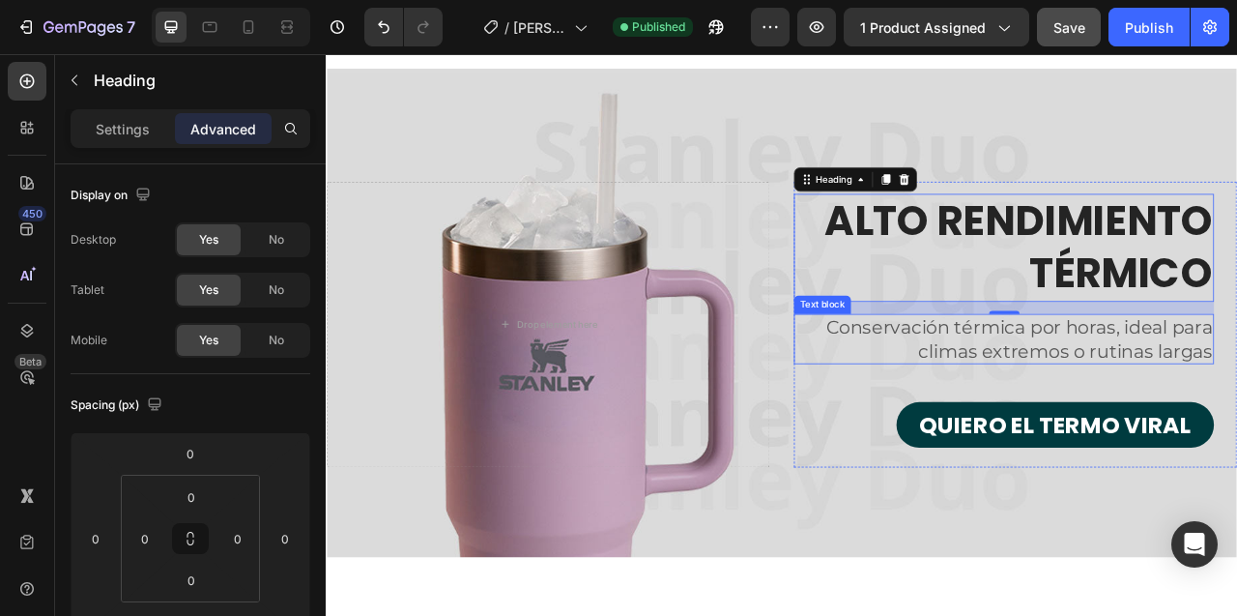
click at [1019, 416] on p "Conservación térmica por horas, ideal para climas extremos o rutinas largas" at bounding box center [1188, 418] width 531 height 60
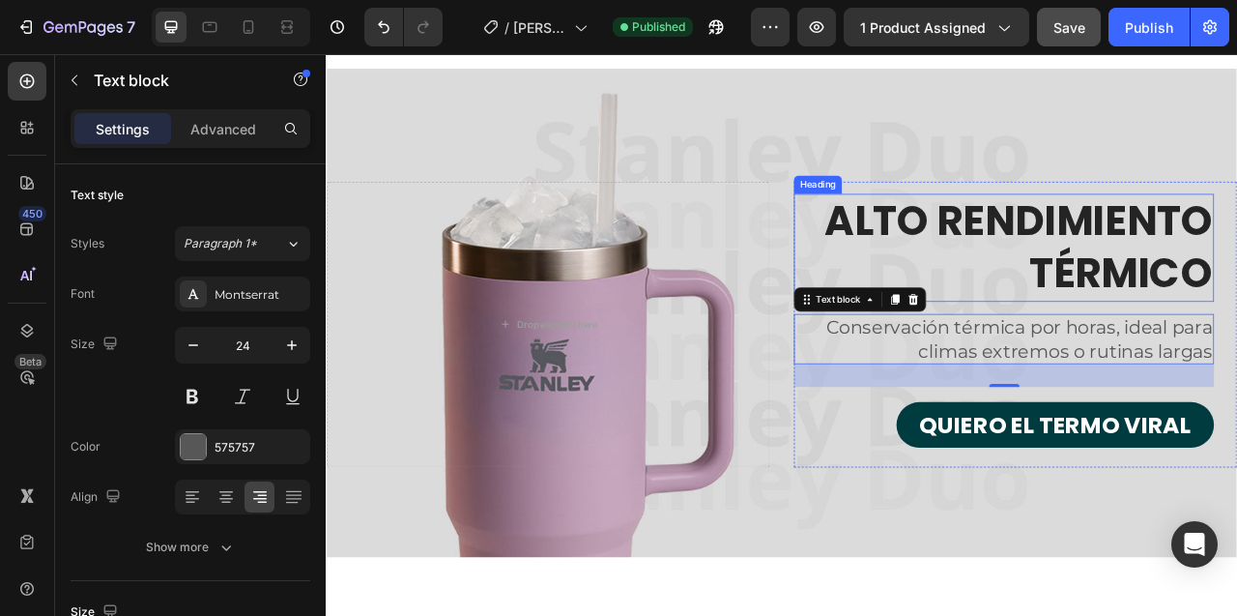
click at [949, 227] on div "Heading" at bounding box center [951, 221] width 61 height 23
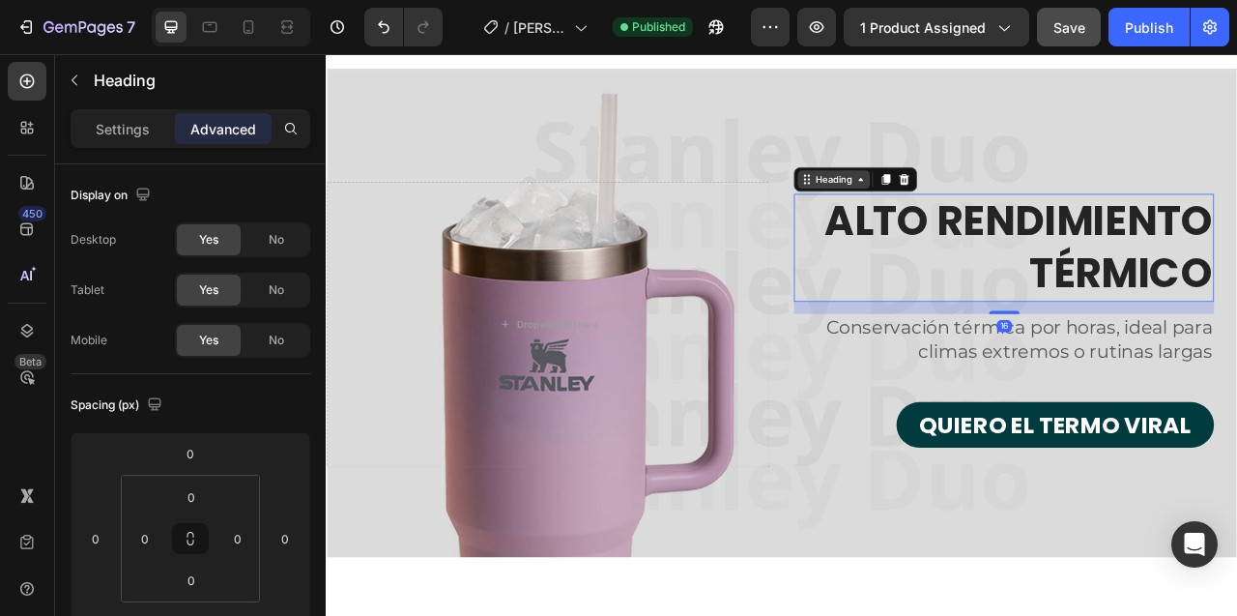
click at [1004, 218] on icon at bounding box center [1005, 214] width 15 height 15
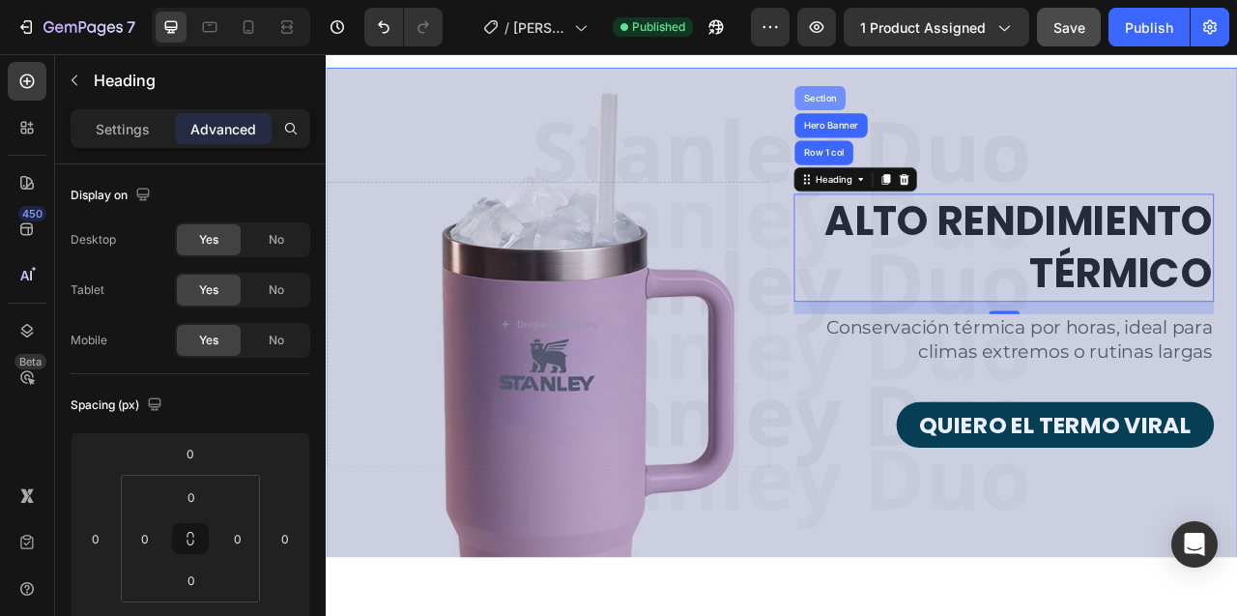
click at [953, 104] on div "Section" at bounding box center [954, 111] width 65 height 31
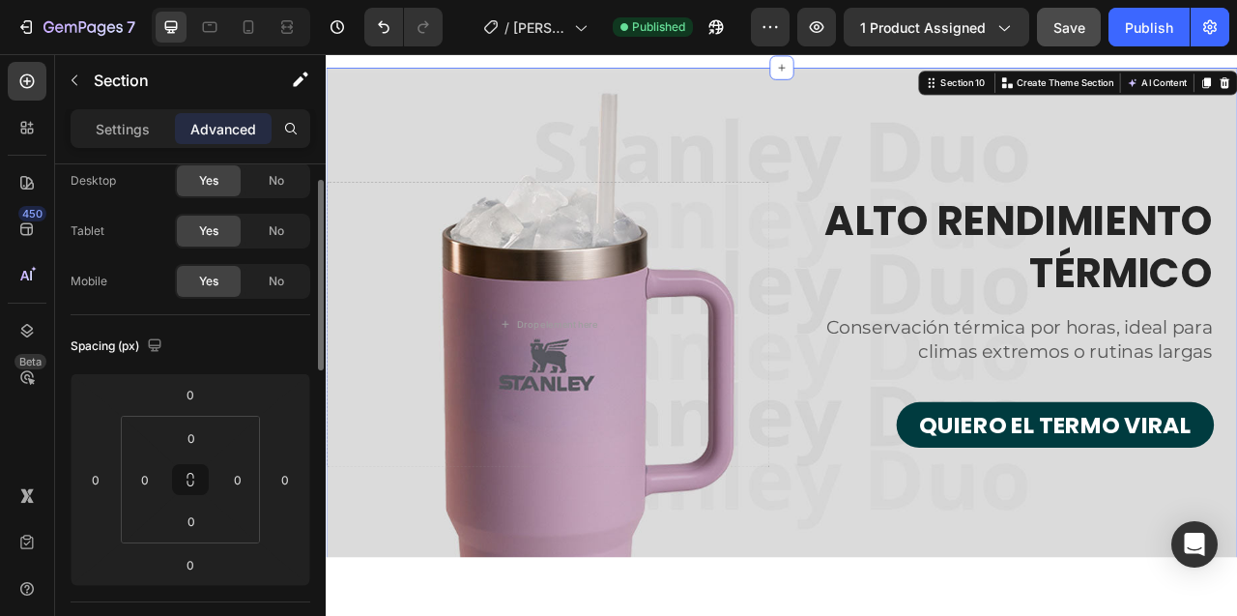
scroll to position [46, 0]
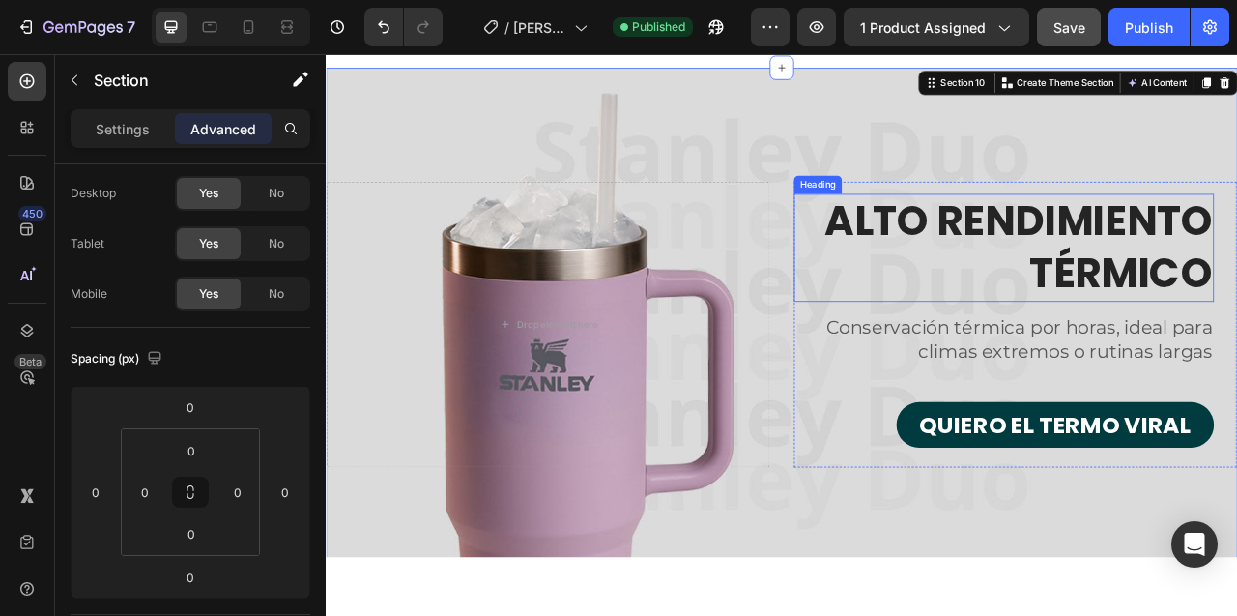
click at [964, 218] on div "Heading" at bounding box center [951, 221] width 53 height 17
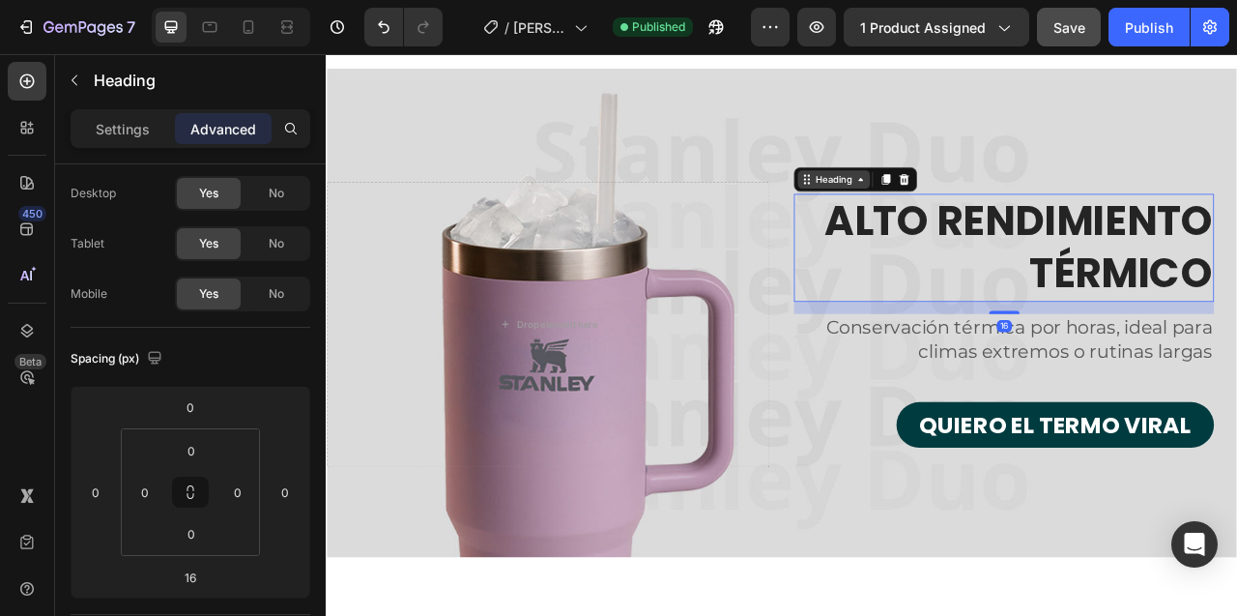
scroll to position [0, 0]
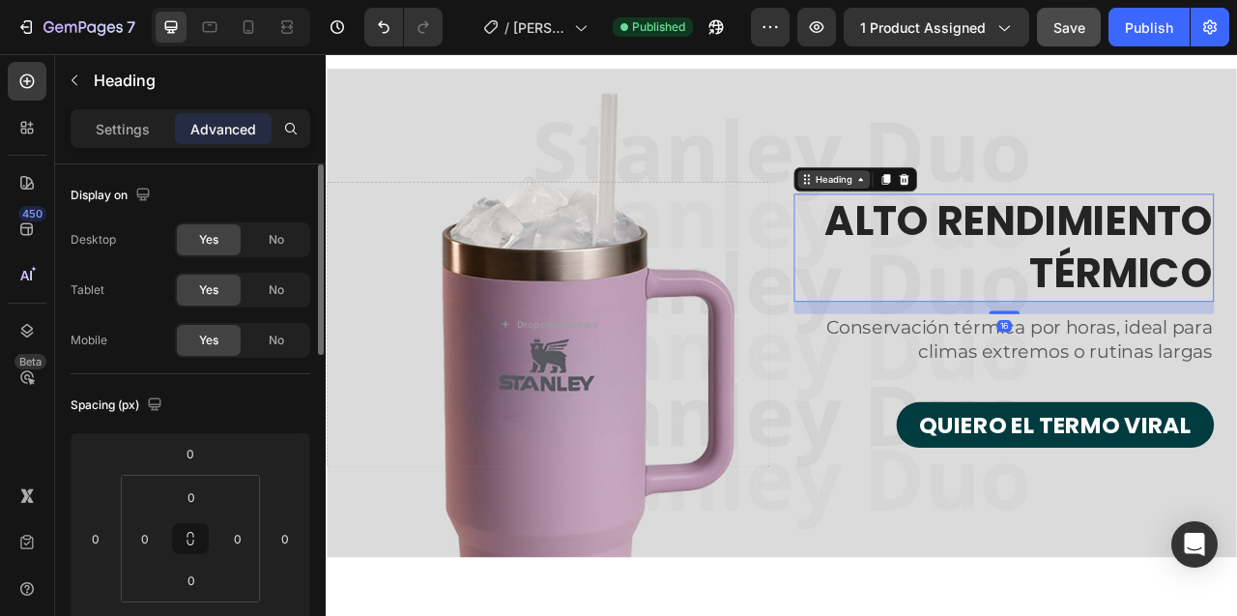
click at [1001, 218] on icon at bounding box center [1005, 214] width 15 height 15
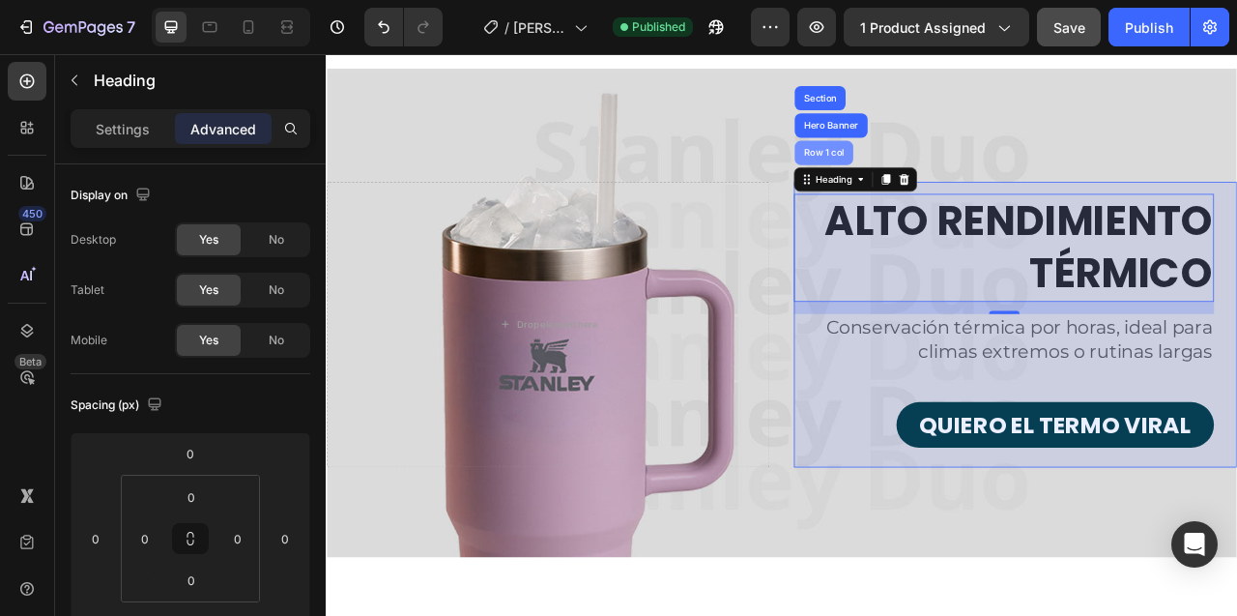
click at [969, 188] on div "Row 1 col" at bounding box center [959, 180] width 74 height 31
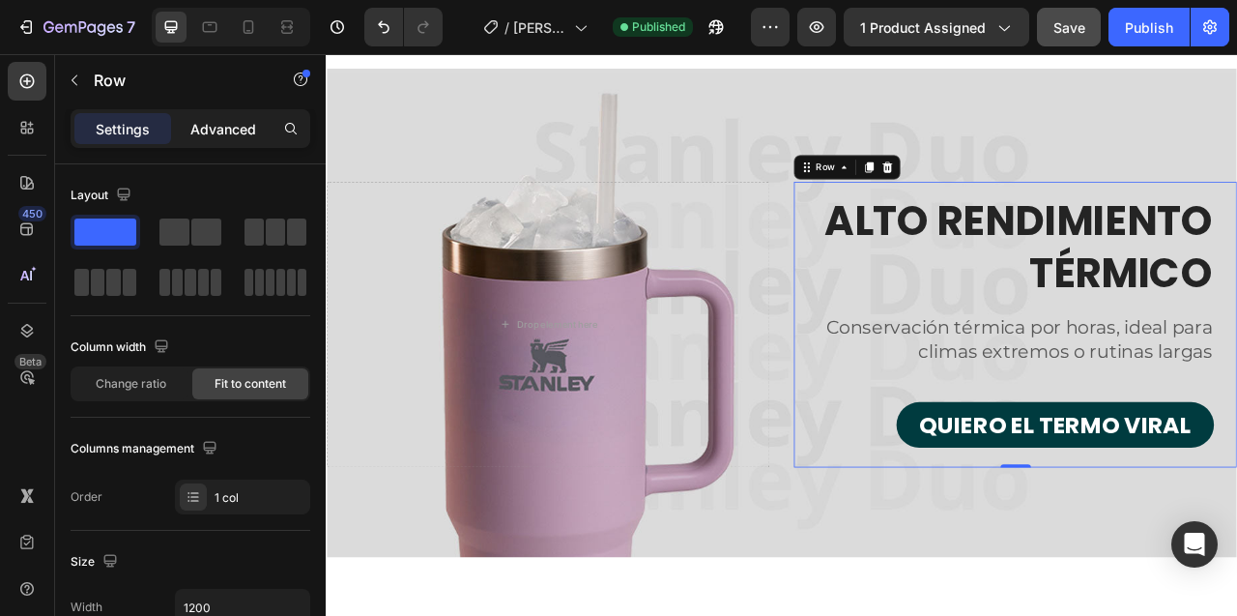
click at [210, 129] on p "Advanced" at bounding box center [223, 129] width 66 height 20
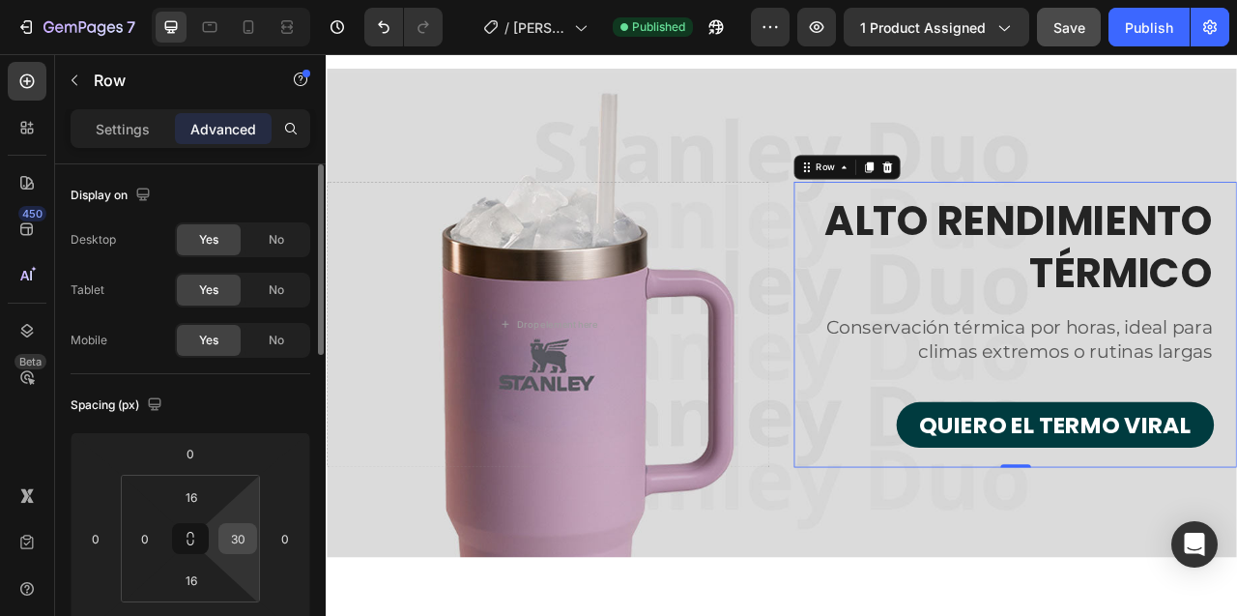
click at [232, 538] on input "30" at bounding box center [237, 538] width 29 height 29
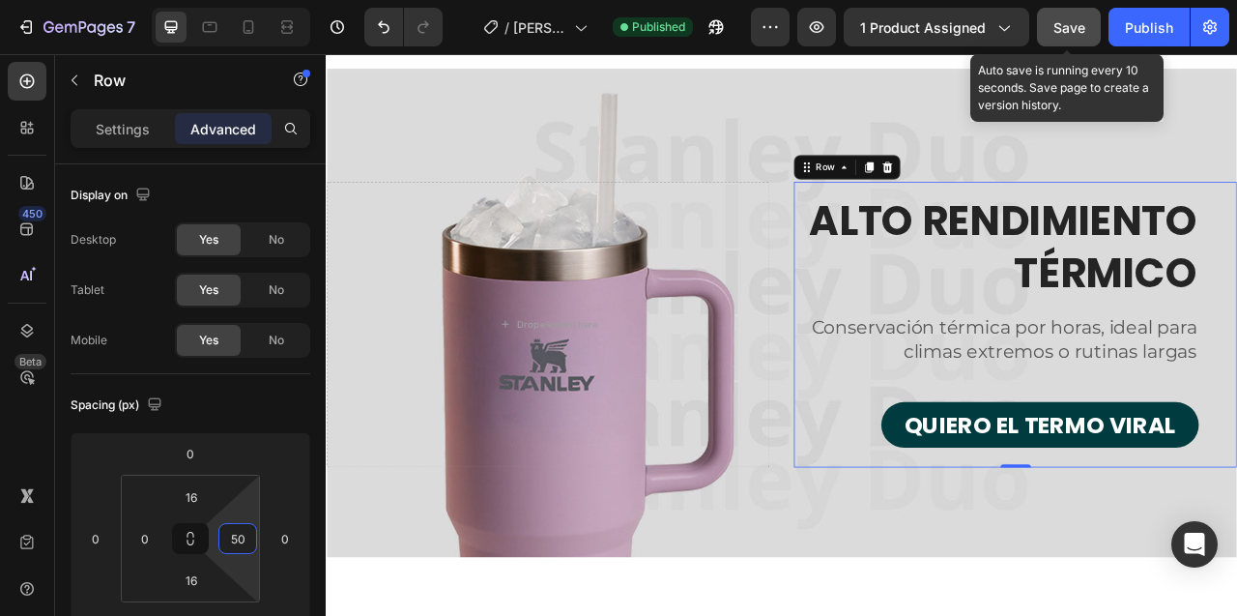
type input "50"
click at [1064, 25] on span "Save" at bounding box center [1069, 27] width 32 height 16
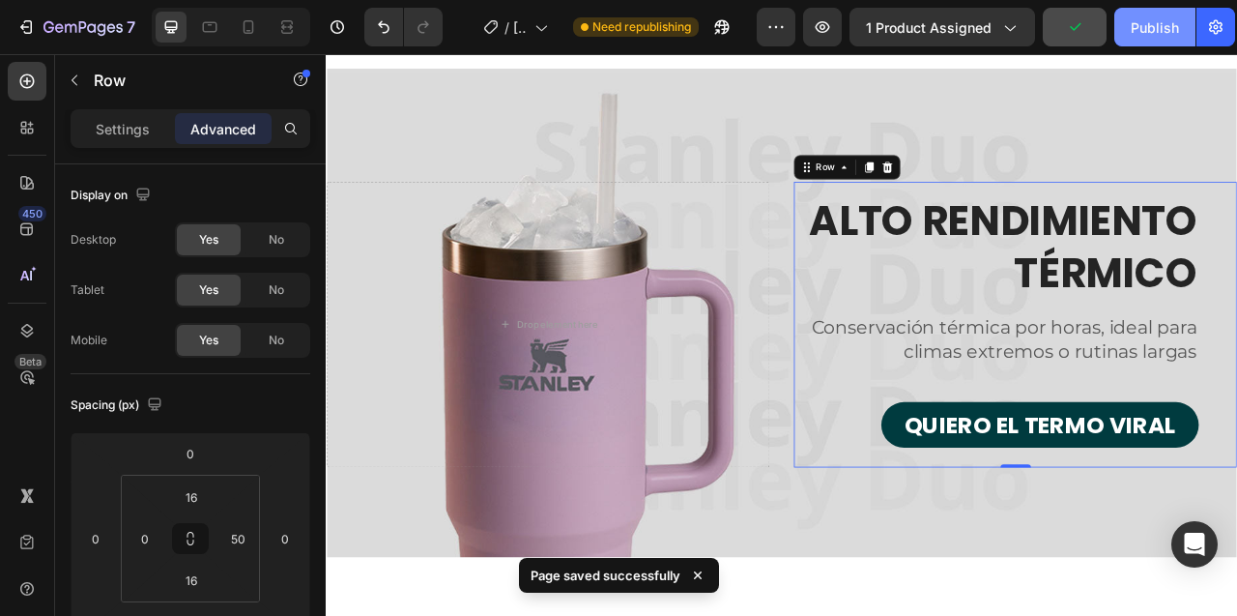
click at [1144, 27] on div "Publish" at bounding box center [1155, 27] width 48 height 20
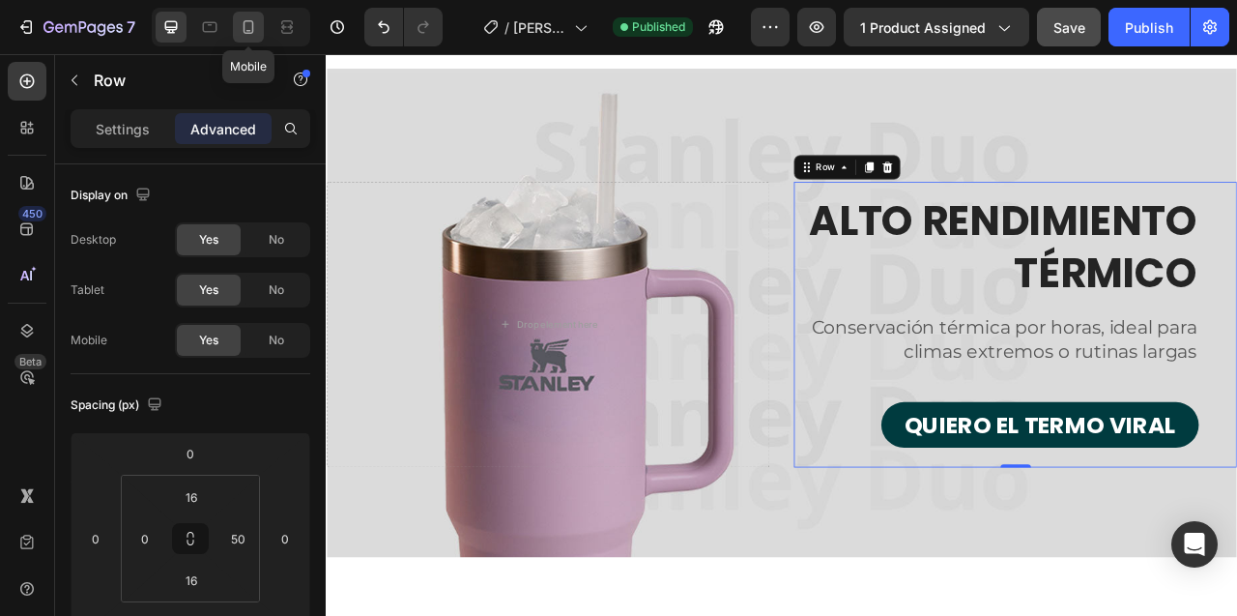
click at [246, 32] on icon at bounding box center [248, 26] width 19 height 19
type input "40"
type input "0"
type input "20"
type input "0"
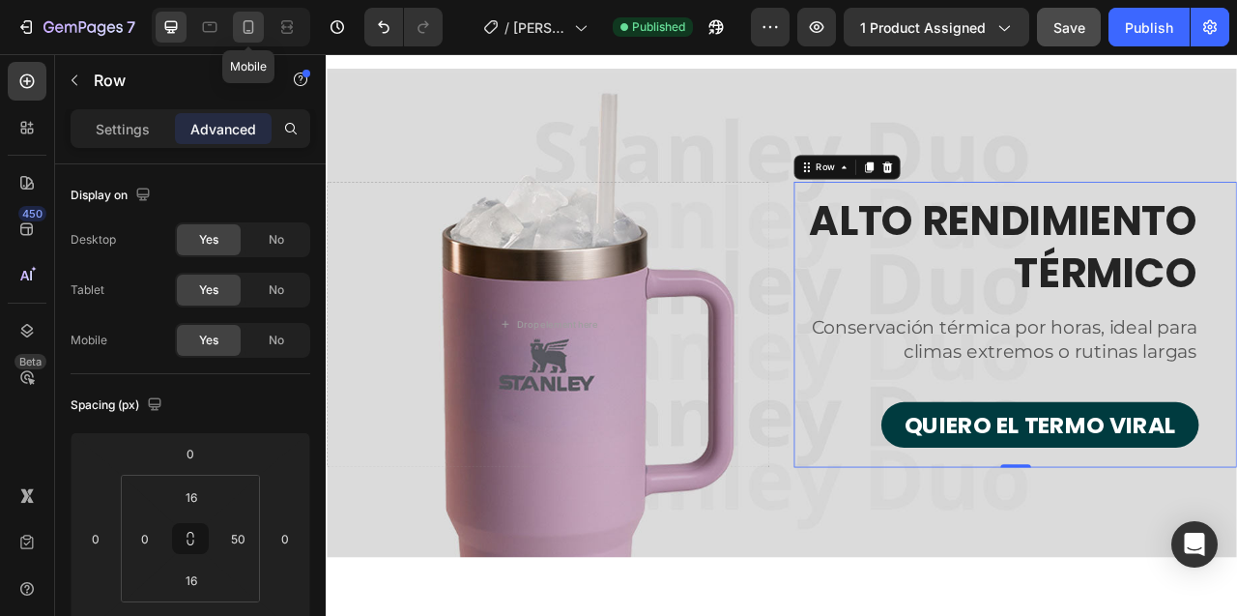
type input "20"
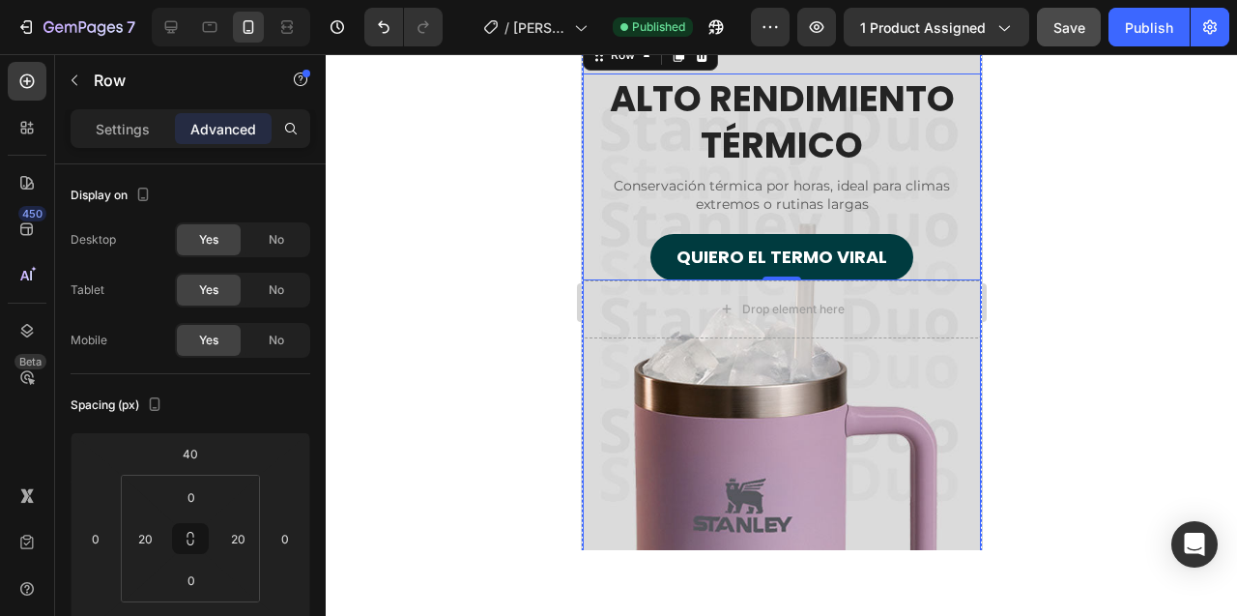
scroll to position [5357, 0]
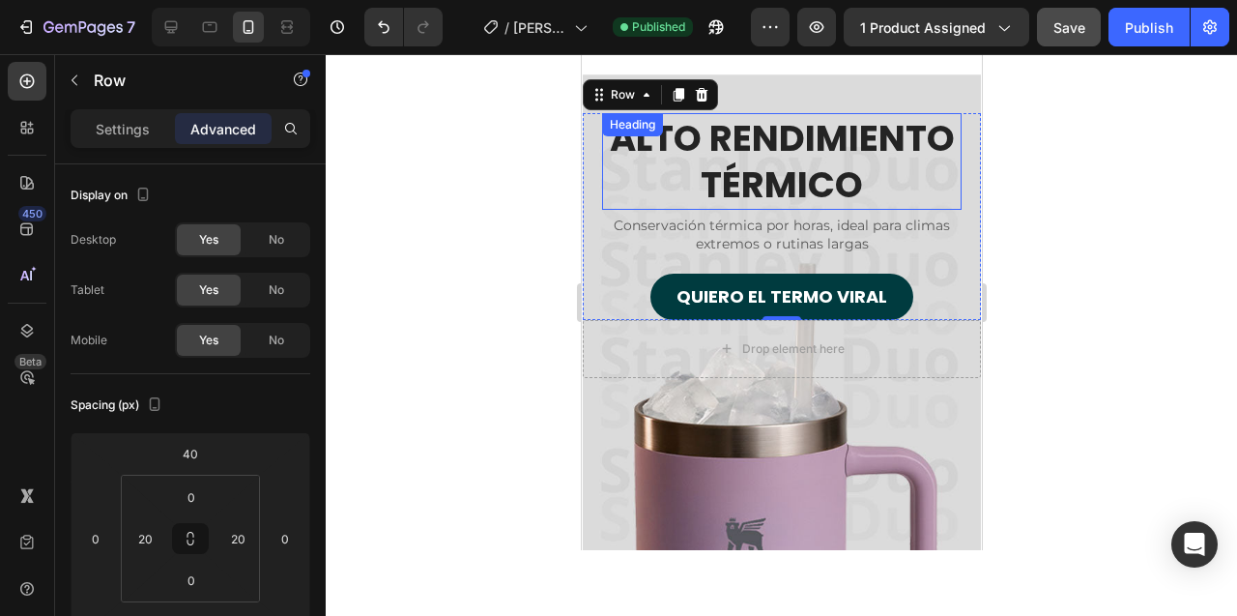
click at [776, 141] on h2 "ALTO RENDIMIENTO TÉRMICO" at bounding box center [781, 161] width 360 height 97
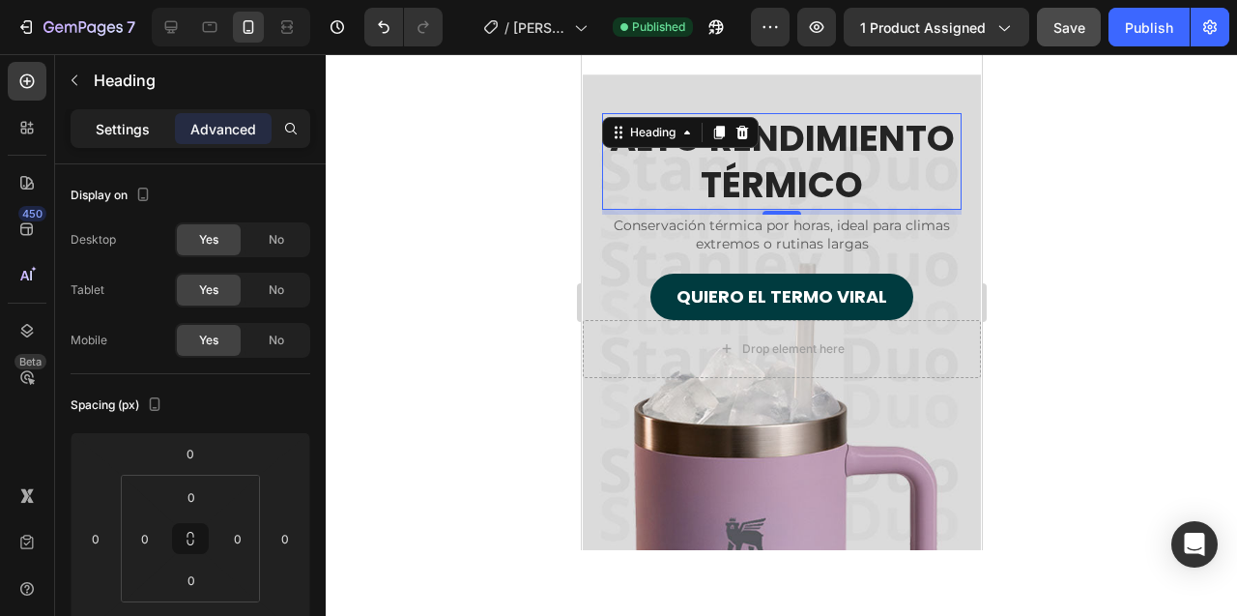
click at [123, 131] on p "Settings" at bounding box center [123, 129] width 54 height 20
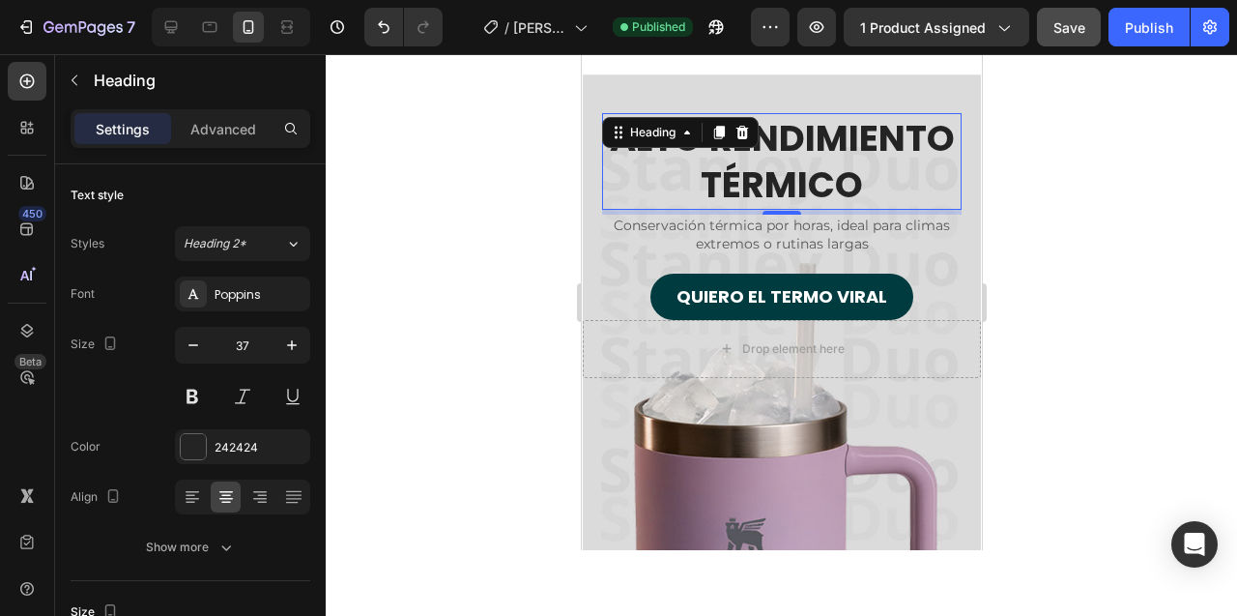
click at [497, 199] on div at bounding box center [781, 335] width 911 height 562
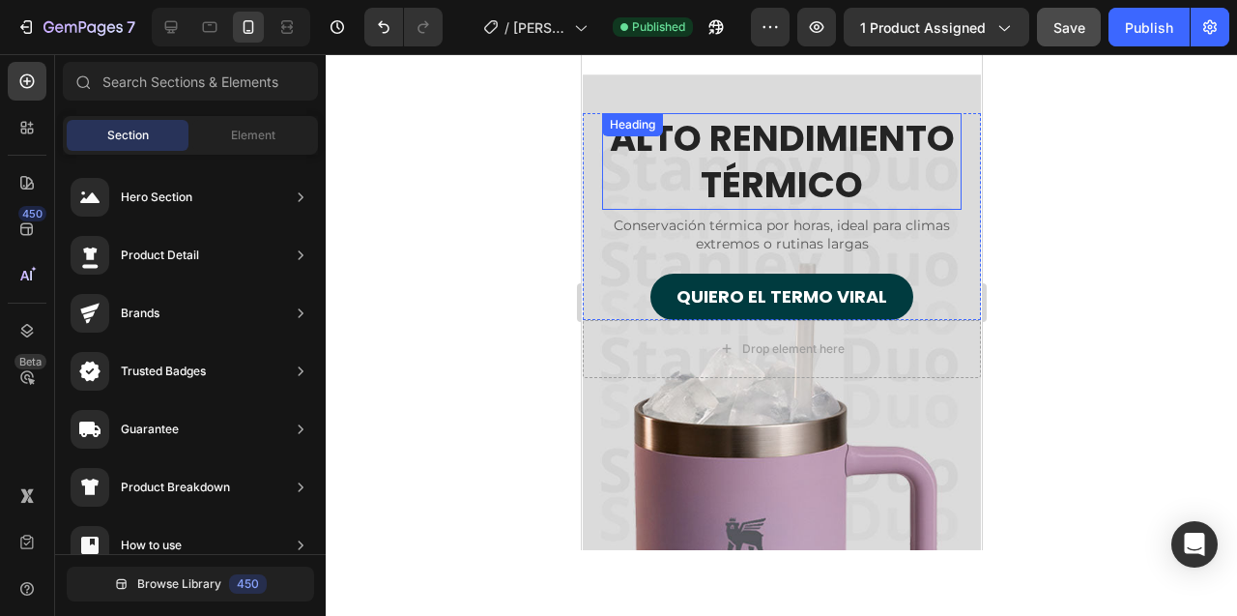
click at [725, 142] on h2 "ALTO RENDIMIENTO TÉRMICO" at bounding box center [781, 161] width 360 height 97
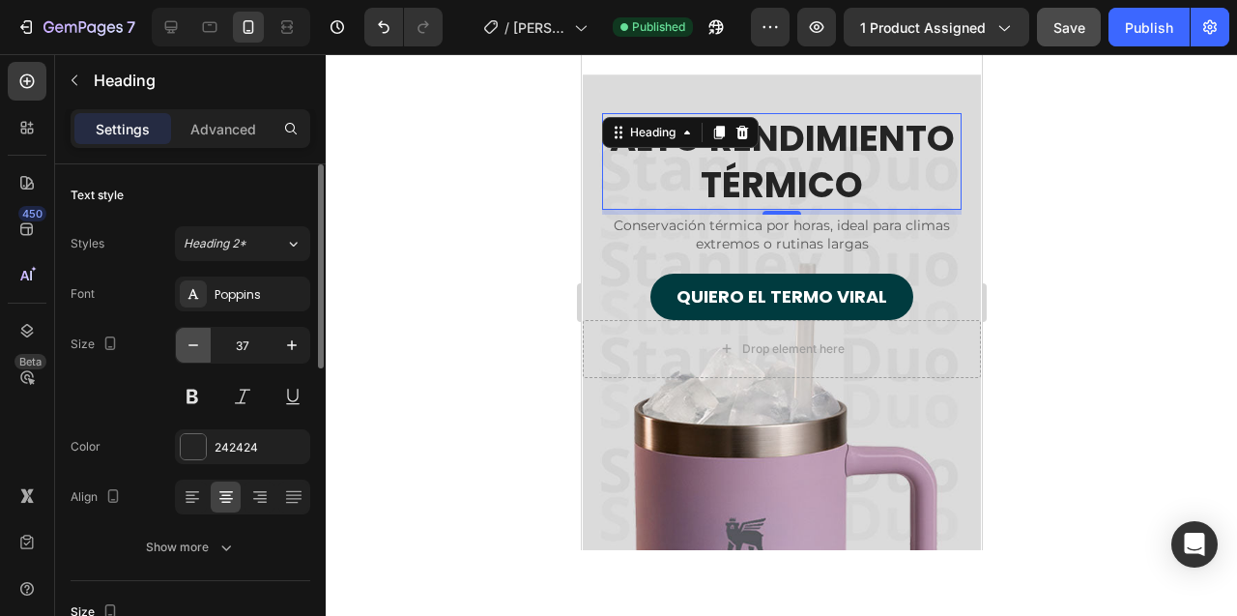
click at [192, 345] on icon "button" at bounding box center [193, 345] width 10 height 2
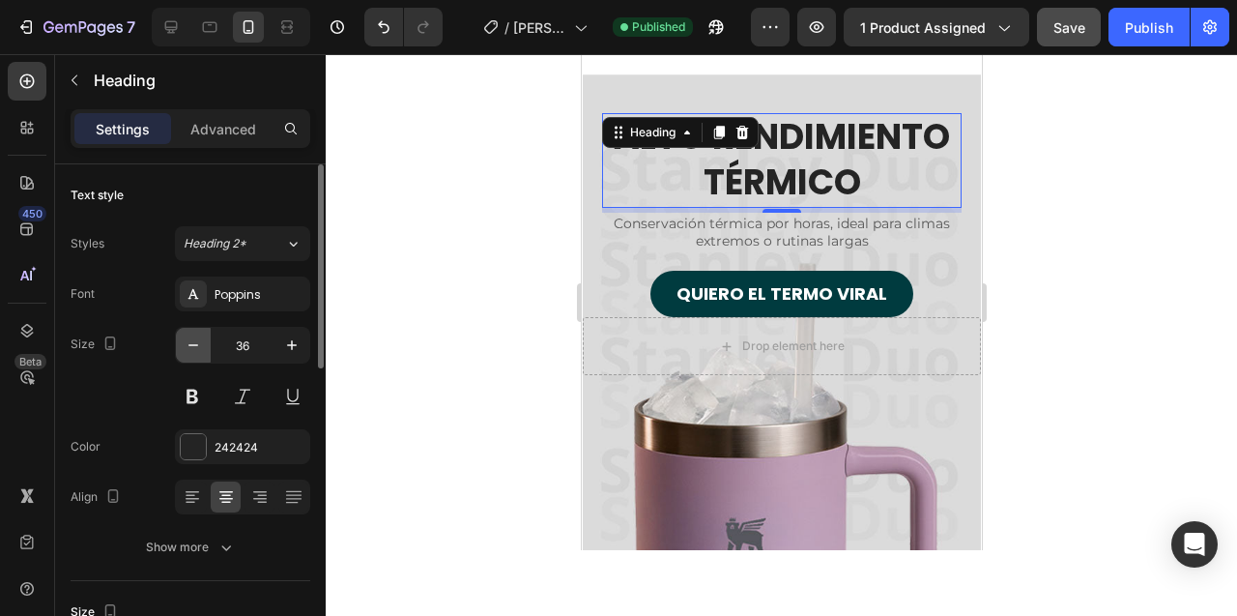
click at [192, 345] on icon "button" at bounding box center [193, 345] width 10 height 2
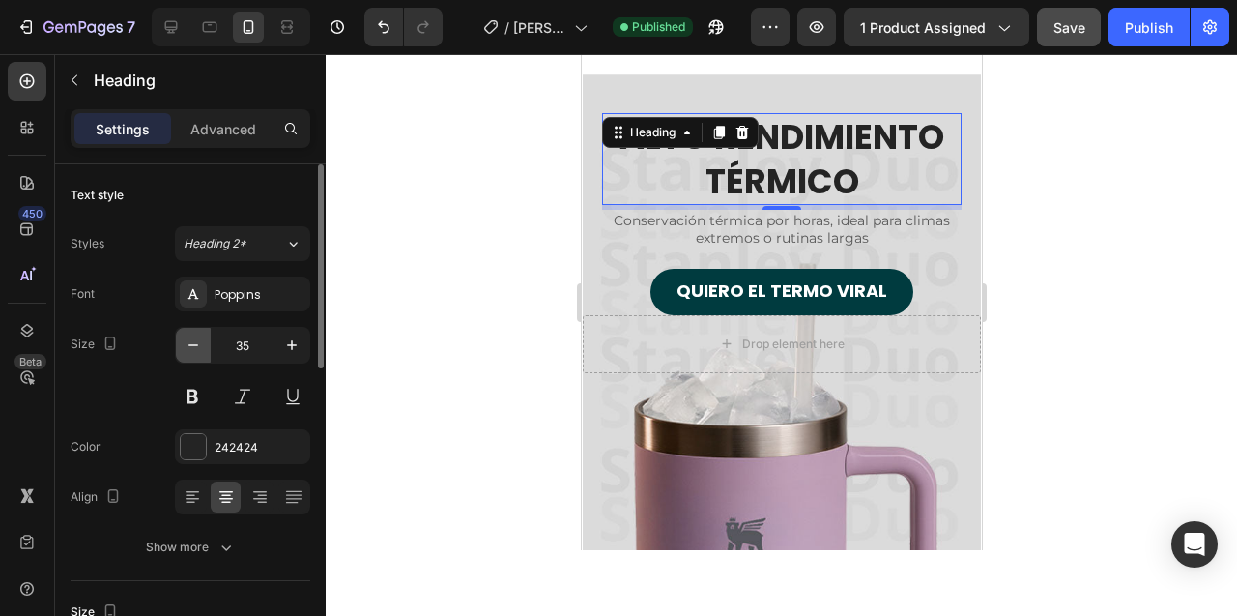
click at [192, 345] on icon "button" at bounding box center [193, 345] width 10 height 2
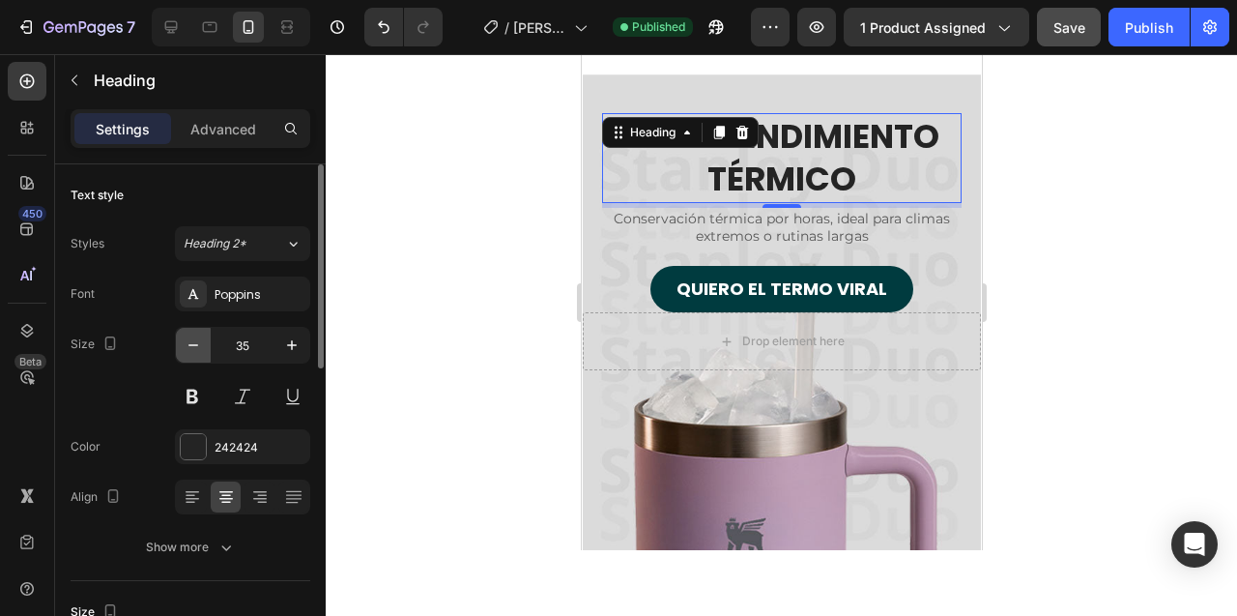
type input "34"
click at [478, 321] on div at bounding box center [781, 335] width 911 height 562
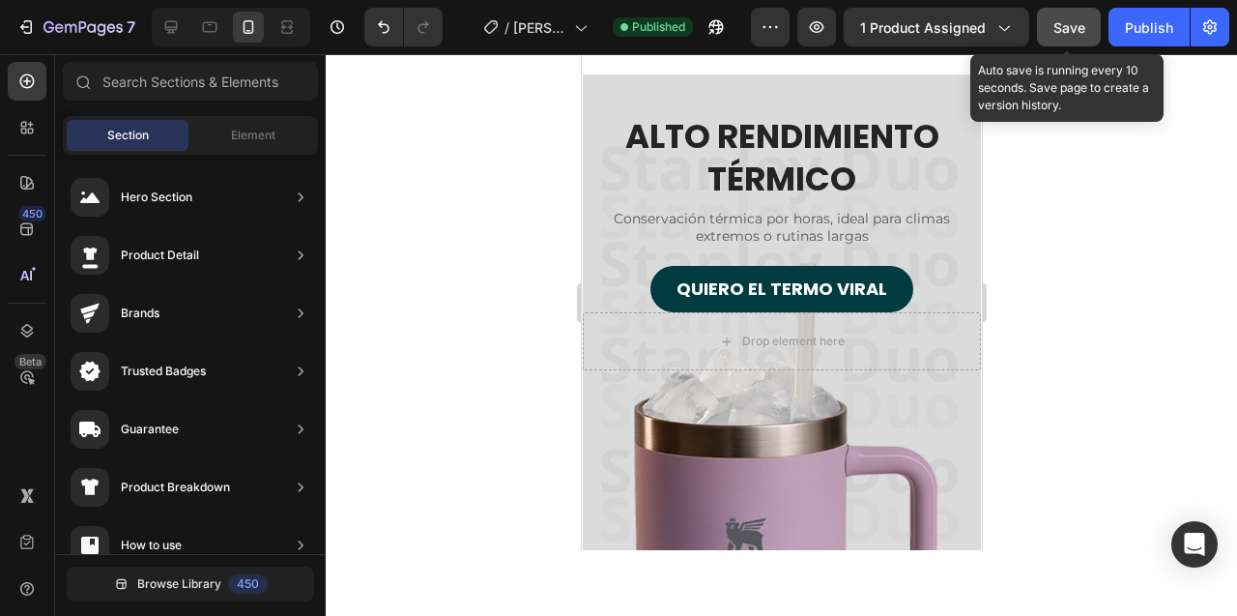
click at [1071, 36] on div "Save" at bounding box center [1069, 27] width 32 height 20
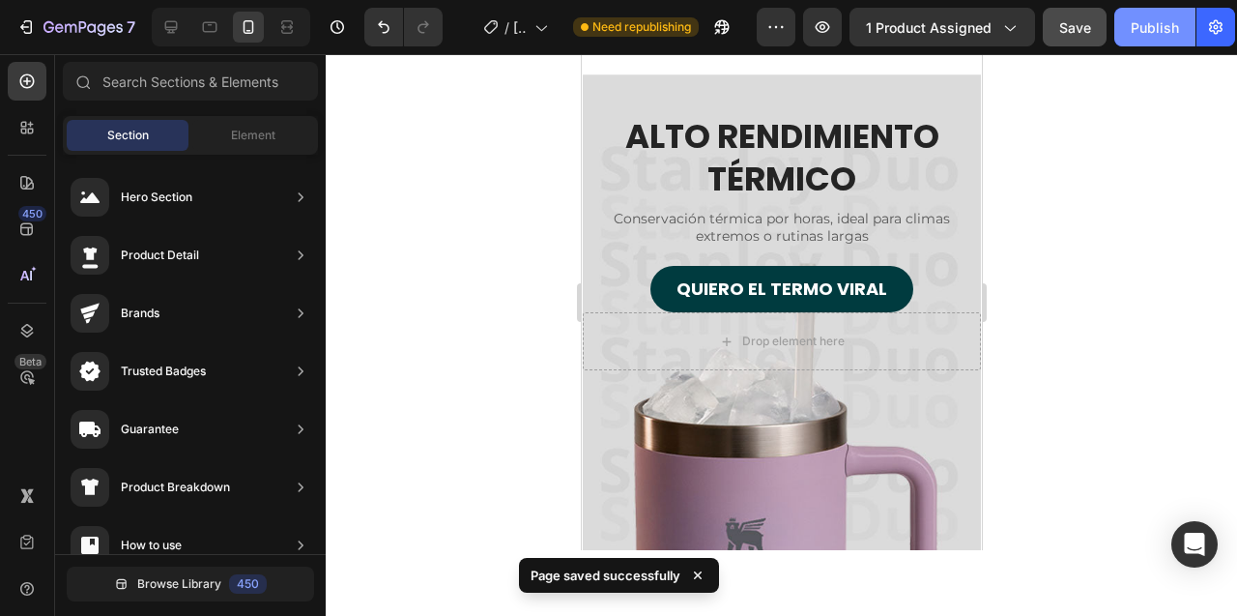
click at [1140, 32] on div "Publish" at bounding box center [1155, 27] width 48 height 20
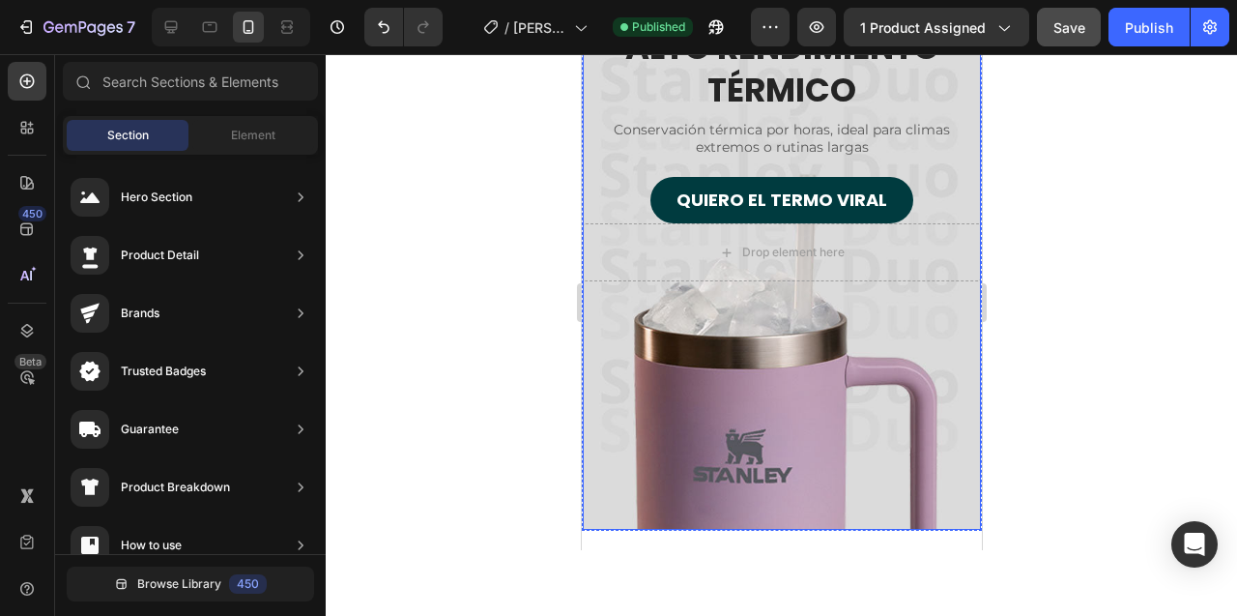
scroll to position [5467, 0]
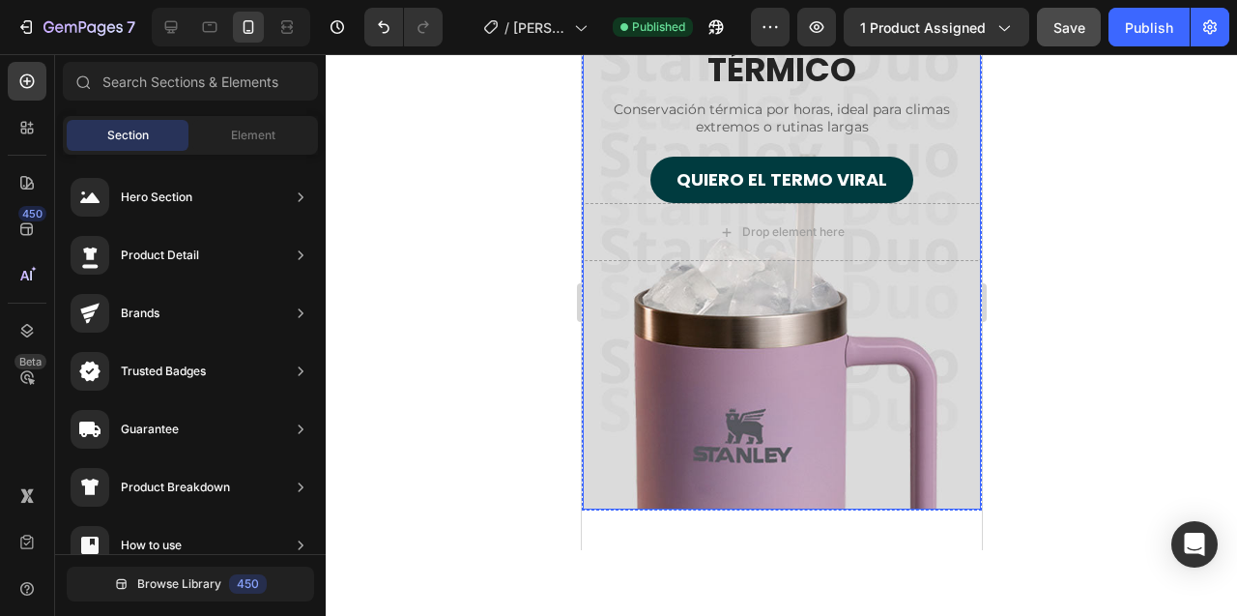
click at [624, 463] on div "Overlay" at bounding box center [781, 236] width 398 height 543
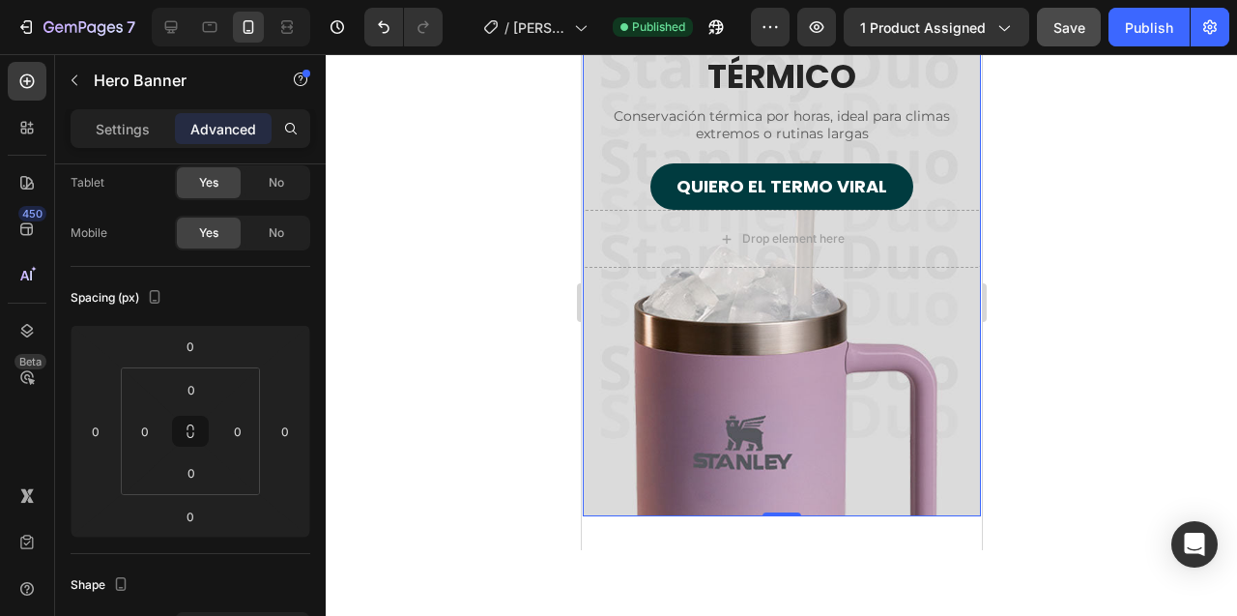
scroll to position [5496, 0]
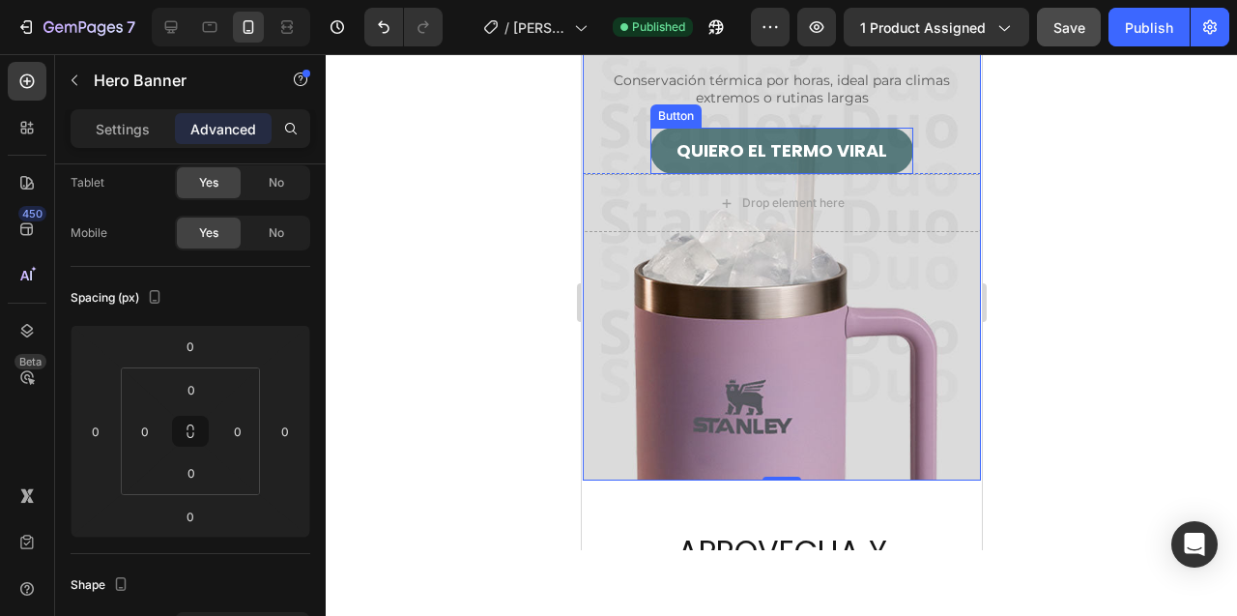
click at [657, 143] on button "QUIERO EL TERMO VIRAL" at bounding box center [780, 151] width 263 height 46
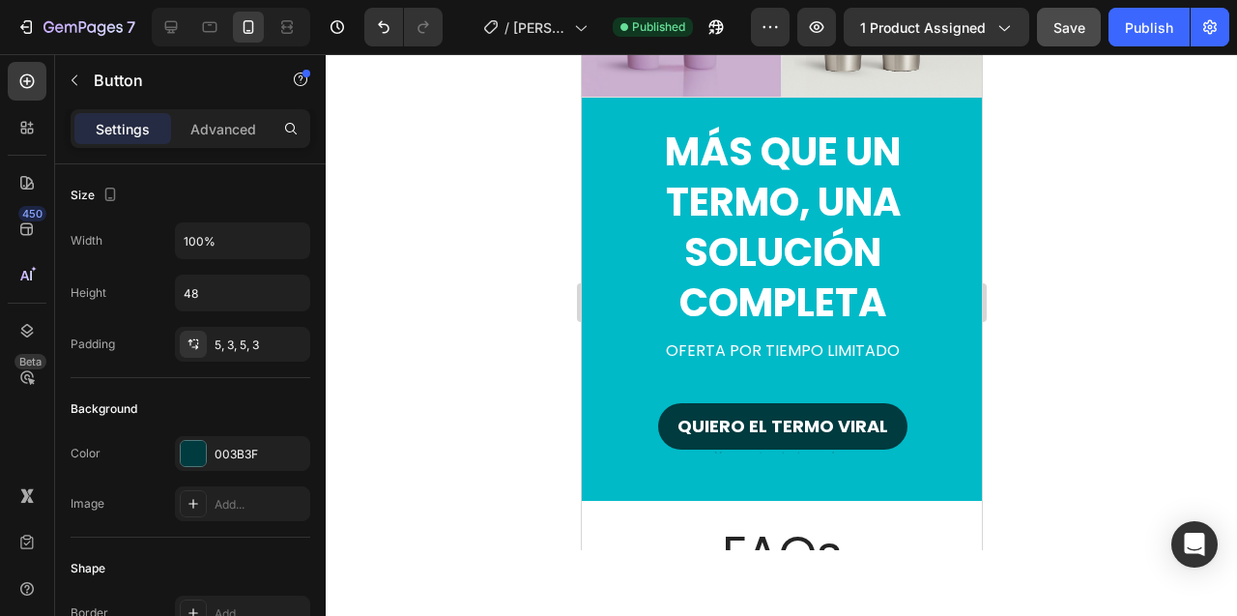
scroll to position [4346, 0]
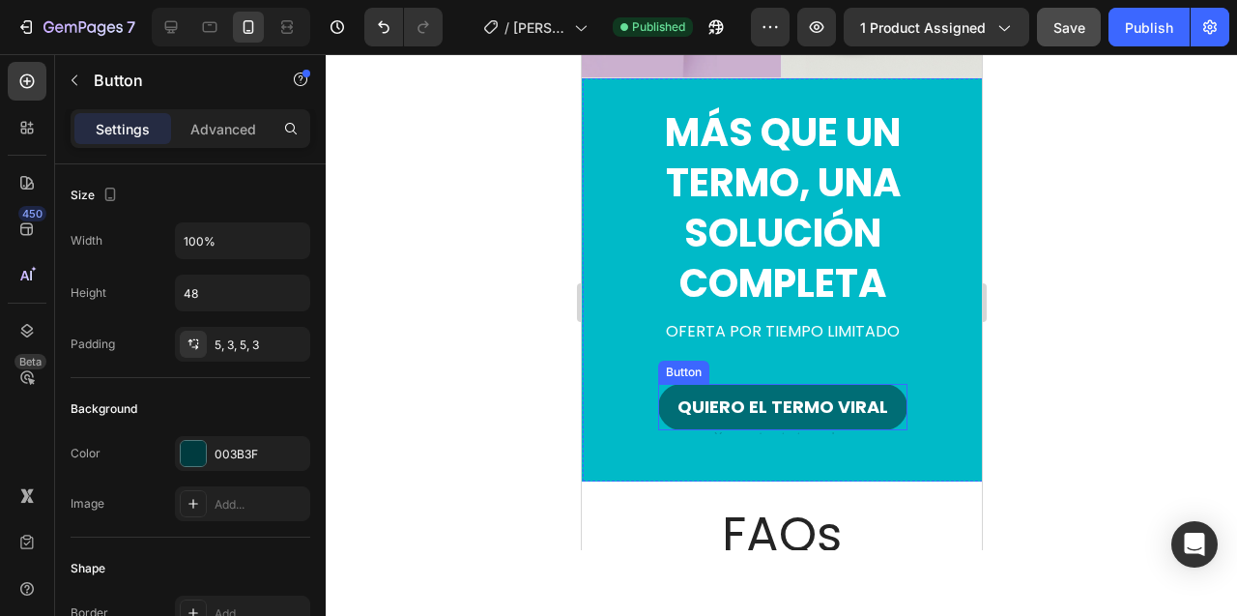
click at [729, 390] on button "QUIERO EL TERMO VIRAL" at bounding box center [781, 407] width 249 height 46
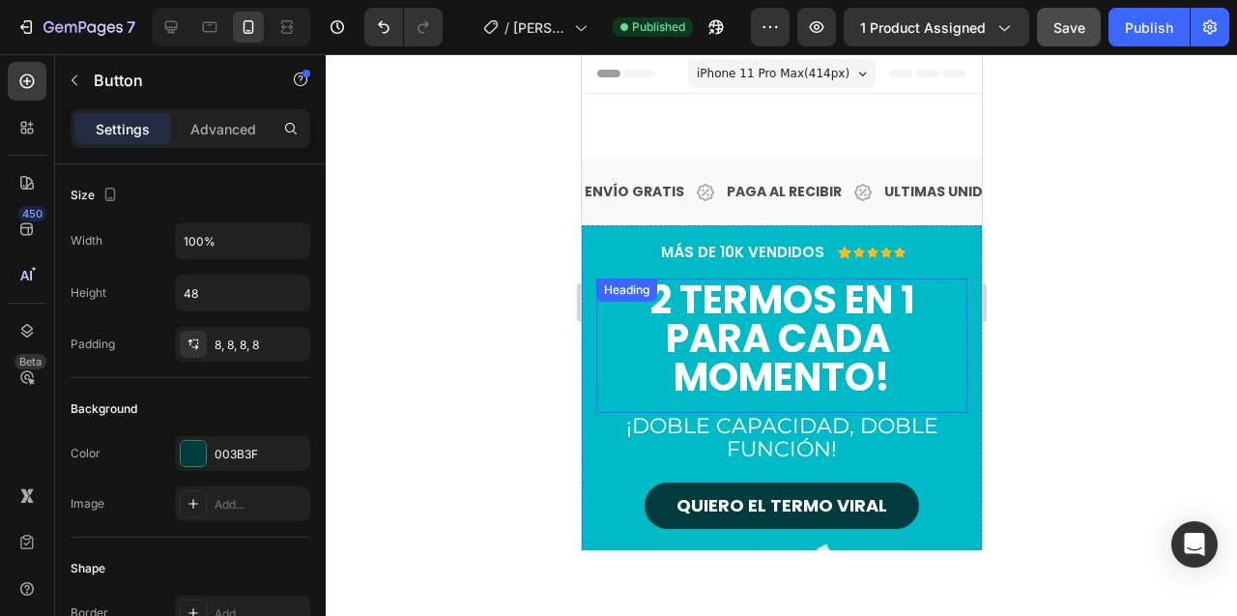
scroll to position [150, 0]
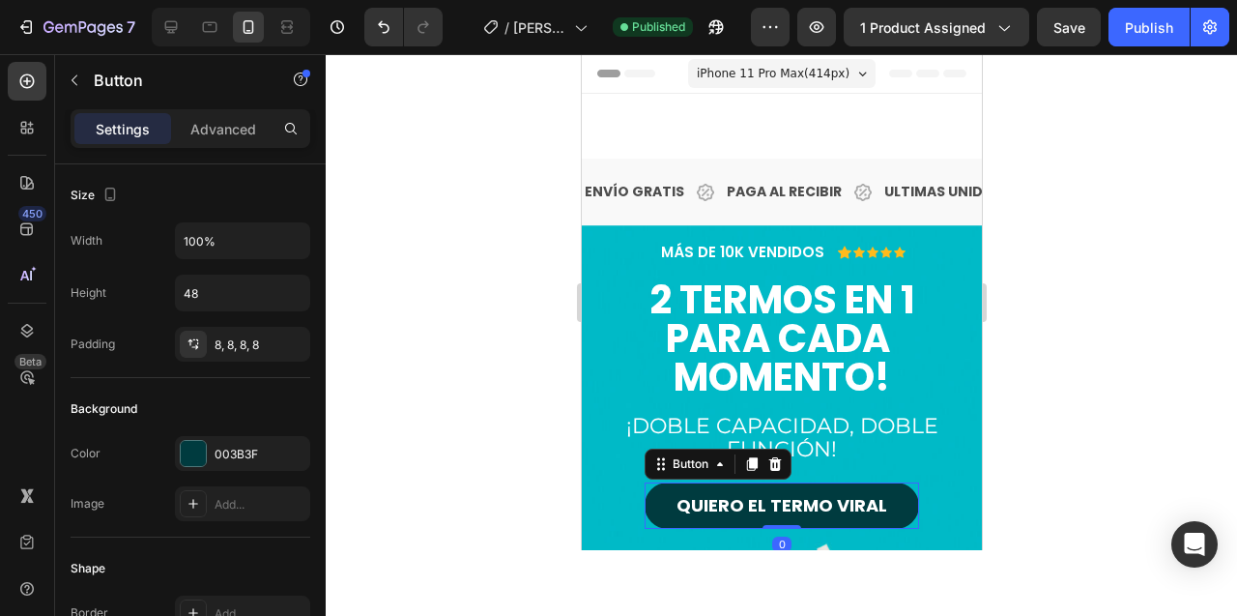
scroll to position [150, 0]
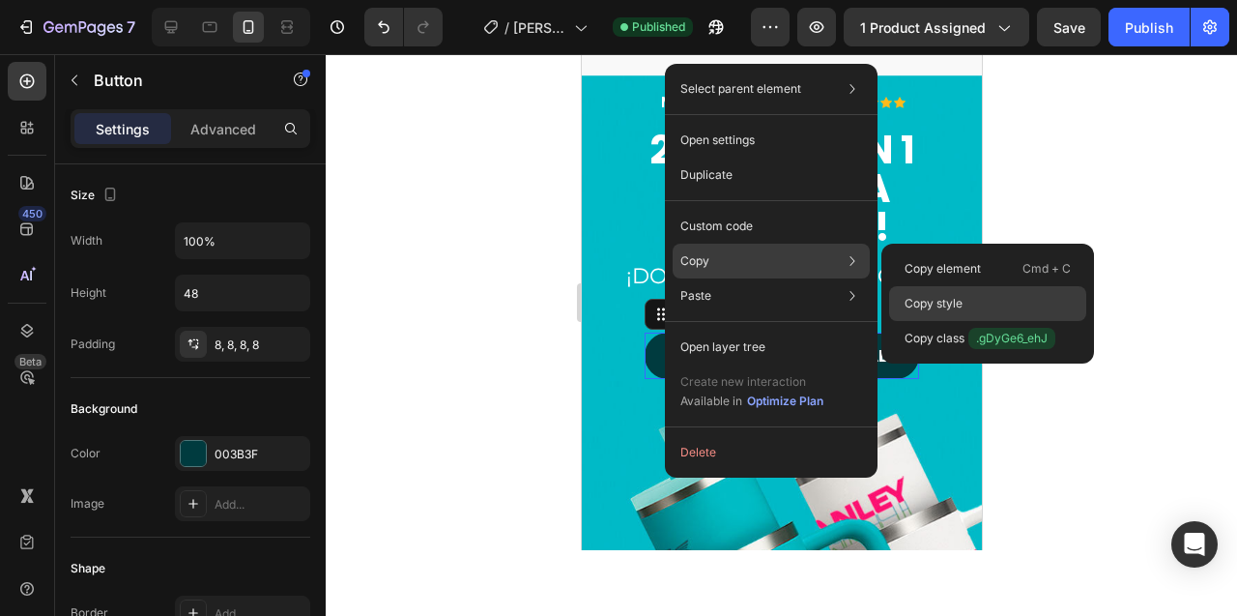
click at [924, 300] on p "Copy style" at bounding box center [934, 303] width 58 height 17
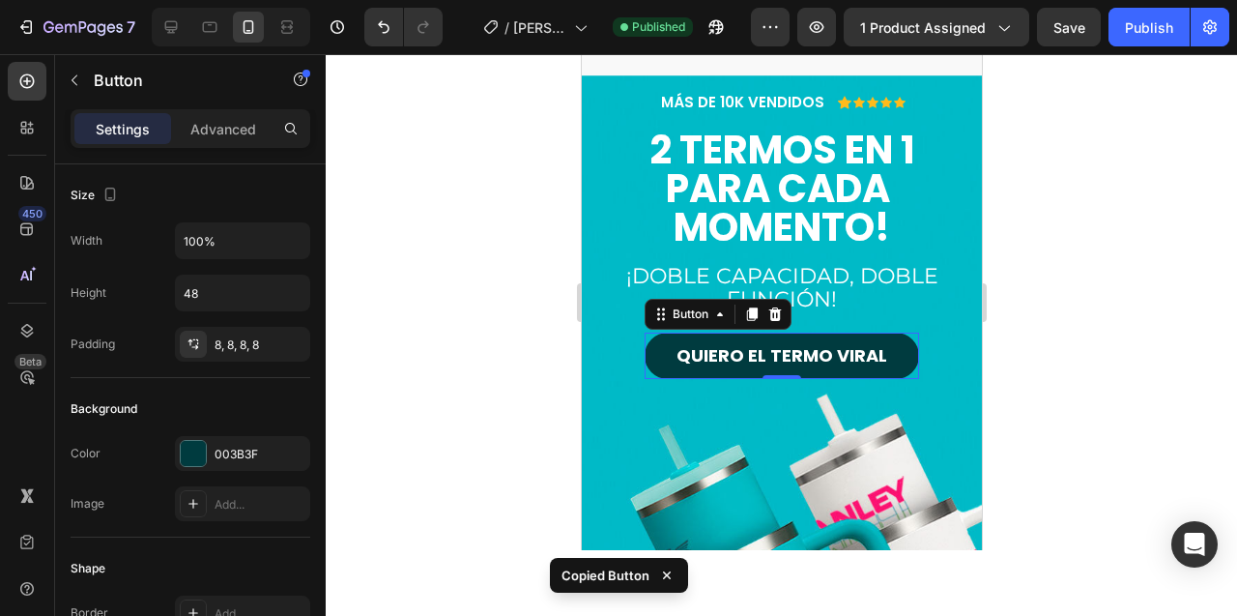
click at [923, 300] on p "¡doble capacidad, doble Función!" at bounding box center [780, 288] width 367 height 46
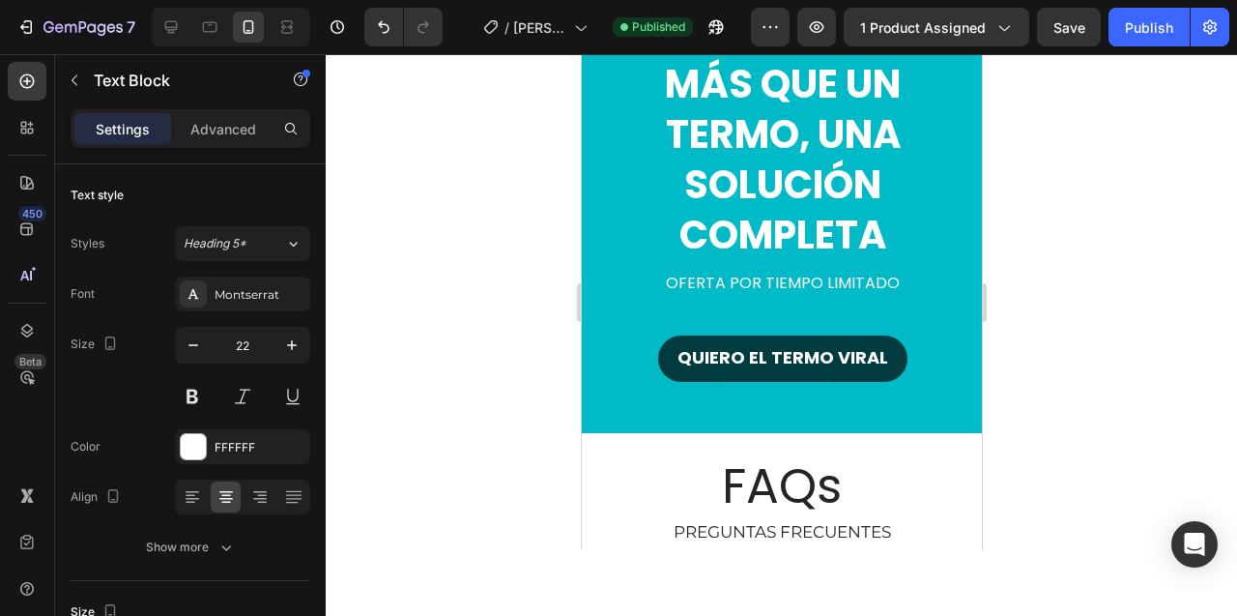
scroll to position [5114, 0]
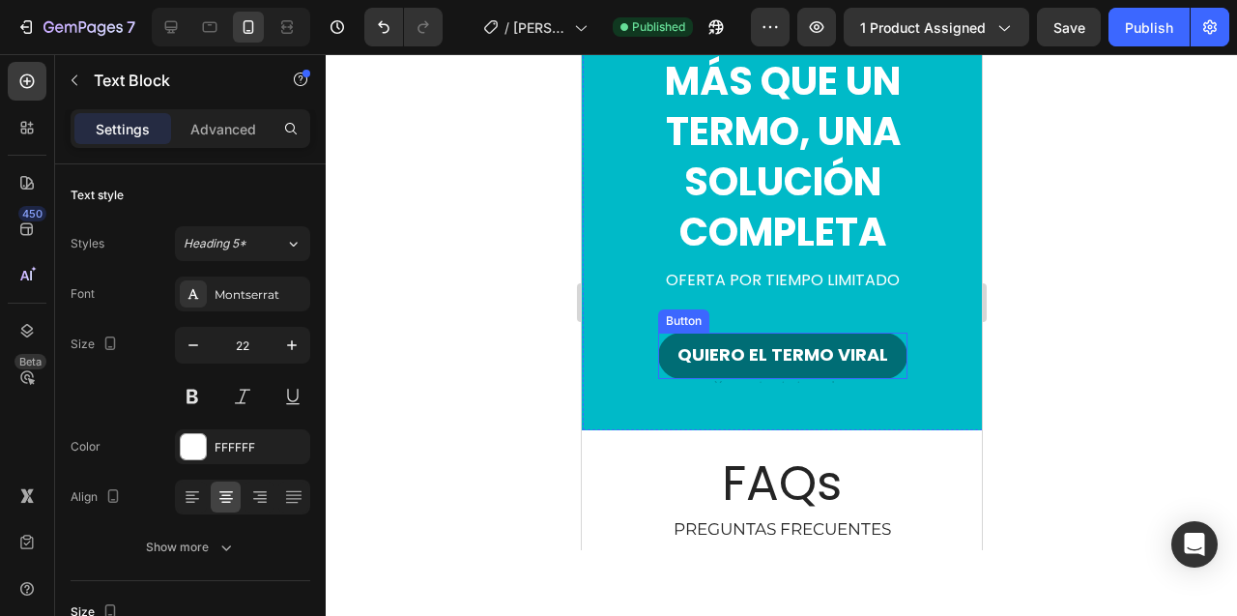
click at [725, 334] on button "QUIERO EL TERMO VIRAL" at bounding box center [781, 355] width 249 height 46
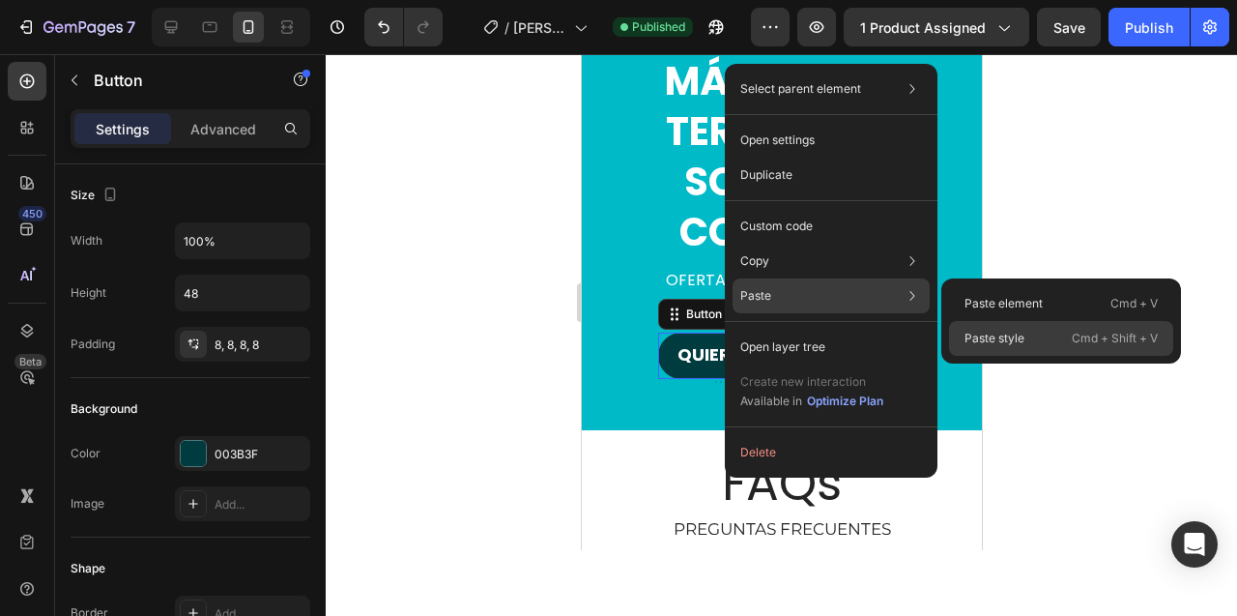
click at [996, 339] on p "Paste style" at bounding box center [995, 338] width 60 height 17
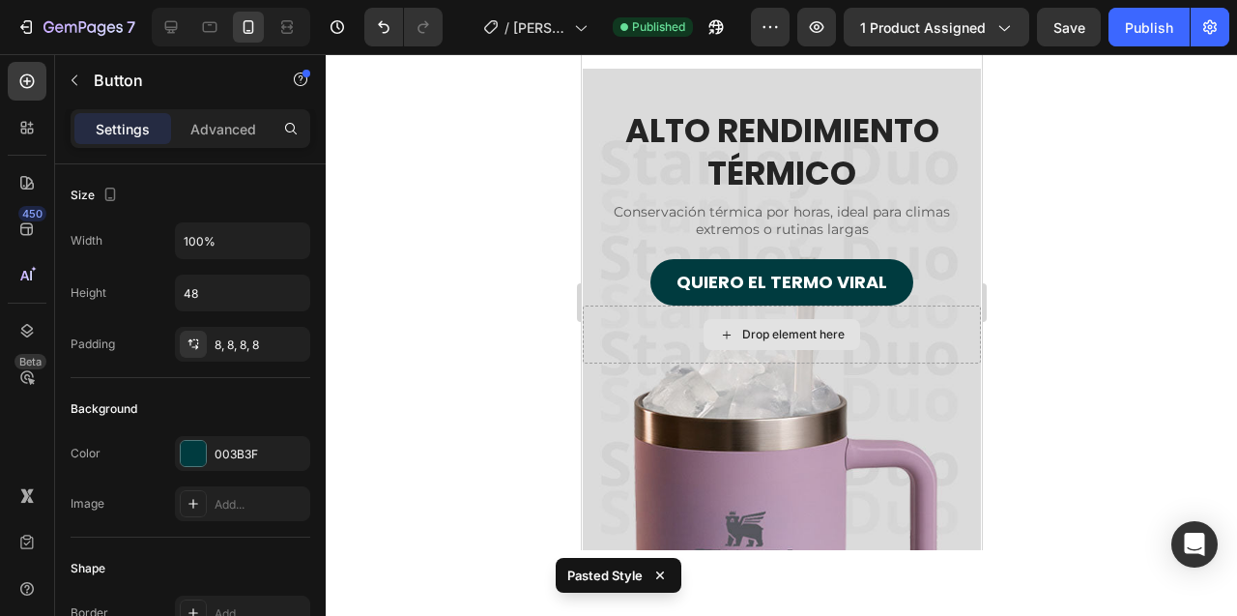
scroll to position [6331, 0]
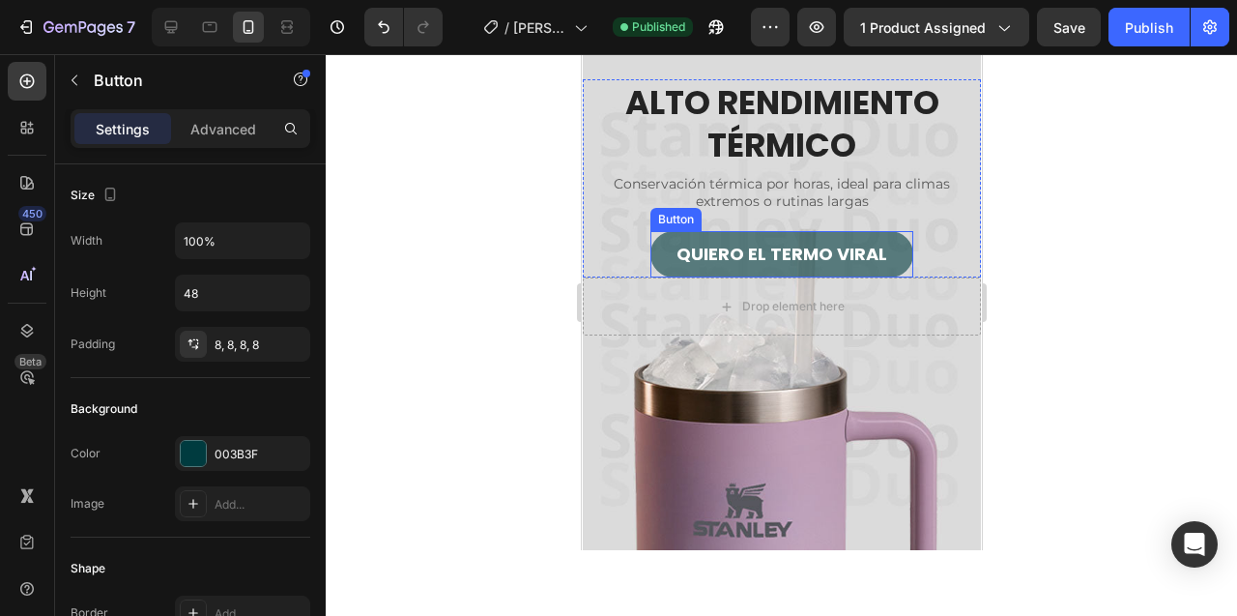
click at [671, 246] on button "QUIERO EL TERMO VIRAL" at bounding box center [780, 254] width 263 height 46
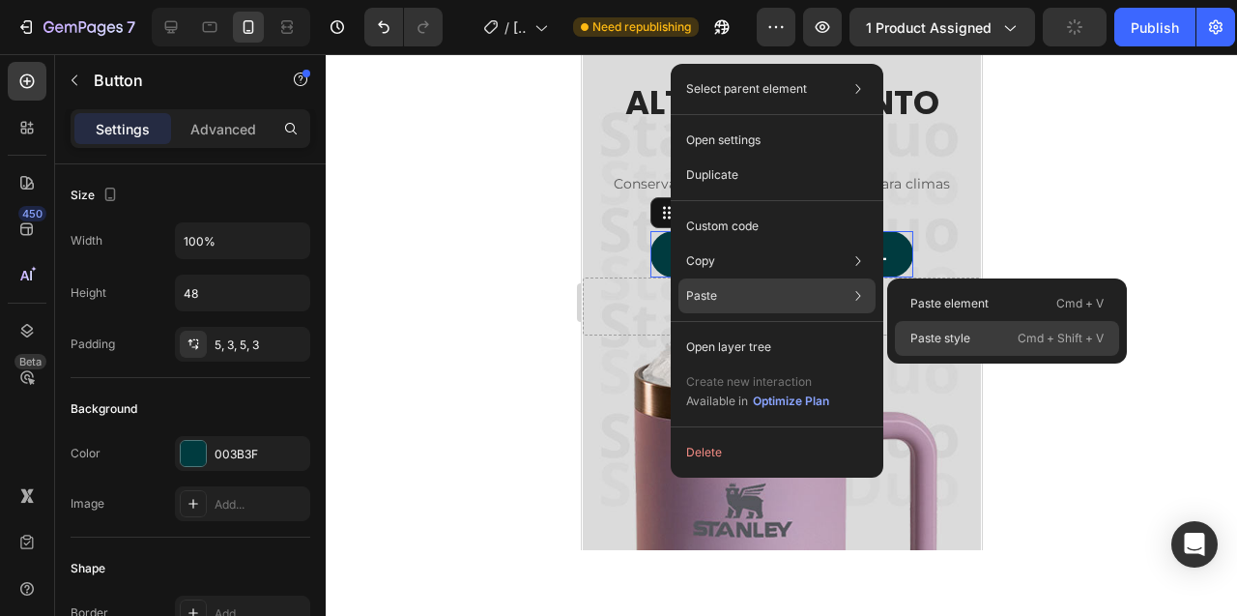
click at [932, 337] on p "Paste style" at bounding box center [940, 338] width 60 height 17
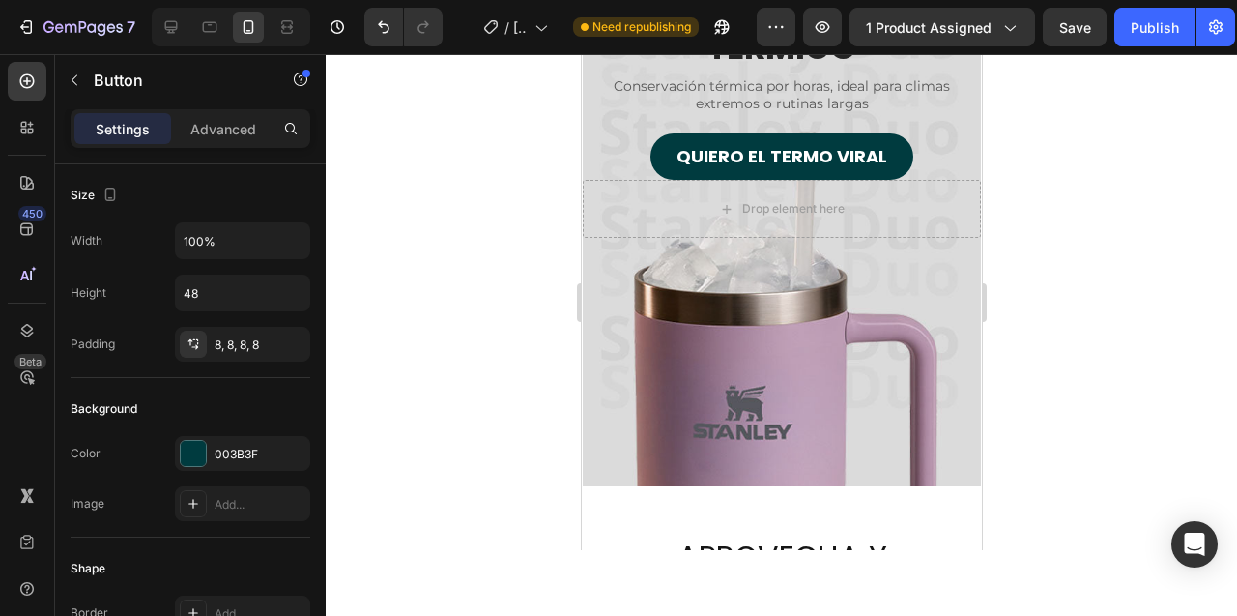
scroll to position [6418, 0]
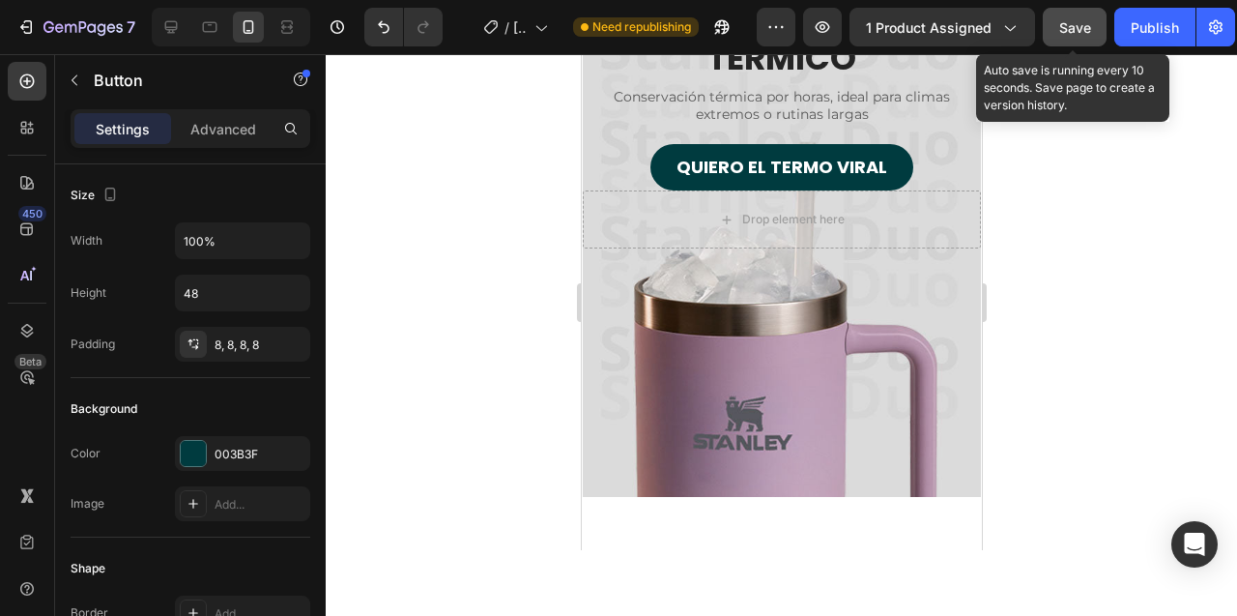
click at [1054, 36] on button "Save" at bounding box center [1075, 27] width 64 height 39
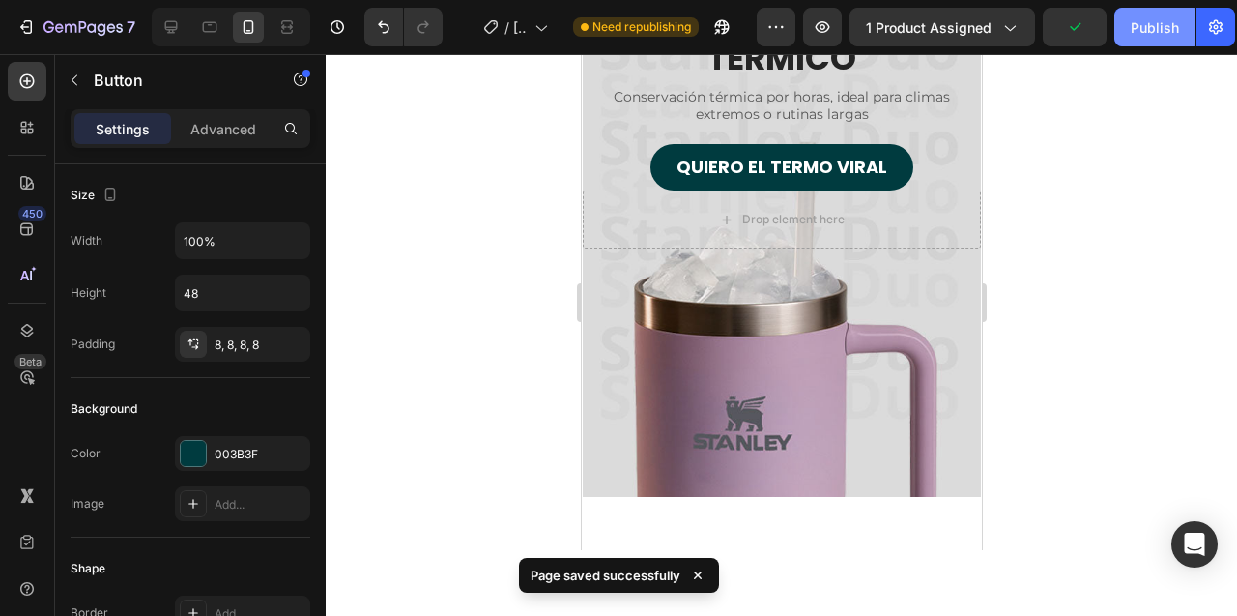
click at [1152, 31] on div "Publish" at bounding box center [1155, 27] width 48 height 20
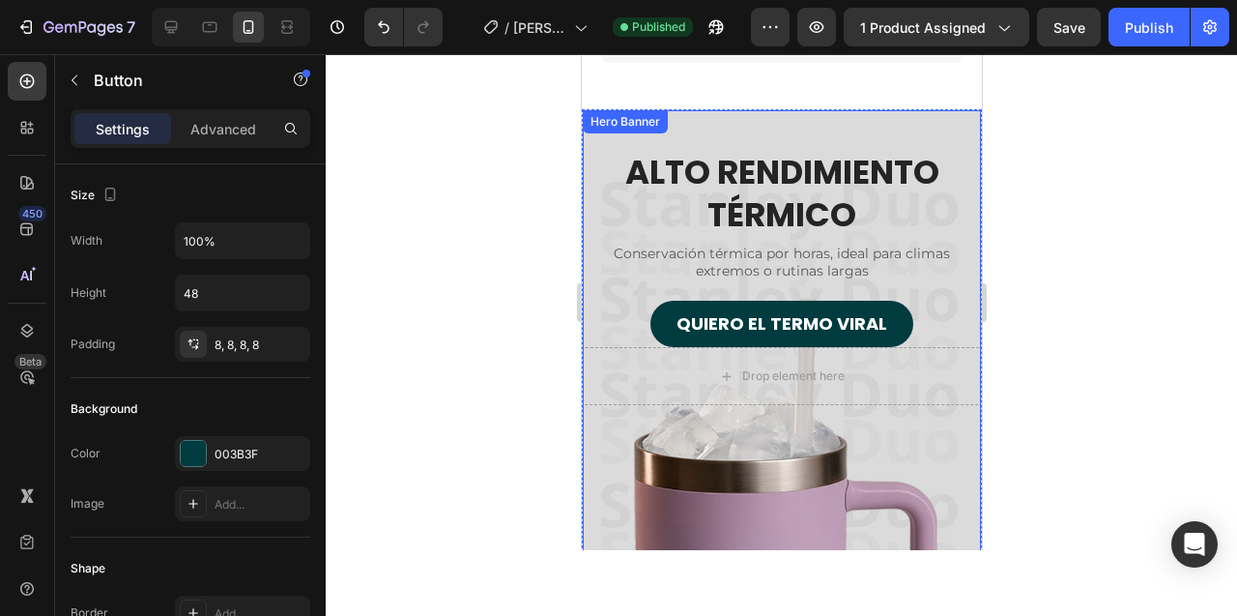
scroll to position [6258, 0]
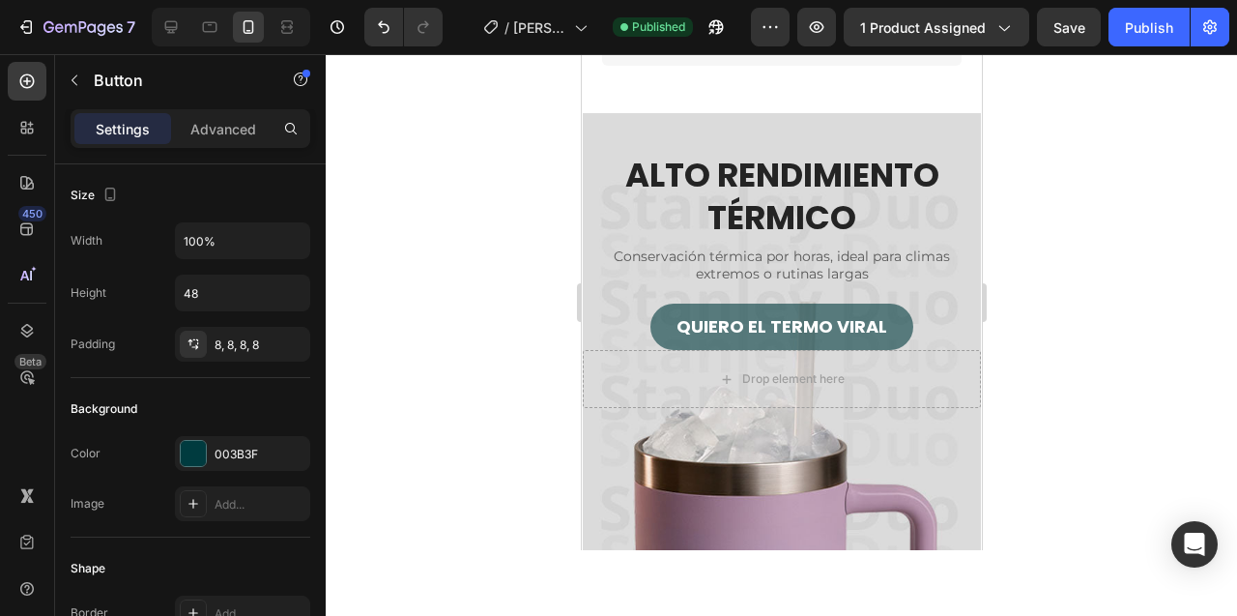
click at [726, 306] on button "QUIERO EL TERMO VIRAL" at bounding box center [780, 326] width 263 height 46
click at [673, 324] on button "QUIERO EL TERMO VIRAL" at bounding box center [780, 326] width 263 height 46
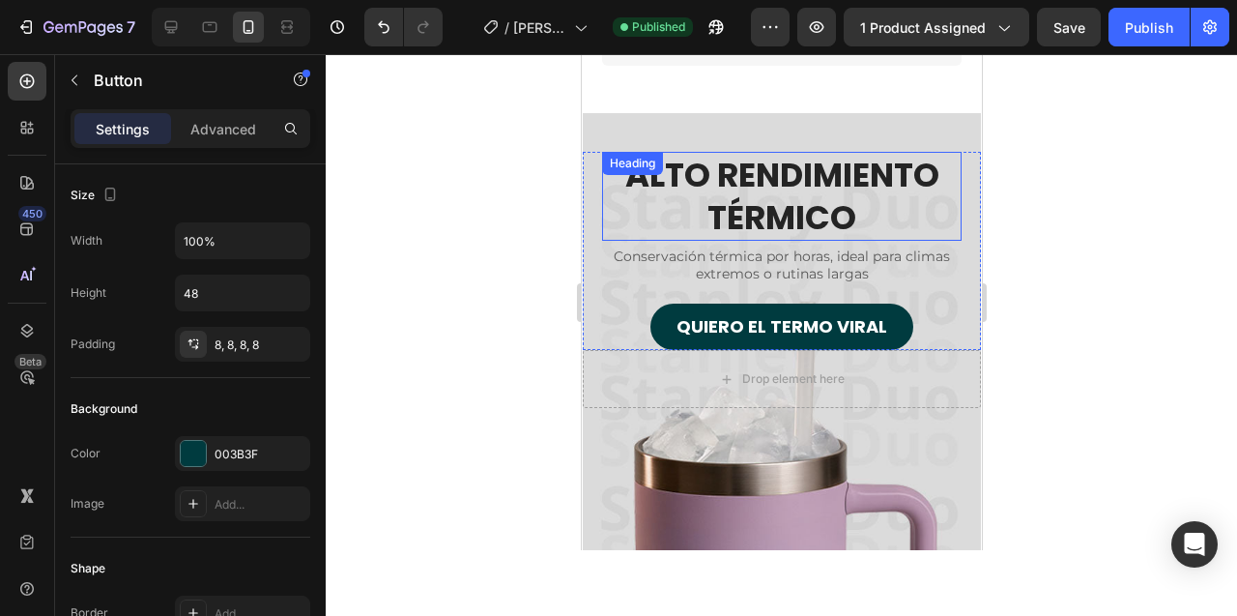
click at [796, 219] on h2 "ALTO RENDIMIENTO TÉRMICO" at bounding box center [781, 196] width 360 height 89
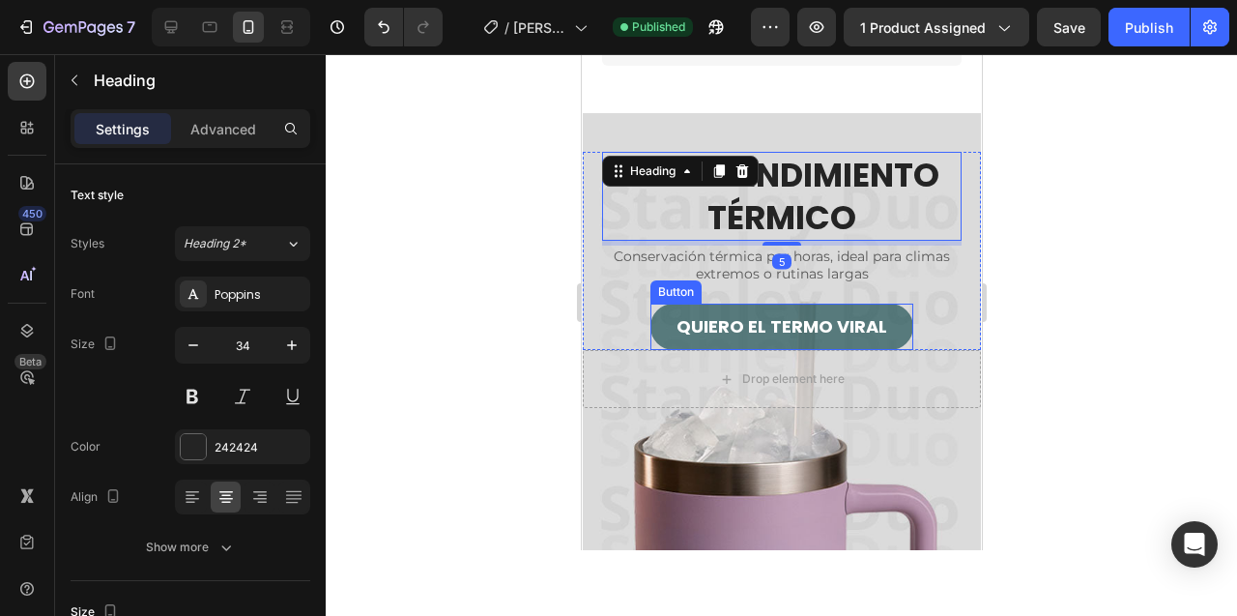
click at [831, 305] on button "QUIERO EL TERMO VIRAL" at bounding box center [780, 326] width 263 height 46
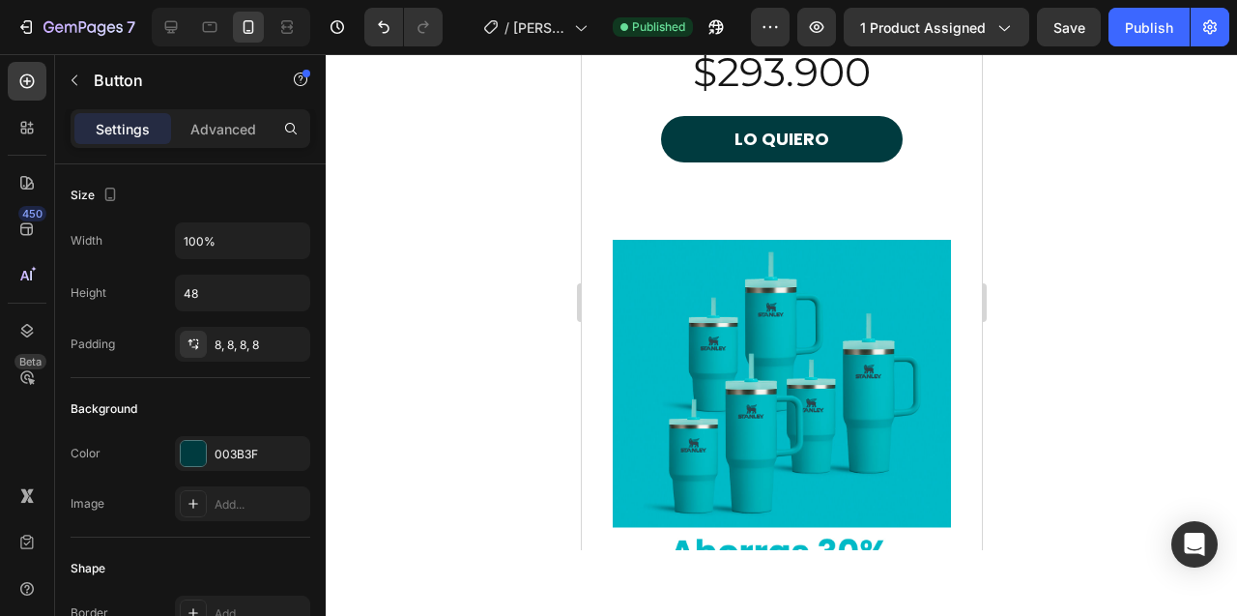
scroll to position [8517, 0]
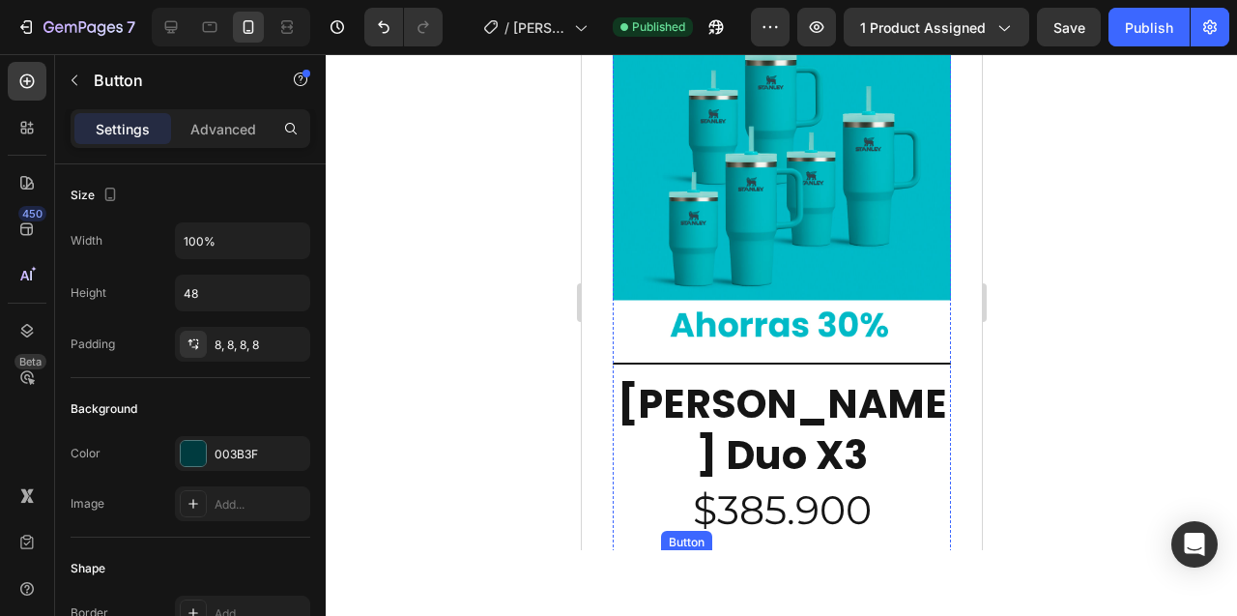
click at [686, 554] on button "LO QUIERO" at bounding box center [781, 577] width 242 height 46
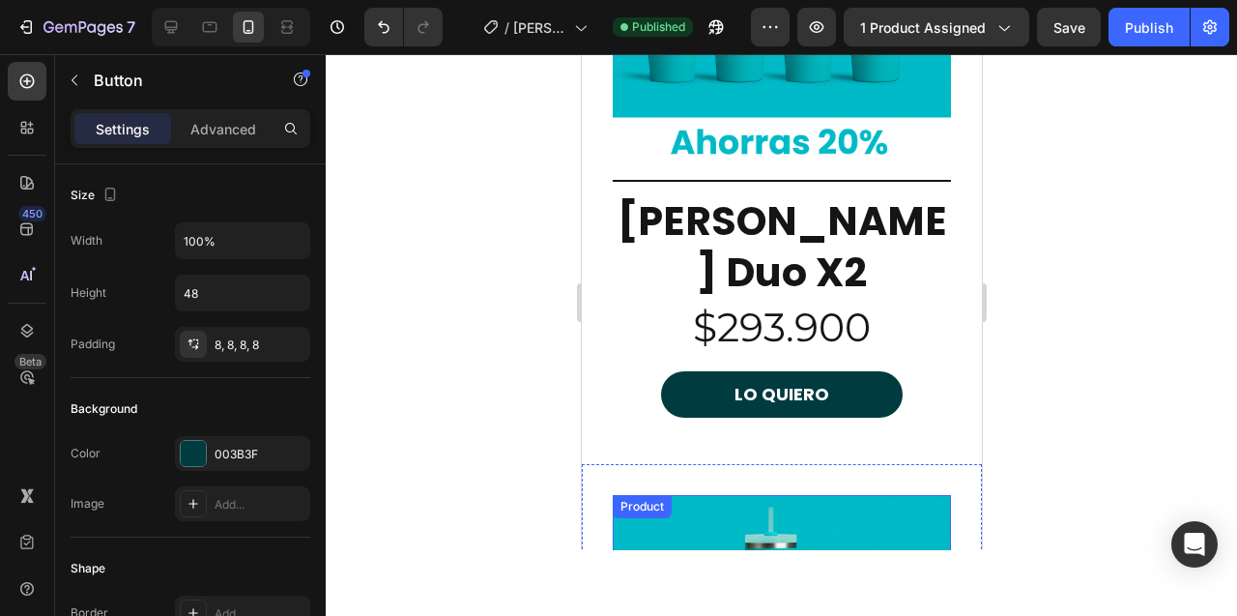
scroll to position [8034, 0]
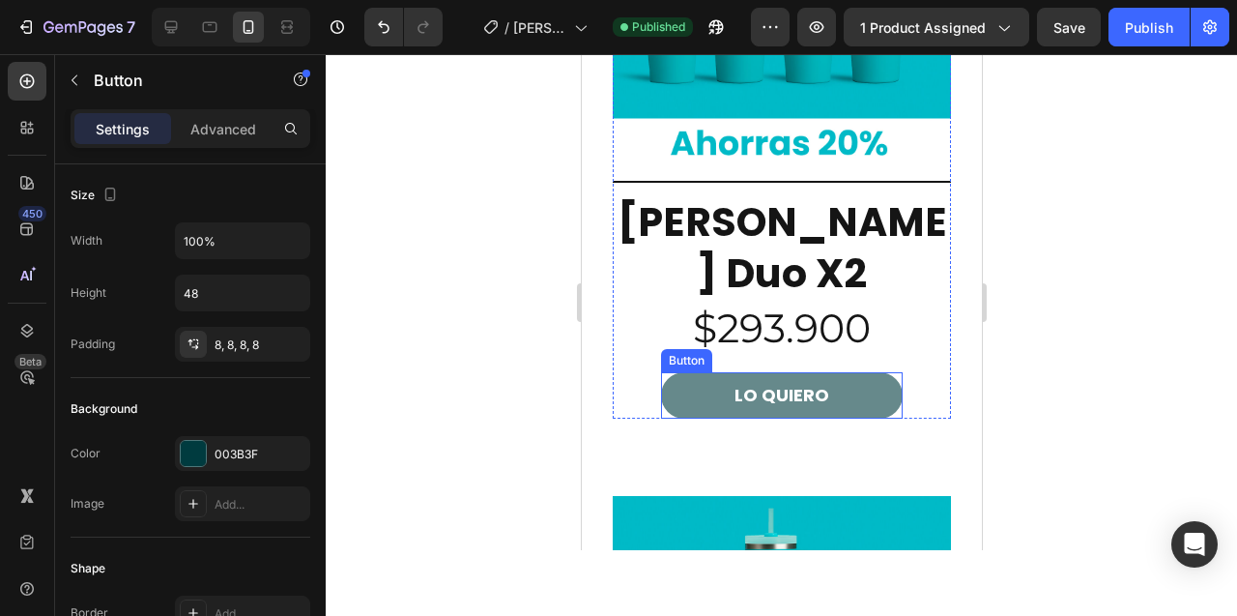
click at [680, 372] on button "LO QUIERO" at bounding box center [781, 395] width 242 height 46
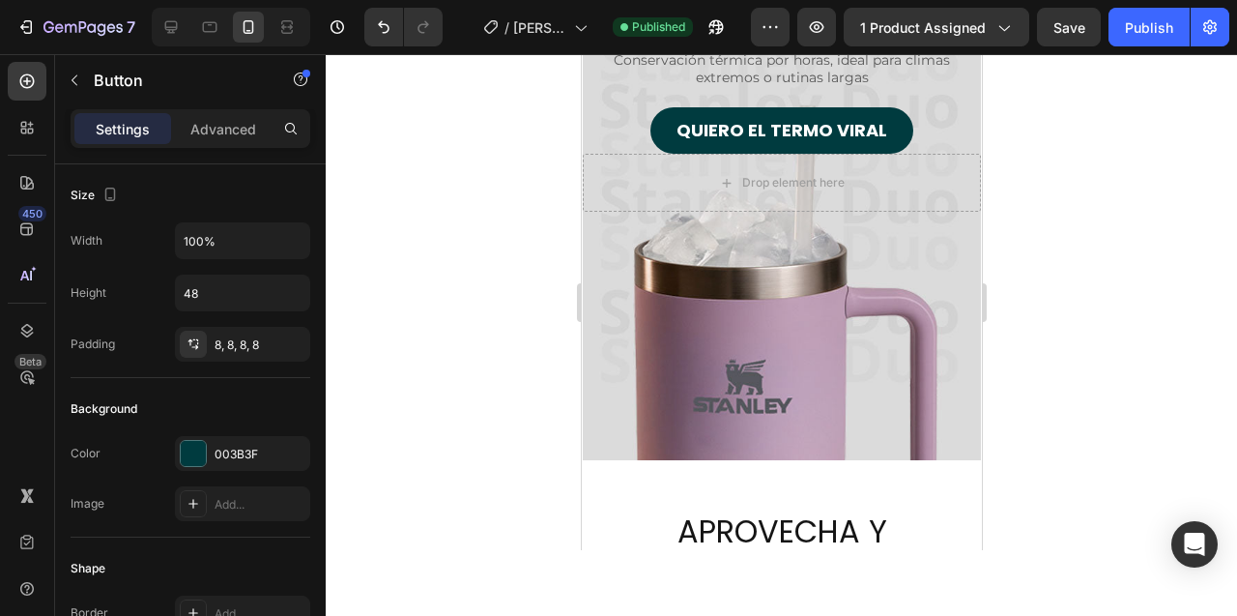
scroll to position [6456, 0]
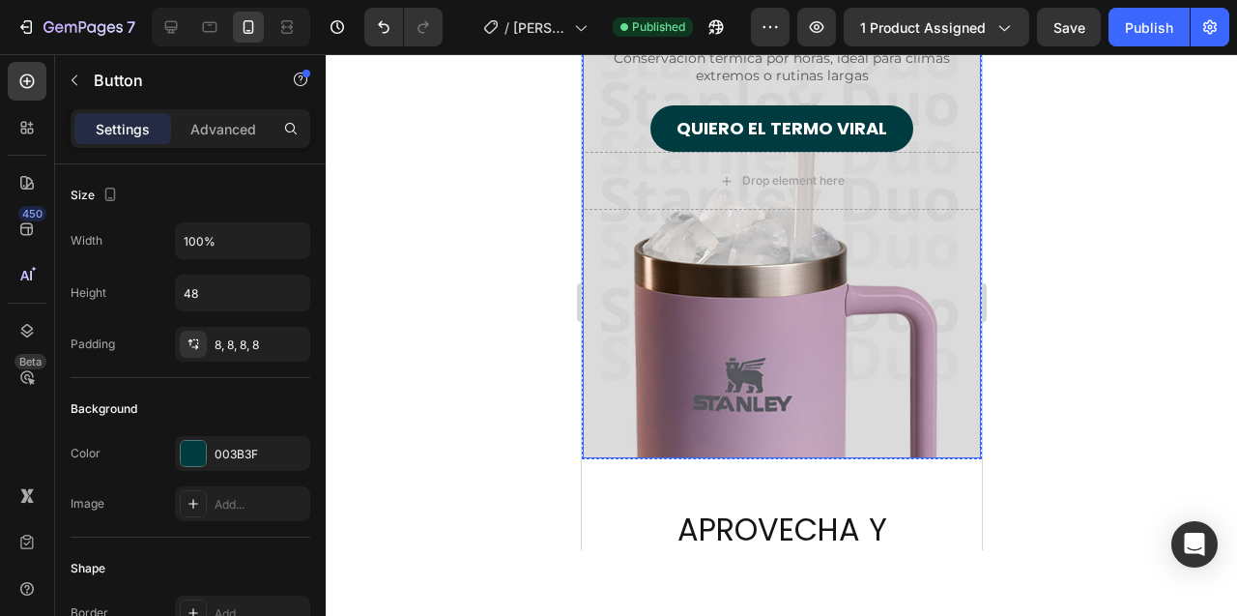
click at [620, 403] on div "Overlay" at bounding box center [781, 186] width 398 height 543
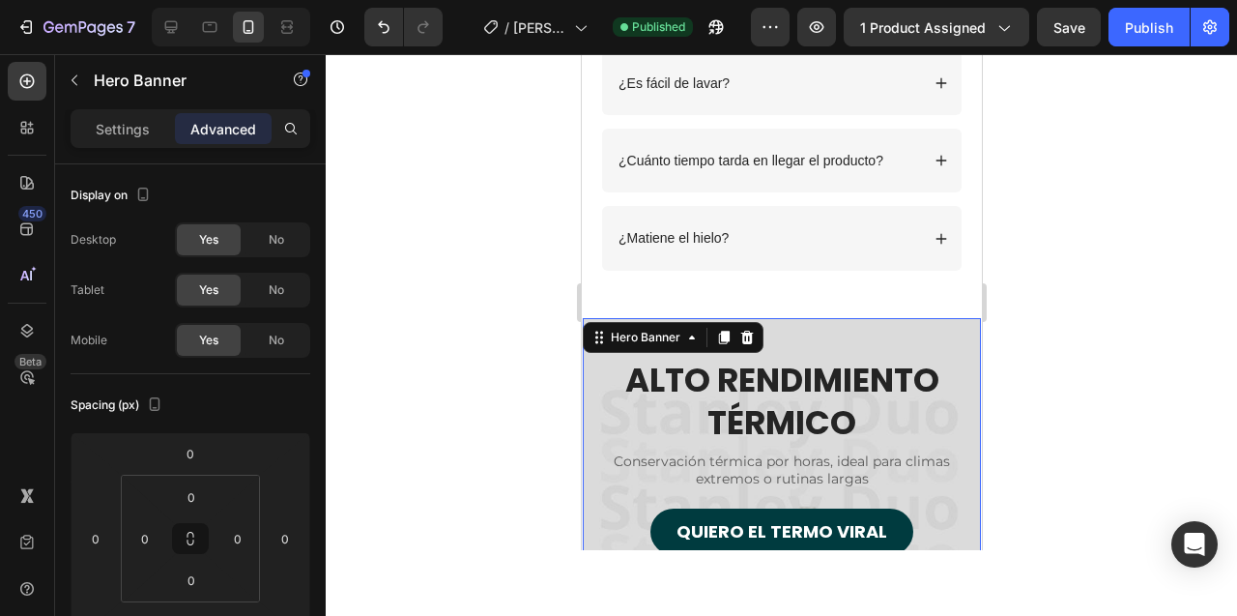
scroll to position [6044, 0]
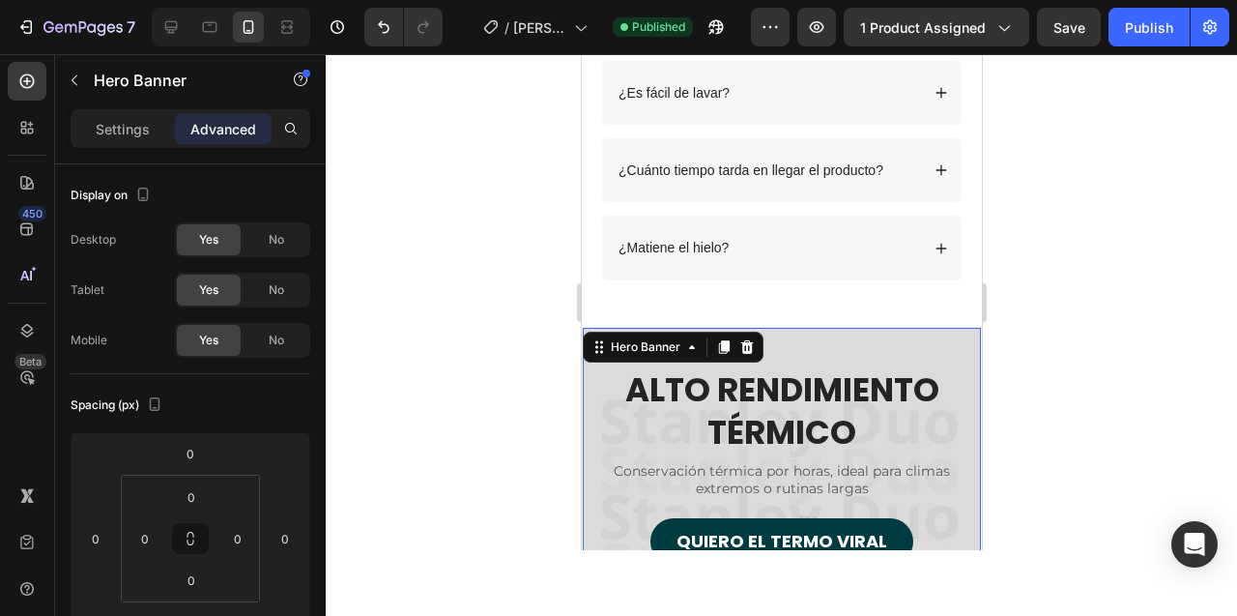
click at [834, 335] on div "ALTO RENDIMIENTO TÉRMICO Heading Conservación térmica por horas, ideal para cli…" at bounding box center [781, 447] width 398 height 238
click at [683, 353] on icon at bounding box center [690, 346] width 15 height 15
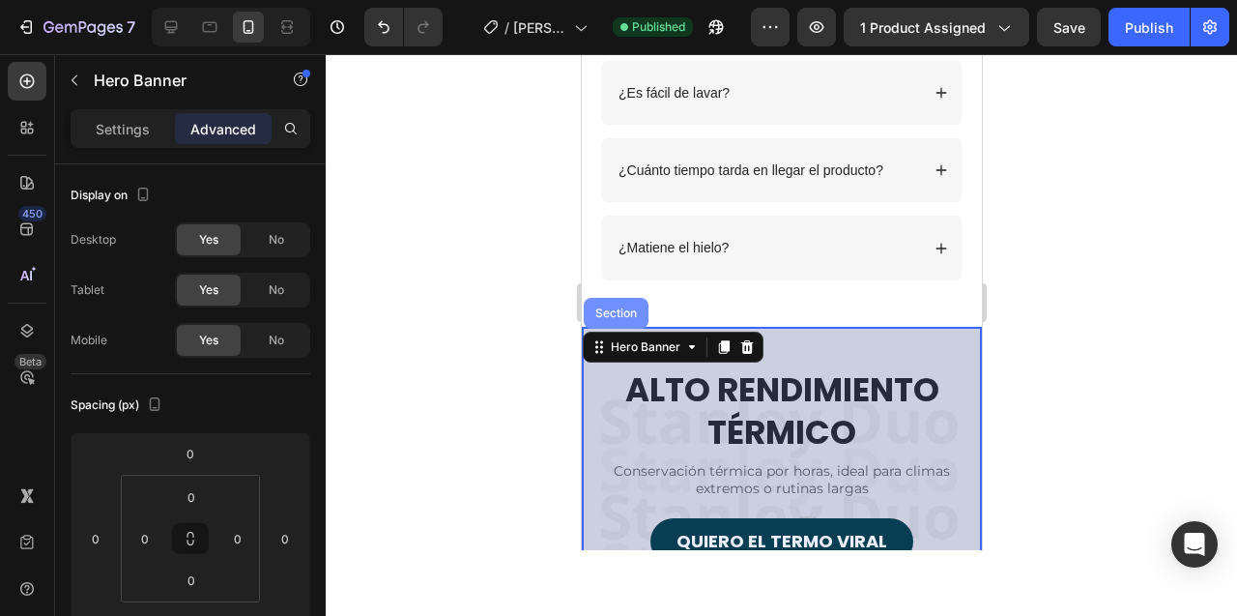
click at [619, 303] on div "Section" at bounding box center [615, 313] width 65 height 31
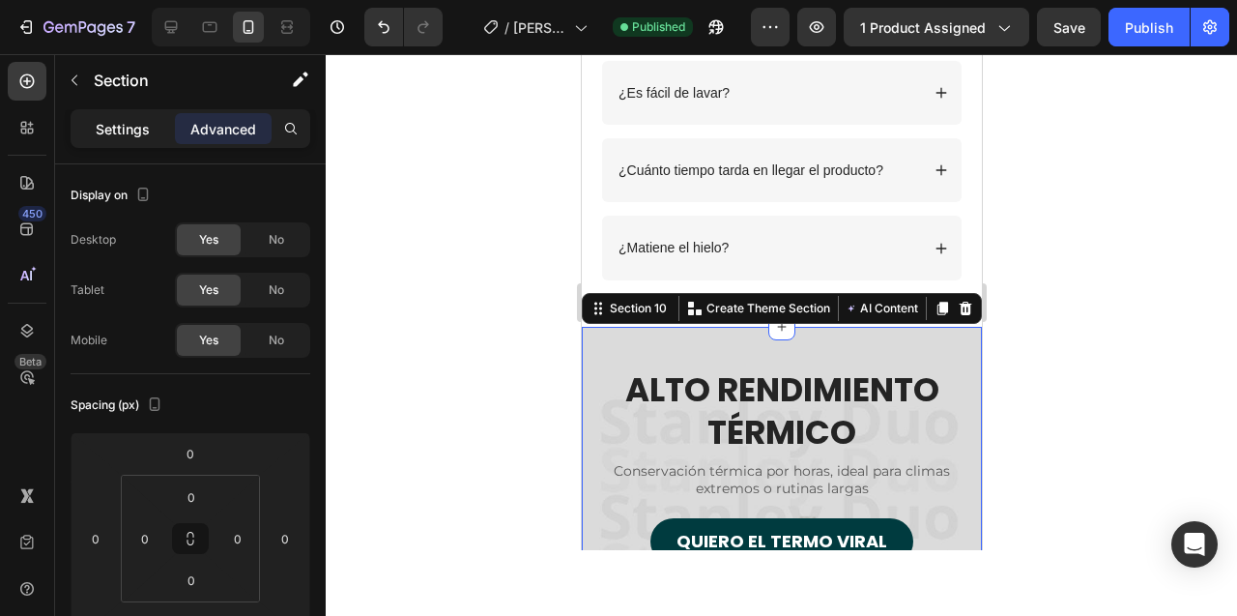
click at [145, 133] on p "Settings" at bounding box center [123, 129] width 54 height 20
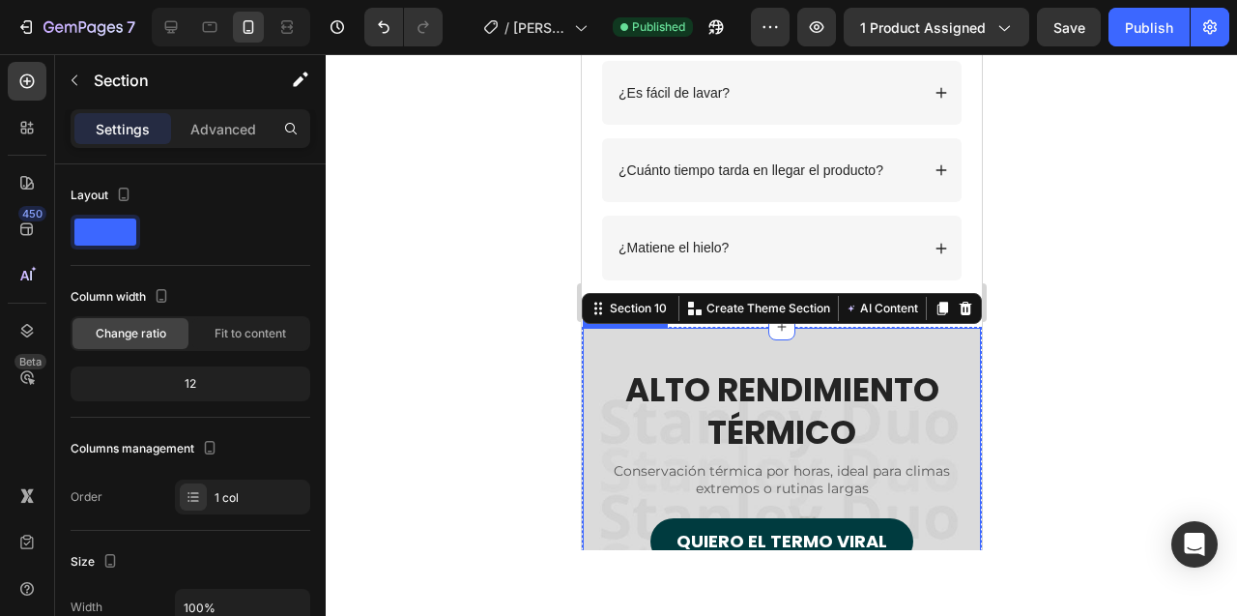
scroll to position [6166, 0]
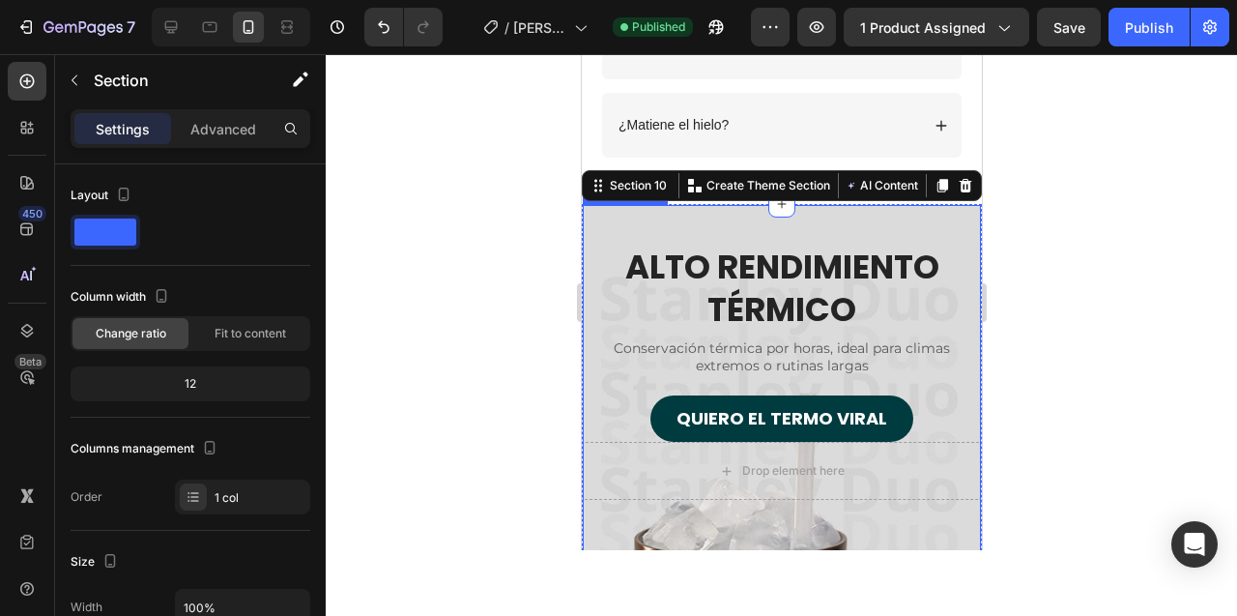
click at [602, 233] on div "ALTO RENDIMIENTO TÉRMICO Heading Conservación térmica por horas, ideal para cli…" at bounding box center [781, 324] width 398 height 238
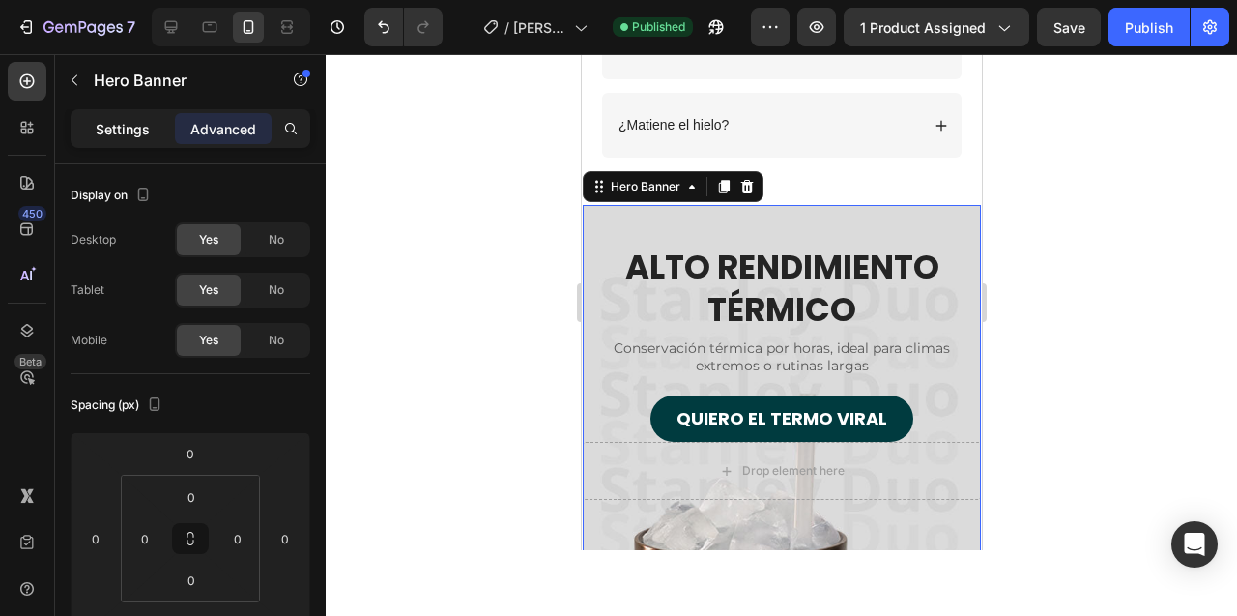
click at [131, 135] on p "Settings" at bounding box center [123, 129] width 54 height 20
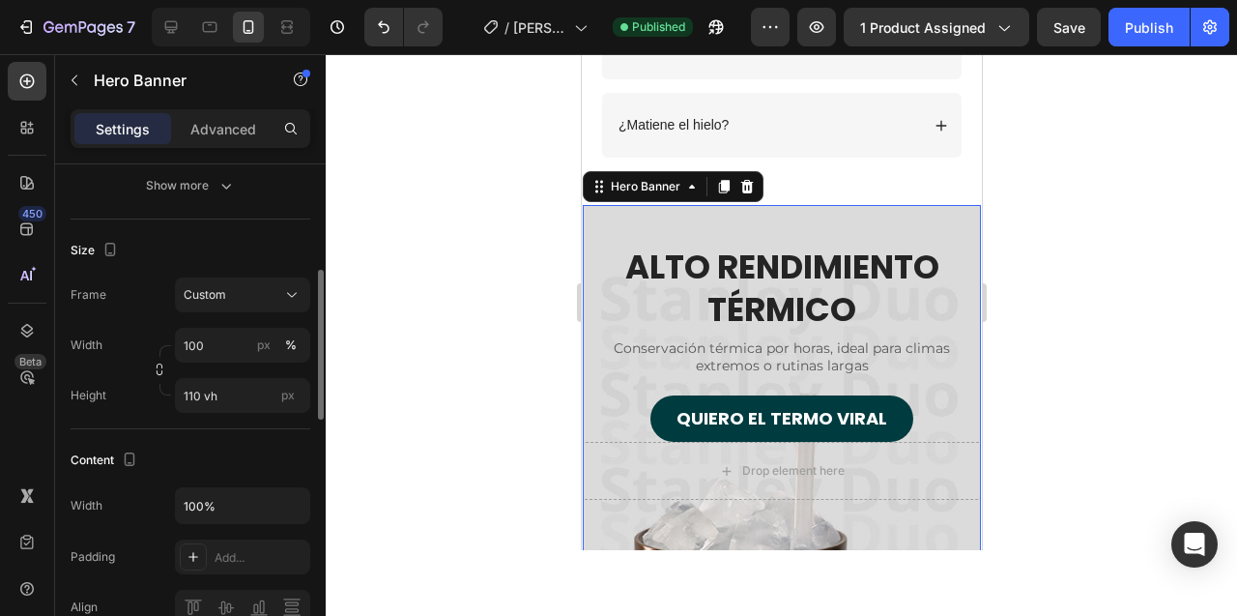
scroll to position [344, 0]
click at [249, 294] on div "Custom" at bounding box center [231, 291] width 95 height 17
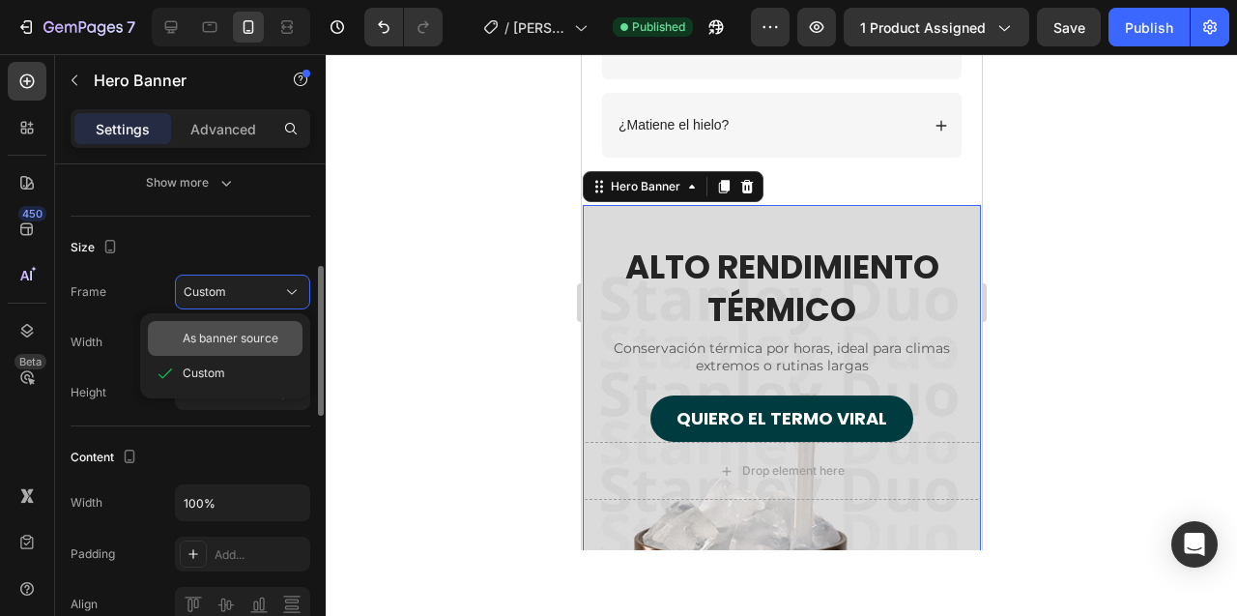
click at [238, 332] on span "As banner source" at bounding box center [231, 338] width 96 height 17
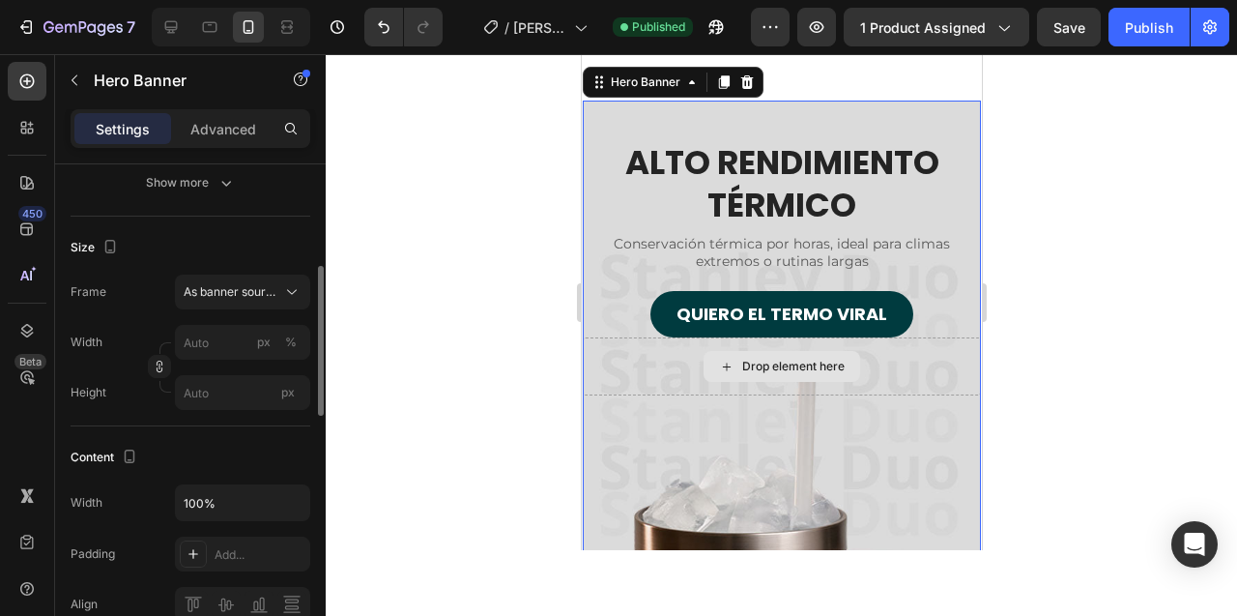
scroll to position [6182, 0]
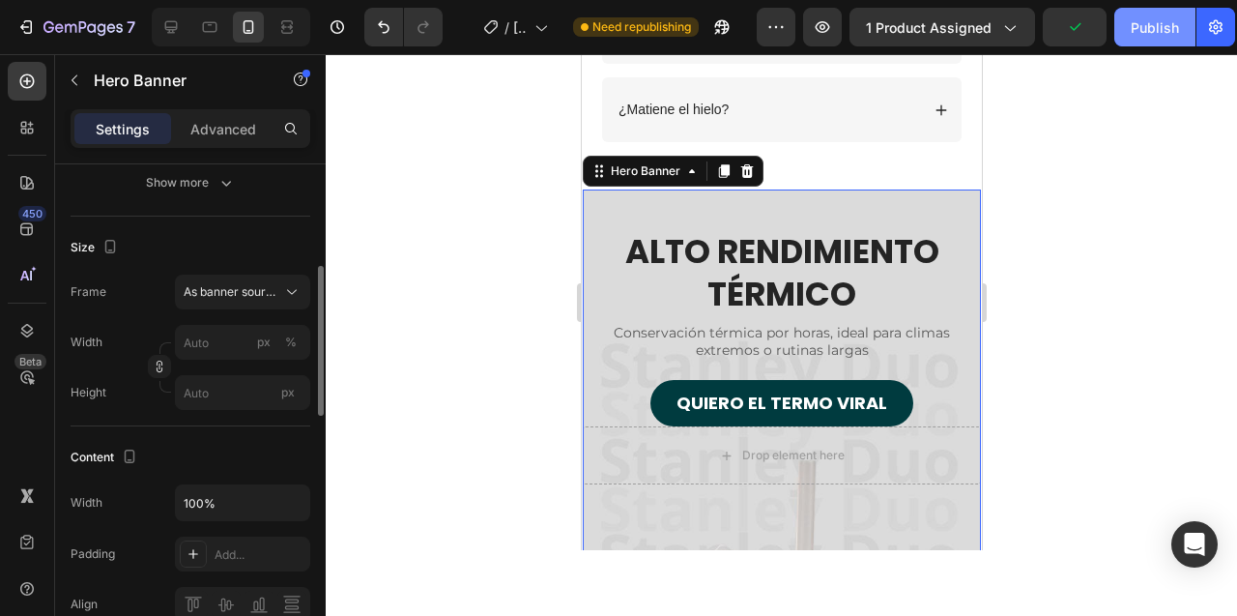
click at [1137, 30] on div "Publish" at bounding box center [1155, 27] width 48 height 20
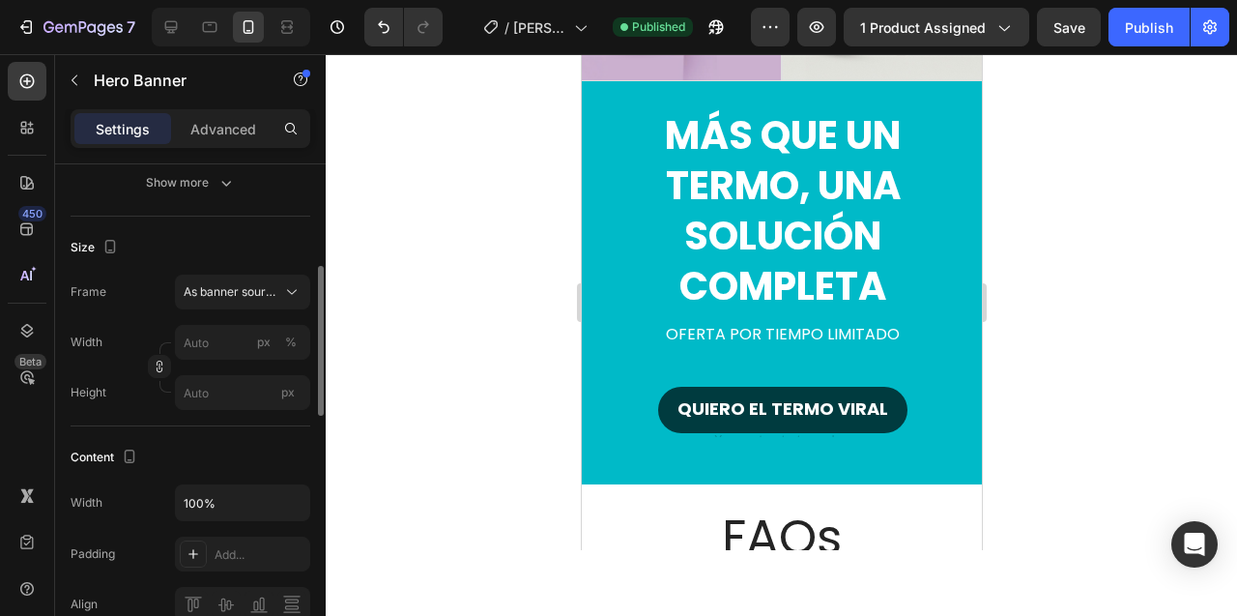
scroll to position [5112, 0]
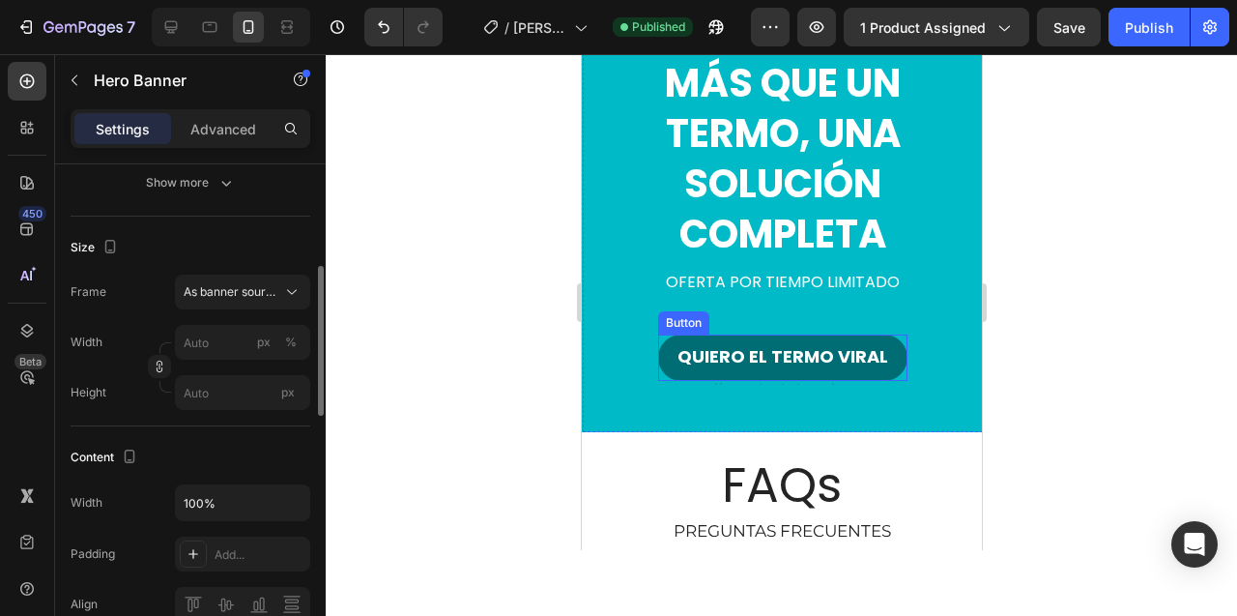
click at [736, 340] on button "QUIERO EL TERMO VIRAL" at bounding box center [781, 357] width 249 height 46
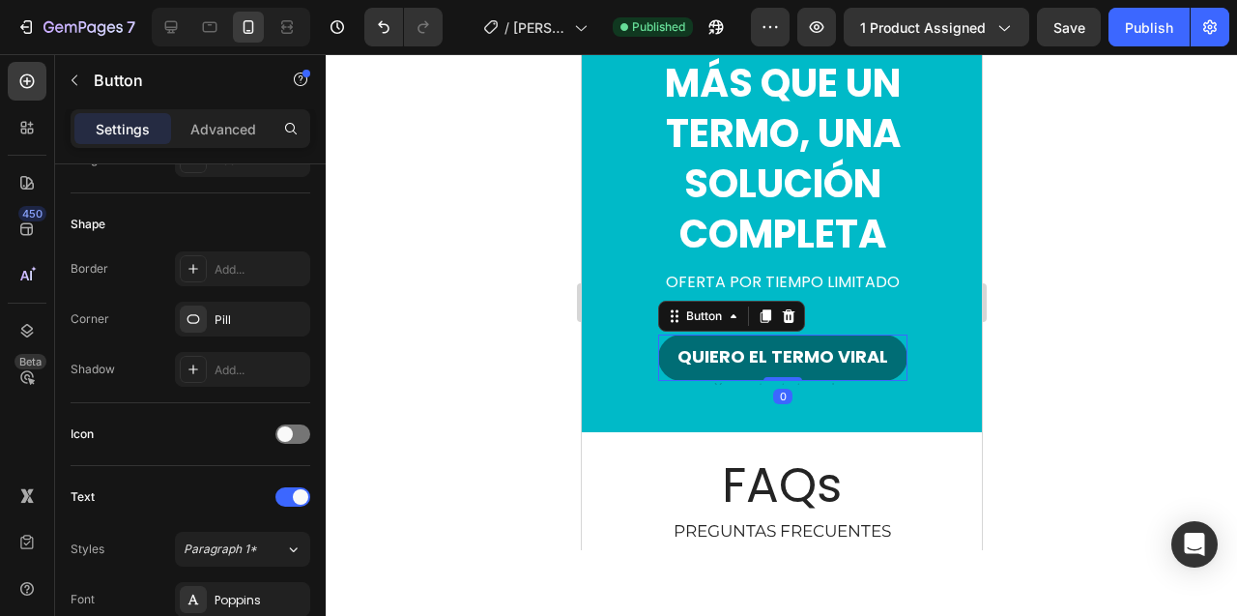
scroll to position [0, 0]
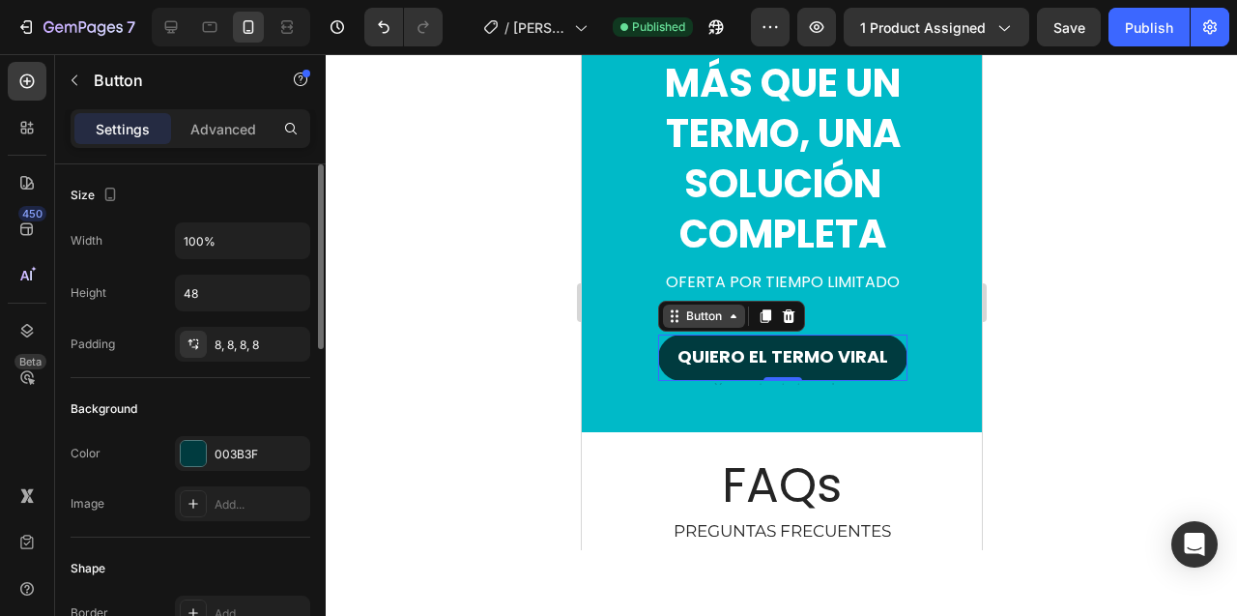
click at [734, 318] on icon at bounding box center [732, 315] width 15 height 15
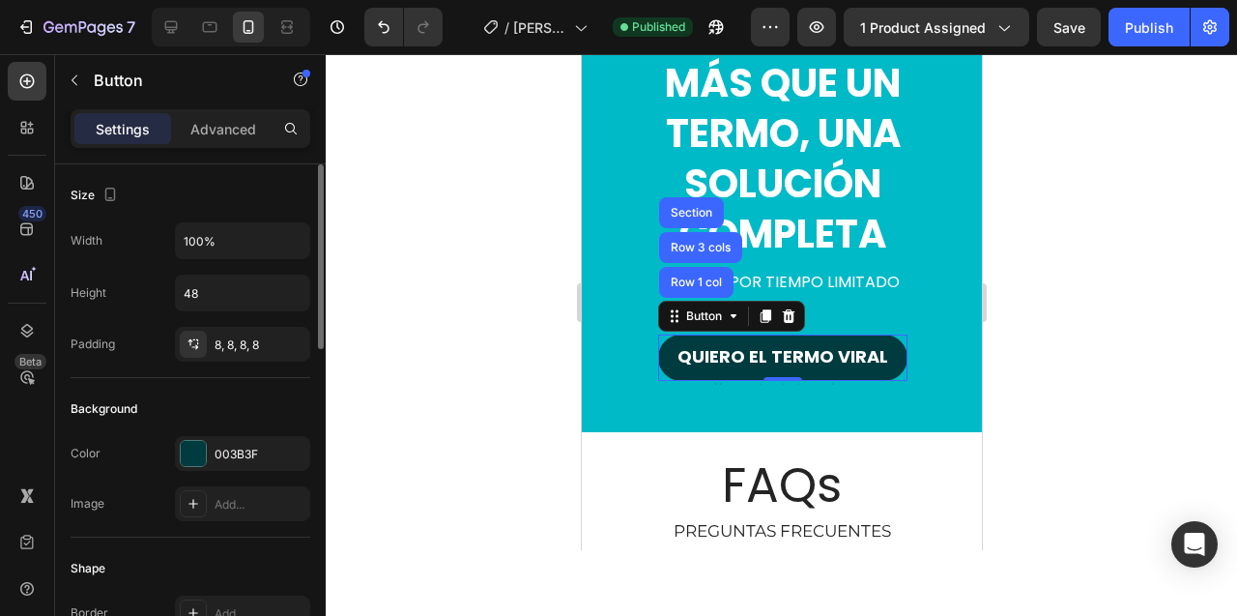
click at [512, 330] on div at bounding box center [781, 335] width 911 height 562
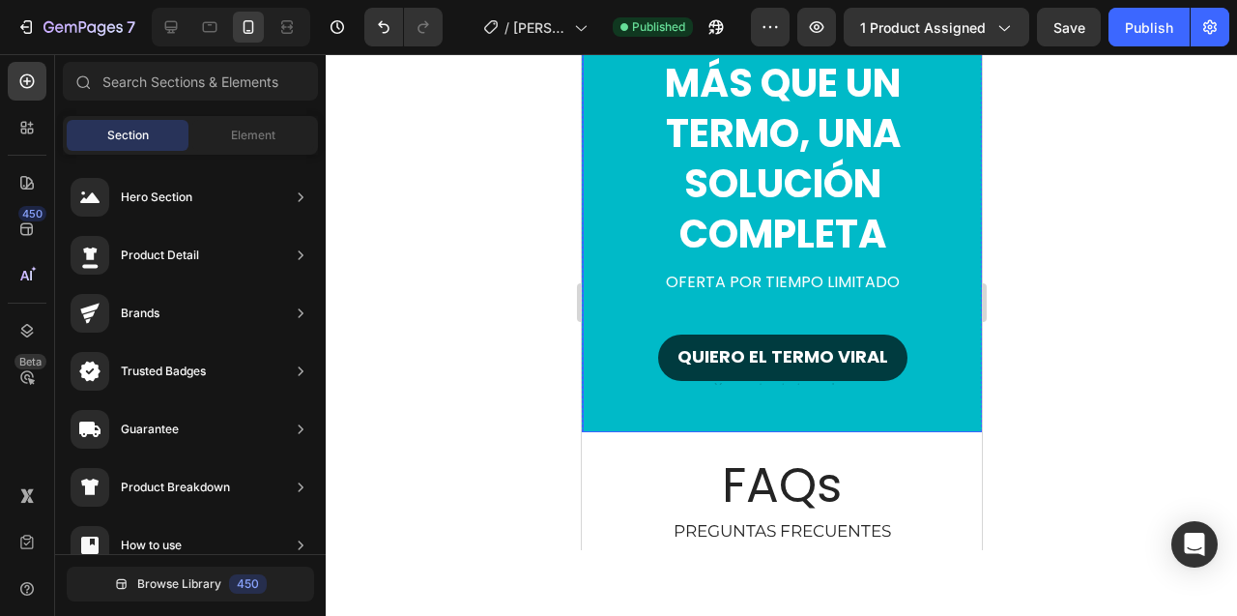
click at [620, 339] on div "QUIERO EL TERMO VIRAL Button" at bounding box center [782, 348] width 346 height 66
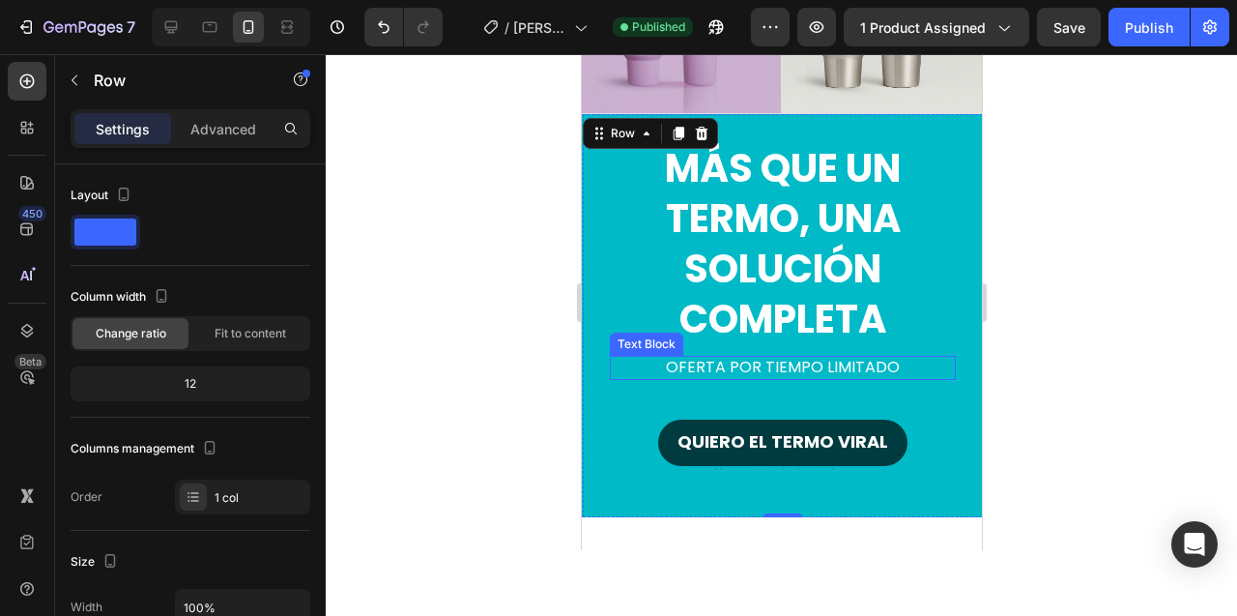
scroll to position [5023, 0]
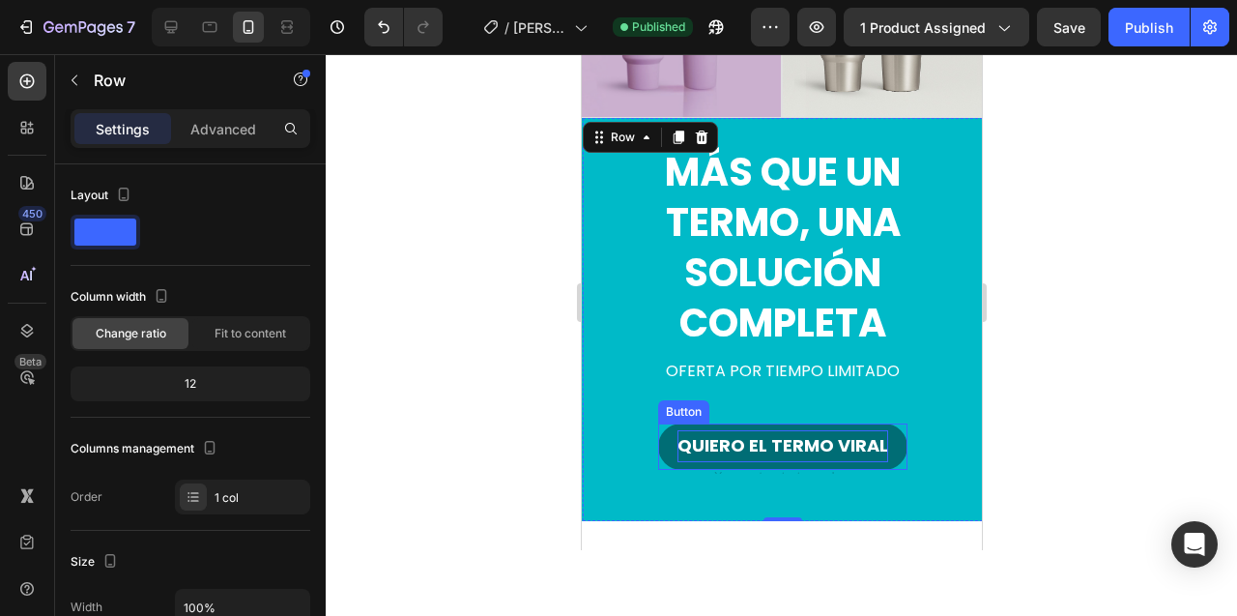
click at [741, 446] on p "QUIERO EL TERMO VIRAL" at bounding box center [782, 445] width 211 height 31
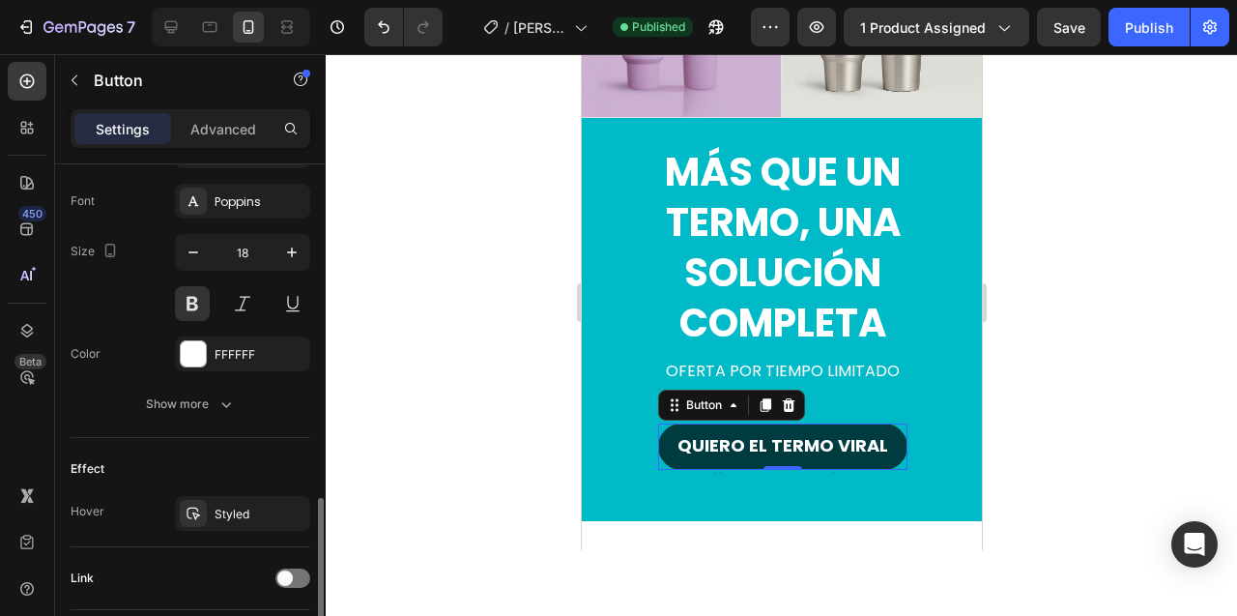
scroll to position [789, 0]
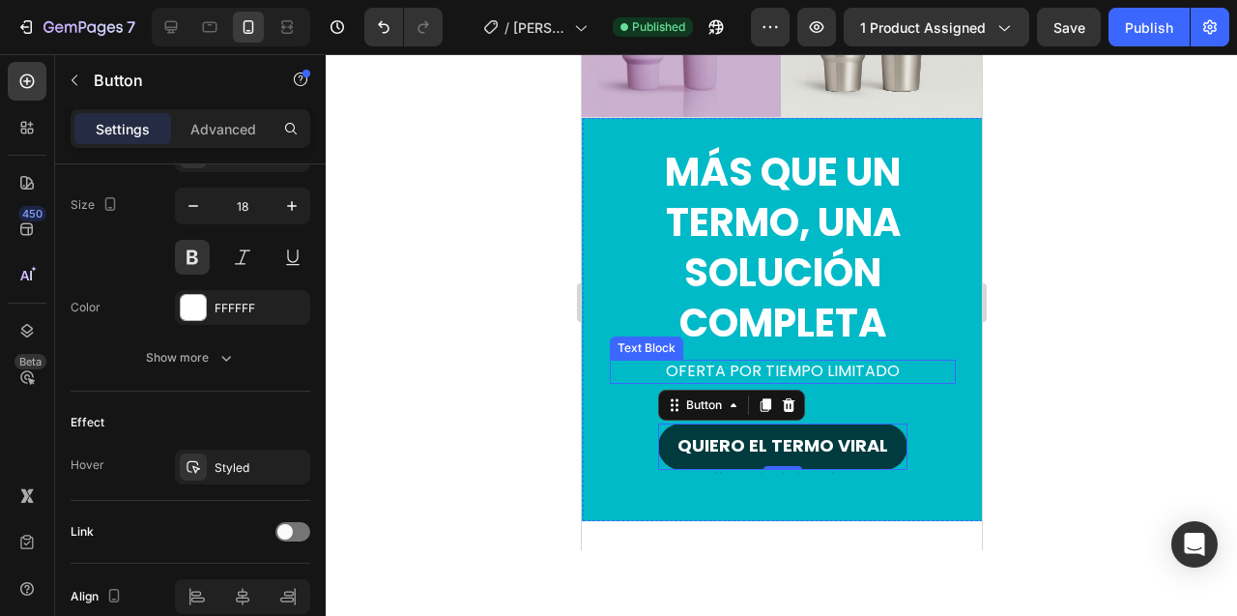
click at [695, 368] on p "Oferta por tiempo limitado" at bounding box center [782, 371] width 342 height 20
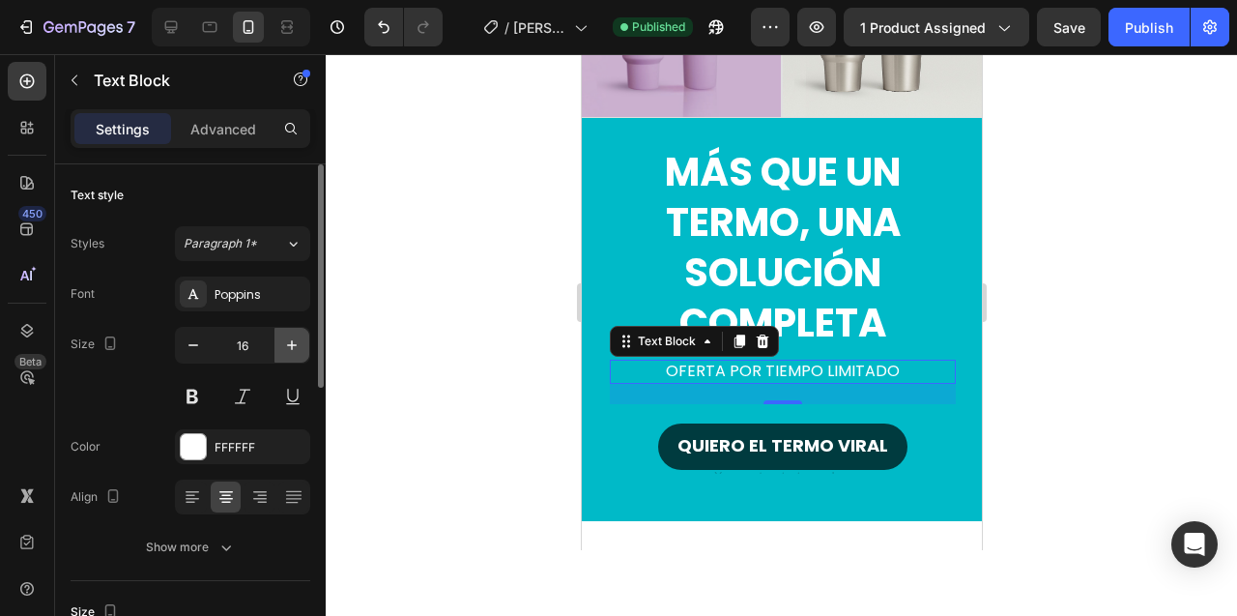
click at [295, 340] on icon "button" at bounding box center [291, 344] width 19 height 19
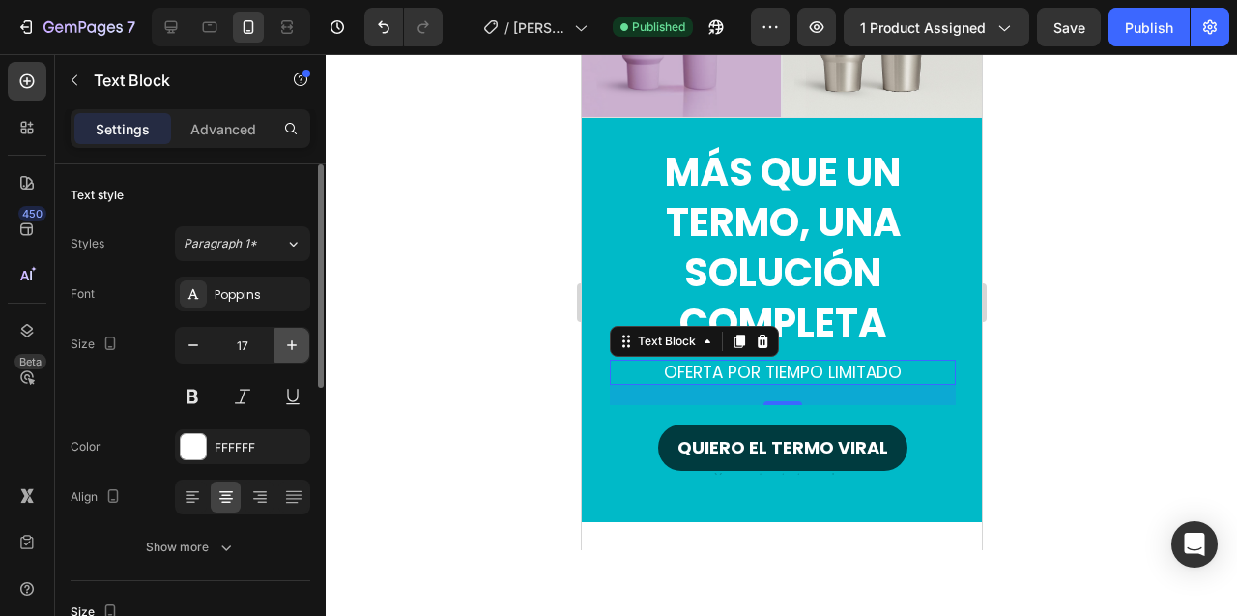
click at [295, 340] on icon "button" at bounding box center [291, 344] width 19 height 19
type input "18"
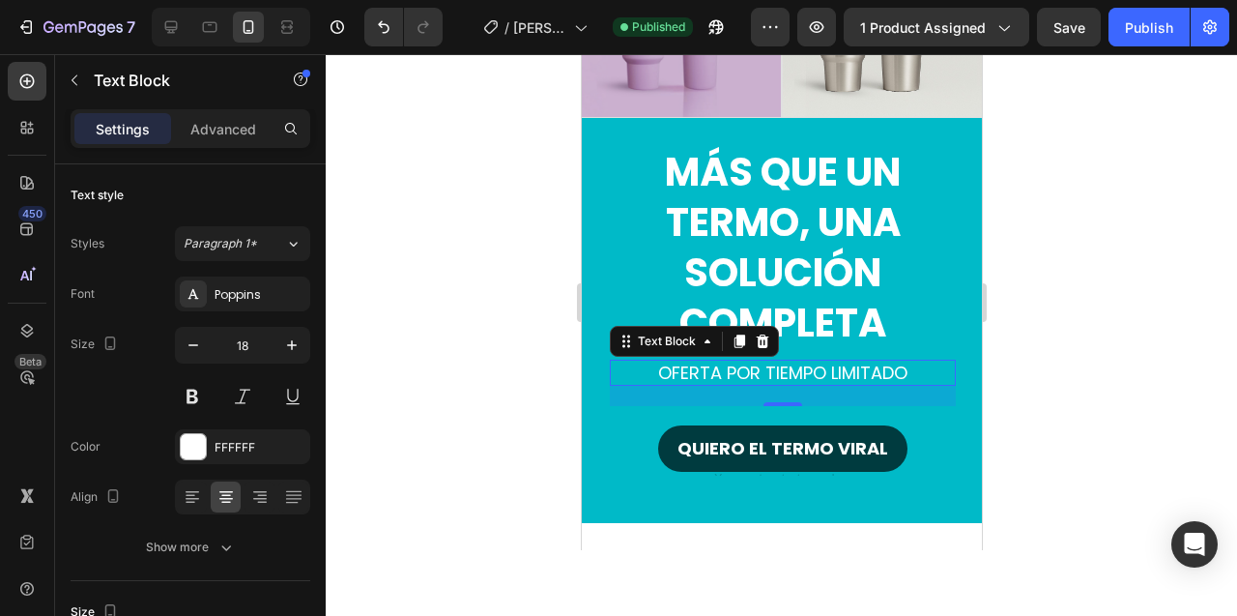
click at [476, 341] on div at bounding box center [781, 335] width 911 height 562
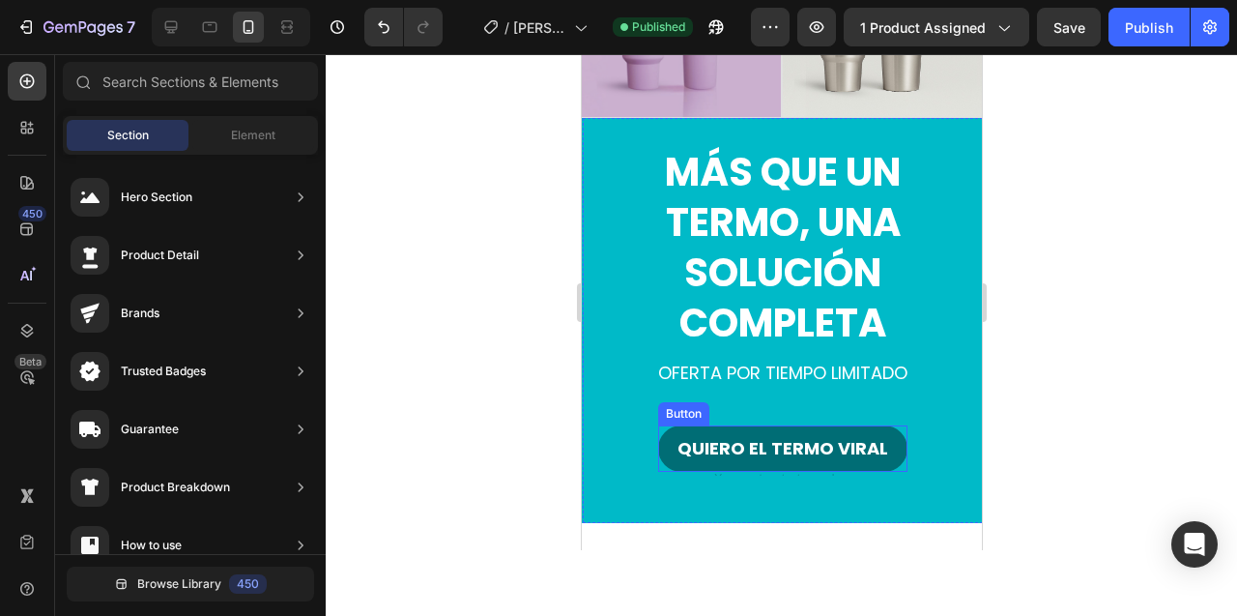
click at [733, 426] on button "QUIERO EL TERMO VIRAL" at bounding box center [781, 448] width 249 height 46
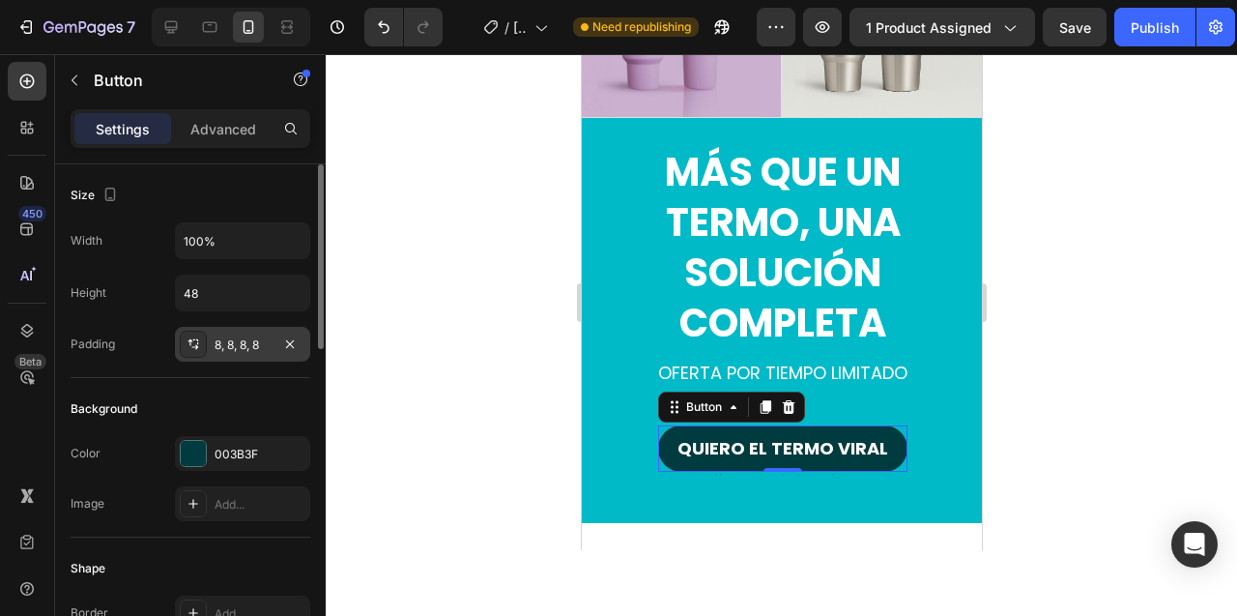
click at [236, 339] on div "8, 8, 8, 8" at bounding box center [243, 344] width 56 height 17
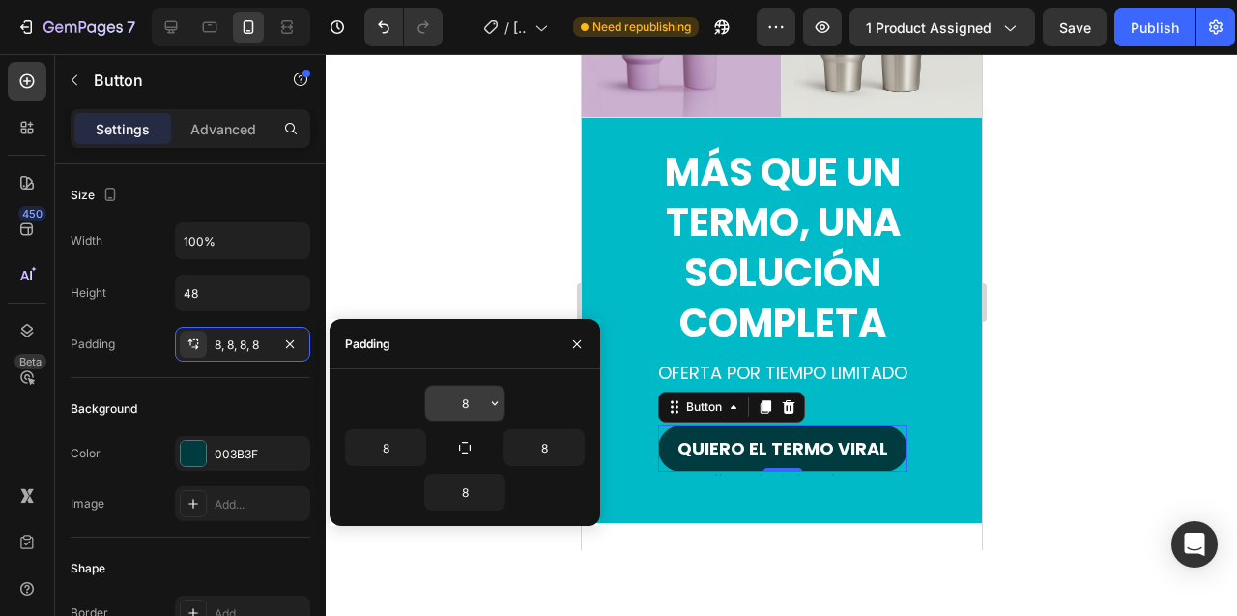
click at [458, 406] on input "8" at bounding box center [464, 403] width 79 height 35
type input "10"
click at [464, 440] on icon "button" at bounding box center [464, 447] width 15 height 15
type input "10"
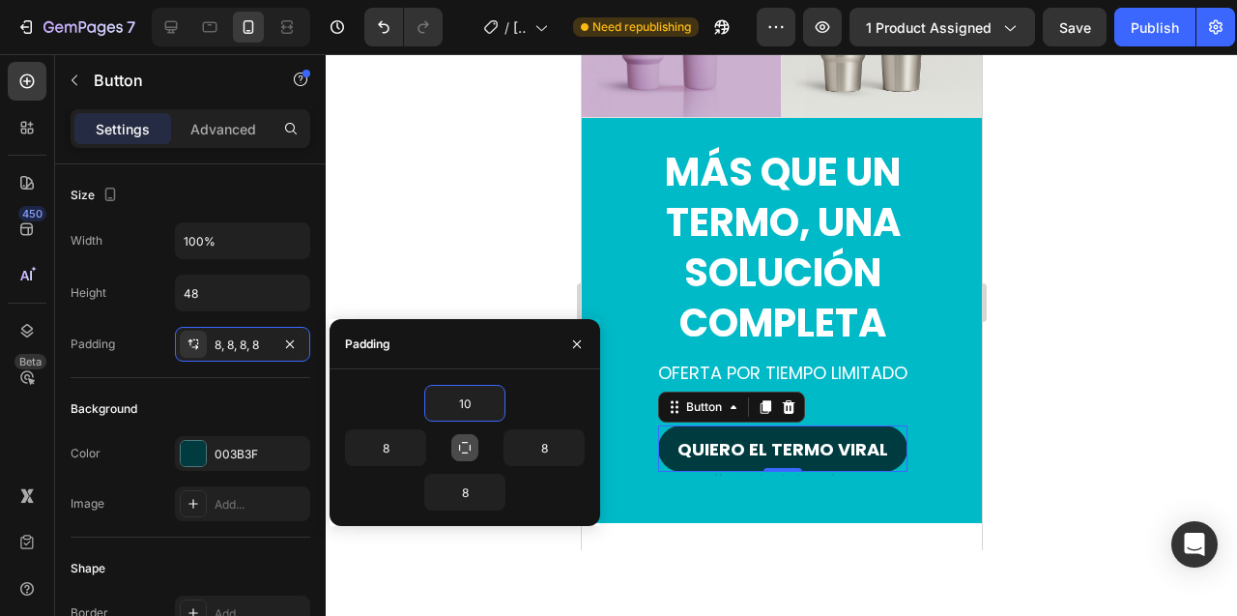
type input "10"
click at [470, 268] on div at bounding box center [781, 335] width 911 height 562
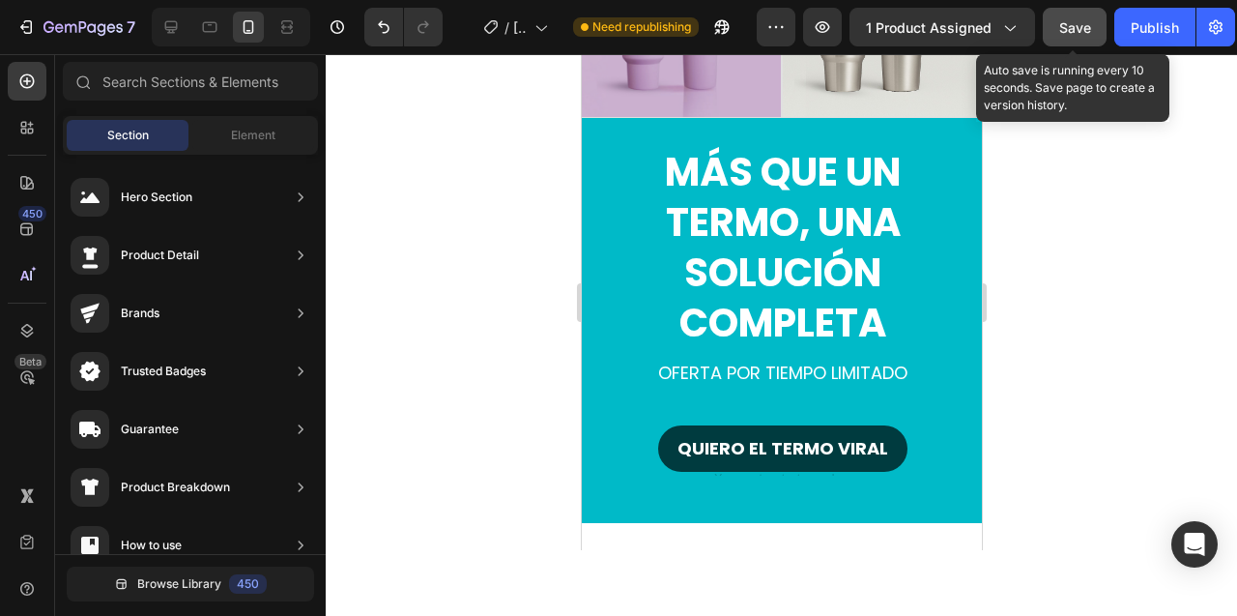
click at [1063, 17] on div "Save" at bounding box center [1075, 27] width 32 height 20
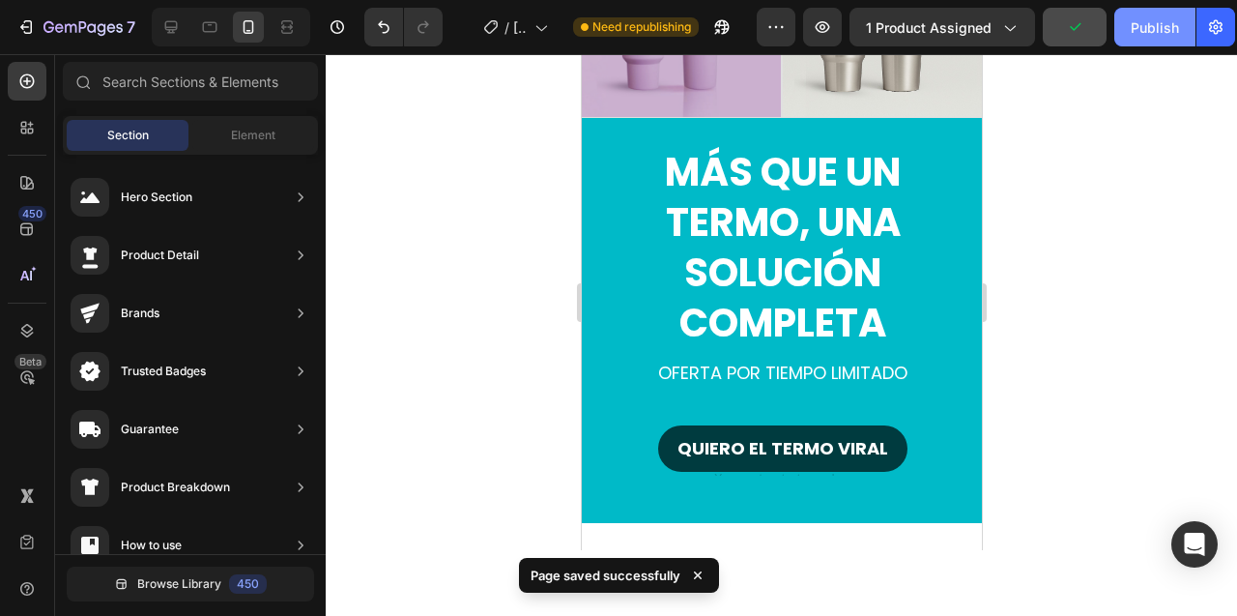
click at [1147, 23] on div "Publish" at bounding box center [1155, 27] width 48 height 20
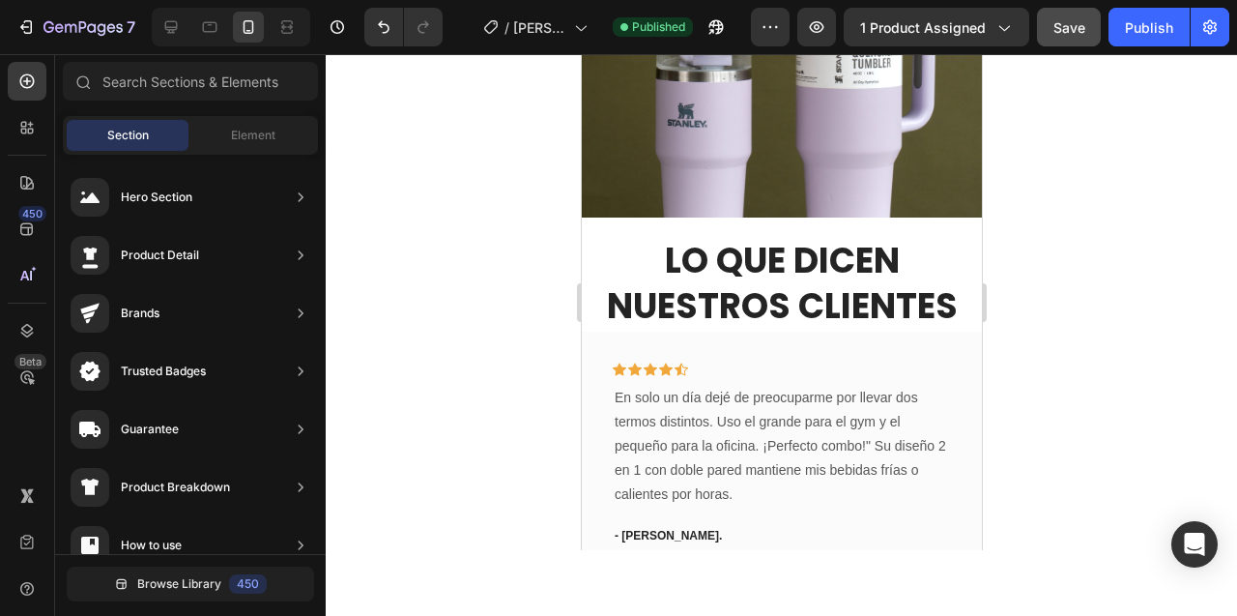
scroll to position [4157, 0]
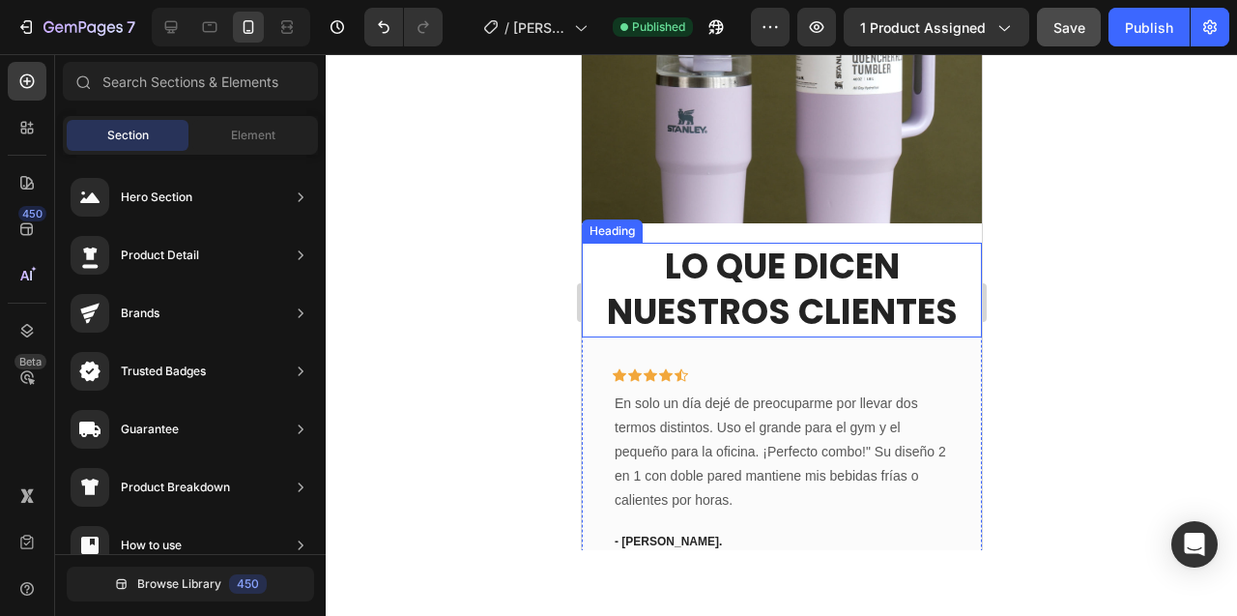
click at [780, 243] on h2 "Lo que dicen nuestros clientes" at bounding box center [781, 290] width 400 height 95
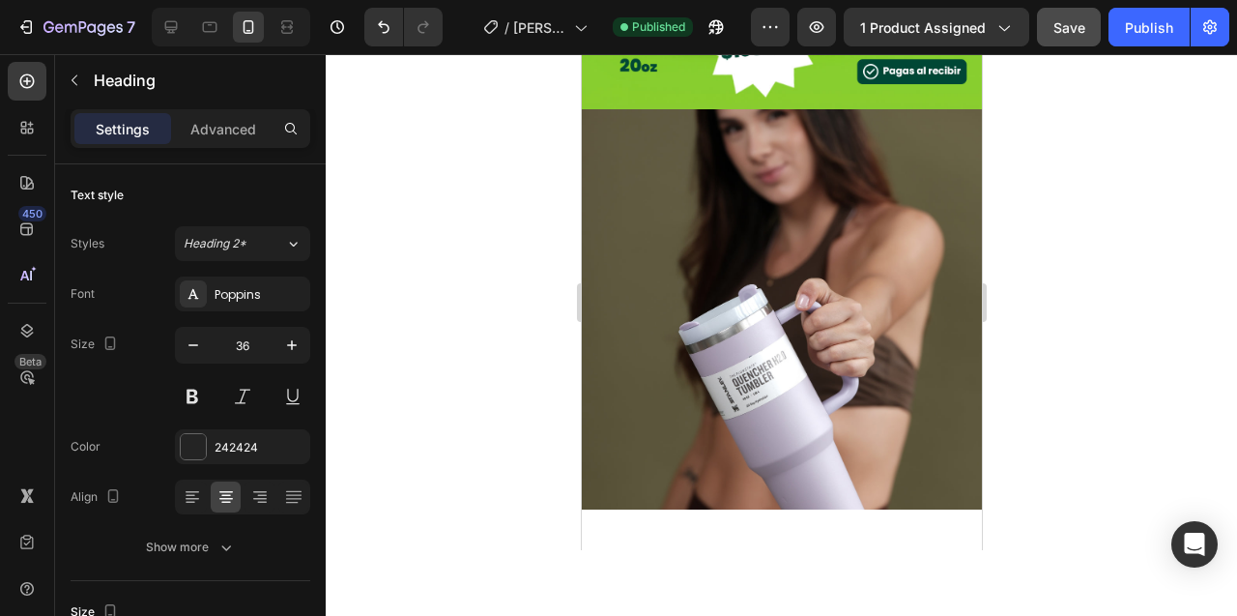
scroll to position [3129, 0]
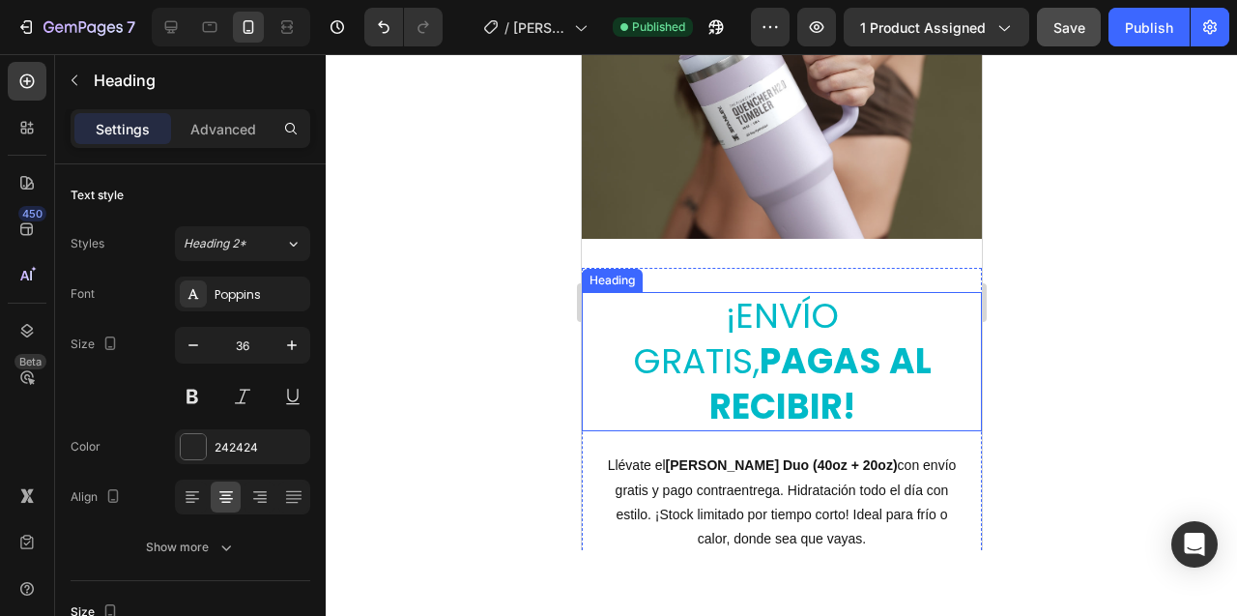
click at [606, 320] on h2 "¡envío gratis, pagas al recibir!" at bounding box center [781, 361] width 354 height 139
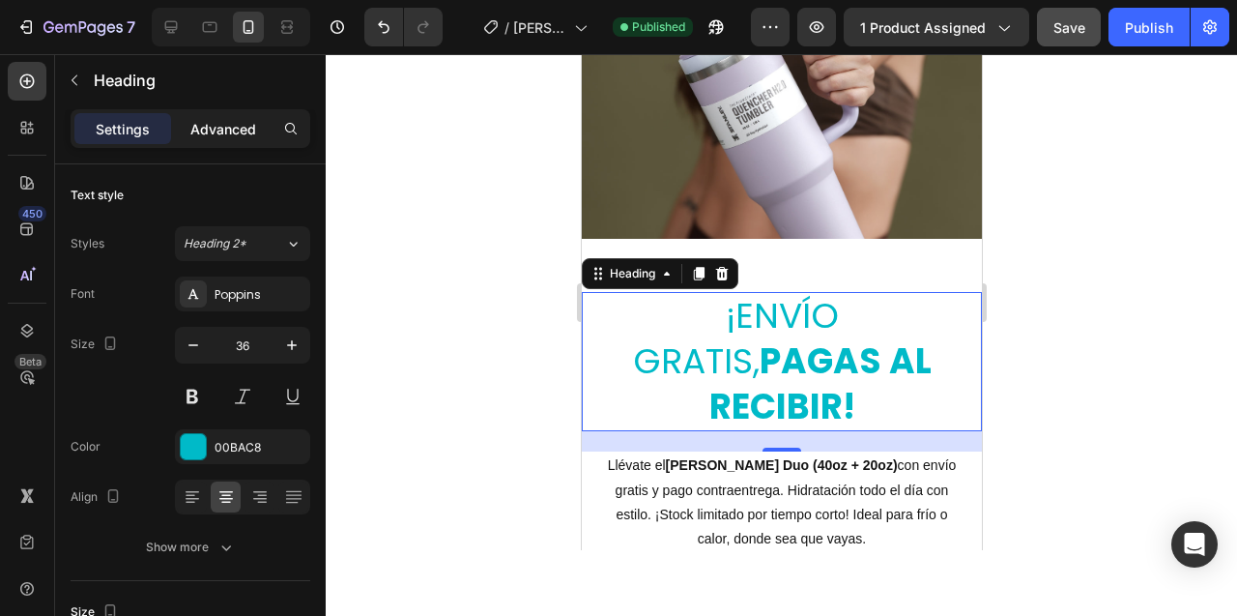
click at [232, 136] on p "Advanced" at bounding box center [223, 129] width 66 height 20
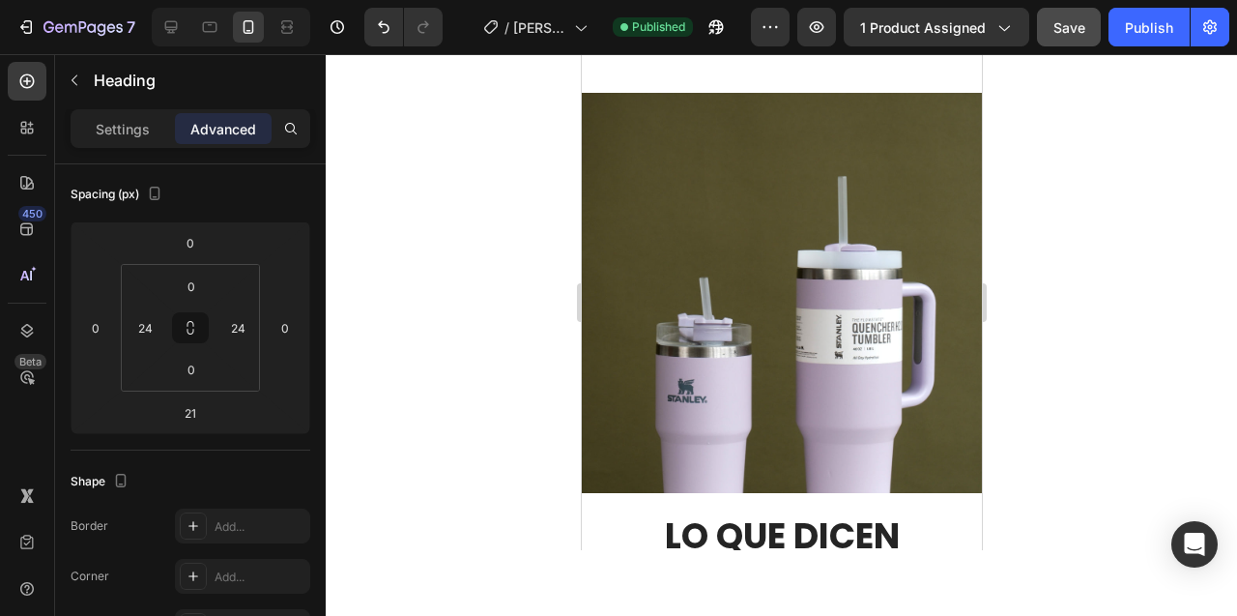
scroll to position [4106, 0]
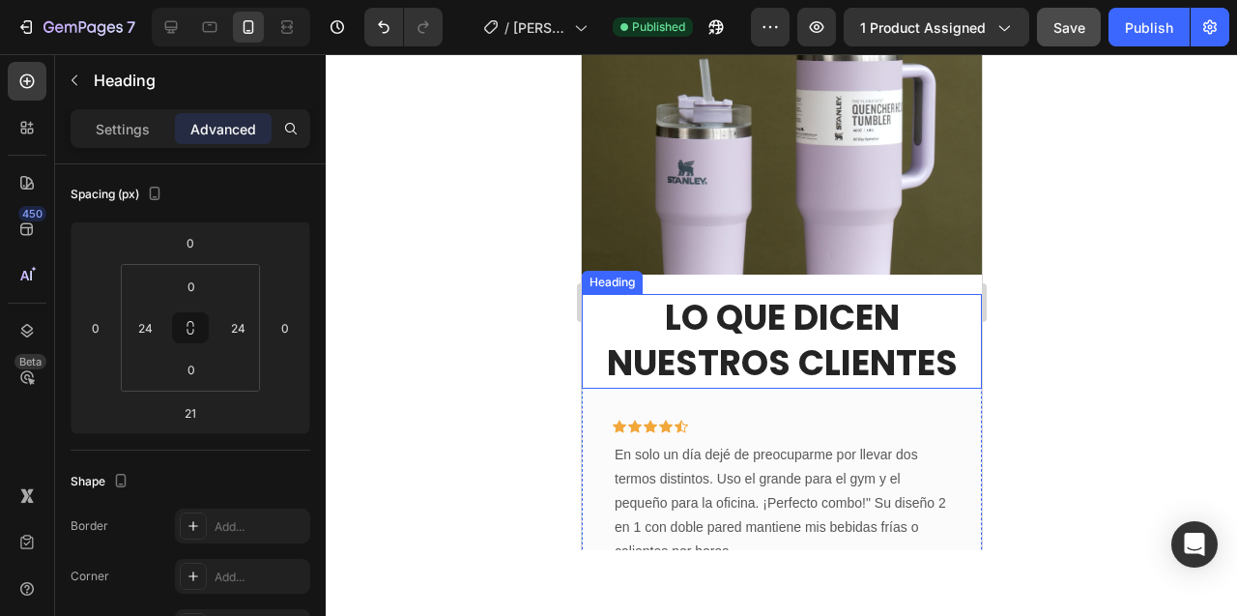
click at [609, 294] on h2 "Lo que dicen nuestros clientes" at bounding box center [781, 341] width 400 height 95
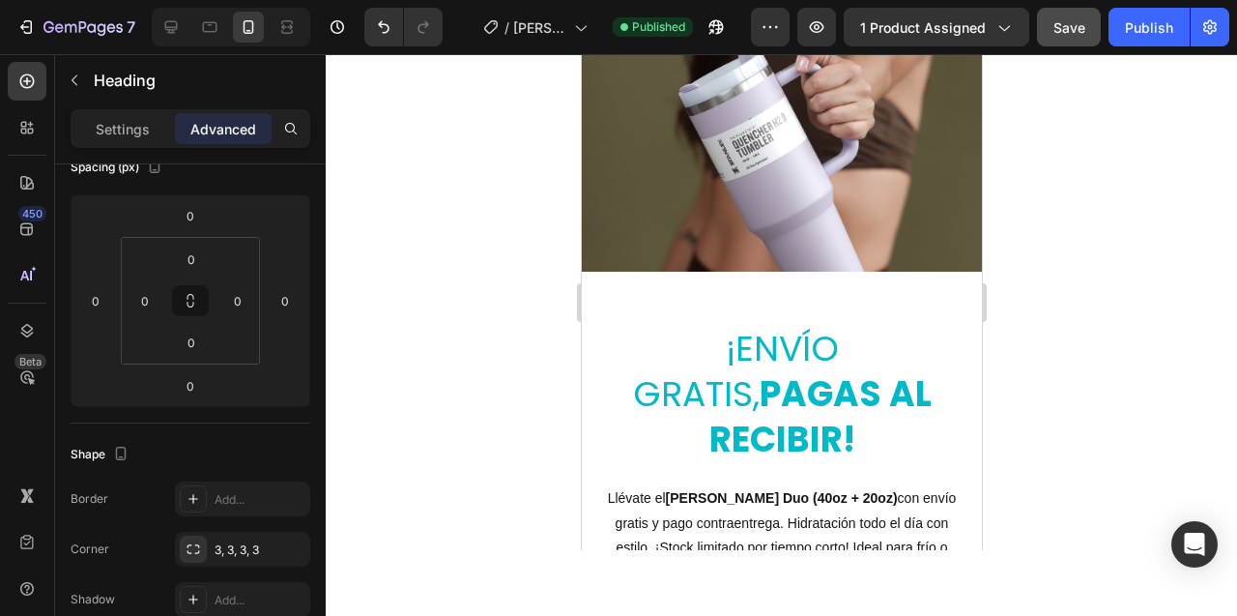
scroll to position [3062, 0]
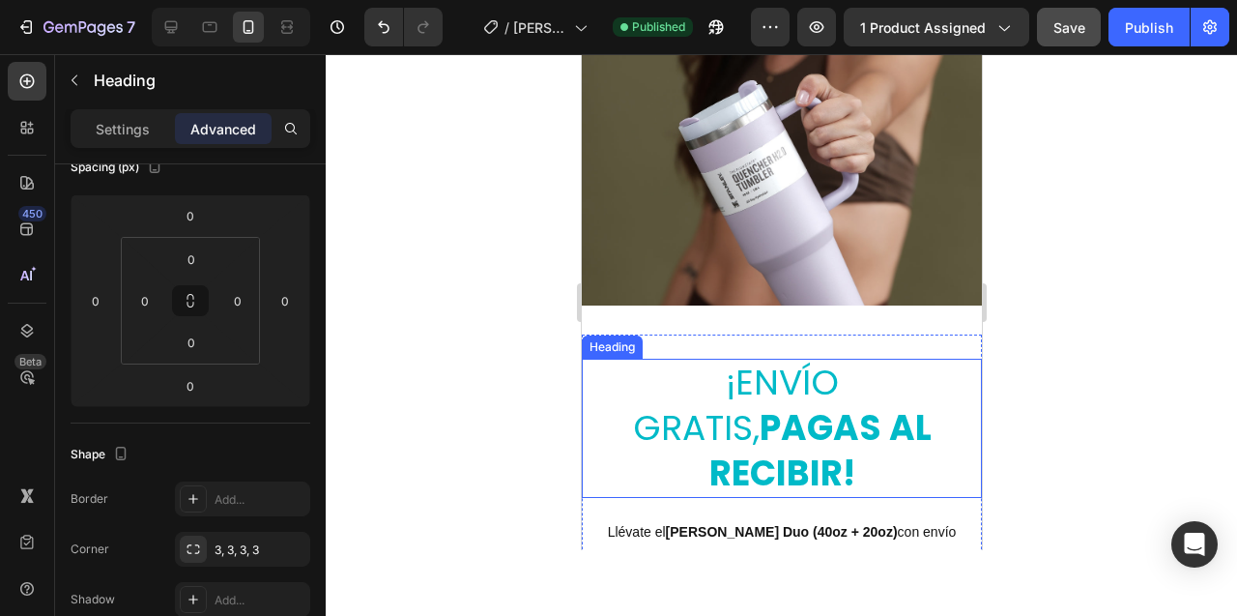
click at [600, 378] on div "¡envío gratis, pagas al recibir! Heading" at bounding box center [781, 428] width 400 height 139
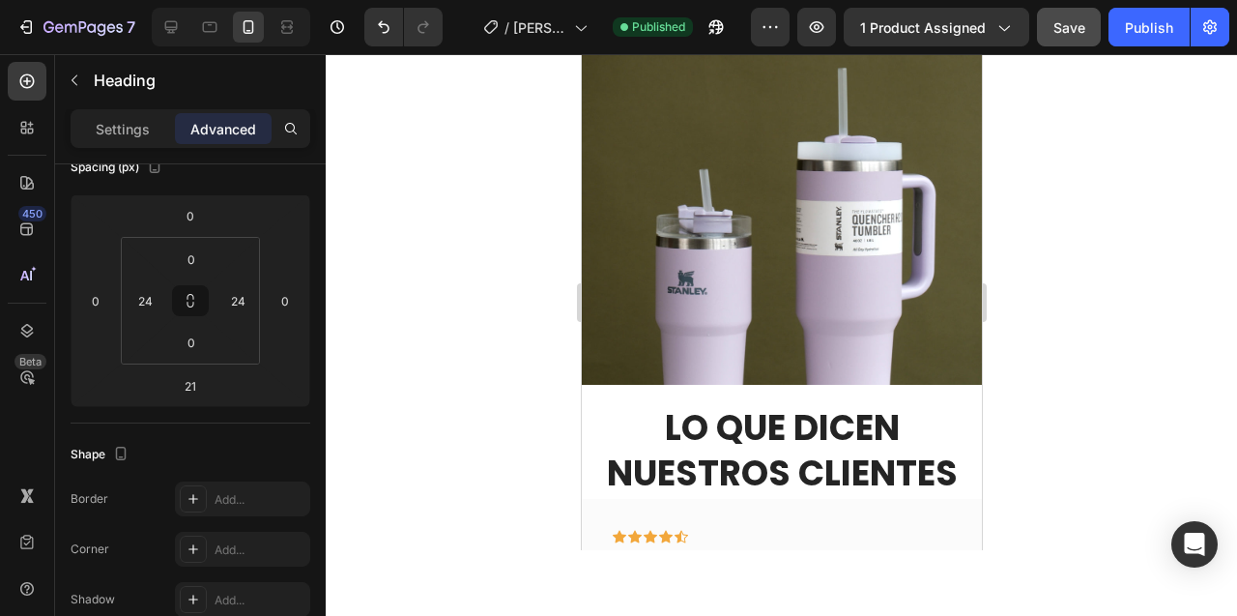
scroll to position [4181, 0]
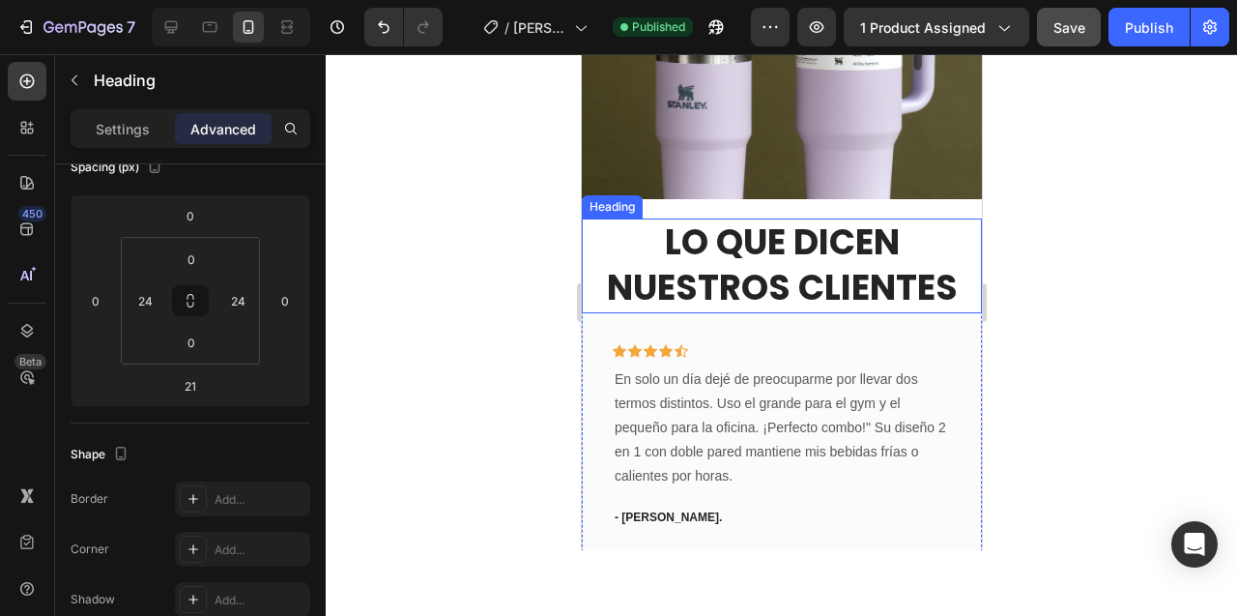
click at [600, 218] on h2 "Lo que dicen nuestros clientes" at bounding box center [781, 265] width 400 height 95
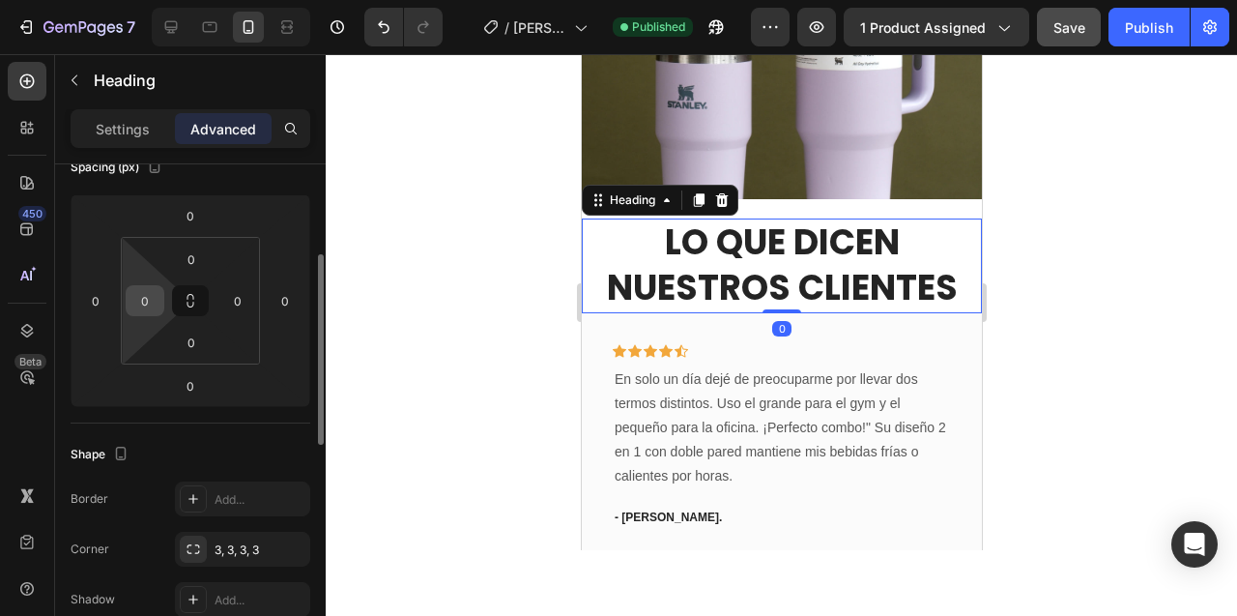
click at [146, 302] on input "0" at bounding box center [144, 300] width 29 height 29
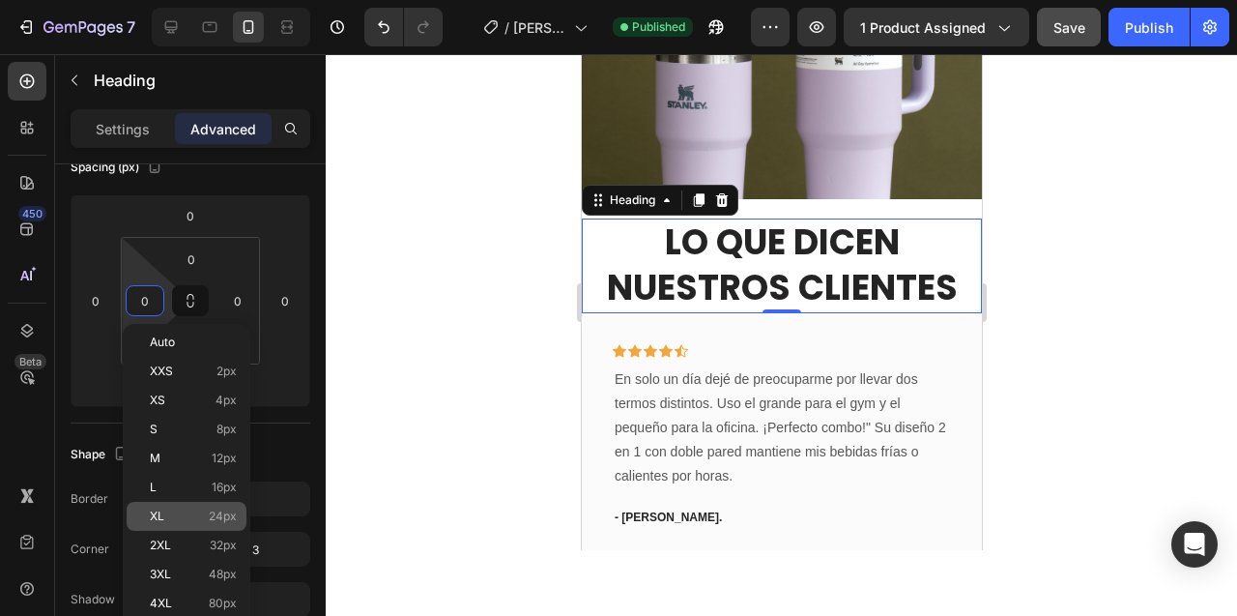
click at [189, 520] on p "XL 24px" at bounding box center [193, 516] width 87 height 14
type input "24"
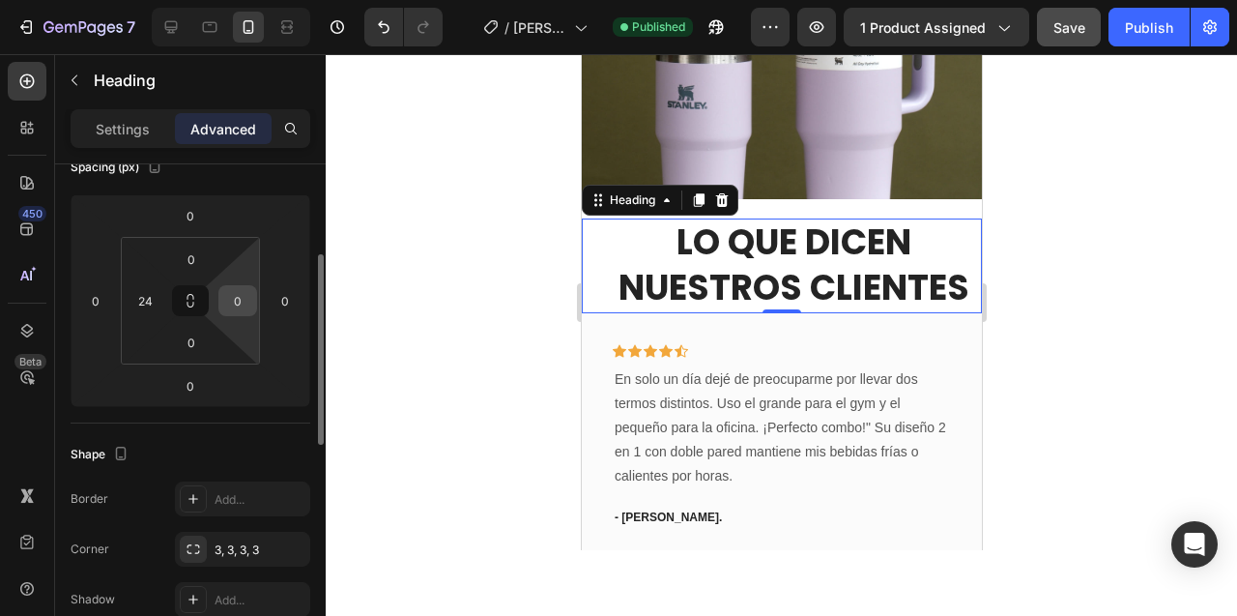
click at [243, 302] on input "0" at bounding box center [237, 300] width 29 height 29
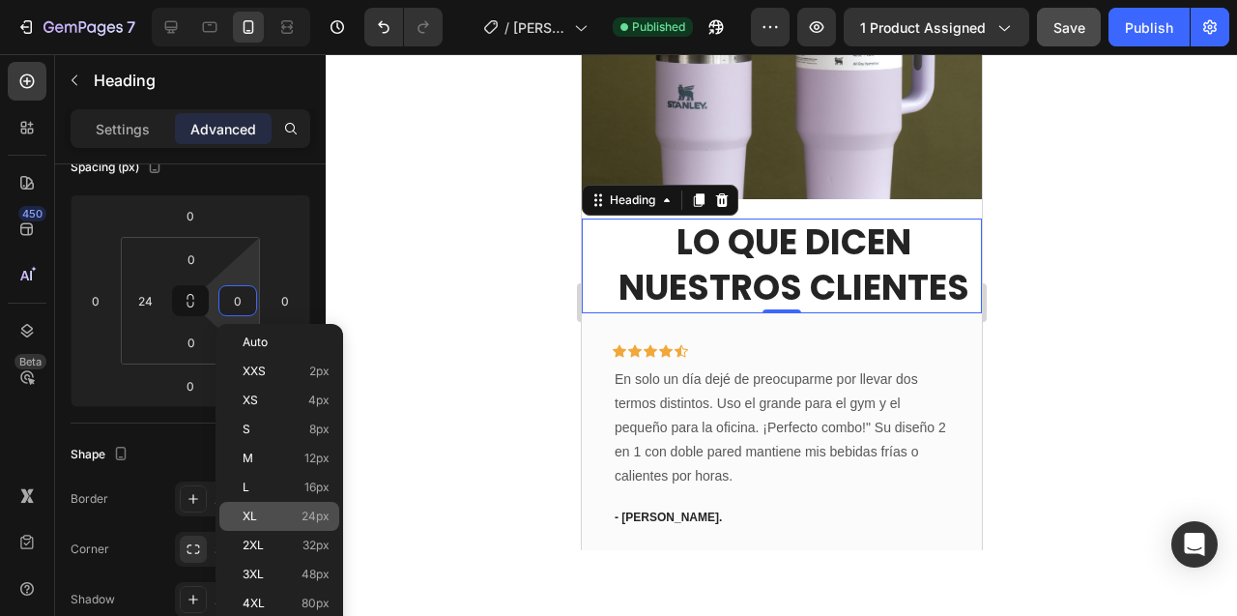
click at [258, 518] on p "XL 24px" at bounding box center [286, 516] width 87 height 14
type input "24"
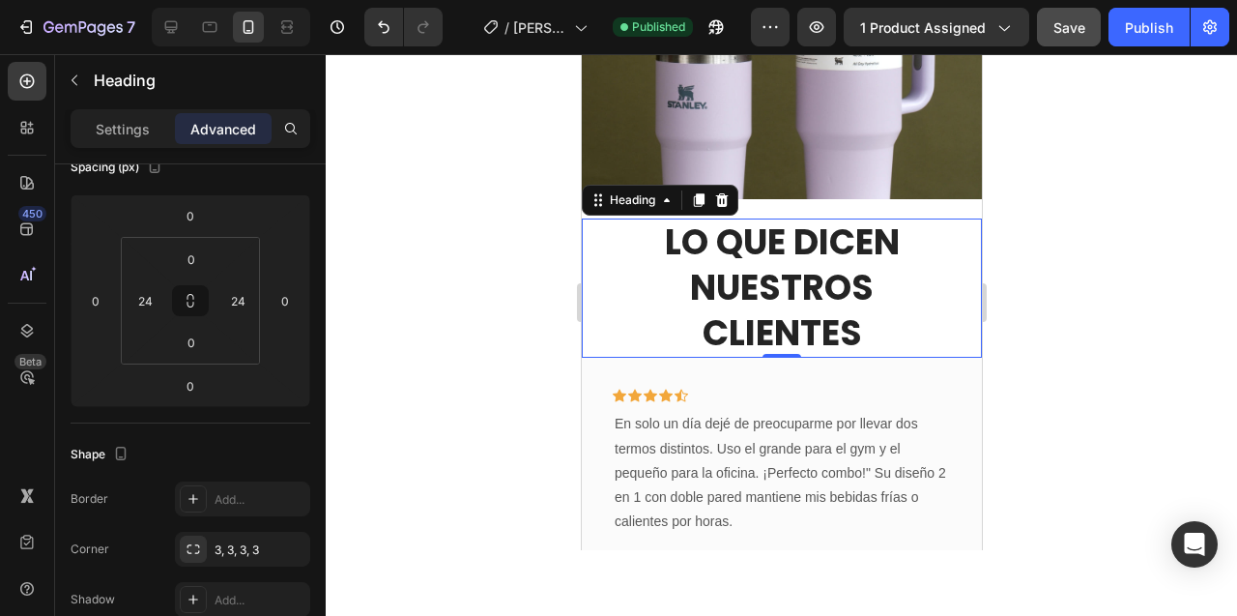
click at [500, 300] on div at bounding box center [781, 335] width 911 height 562
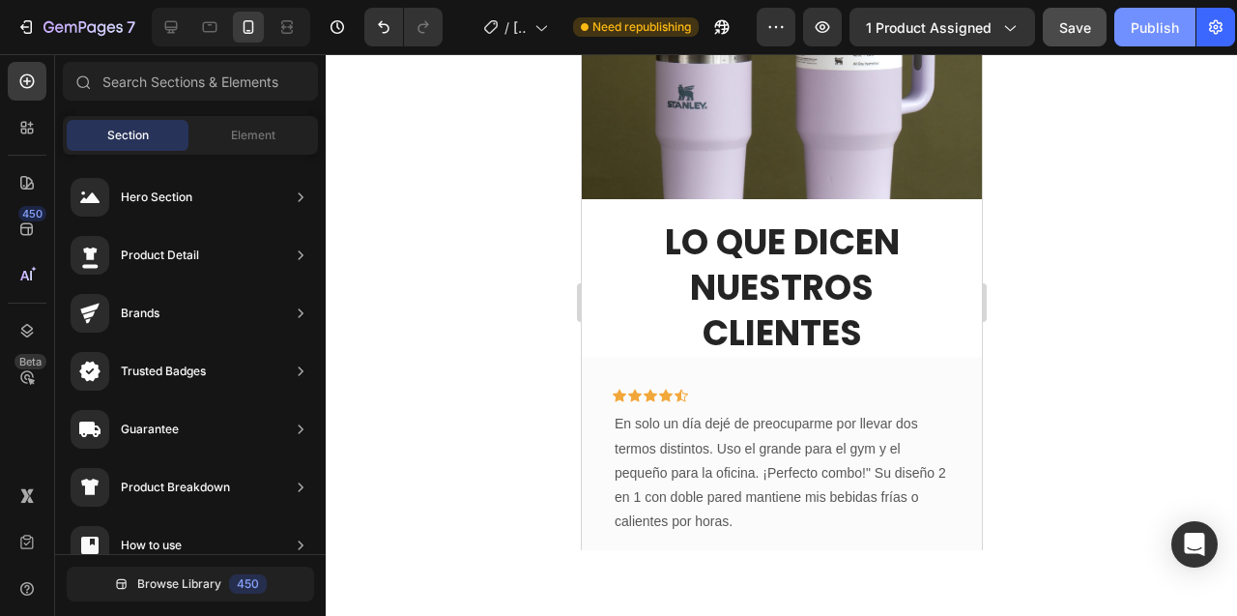
click at [1140, 32] on div "Publish" at bounding box center [1155, 27] width 48 height 20
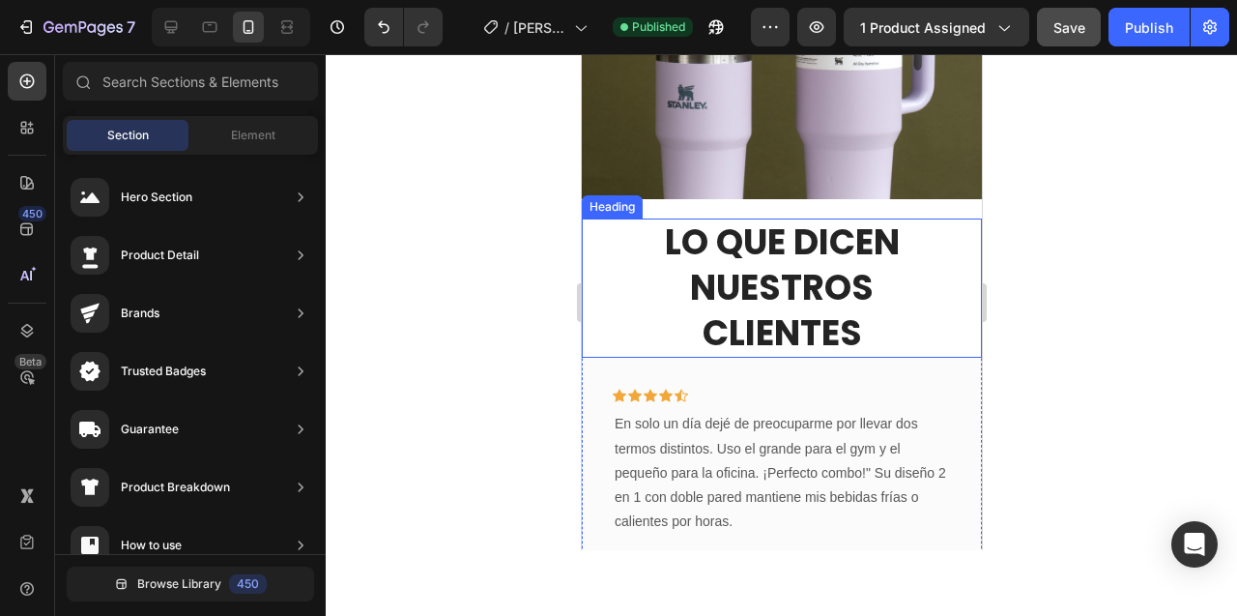
click at [645, 218] on h2 "Lo que dicen nuestros clientes" at bounding box center [781, 287] width 354 height 139
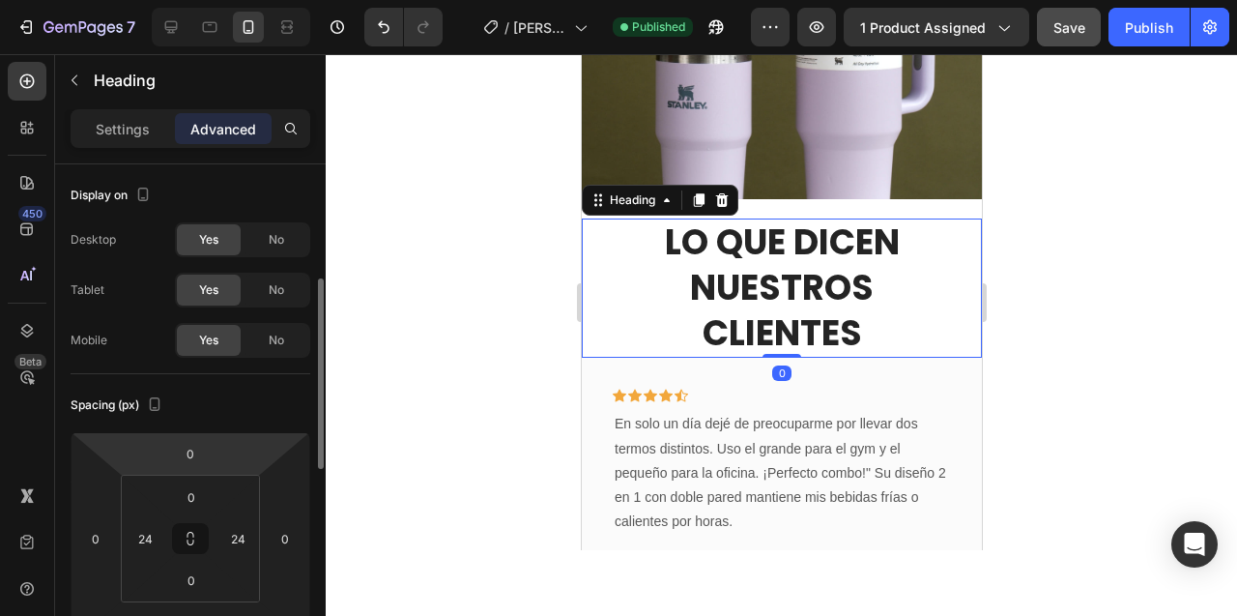
scroll to position [132, 0]
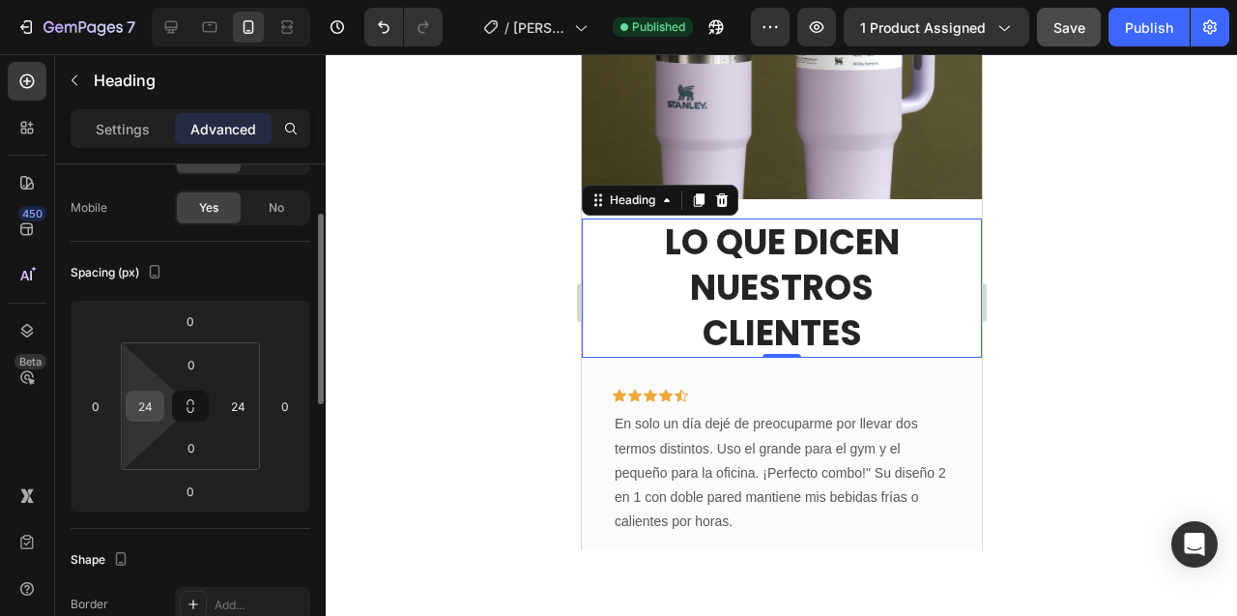
click at [141, 415] on input "24" at bounding box center [144, 405] width 29 height 29
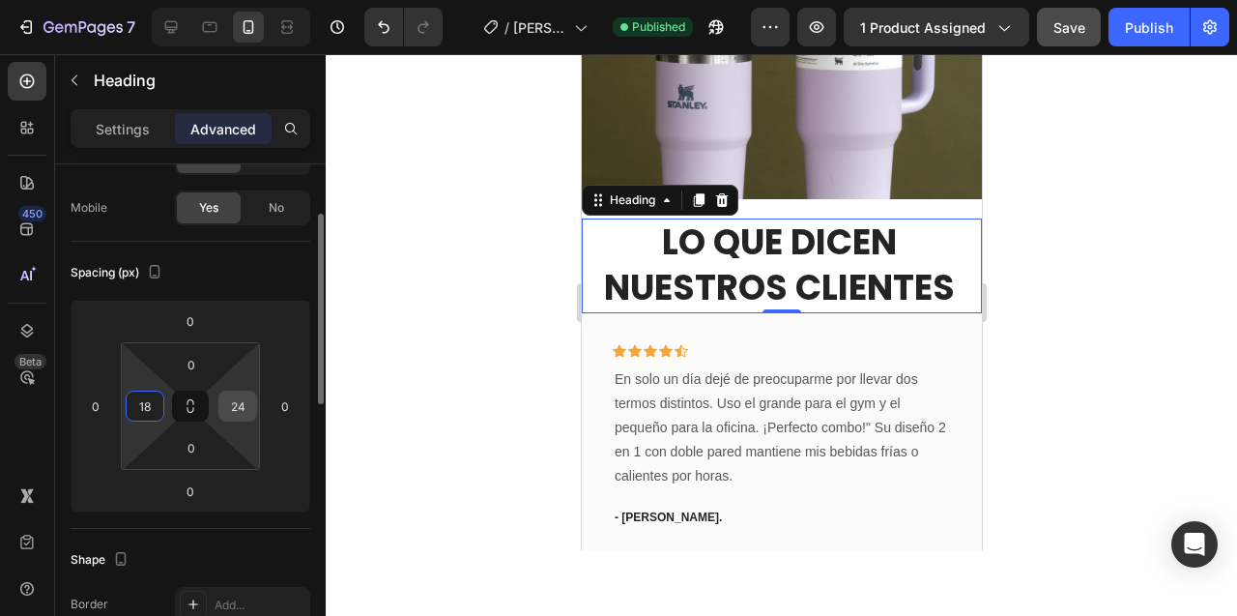
type input "18"
click at [234, 413] on input "24" at bounding box center [237, 405] width 29 height 29
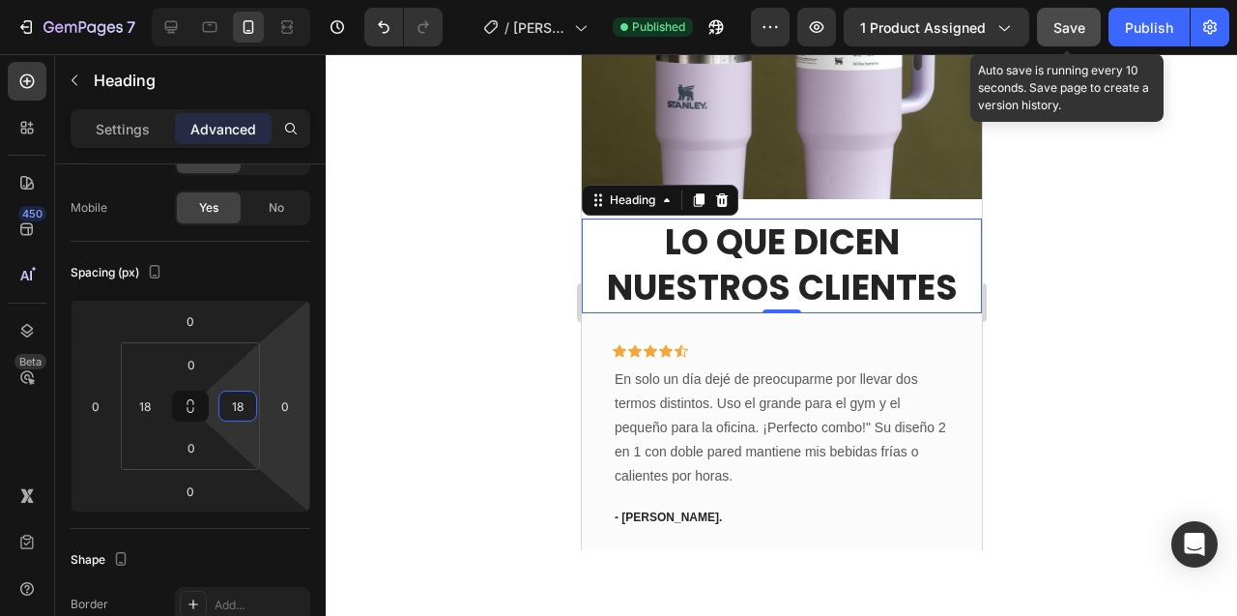
type input "18"
click at [1069, 17] on div "Save" at bounding box center [1069, 27] width 32 height 20
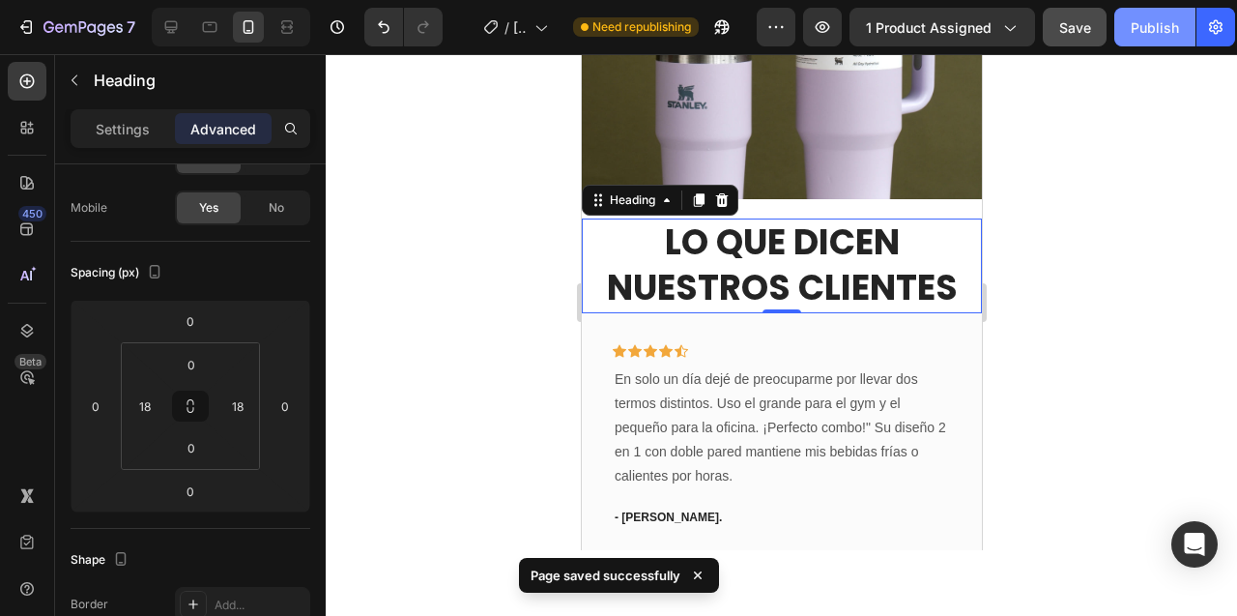
click at [1143, 25] on div "Publish" at bounding box center [1155, 27] width 48 height 20
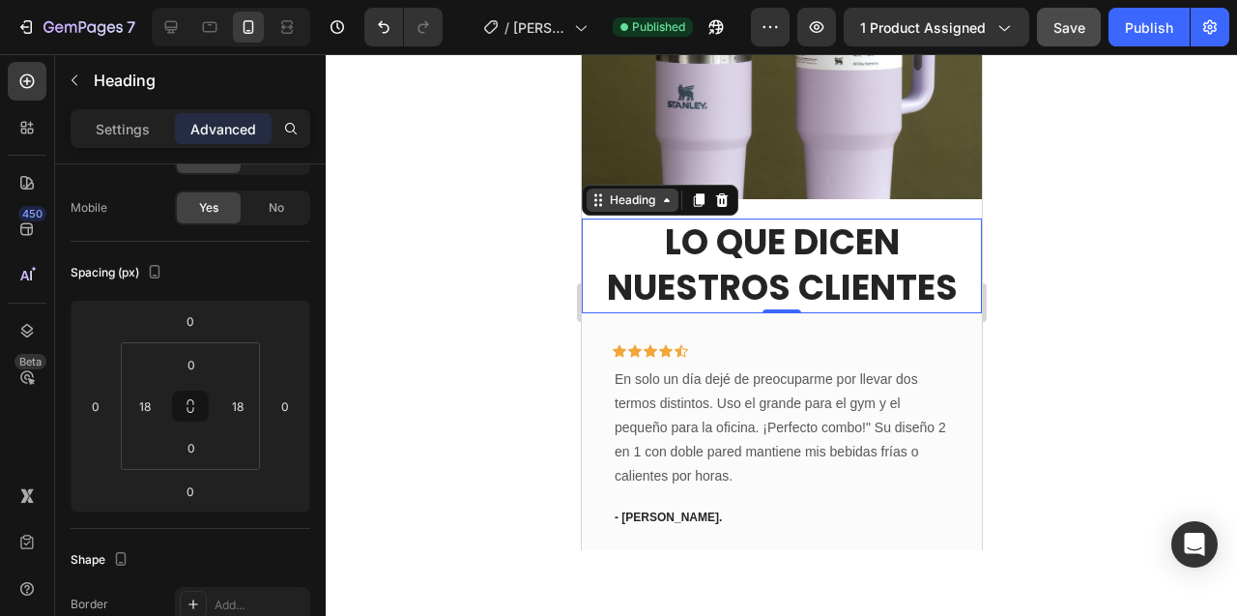
click at [652, 191] on div "Heading" at bounding box center [631, 199] width 53 height 17
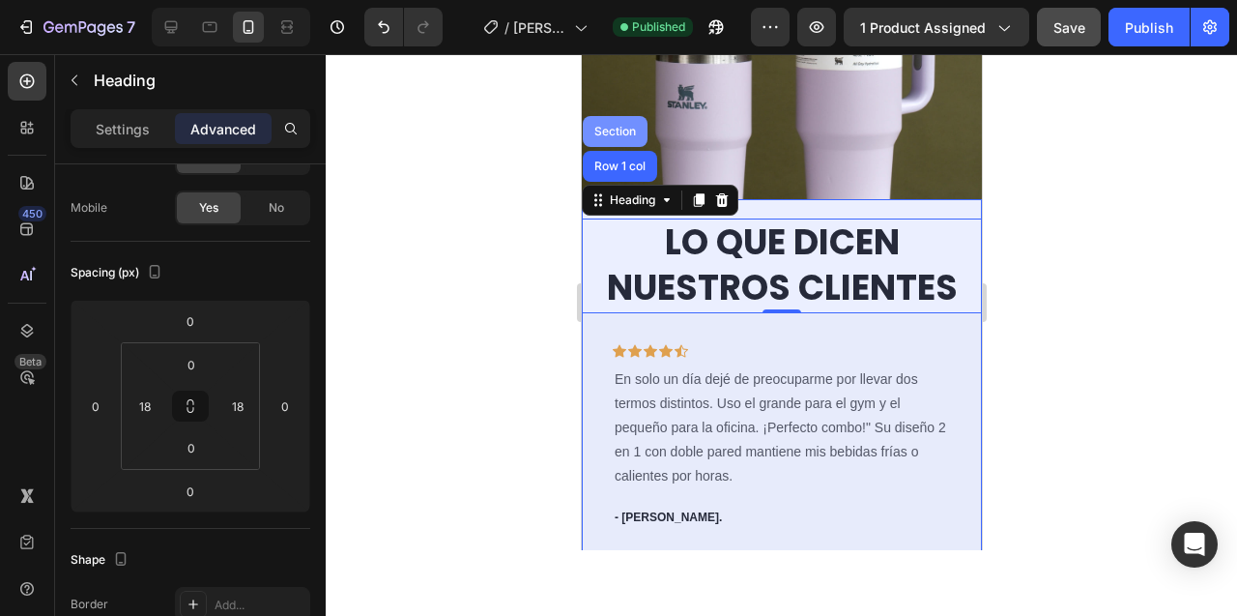
click at [620, 126] on div "Section" at bounding box center [614, 132] width 49 height 12
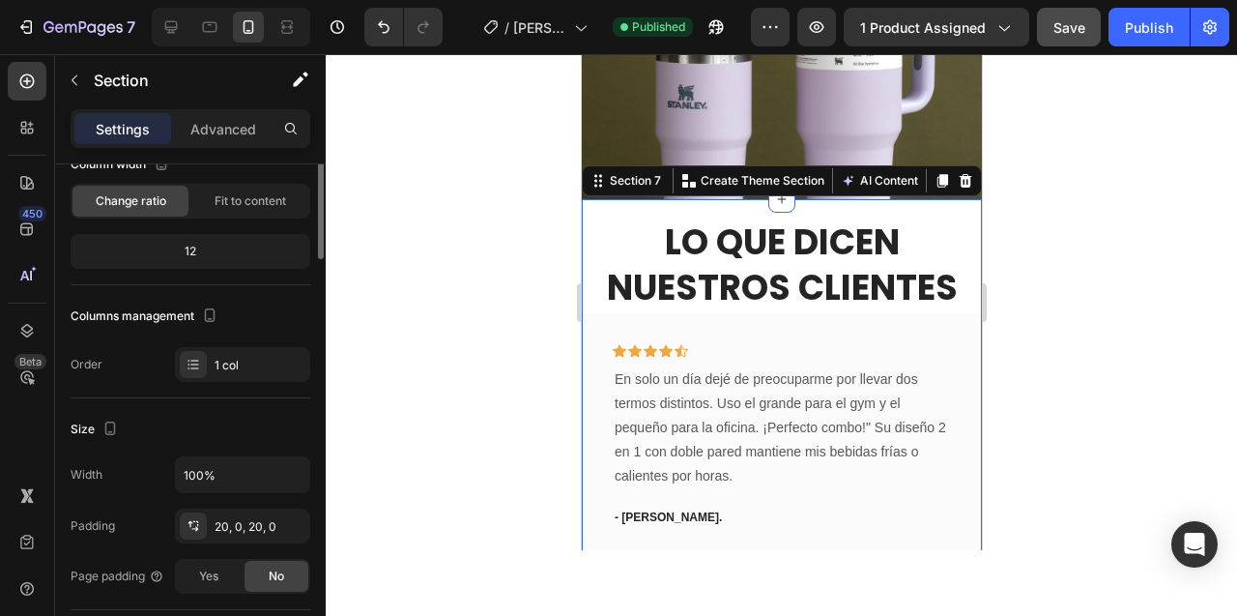
scroll to position [0, 0]
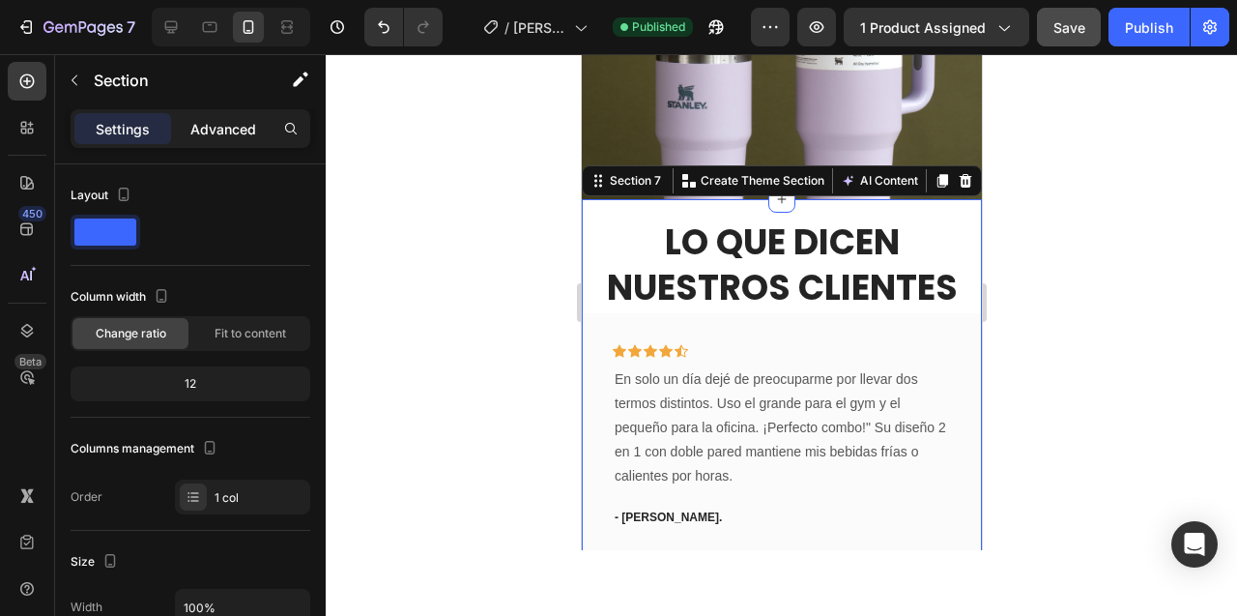
click at [229, 128] on p "Advanced" at bounding box center [223, 129] width 66 height 20
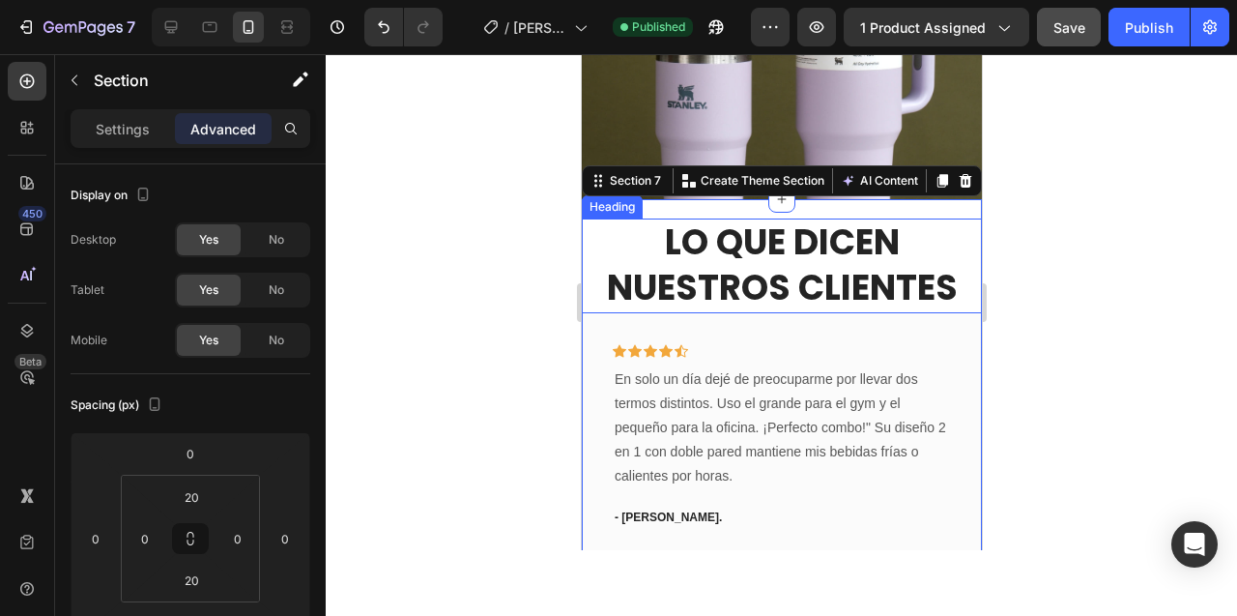
click at [650, 218] on h2 "Lo que dicen nuestros clientes" at bounding box center [780, 265] width 365 height 95
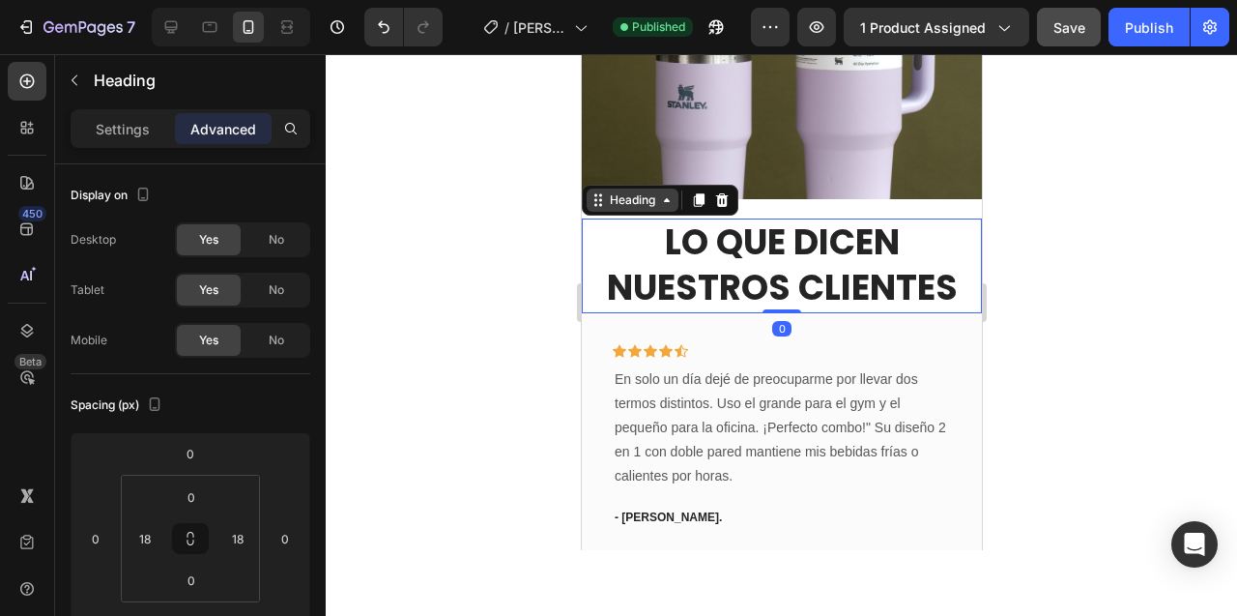
click at [668, 192] on icon at bounding box center [665, 199] width 15 height 15
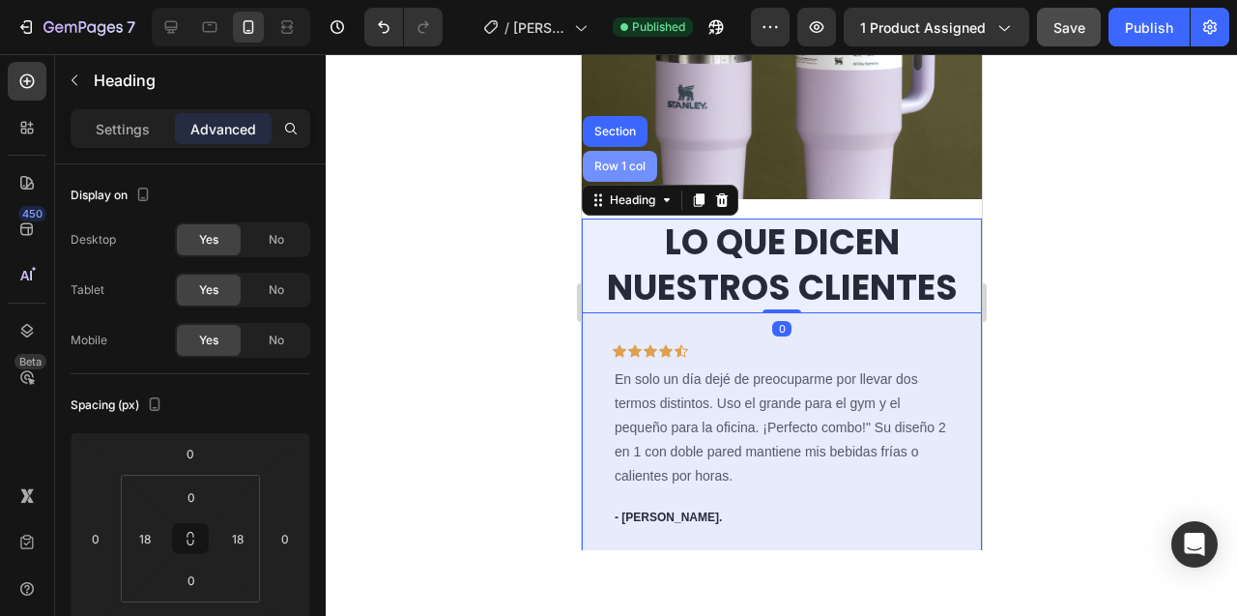
click at [624, 160] on div "Row 1 col" at bounding box center [619, 166] width 59 height 12
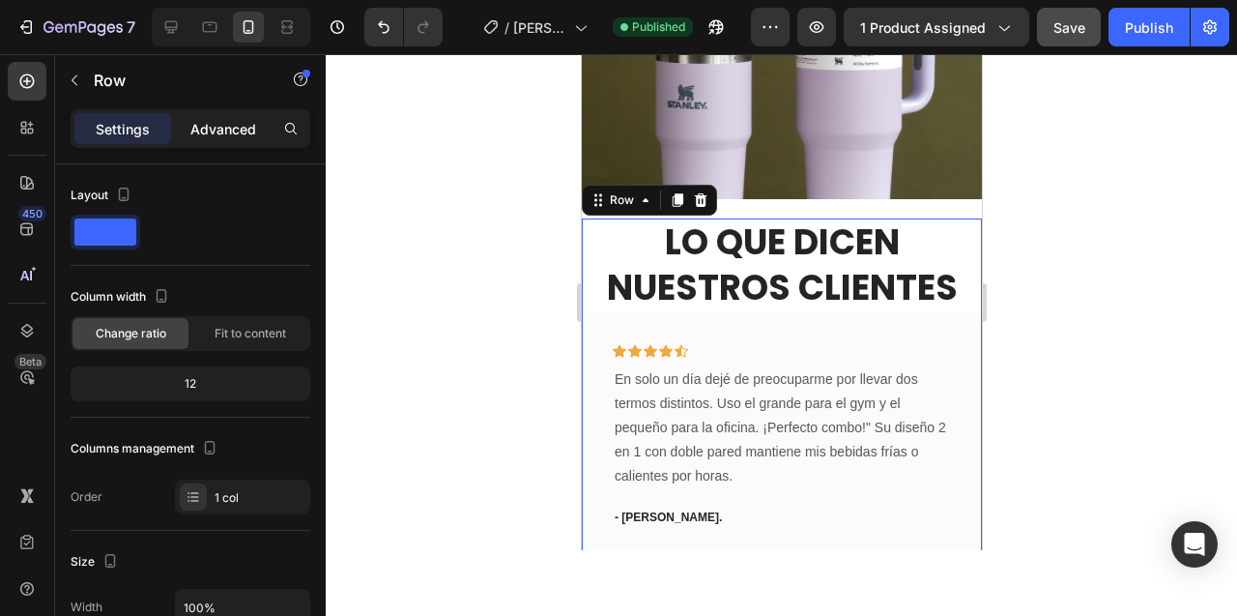
click at [226, 131] on p "Advanced" at bounding box center [223, 129] width 66 height 20
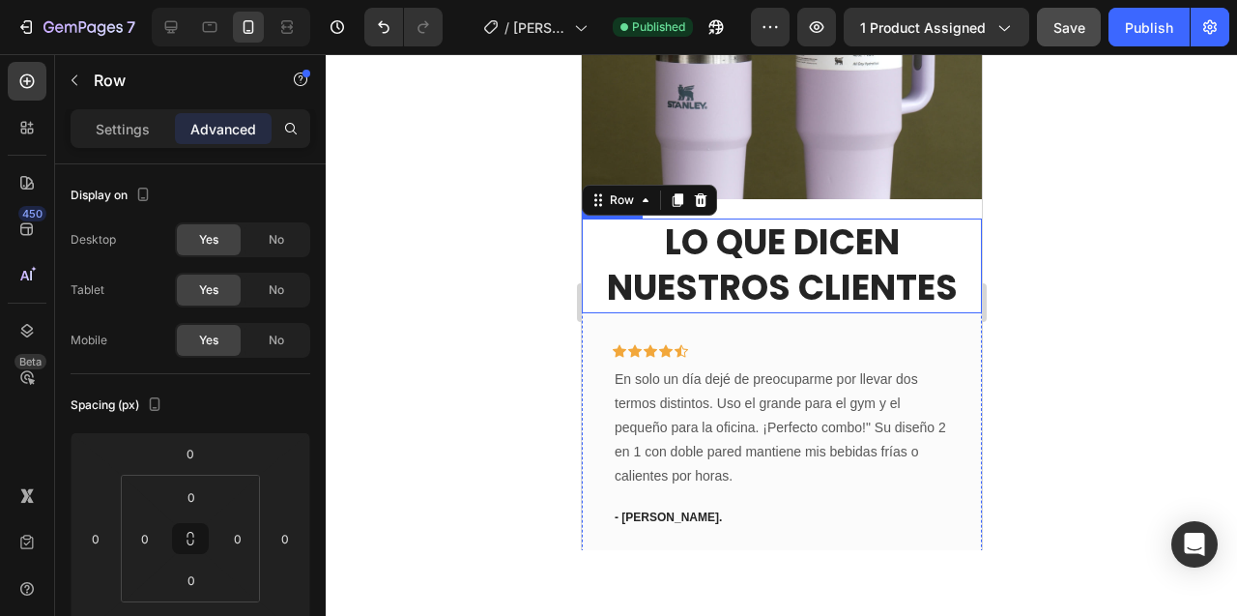
click at [697, 236] on h2 "Lo que dicen nuestros clientes" at bounding box center [780, 265] width 365 height 95
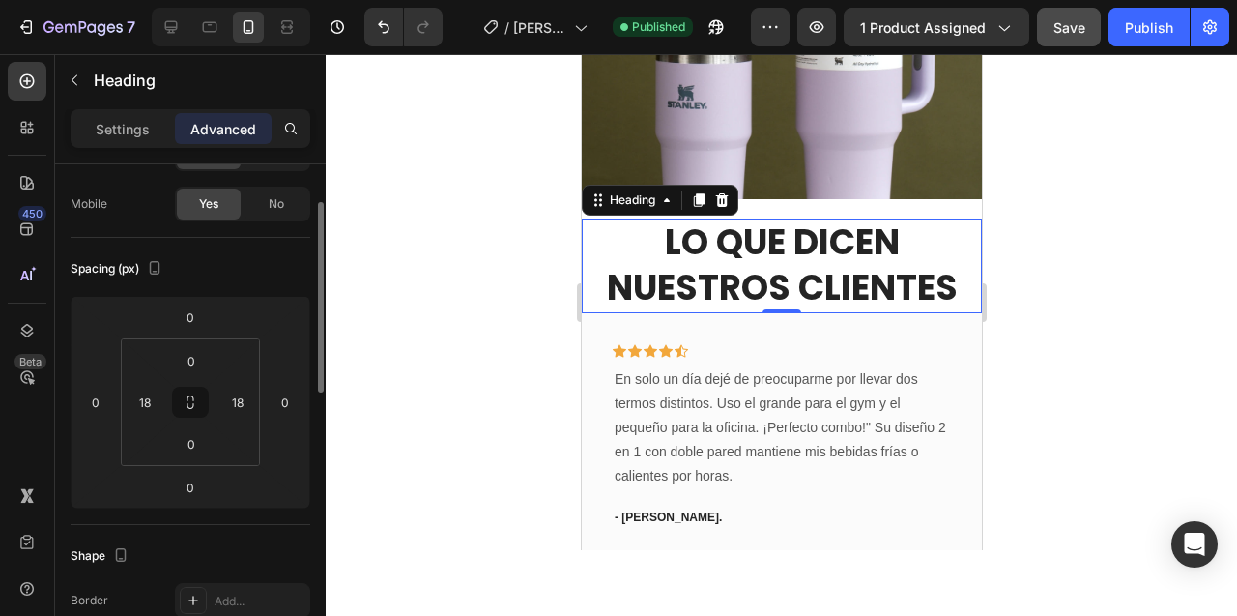
scroll to position [183, 0]
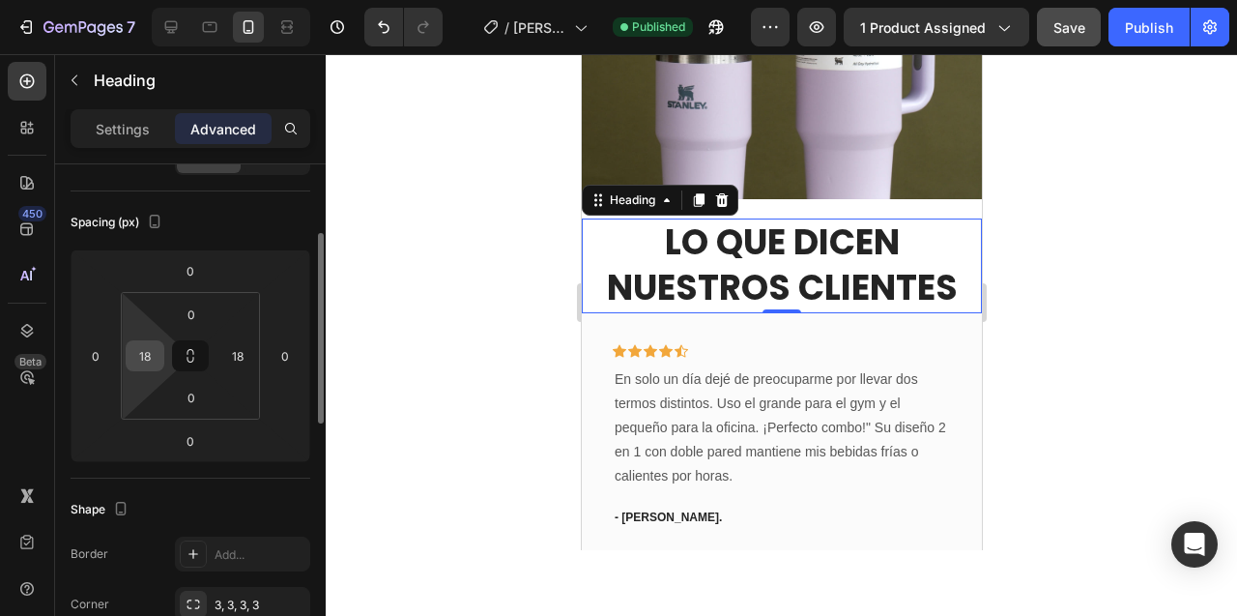
click at [142, 362] on input "18" at bounding box center [144, 355] width 29 height 29
type input "15"
click at [245, 355] on input "18" at bounding box center [237, 355] width 29 height 29
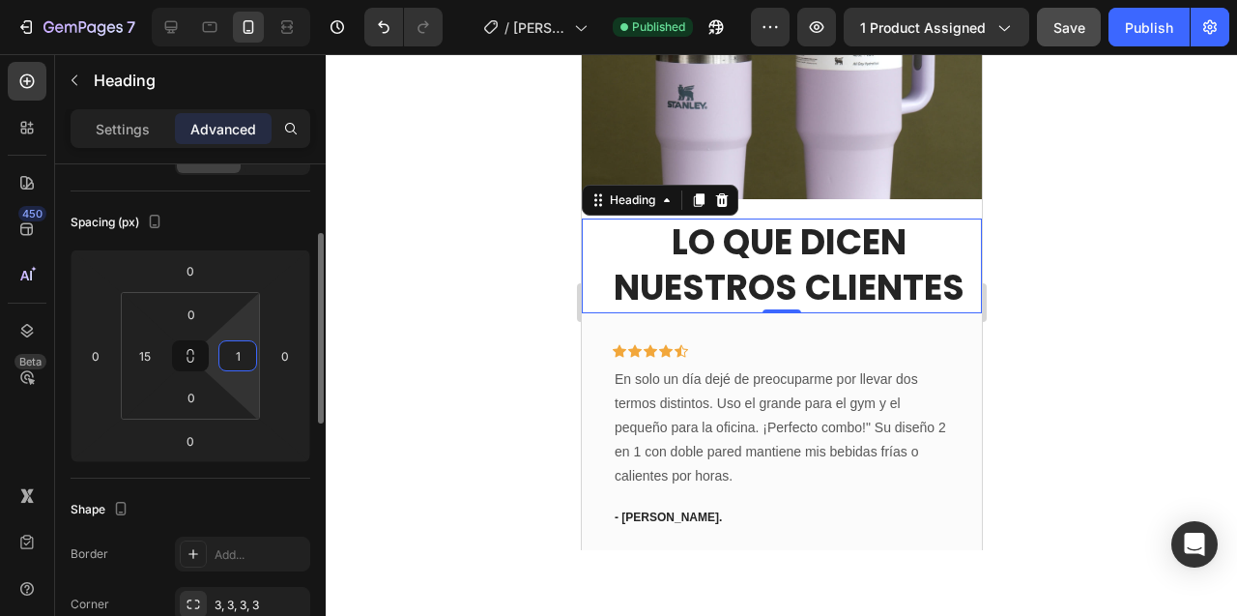
type input "15"
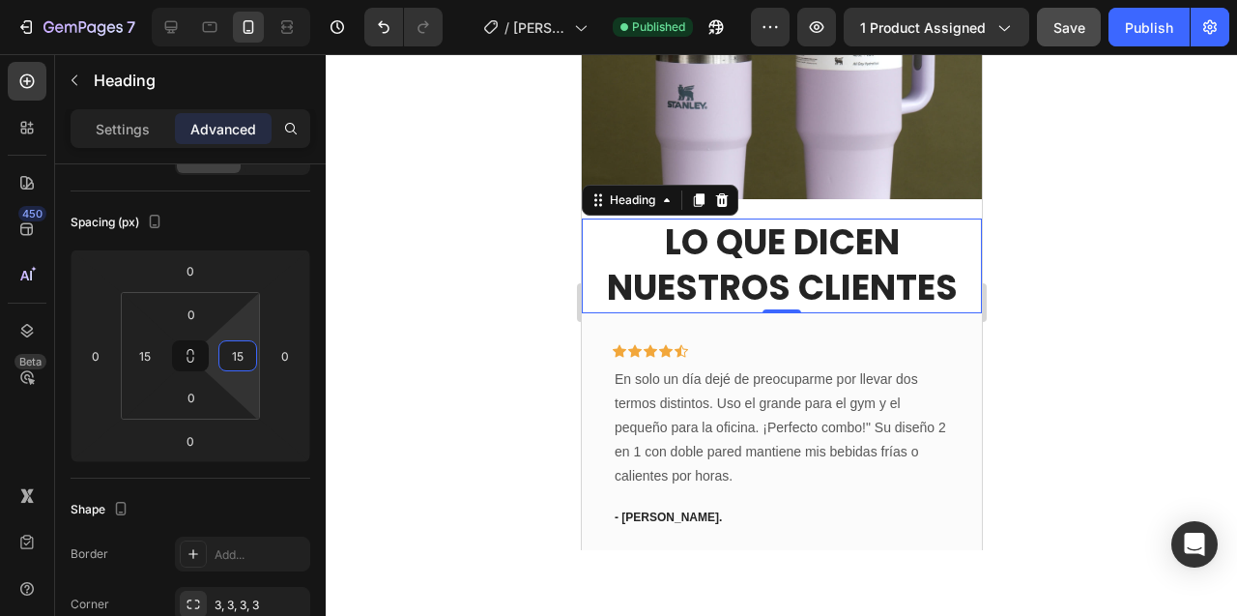
click at [465, 344] on div at bounding box center [781, 335] width 911 height 562
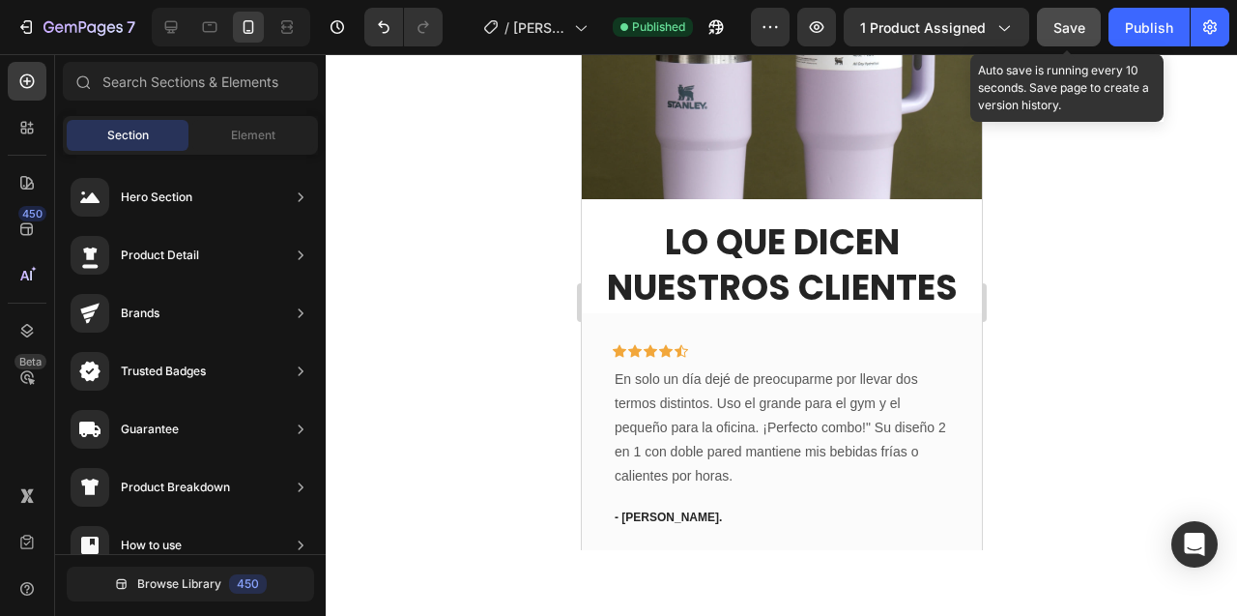
click at [1072, 33] on span "Save" at bounding box center [1069, 27] width 32 height 16
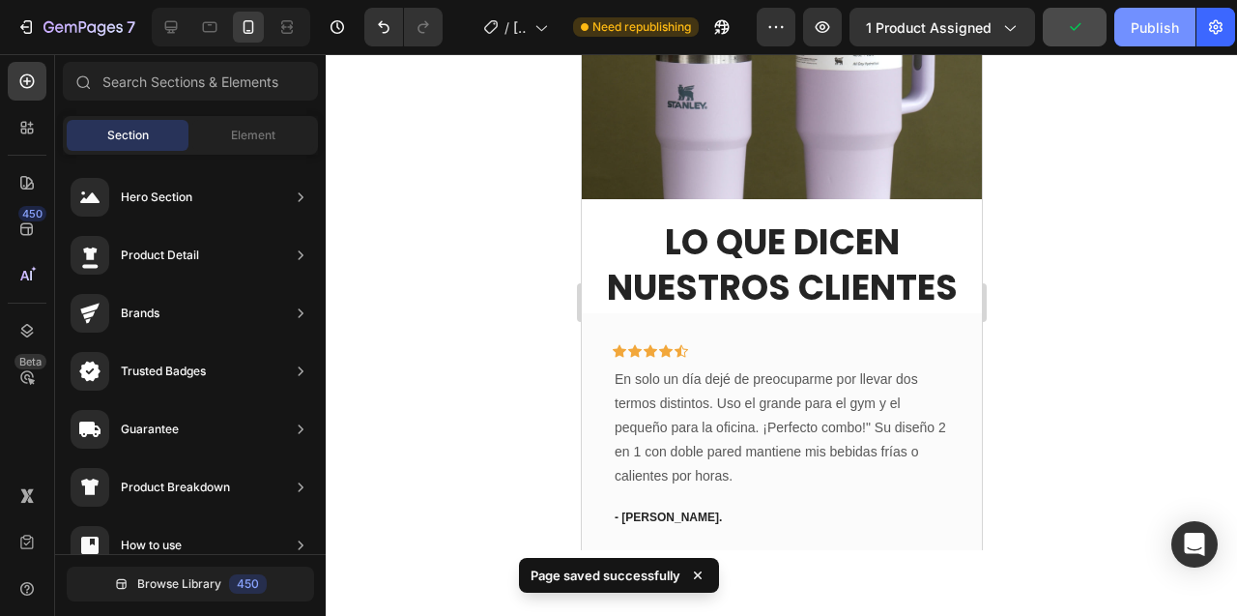
click at [1140, 30] on div "Publish" at bounding box center [1155, 27] width 48 height 20
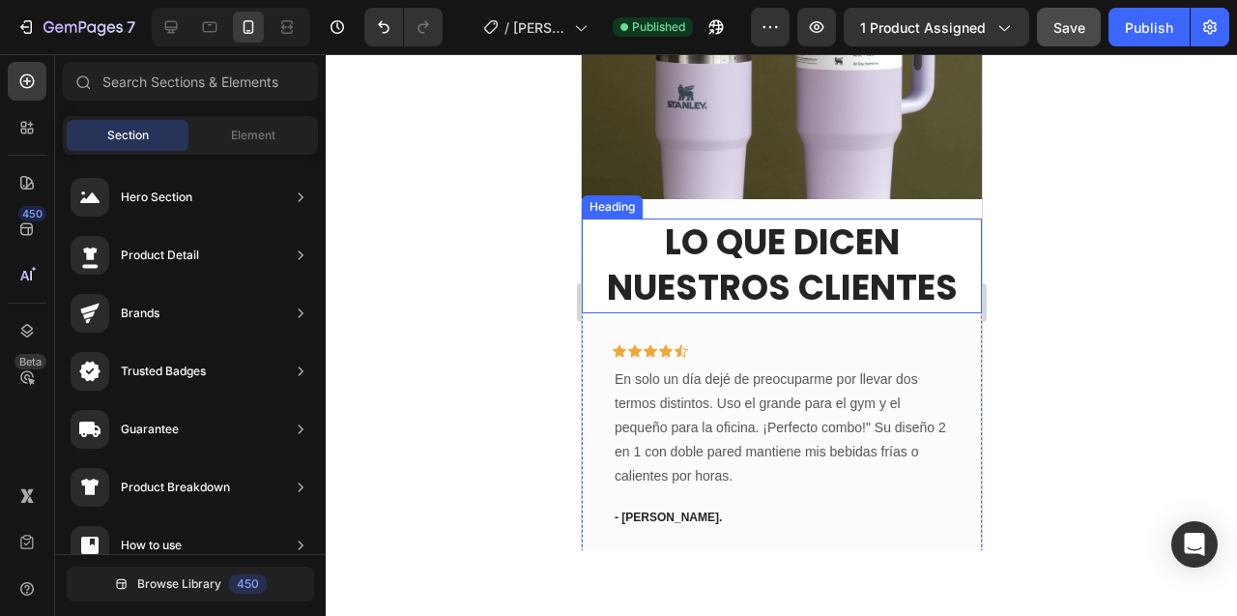
click at [779, 231] on h2 "Lo que dicen nuestros clientes" at bounding box center [780, 265] width 371 height 95
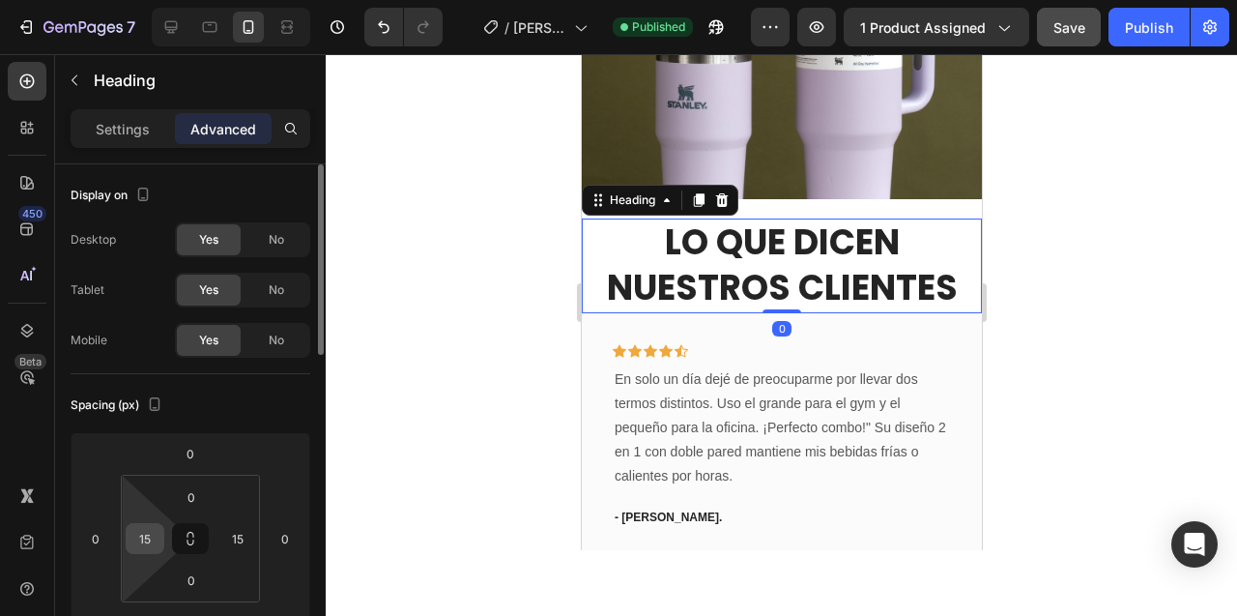
click at [146, 546] on input "15" at bounding box center [144, 538] width 29 height 29
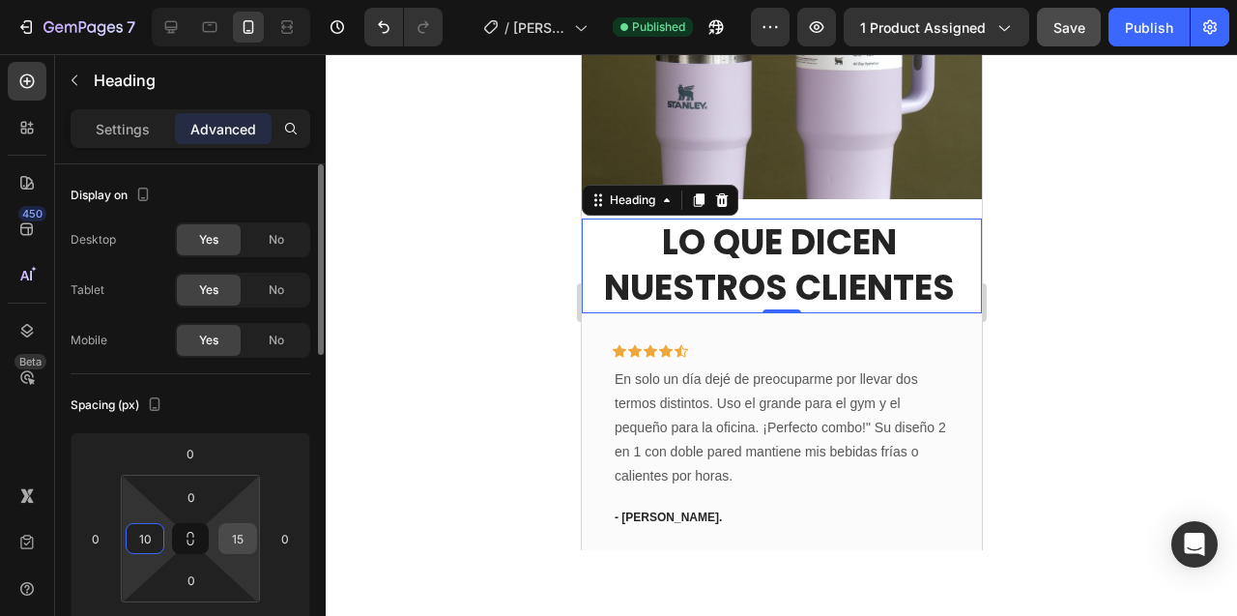
type input "10"
click at [235, 541] on input "15" at bounding box center [237, 538] width 29 height 29
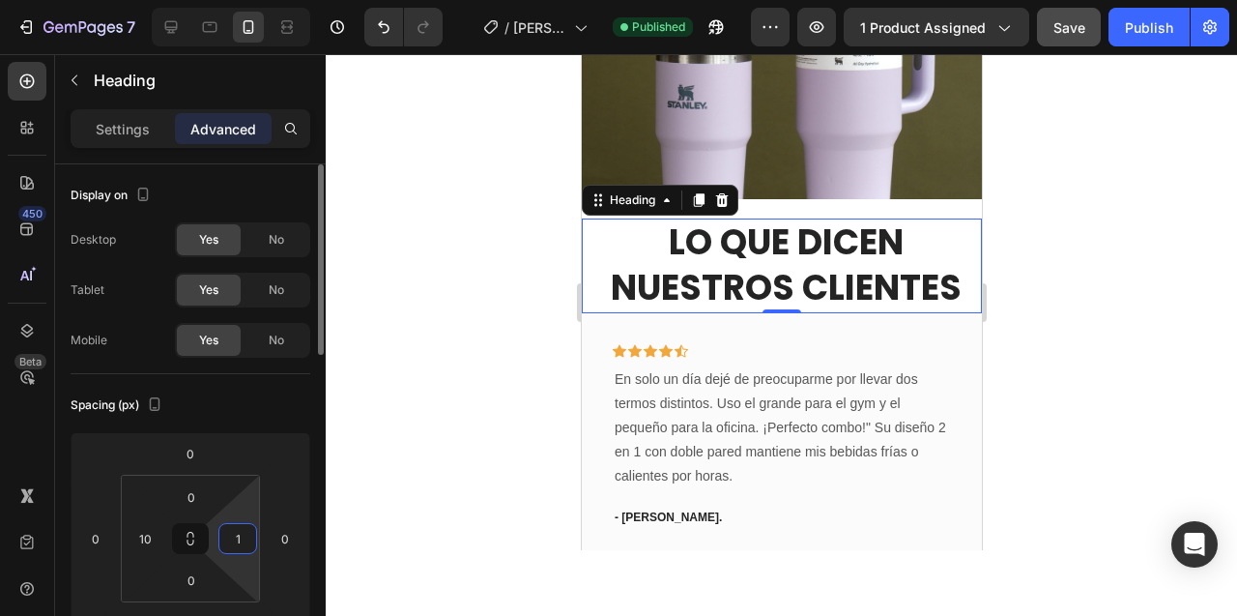
type input "10"
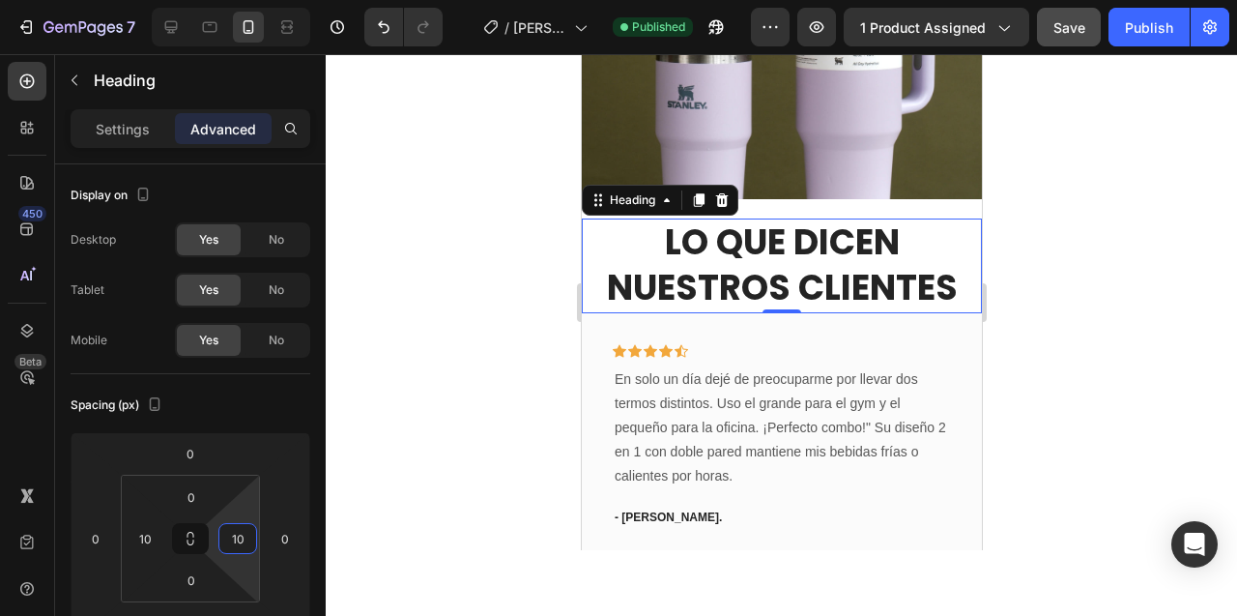
click at [454, 317] on div at bounding box center [781, 335] width 911 height 562
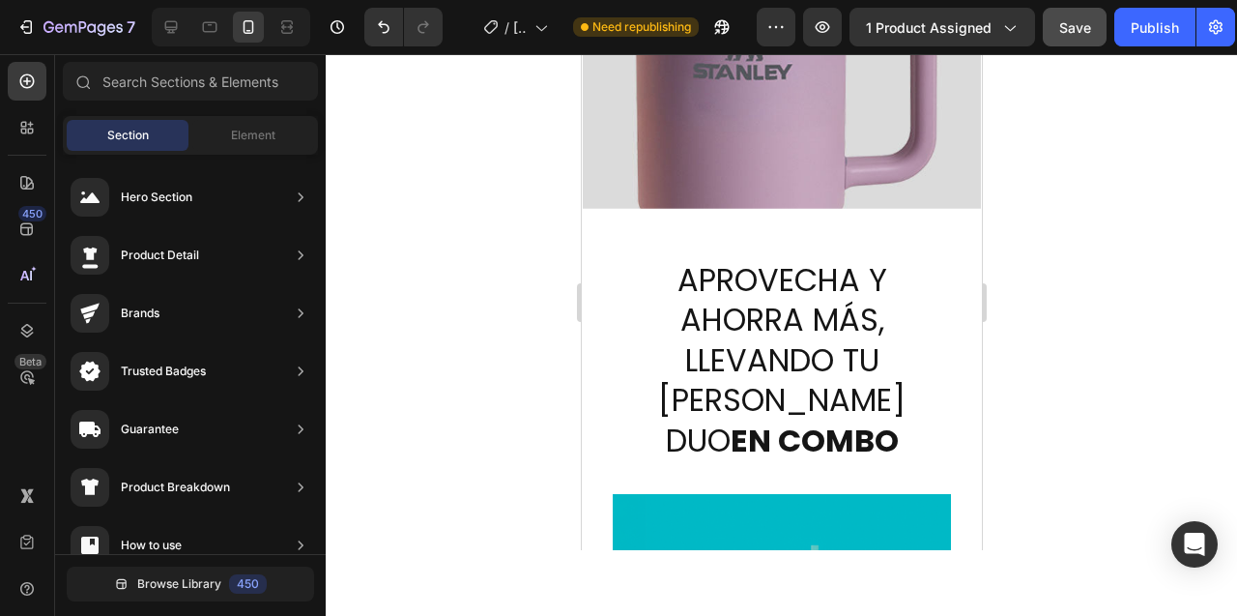
scroll to position [6901, 0]
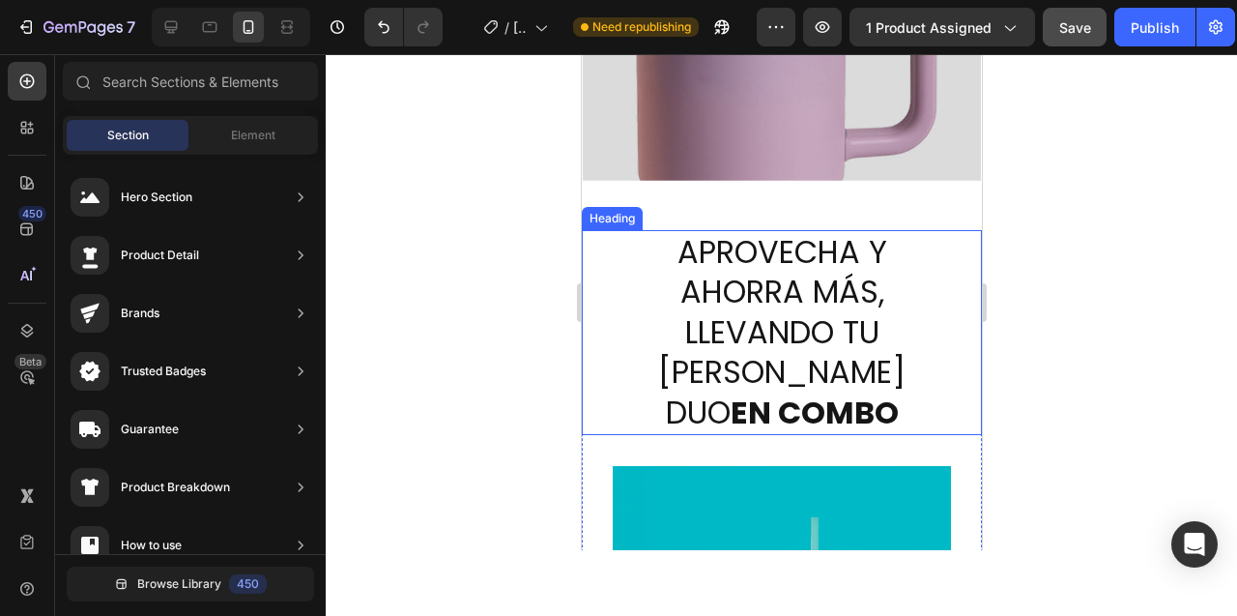
click at [629, 262] on h2 "APROVECHA Y AHORRA MÁS, LLEVANDO TU [PERSON_NAME] DUO EN COMBO" at bounding box center [781, 332] width 342 height 205
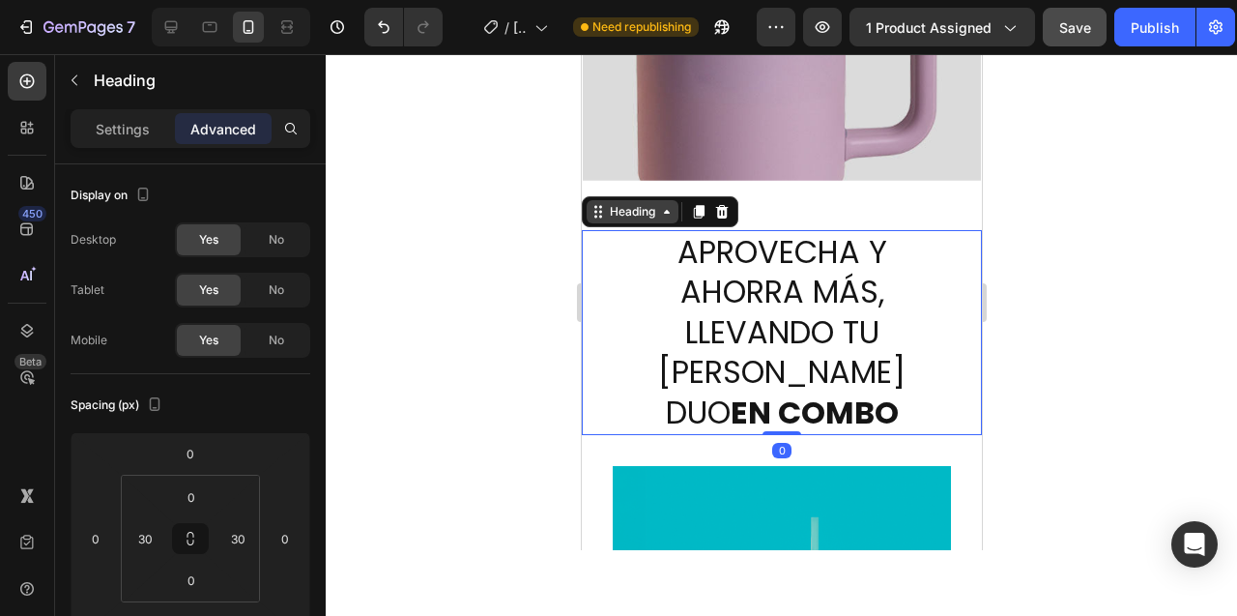
click at [657, 214] on div "Heading" at bounding box center [631, 211] width 53 height 17
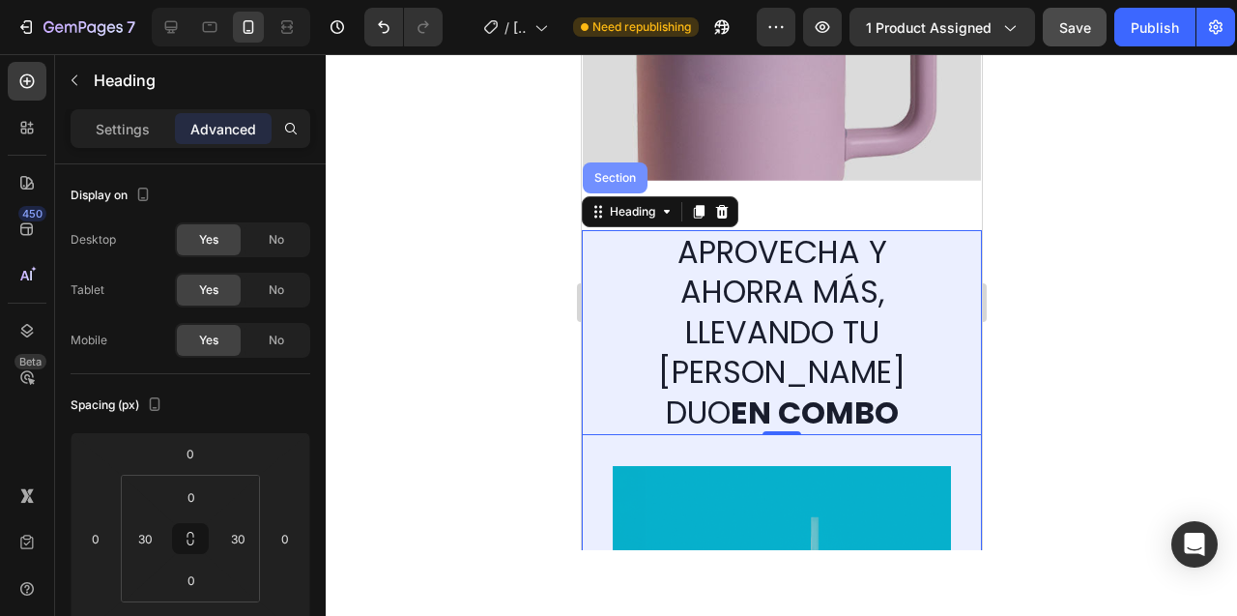
click at [624, 187] on div "Section" at bounding box center [614, 177] width 65 height 31
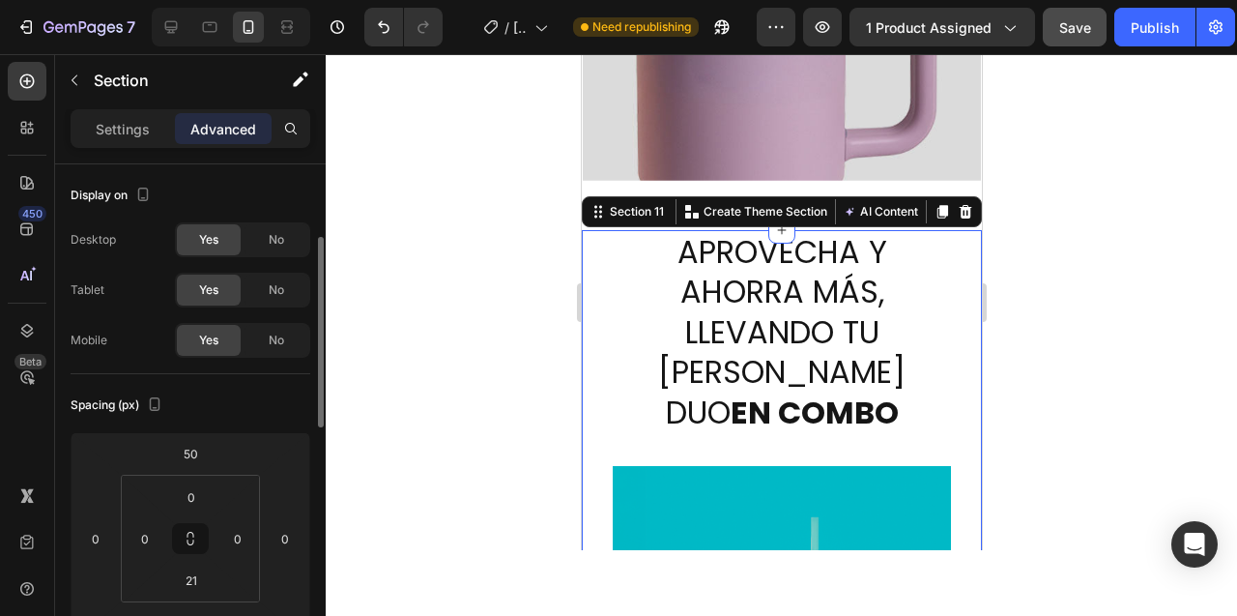
scroll to position [70, 0]
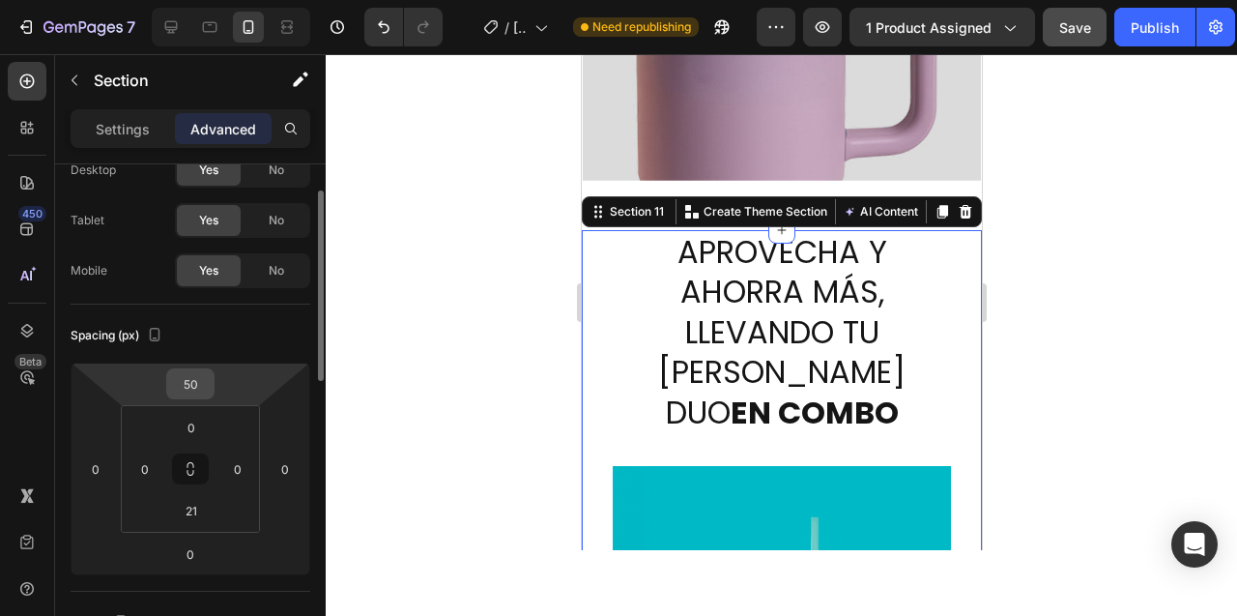
click at [184, 381] on input "50" at bounding box center [190, 383] width 39 height 29
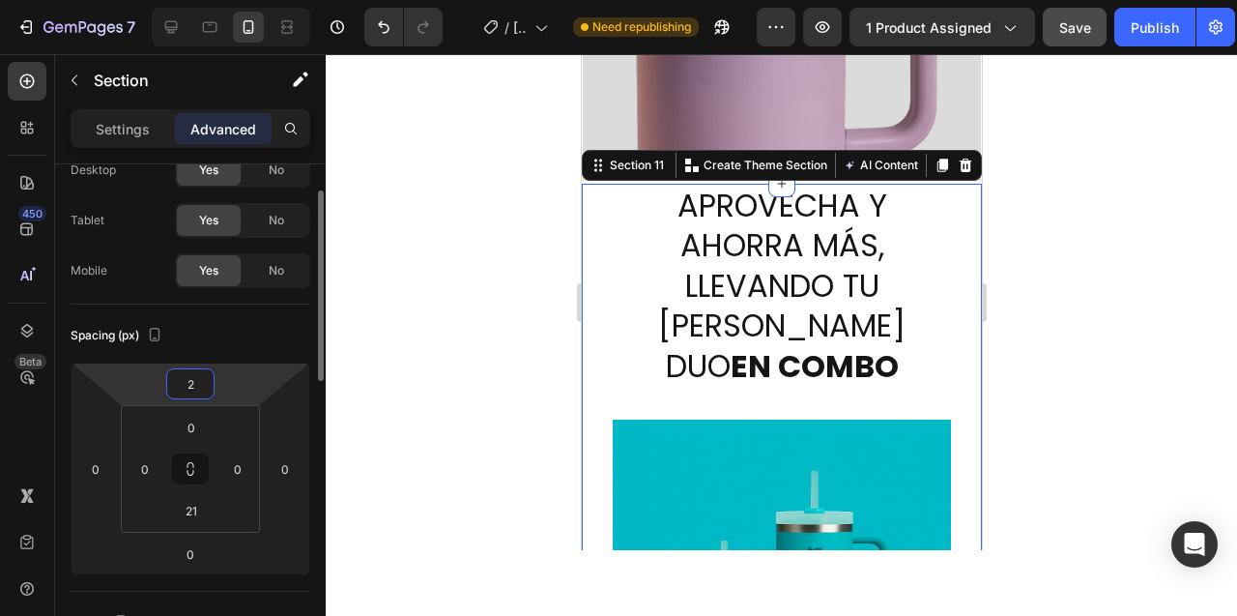
type input "20"
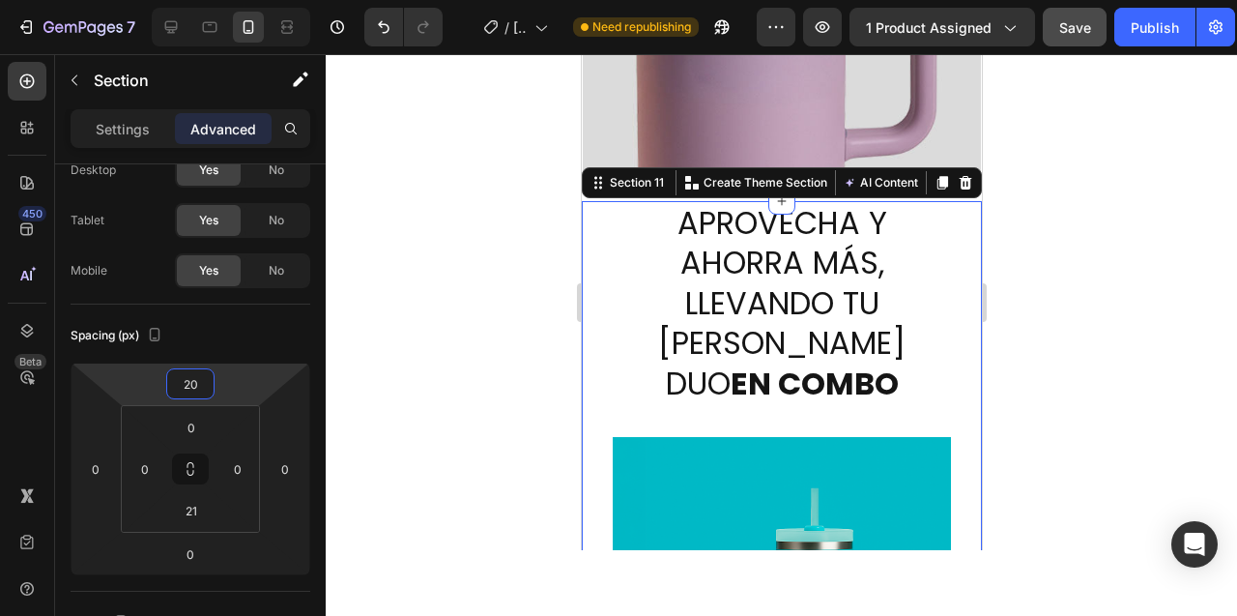
click at [454, 239] on div at bounding box center [781, 335] width 911 height 562
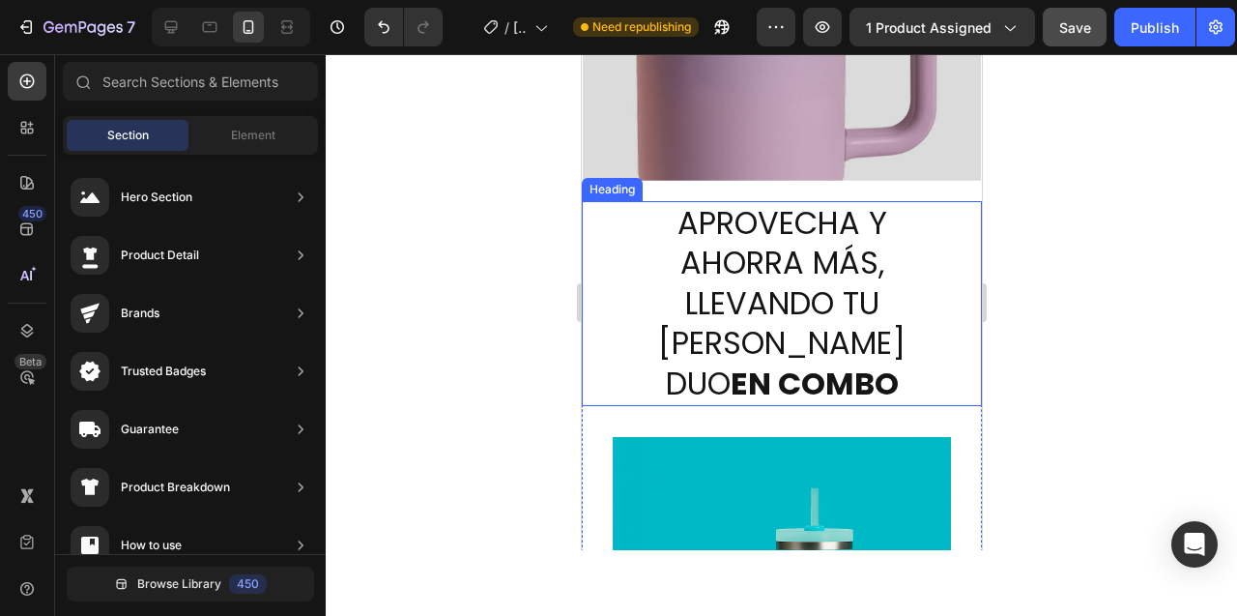
click at [779, 269] on h2 "APROVECHA Y AHORRA MÁS, LLEVANDO TU [PERSON_NAME] DUO EN COMBO" at bounding box center [781, 303] width 342 height 205
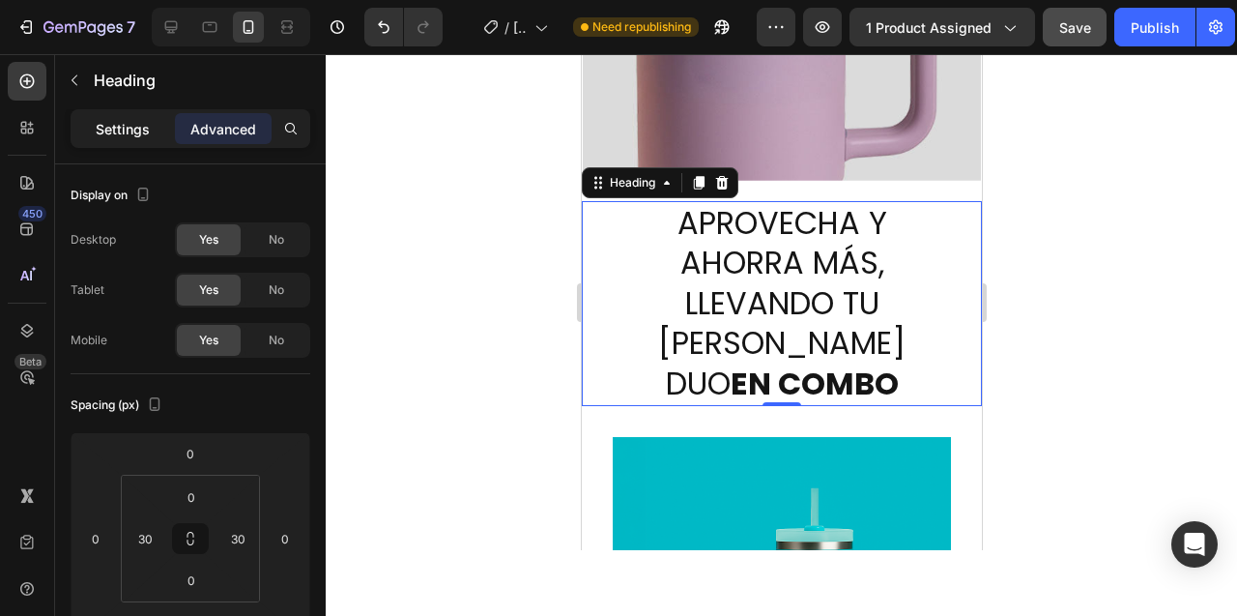
click at [127, 130] on p "Settings" at bounding box center [123, 129] width 54 height 20
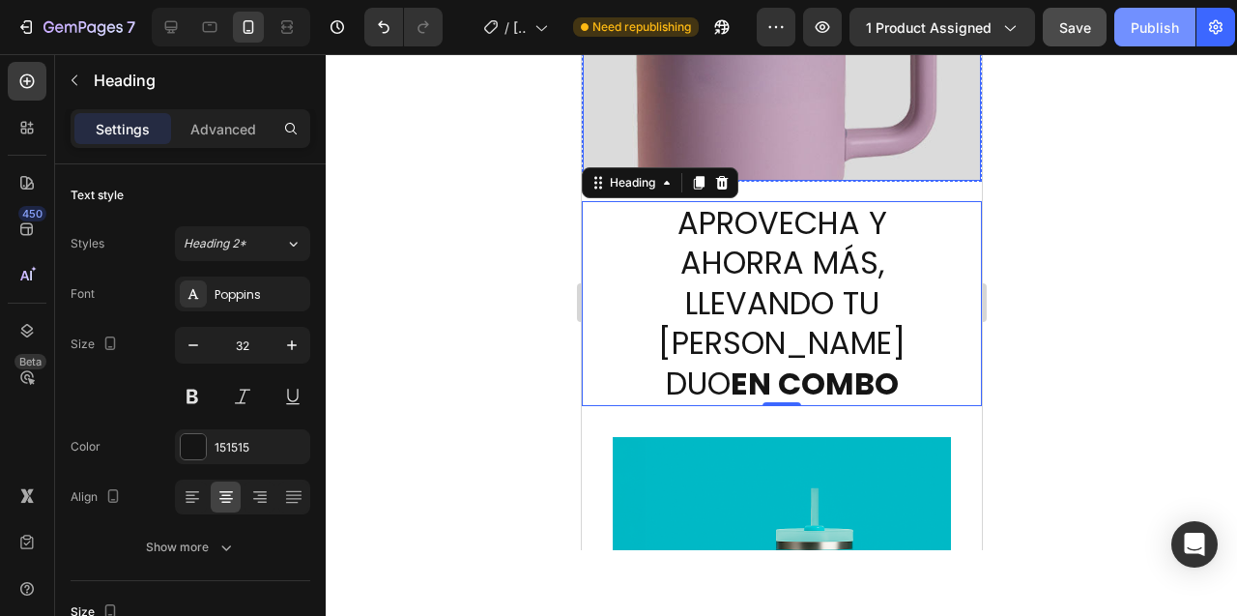
click at [1140, 29] on div "Publish" at bounding box center [1155, 27] width 48 height 20
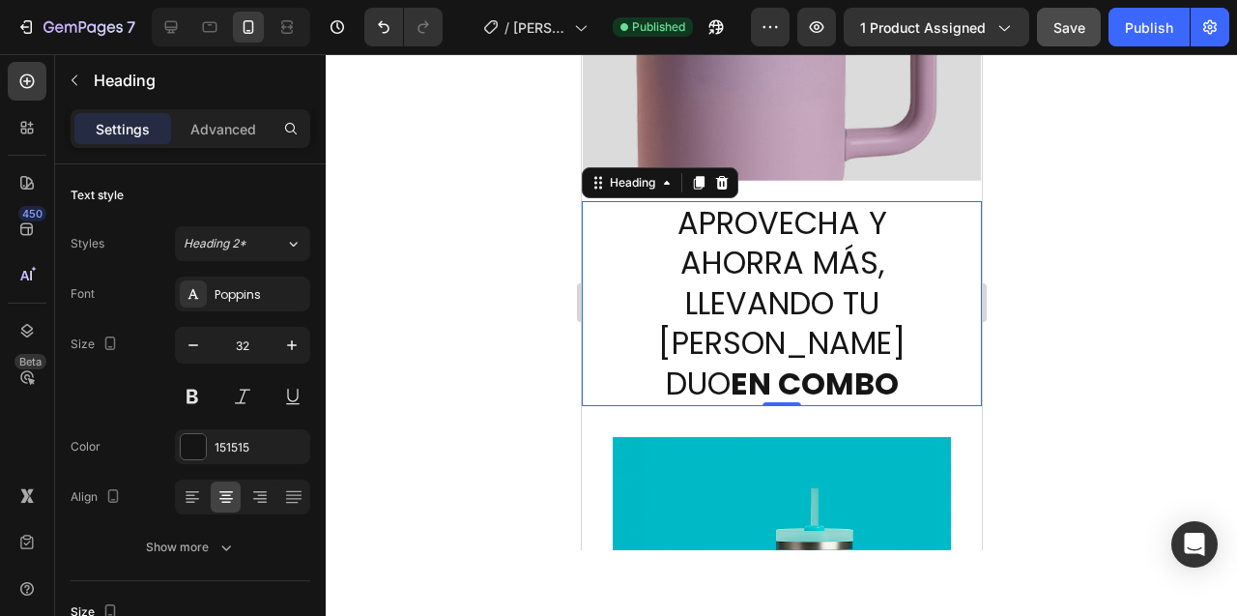
click at [762, 262] on h2 "APROVECHA Y AHORRA MÁS, LLEVANDO TU [PERSON_NAME] DUO EN COMBO" at bounding box center [781, 303] width 342 height 205
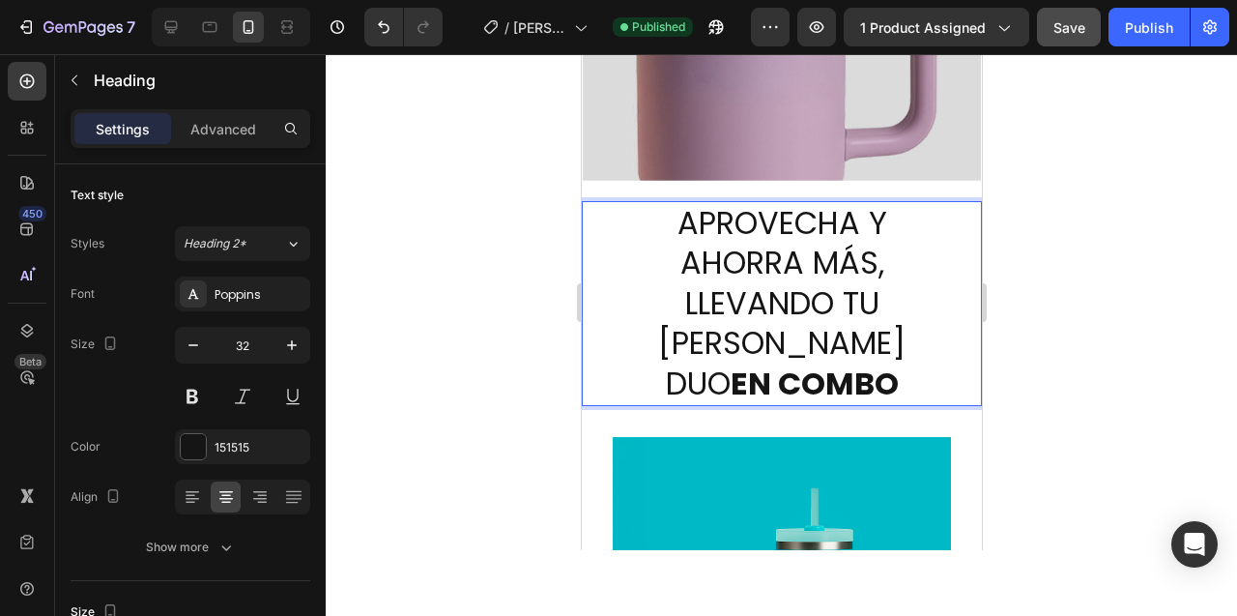
click at [418, 256] on div at bounding box center [781, 335] width 911 height 562
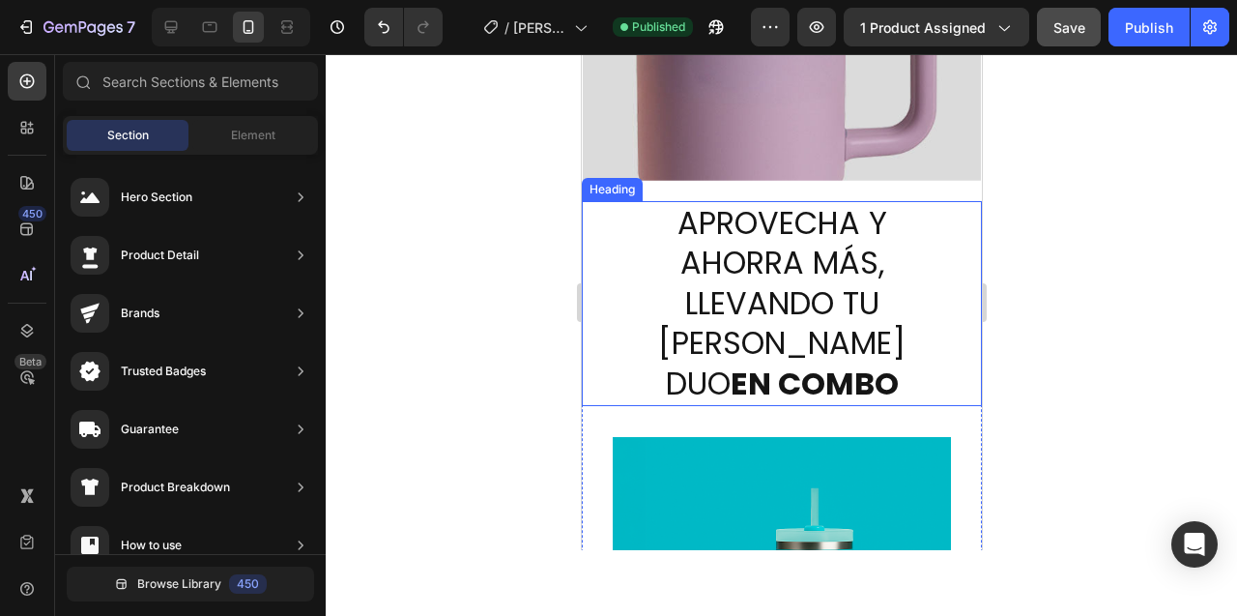
click at [705, 271] on p "APROVECHA Y AHORRA MÁS, LLEVANDO TU [PERSON_NAME] DUO EN COMBO" at bounding box center [781, 303] width 338 height 201
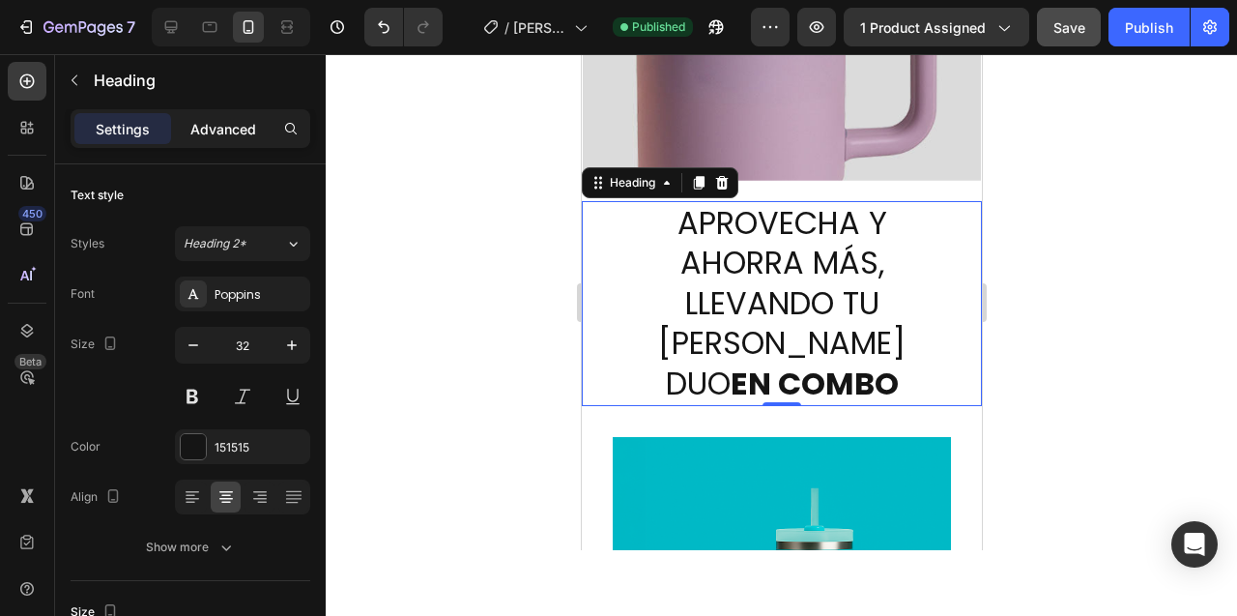
click at [220, 135] on p "Advanced" at bounding box center [223, 129] width 66 height 20
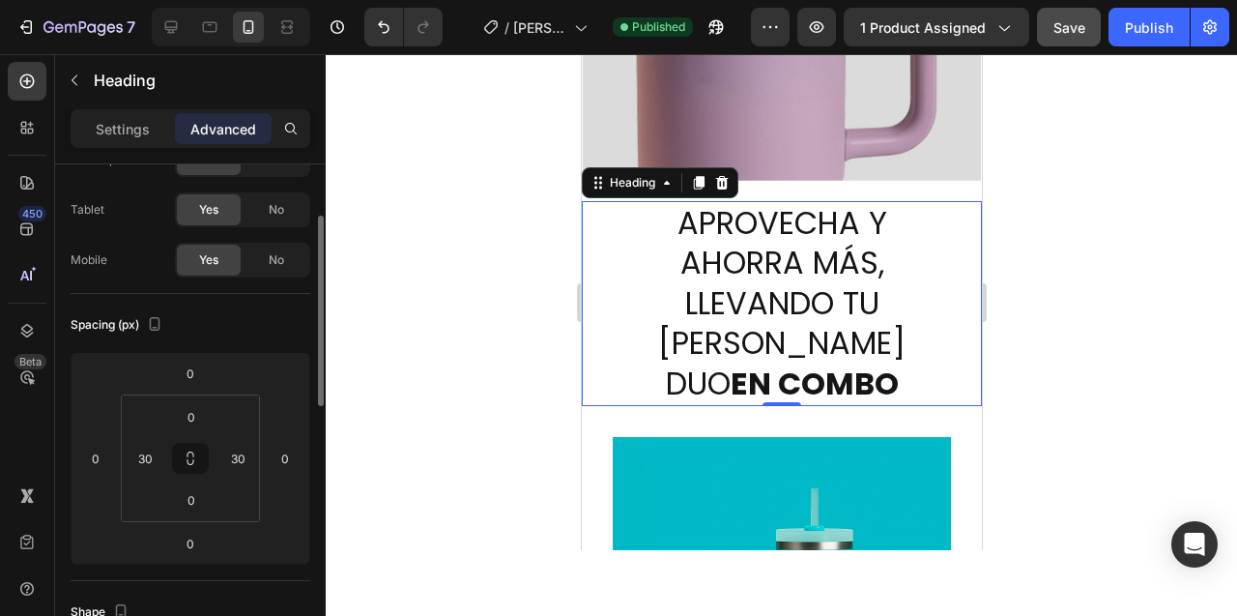
scroll to position [105, 0]
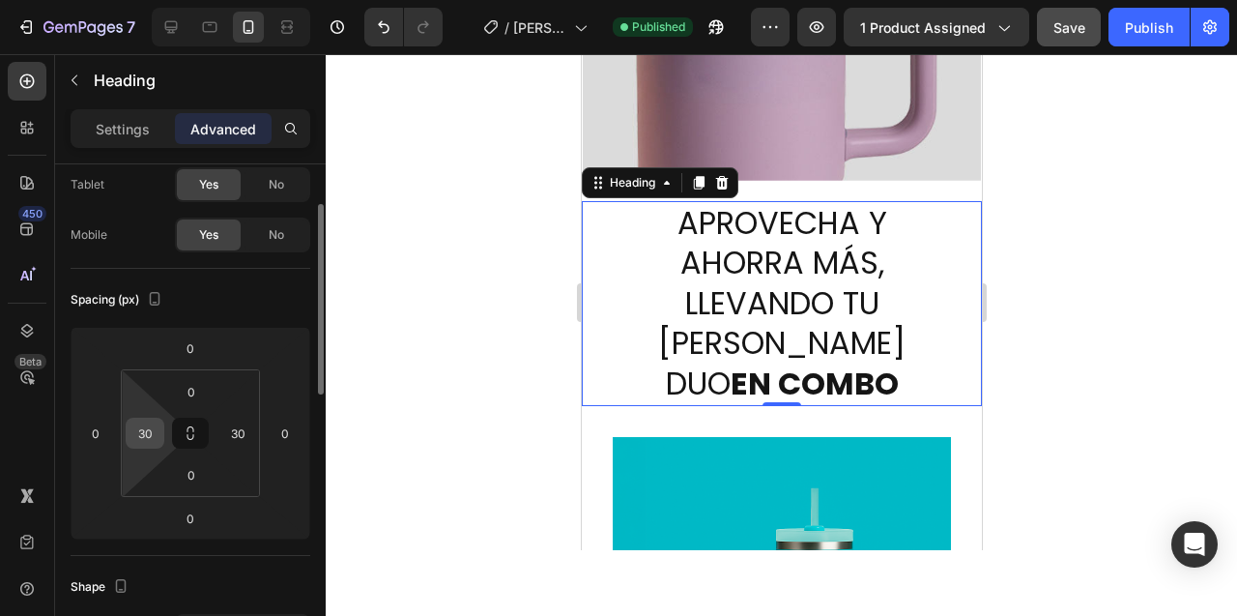
click at [150, 437] on input "30" at bounding box center [144, 432] width 29 height 29
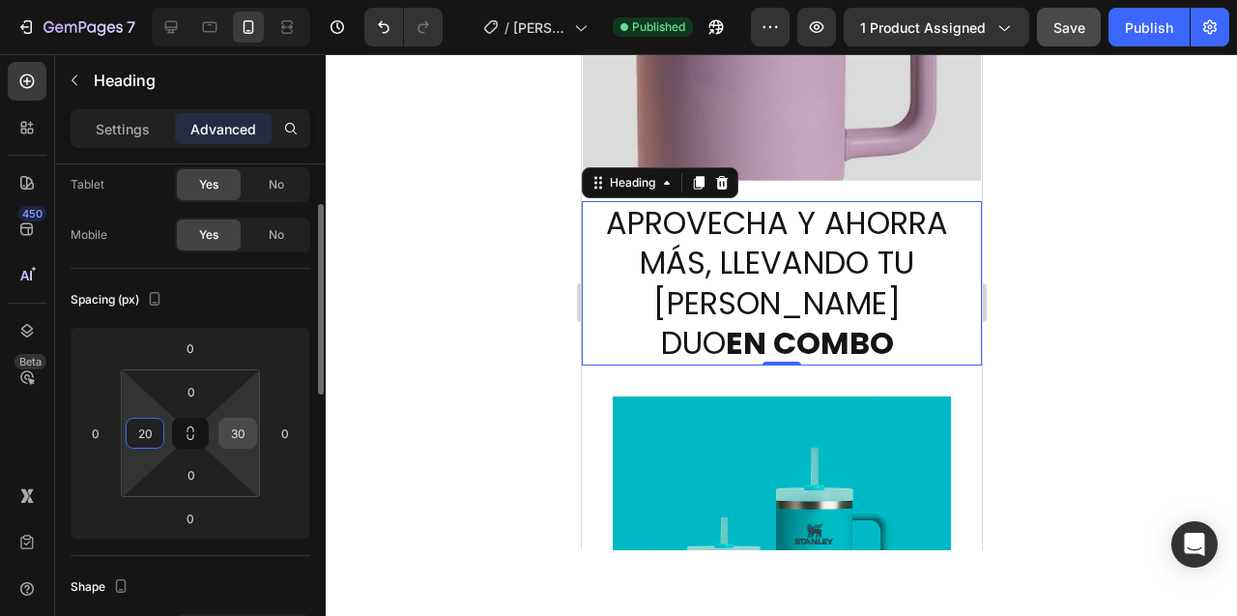
type input "20"
click at [242, 433] on input "30" at bounding box center [237, 432] width 29 height 29
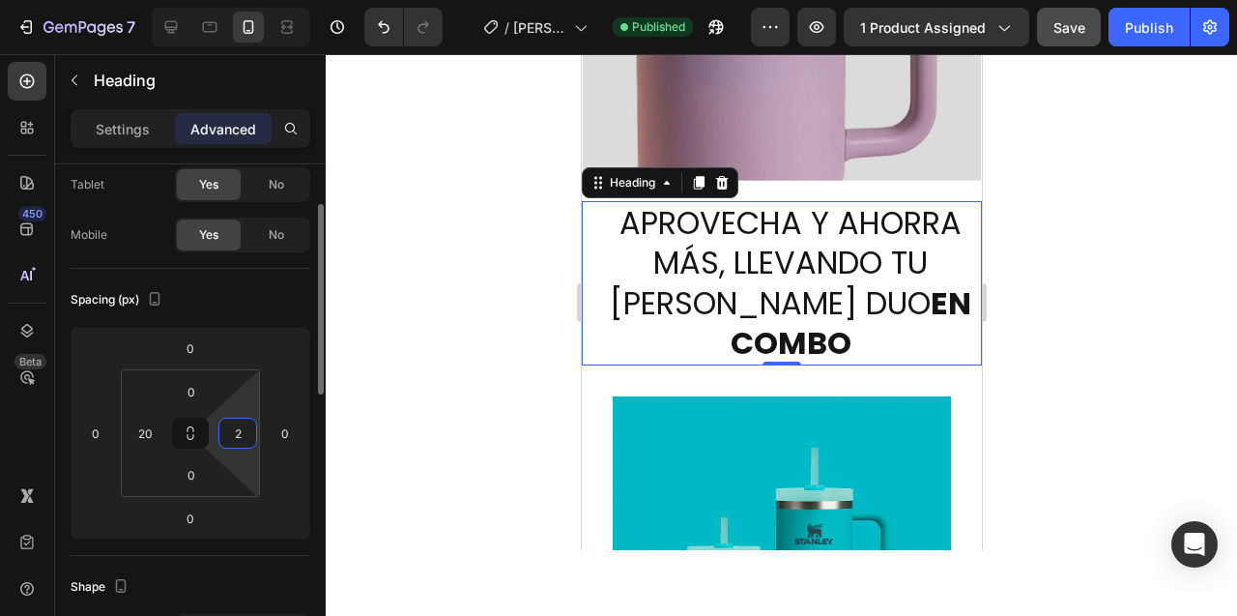
type input "20"
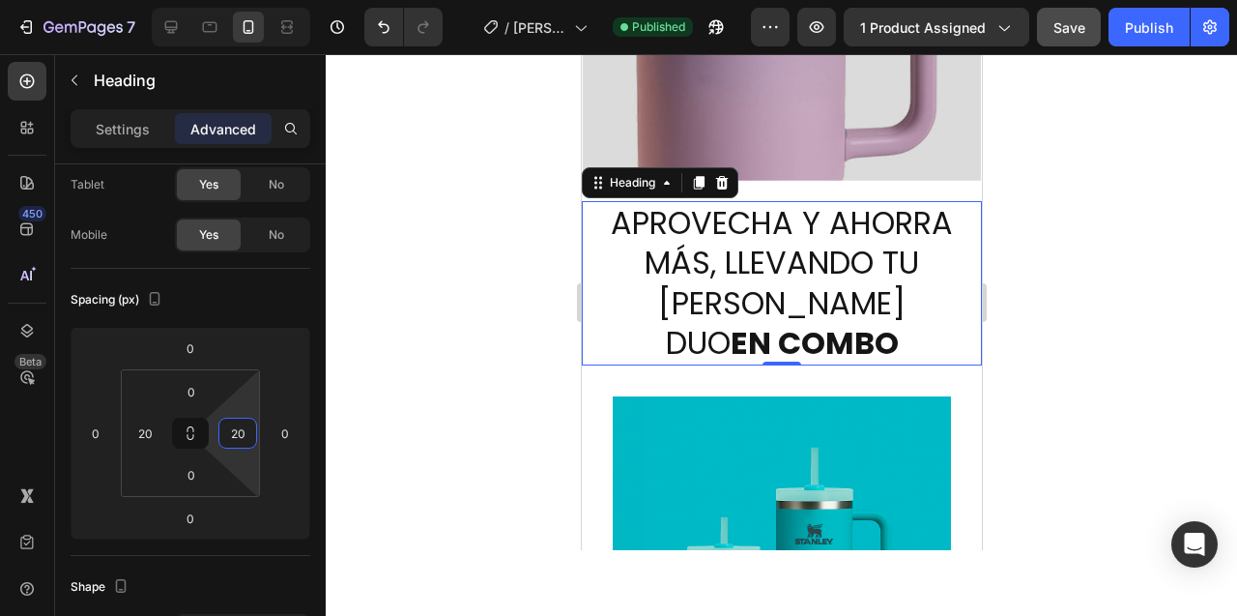
click at [503, 260] on div at bounding box center [781, 335] width 911 height 562
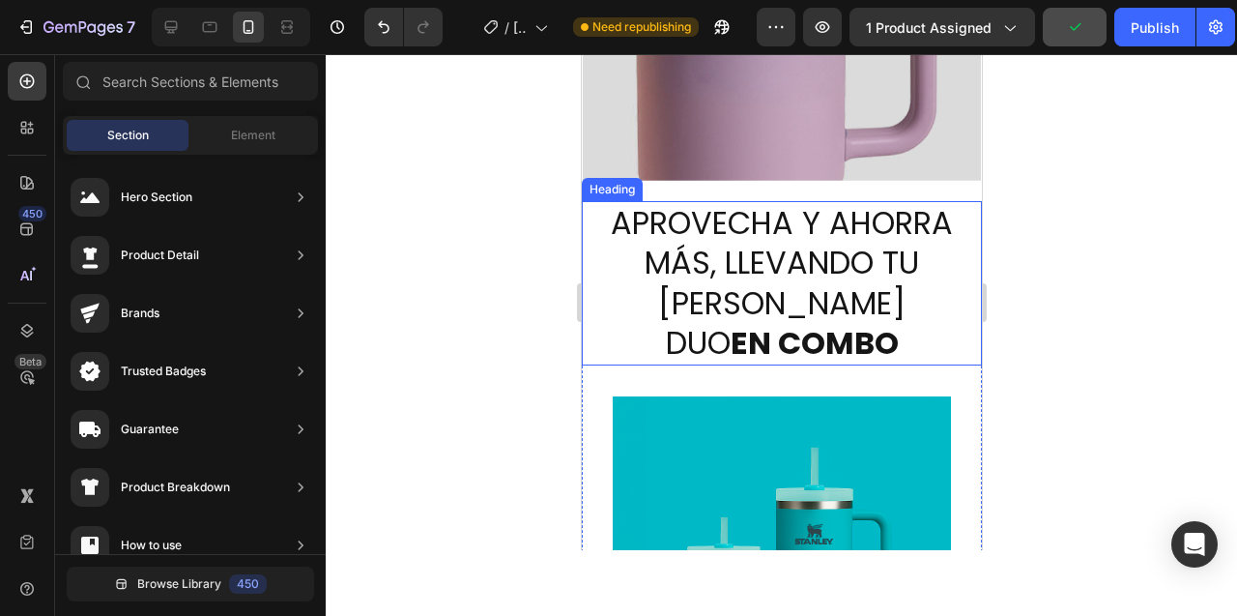
click at [679, 257] on p "APROVECHA Y AHORRA MÁS, LLEVANDO TU [PERSON_NAME] DUO EN COMBO" at bounding box center [781, 283] width 358 height 160
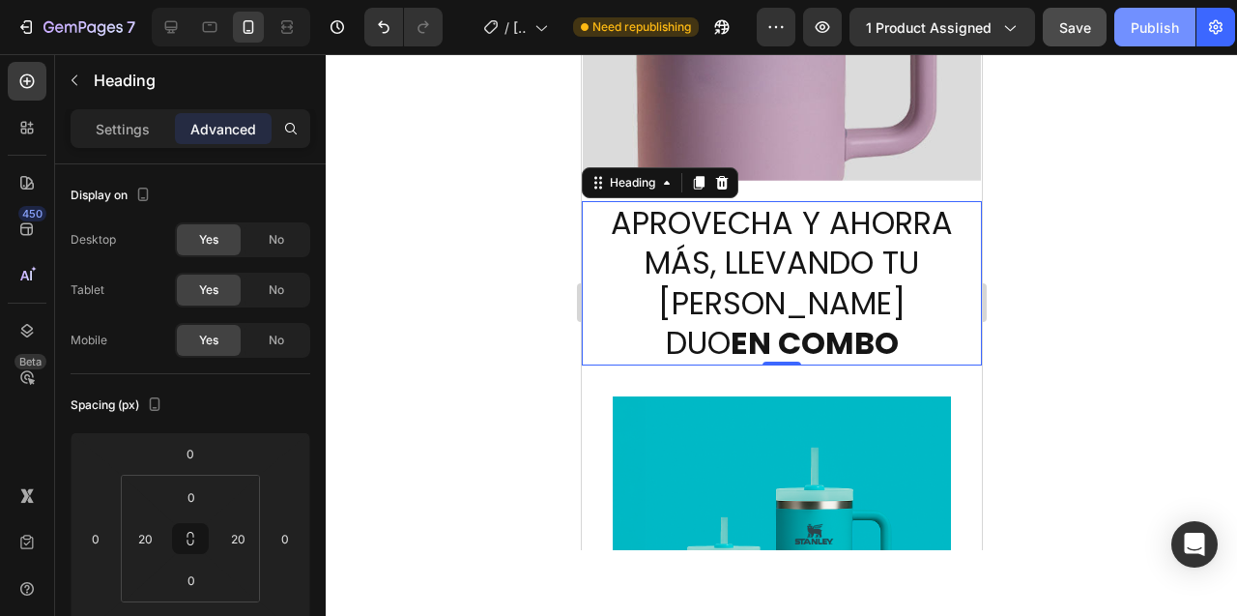
click at [1149, 25] on div "Publish" at bounding box center [1155, 27] width 48 height 20
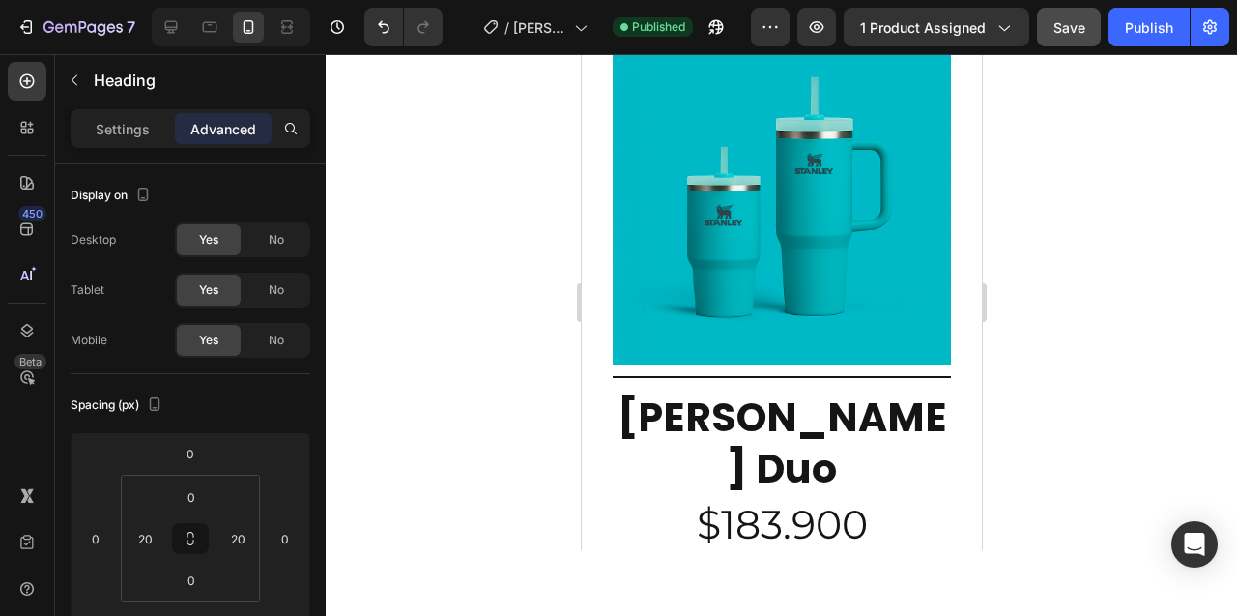
scroll to position [7454, 0]
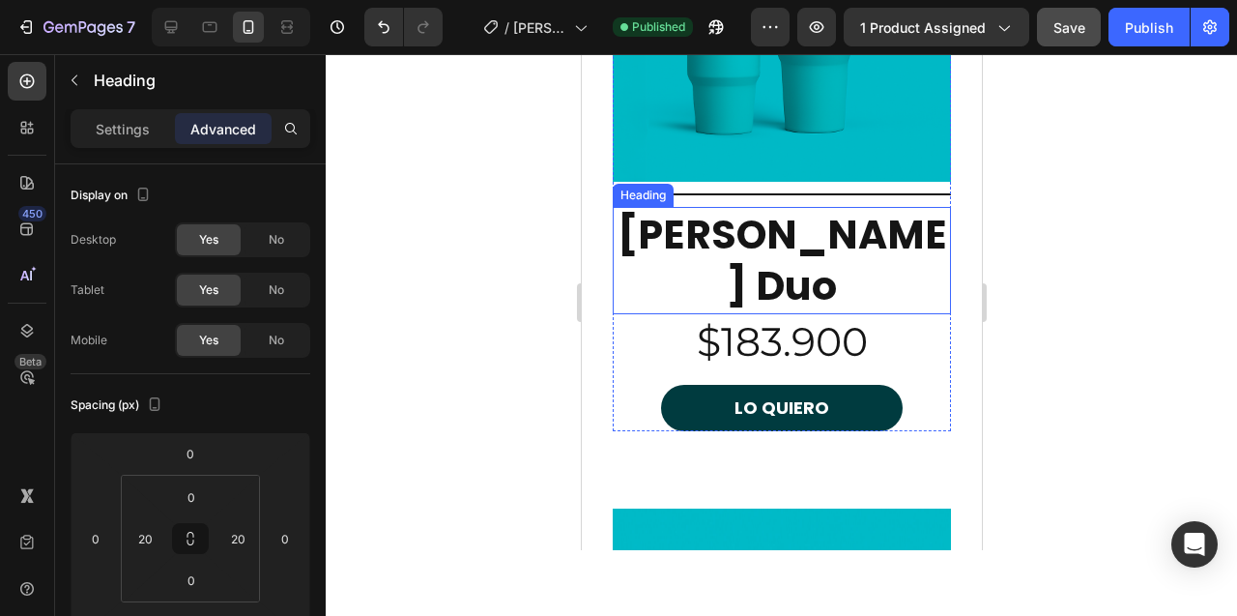
click at [740, 250] on h2 "[PERSON_NAME] Duo" at bounding box center [781, 260] width 338 height 107
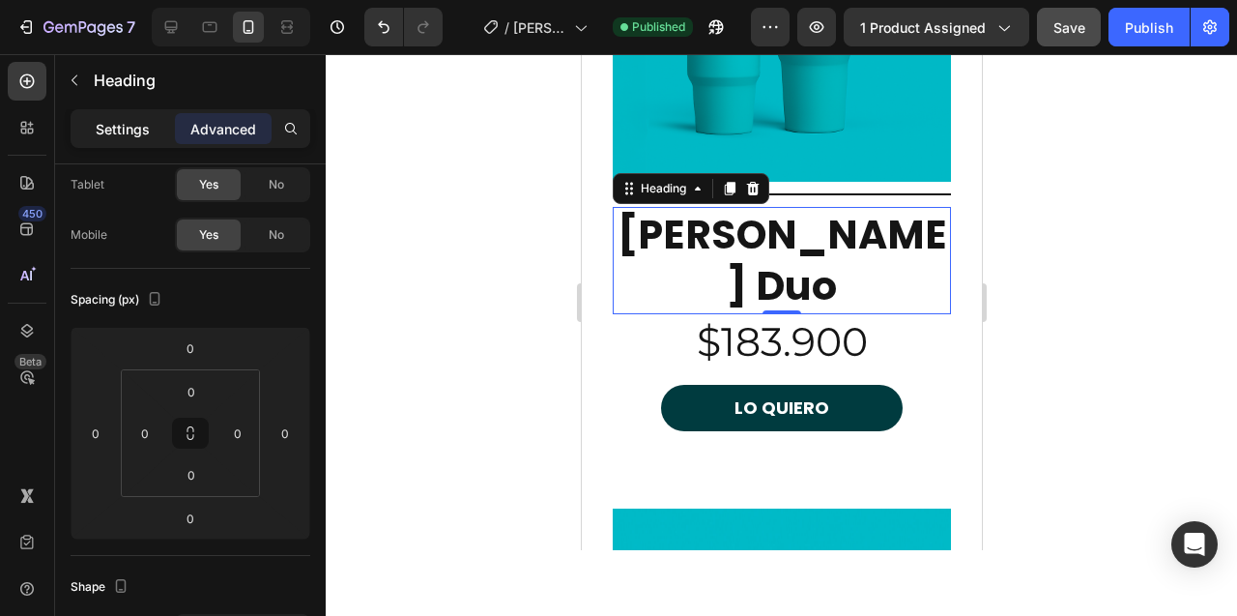
click at [119, 126] on p "Settings" at bounding box center [123, 129] width 54 height 20
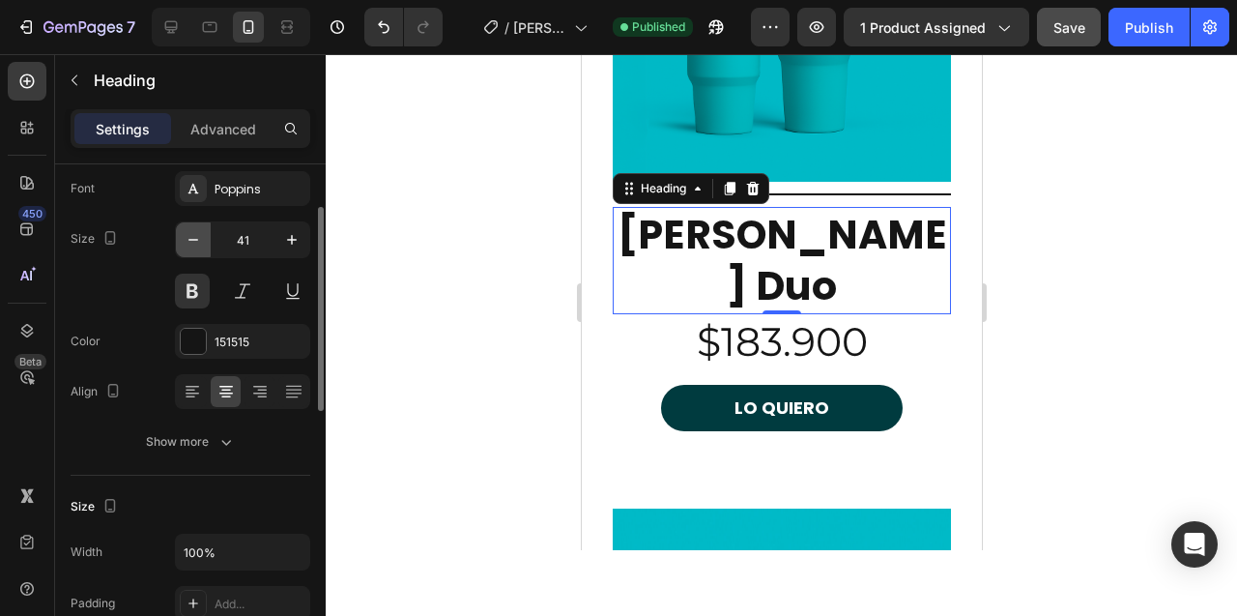
click at [194, 238] on icon "button" at bounding box center [193, 239] width 19 height 19
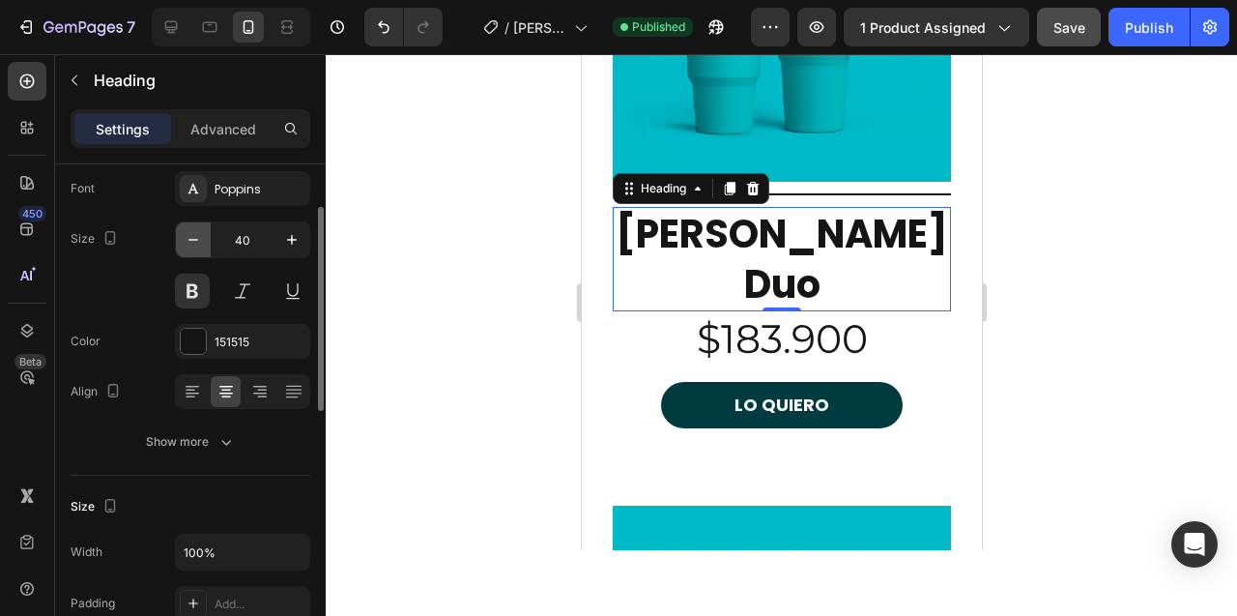
click at [194, 238] on icon "button" at bounding box center [193, 239] width 19 height 19
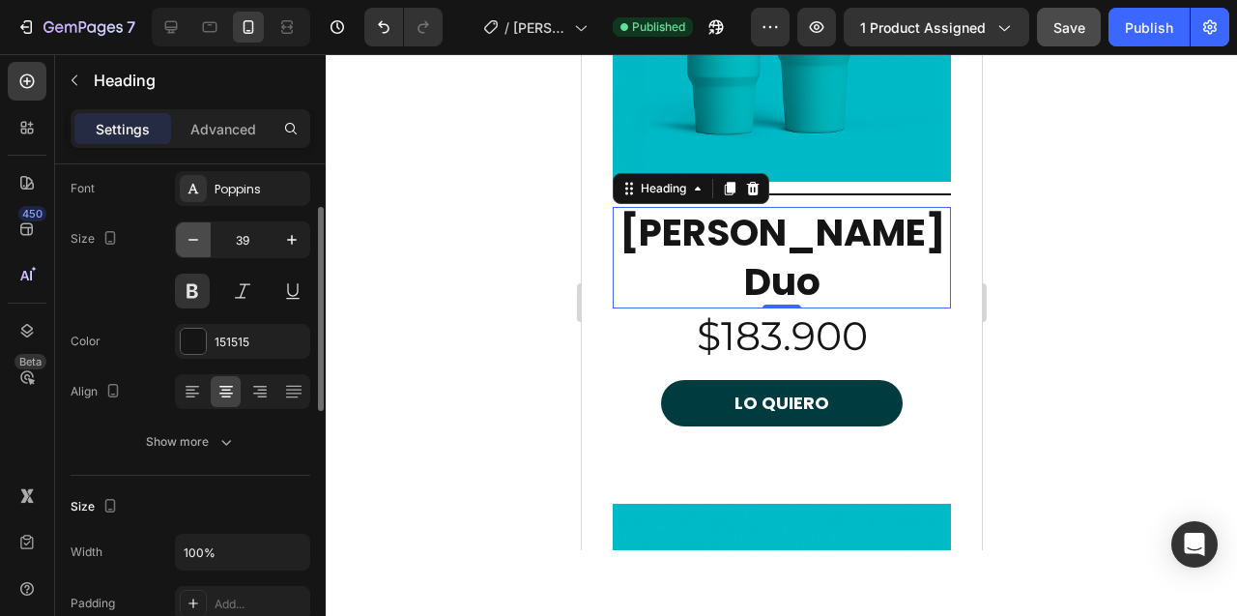
click at [194, 238] on icon "button" at bounding box center [193, 239] width 19 height 19
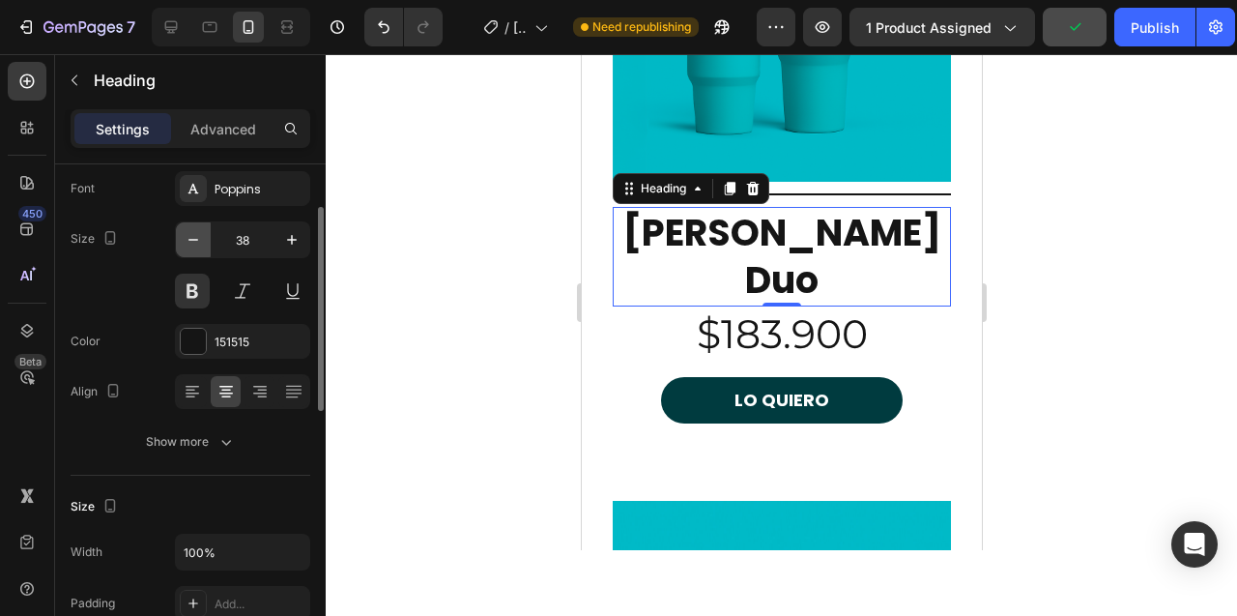
click at [194, 238] on icon "button" at bounding box center [193, 239] width 19 height 19
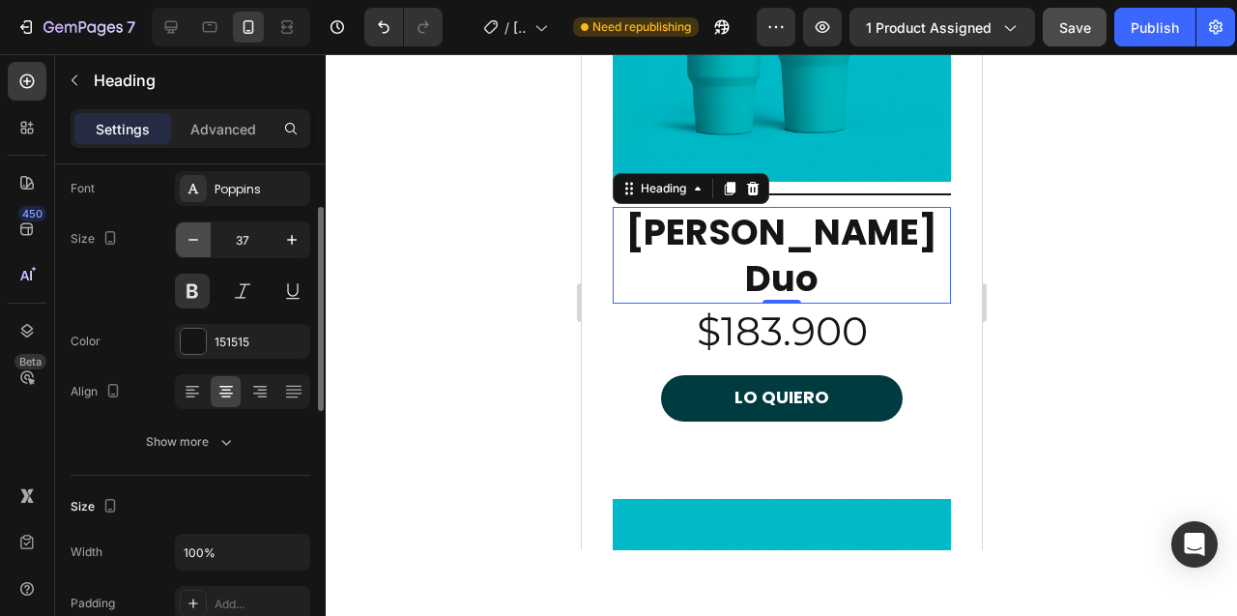
click at [194, 238] on icon "button" at bounding box center [193, 239] width 19 height 19
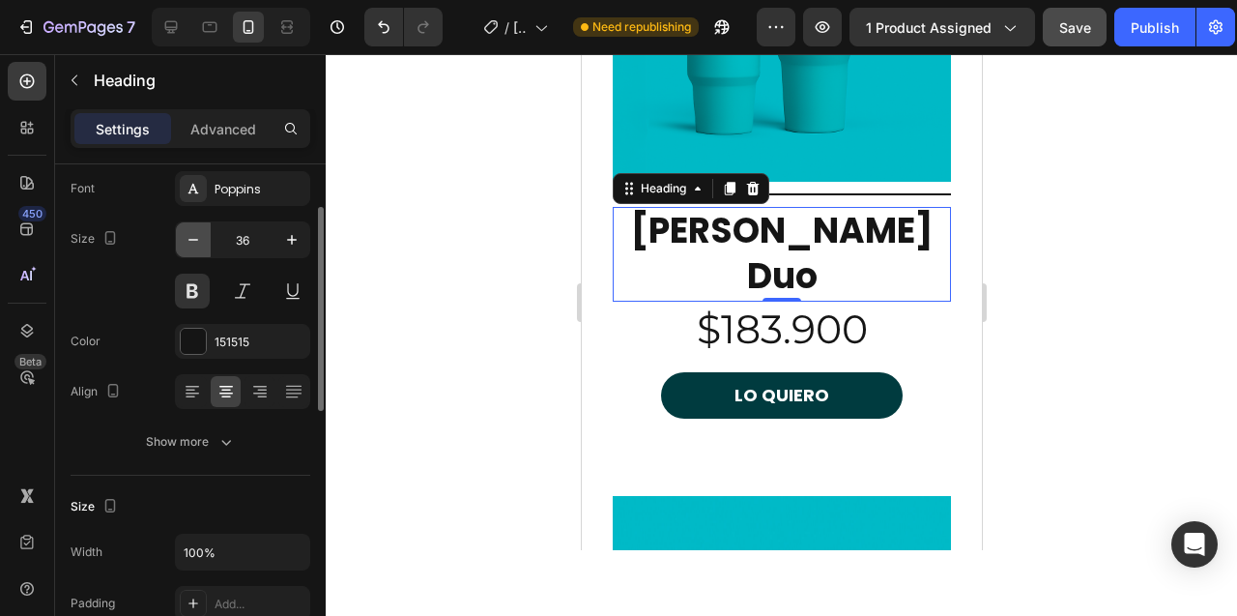
click at [194, 238] on icon "button" at bounding box center [193, 239] width 19 height 19
type input "35"
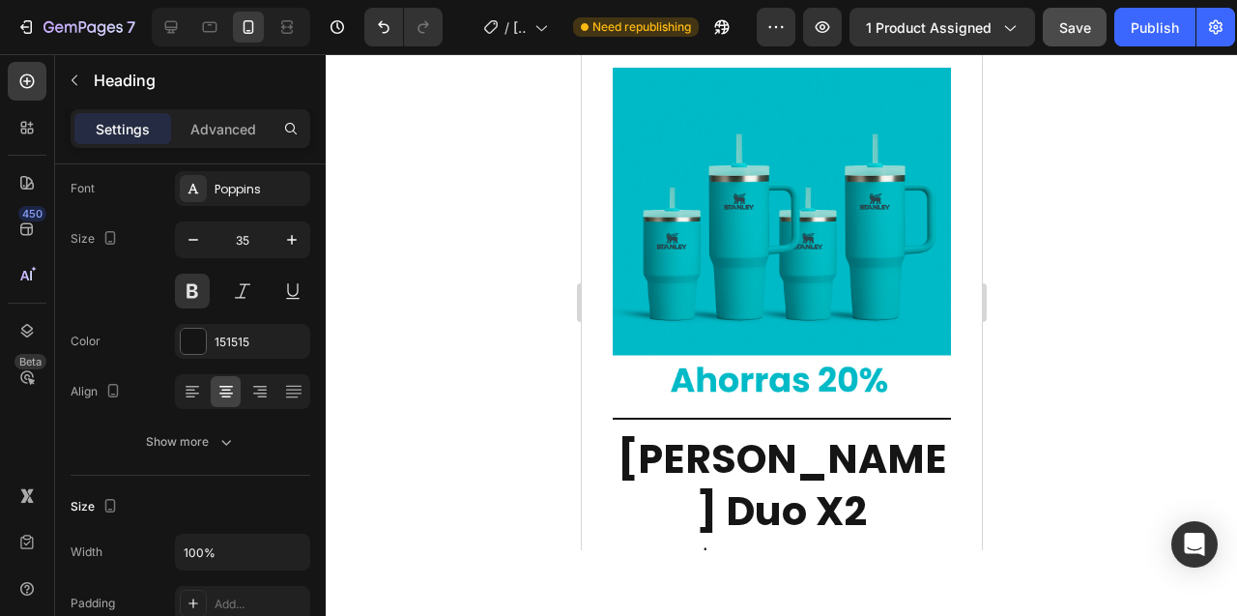
scroll to position [7966, 0]
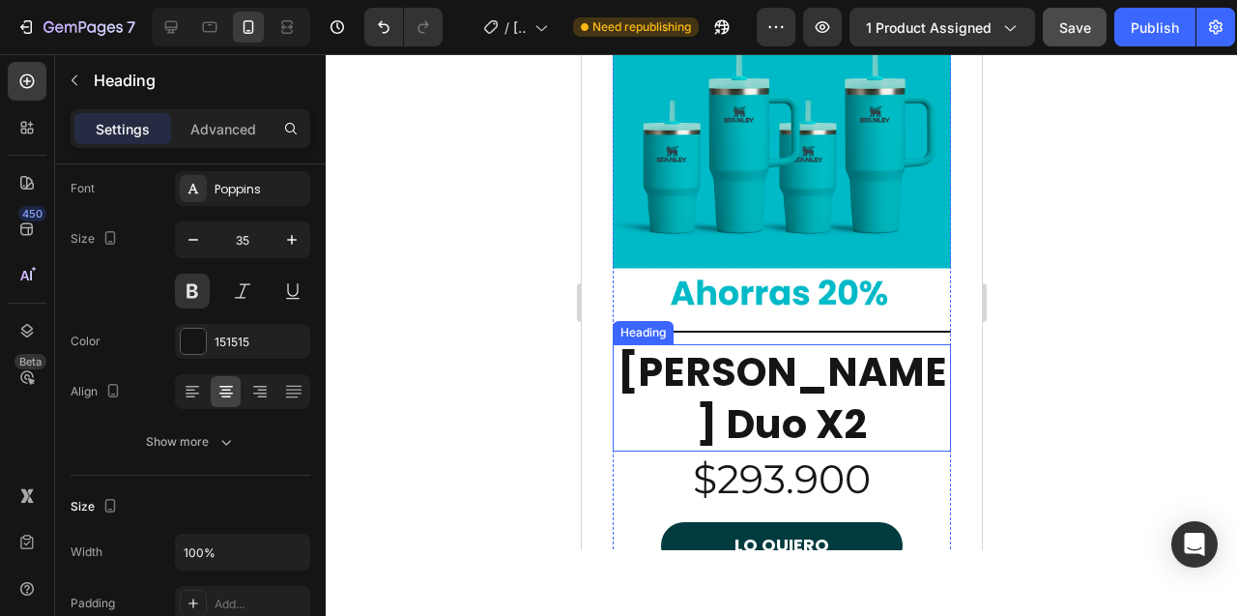
click at [764, 344] on h2 "[PERSON_NAME] Duo X2" at bounding box center [781, 397] width 338 height 107
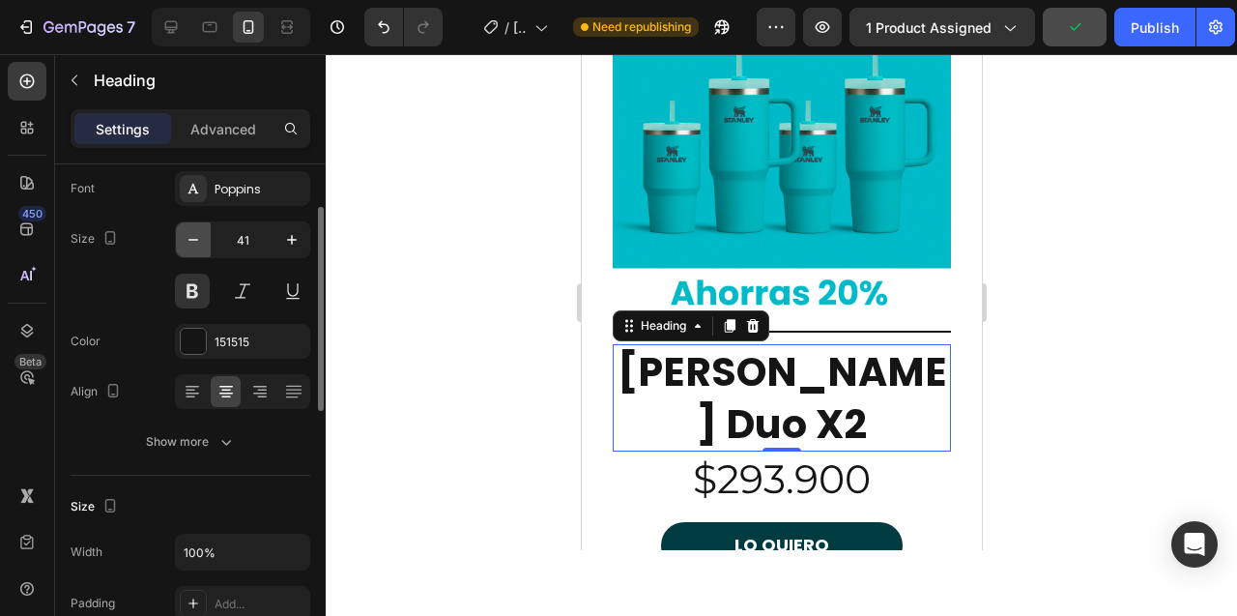
click at [190, 245] on icon "button" at bounding box center [193, 239] width 19 height 19
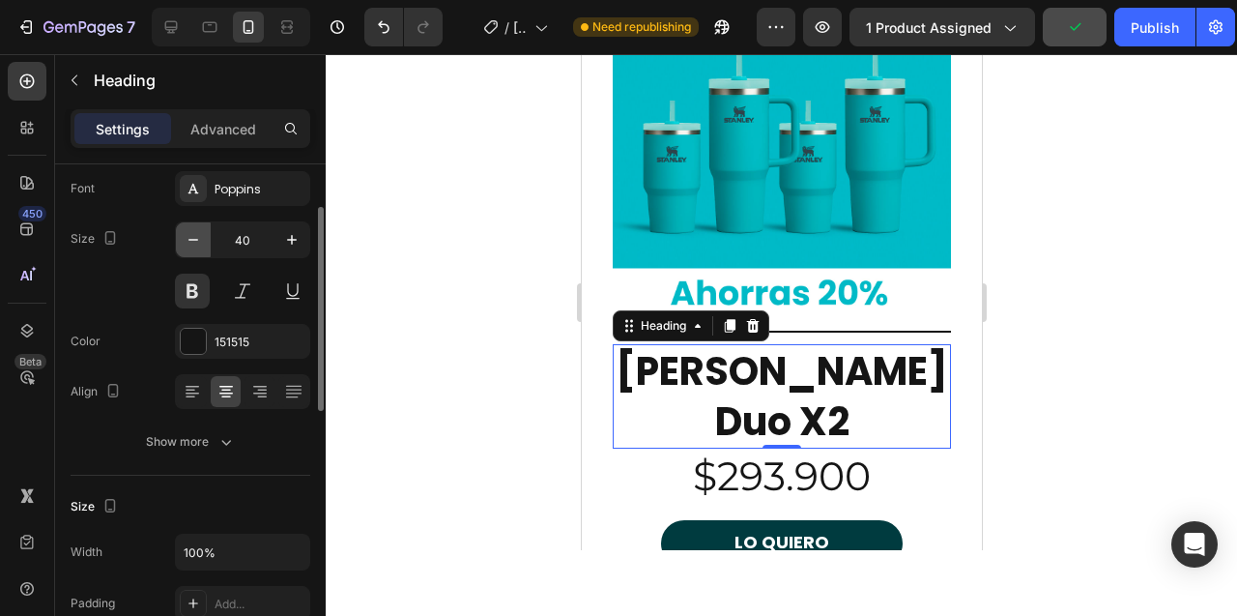
click at [190, 245] on icon "button" at bounding box center [193, 239] width 19 height 19
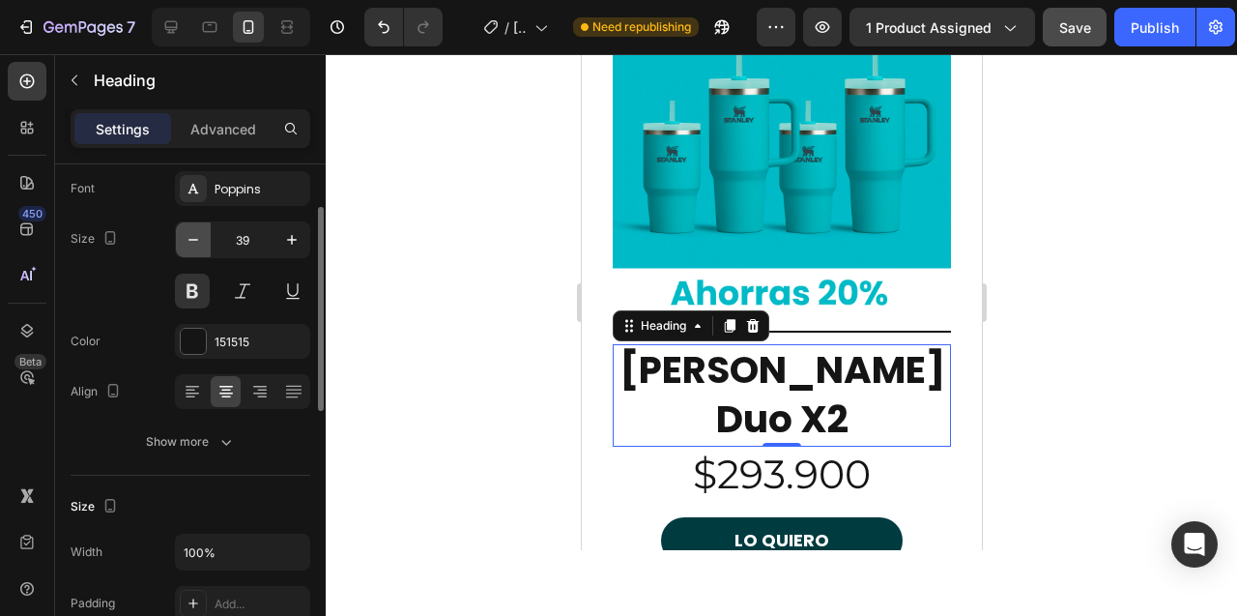
click at [190, 245] on icon "button" at bounding box center [193, 239] width 19 height 19
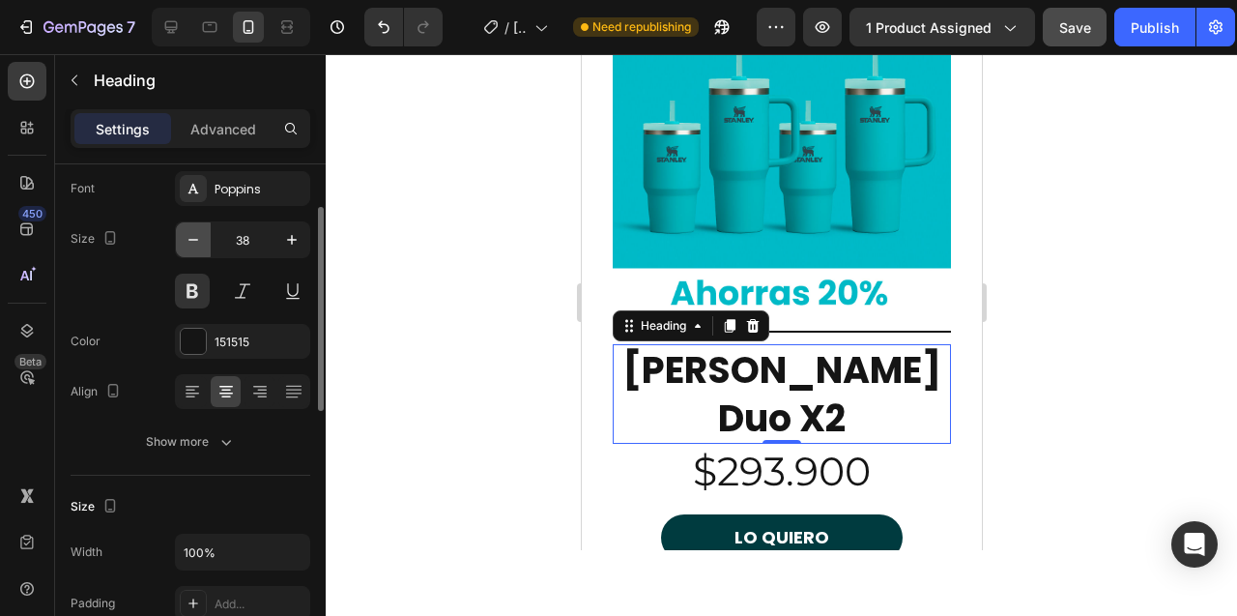
click at [190, 245] on icon "button" at bounding box center [193, 239] width 19 height 19
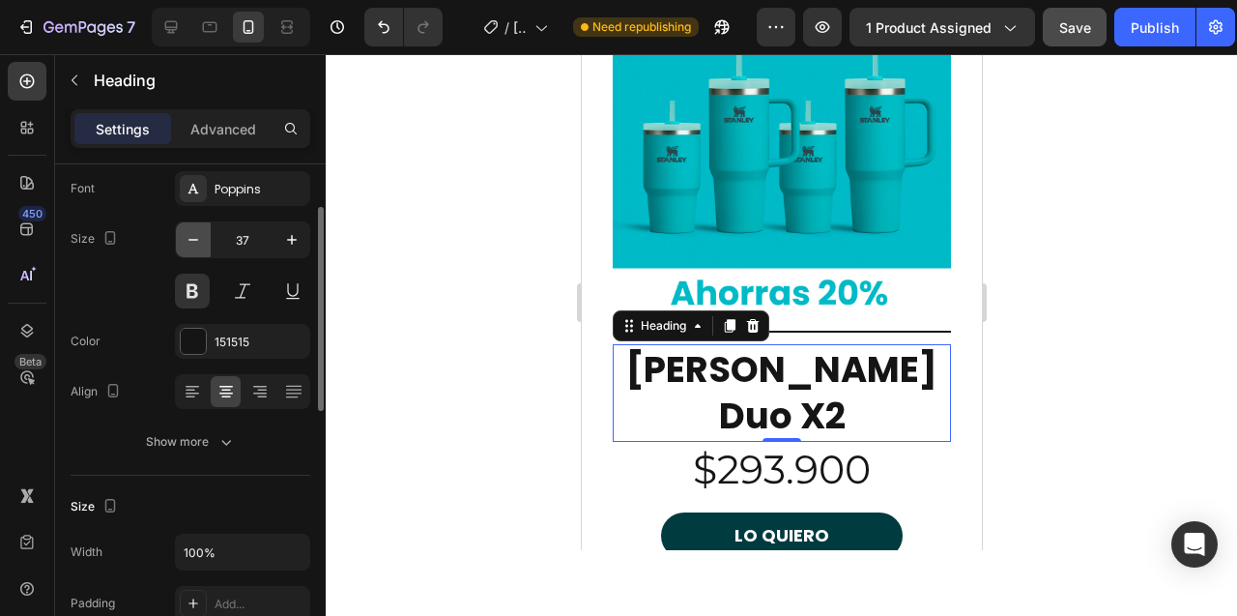
click at [190, 245] on icon "button" at bounding box center [193, 239] width 19 height 19
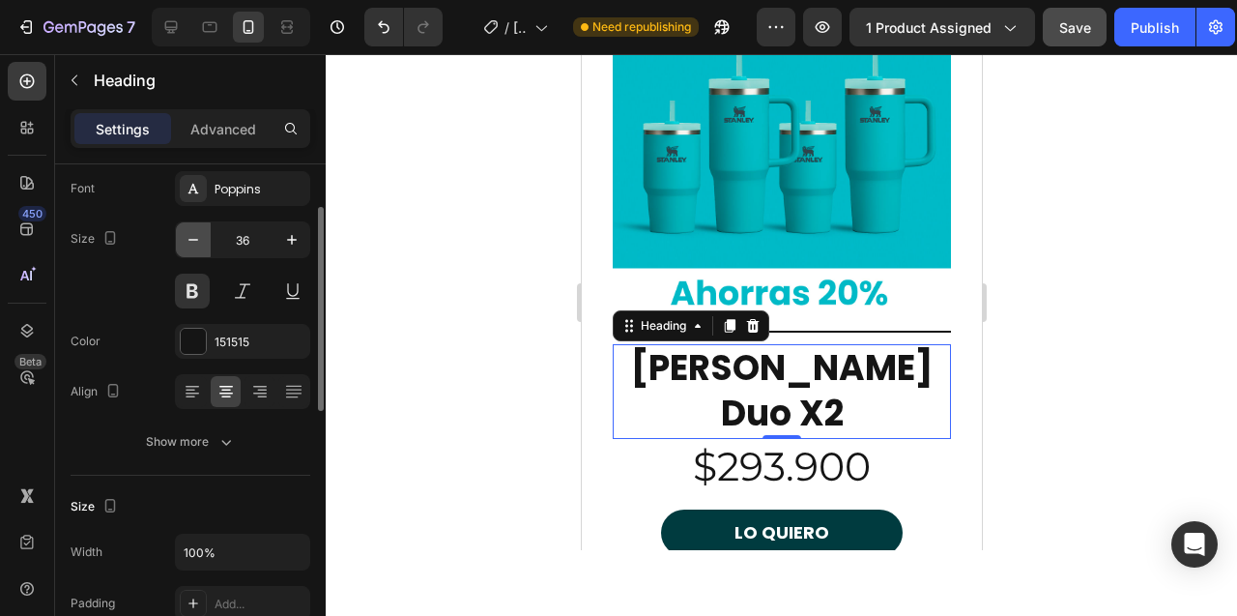
click at [190, 245] on icon "button" at bounding box center [193, 239] width 19 height 19
type input "35"
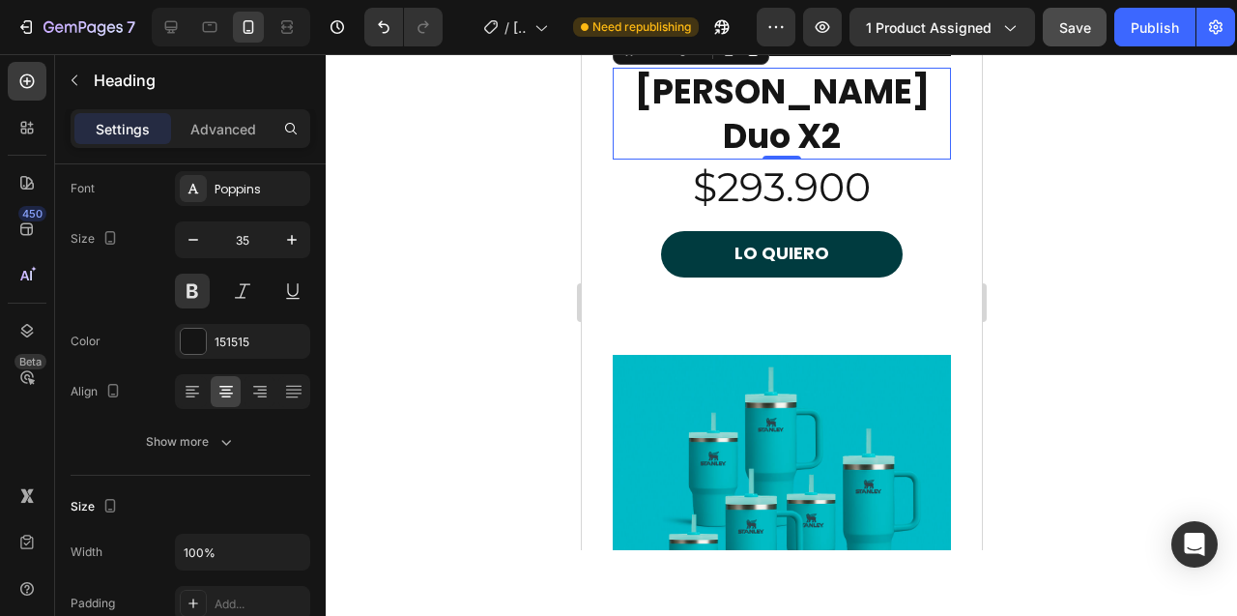
scroll to position [8444, 0]
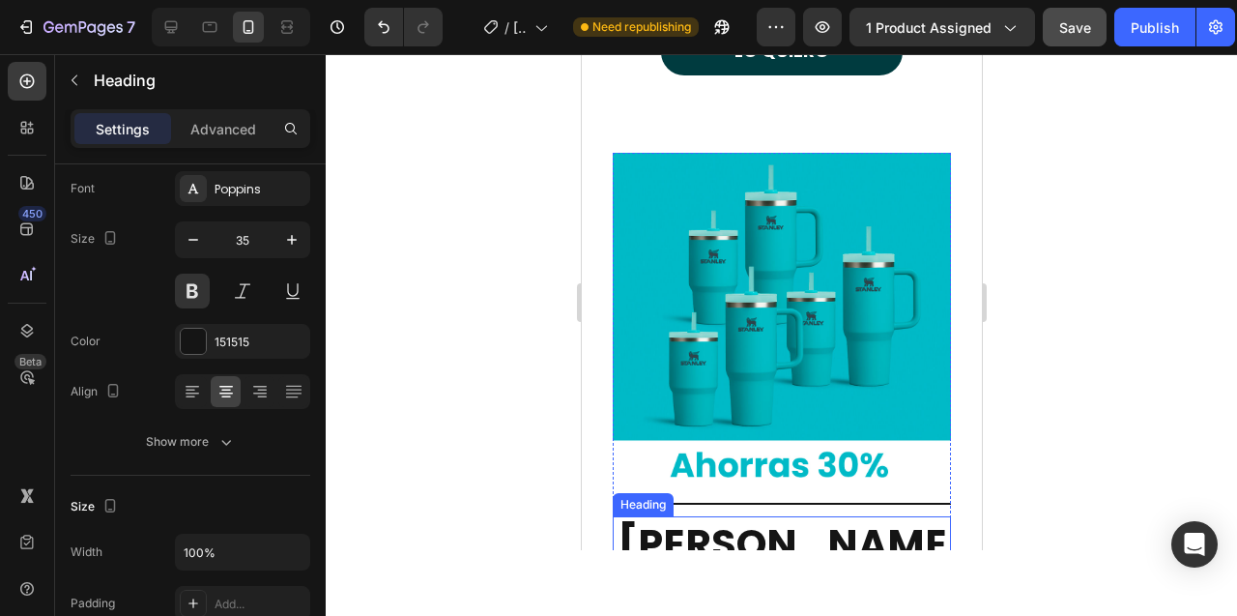
click at [704, 516] on h2 "[PERSON_NAME] Duo X3" at bounding box center [781, 569] width 338 height 107
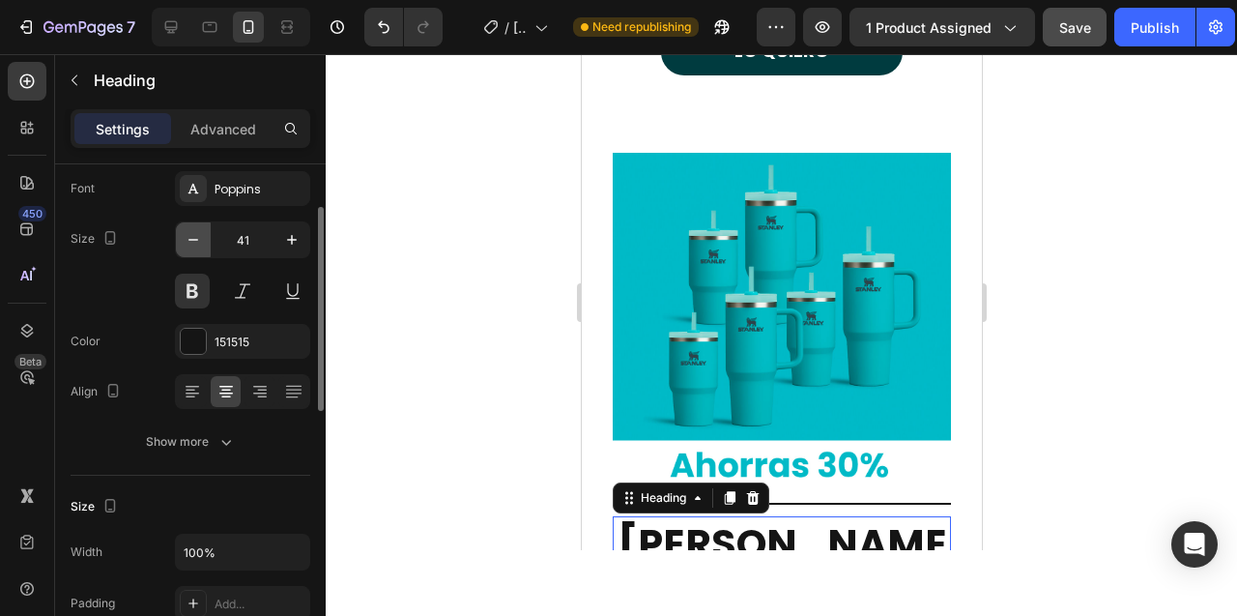
click at [202, 237] on icon "button" at bounding box center [193, 239] width 19 height 19
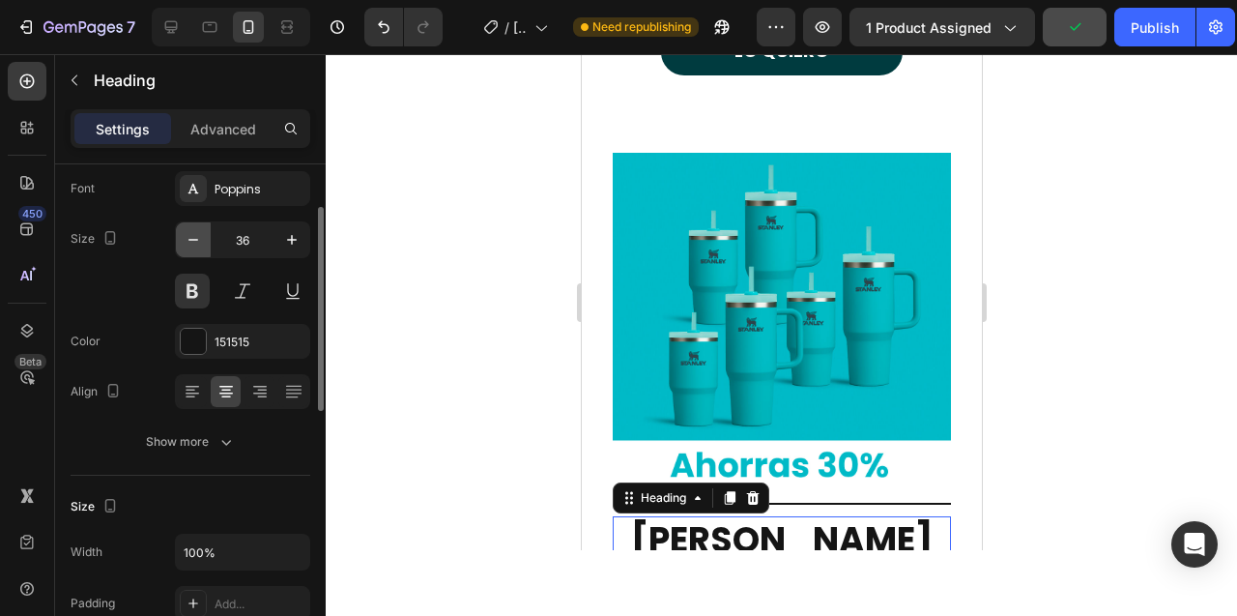
click at [202, 237] on icon "button" at bounding box center [193, 239] width 19 height 19
type input "35"
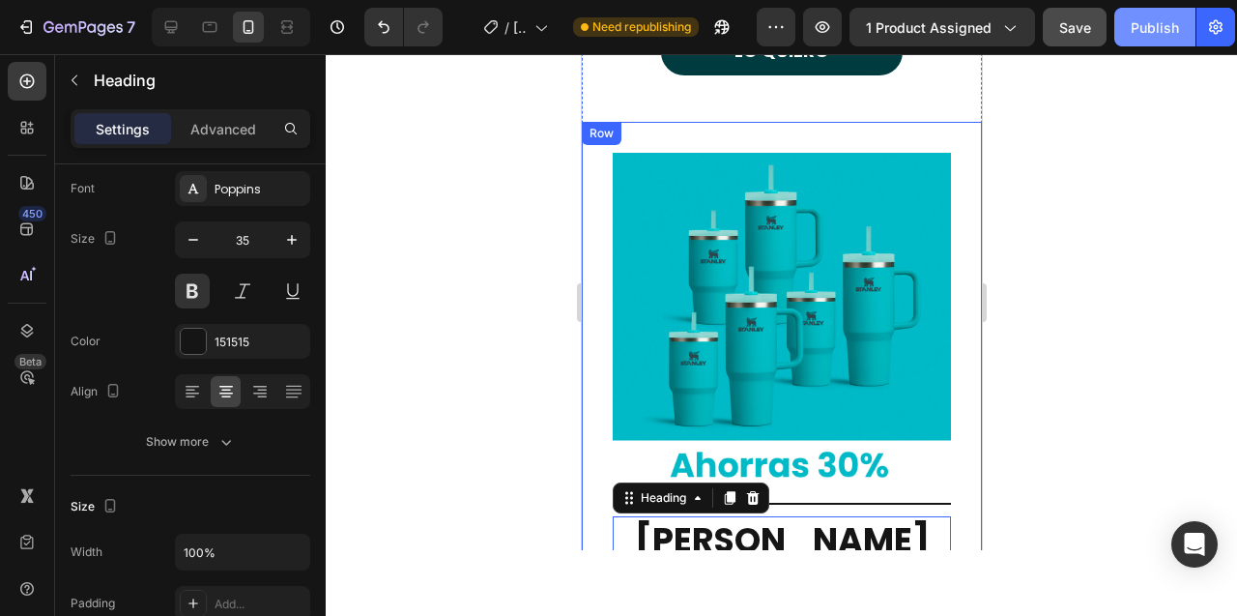
click at [1148, 20] on div "Publish" at bounding box center [1155, 27] width 48 height 20
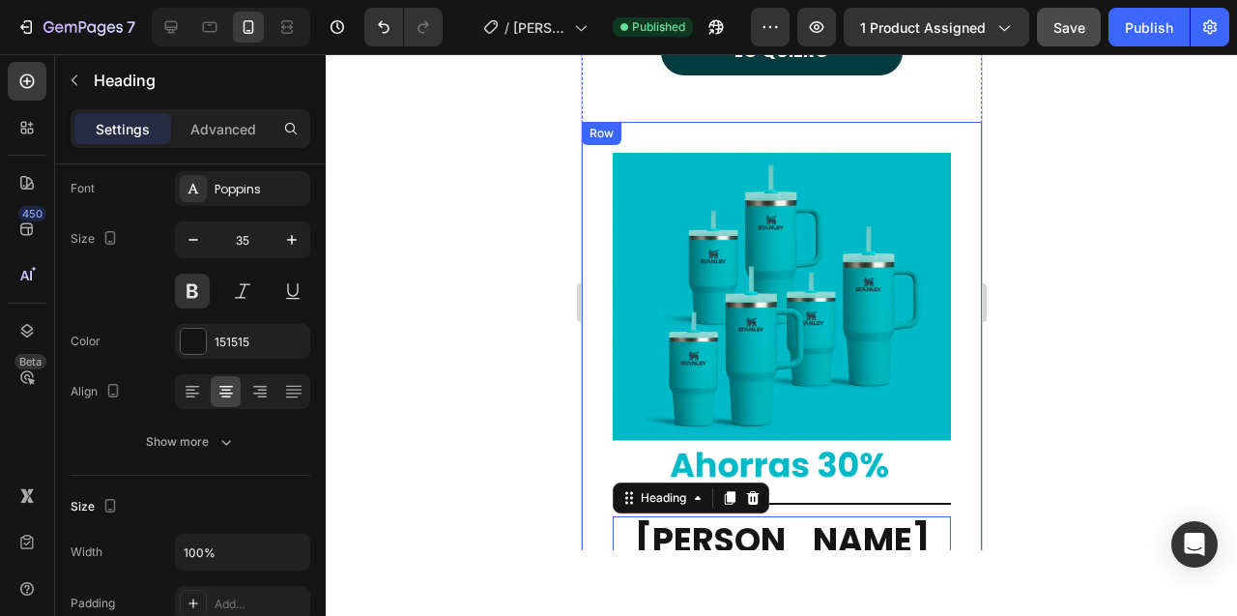
click at [1060, 255] on div at bounding box center [781, 335] width 911 height 562
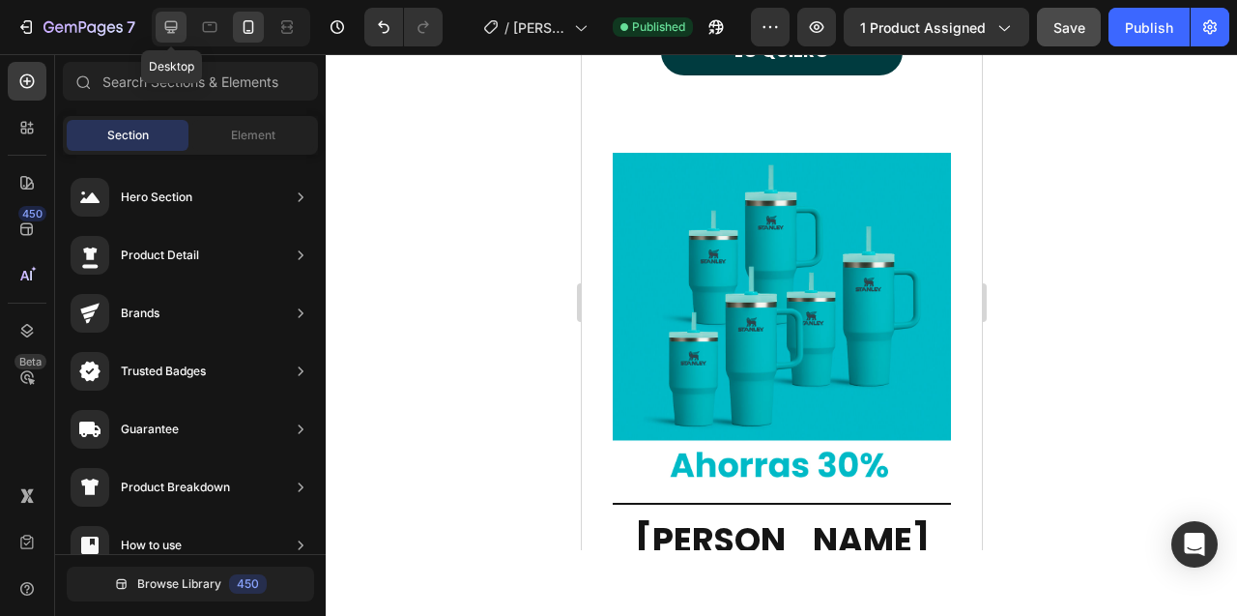
click at [170, 24] on icon at bounding box center [170, 26] width 19 height 19
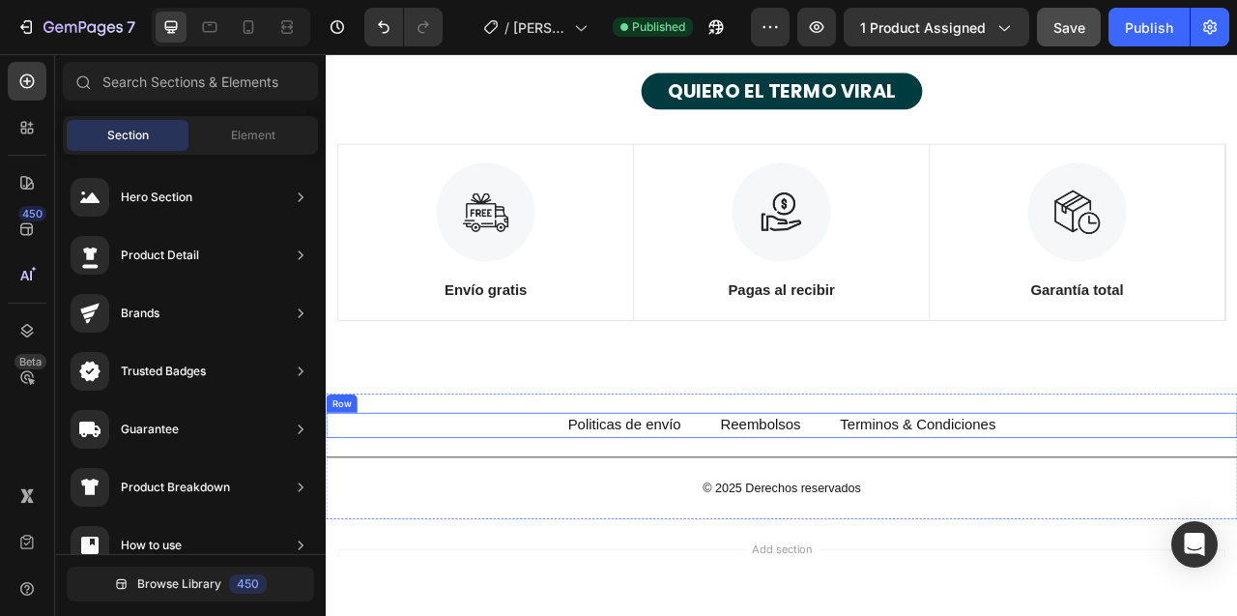
scroll to position [11669, 0]
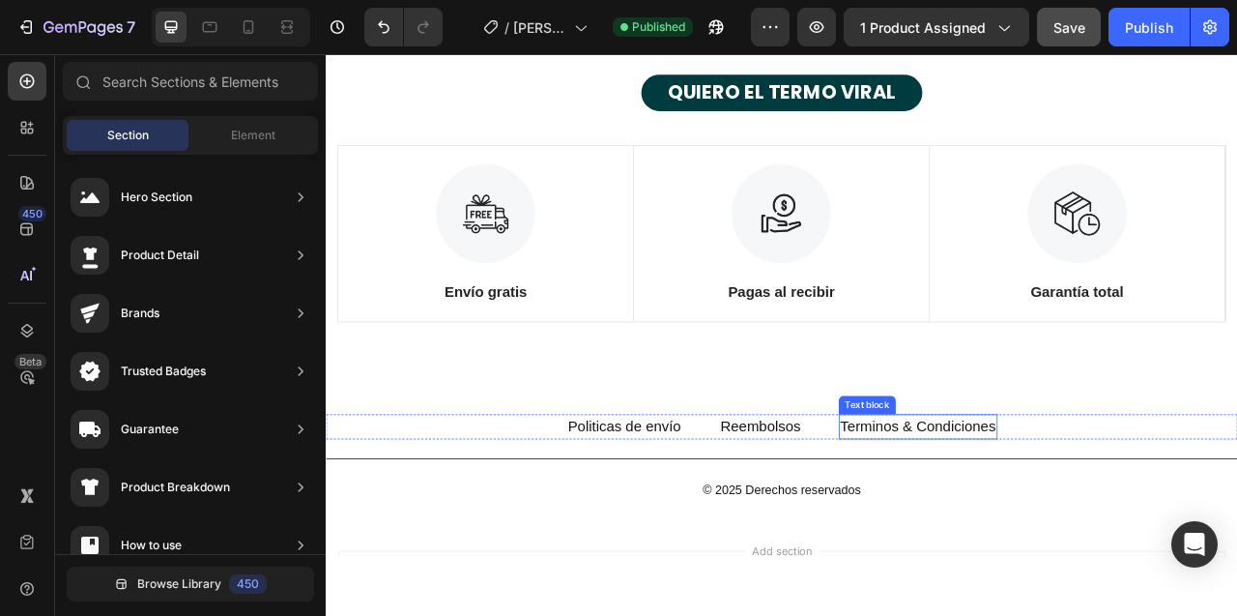
click at [1016, 531] on link "Terminos & Condiciones" at bounding box center [1079, 528] width 198 height 20
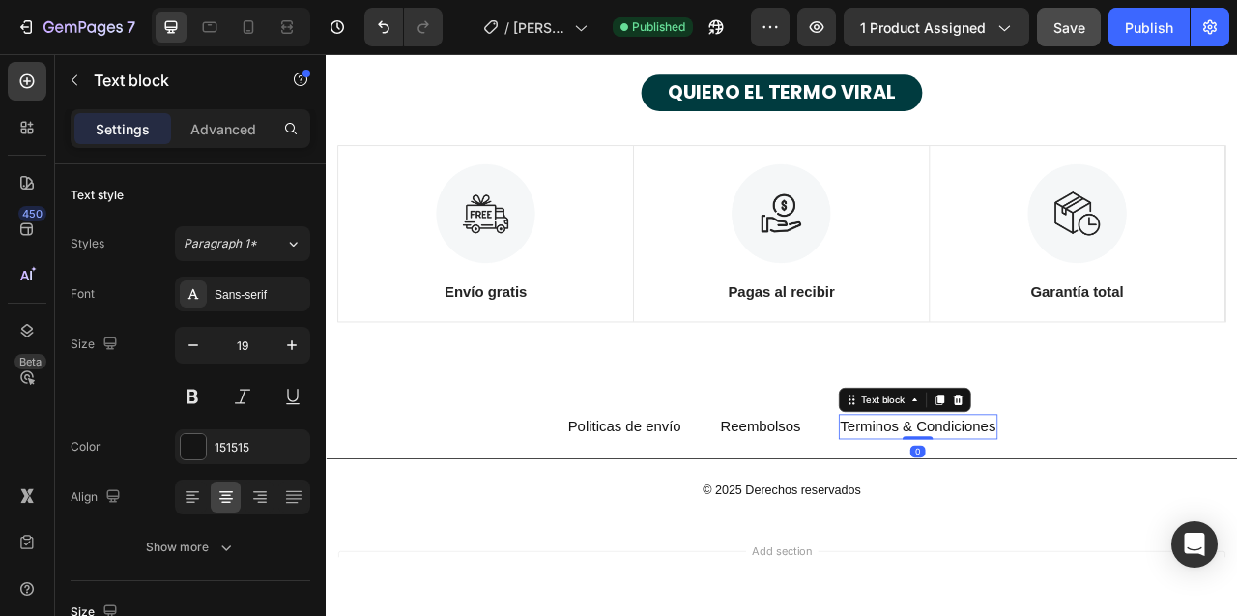
click at [998, 529] on link "Terminos & Condiciones" at bounding box center [1079, 528] width 198 height 20
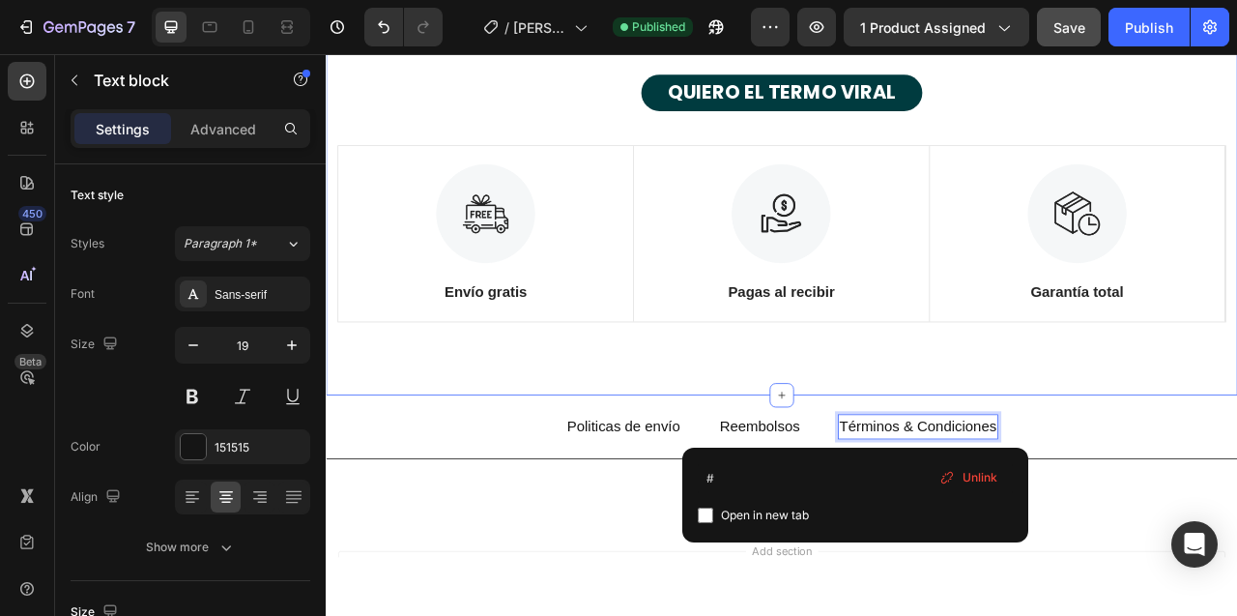
click at [871, 468] on div "ULTIMAS UNIDADES! LLEVA NUESTRO TERMO STANLEY DUO Heading QUIERO EL TERMO VIRAL…" at bounding box center [906, 150] width 1160 height 678
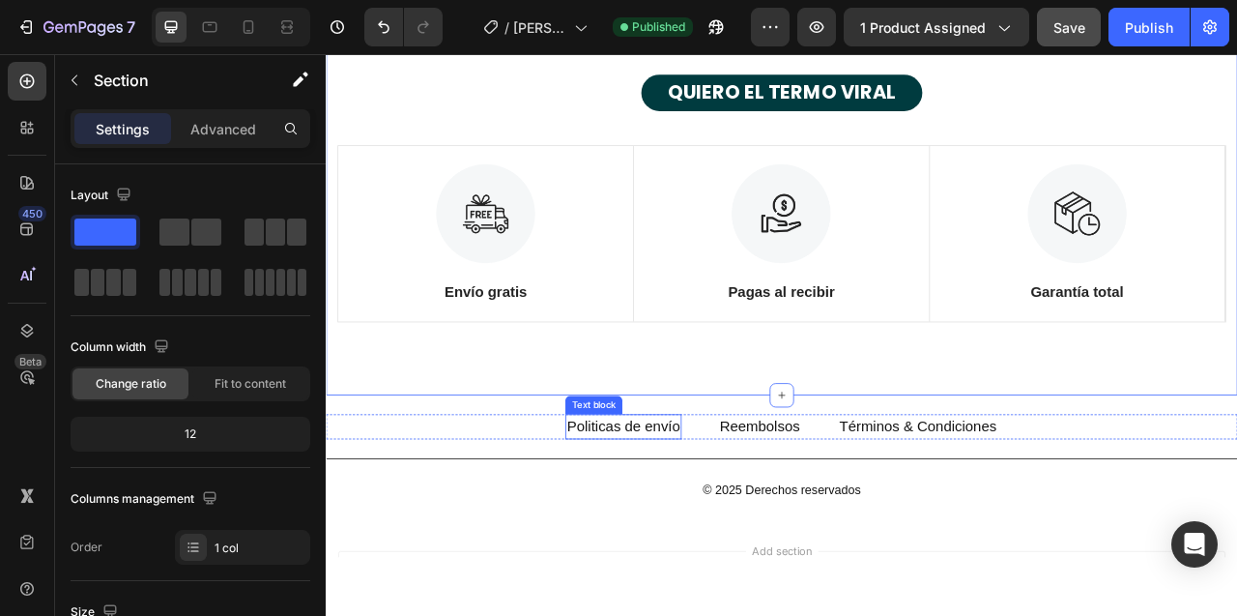
click at [676, 531] on p "Politicas de envío" at bounding box center [704, 529] width 144 height 28
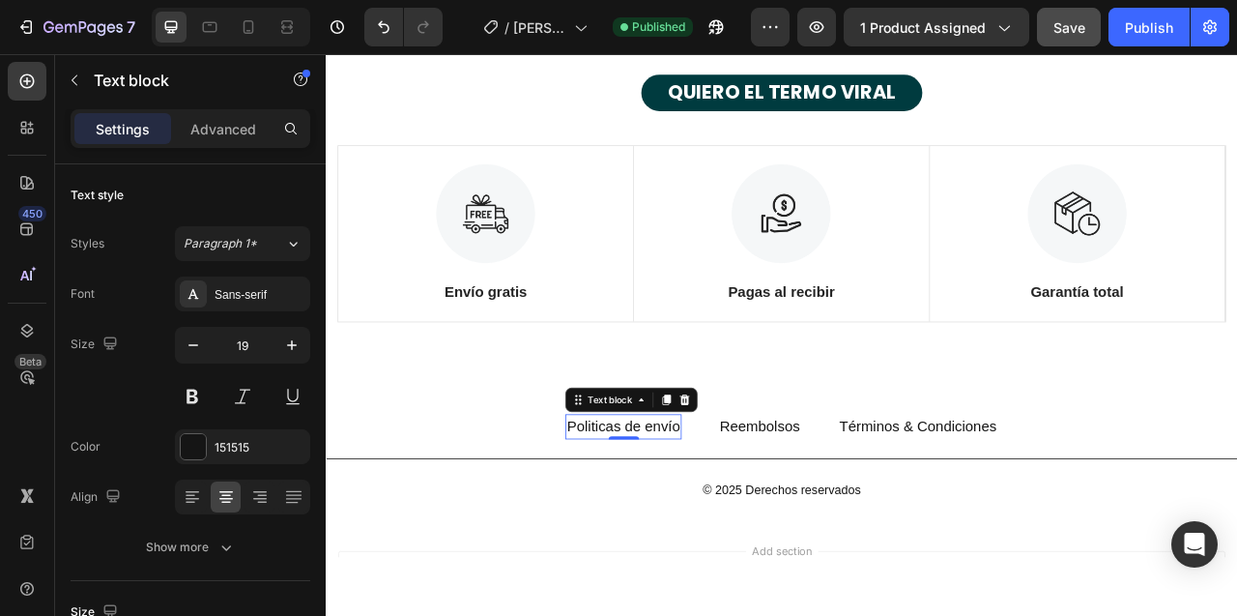
click at [662, 534] on p "Politicas de envío" at bounding box center [704, 529] width 144 height 28
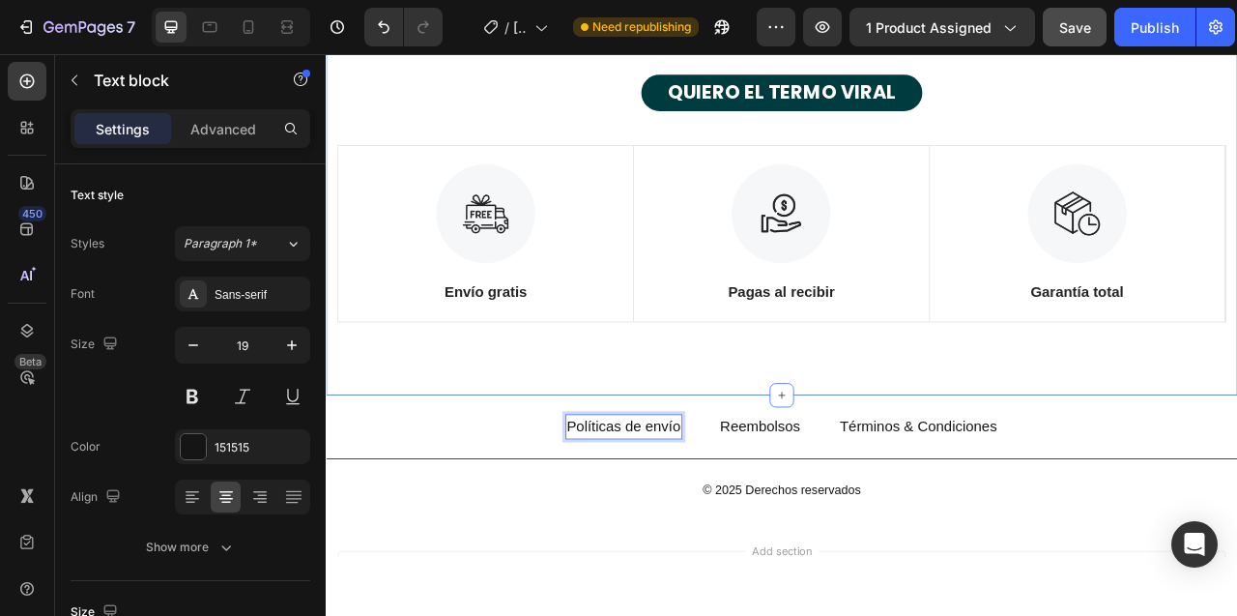
click at [553, 463] on div "ULTIMAS UNIDADES! LLEVA NUESTRO TERMO STANLEY DUO Heading QUIERO EL TERMO VIRAL…" at bounding box center [906, 150] width 1160 height 678
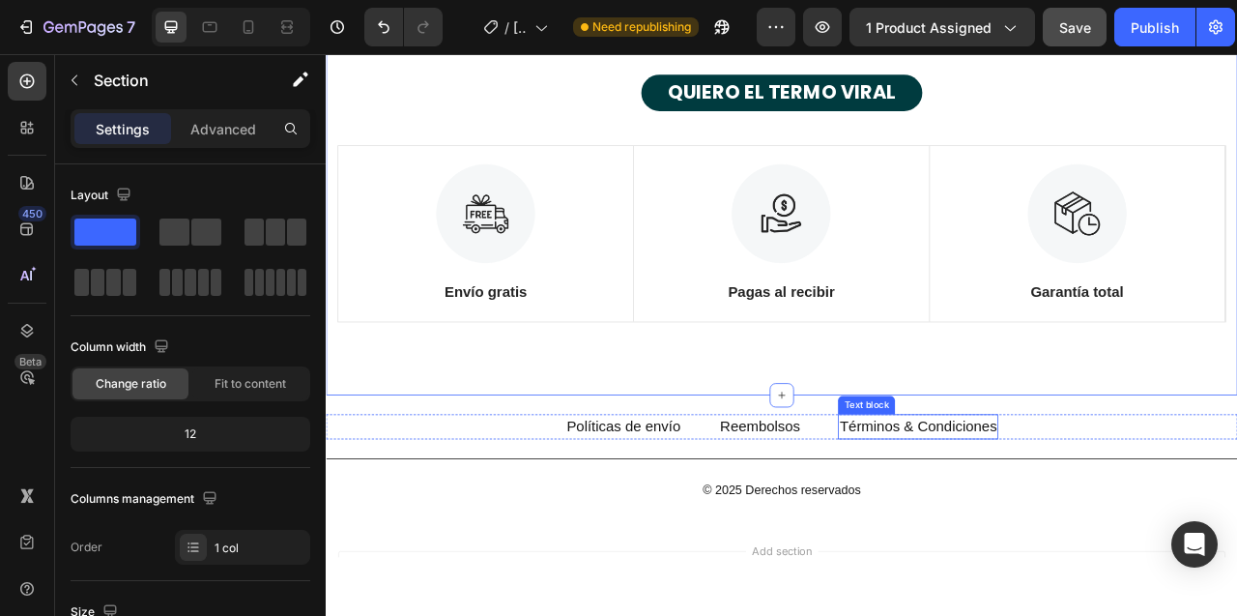
click at [1089, 532] on link "Términos & Condiciones" at bounding box center [1079, 528] width 200 height 20
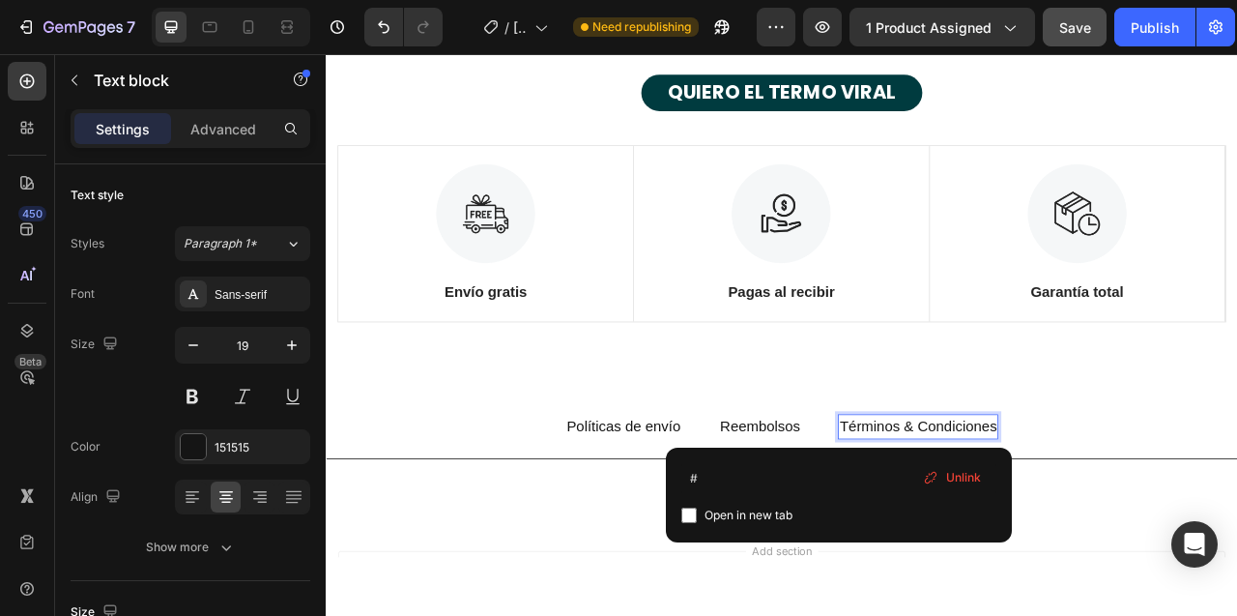
click at [1093, 526] on link "Términos & Condiciones" at bounding box center [1079, 528] width 200 height 20
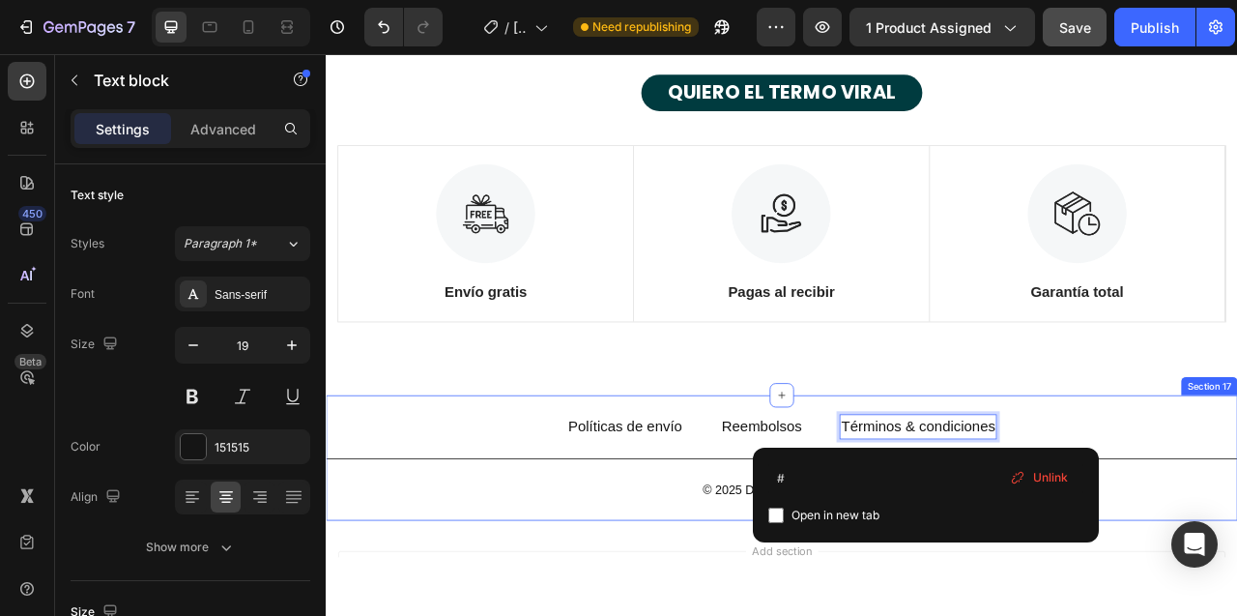
click at [1233, 500] on div "Políticas de envío Text block Reembolsos Text block Términos & condiciones Text…" at bounding box center [906, 568] width 1160 height 159
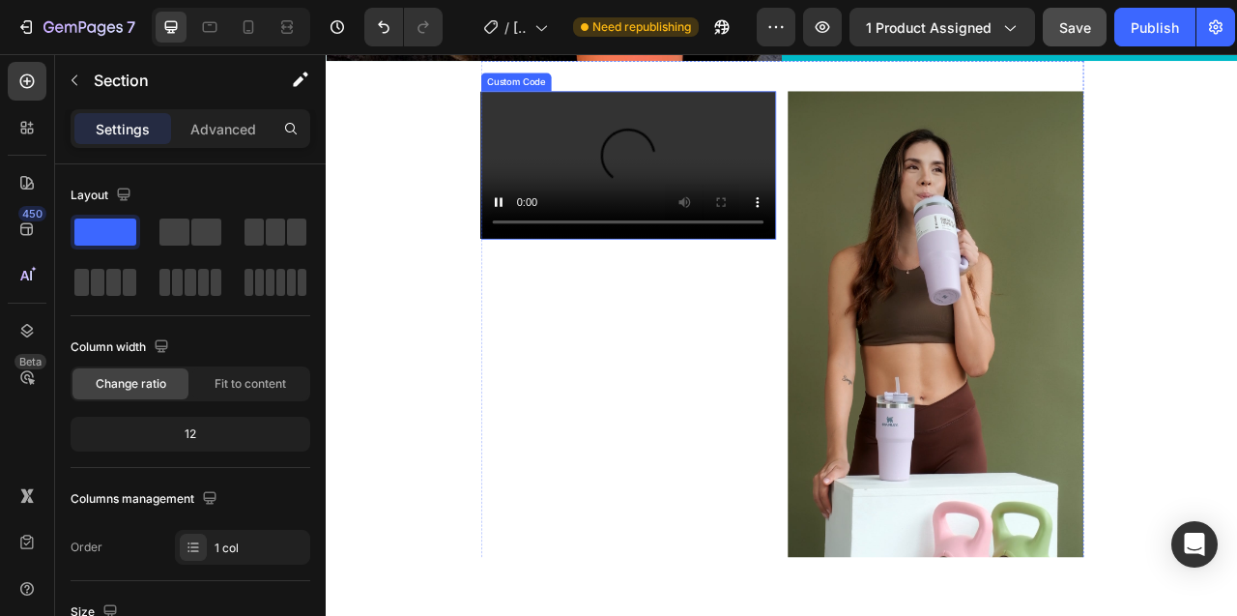
scroll to position [10548, 0]
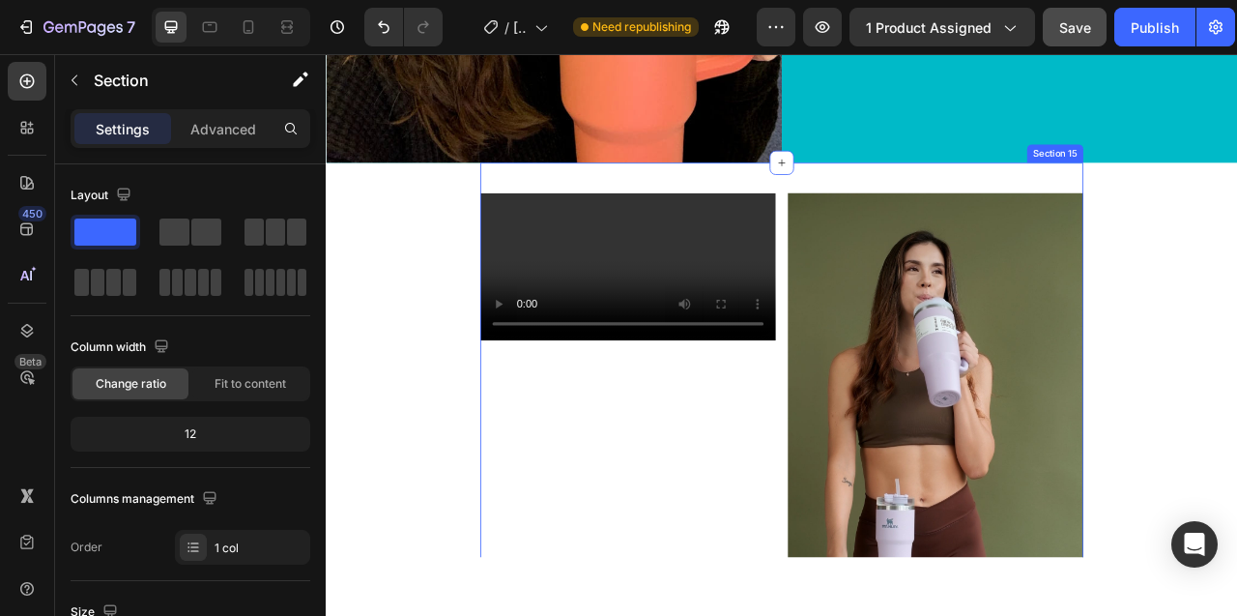
click at [571, 216] on div "Tu navegador no soporta el formato de video. Custom Code Image Section 15" at bounding box center [905, 561] width 767 height 737
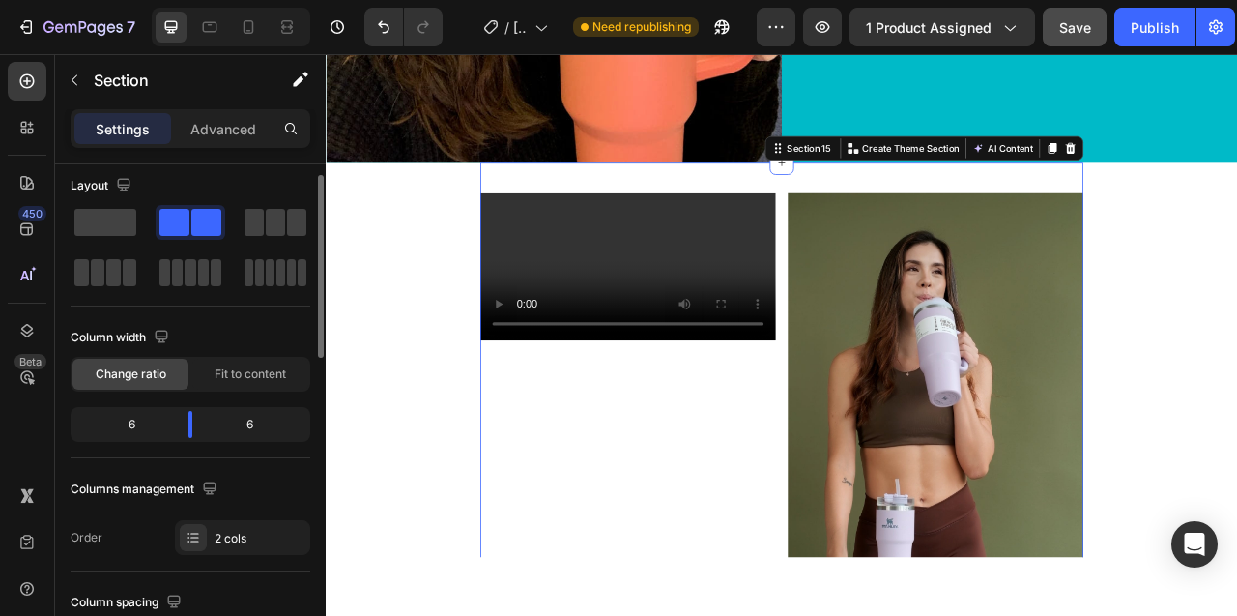
scroll to position [0, 0]
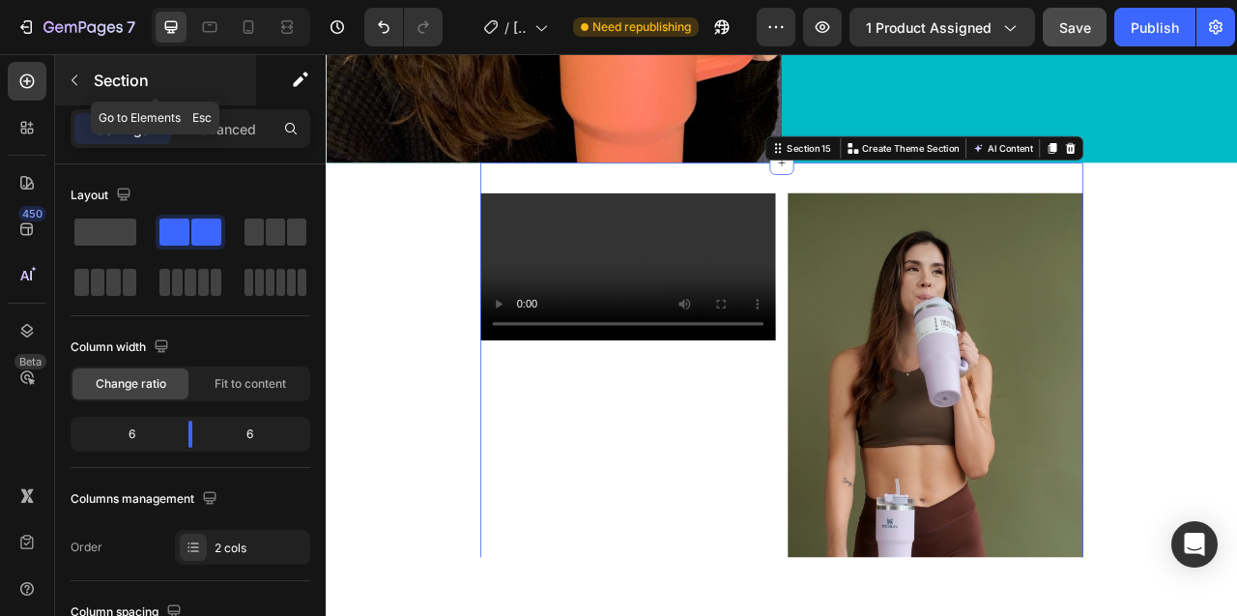
click at [72, 76] on icon "button" at bounding box center [74, 79] width 15 height 15
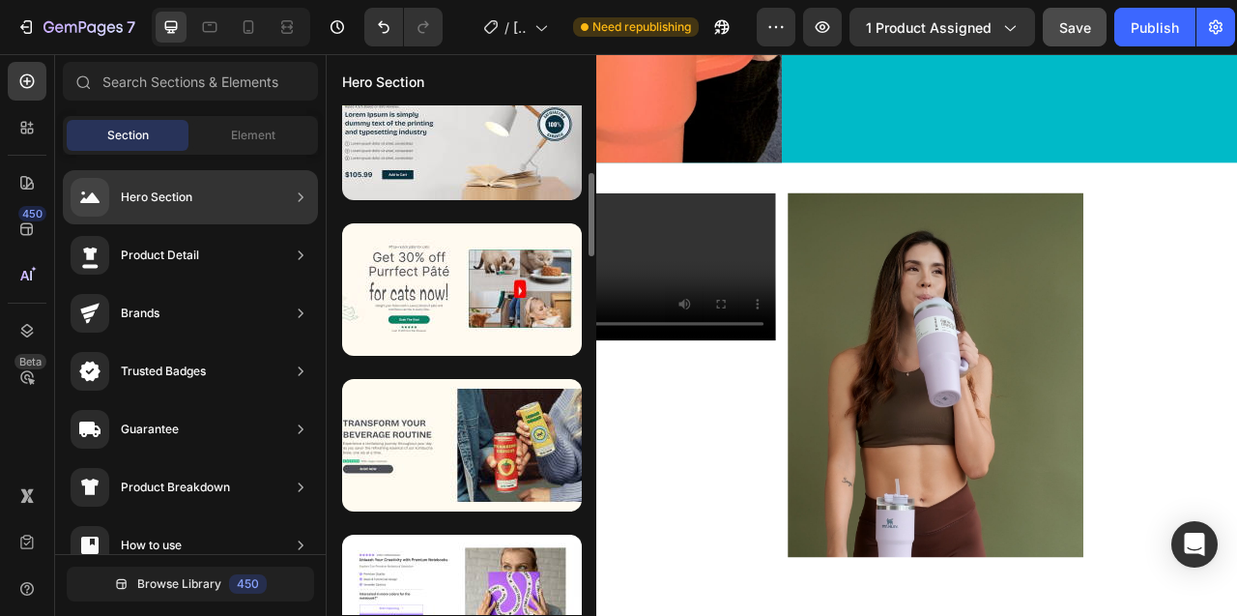
scroll to position [476, 0]
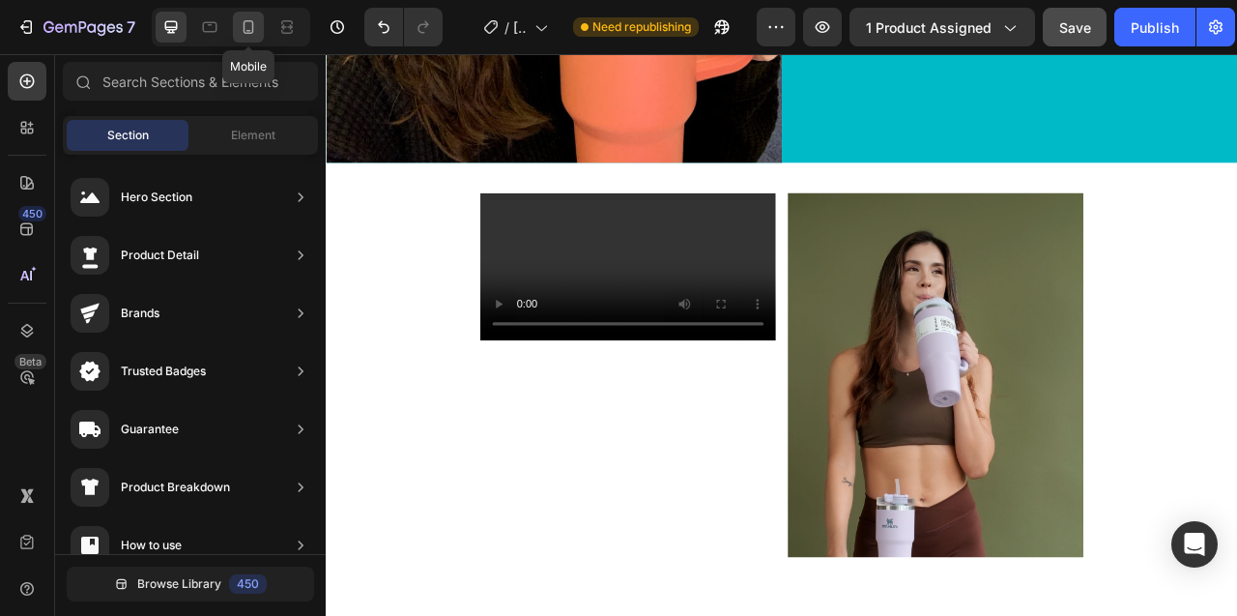
click at [252, 26] on icon at bounding box center [249, 27] width 11 height 14
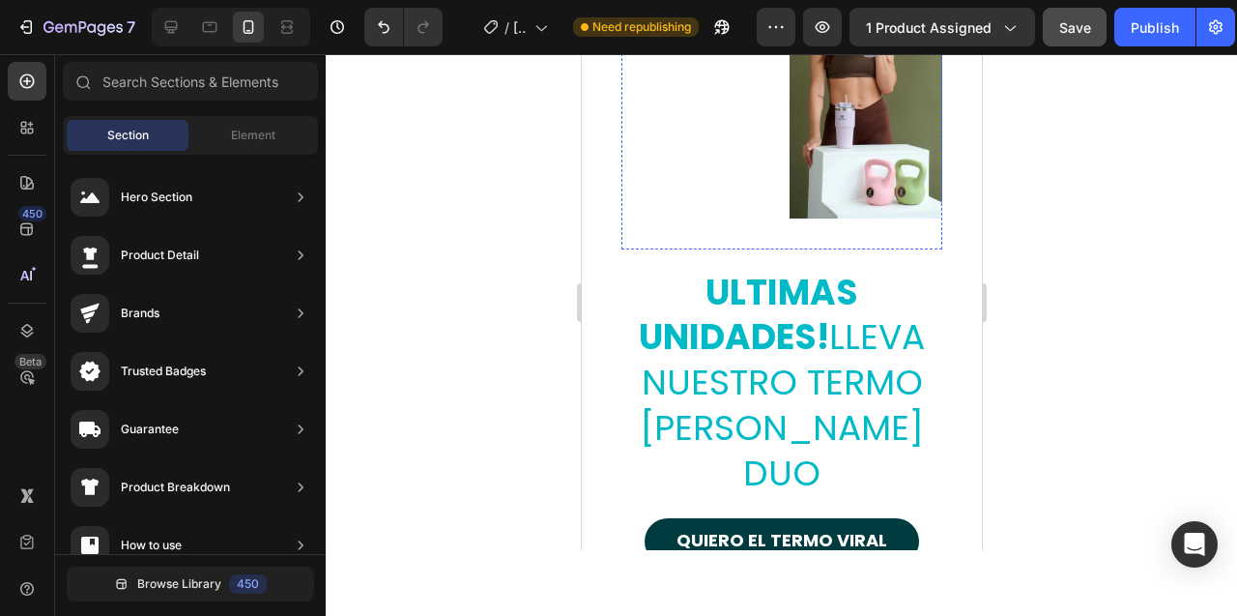
scroll to position [10784, 0]
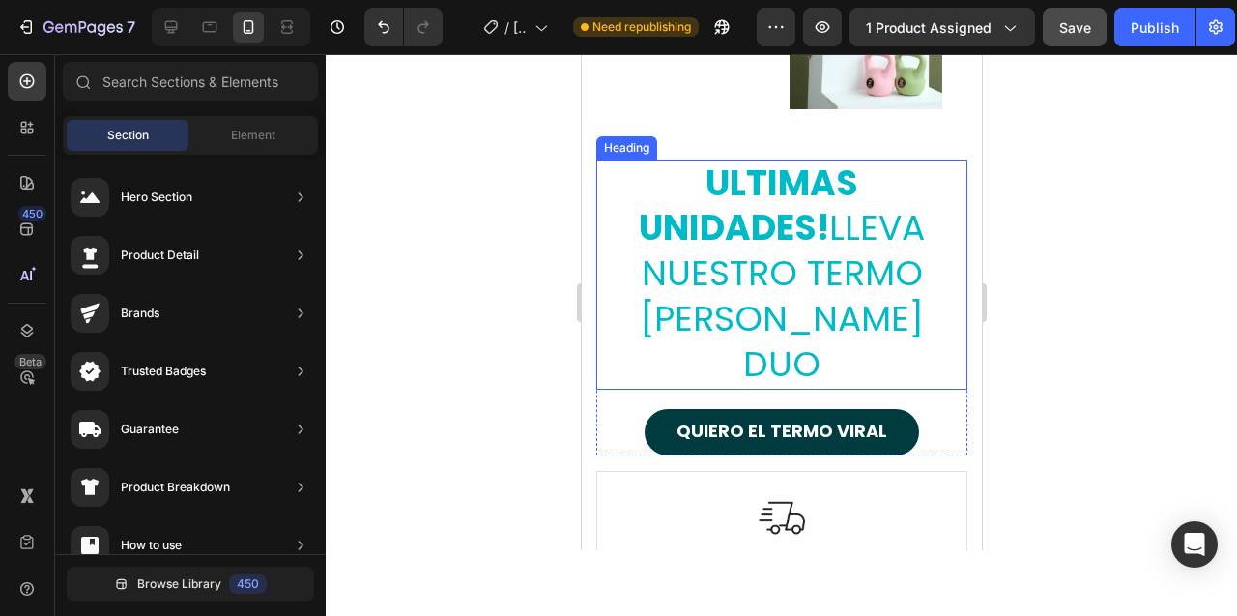
click at [742, 230] on h2 "ULTIMAS UNIDADES! LLEVA NUESTRO TERMO STANLEY DUO" at bounding box center [780, 274] width 371 height 230
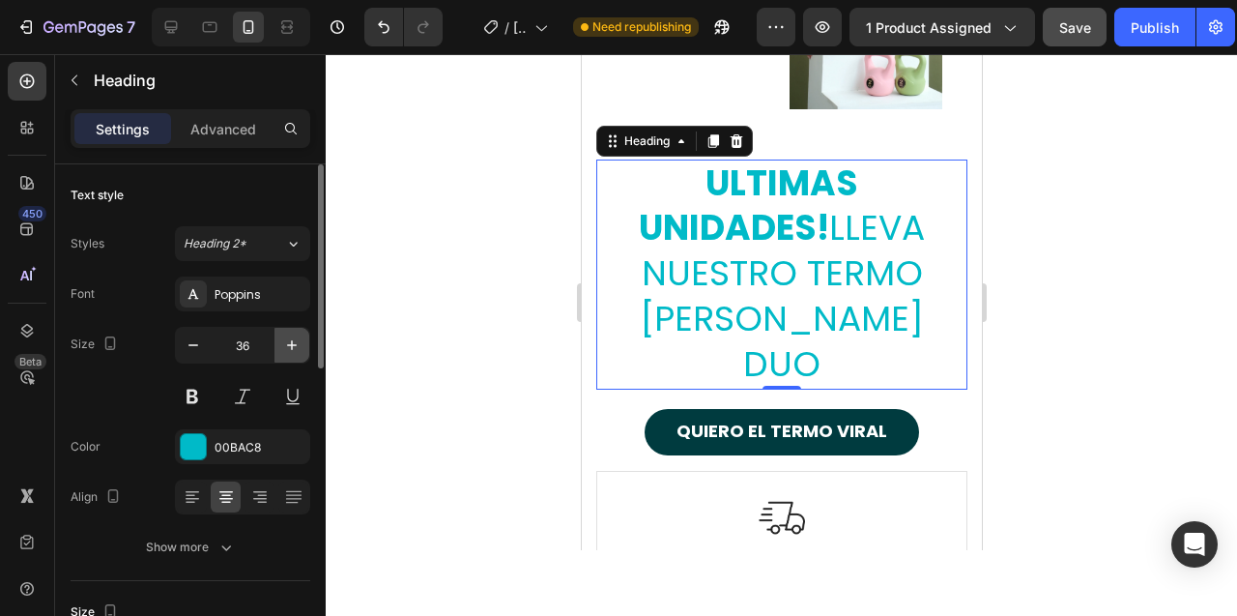
click at [294, 340] on icon "button" at bounding box center [291, 344] width 19 height 19
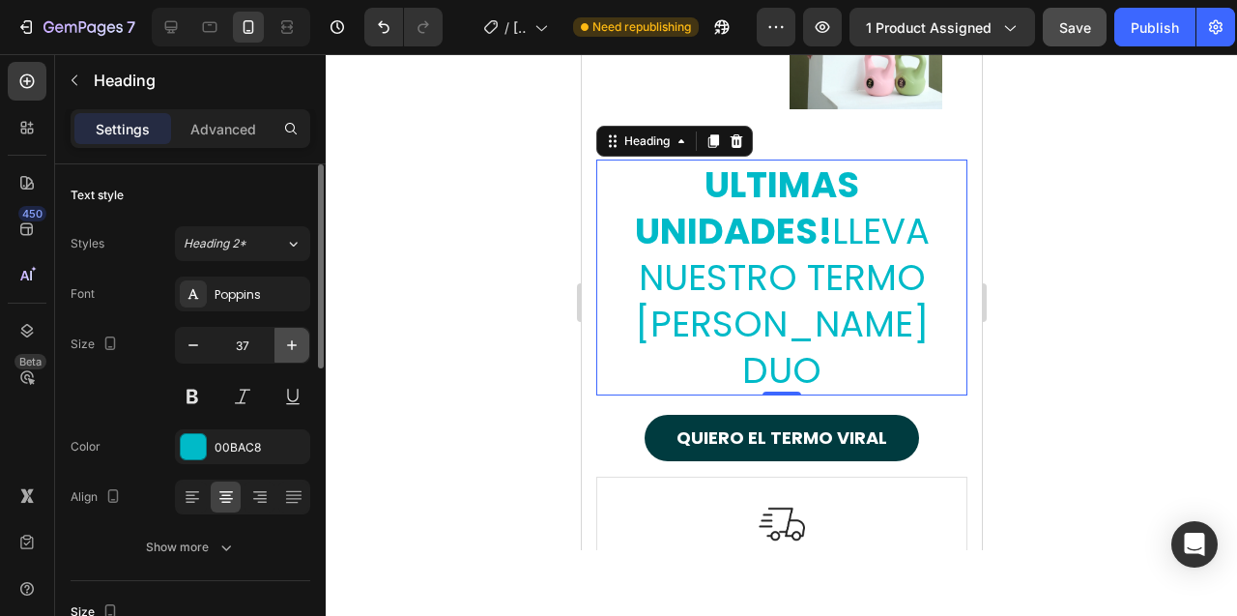
click at [294, 340] on icon "button" at bounding box center [291, 344] width 19 height 19
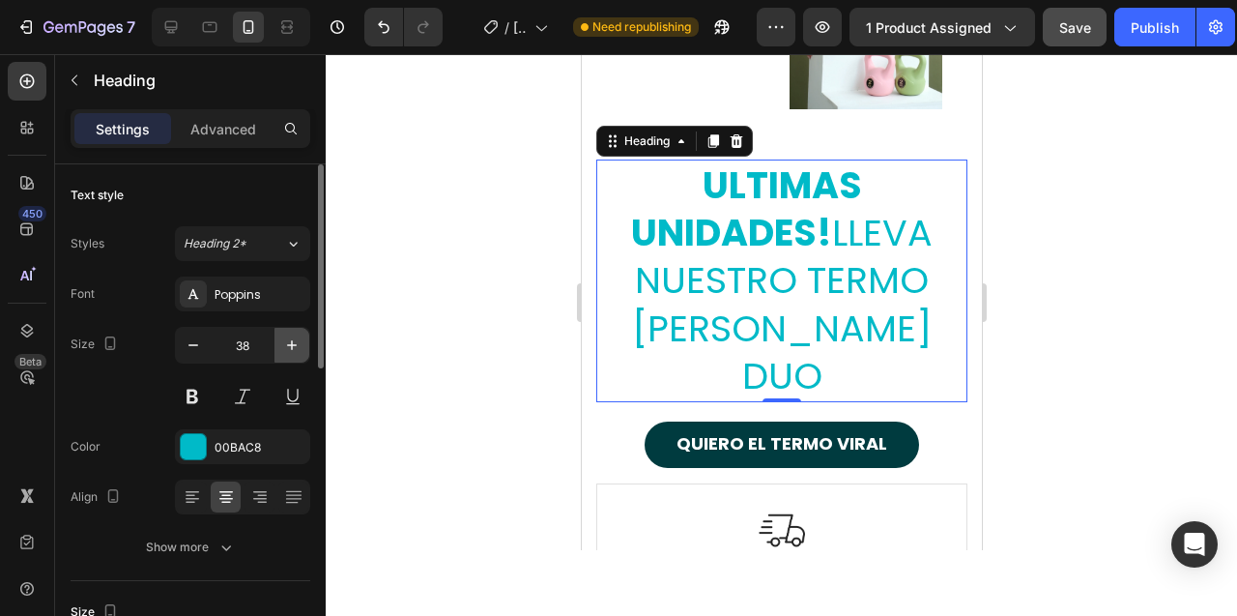
click at [294, 340] on icon "button" at bounding box center [291, 344] width 19 height 19
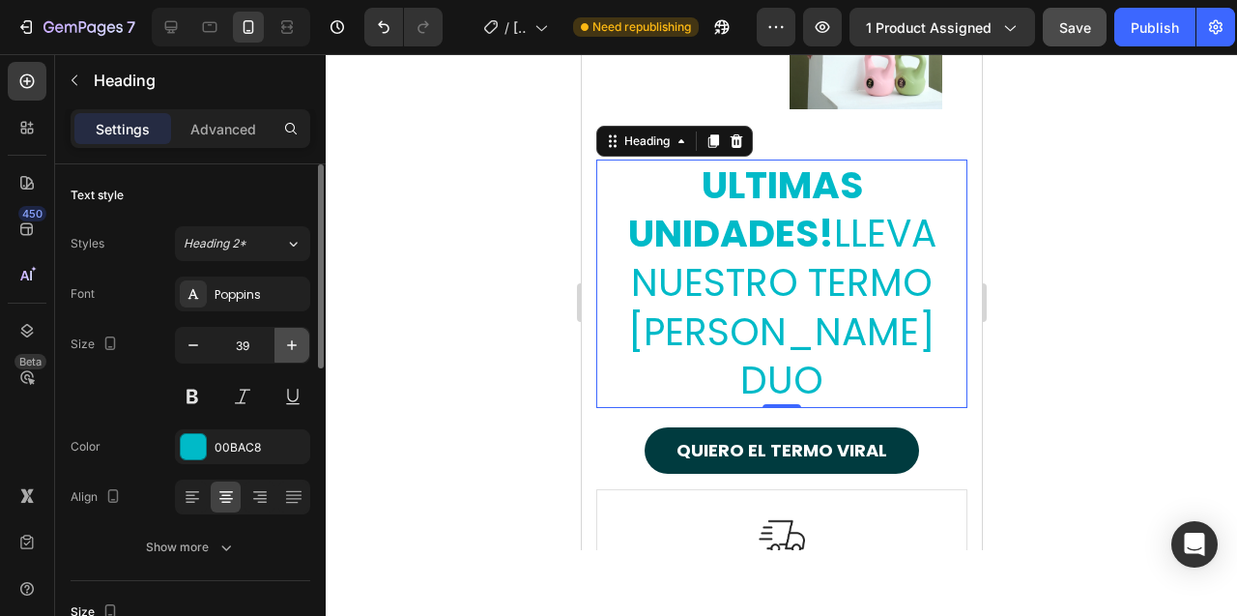
click at [294, 340] on icon "button" at bounding box center [291, 344] width 19 height 19
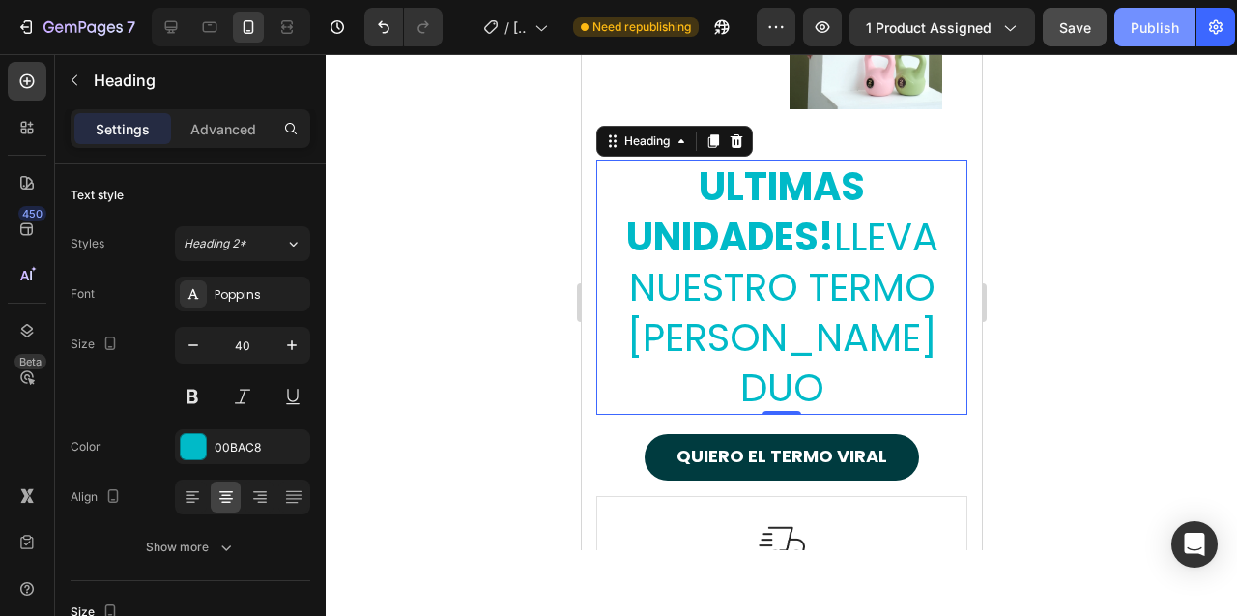
click at [1132, 32] on div "Publish" at bounding box center [1155, 27] width 48 height 20
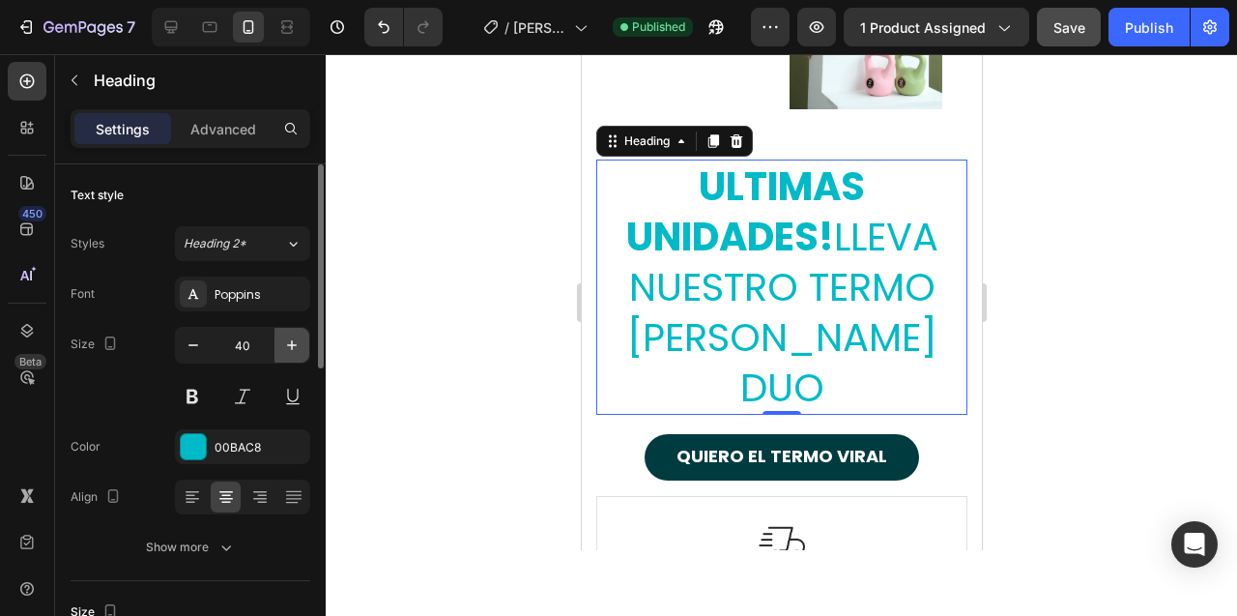
click at [288, 351] on icon "button" at bounding box center [291, 344] width 19 height 19
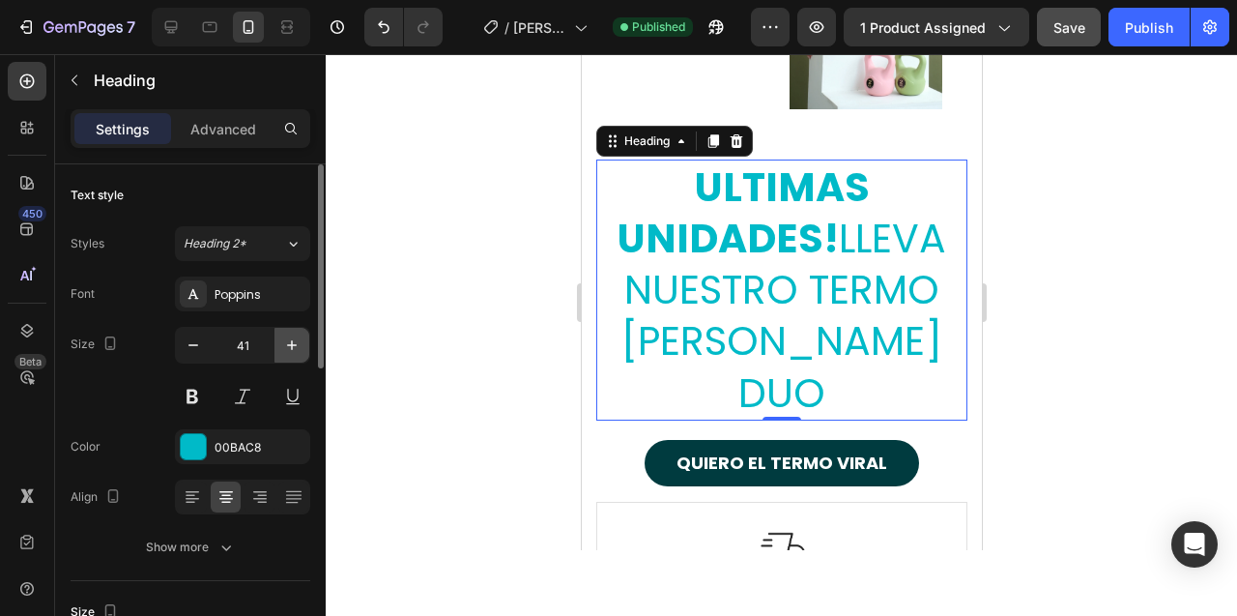
click at [288, 351] on icon "button" at bounding box center [291, 344] width 19 height 19
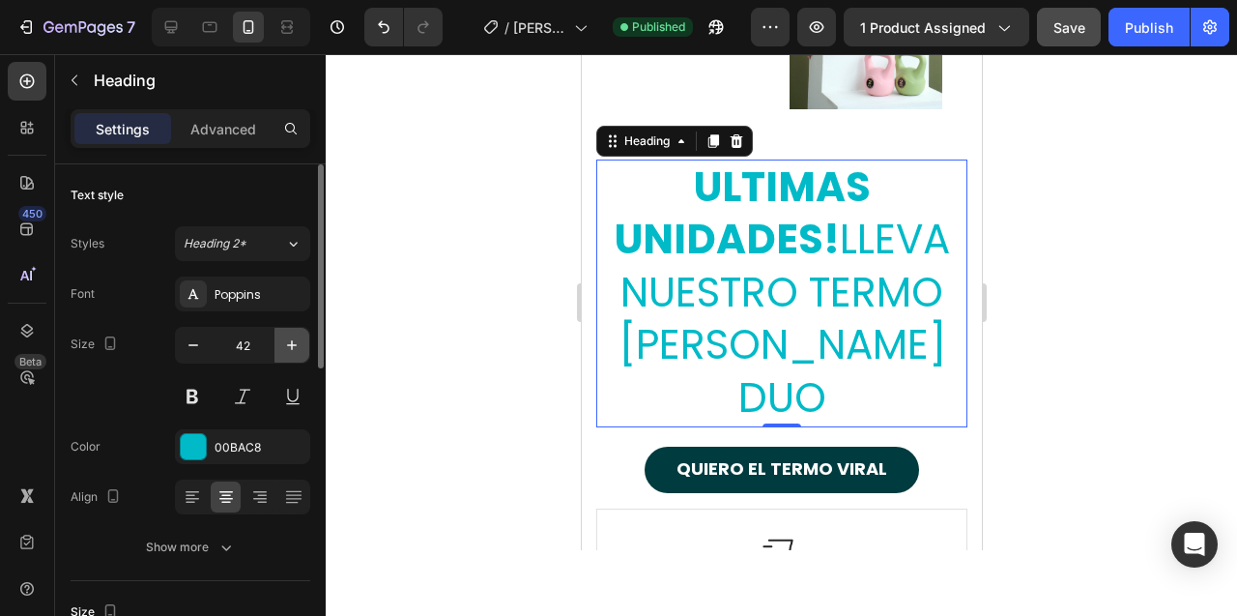
click at [288, 351] on icon "button" at bounding box center [291, 344] width 19 height 19
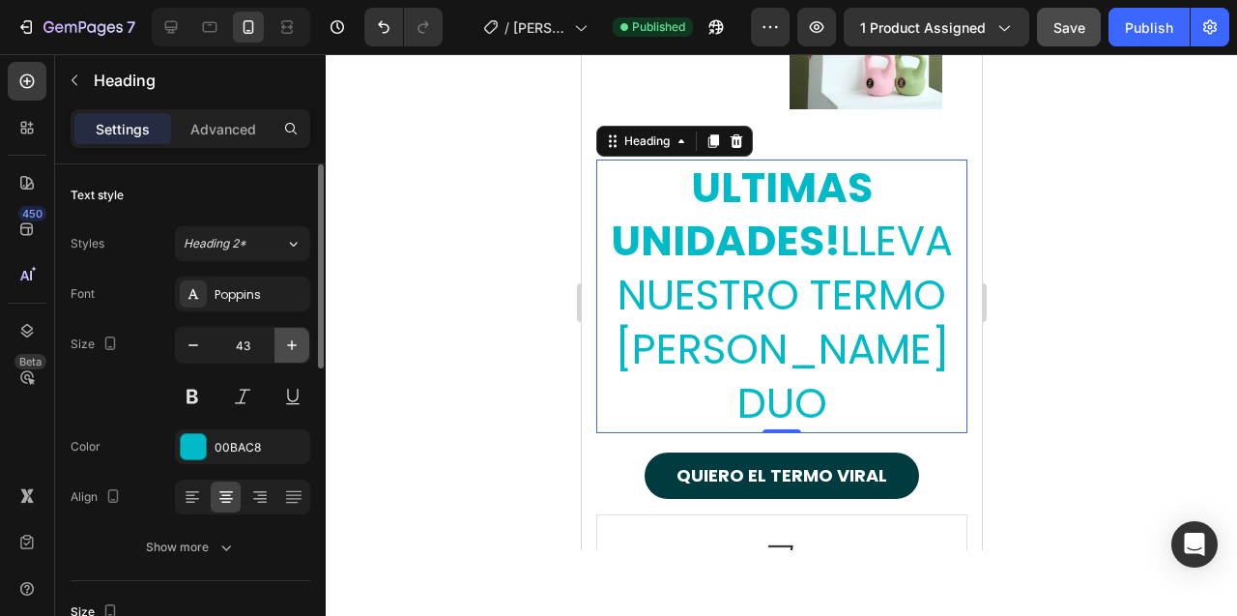
click at [288, 351] on icon "button" at bounding box center [291, 344] width 19 height 19
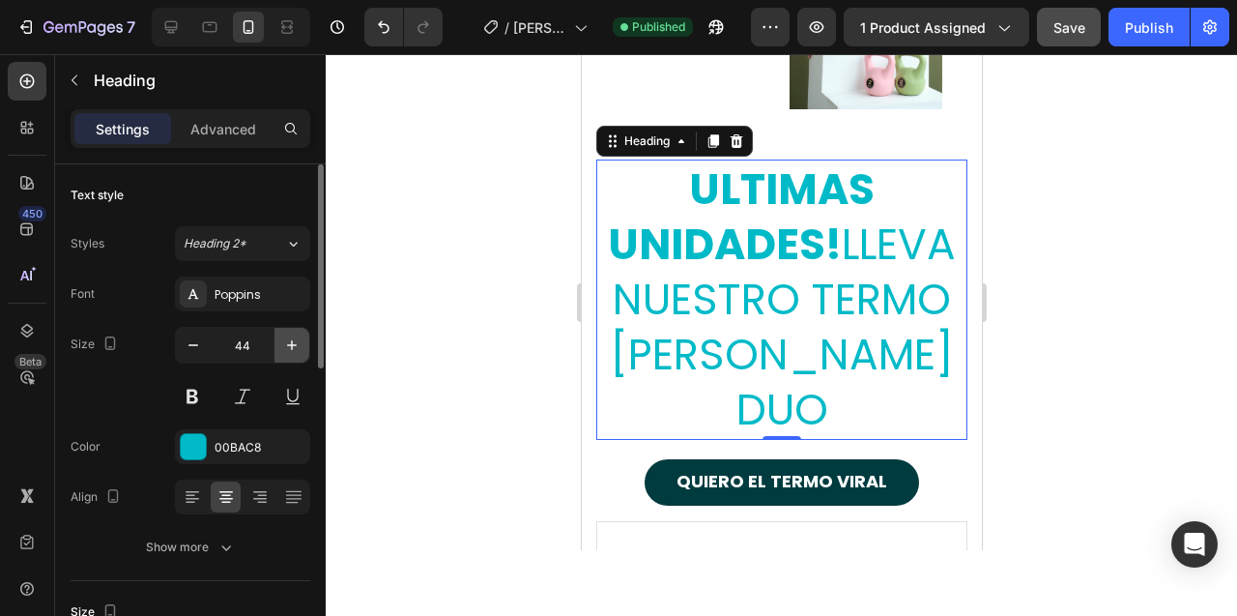
click at [288, 351] on icon "button" at bounding box center [291, 344] width 19 height 19
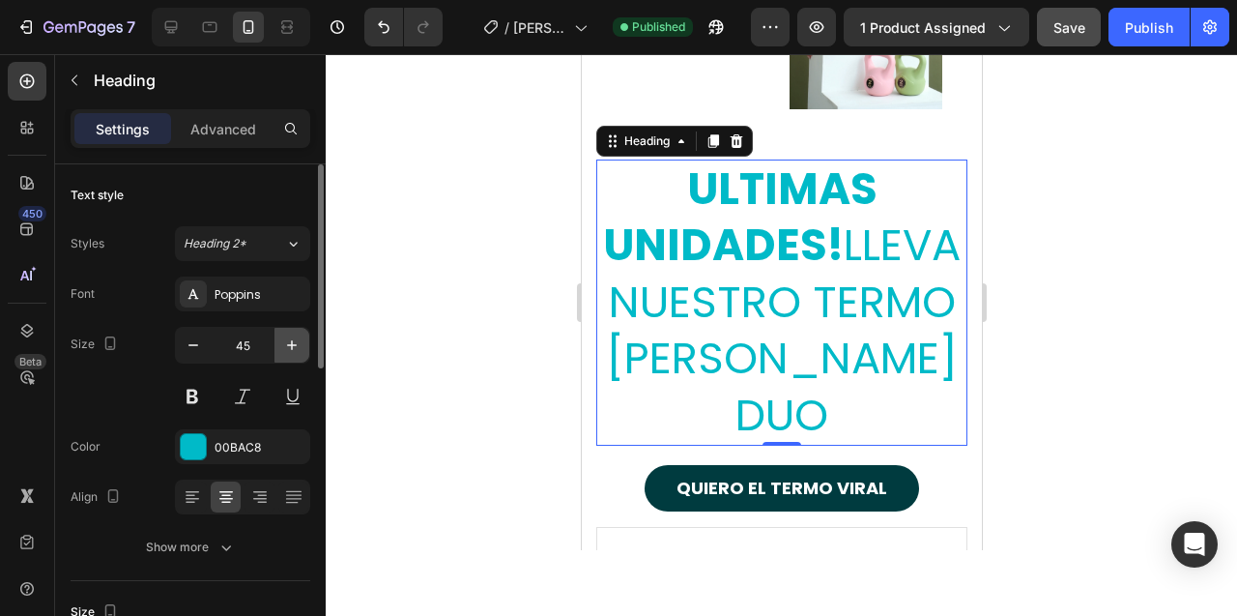
click at [288, 351] on icon "button" at bounding box center [291, 344] width 19 height 19
type input "46"
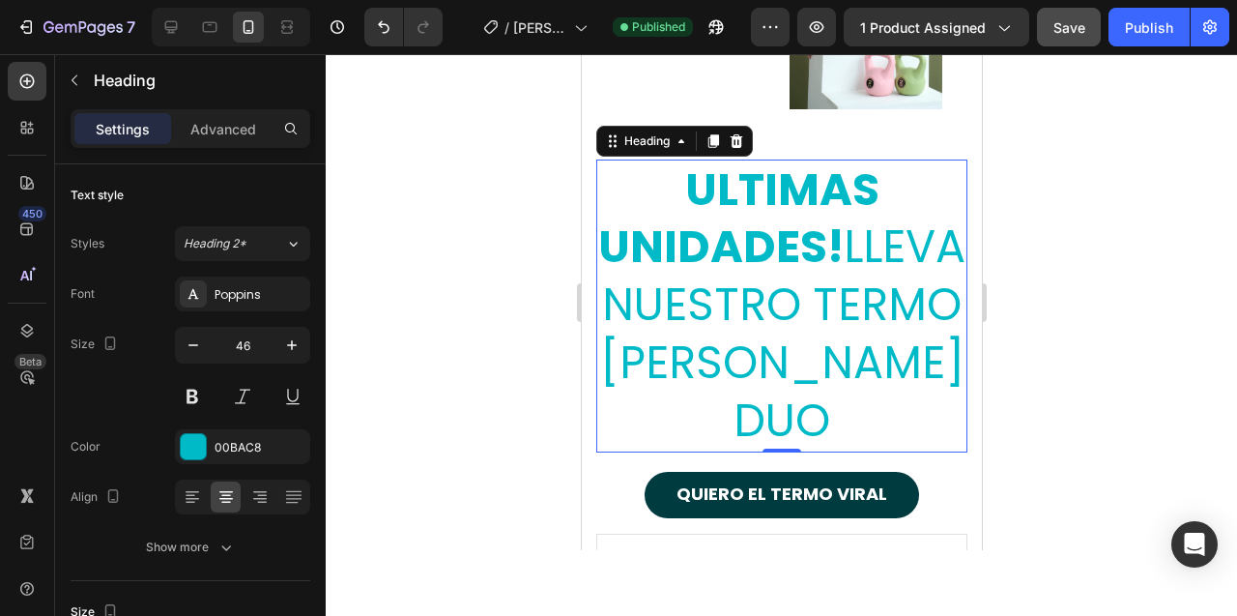
click at [526, 287] on div at bounding box center [781, 335] width 911 height 562
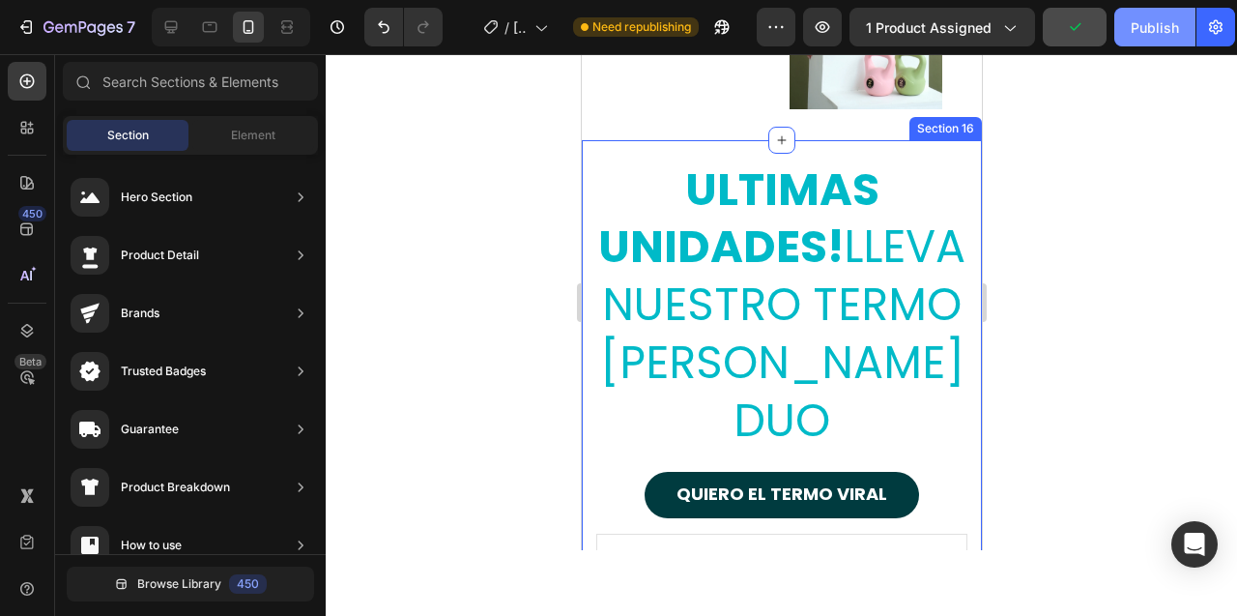
click at [1145, 33] on div "Publish" at bounding box center [1155, 27] width 48 height 20
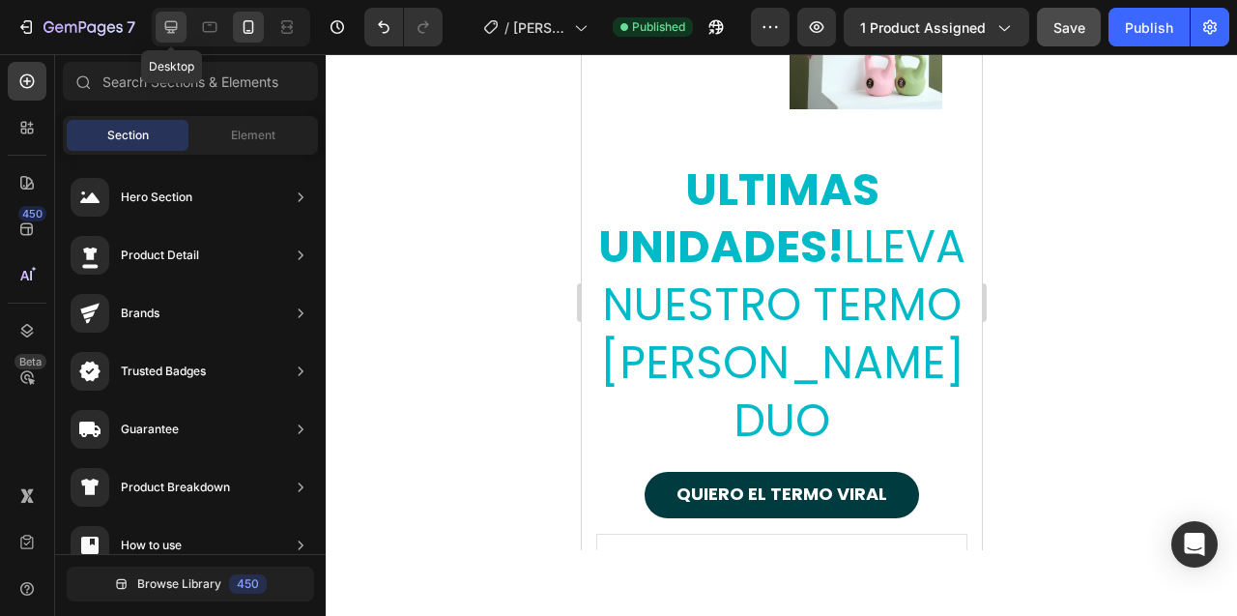
click at [167, 35] on icon at bounding box center [170, 26] width 19 height 19
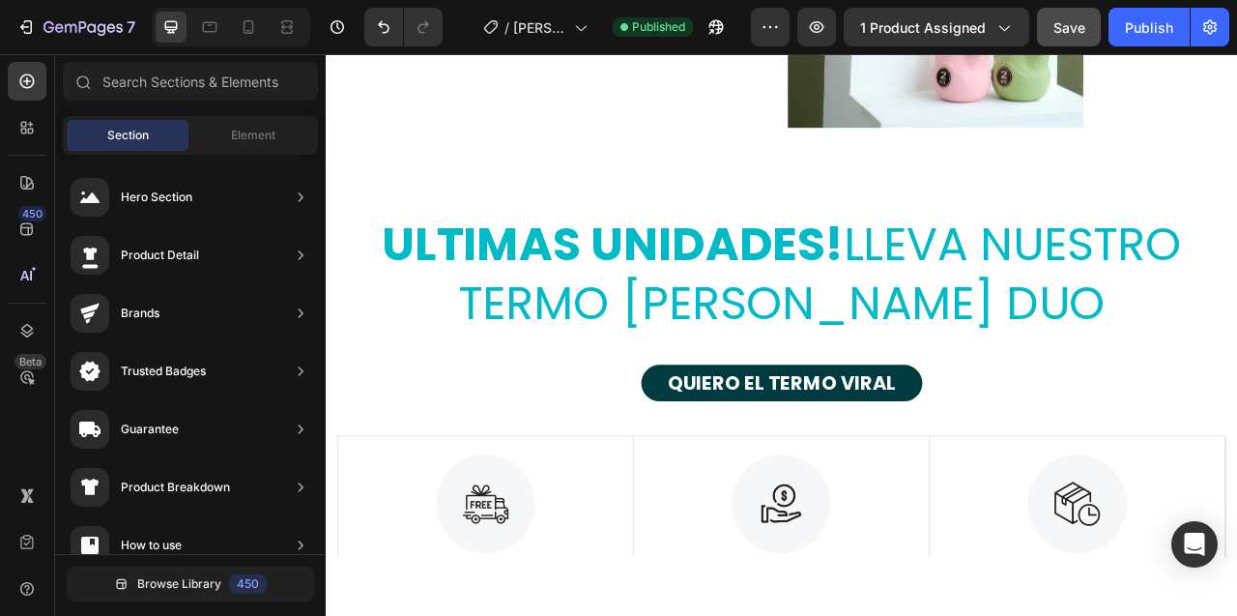
scroll to position [11497, 0]
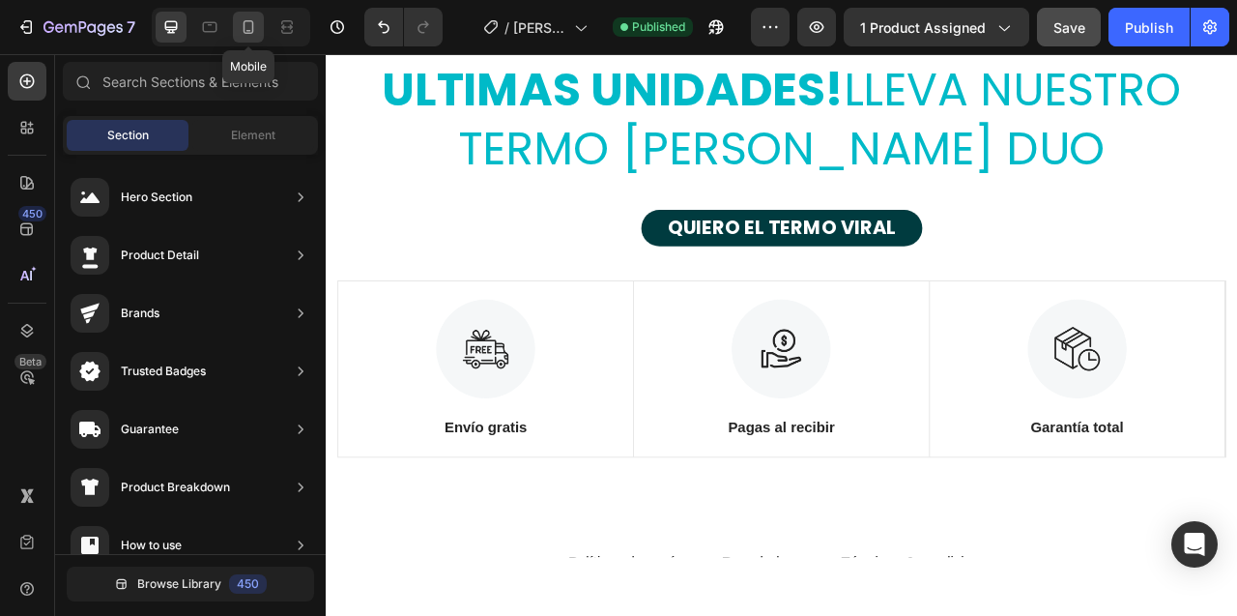
click at [253, 31] on icon at bounding box center [248, 26] width 19 height 19
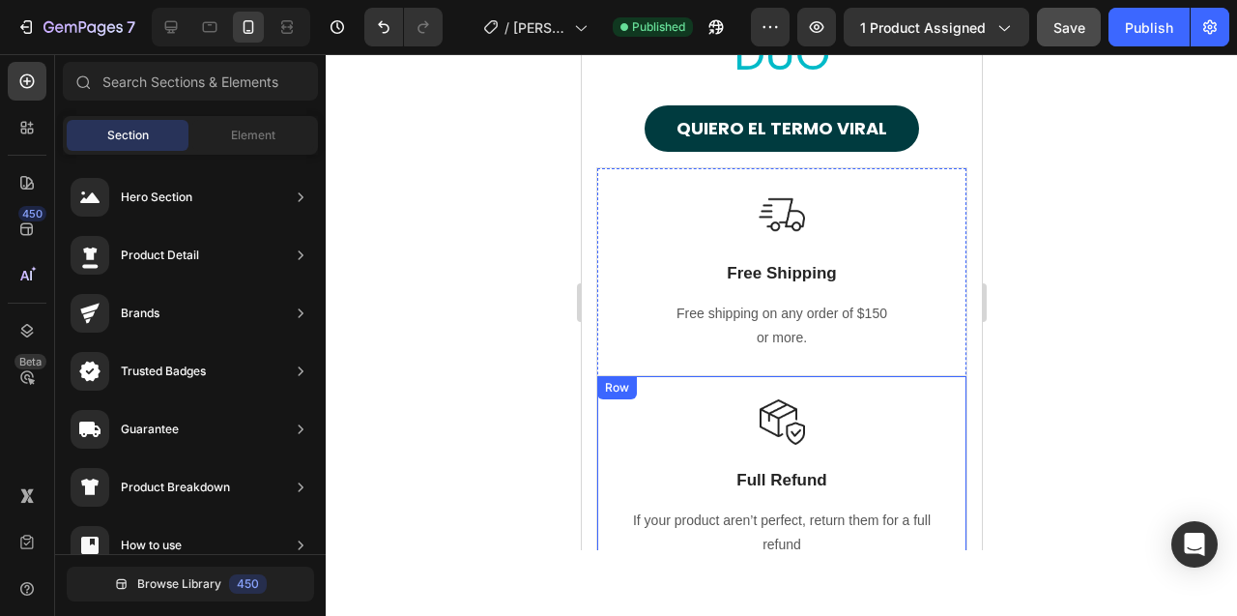
scroll to position [10633, 0]
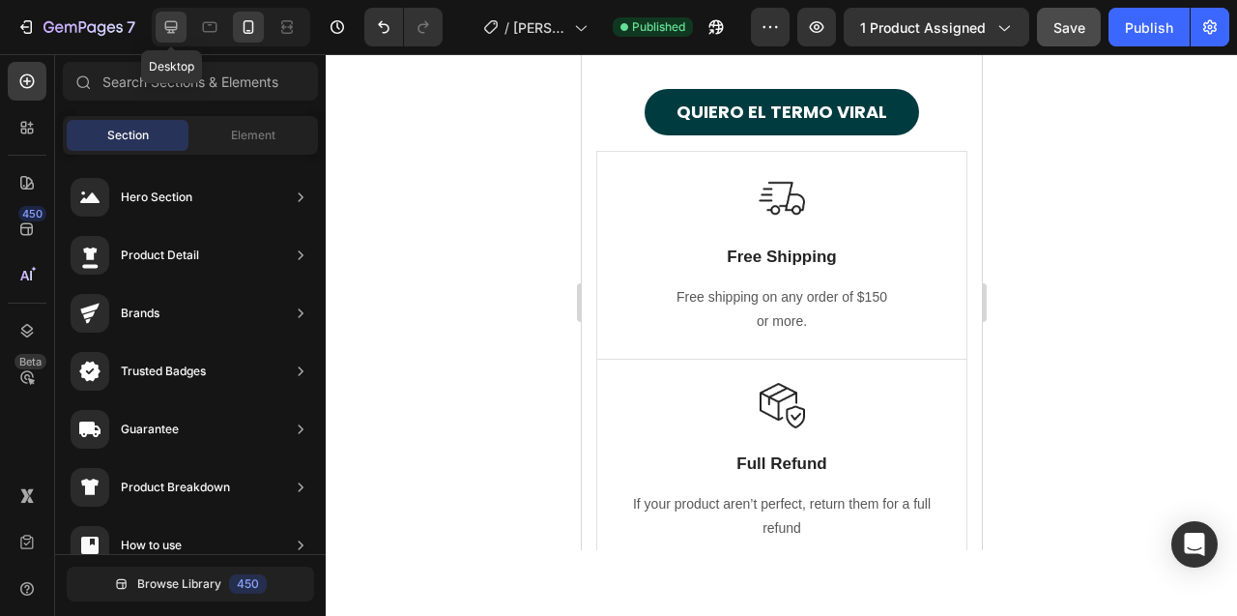
click at [170, 38] on div at bounding box center [171, 27] width 31 height 31
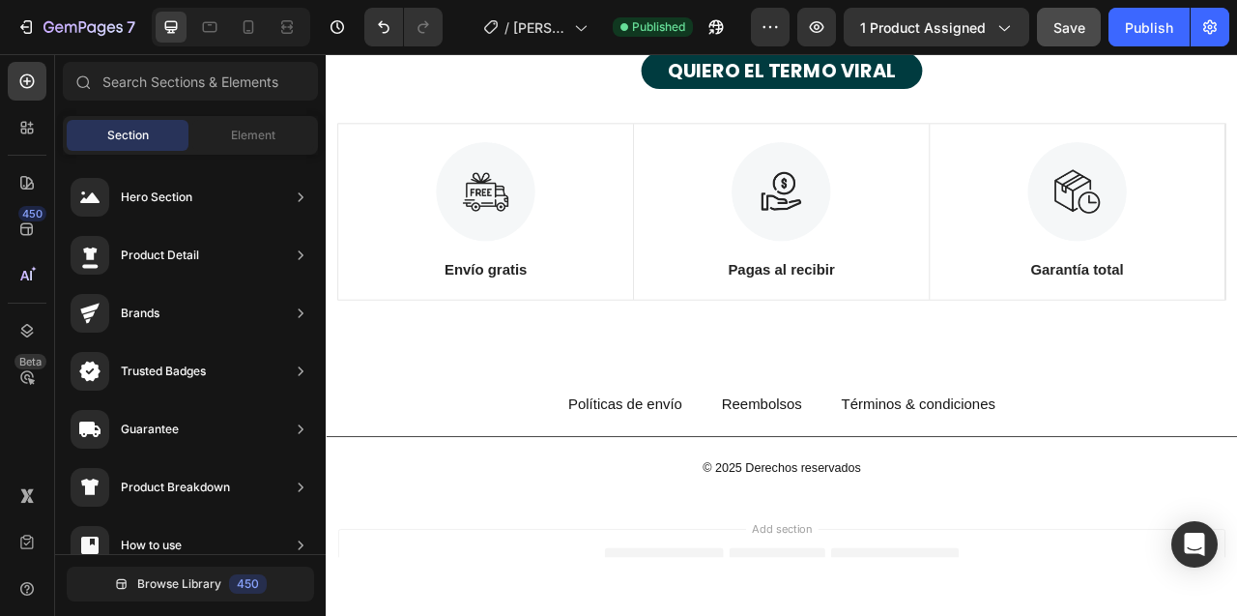
scroll to position [11701, 0]
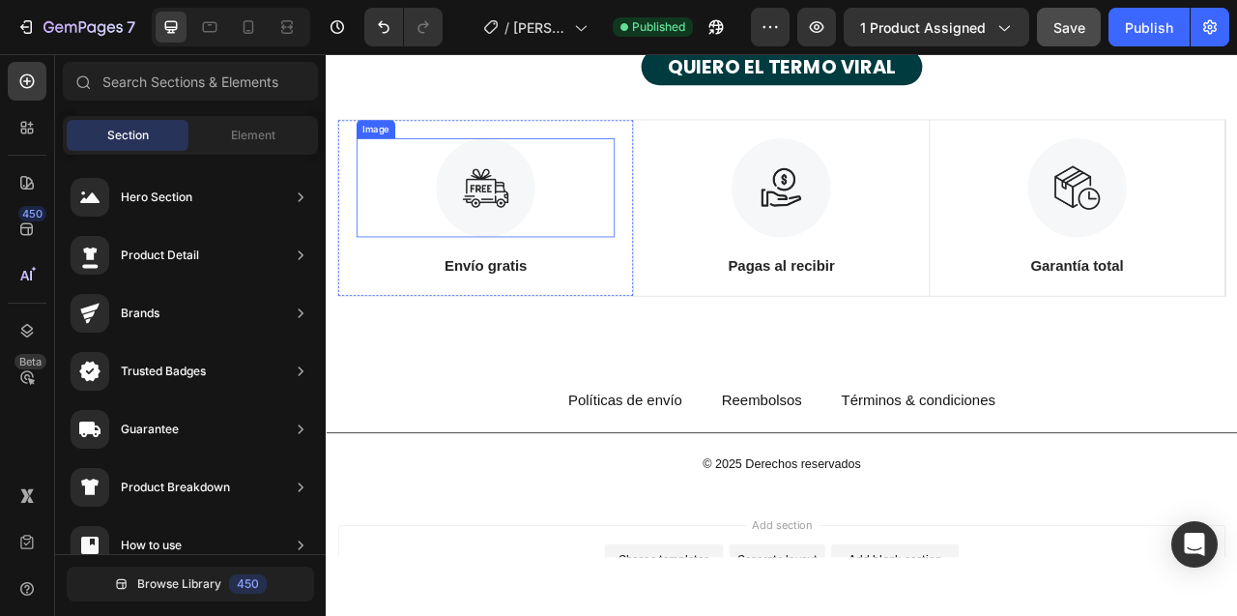
click at [531, 186] on img at bounding box center [529, 225] width 126 height 126
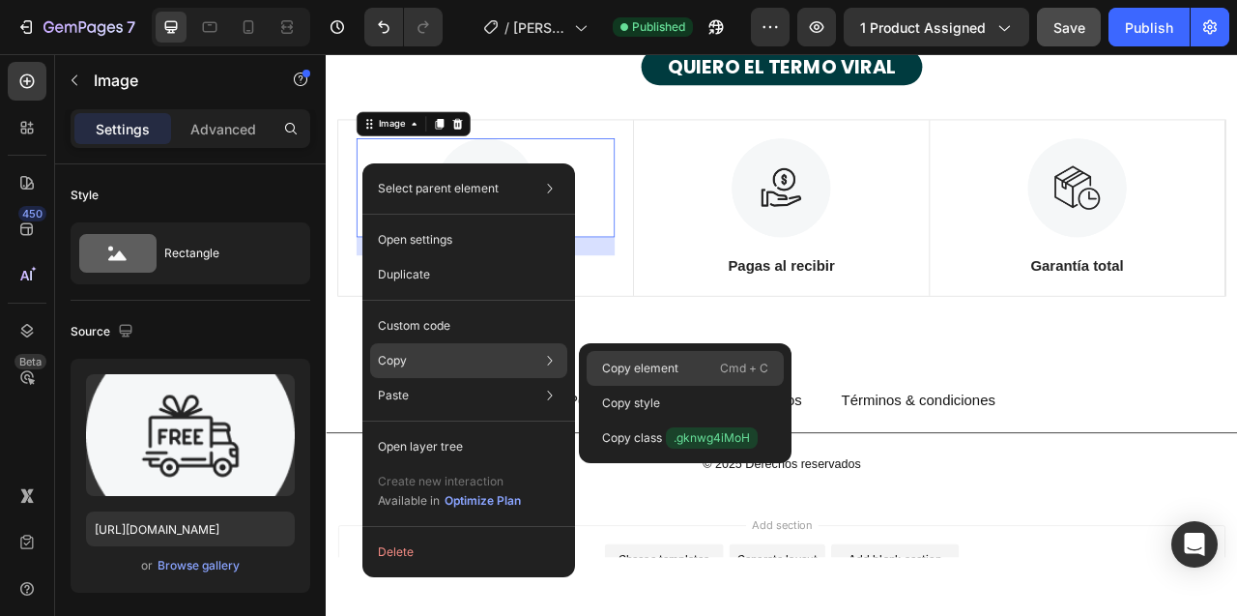
click at [620, 362] on p "Copy element" at bounding box center [640, 368] width 76 height 17
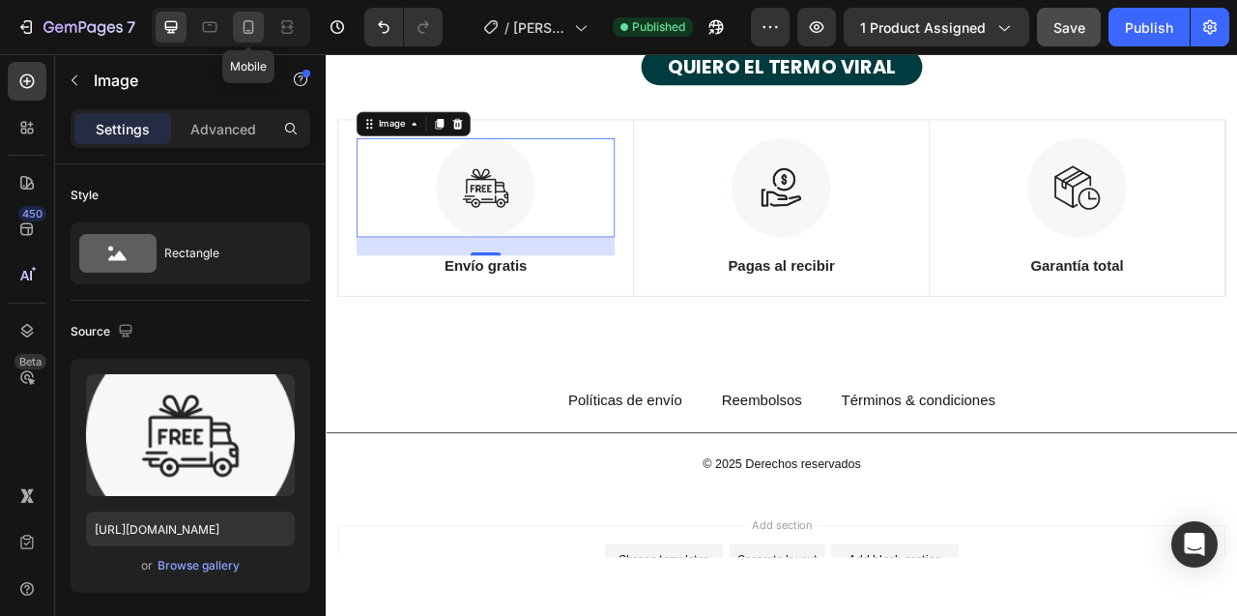
click at [244, 22] on icon at bounding box center [249, 27] width 11 height 14
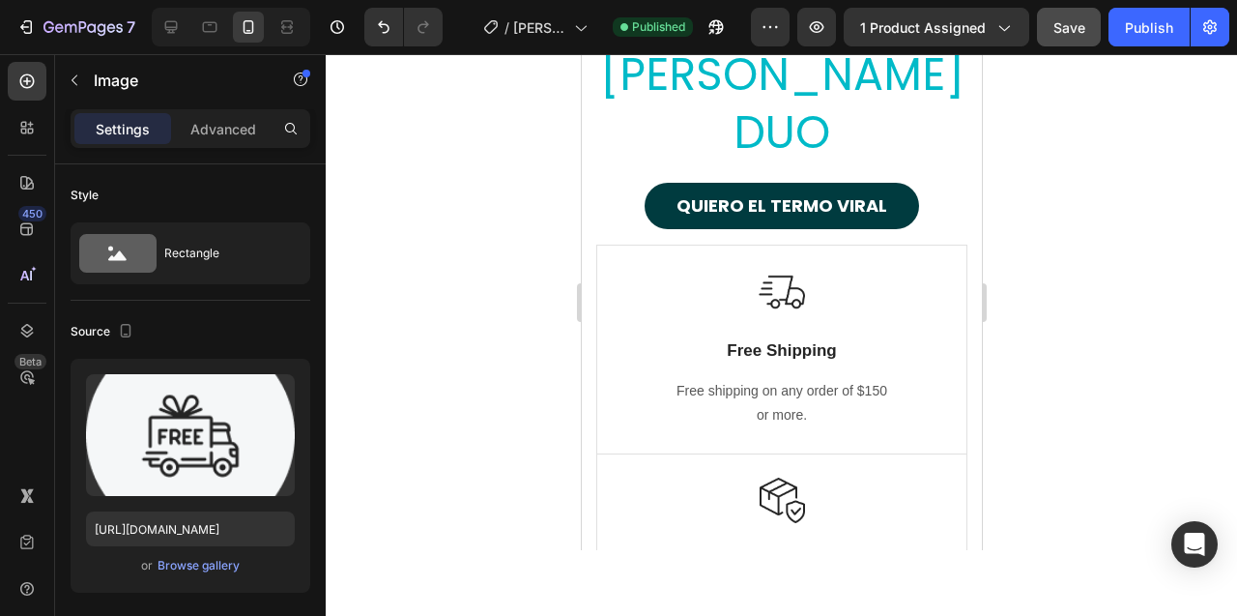
scroll to position [11075, 0]
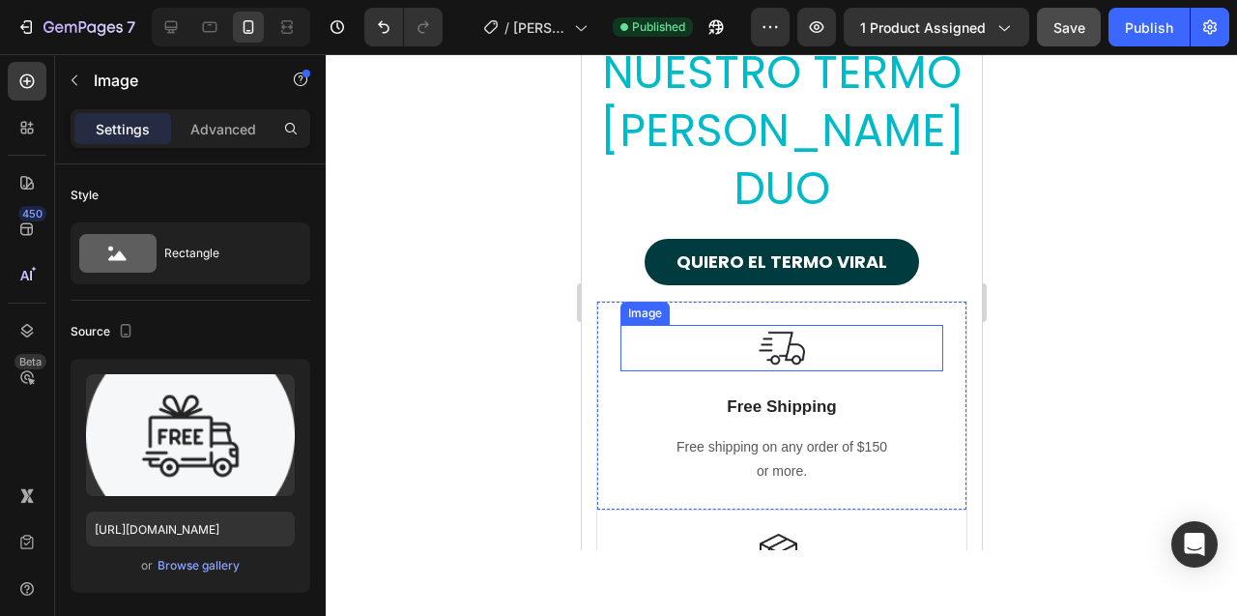
click at [783, 349] on img at bounding box center [781, 348] width 46 height 46
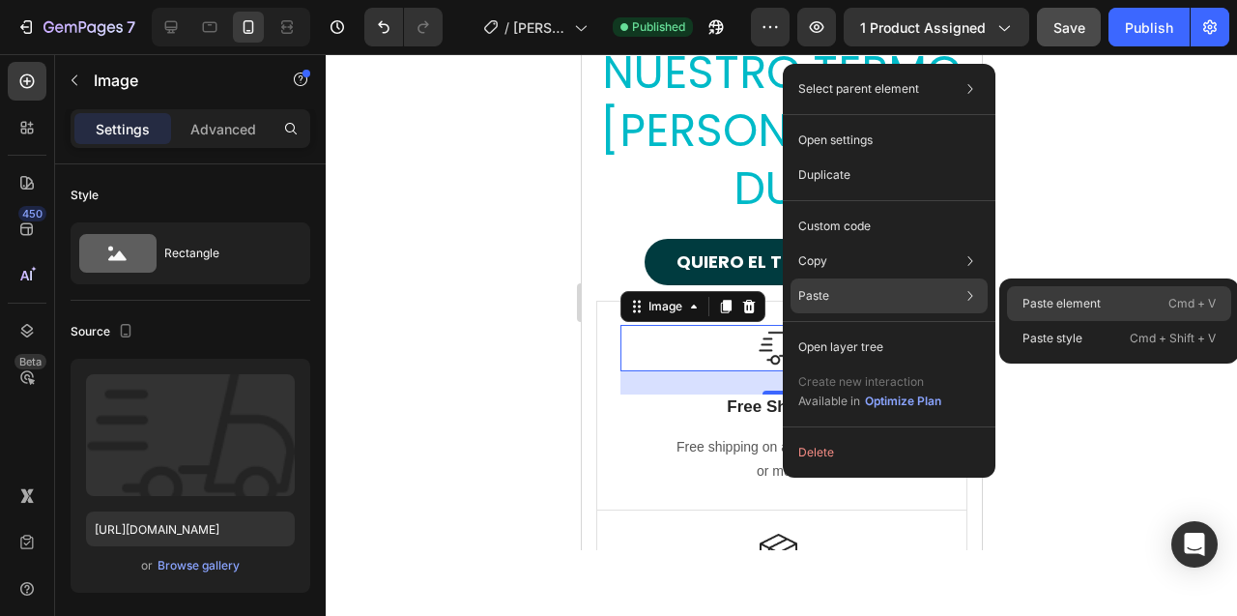
click at [1038, 302] on p "Paste element" at bounding box center [1062, 303] width 78 height 17
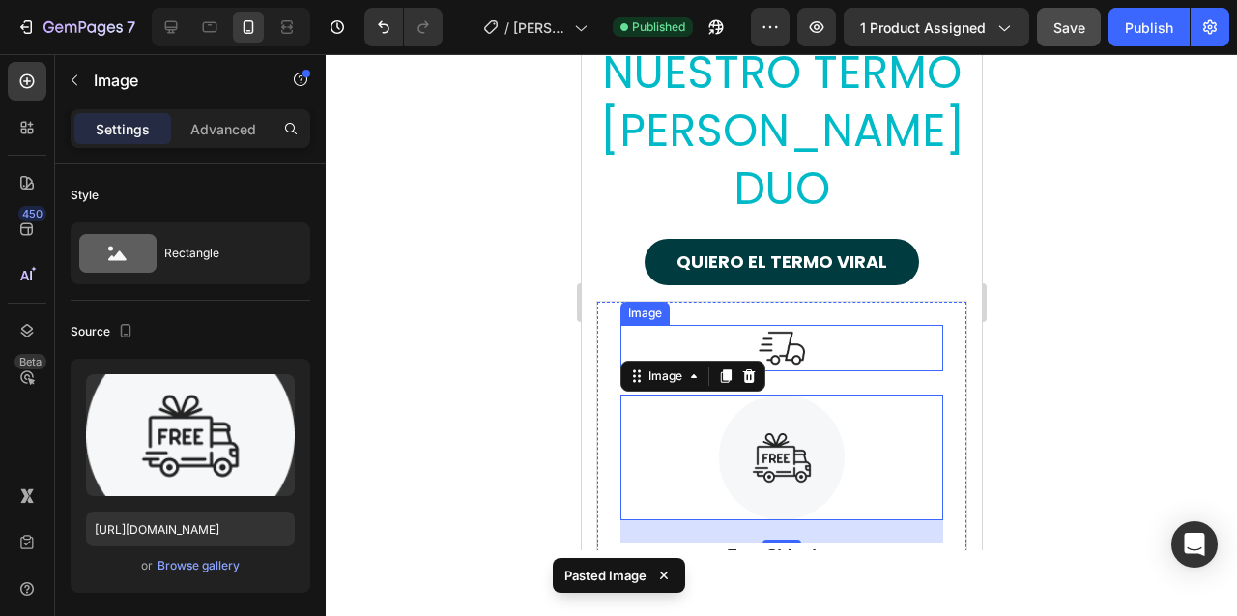
click at [778, 339] on img at bounding box center [781, 348] width 46 height 46
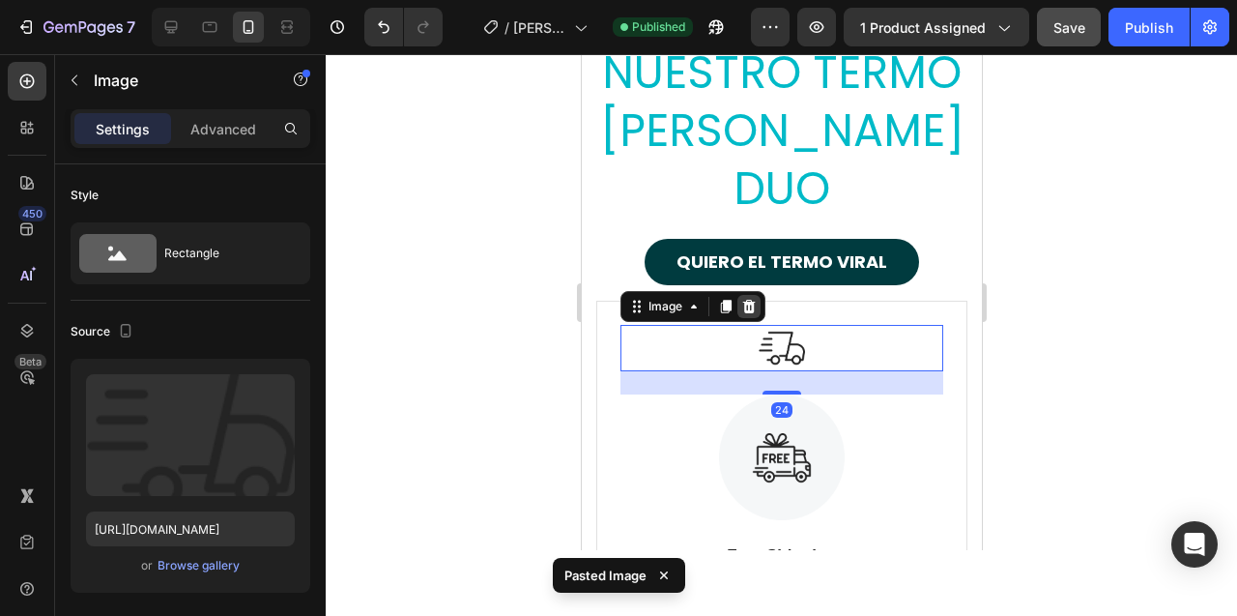
click at [749, 303] on icon at bounding box center [748, 307] width 13 height 14
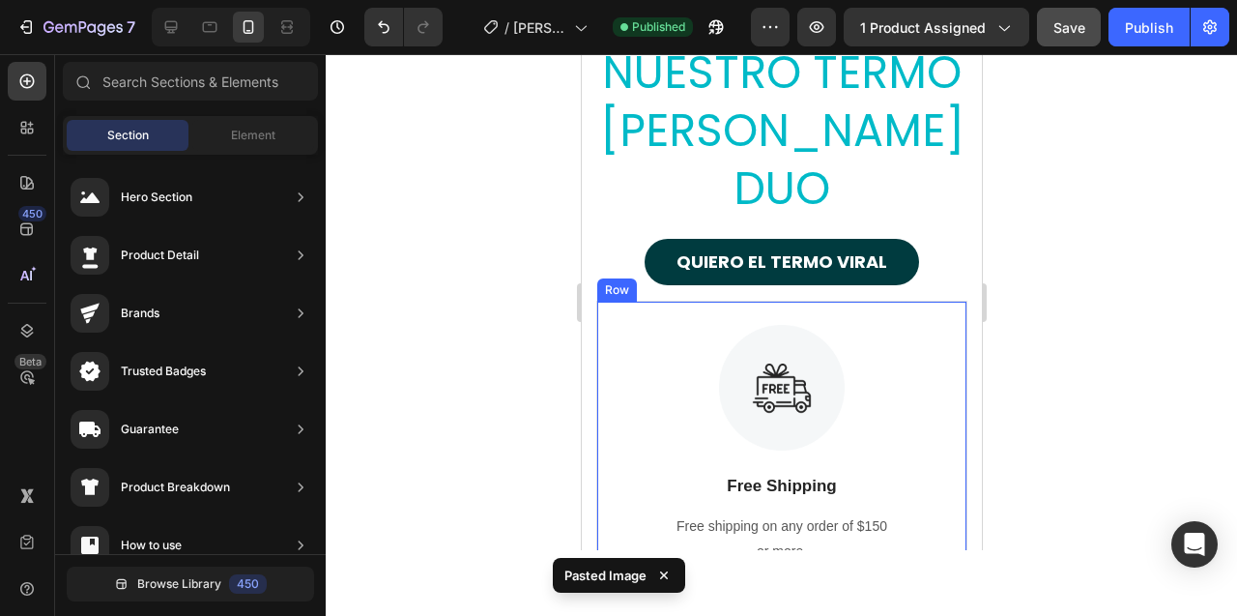
scroll to position [11253, 0]
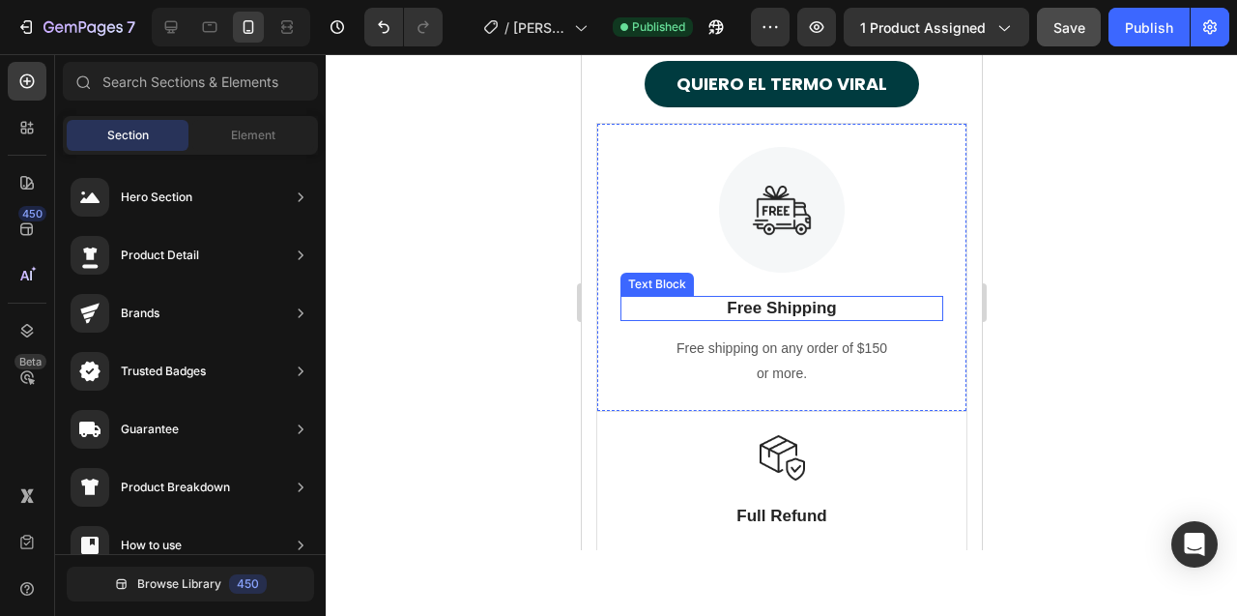
click at [757, 310] on p "Free Shipping" at bounding box center [780, 308] width 319 height 21
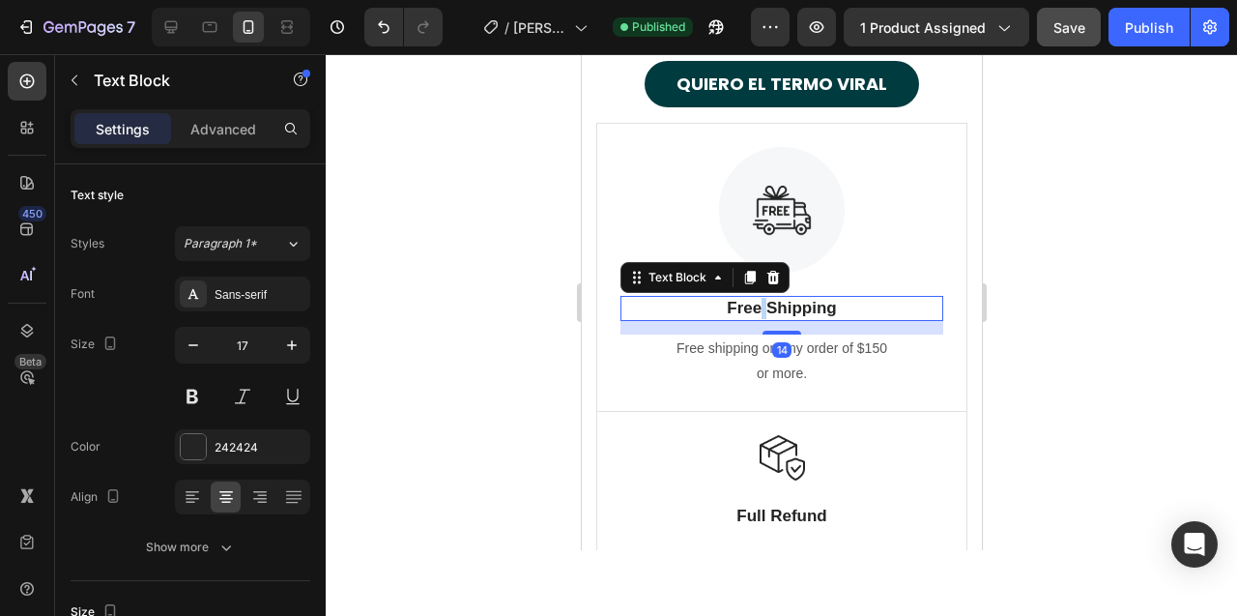
click at [757, 310] on p "Free Shipping" at bounding box center [780, 308] width 319 height 21
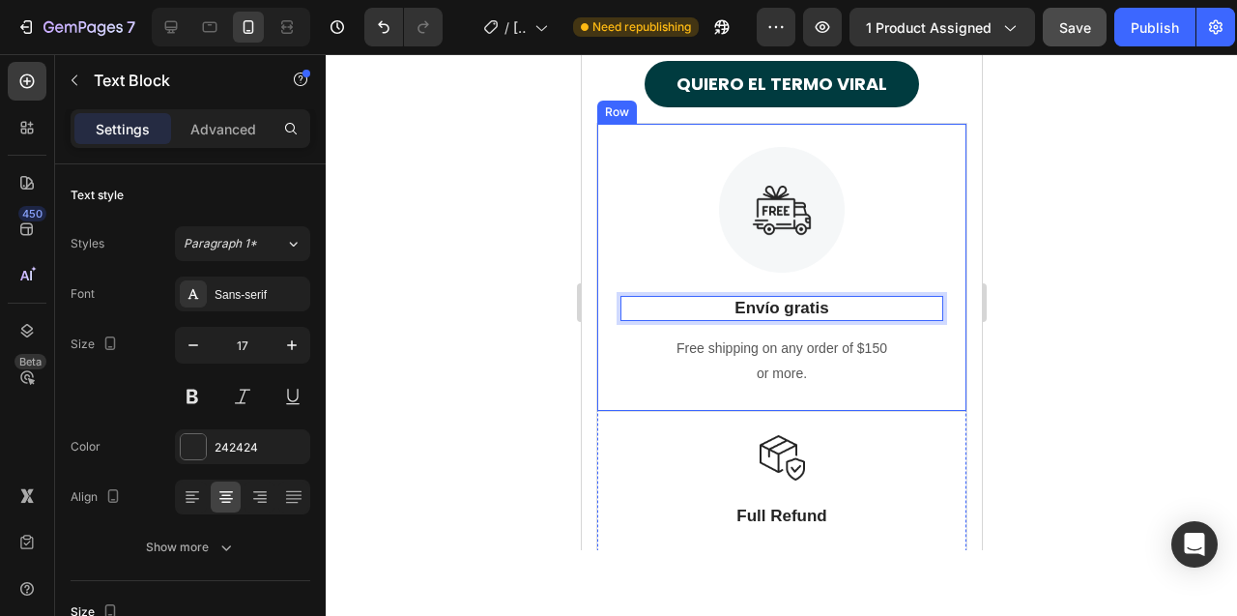
scroll to position [11355, 0]
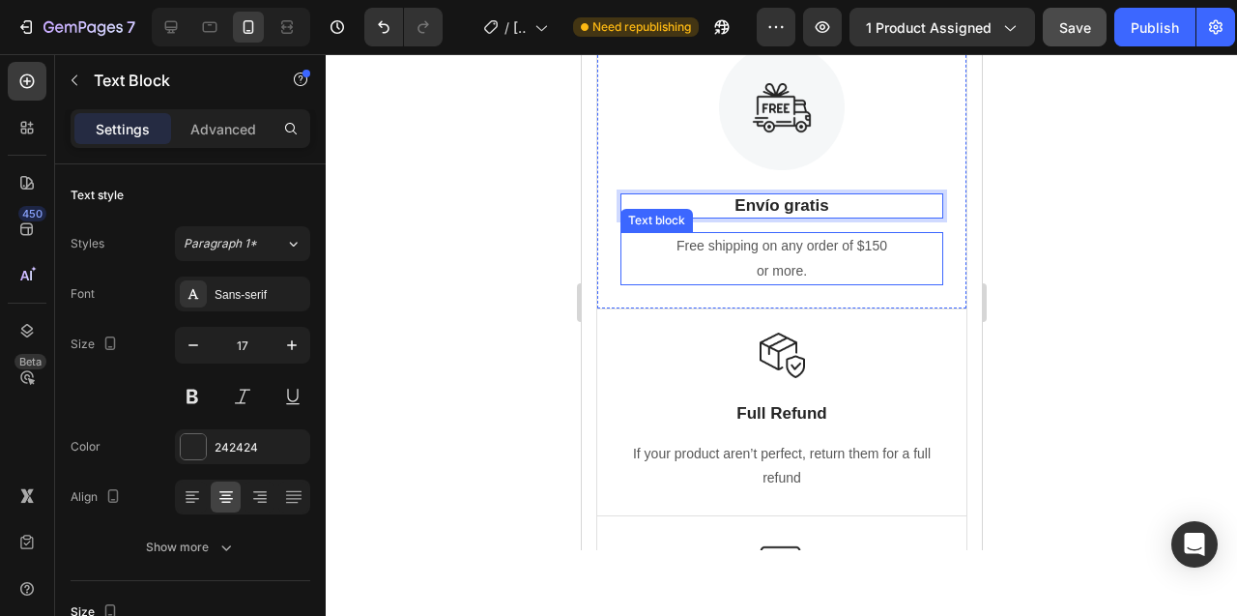
click at [779, 254] on p "Free shipping on any order of $150" at bounding box center [780, 246] width 319 height 24
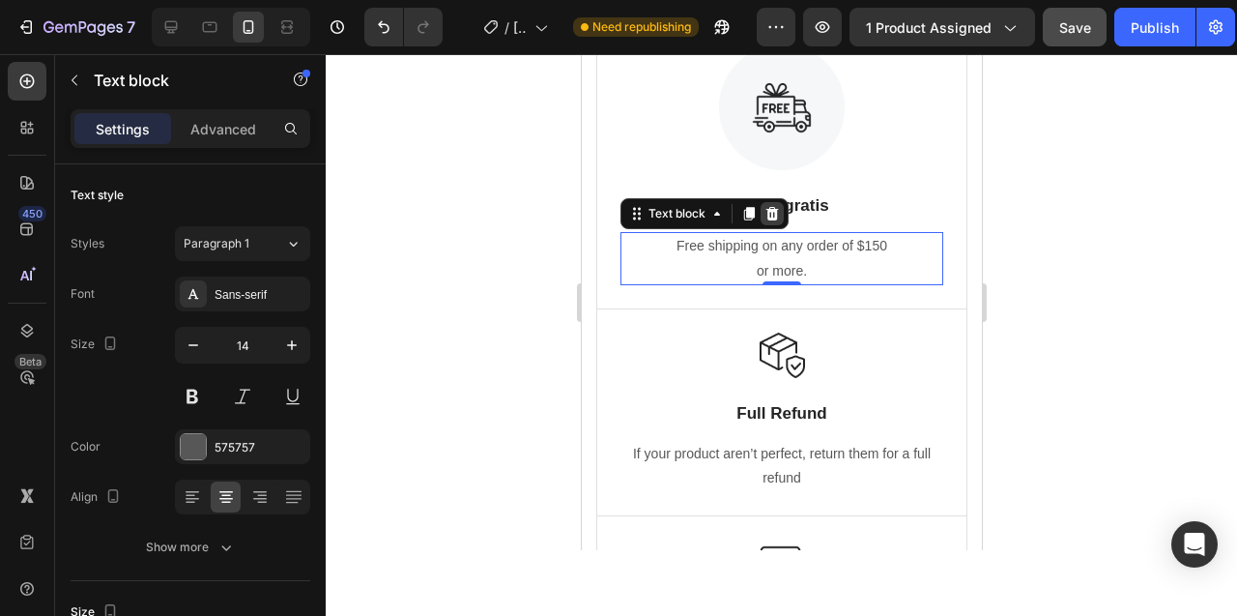
click at [775, 215] on icon at bounding box center [771, 214] width 13 height 14
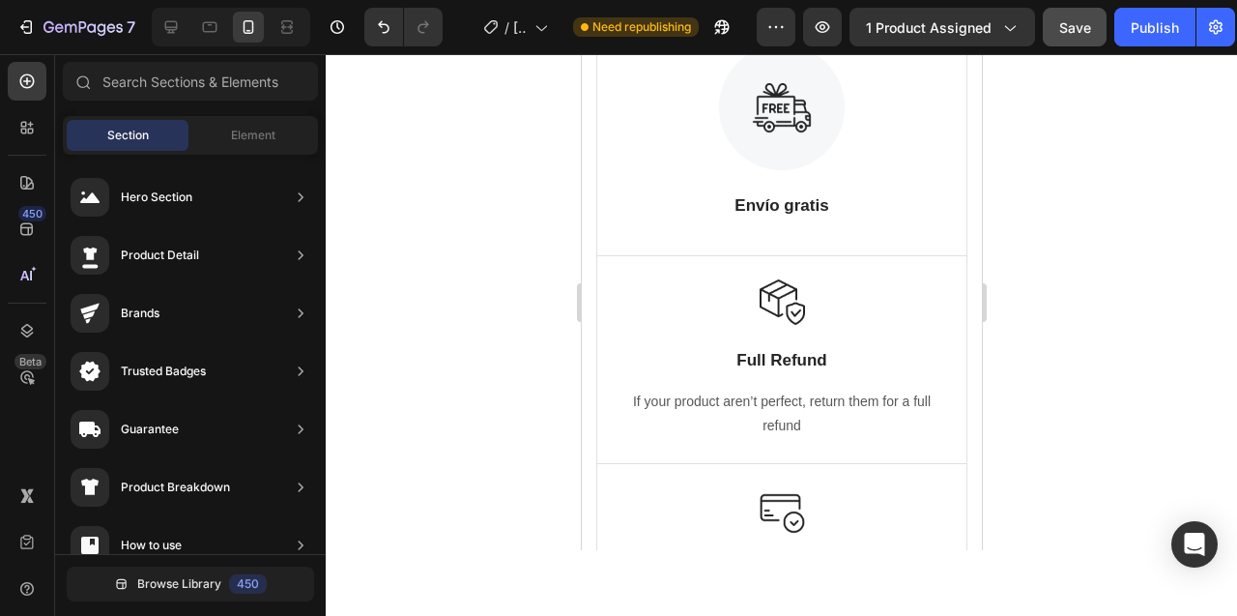
click at [438, 139] on div at bounding box center [781, 335] width 911 height 562
click at [169, 26] on icon at bounding box center [170, 26] width 19 height 19
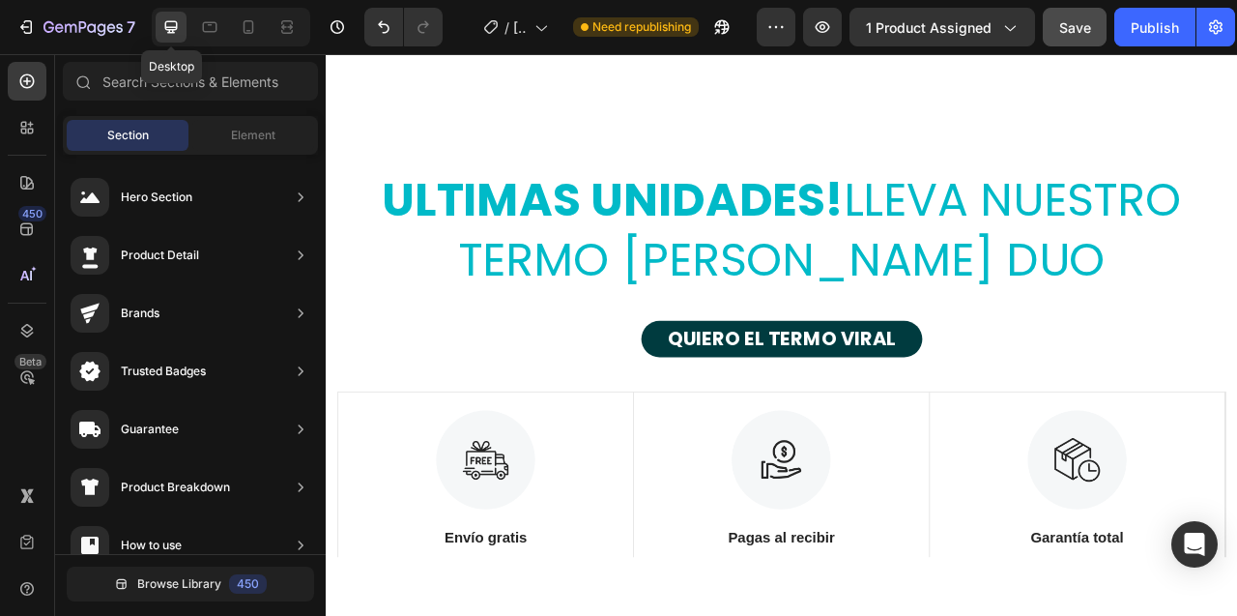
scroll to position [11182, 0]
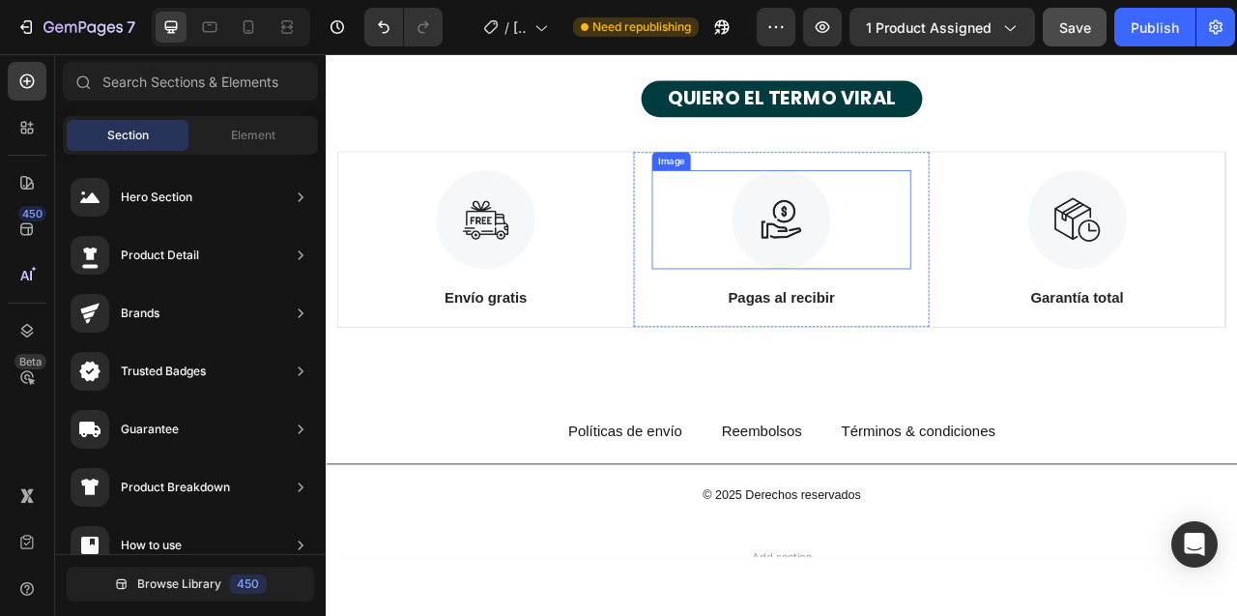
click at [915, 250] on img at bounding box center [905, 266] width 126 height 126
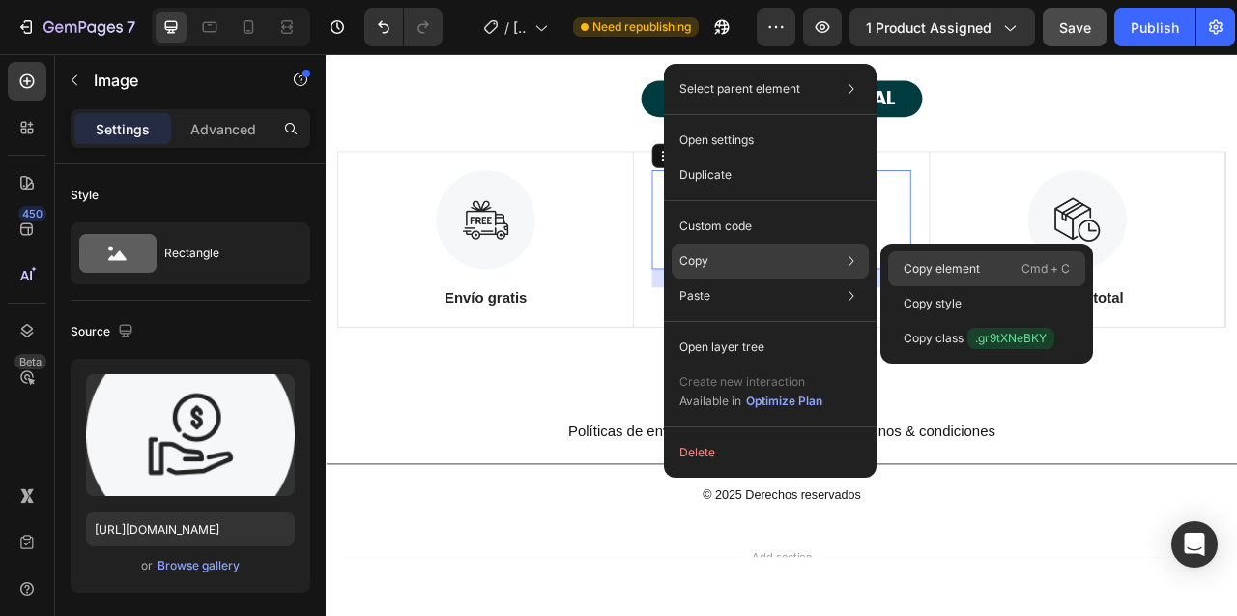
click at [914, 265] on p "Copy element" at bounding box center [942, 268] width 76 height 17
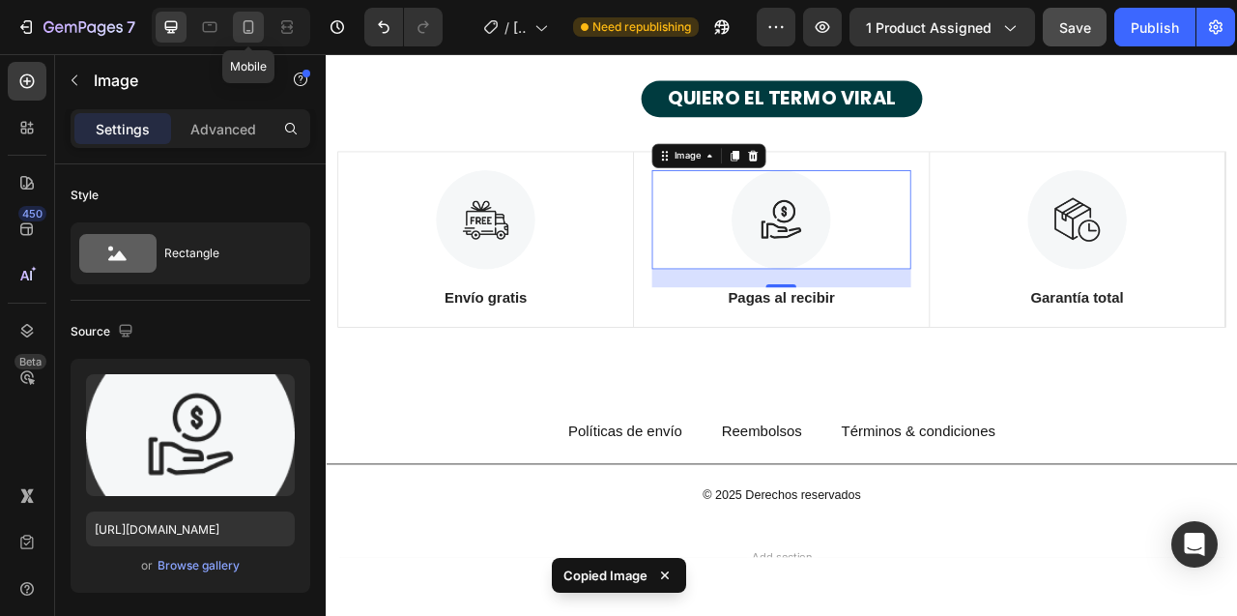
click at [248, 30] on icon at bounding box center [249, 27] width 11 height 14
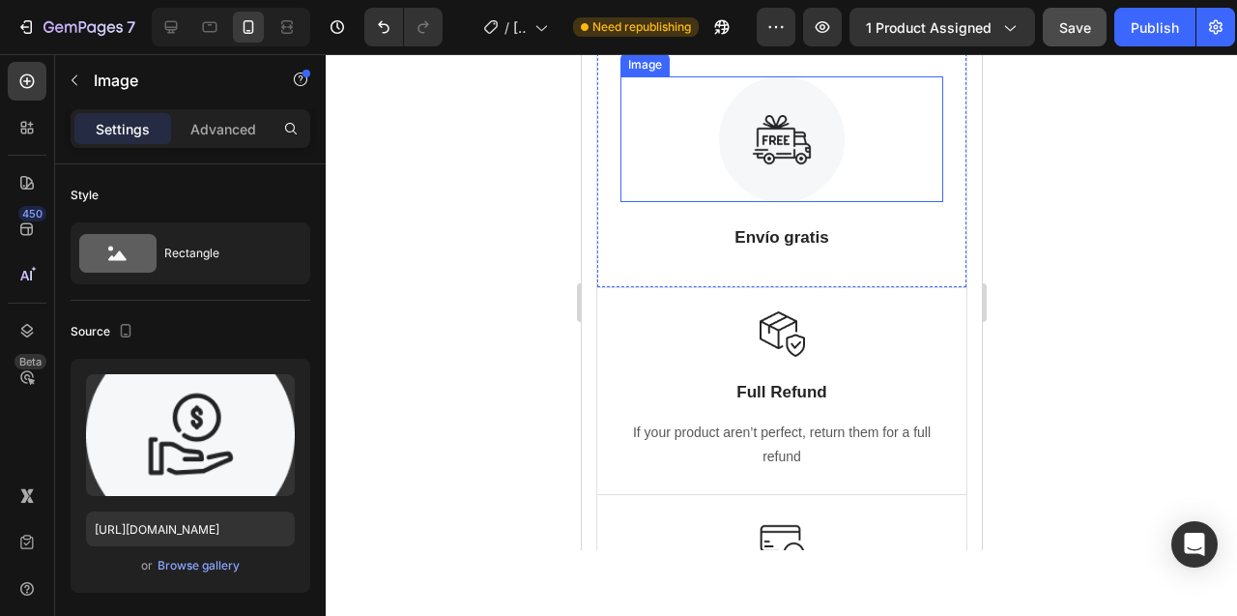
scroll to position [10906, 0]
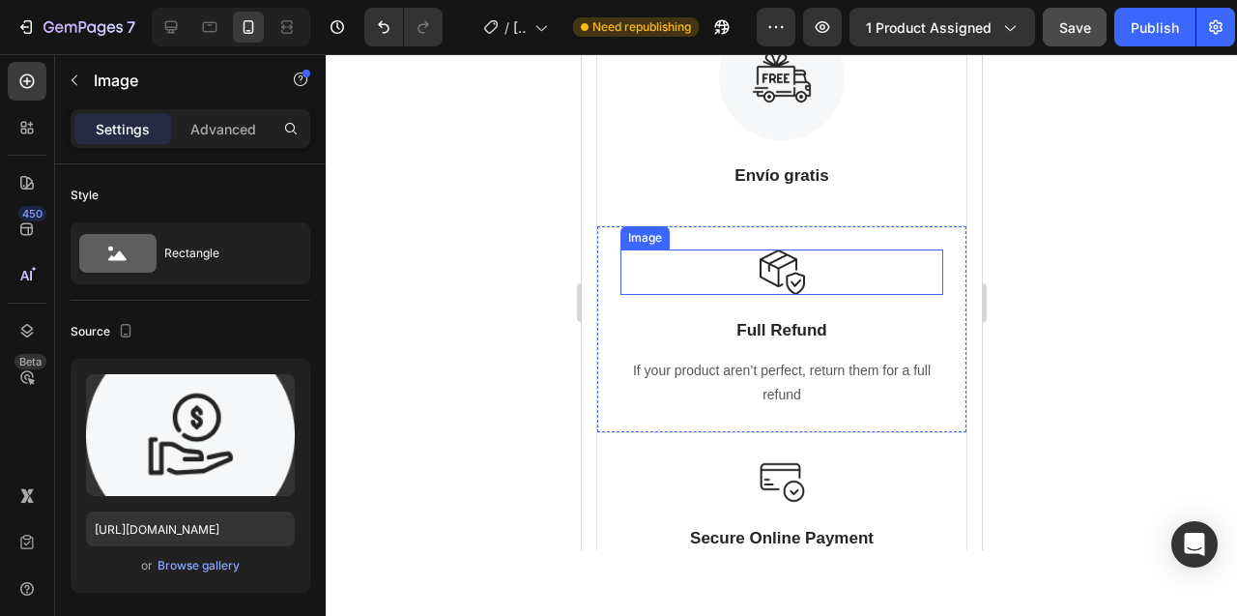
click at [786, 270] on img at bounding box center [781, 271] width 45 height 45
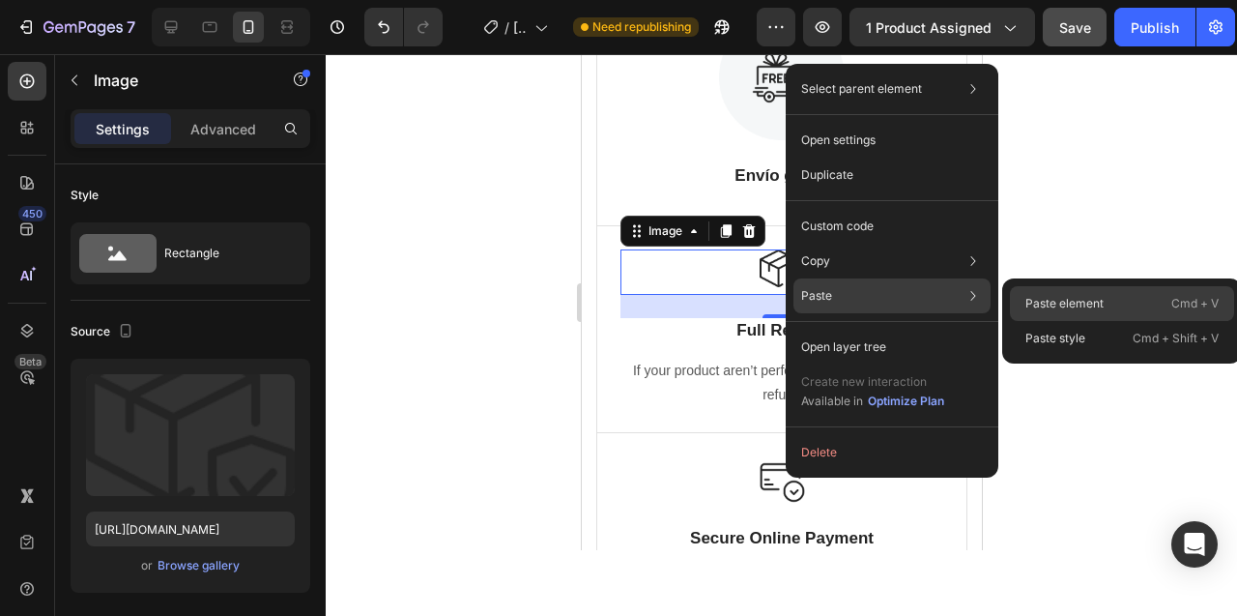
click at [1038, 299] on p "Paste element" at bounding box center [1064, 303] width 78 height 17
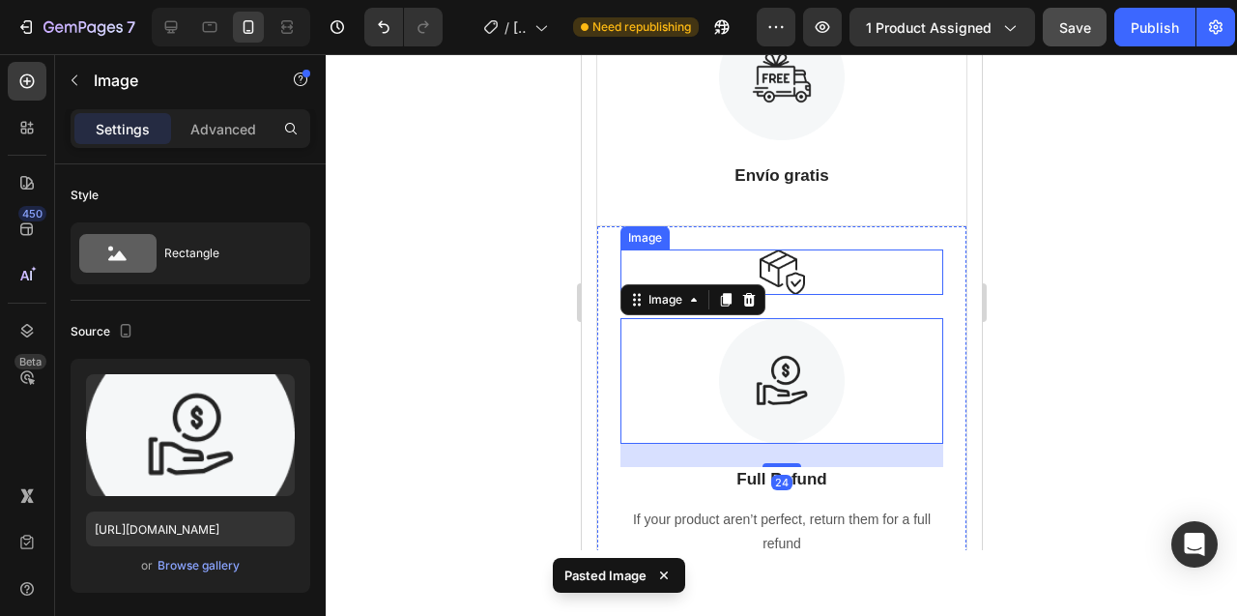
click at [776, 256] on img at bounding box center [781, 271] width 45 height 45
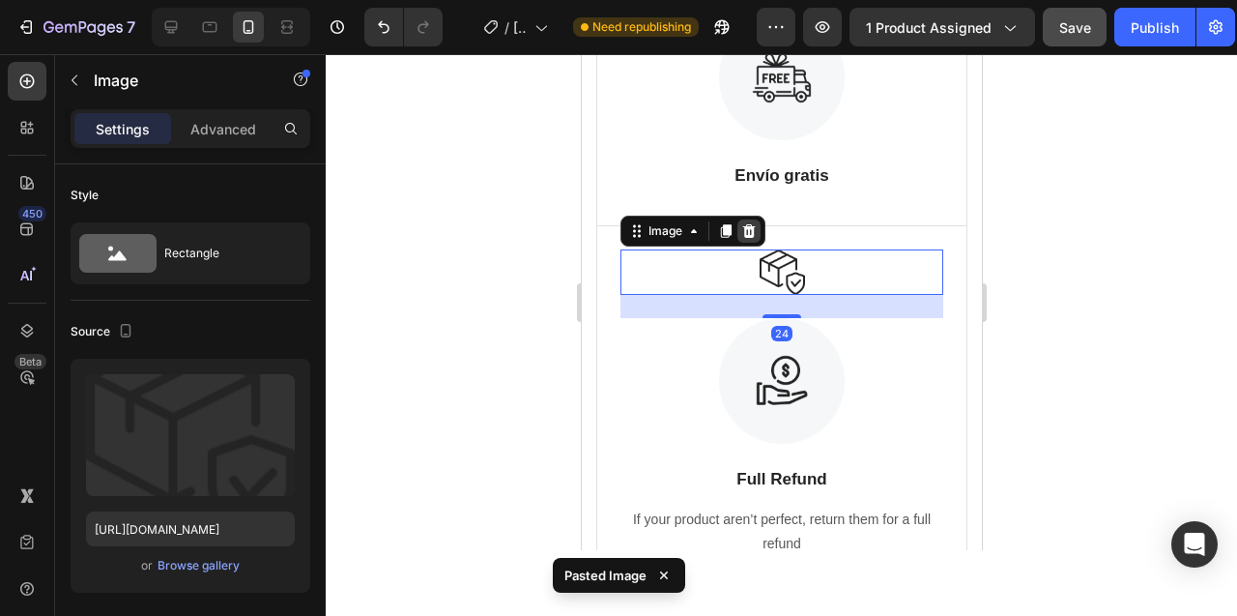
click at [751, 230] on icon at bounding box center [748, 231] width 13 height 14
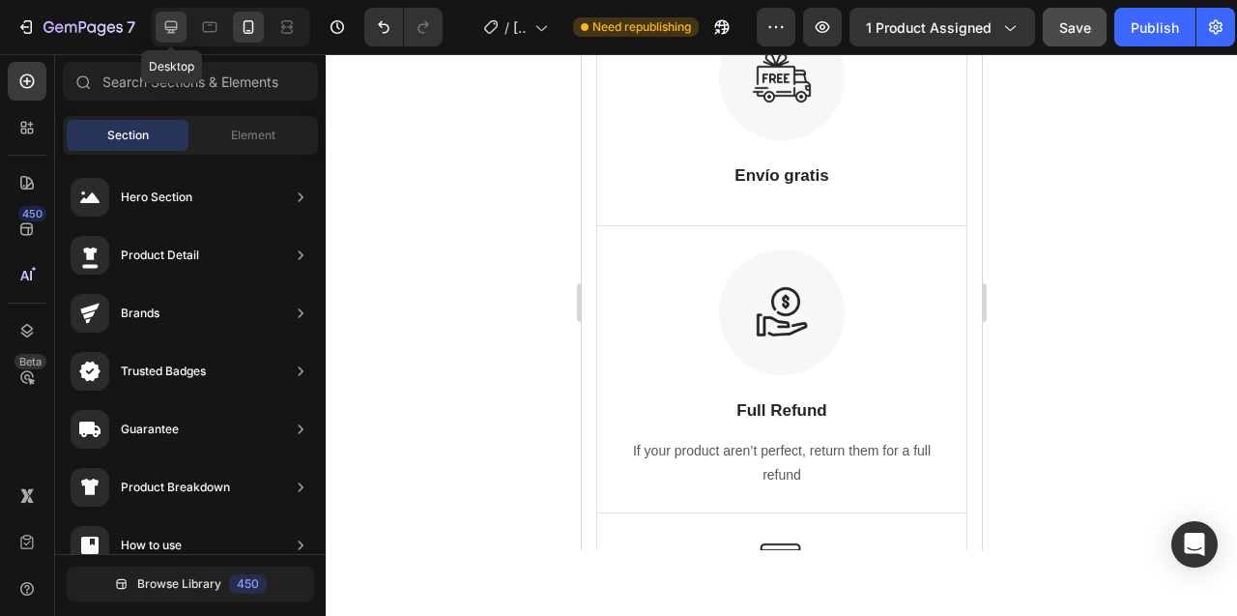
click at [167, 37] on div at bounding box center [171, 27] width 31 height 31
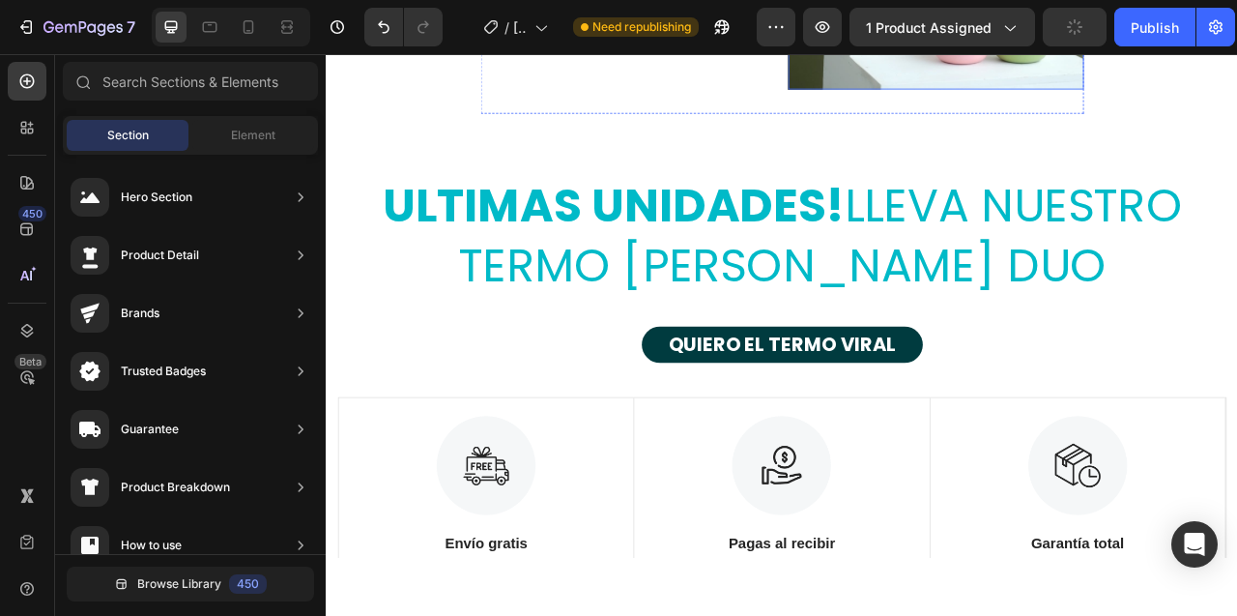
scroll to position [11492, 0]
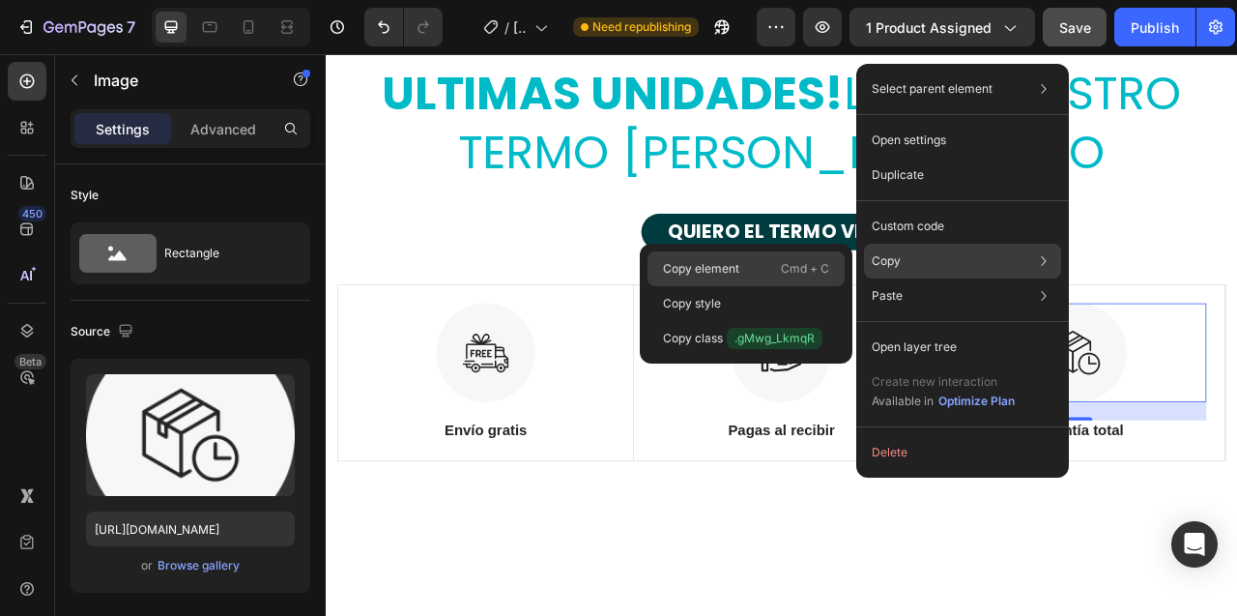
click at [758, 286] on div "Copy element Cmd + C" at bounding box center [746, 303] width 197 height 35
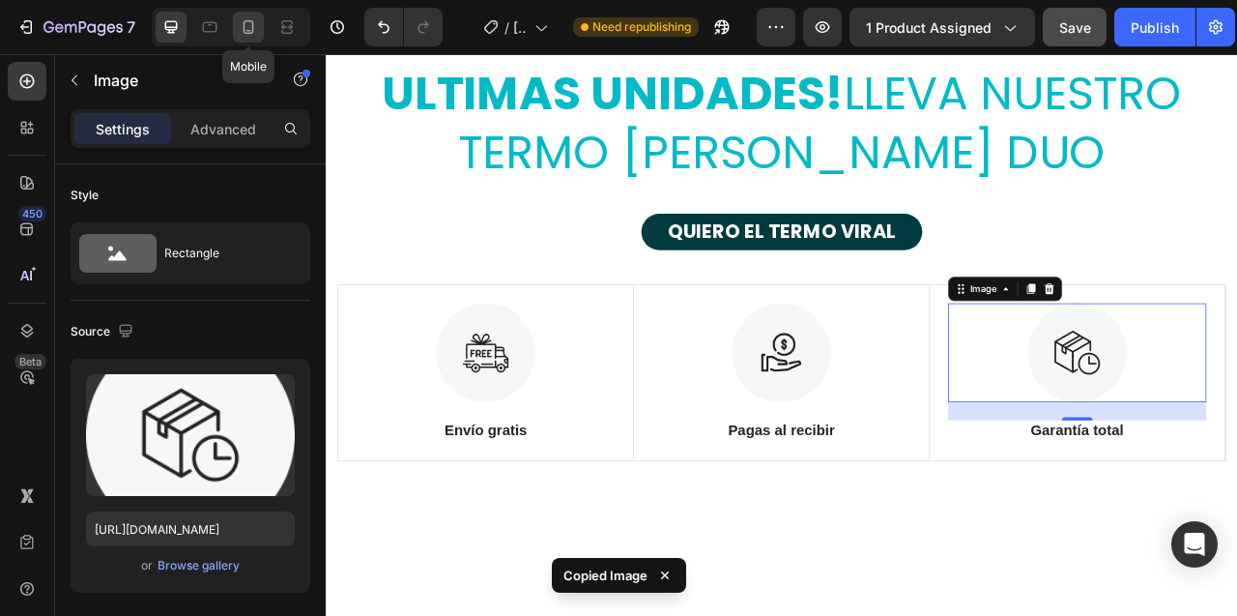
click at [250, 26] on icon at bounding box center [248, 26] width 19 height 19
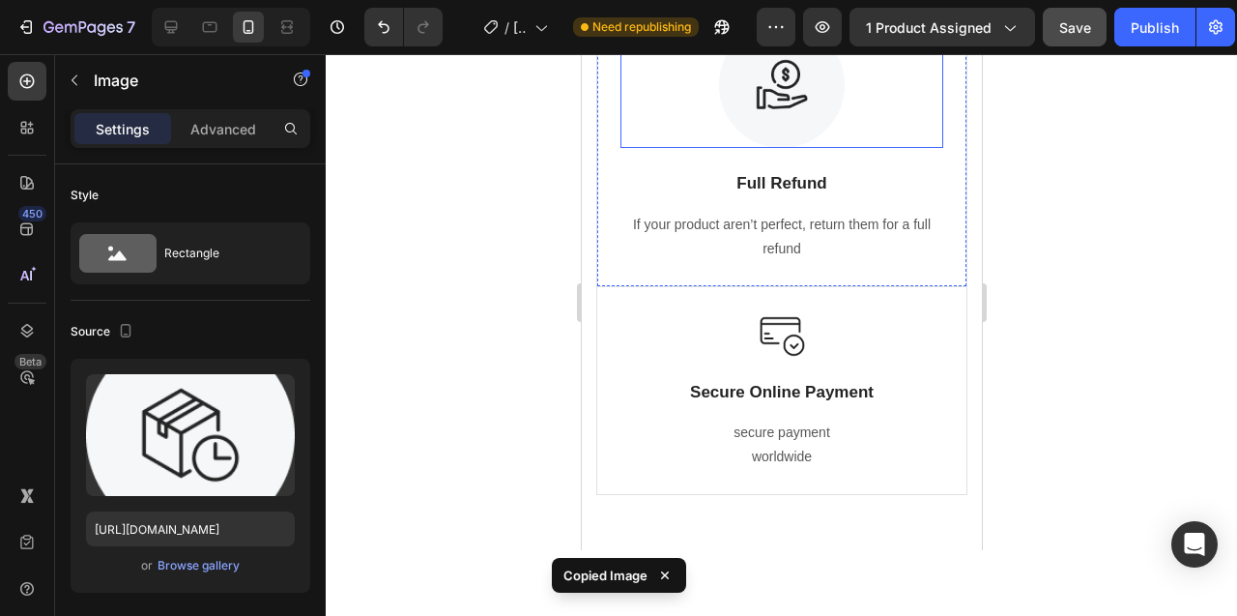
scroll to position [11614, 0]
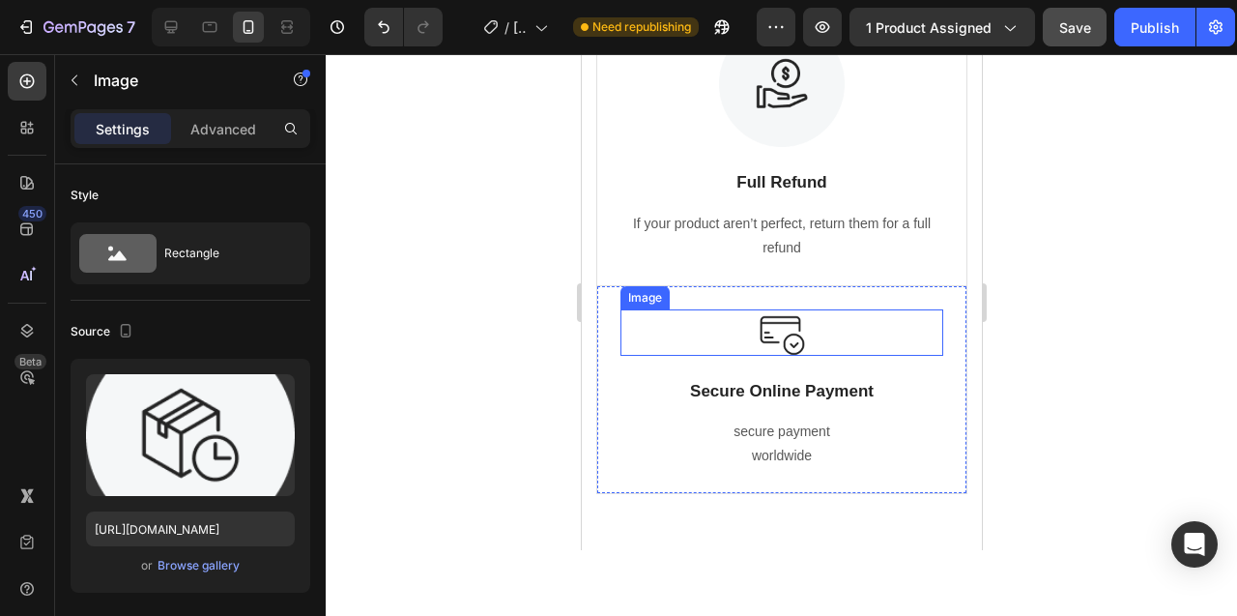
click at [776, 322] on img at bounding box center [781, 332] width 46 height 46
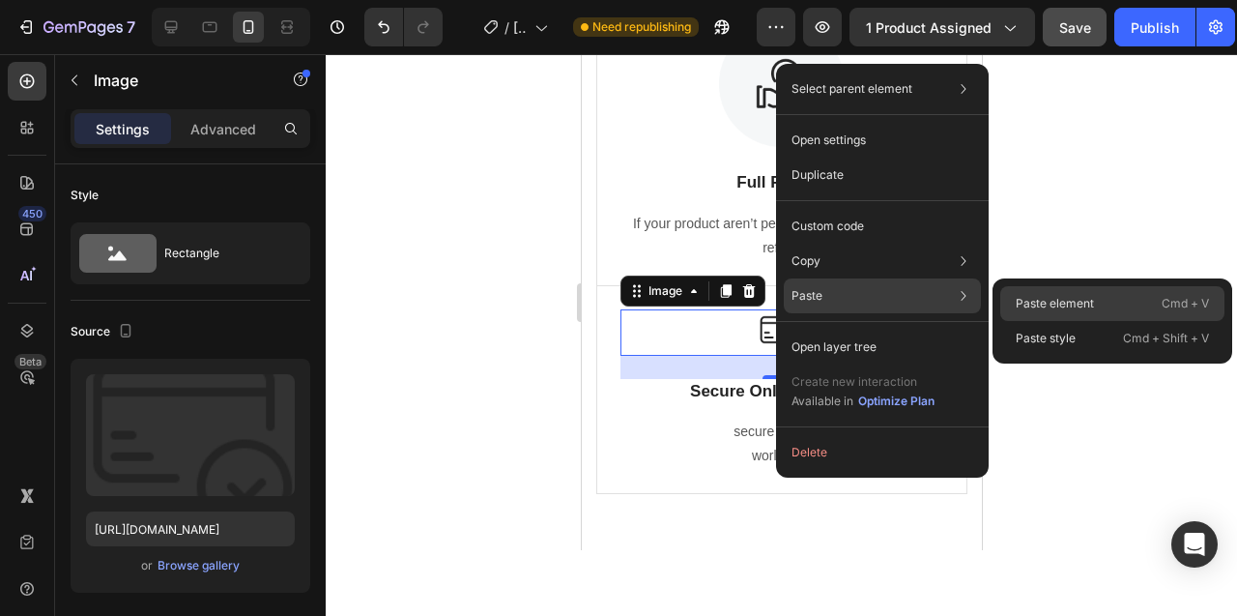
click at [1033, 299] on p "Paste element" at bounding box center [1055, 303] width 78 height 17
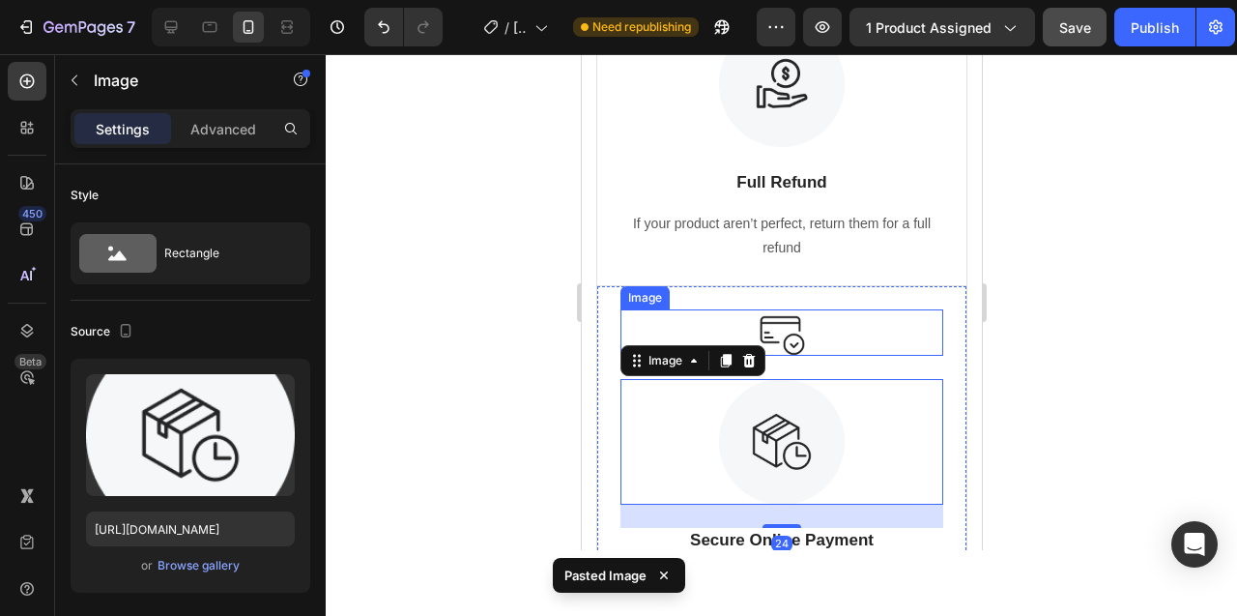
click at [804, 324] on div at bounding box center [781, 332] width 323 height 46
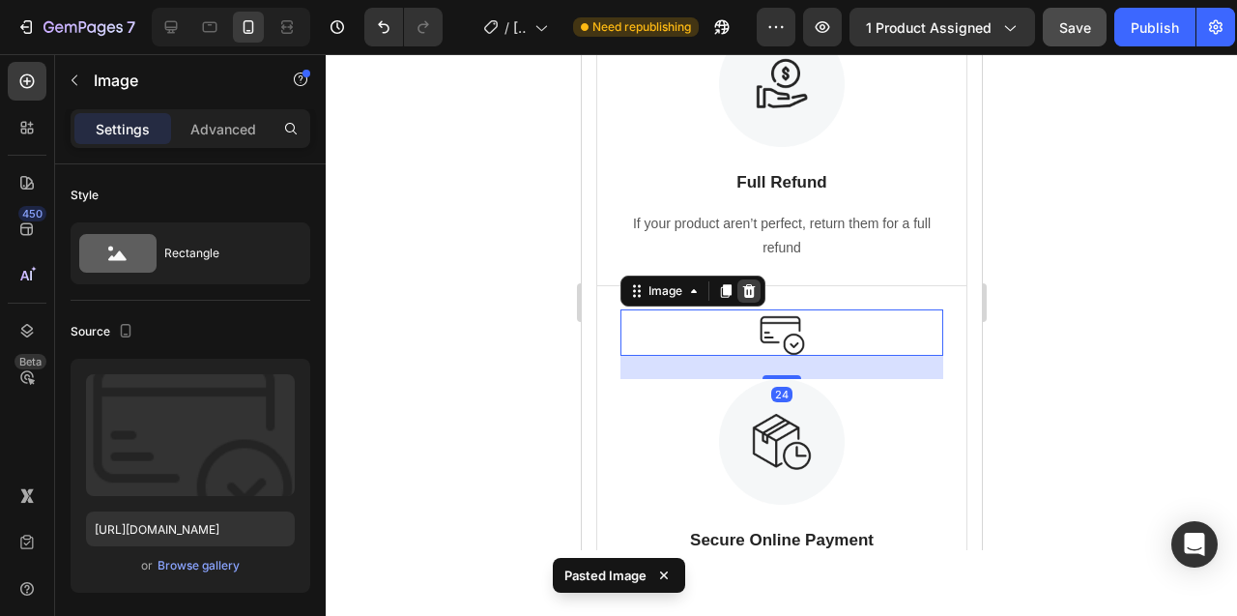
click at [748, 289] on icon at bounding box center [748, 291] width 13 height 14
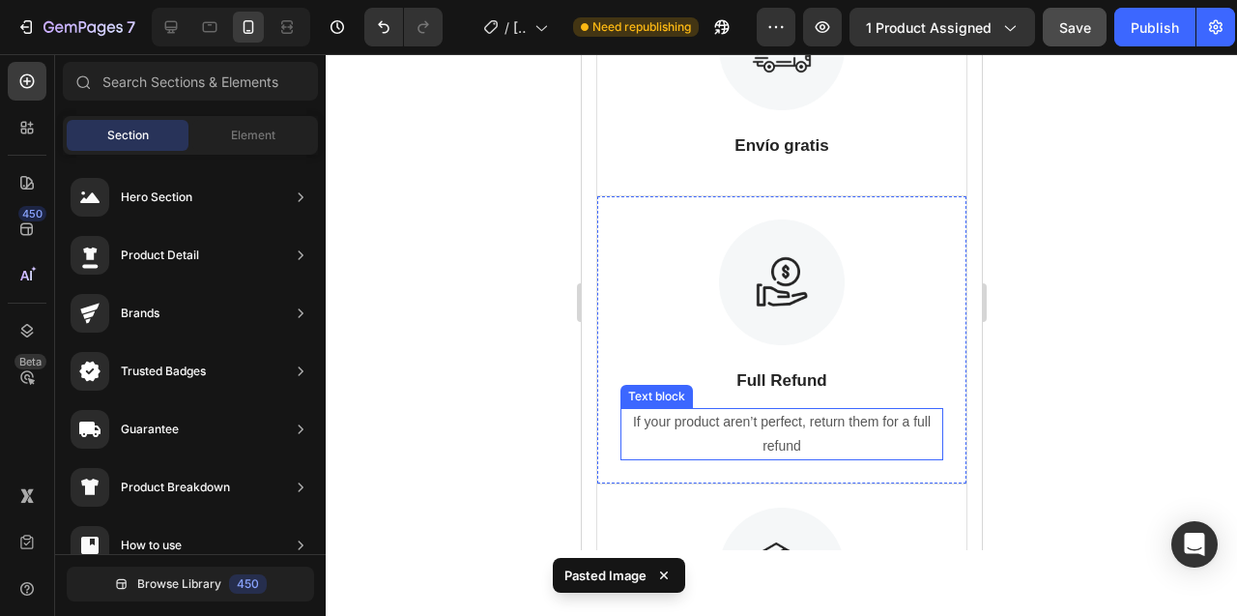
scroll to position [11413, 0]
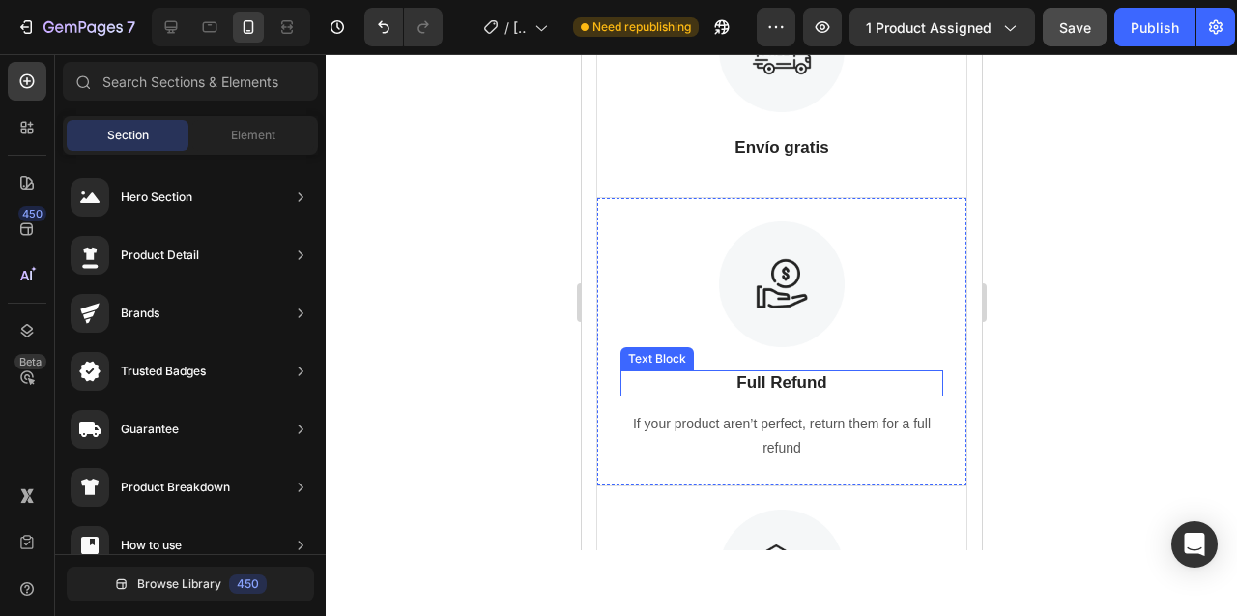
click at [776, 378] on p "Full Refund" at bounding box center [780, 382] width 319 height 21
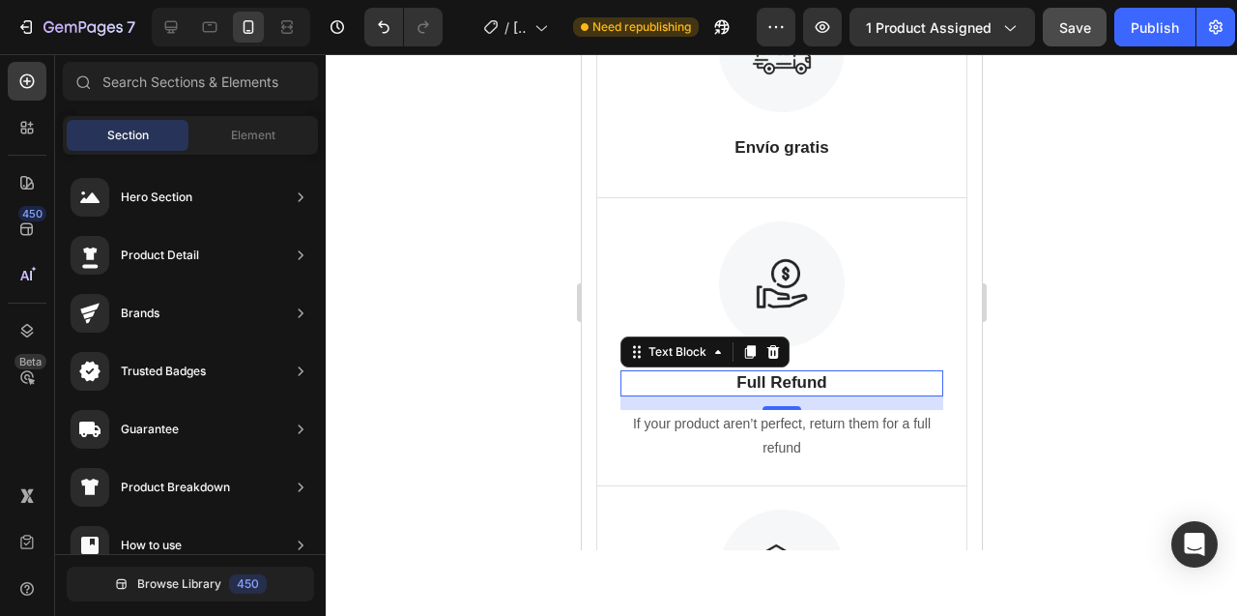
click at [776, 378] on p "Full Refund" at bounding box center [780, 382] width 319 height 21
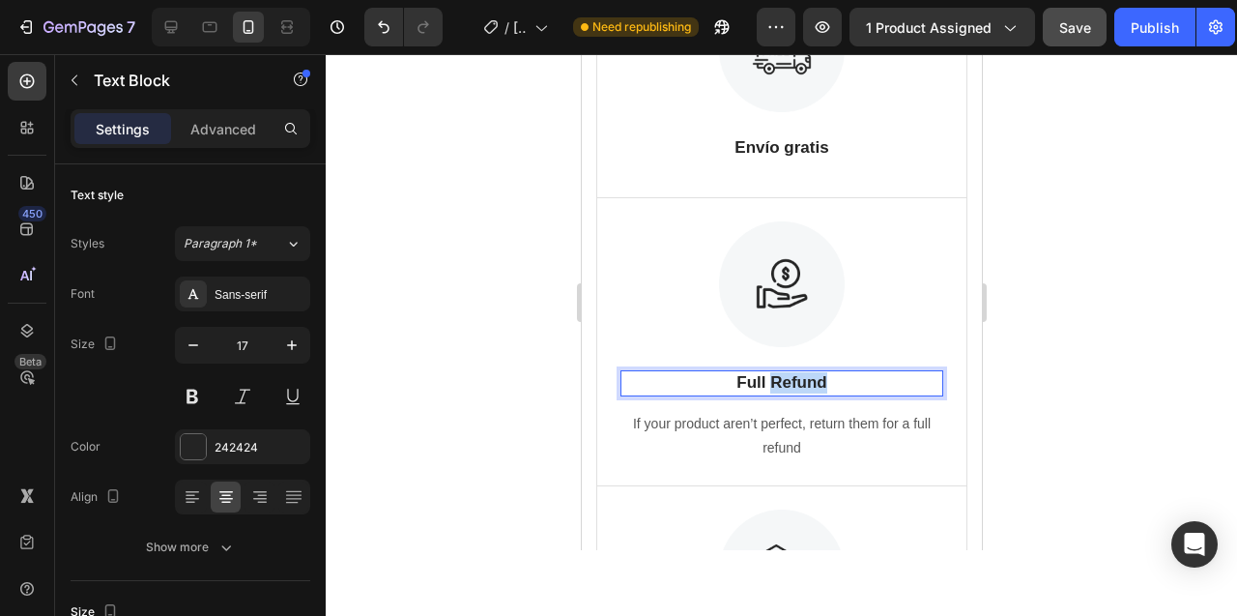
click at [776, 378] on p "Full Refund" at bounding box center [780, 382] width 319 height 21
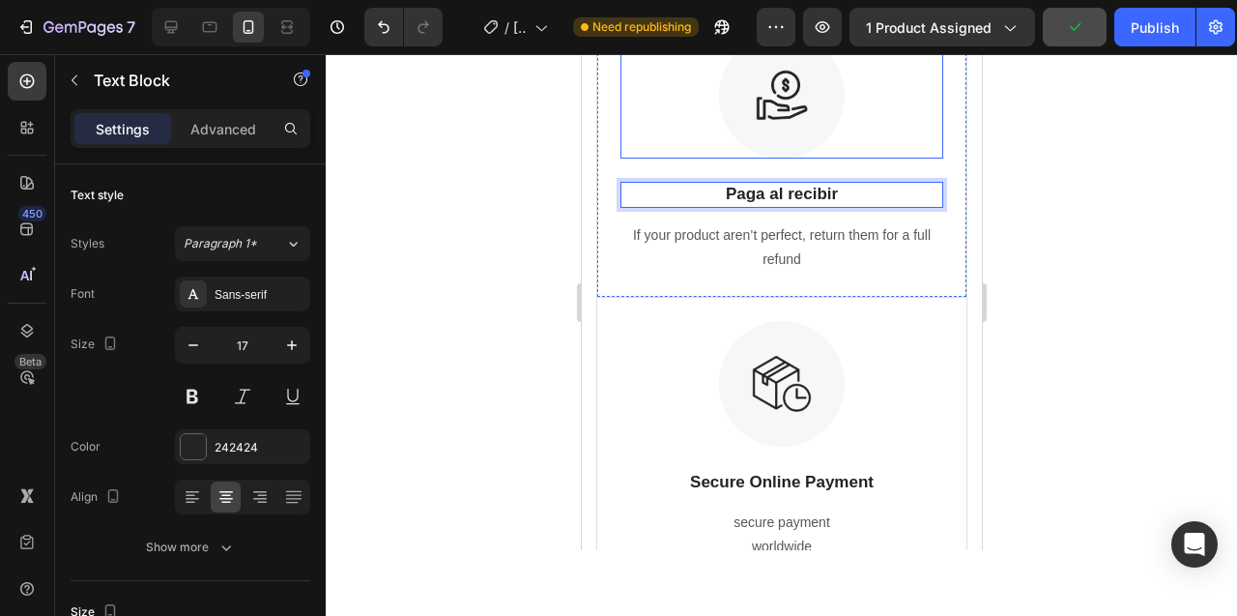
scroll to position [11605, 0]
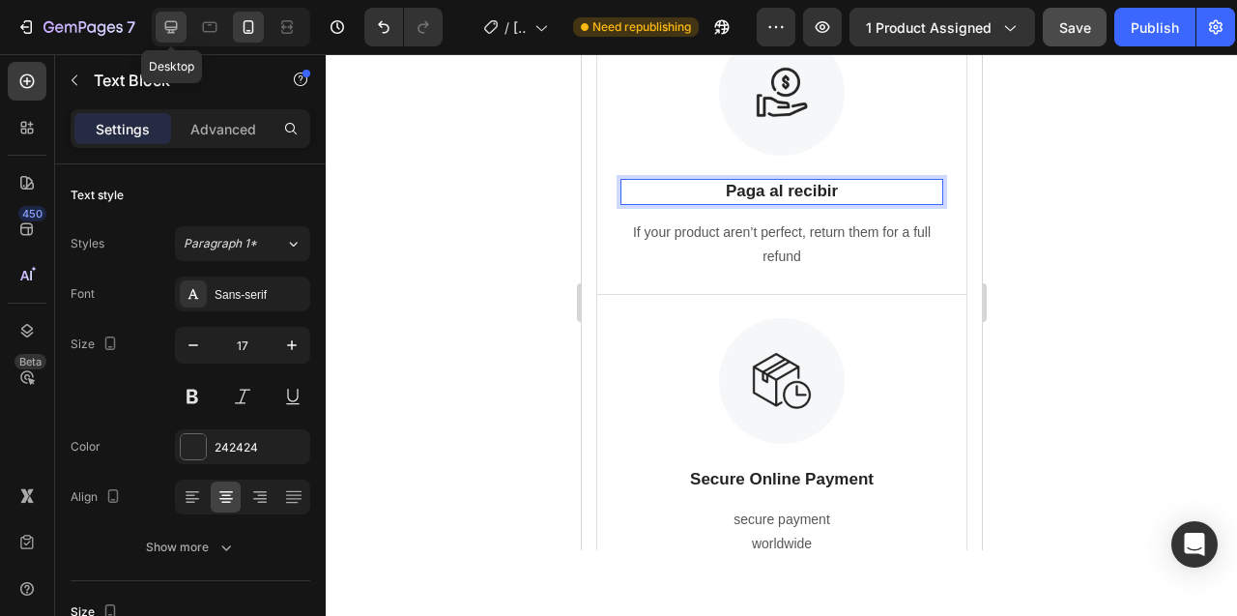
click at [172, 29] on icon at bounding box center [171, 27] width 13 height 13
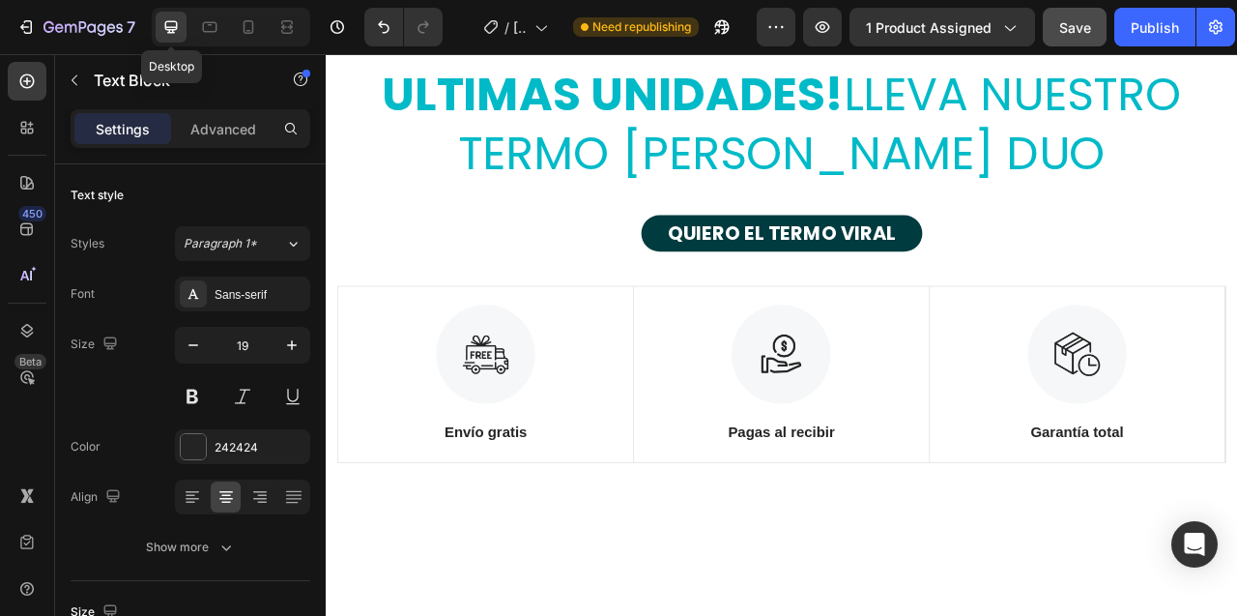
scroll to position [11422, 0]
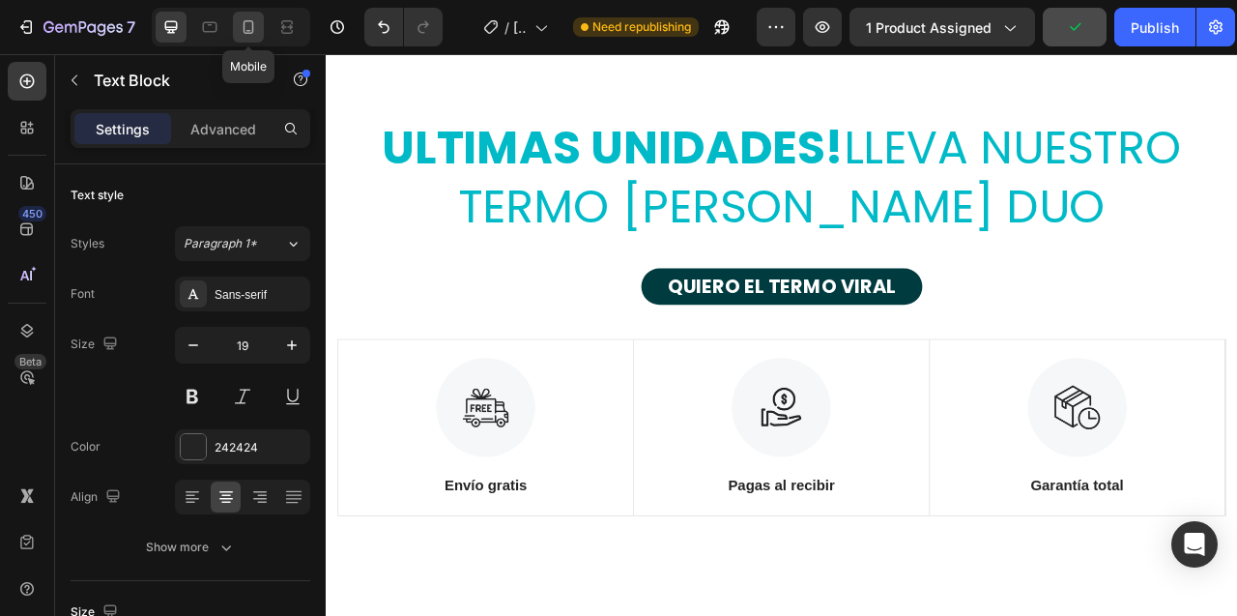
click at [252, 32] on icon at bounding box center [249, 27] width 11 height 14
type input "17"
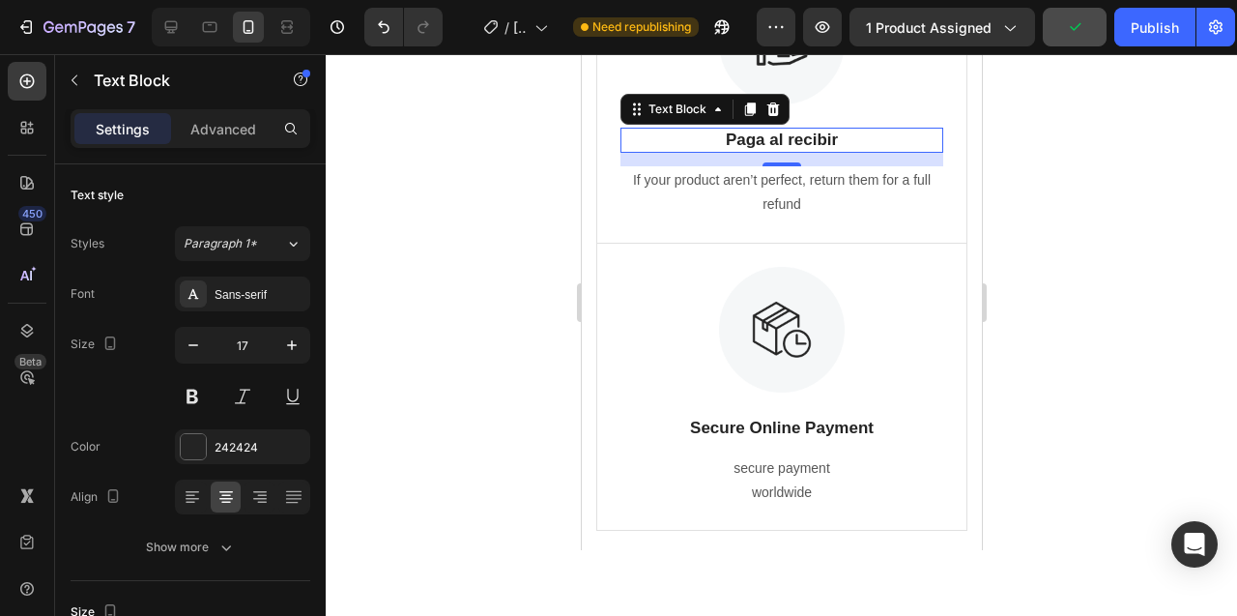
scroll to position [11585, 0]
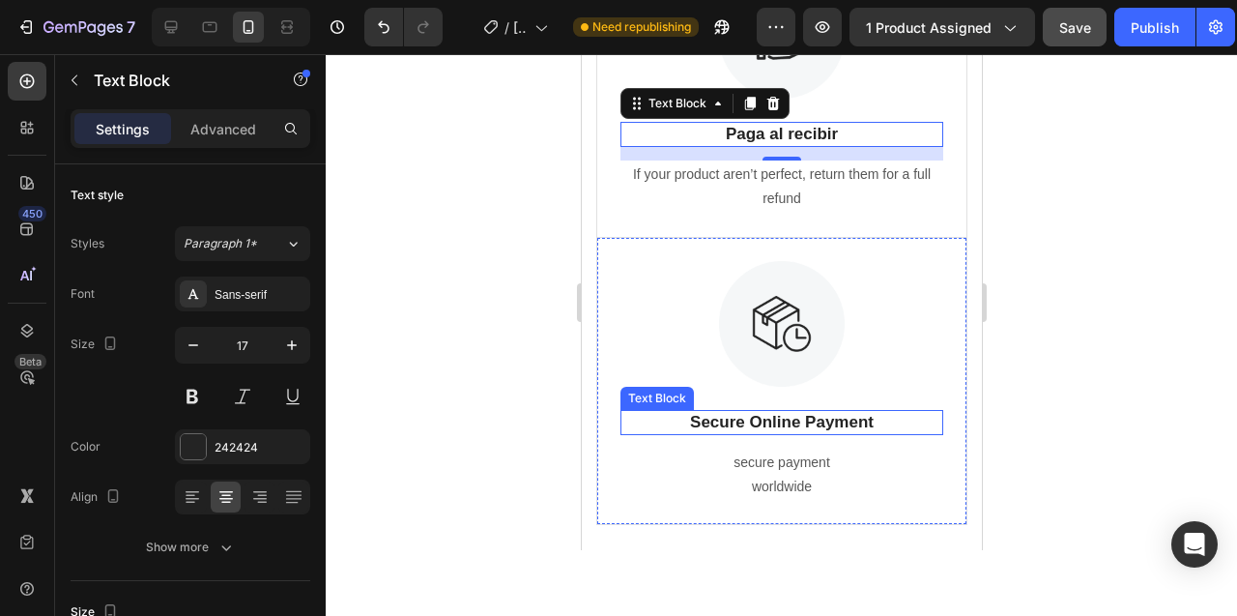
click at [771, 422] on p "Secure Online Payment" at bounding box center [780, 422] width 319 height 21
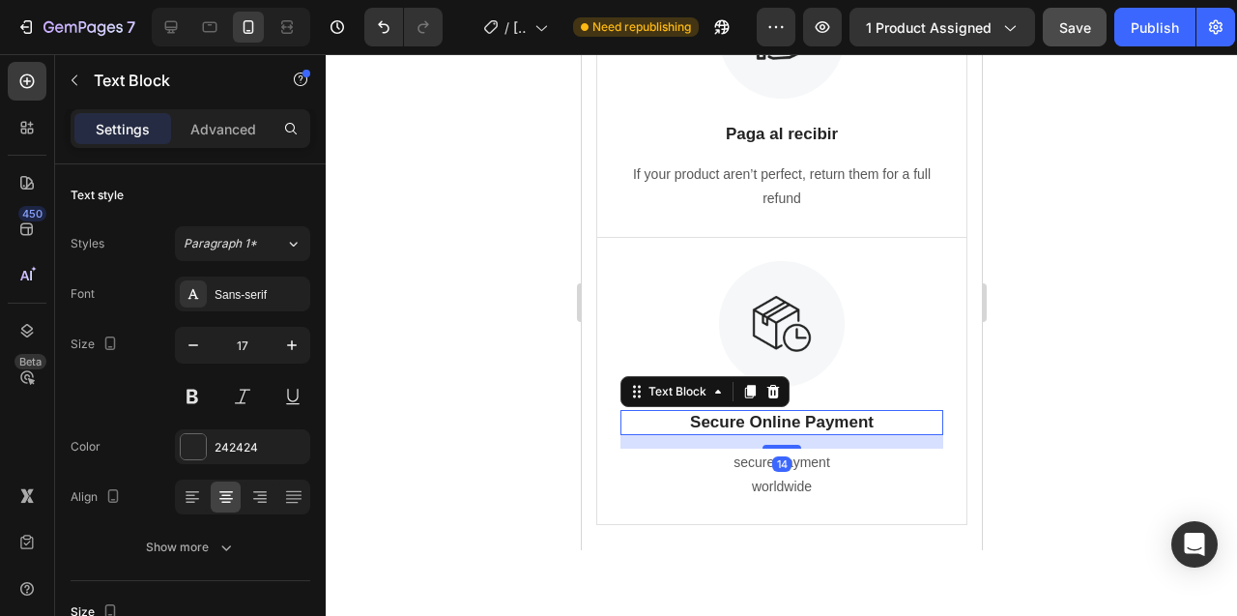
click at [771, 422] on p "Secure Online Payment" at bounding box center [780, 422] width 319 height 21
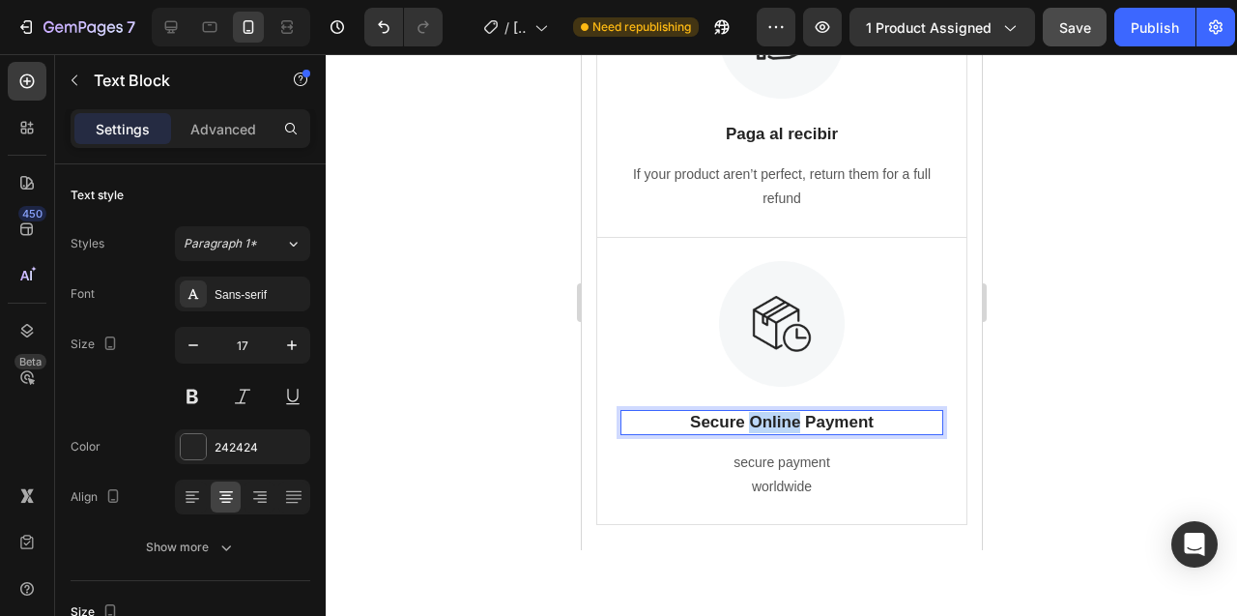
click at [771, 422] on p "Secure Online Payment" at bounding box center [780, 422] width 319 height 21
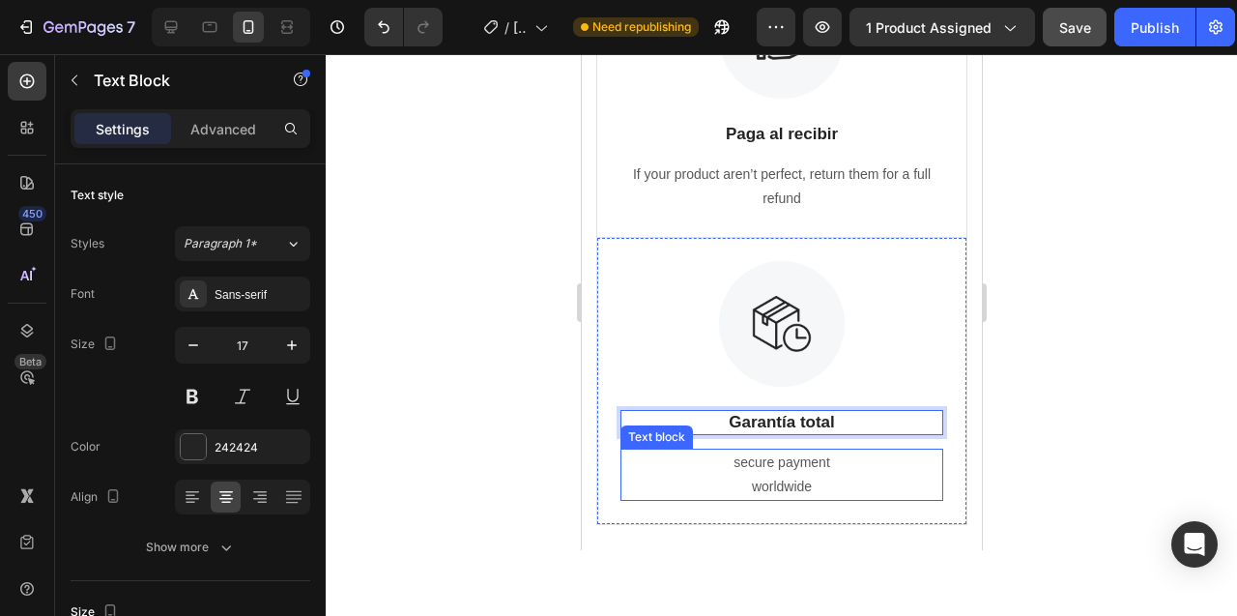
click at [785, 474] on p "secure payment worldwide" at bounding box center [780, 474] width 319 height 48
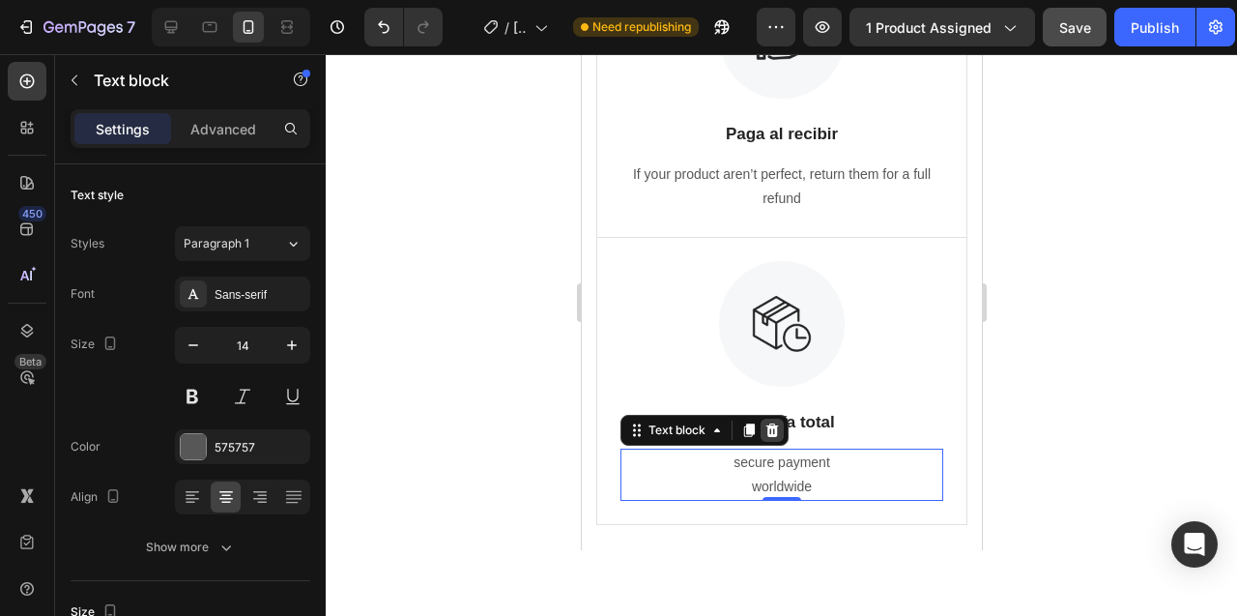
click at [772, 435] on icon at bounding box center [771, 430] width 13 height 14
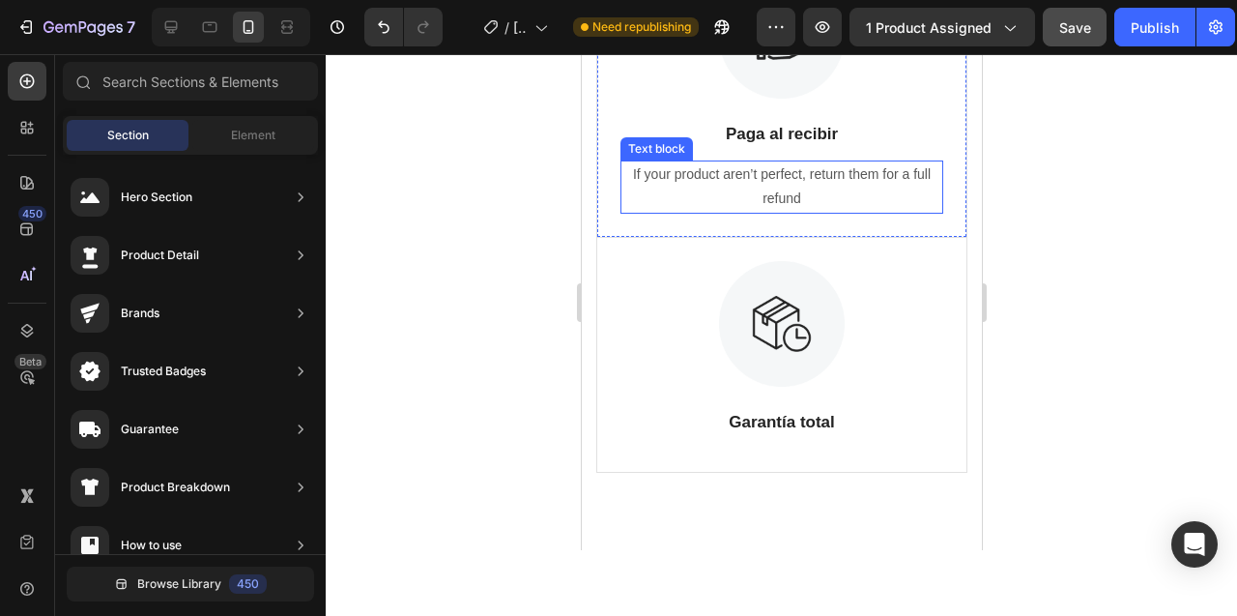
click at [781, 177] on p "If your product aren’t perfect, return them for a full refund" at bounding box center [780, 186] width 319 height 48
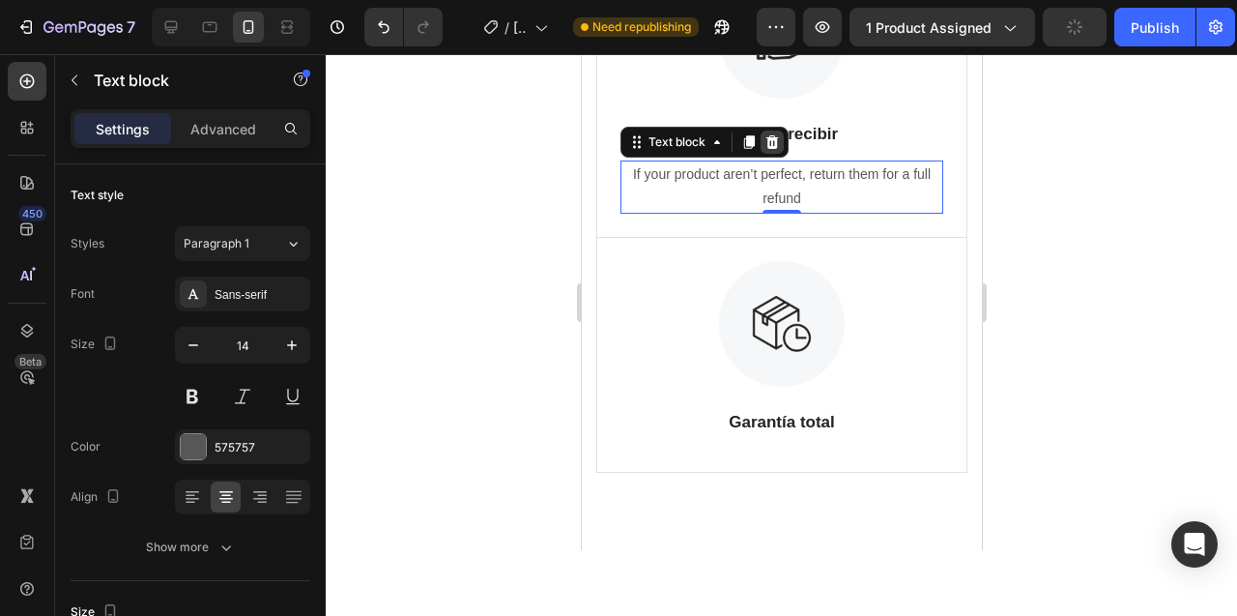
click at [772, 142] on icon at bounding box center [771, 141] width 15 height 15
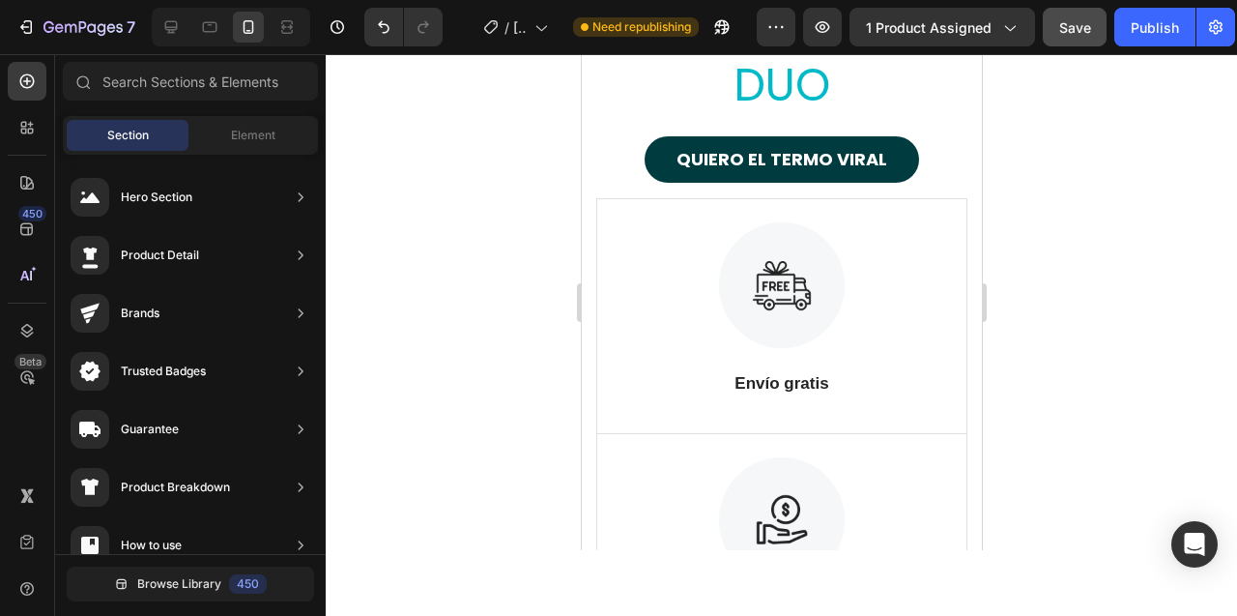
scroll to position [11112, 0]
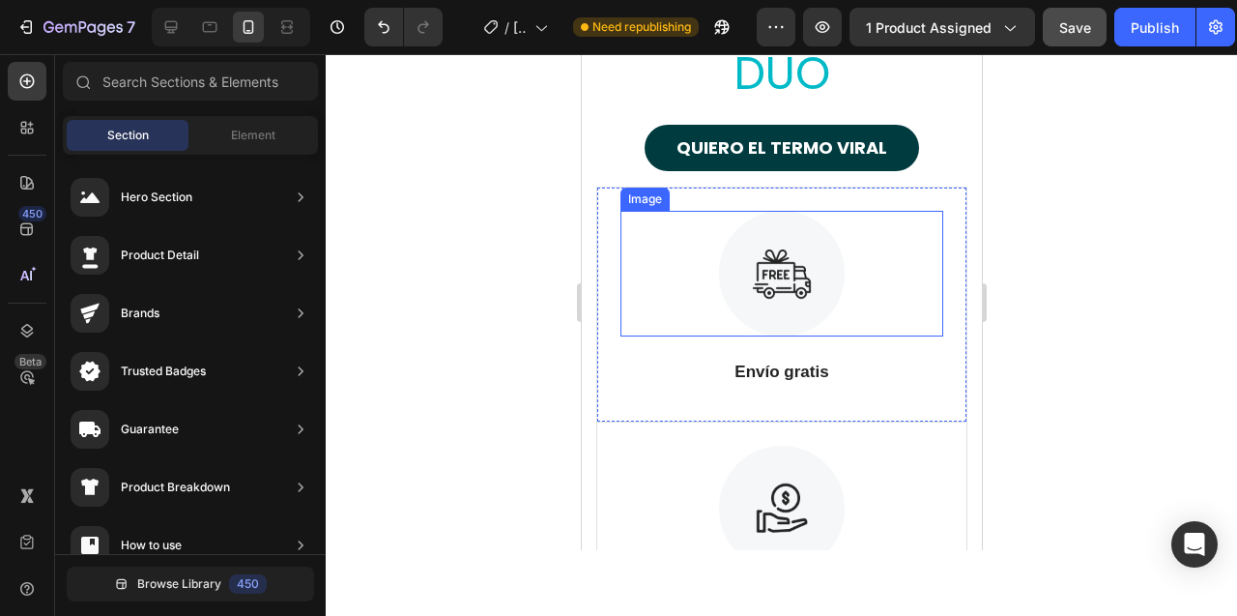
click at [774, 269] on img at bounding box center [781, 274] width 126 height 126
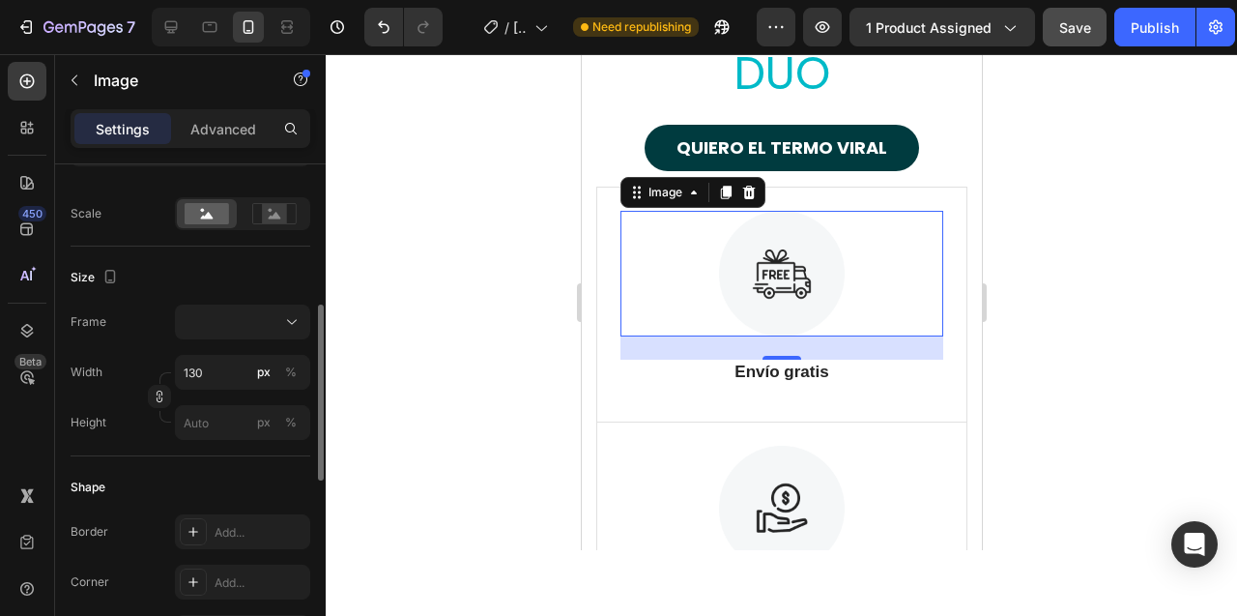
scroll to position [412, 0]
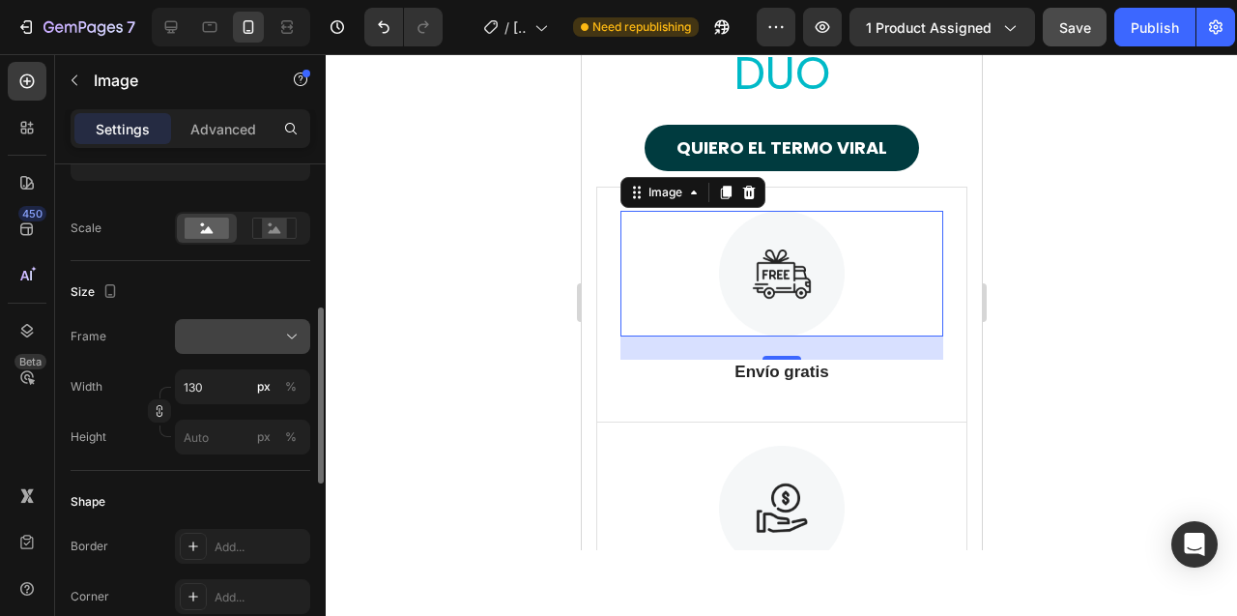
click at [291, 335] on icon at bounding box center [291, 336] width 19 height 19
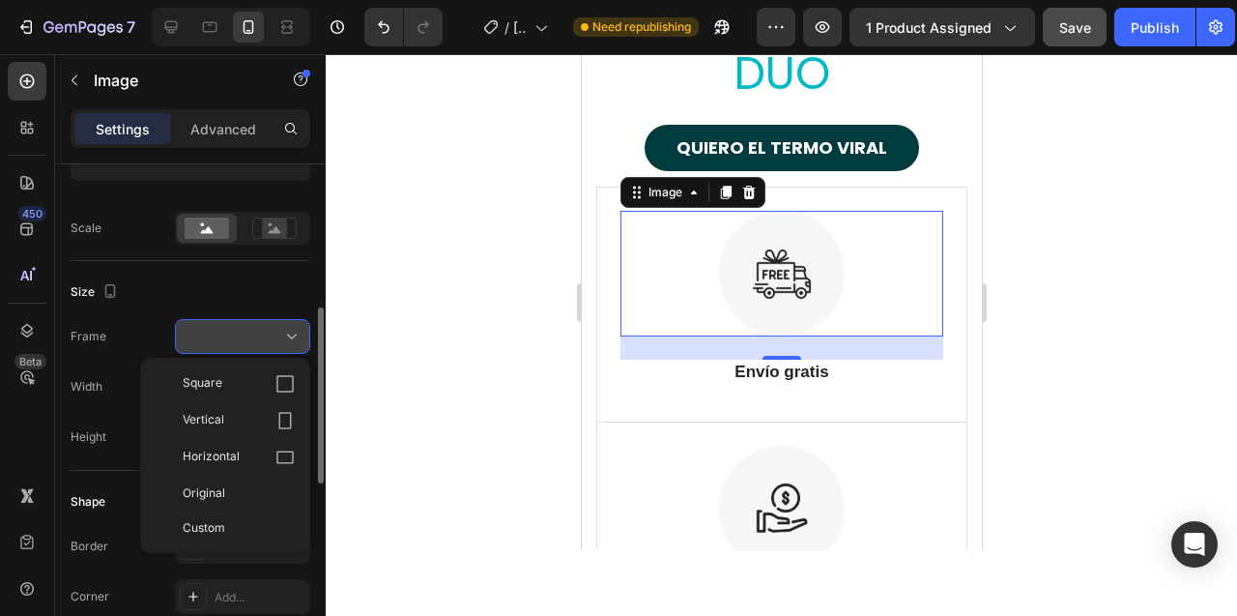
click at [291, 335] on icon at bounding box center [291, 336] width 19 height 19
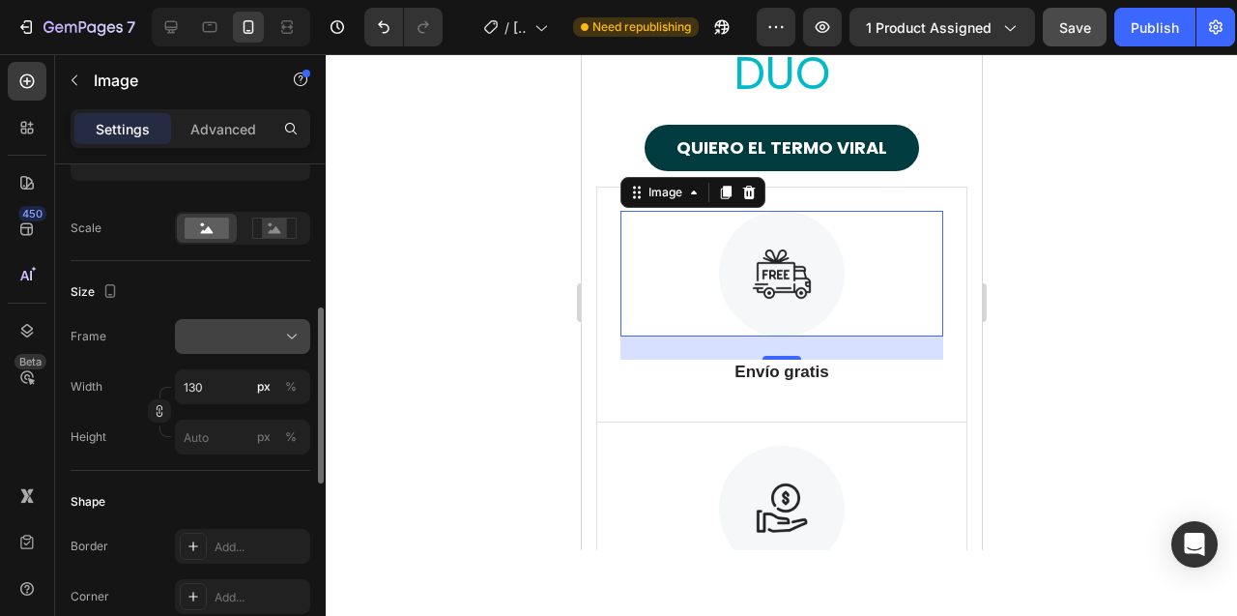
click at [291, 335] on icon at bounding box center [291, 336] width 19 height 19
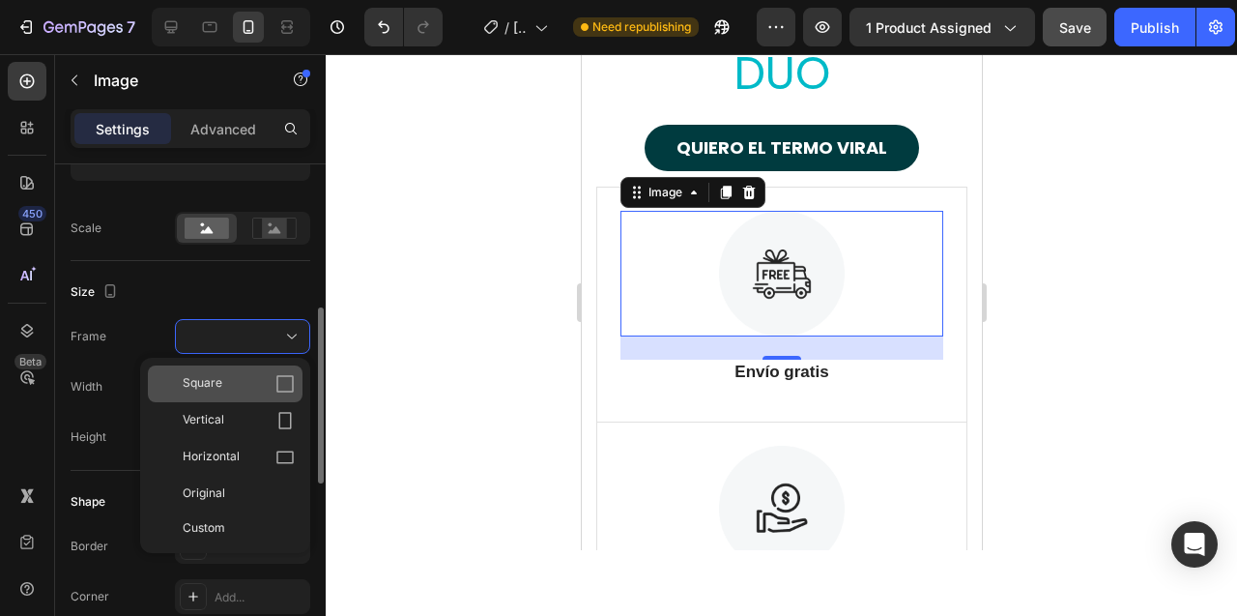
click at [255, 377] on div "Square" at bounding box center [239, 383] width 112 height 19
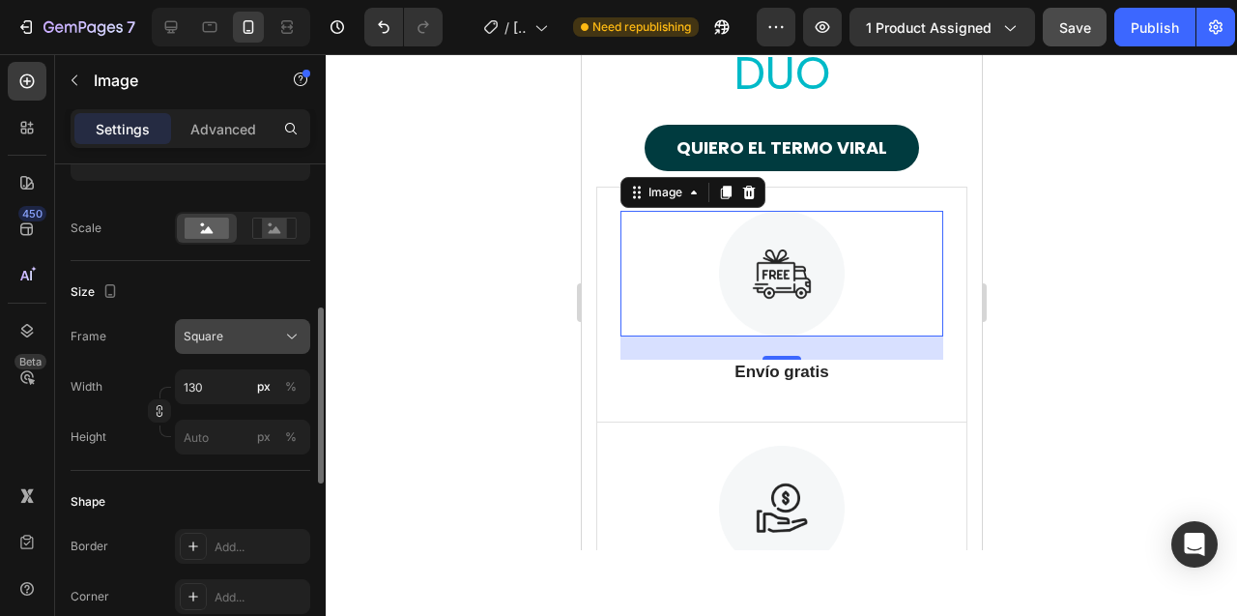
click at [280, 332] on div "Square" at bounding box center [243, 336] width 118 height 19
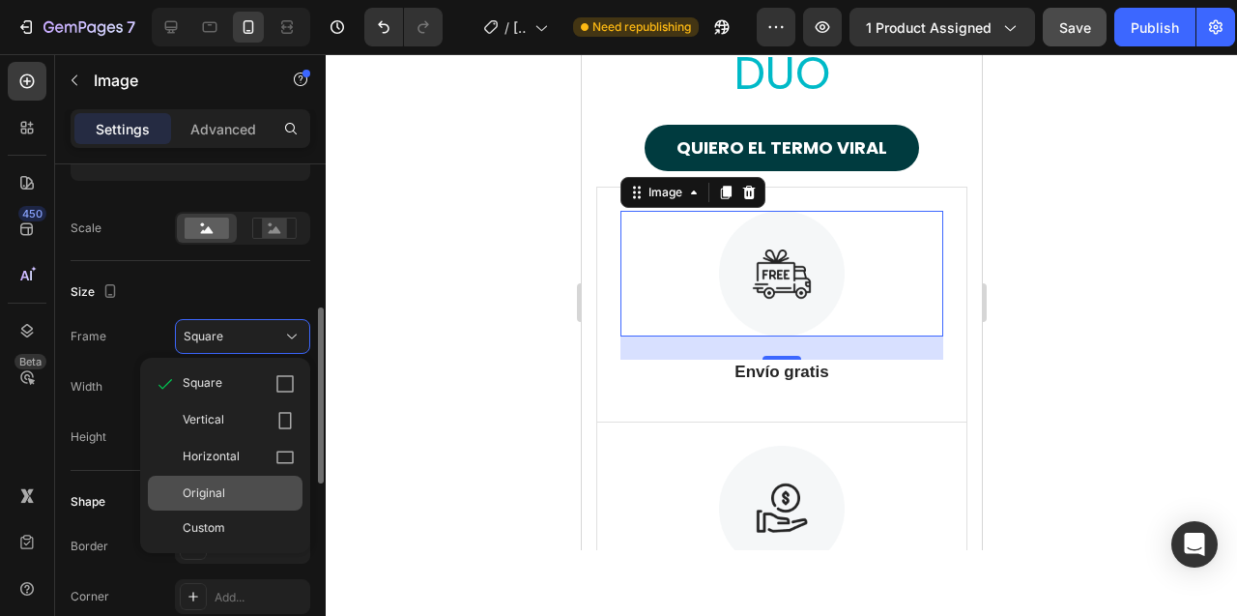
click at [235, 491] on div "Original" at bounding box center [239, 492] width 112 height 17
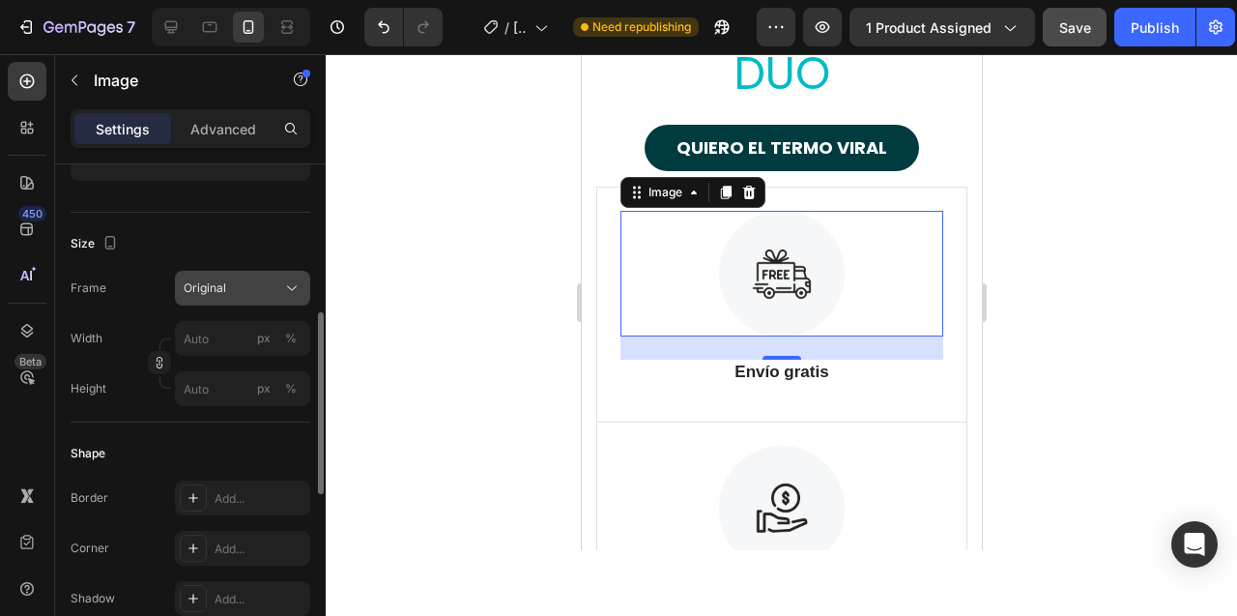
click at [268, 279] on div "Original" at bounding box center [231, 287] width 95 height 17
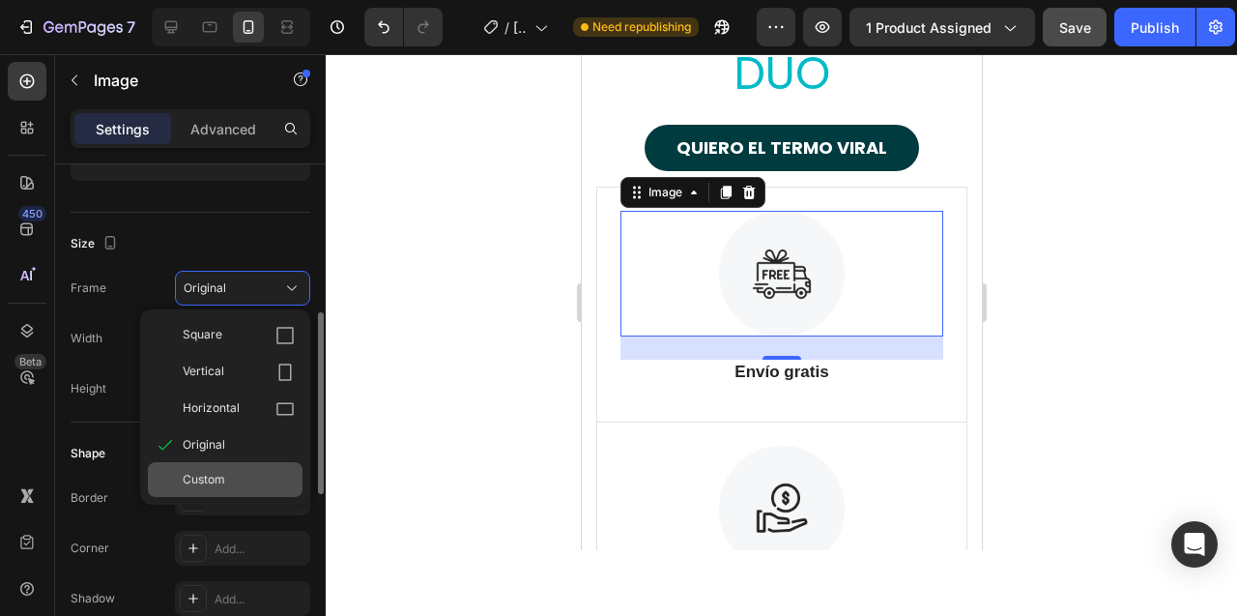
click at [238, 478] on div "Custom" at bounding box center [239, 479] width 112 height 17
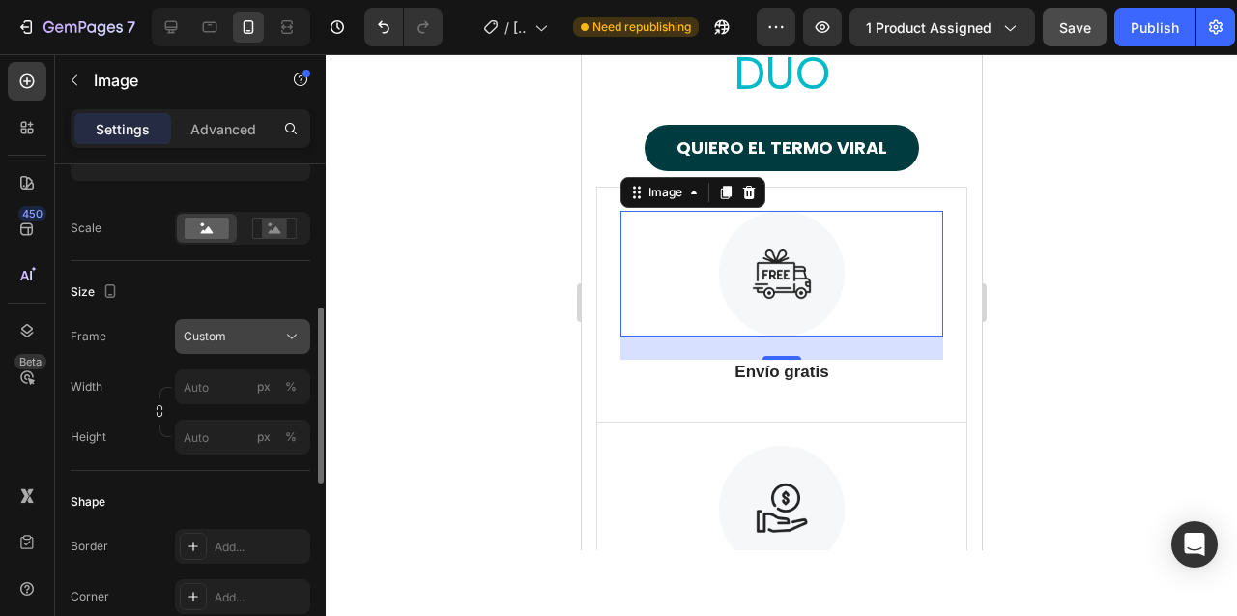
click at [257, 331] on div "Frame Custom Width px % Height px %" at bounding box center [191, 386] width 240 height 135
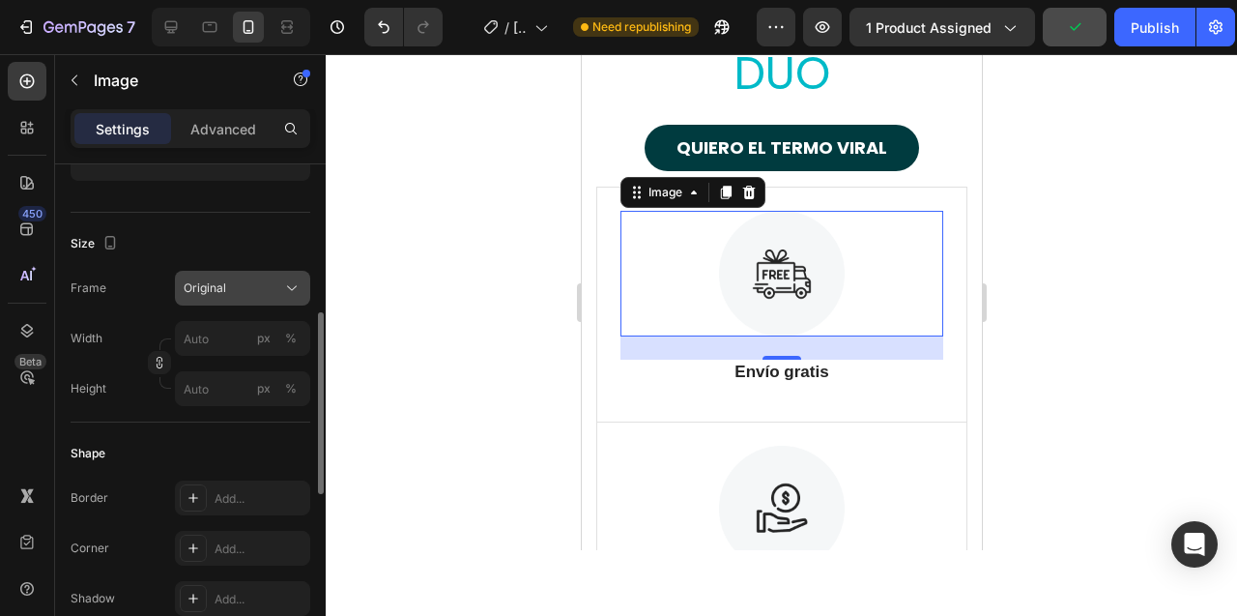
click at [269, 284] on div "Original" at bounding box center [231, 287] width 95 height 17
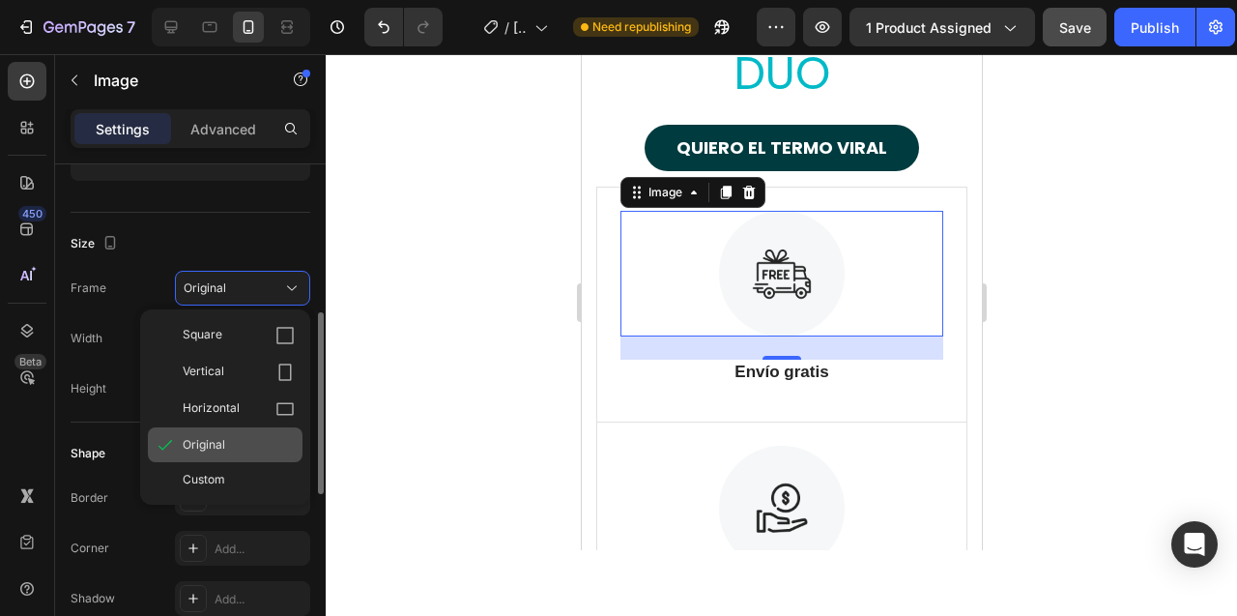
click at [223, 448] on span "Original" at bounding box center [204, 444] width 43 height 17
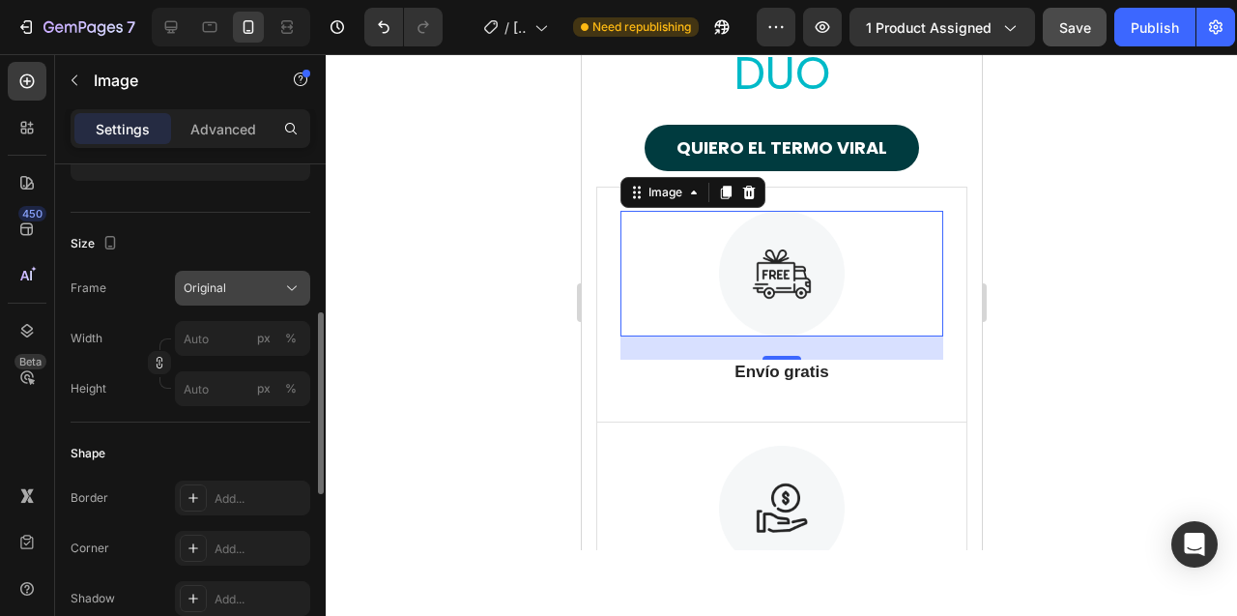
click at [253, 290] on div "Original" at bounding box center [231, 287] width 95 height 17
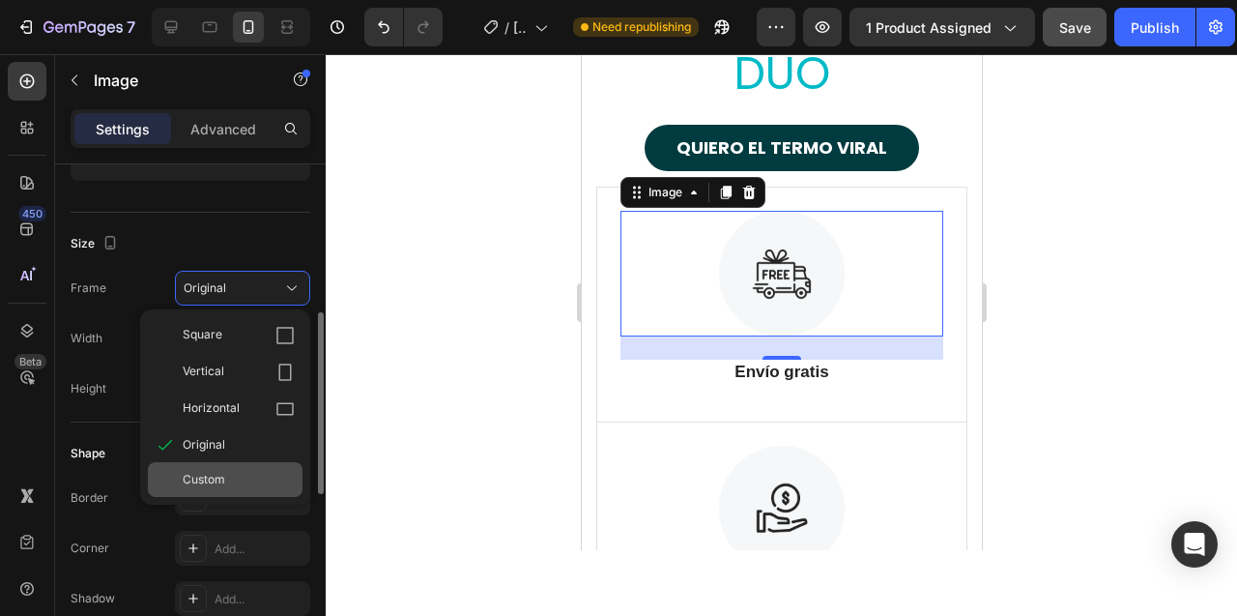
click at [219, 476] on span "Custom" at bounding box center [204, 479] width 43 height 17
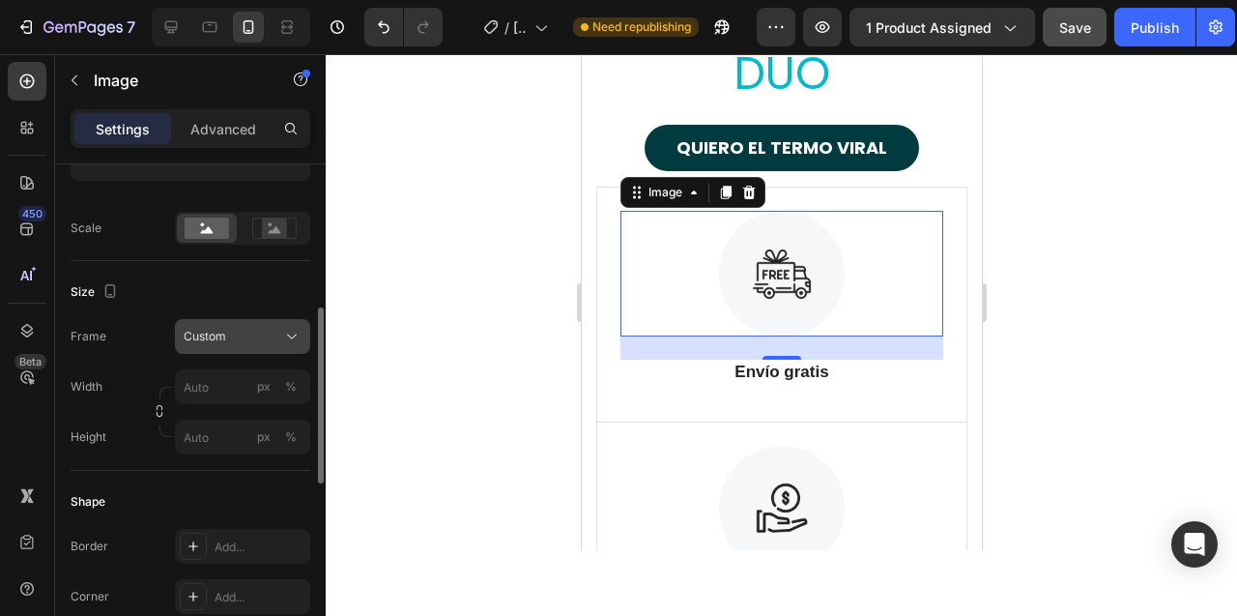
click at [248, 333] on div "Custom" at bounding box center [231, 336] width 95 height 17
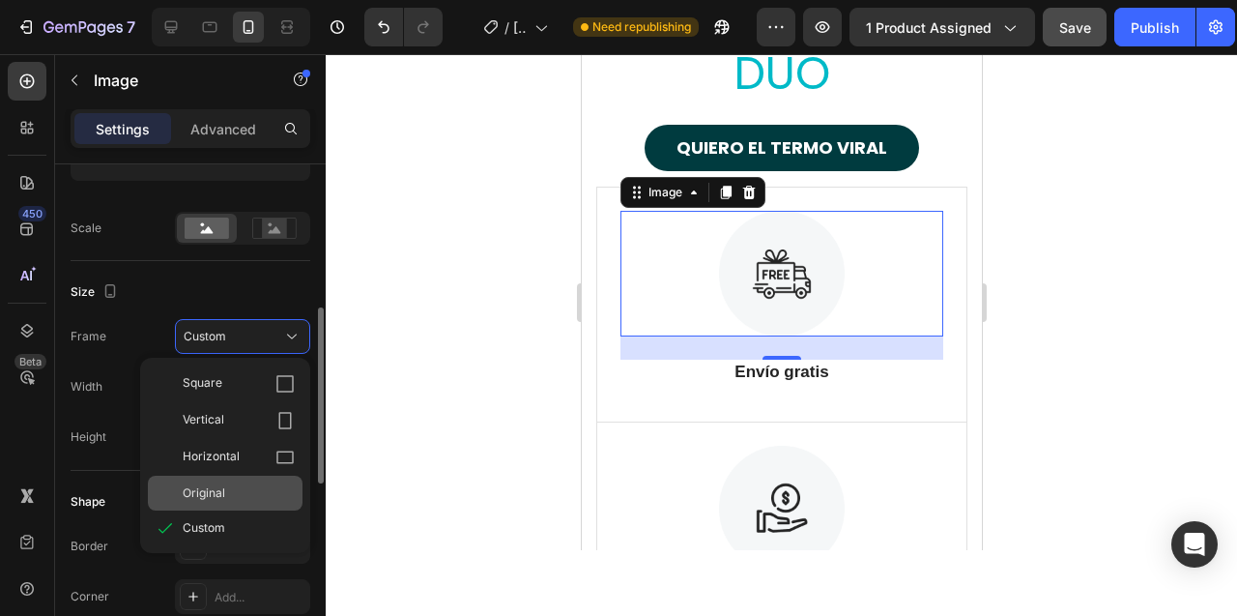
click at [216, 483] on div "Original" at bounding box center [225, 493] width 155 height 35
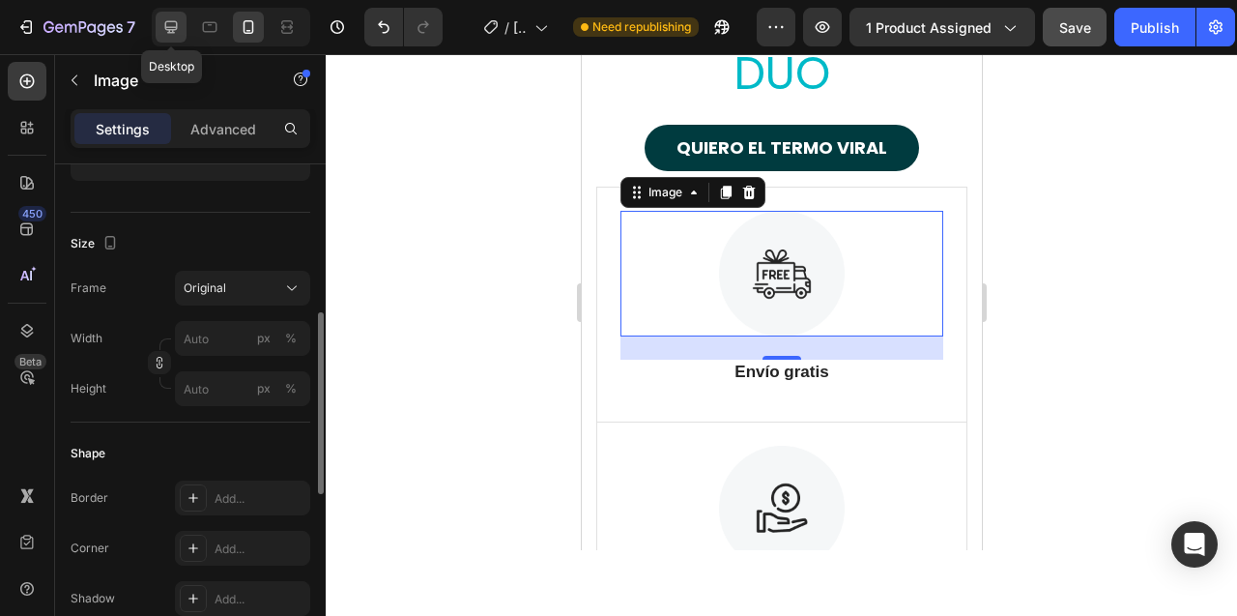
click at [169, 25] on icon at bounding box center [170, 26] width 19 height 19
type input "130"
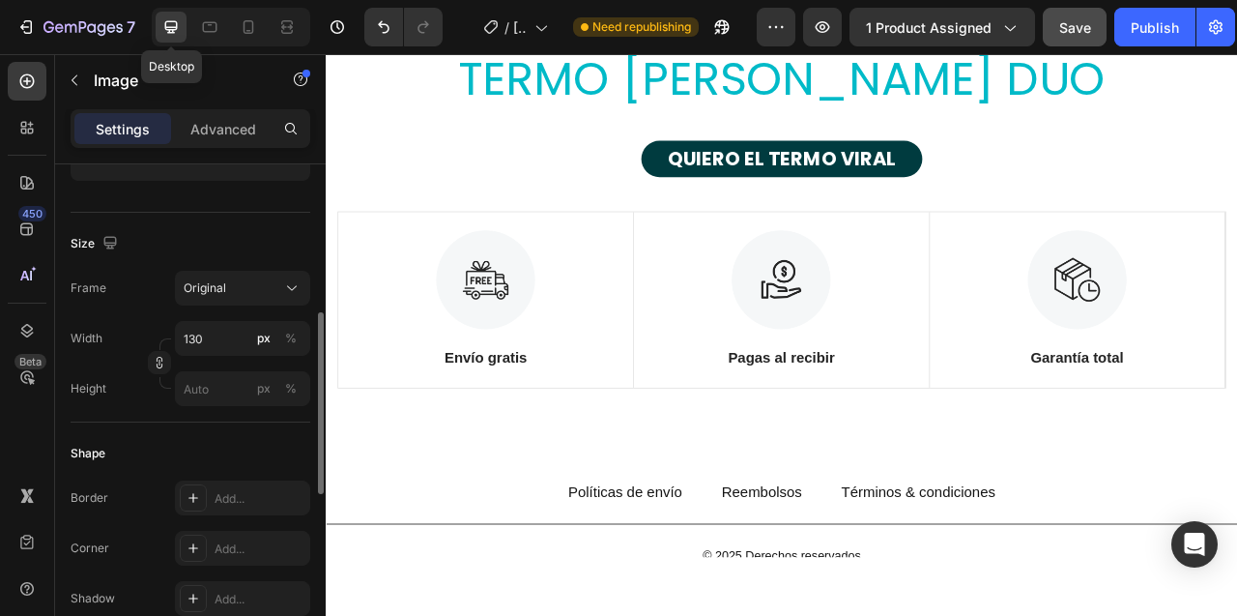
scroll to position [11044, 0]
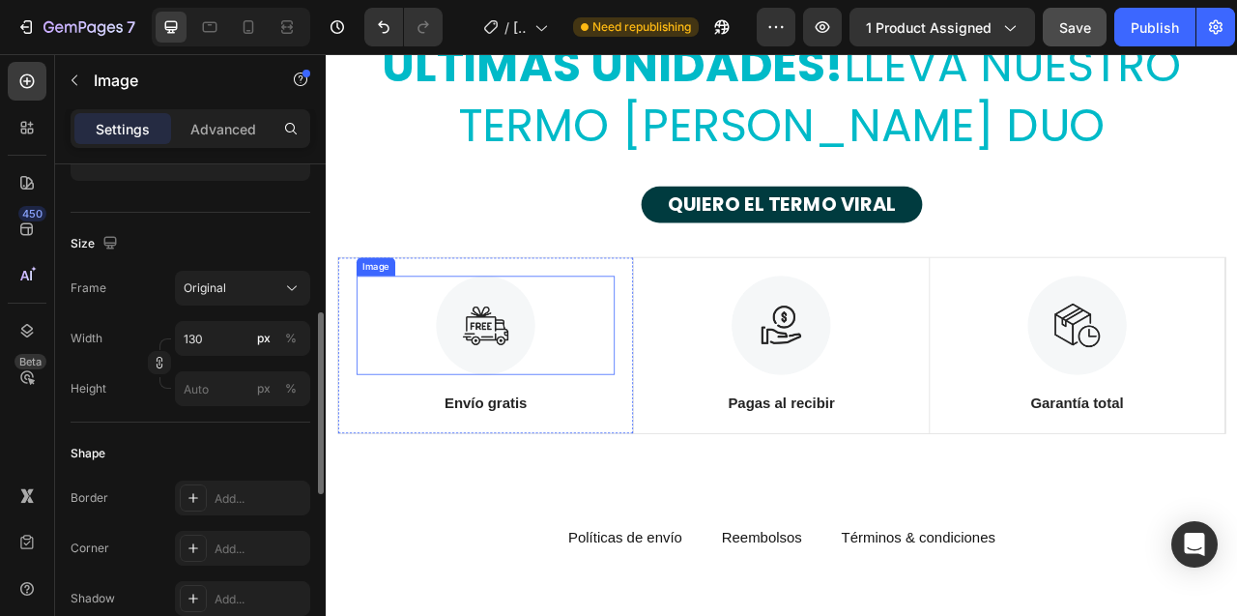
click at [536, 390] on img at bounding box center [529, 400] width 126 height 126
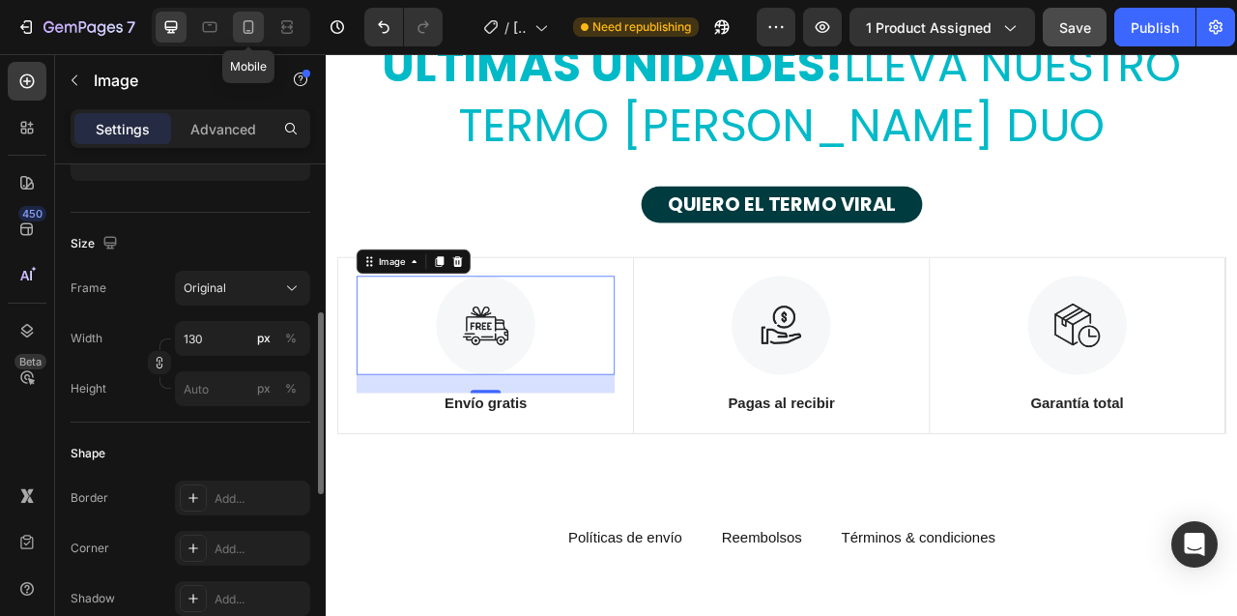
click at [245, 27] on icon at bounding box center [248, 26] width 19 height 19
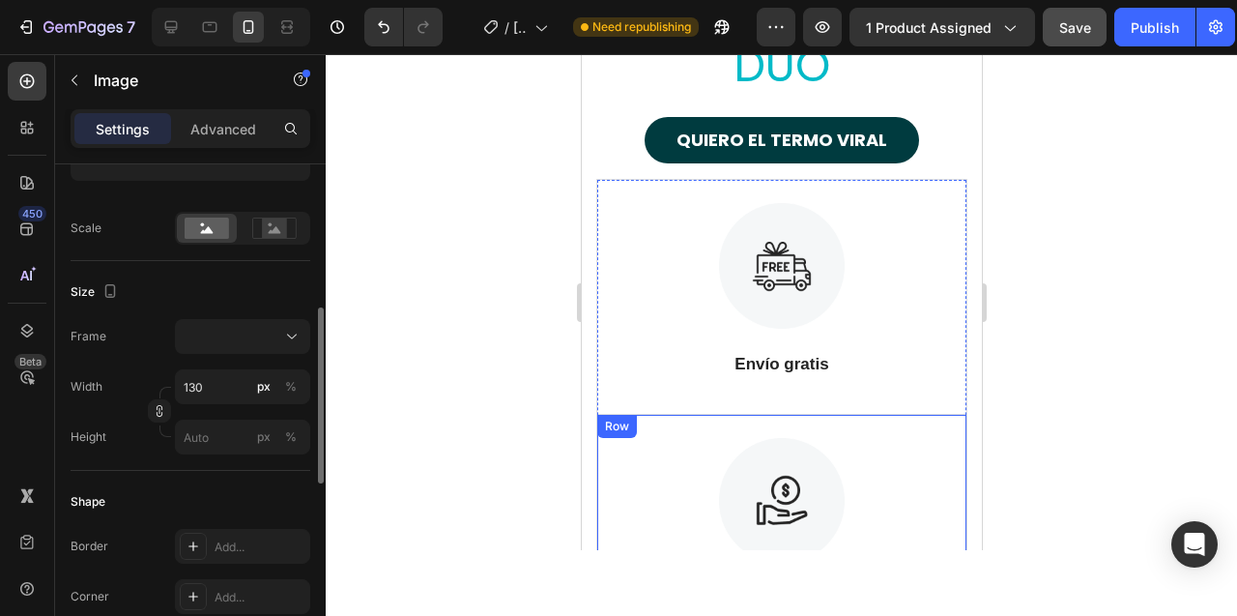
scroll to position [10716, 0]
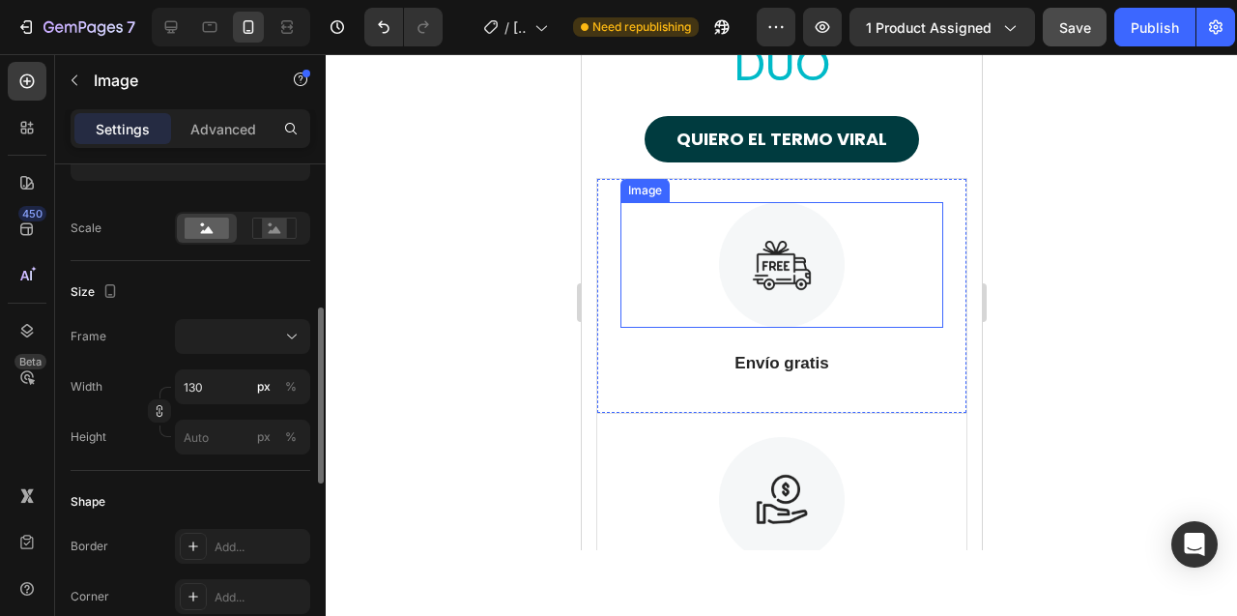
click at [773, 256] on img at bounding box center [781, 265] width 126 height 126
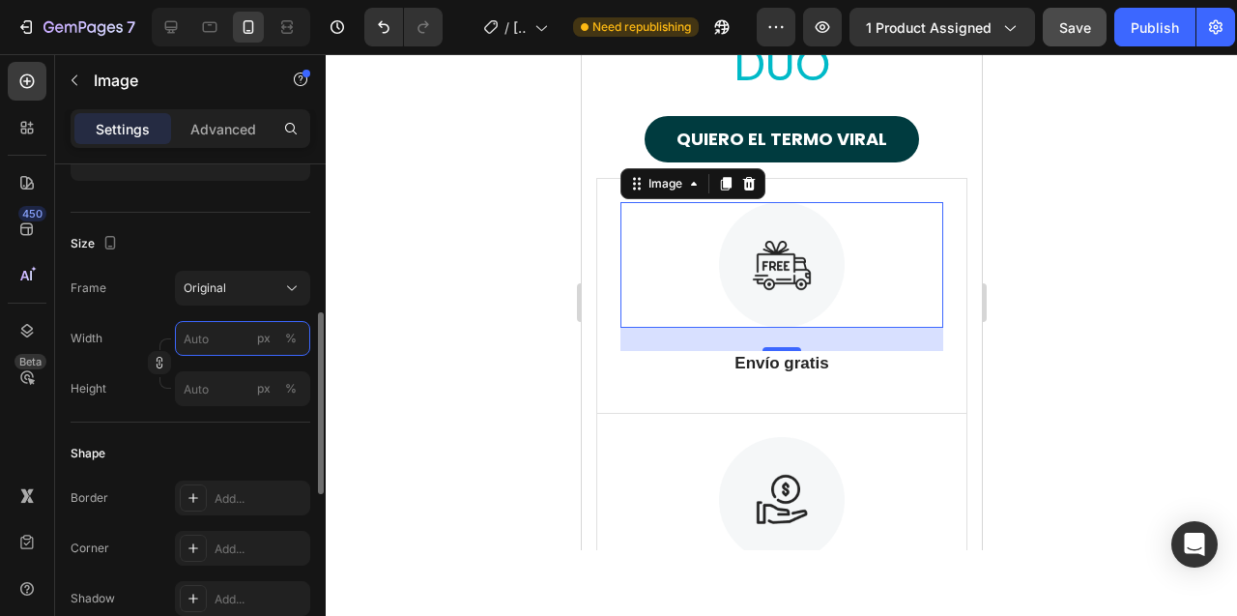
click at [190, 348] on input "px %" at bounding box center [242, 338] width 135 height 35
click at [200, 342] on input "130" at bounding box center [242, 338] width 135 height 35
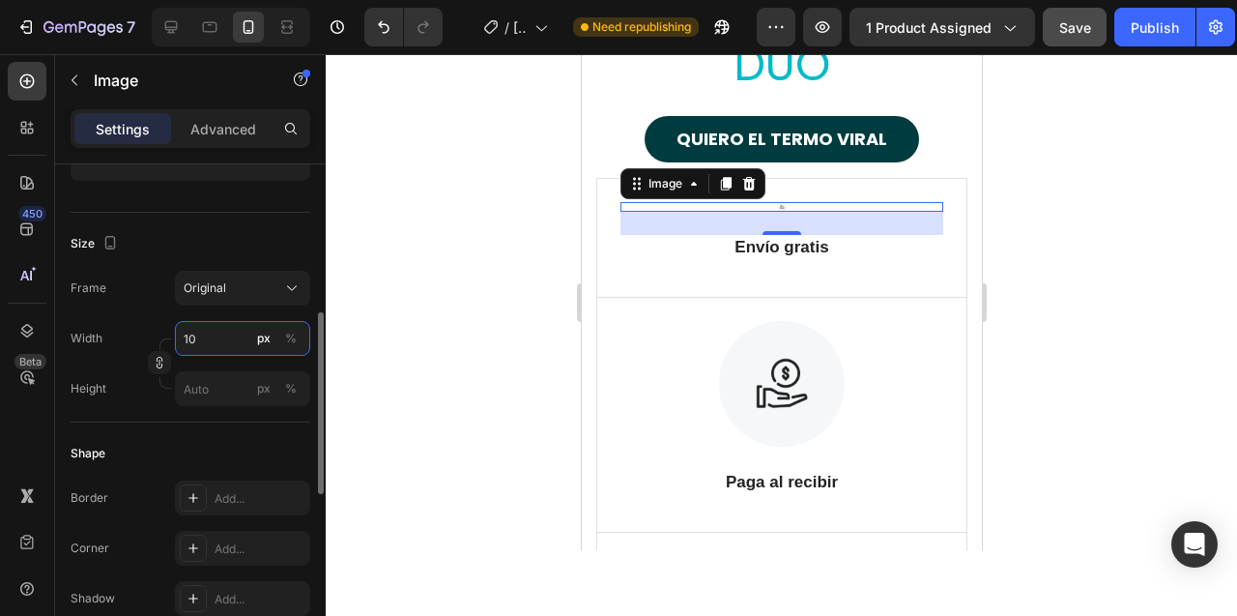
type input "100"
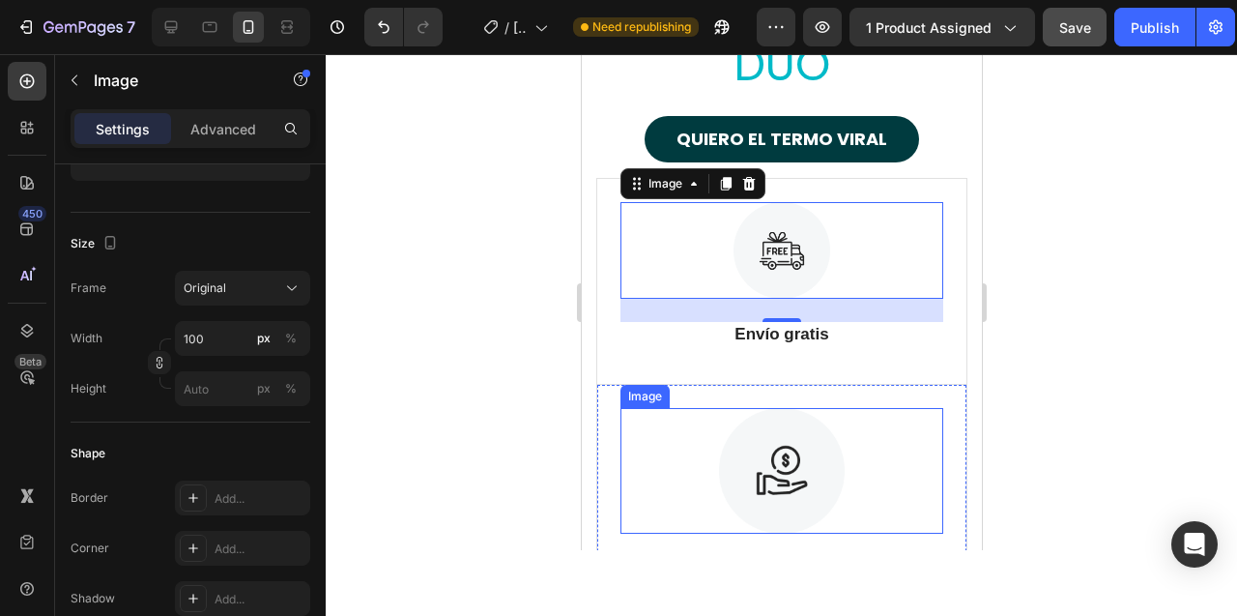
click at [753, 456] on img at bounding box center [781, 471] width 126 height 126
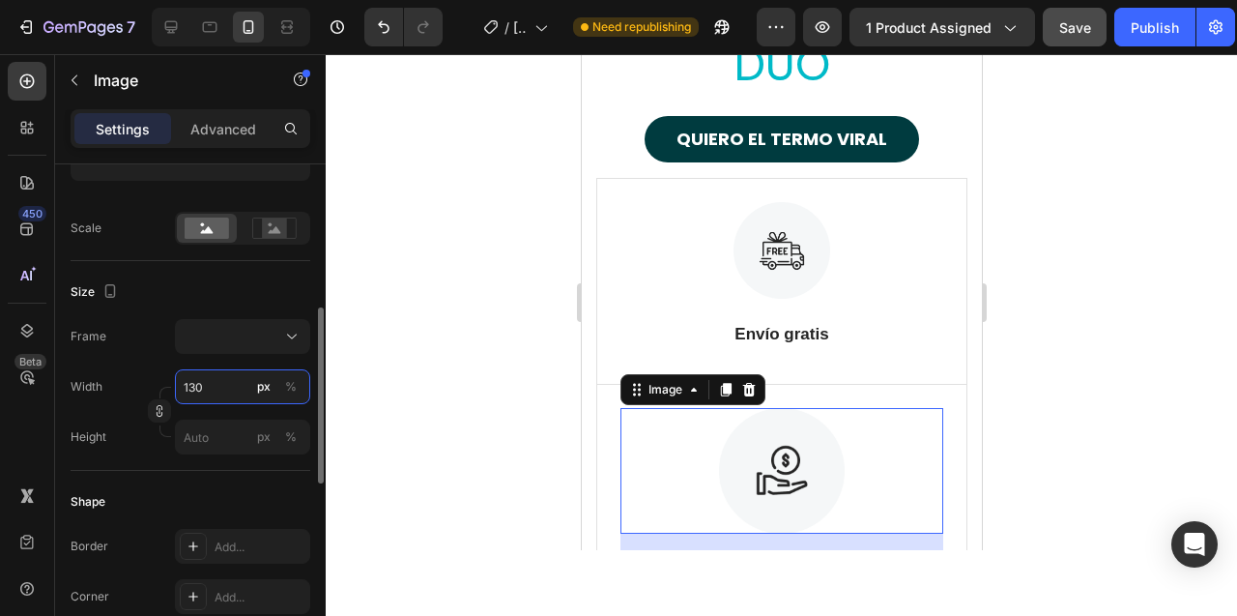
click at [193, 385] on input "130" at bounding box center [242, 386] width 135 height 35
type input "1"
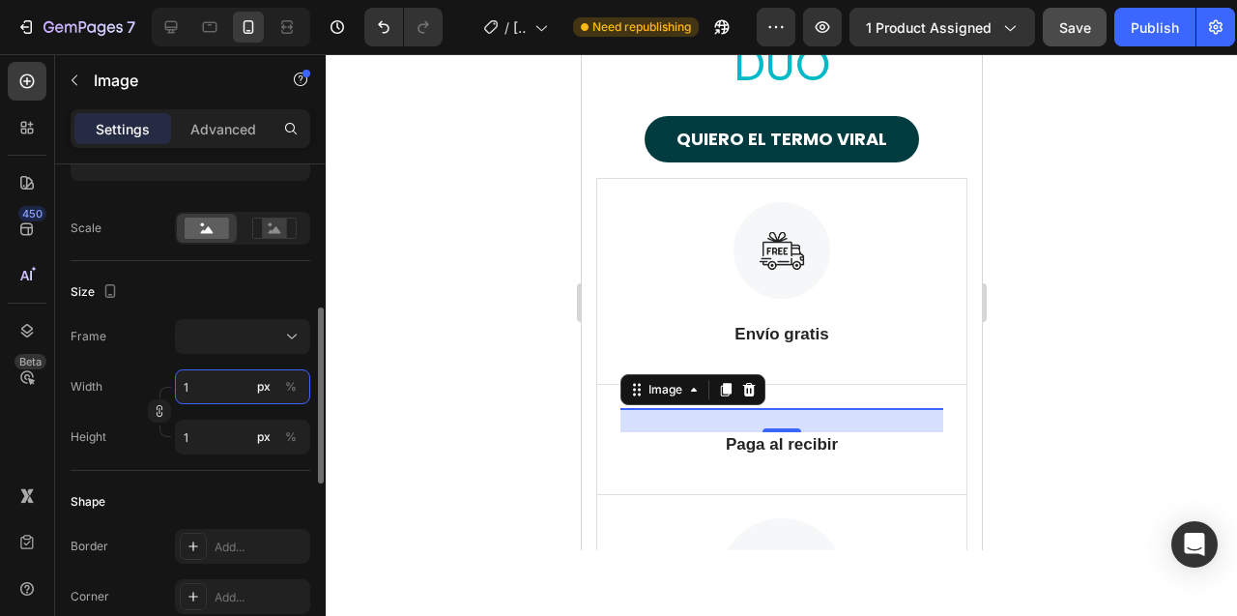
type input "10"
type input "100"
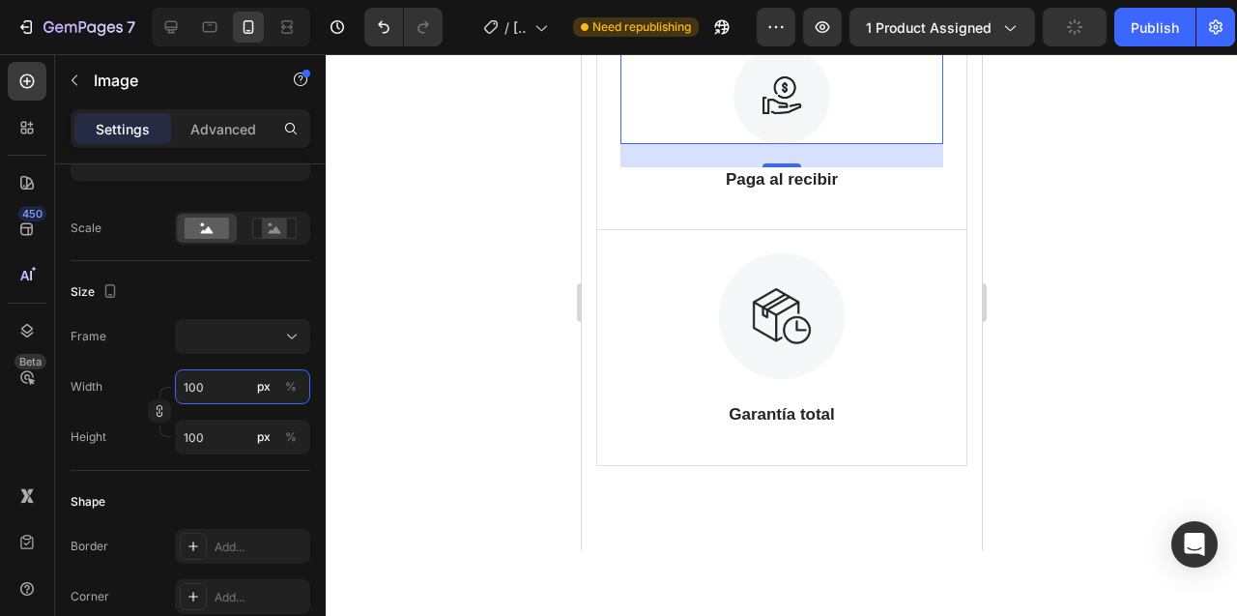
scroll to position [11096, 0]
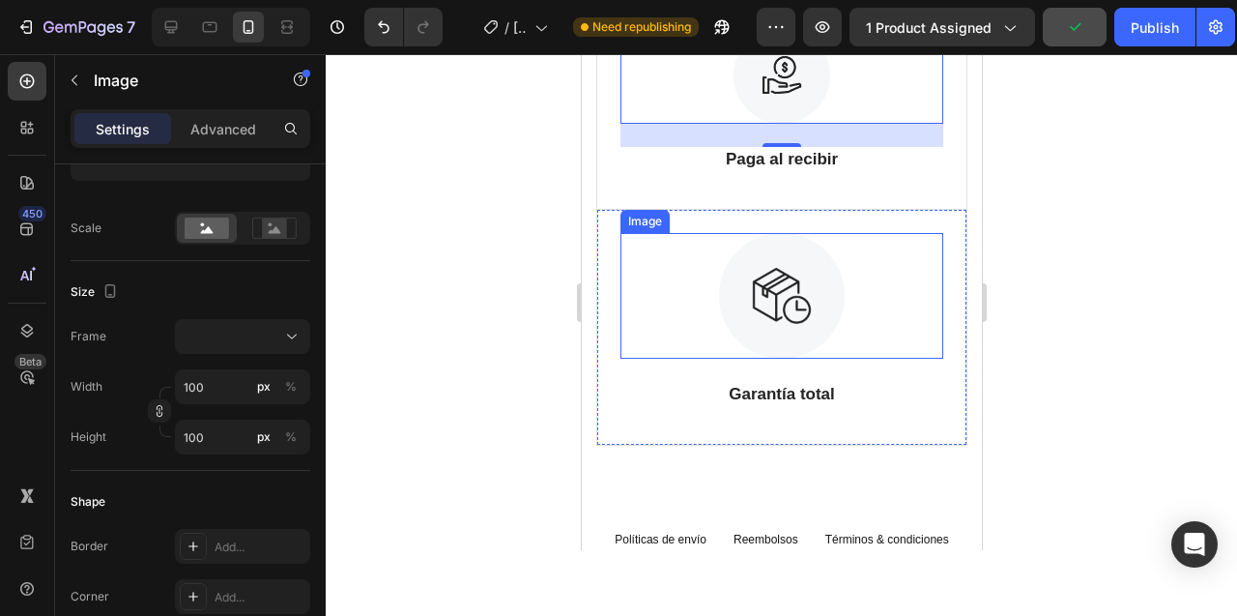
click at [774, 274] on img at bounding box center [781, 296] width 126 height 126
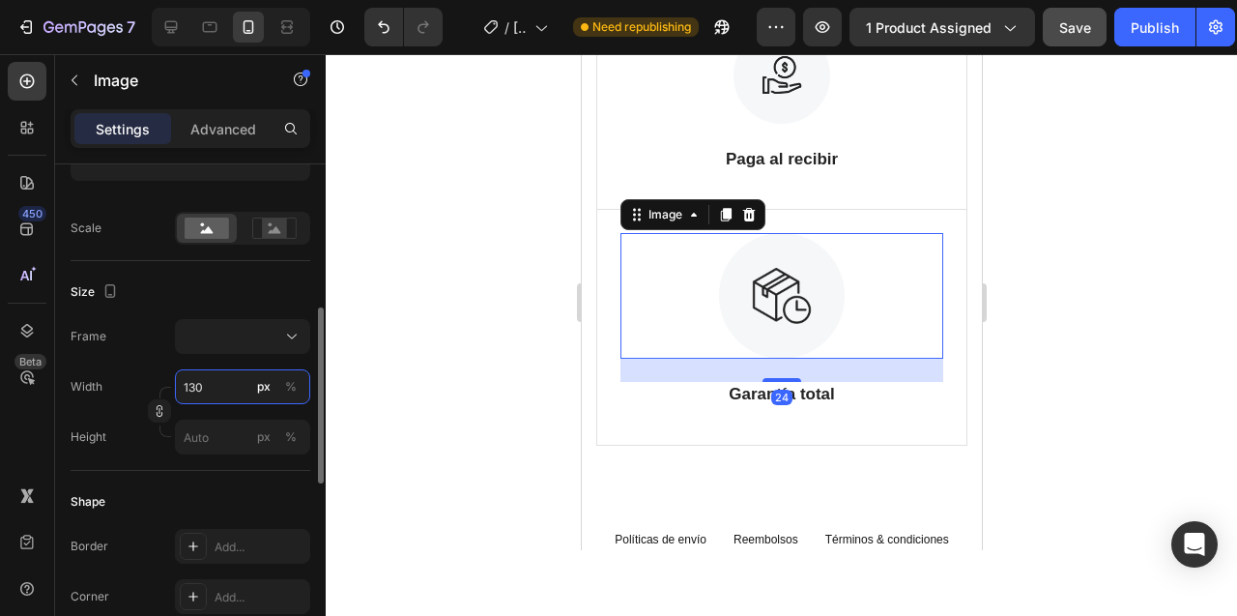
click at [193, 390] on input "130" at bounding box center [242, 386] width 135 height 35
type input "1"
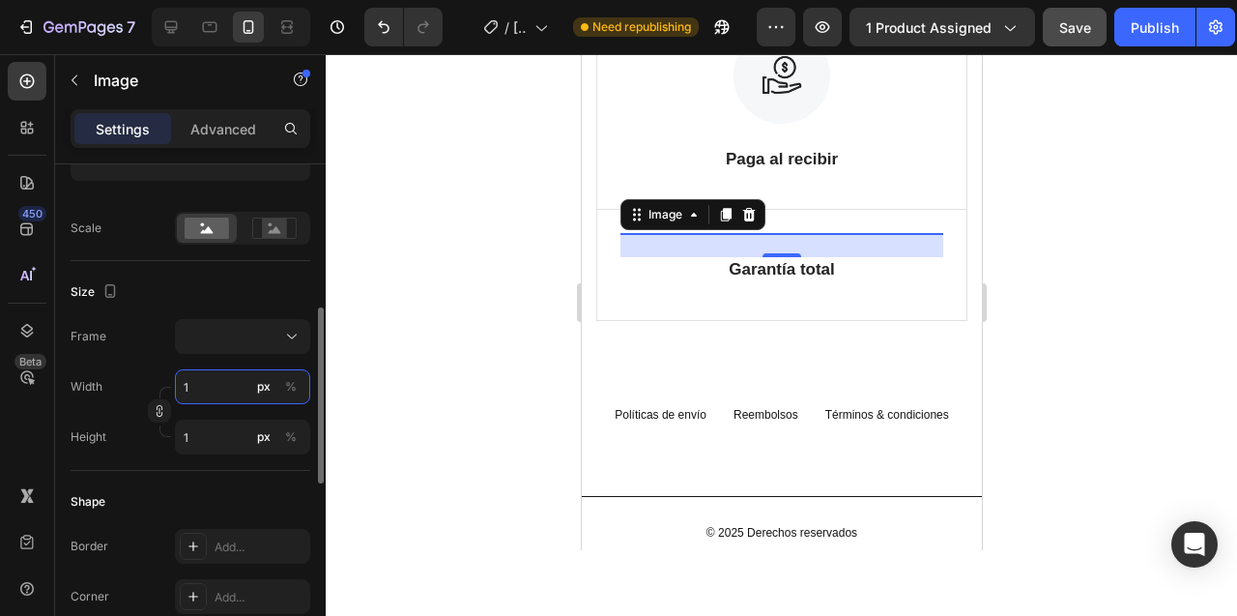
type input "10"
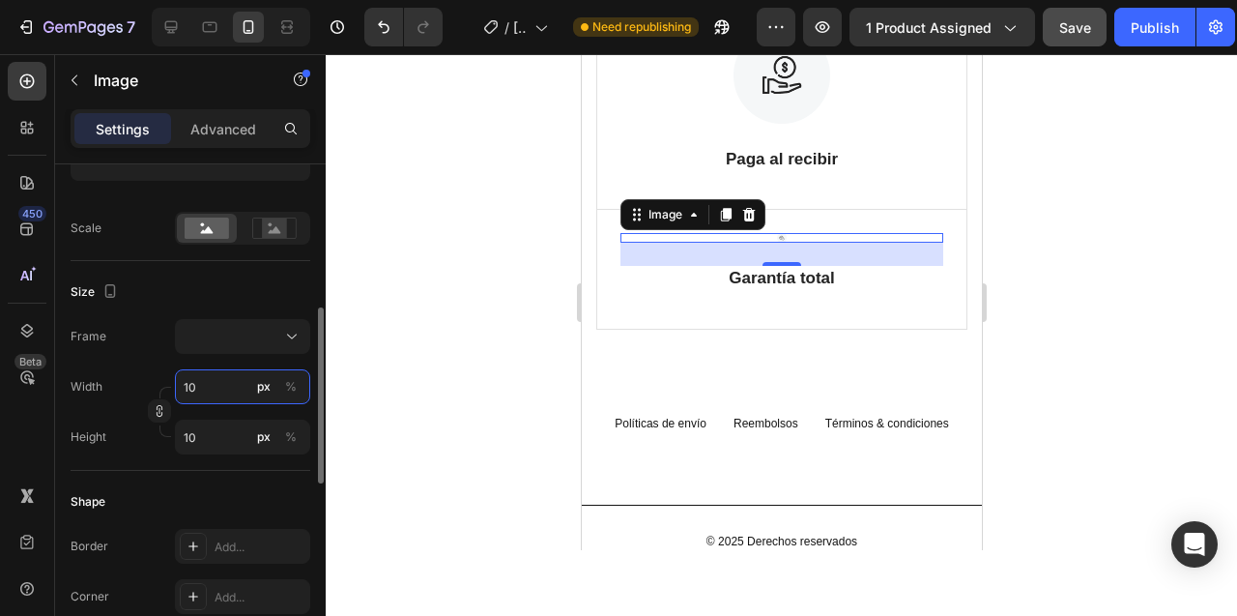
type input "100"
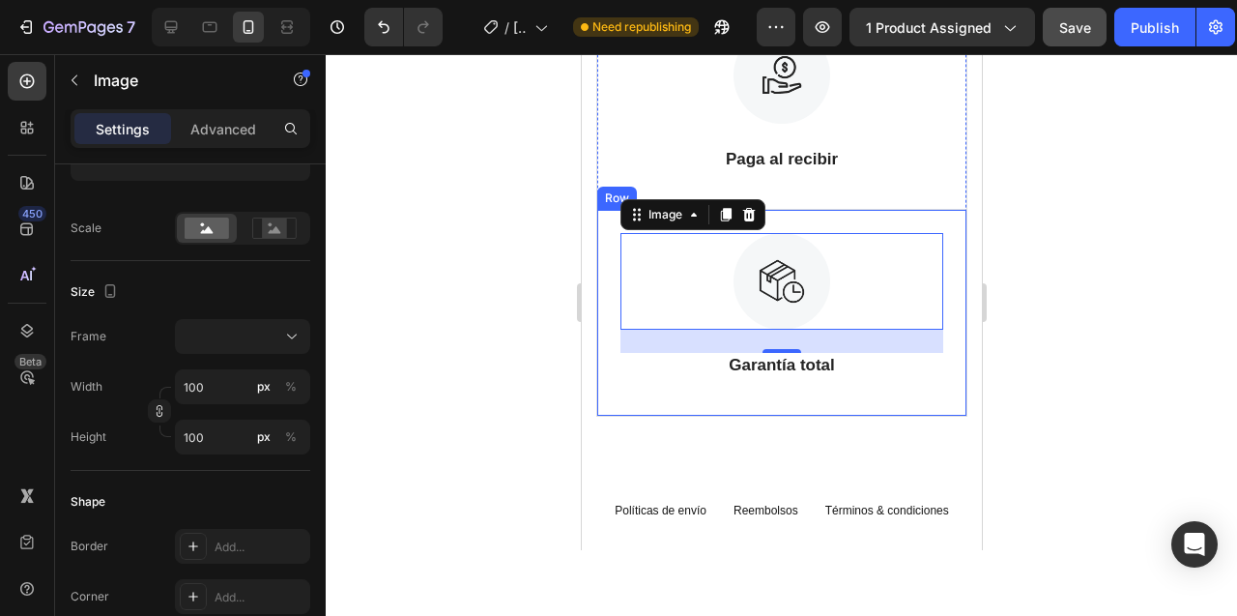
click at [482, 309] on div at bounding box center [781, 335] width 911 height 562
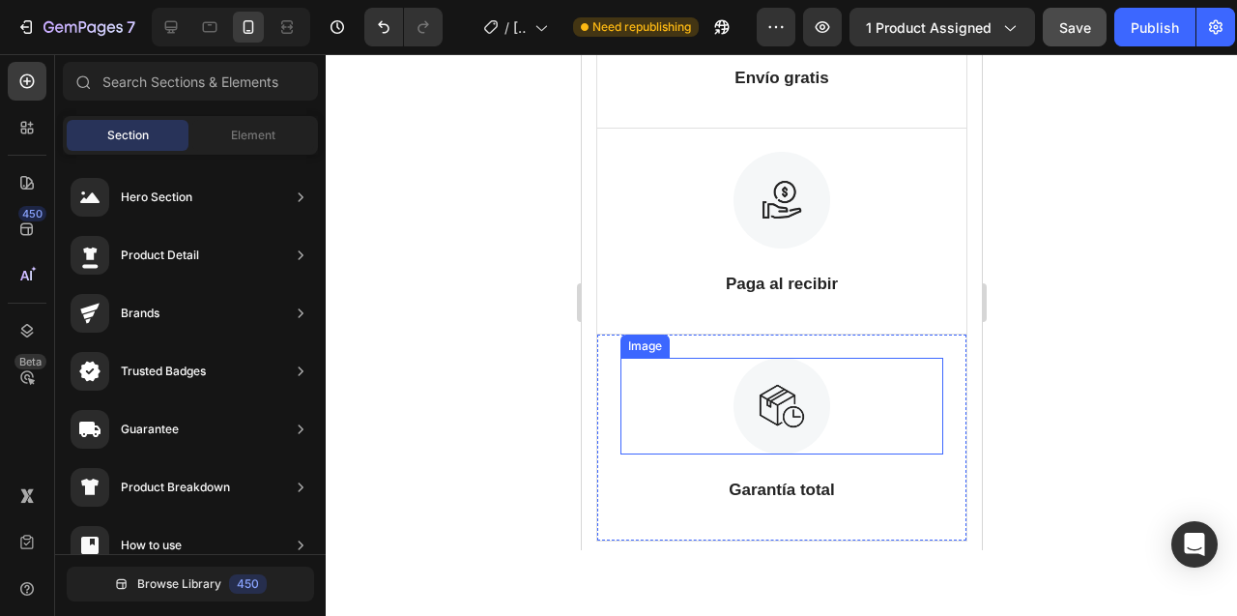
scroll to position [10857, 0]
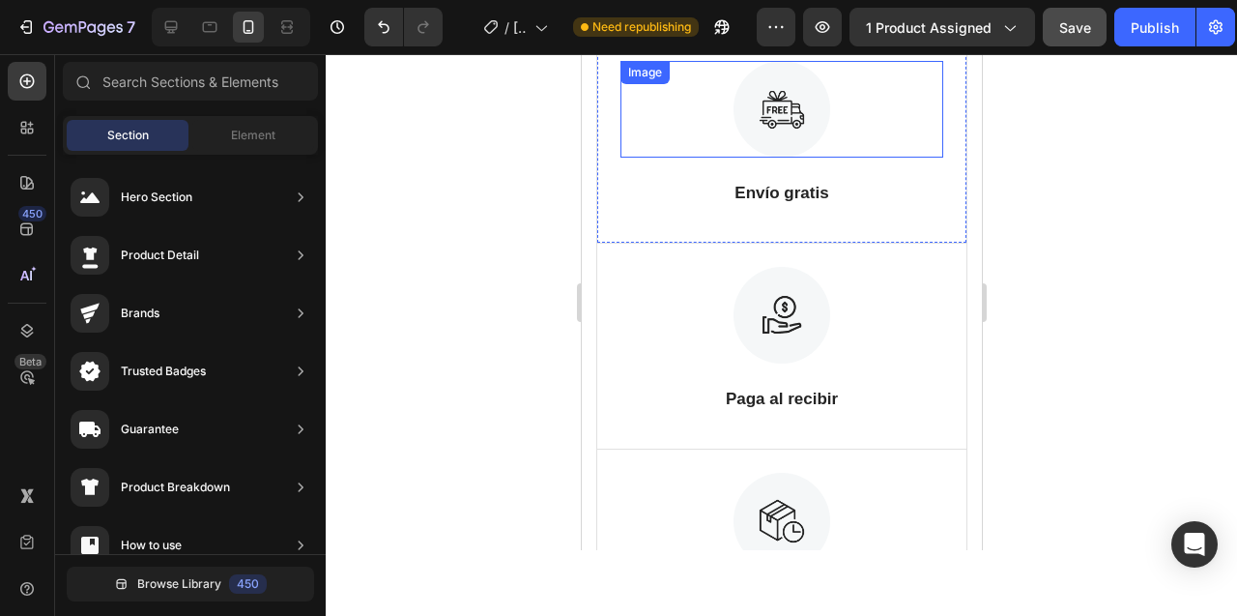
click at [774, 90] on img at bounding box center [781, 109] width 97 height 97
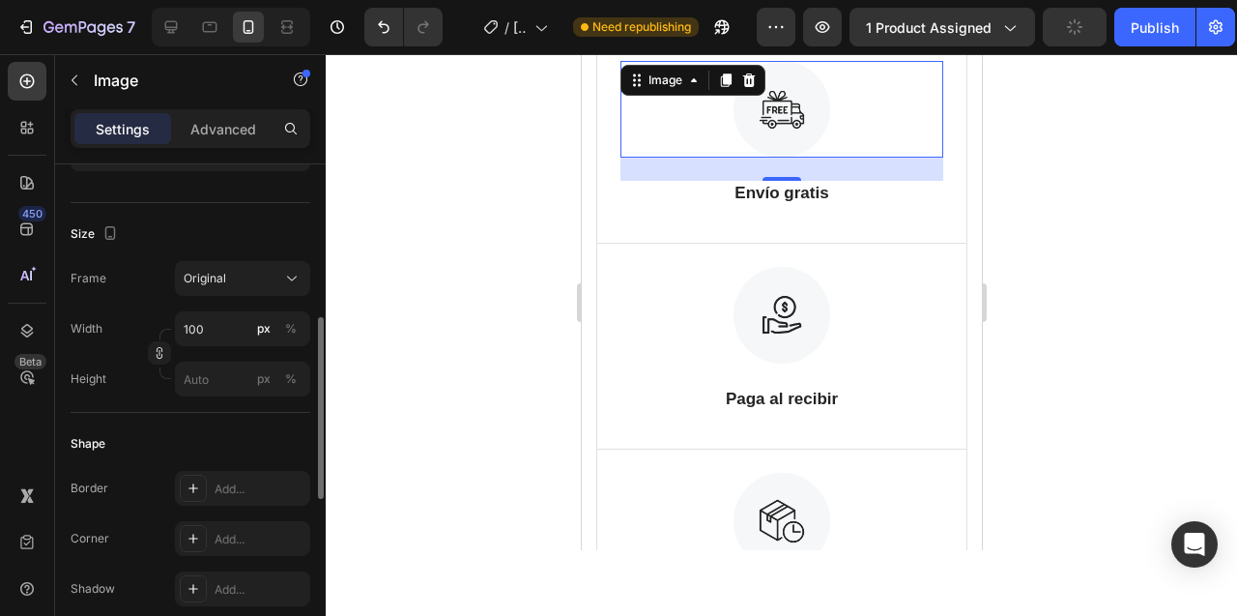
scroll to position [422, 0]
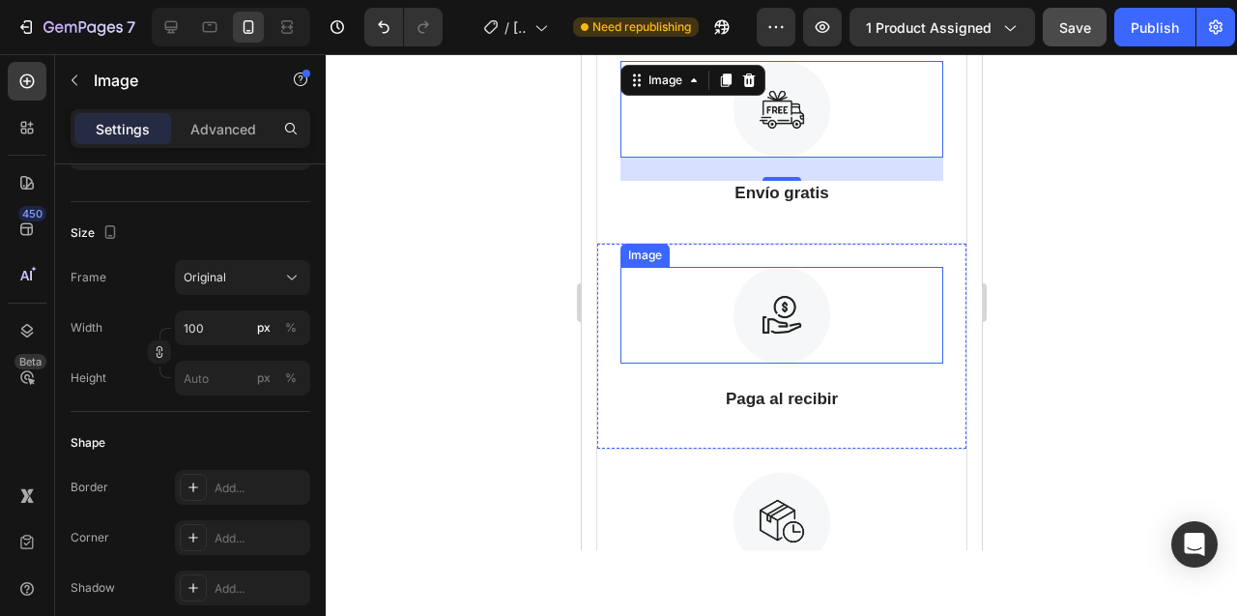
click at [776, 308] on img at bounding box center [781, 315] width 97 height 97
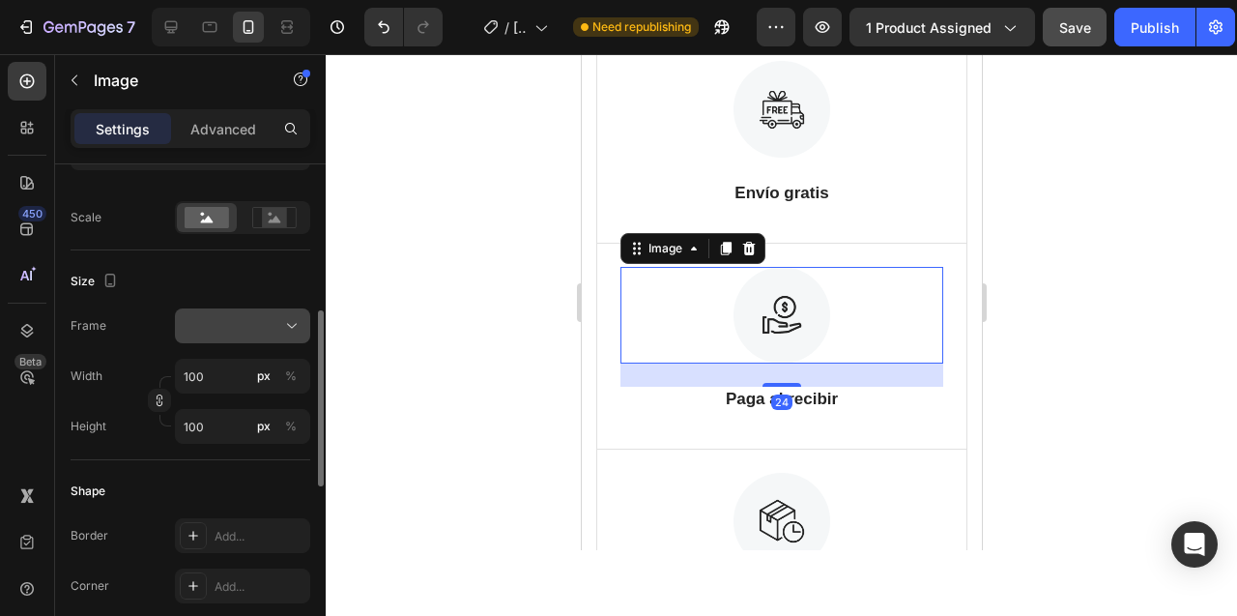
click at [284, 323] on icon at bounding box center [291, 325] width 19 height 19
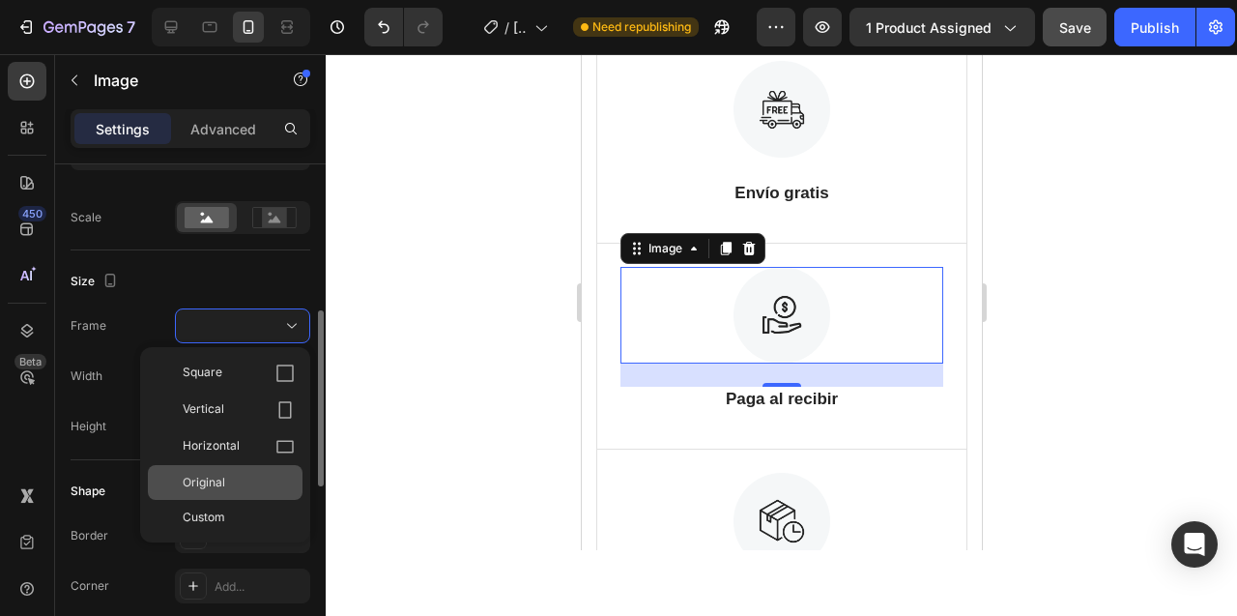
click at [225, 482] on div "Original" at bounding box center [239, 482] width 112 height 17
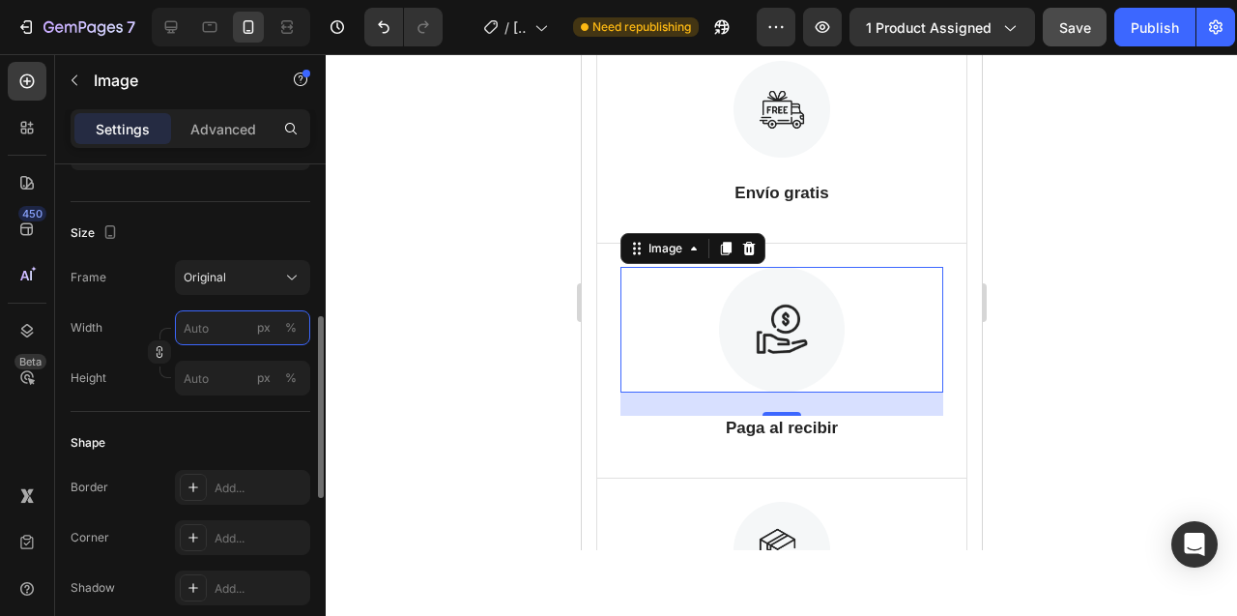
click at [199, 331] on input "px %" at bounding box center [242, 327] width 135 height 35
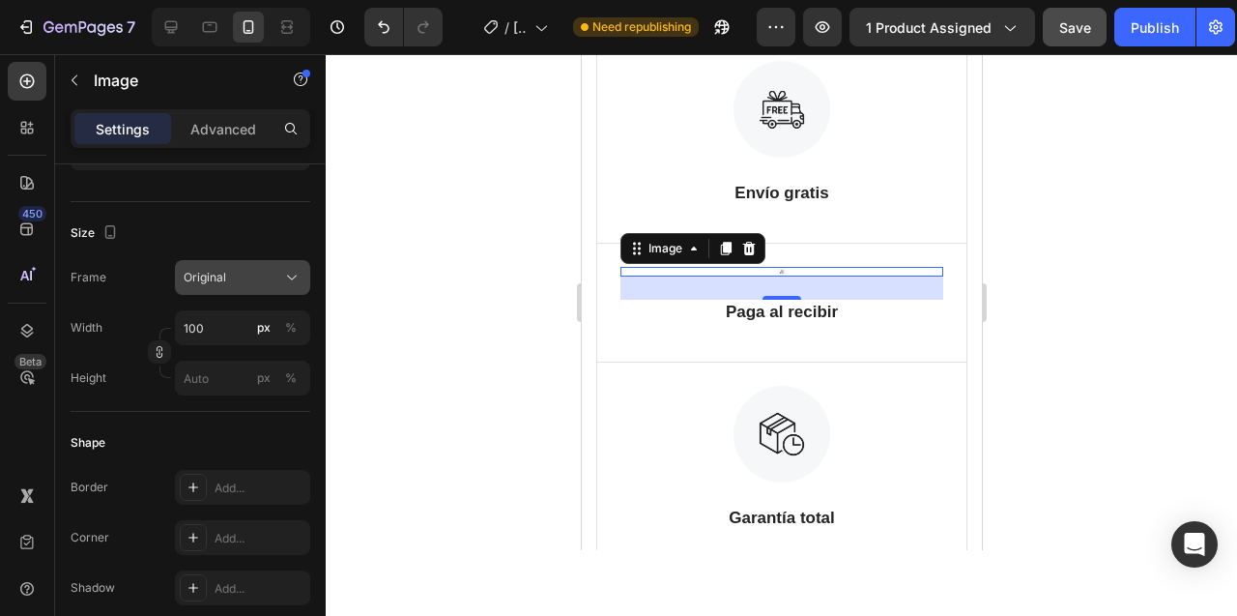
click at [272, 274] on div "Original" at bounding box center [231, 277] width 95 height 17
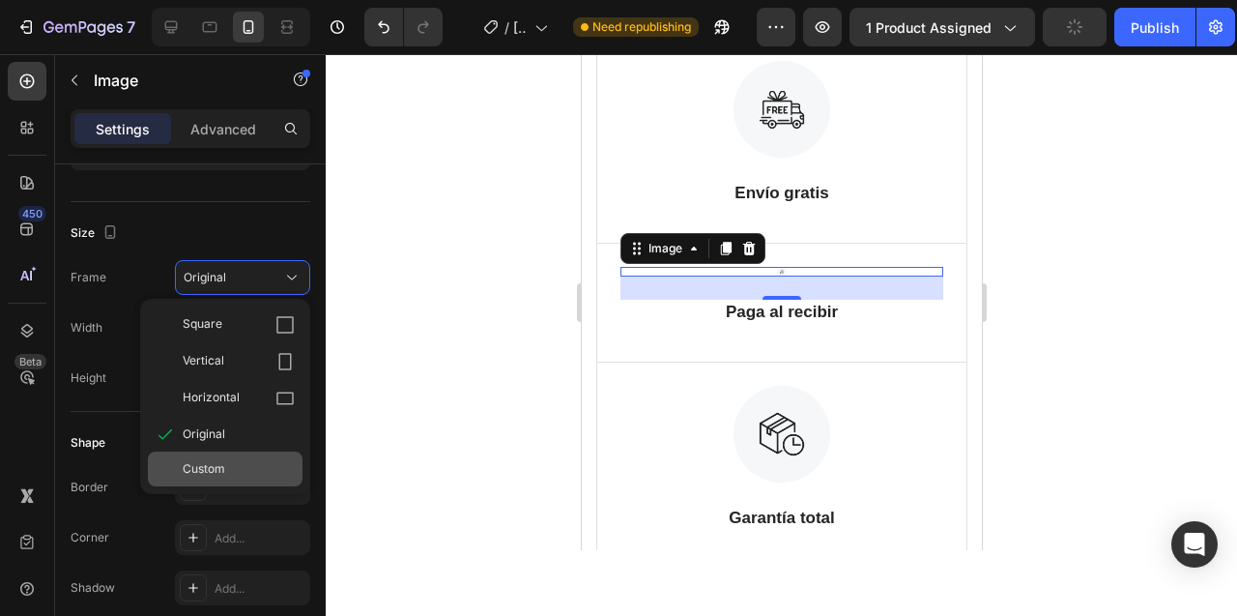
click at [223, 467] on span "Custom" at bounding box center [204, 468] width 43 height 17
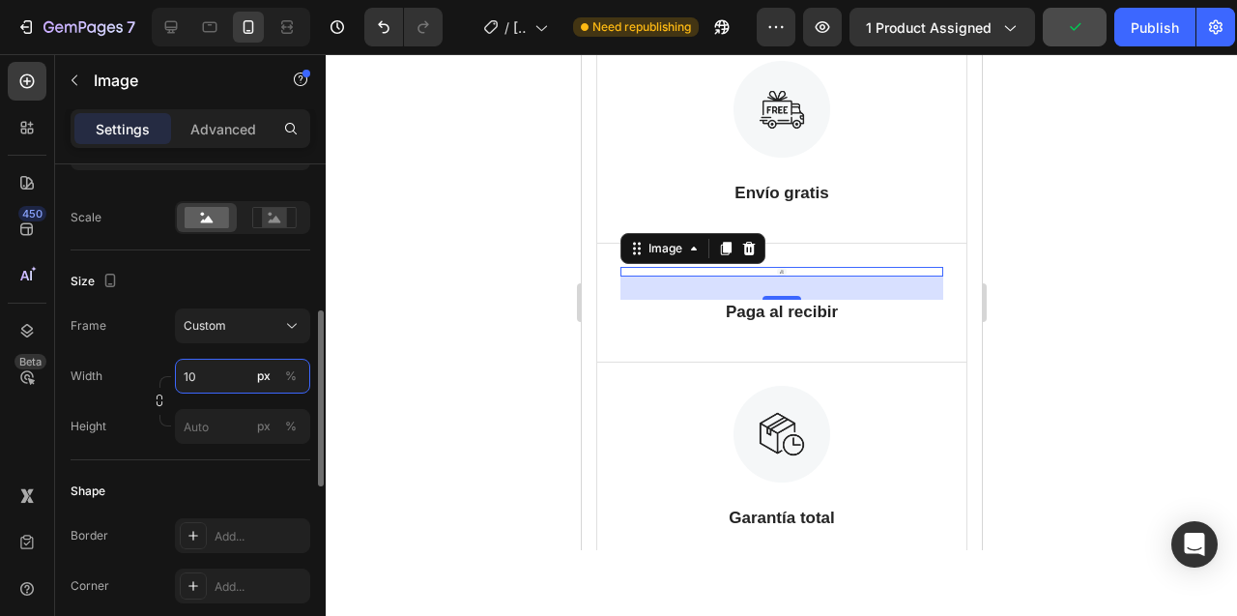
click at [198, 376] on input "10" at bounding box center [242, 376] width 135 height 35
click at [155, 356] on div "Frame Custom Width 10 px % Height px %" at bounding box center [191, 375] width 240 height 135
click at [186, 376] on input "10" at bounding box center [242, 376] width 135 height 35
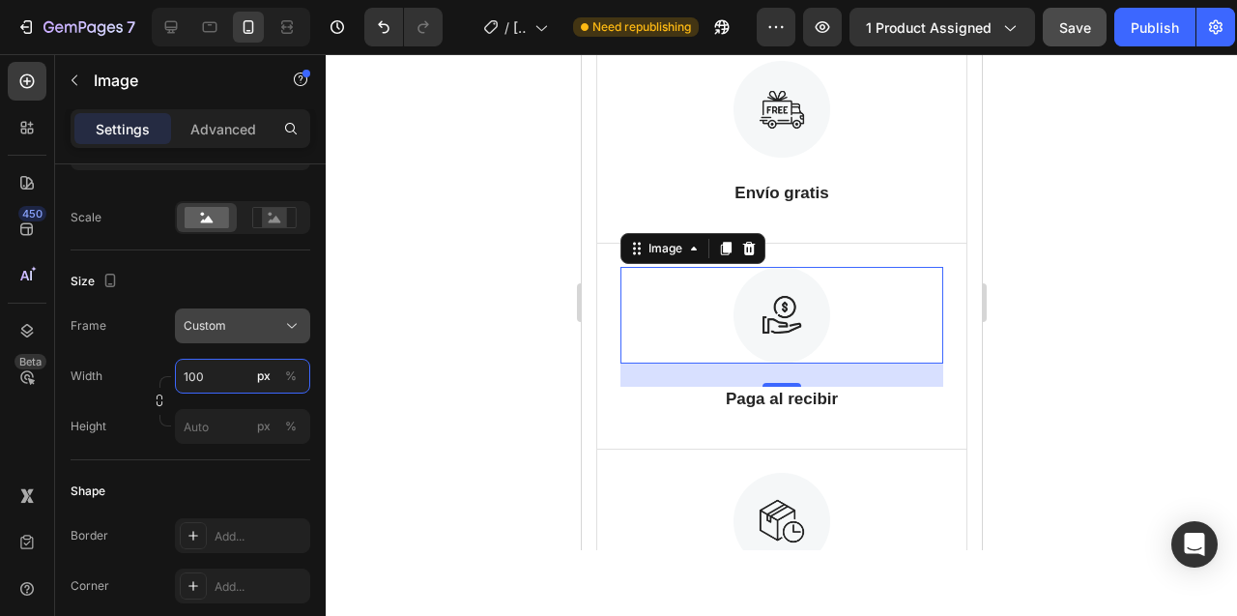
type input "100"
click at [226, 321] on div "Custom" at bounding box center [231, 325] width 95 height 17
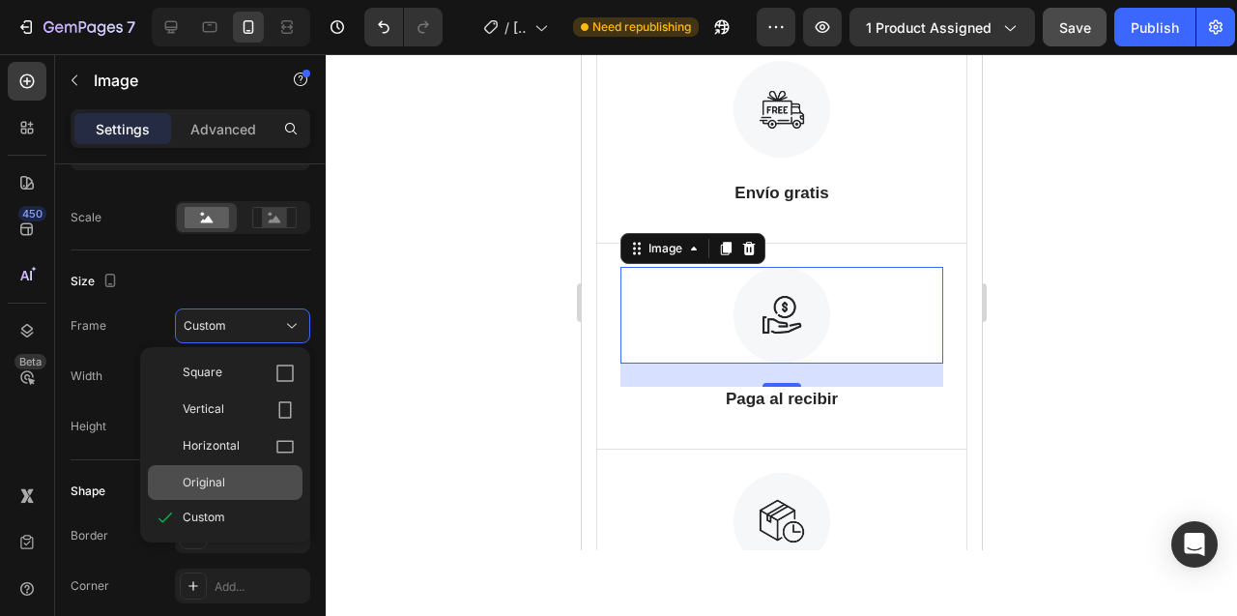
click at [223, 477] on span "Original" at bounding box center [204, 482] width 43 height 17
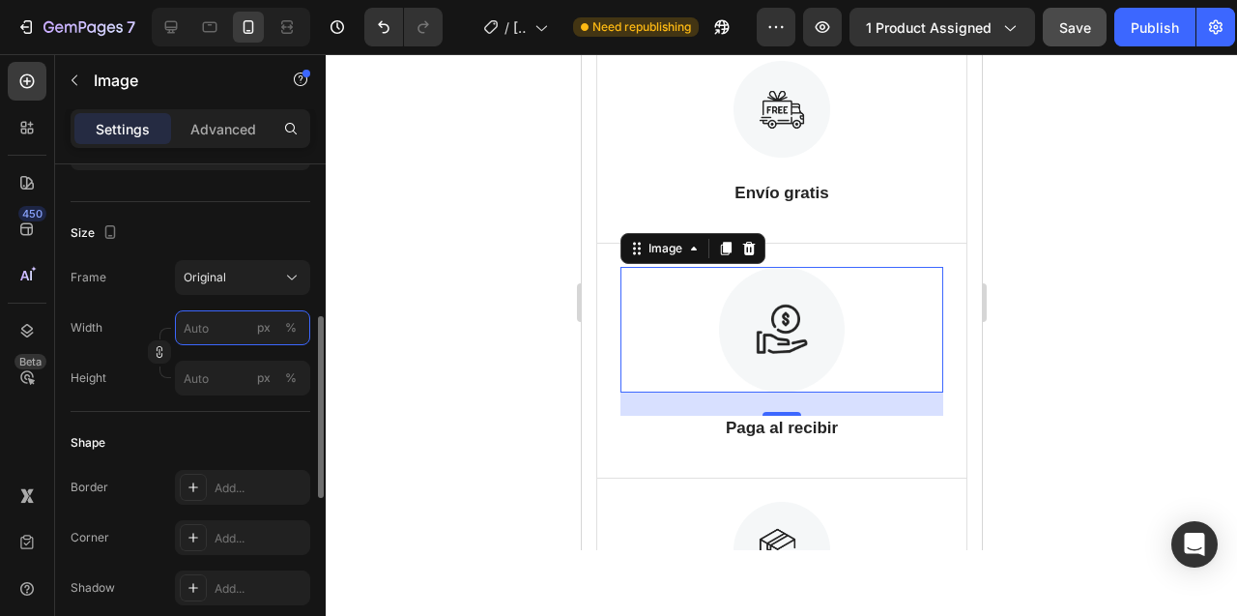
click at [193, 329] on input "px %" at bounding box center [242, 327] width 135 height 35
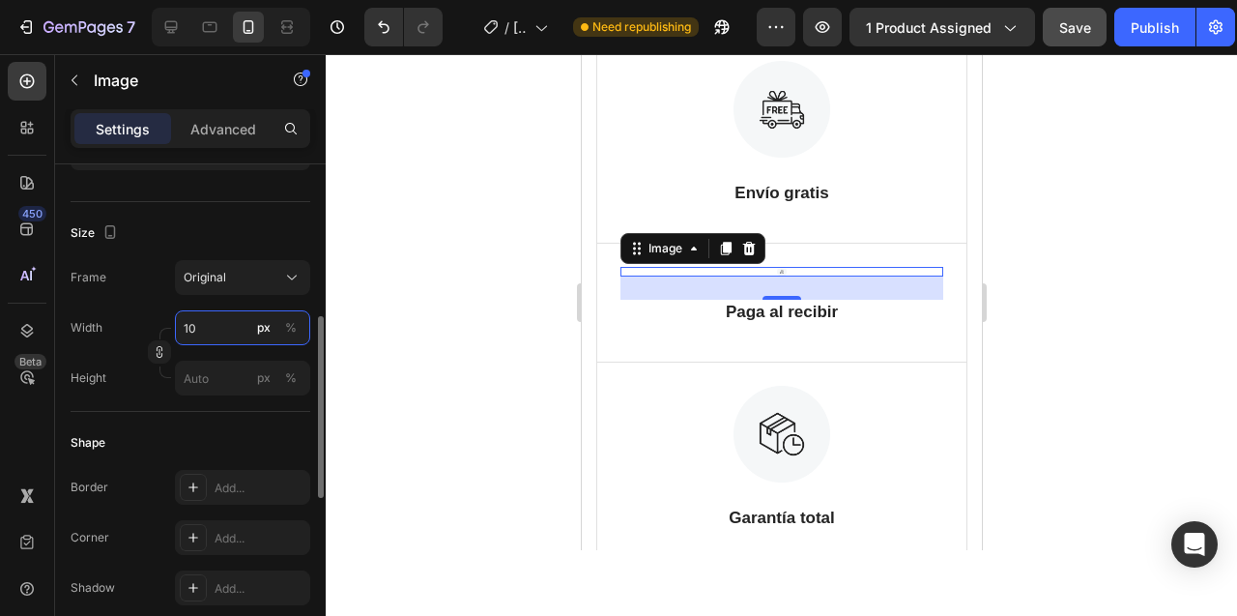
type input "100"
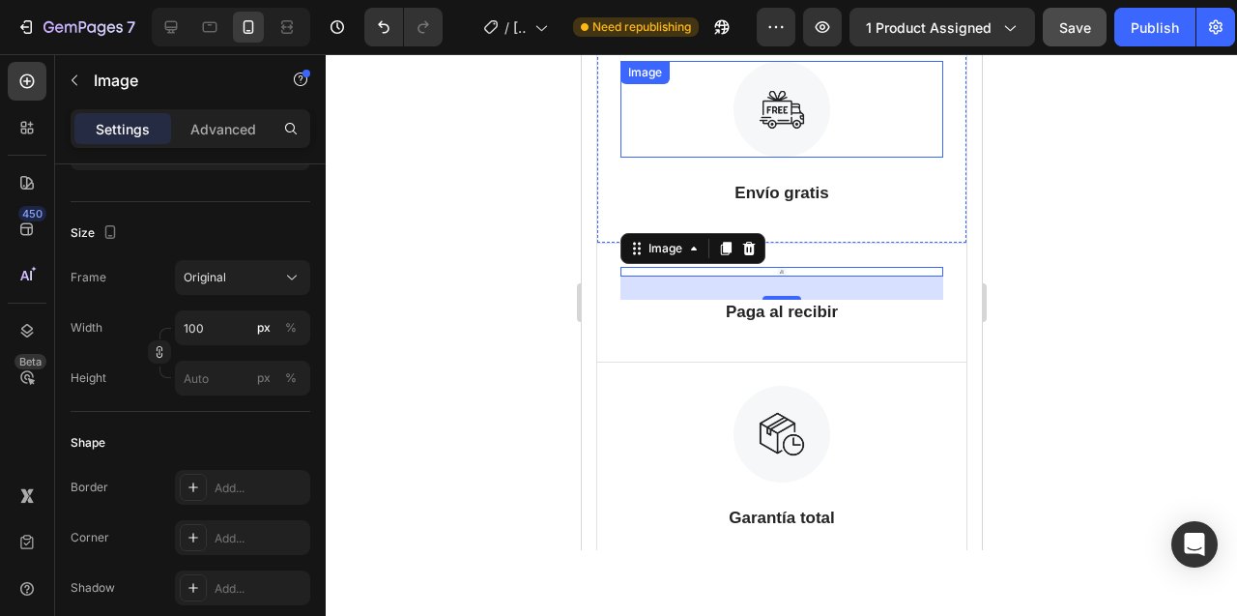
click at [779, 128] on img at bounding box center [781, 109] width 97 height 97
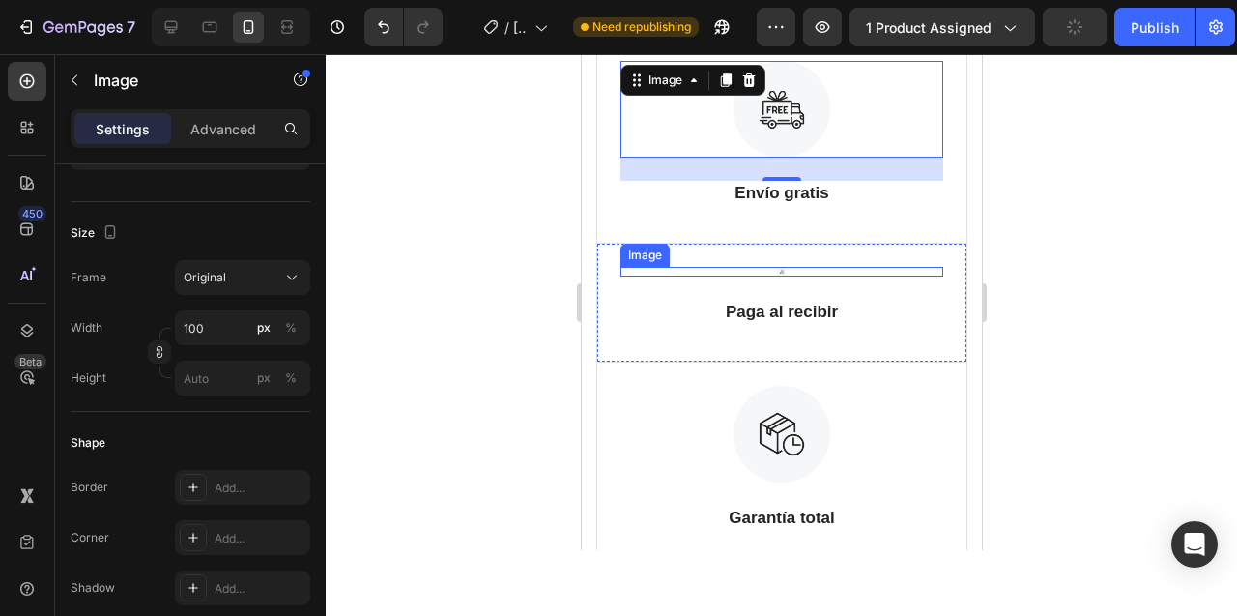
click at [778, 271] on img at bounding box center [781, 272] width 10 height 10
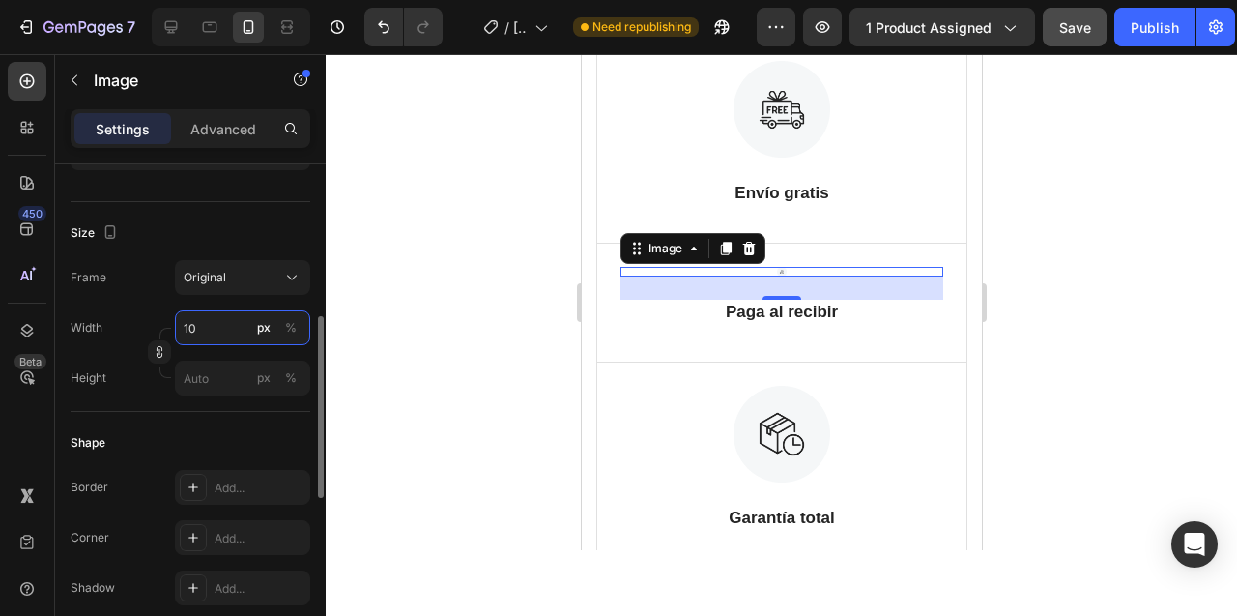
click at [217, 331] on input "10" at bounding box center [242, 327] width 135 height 35
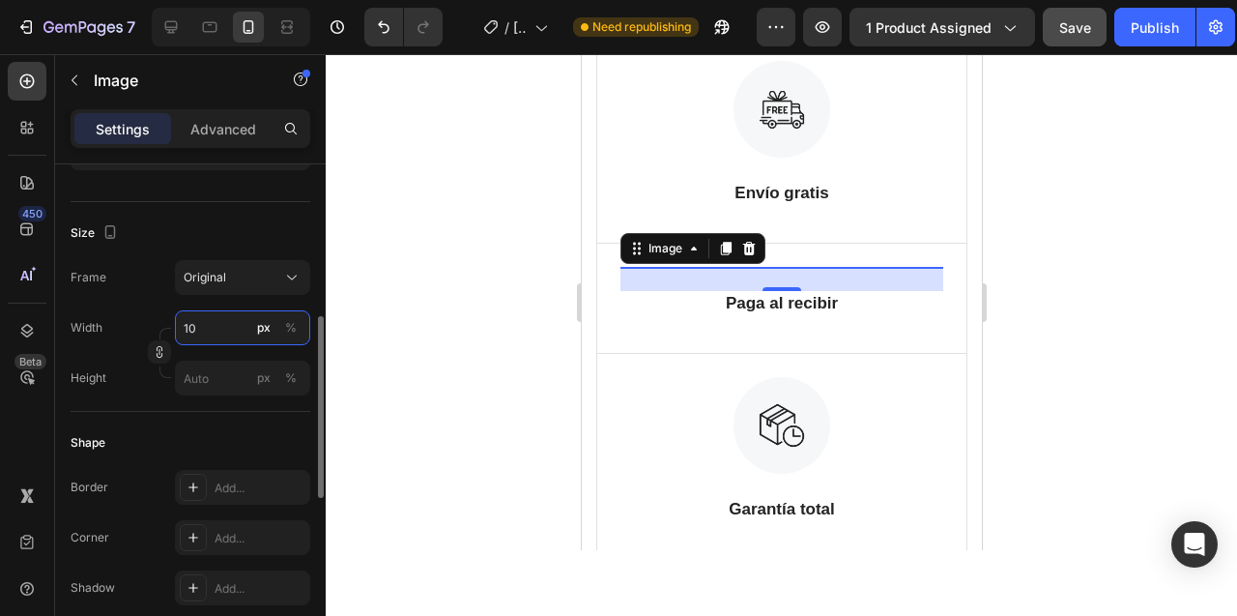
type input "100"
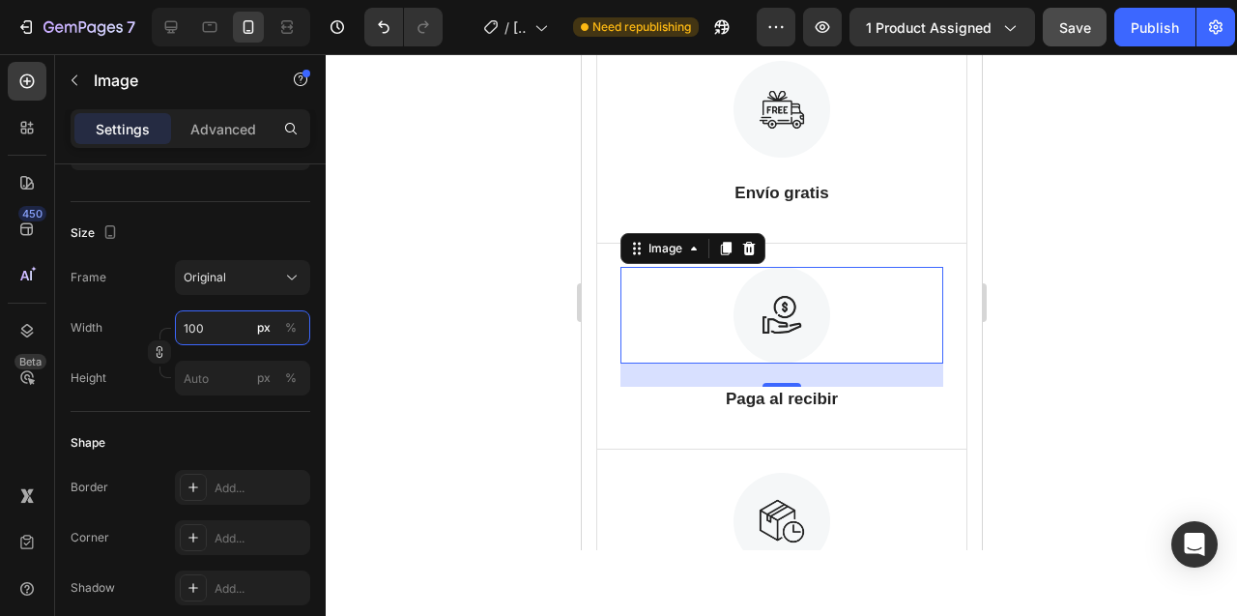
scroll to position [10965, 0]
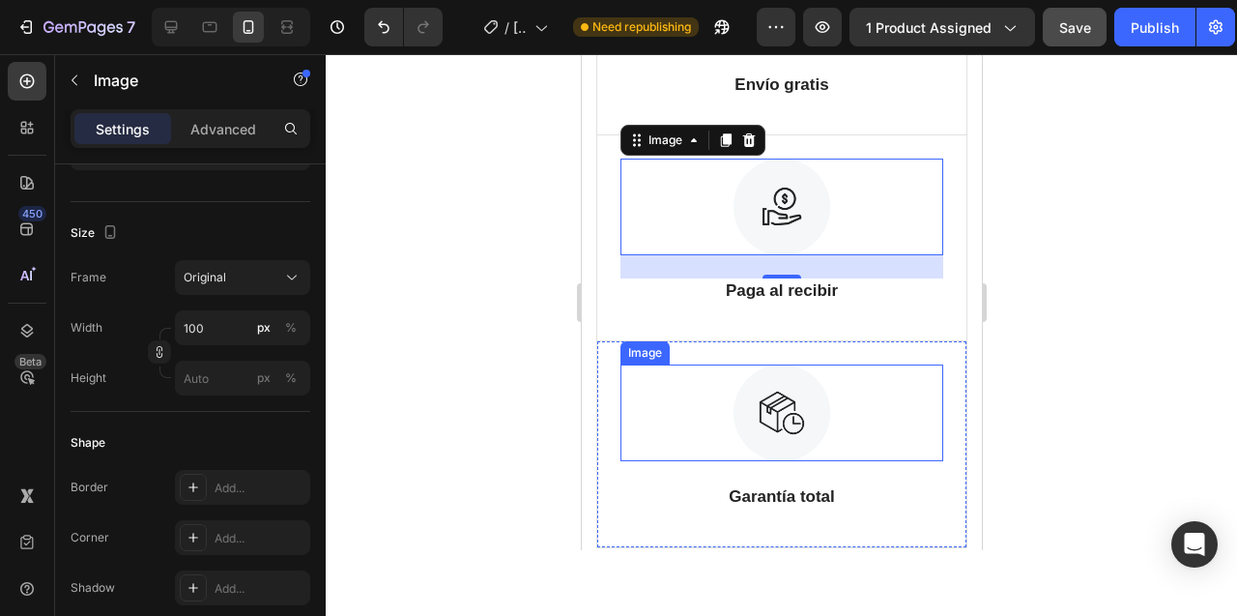
click at [784, 410] on img at bounding box center [781, 412] width 97 height 97
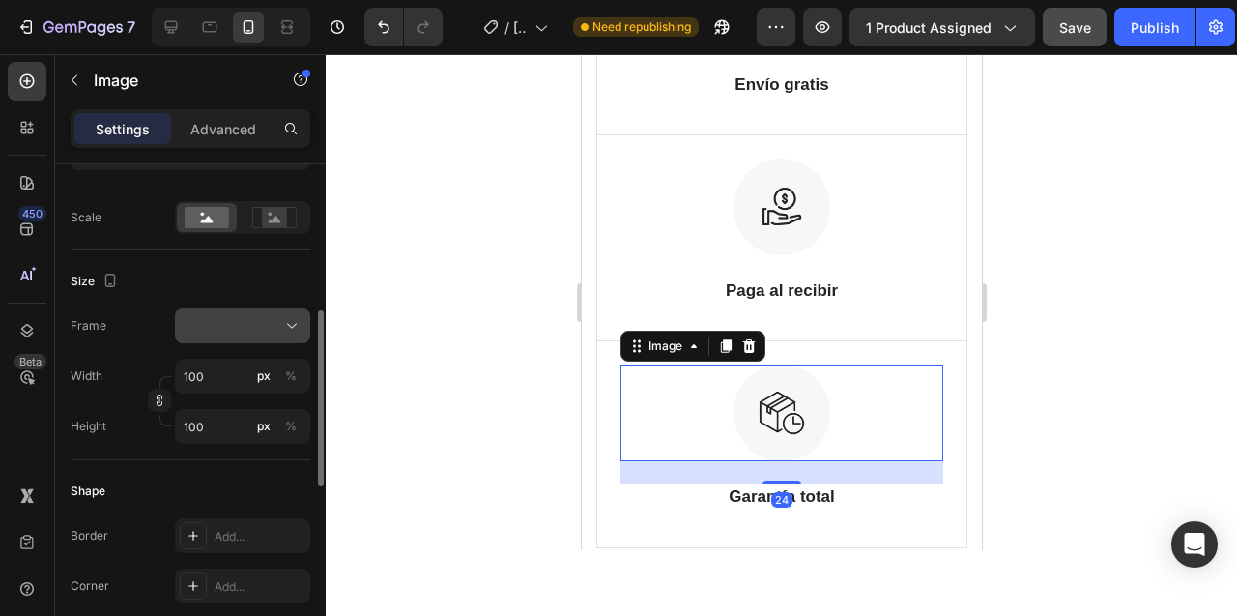
click at [247, 325] on div at bounding box center [243, 325] width 118 height 19
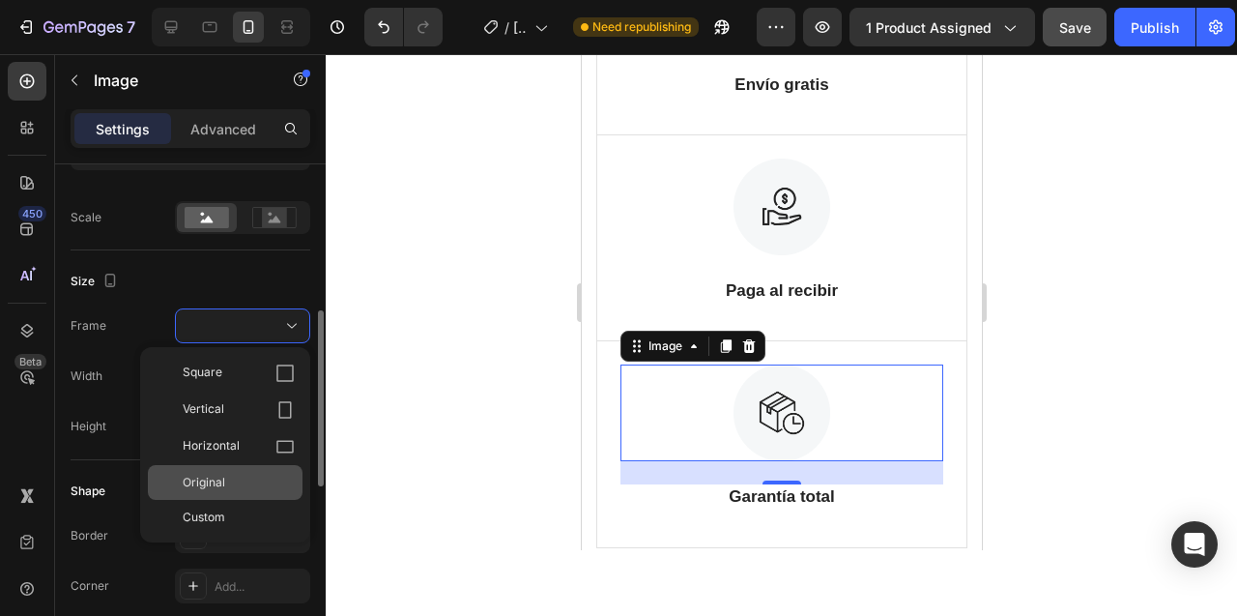
click at [224, 489] on span "Original" at bounding box center [204, 482] width 43 height 17
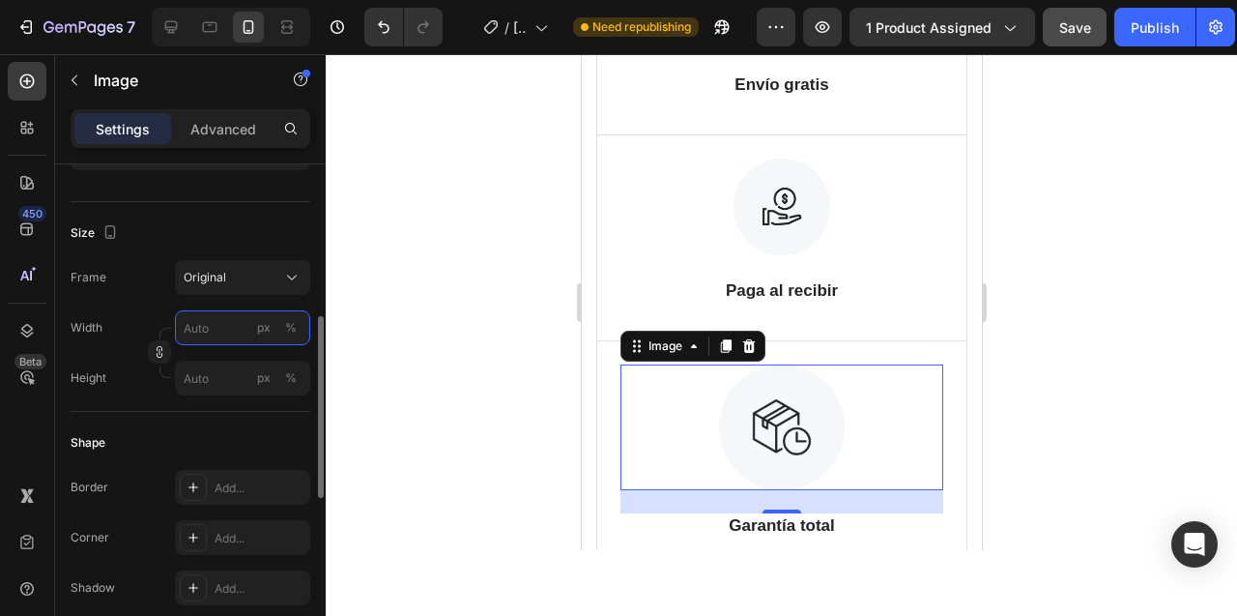
click at [196, 327] on input "px %" at bounding box center [242, 327] width 135 height 35
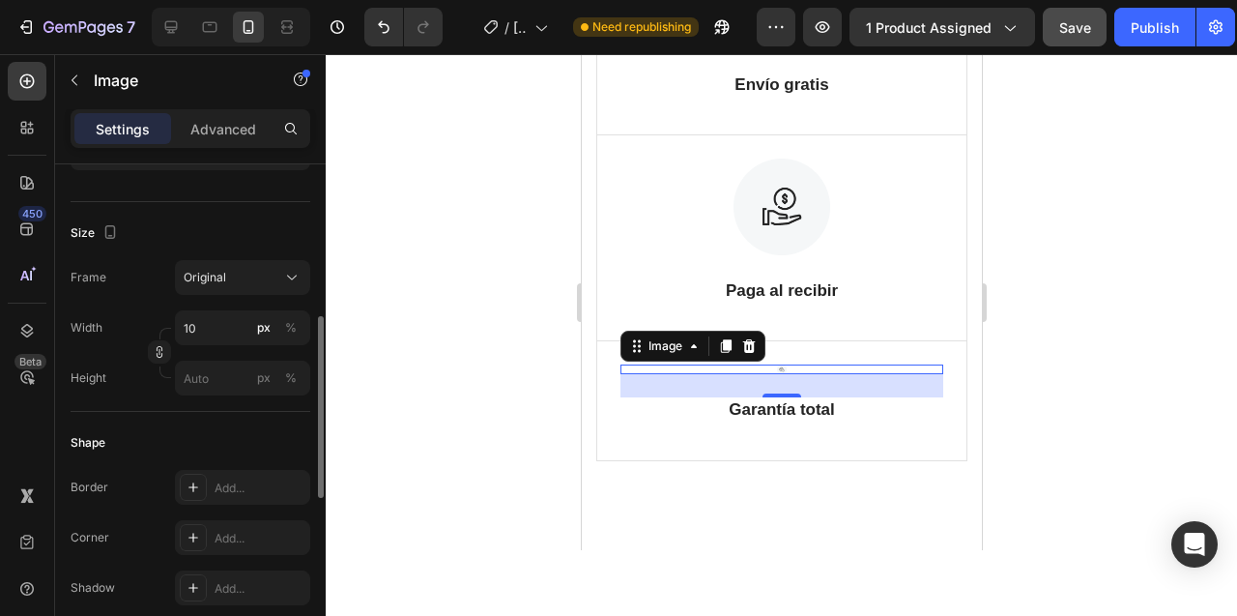
click at [263, 236] on div "Size" at bounding box center [191, 232] width 240 height 31
click at [219, 329] on input "10" at bounding box center [242, 327] width 135 height 35
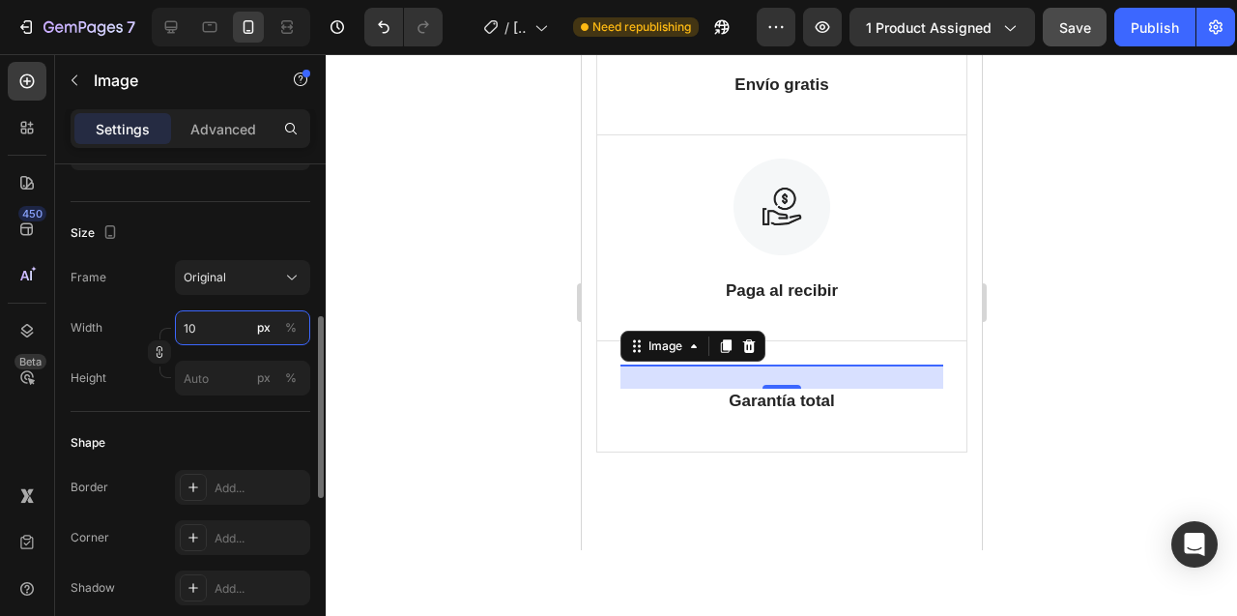
type input "100"
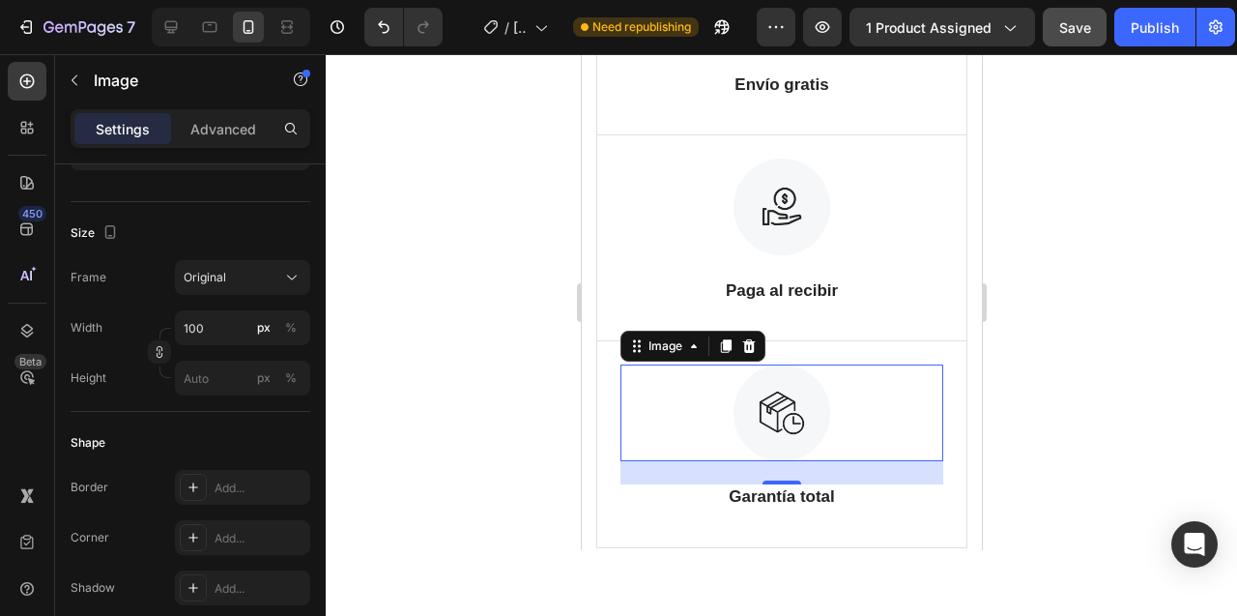
click at [458, 260] on div at bounding box center [781, 335] width 911 height 562
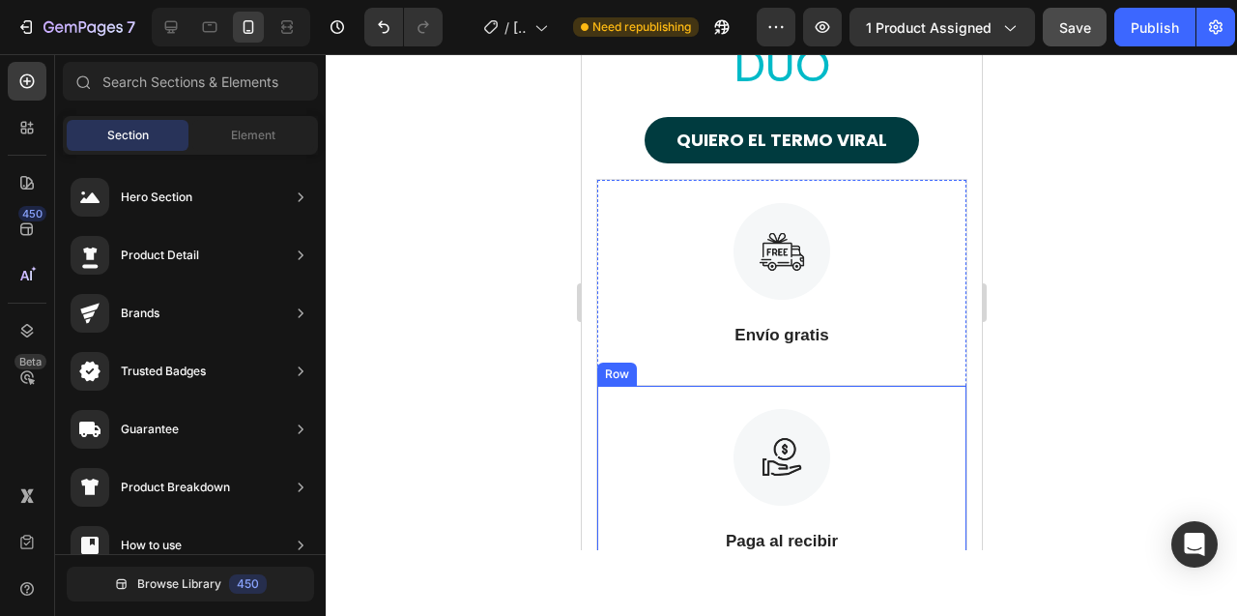
scroll to position [10713, 0]
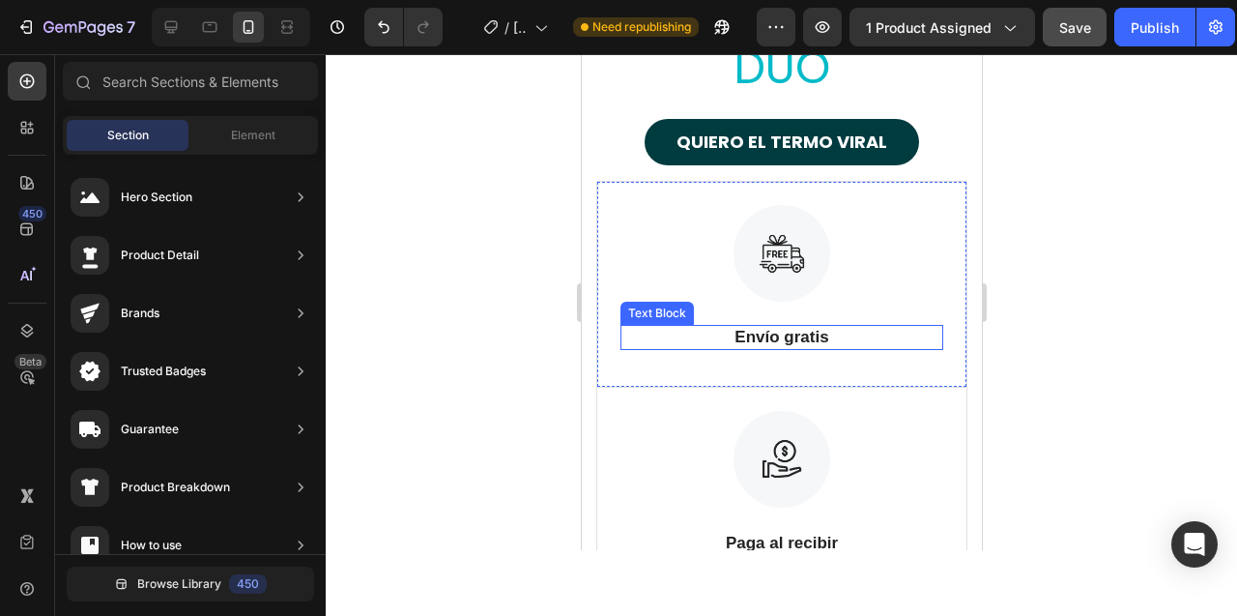
click at [760, 338] on p "Envío gratis" at bounding box center [780, 337] width 319 height 21
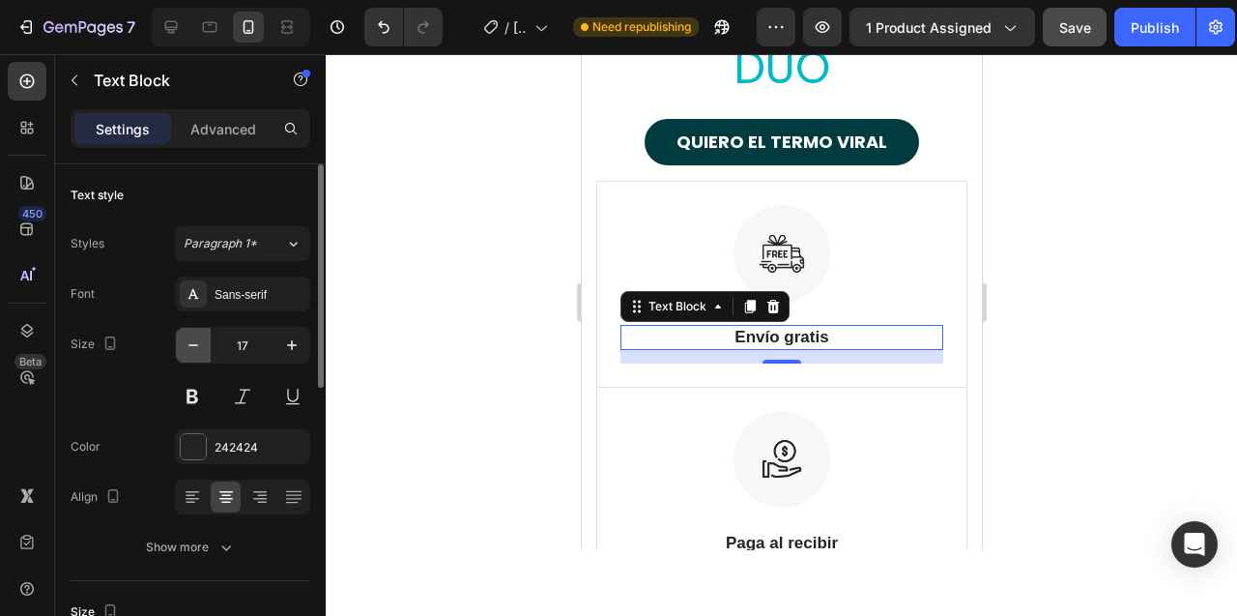
click at [193, 342] on icon "button" at bounding box center [193, 344] width 19 height 19
type input "14"
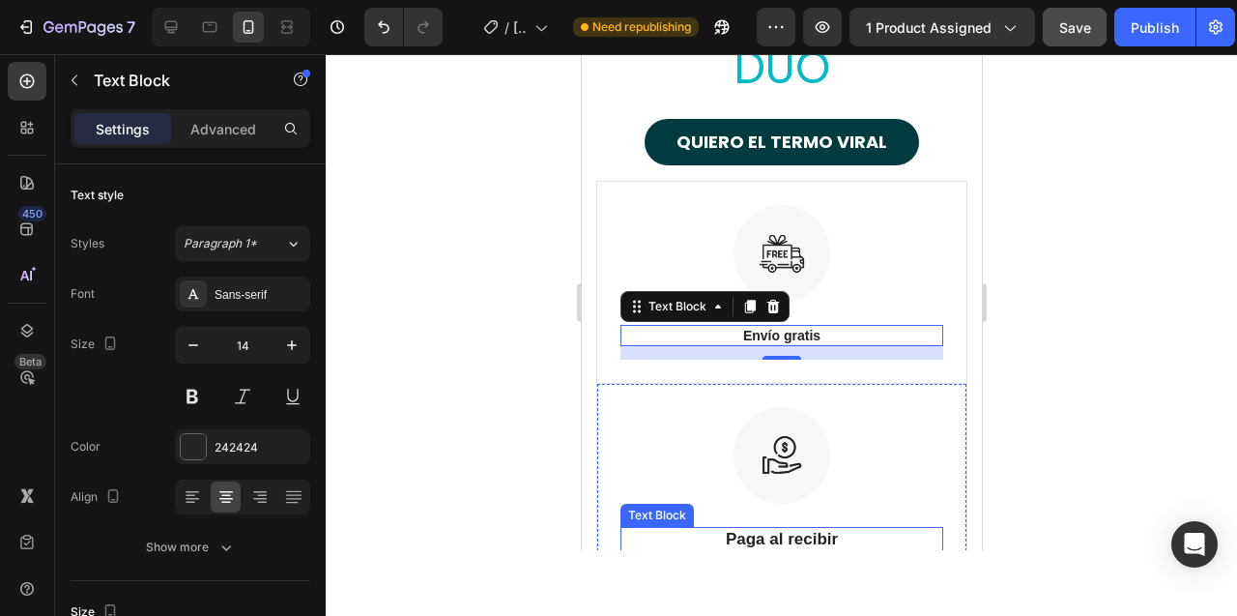
click at [748, 534] on p "Paga al recibir" at bounding box center [780, 539] width 319 height 21
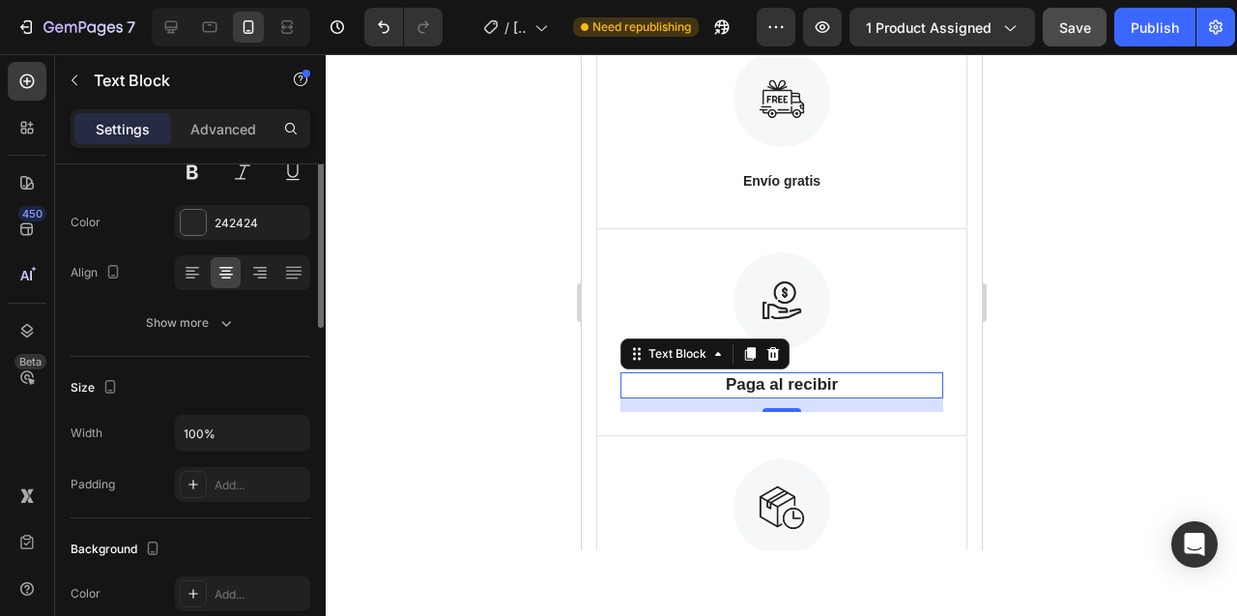
scroll to position [0, 0]
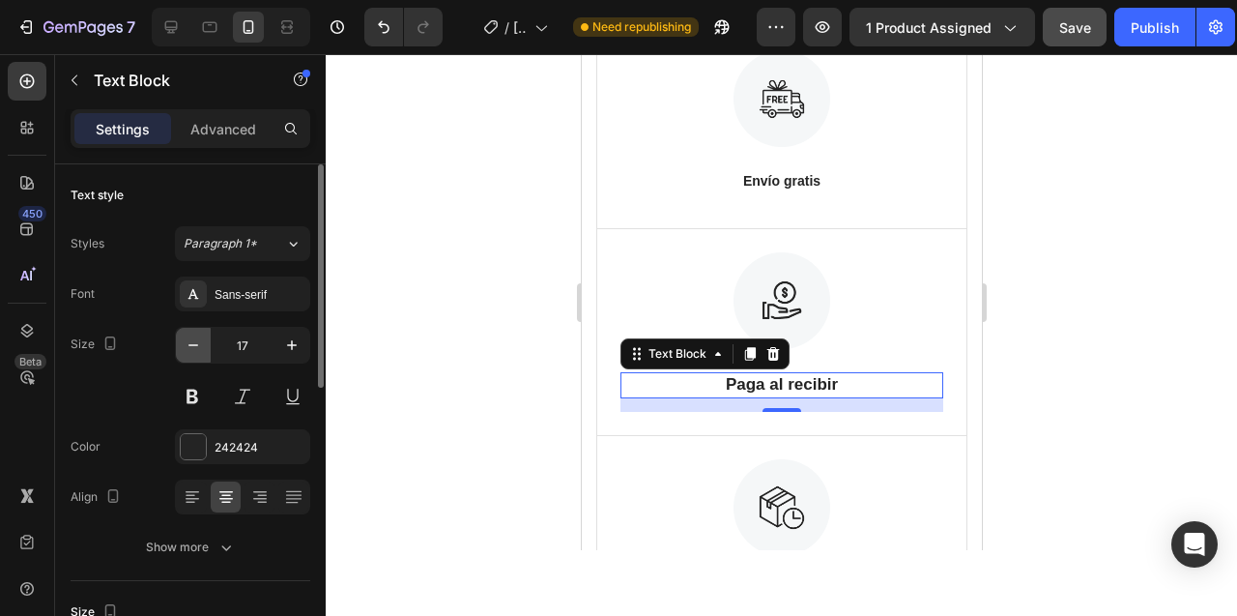
click at [195, 348] on icon "button" at bounding box center [193, 344] width 19 height 19
type input "14"
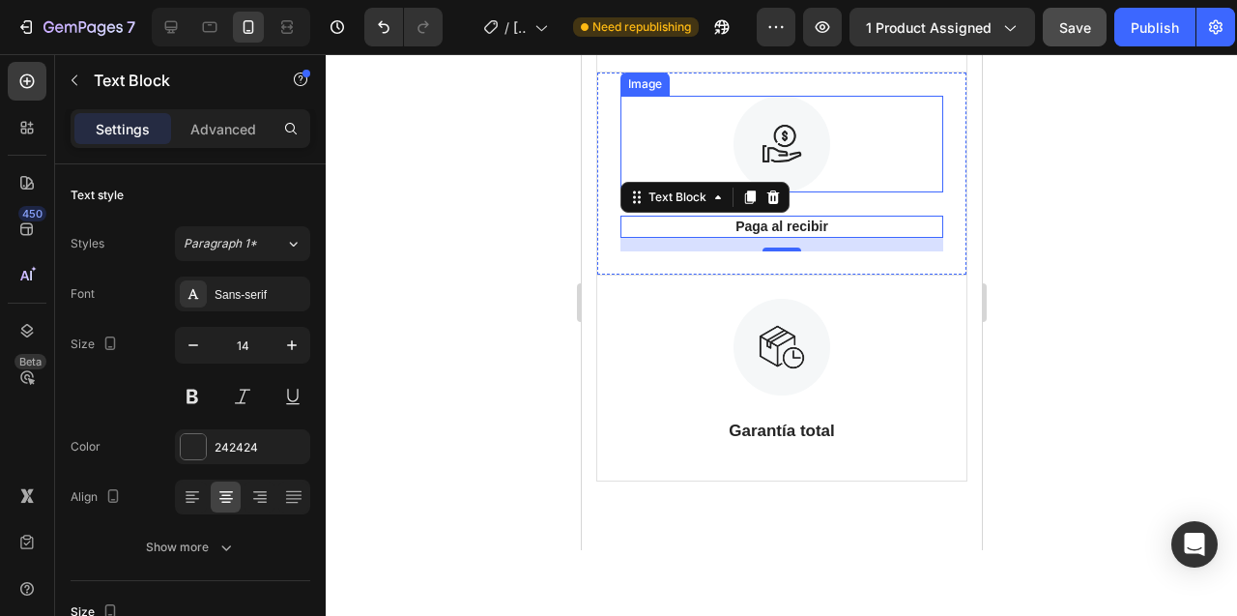
scroll to position [11058, 0]
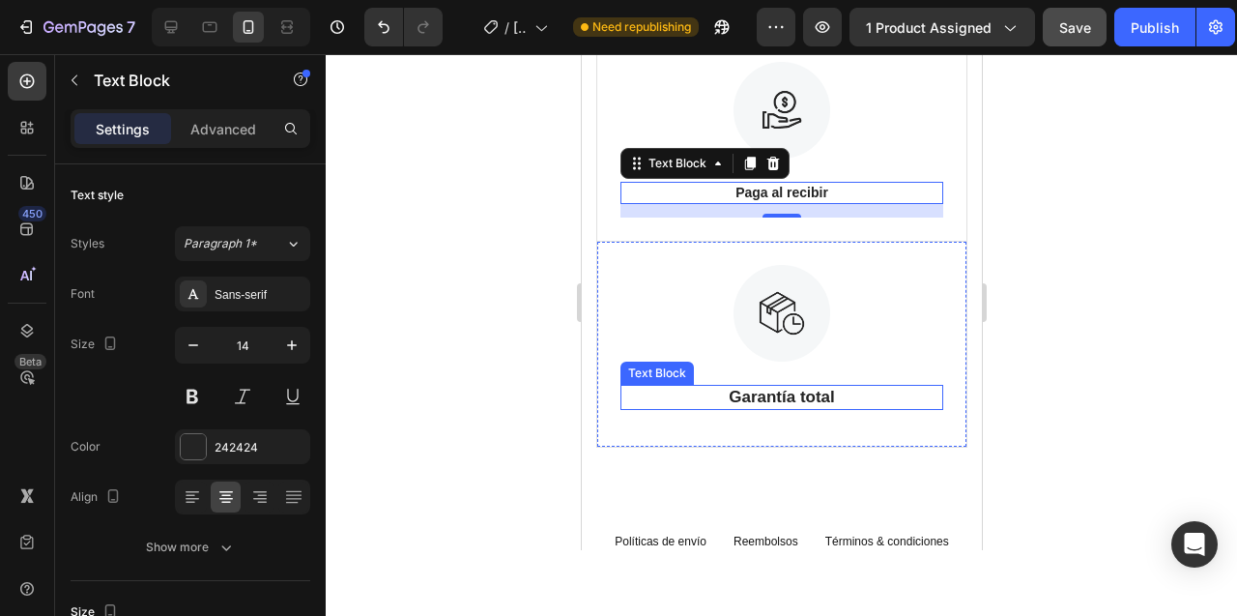
click at [773, 395] on p "Garantía total" at bounding box center [780, 397] width 319 height 21
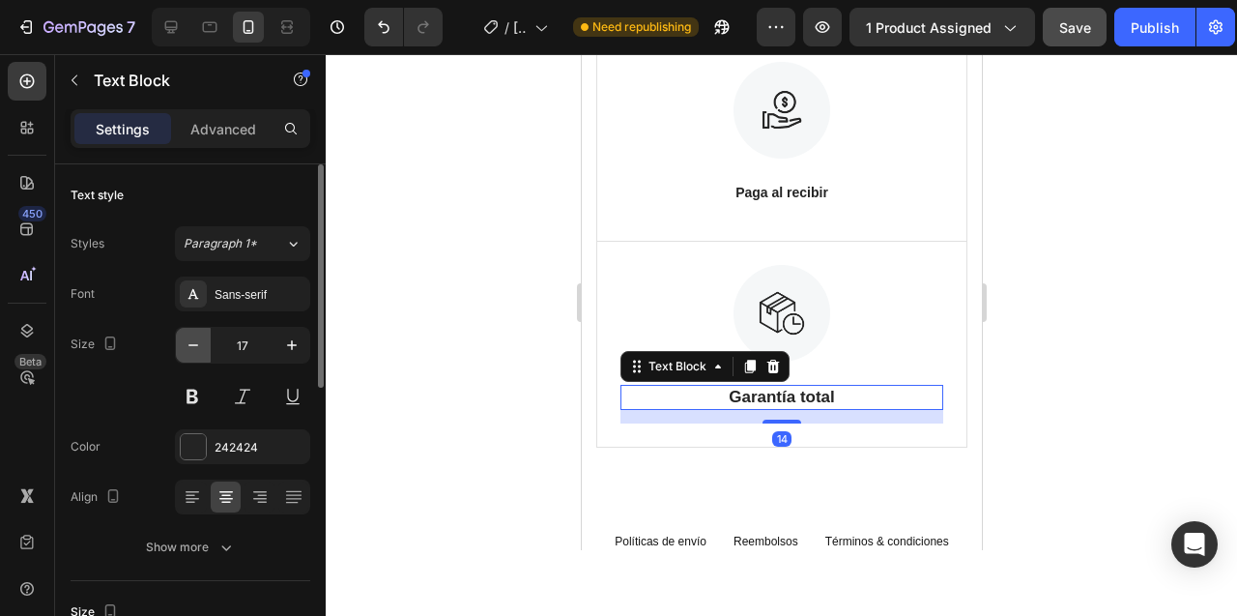
click at [196, 349] on icon "button" at bounding box center [193, 344] width 19 height 19
type input "14"
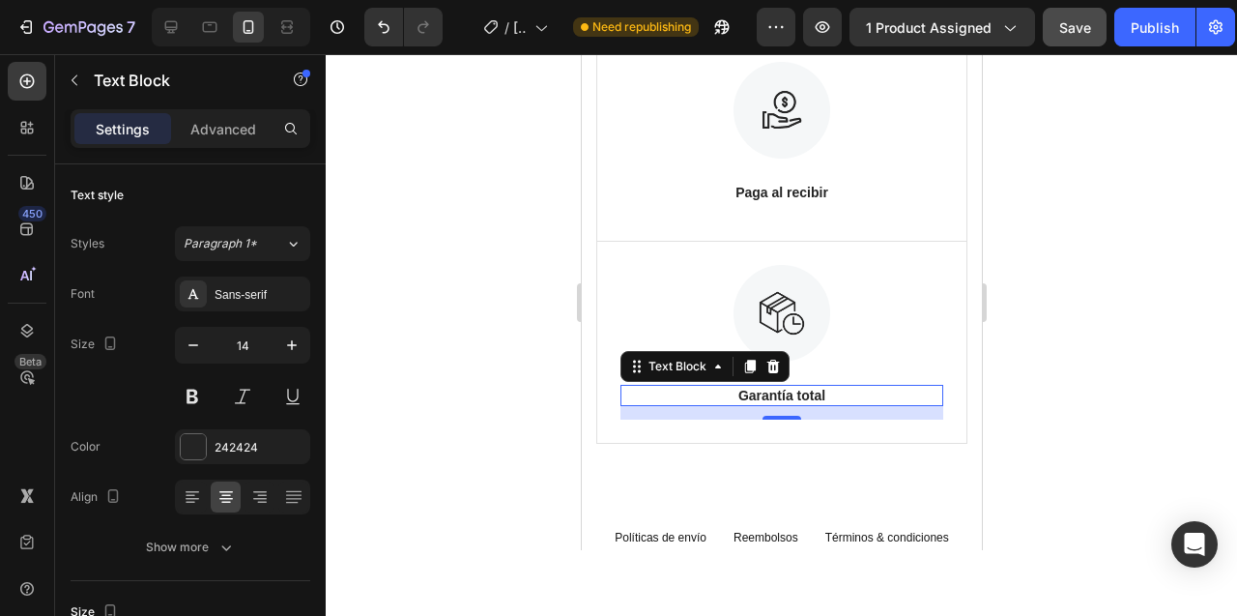
click at [478, 303] on div at bounding box center [781, 335] width 911 height 562
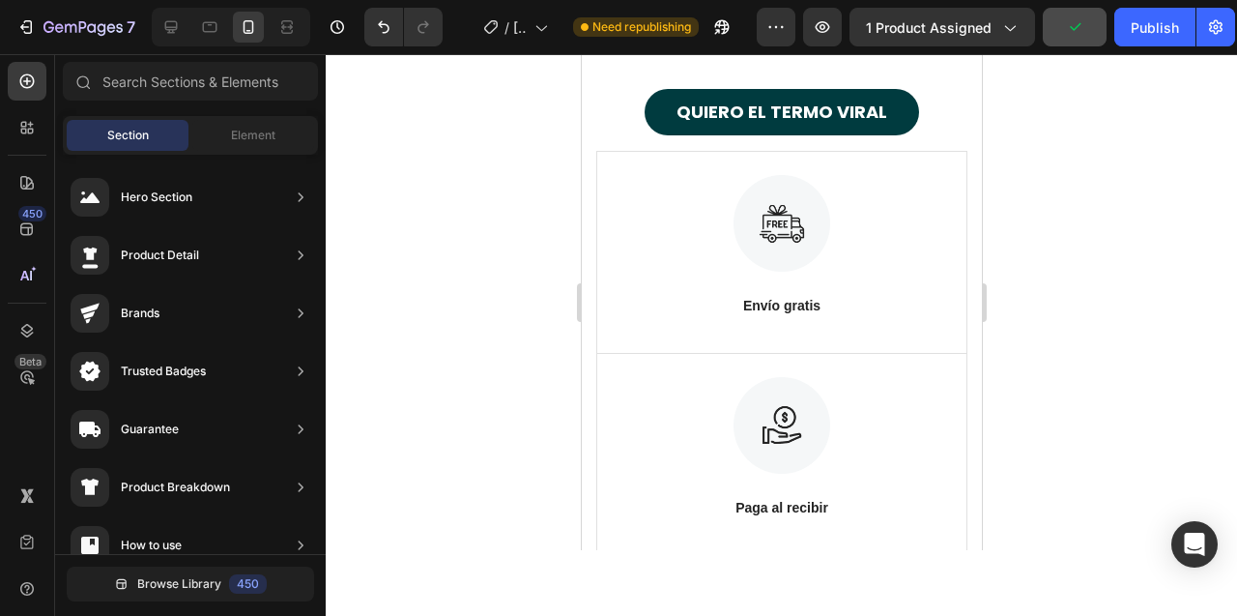
scroll to position [10701, 0]
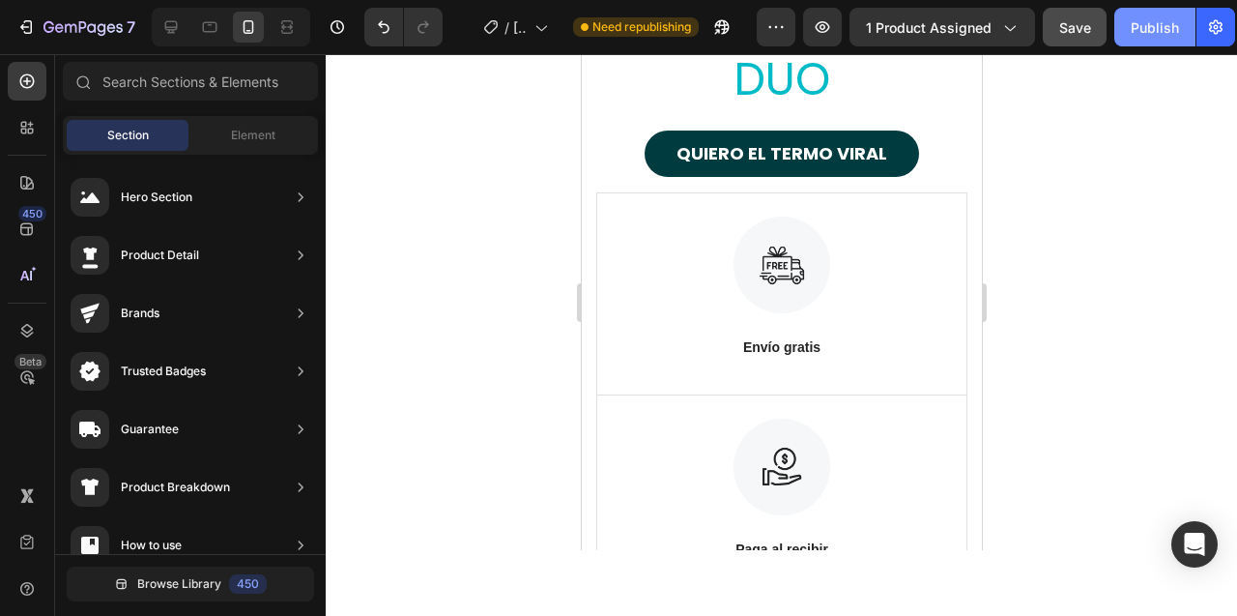
click at [1143, 28] on div "Publish" at bounding box center [1155, 27] width 48 height 20
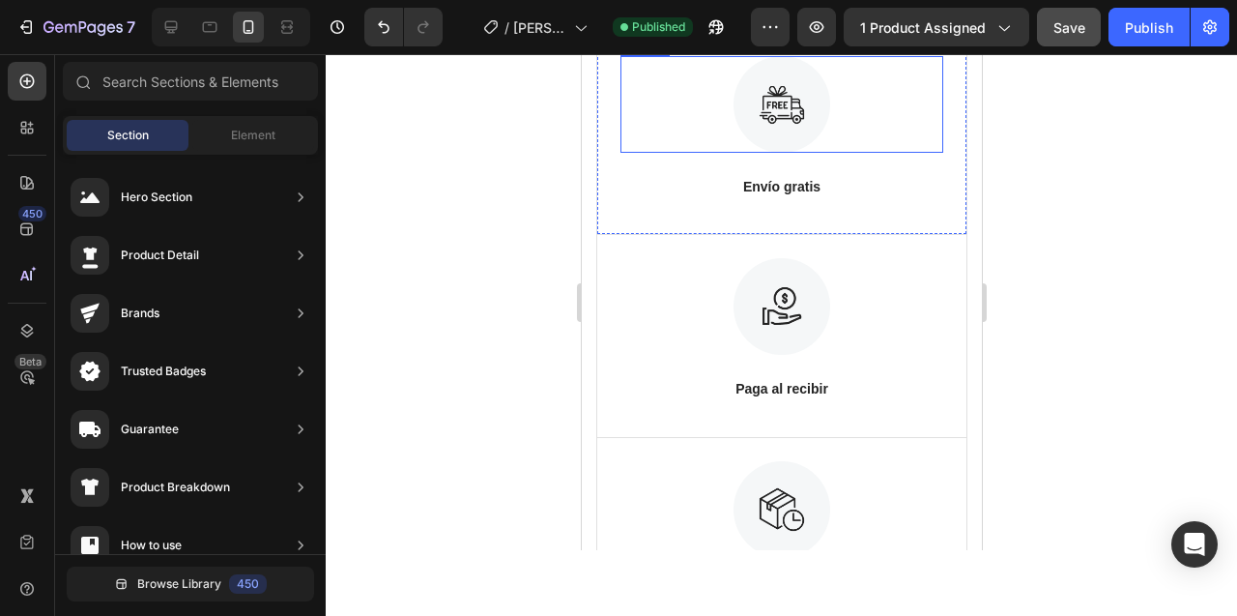
scroll to position [10863, 0]
click at [170, 27] on icon at bounding box center [171, 27] width 13 height 13
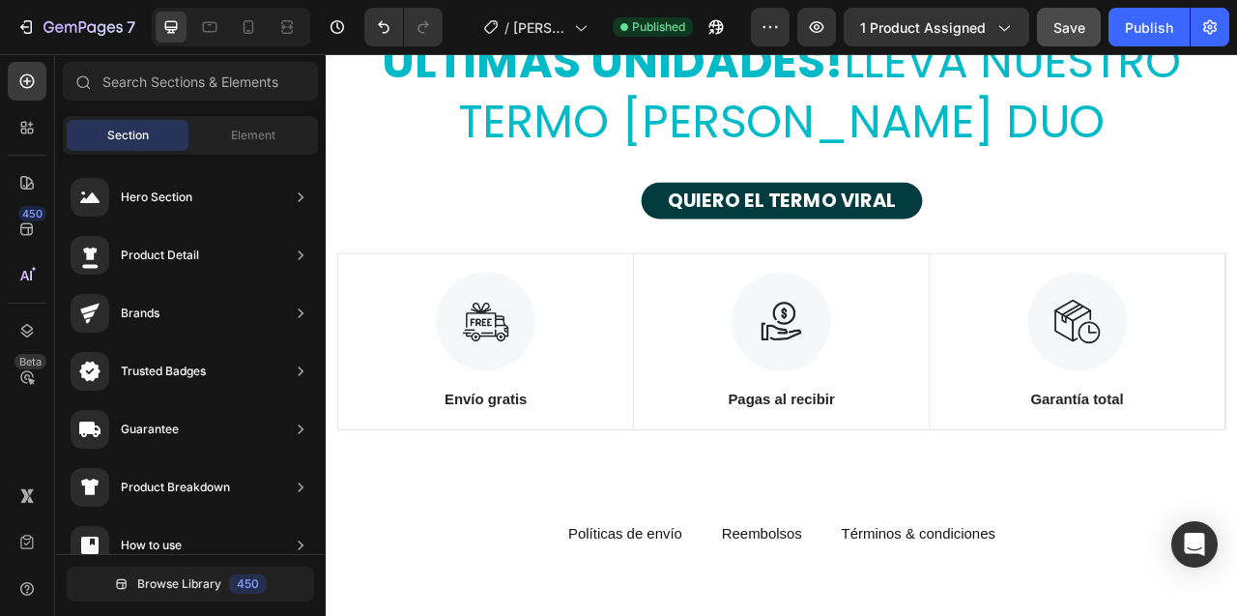
scroll to position [11592, 0]
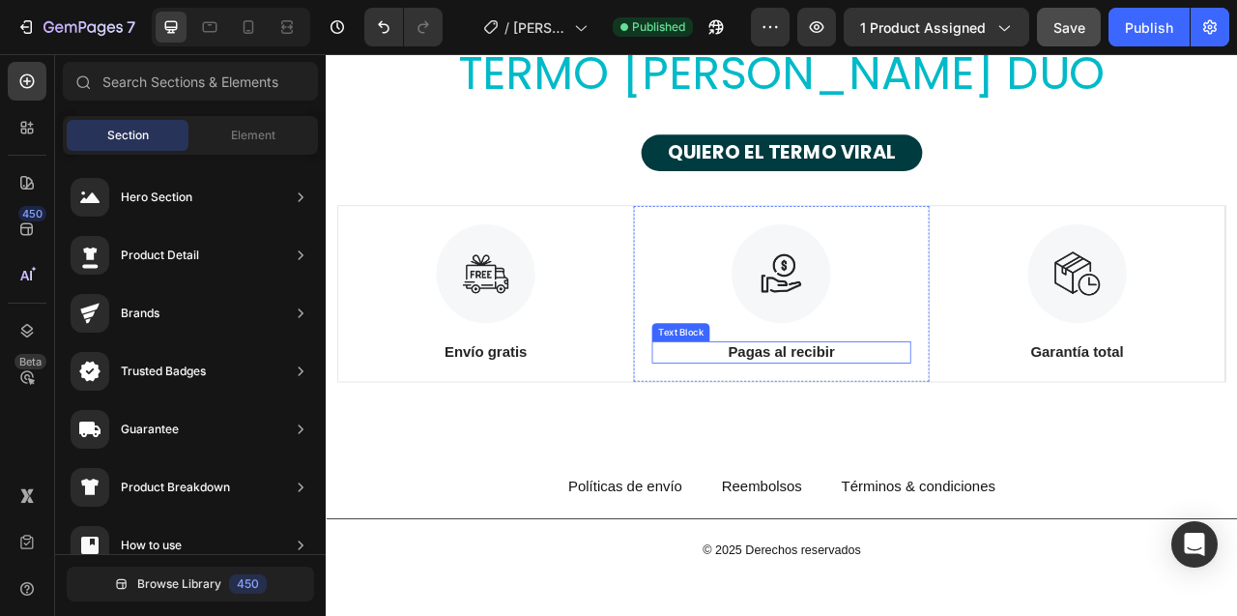
click at [889, 437] on p "Pagas al recibir" at bounding box center [904, 434] width 325 height 24
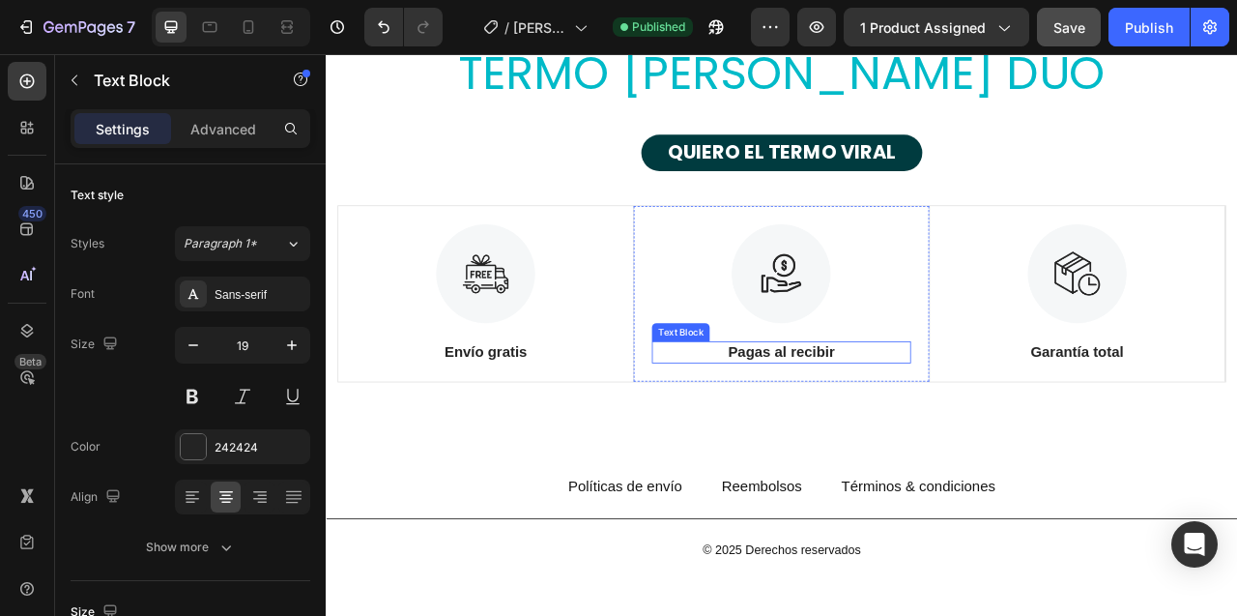
click at [889, 437] on p "Pagas al recibir" at bounding box center [904, 434] width 325 height 24
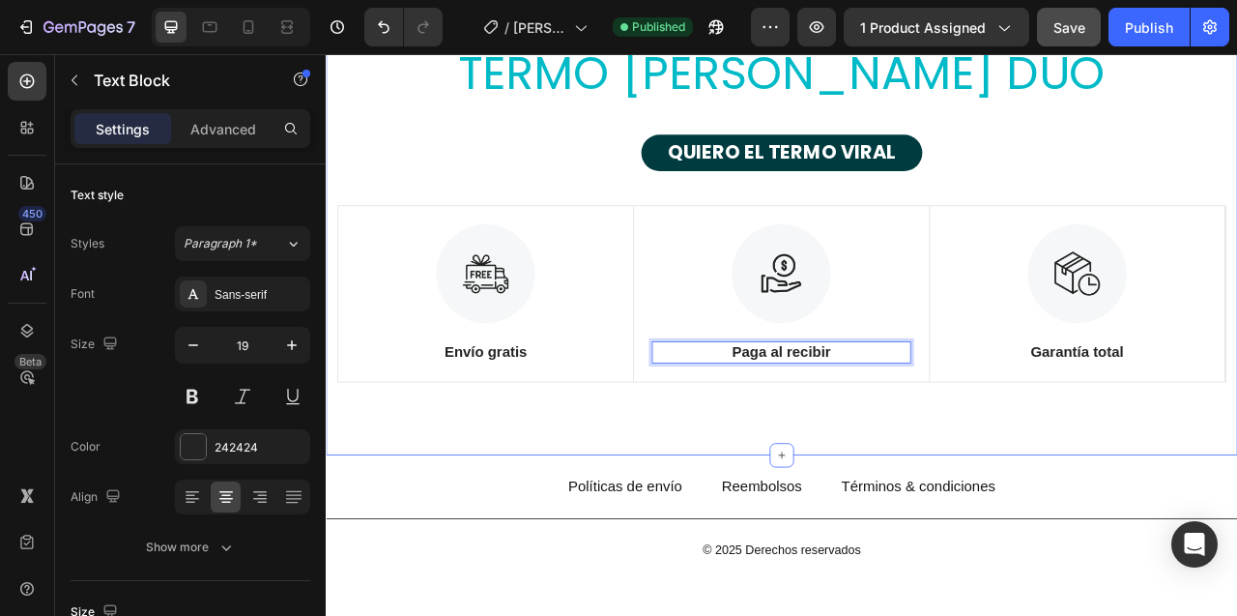
click at [736, 508] on div "ULTIMAS UNIDADES! LLEVA NUESTRO TERMO STANLEY DUO Heading QUIERO EL TERMO VIRAL…" at bounding box center [906, 226] width 1160 height 678
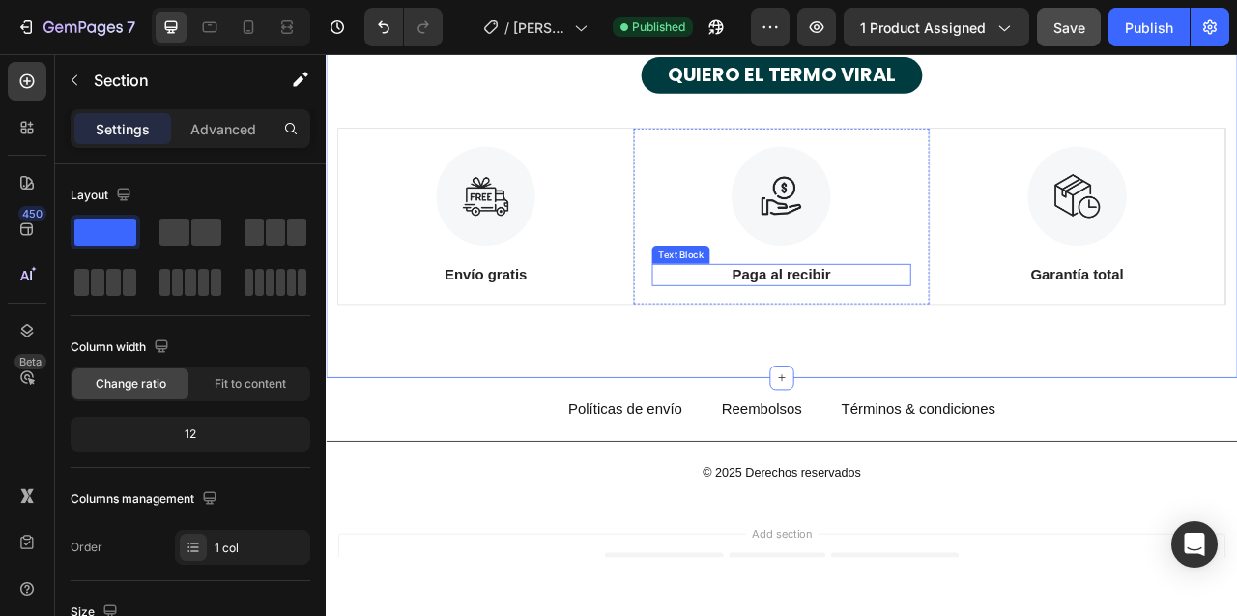
scroll to position [11775, 0]
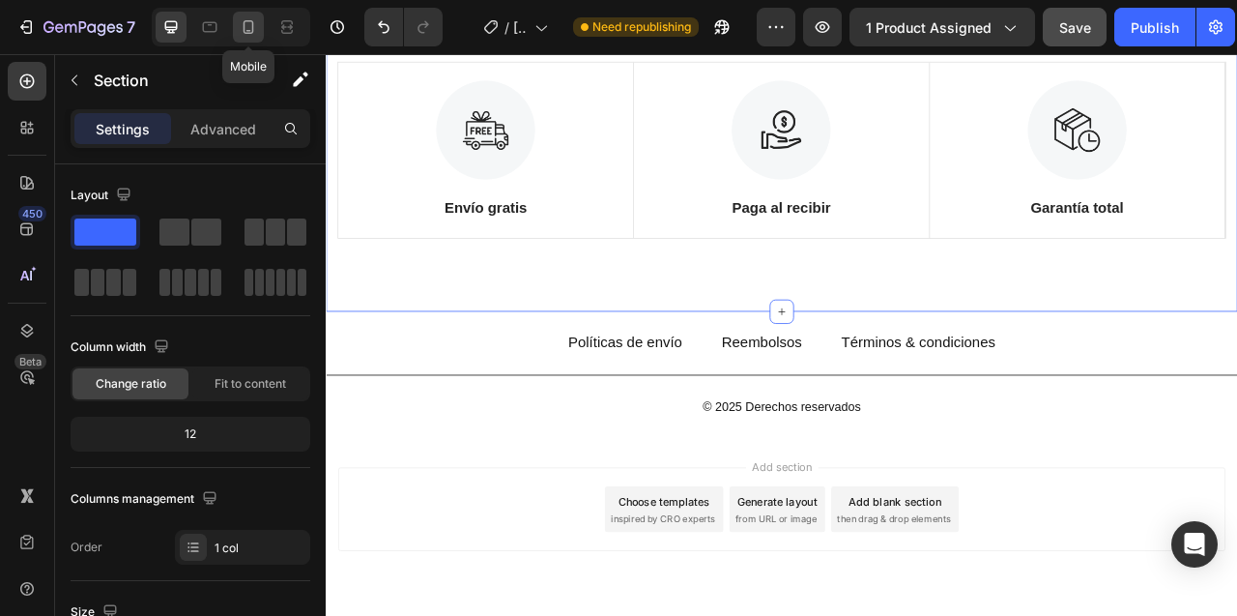
click at [253, 32] on icon at bounding box center [248, 26] width 19 height 19
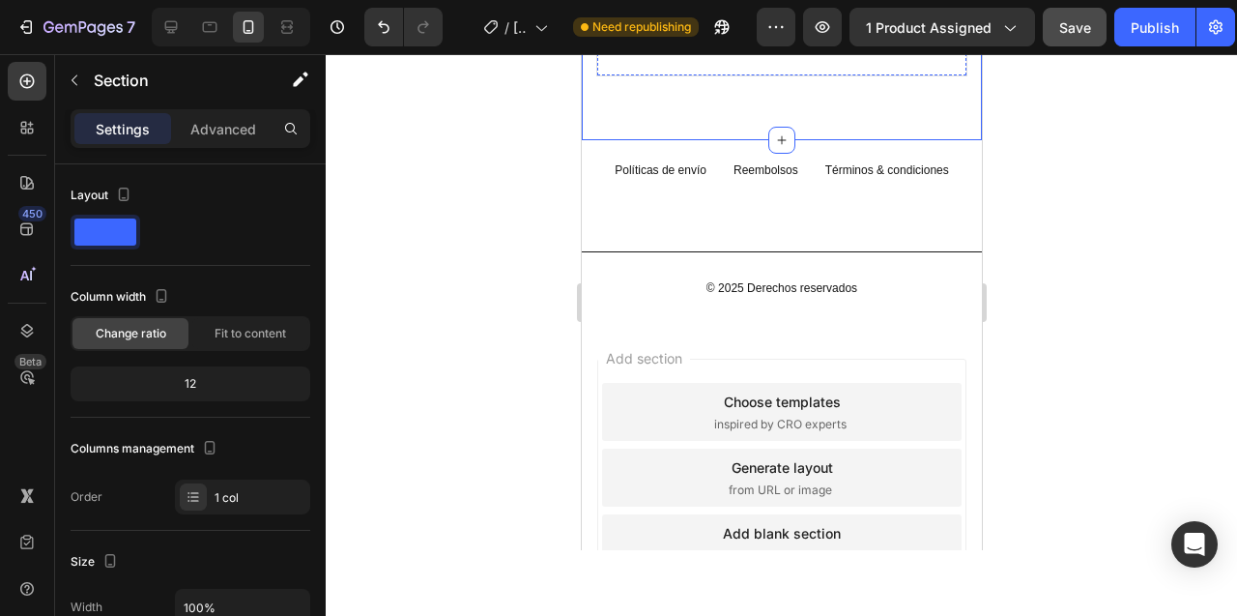
scroll to position [11227, 0]
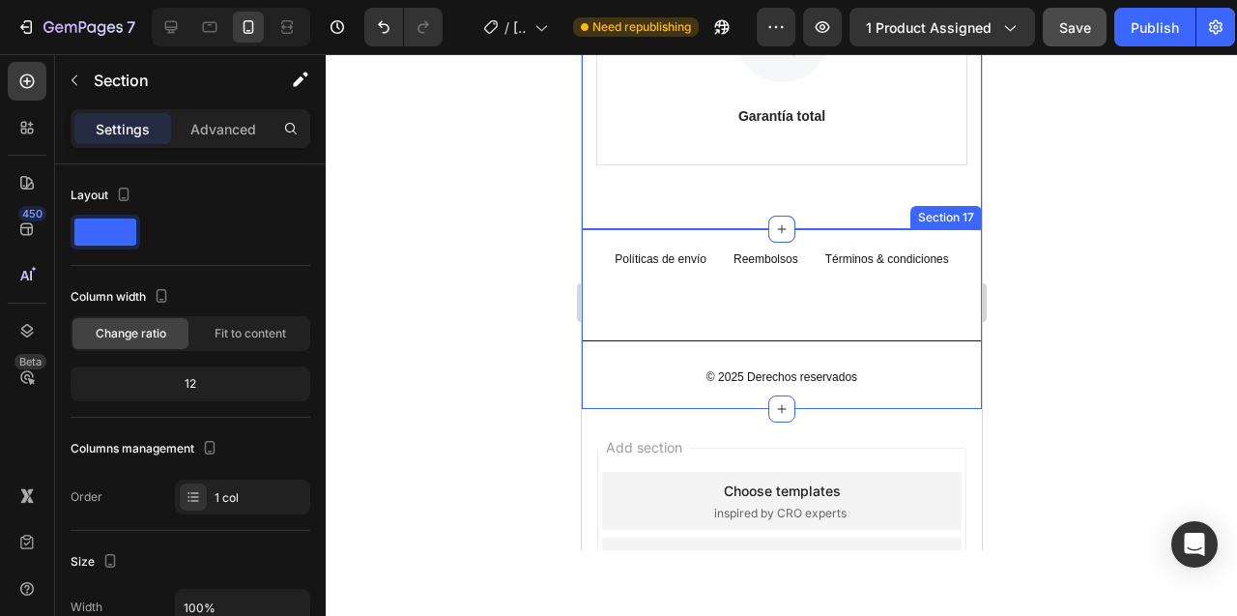
click at [715, 240] on div "Políticas de envío Text block Reembolsos Text block Términos & condiciones Text…" at bounding box center [781, 319] width 400 height 181
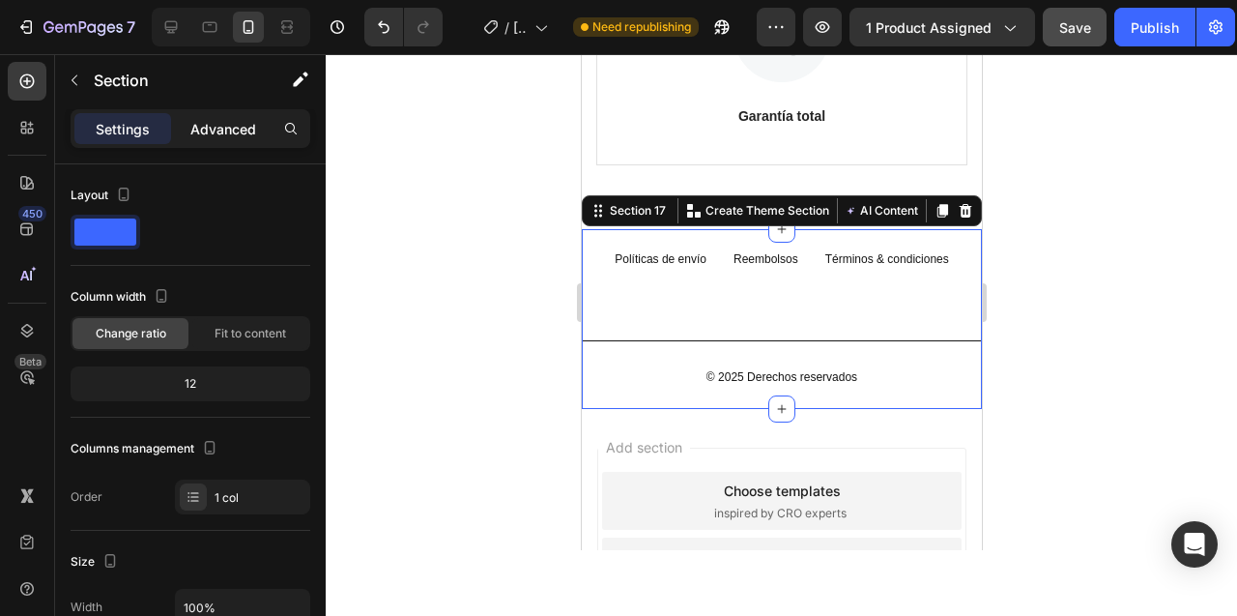
click at [207, 126] on p "Advanced" at bounding box center [223, 129] width 66 height 20
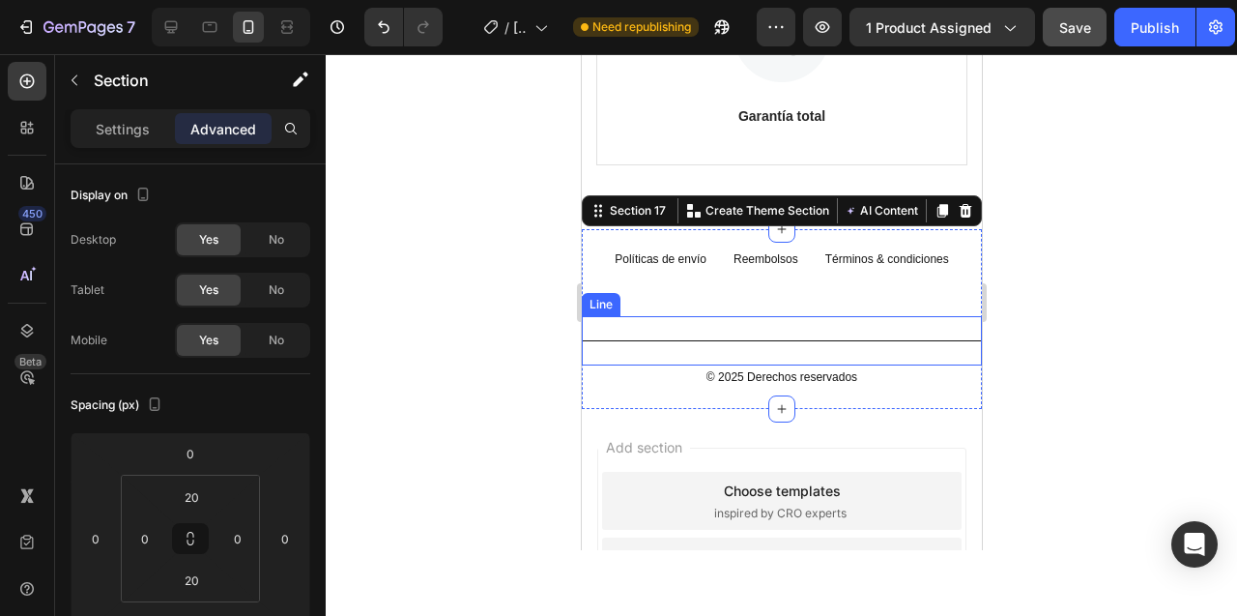
scroll to position [11177, 0]
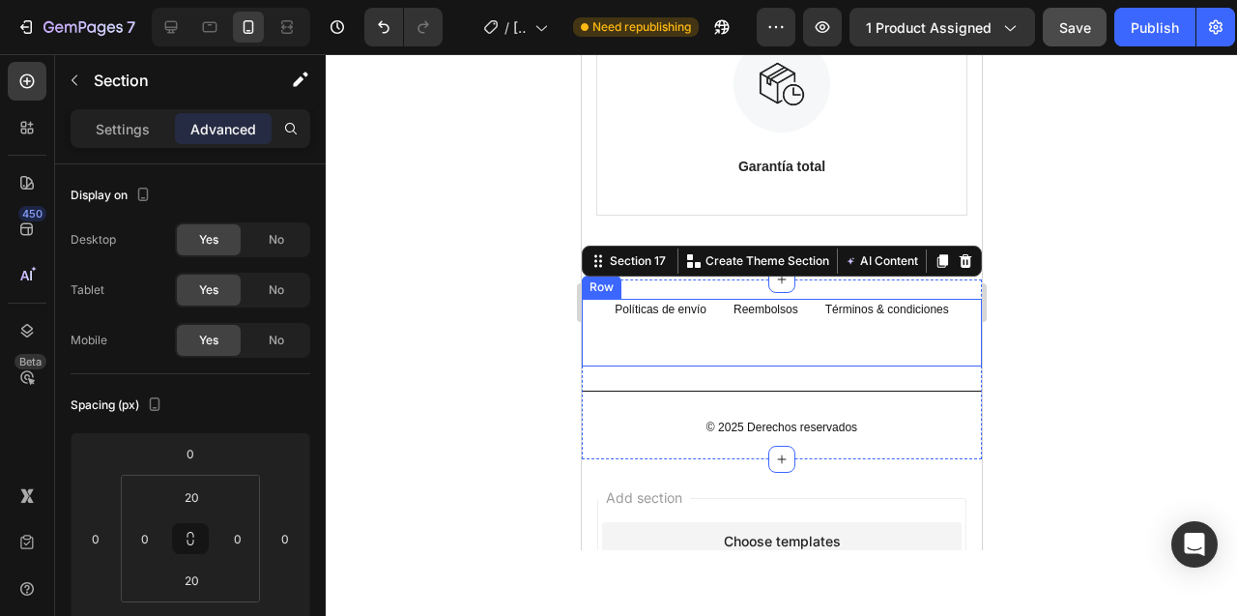
click at [712, 335] on div "Políticas de envío Text block Reembolsos Text block Términos & condiciones Text…" at bounding box center [781, 333] width 400 height 68
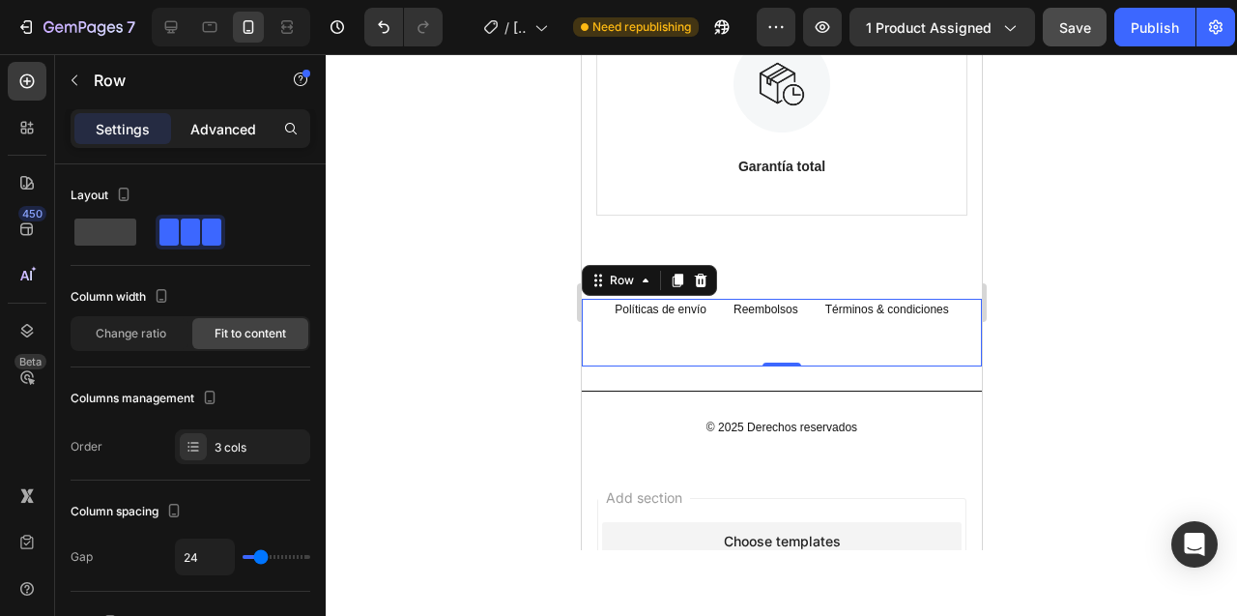
click at [204, 130] on p "Advanced" at bounding box center [223, 129] width 66 height 20
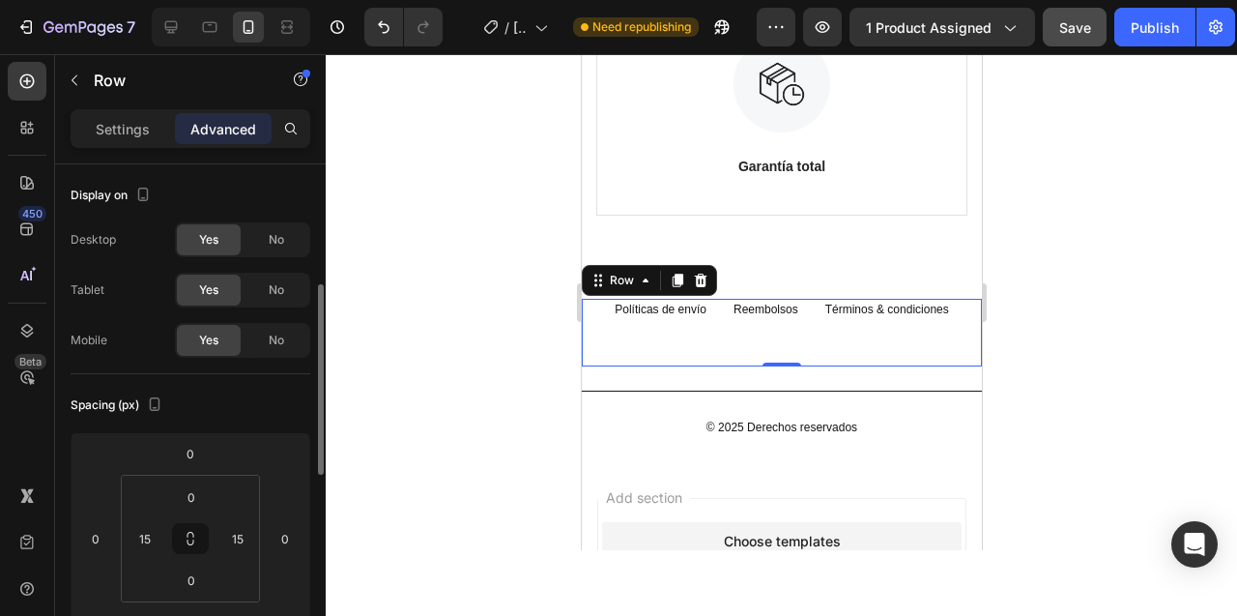
scroll to position [134, 0]
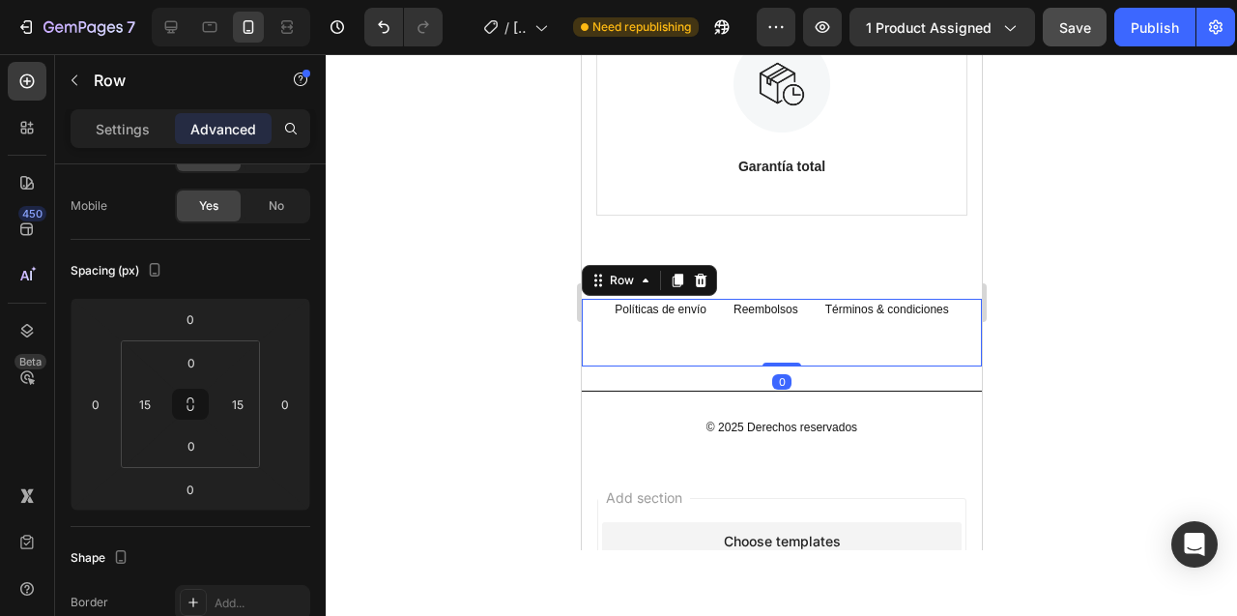
drag, startPoint x: 781, startPoint y: 361, endPoint x: 787, endPoint y: 321, distance: 41.0
click at [787, 321] on div "Políticas de envío Text block Reembolsos Text block Términos & condiciones Text…" at bounding box center [781, 333] width 400 height 68
click at [657, 310] on p "Políticas de envío" at bounding box center [660, 309] width 92 height 17
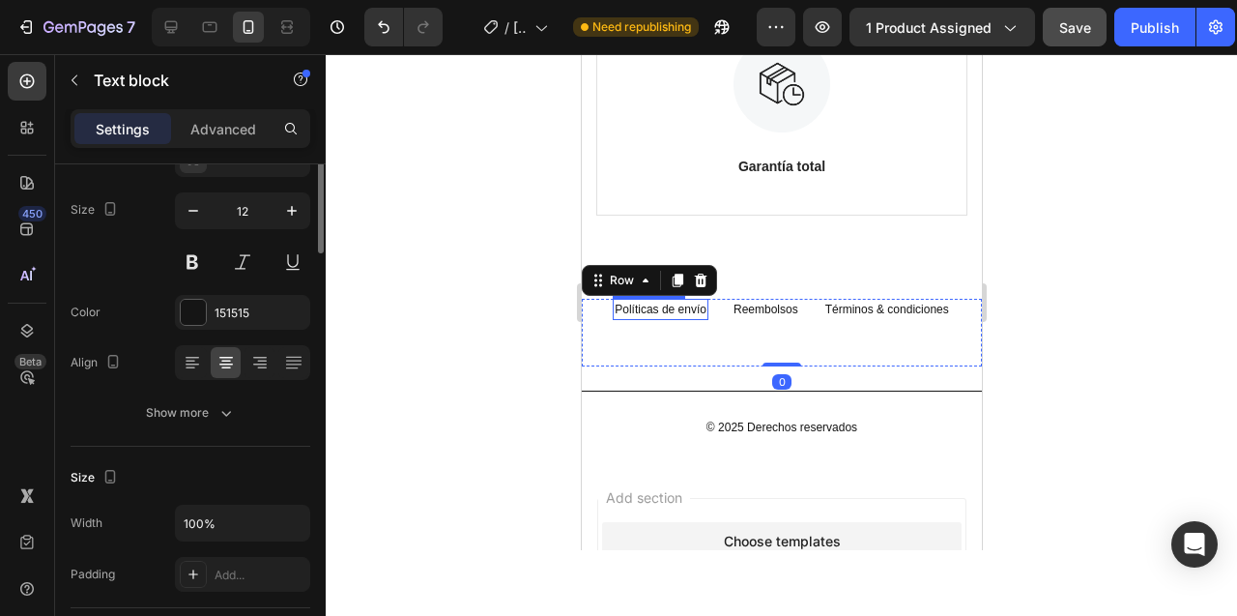
scroll to position [0, 0]
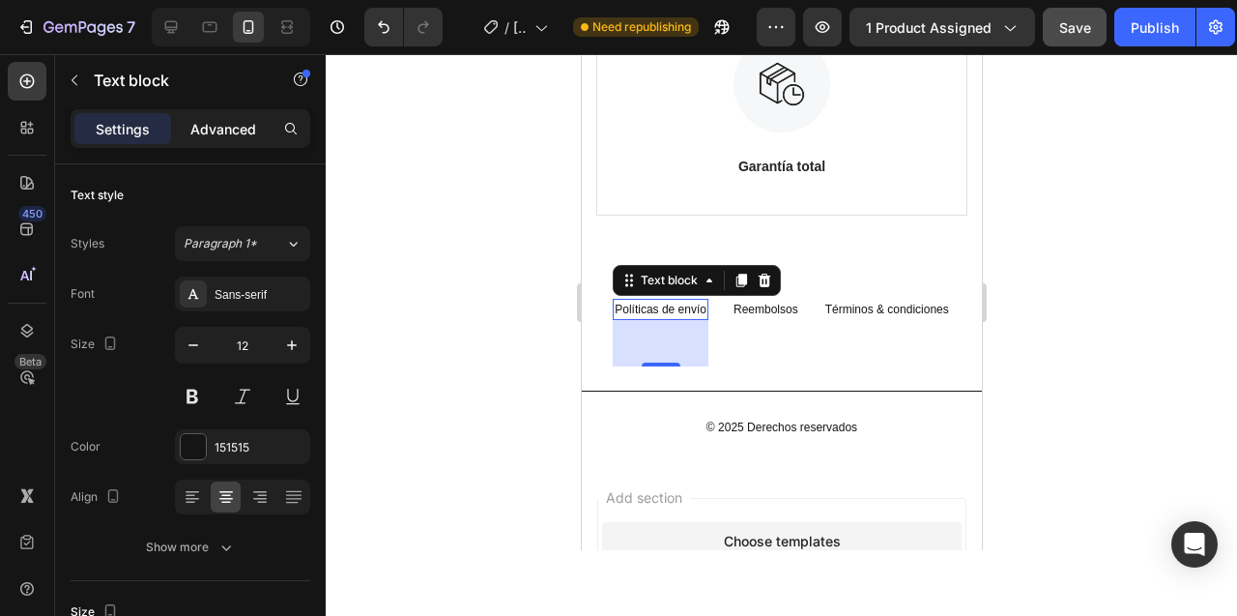
click at [228, 133] on p "Advanced" at bounding box center [223, 129] width 66 height 20
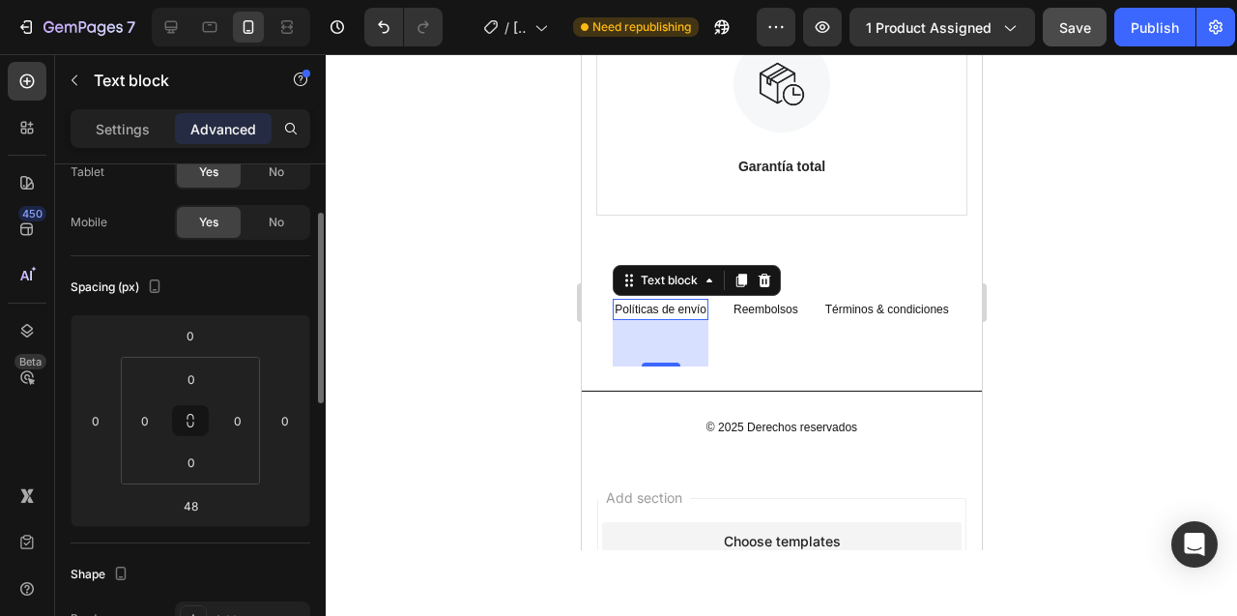
scroll to position [121, 0]
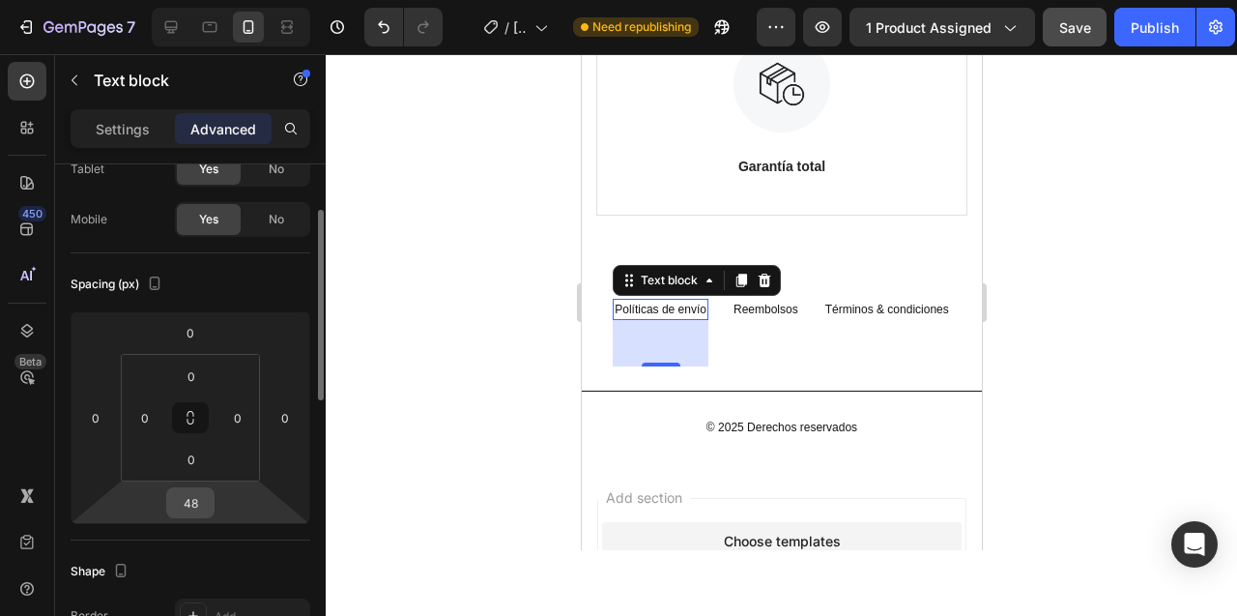
click at [195, 514] on input "48" at bounding box center [190, 502] width 39 height 29
type input "0"
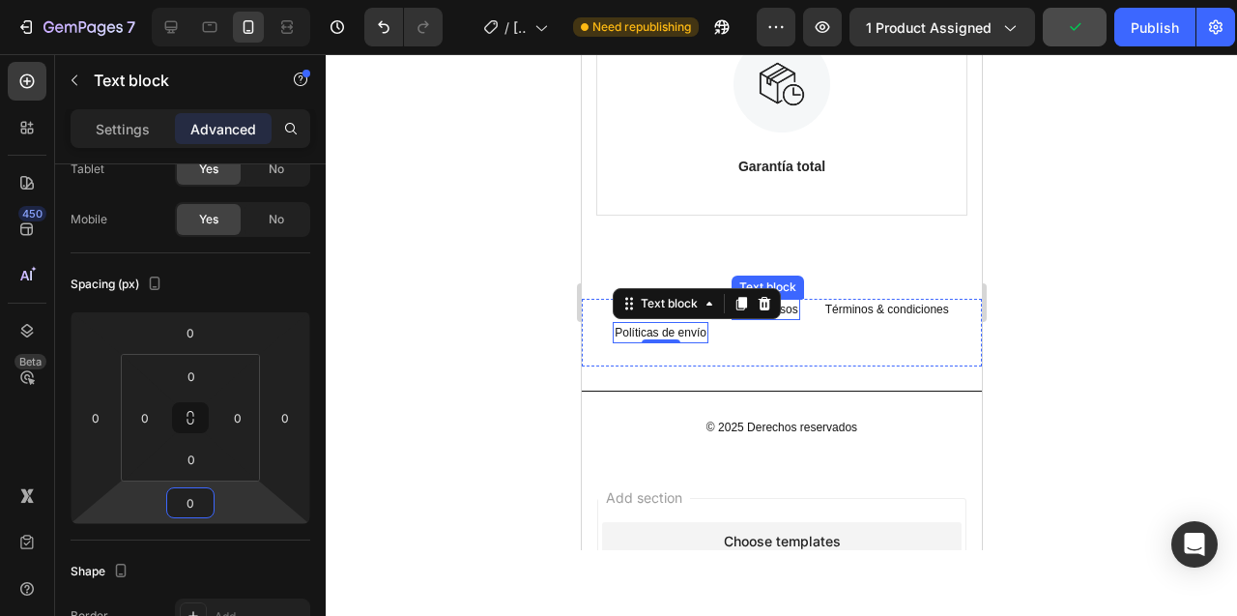
click at [786, 307] on link "Reembolsos" at bounding box center [765, 310] width 65 height 14
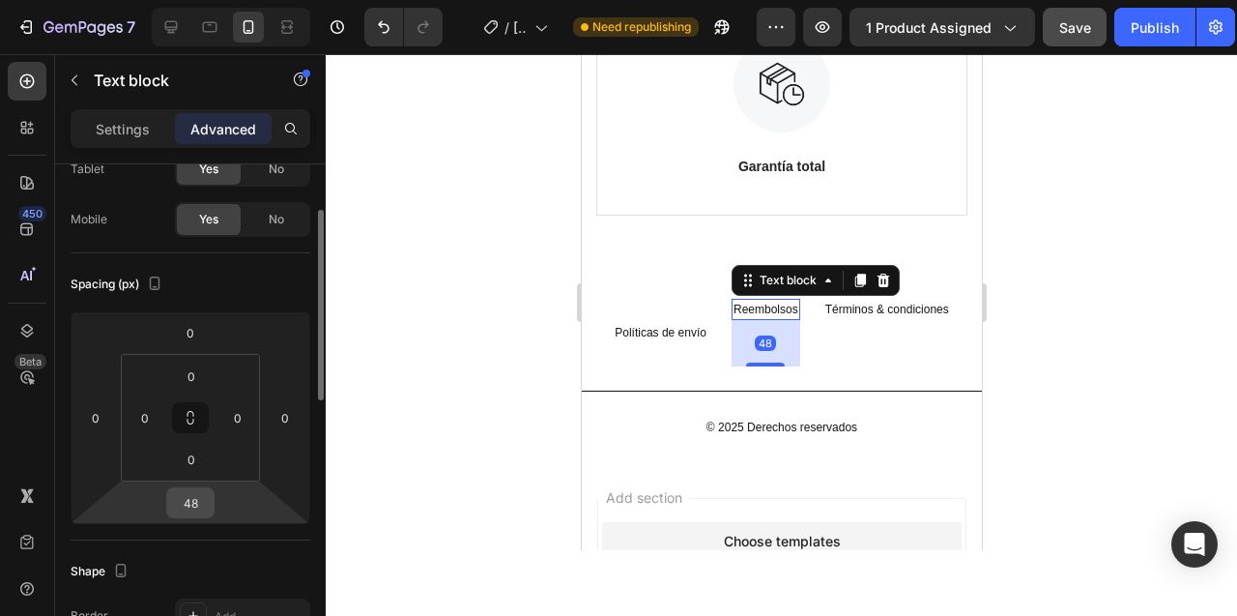
click at [192, 506] on input "48" at bounding box center [190, 502] width 39 height 29
type input "0"
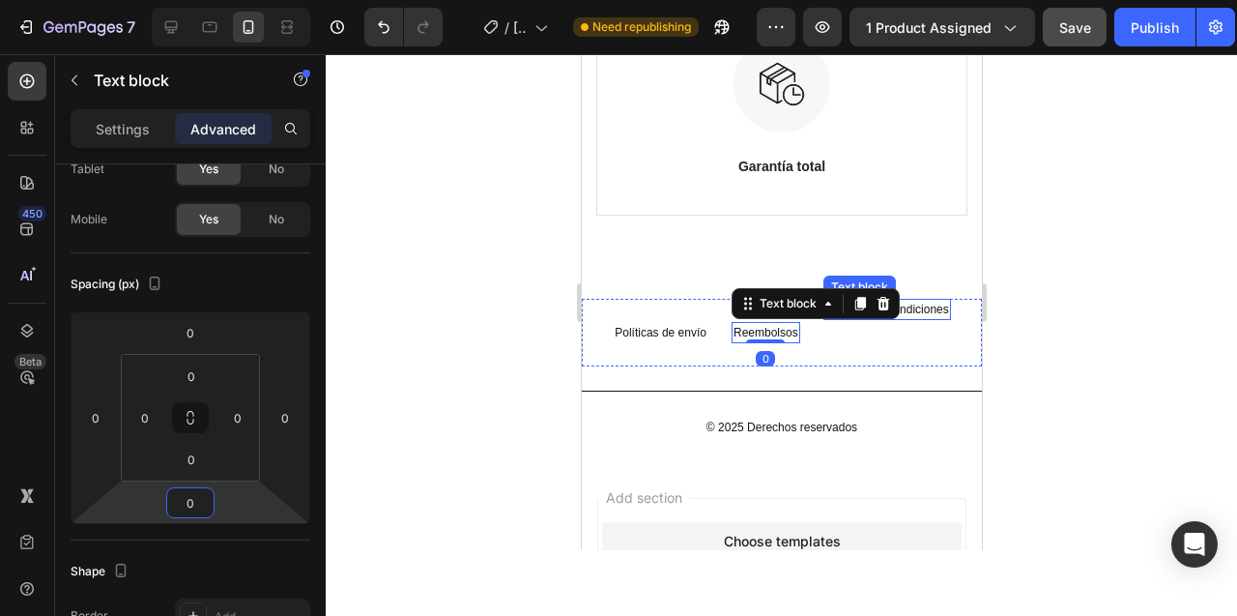
click at [933, 307] on link "Términos & condiciones" at bounding box center [886, 310] width 124 height 14
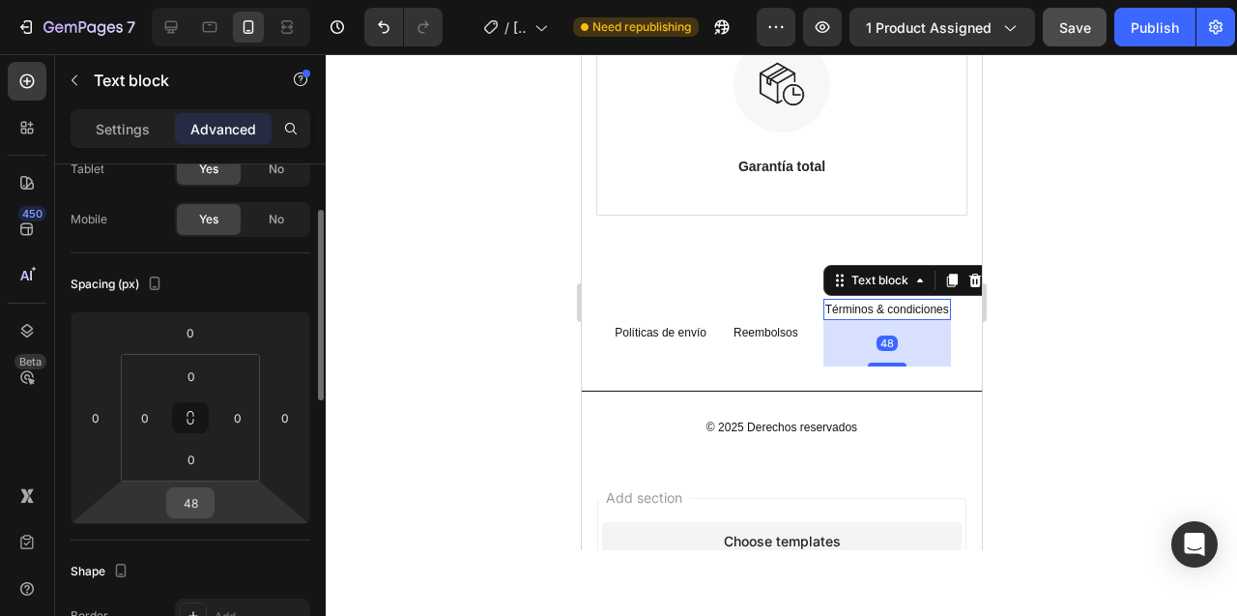
click at [191, 505] on input "48" at bounding box center [190, 502] width 39 height 29
type input "0"
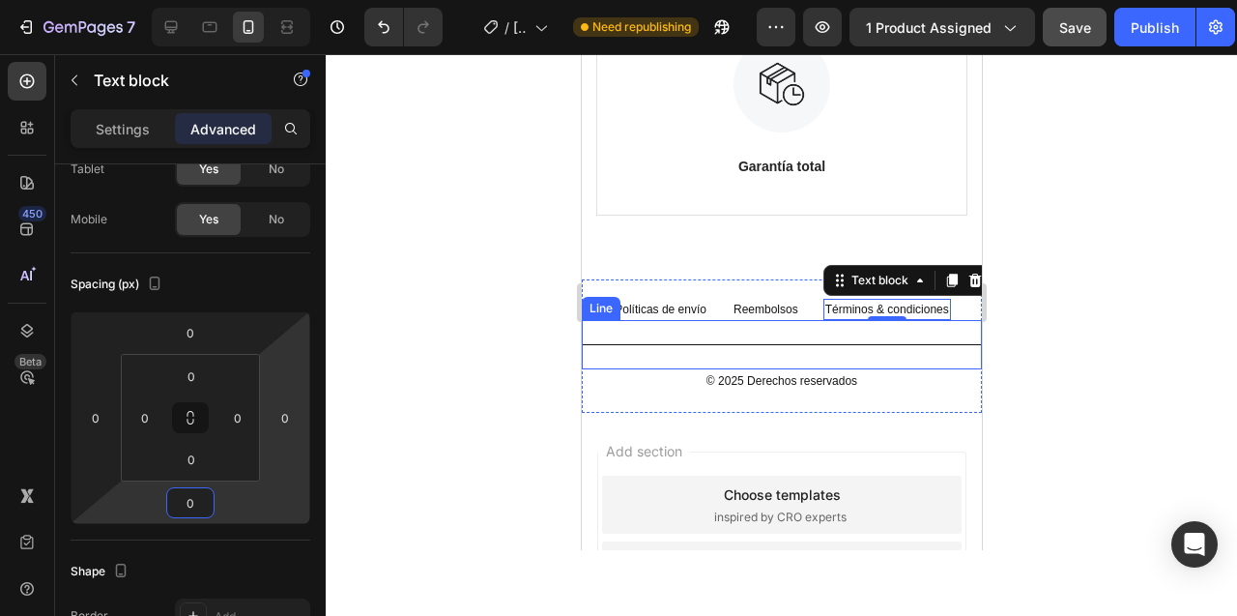
click at [707, 333] on div "Title Line" at bounding box center [781, 344] width 400 height 49
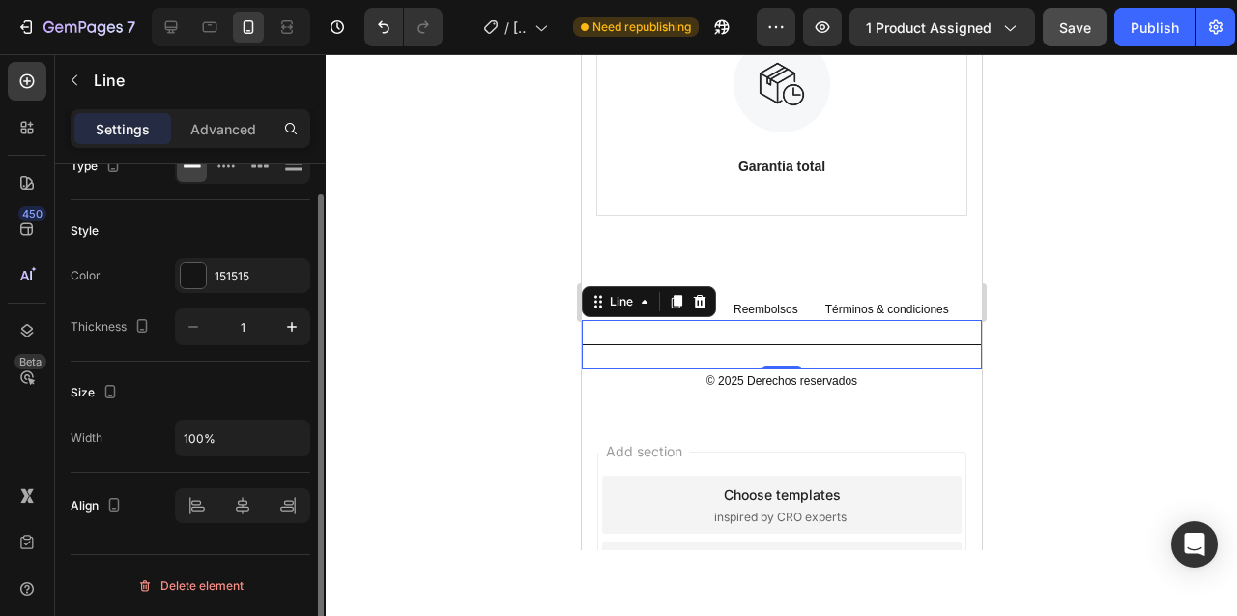
scroll to position [0, 0]
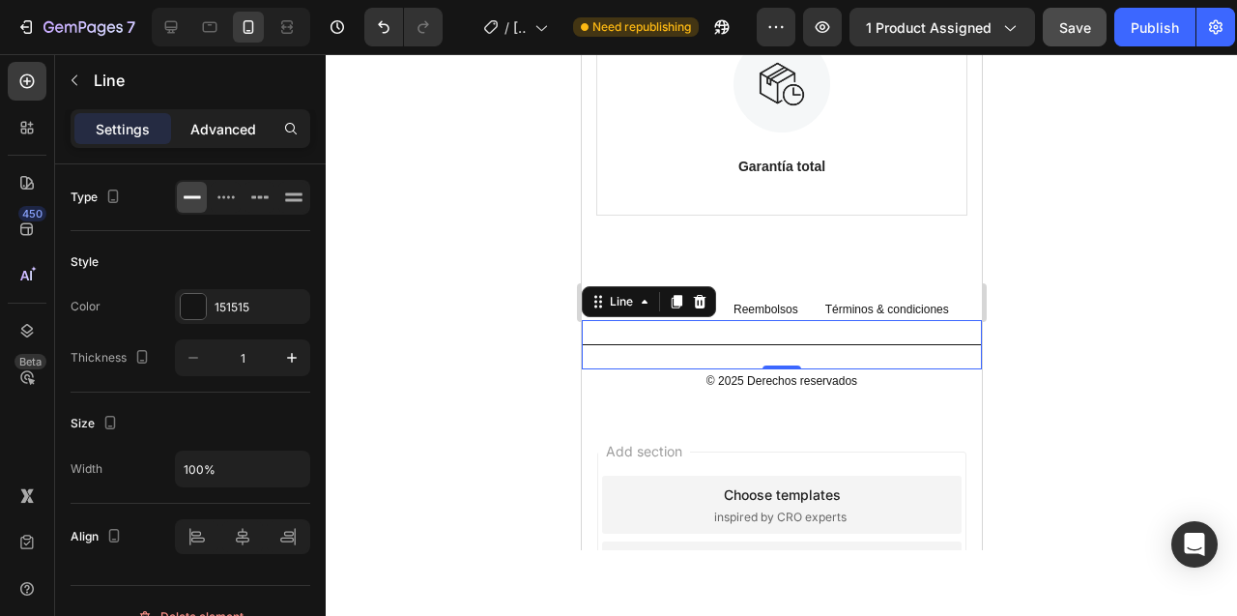
click at [222, 128] on p "Advanced" at bounding box center [223, 129] width 66 height 20
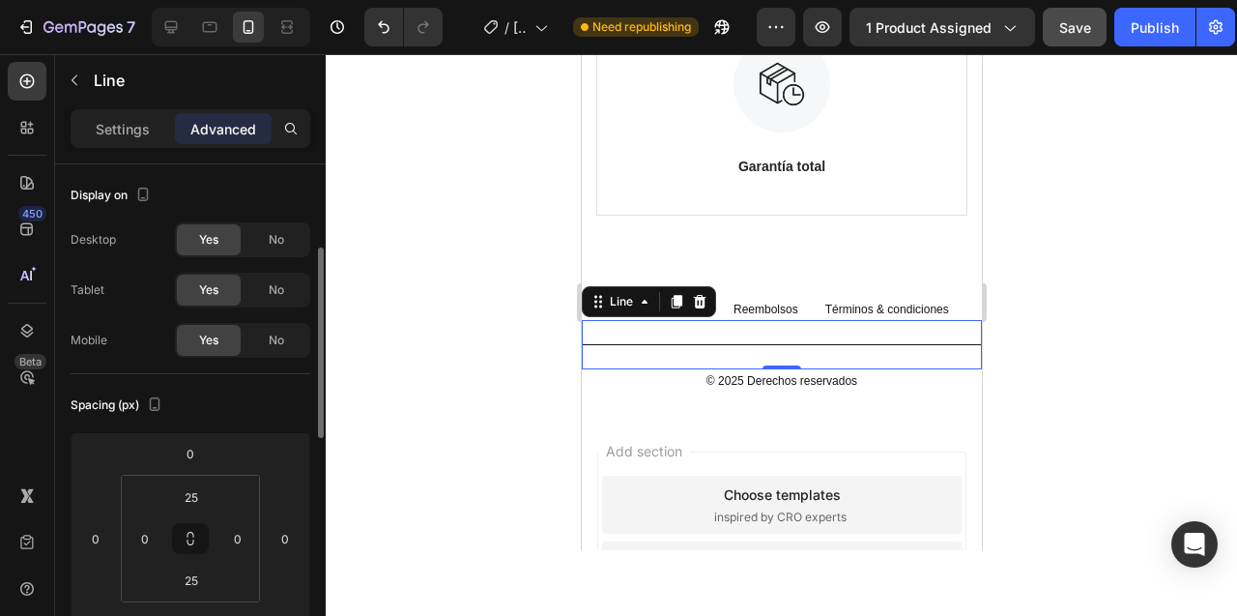
scroll to position [82, 0]
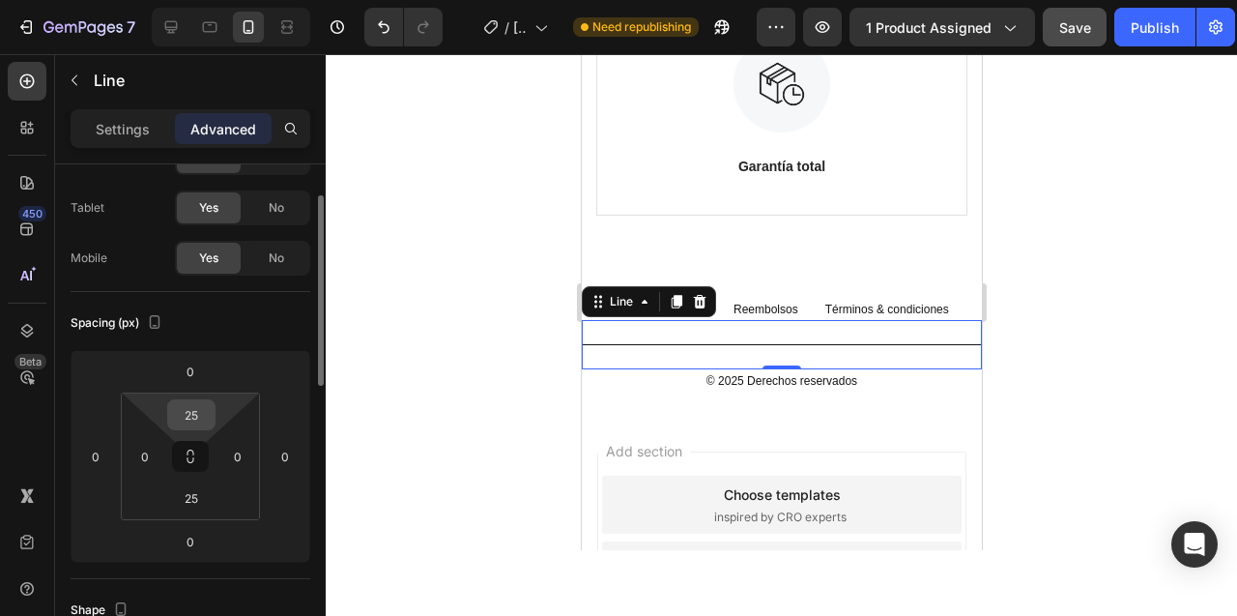
click at [188, 420] on input "25" at bounding box center [191, 414] width 39 height 29
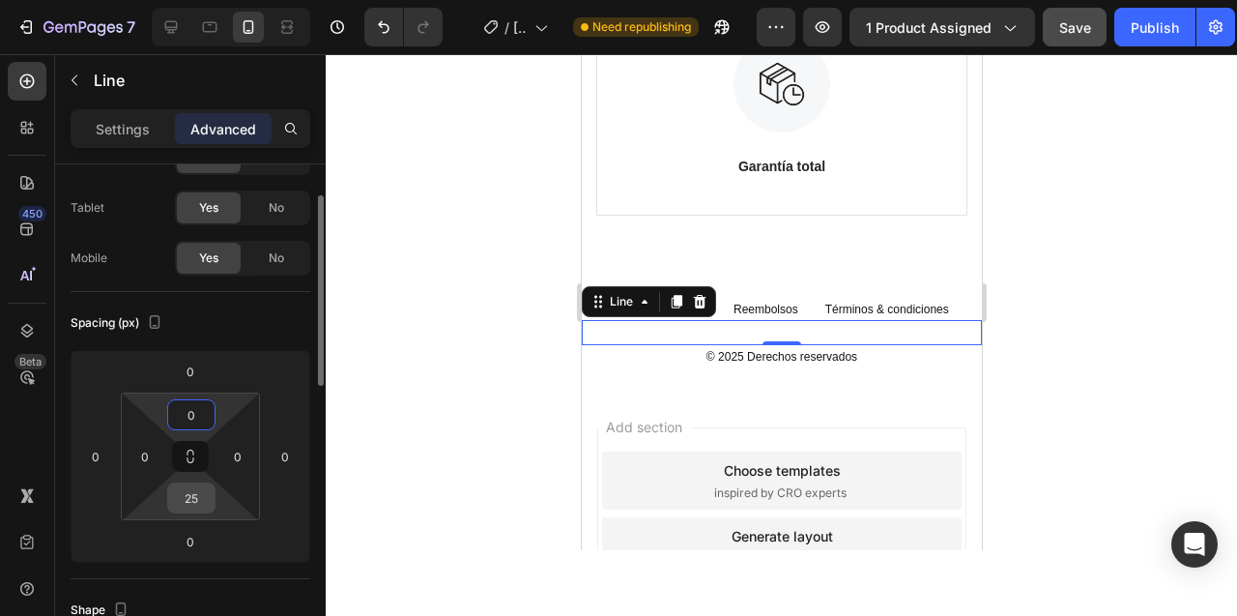
type input "0"
click at [194, 500] on input "25" at bounding box center [191, 497] width 39 height 29
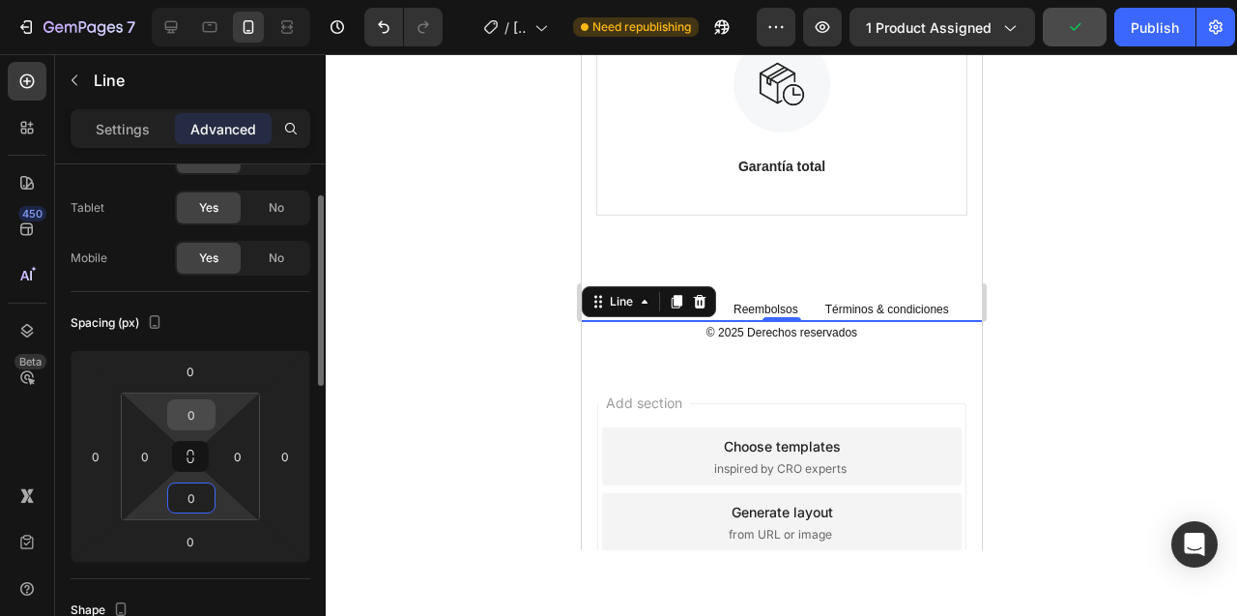
type input "0"
click at [190, 409] on input "0" at bounding box center [191, 414] width 39 height 29
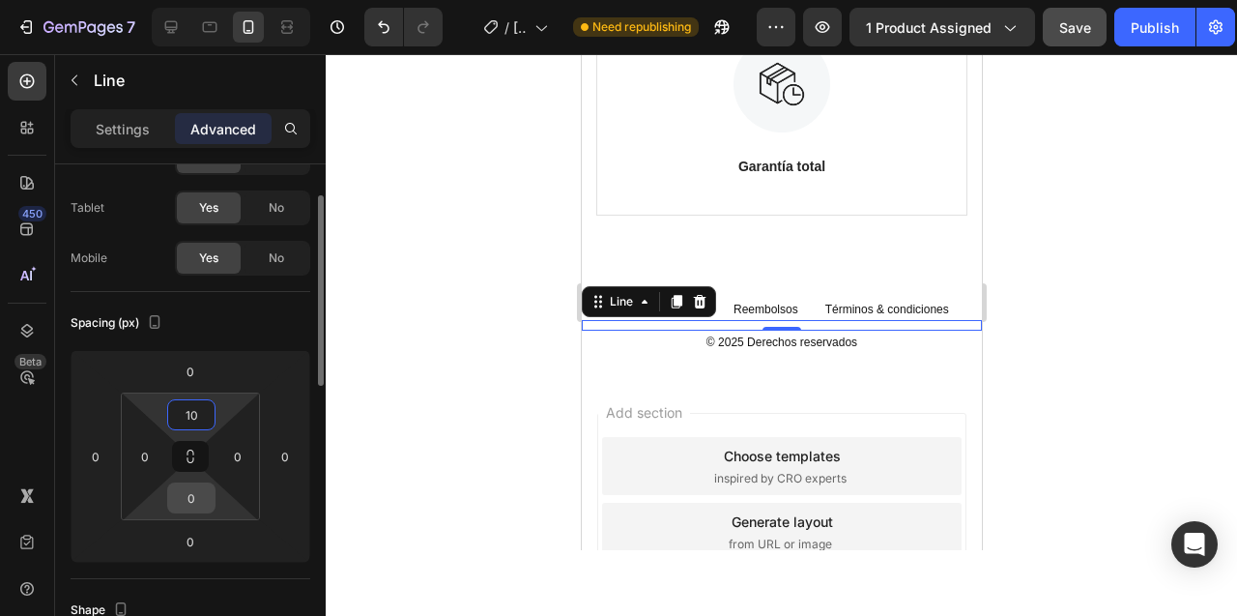
type input "10"
click at [197, 508] on input "0" at bounding box center [191, 497] width 39 height 29
type input "10"
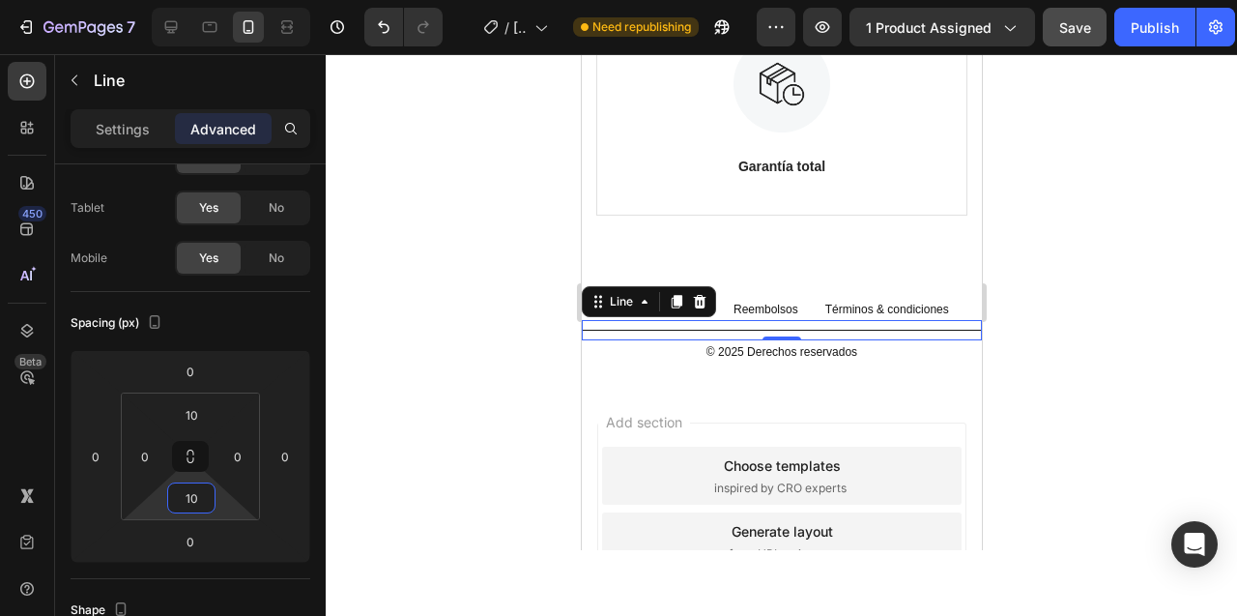
click at [452, 309] on div at bounding box center [781, 335] width 911 height 562
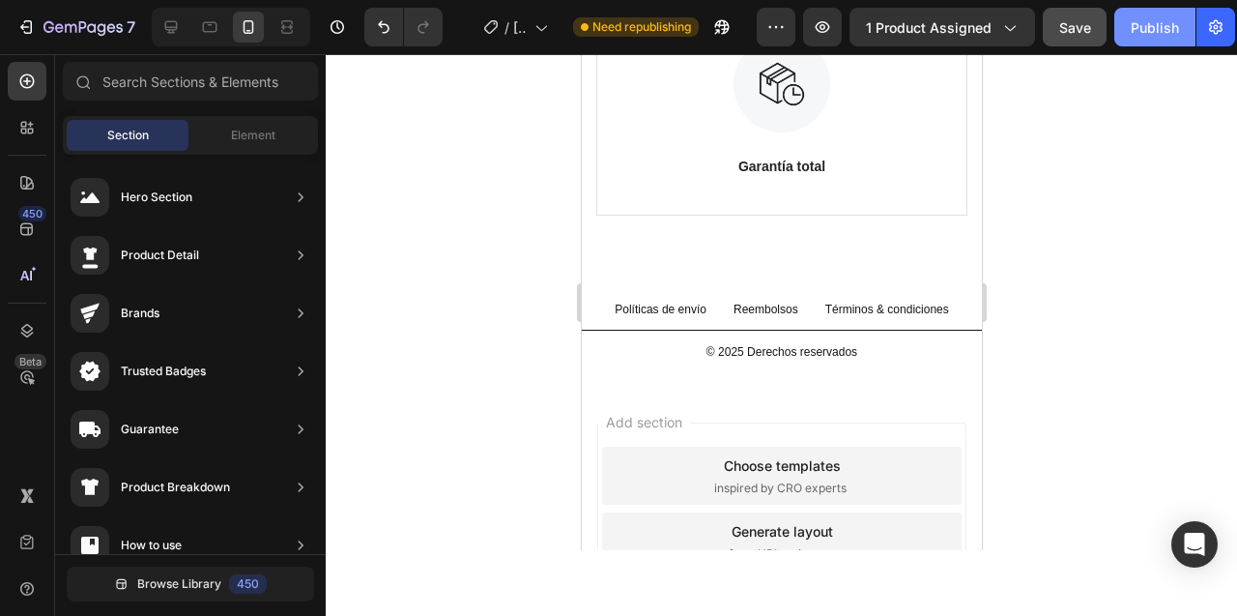
click at [1141, 30] on div "Publish" at bounding box center [1155, 27] width 48 height 20
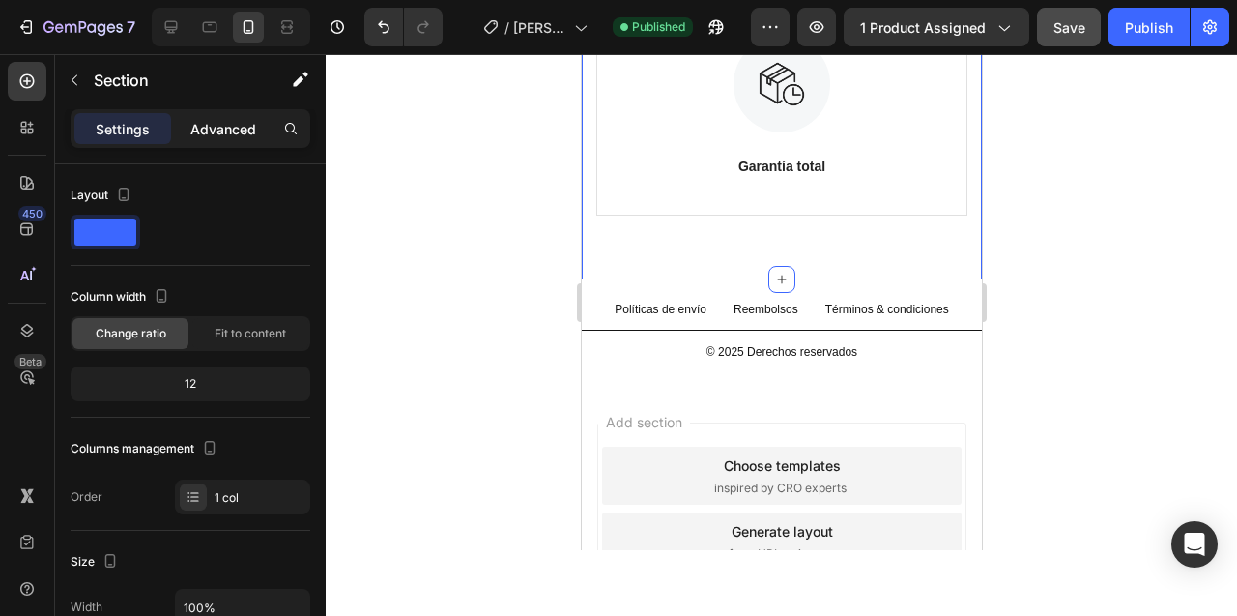
click at [227, 125] on p "Advanced" at bounding box center [223, 129] width 66 height 20
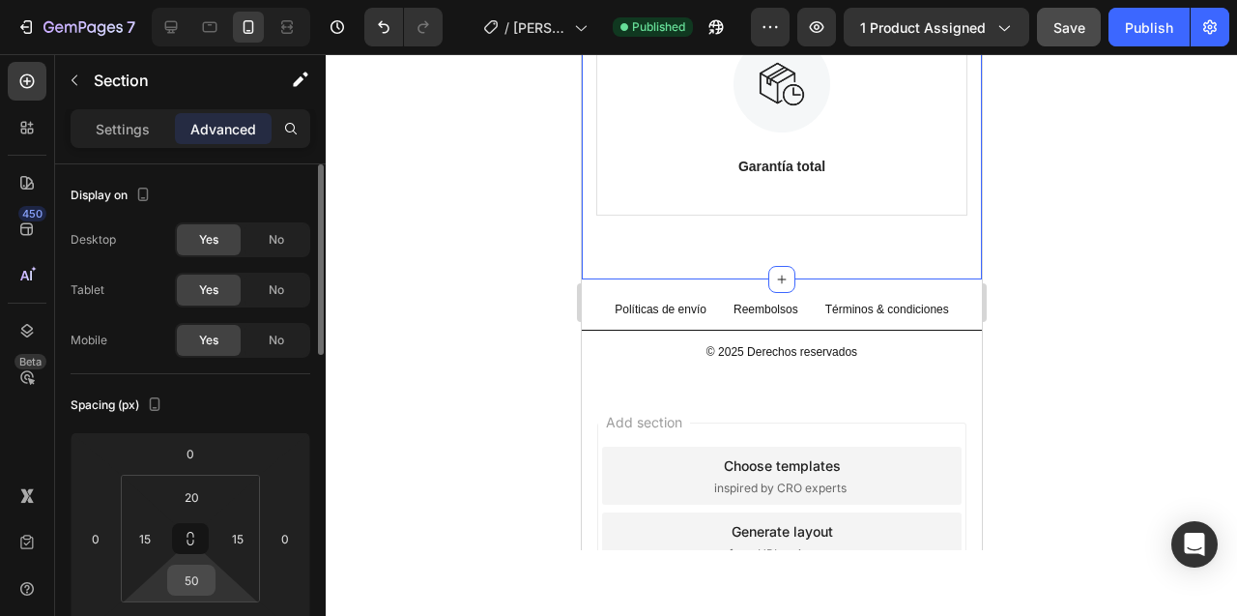
click at [192, 576] on input "50" at bounding box center [191, 579] width 39 height 29
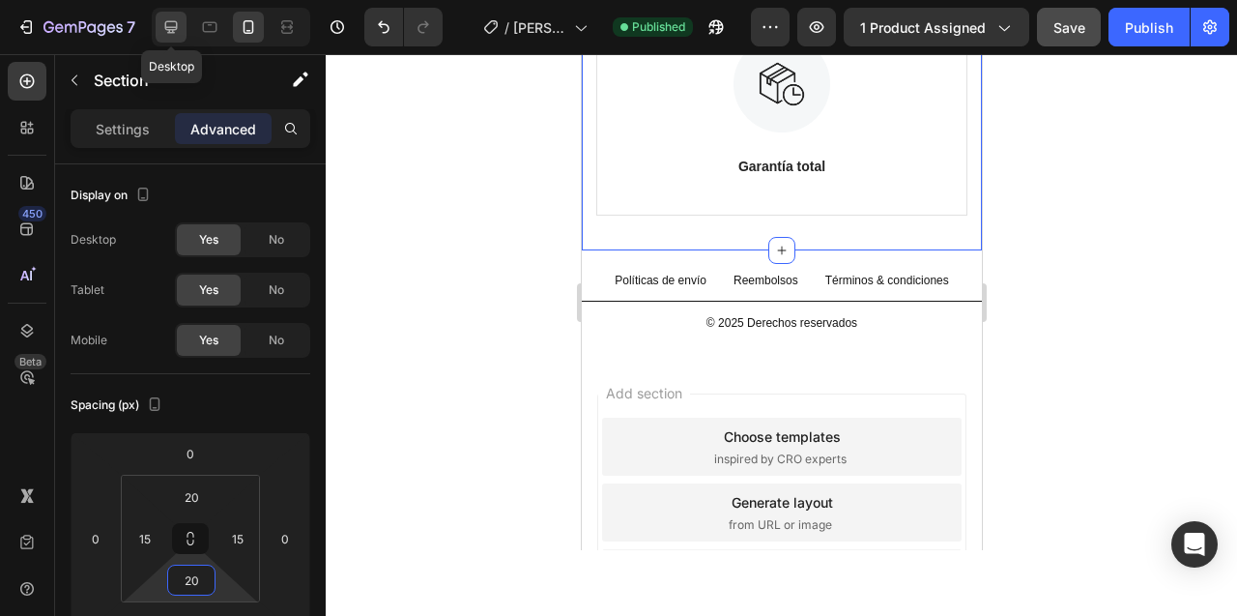
type input "20"
click at [172, 24] on icon at bounding box center [170, 26] width 19 height 19
type input "80"
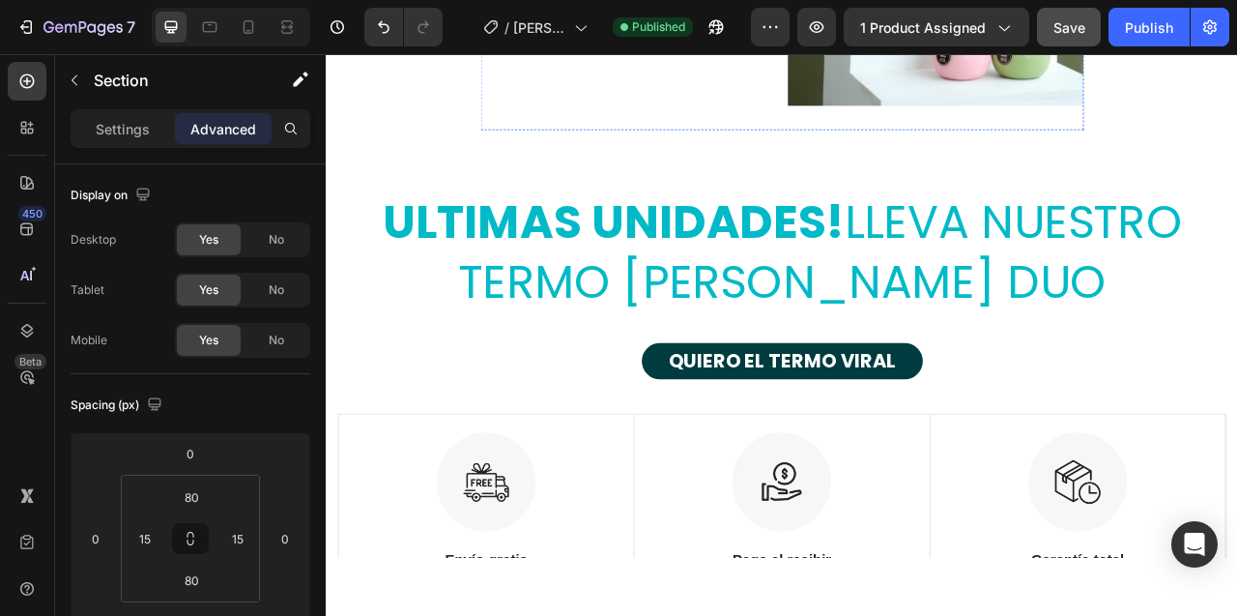
scroll to position [11343, 0]
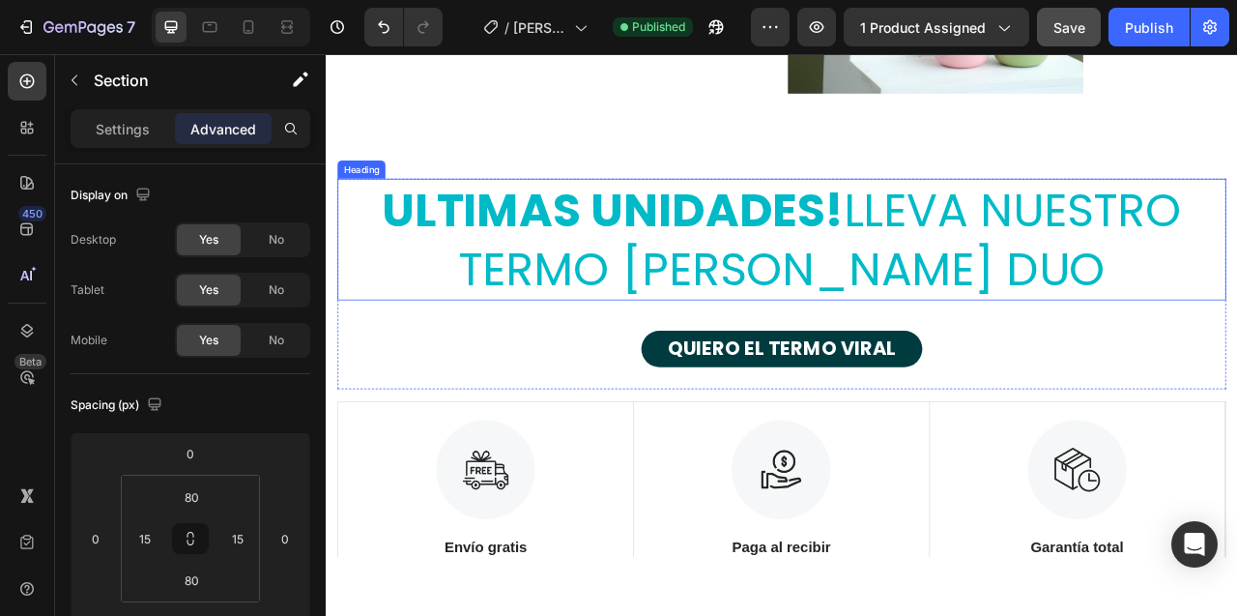
click at [1050, 264] on h2 "ULTIMAS UNIDADES! LLEVA NUESTRO TERMO STANLEY DUO" at bounding box center [905, 291] width 1131 height 155
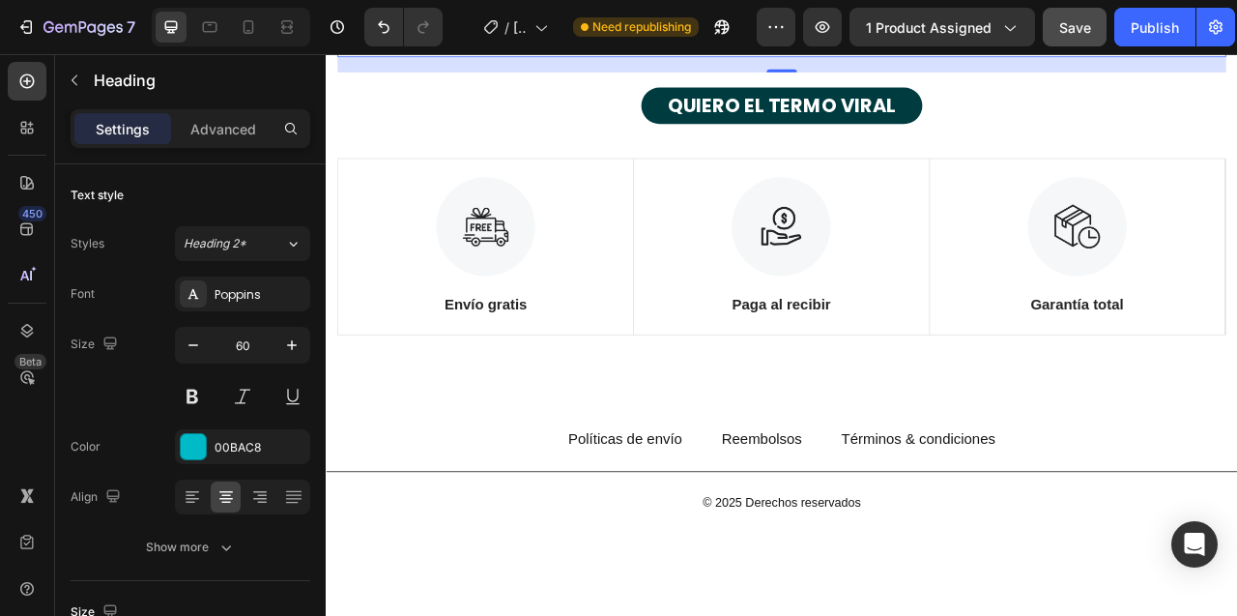
scroll to position [11656, 0]
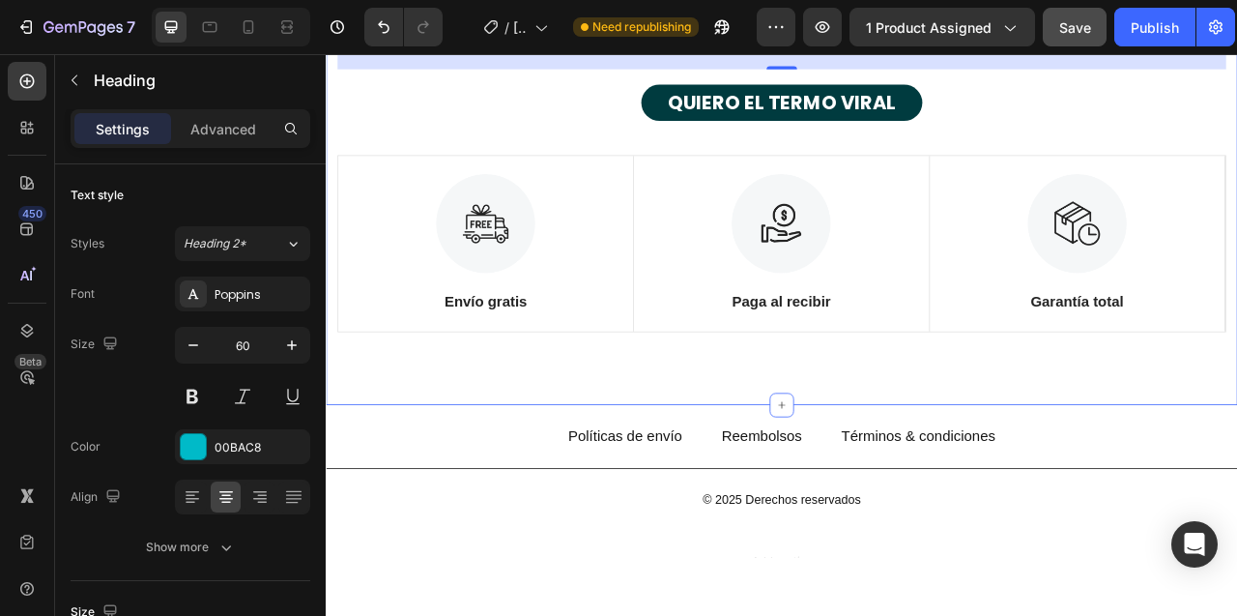
click at [756, 452] on div "ULTIMAS UNIDADES! LLEVA NUESTRO TERMO STANLEY DUO Heading 20 QUIERO EL TERMO VI…" at bounding box center [906, 162] width 1160 height 678
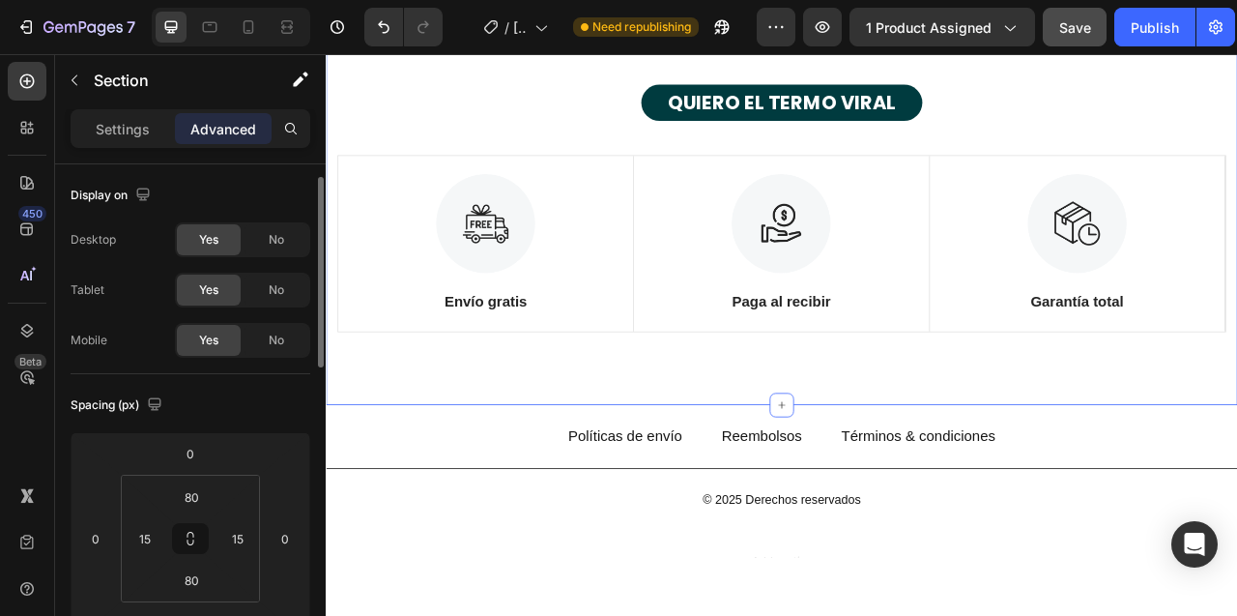
scroll to position [67, 0]
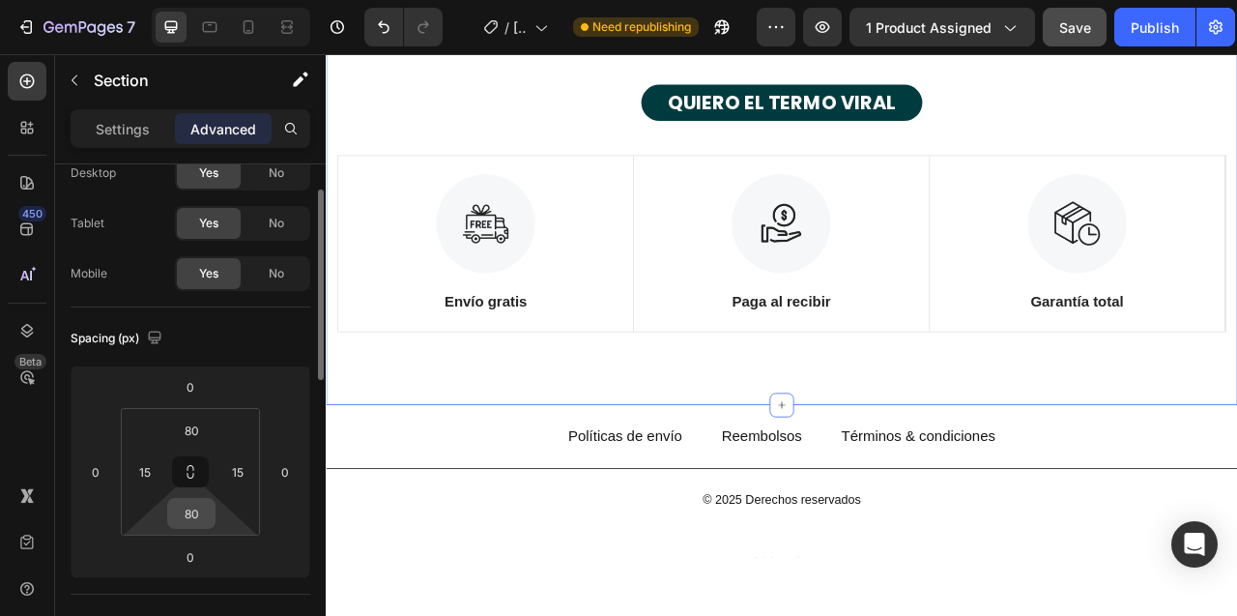
click at [187, 512] on input "80" at bounding box center [191, 513] width 39 height 29
type input "50"
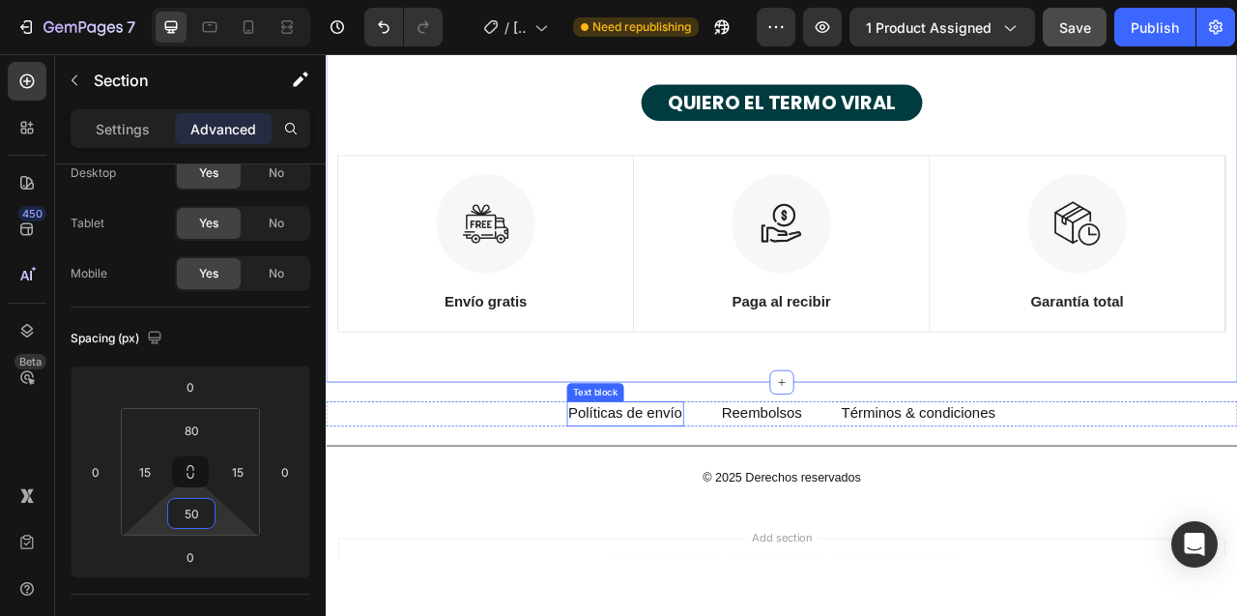
click at [730, 511] on p "Políticas de envío" at bounding box center [706, 513] width 145 height 28
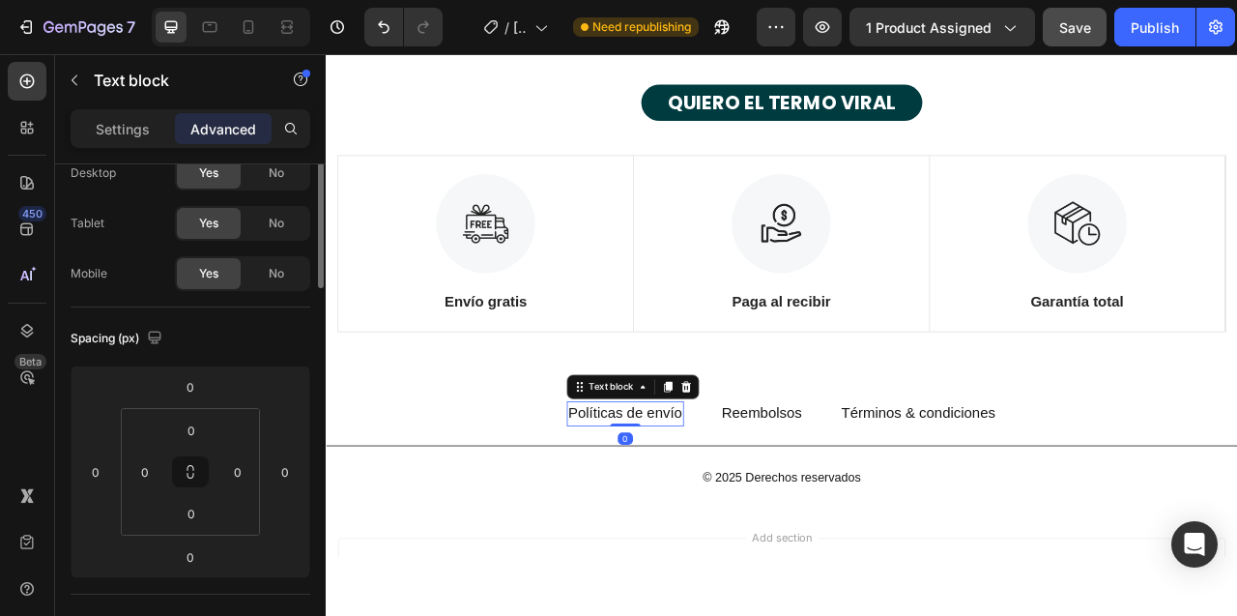
scroll to position [0, 0]
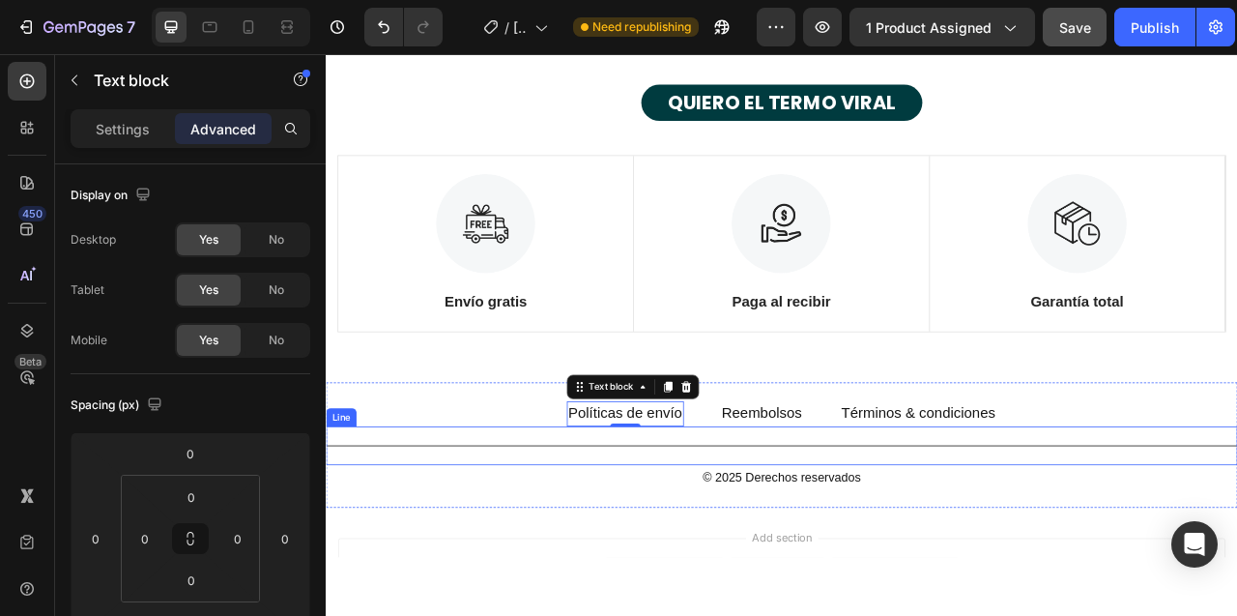
click at [843, 545] on div "Title Line" at bounding box center [906, 553] width 1160 height 49
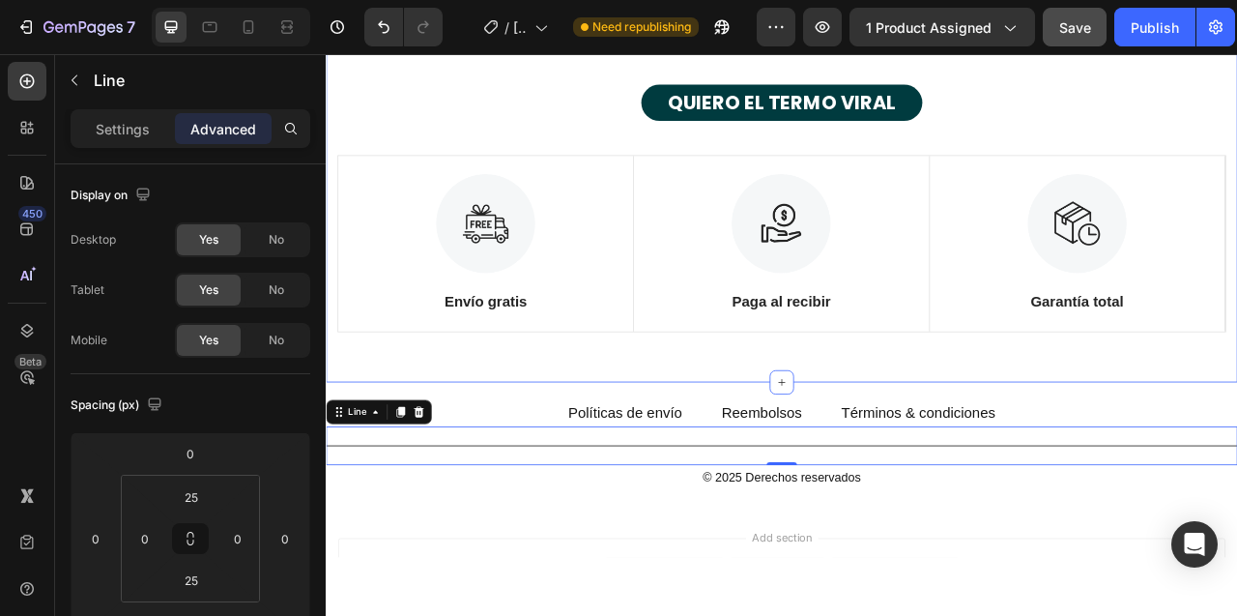
click at [558, 445] on div "ULTIMAS UNIDADES! LLEVA NUESTRO TERMO STANLEY DUO Heading QUIERO EL TERMO VIRAL…" at bounding box center [906, 147] width 1160 height 649
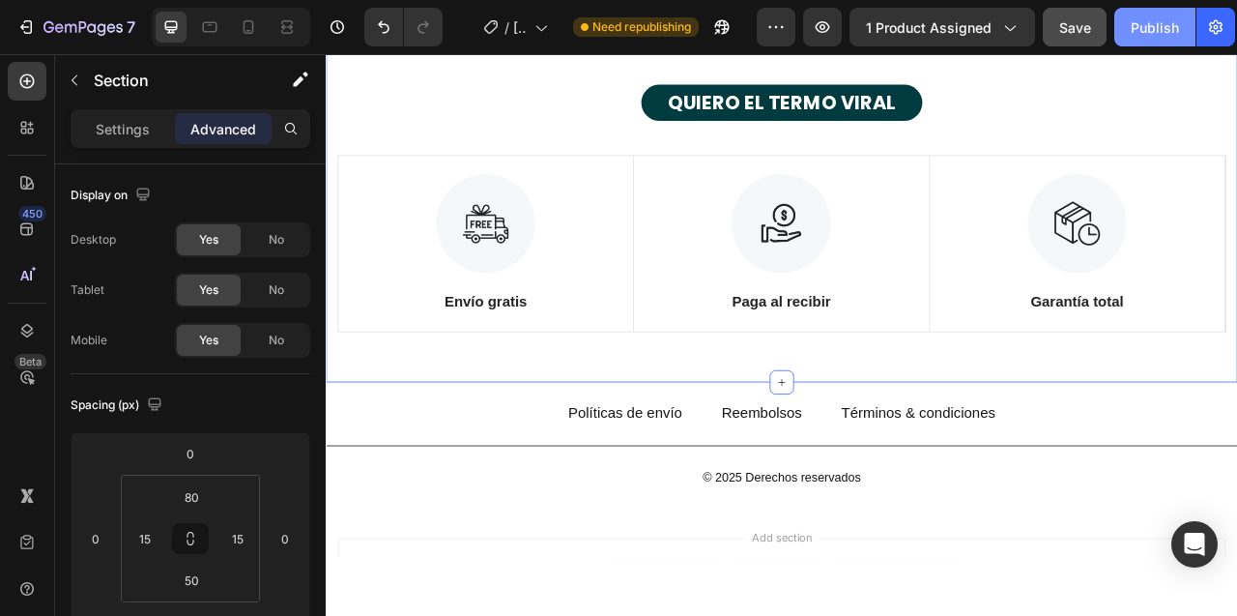
click at [1144, 23] on div "Publish" at bounding box center [1155, 27] width 48 height 20
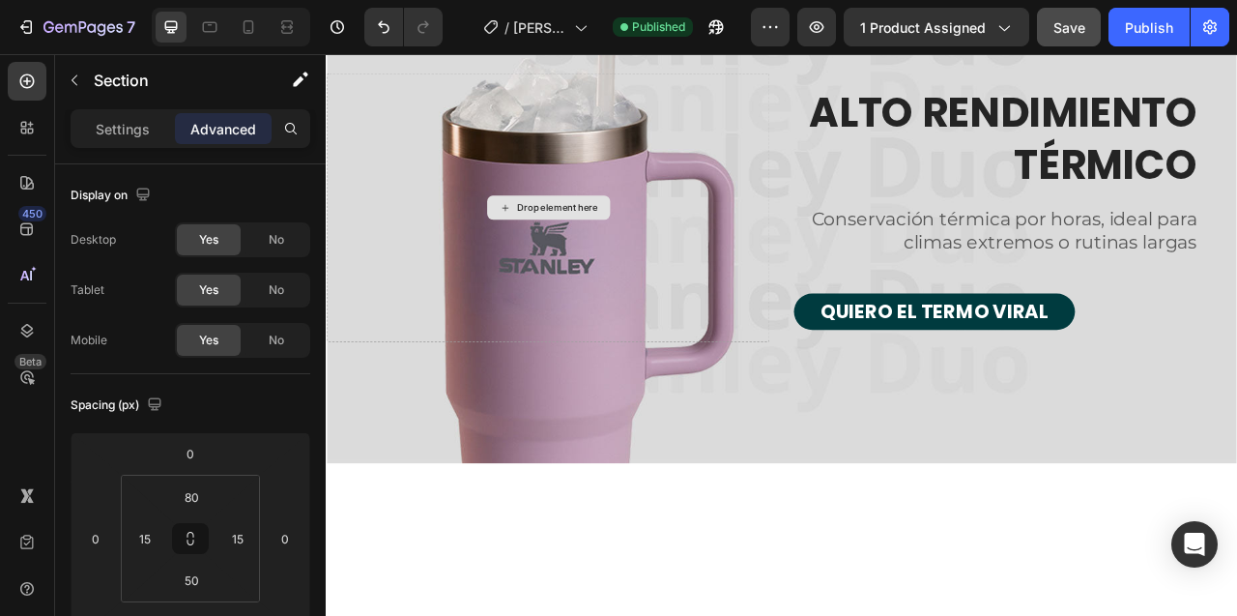
scroll to position [6682, 0]
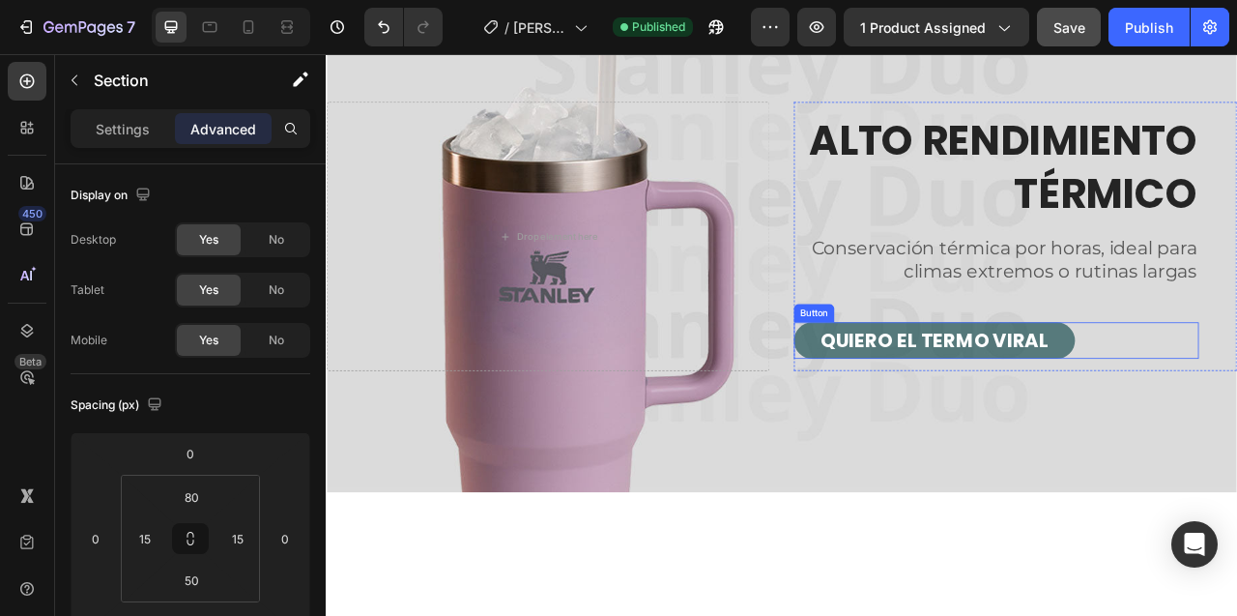
click at [944, 403] on button "QUIERO EL TERMO VIRAL" at bounding box center [1100, 419] width 358 height 46
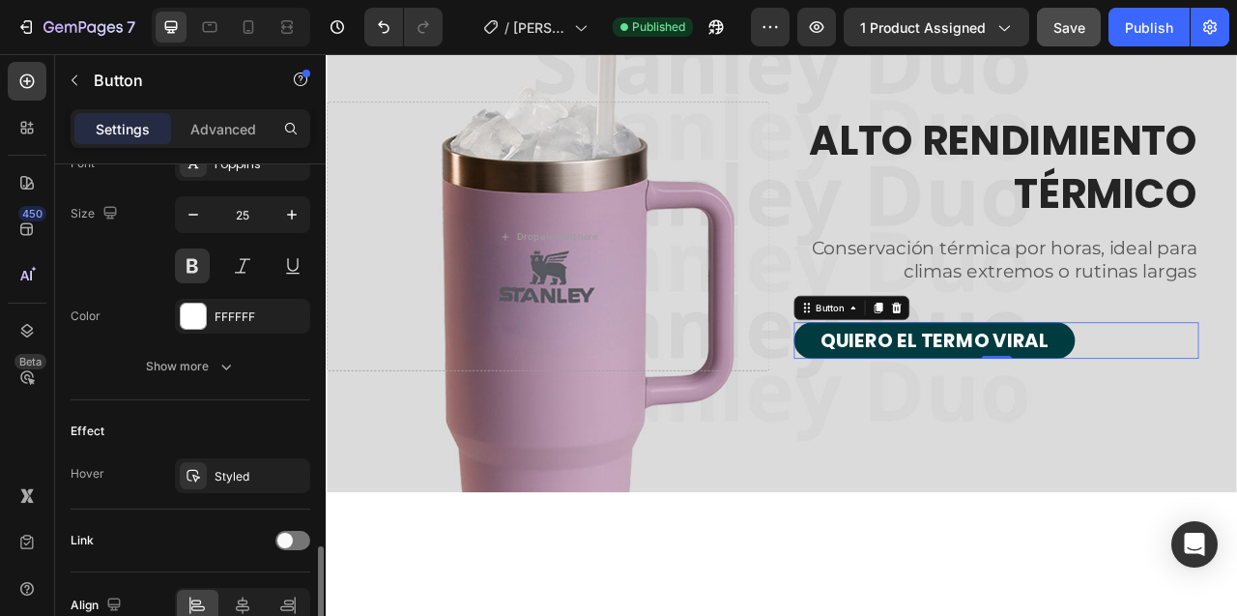
scroll to position [880, 0]
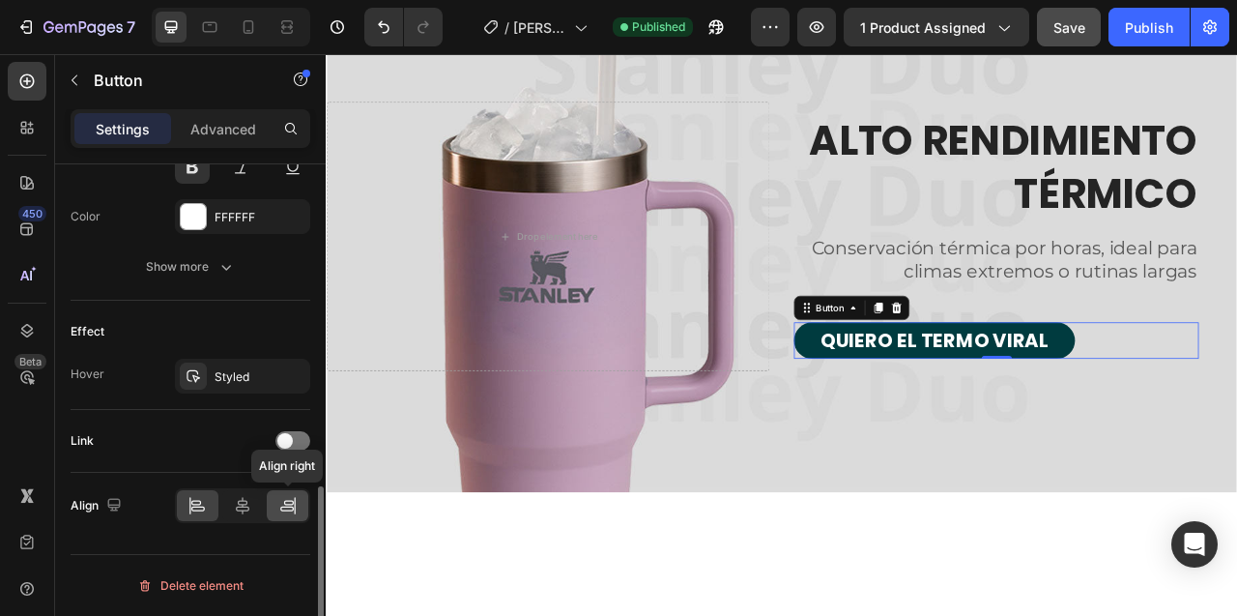
click at [278, 507] on icon at bounding box center [287, 505] width 19 height 19
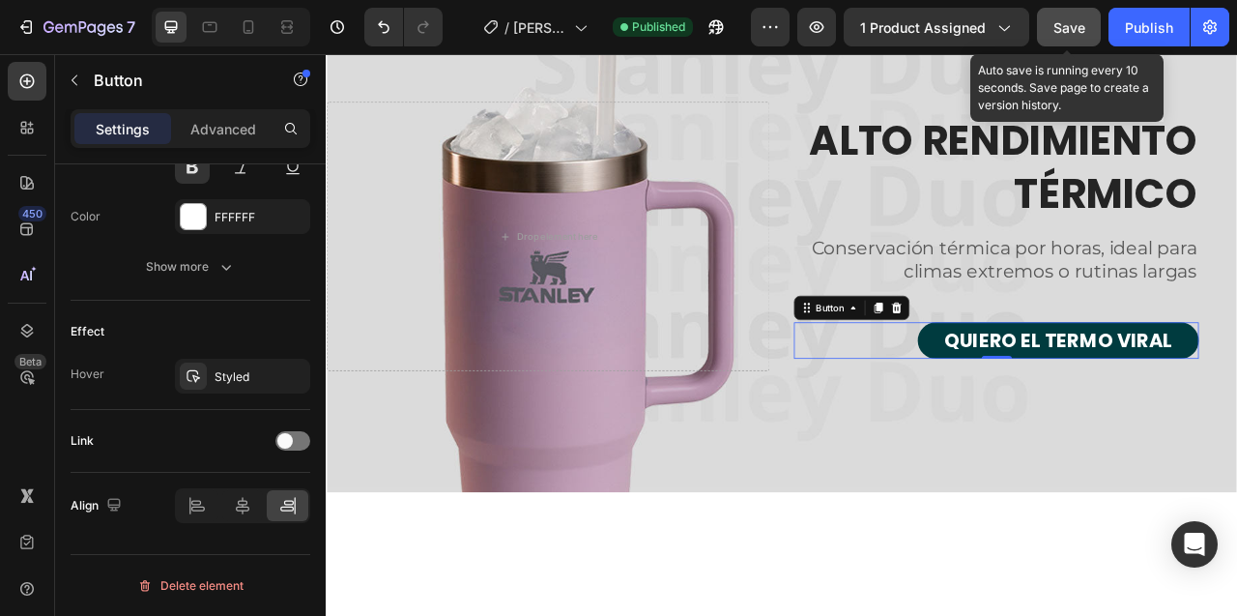
click at [1076, 27] on span "Save" at bounding box center [1069, 27] width 32 height 16
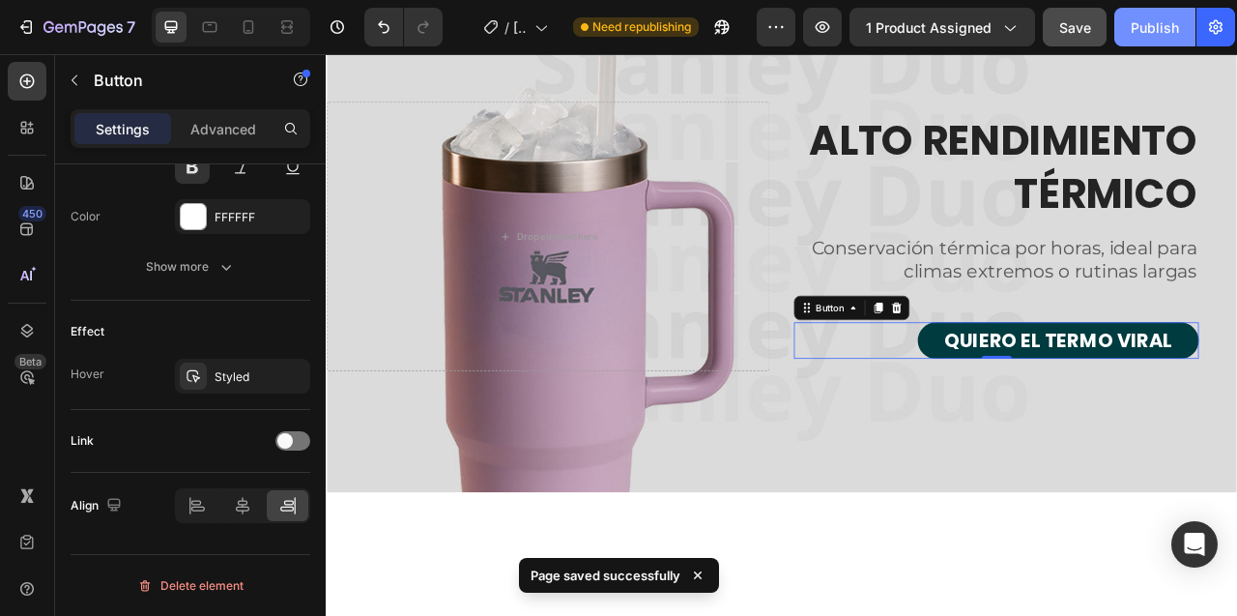
click at [1149, 27] on div "Publish" at bounding box center [1155, 27] width 48 height 20
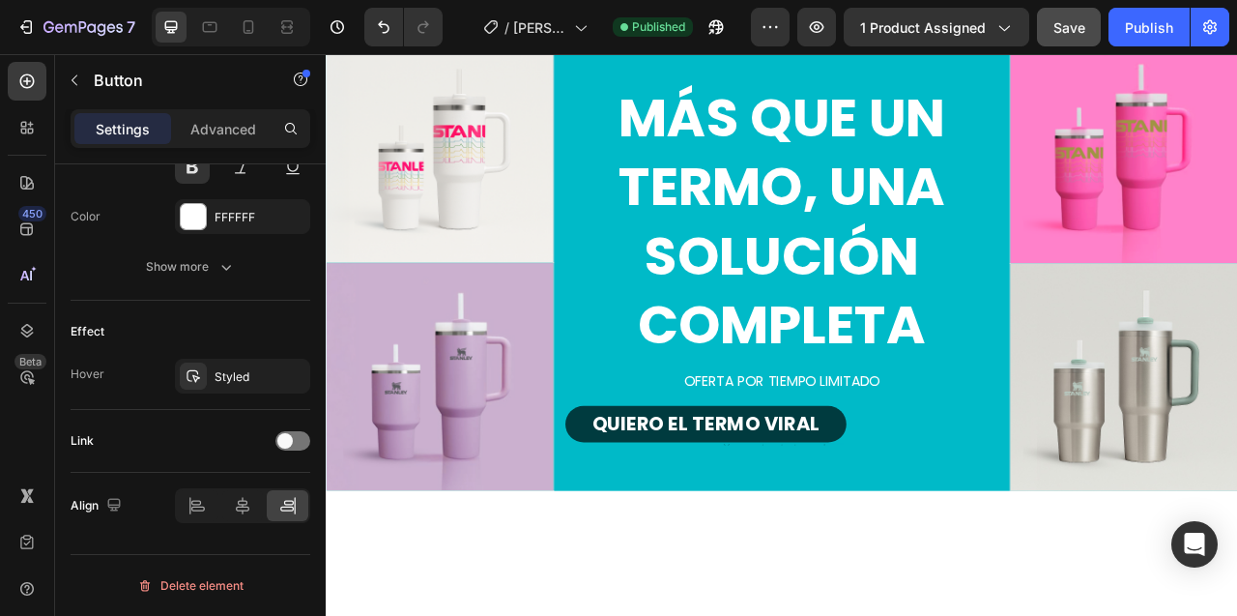
scroll to position [4747, 0]
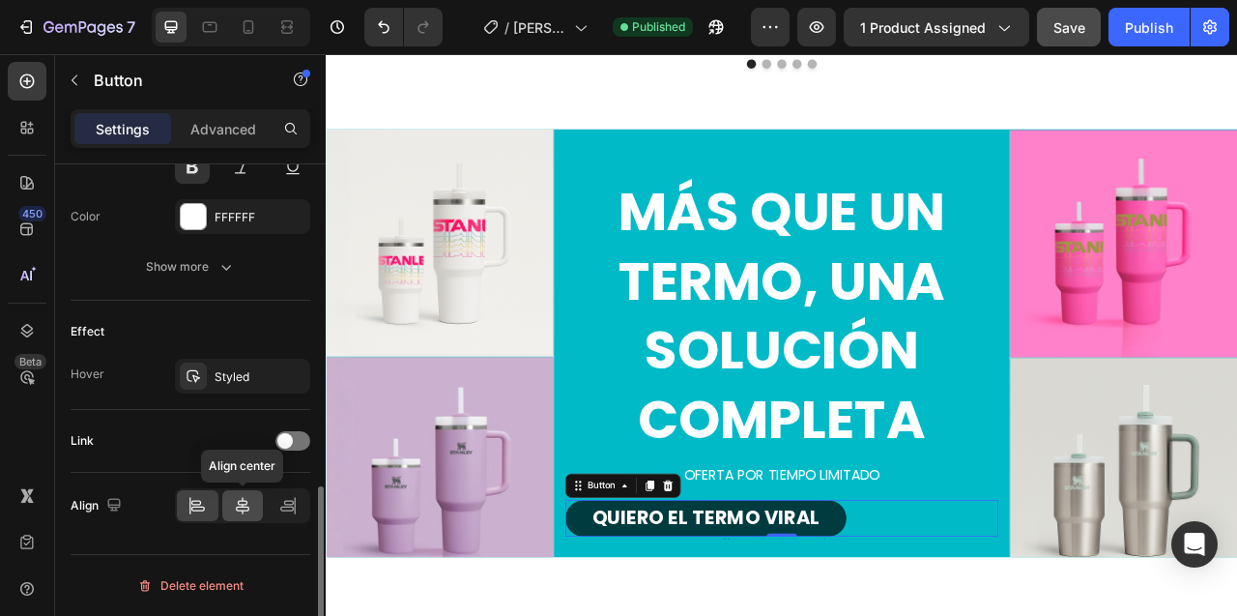
click at [245, 511] on icon at bounding box center [242, 505] width 19 height 19
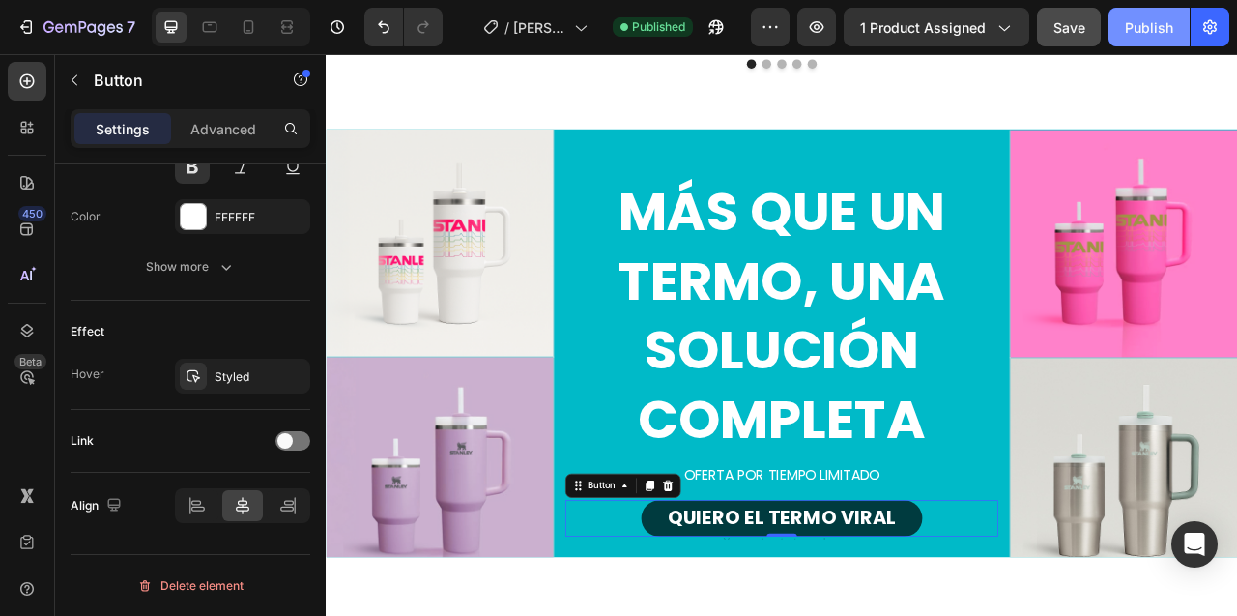
click at [1141, 27] on div "Publish" at bounding box center [1149, 27] width 48 height 20
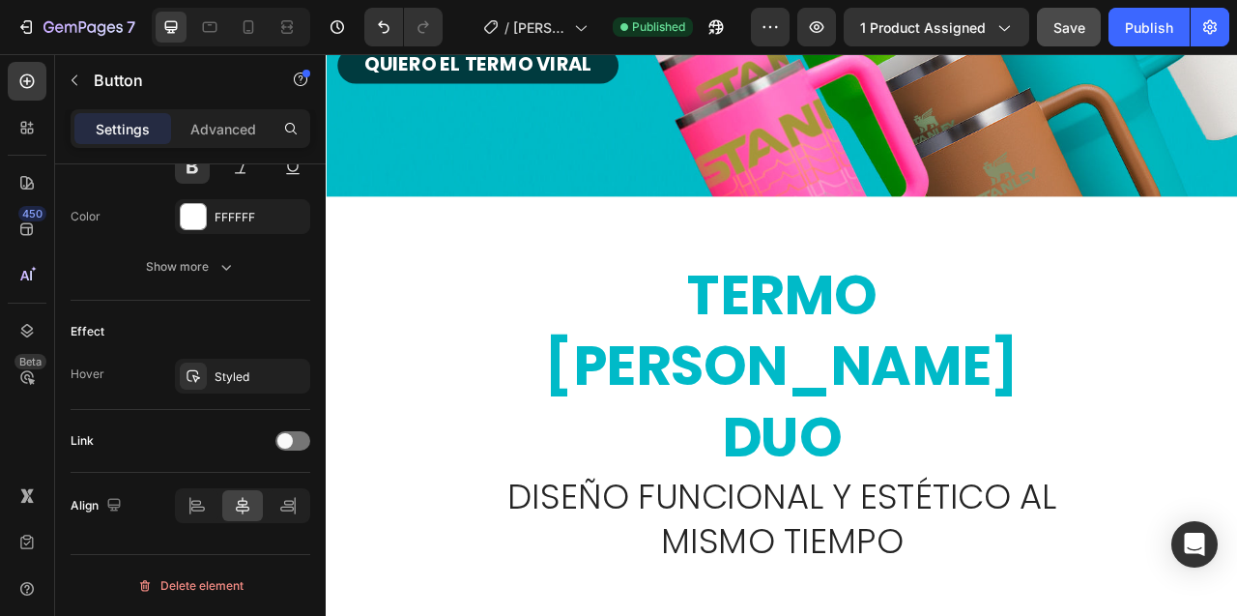
scroll to position [678, 0]
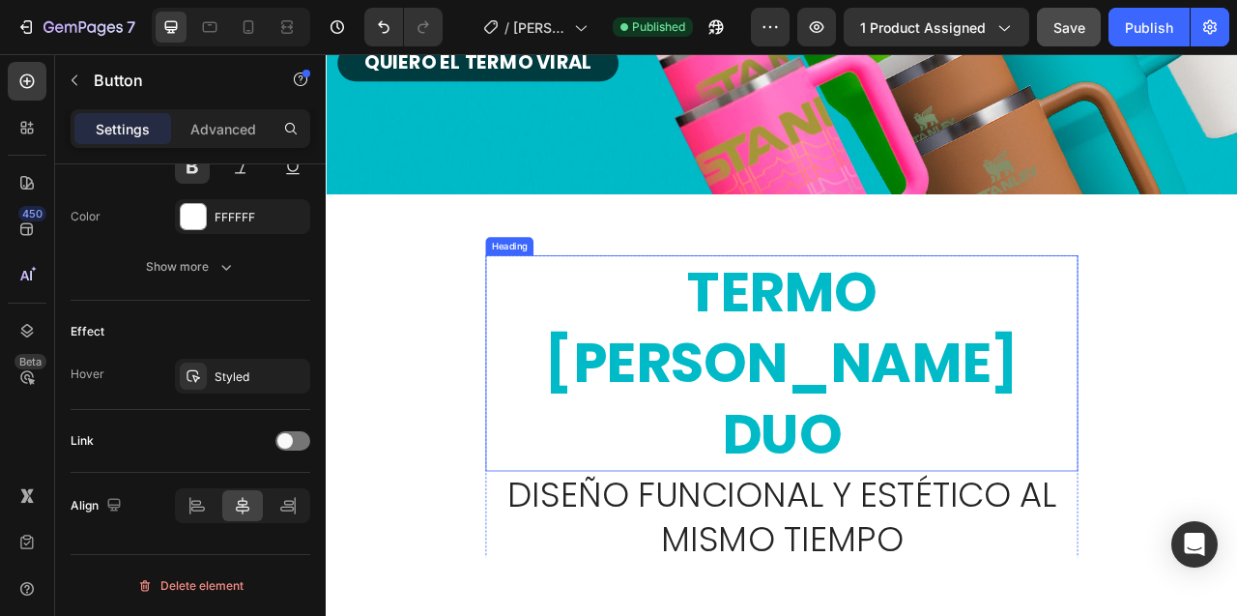
click at [741, 355] on h2 "TERMO [PERSON_NAME] DUO" at bounding box center [906, 448] width 754 height 275
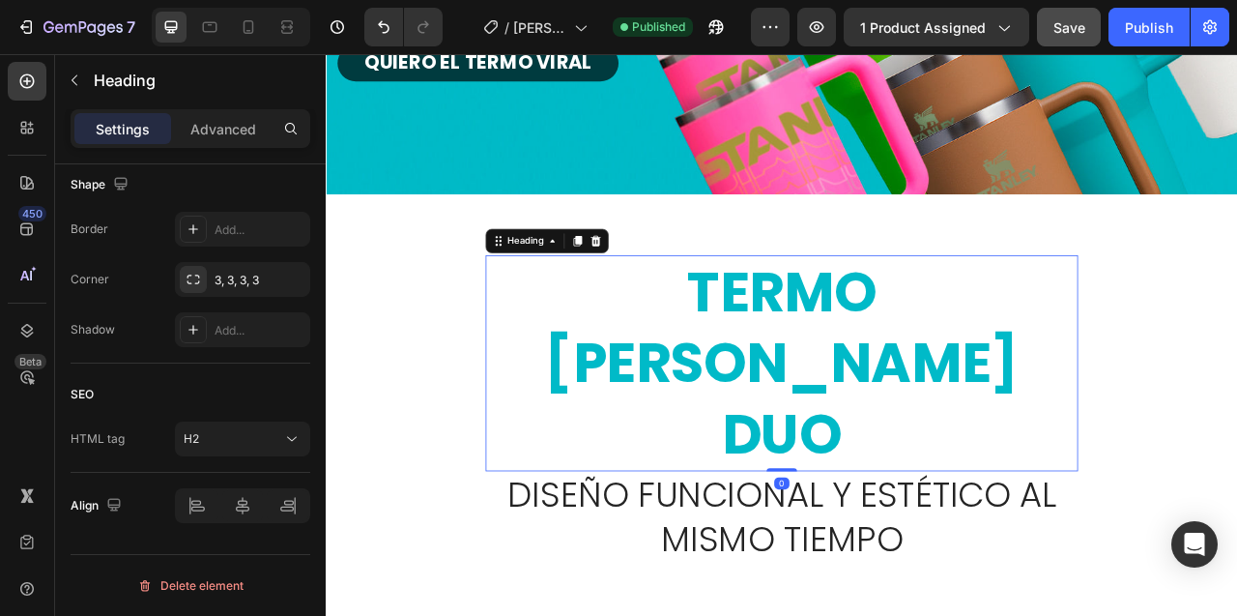
scroll to position [0, 0]
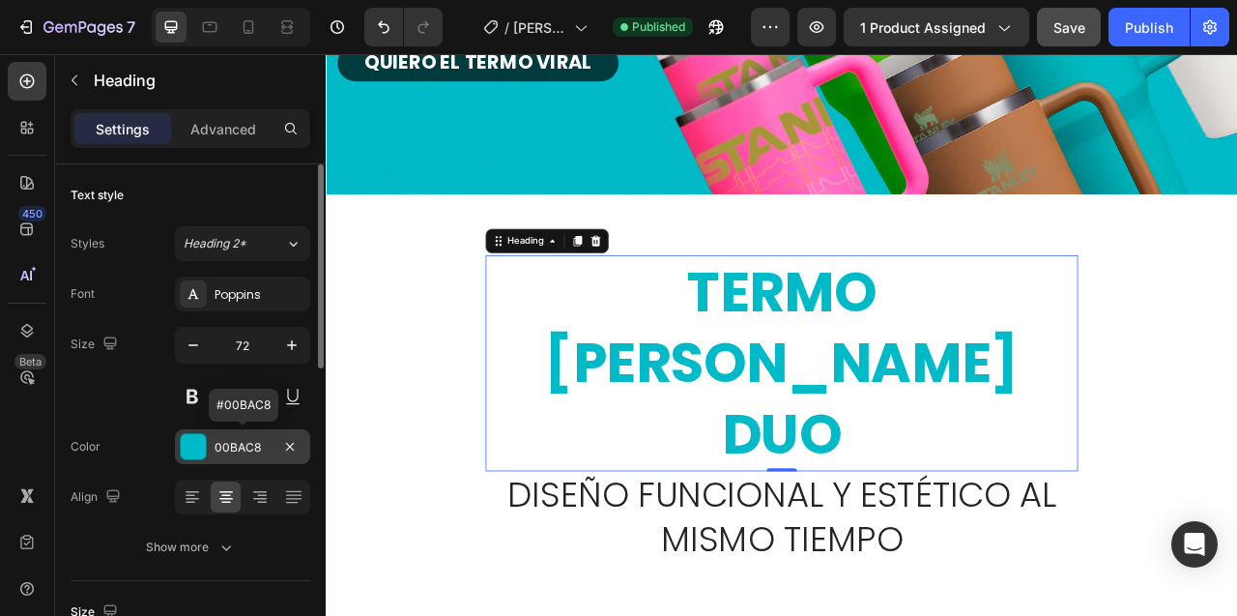
click at [204, 443] on div at bounding box center [193, 446] width 25 height 25
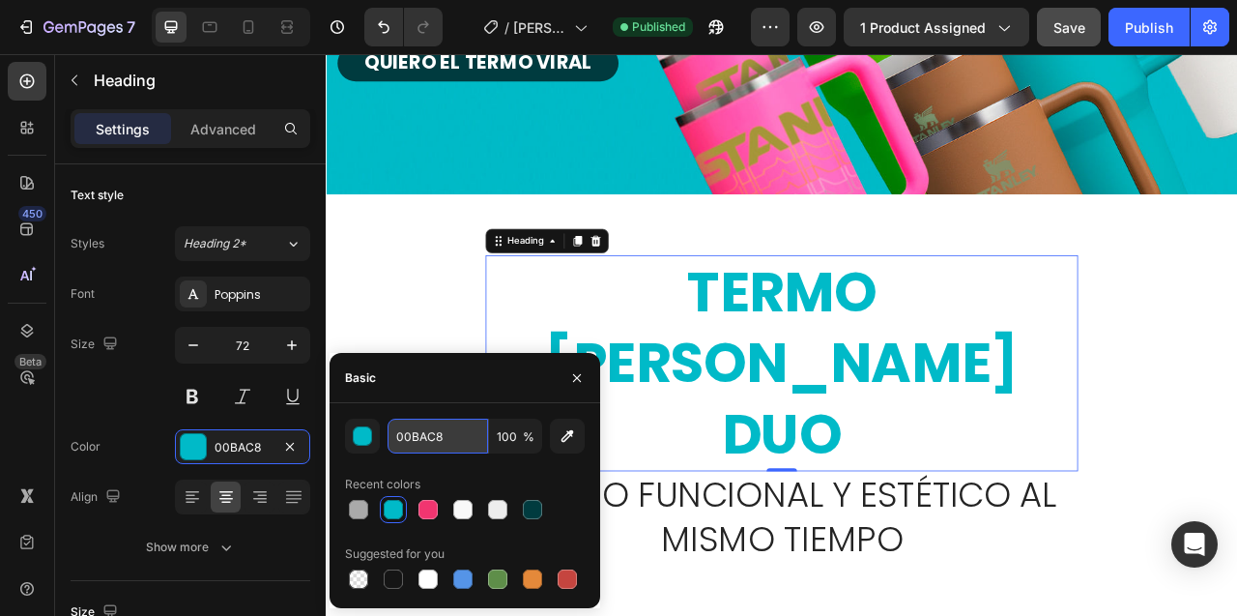
click at [409, 432] on input "00BAC8" at bounding box center [438, 435] width 101 height 35
click at [446, 305] on div "TERMO STANLEY DUO Heading 0 Diseño funcional y estético al mismo tiempo Heading…" at bounding box center [906, 624] width 1160 height 781
